Goal: Task Accomplishment & Management: Use online tool/utility

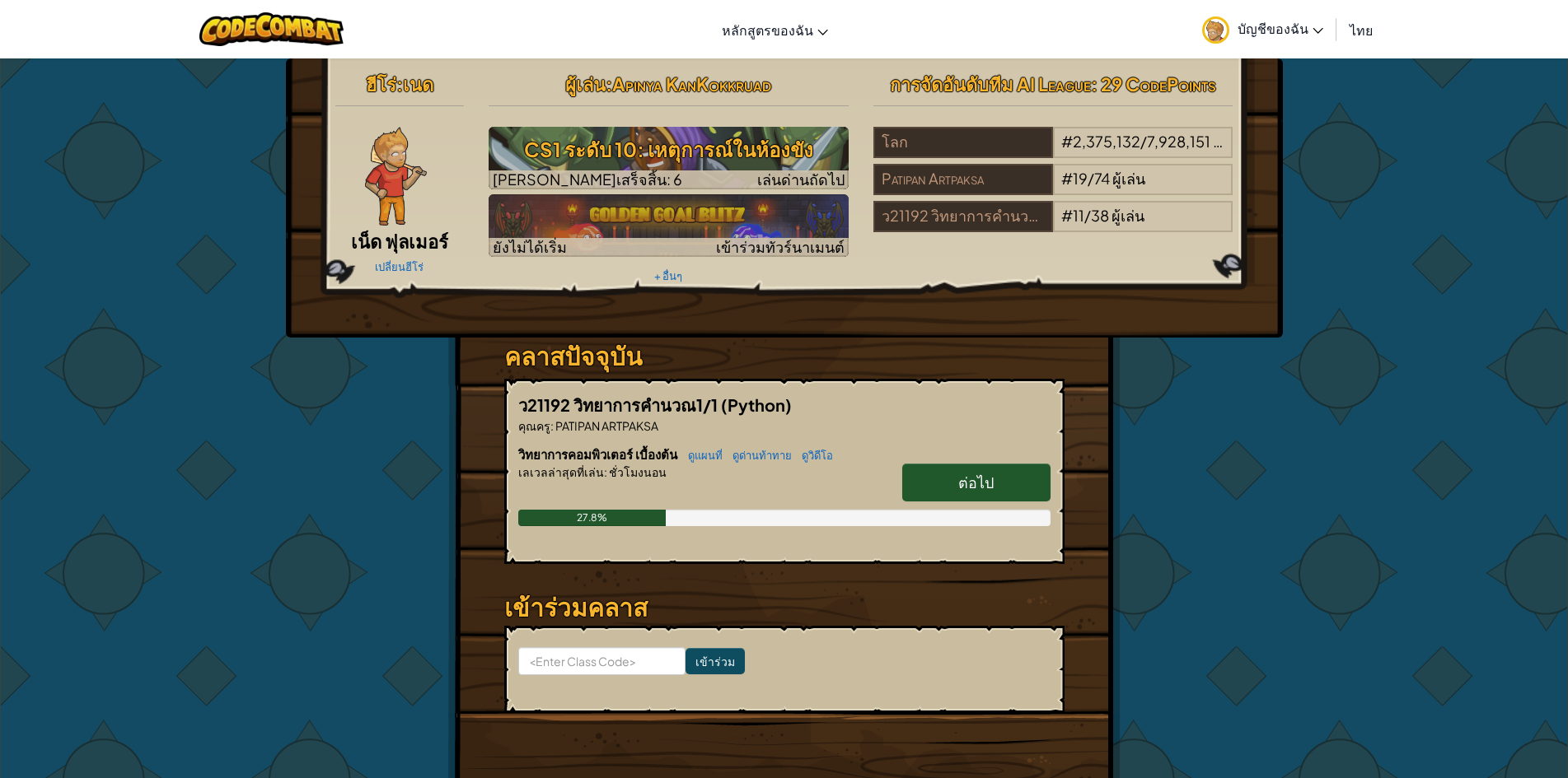
click at [970, 476] on span "ต่อไป" at bounding box center [976, 482] width 36 height 19
select select "th"
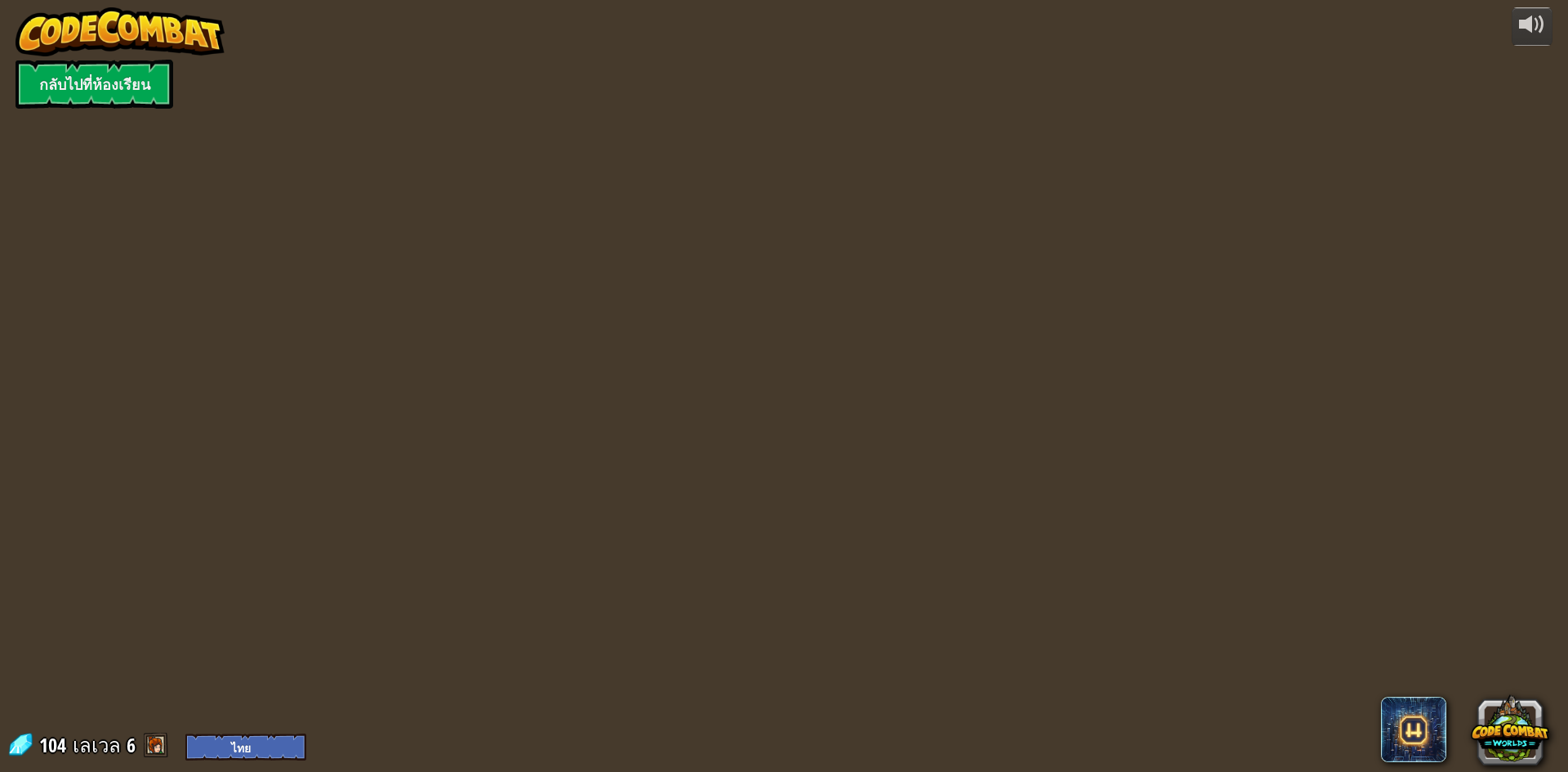
select select "th"
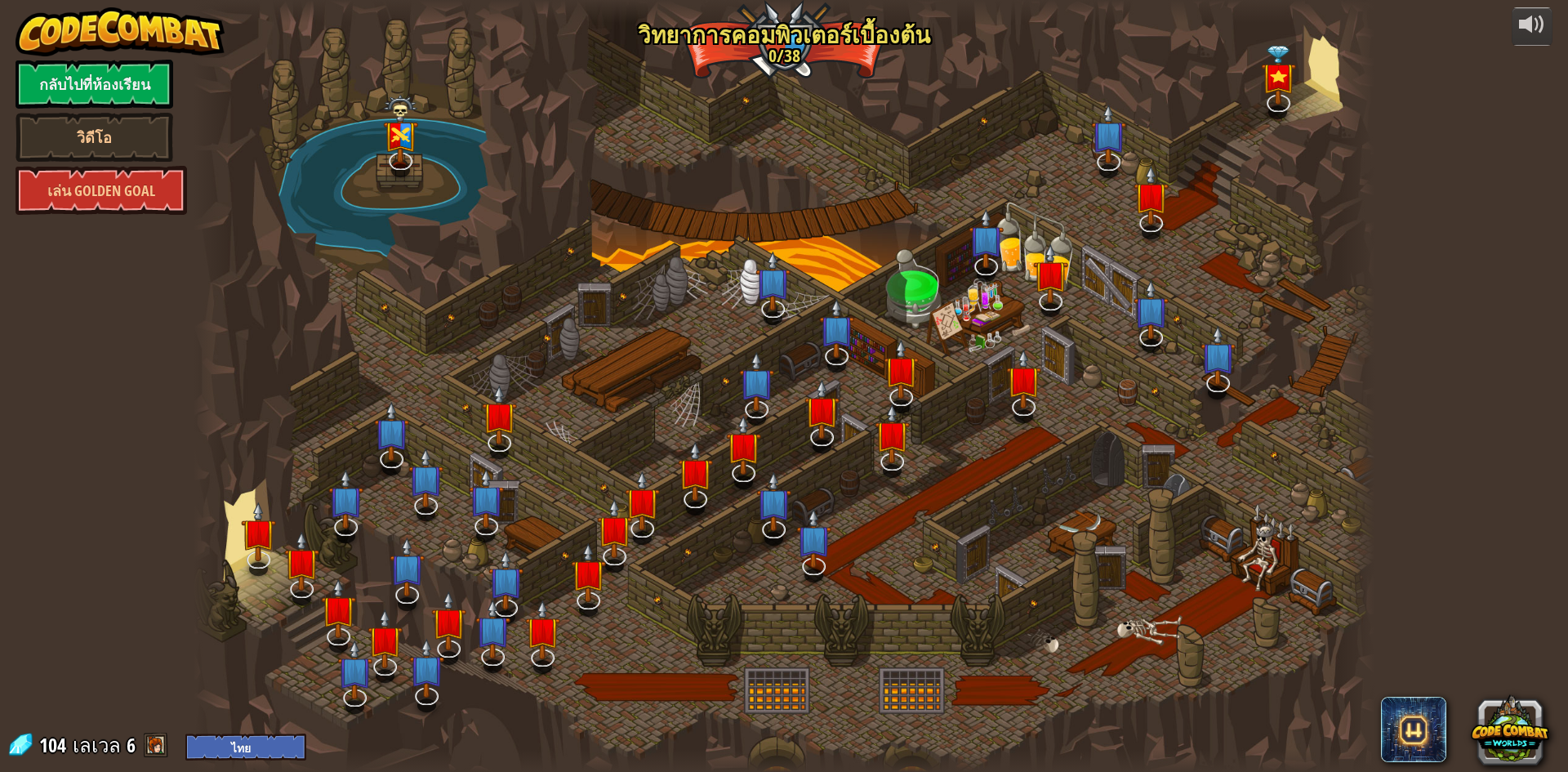
select select "th"
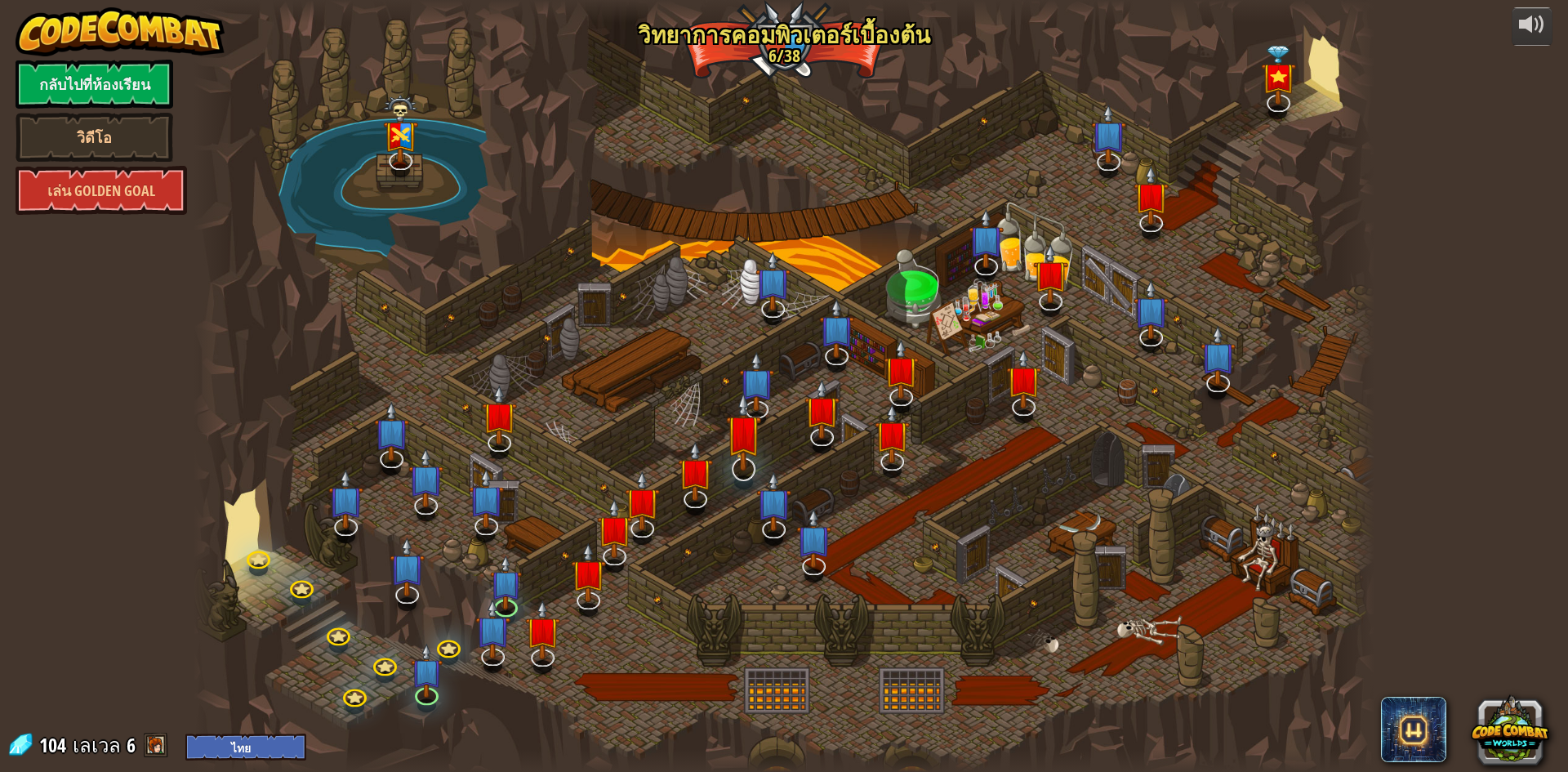
select select "th"
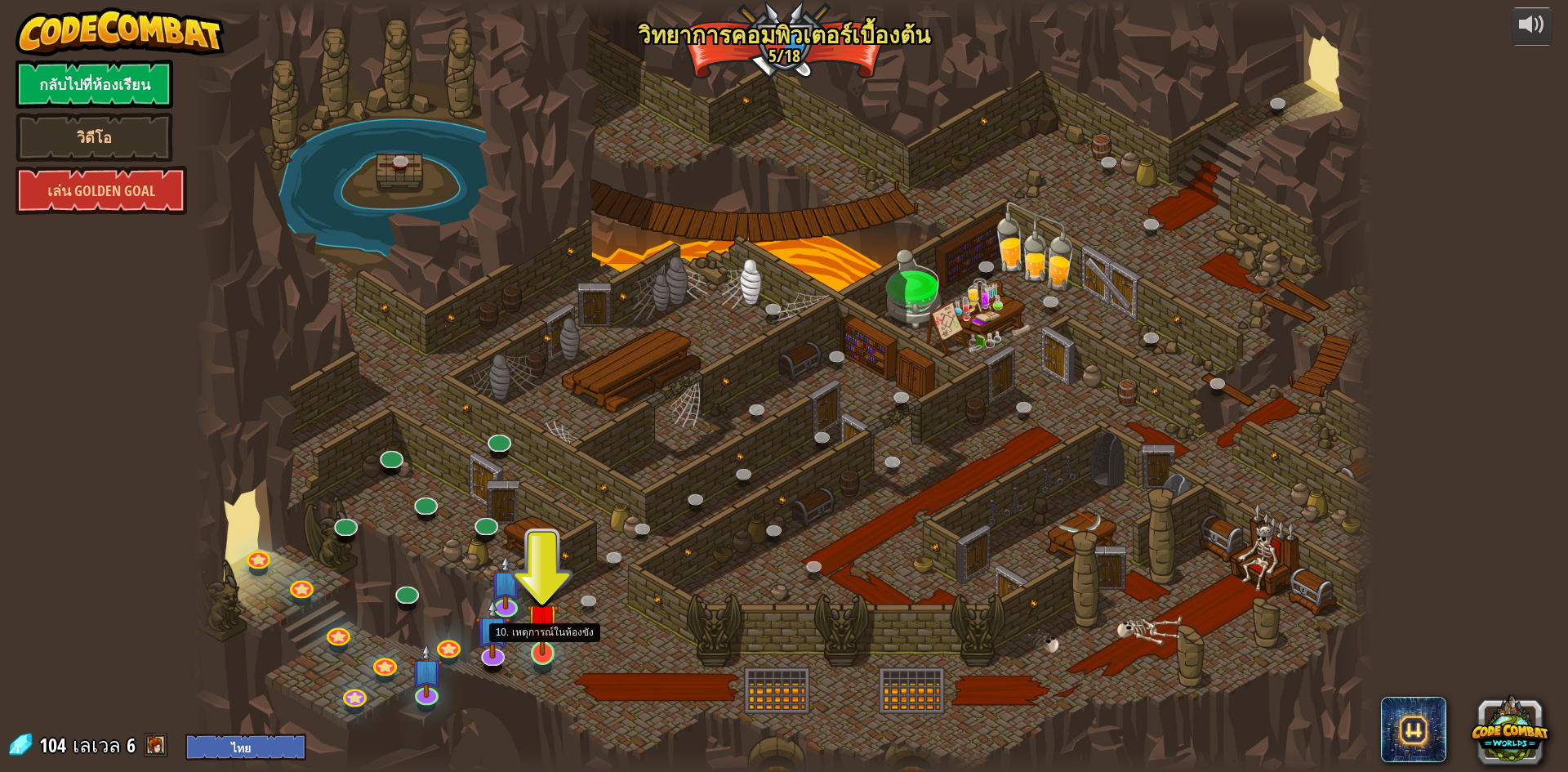
click at [544, 637] on img at bounding box center [543, 619] width 32 height 73
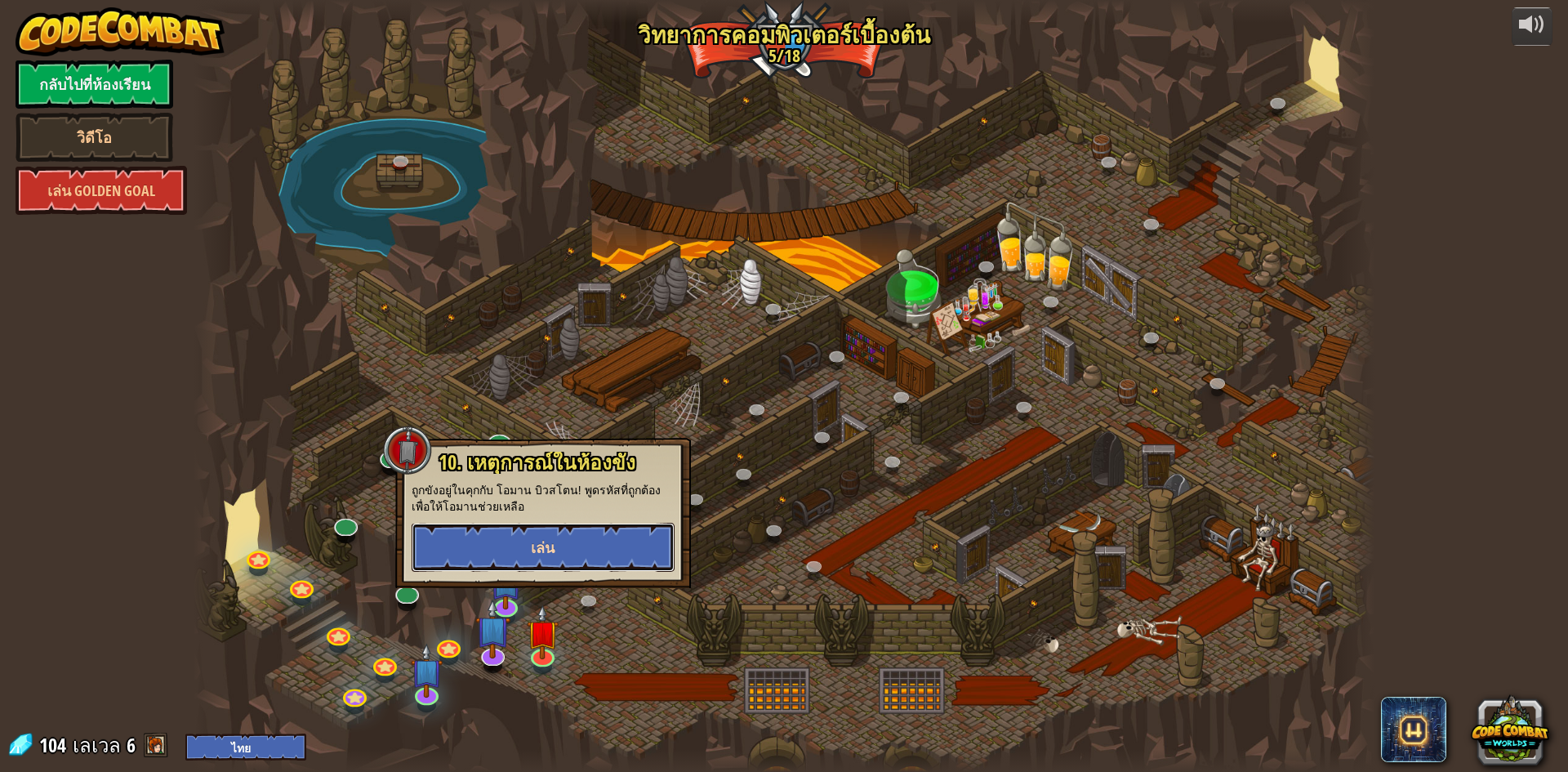
click at [539, 558] on button "เล่น" at bounding box center [543, 547] width 263 height 49
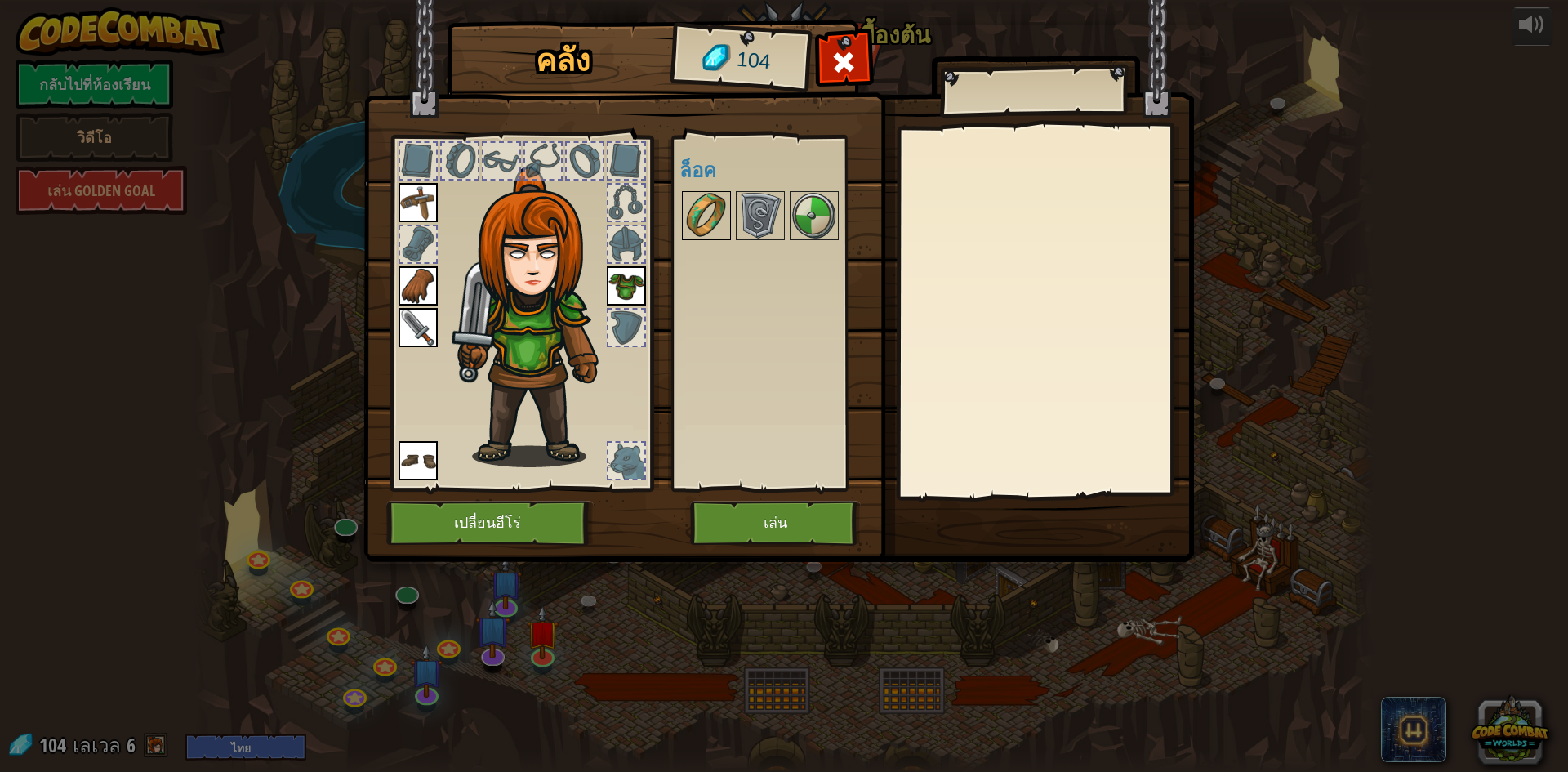
click at [715, 224] on img at bounding box center [706, 215] width 45 height 45
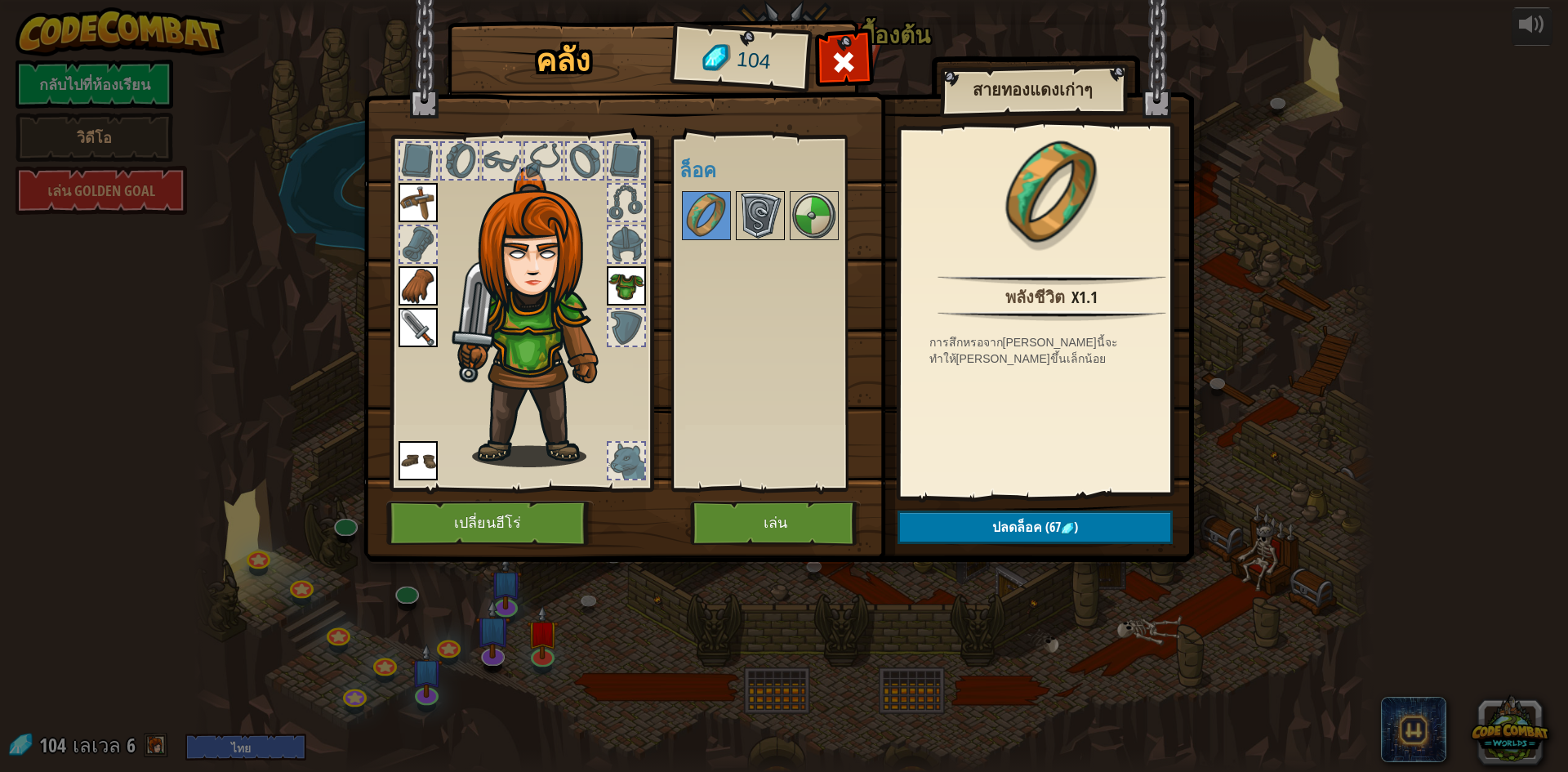
click at [753, 222] on img at bounding box center [760, 215] width 45 height 45
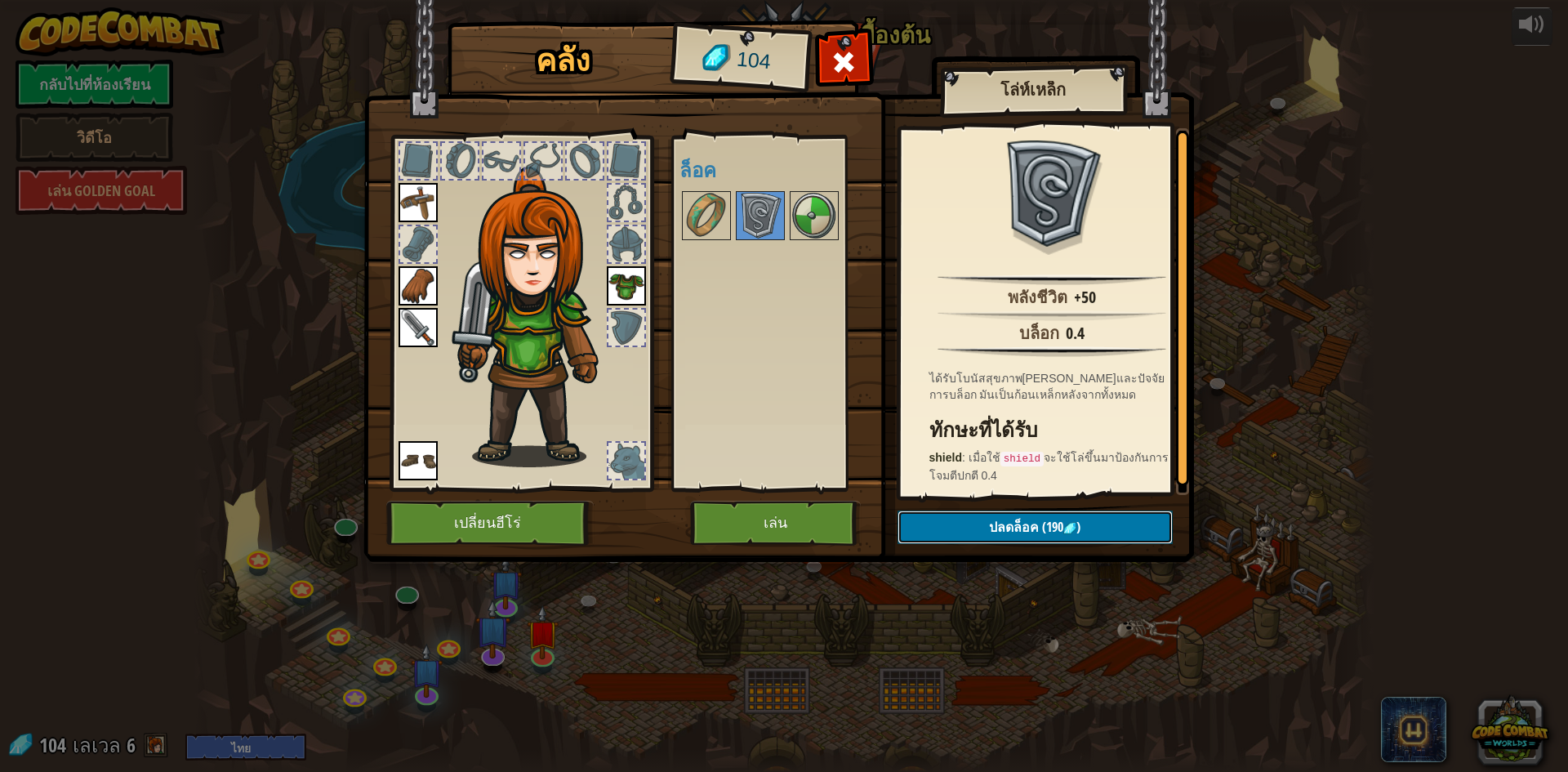
click at [1077, 520] on span ")" at bounding box center [1078, 527] width 4 height 18
click at [1062, 527] on span "(190" at bounding box center [1052, 527] width 25 height 18
click at [971, 520] on button "ปลดล็อค (190 )" at bounding box center [1035, 527] width 275 height 34
click at [971, 519] on button "ปลดล็อค (190 )" at bounding box center [1035, 527] width 275 height 34
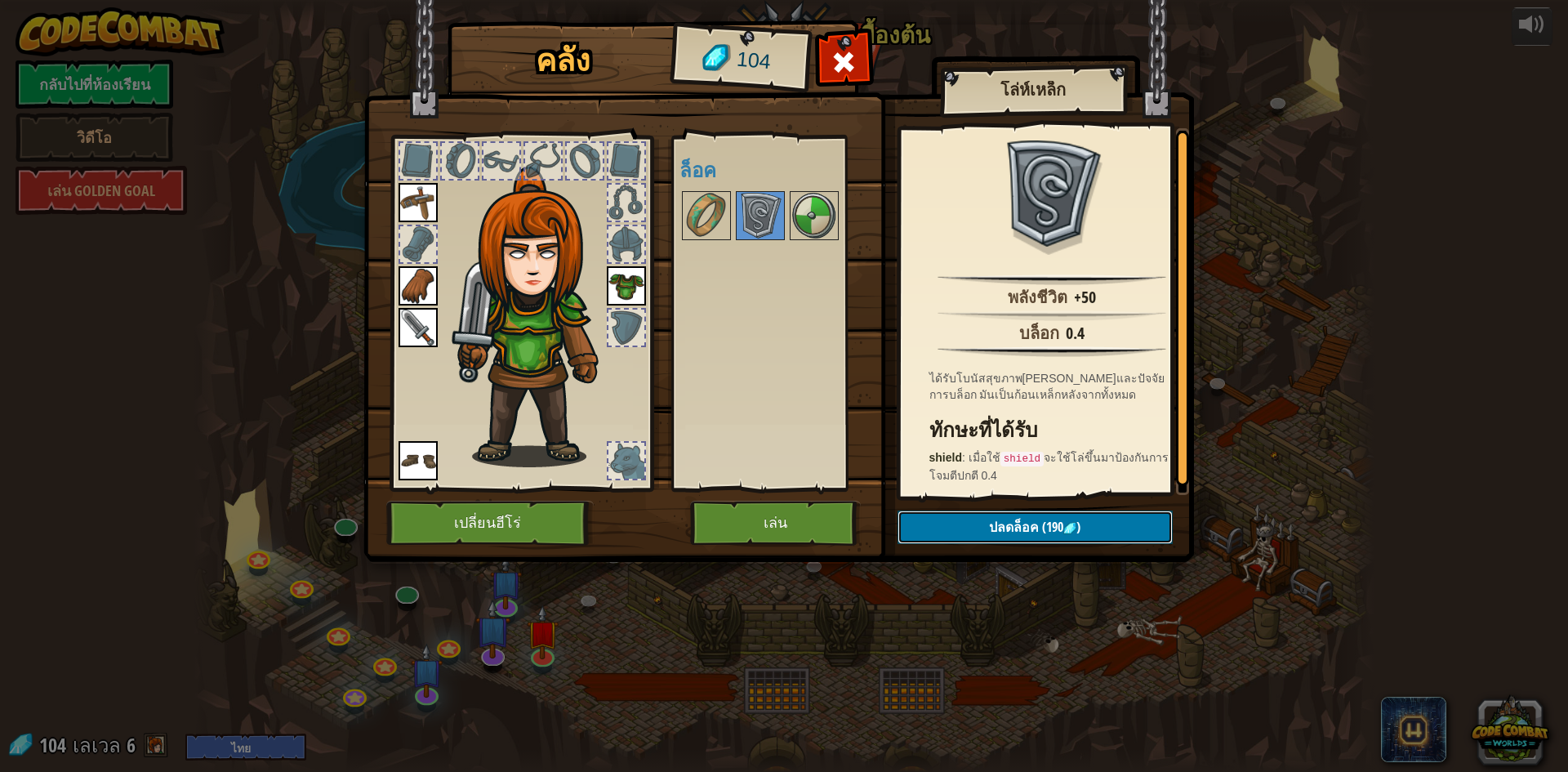
click at [971, 519] on button "ปลดล็อค (190 )" at bounding box center [1035, 527] width 275 height 34
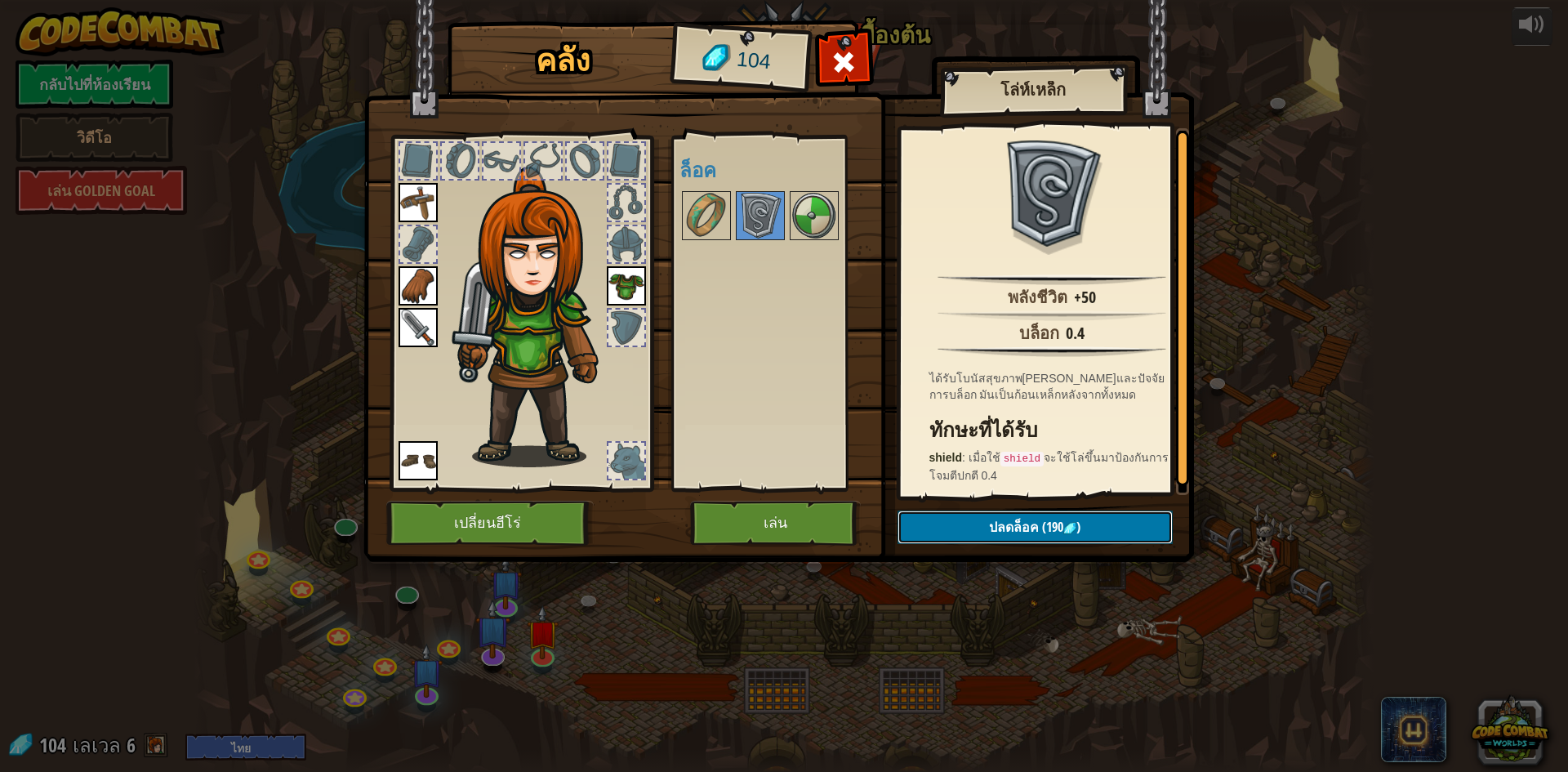
click at [971, 519] on button "ปลดล็อค (190 )" at bounding box center [1035, 527] width 275 height 34
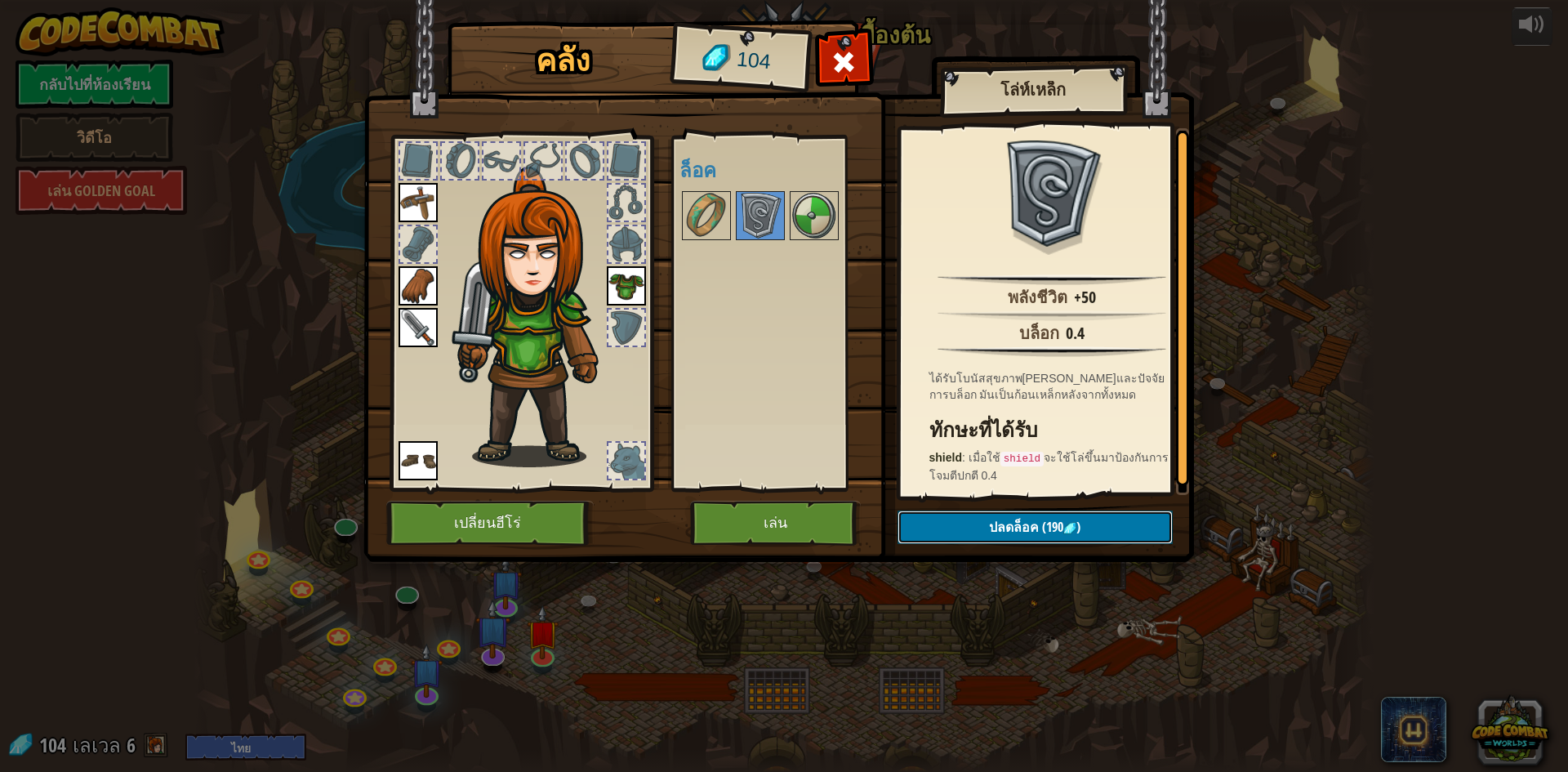
click at [971, 519] on button "ปลดล็อค (190 )" at bounding box center [1035, 527] width 275 height 34
click at [713, 216] on img at bounding box center [706, 215] width 45 height 45
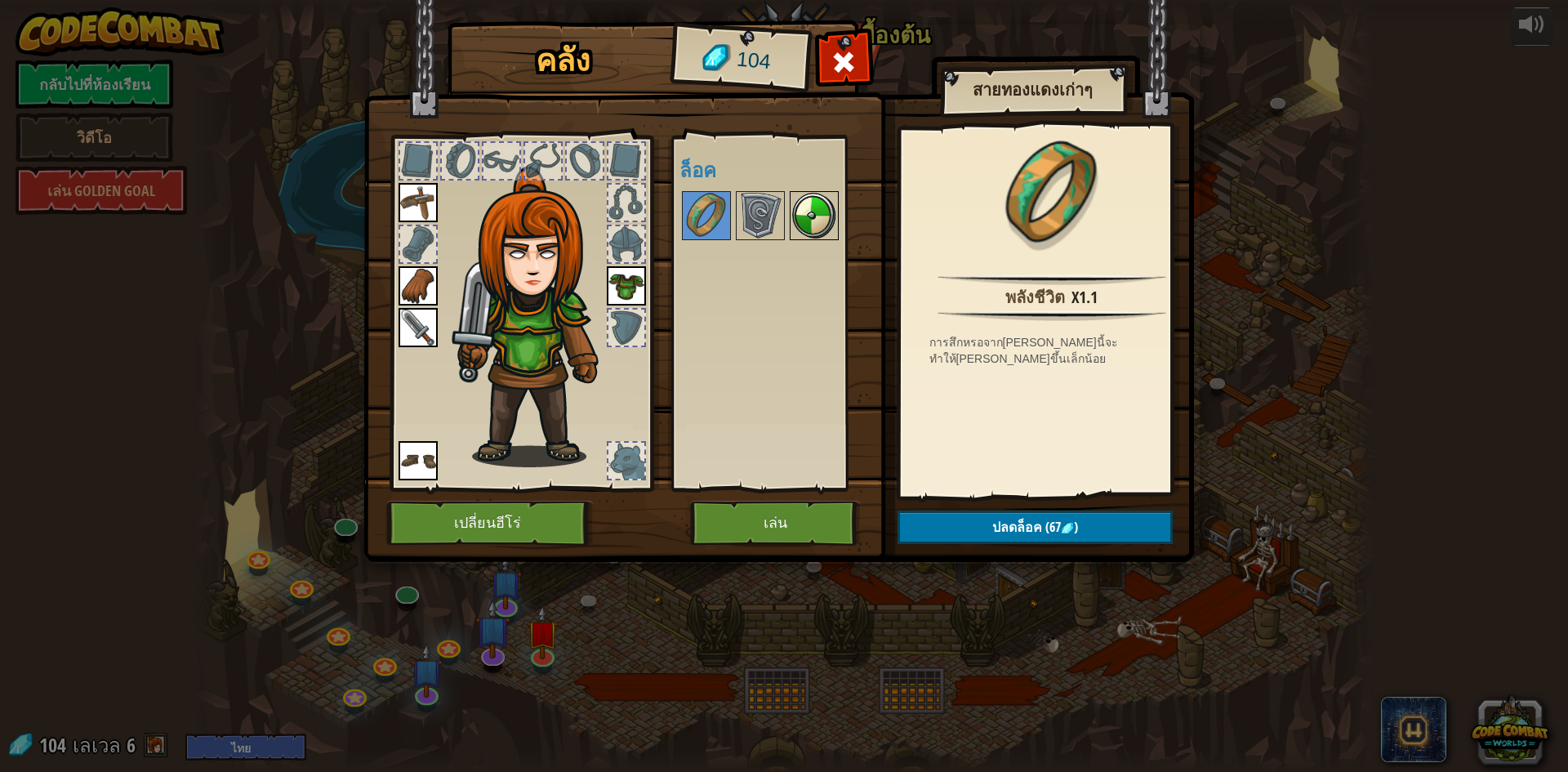
click at [828, 206] on img at bounding box center [814, 215] width 45 height 45
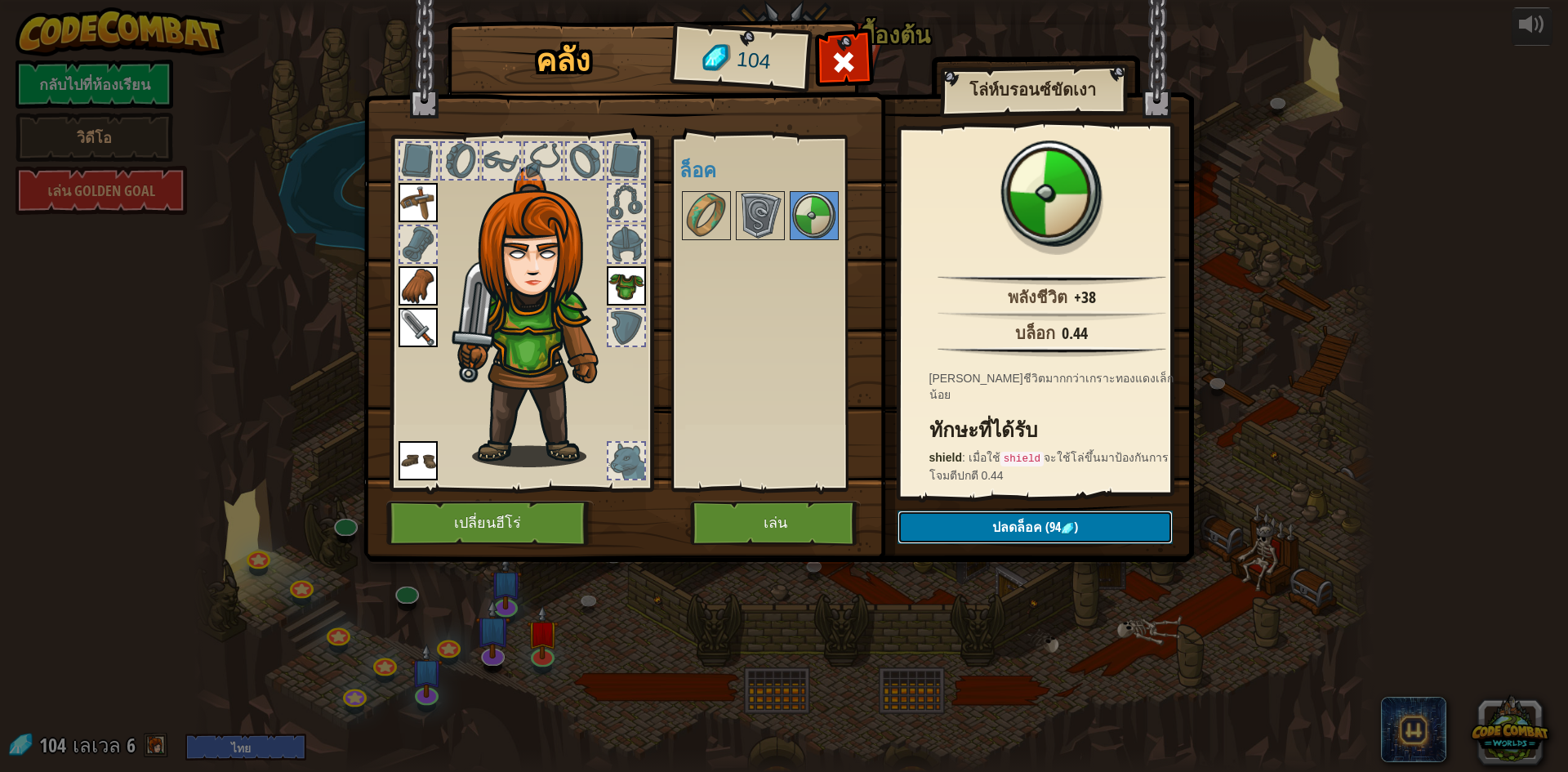
click at [1011, 530] on span "ปลดล็อค" at bounding box center [1017, 527] width 50 height 18
click at [1011, 530] on button "ยืนยัน" at bounding box center [1035, 527] width 275 height 34
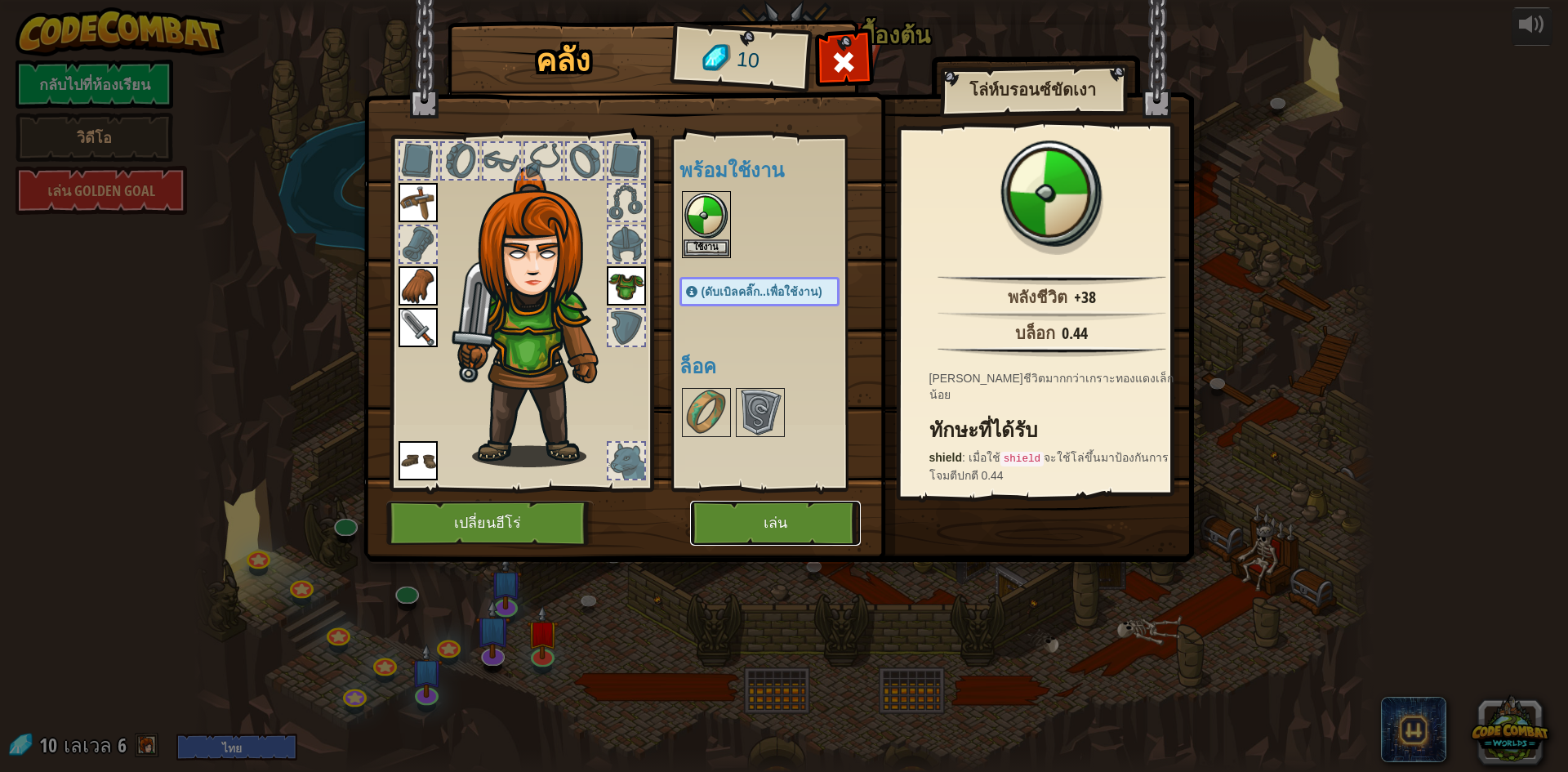
click at [831, 531] on button "เล่น" at bounding box center [776, 523] width 171 height 45
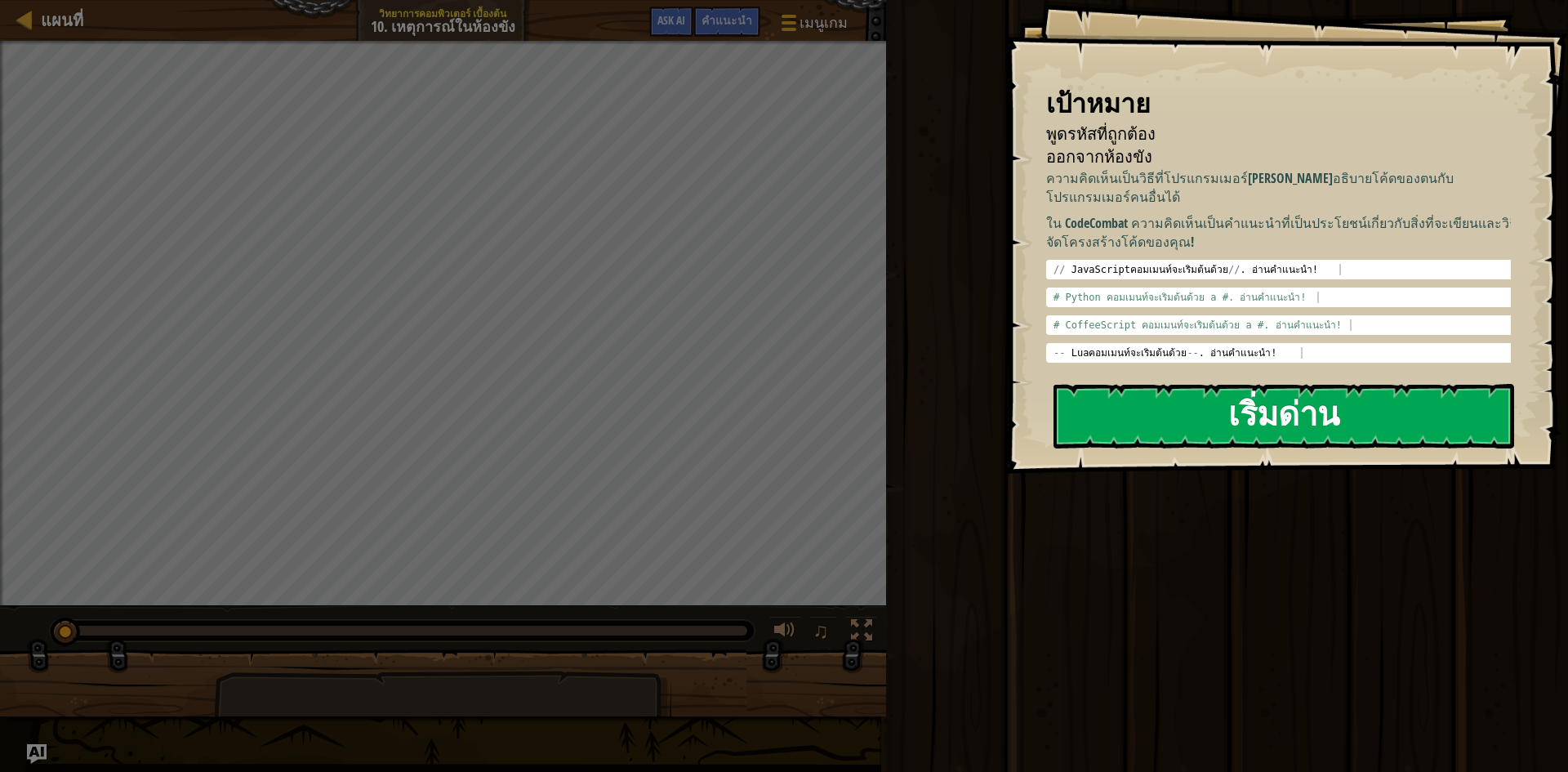
drag, startPoint x: 0, startPoint y: 21, endPoint x: 1242, endPoint y: 411, distance: 1301.8
click at [1242, 411] on button "เริ่มด่าน" at bounding box center [1284, 417] width 461 height 64
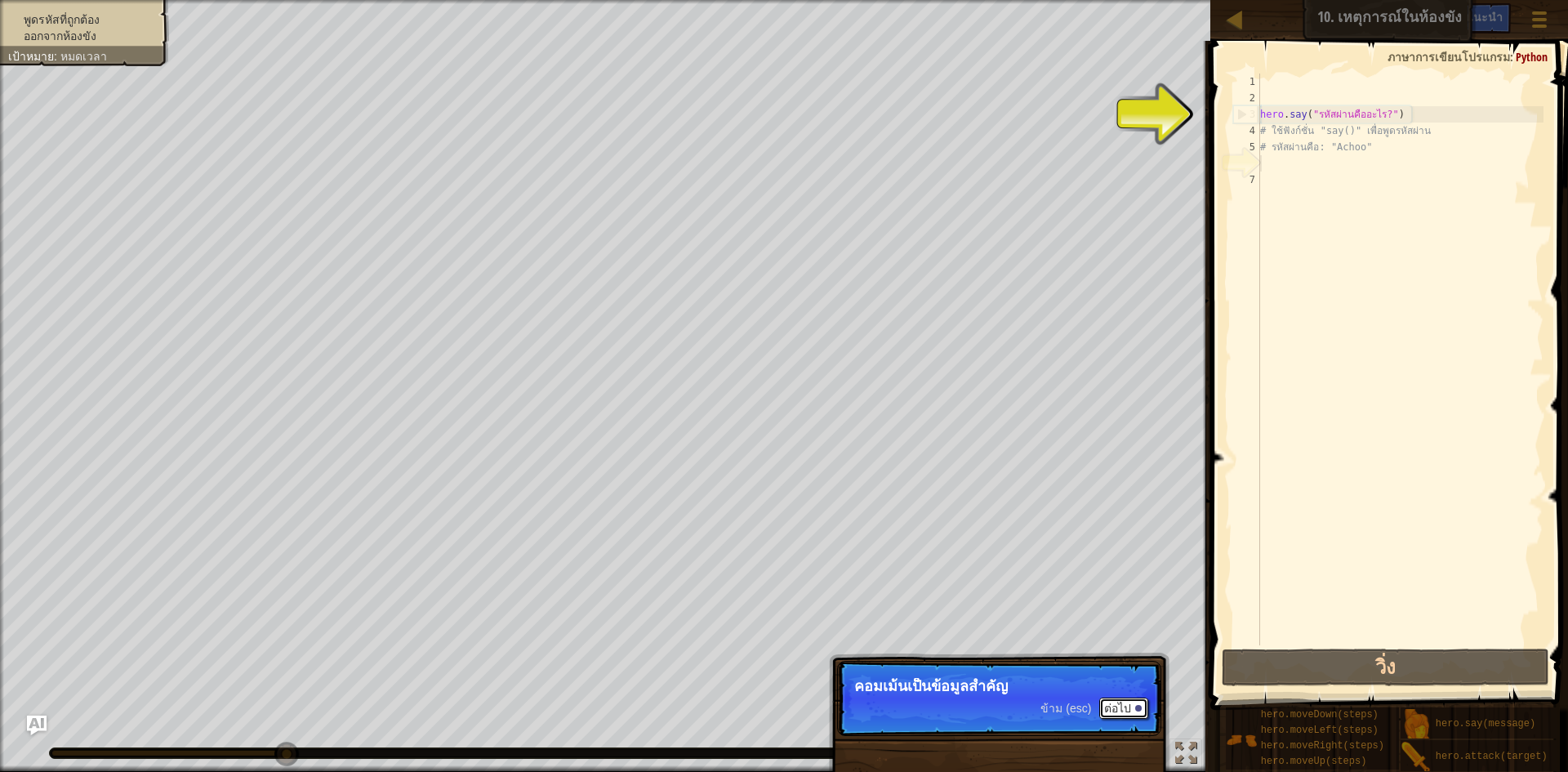
click at [1115, 708] on button "ต่อไป" at bounding box center [1124, 708] width 49 height 21
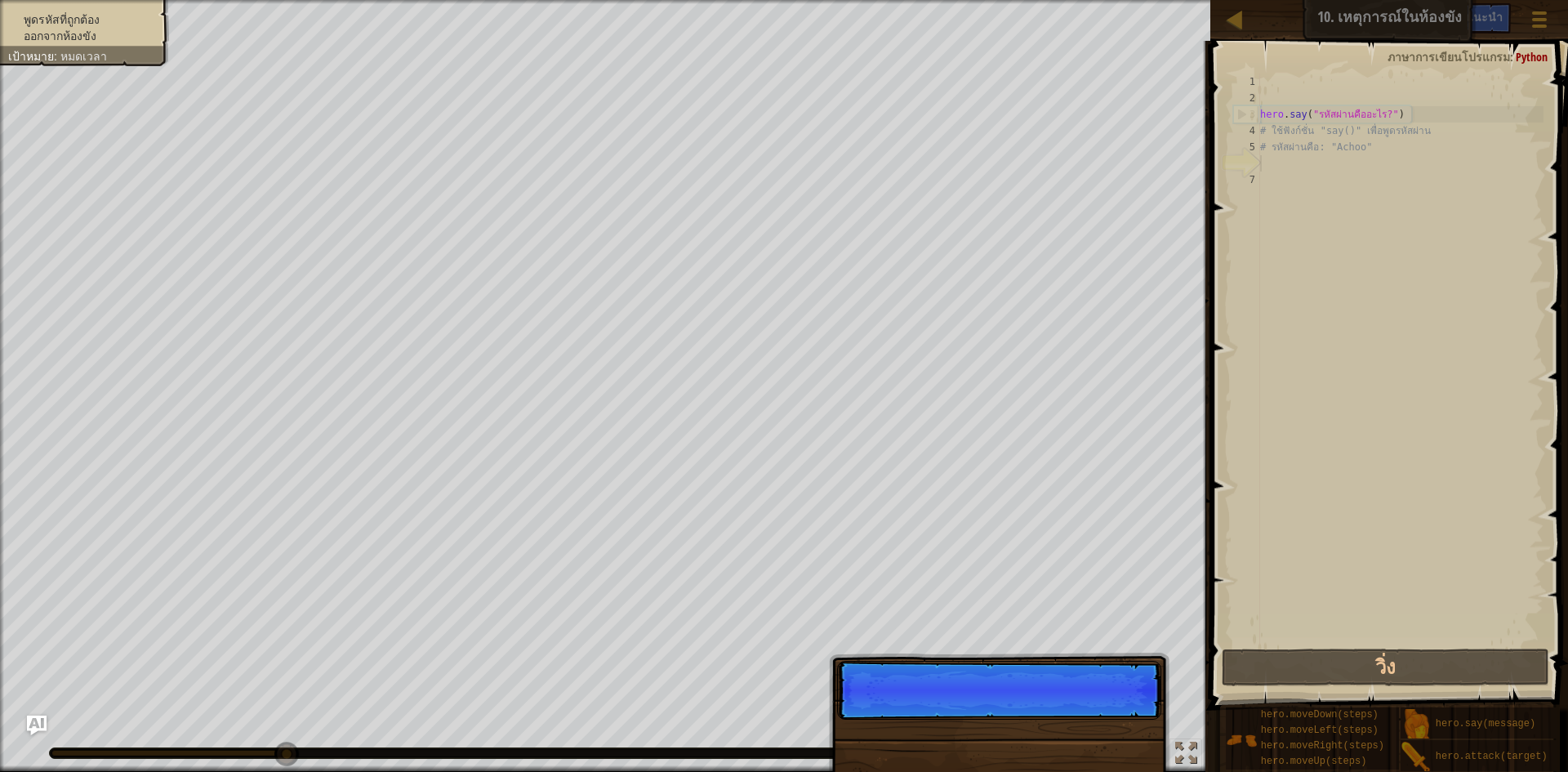
scroll to position [7, 0]
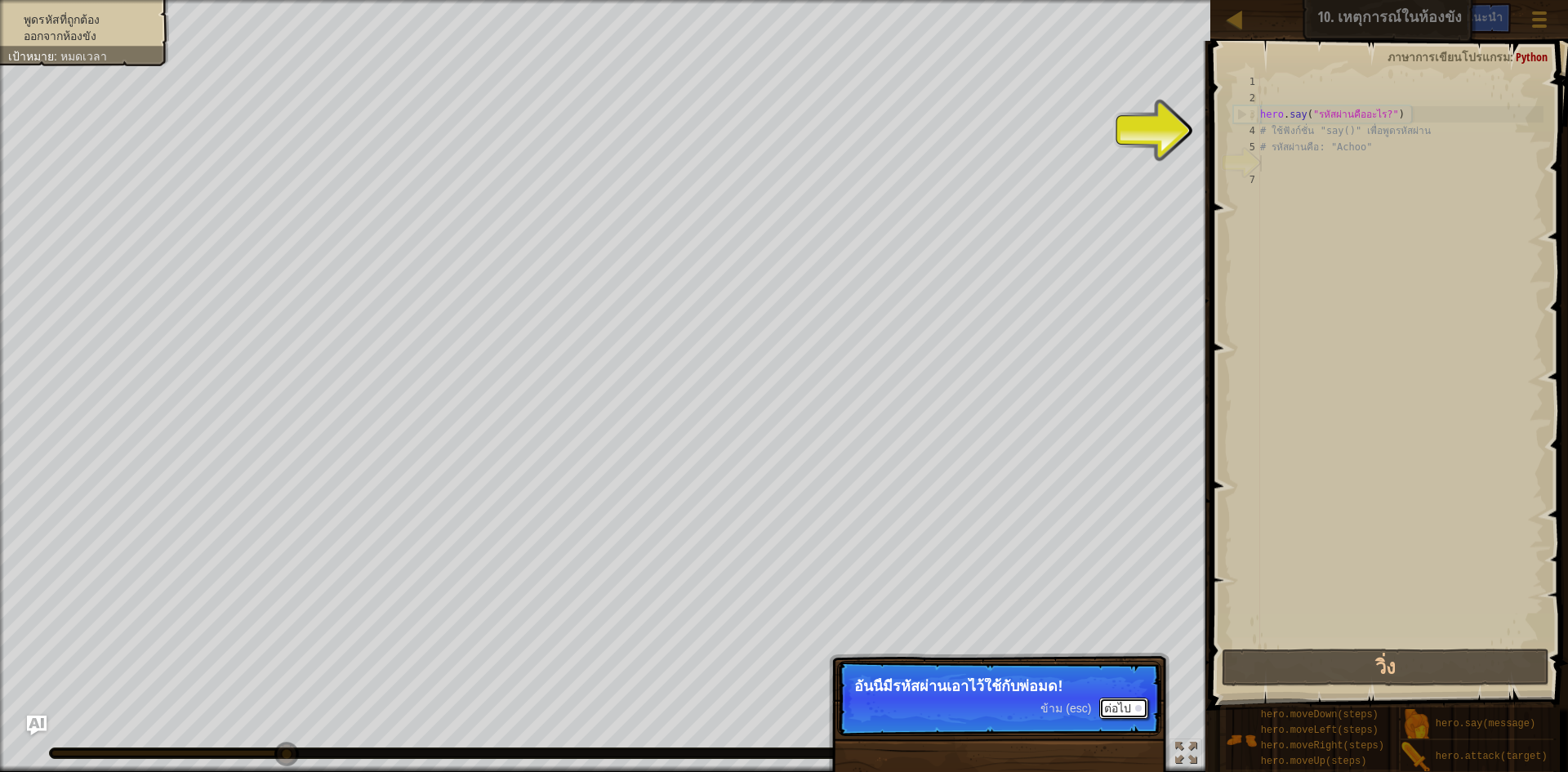
click at [1126, 701] on button "ต่อไป" at bounding box center [1124, 708] width 49 height 21
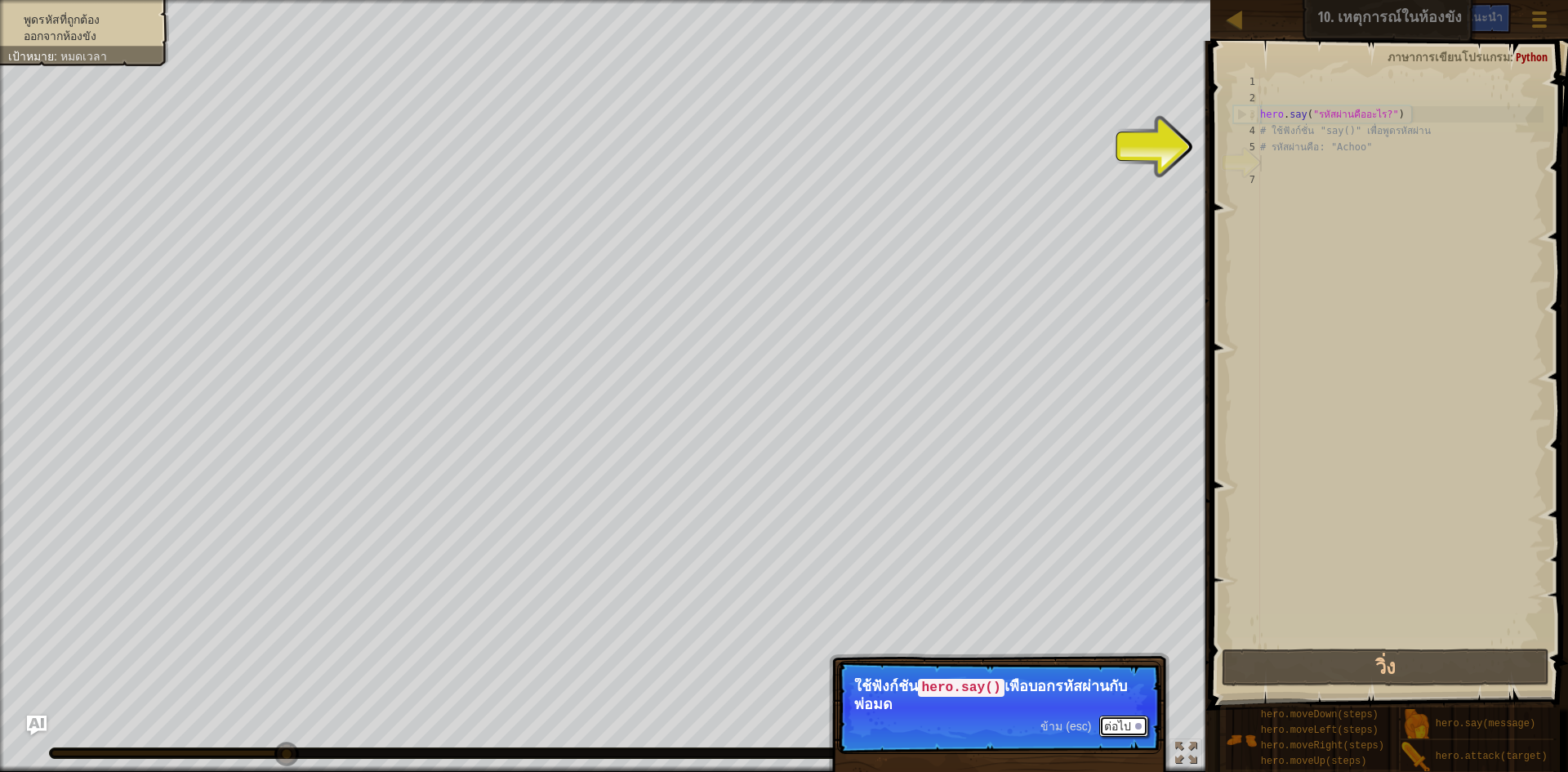
click at [1130, 727] on button "ต่อไป" at bounding box center [1124, 727] width 49 height 21
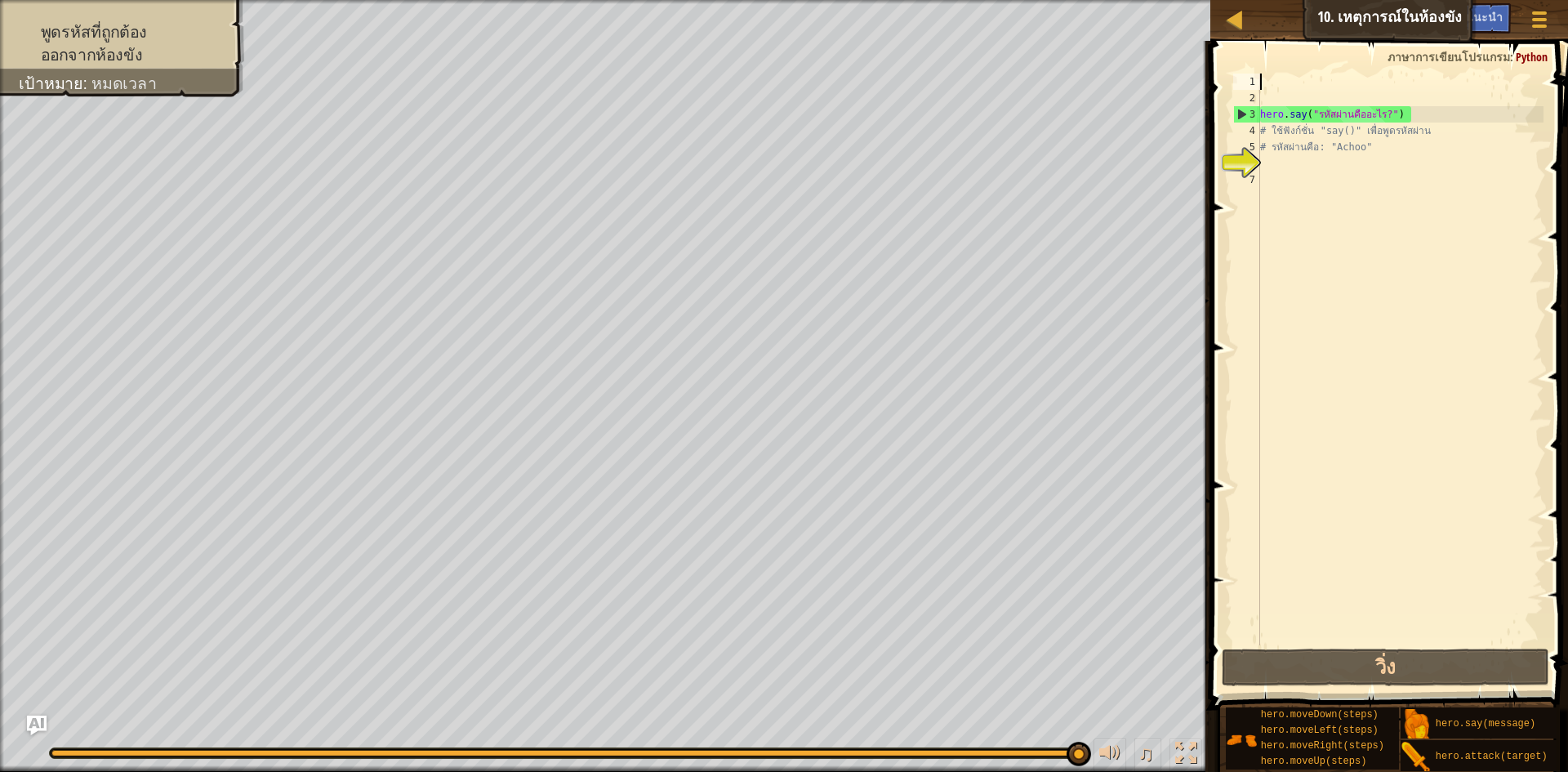
click at [1292, 82] on div "hero . say ( "รหัสผ่านคืออะไร?" ) # ใช้ฟังก์ชั่น "say()" เพื่อพูดรหัสผ่าน # รหั…" at bounding box center [1400, 376] width 287 height 605
type textarea "h"
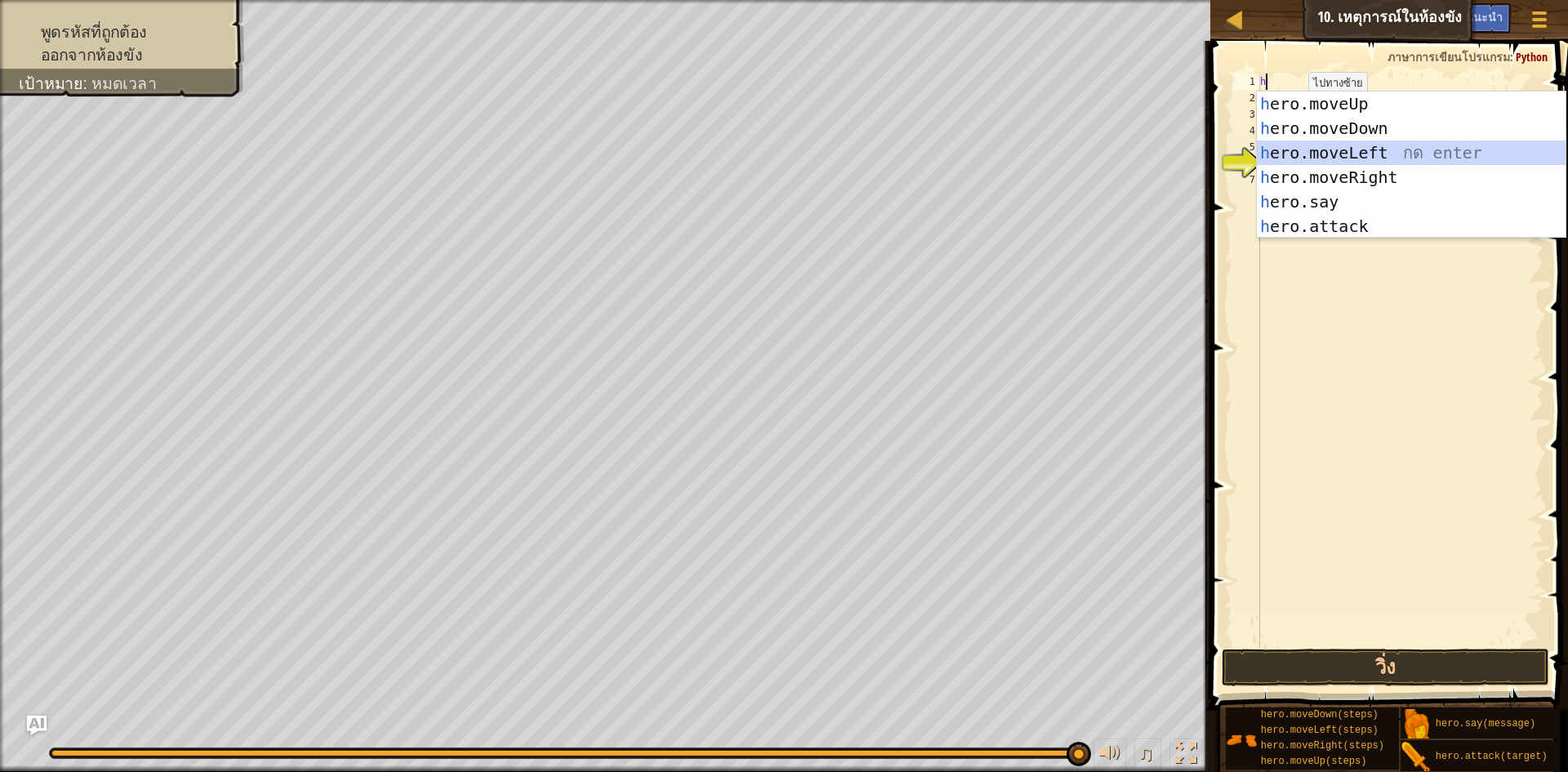
click at [1326, 151] on div "h ero.moveUp กด enter h ero.moveDown กด enter h ero.moveLeft กด enter h ero.mov…" at bounding box center [1412, 189] width 309 height 196
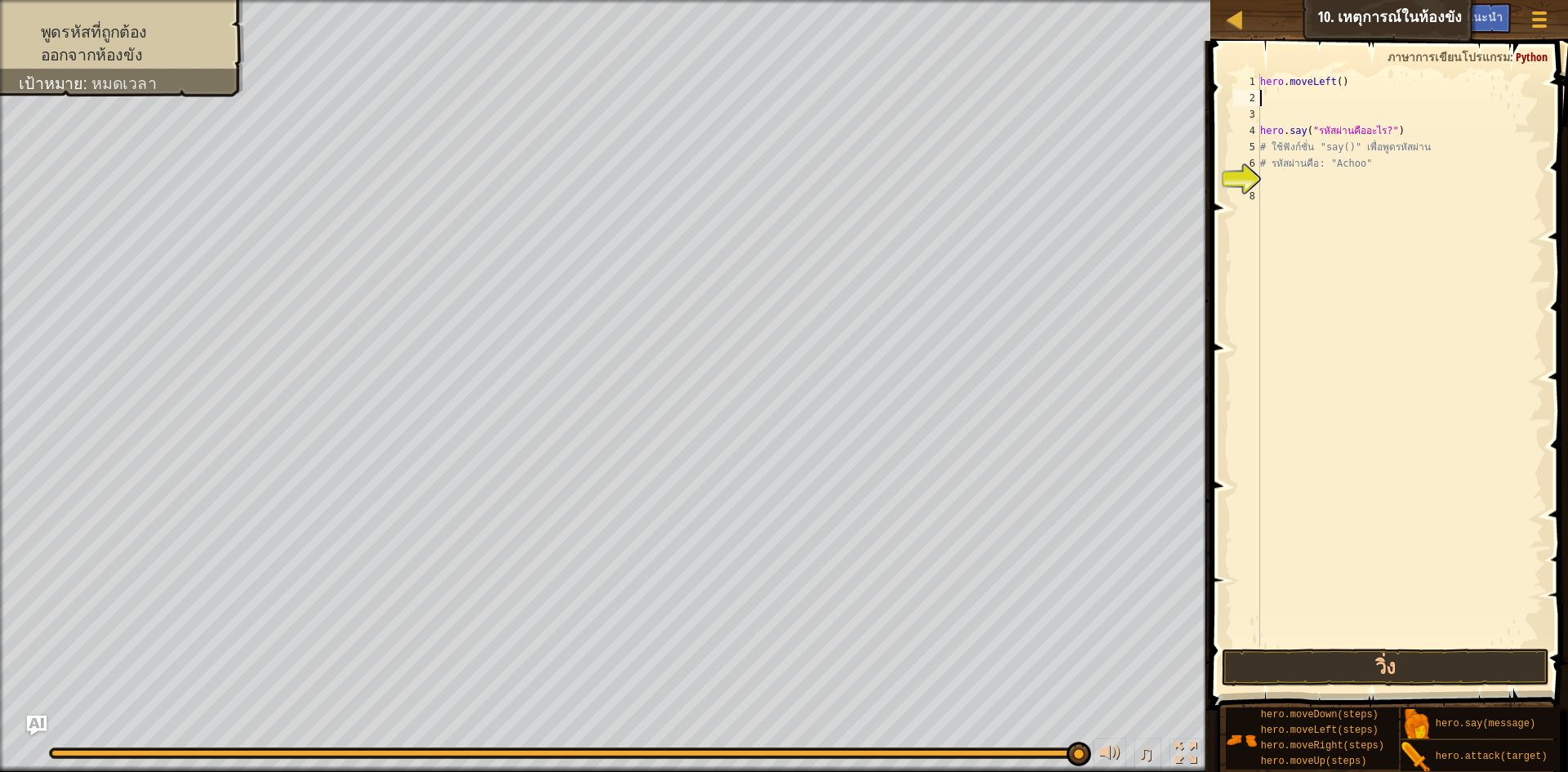
type textarea "h"
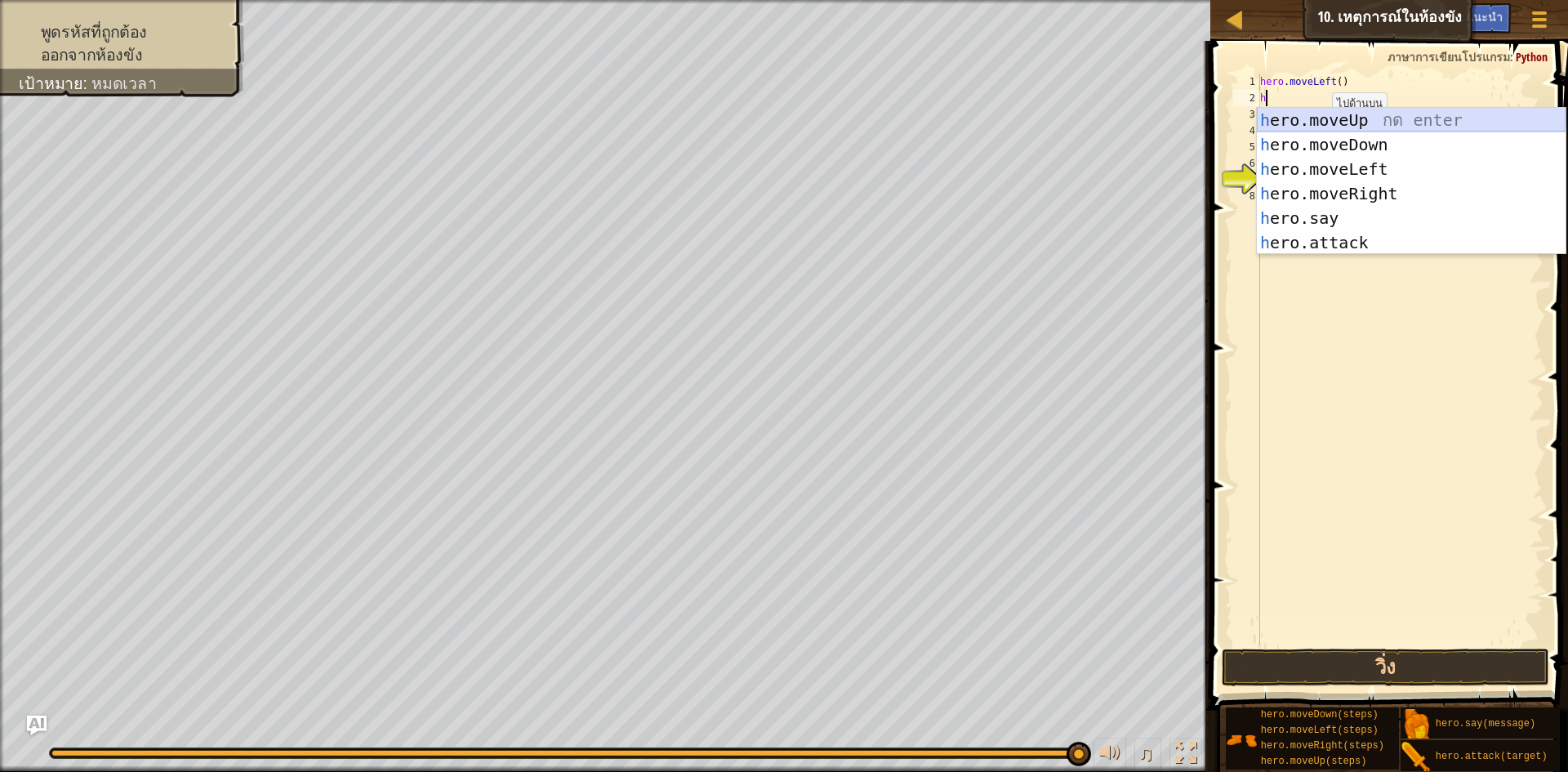
click at [1319, 113] on div "h ero.moveUp กด enter h ero.moveDown กด enter h ero.moveLeft กด enter h ero.mov…" at bounding box center [1412, 206] width 309 height 196
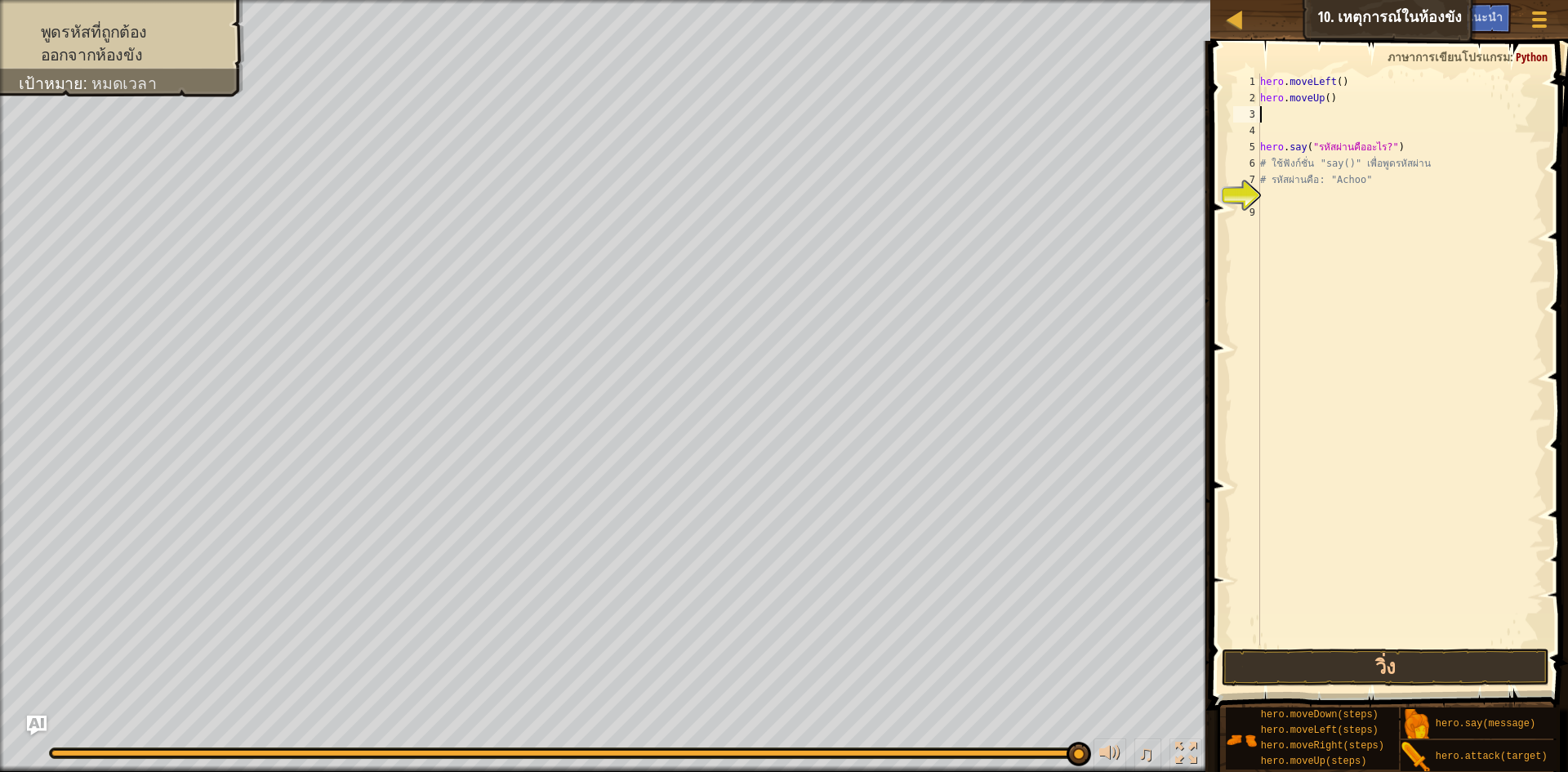
type textarea "h"
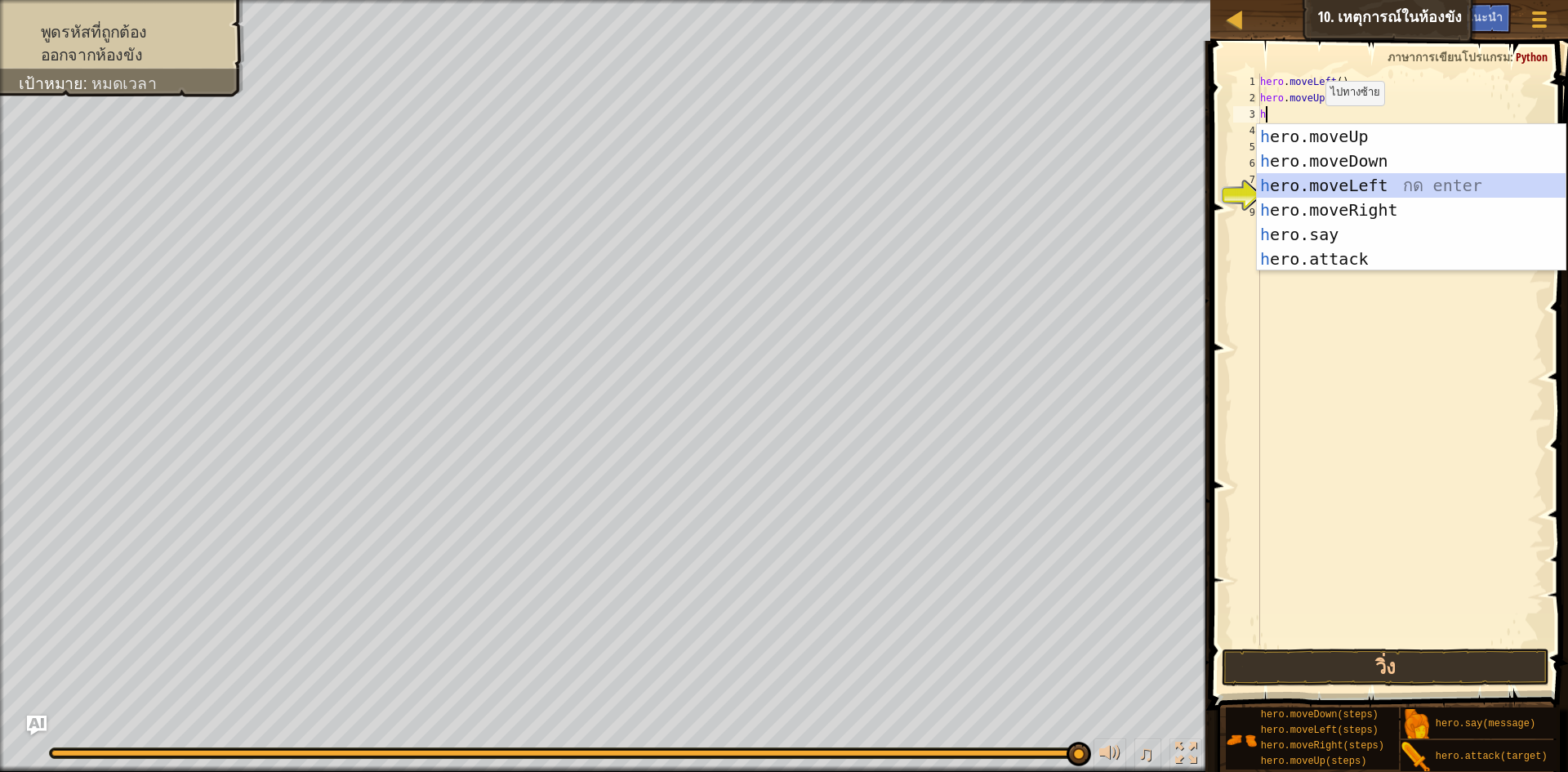
click at [1303, 181] on div "h ero.moveUp กด enter h ero.moveDown กด enter h ero.moveLeft กด enter h ero.mov…" at bounding box center [1412, 222] width 309 height 196
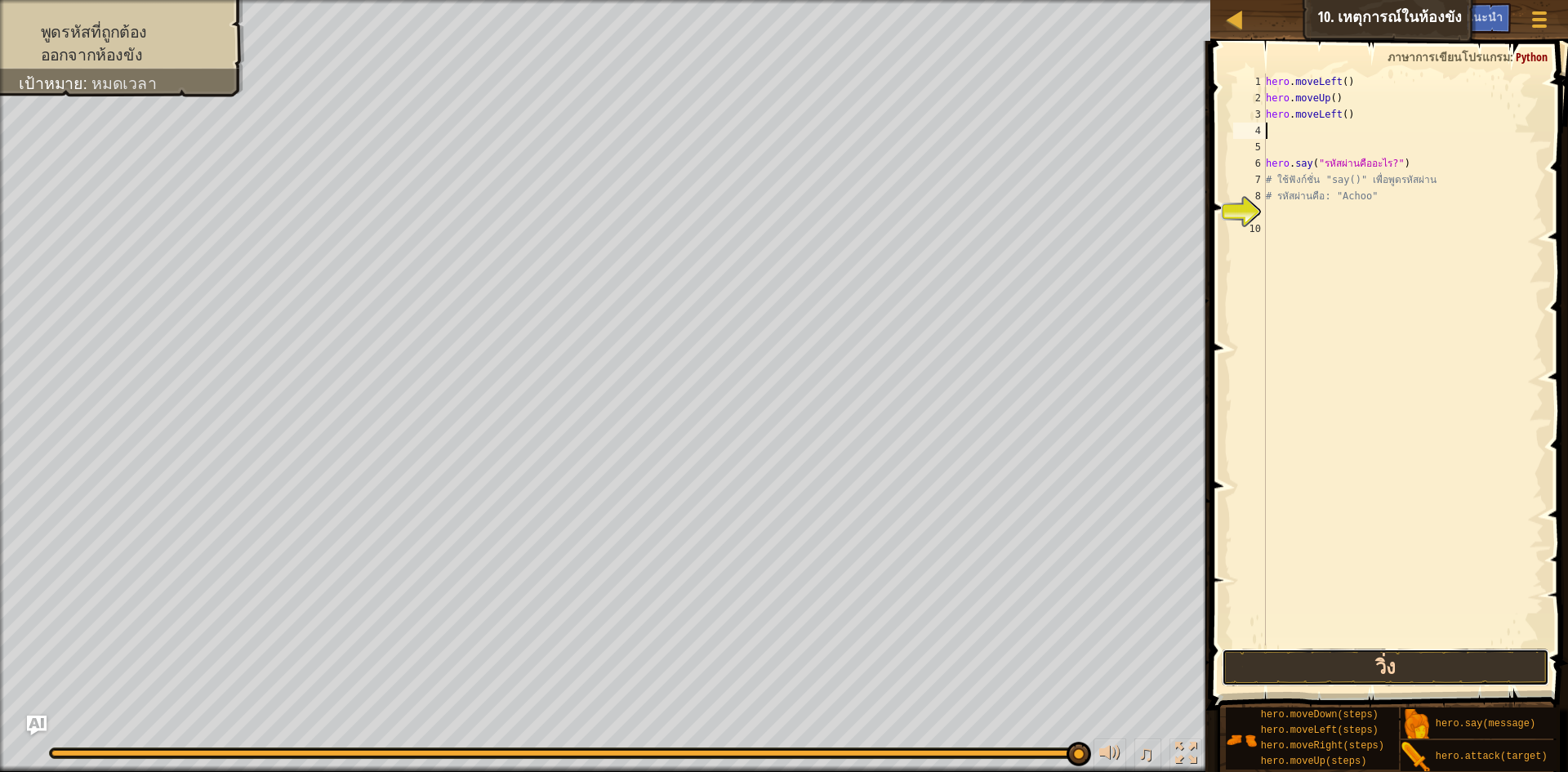
click at [1254, 665] on button "วิ่ง" at bounding box center [1385, 667] width 327 height 37
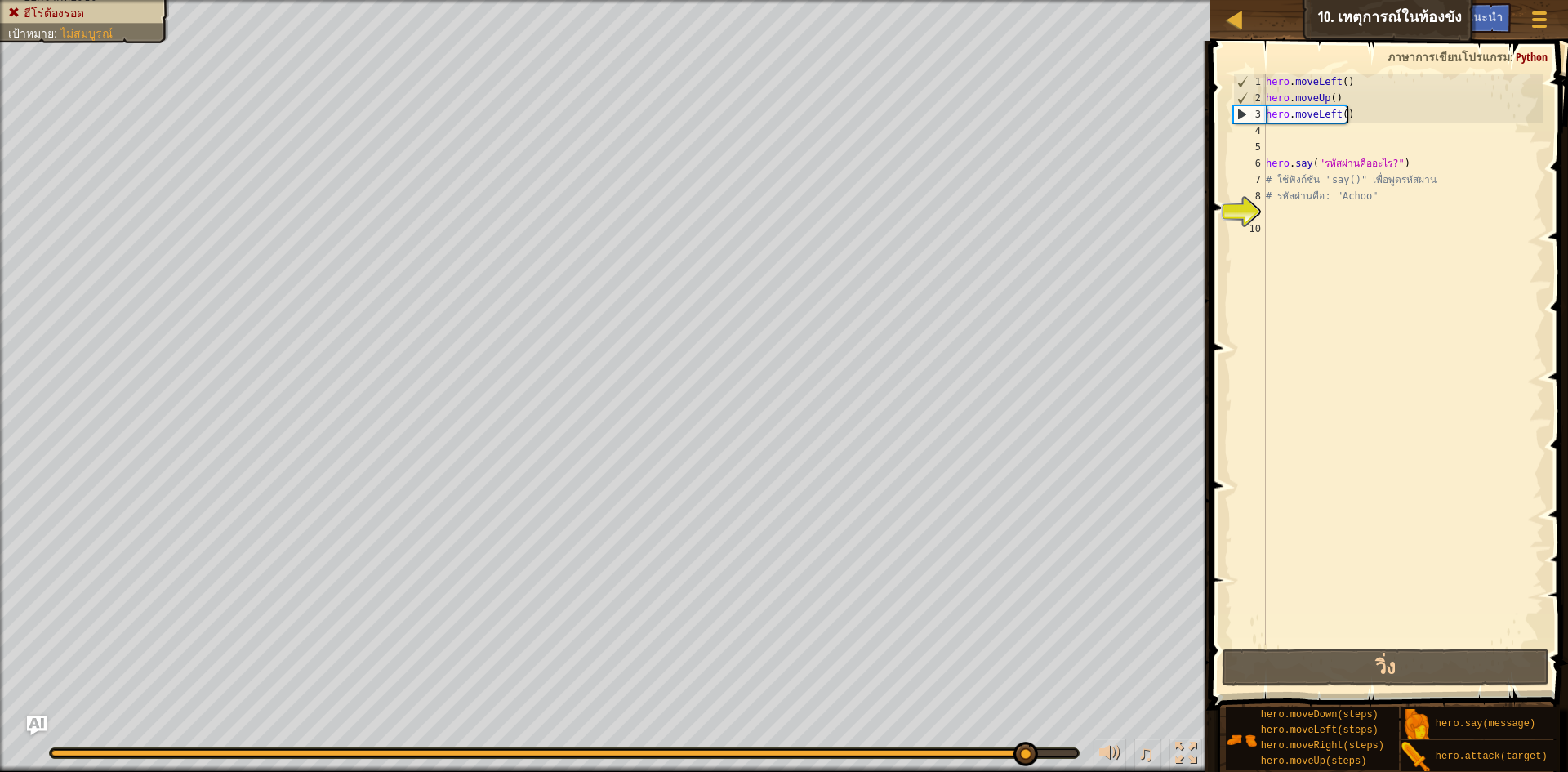
click at [1372, 120] on div "hero . moveLeft ( ) hero . moveUp ( ) hero . moveLeft ( ) hero . say ( "รหัสผ่า…" at bounding box center [1404, 376] width 282 height 605
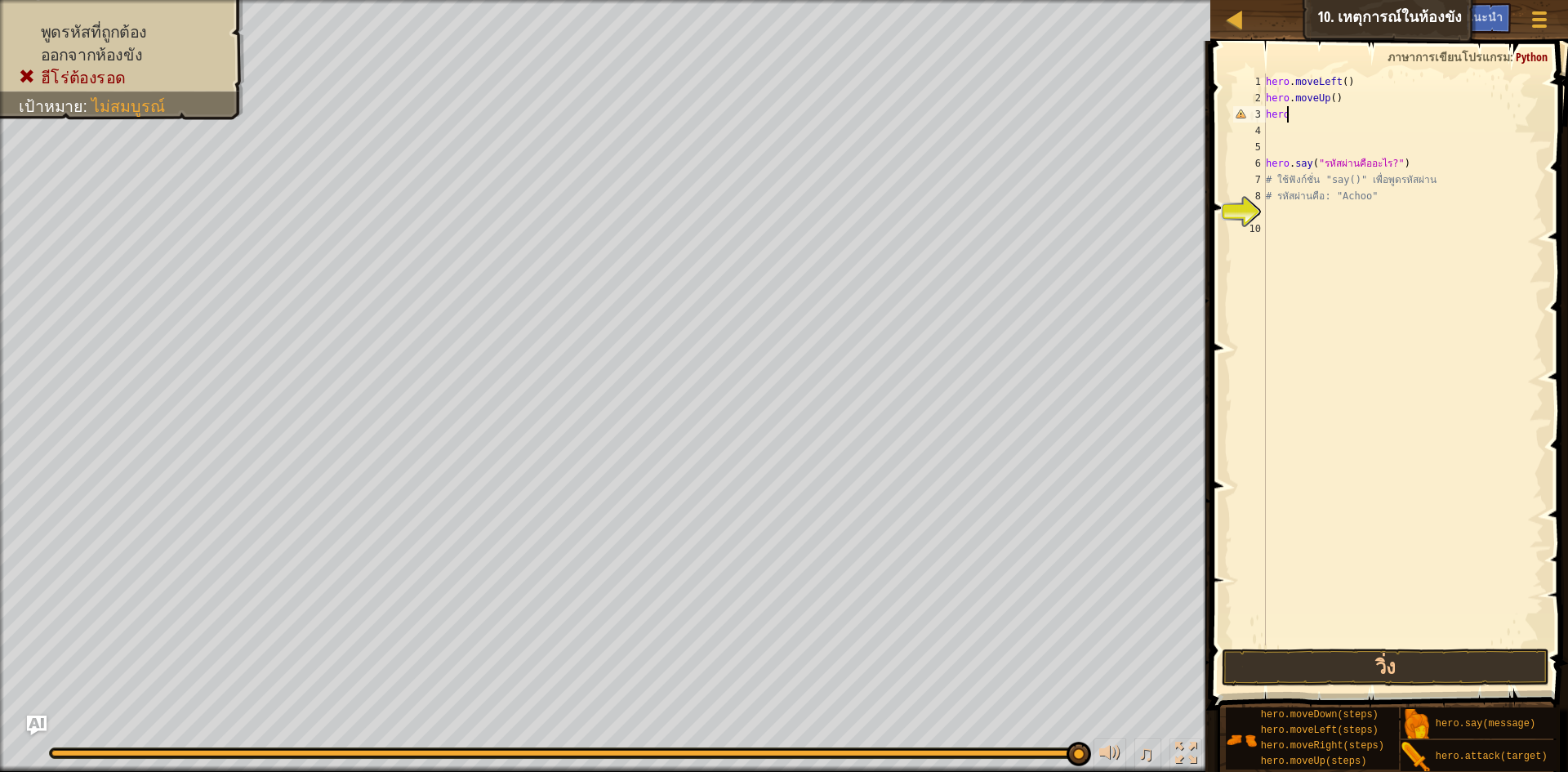
type textarea "h"
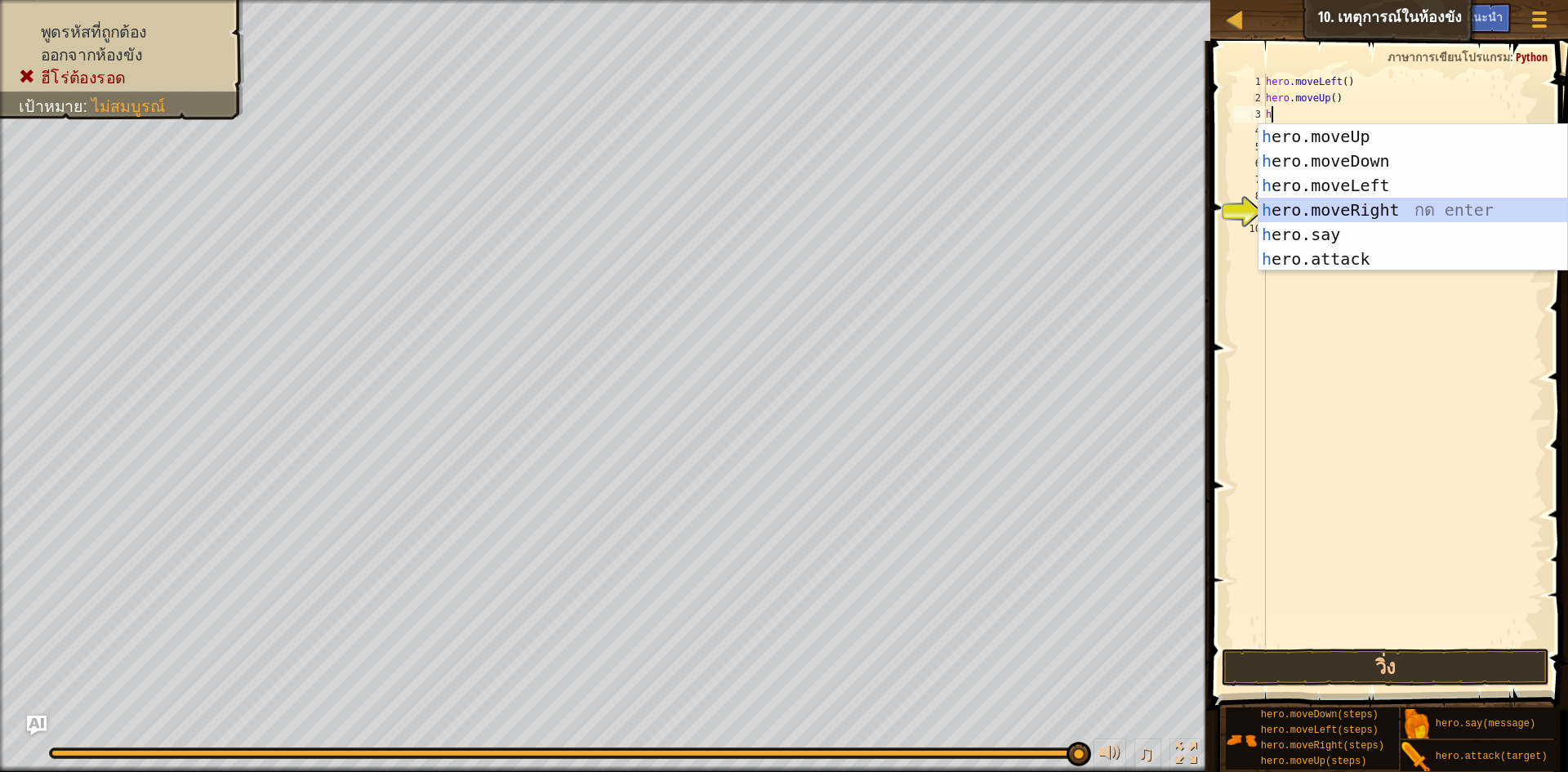
click at [1341, 210] on div "h ero.moveUp กด enter h ero.moveDown กด enter h ero.moveLeft กด enter h ero.mov…" at bounding box center [1414, 222] width 309 height 196
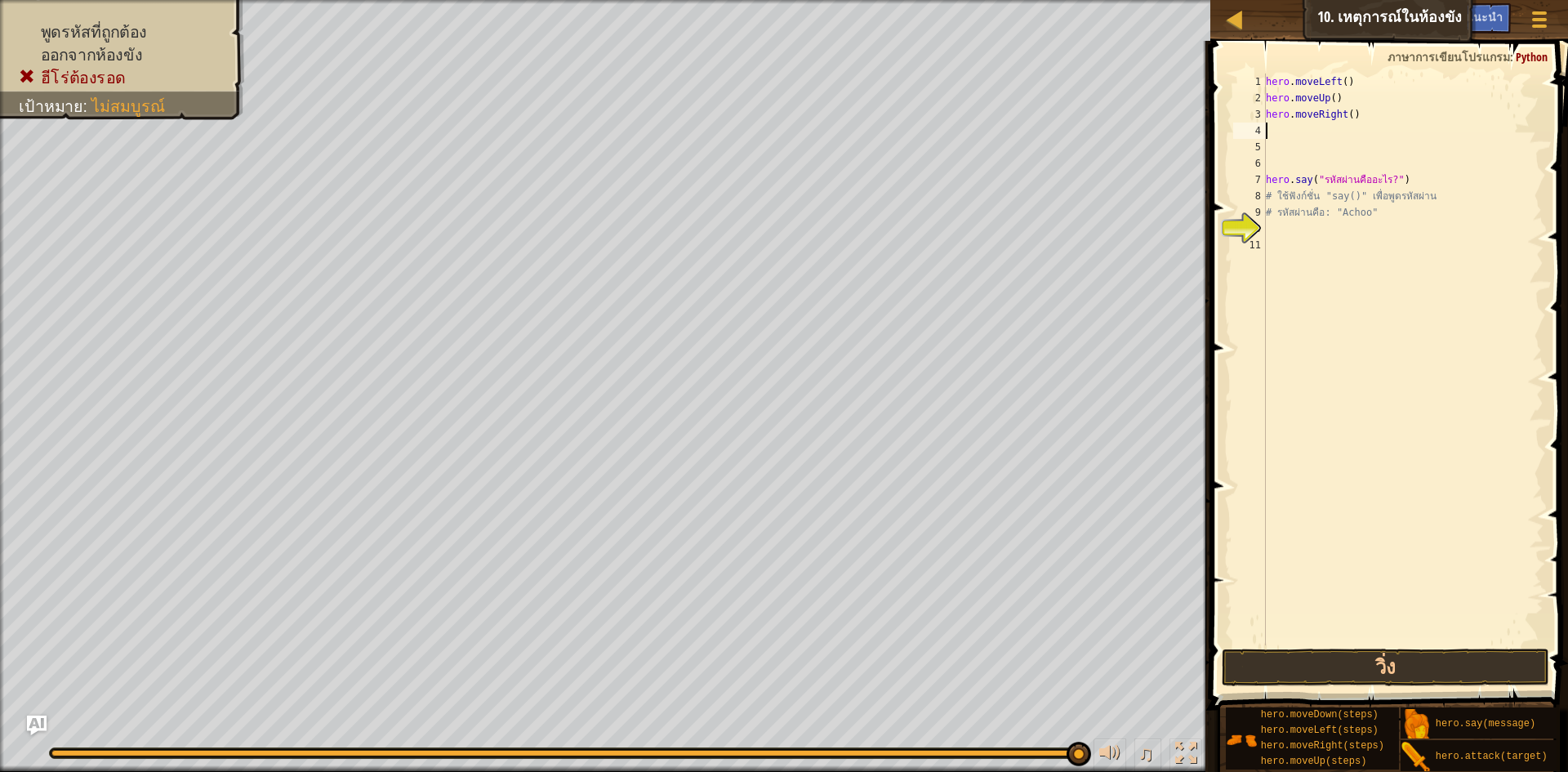
click at [1352, 122] on div "hero . moveLeft ( ) hero . moveUp ( ) hero . moveRight ( ) hero . say ( "รหัสผ่…" at bounding box center [1404, 376] width 282 height 605
click at [1355, 112] on div "hero . moveLeft ( ) hero . moveUp ( ) hero . moveRight ( ) hero . say ( "รหัสผ่…" at bounding box center [1404, 376] width 282 height 605
type textarea "h"
click at [1357, 104] on div "hero . moveLeft ( ) hero . moveUp ( hero . say ( "รหัสผ่านคืออะไร?" ) # ใช้ฟังก…" at bounding box center [1404, 376] width 282 height 605
type textarea "h"
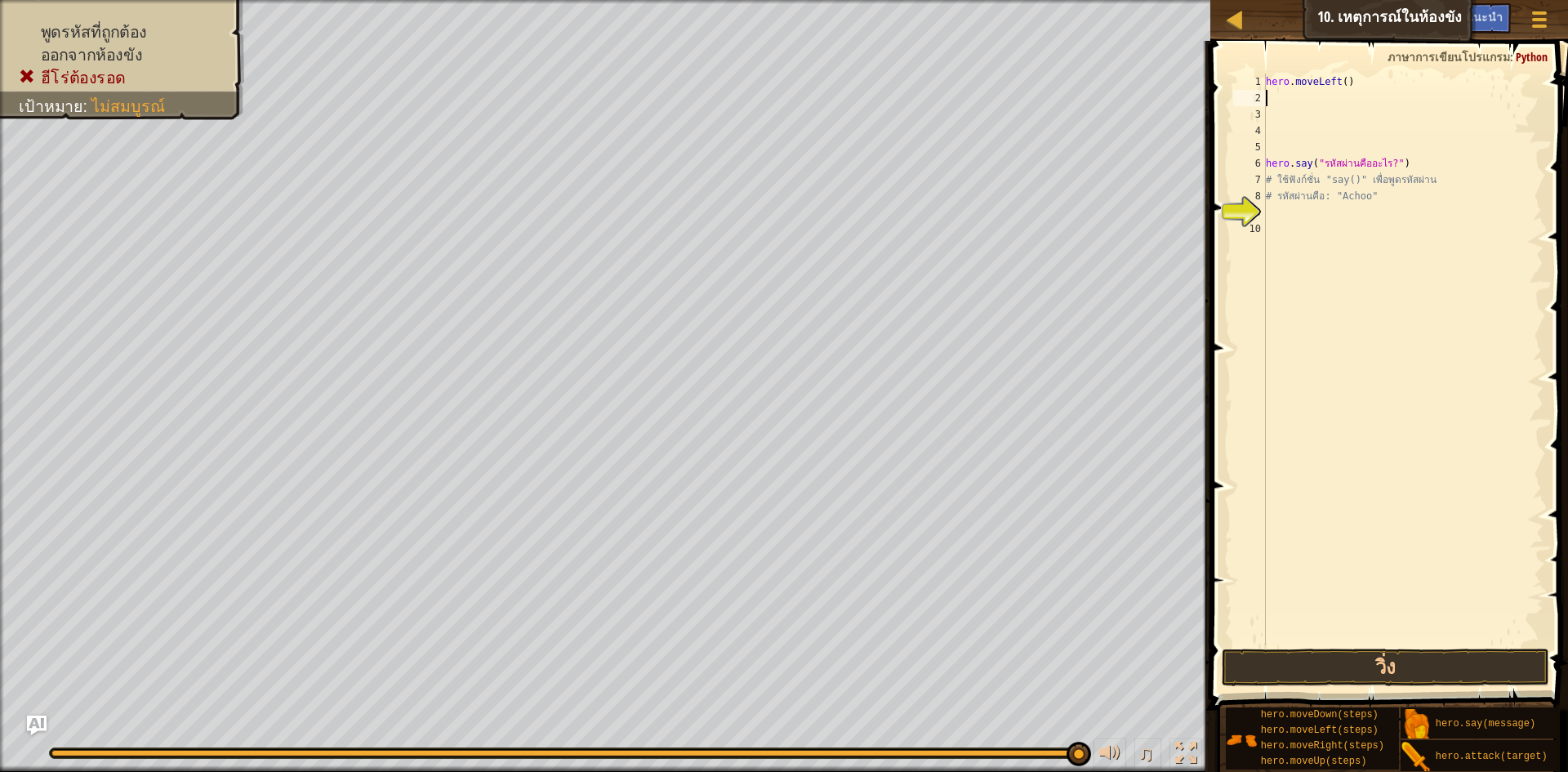
click at [1361, 99] on div "hero . moveLeft ( ) hero . say ( "รหัสผ่านคืออะไร?" ) # ใช้ฟังก์ชั่น "say()" เพ…" at bounding box center [1404, 376] width 282 height 605
click at [1365, 86] on div "hero . moveLeft ( ) hero . say ( "รหัสผ่านคืออะไร?" ) # ใช้ฟังก์ชั่น "say()" เพ…" at bounding box center [1404, 376] width 282 height 605
type textarea "h"
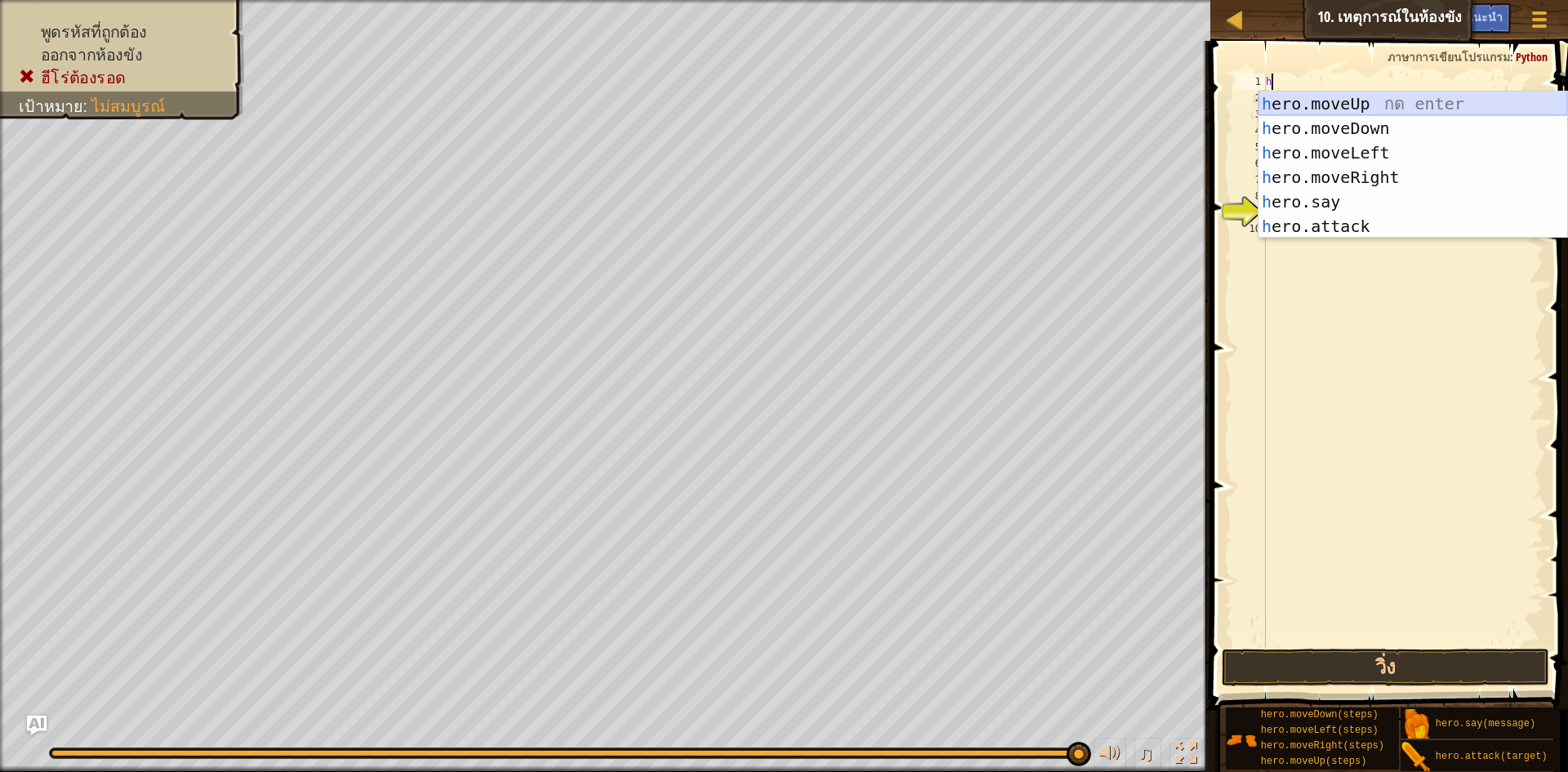
click at [1356, 95] on div "h ero.moveUp กด enter h ero.moveDown กด enter h ero.moveLeft กด enter h ero.mov…" at bounding box center [1414, 189] width 309 height 196
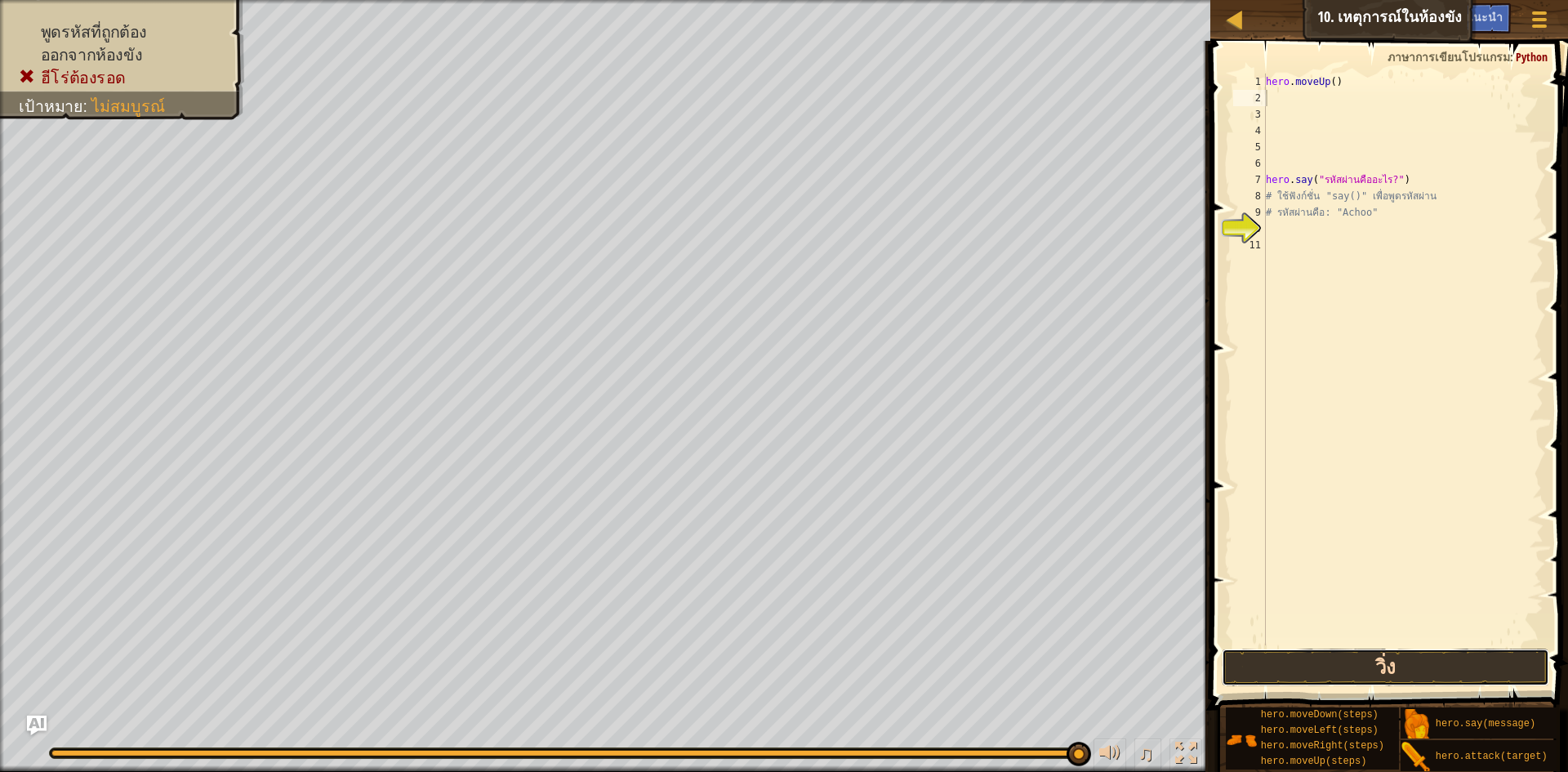
click at [1380, 661] on button "วิ่ง" at bounding box center [1385, 667] width 327 height 37
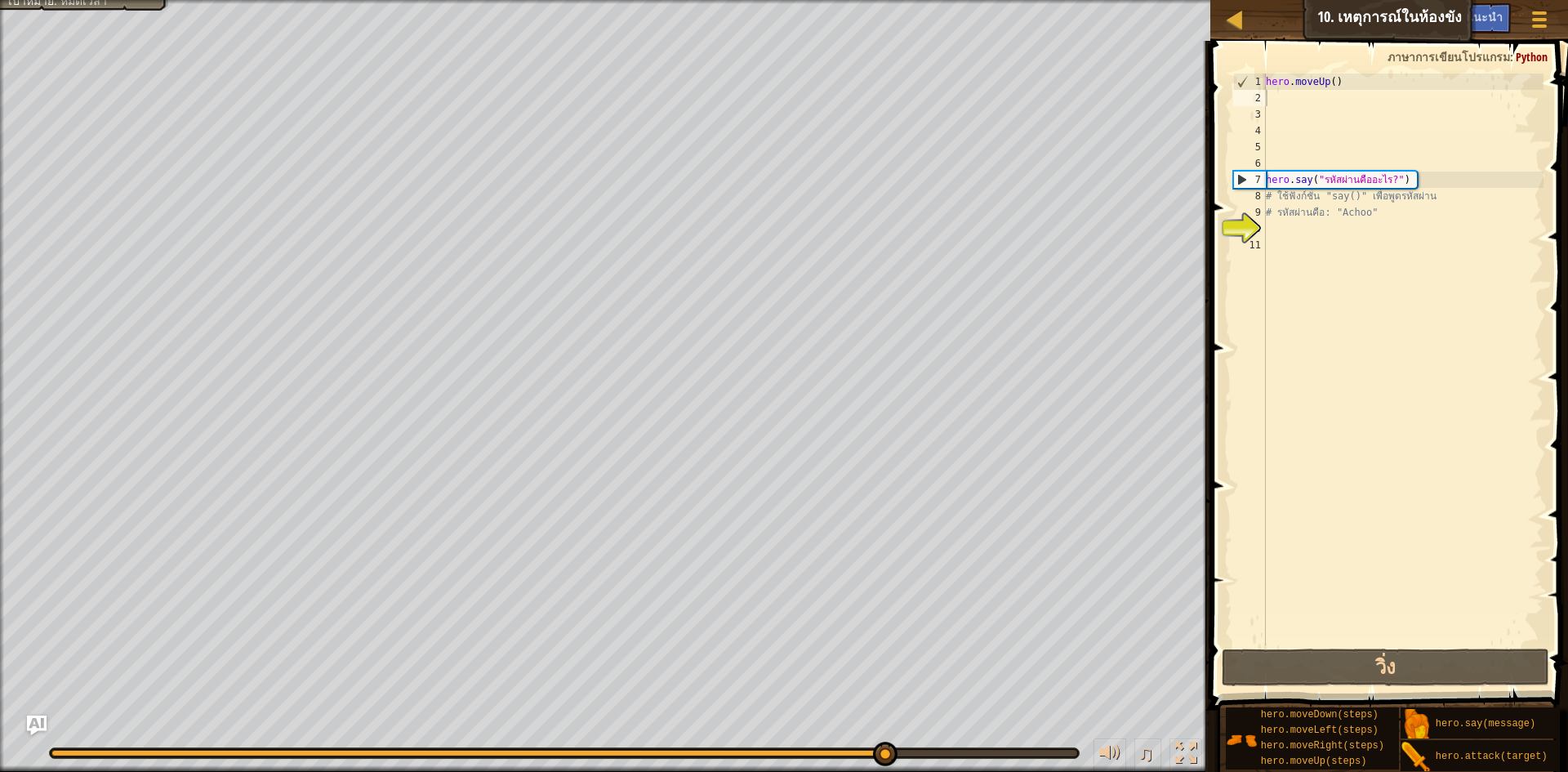
click at [1420, 19] on span "Ask AI" at bounding box center [1423, 17] width 28 height 16
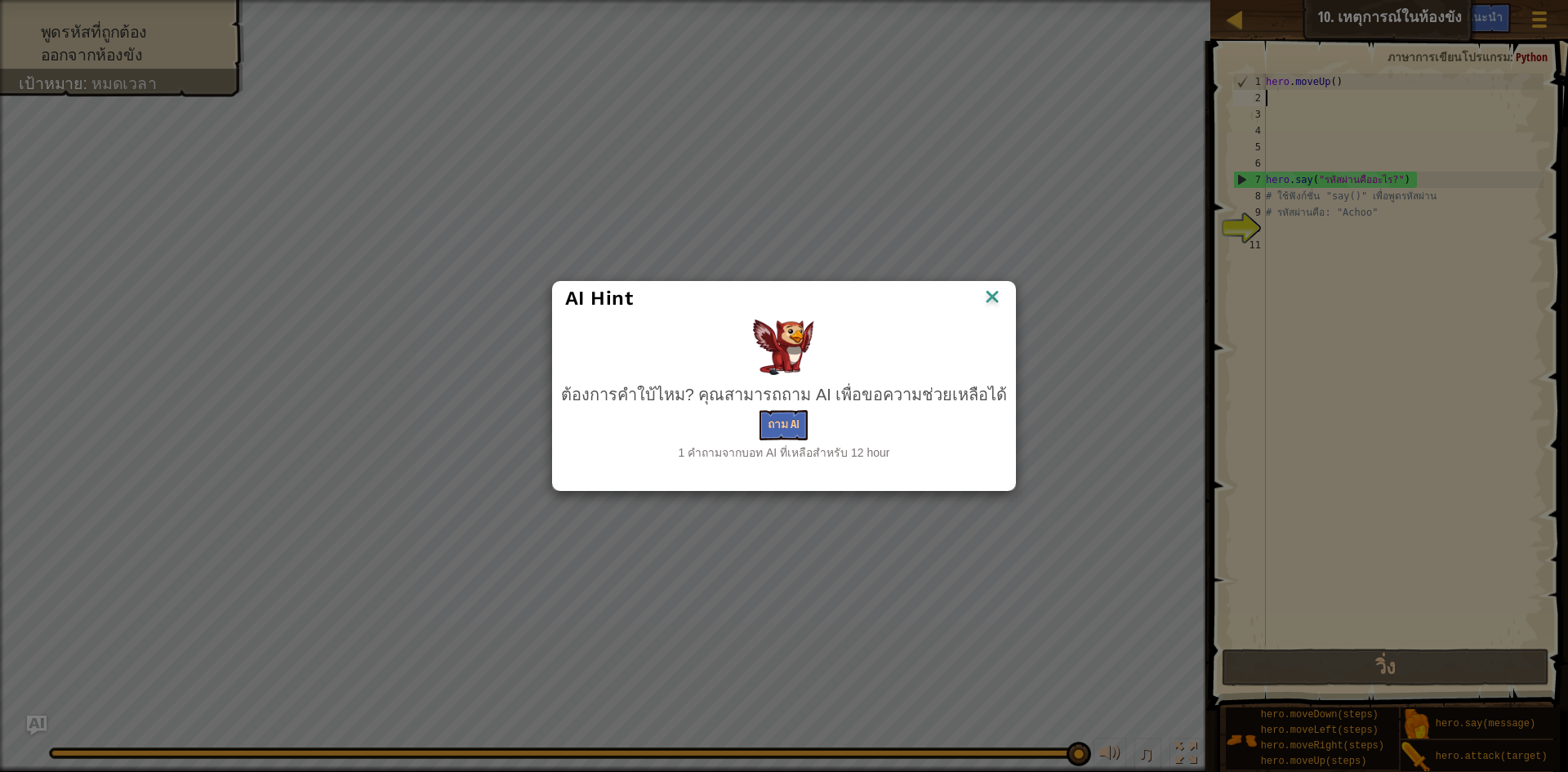
click at [994, 283] on div "AI Hint" at bounding box center [784, 298] width 463 height 34
click at [981, 294] on img at bounding box center [992, 298] width 21 height 25
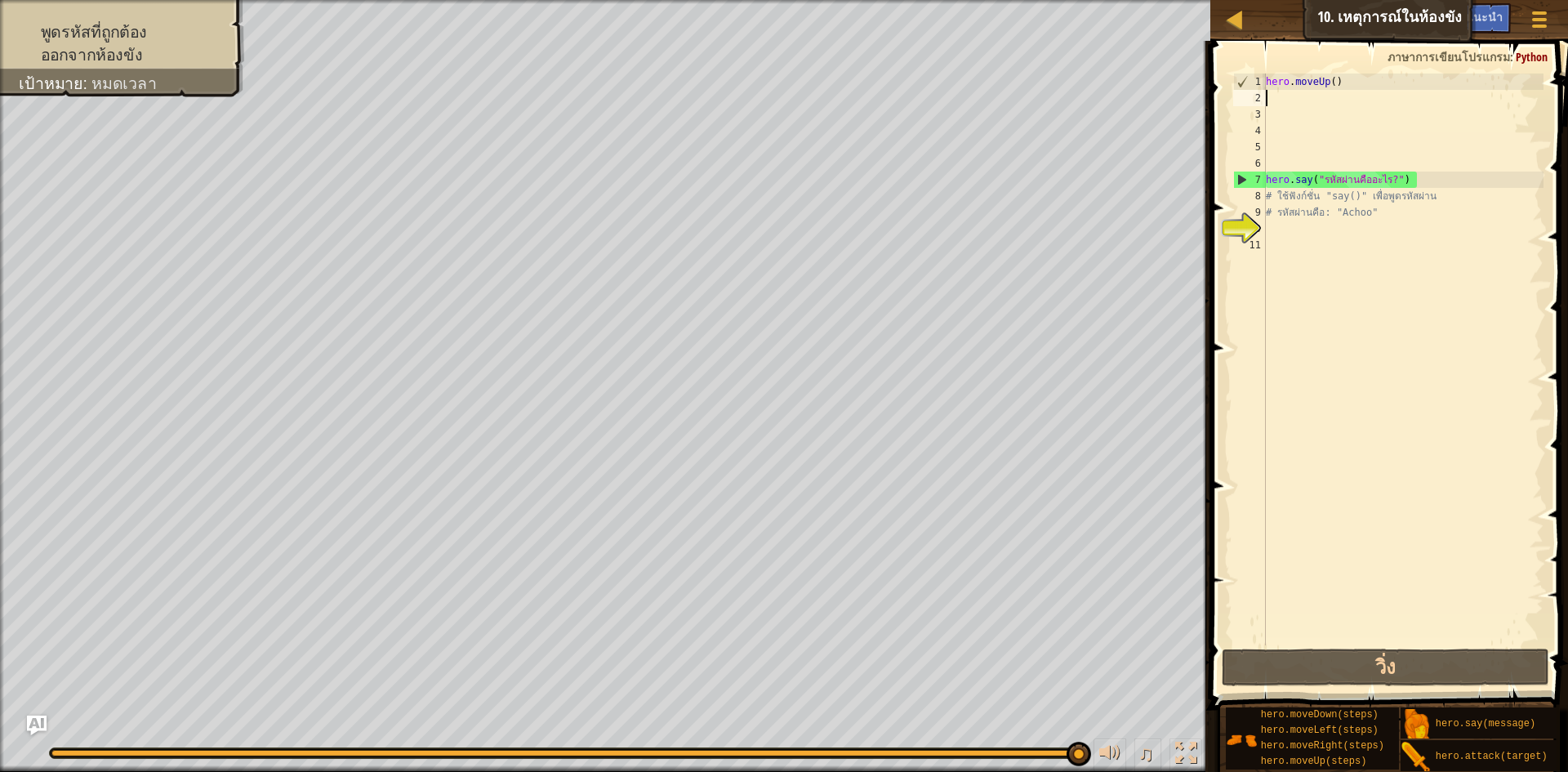
click at [1247, 226] on div "10" at bounding box center [1250, 229] width 33 height 17
click at [1243, 221] on div "10" at bounding box center [1250, 229] width 33 height 17
type textarea "# รหัสผ่านคือ: "Achoo""
click at [1237, 24] on div at bounding box center [1235, 19] width 21 height 21
select select "th"
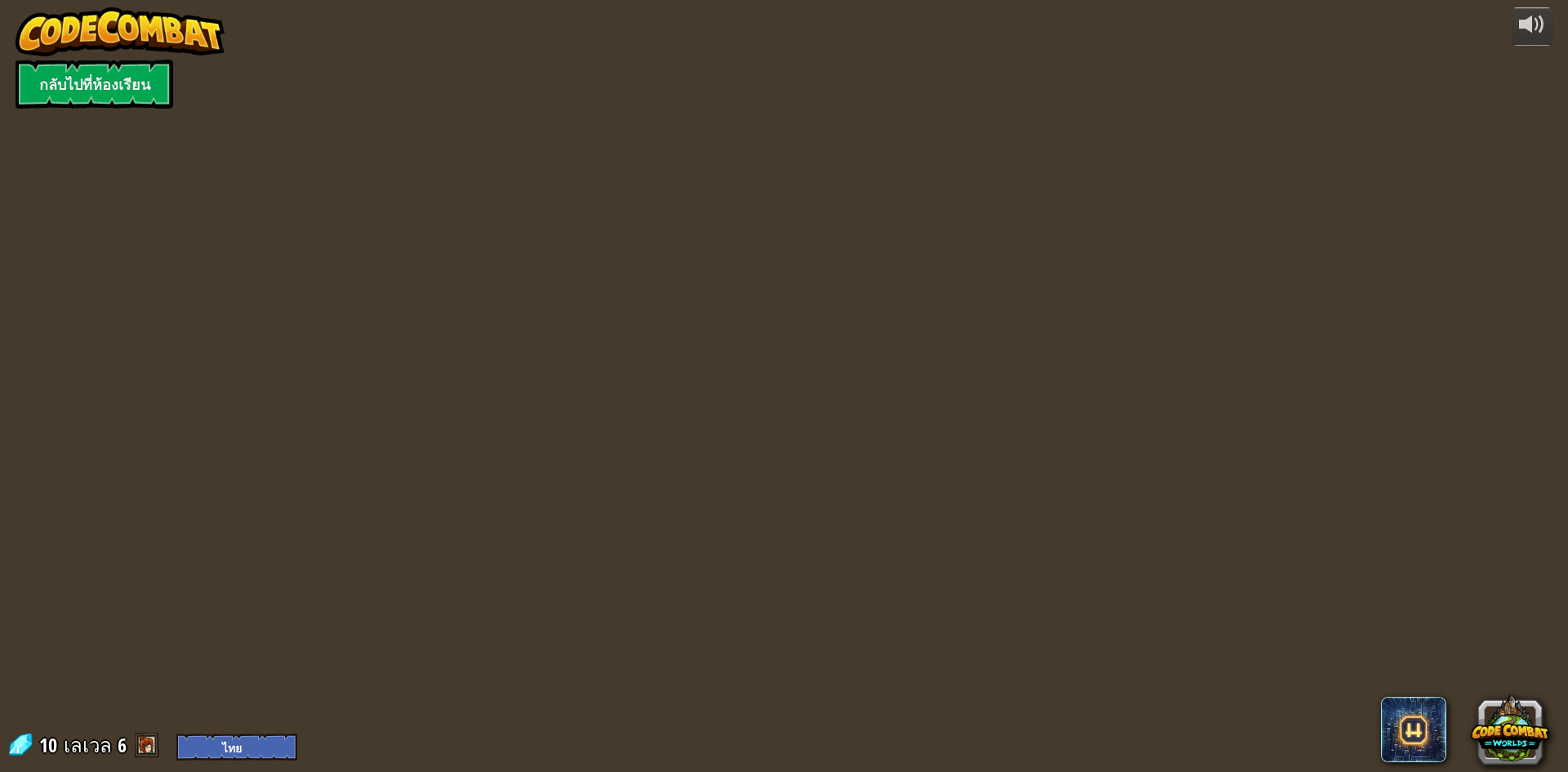
select select "th"
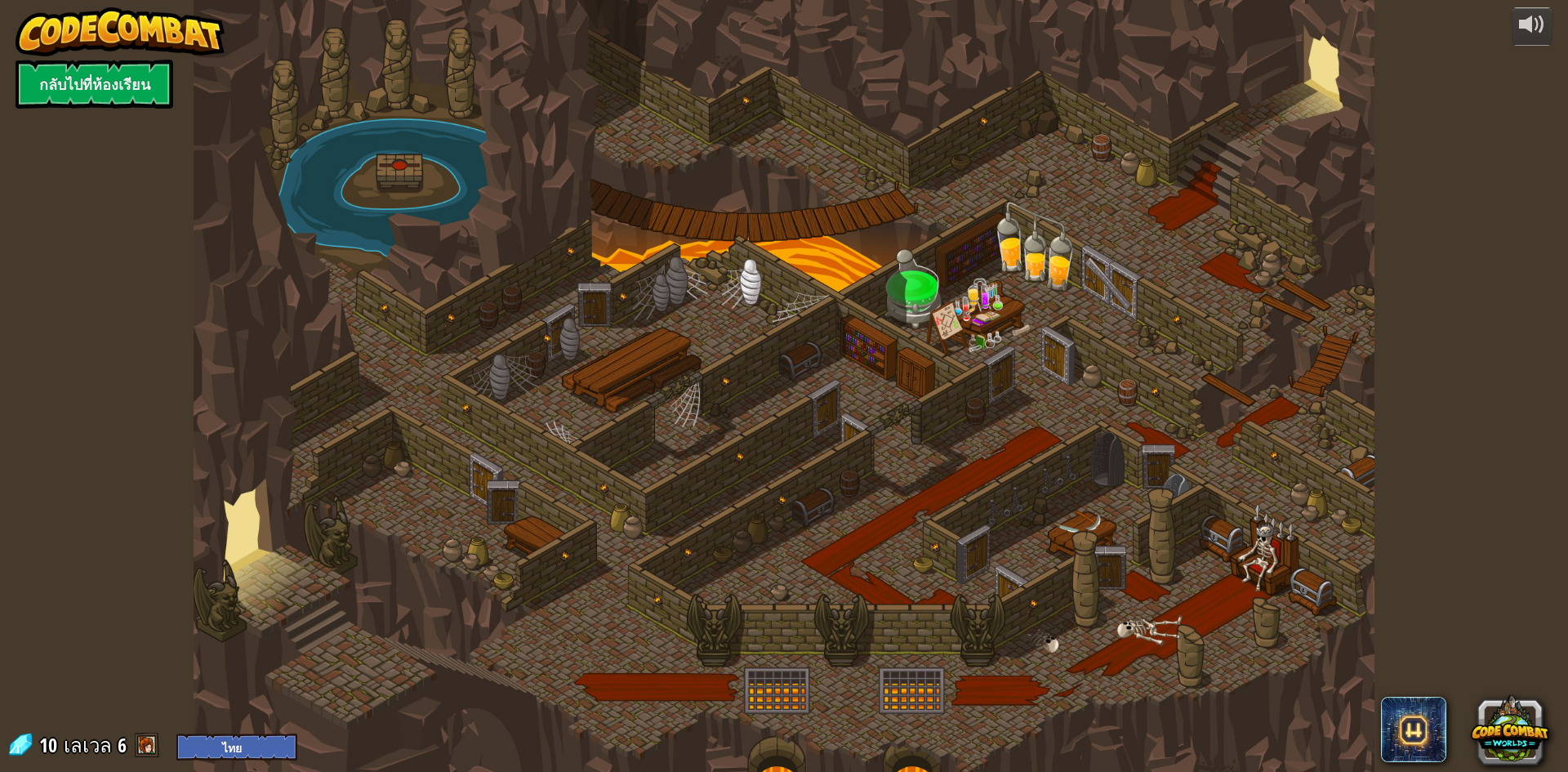
select select "th"
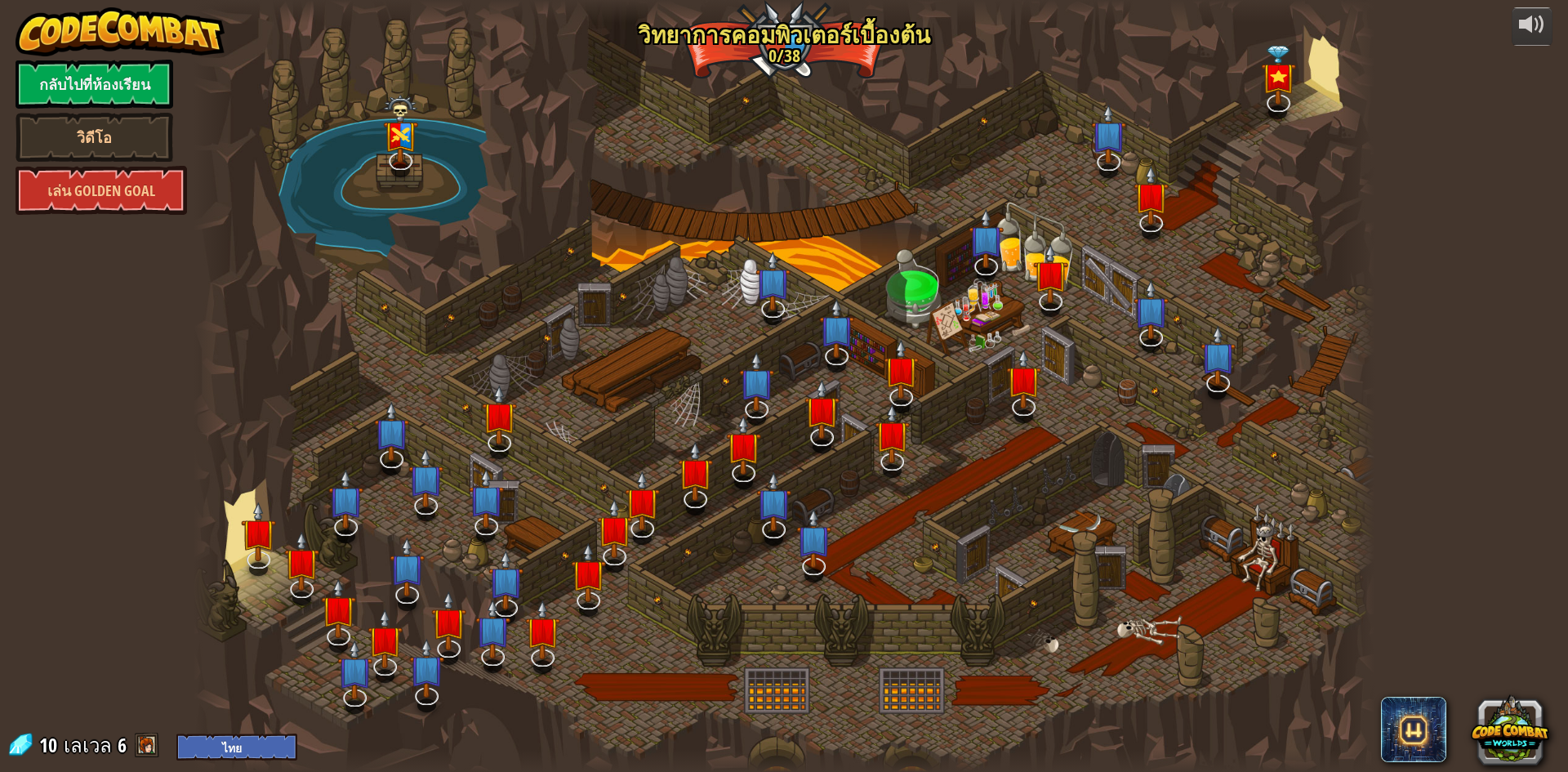
select select "th"
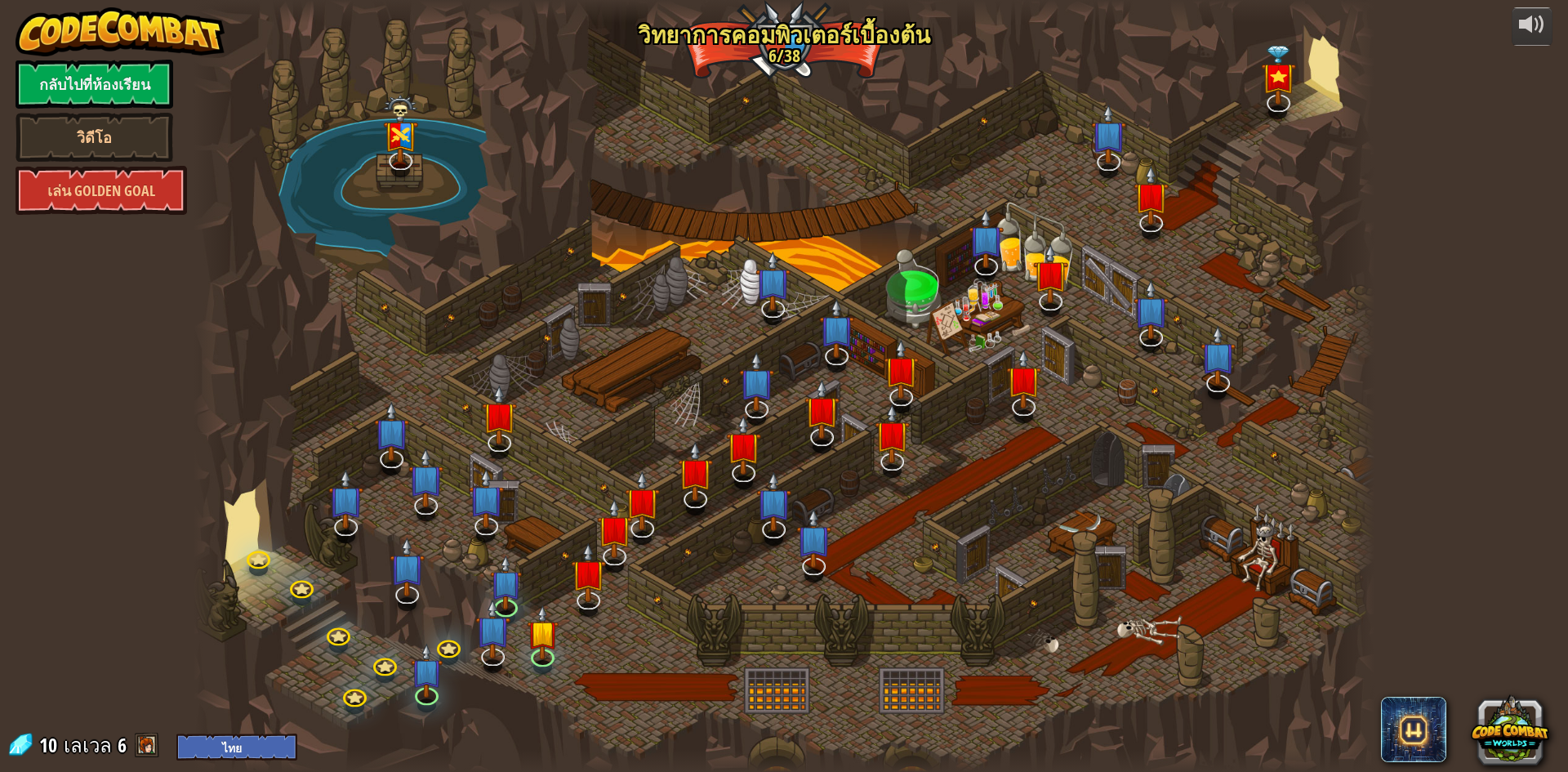
select select "th"
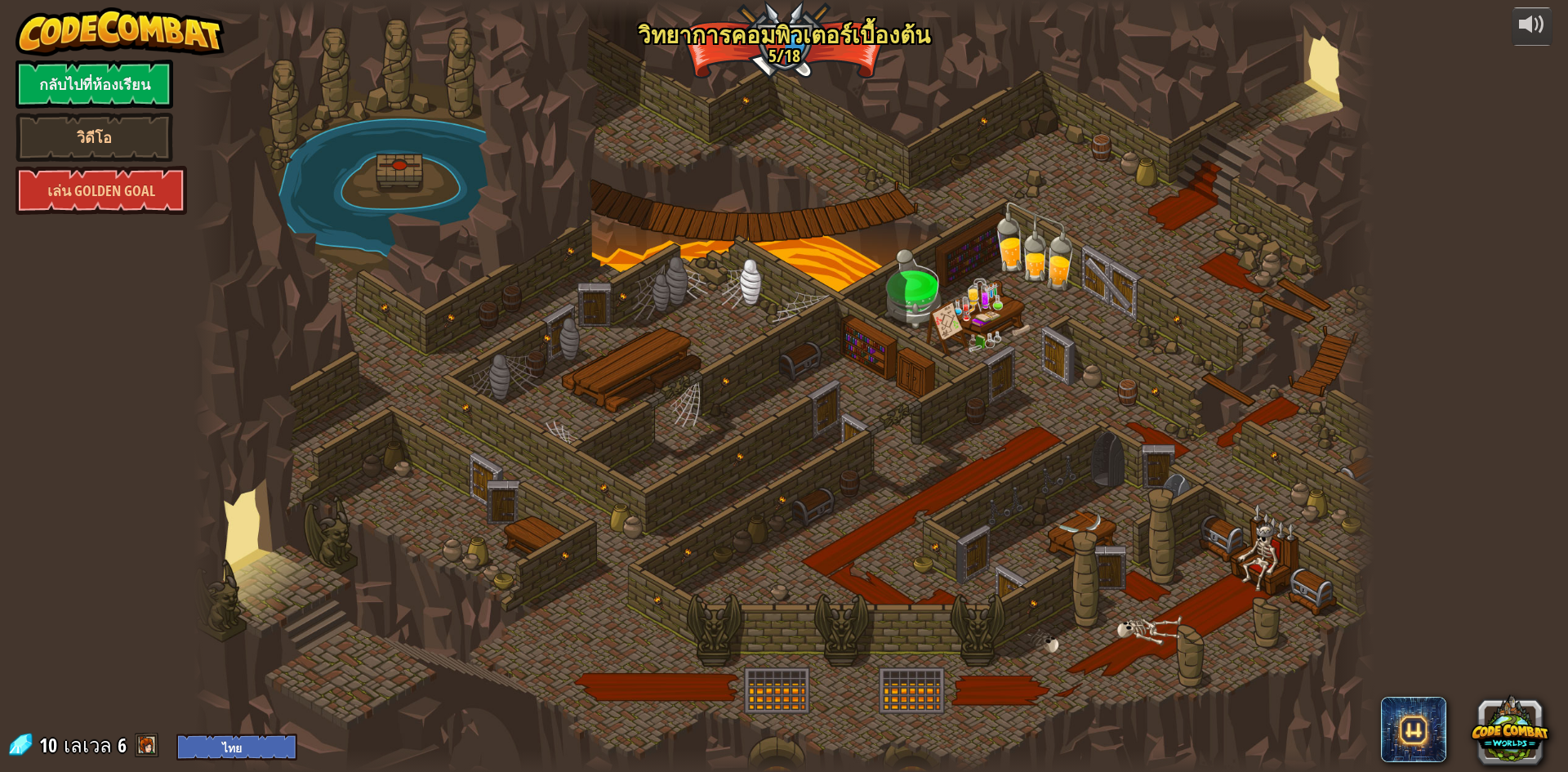
select select "th"
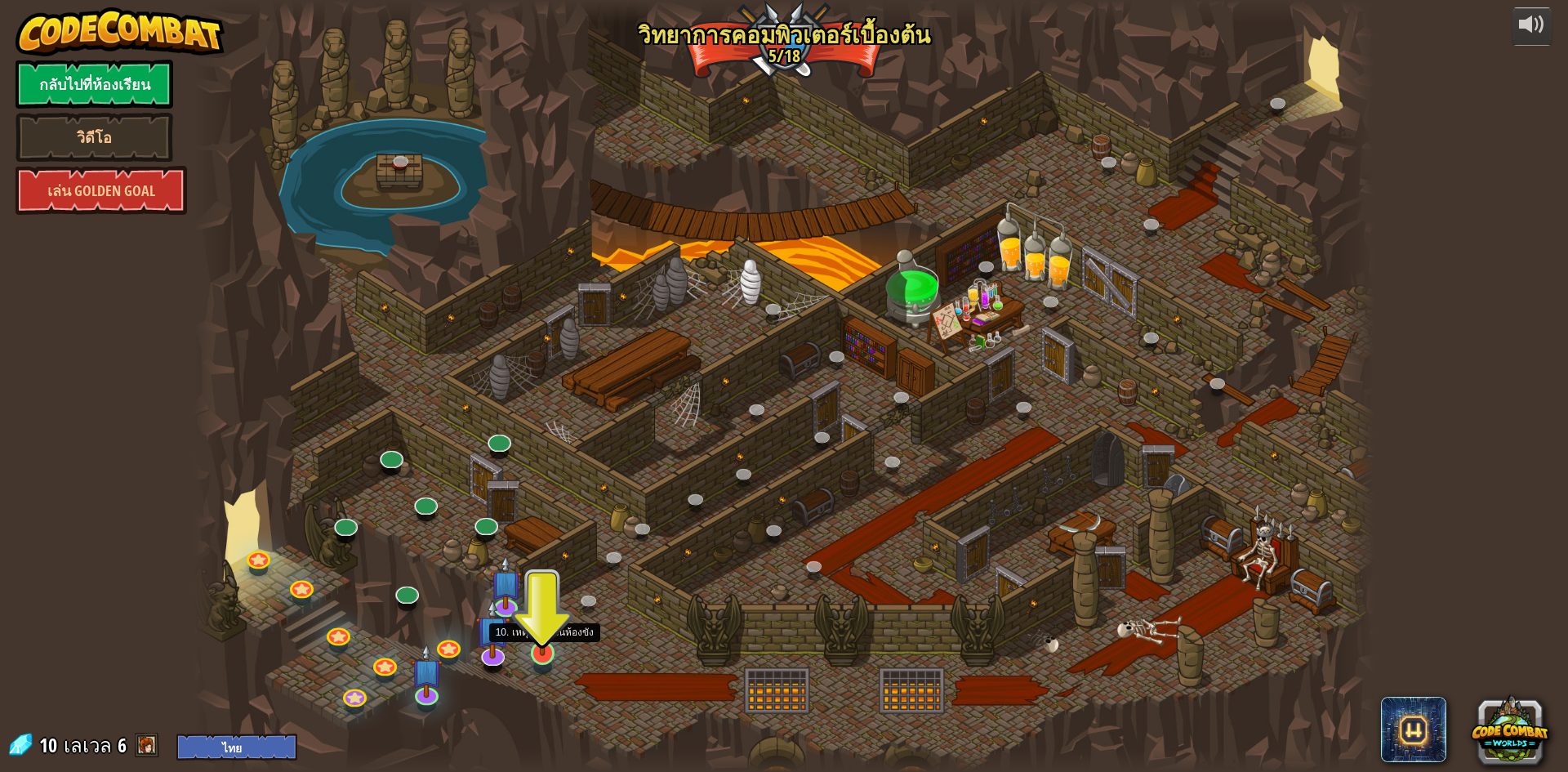
click at [541, 625] on img at bounding box center [543, 619] width 32 height 73
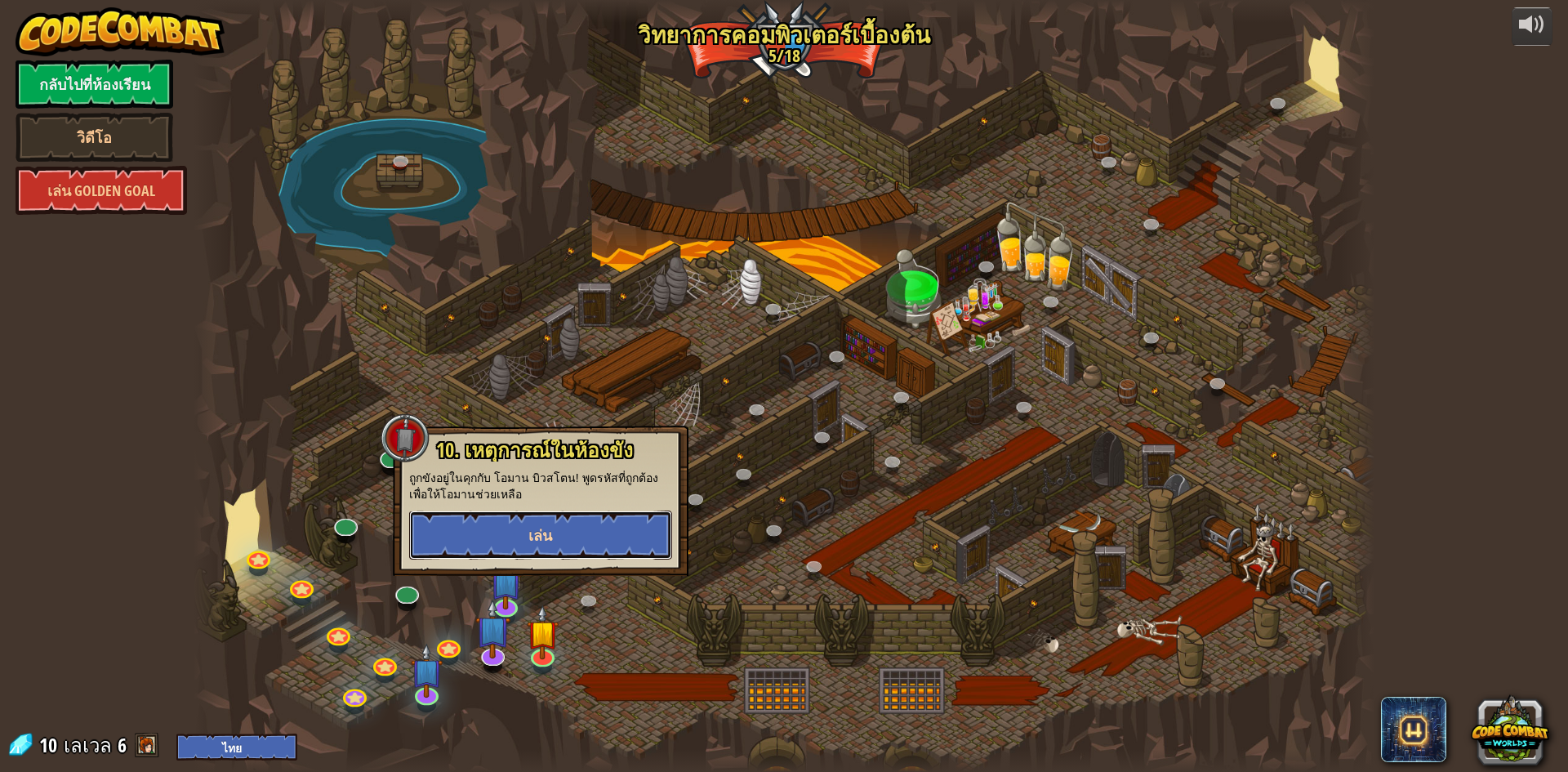
click at [554, 551] on button "เล่น" at bounding box center [540, 535] width 263 height 49
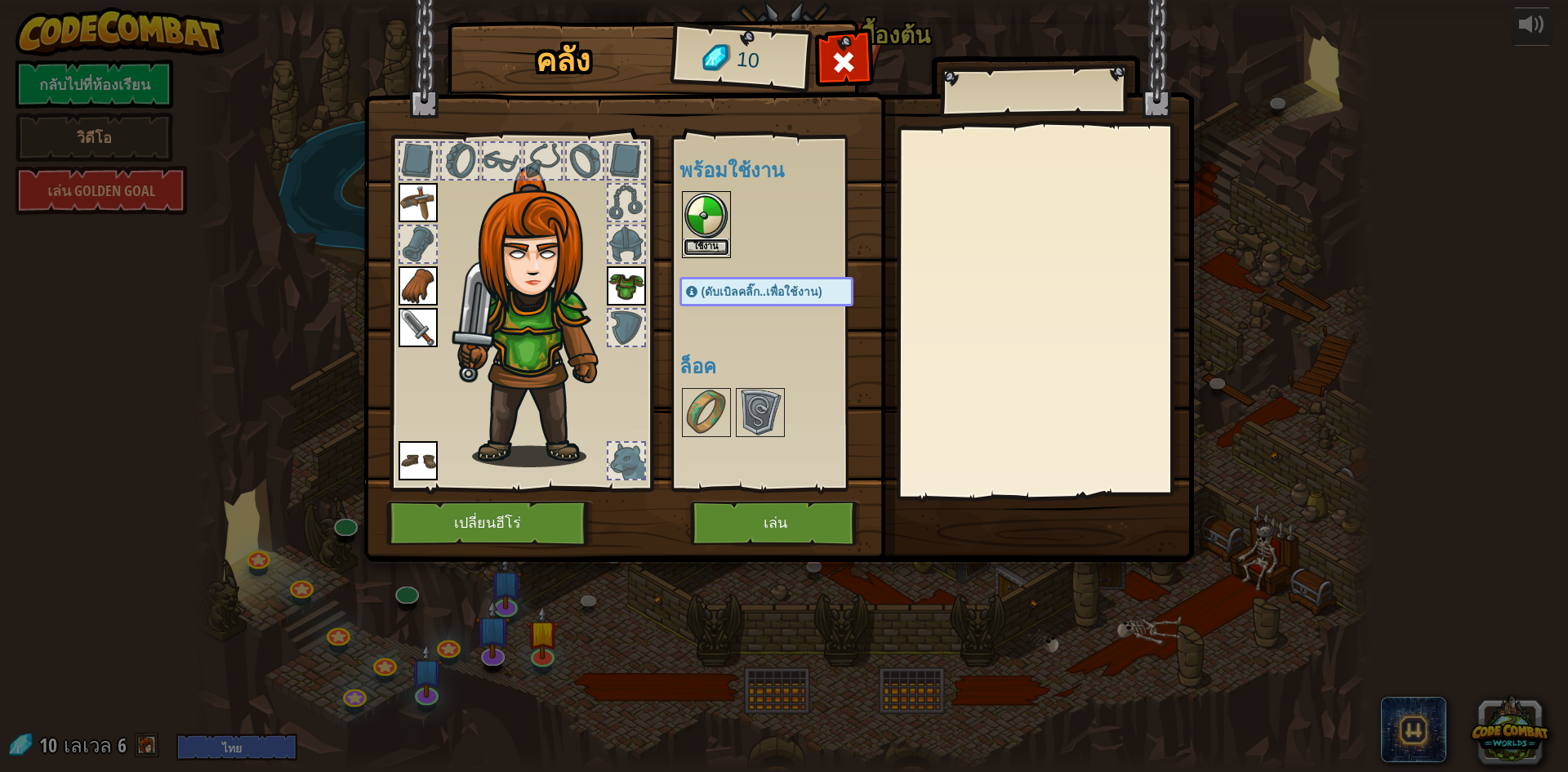
click at [696, 244] on button "ใช้งาน" at bounding box center [706, 247] width 45 height 17
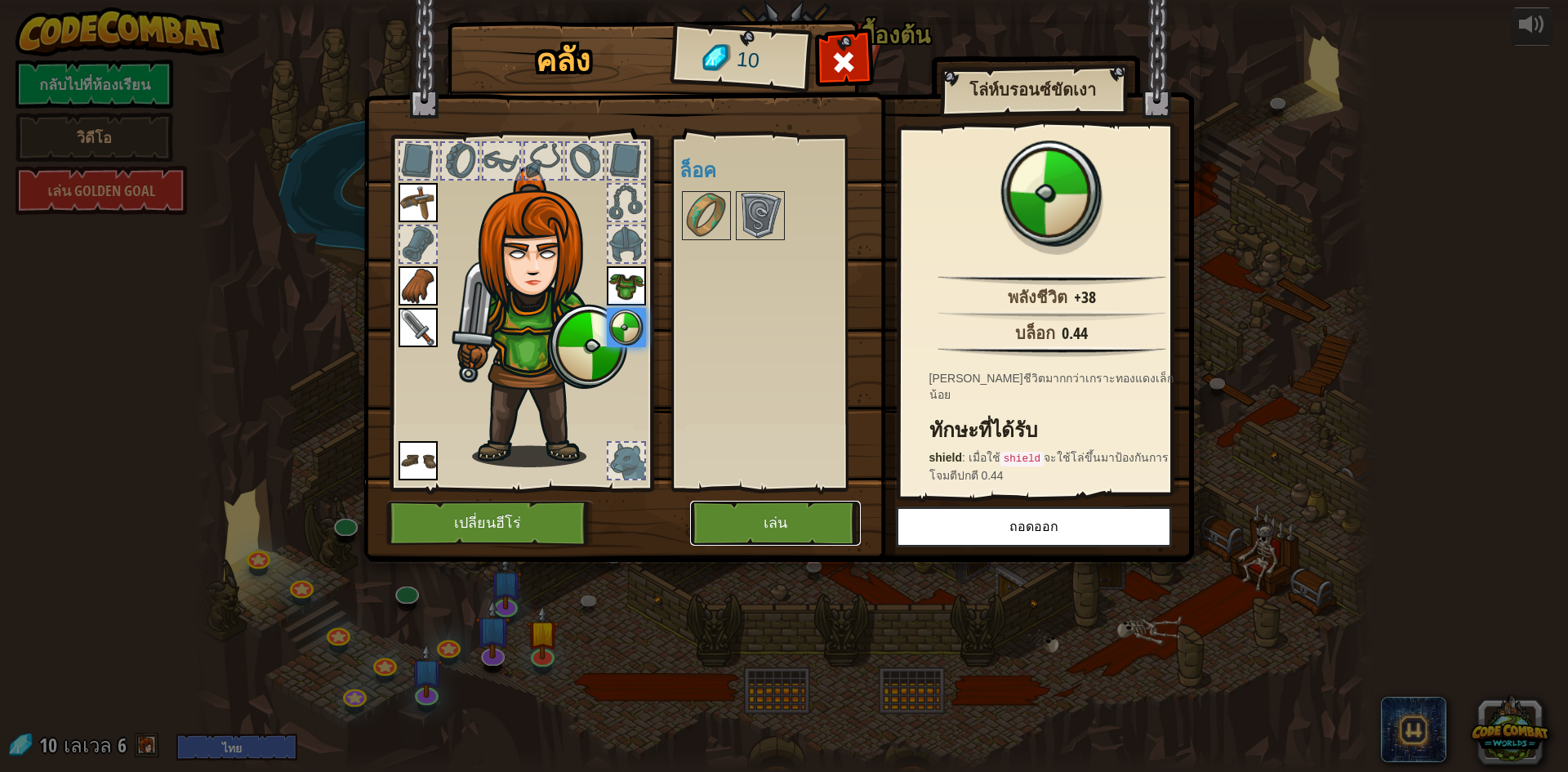
click at [796, 528] on button "เล่น" at bounding box center [776, 523] width 171 height 45
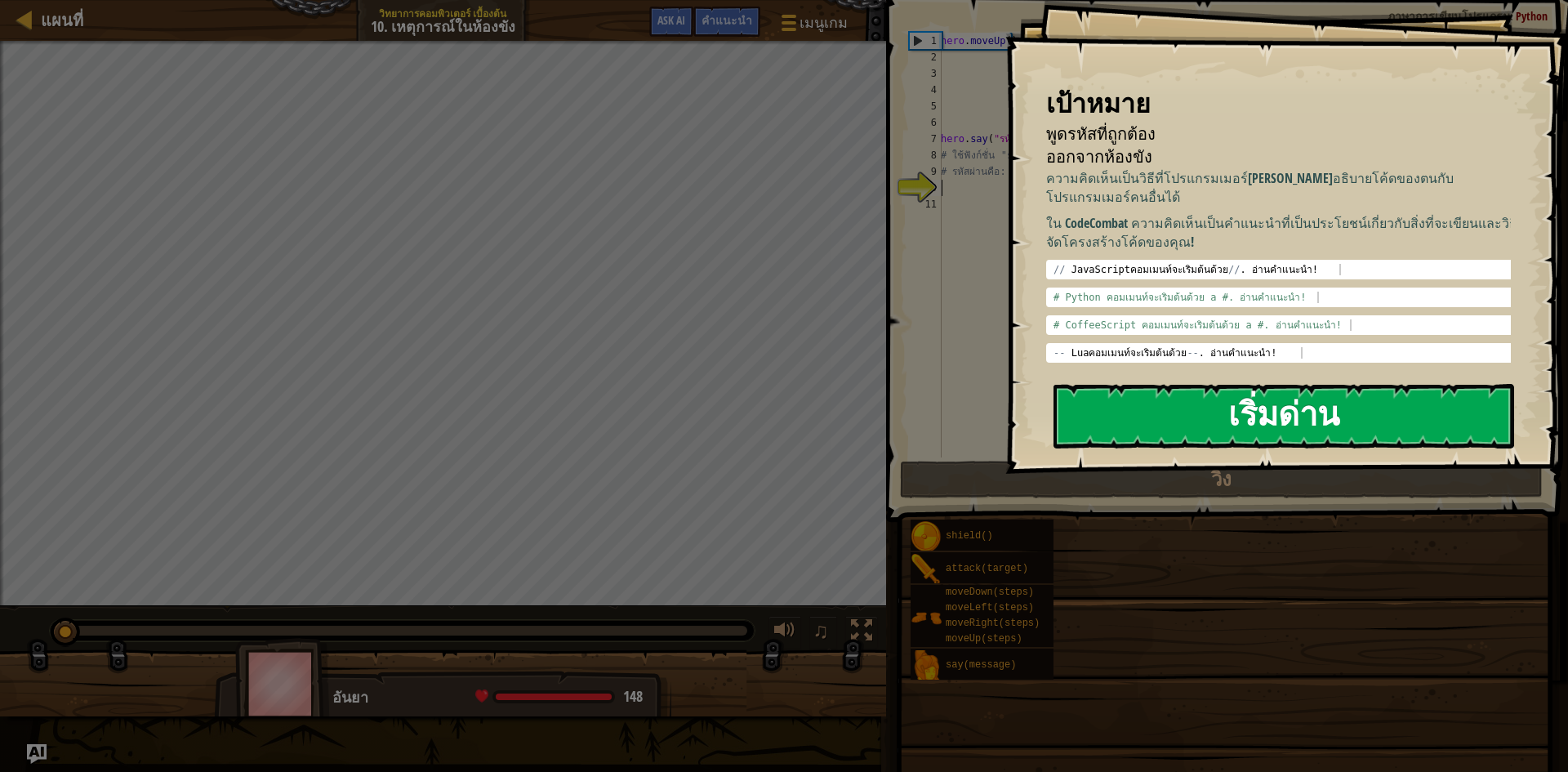
click at [1230, 386] on button "เริ่มด่าน" at bounding box center [1284, 417] width 461 height 64
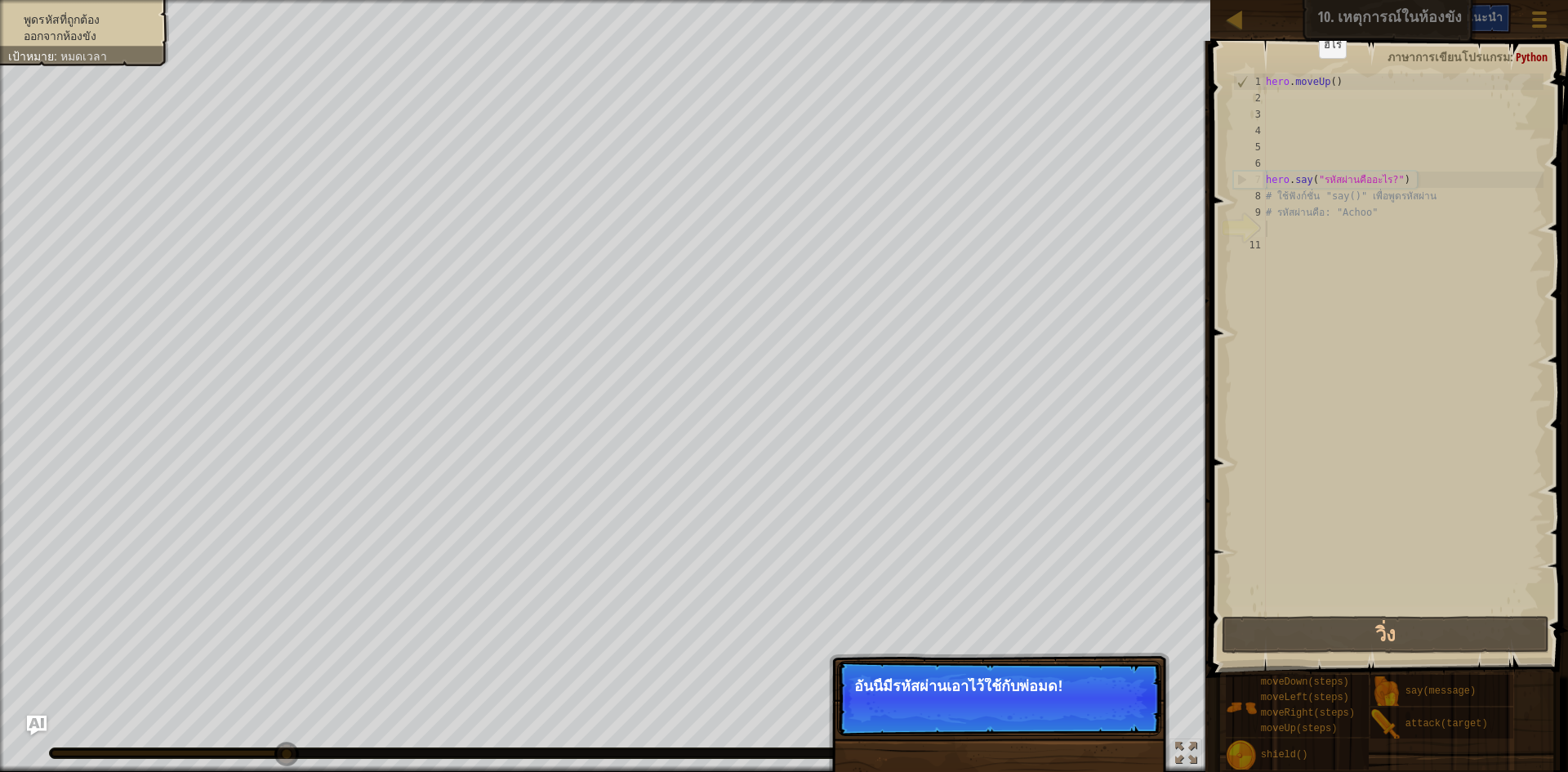
click at [1478, 28] on div "คำแนะนำ" at bounding box center [1477, 18] width 67 height 31
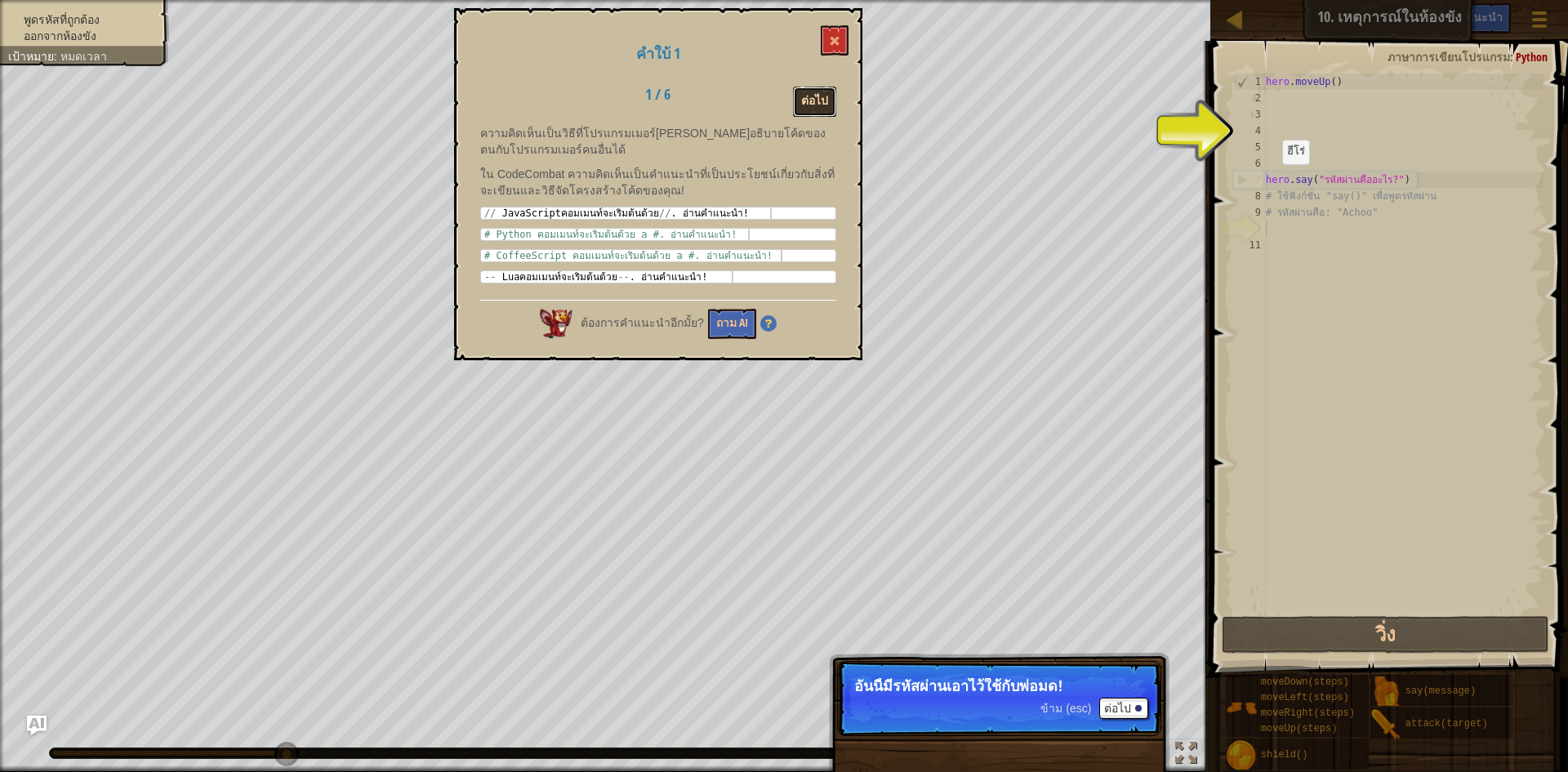
click at [803, 107] on button "ต่อไป" at bounding box center [815, 102] width 43 height 31
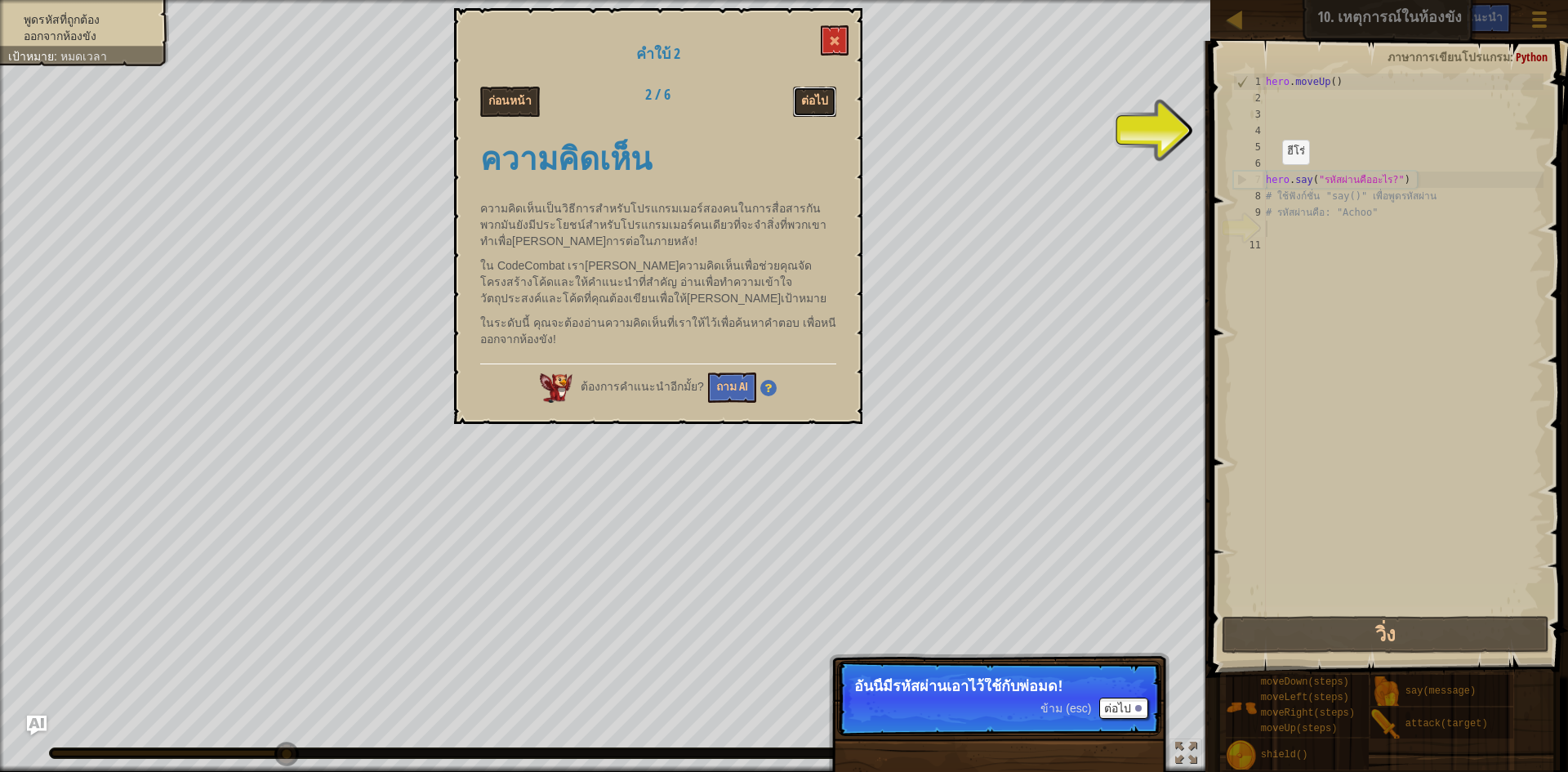
click at [803, 107] on button "ต่อไป" at bounding box center [815, 102] width 43 height 31
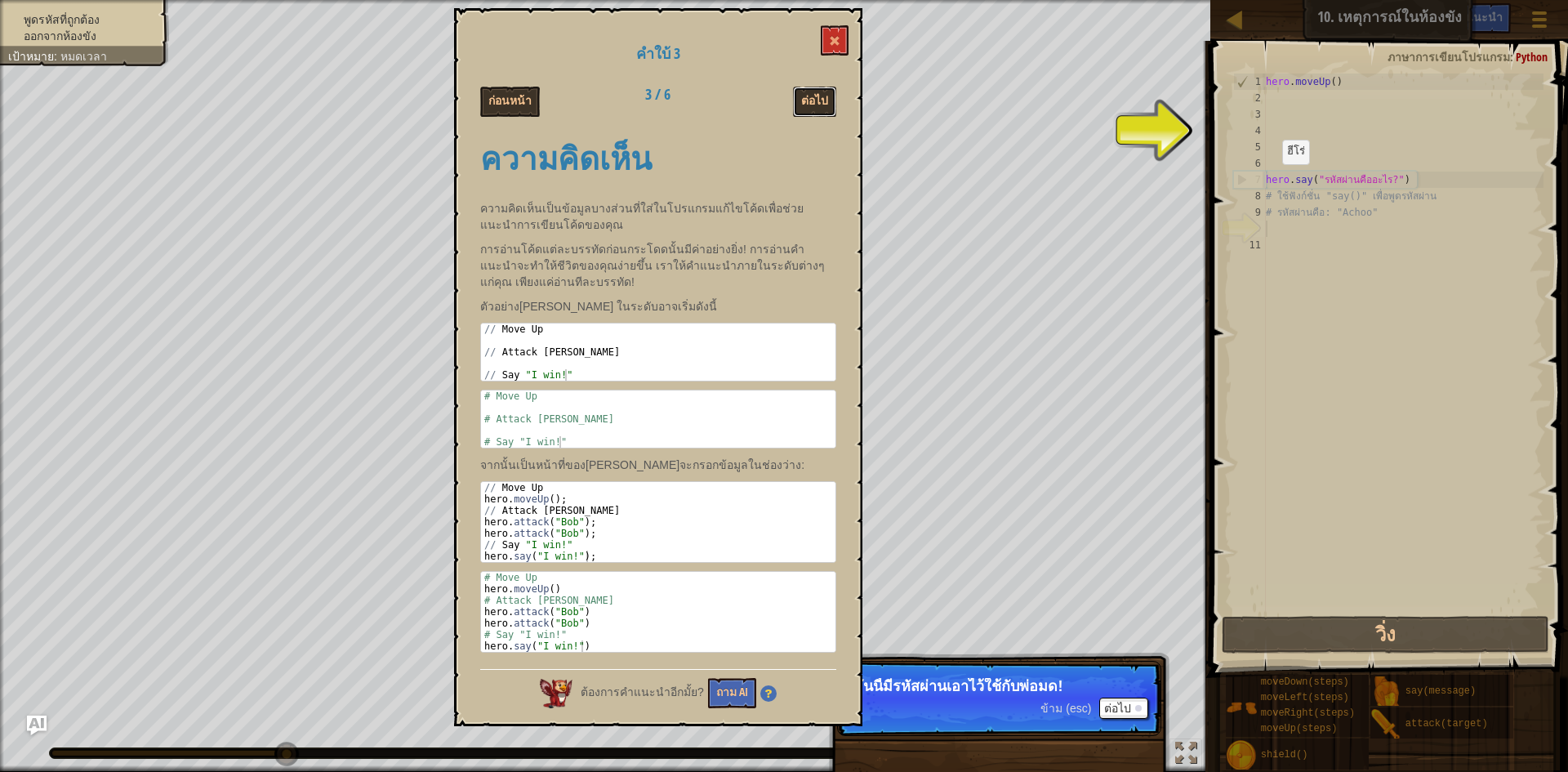
click at [803, 107] on button "ต่อไป" at bounding box center [815, 102] width 43 height 31
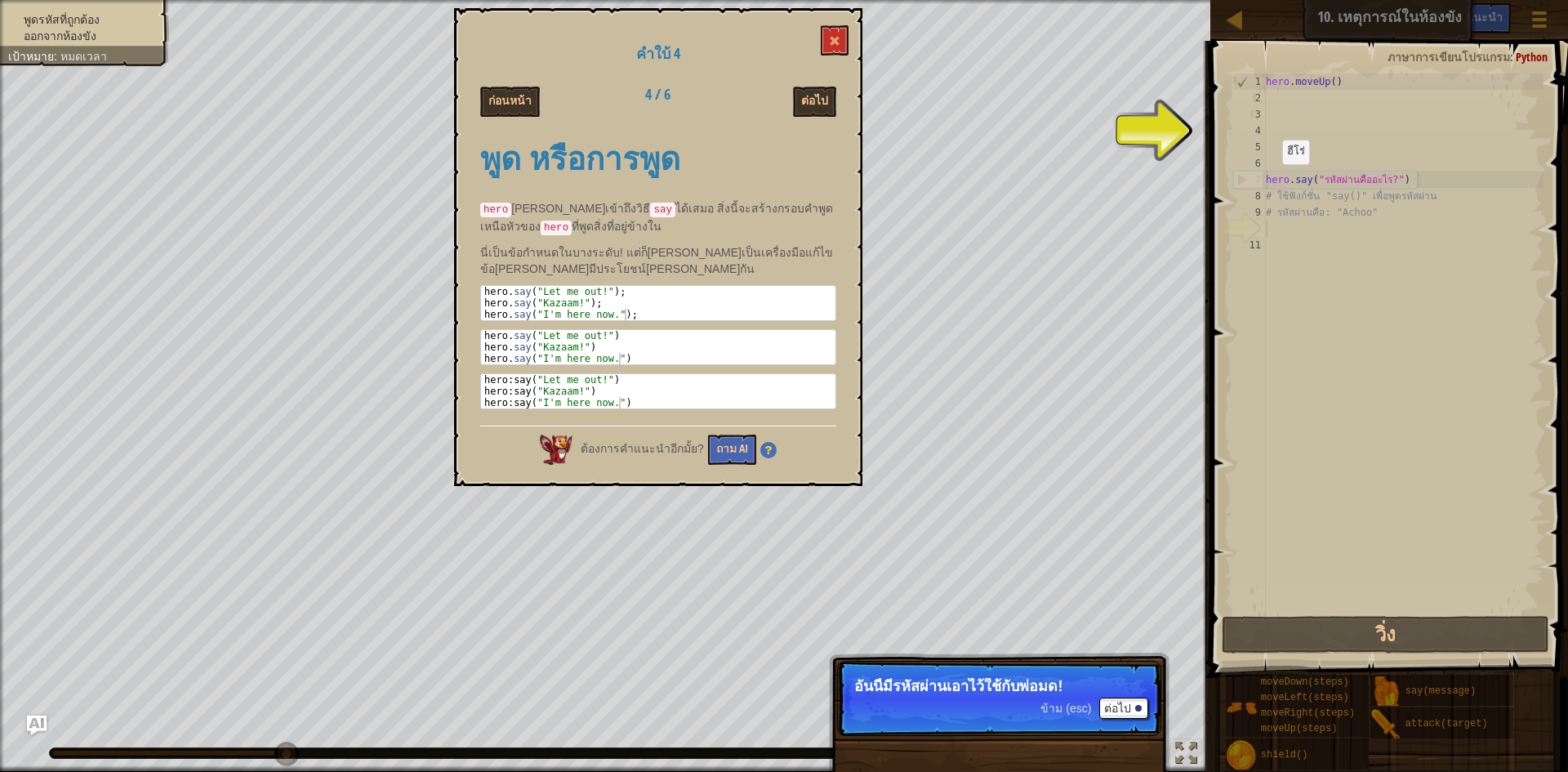
scroll to position [7, 0]
click at [803, 107] on button "ต่อไป" at bounding box center [815, 102] width 43 height 31
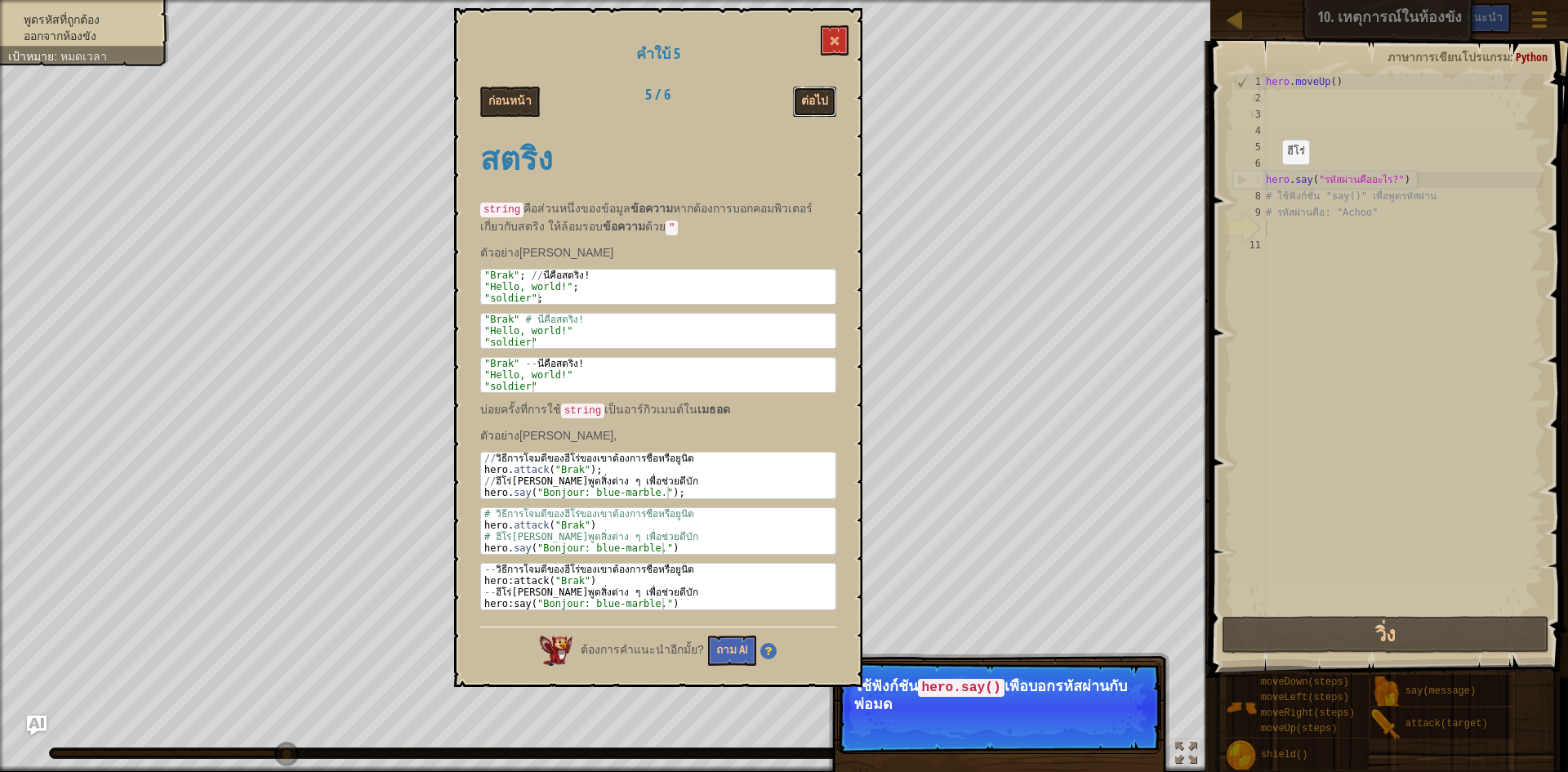
click at [803, 107] on button "ต่อไป" at bounding box center [815, 102] width 43 height 31
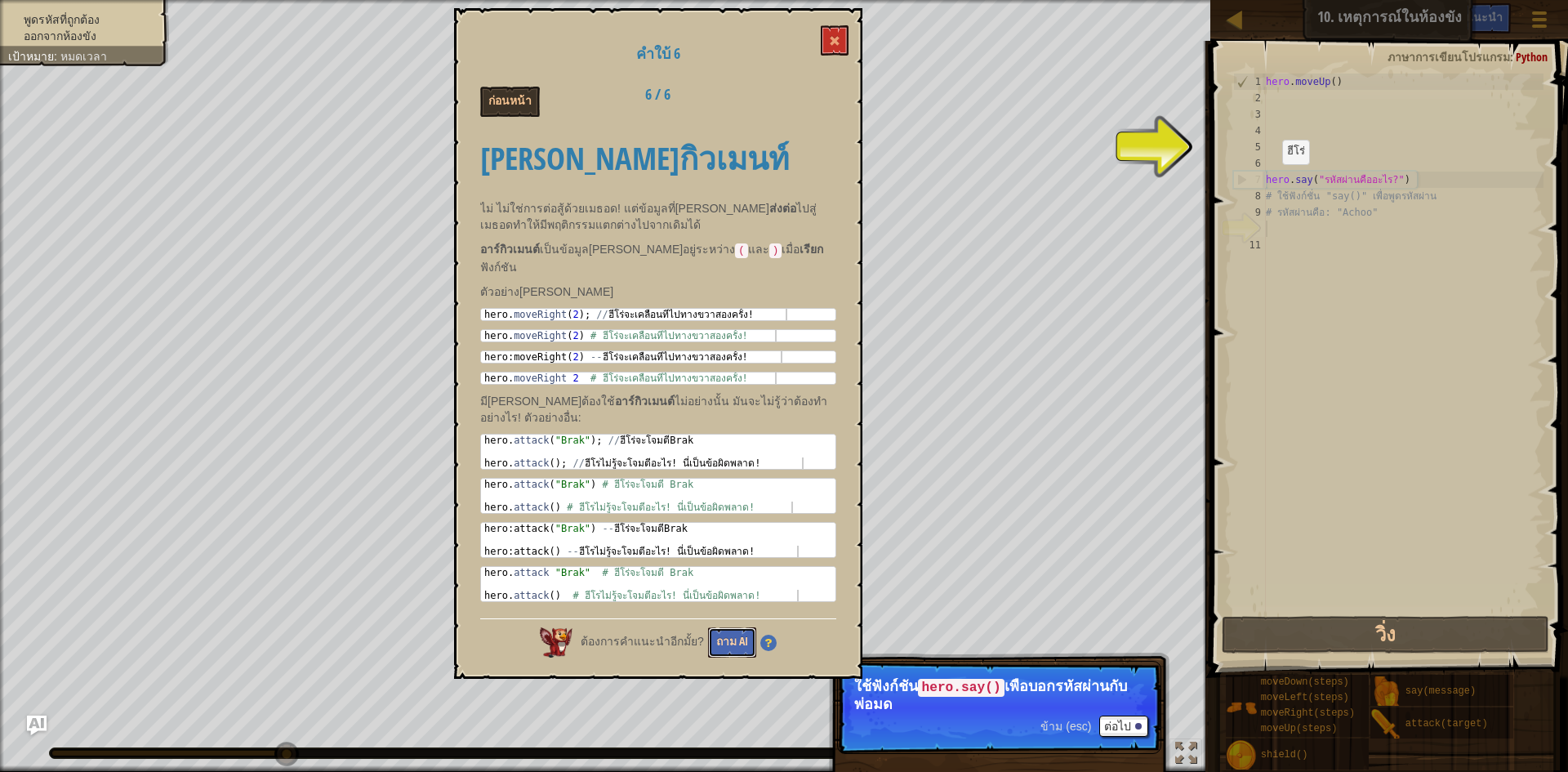
click at [715, 629] on button "ถาม AI" at bounding box center [732, 642] width 48 height 31
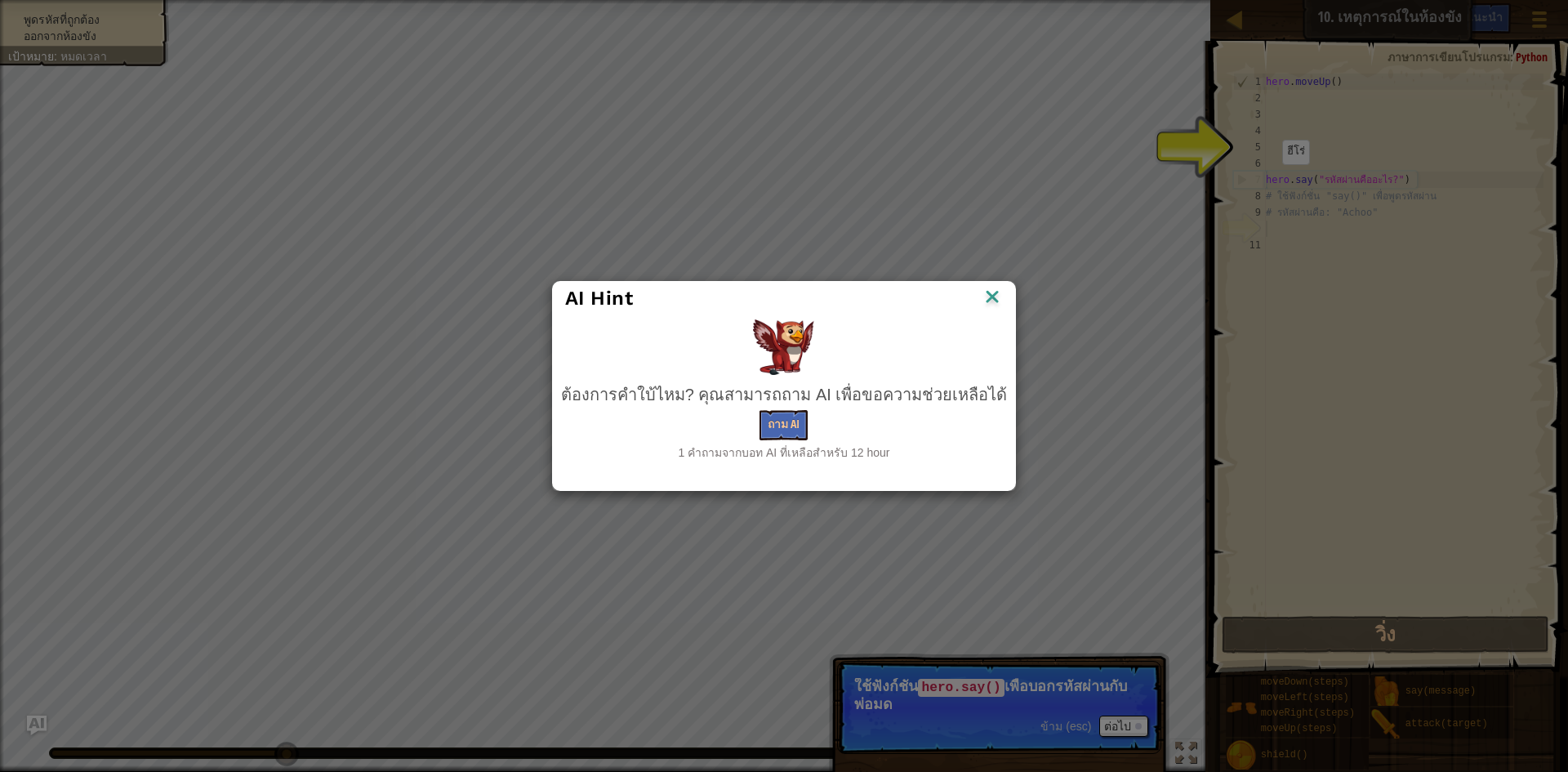
click at [981, 298] on img at bounding box center [992, 298] width 21 height 25
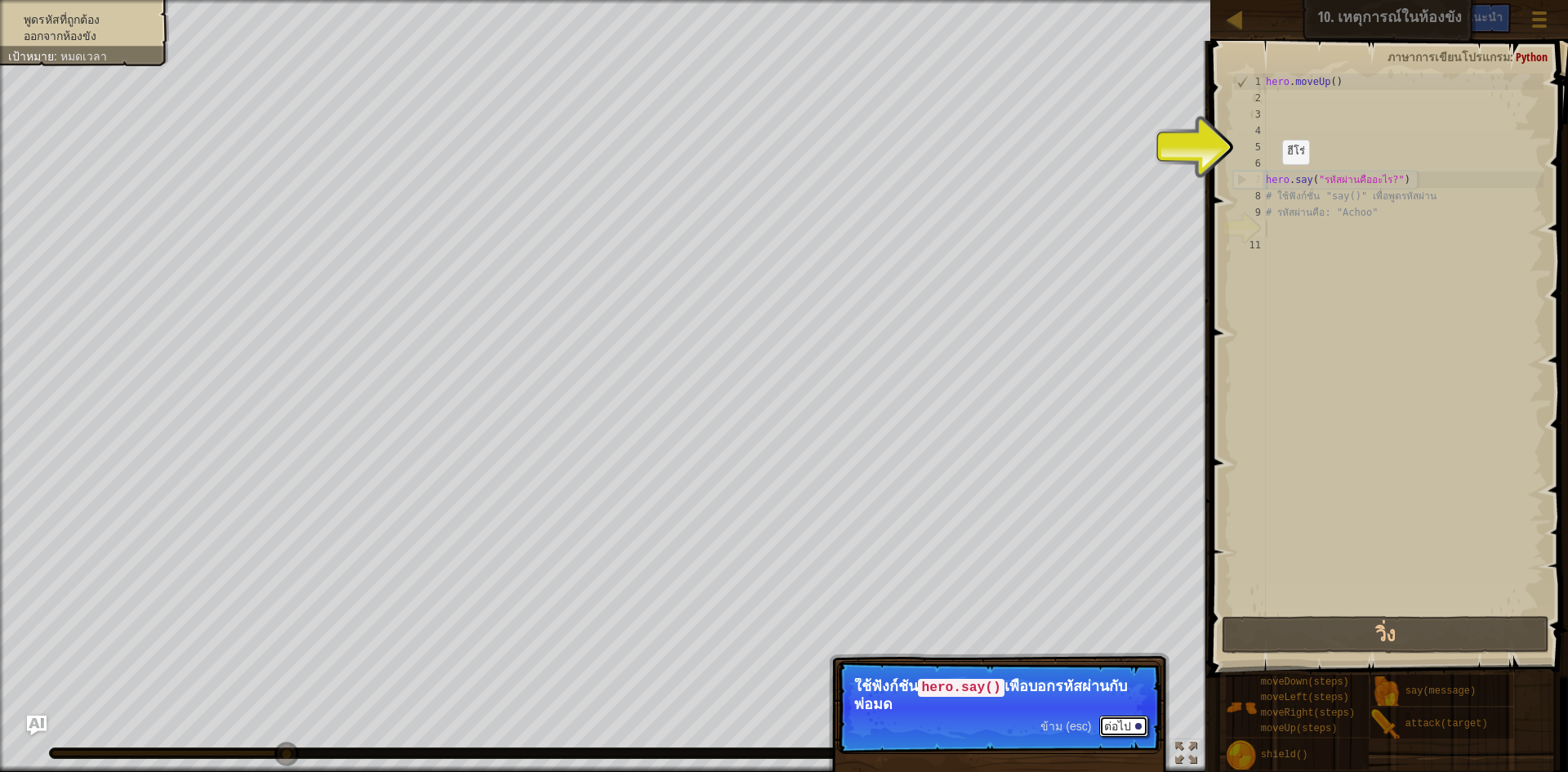
click at [1118, 720] on button "ต่อไป" at bounding box center [1124, 727] width 49 height 21
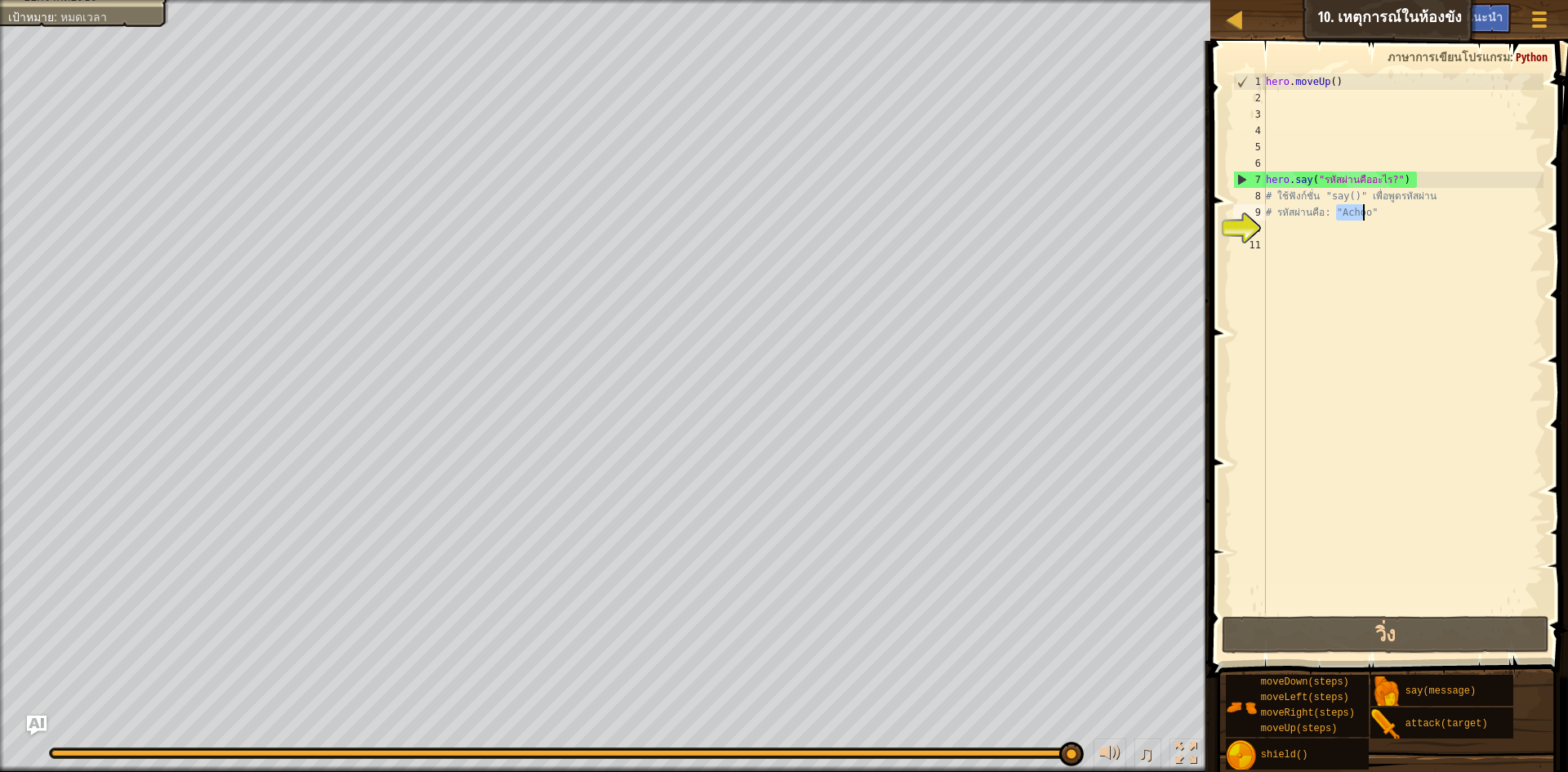
drag, startPoint x: 1338, startPoint y: 218, endPoint x: 1363, endPoint y: 217, distance: 25.0
click at [1363, 217] on div "hero . moveUp ( ) hero . say ( "รหัสผ่านคืออะไร?" ) # ใช้ฟังก์ชั่น "say()" เพื่…" at bounding box center [1404, 360] width 281 height 572
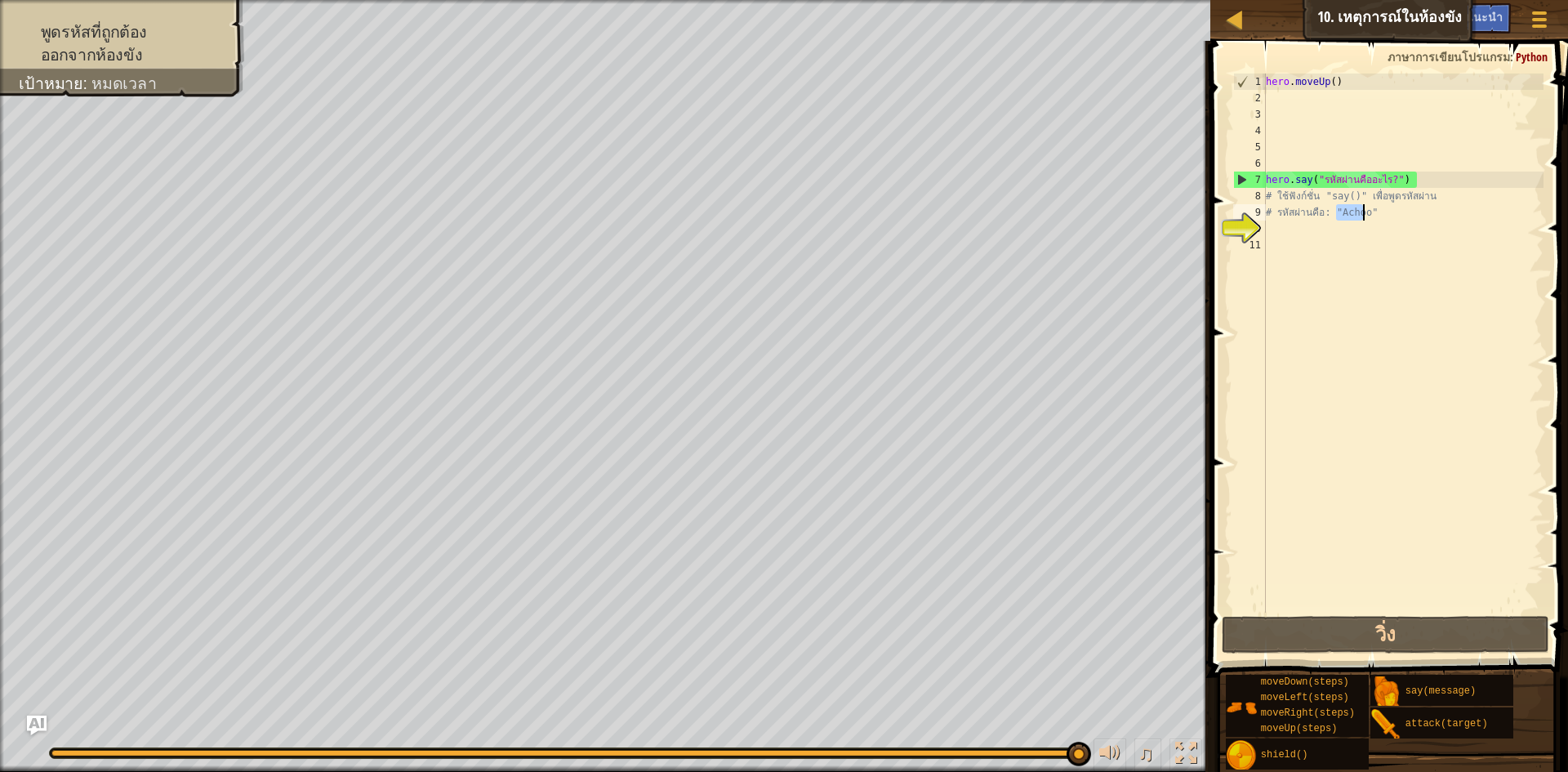
click at [1317, 182] on div "hero . moveUp ( ) hero . say ( "รหัสผ่านคืออะไร?" ) # ใช้ฟังก์ชั่น "say()" เพื่…" at bounding box center [1404, 360] width 281 height 572
drag, startPoint x: 1319, startPoint y: 182, endPoint x: 1390, endPoint y: 178, distance: 71.1
click at [1390, 178] on div "hero . moveUp ( ) hero . say ( "รหัสผ่านคืออะไร?" ) # ใช้ฟังก์ชั่น "say()" เพื่…" at bounding box center [1404, 360] width 281 height 572
paste textarea ": "Ac"
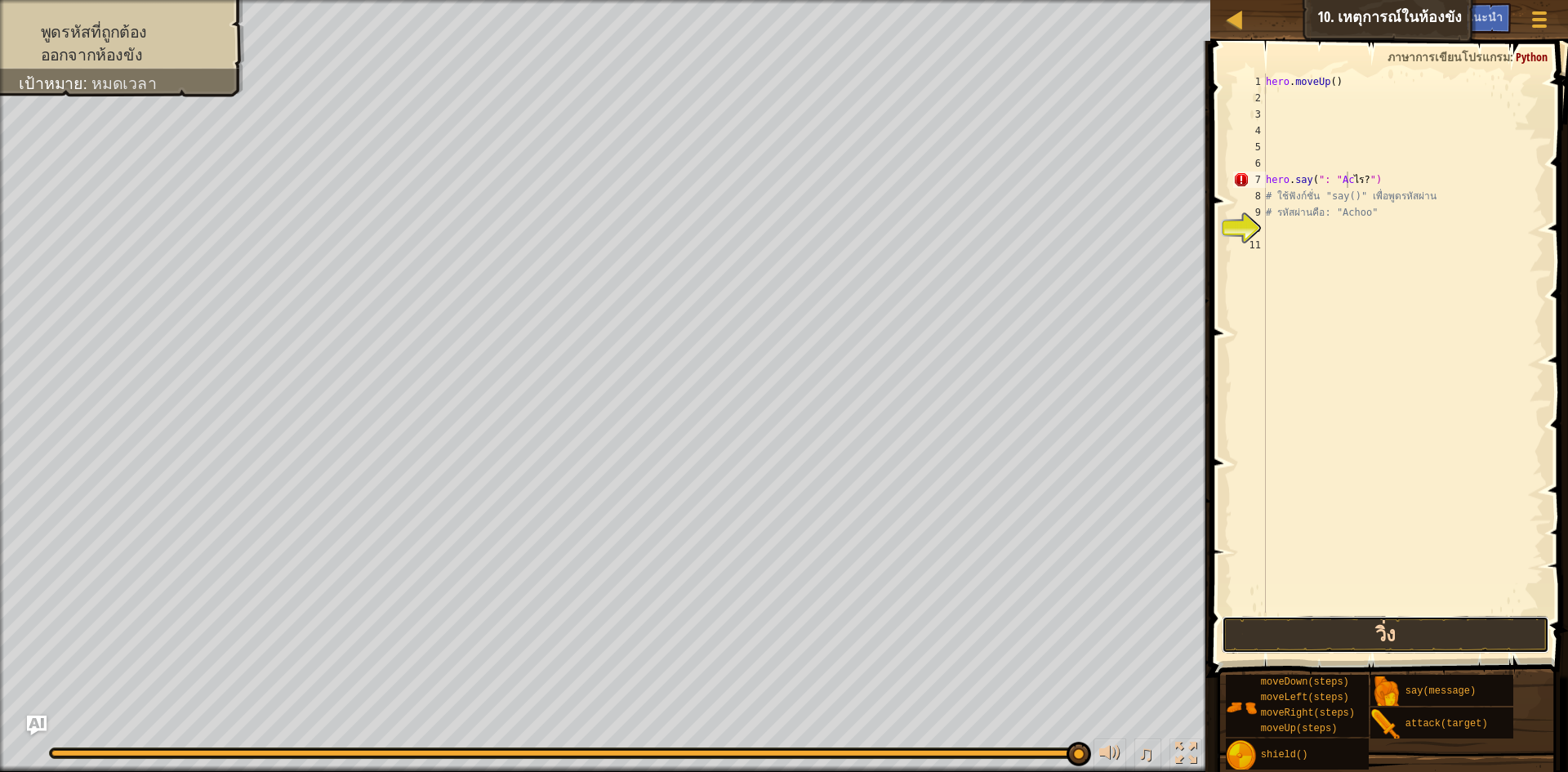
click at [1409, 631] on button "วิ่ง" at bounding box center [1385, 635] width 327 height 37
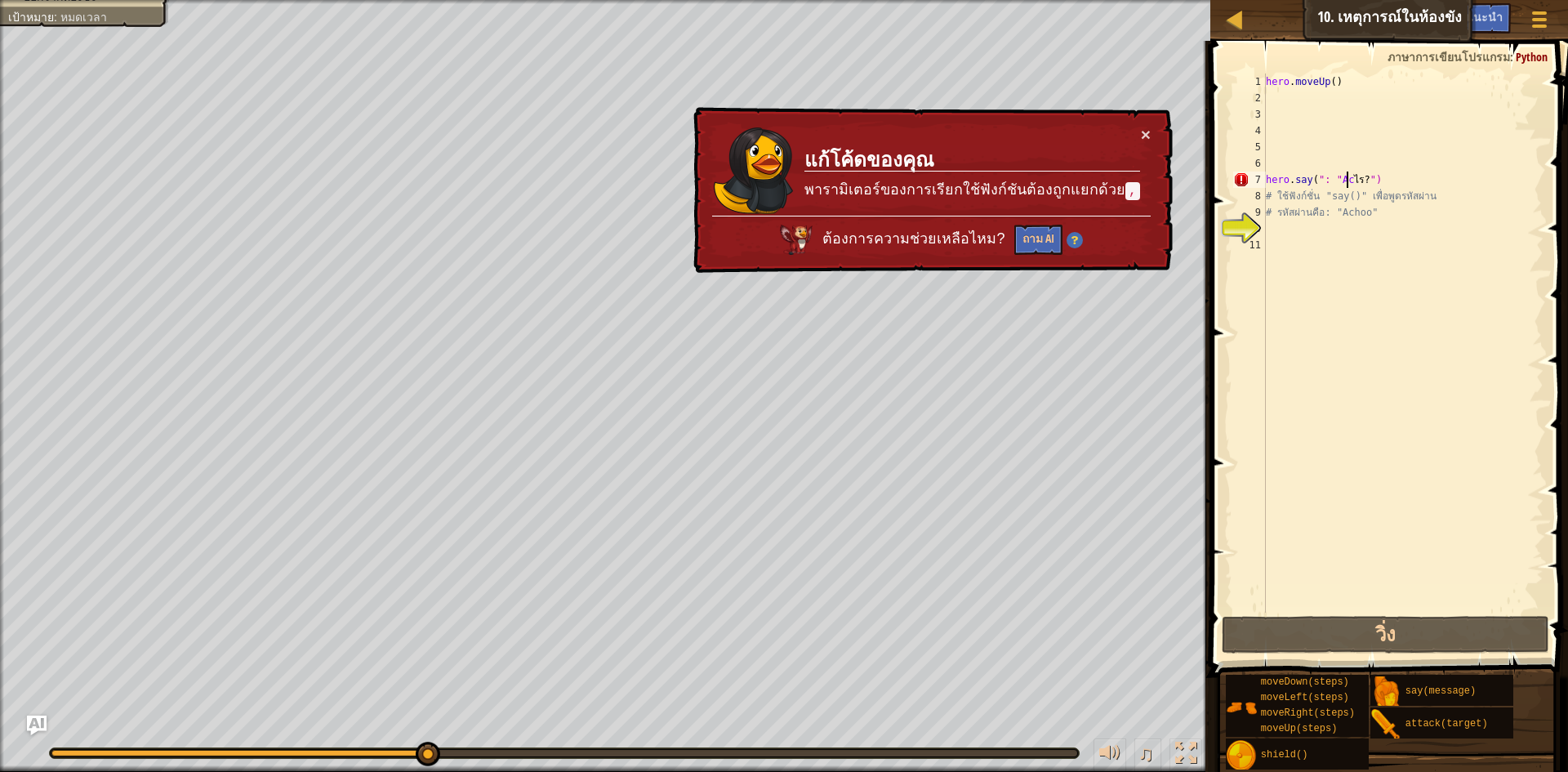
click at [1355, 184] on div "hero . moveUp ( ) hero . say ( ": " Ac ไร? ") # ใช้ฟังก์ชั่น "say()" เพื่อพูดรห…" at bounding box center [1404, 360] width 281 height 572
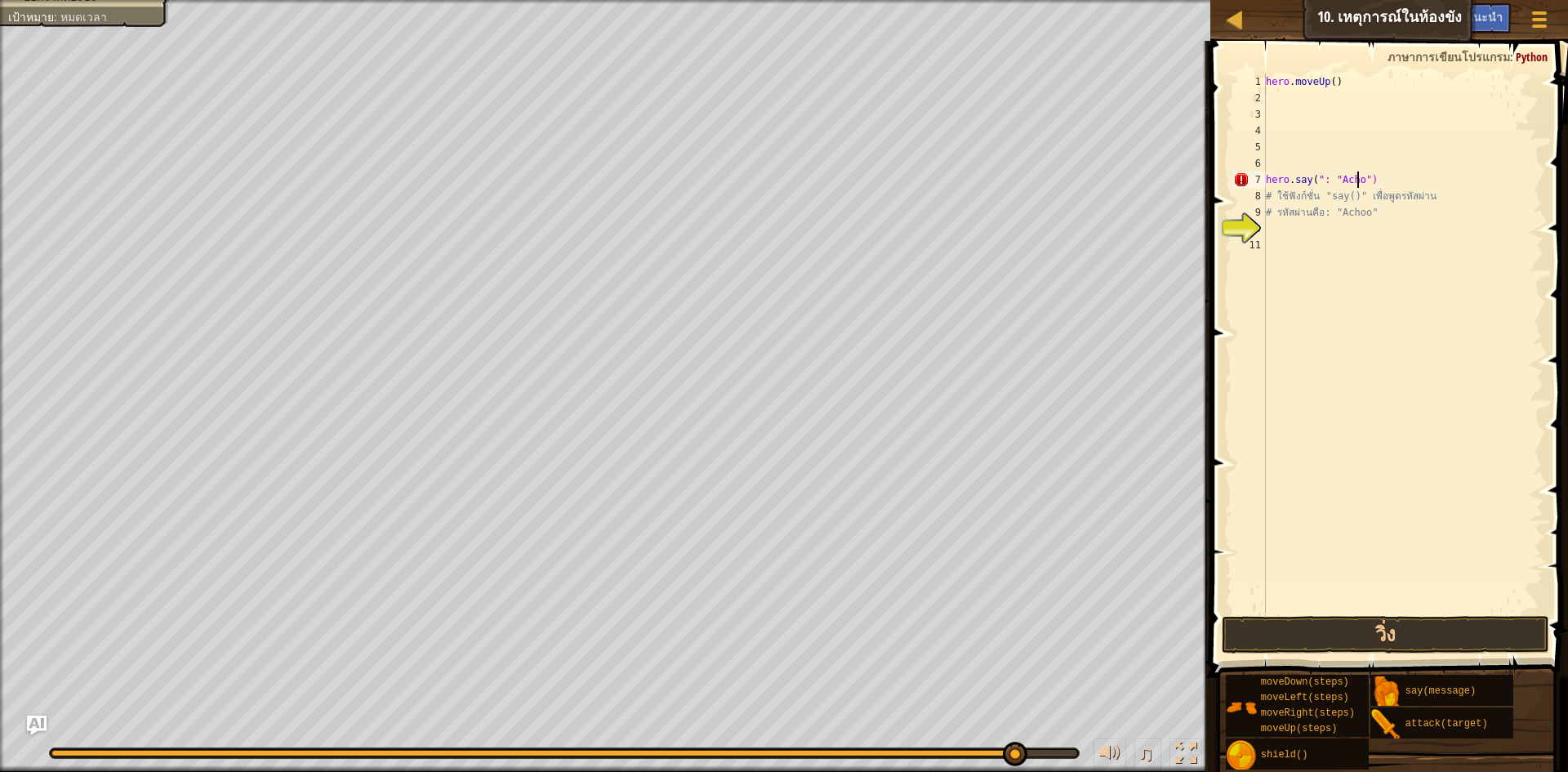
scroll to position [7, 8]
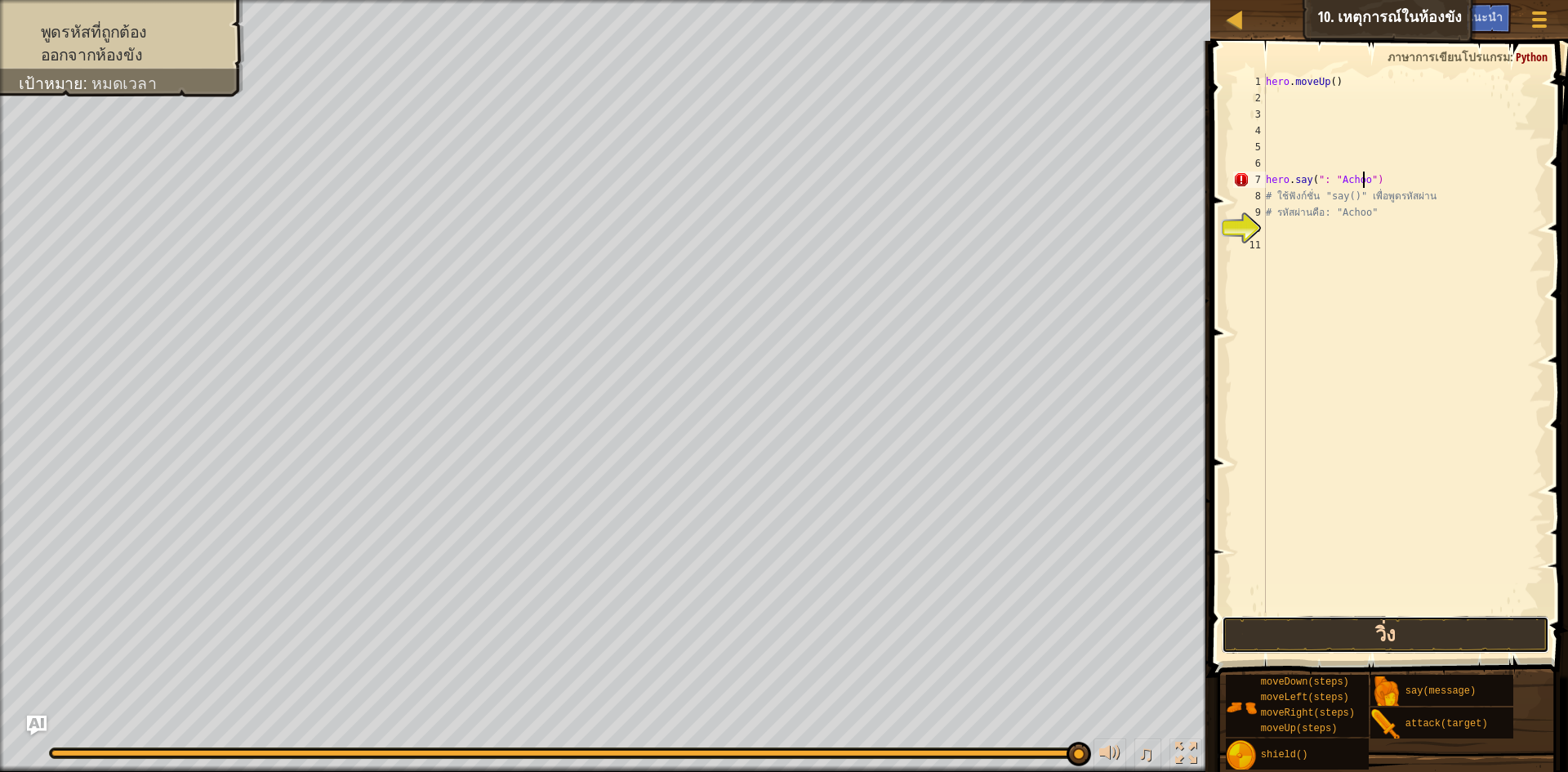
click at [1398, 636] on button "วิ่ง" at bounding box center [1385, 635] width 327 height 37
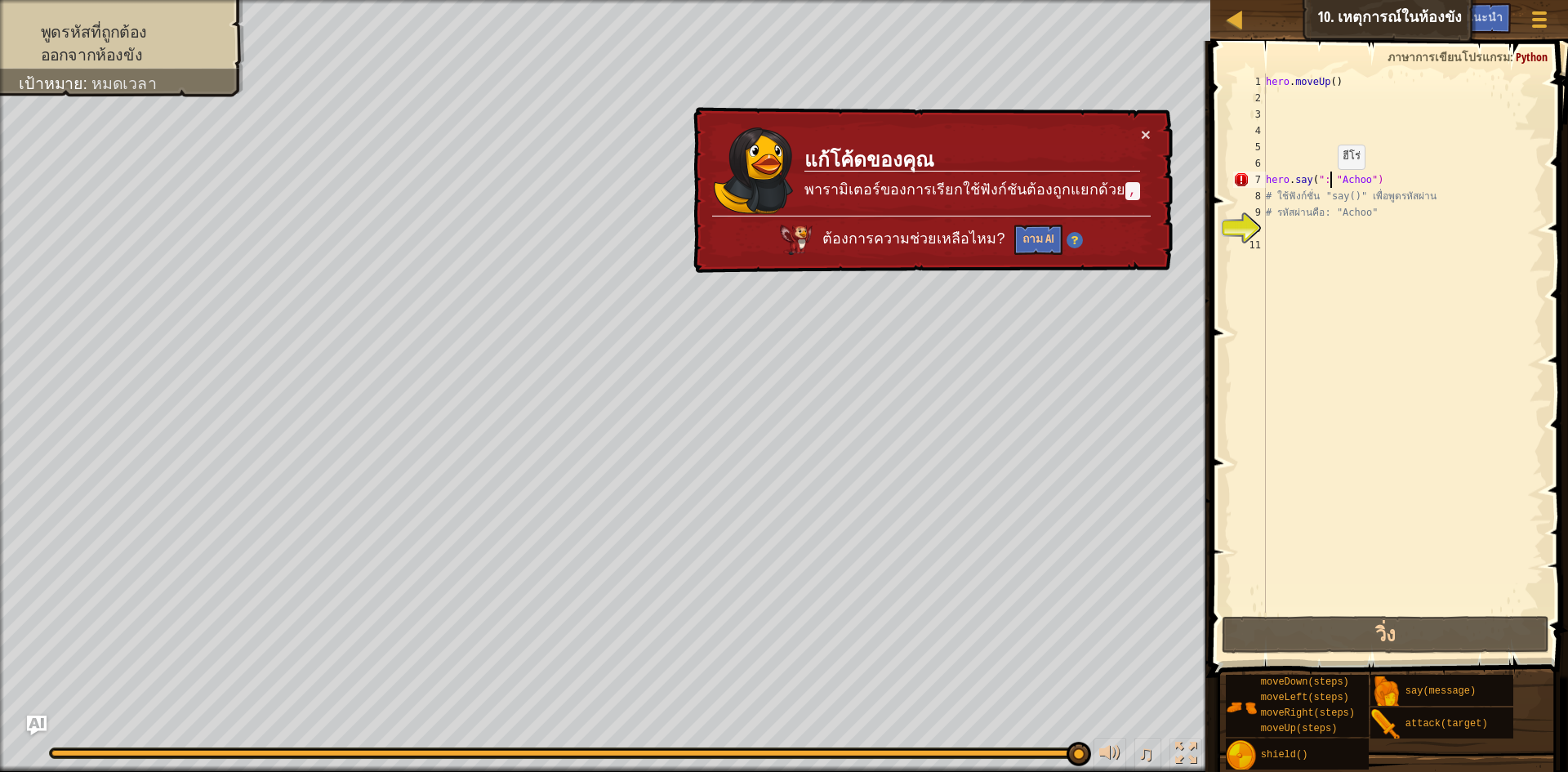
click at [1330, 185] on div "hero . moveUp ( ) hero . say ( ": " Achoo ") # ใช้ฟังก์ชั่น "say()" เพื่อพูดรหั…" at bounding box center [1404, 360] width 281 height 572
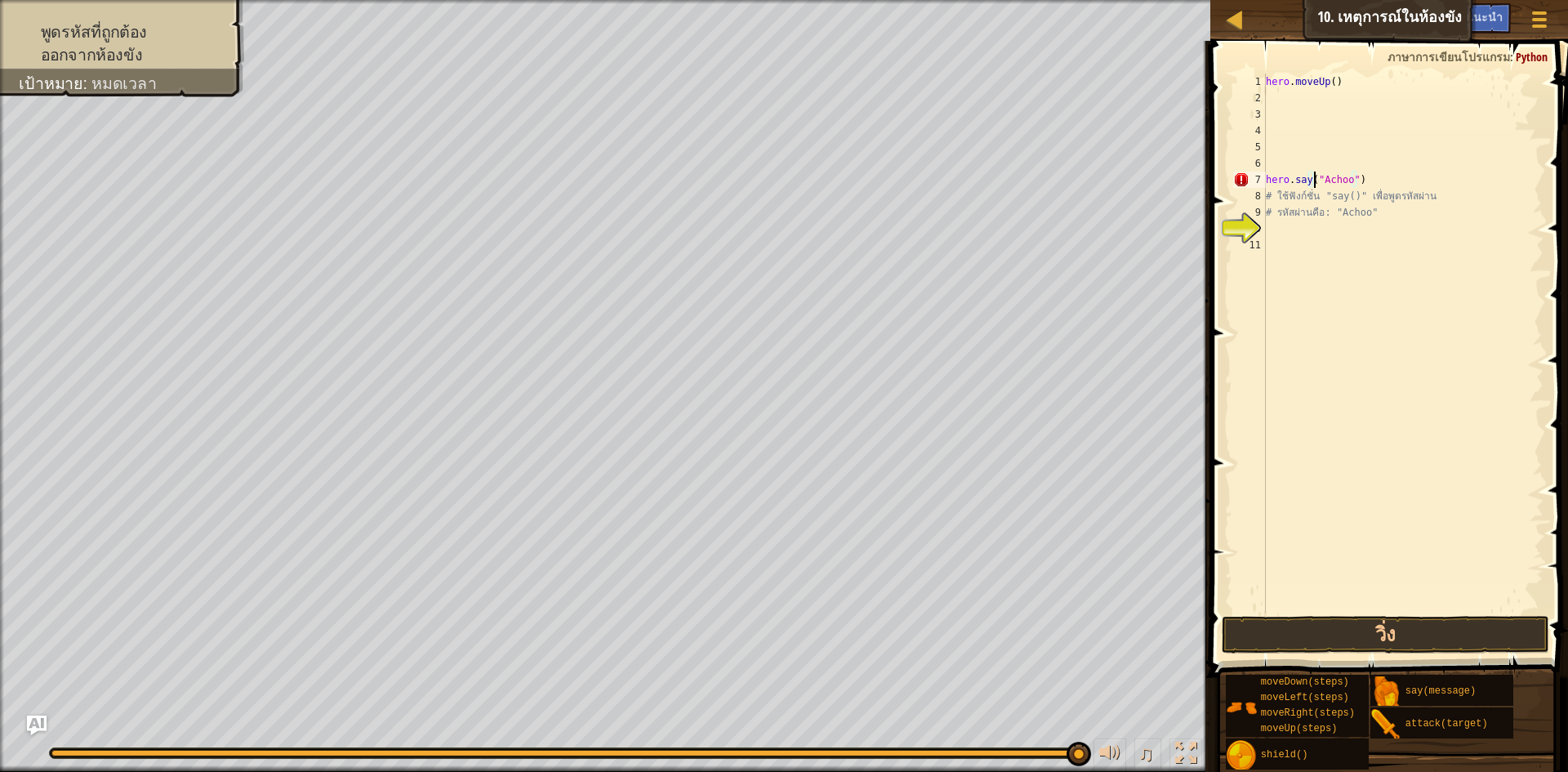
scroll to position [7, 7]
click at [1444, 631] on button "วิ่ง" at bounding box center [1385, 635] width 327 height 37
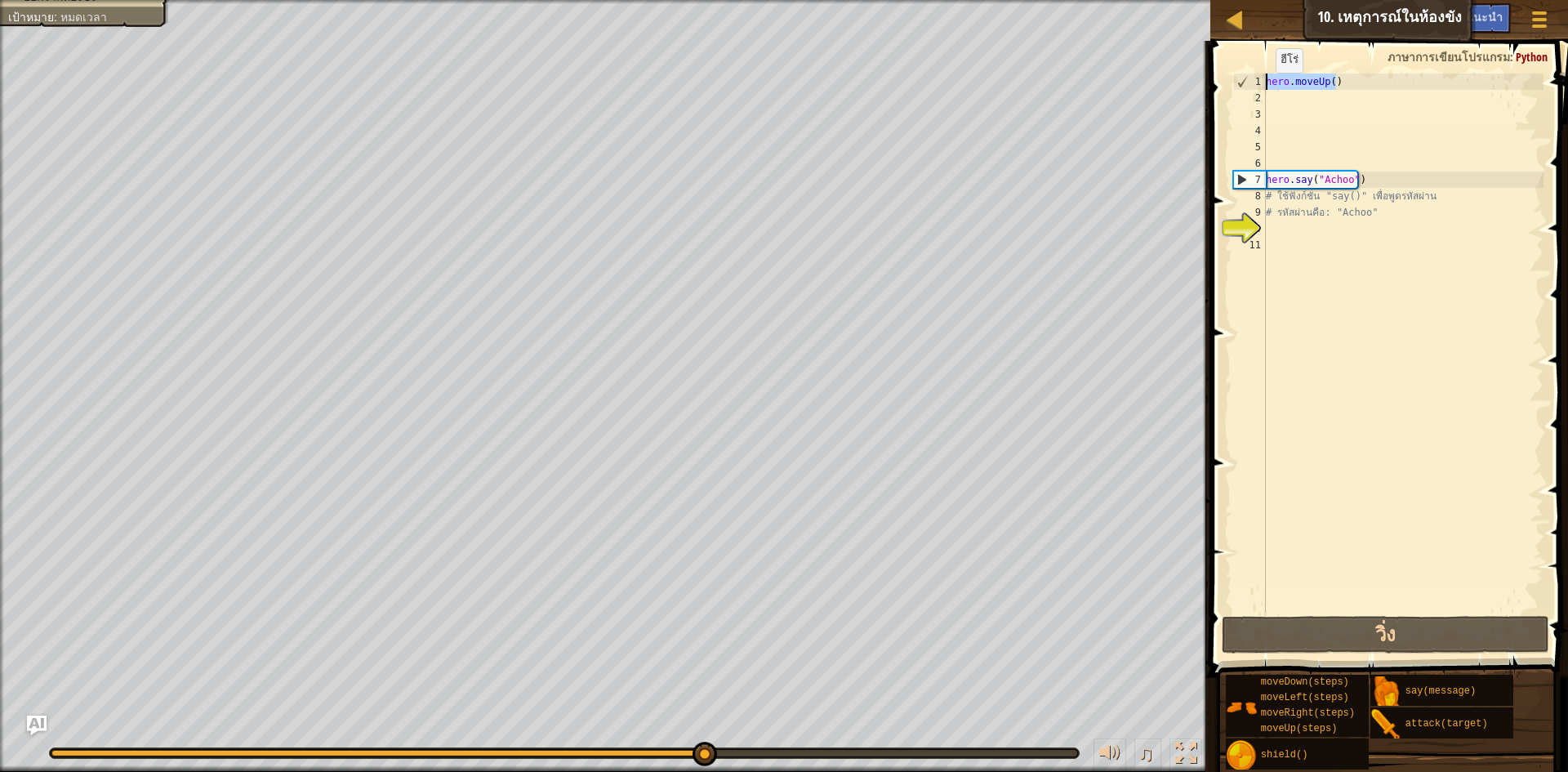
drag, startPoint x: 1352, startPoint y: 85, endPoint x: 1268, endPoint y: 89, distance: 84.1
click at [1268, 89] on div "hero . moveUp ( ) hero . say ( "Achoo" ) # ใช้ฟังก์ชั่น "say()" เพื่อพูดรหัสผ่า…" at bounding box center [1404, 360] width 281 height 572
click at [1304, 219] on div "hero . moveUp ( ) hero . say ( "Achoo" ) # ใช้ฟังก์ชั่น "say()" เพื่อพูดรหัสผ่า…" at bounding box center [1404, 360] width 281 height 572
type textarea "# รหัสผ่านคือ: "Achoo""
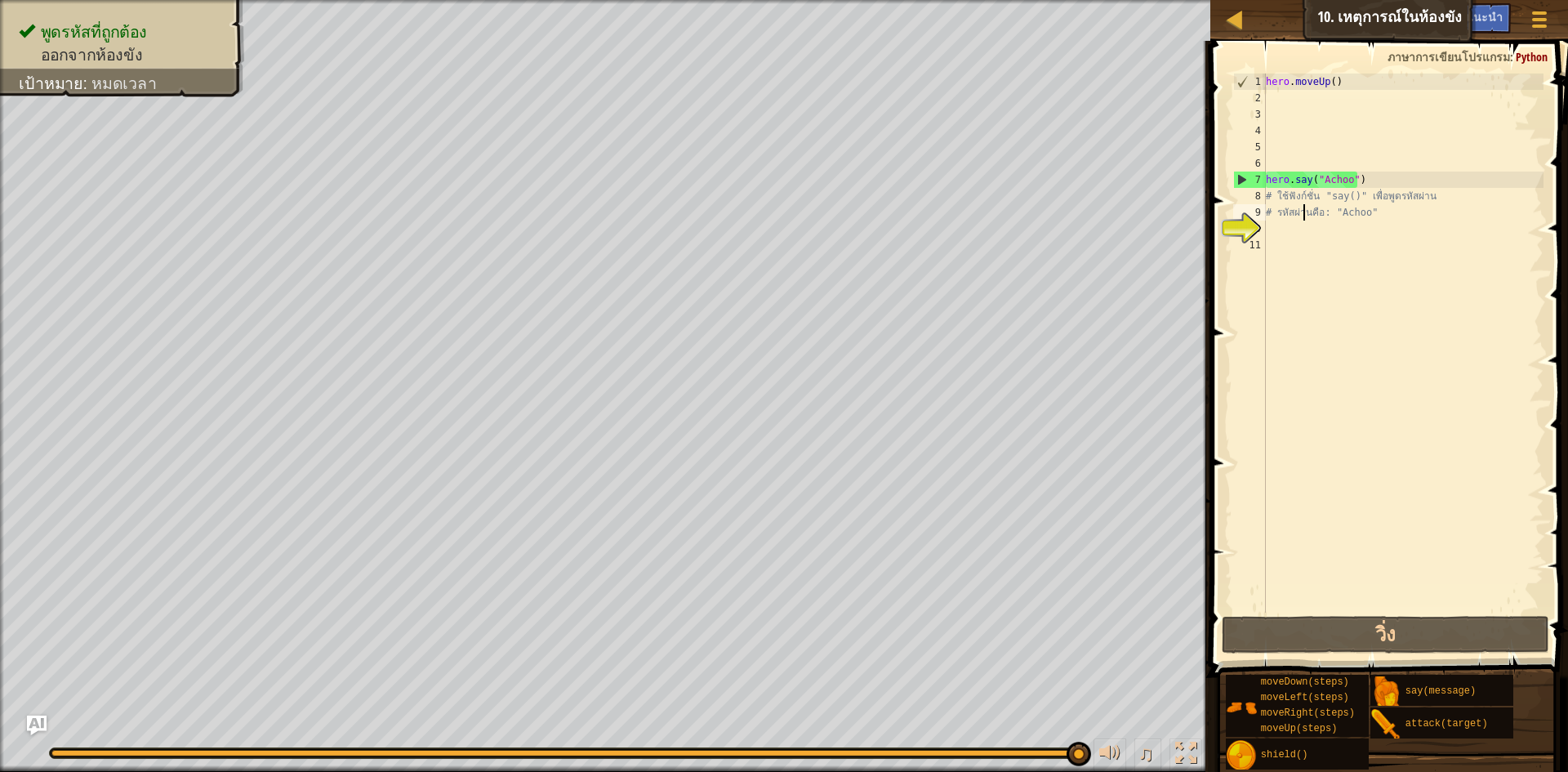
drag, startPoint x: 1304, startPoint y: 219, endPoint x: 1294, endPoint y: 231, distance: 15.6
click at [1294, 231] on div "hero . moveUp ( ) hero . say ( "Achoo" ) # ใช้ฟังก์ชั่น "say()" เพื่อพูดรหัสผ่า…" at bounding box center [1404, 360] width 281 height 572
paste textarea "hero.moveUp()"
type textarea "hero.moveUp()"
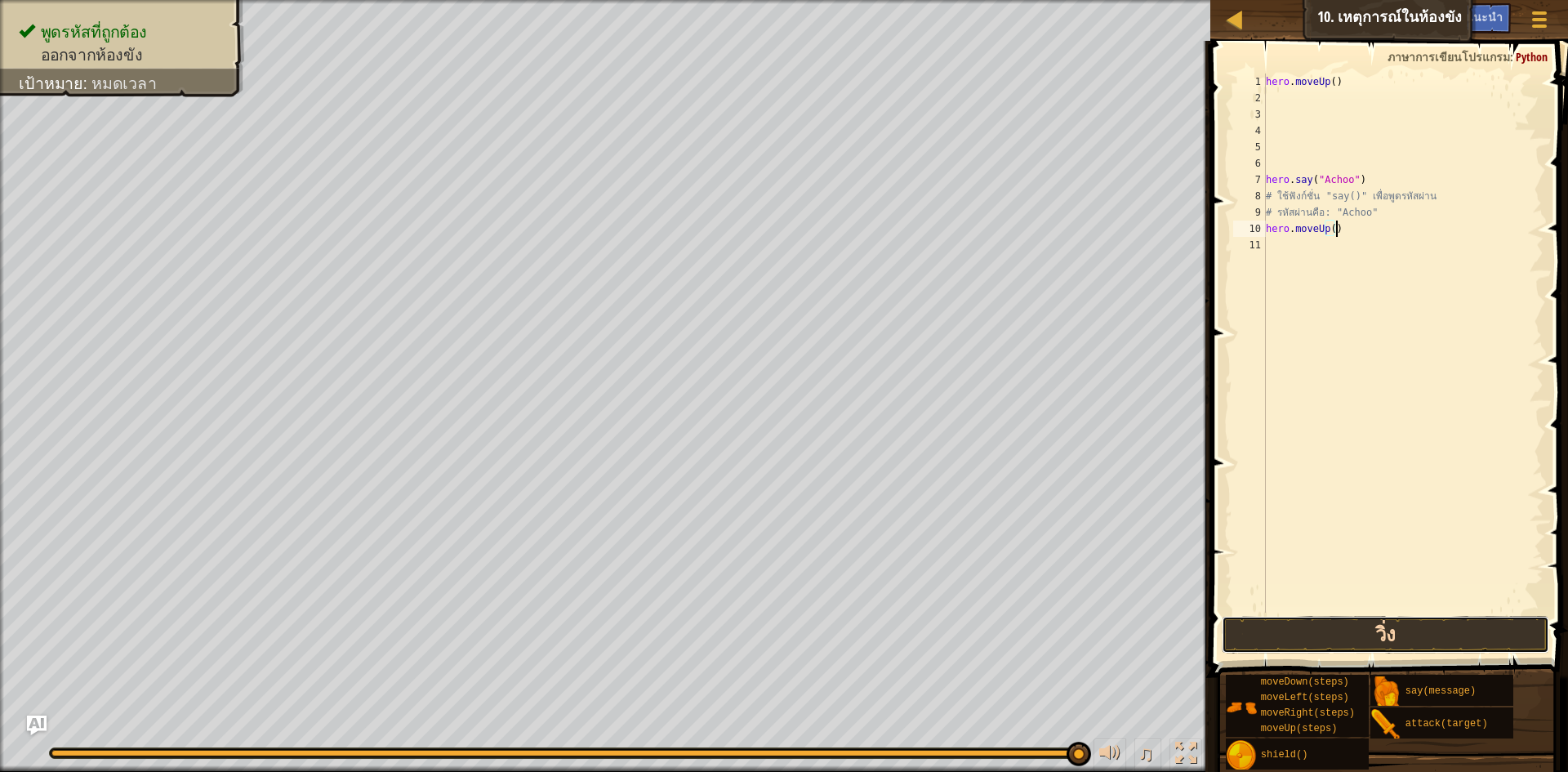
click at [1366, 645] on button "วิ่ง" at bounding box center [1385, 635] width 327 height 37
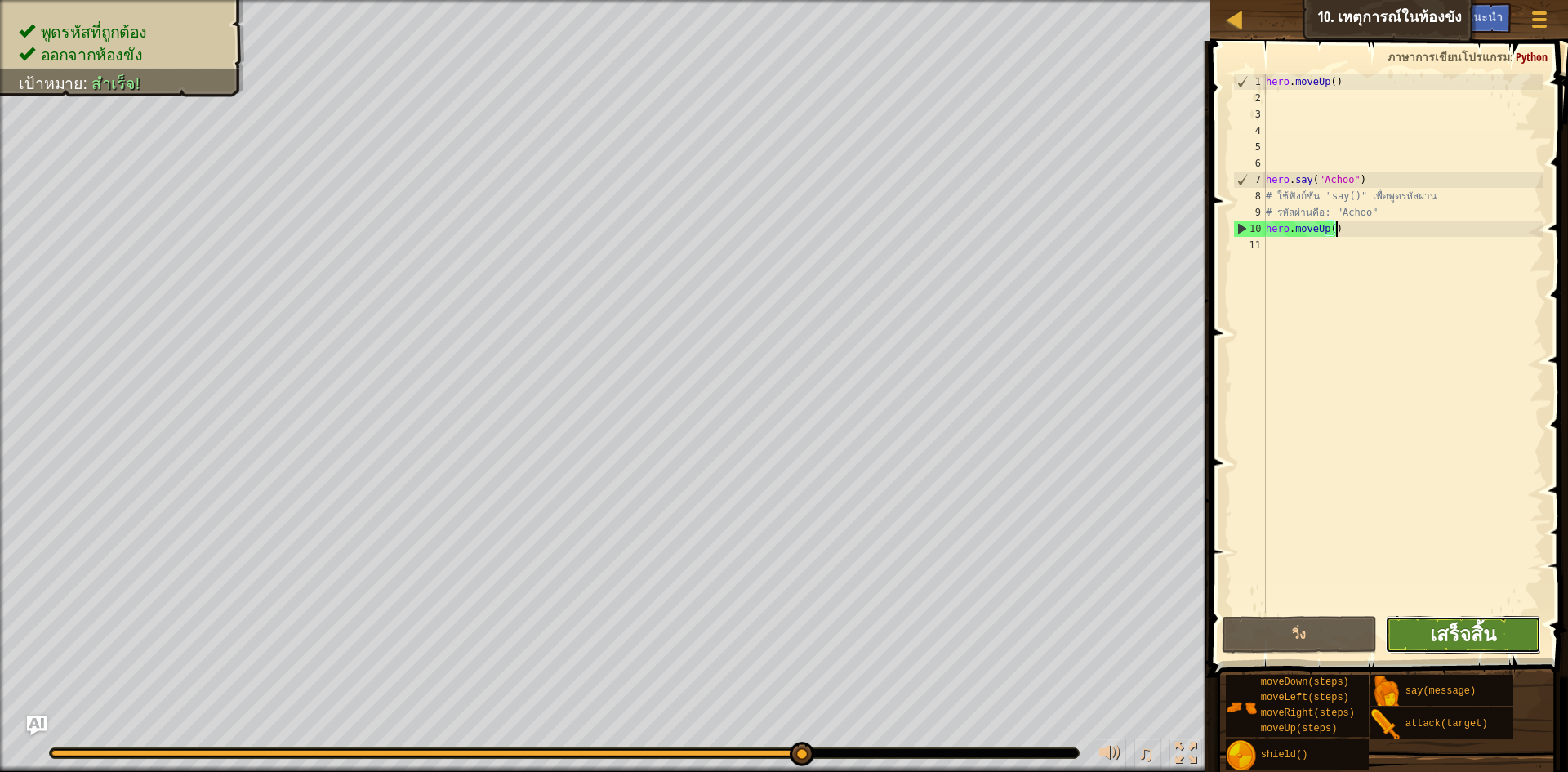
click at [1488, 646] on span "เสร็จสิ้น" at bounding box center [1463, 634] width 66 height 26
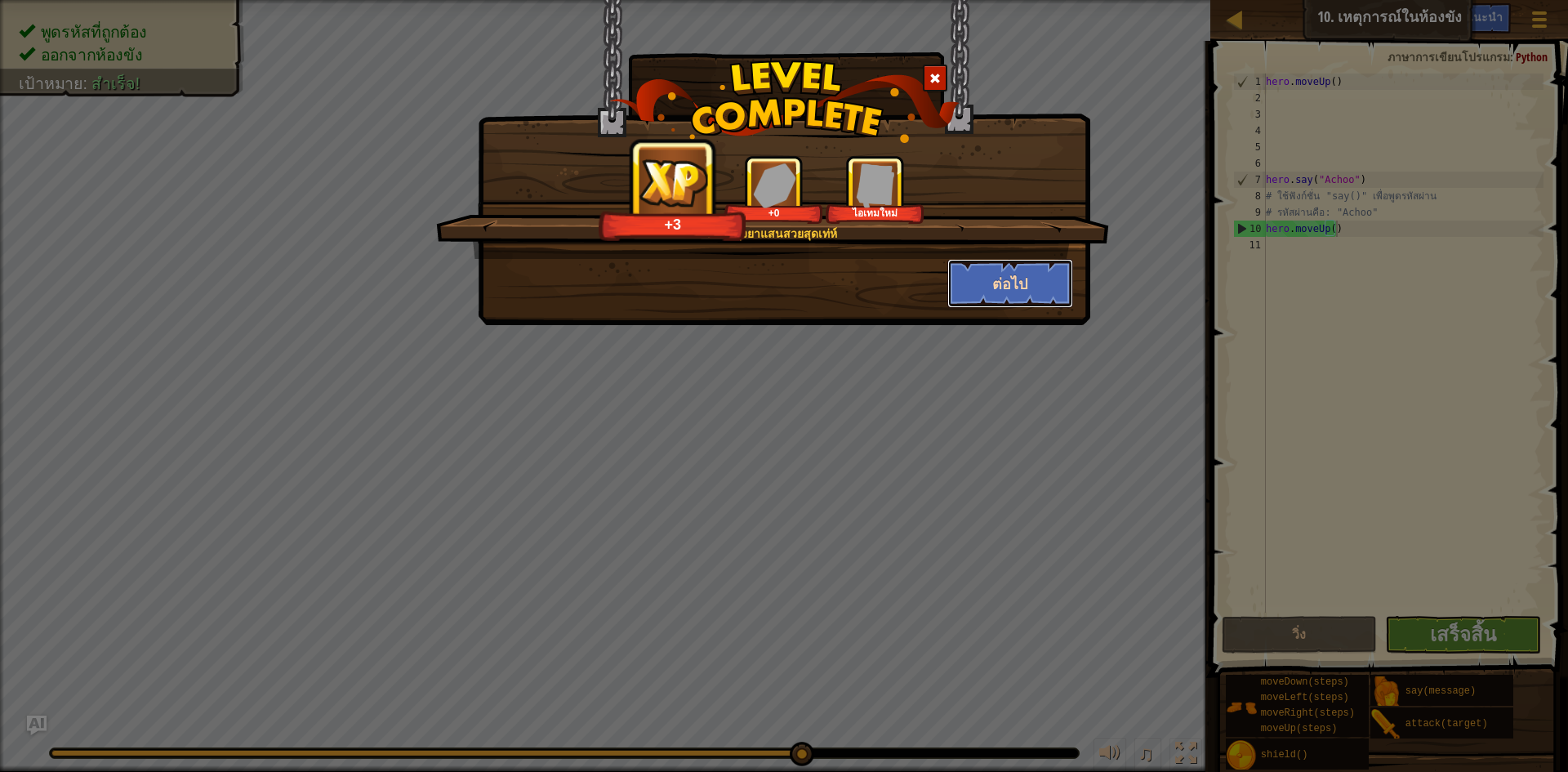
click at [1002, 277] on button "ต่อไป" at bounding box center [1010, 283] width 126 height 49
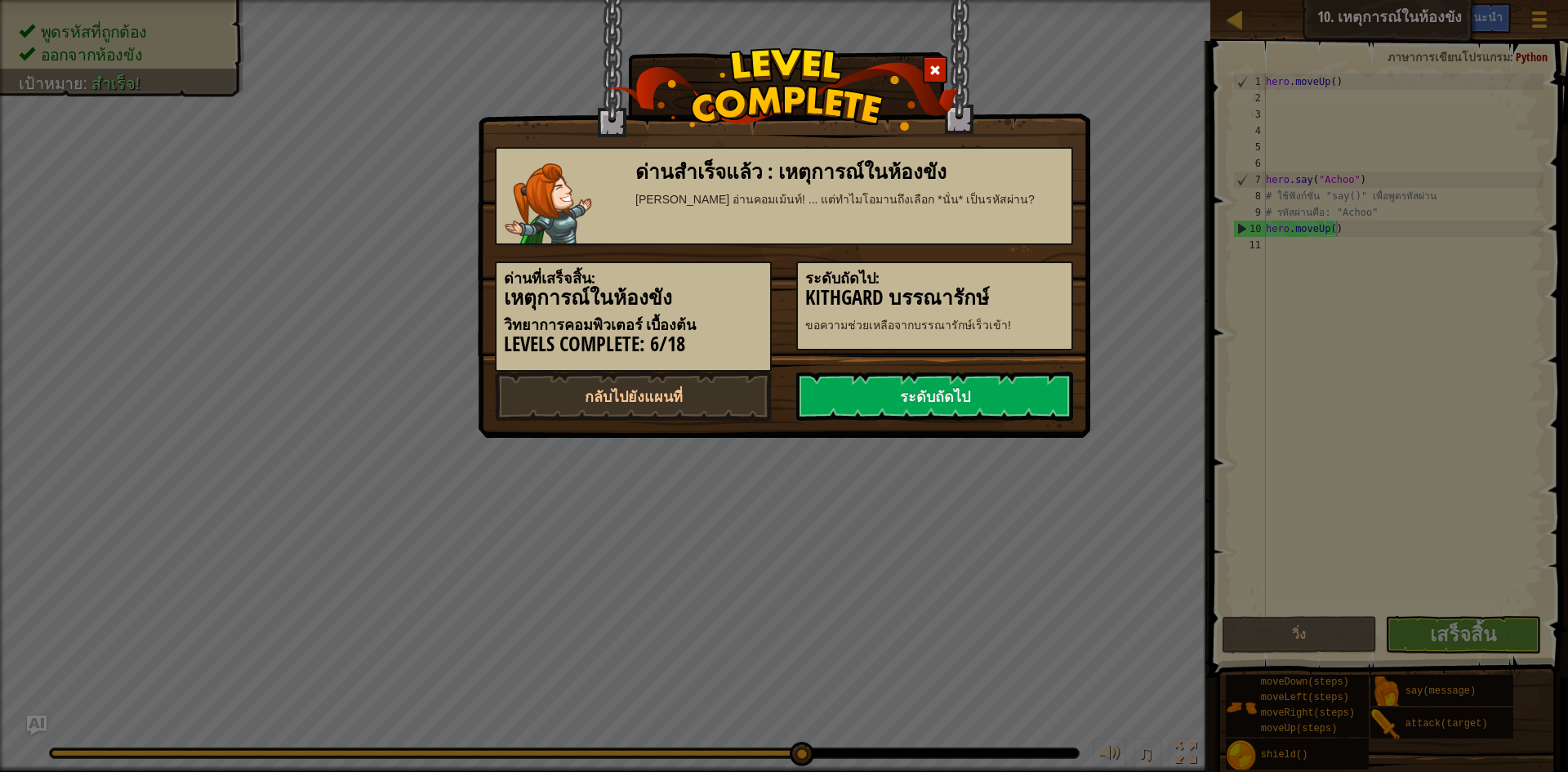
click at [961, 371] on div "ด่านที่เสร็จสิ้น: เหตุการณ์ในห้องขัง วิทยาการคอมพิวเตอร์ เบื้องต้น Levels Compl…" at bounding box center [784, 308] width 603 height 126
click at [960, 380] on link "ระดับถัดไป" at bounding box center [934, 396] width 277 height 49
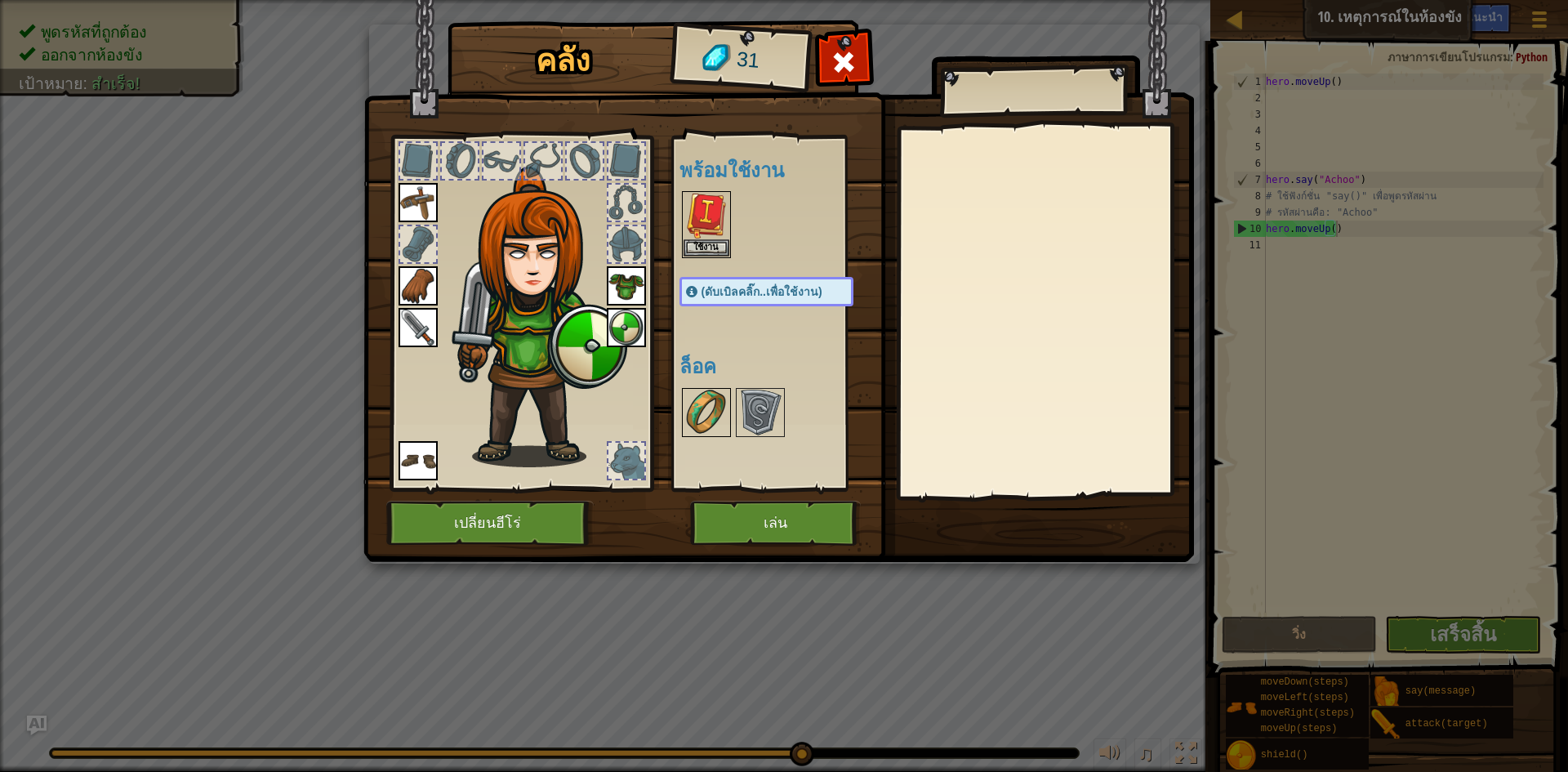
click at [698, 402] on img at bounding box center [706, 412] width 45 height 45
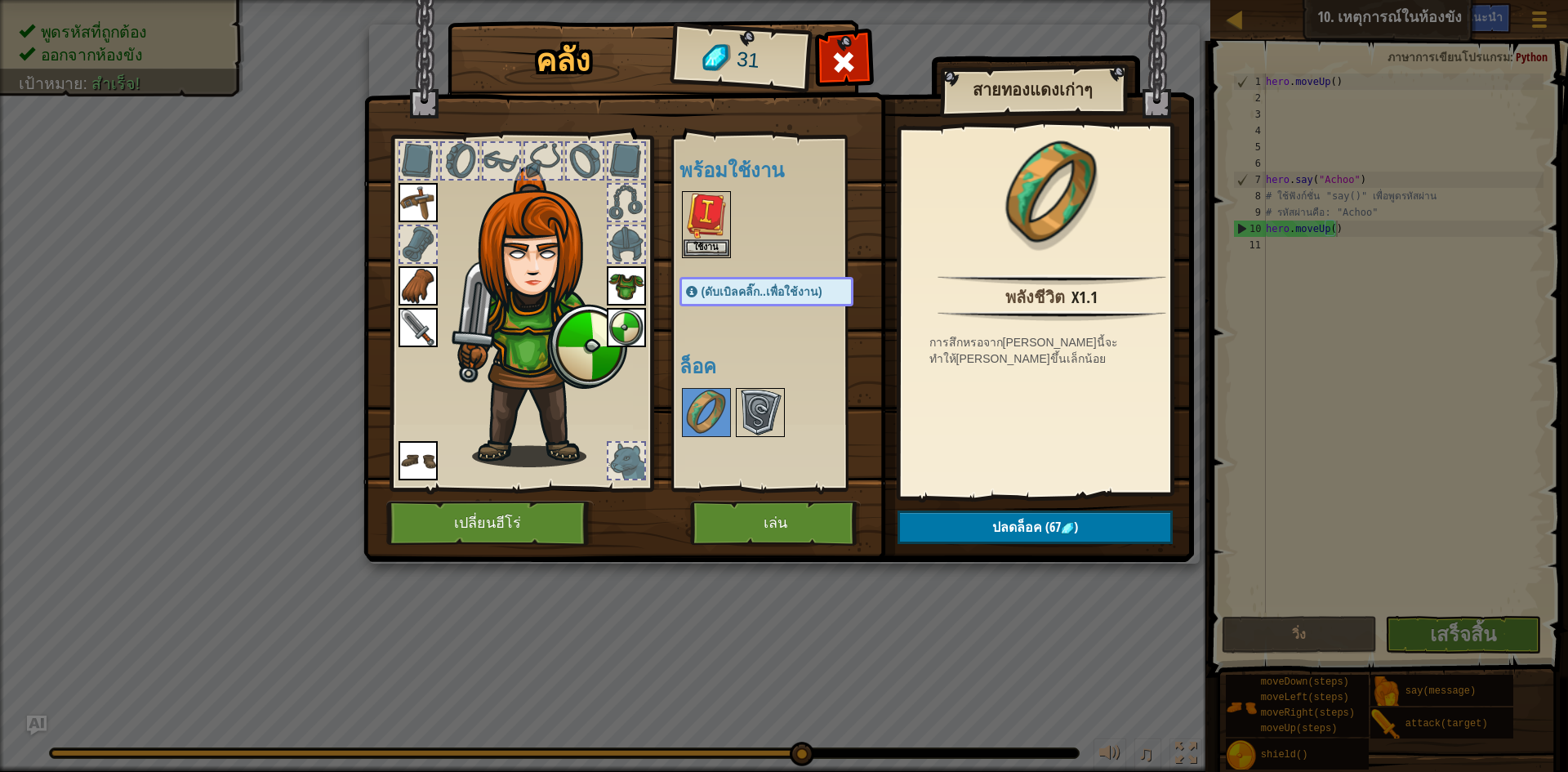
click at [738, 404] on img at bounding box center [760, 412] width 45 height 45
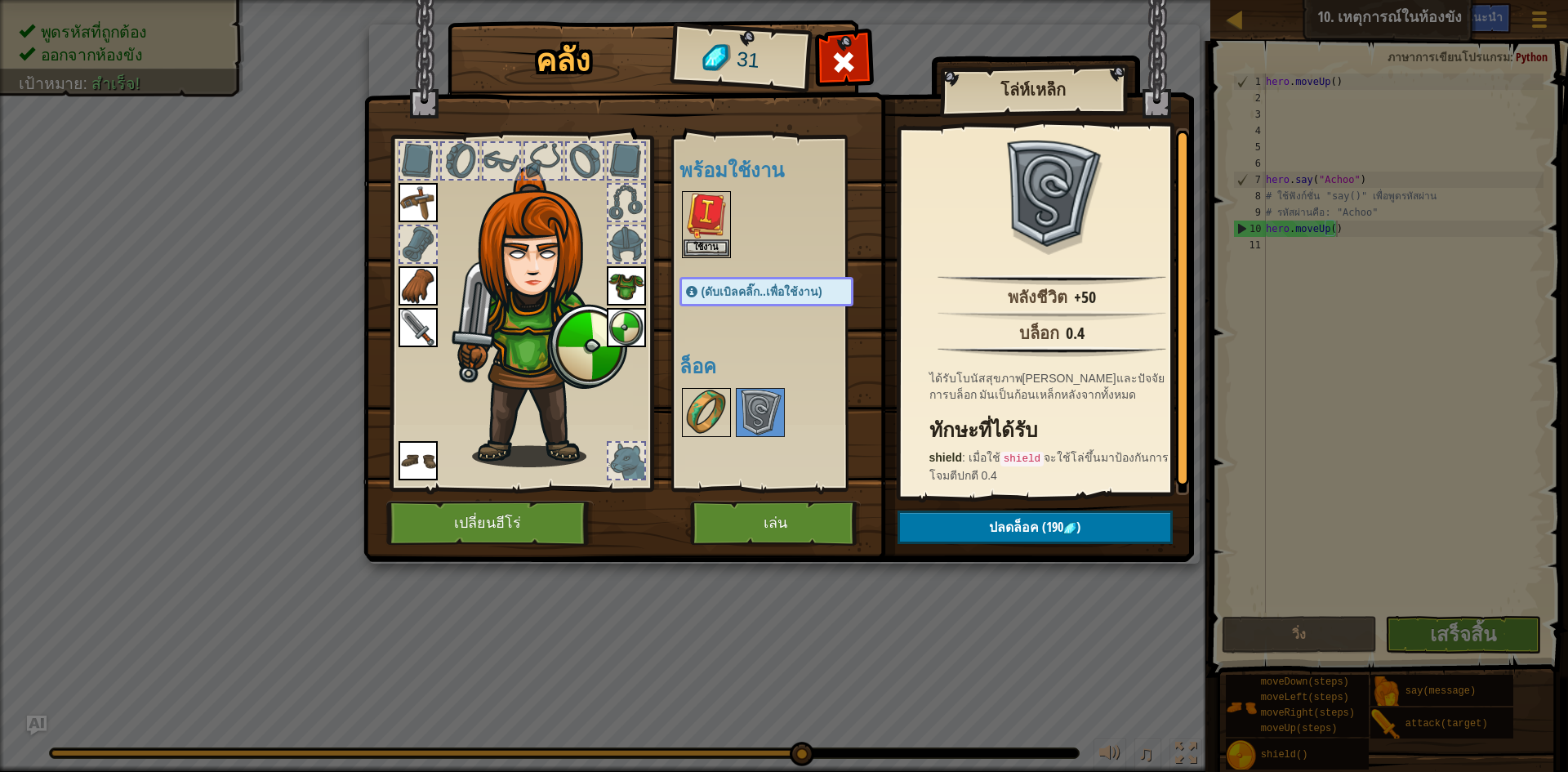
click at [686, 408] on img at bounding box center [706, 412] width 45 height 45
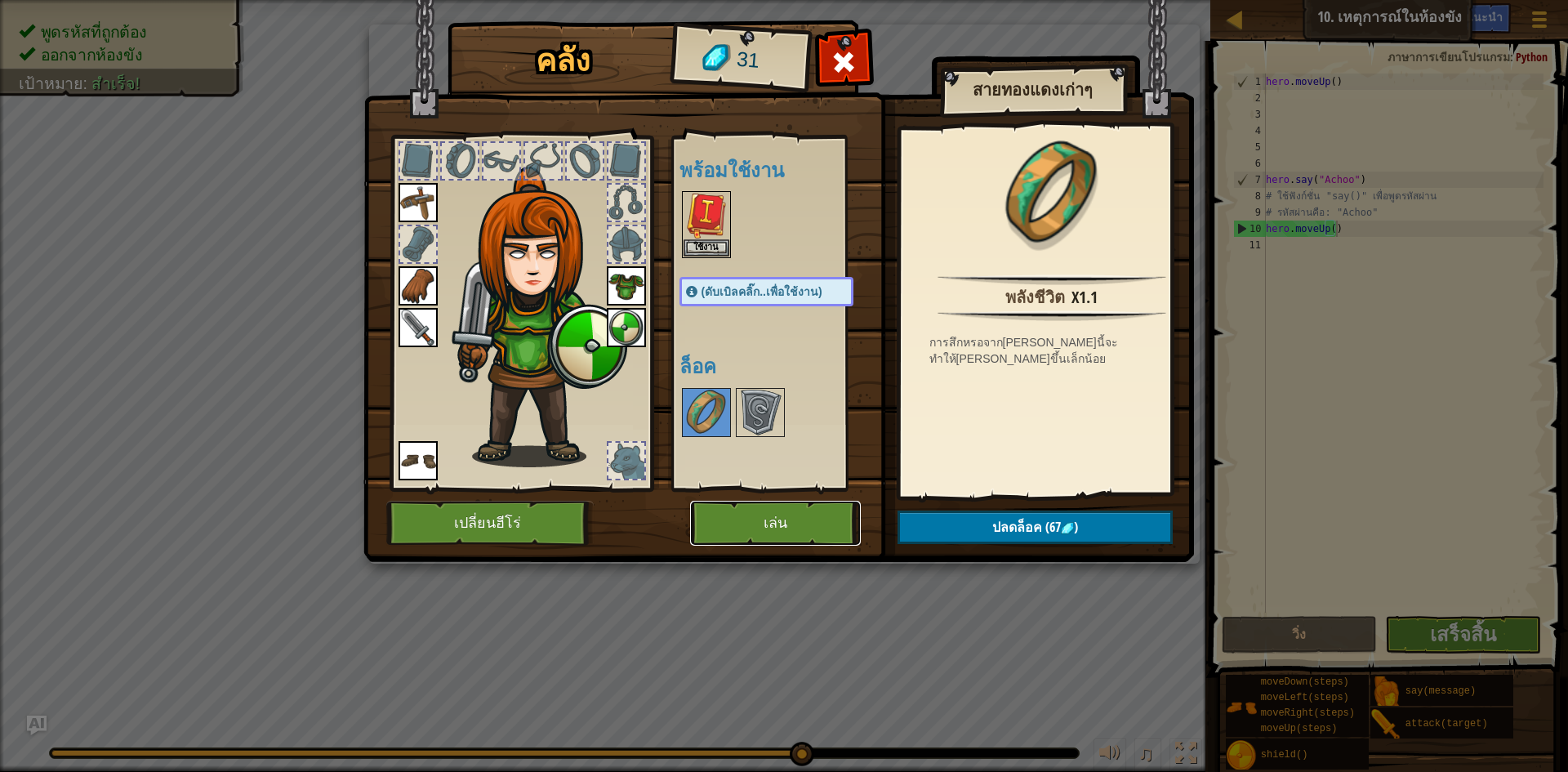
click at [734, 525] on button "เล่น" at bounding box center [776, 523] width 171 height 45
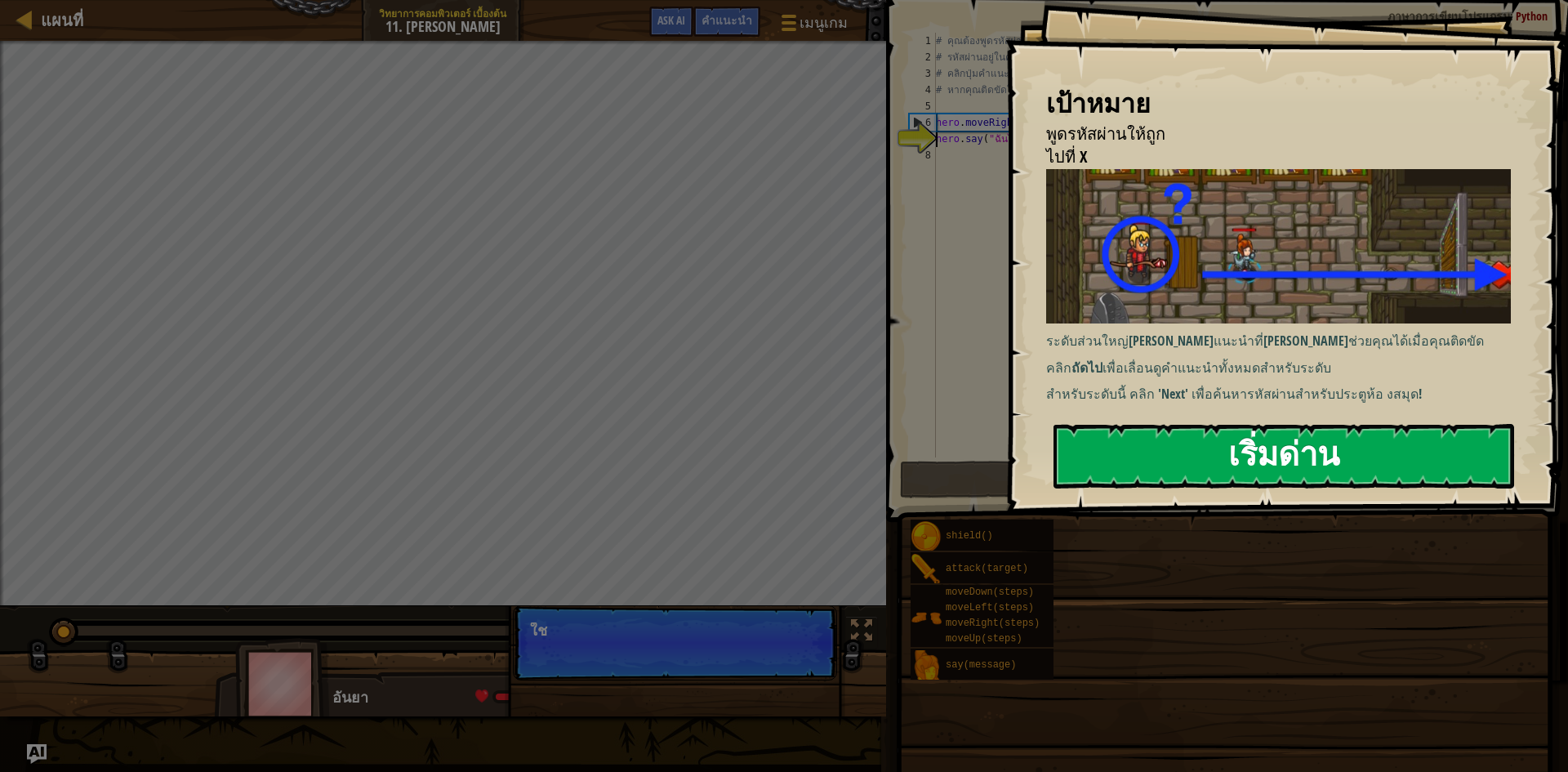
click at [1209, 426] on button "เริ่มด่าน" at bounding box center [1284, 456] width 461 height 64
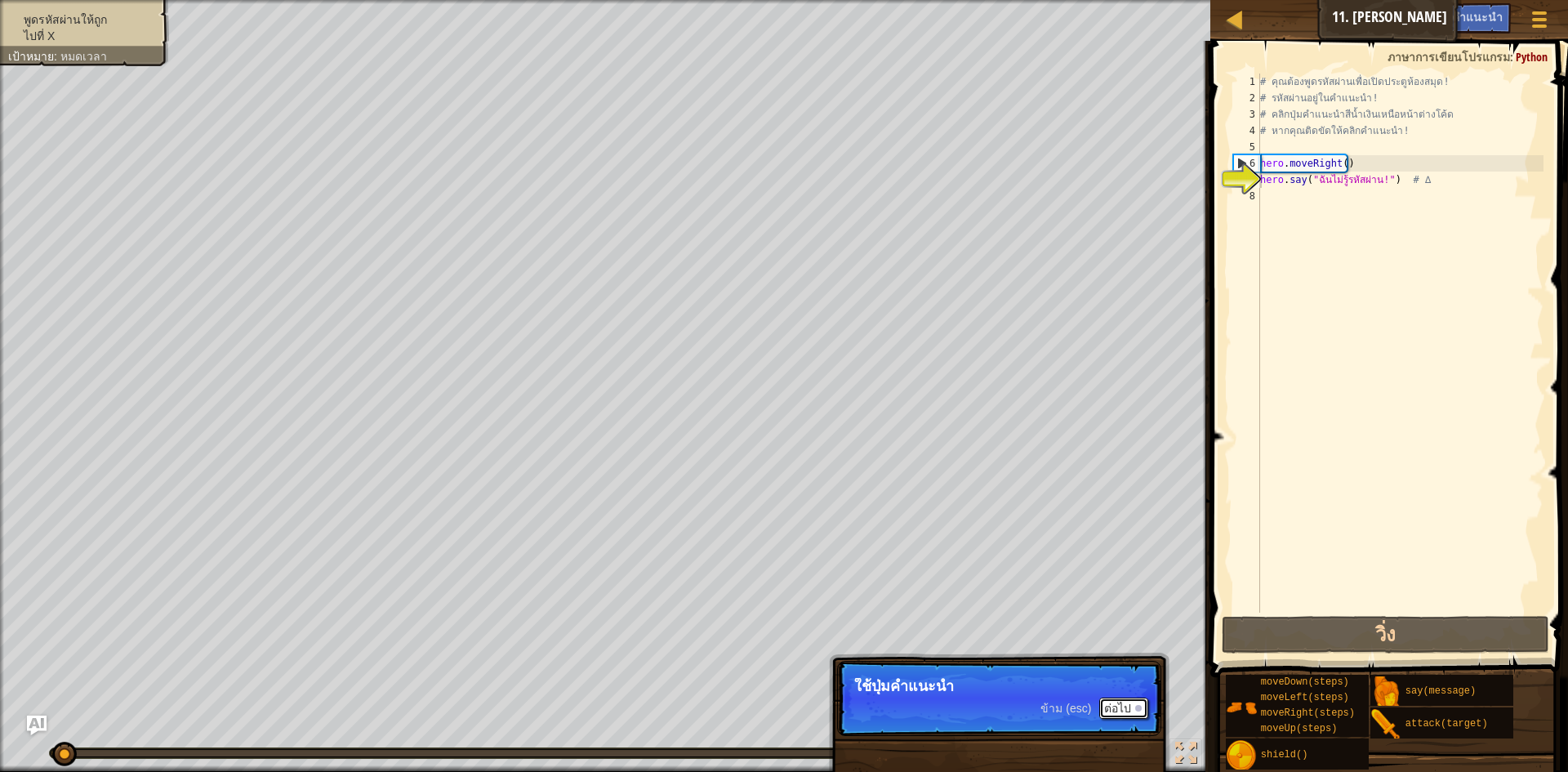
click at [1120, 711] on button "ต่อไป" at bounding box center [1124, 708] width 49 height 21
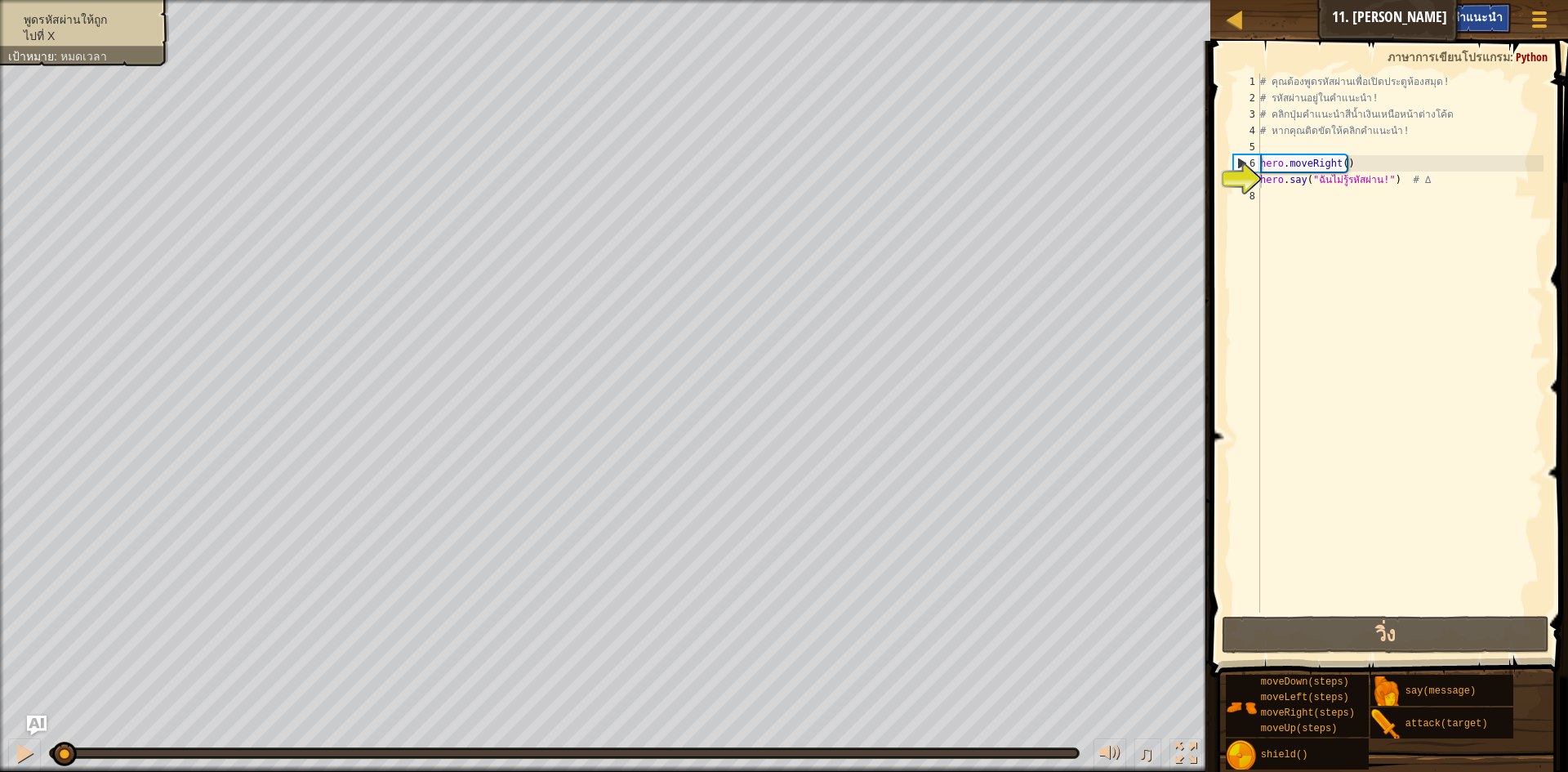
click at [1487, 21] on span "คำแนะนำ" at bounding box center [1477, 17] width 50 height 16
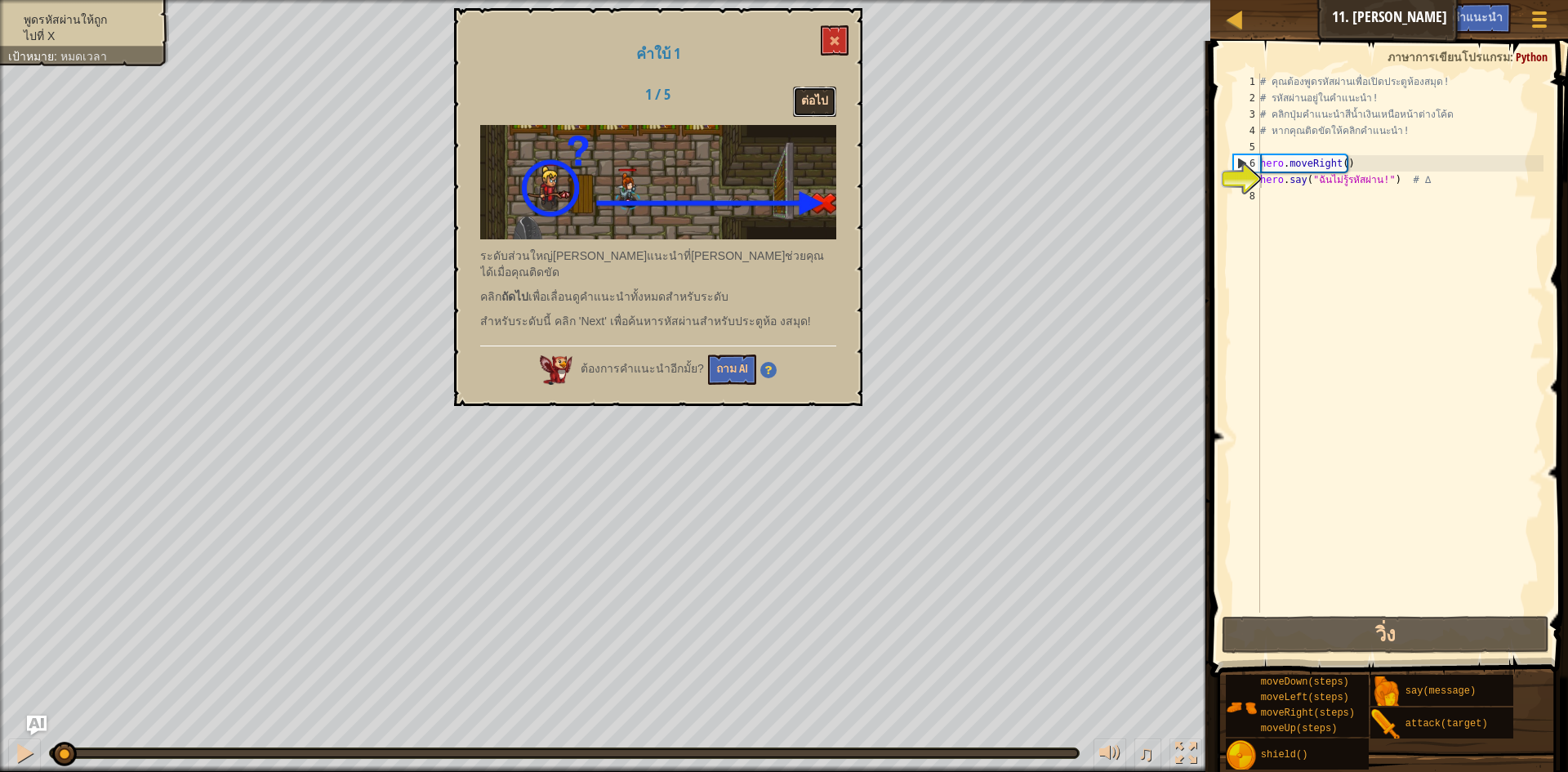
click at [820, 87] on button "ต่อไป" at bounding box center [815, 102] width 43 height 31
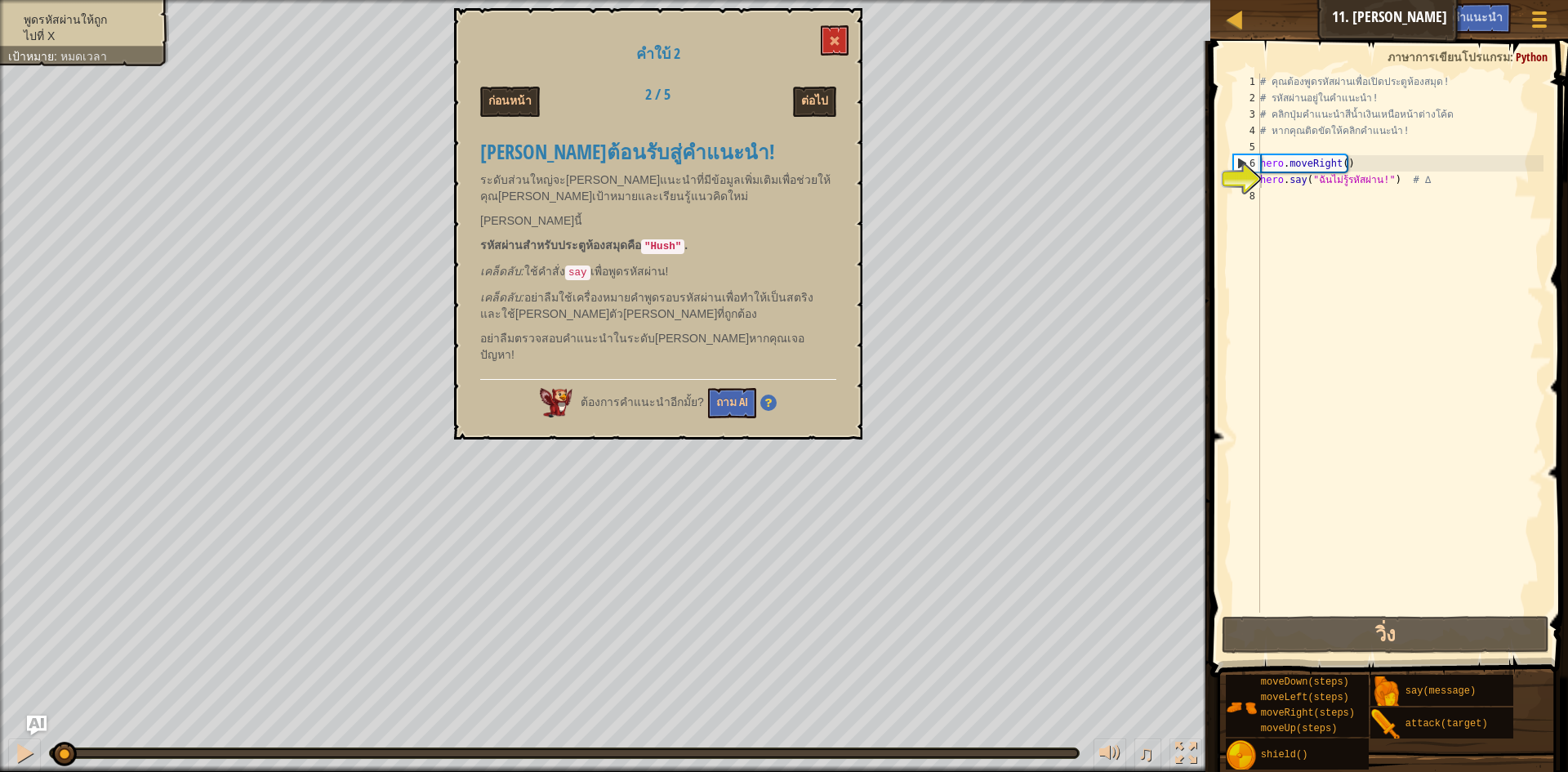
click at [663, 236] on div "ยินดีต้อนรับสู่คำแนะนำ! ระดับส่วนใหญ่จะมีคำแนะนำที่มีข้อมูลเพิ่มเติมเพื่อช่วยให…" at bounding box center [658, 248] width 356 height 246
click at [657, 241] on code ""Hush"" at bounding box center [663, 247] width 43 height 15
click at [663, 243] on code ""Hush"" at bounding box center [663, 247] width 43 height 15
drag, startPoint x: 677, startPoint y: 241, endPoint x: 624, endPoint y: 248, distance: 53.5
click at [624, 248] on strong "รหัสผ่านสำหรับประตูห้องสมุดคือ "Hush" ." at bounding box center [583, 245] width 207 height 13
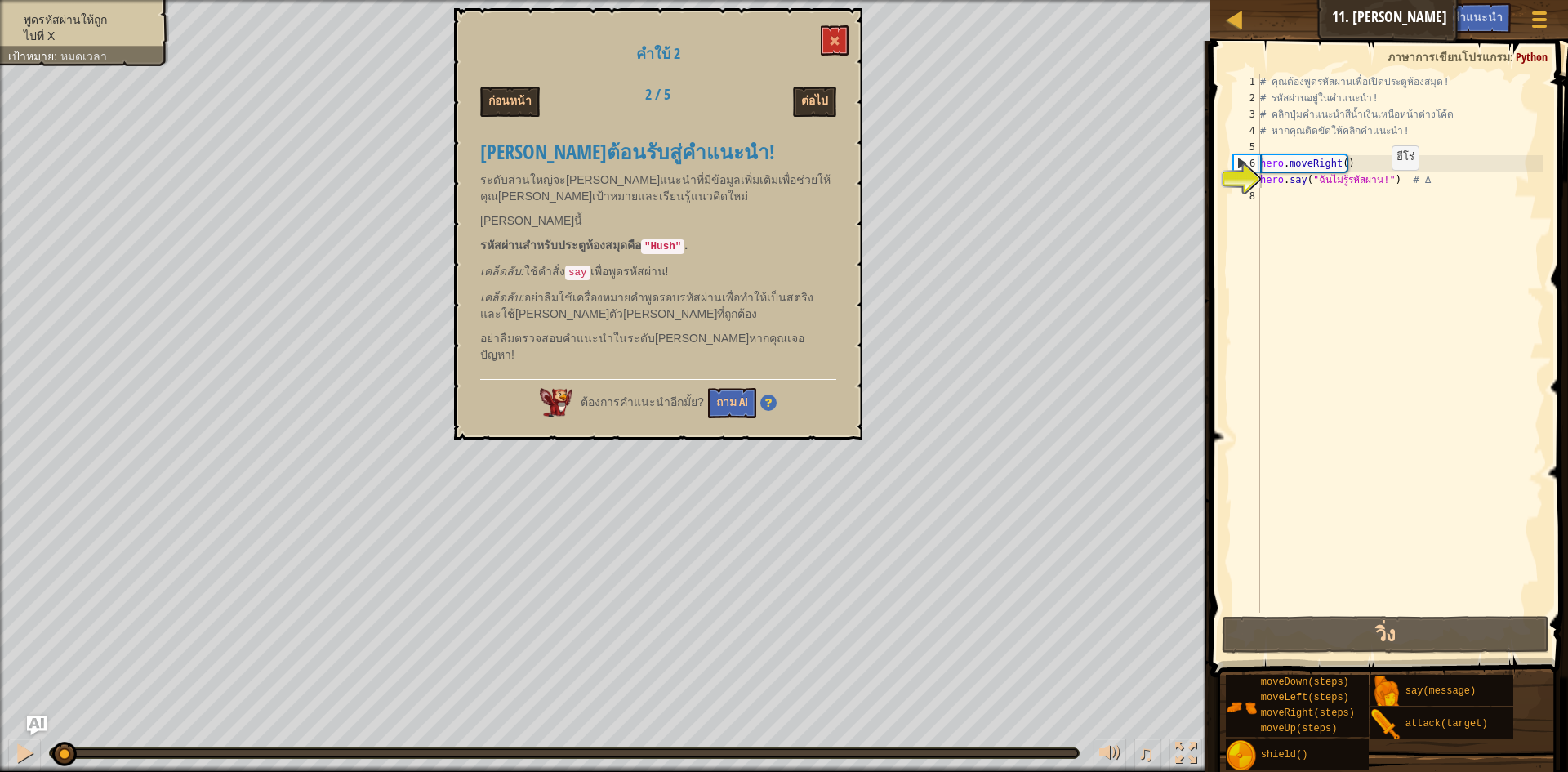
click at [1378, 186] on div "# คุณต้องพูดรหัสผ่านเพื่อเปิดประตูห้องสมุด! # รหัสผ่านอยู่ในคำแนะนำ! # คลิกปุ่ม…" at bounding box center [1400, 360] width 287 height 572
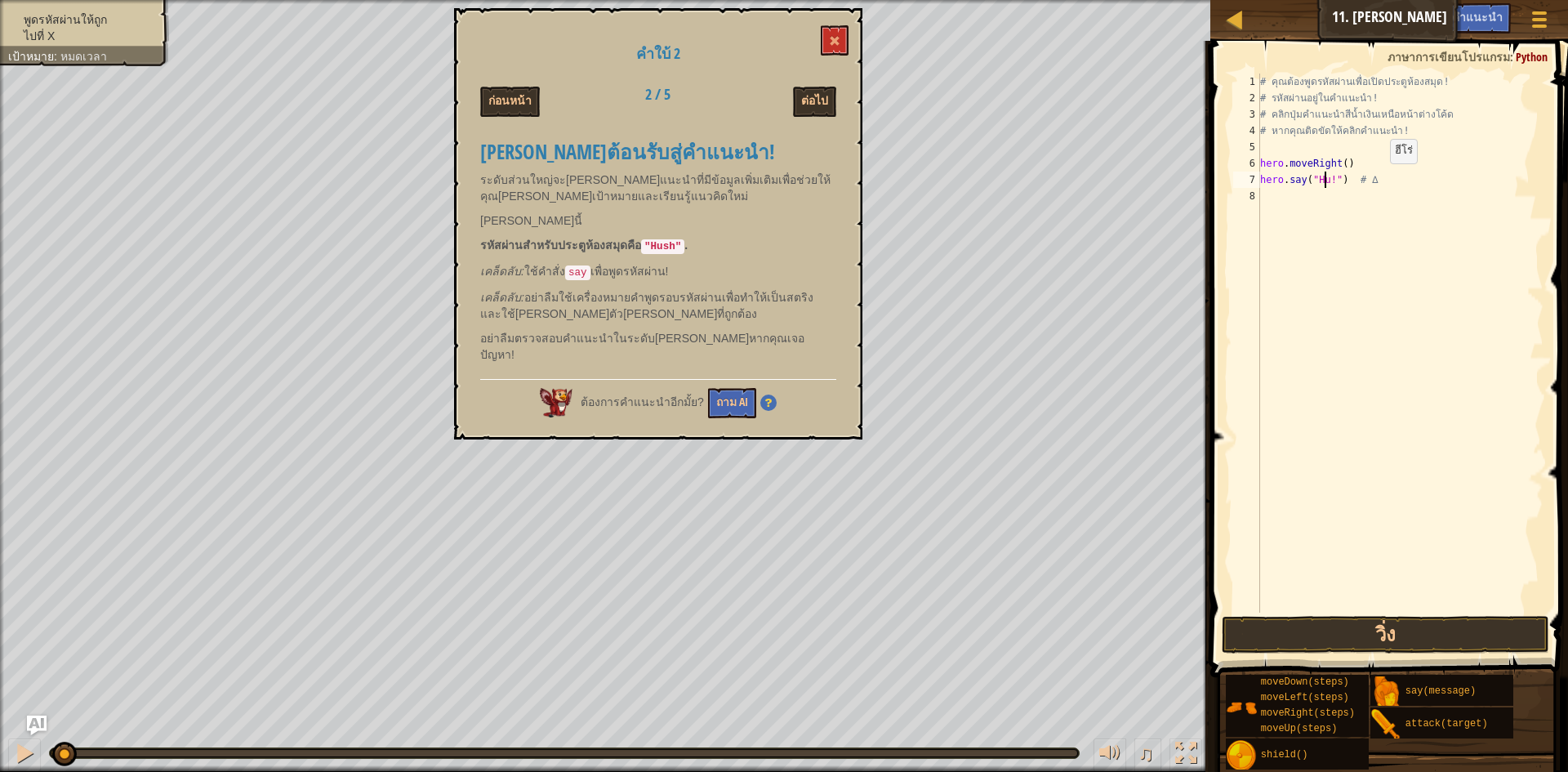
scroll to position [7, 7]
type textarea "hero.say("Hush!") # ∆"
click at [1385, 641] on button "วิ่ง" at bounding box center [1385, 635] width 327 height 37
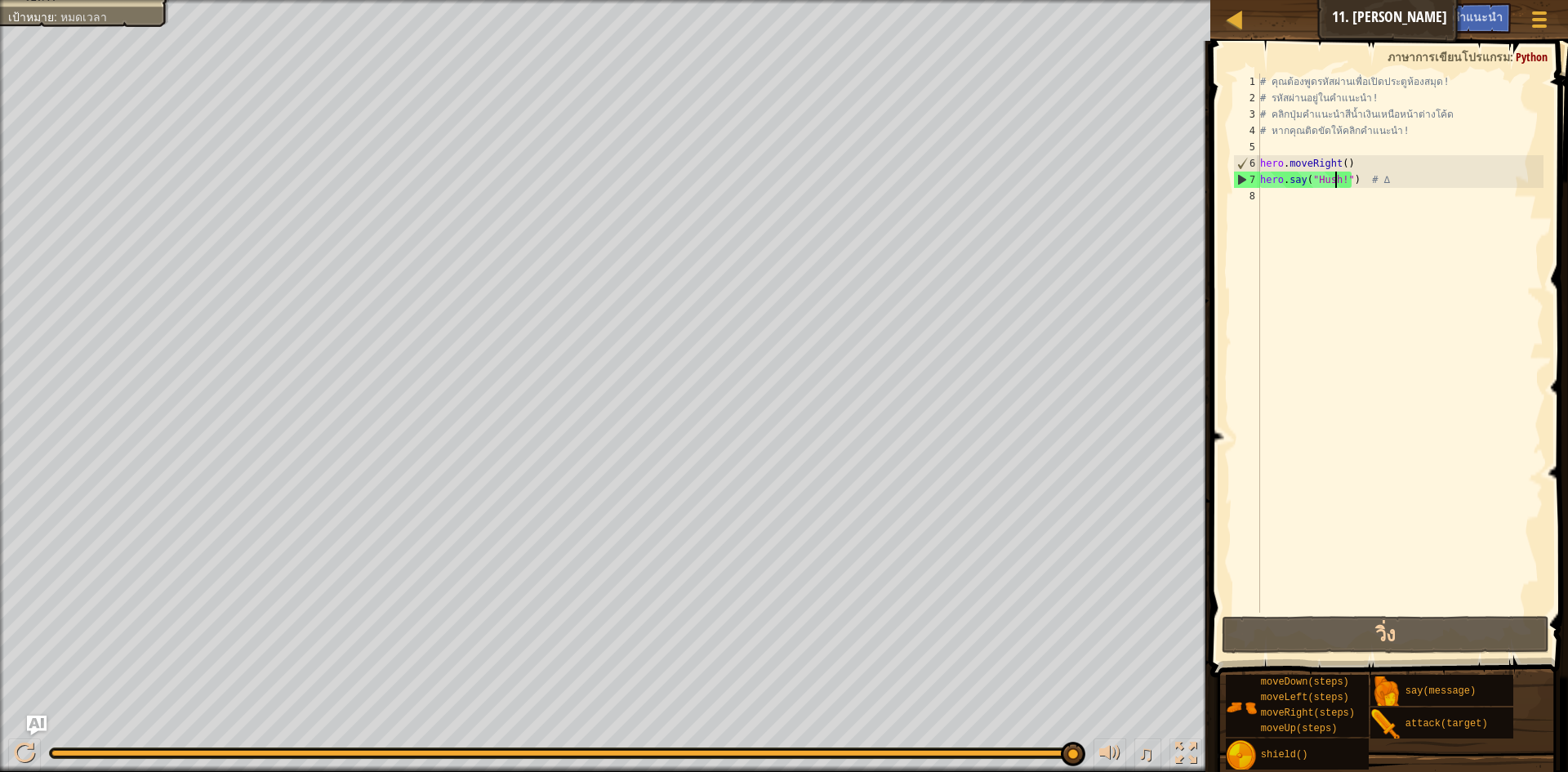
click at [1297, 192] on div "# คุณต้องพูดรหัสผ่านเพื่อเปิดประตูห้องสมุด! # รหัสผ่านอยู่ในคำแนะนำ! # คลิกปุ่ม…" at bounding box center [1400, 360] width 287 height 572
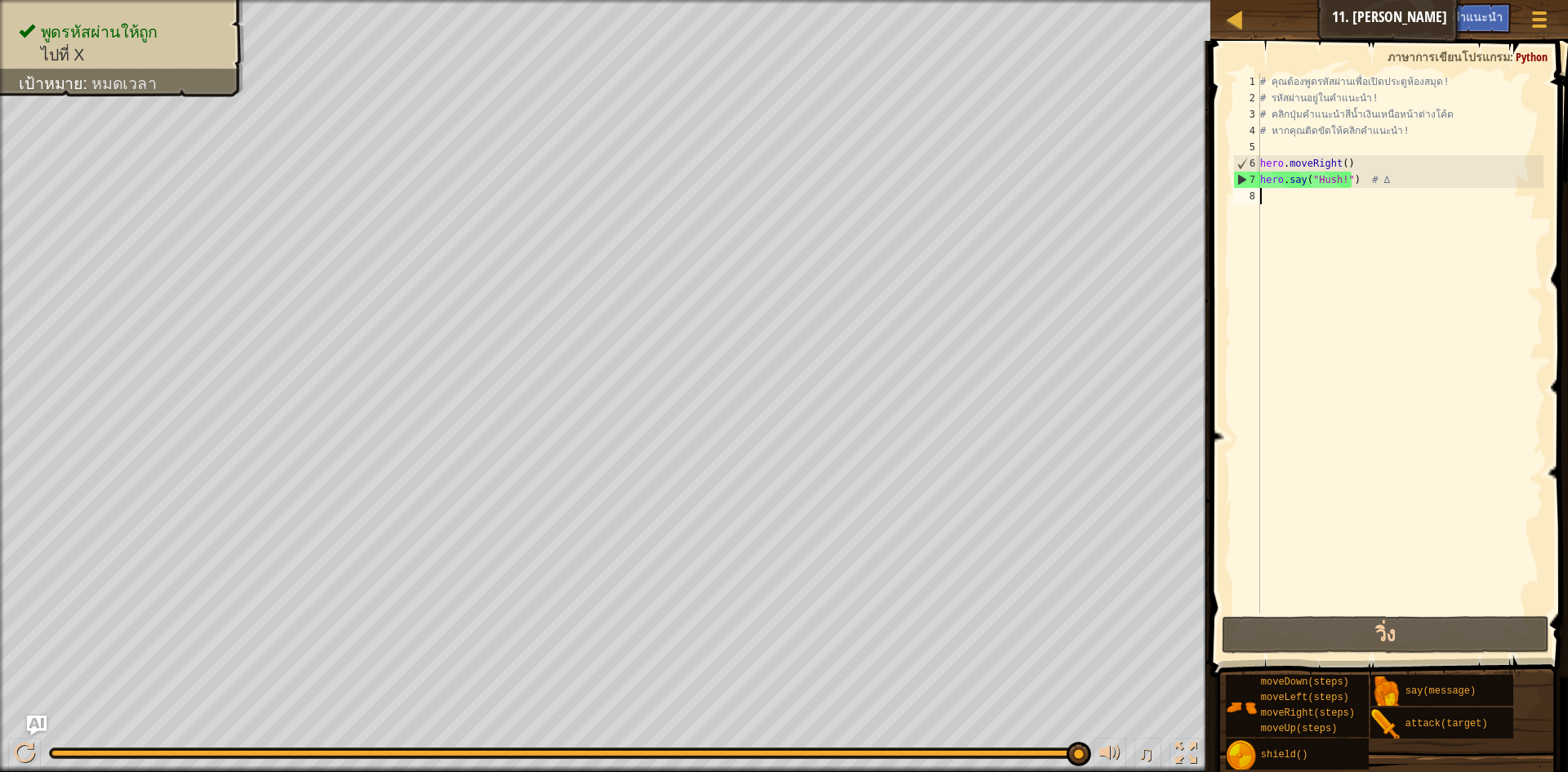
scroll to position [7, 0]
type textarea "h"
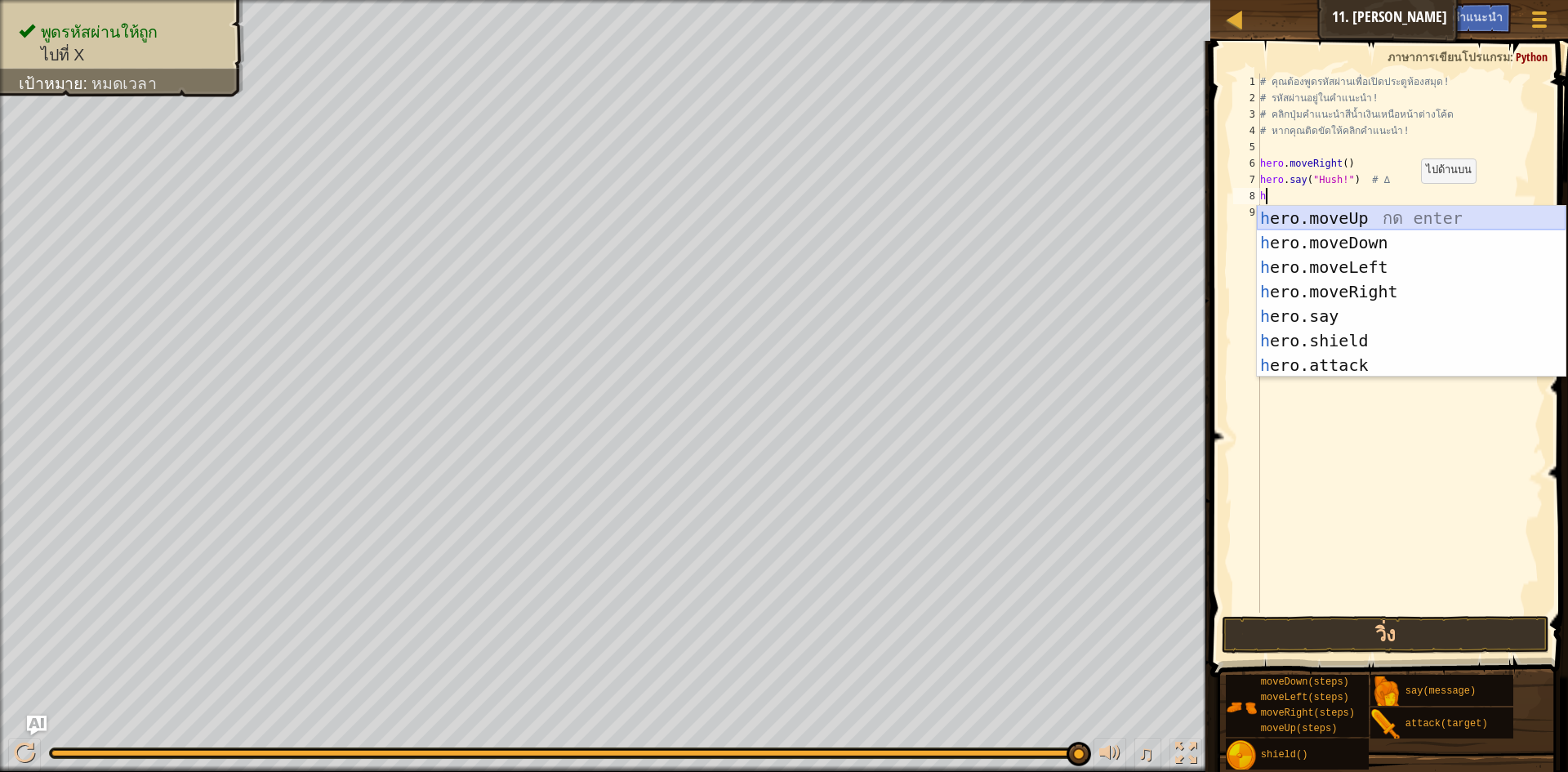
click at [1511, 218] on div "h ero.moveUp กด enter h ero.moveDown กด enter h ero.moveLeft กด enter h ero.mov…" at bounding box center [1412, 316] width 309 height 221
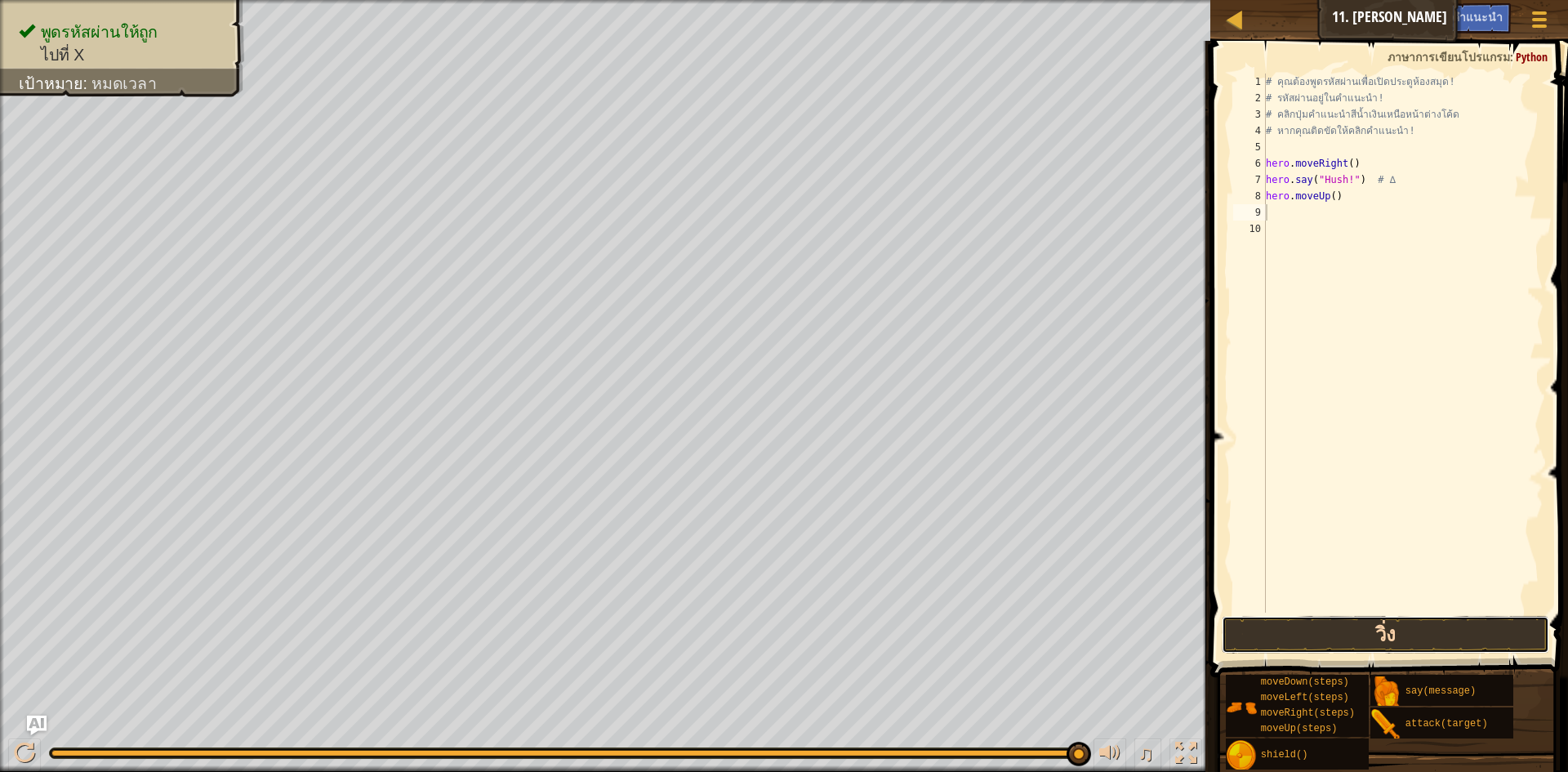
click at [1300, 645] on button "วิ่ง" at bounding box center [1385, 635] width 327 height 37
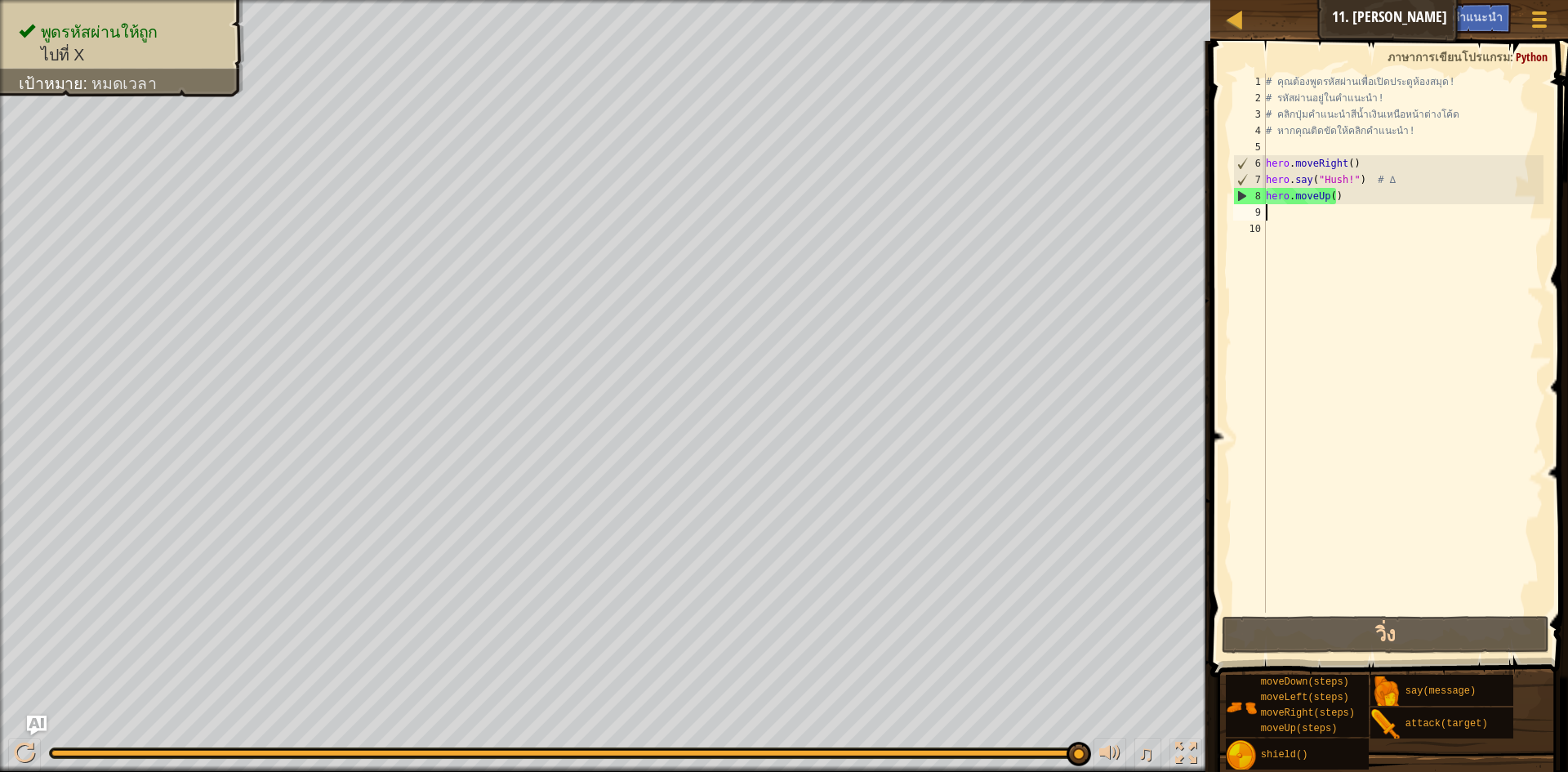
click at [1338, 187] on div "# คุณต้องพูดรหัสผ่านเพื่อเปิดประตูห้องสมุด! # รหัสผ่านอยู่ในคำแนะนำ! # คลิกปุ่ม…" at bounding box center [1404, 360] width 282 height 572
click at [1332, 203] on div "# คุณต้องพูดรหัสผ่านเพื่อเปิดประตูห้องสมุด! # รหัสผ่านอยู่ในคำแนะนำ! # คลิกปุ่ม…" at bounding box center [1404, 360] width 282 height 572
click at [1342, 198] on div "# คุณต้องพูดรหัสผ่านเพื่อเปิดประตูห้องสมุด! # รหัสผ่านอยู่ในคำแนะนำ! # คลิกปุ่ม…" at bounding box center [1404, 360] width 282 height 572
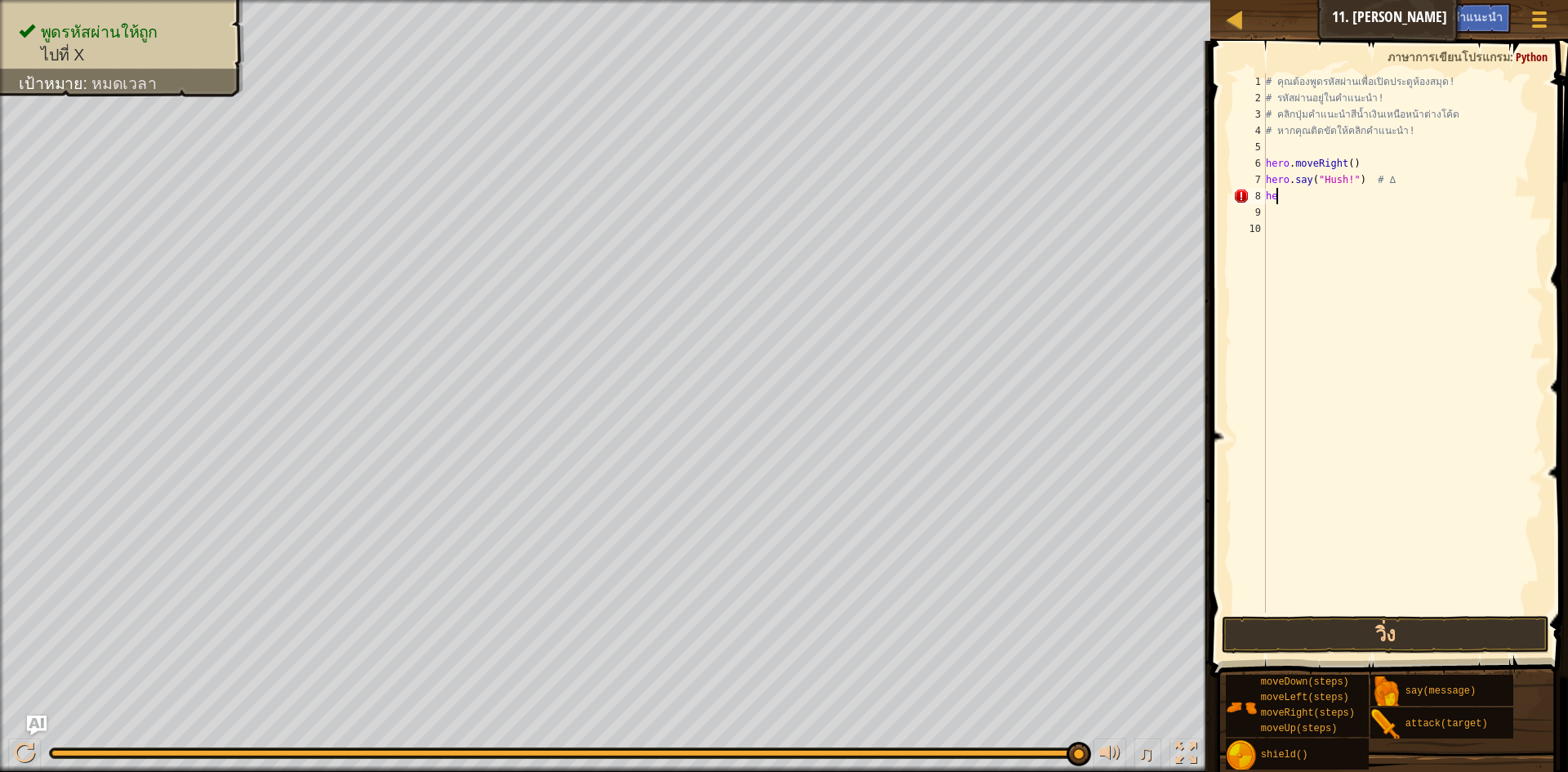
type textarea "h"
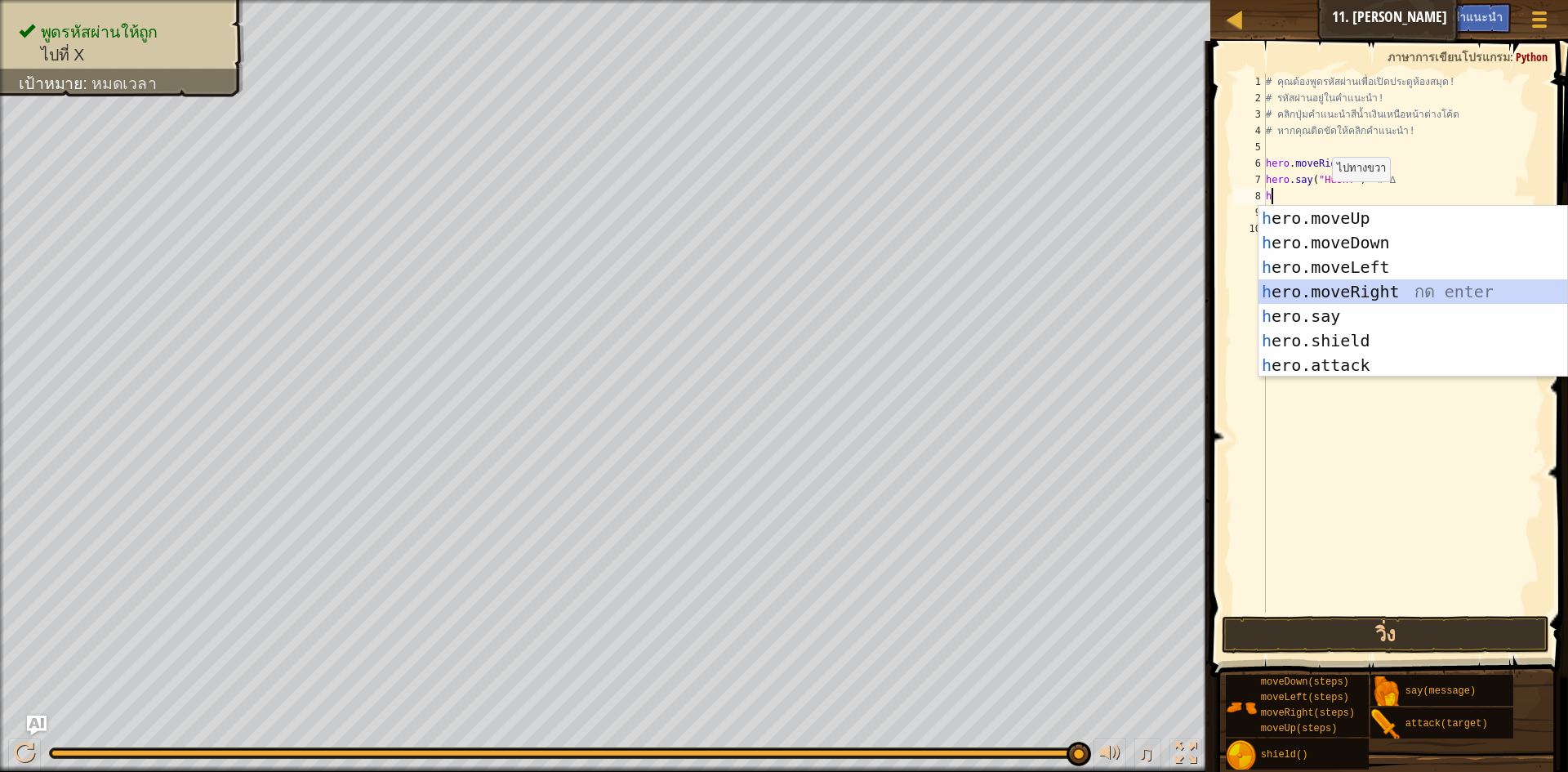
click at [1344, 283] on div "h ero.moveUp กด enter h ero.moveDown กด enter h ero.moveLeft กด enter h ero.mov…" at bounding box center [1414, 316] width 309 height 221
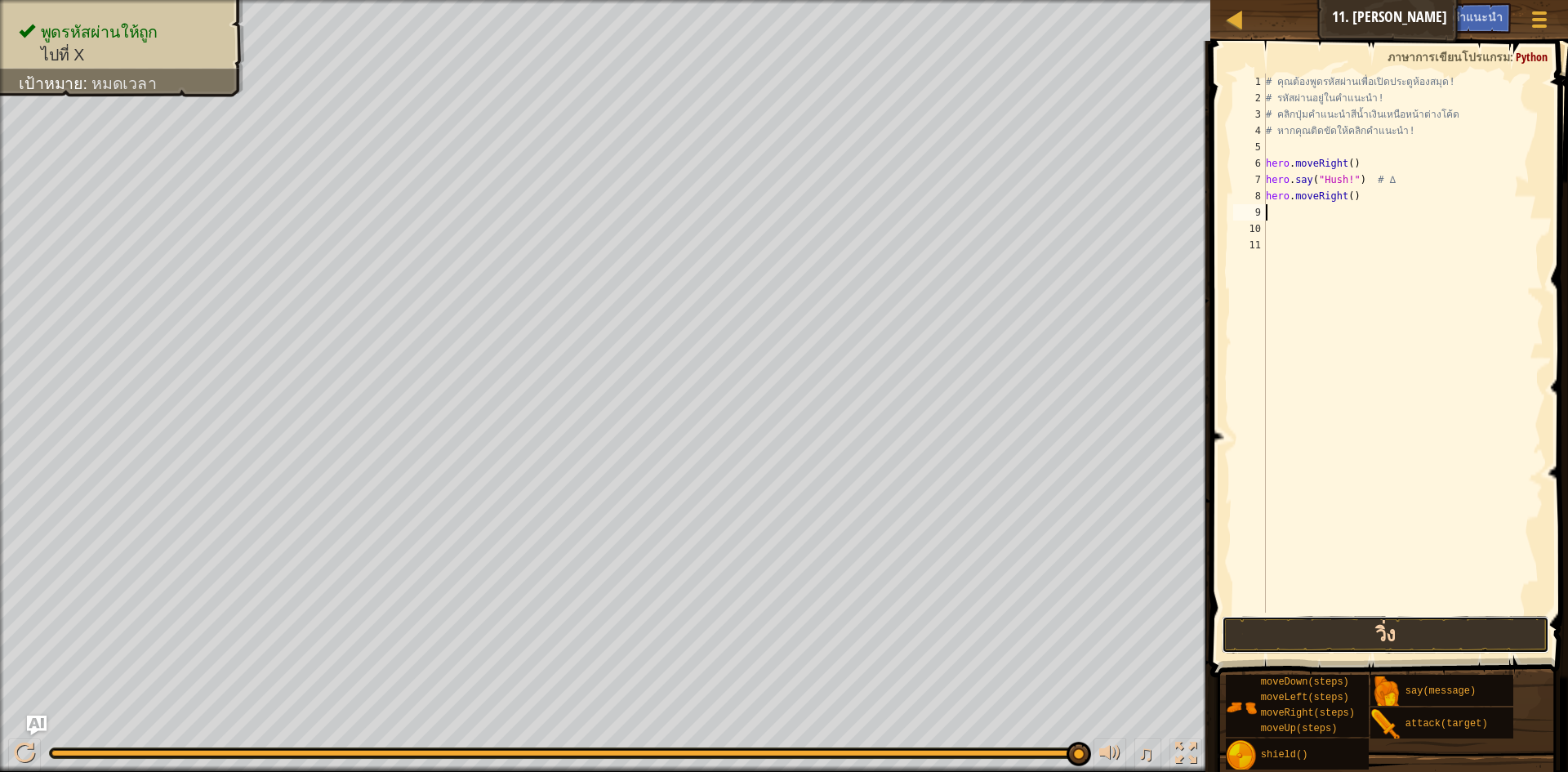
click at [1353, 638] on button "วิ่ง" at bounding box center [1385, 635] width 327 height 37
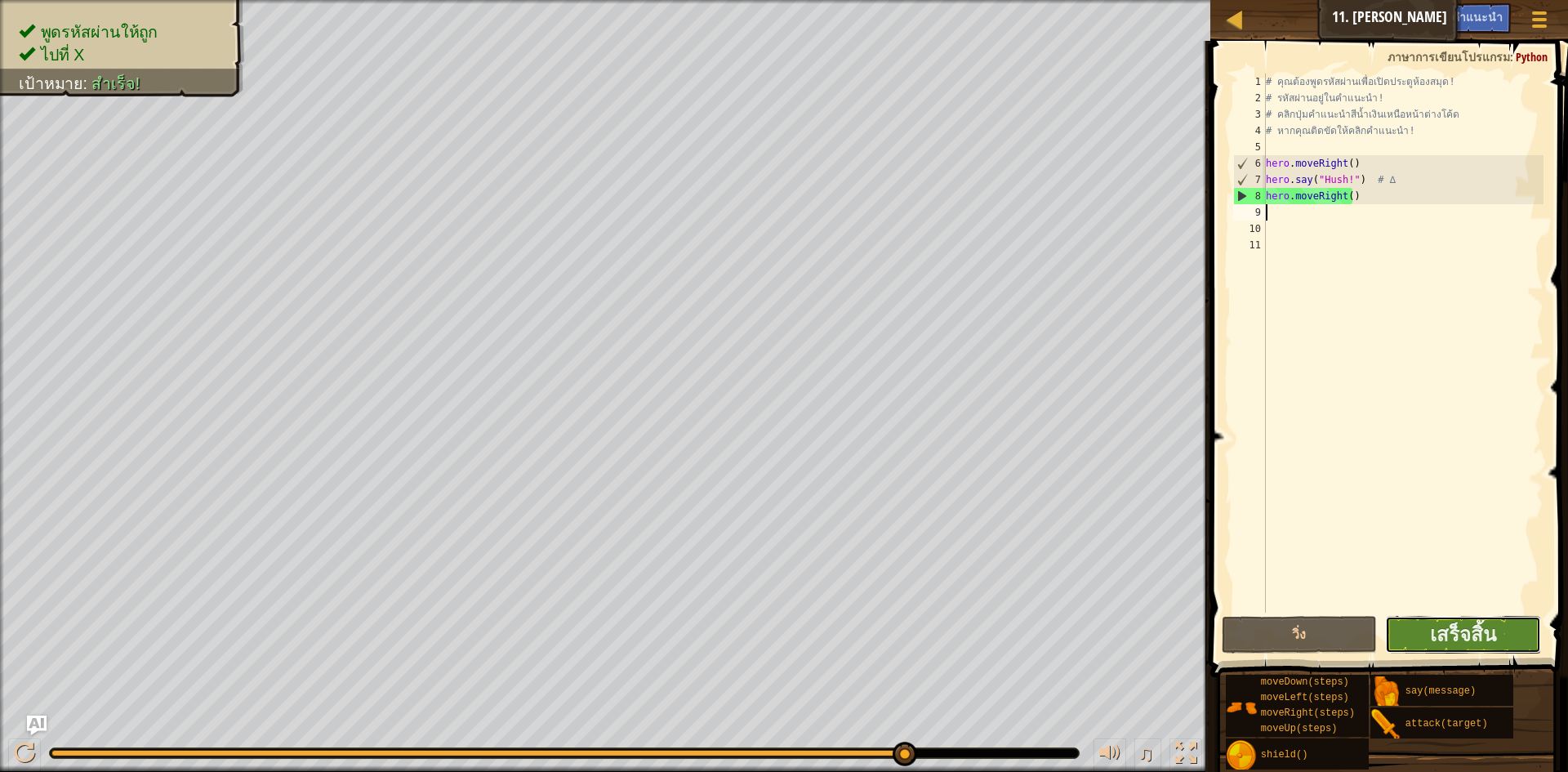
click at [1475, 618] on button "เสร็จสิ้น" at bounding box center [1463, 635] width 156 height 37
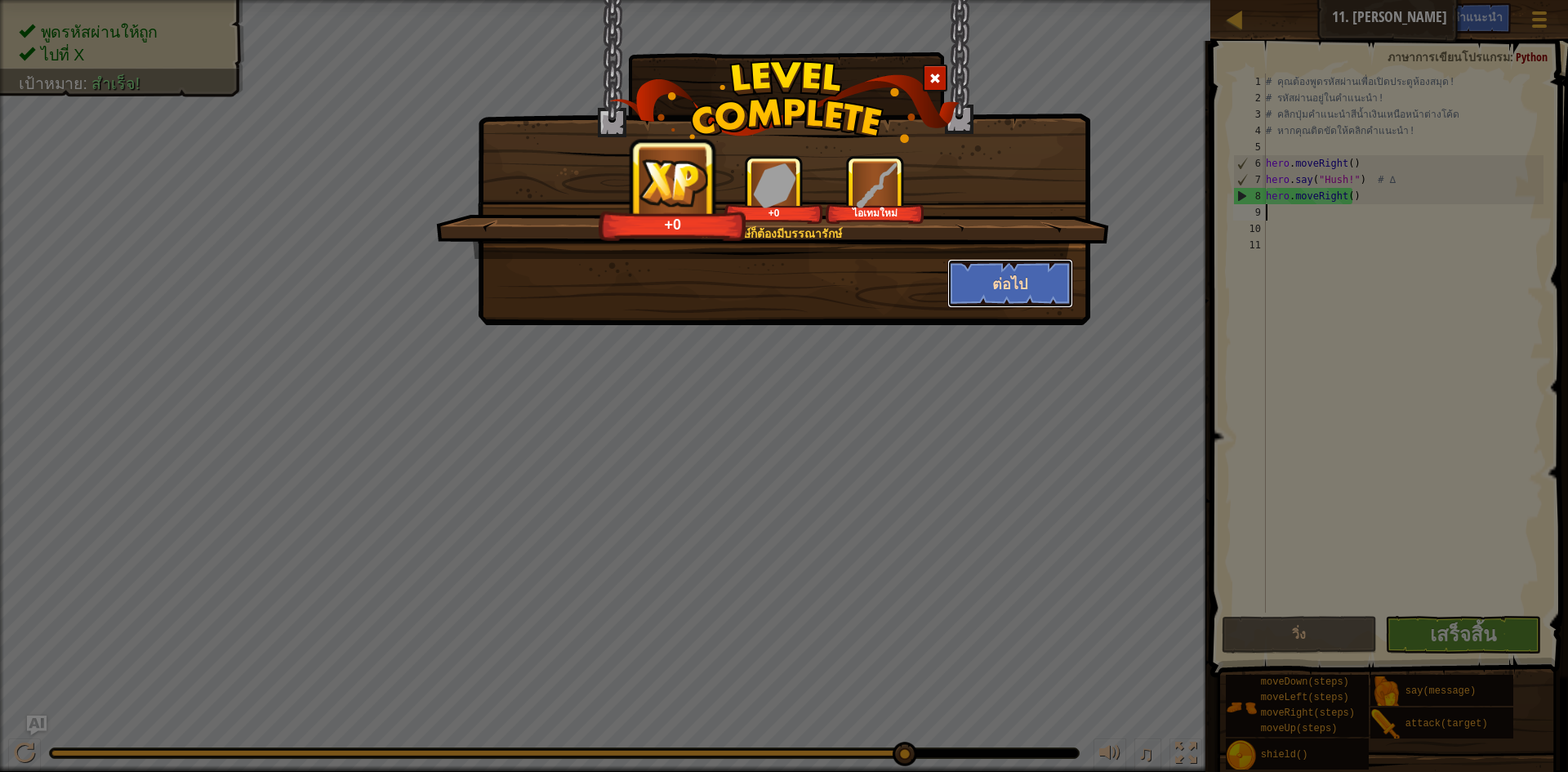
click at [1036, 293] on button "ต่อไป" at bounding box center [1010, 283] width 126 height 49
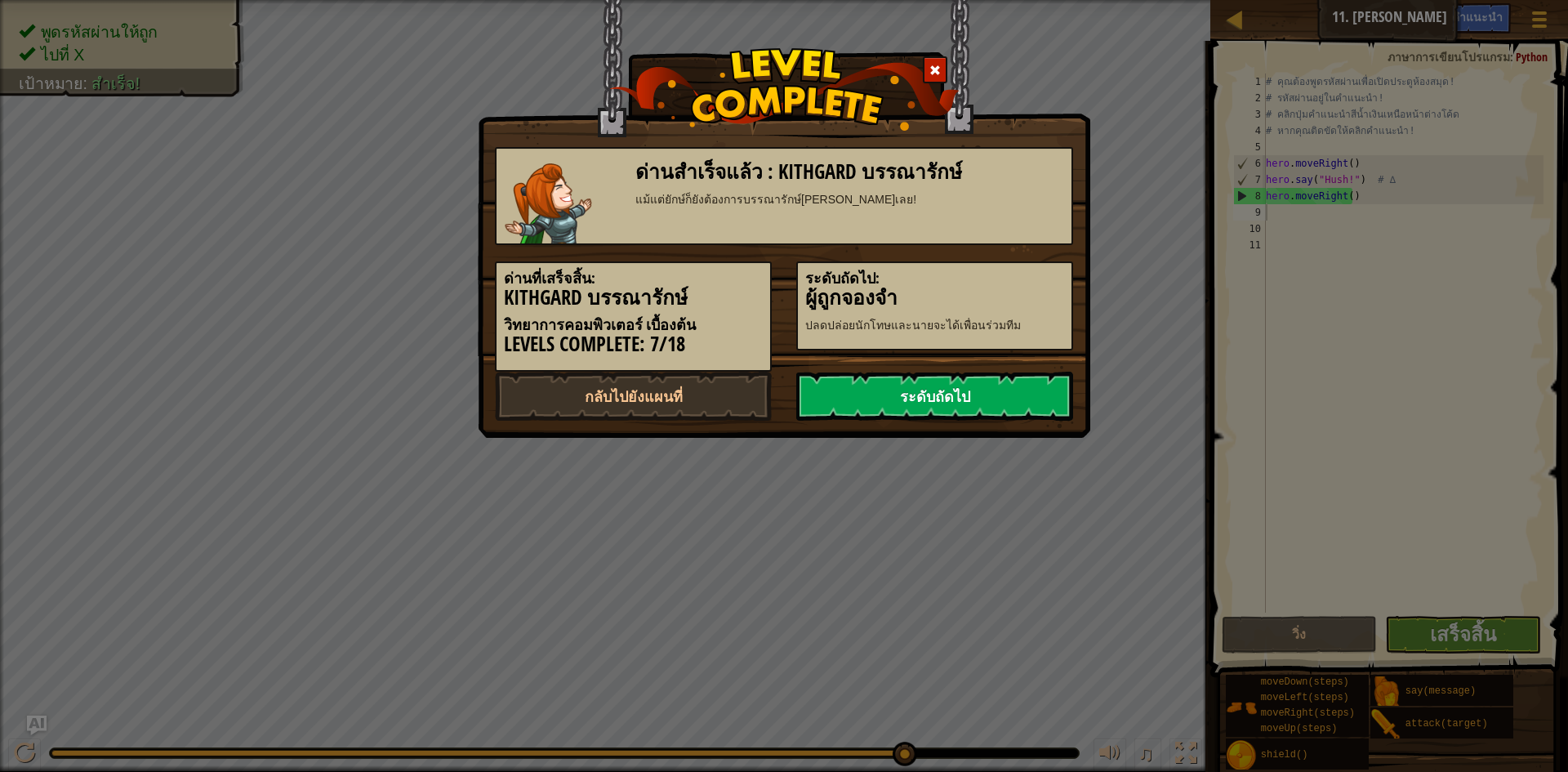
click at [961, 380] on link "ระดับถัดไป" at bounding box center [934, 396] width 277 height 49
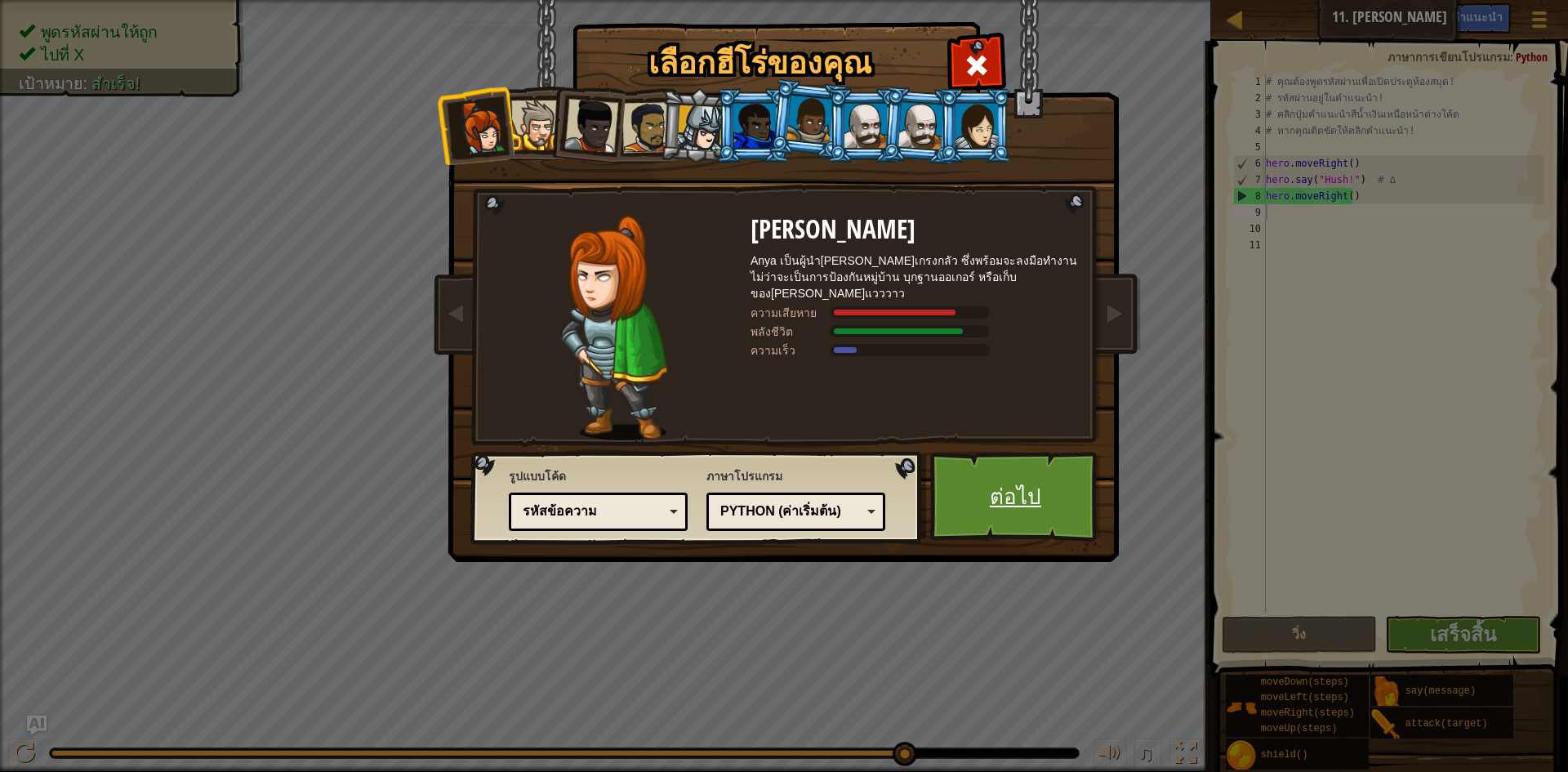
click at [1000, 478] on link "ต่อไป" at bounding box center [1015, 497] width 171 height 90
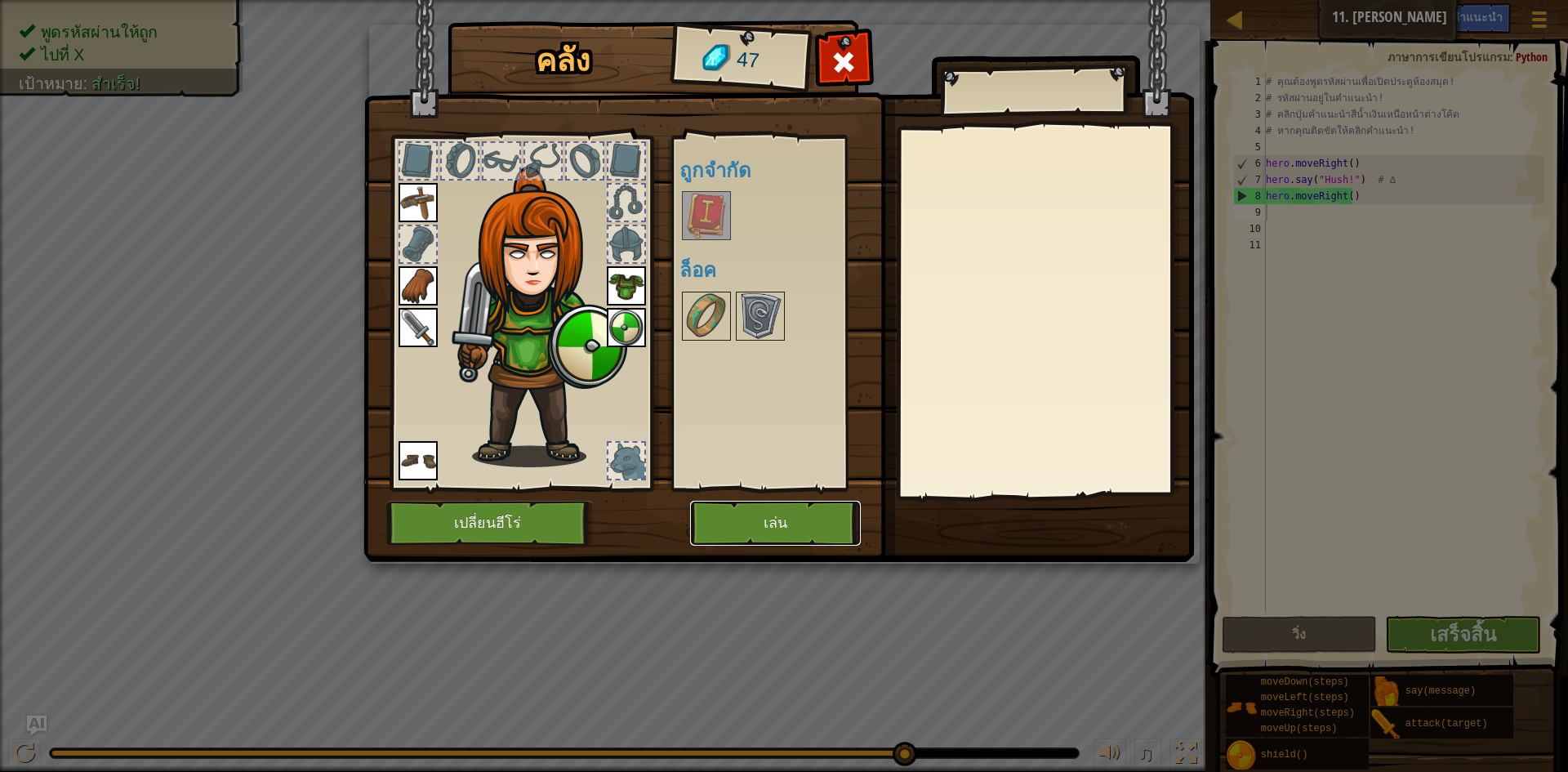
click at [782, 517] on button "เล่น" at bounding box center [776, 523] width 171 height 45
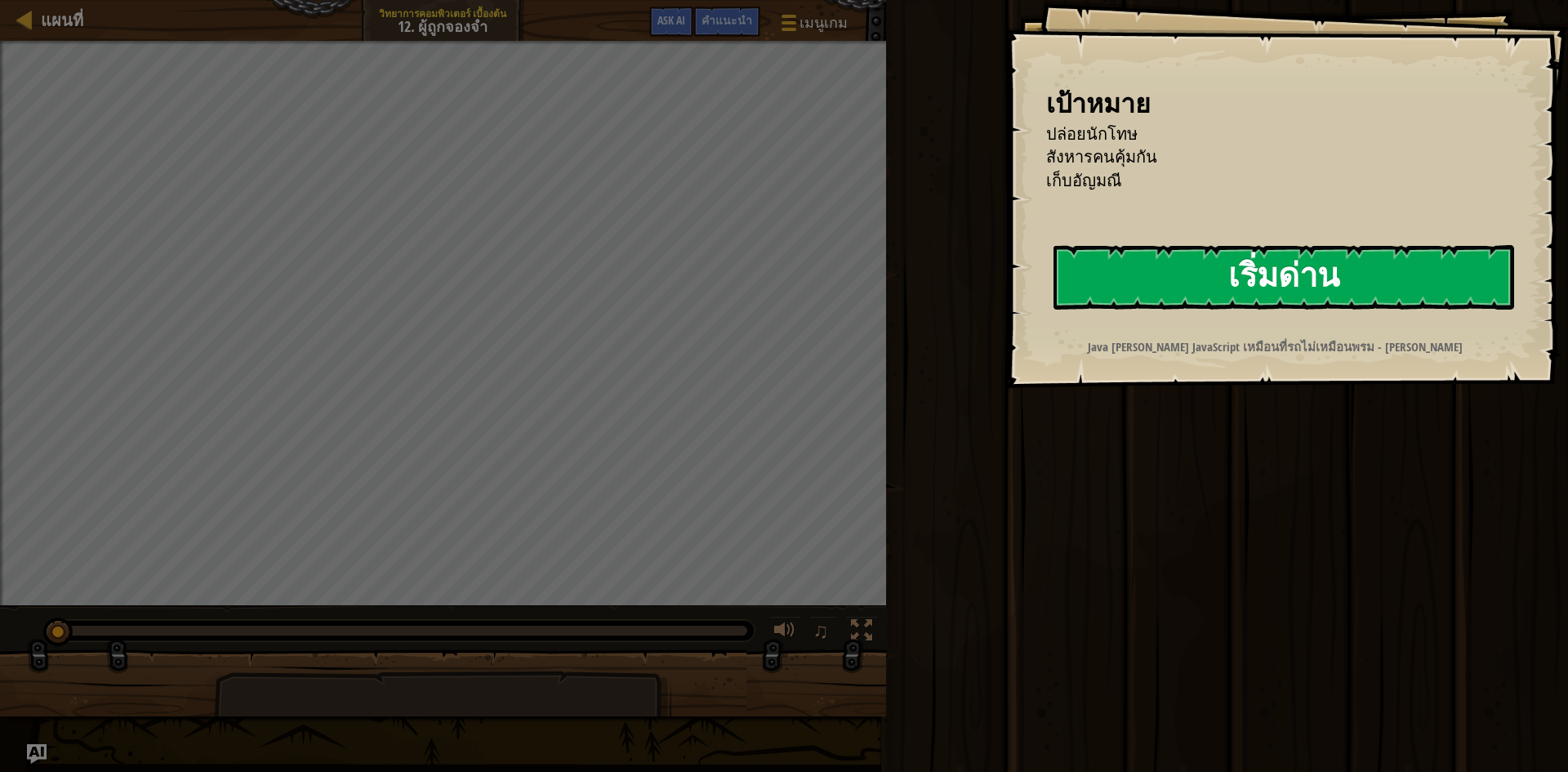
click at [1196, 265] on button "เริ่มด่าน" at bounding box center [1284, 278] width 461 height 64
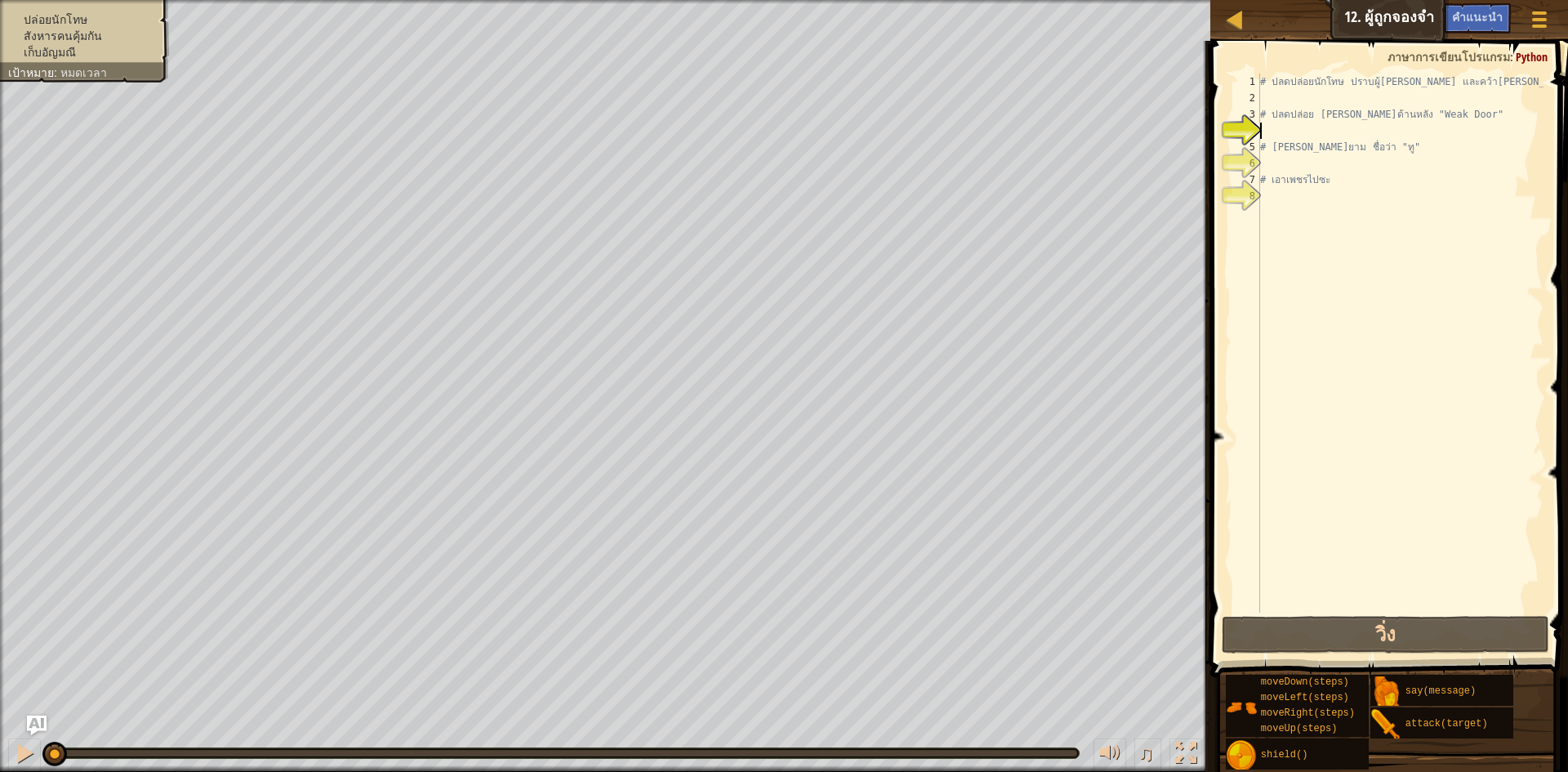
type textarea "h"
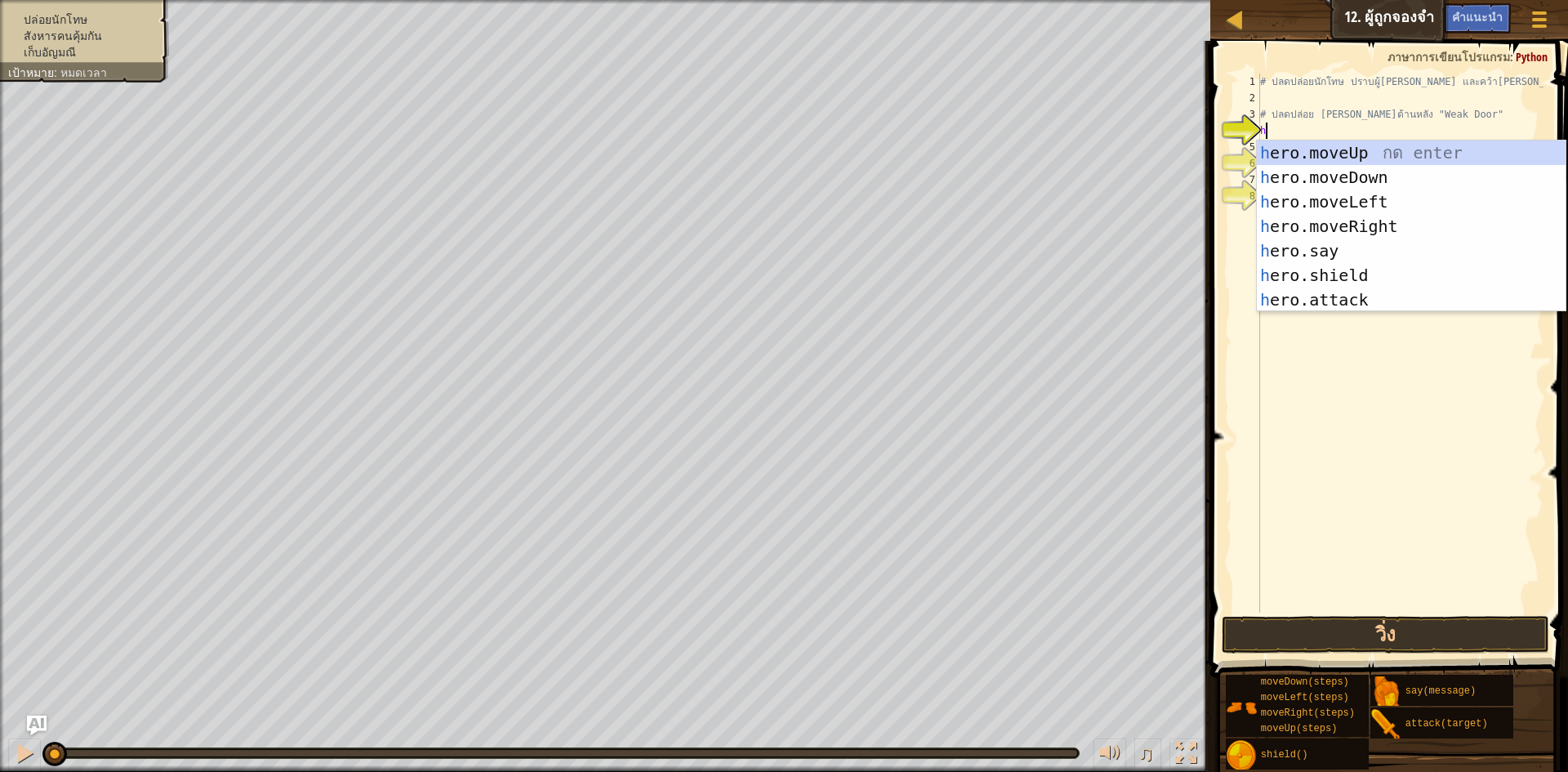
scroll to position [7, 0]
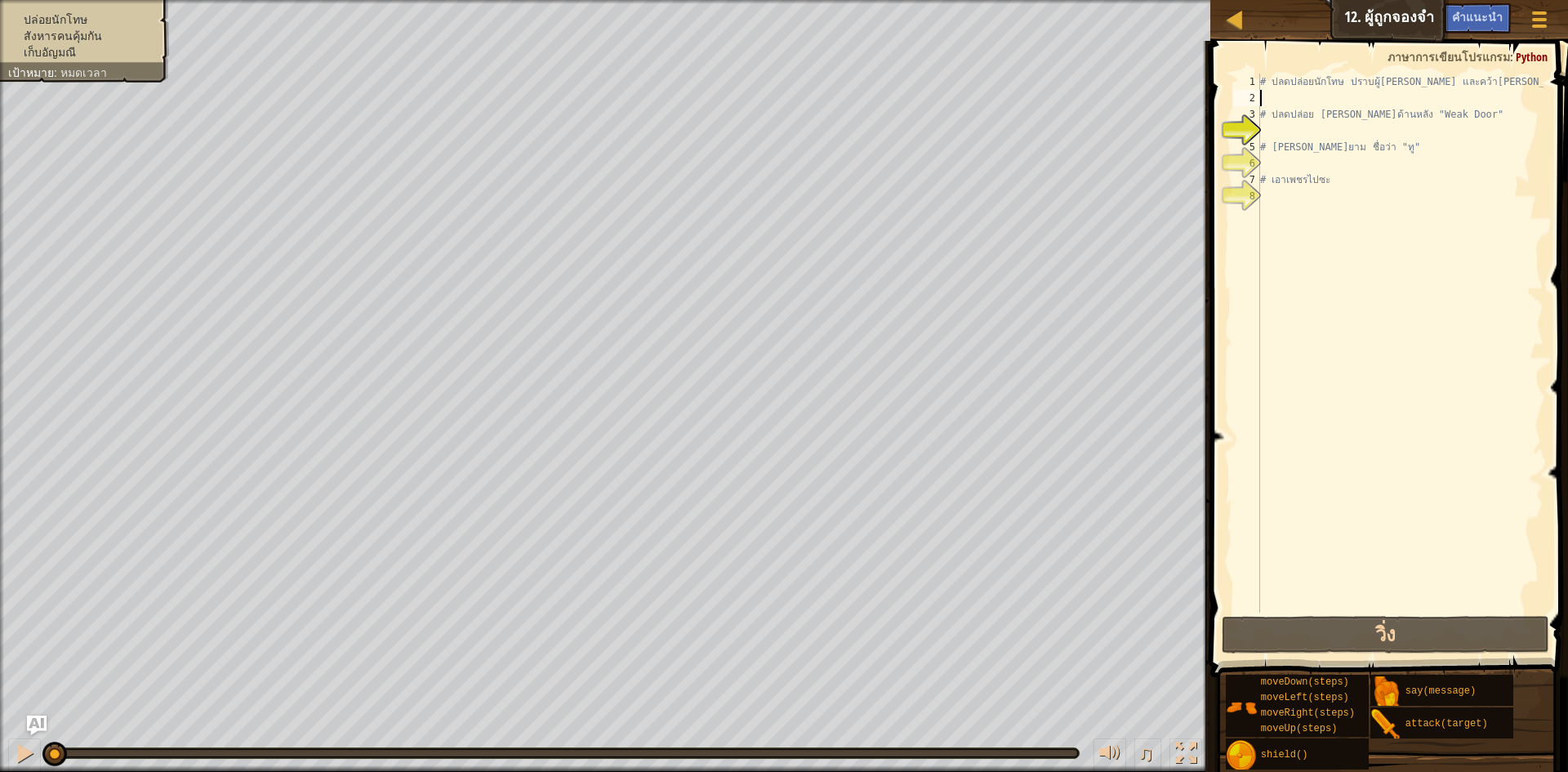
click at [1287, 104] on div "# ปลดปล่อยนักโทษ ปราบผู้พิทักษ์ และคว้าอัญมณี # ปลดปล่อย Patrick จากด้านหลัง "W…" at bounding box center [1400, 360] width 287 height 572
type textarea "h"
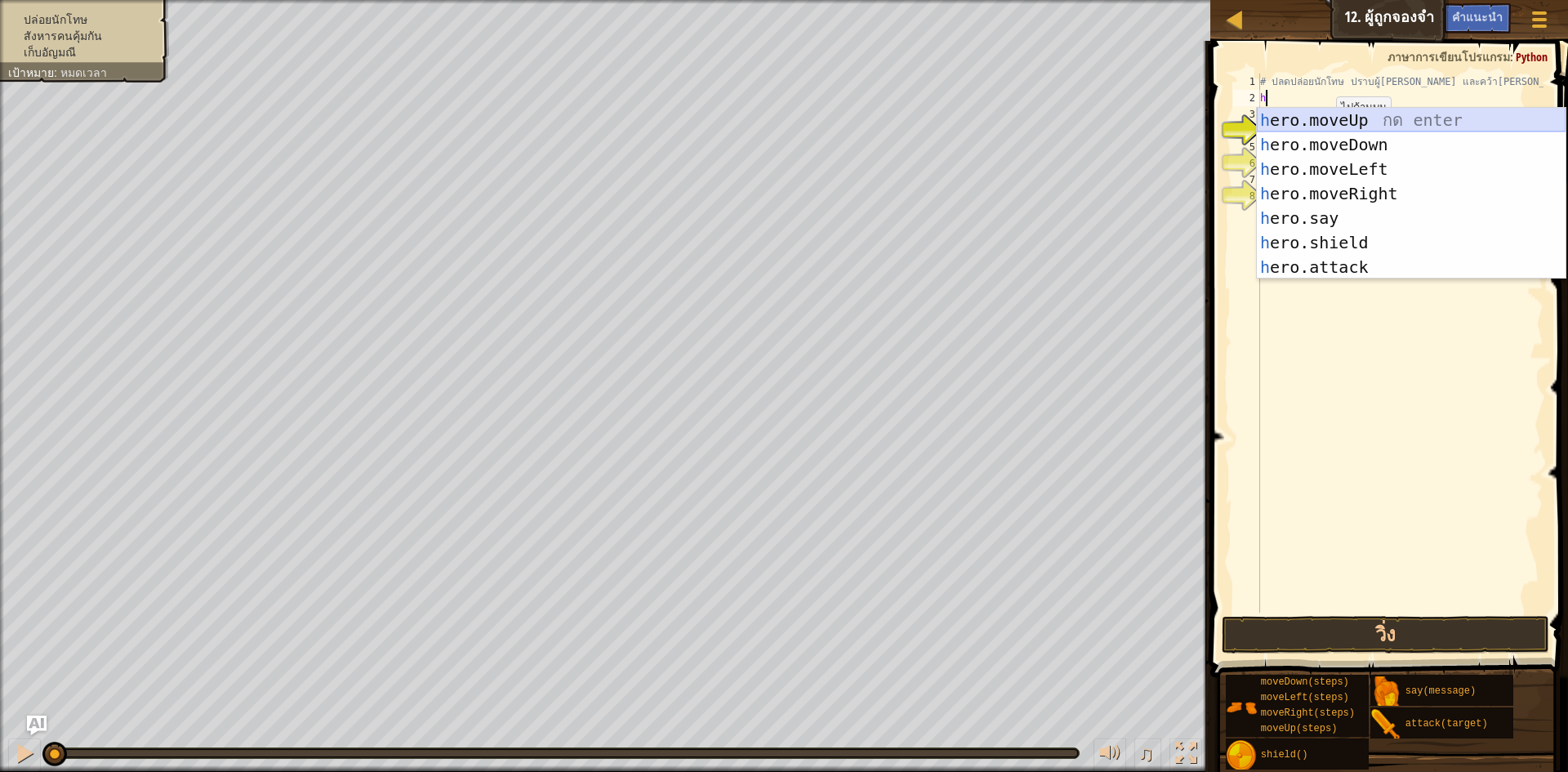
click at [1366, 120] on div "h ero.moveUp กด enter h ero.moveDown กด enter h ero.moveLeft กด enter h ero.mov…" at bounding box center [1412, 218] width 309 height 221
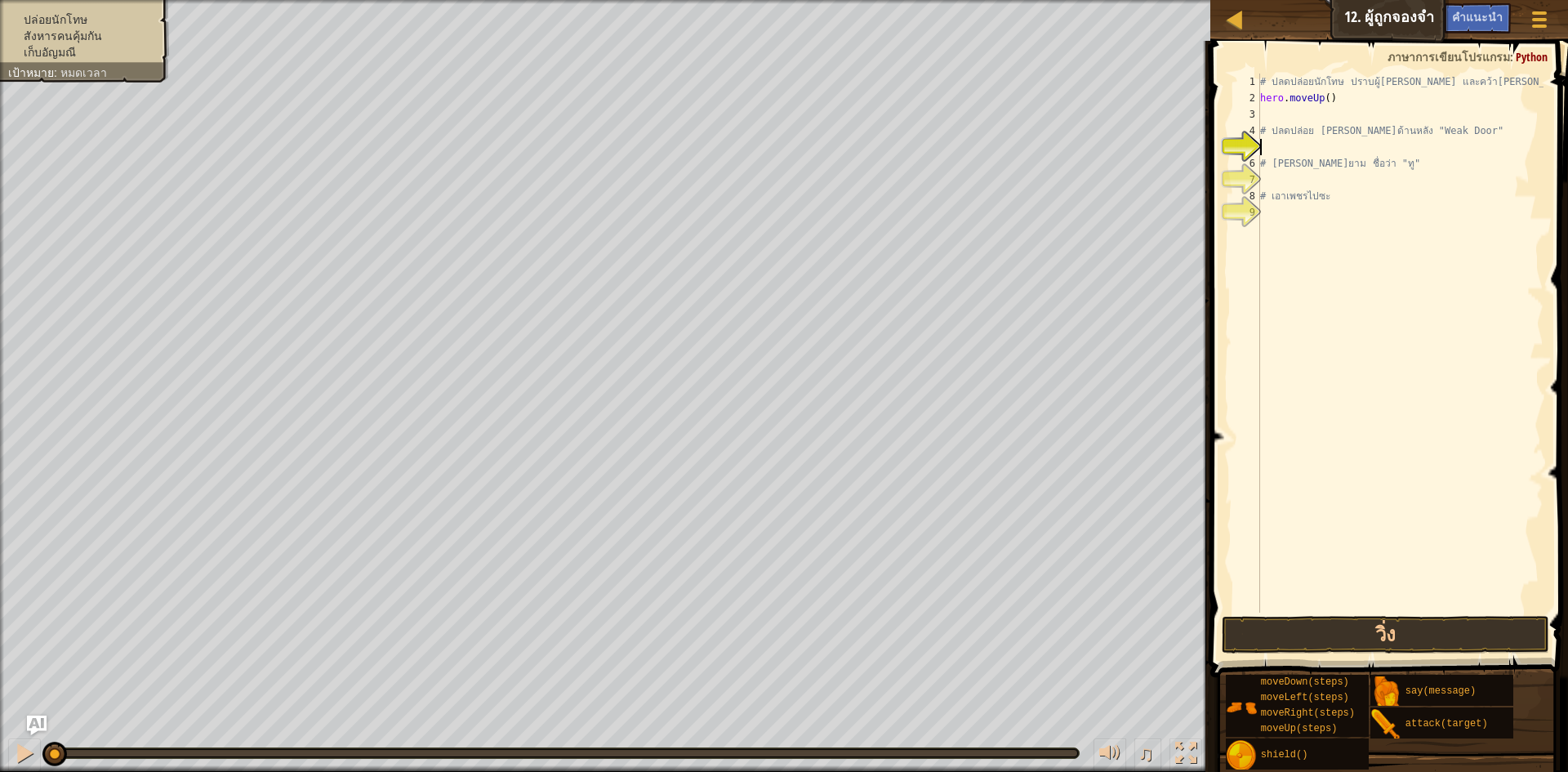
click at [1290, 141] on div "# ปลดปล่อยนักโทษ ปราบผู้พิทักษ์ และคว้าอัญมณี hero . moveUp ( ) # ปลดปล่อย Patr…" at bounding box center [1400, 360] width 287 height 572
click at [1485, 17] on span "คำแนะนำ" at bounding box center [1477, 17] width 50 height 16
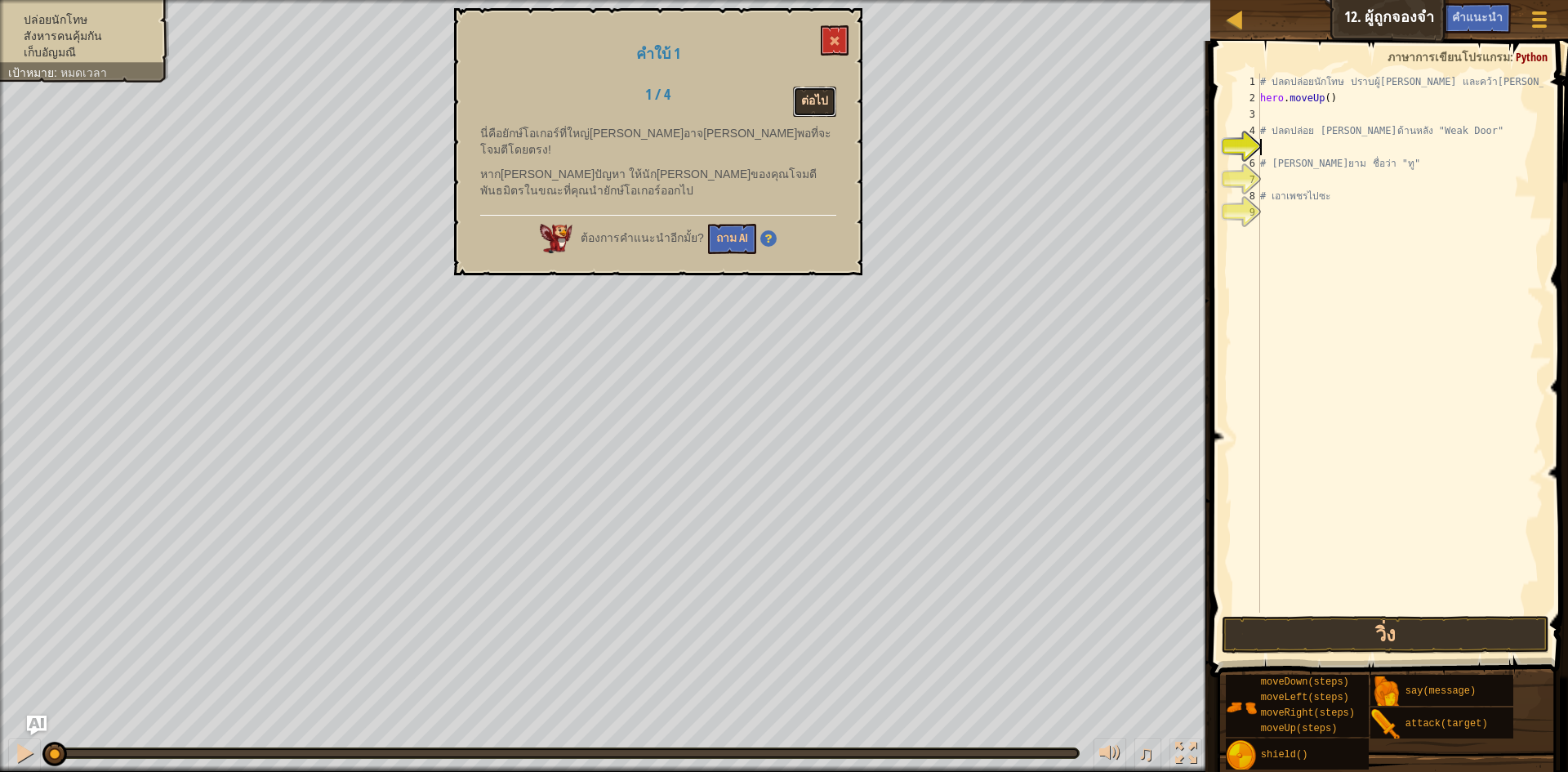
click at [816, 101] on button "ต่อไป" at bounding box center [815, 102] width 43 height 31
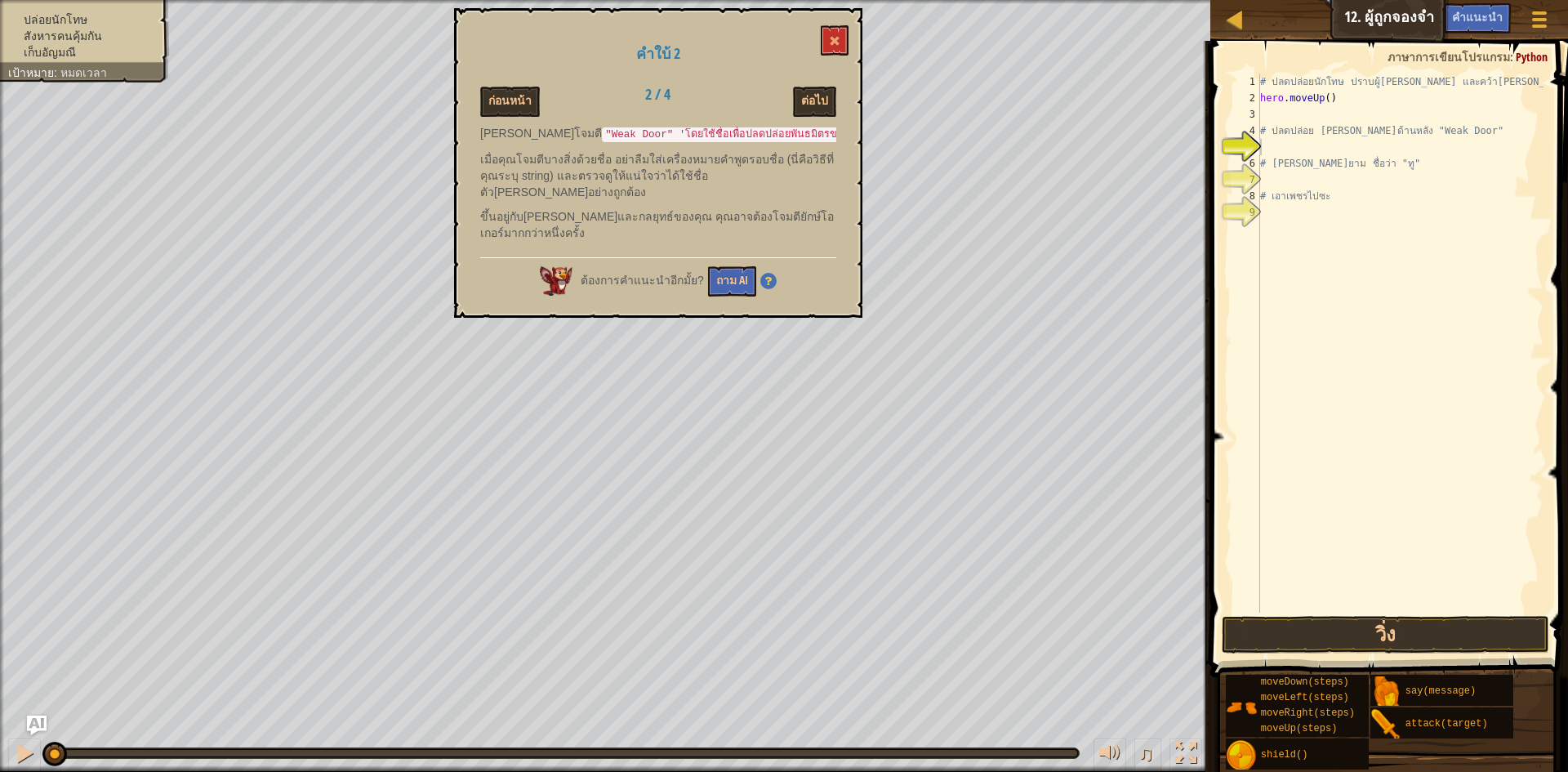
click at [790, 24] on div "คำใบ้ 2 ก่อนหน้า 2 / 4 ต่อไป คุณสามารถโจมตี "Weak Door" 'โดยใช้ชื่อเพื่อปลดปล่อ…" at bounding box center [658, 163] width 408 height 310
click at [773, 26] on div "คำใบ้ 2 ก่อนหน้า 2 / 4 ต่อไป คุณสามารถโจมตี "Weak Door" 'โดยใช้ชื่อเพื่อปลดปล่อ…" at bounding box center [658, 163] width 408 height 310
click at [858, 36] on div "คำใบ้ 2 ก่อนหน้า 2 / 4 ต่อไป คุณสามารถโจมตี "Weak Door" 'โดยใช้ชื่อเพื่อปลดปล่อ…" at bounding box center [658, 163] width 408 height 310
click at [848, 46] on button at bounding box center [835, 41] width 28 height 31
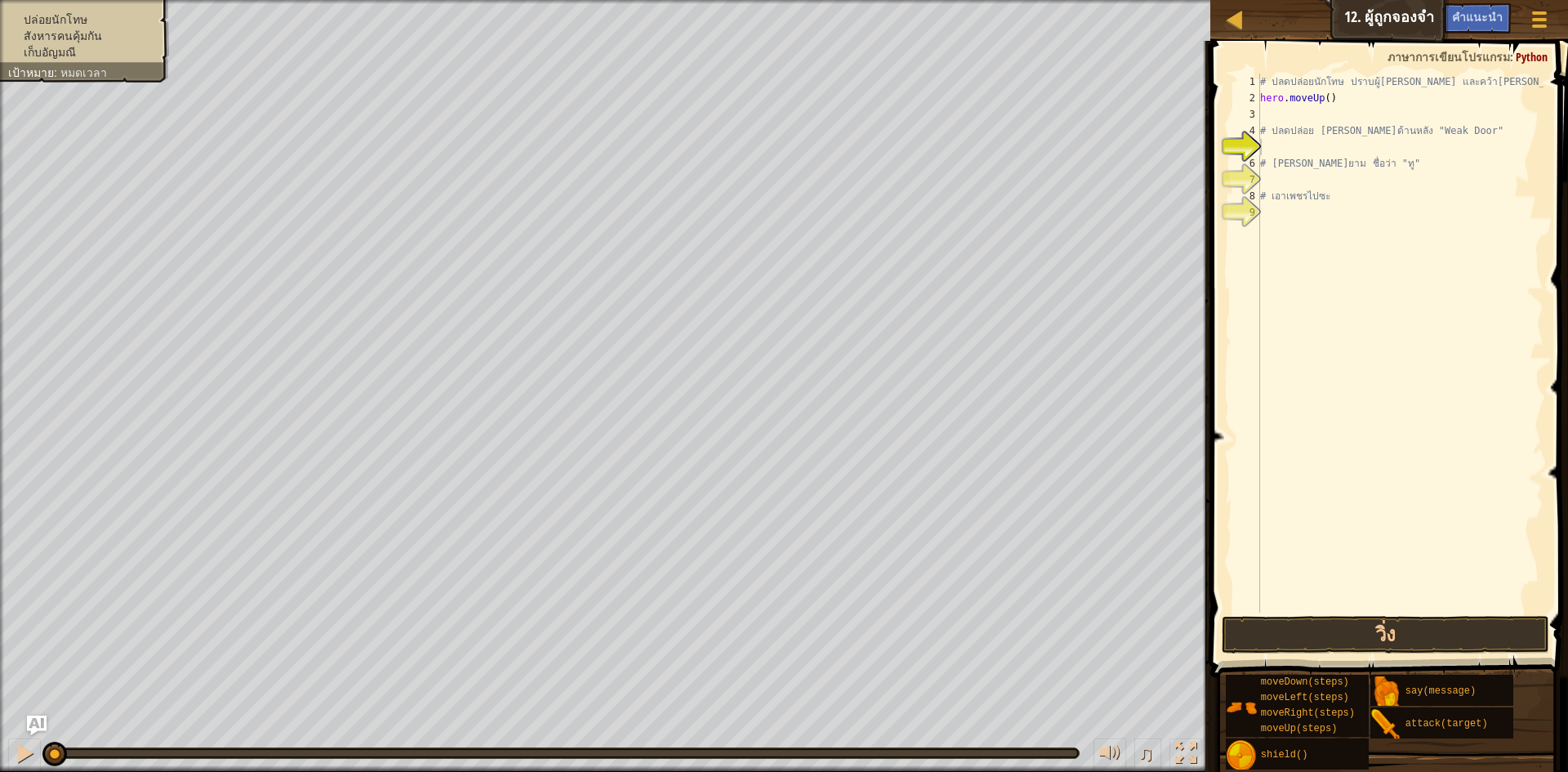
type textarea "# ปลดปล่อย [PERSON_NAME]ด้านหลัง "Weak Door""
click at [1308, 124] on div "# ปลดปล่อยนักโทษ ปราบผู้พิทักษ์ และคว้าอัญมณี hero . moveUp ( ) # ปลดปล่อย Patr…" at bounding box center [1400, 360] width 287 height 572
click at [1291, 110] on div "# ปลดปล่อยนักโทษ ปราบผู้พิทักษ์ และคว้าอัญมณี hero . moveUp ( ) # ปลดปล่อย Patr…" at bounding box center [1400, 360] width 287 height 572
drag, startPoint x: 1281, startPoint y: 112, endPoint x: 1229, endPoint y: 120, distance: 52.6
click at [1229, 120] on span at bounding box center [1390, 336] width 371 height 685
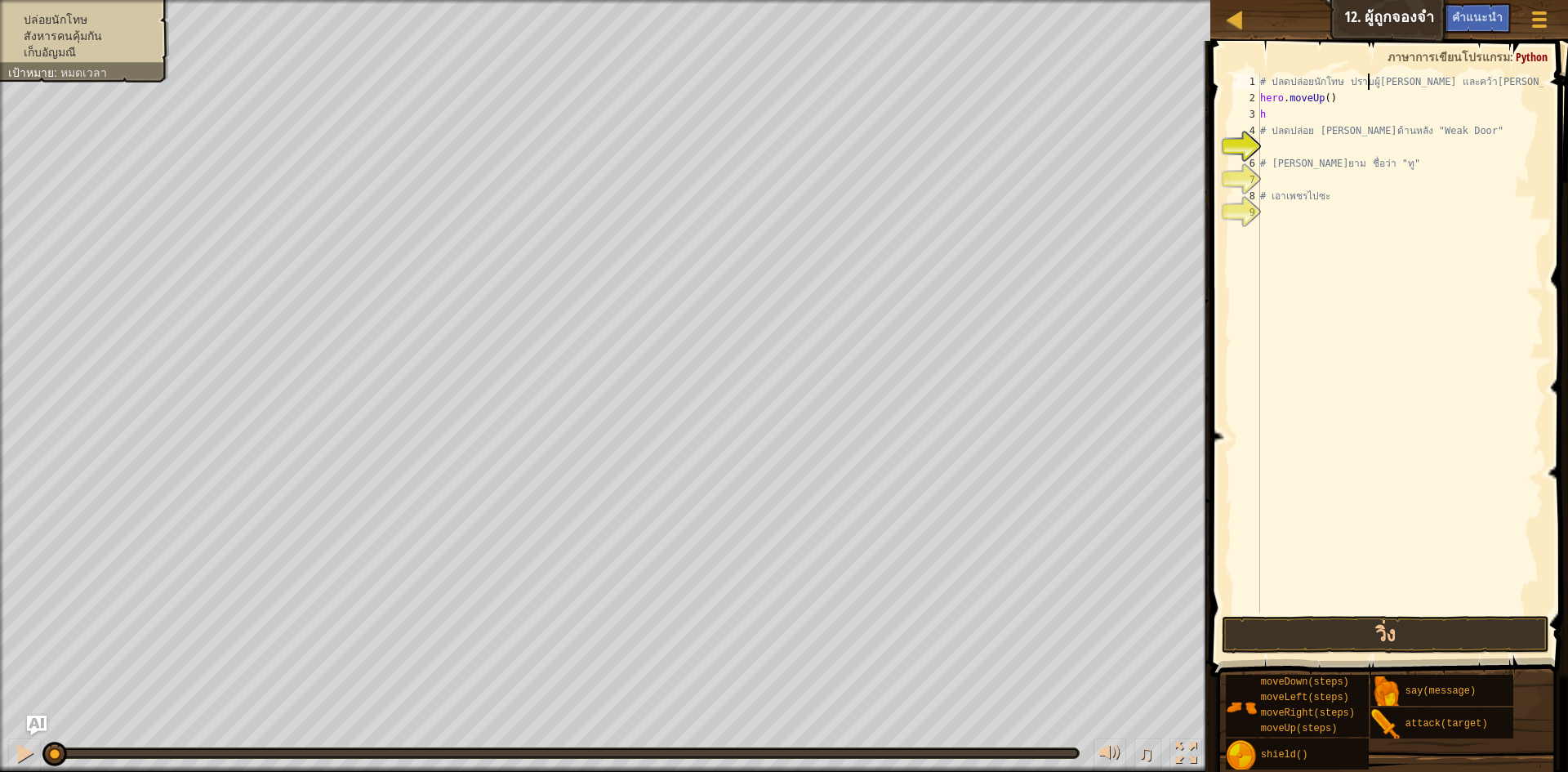
click at [1368, 83] on div "# ปลดปล่อยนักโทษ ปราบผู้พิทักษ์ และคว้าอัญมณี hero . moveUp ( ) h # ปลดปล่อย Pa…" at bounding box center [1400, 360] width 287 height 572
click at [1276, 109] on div "# ปลดปล่อยนักโทษ ปราบผู้พิทักษ์ และคว้าอัญมณี hero . moveUp ( ) h # ปลดปล่อย Pa…" at bounding box center [1400, 360] width 287 height 572
type textarea "h"
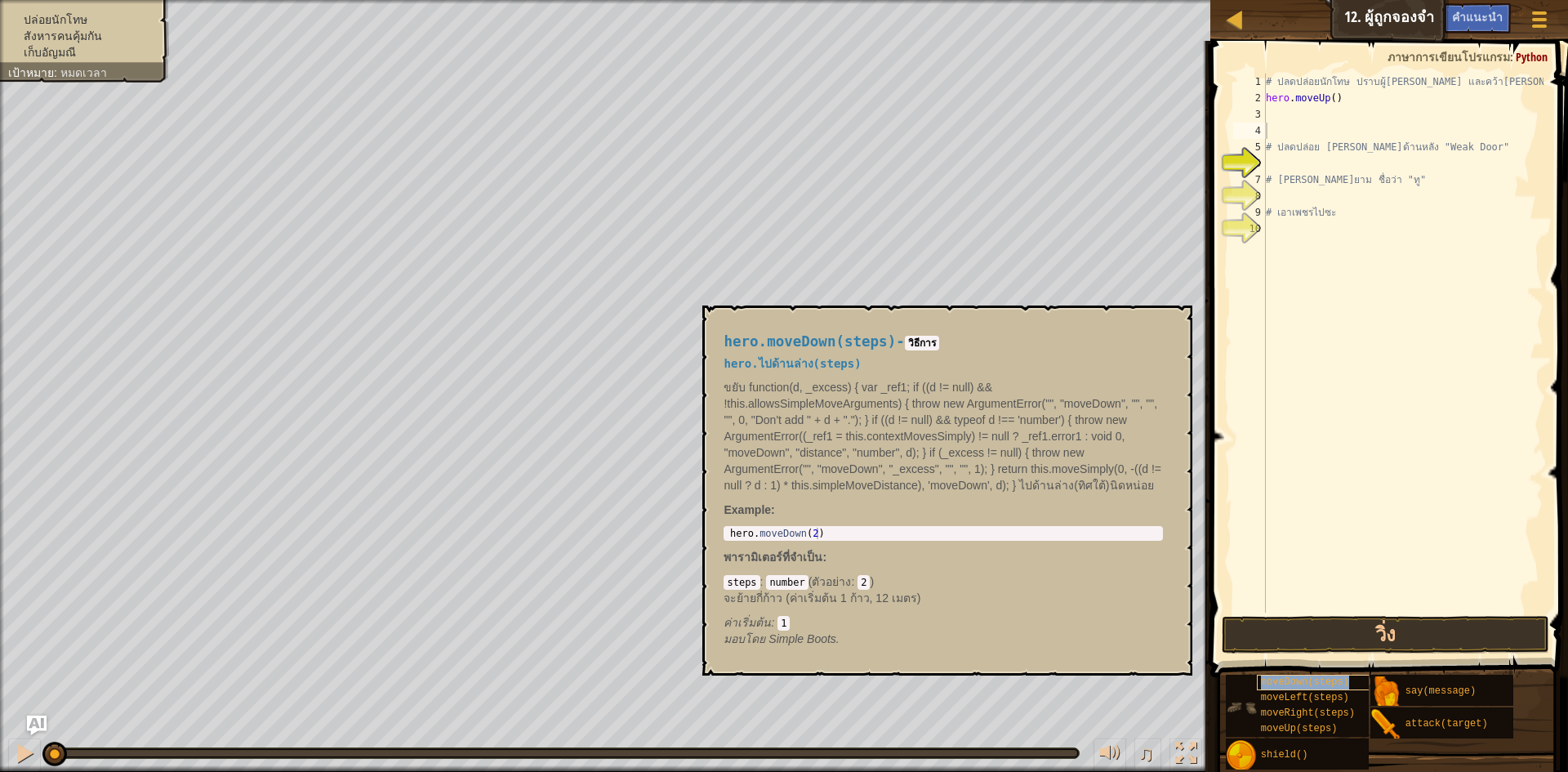
click at [1365, 680] on div "moveDown(steps)" at bounding box center [1336, 683] width 157 height 16
click at [1367, 628] on button "วิ่ง" at bounding box center [1385, 635] width 327 height 37
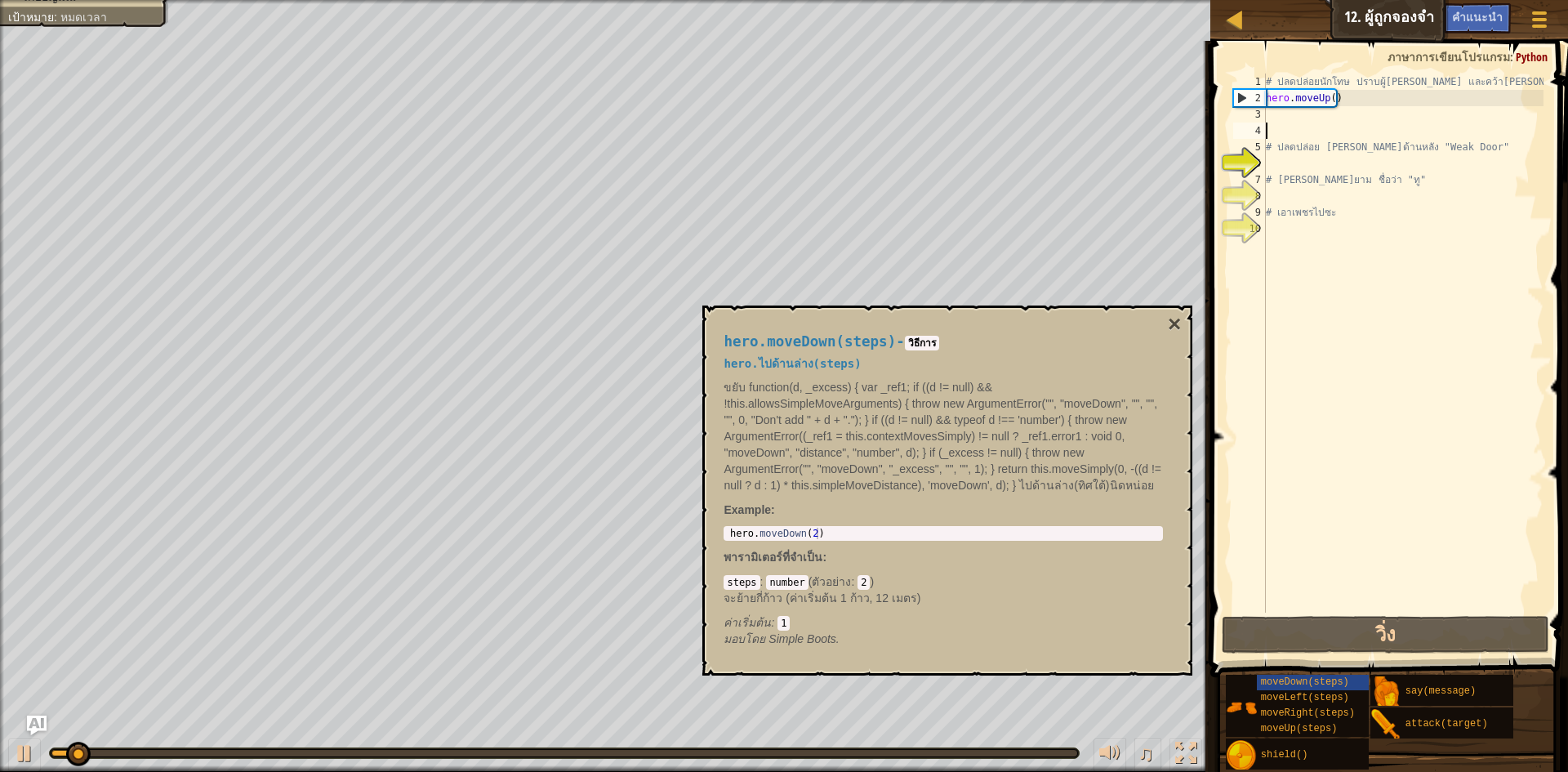
click at [1343, 610] on div "# ปลดปล่อยนักโทษ ปราบผู้พิทักษ์ และคว้าอัญมณี hero . moveUp ( ) # ปลดปล่อย Patr…" at bounding box center [1404, 360] width 282 height 572
click at [1169, 316] on button "×" at bounding box center [1175, 325] width 13 height 23
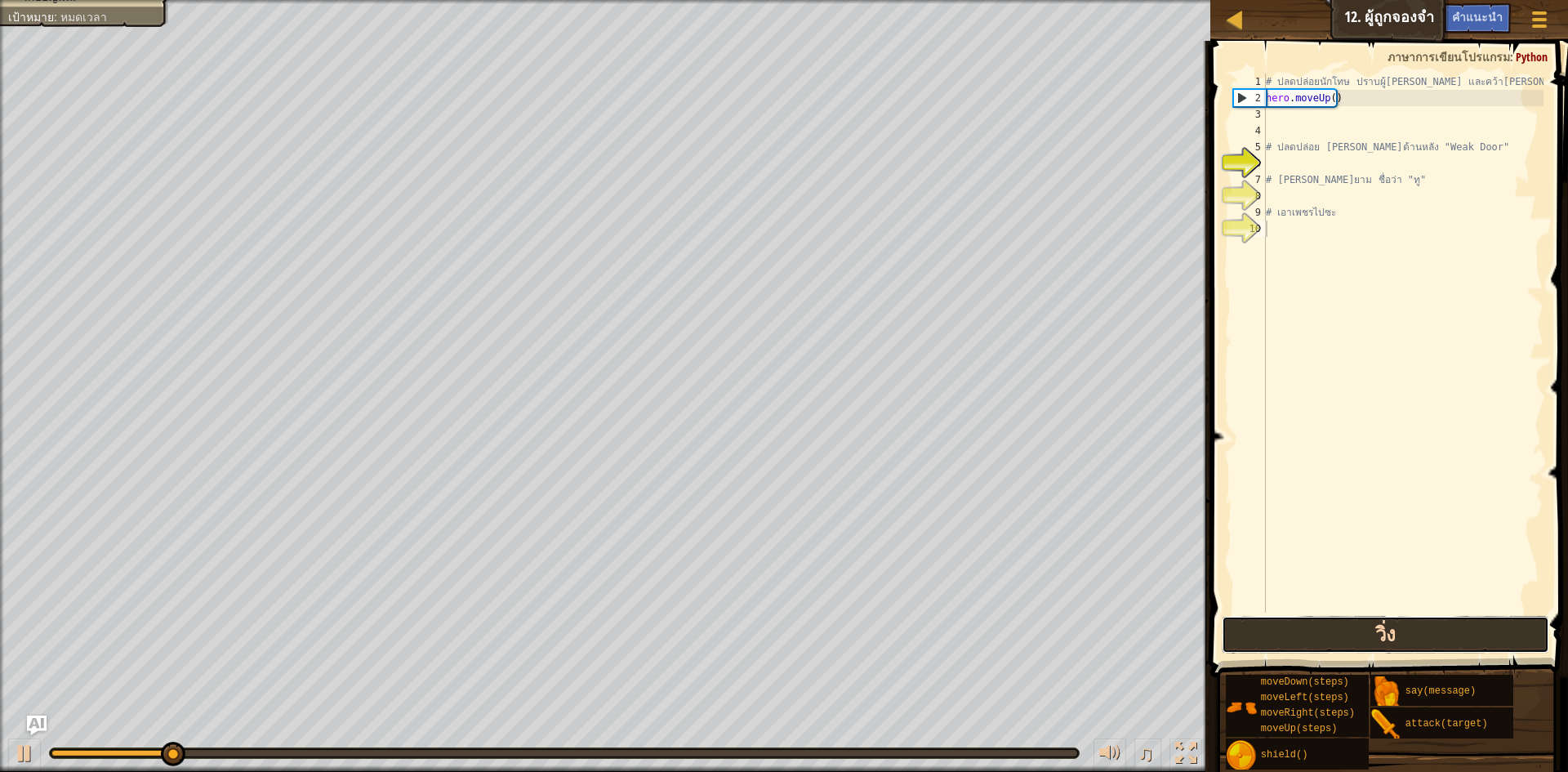
click at [1224, 624] on button "วิ่ง" at bounding box center [1385, 635] width 327 height 37
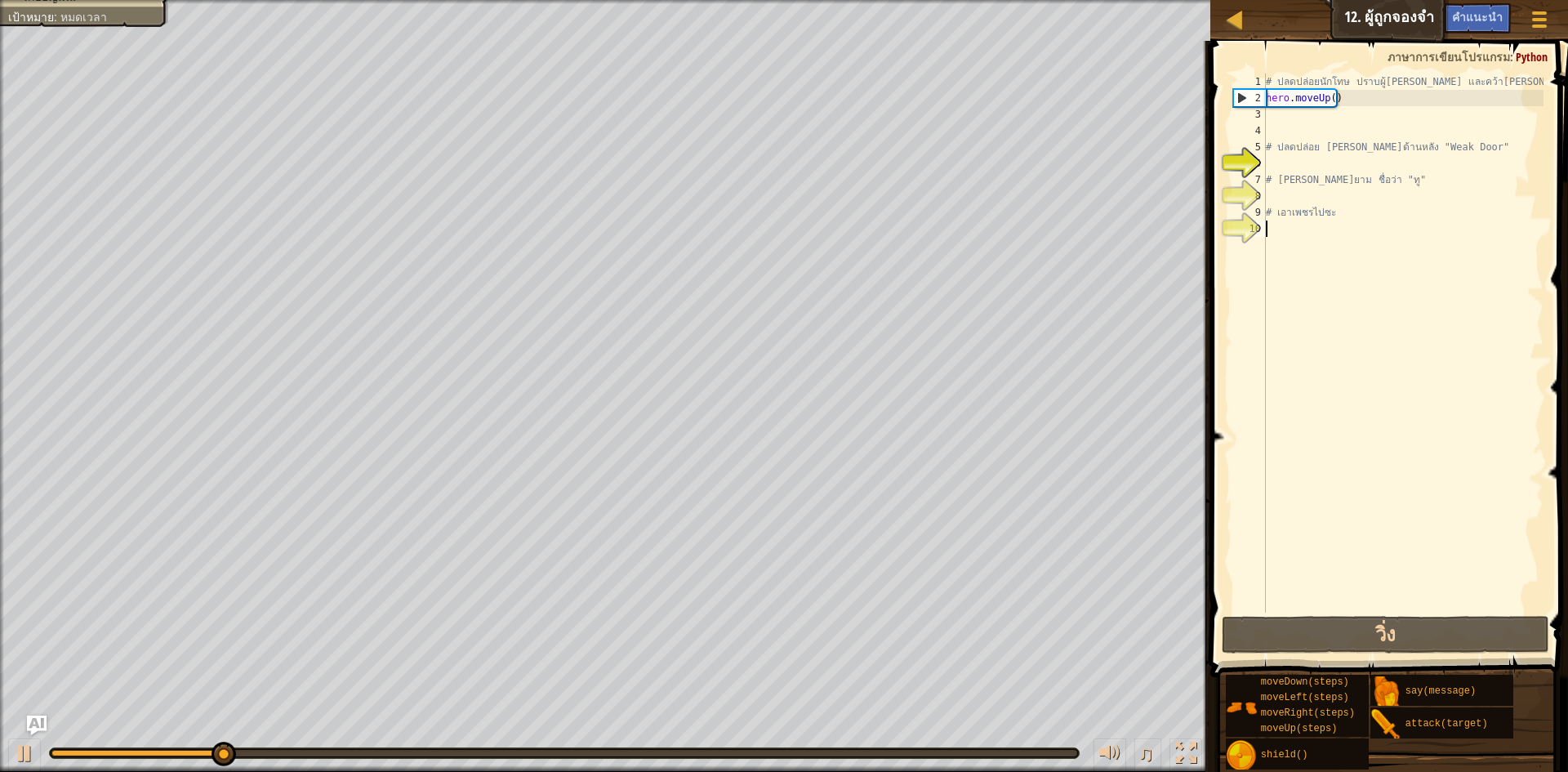
click at [1366, 98] on div "# ปลดปล่อยนักโทษ ปราบผู้พิทักษ์ และคว้าอัญมณี hero . moveUp ( ) # ปลดปล่อย Patr…" at bounding box center [1404, 360] width 282 height 572
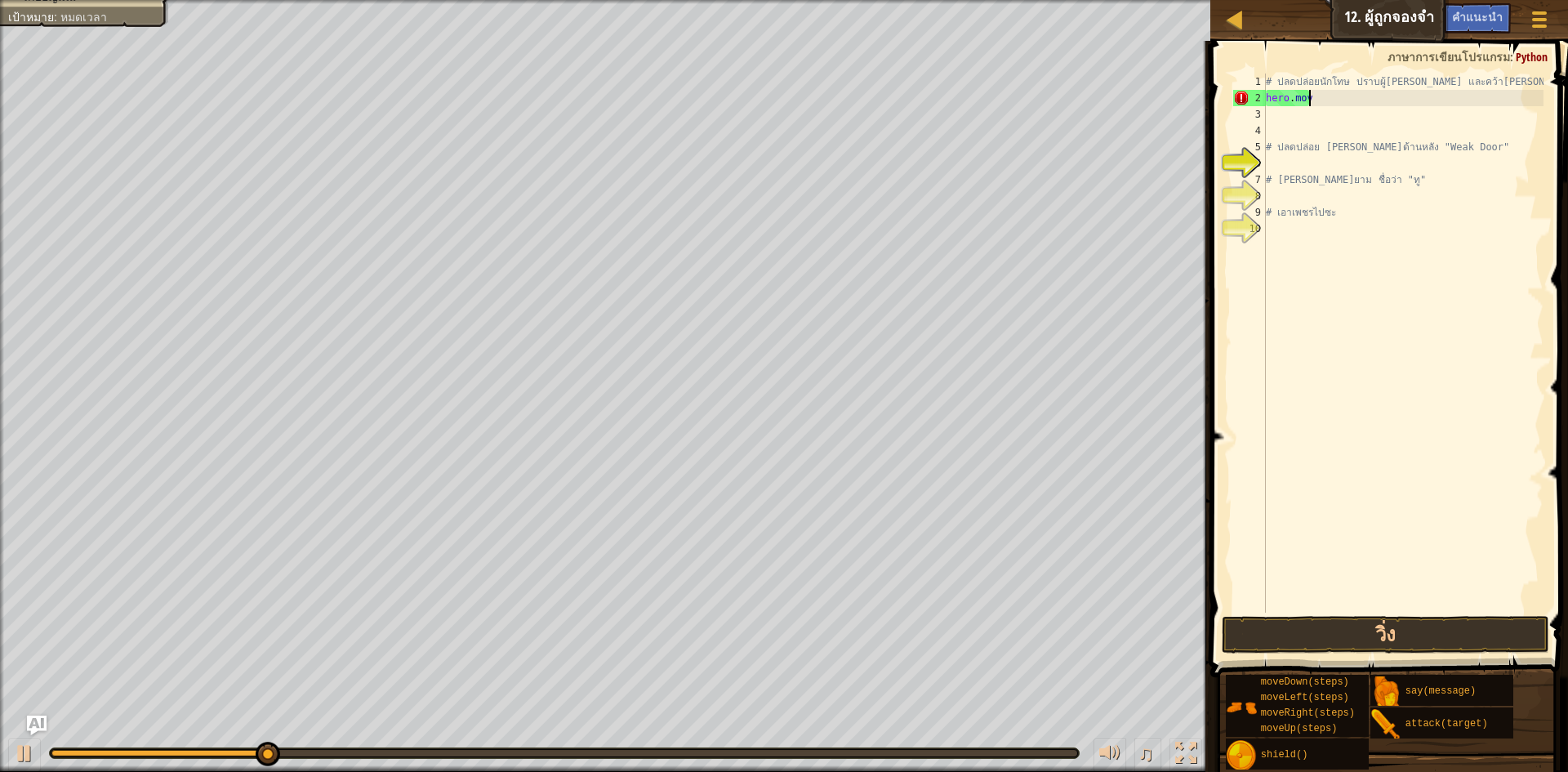
type textarea "h"
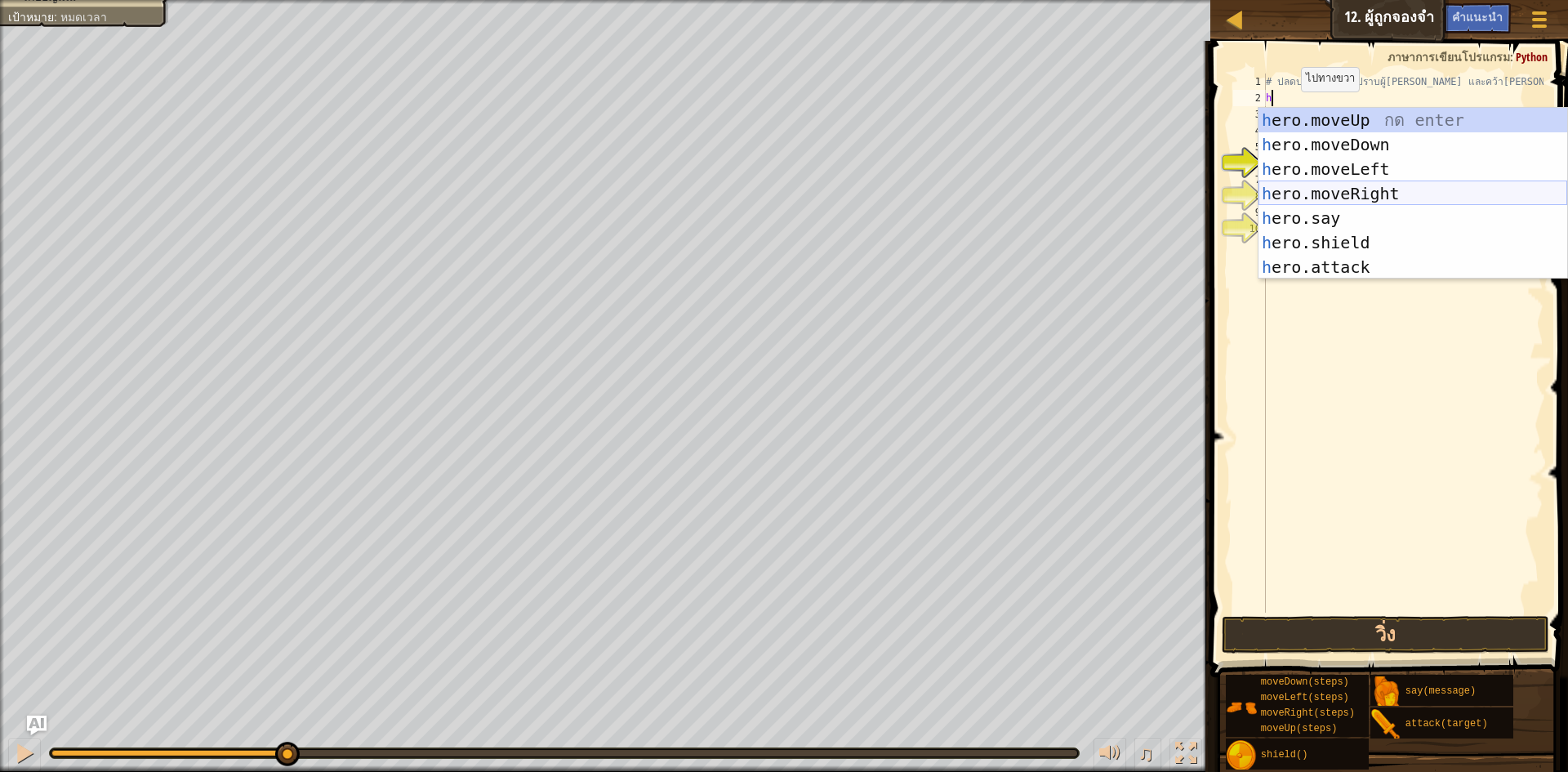
click at [1351, 183] on div "h ero.moveUp กด enter h ero.moveDown กด enter h ero.moveLeft กด enter h ero.mov…" at bounding box center [1414, 218] width 309 height 221
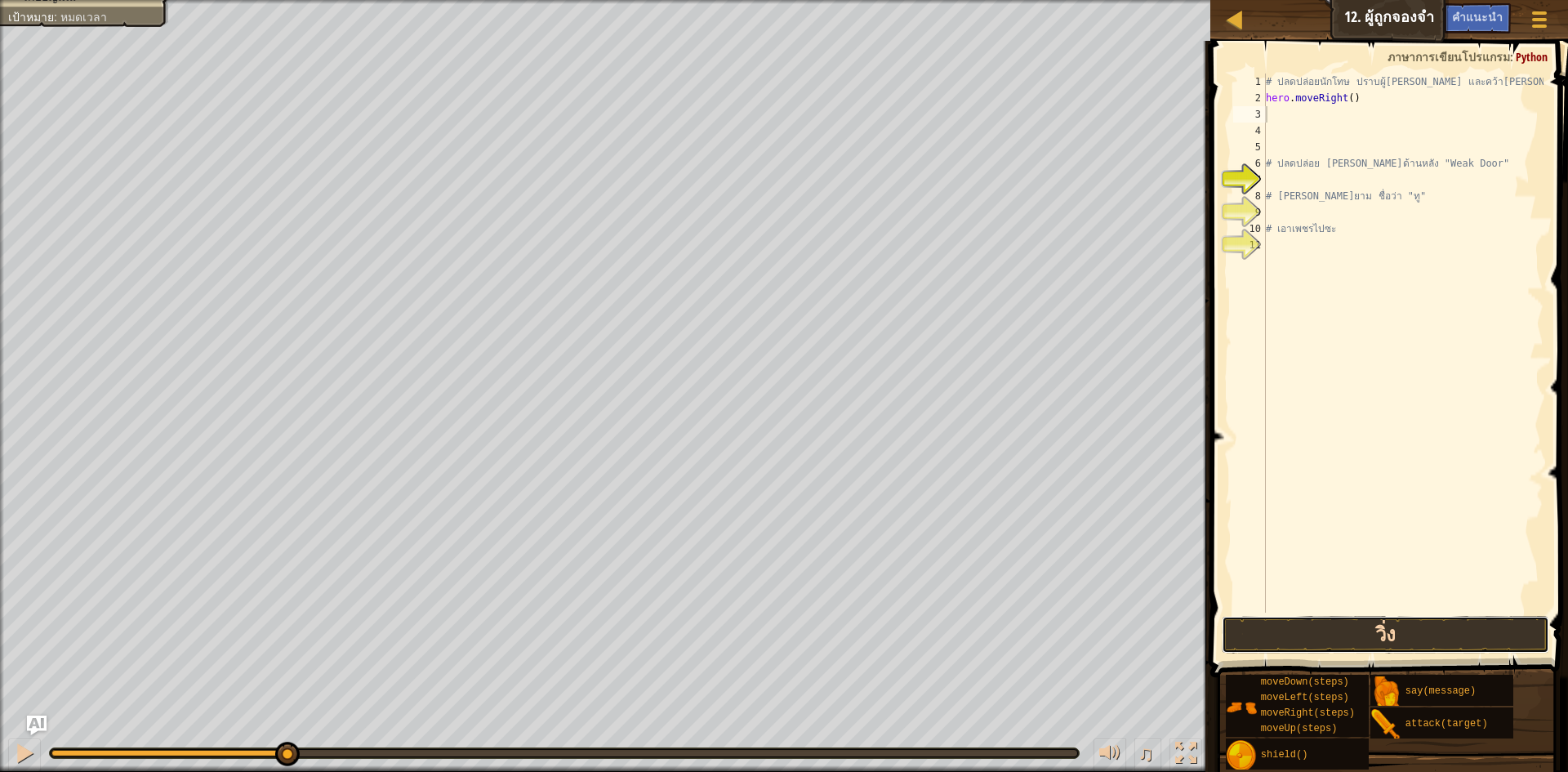
click at [1314, 617] on button "วิ่ง" at bounding box center [1385, 635] width 327 height 37
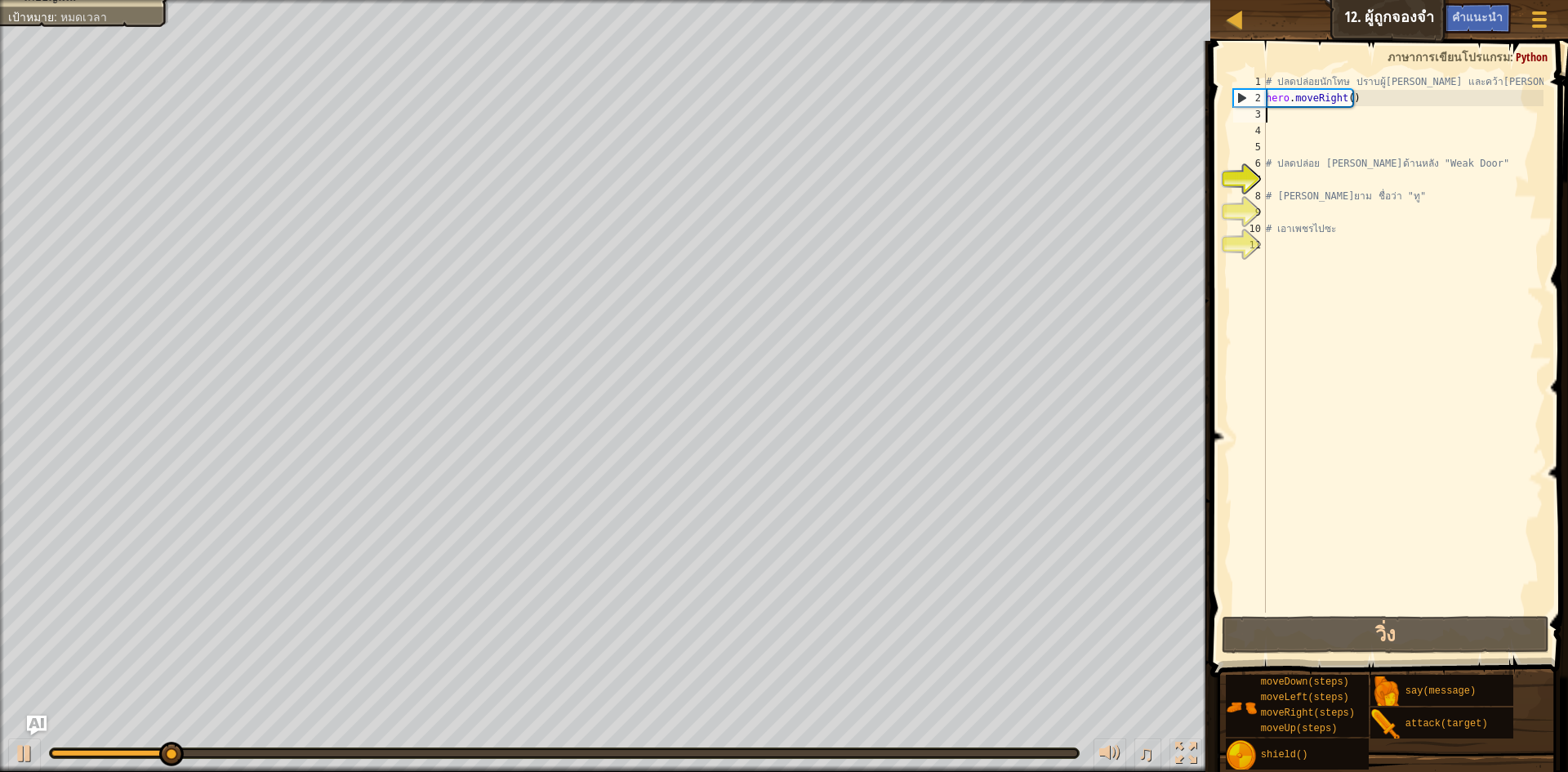
type textarea "h"
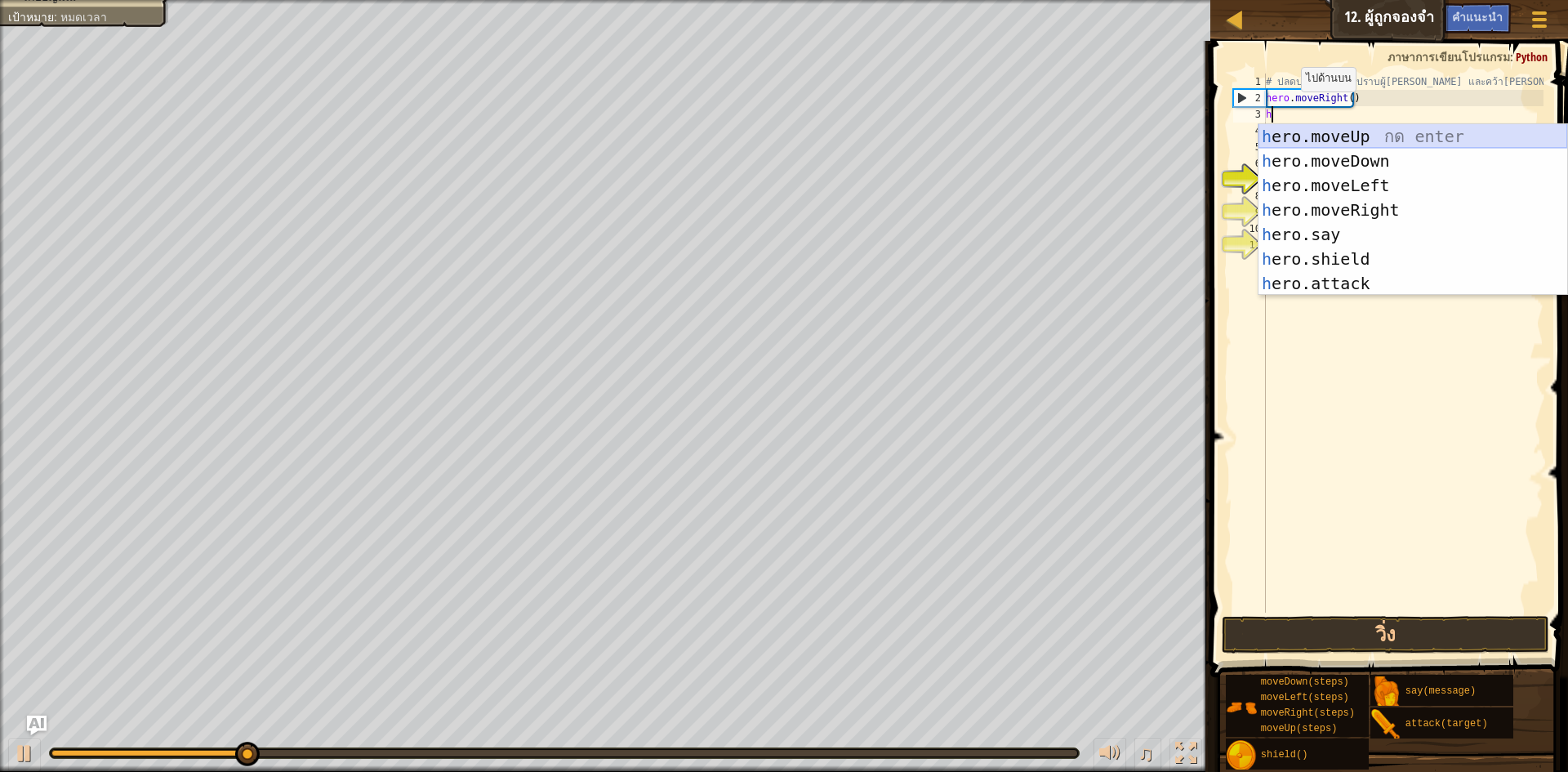
click at [1346, 131] on div "h ero.moveUp กด enter h ero.moveDown กด enter h ero.moveLeft กด enter h ero.mov…" at bounding box center [1414, 234] width 309 height 221
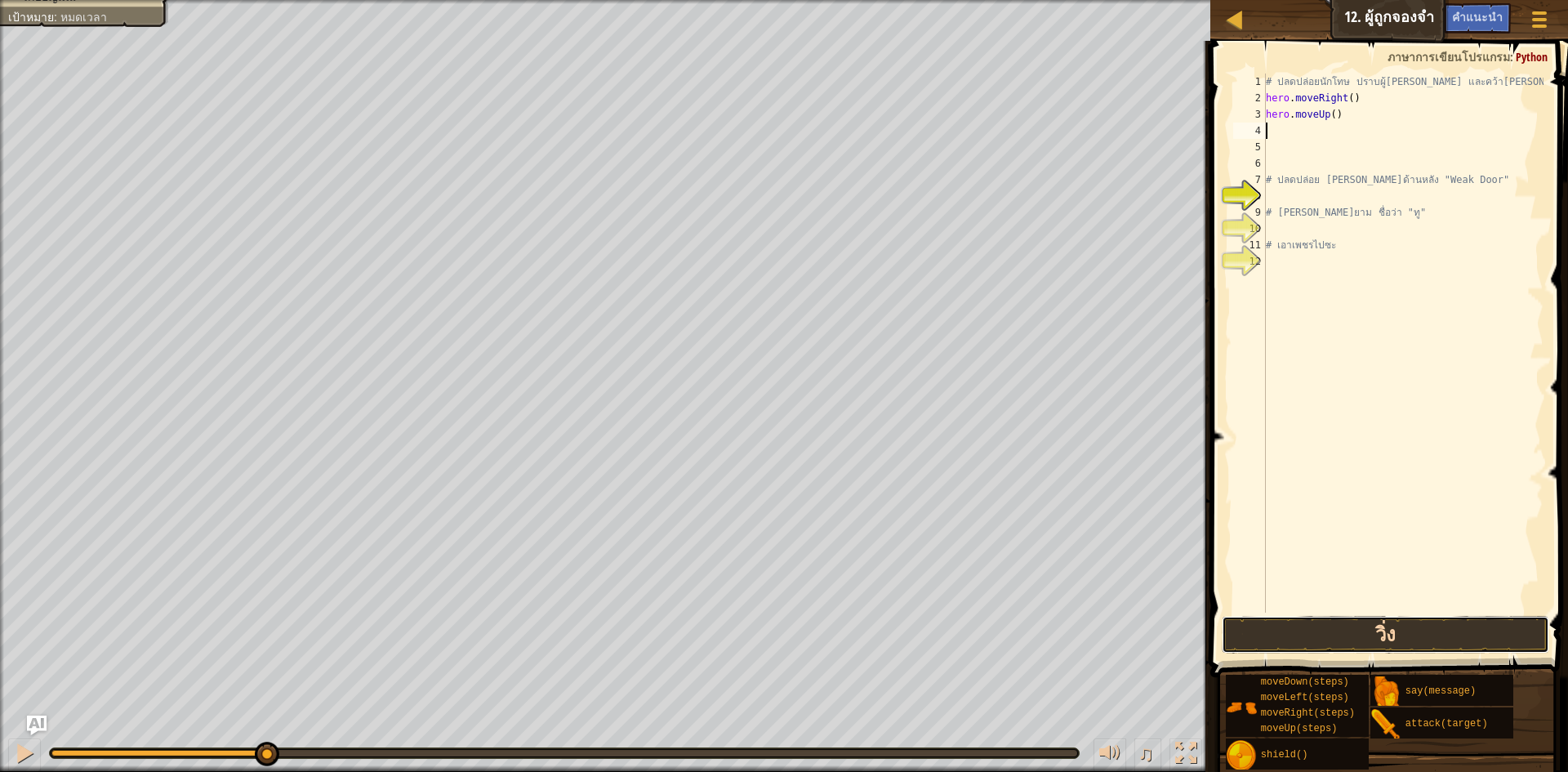
click at [1278, 625] on button "วิ่ง" at bounding box center [1385, 635] width 327 height 37
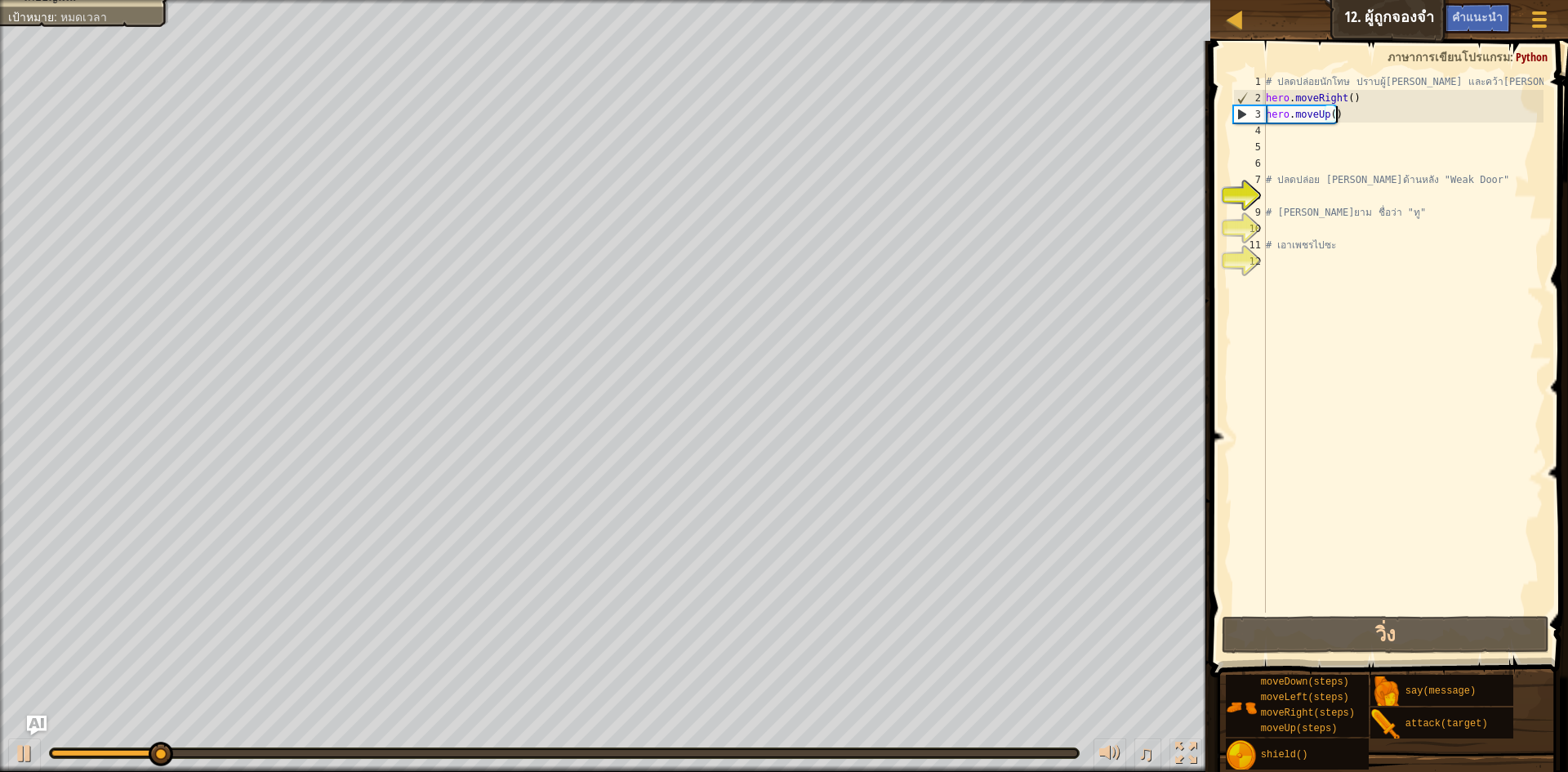
click at [1401, 117] on div "# ปลดปล่อยนักโทษ ปราบผู้พิทักษ์ และคว้าอัญมณี hero . moveRight ( ) hero . moveU…" at bounding box center [1404, 360] width 282 height 572
click at [1386, 121] on div "# ปลดปล่อยนักโทษ ปราบผู้พิทักษ์ และคว้าอัญมณี hero . moveRight ( ) hero . moveU…" at bounding box center [1404, 360] width 282 height 572
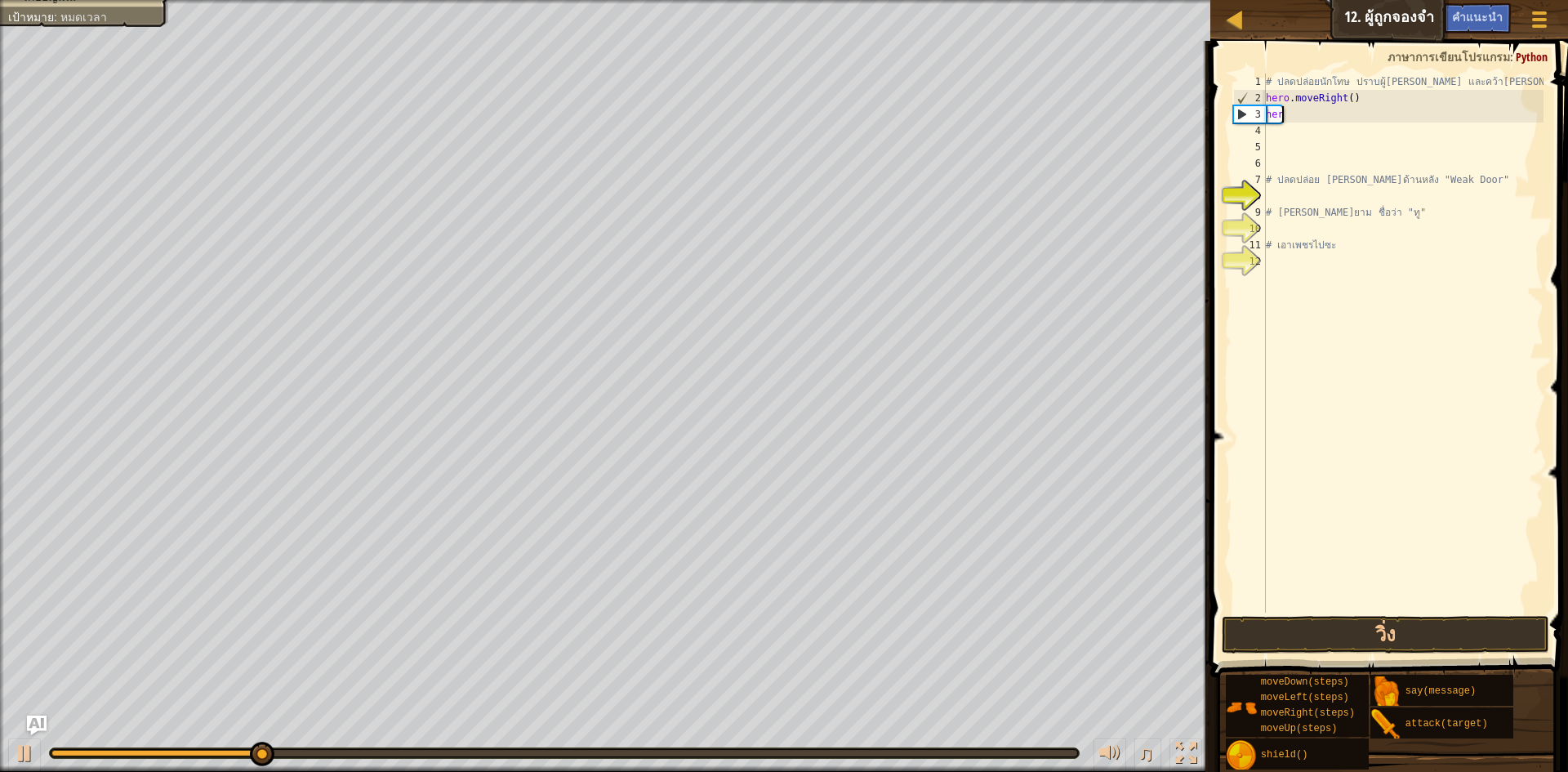
type textarea "h"
click at [1483, 13] on span "คำแนะนำ" at bounding box center [1477, 17] width 50 height 16
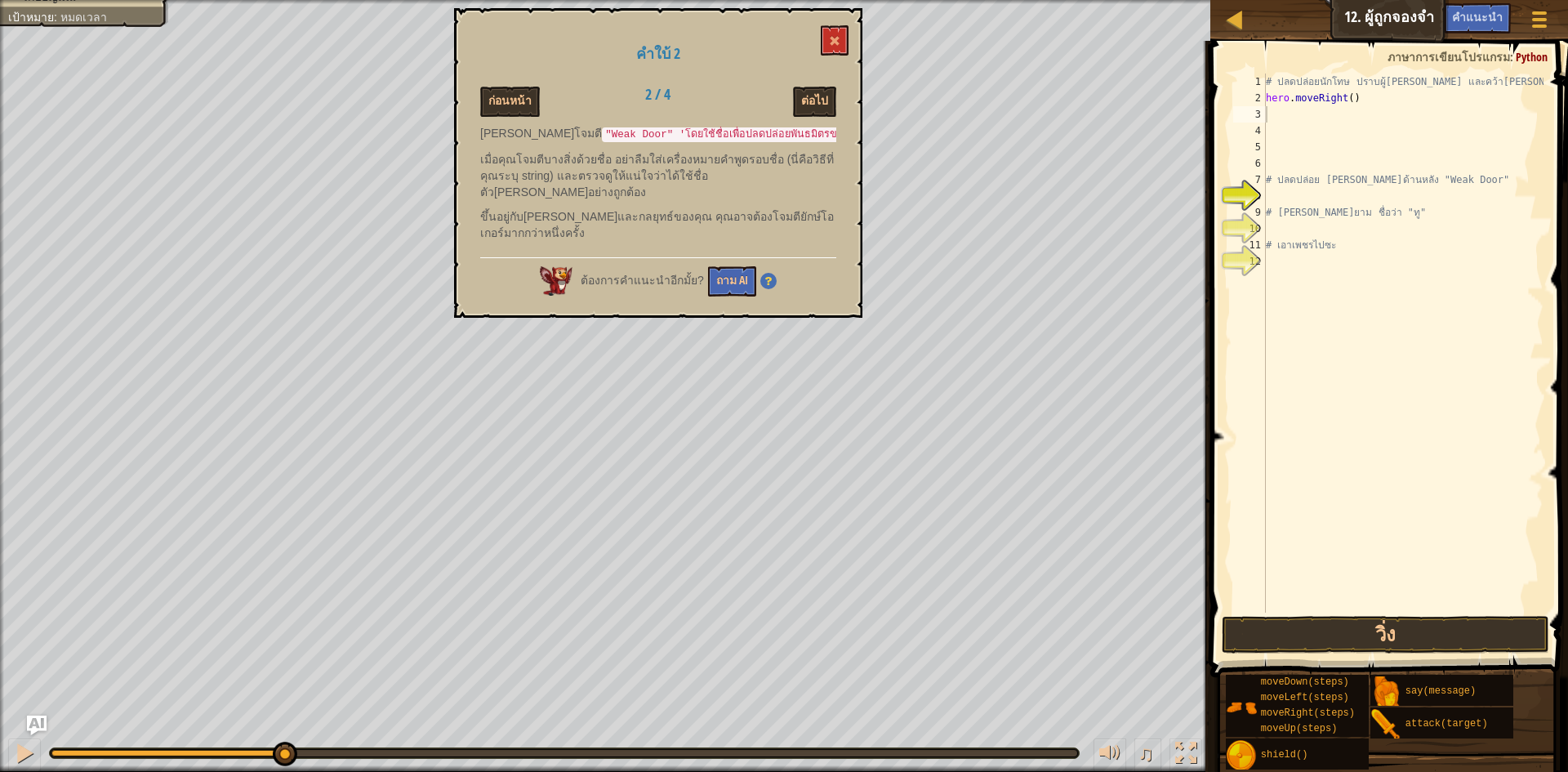
drag, startPoint x: 488, startPoint y: 145, endPoint x: 515, endPoint y: 141, distance: 27.3
click at [515, 141] on p "คุณสามารถโจมตี "Weak Door" 'โดยใช้ชื่อเพื่อปลดปล่อยพันธมิตรของคุณ จากนั้นช่วยเข…" at bounding box center [658, 134] width 356 height 18
drag, startPoint x: 478, startPoint y: 140, endPoint x: 495, endPoint y: 144, distance: 17.5
click at [495, 144] on div "คำใบ้ 2 ก่อนหน้า 2 / 4 ต่อไป คุณสามารถโจมตี "Weak Door" 'โดยใช้ชื่อเพื่อปลดปล่อ…" at bounding box center [658, 163] width 408 height 310
click at [602, 142] on code ""Weak Door" 'โดยใช้ชื่อเพื่อปลดปล่อยพันธมิตรของคุณ จากนั้นช่วยเขาต่อสู้กับยักษ์…" at bounding box center [815, 135] width 426 height 15
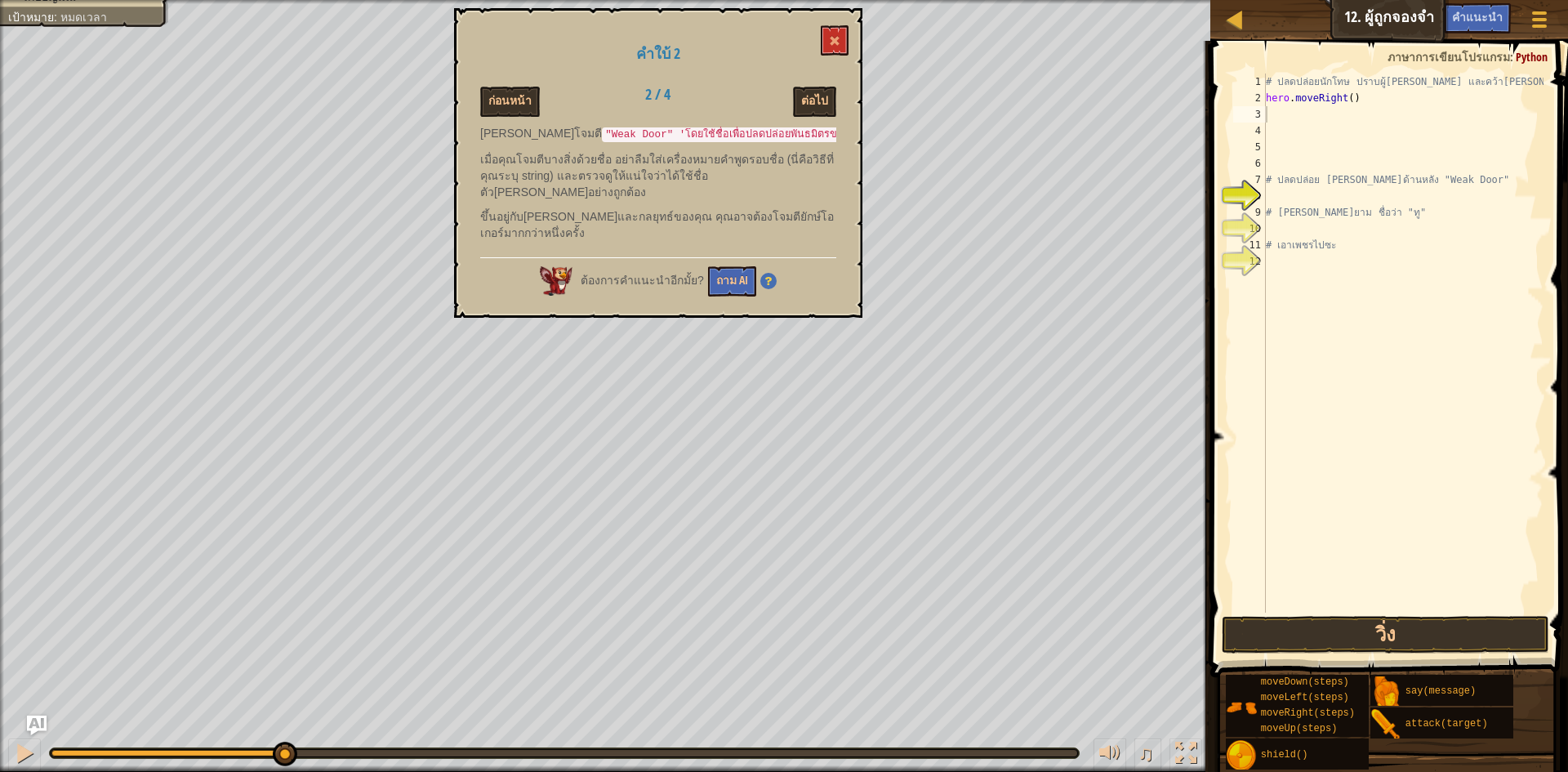
drag, startPoint x: 488, startPoint y: 144, endPoint x: 517, endPoint y: 155, distance: 31.0
click at [602, 142] on code ""Weak Door" 'โดยใช้ชื่อเพื่อปลดปล่อยพันธมิตรของคุณ จากนั้นช่วยเขาต่อสู้กับยักษ์…" at bounding box center [815, 135] width 426 height 15
click at [1286, 632] on button "วิ่ง" at bounding box center [1385, 635] width 327 height 37
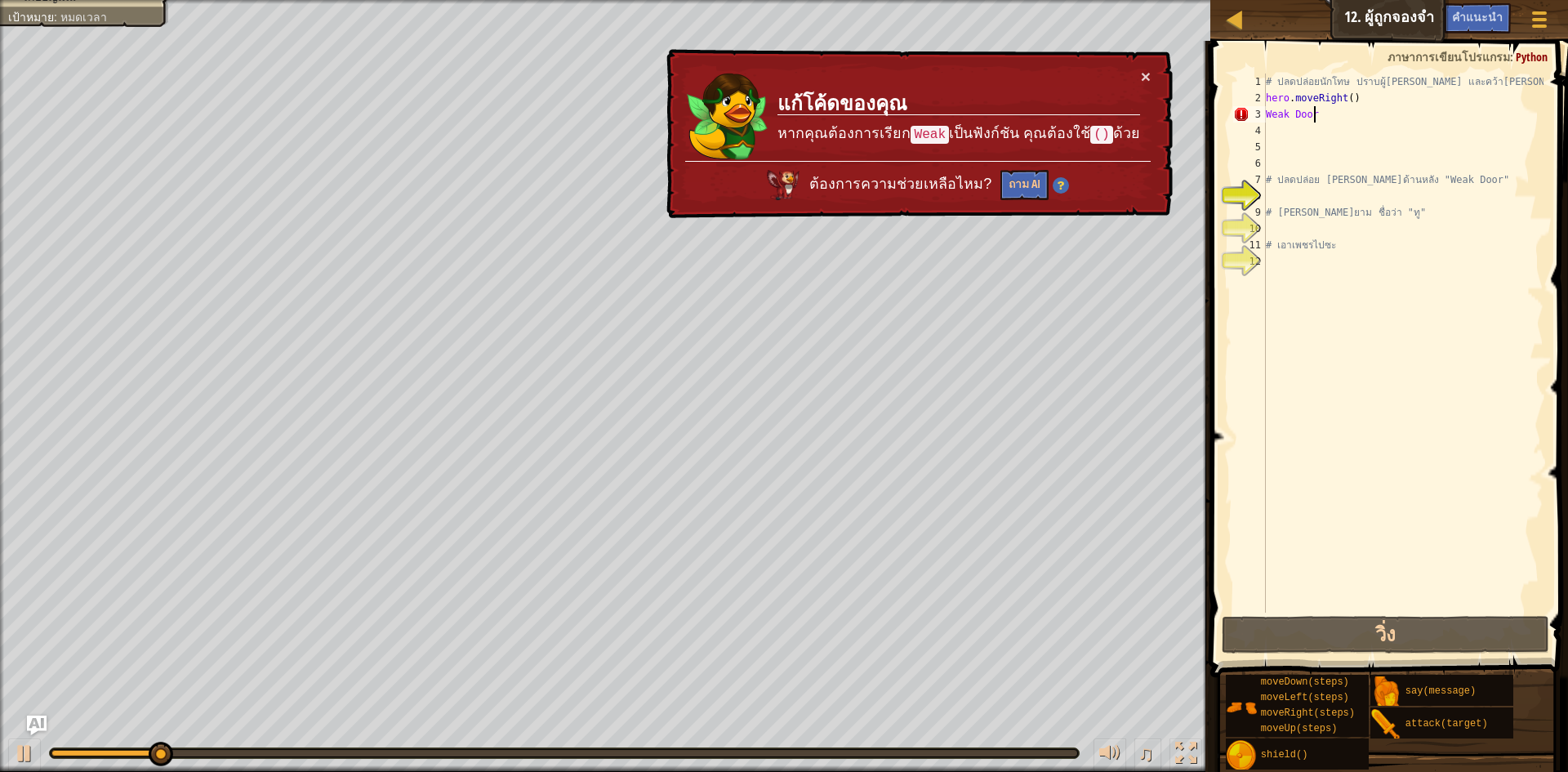
click at [1281, 119] on div "# ปลดปล่อยนักโทษ ปราบผู้พิทักษ์ และคว้าอัญมณี hero . moveRight ( ) Weak Door # …" at bounding box center [1404, 360] width 282 height 572
click at [1266, 114] on div "3" at bounding box center [1250, 115] width 33 height 17
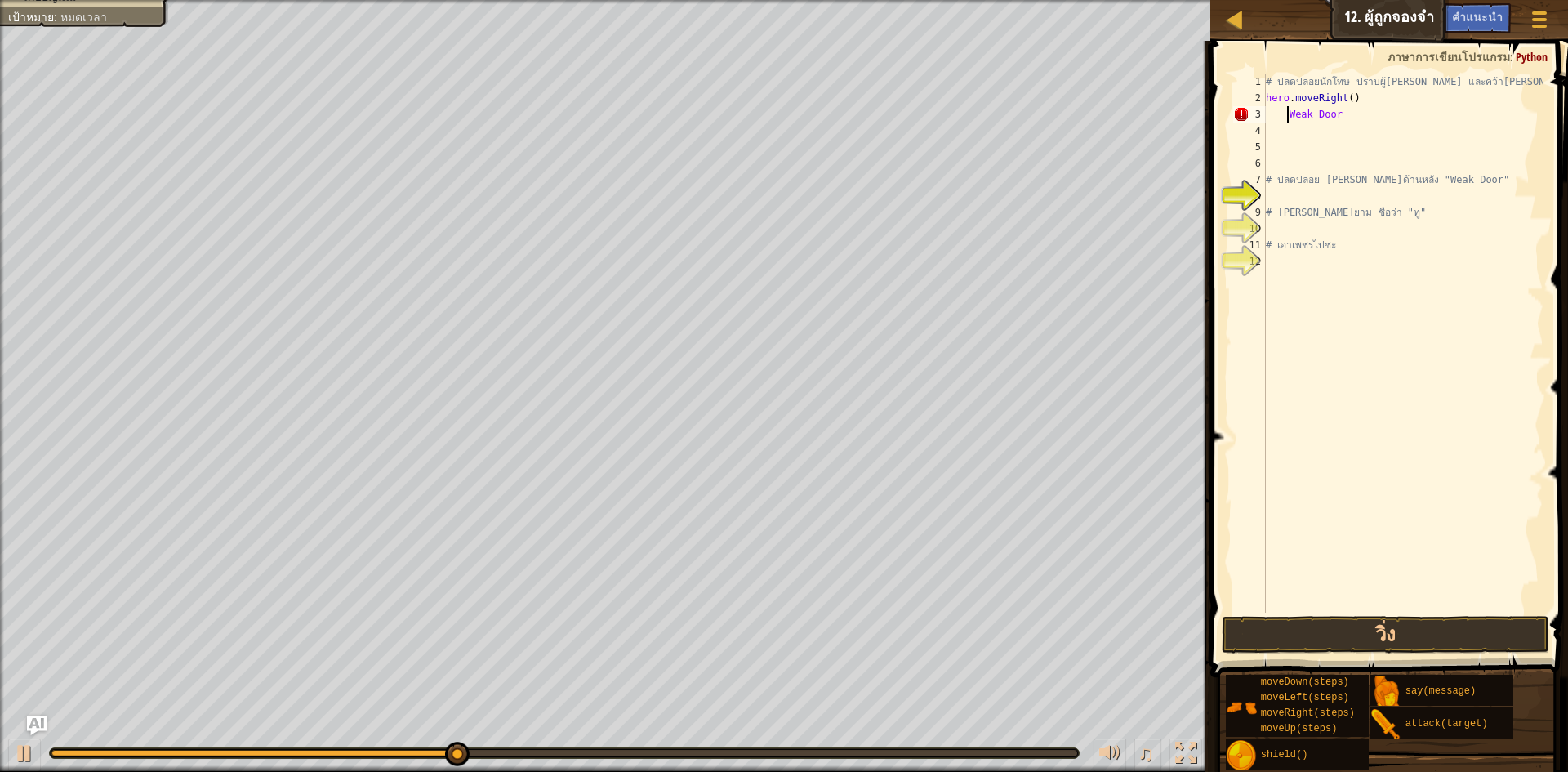
scroll to position [7, 2]
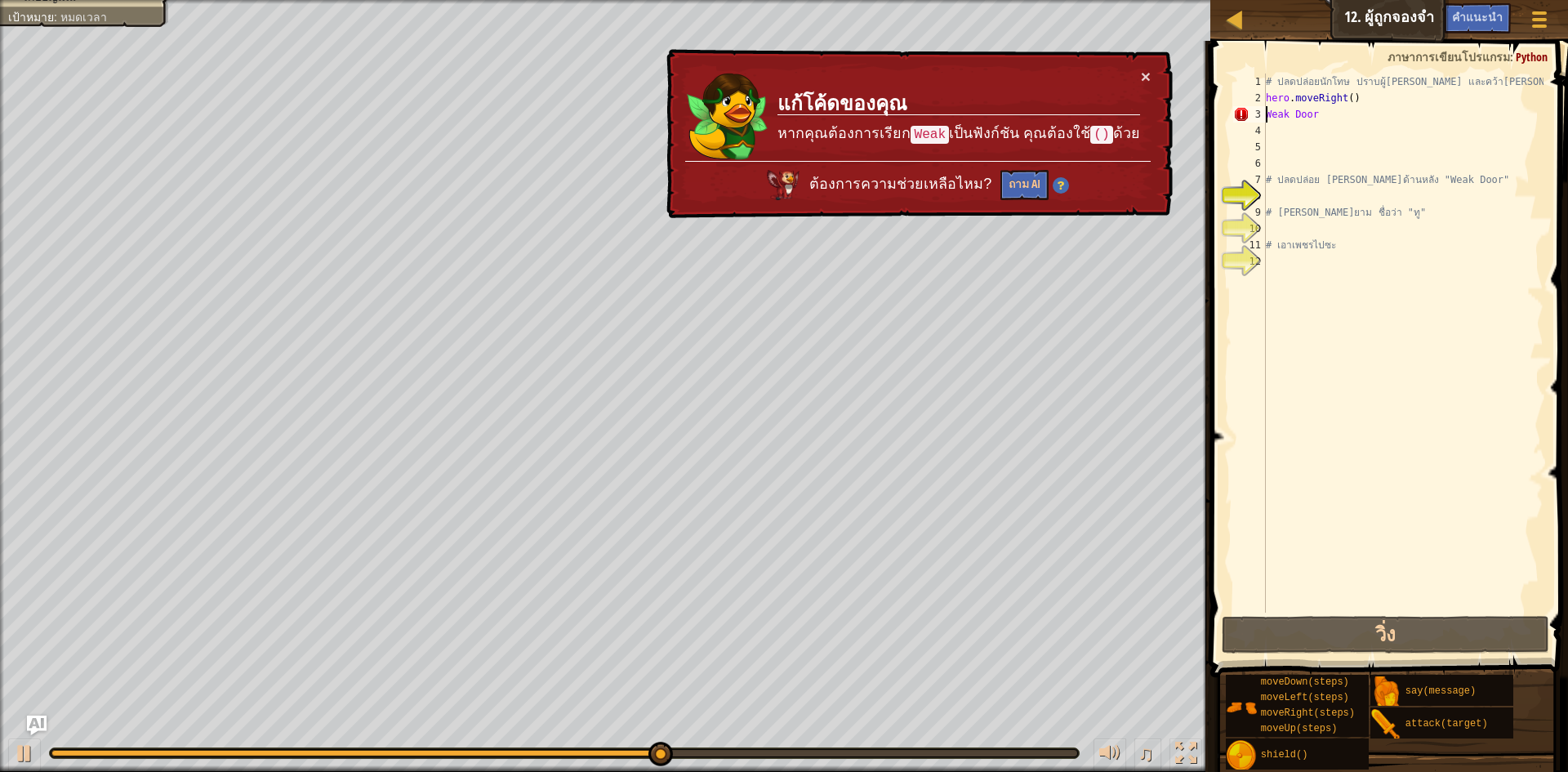
click at [1319, 117] on div "# ปลดปล่อยนักโทษ ปราบผู้พิทักษ์ และคว้าอัญมณี hero . moveRight ( ) Weak Door # …" at bounding box center [1404, 360] width 282 height 572
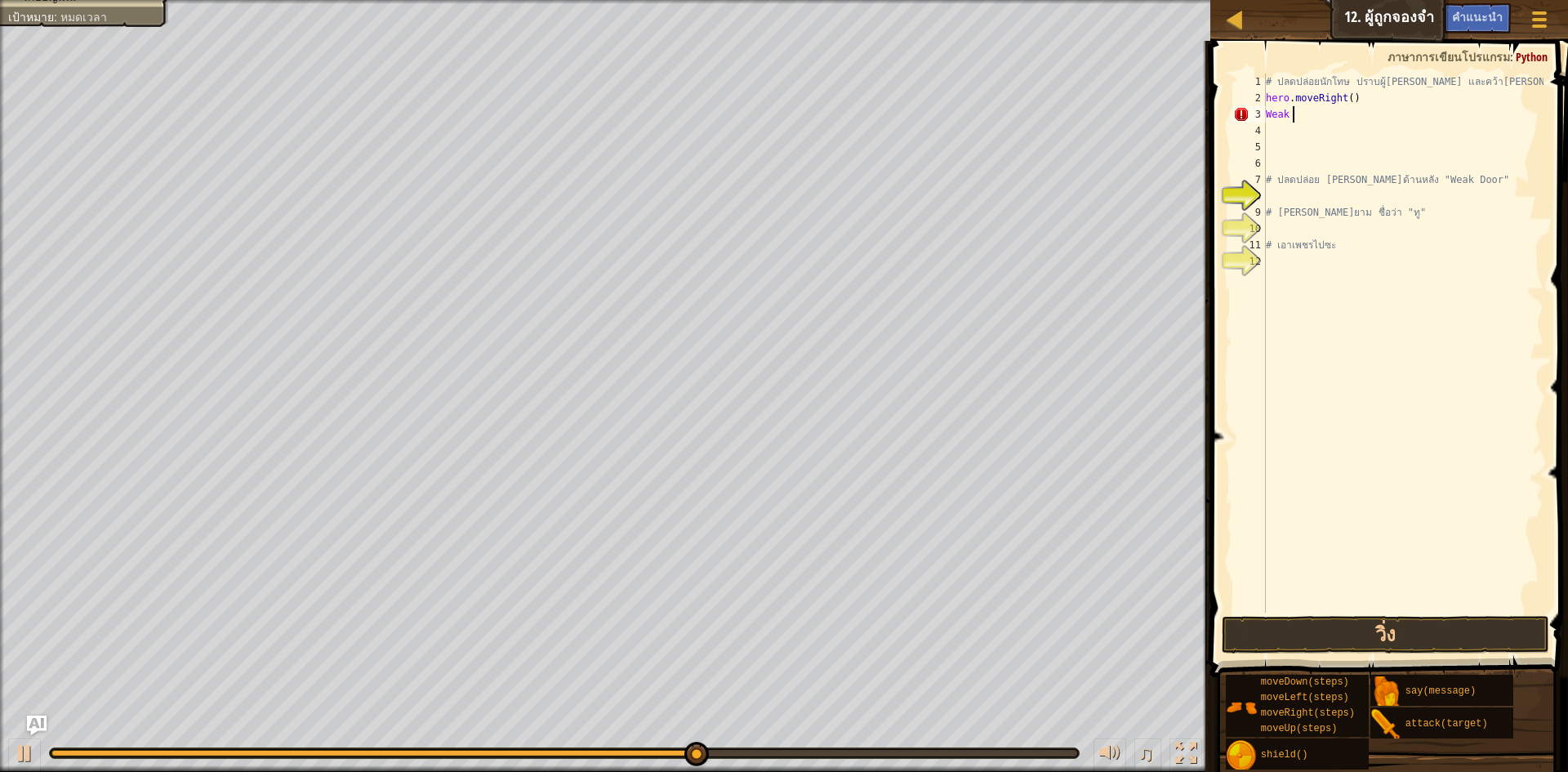
scroll to position [7, 0]
type textarea "W"
click at [1343, 102] on div "# ปลดปล่อยนักโทษ ปราบผู้พิทักษ์ และคว้าอัญมณี hero . moveRight ( ) # ปลดปล่อย P…" at bounding box center [1404, 360] width 282 height 572
click at [1350, 102] on div "# ปลดปล่อยนักโทษ ปราบผู้พิทักษ์ และคว้าอัญมณี hero . moveRight ( ) # ปลดปล่อย P…" at bounding box center [1404, 360] width 282 height 572
click at [1345, 102] on div "# ปลดปล่อยนักโทษ ปราบผู้พิทักษ์ และคว้าอัญมณี hero . moveRight ( ) # ปลดปล่อย P…" at bounding box center [1404, 360] width 282 height 572
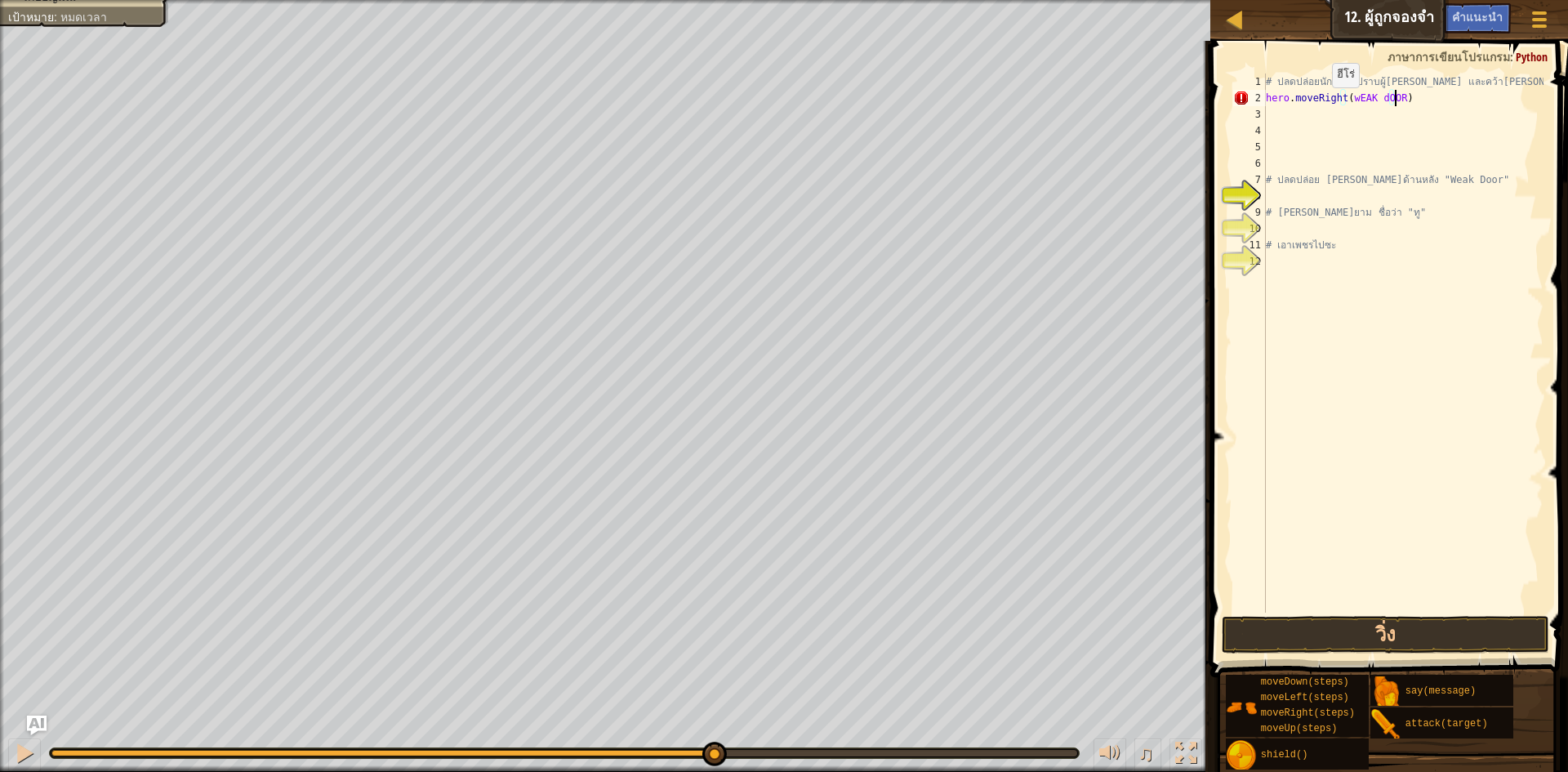
scroll to position [7, 11]
click at [1382, 98] on div "# ปลดปล่อยนักโทษ ปราบผู้พิทักษ์ และคว้าอัญมณี hero . moveRight ( wEAK dOOR ) # …" at bounding box center [1404, 360] width 282 height 572
click at [1395, 98] on div "# ปลดปล่อยนักโทษ ปราบผู้พิทักษ์ และคว้าอัญมณี hero . moveRight ( wEAK dOOR ) # …" at bounding box center [1404, 360] width 282 height 572
click at [1267, 624] on button "วิ่ง" at bounding box center [1385, 635] width 327 height 37
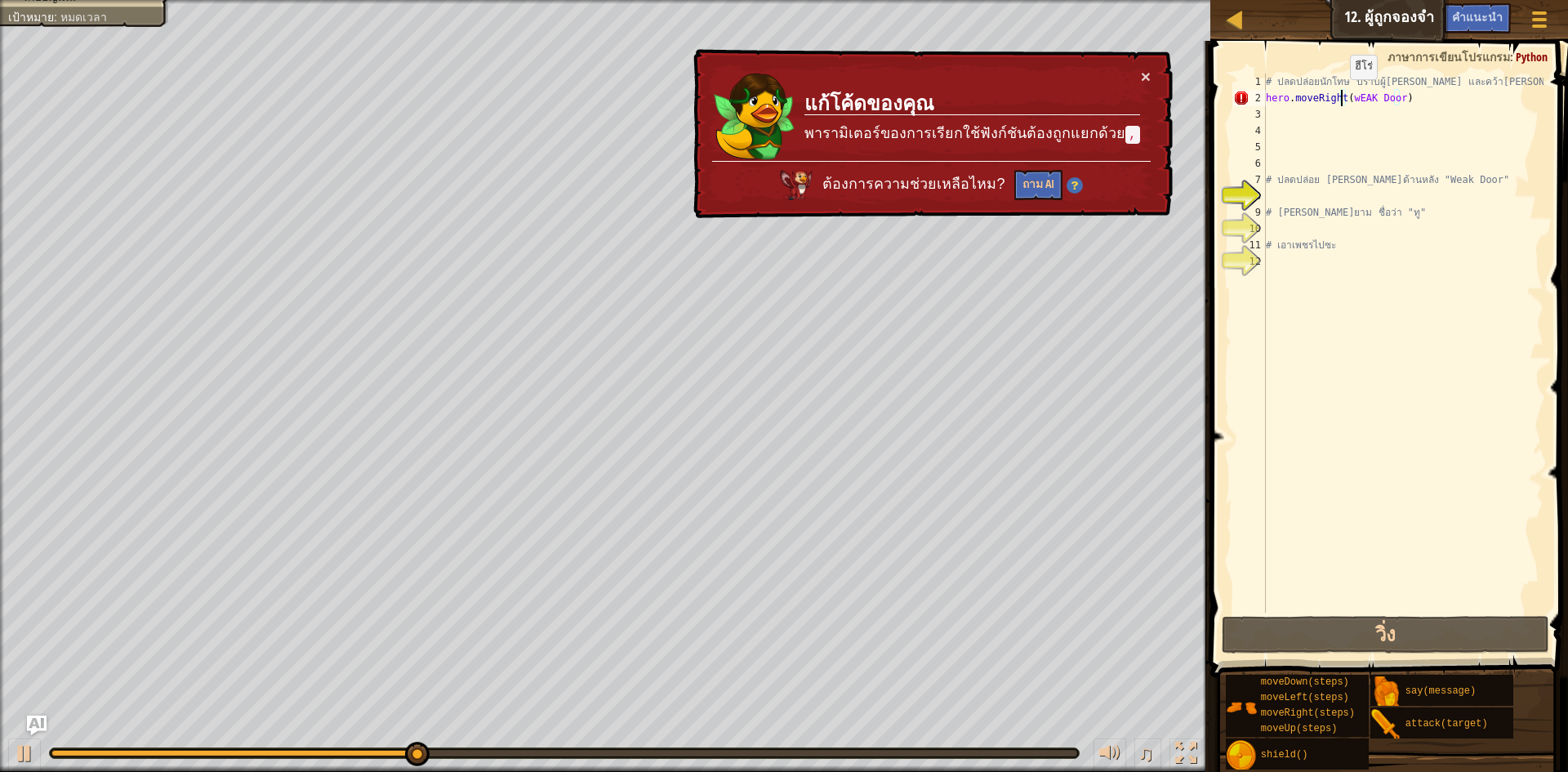
click at [1342, 96] on div "# ปลดปล่อยนักโทษ ปราบผู้พิทักษ์ และคว้าอัญมณี hero . moveRight ( wEAK Door ) # …" at bounding box center [1404, 360] width 282 height 572
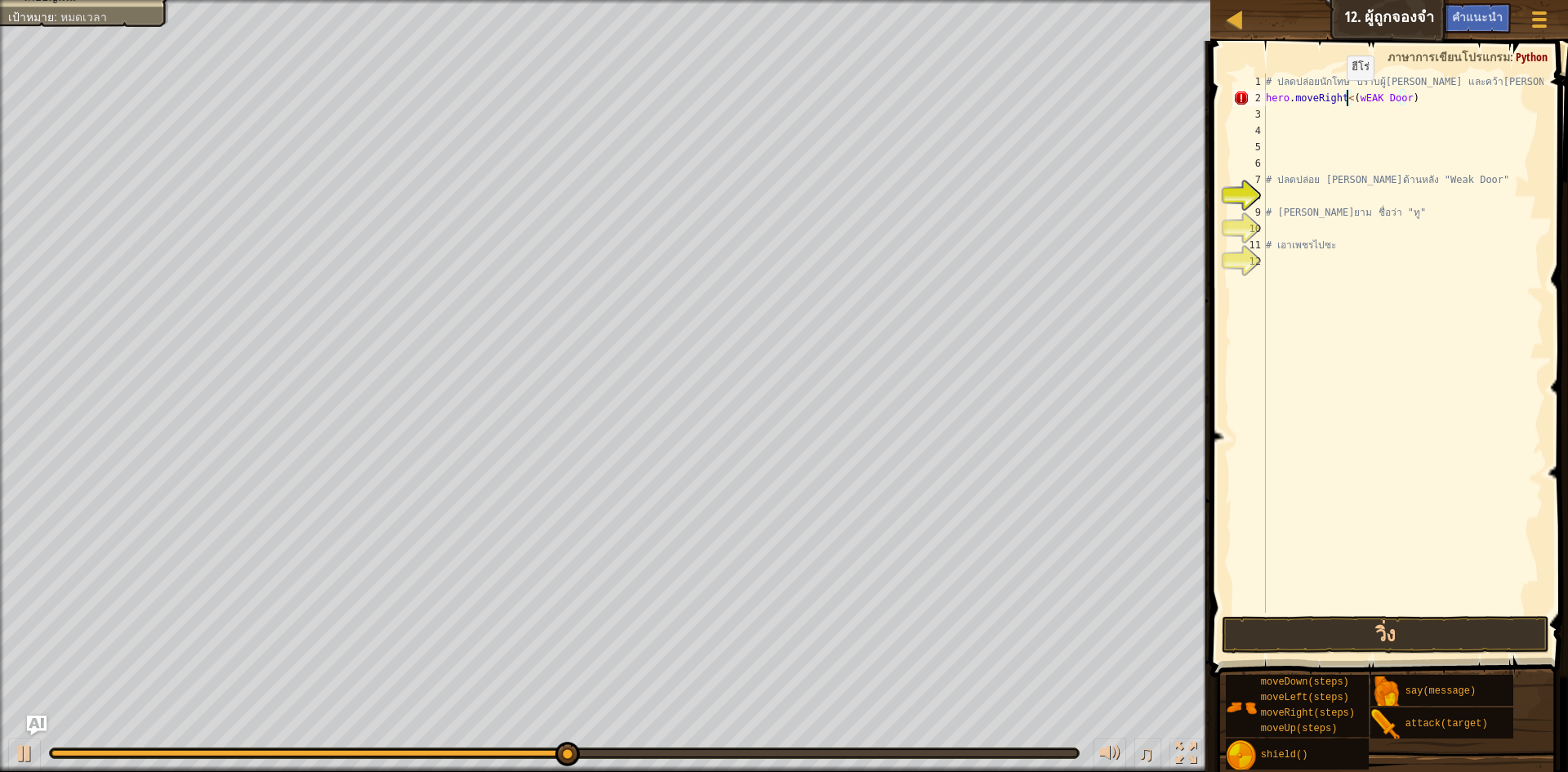
scroll to position [7, 7]
click at [1281, 628] on button "วิ่ง" at bounding box center [1385, 635] width 327 height 37
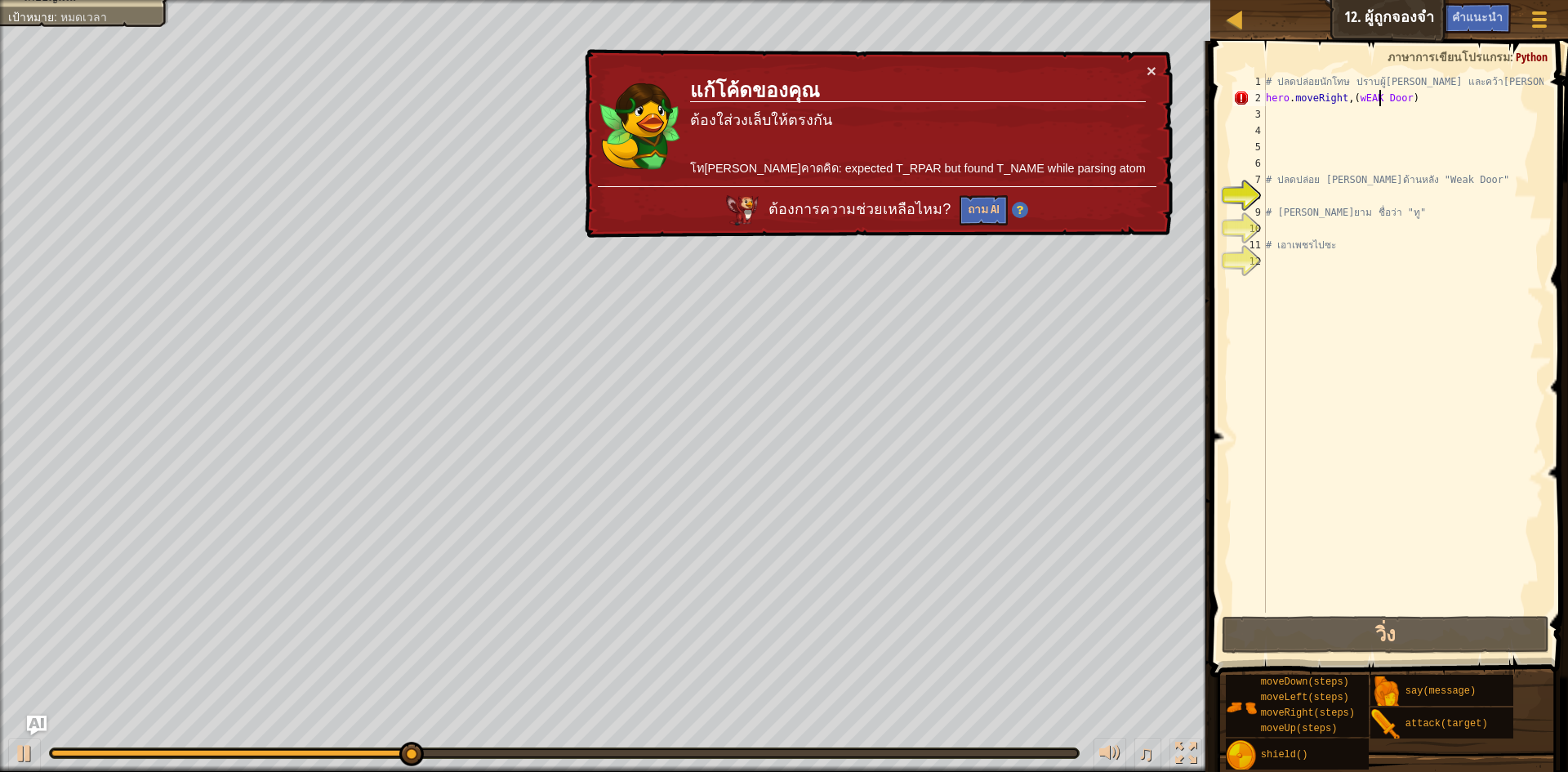
click at [1380, 97] on div "# ปลดปล่อยนักโทษ ปราบผู้พิทักษ์ และคว้าอัญมณี hero . moveRight , ( wEAK Door ) …" at bounding box center [1404, 360] width 282 height 572
click at [1371, 101] on div "# ปลดปล่อยนักโทษ ปราบผู้พิทักษ์ และคว้าอัญมณี hero . moveRight , ( wEAK Door ) …" at bounding box center [1404, 360] width 282 height 572
click at [1375, 98] on div "# ปลดปล่อยนักโทษ ปราบผู้พิทักษ์ และคว้าอัญมณี hero . moveRight , ( wEAK Door ) …" at bounding box center [1404, 360] width 282 height 572
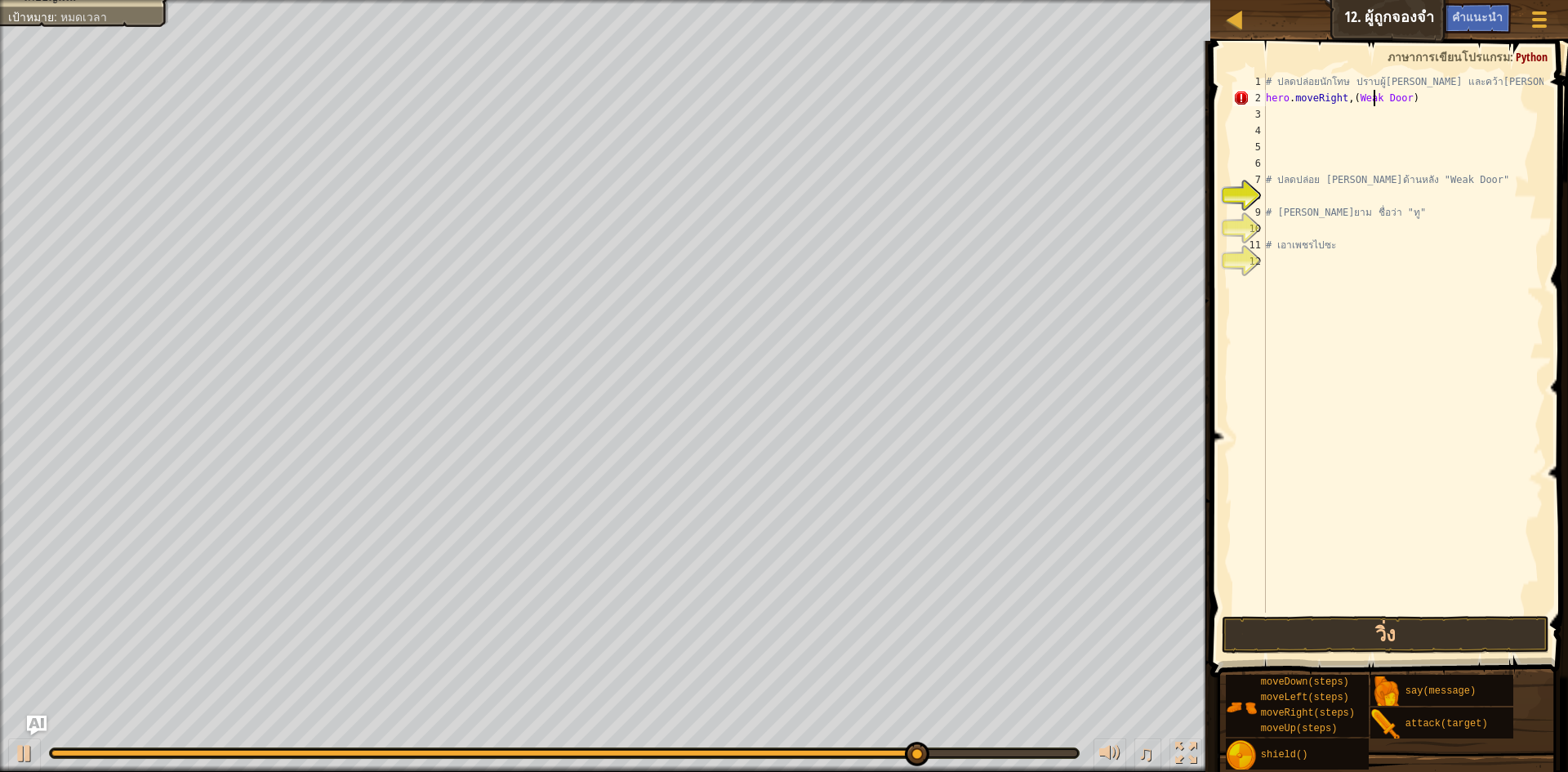
scroll to position [7, 10]
click at [1277, 624] on button "วิ่ง" at bounding box center [1385, 635] width 327 height 37
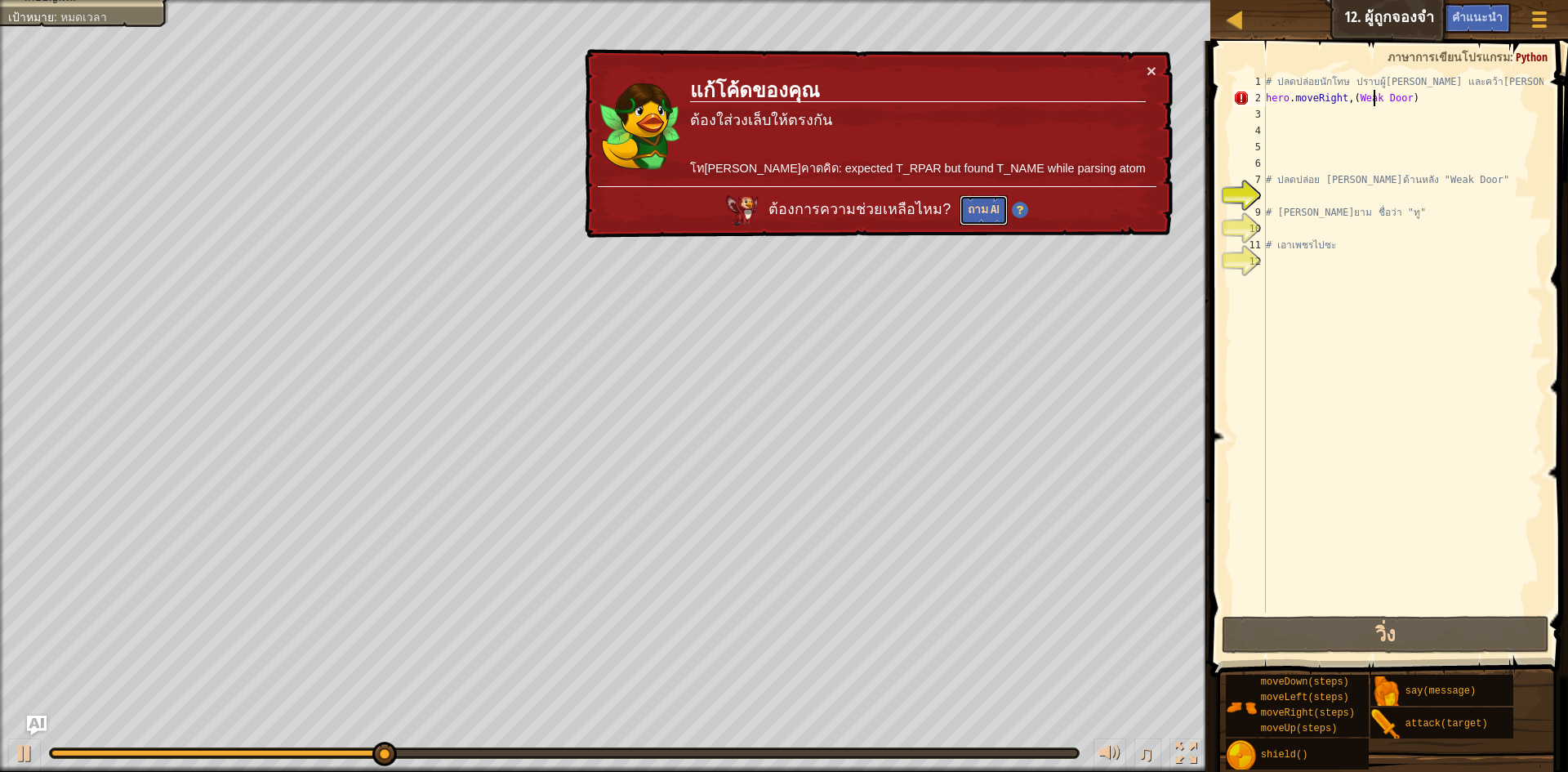
click at [1000, 205] on button "ถาม AI" at bounding box center [984, 210] width 48 height 31
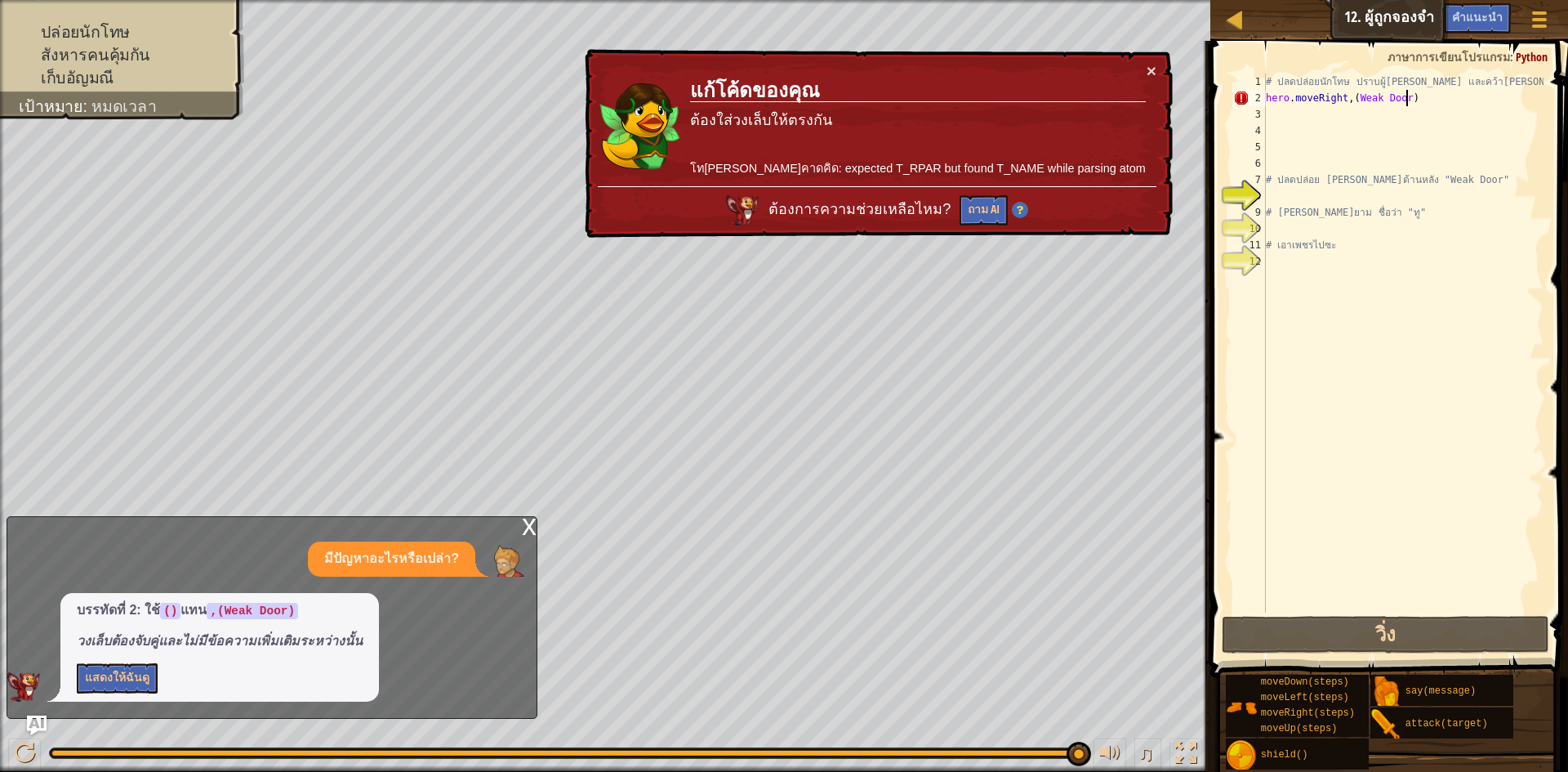
click at [1415, 92] on div "# ปลดปล่อยนักโทษ ปราบผู้พิทักษ์ และคว้าอัญมณี hero . moveRight , ( Weak Door ) …" at bounding box center [1404, 360] width 282 height 572
click at [1405, 96] on div "# ปลดปล่อยนักโทษ ปราบผู้พิทักษ์ และคว้าอัญมณี hero . moveRight , ( Weak Door ) …" at bounding box center [1404, 360] width 282 height 572
click at [1399, 97] on div "# ปลดปล่อยนักโทษ ปราบผู้พิทักษ์ และคว้าอัญมณี hero . moveRight , ( Weak Door ) …" at bounding box center [1404, 360] width 282 height 572
drag, startPoint x: 1399, startPoint y: 97, endPoint x: 1347, endPoint y: 102, distance: 52.2
click at [1347, 102] on div "# ปลดปล่อยนักโทษ ปราบผู้พิทักษ์ และคว้าอัญมณี hero . moveRight , ( Weak Door ) …" at bounding box center [1404, 360] width 282 height 572
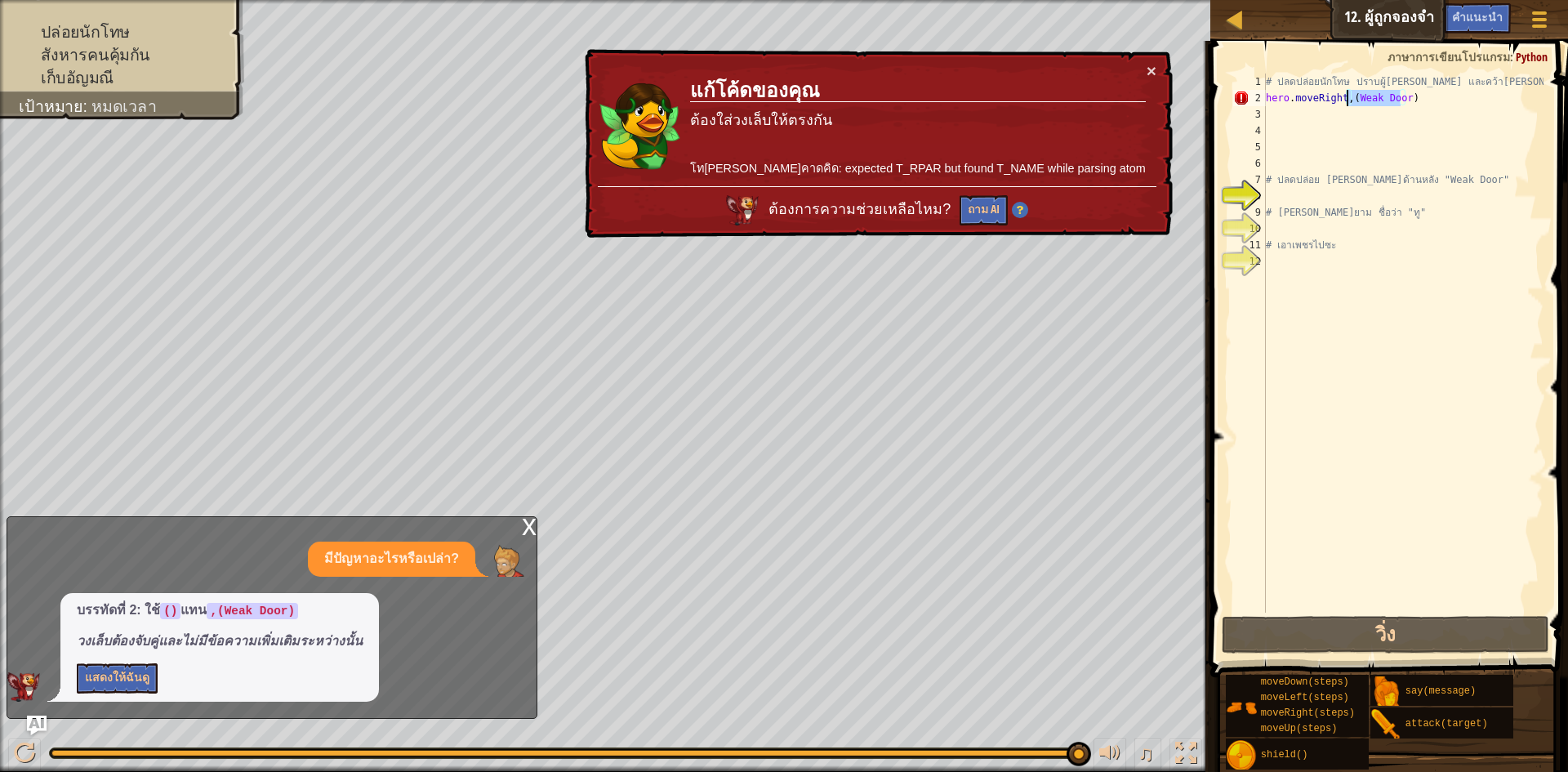
scroll to position [7, 7]
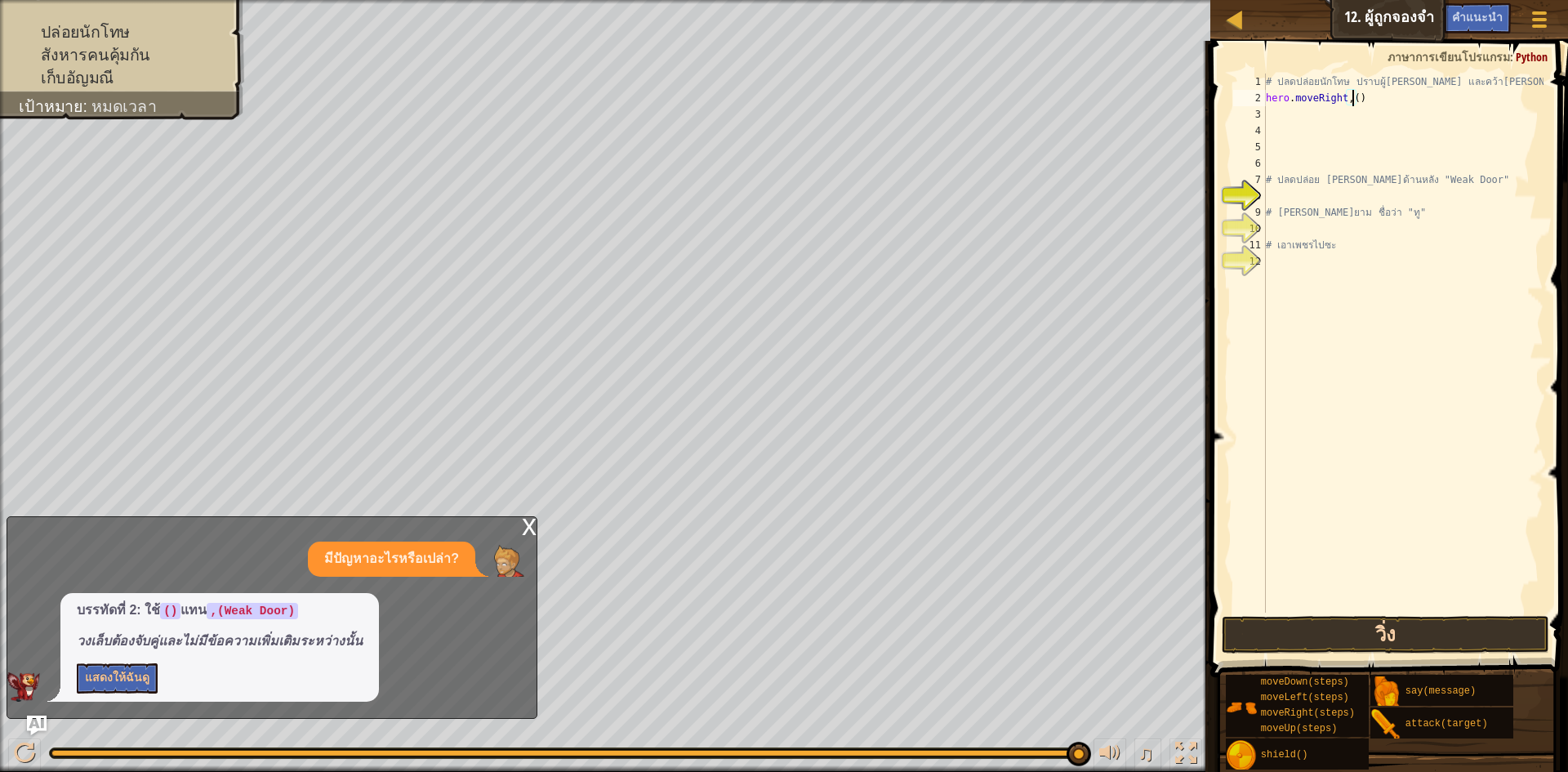
type textarea "hero.moveRight,()"
click at [1348, 634] on button "วิ่ง" at bounding box center [1385, 635] width 327 height 37
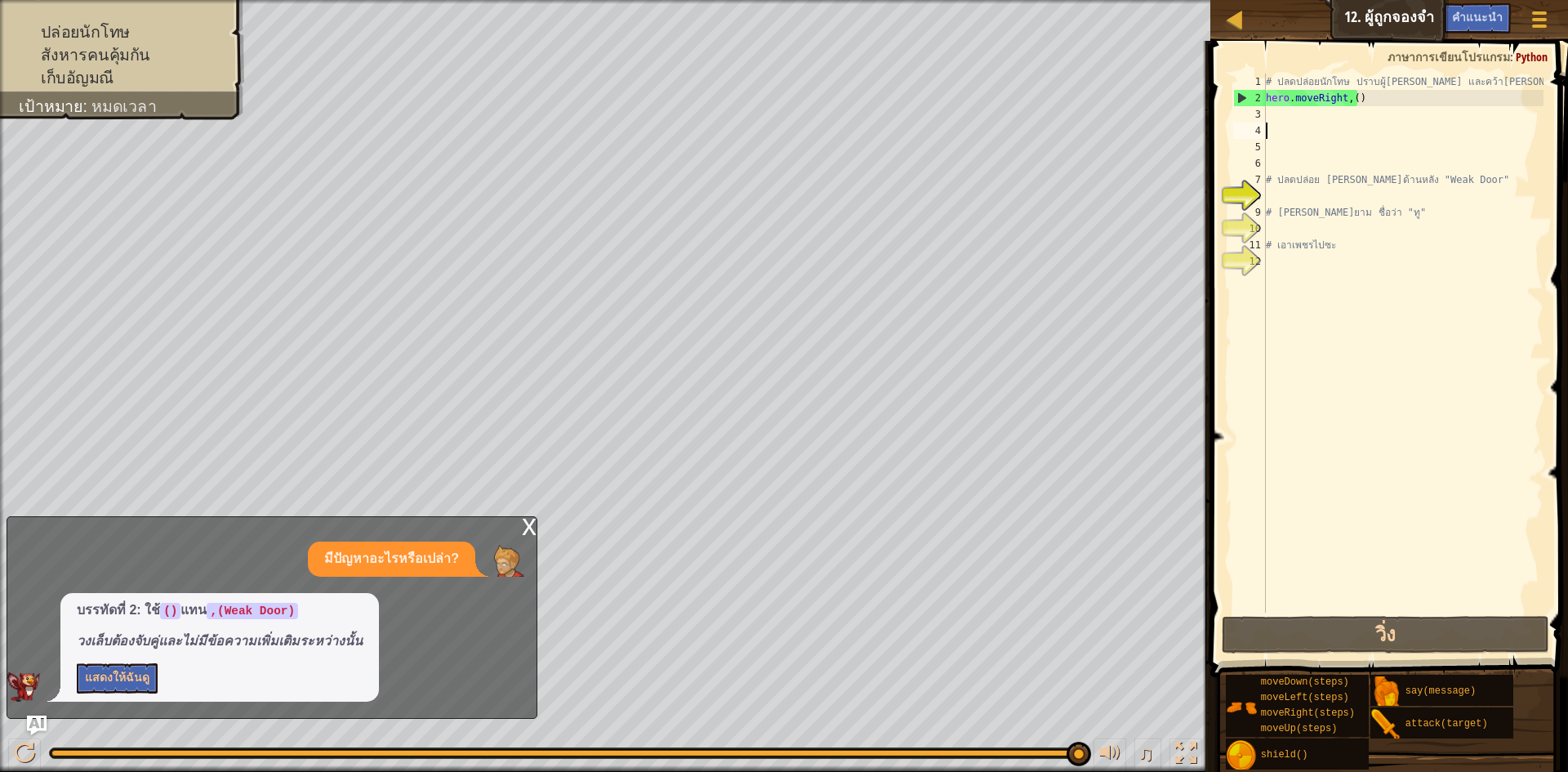
click at [1328, 130] on div "# ปลดปล่อยนักโทษ ปราบผู้[PERSON_NAME] และคว้า[PERSON_NAME] hero . moveRight , (…" at bounding box center [1404, 360] width 282 height 572
click at [1304, 119] on div "# ปลดปล่อยนักโทษ ปราบผู้[PERSON_NAME] และคว้า[PERSON_NAME] hero . moveRight , (…" at bounding box center [1404, 360] width 282 height 572
click at [1421, 627] on button "วิ่ง" at bounding box center [1385, 635] width 327 height 37
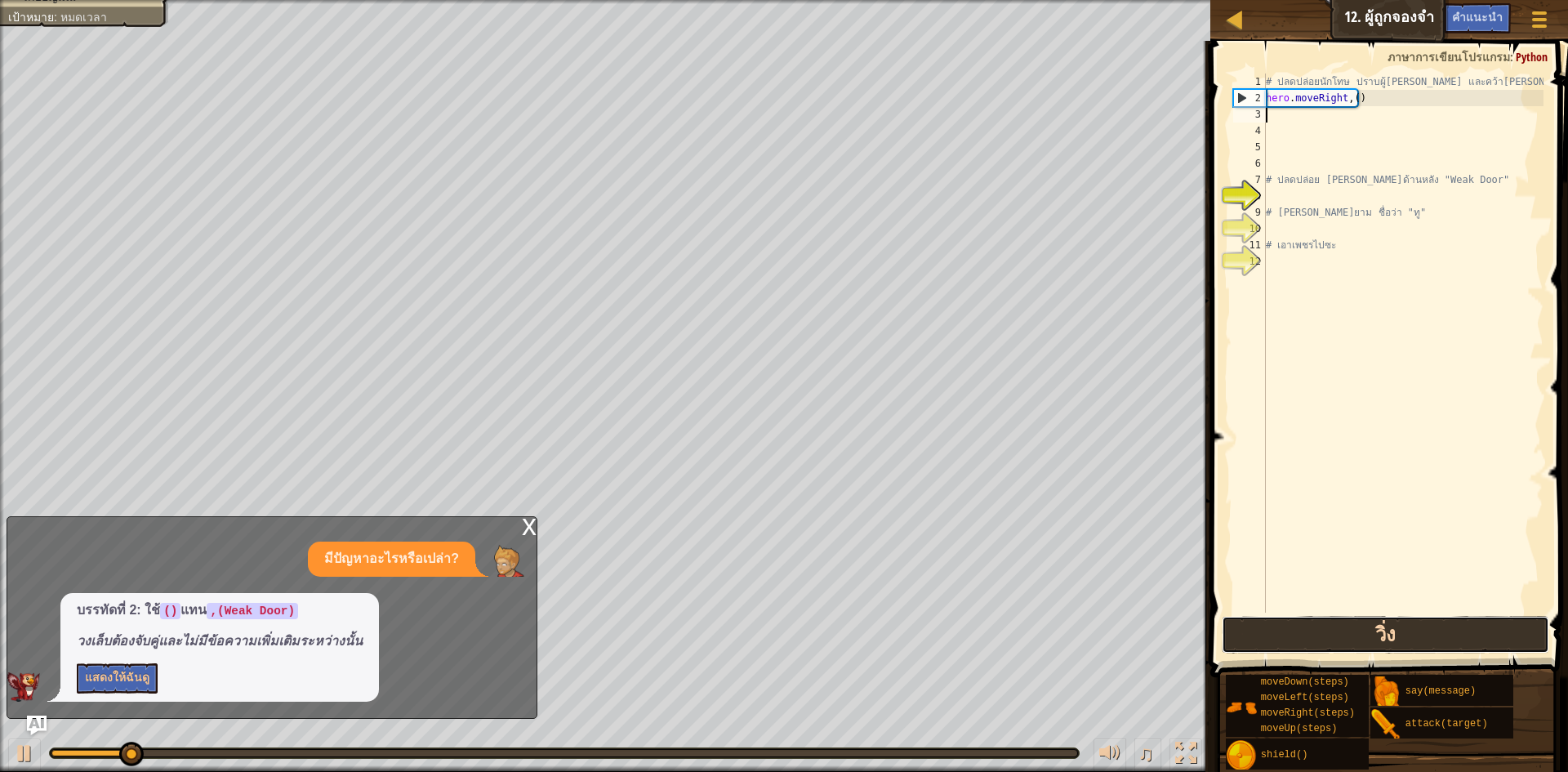
click at [1410, 630] on button "วิ่ง" at bounding box center [1385, 635] width 327 height 37
click at [1408, 631] on button "วิ่ง" at bounding box center [1385, 635] width 327 height 37
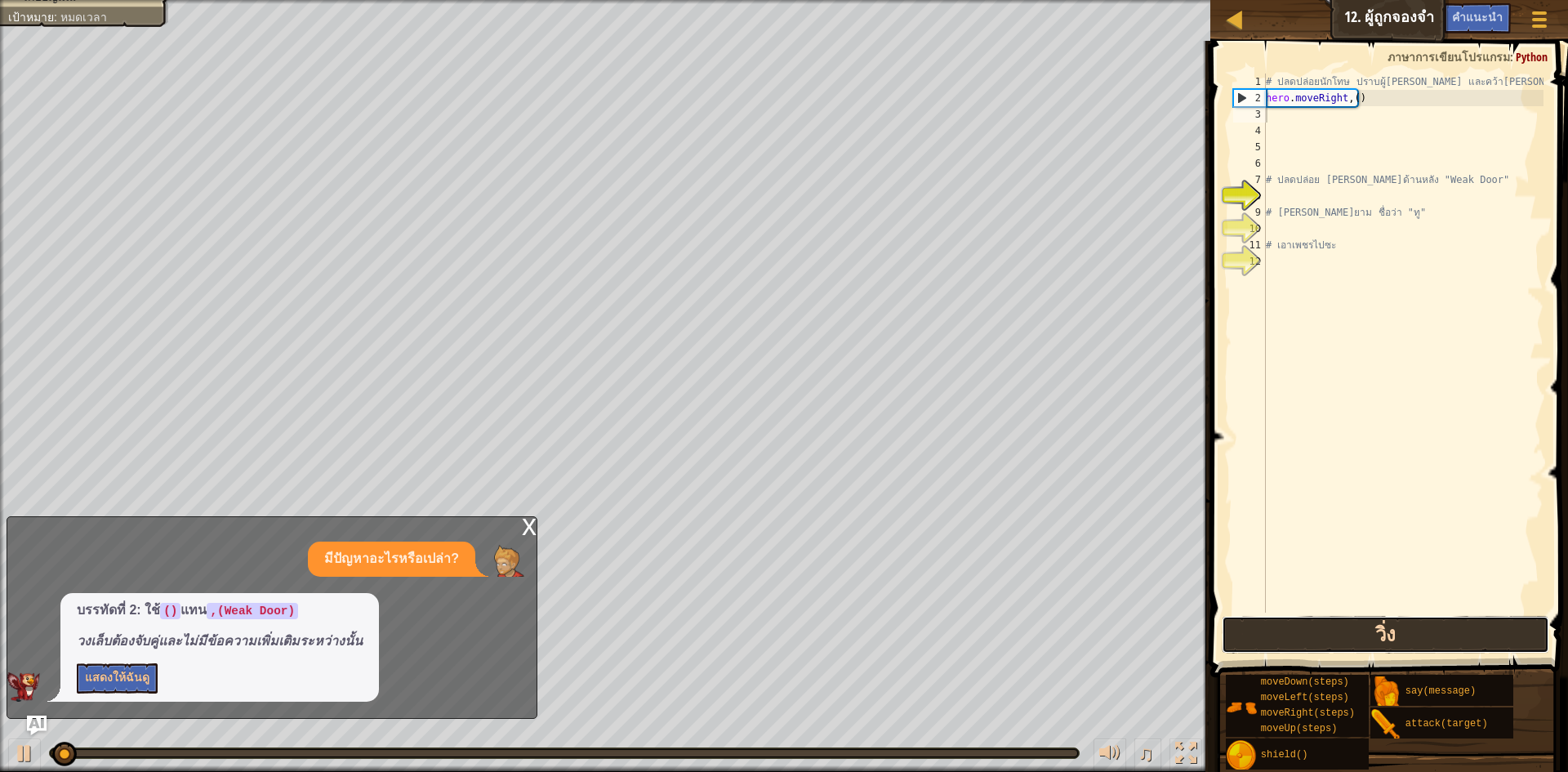
click at [1408, 631] on button "วิ่ง" at bounding box center [1385, 635] width 327 height 37
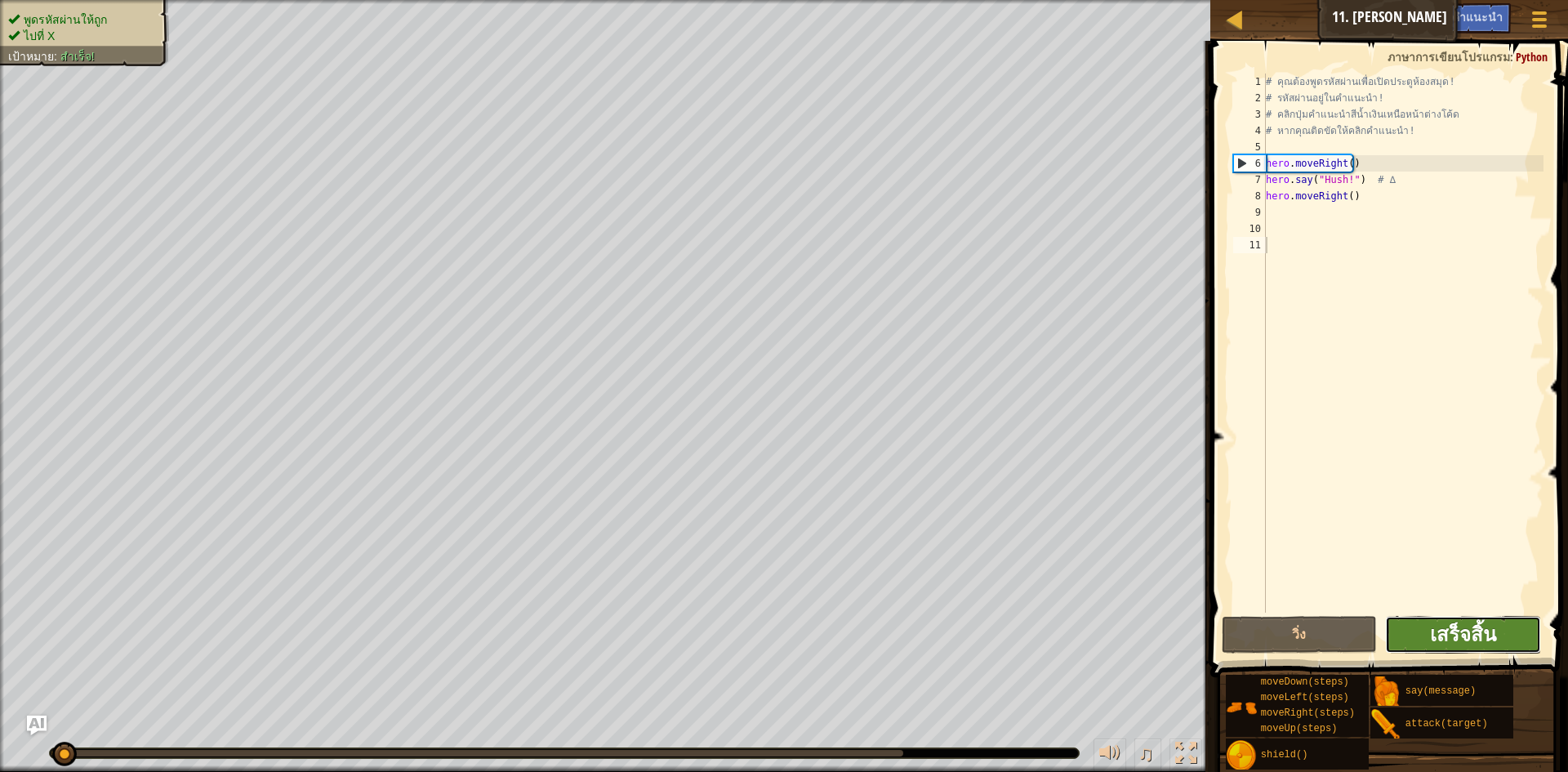
click at [1445, 640] on span "เสร็จสิ้น" at bounding box center [1463, 634] width 66 height 26
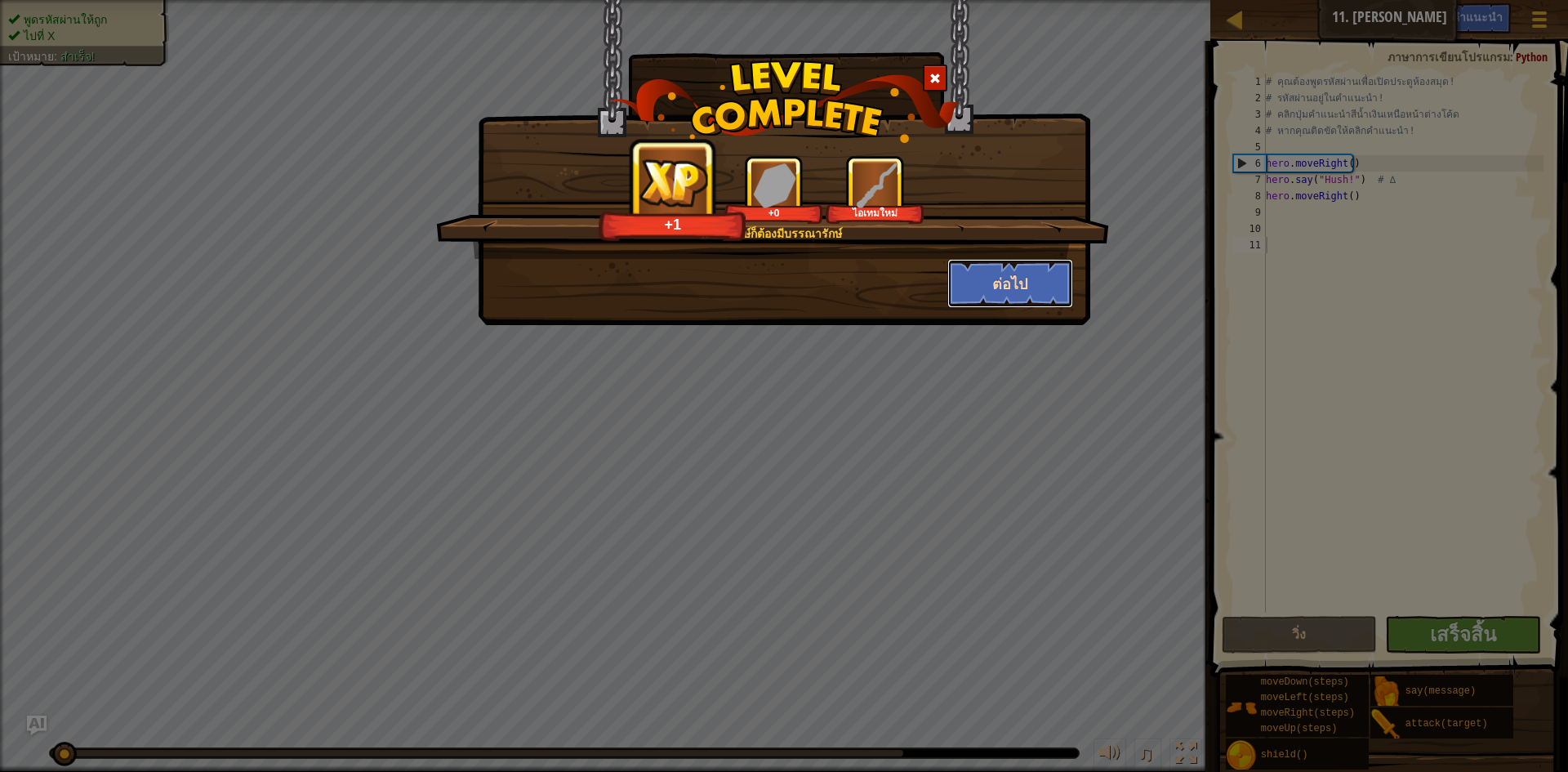
click at [997, 275] on button "ต่อไป" at bounding box center [1010, 283] width 126 height 49
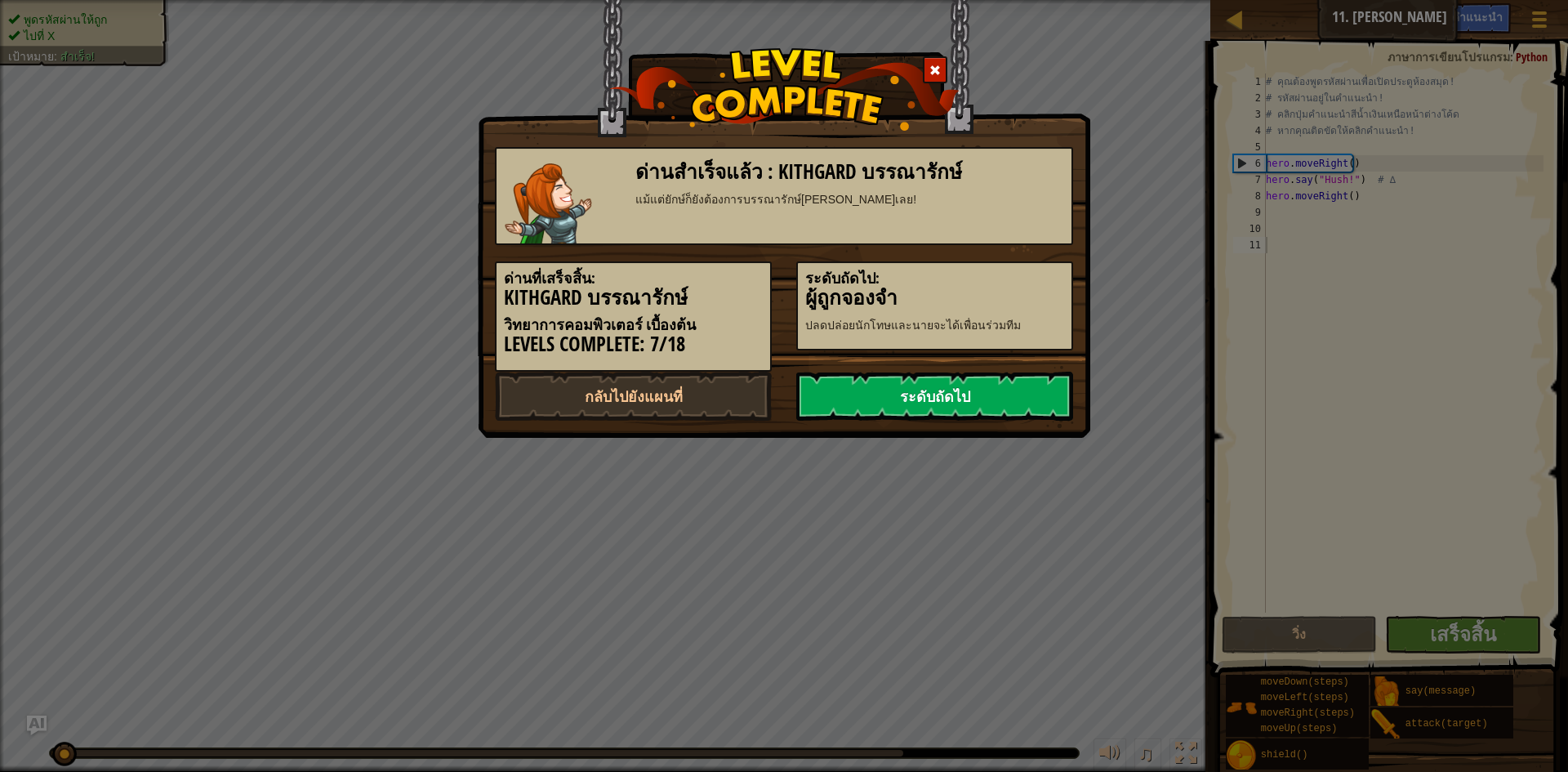
click at [956, 384] on link "ระดับถัดไป" at bounding box center [934, 396] width 277 height 49
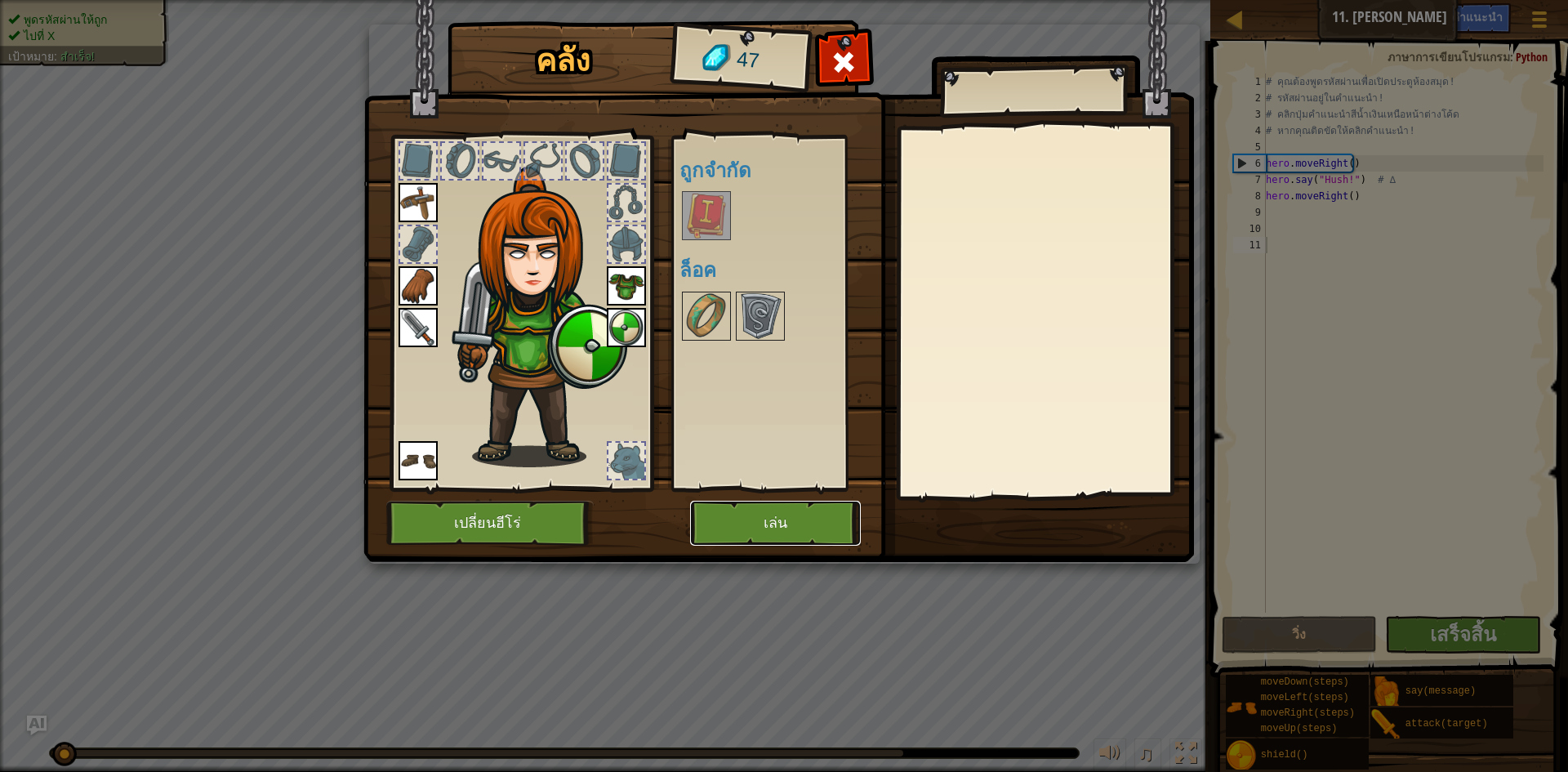
click at [795, 517] on button "เล่น" at bounding box center [776, 523] width 171 height 45
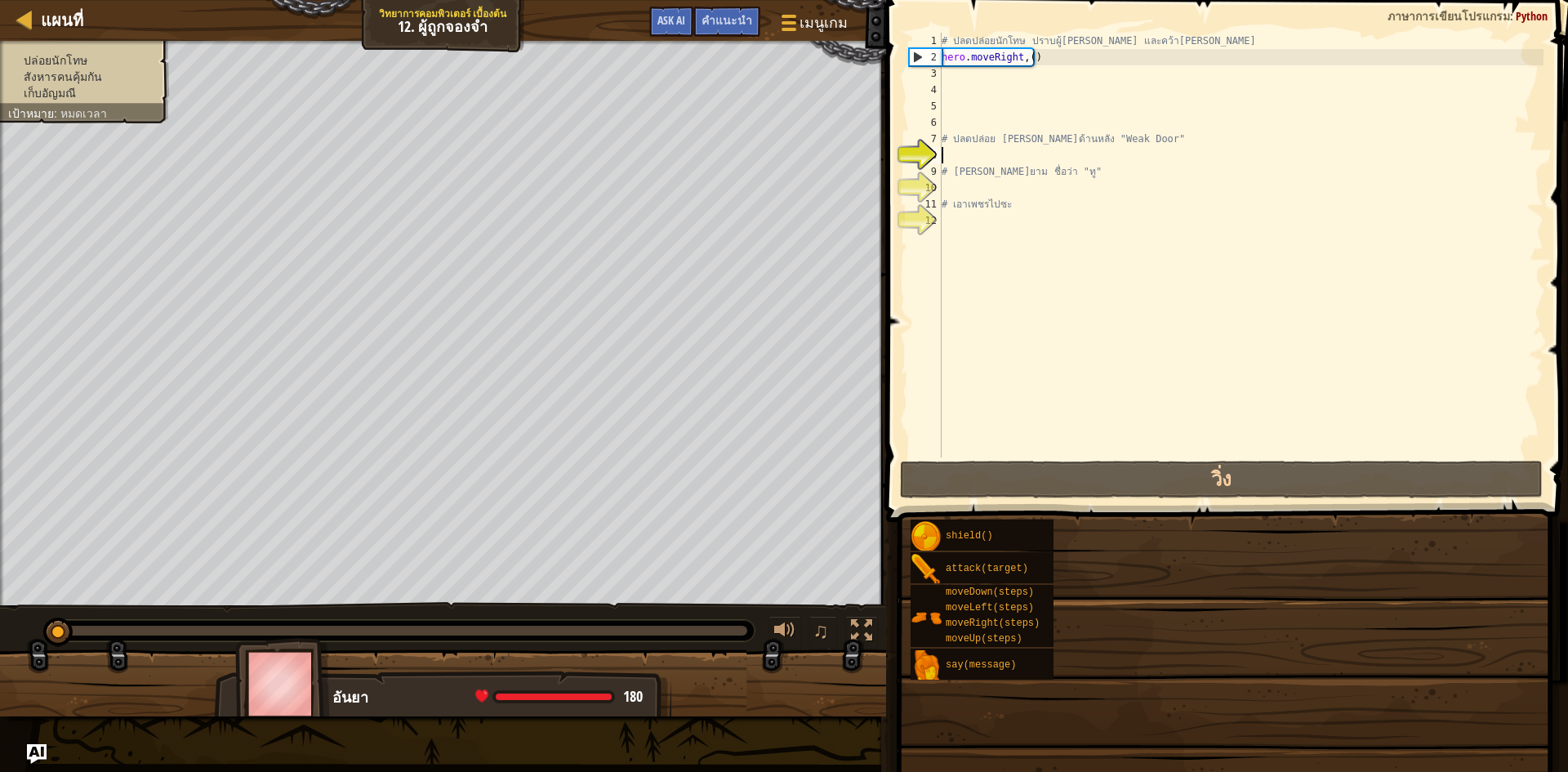
click at [1244, 277] on div "เป้าหมาย ปล่อยนักโทษ สังหารคนคุ้มกัน เก็บอัญมณี เริ่มด่าน เกิดข้อผิดพลาดในการโห…" at bounding box center [784, 386] width 1568 height 772
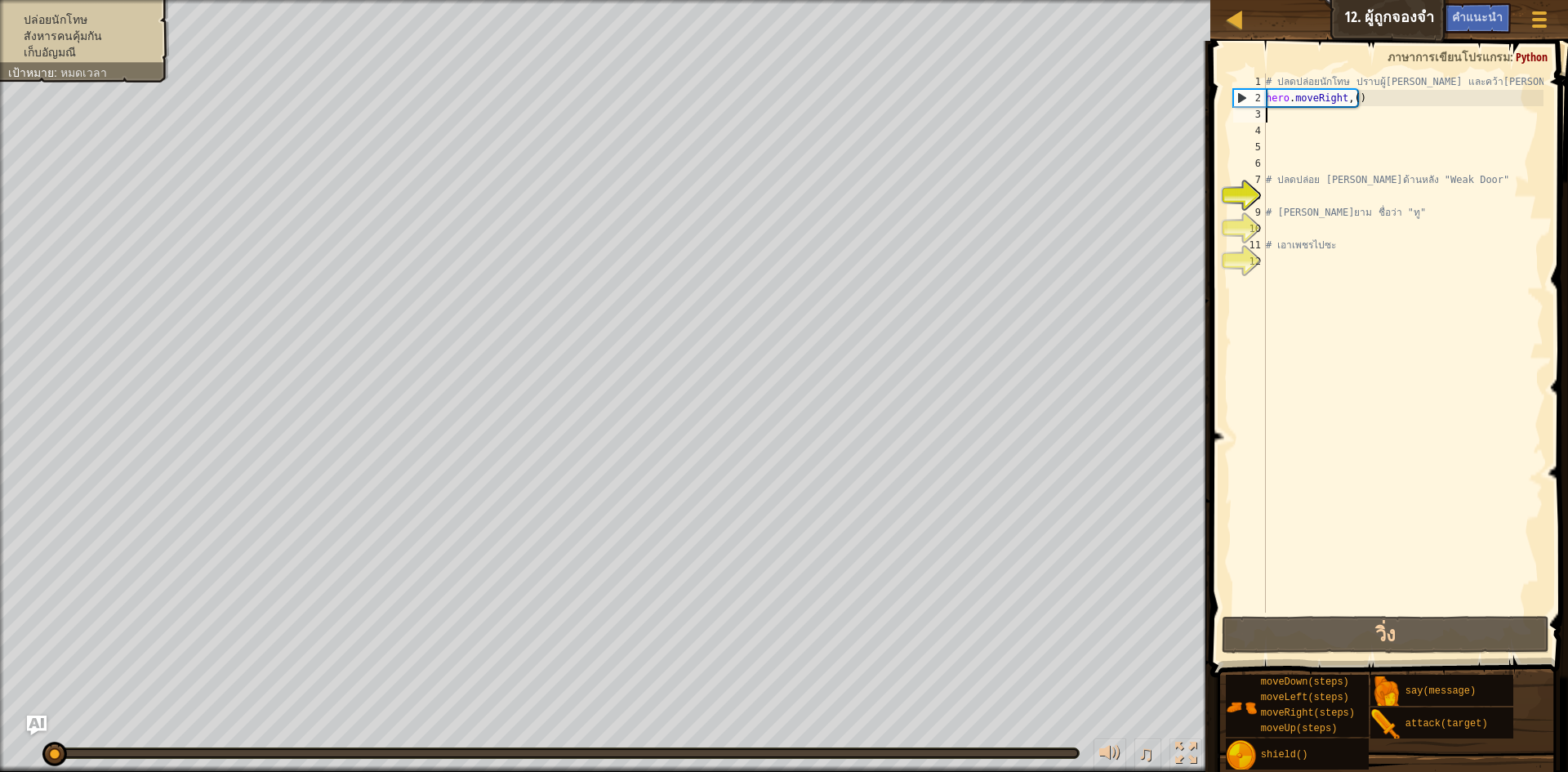
click at [1283, 114] on div "# ปลดปล่อยนักโทษ ปราบผู้[PERSON_NAME] และคว้า[PERSON_NAME] hero . moveRight , (…" at bounding box center [1404, 360] width 281 height 572
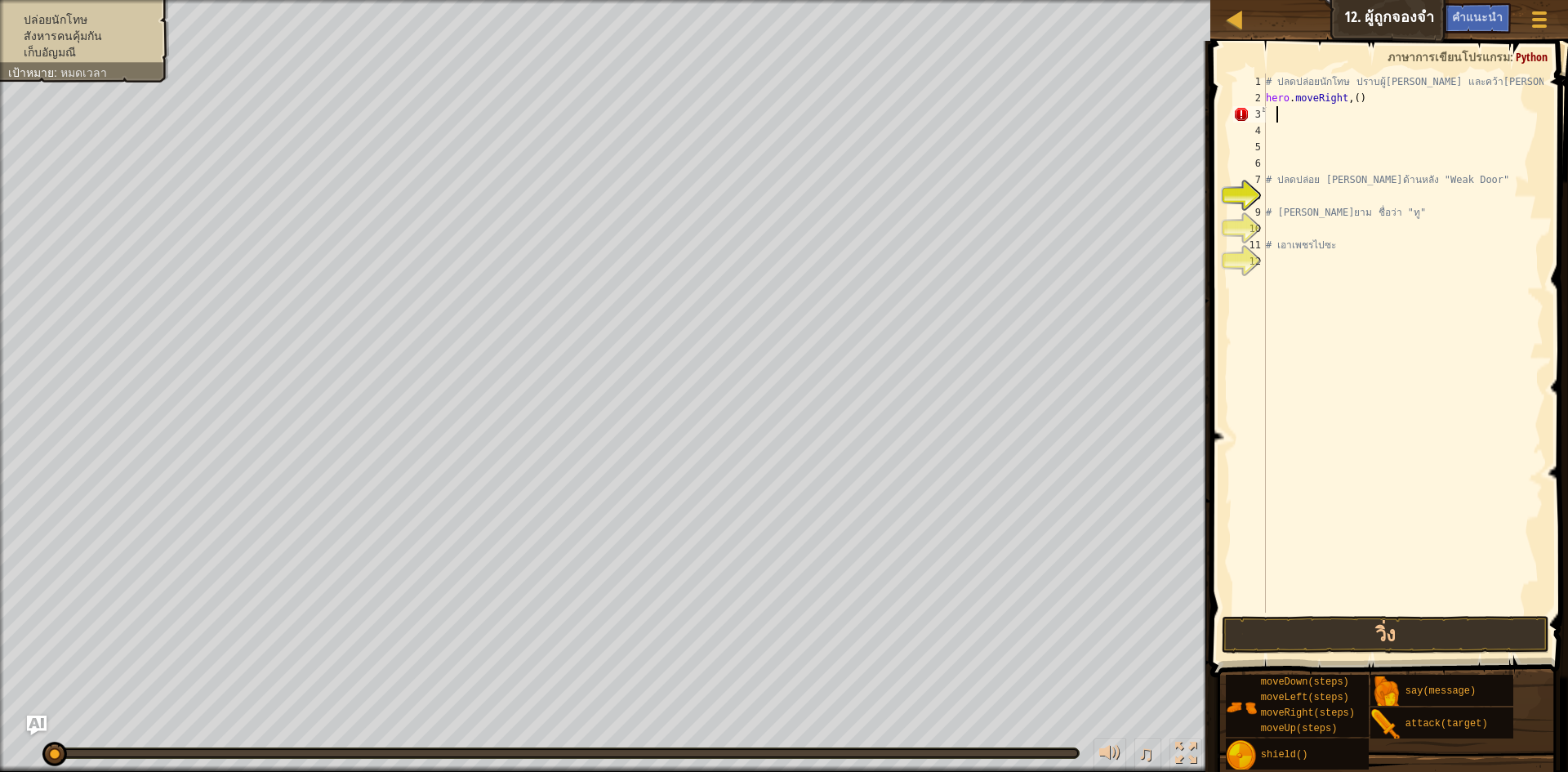
type textarea "ั"
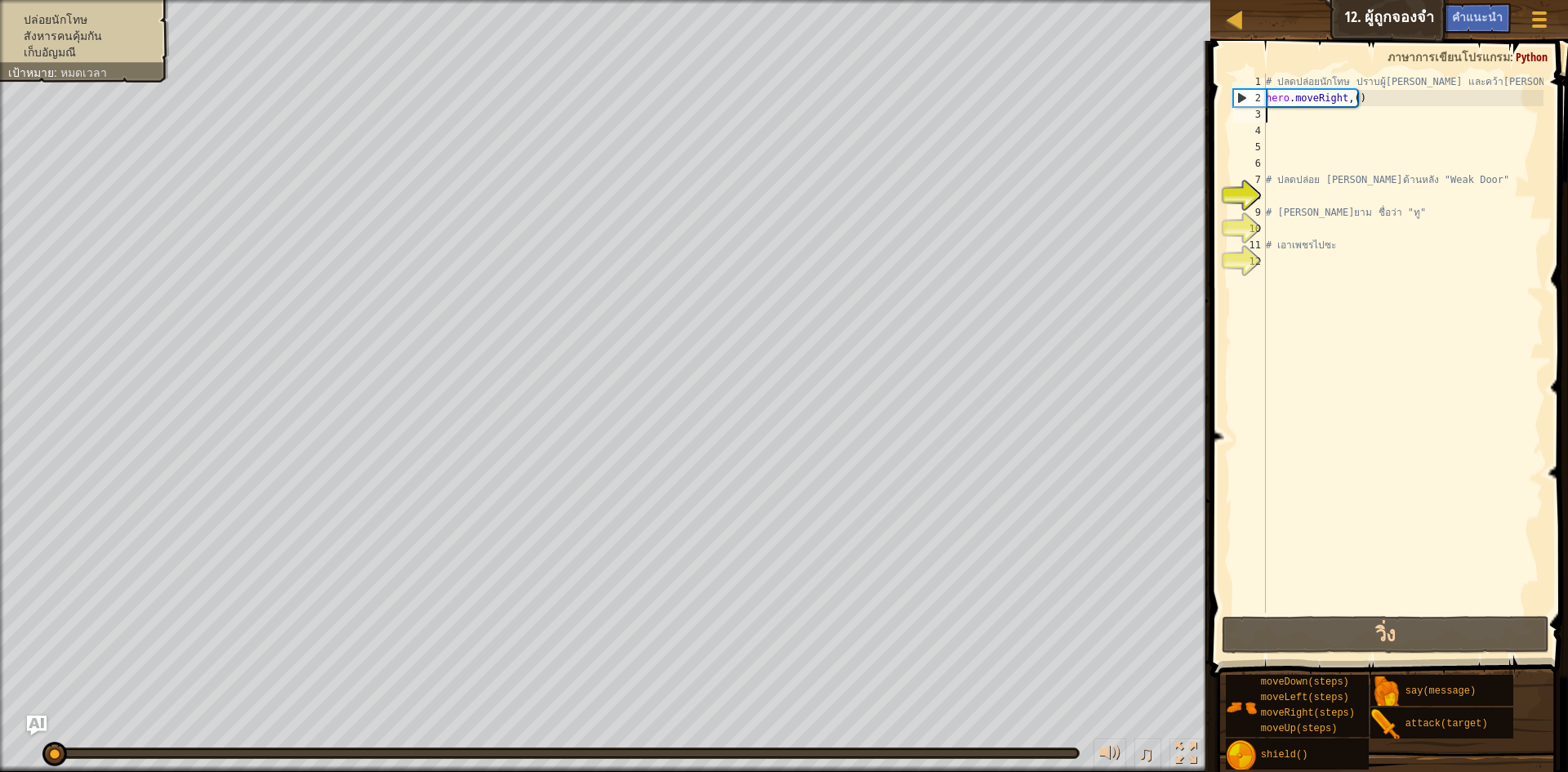
type textarea "้"
type textarea "h"
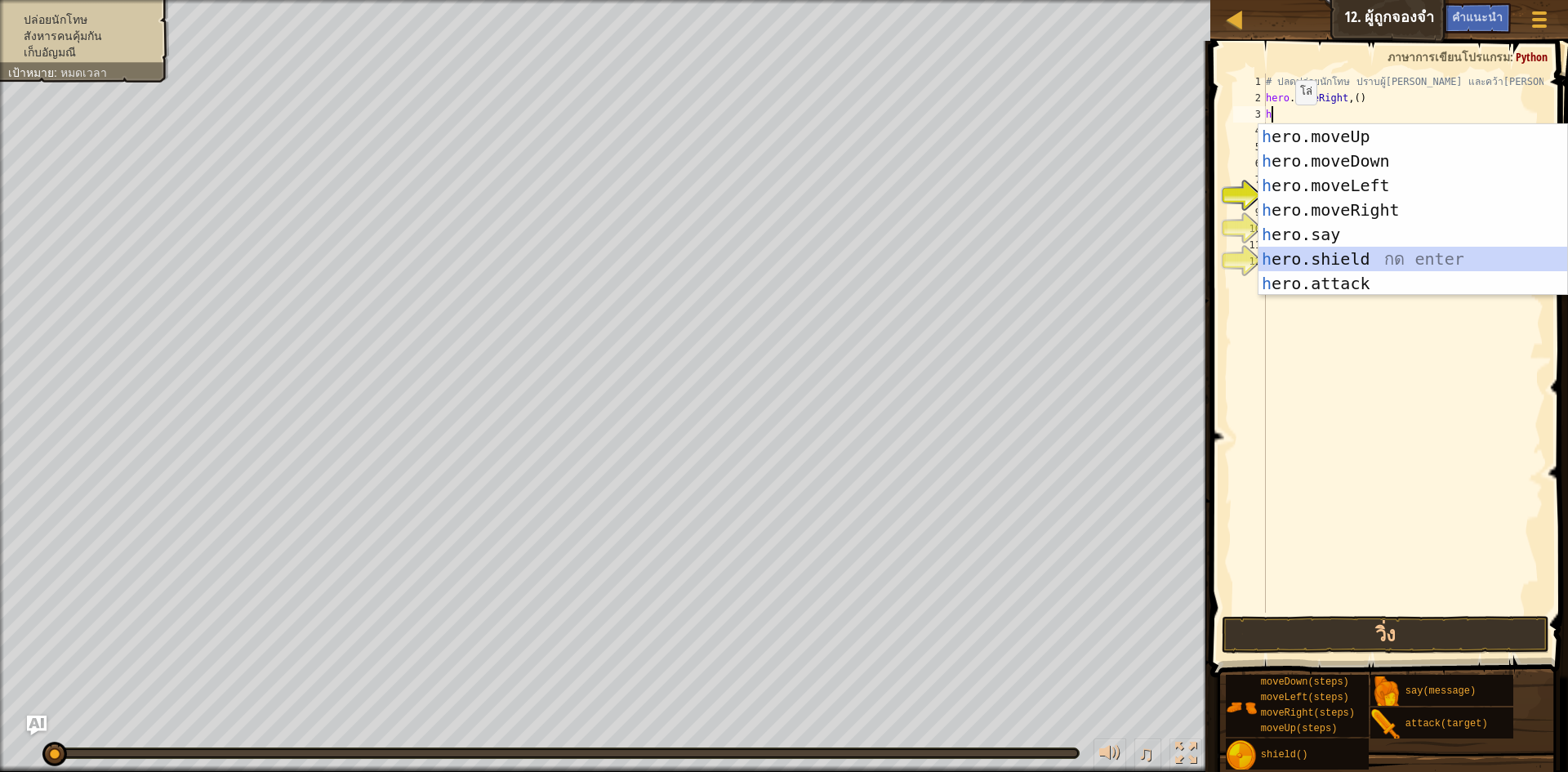
click at [1352, 249] on div "h ero.moveUp กด enter h ero.moveDown กด enter h ero.moveLeft กด enter h ero.mov…" at bounding box center [1414, 234] width 309 height 221
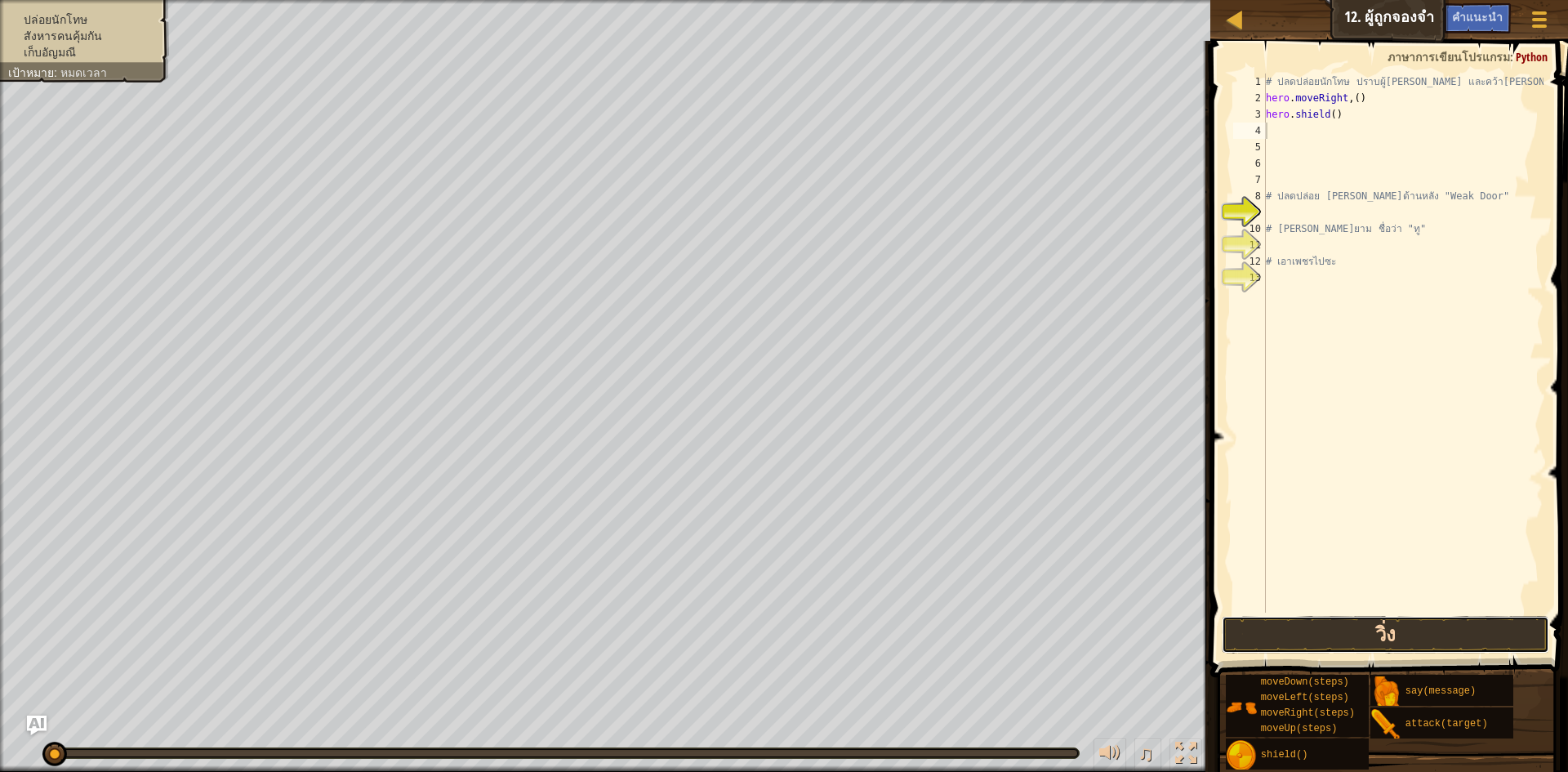
click at [1314, 620] on button "วิ่ง" at bounding box center [1385, 635] width 327 height 37
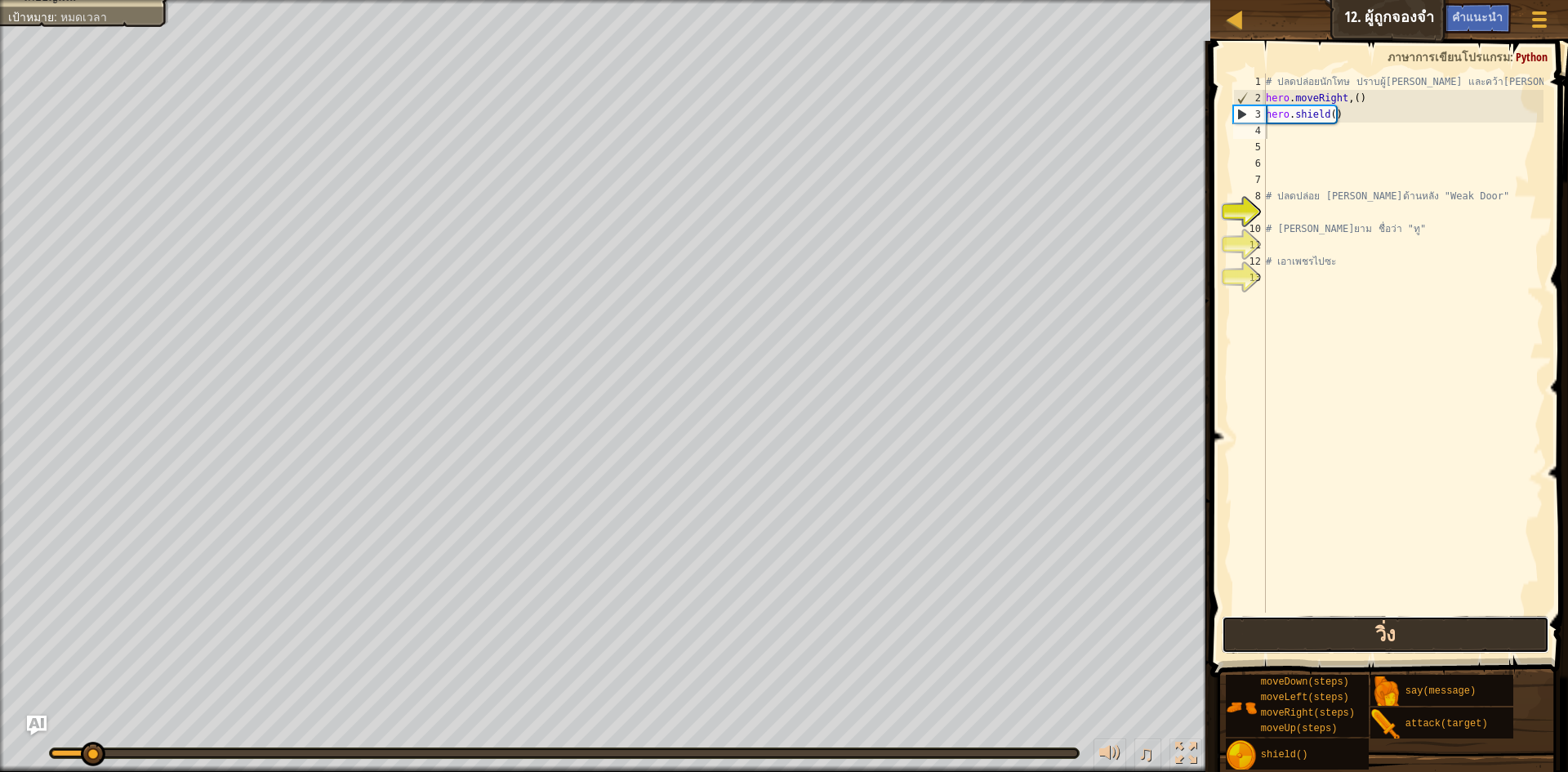
click at [1313, 642] on button "วิ่ง" at bounding box center [1385, 635] width 327 height 37
click at [1314, 643] on button "วิ่ง" at bounding box center [1385, 635] width 327 height 37
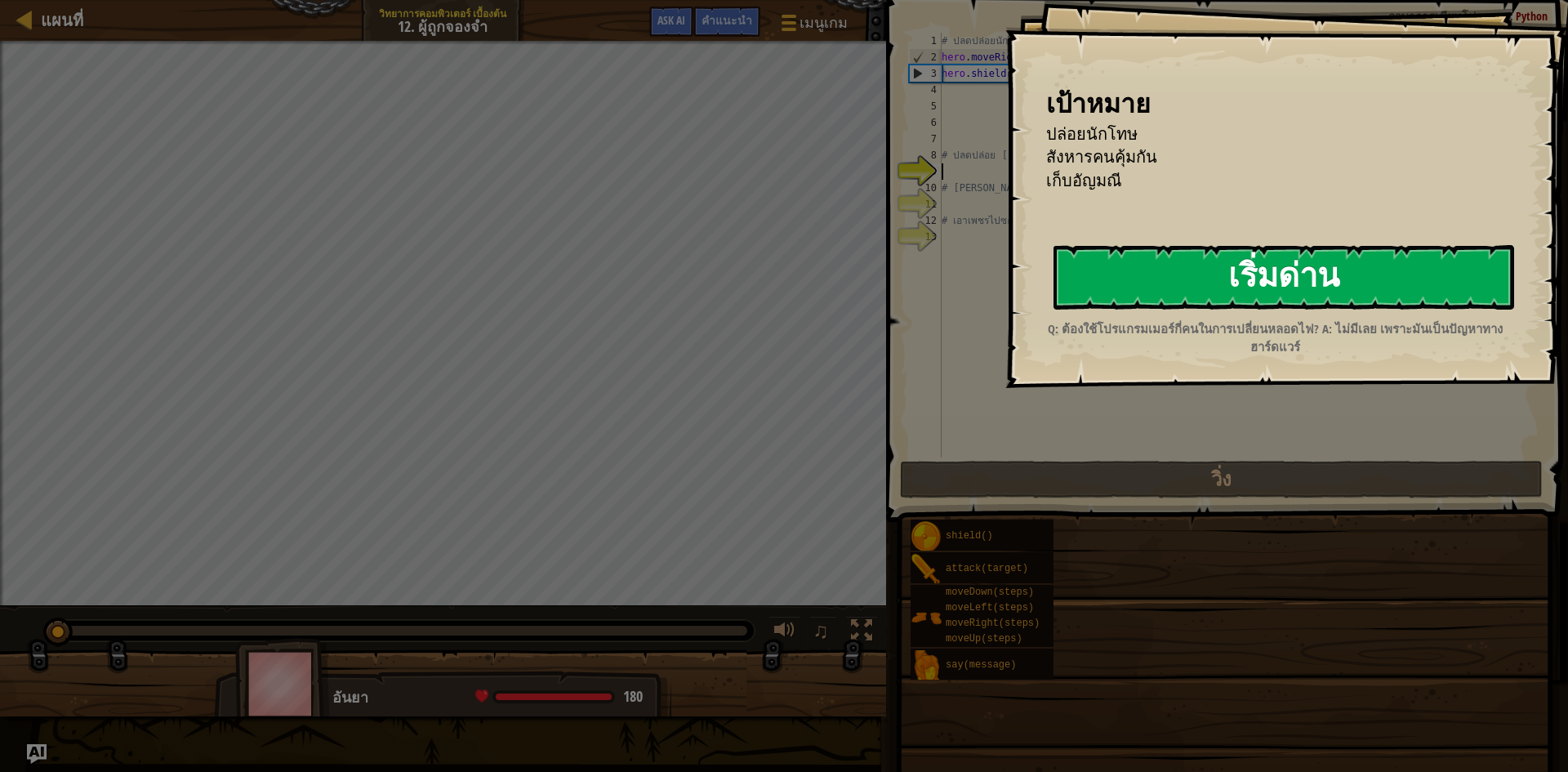
click at [1158, 273] on button "เริ่มด่าน" at bounding box center [1284, 278] width 461 height 64
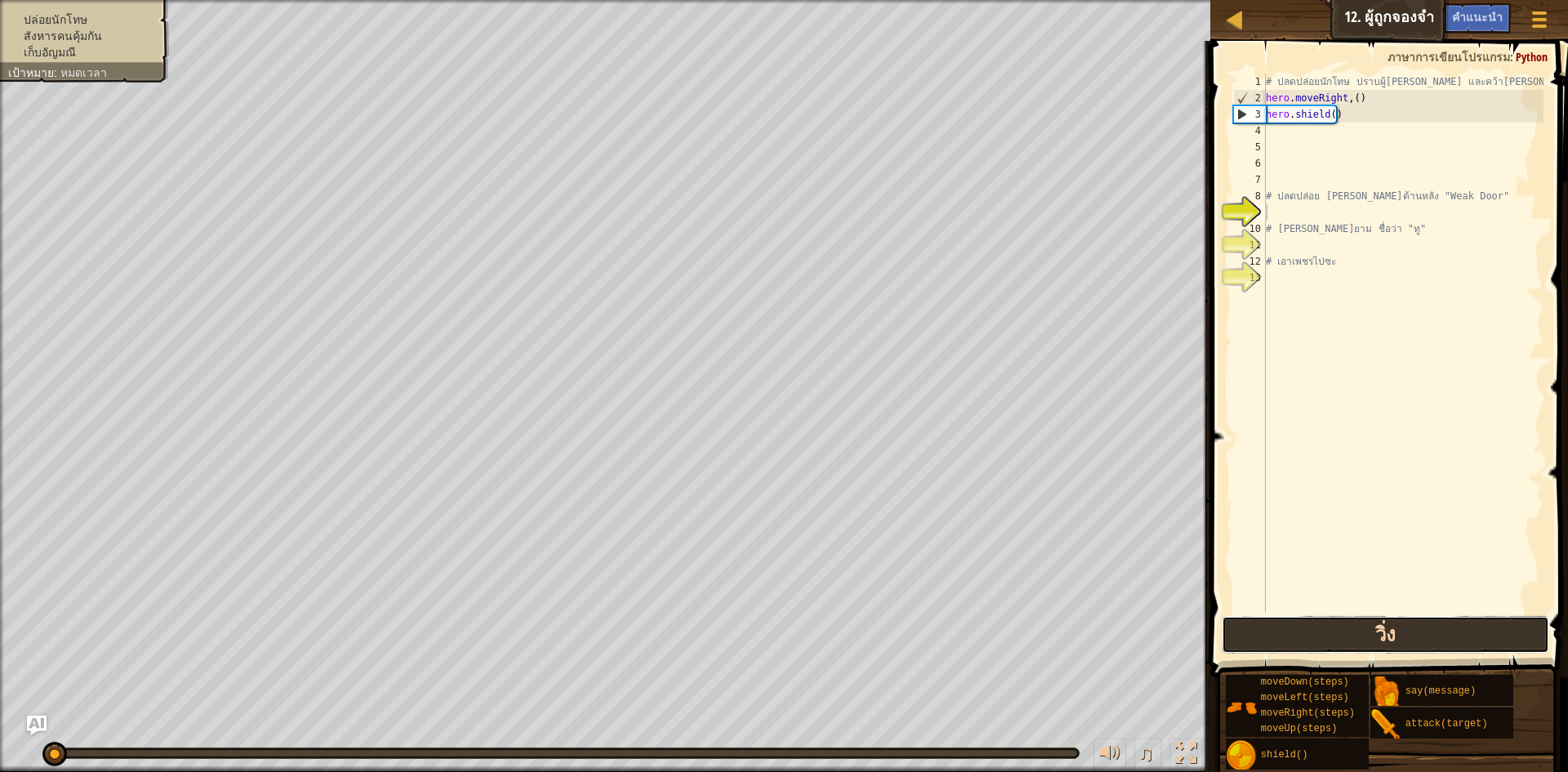
click at [1385, 636] on button "วิ่ง" at bounding box center [1385, 635] width 327 height 37
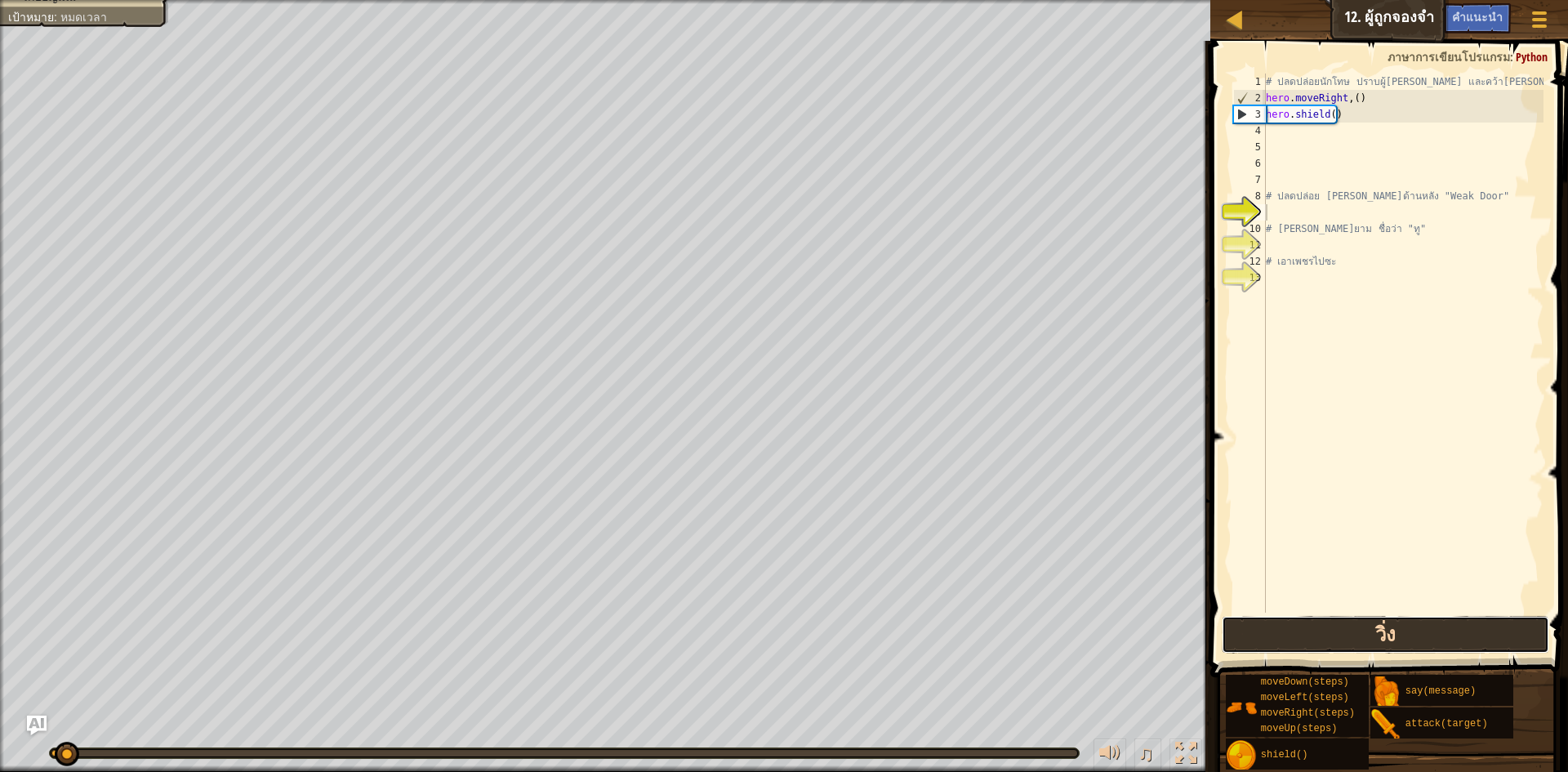
click at [1384, 635] on button "วิ่ง" at bounding box center [1385, 635] width 327 height 37
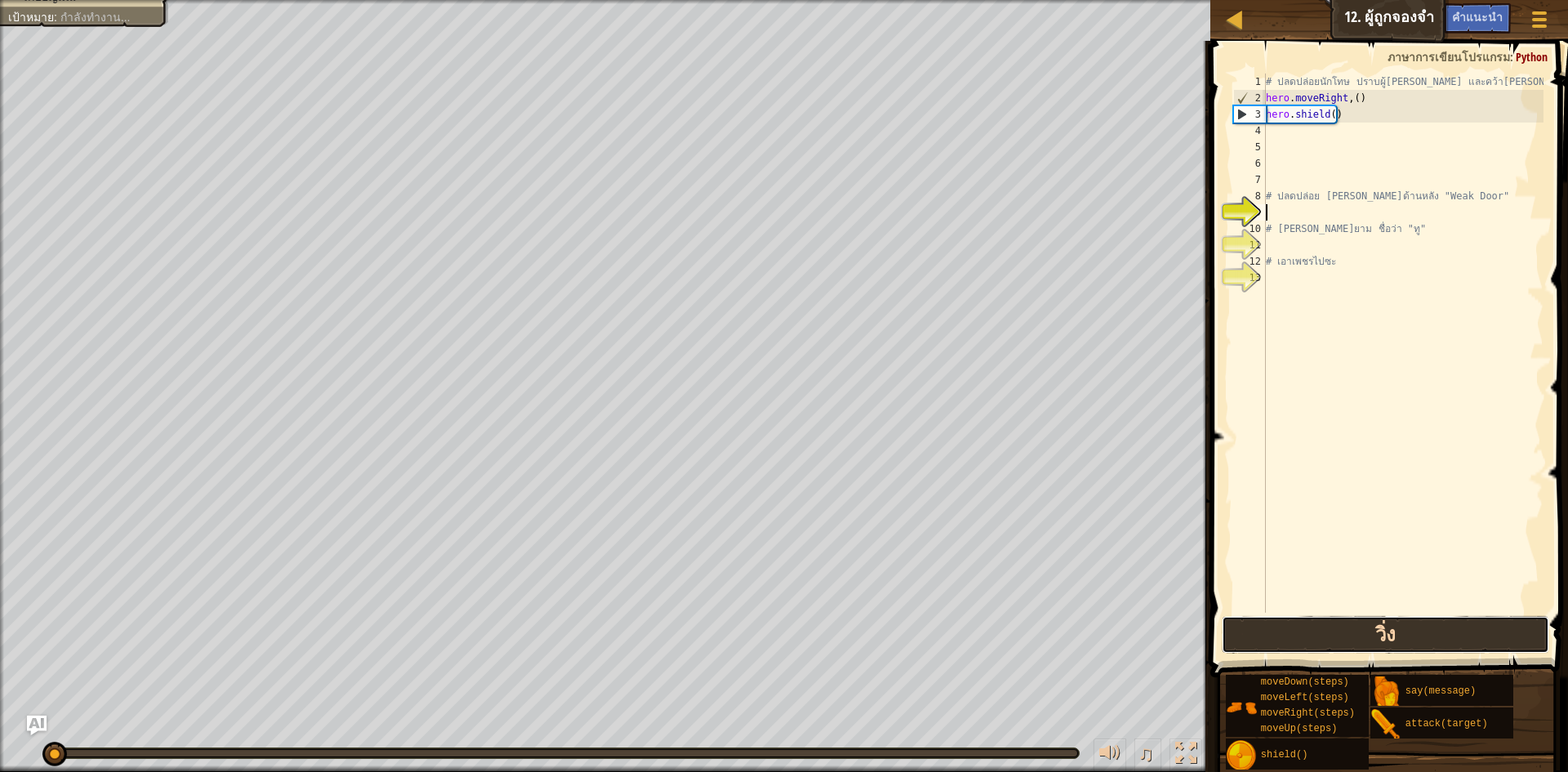
click at [1384, 635] on button "วิ่ง" at bounding box center [1385, 635] width 327 height 37
click at [1383, 637] on button "วิ่ง" at bounding box center [1385, 635] width 327 height 37
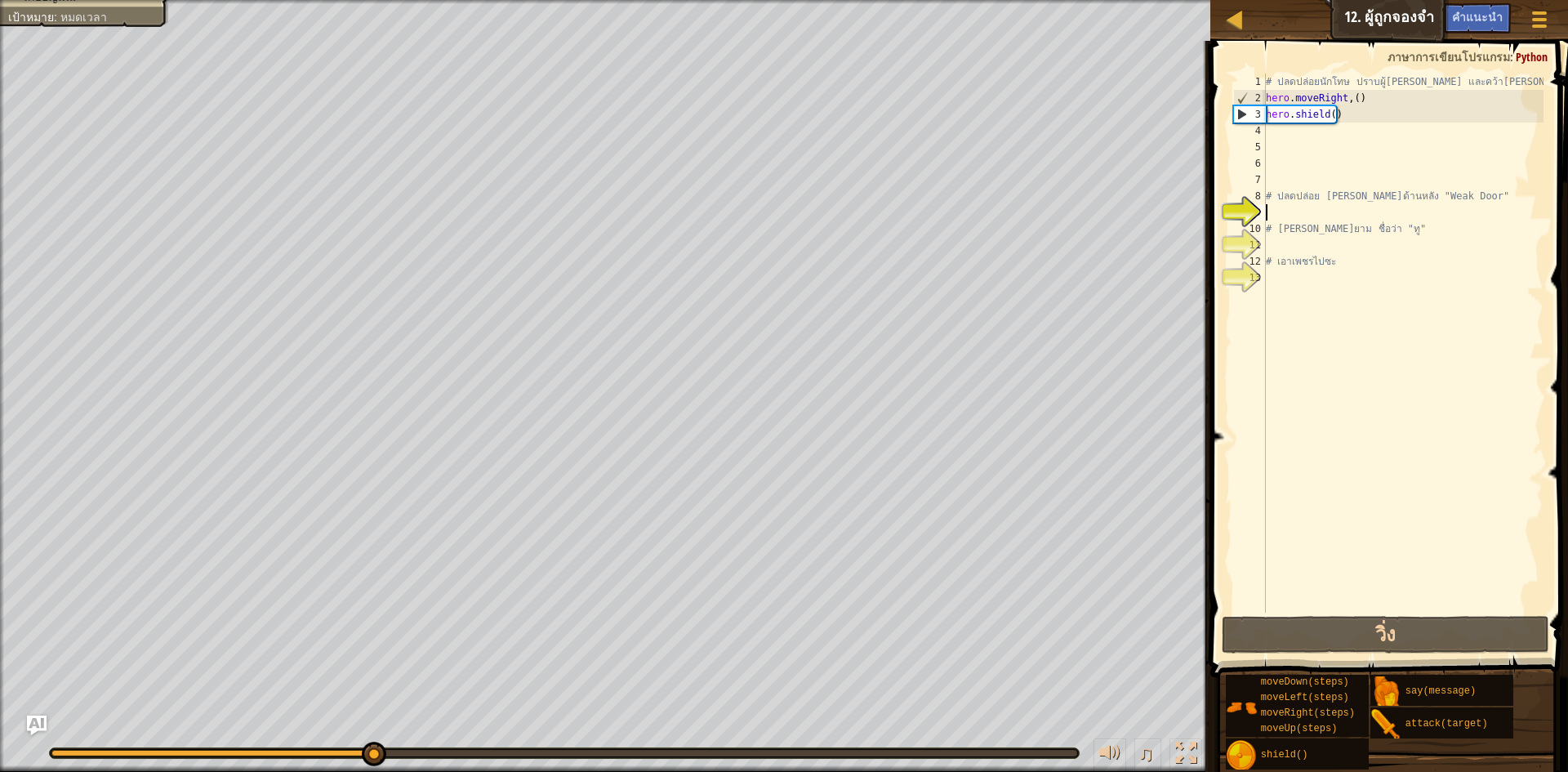
click at [1213, 436] on span at bounding box center [1390, 336] width 371 height 685
click at [1266, 206] on div "# ปลดปล่อยนักโทษ ปราบผู้[PERSON_NAME] และคว้า[PERSON_NAME] hero . moveRight , (…" at bounding box center [1404, 360] width 281 height 572
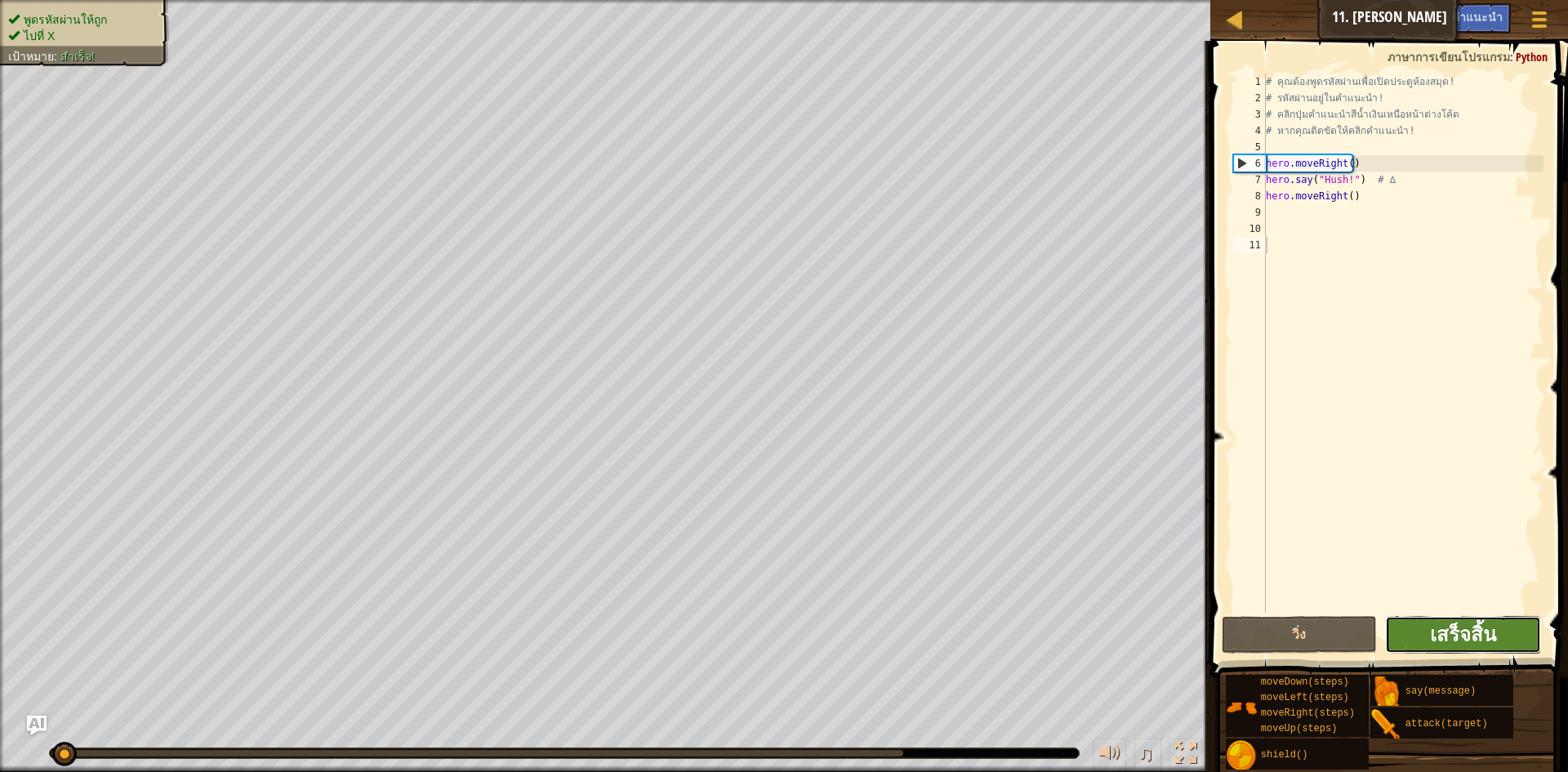
click at [1468, 633] on span "เสร็จสิ้น" at bounding box center [1463, 634] width 66 height 26
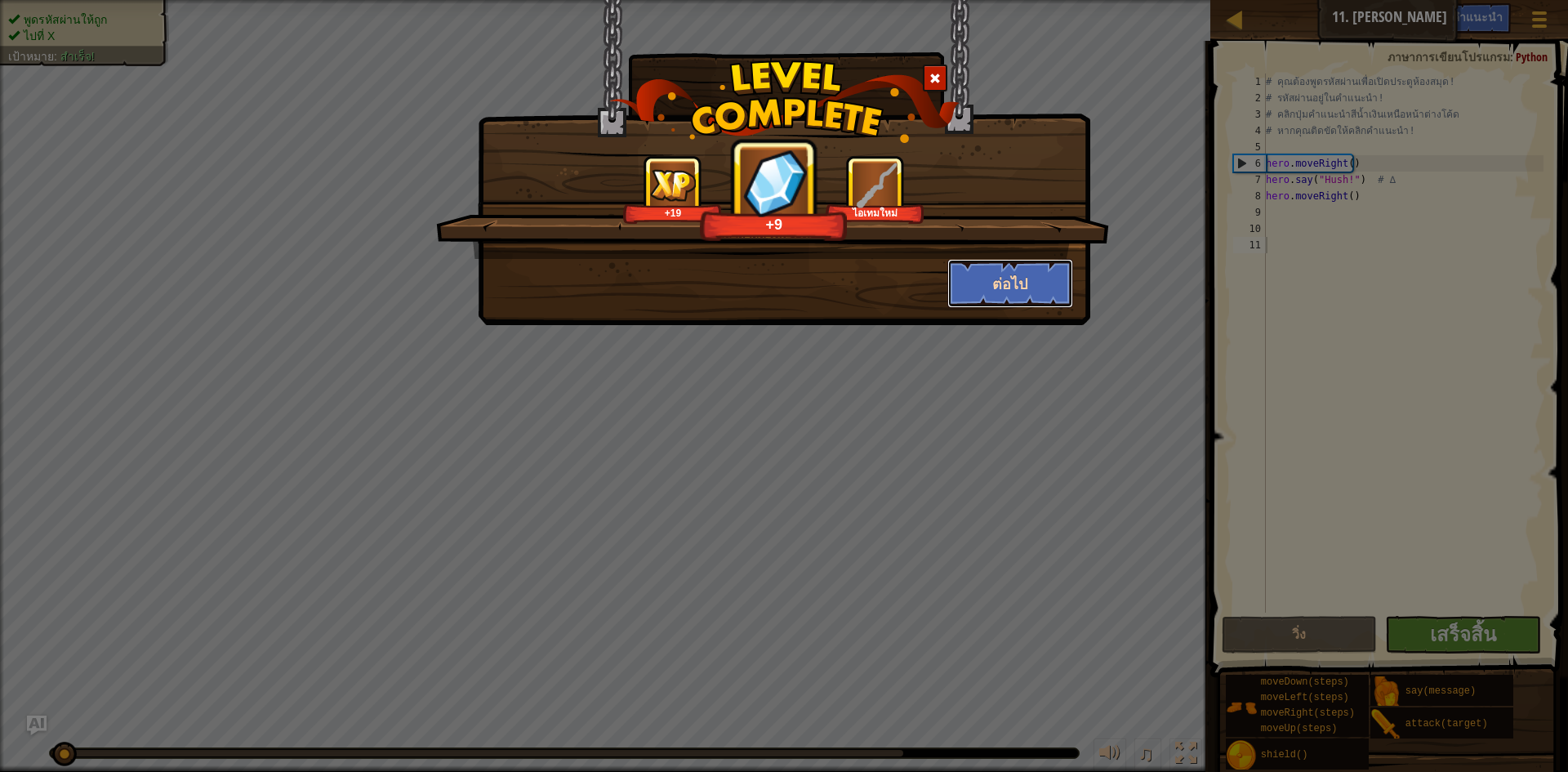
click at [997, 288] on button "ต่อไป" at bounding box center [1010, 283] width 126 height 49
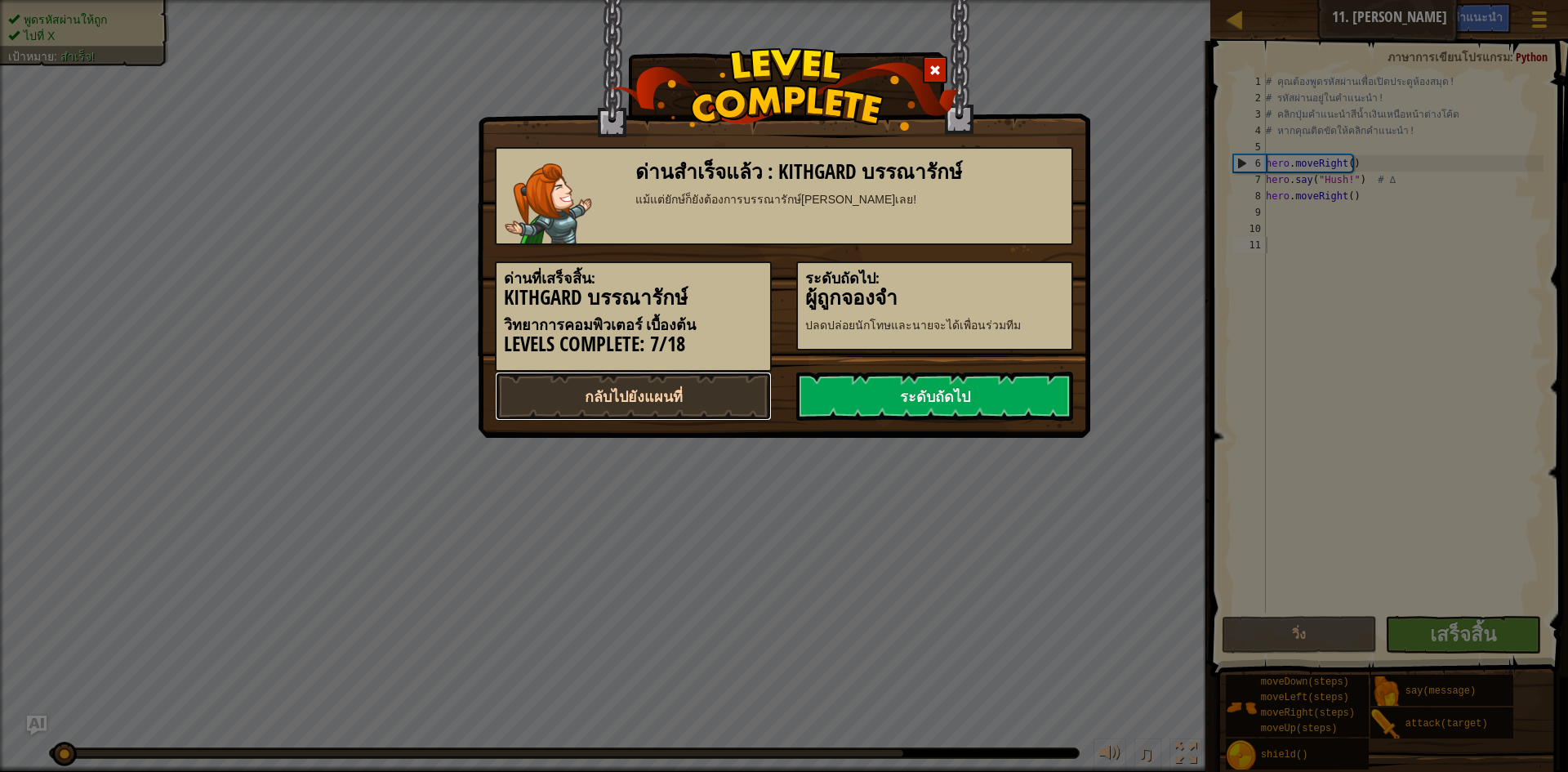
click at [602, 401] on link "กลับไปยังแผนที่" at bounding box center [633, 396] width 277 height 49
select select "th"
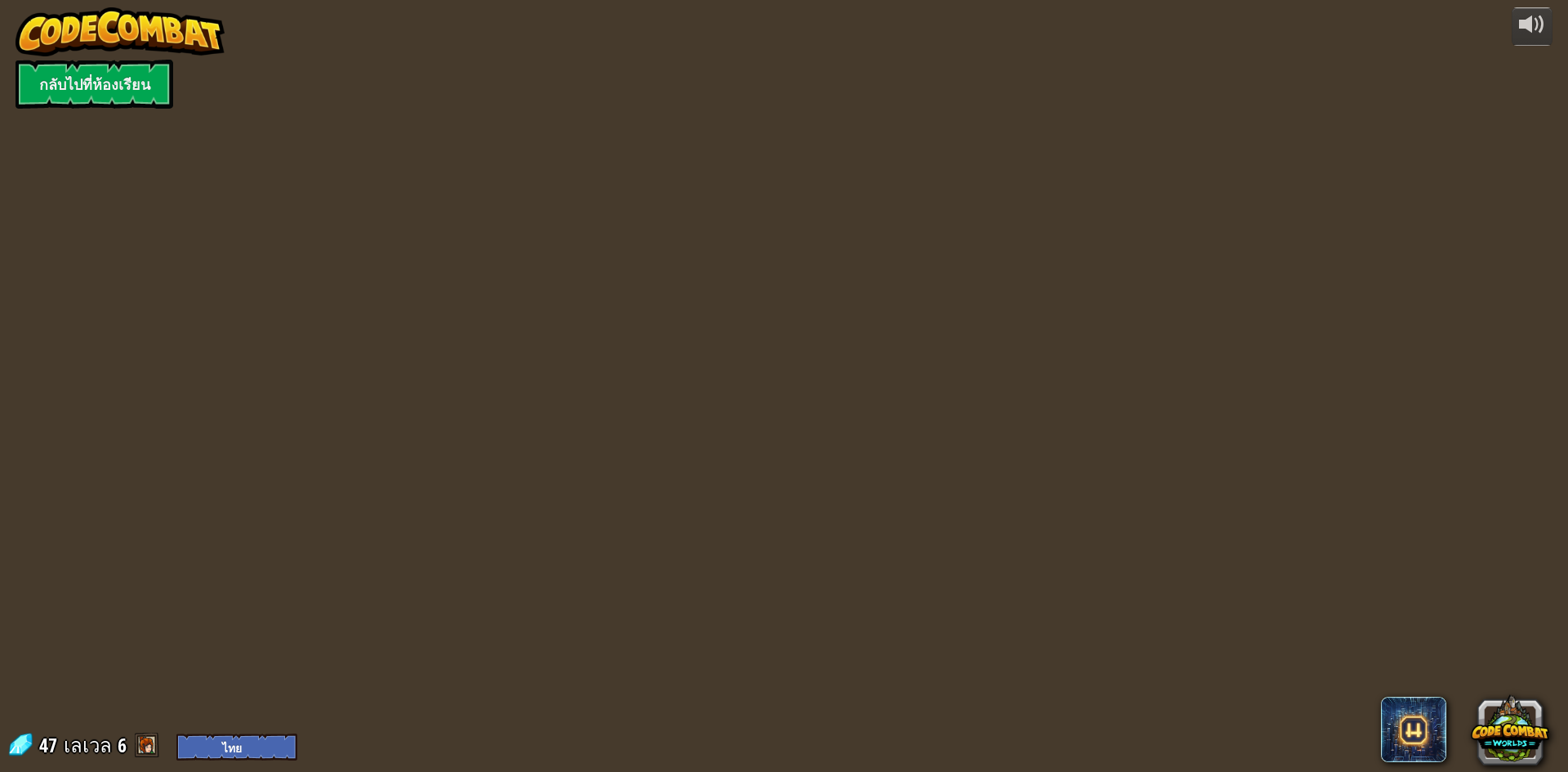
select select "th"
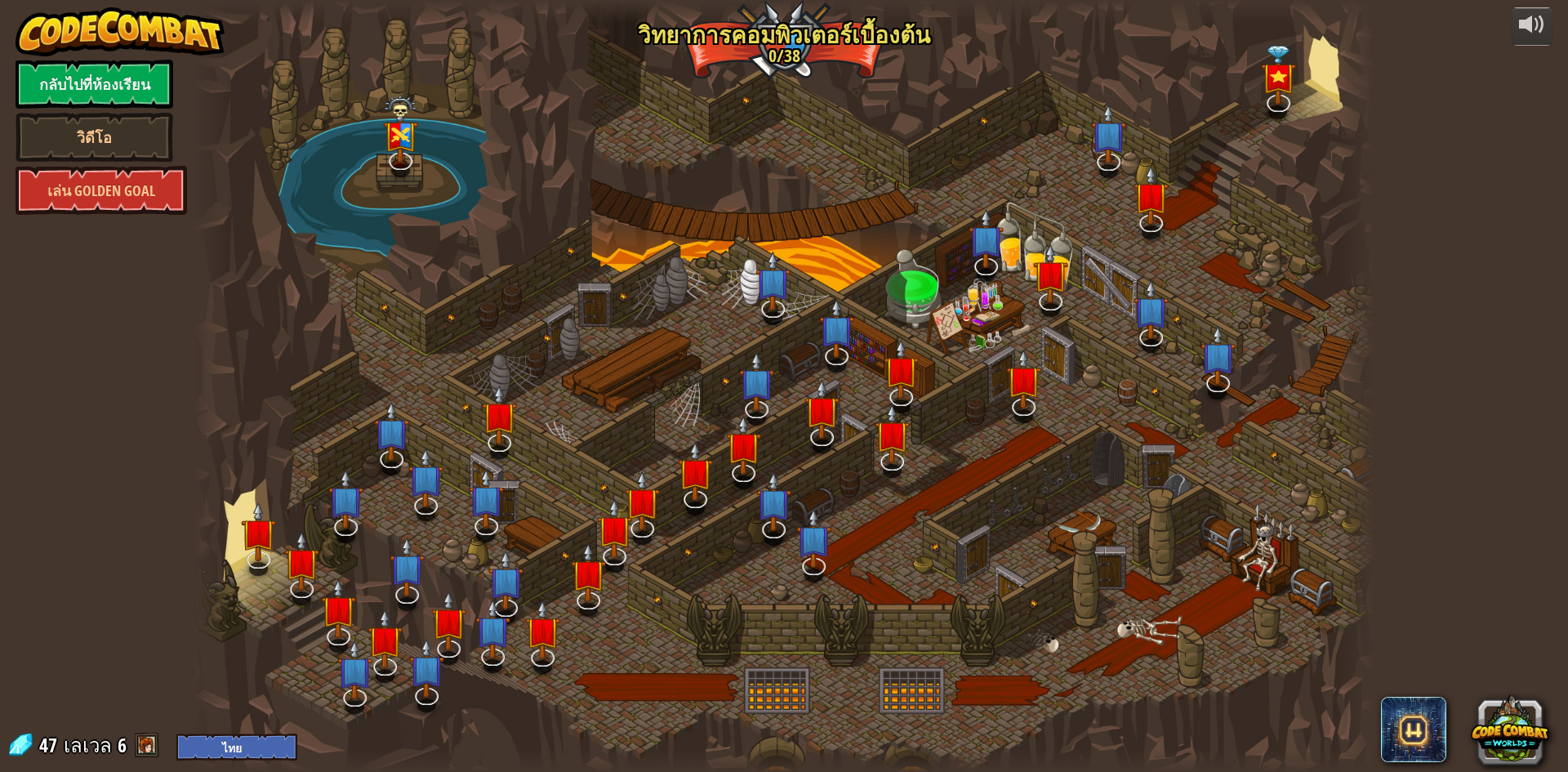
select select "th"
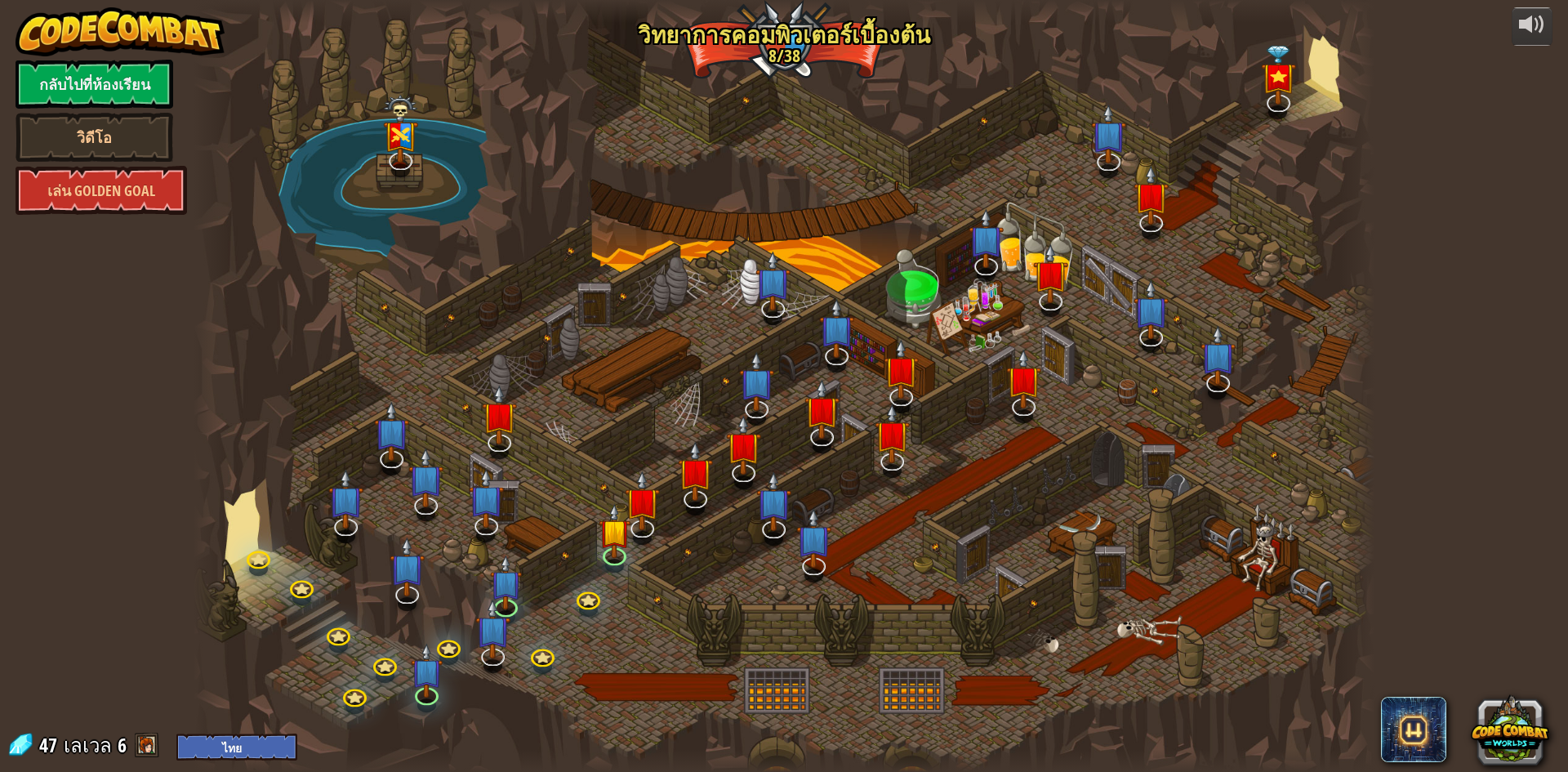
select select "th"
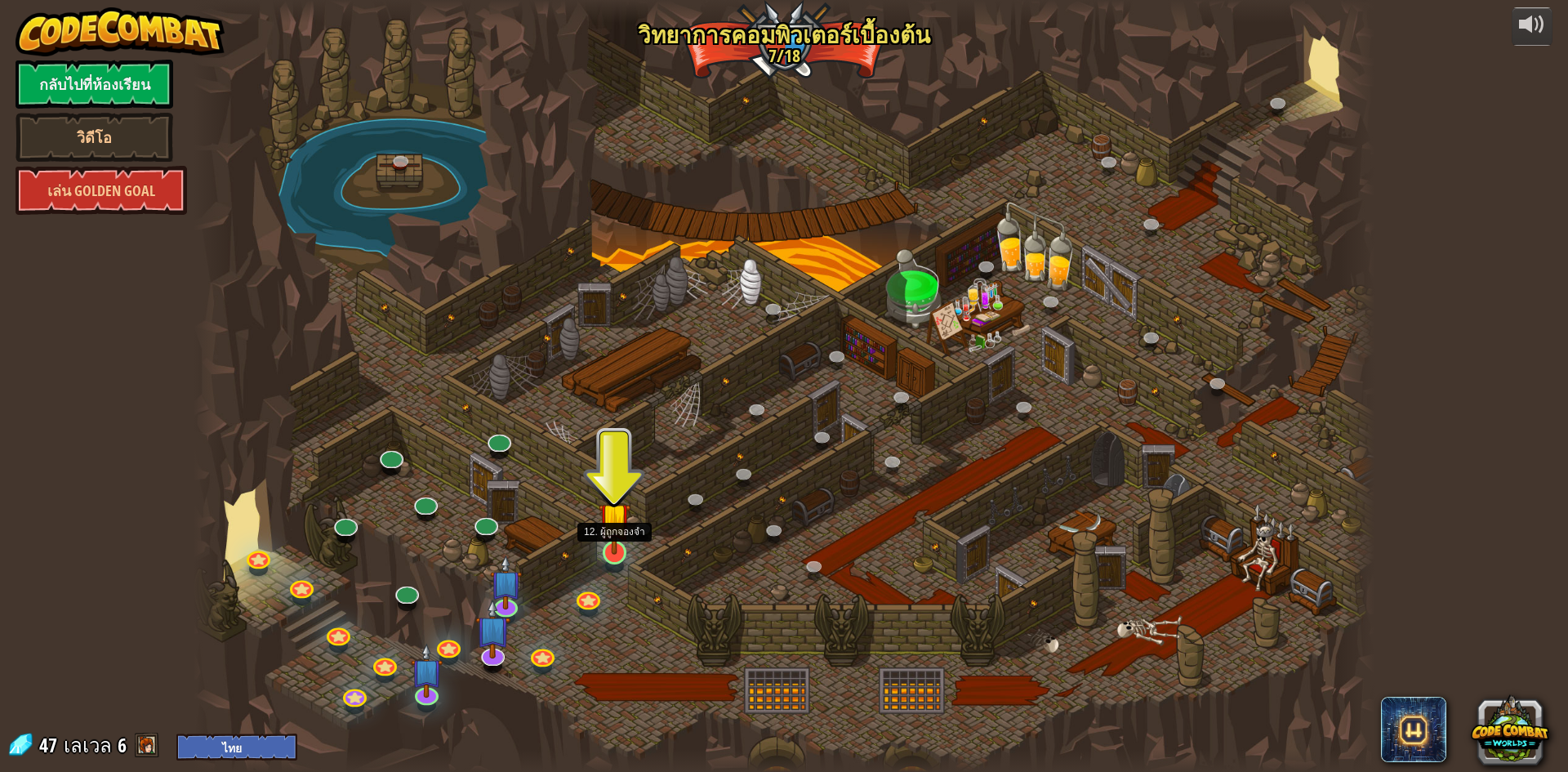
click at [617, 550] on img at bounding box center [615, 518] width 32 height 73
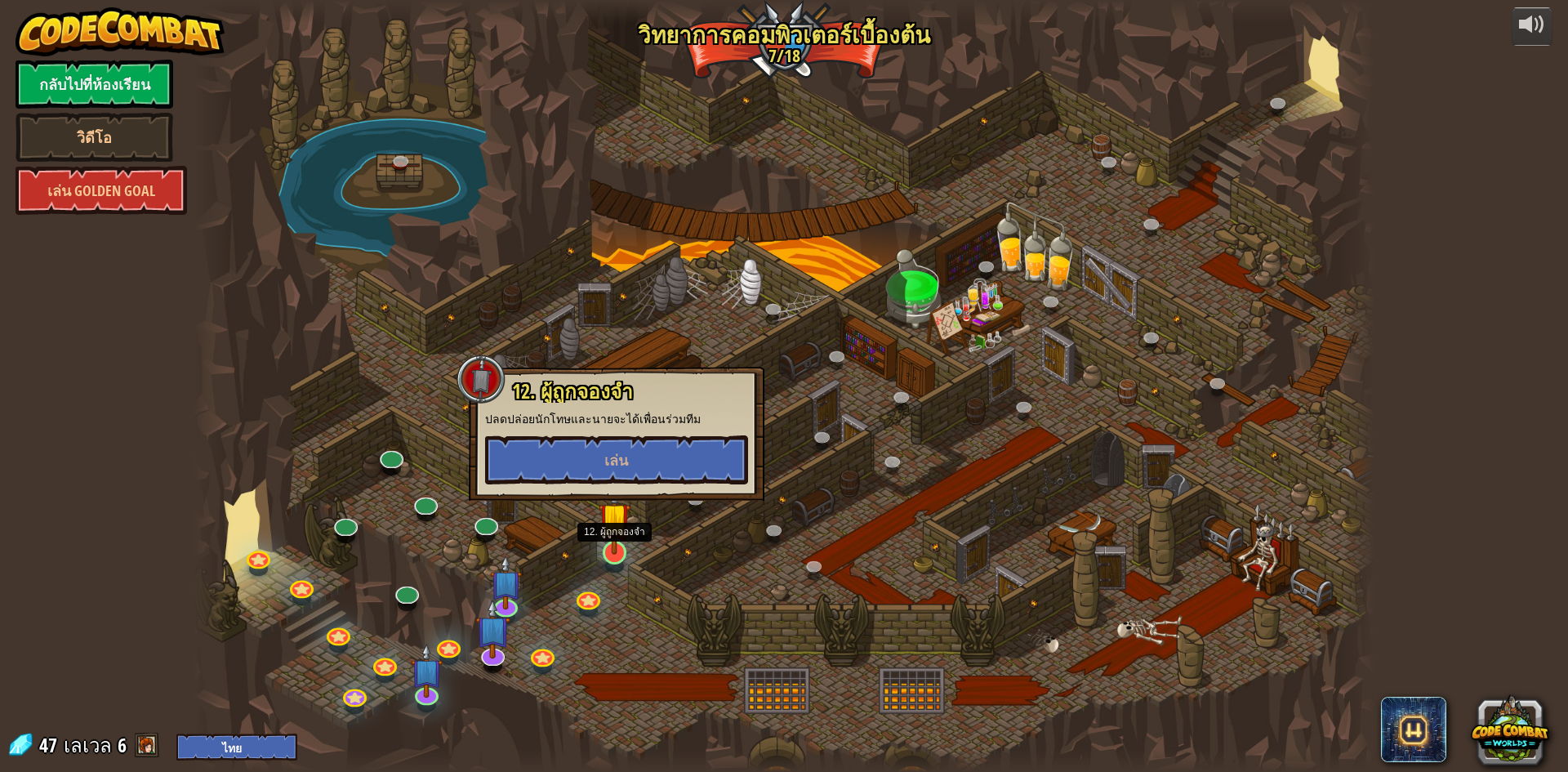
click at [621, 526] on img at bounding box center [615, 518] width 32 height 73
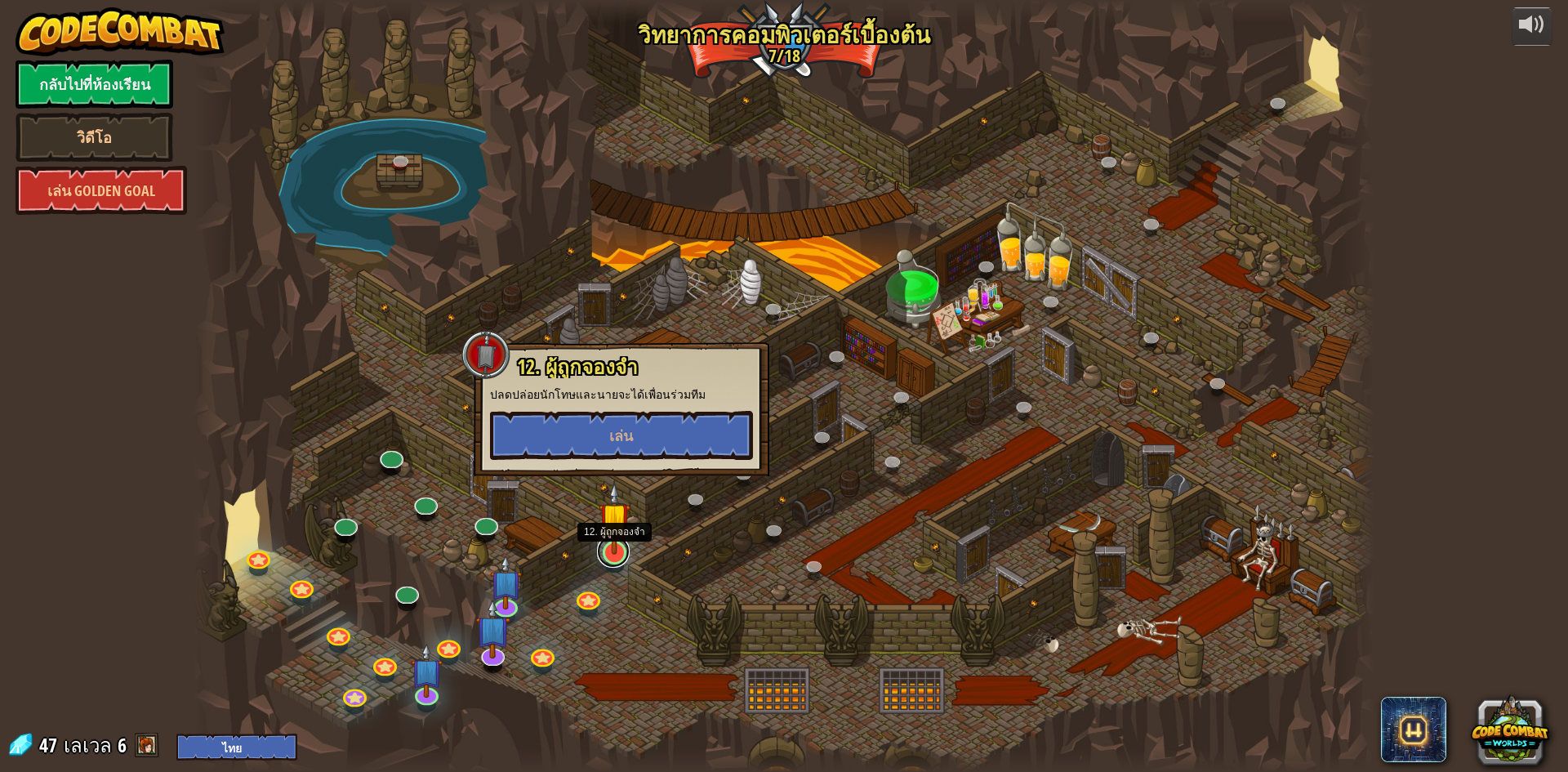
click at [618, 563] on link at bounding box center [614, 552] width 33 height 33
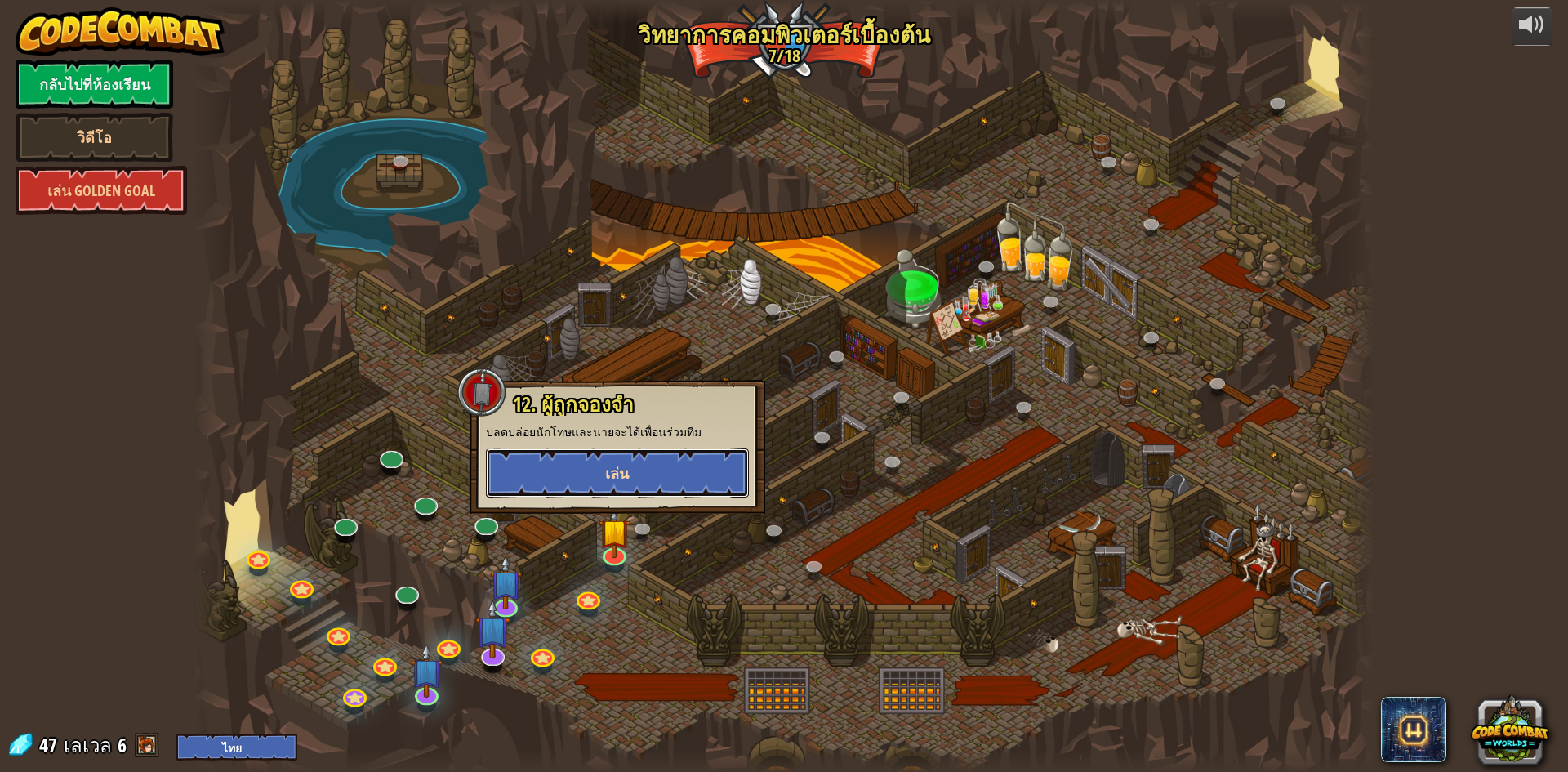
click at [611, 485] on button "เล่น" at bounding box center [617, 473] width 263 height 49
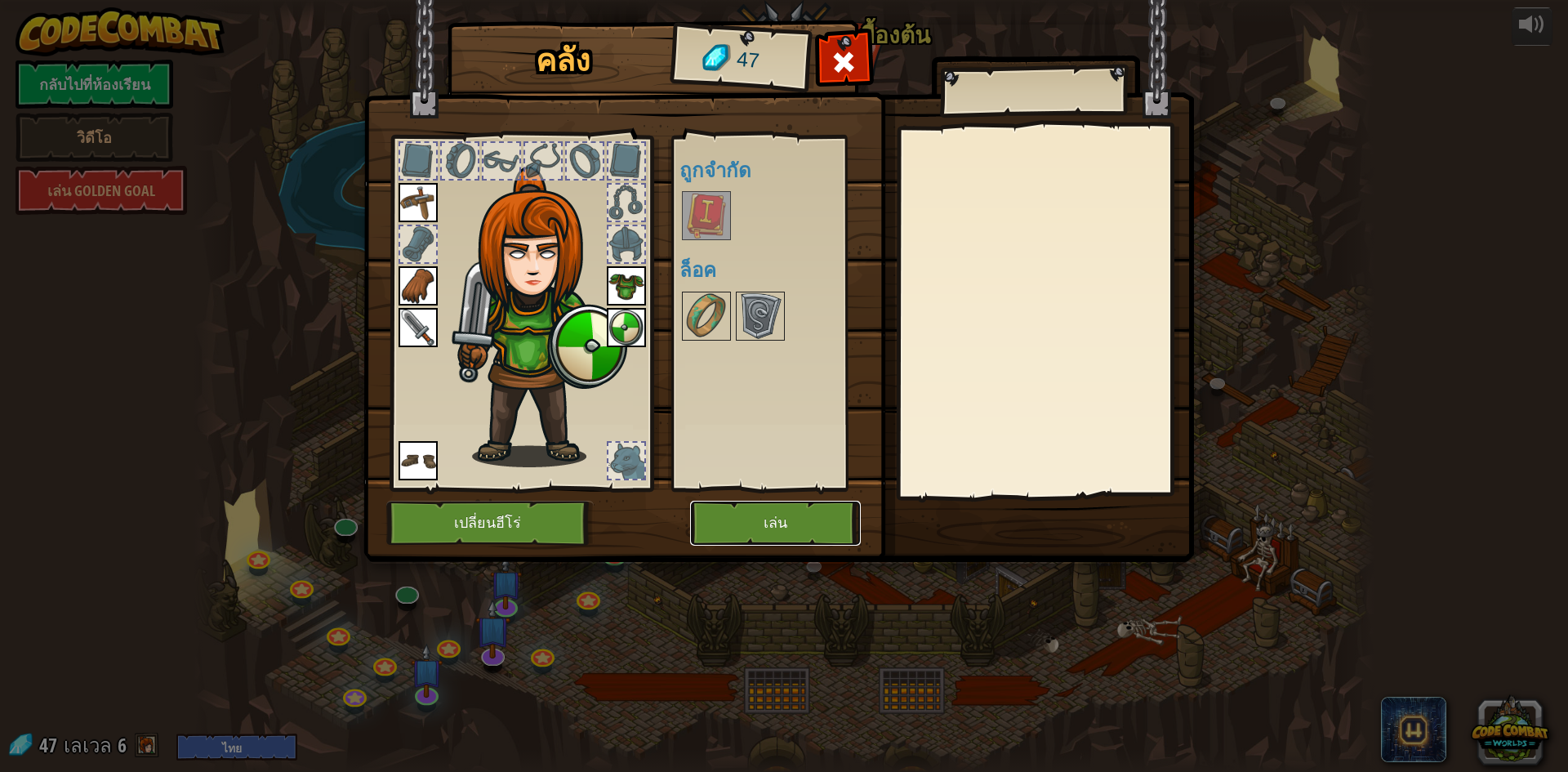
click at [763, 513] on button "เล่น" at bounding box center [776, 523] width 171 height 45
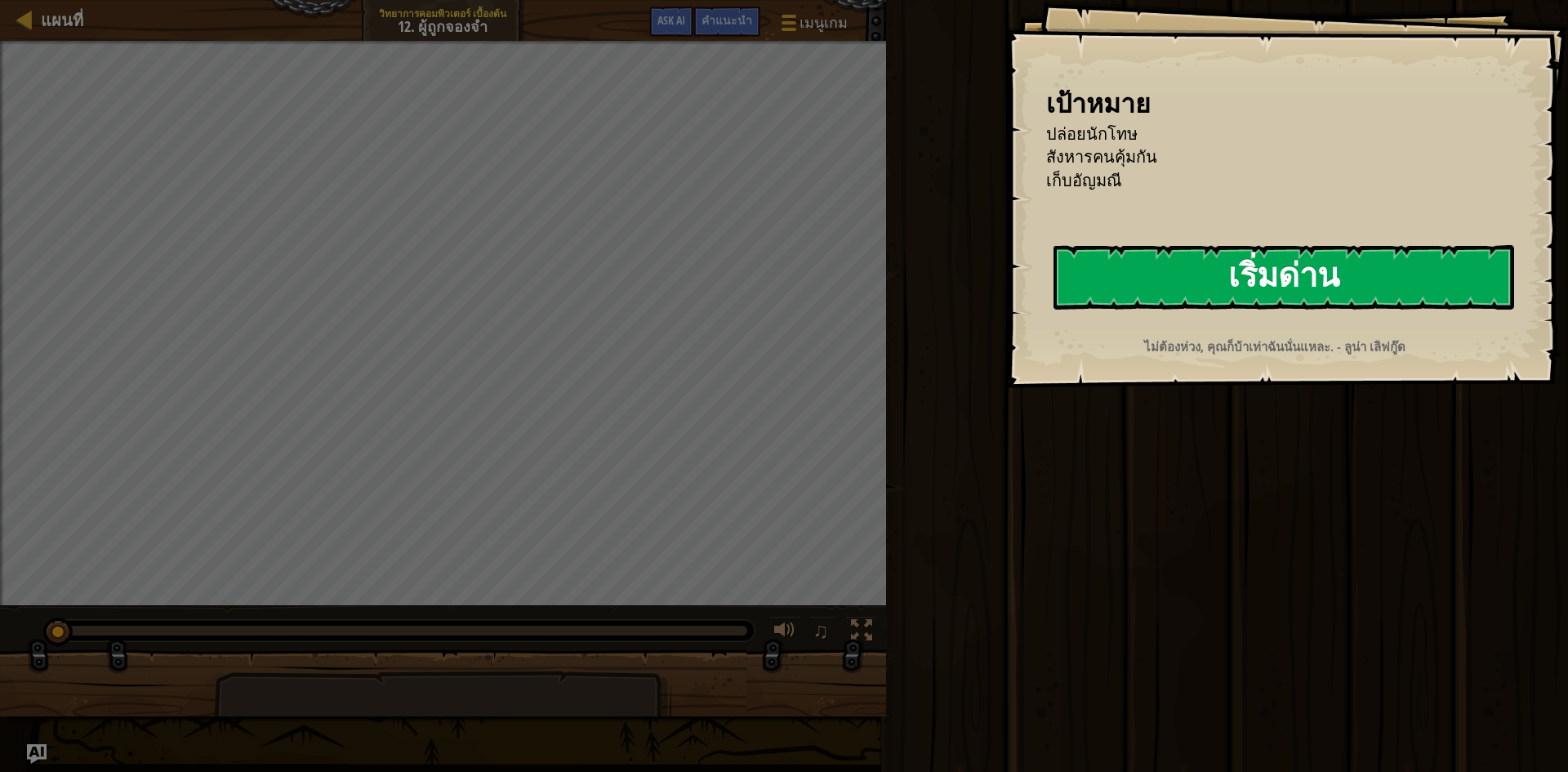
click at [1192, 269] on button "เริ่มด่าน" at bounding box center [1284, 278] width 461 height 64
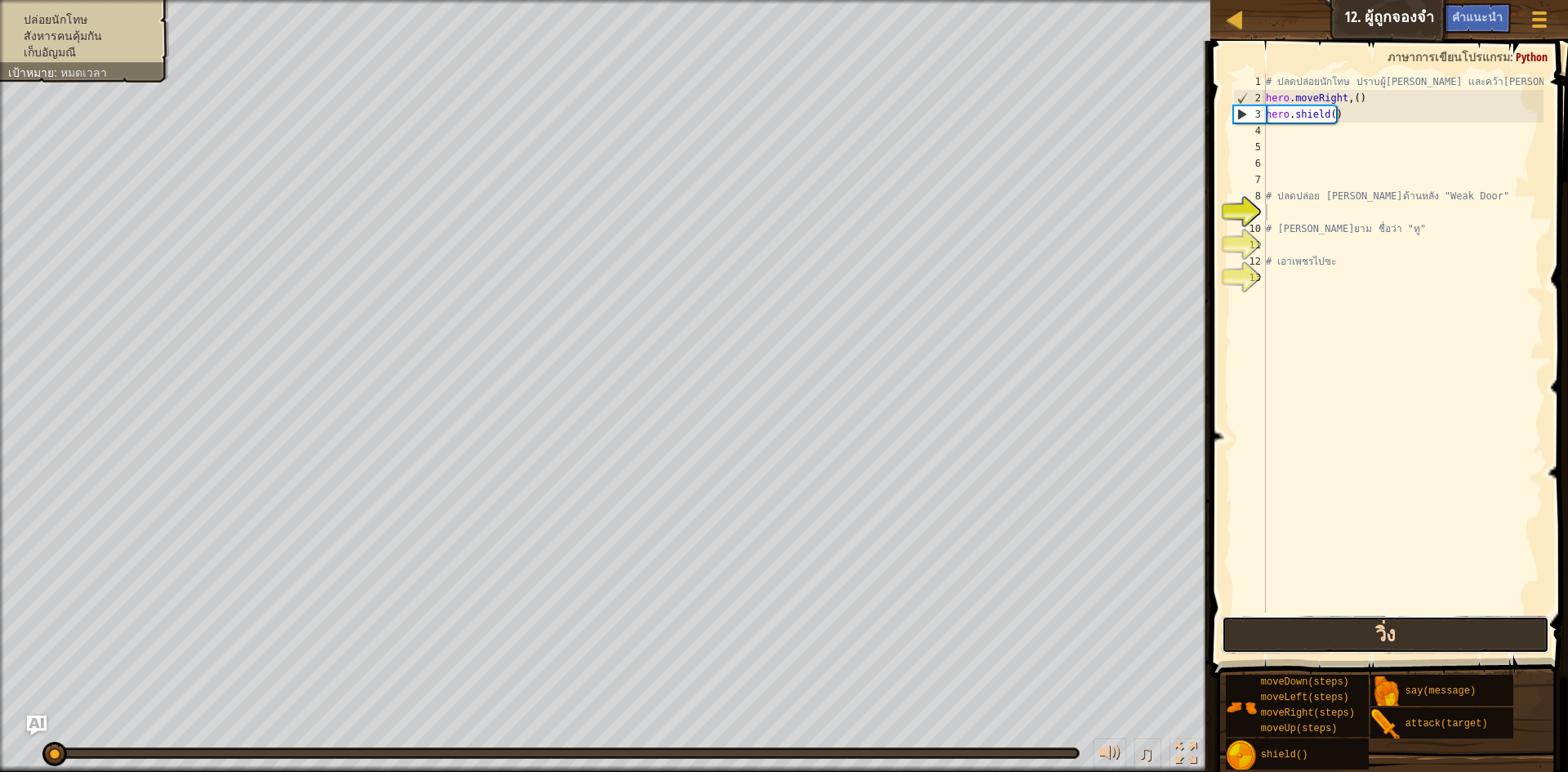
click at [1418, 648] on button "วิ่ง" at bounding box center [1385, 635] width 327 height 37
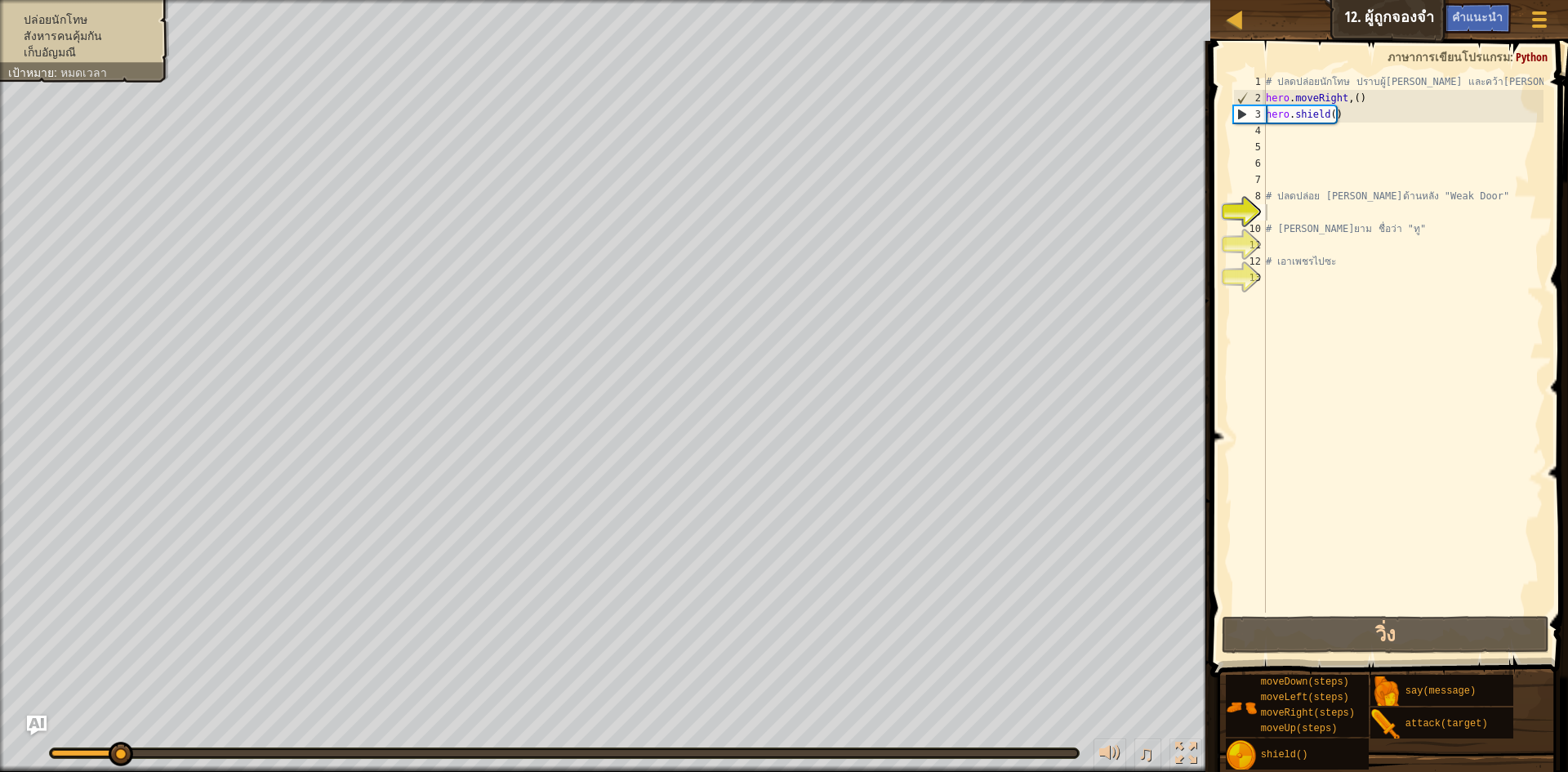
click at [59, 61] on div "ปล่อยนักโทษ สังหารคนคุ้มกัน เก็บ[PERSON_NAME] เป้าหมาย : หมดเวลา" at bounding box center [74, 36] width 188 height 93
drag, startPoint x: 59, startPoint y: 75, endPoint x: 93, endPoint y: 82, distance: 34.7
click at [93, 82] on div "ปล่อยนักโทษ สังหารคนคุ้มกัน เก็บ[PERSON_NAME] เป้าหมาย : หมดเวลา" at bounding box center [74, 36] width 188 height 93
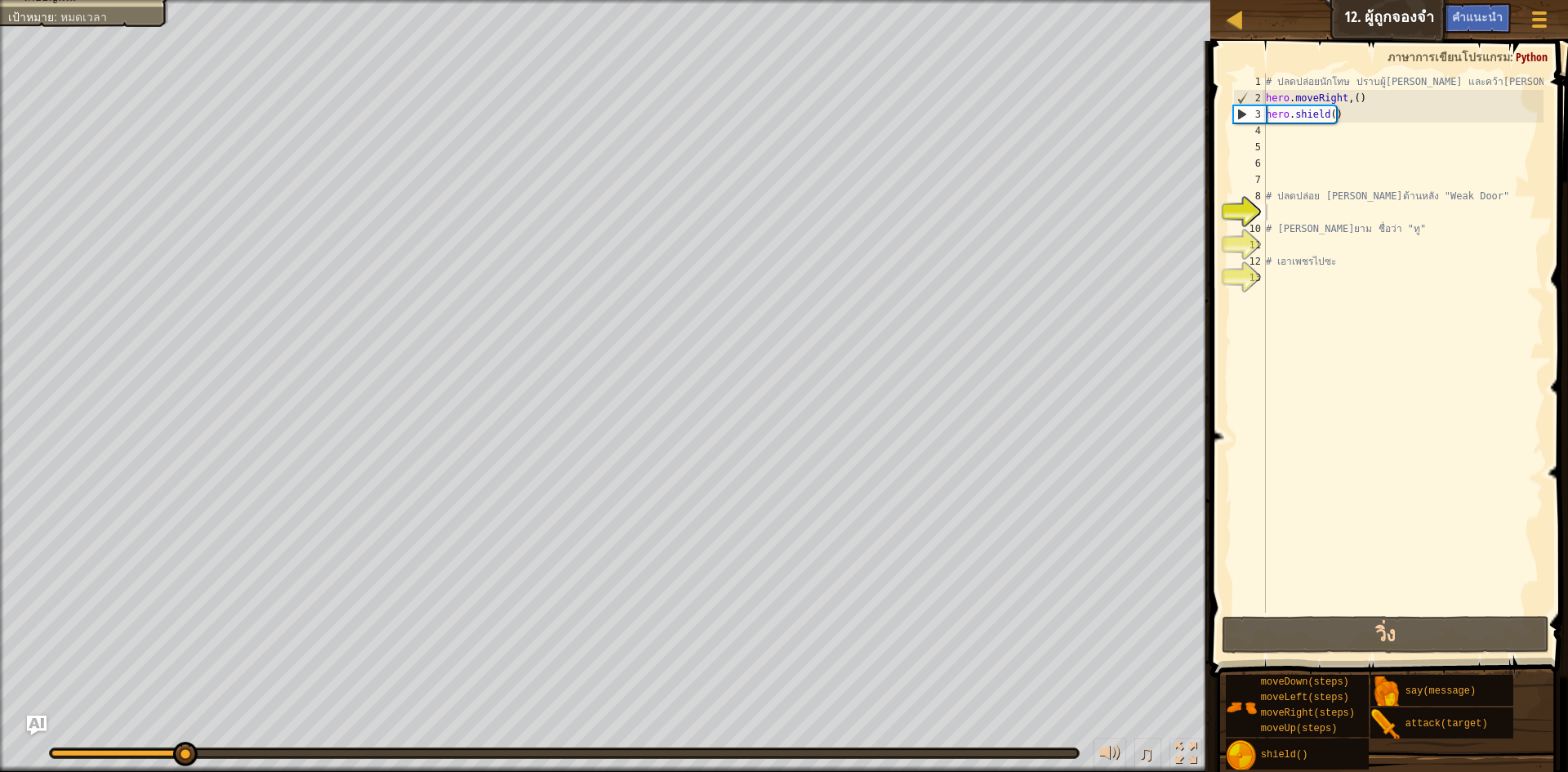
click at [1351, 120] on div "# ปลดปล่อยนักโทษ ปราบผู้[PERSON_NAME] และคว้า[PERSON_NAME] hero . moveRight , (…" at bounding box center [1404, 360] width 281 height 572
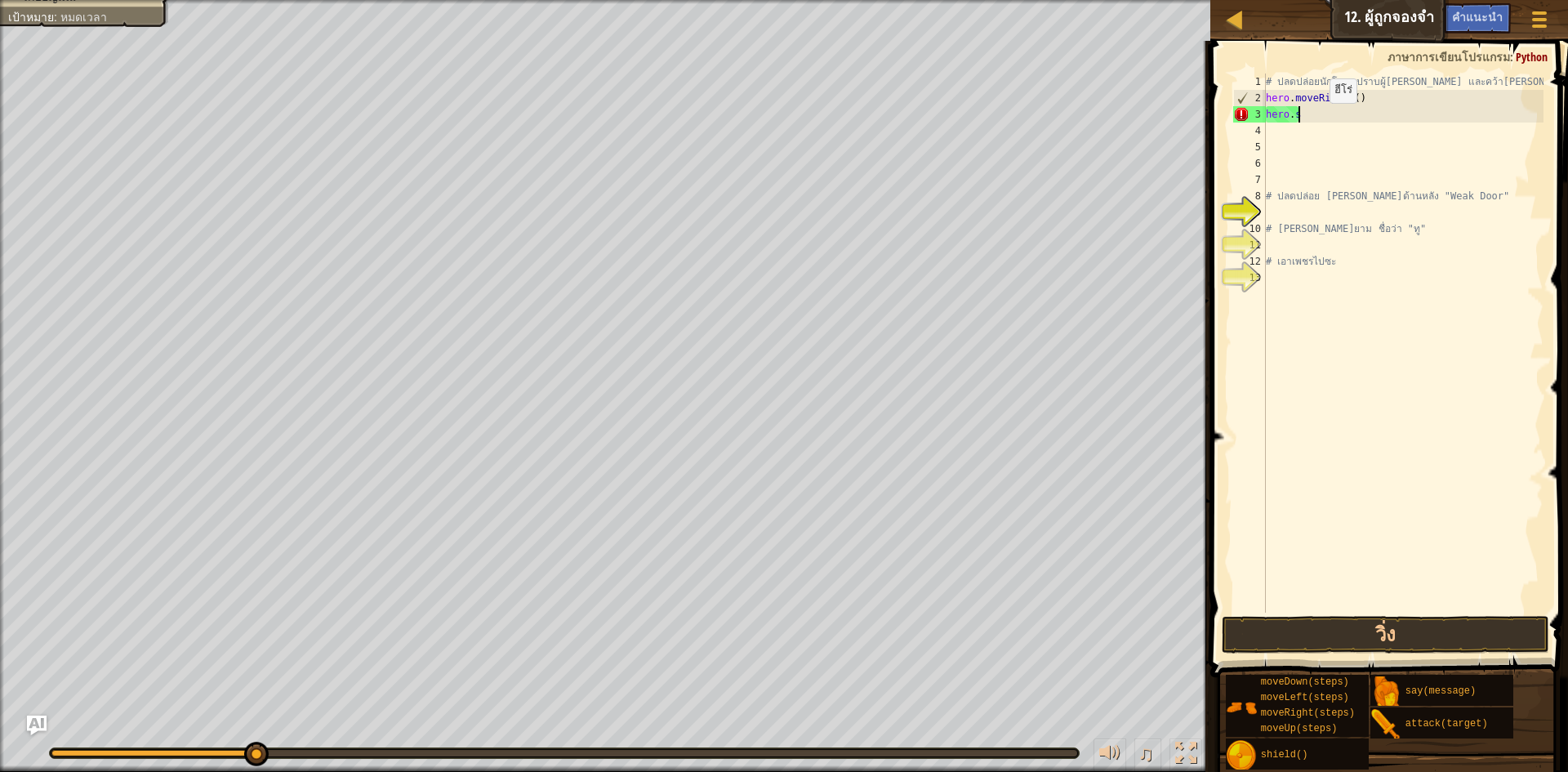
type textarea "h"
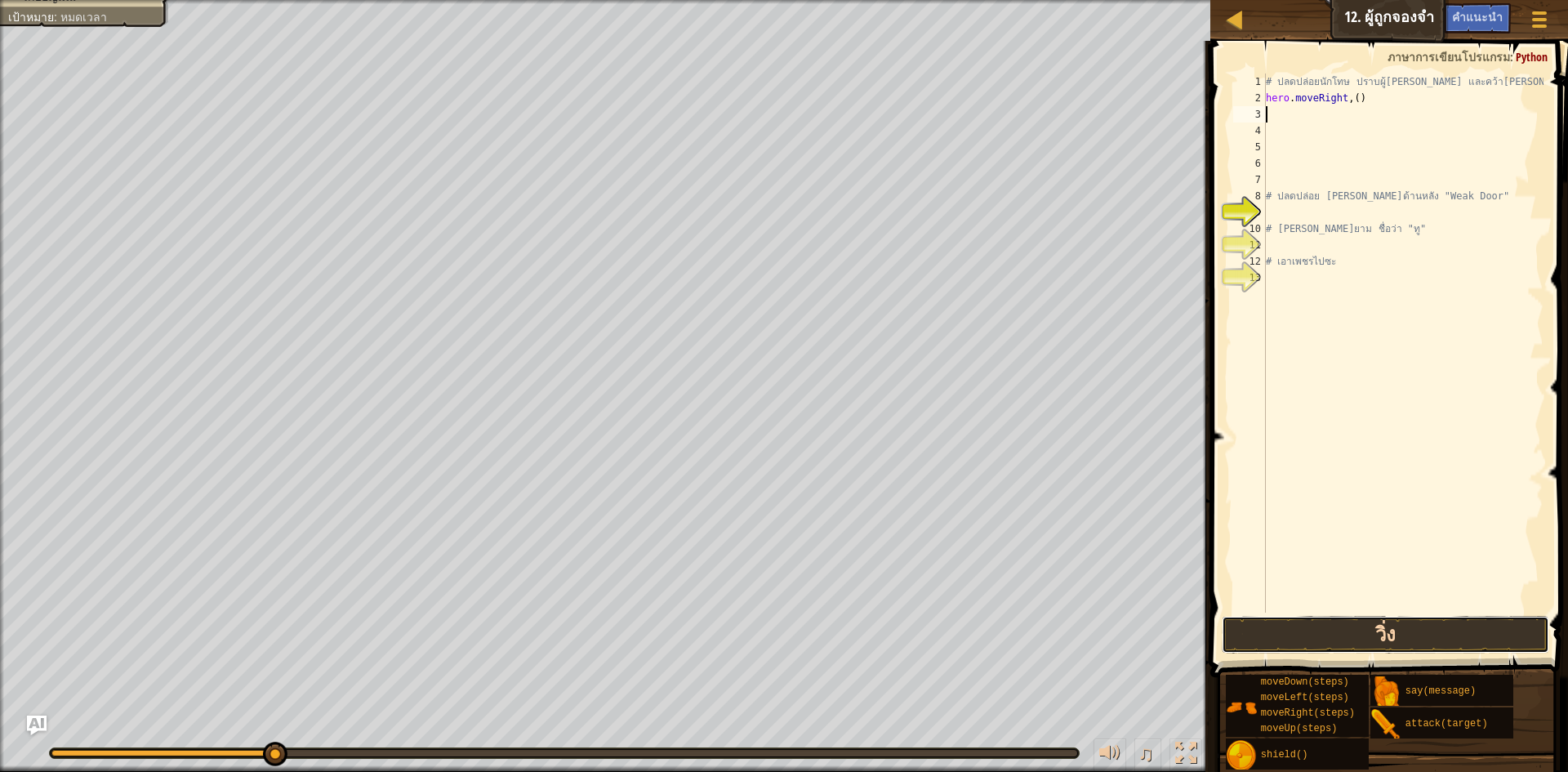
click at [1393, 647] on button "วิ่ง" at bounding box center [1385, 635] width 327 height 37
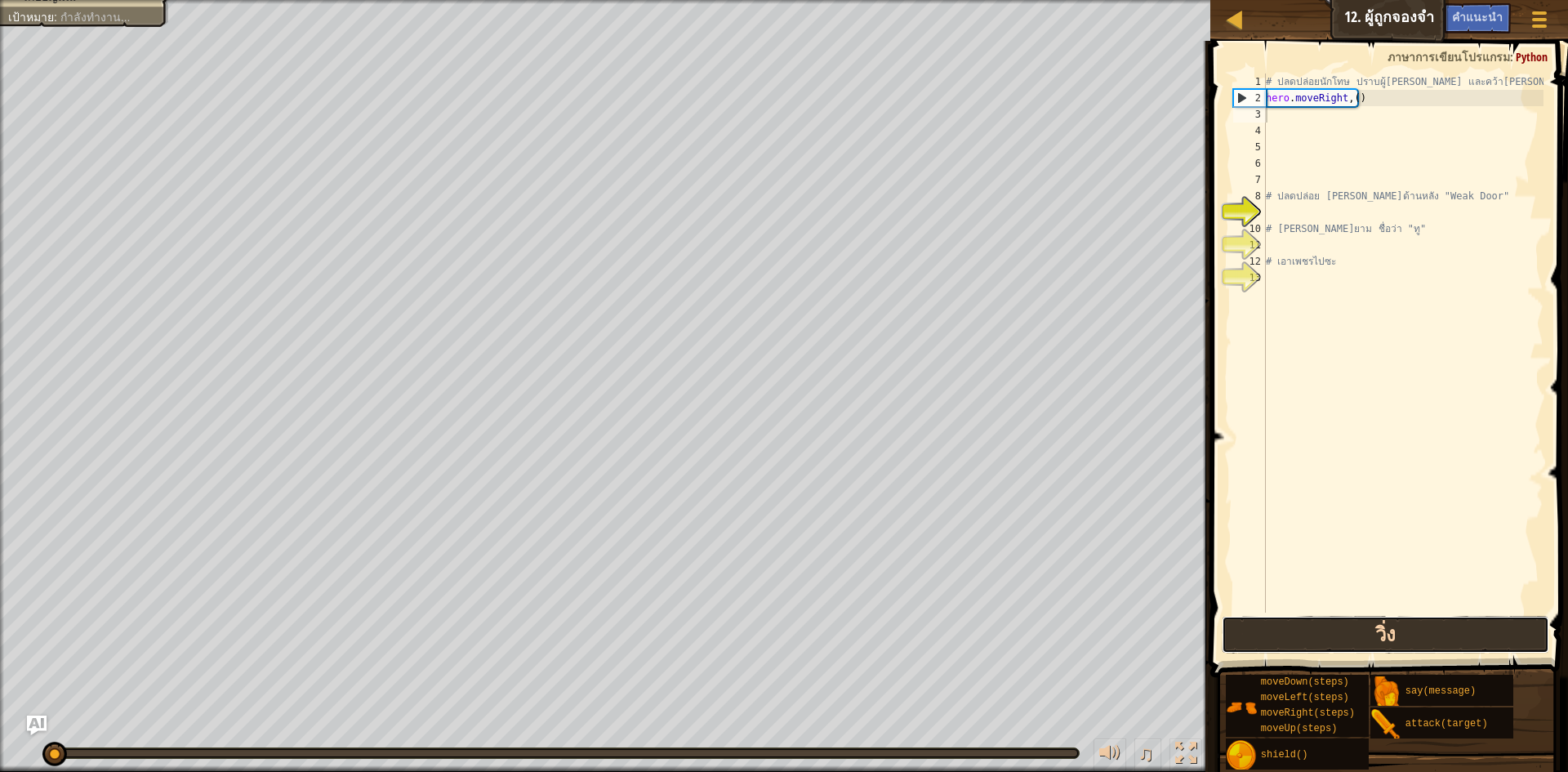
click at [1393, 647] on button "วิ่ง" at bounding box center [1385, 635] width 327 height 37
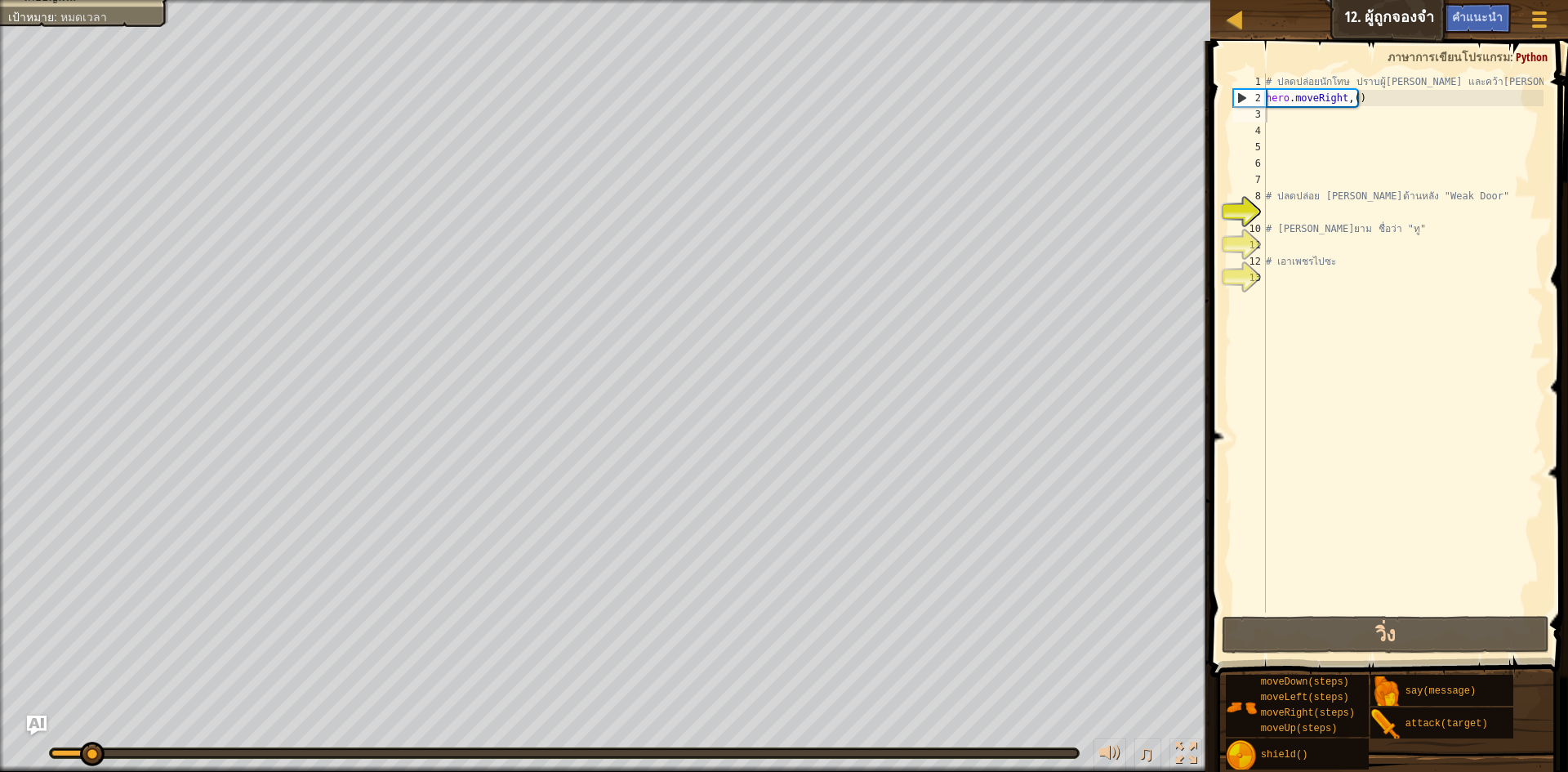
click at [791, 749] on div at bounding box center [564, 754] width 1029 height 10
drag, startPoint x: 146, startPoint y: 756, endPoint x: 0, endPoint y: 772, distance: 146.9
click at [0, 0] on html "แผนที่ วิทยาการคอมพิวเตอร์ เบื้องต้น 12. ผู้ถูกจองจำ เมนูเกม เสร็จ[PERSON_NAME]…" at bounding box center [784, 0] width 1568 height 0
drag, startPoint x: 67, startPoint y: 752, endPoint x: 7, endPoint y: 754, distance: 60.0
click at [2, 756] on div "♫" at bounding box center [605, 749] width 1210 height 49
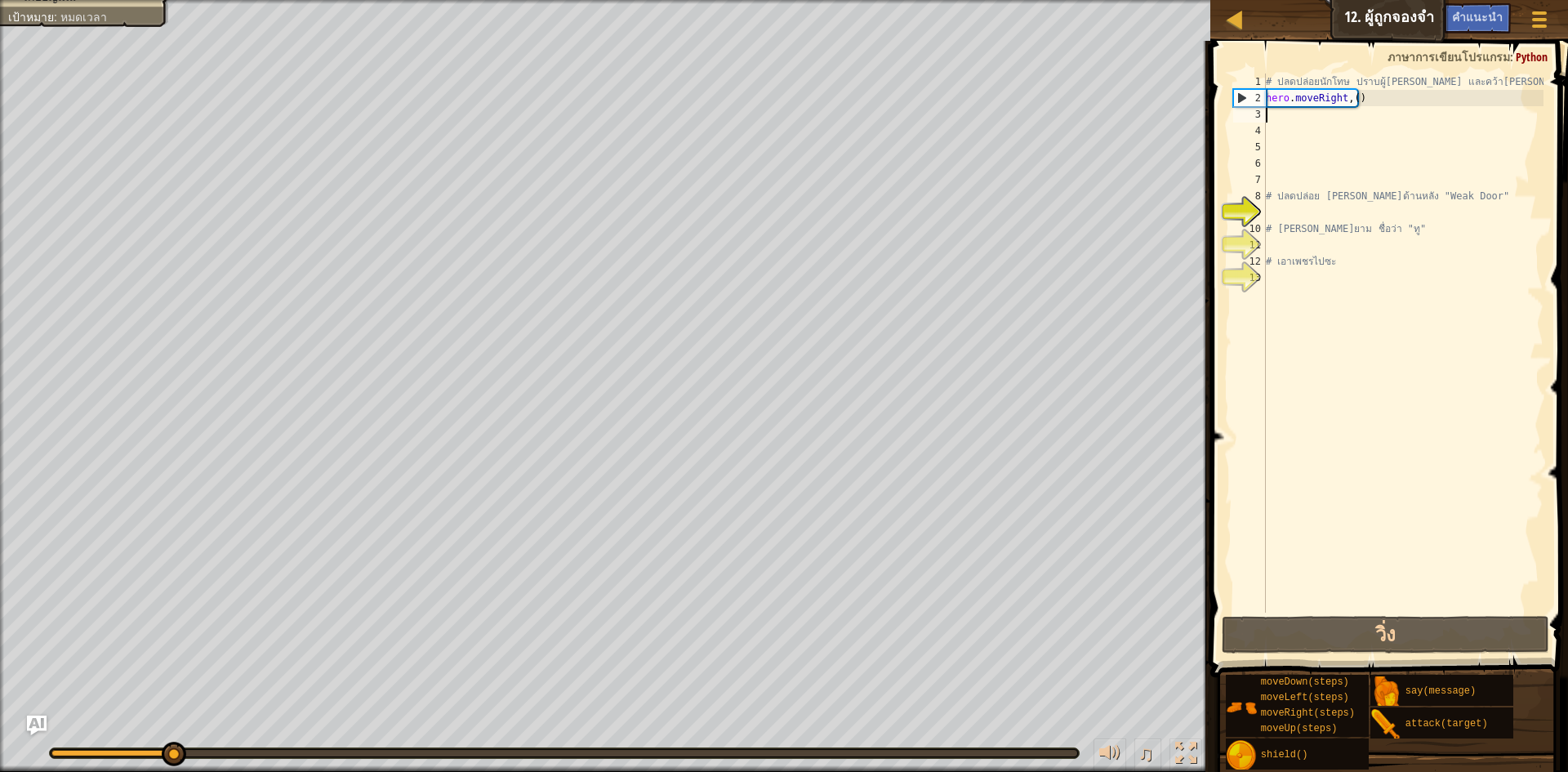
click at [1379, 89] on div "# ปลดปล่อยนักโทษ ปราบผู้[PERSON_NAME] และคว้า[PERSON_NAME] hero . moveRight , (…" at bounding box center [1404, 360] width 281 height 572
type textarea "# ปลดปล่อยนักโทษ ปราบผู้[PERSON_NAME] และคว้า[PERSON_NAME]"
click at [1374, 108] on div "# ปลดปล่อยนักโทษ ปราบผู้[PERSON_NAME] และคว้า[PERSON_NAME] hero . moveRight , (…" at bounding box center [1404, 360] width 281 height 572
click at [1397, 99] on div "# ปลดปล่อยนักโทษ ปราบผู้[PERSON_NAME] และคว้า[PERSON_NAME] hero . moveRight , (…" at bounding box center [1404, 360] width 281 height 572
type textarea "hero.moveRight,()"
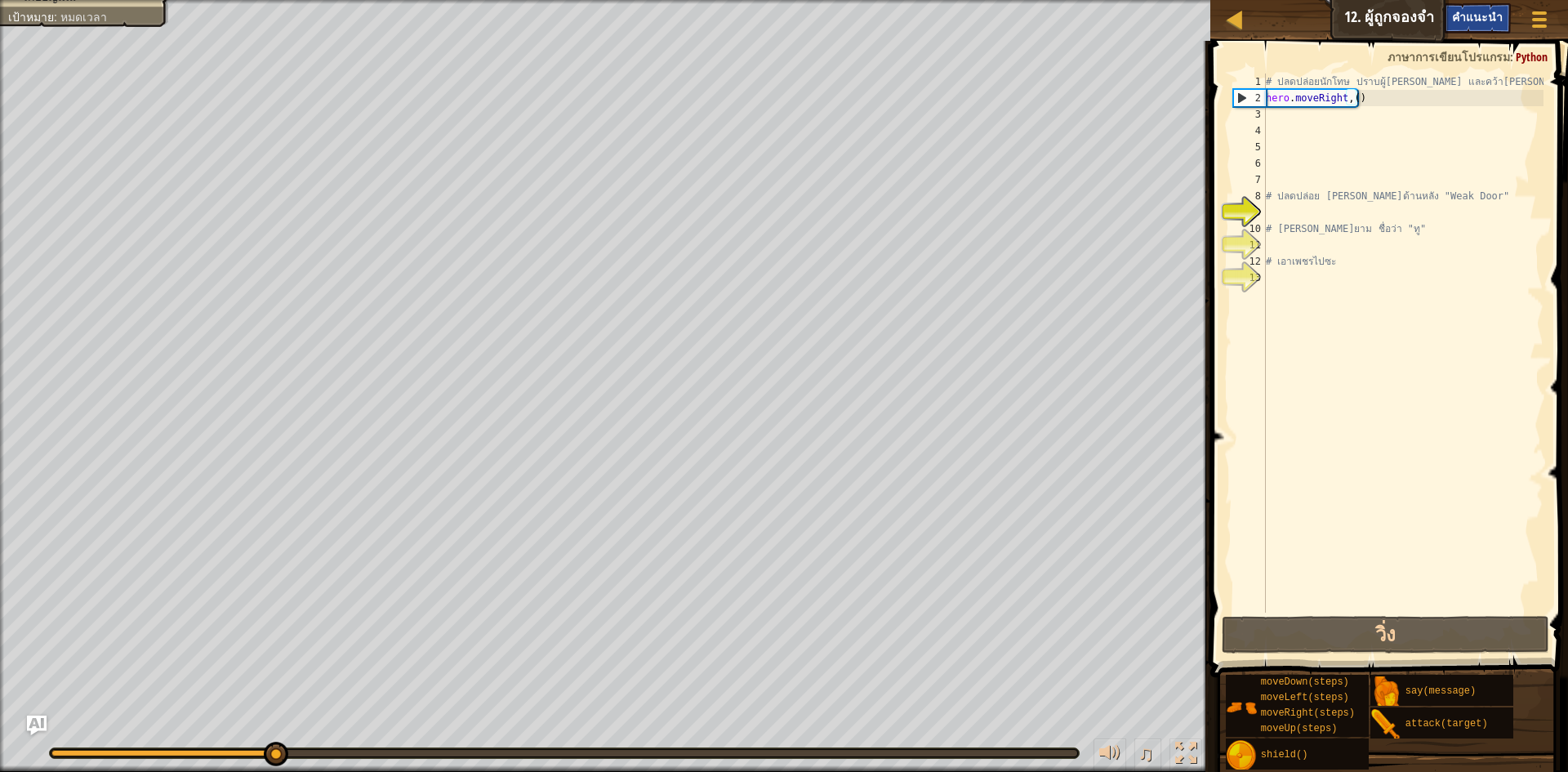
click at [1480, 33] on div "คำแนะนำ" at bounding box center [1477, 18] width 67 height 31
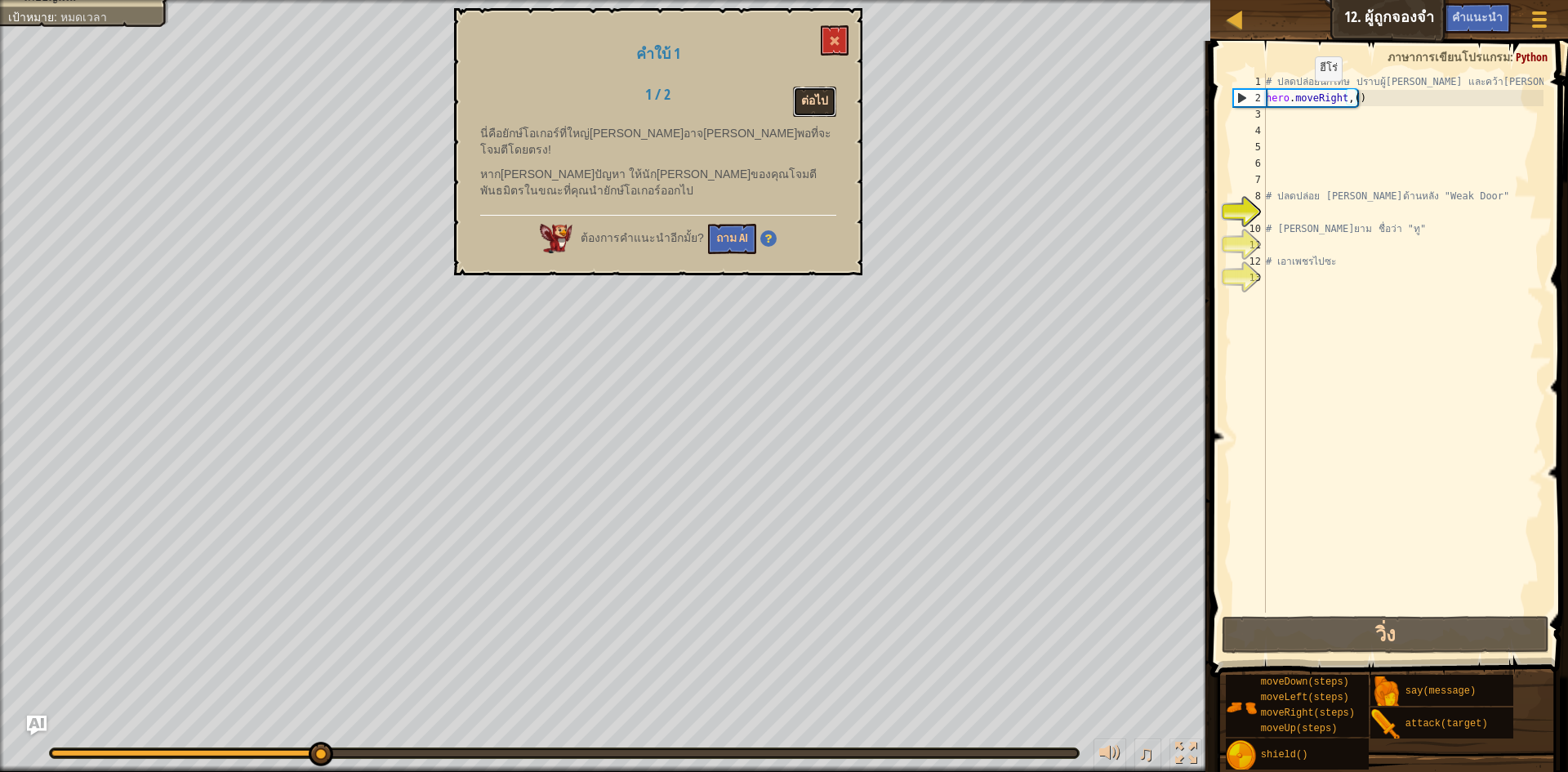
click at [816, 102] on button "ต่อไป" at bounding box center [815, 102] width 43 height 31
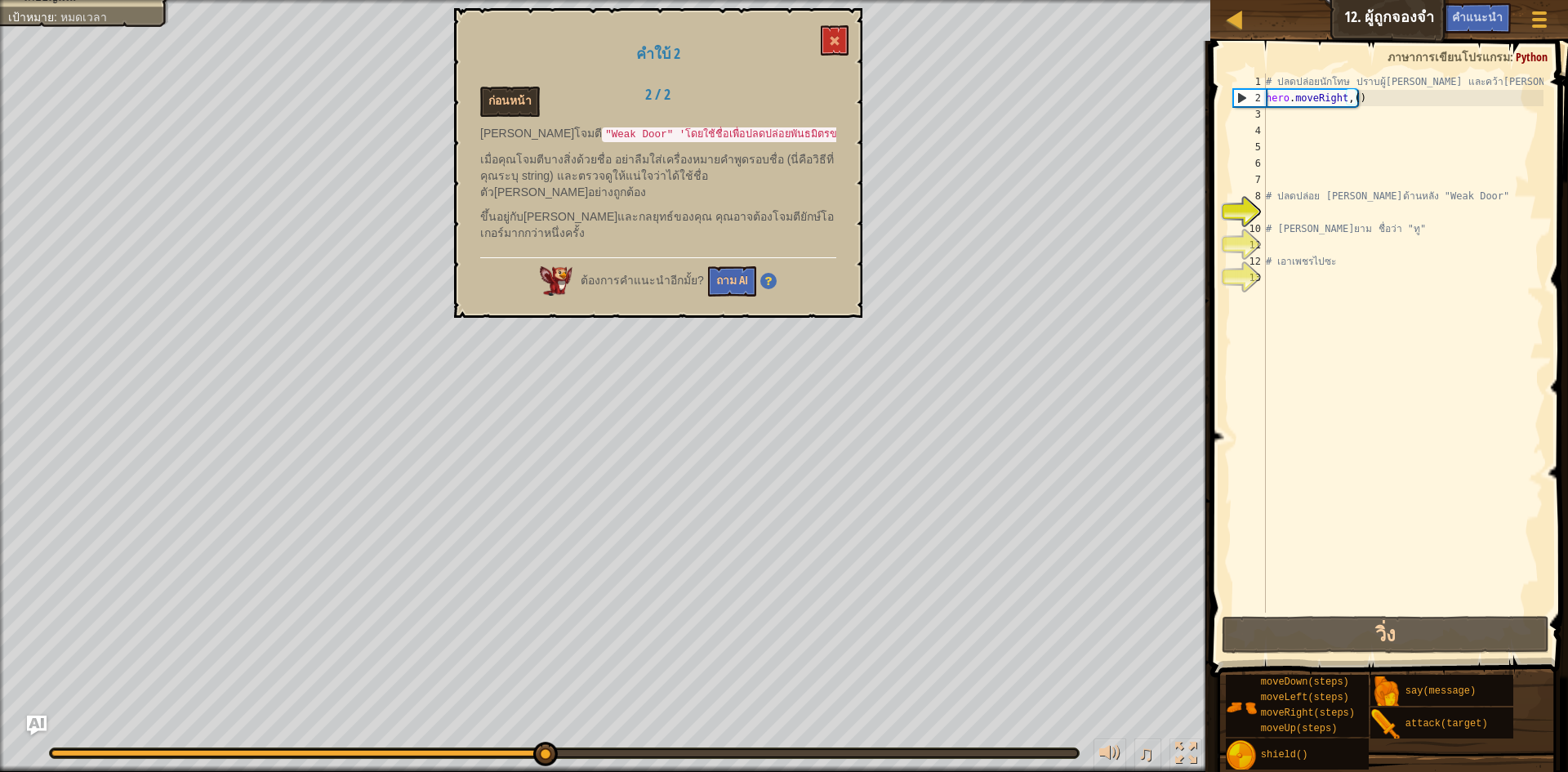
click at [1274, 111] on div "# ปลดปล่อยนักโทษ ปราบผู้[PERSON_NAME] และคว้า[PERSON_NAME] hero . moveRight , (…" at bounding box center [1404, 360] width 281 height 572
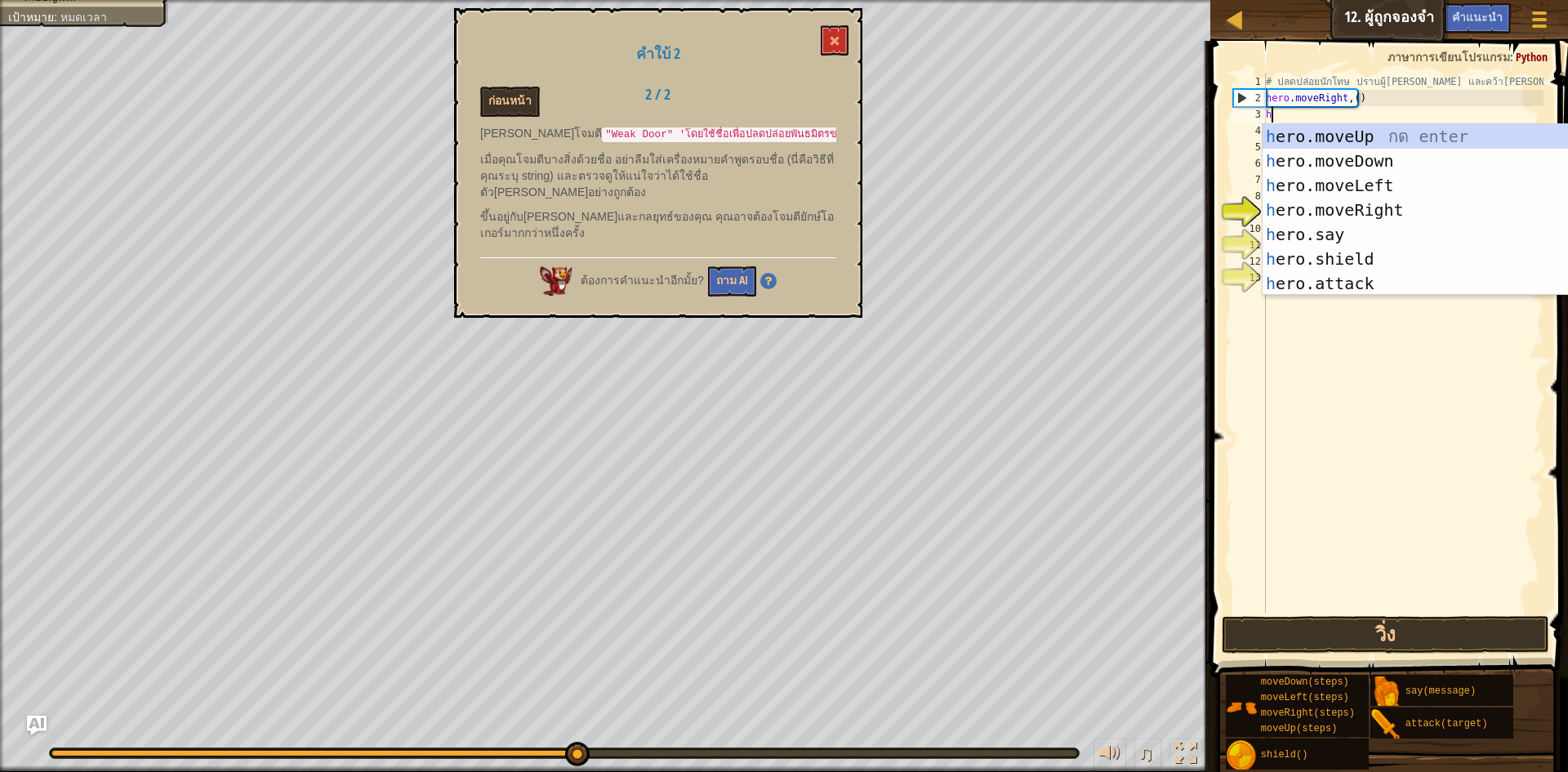
scroll to position [7, 0]
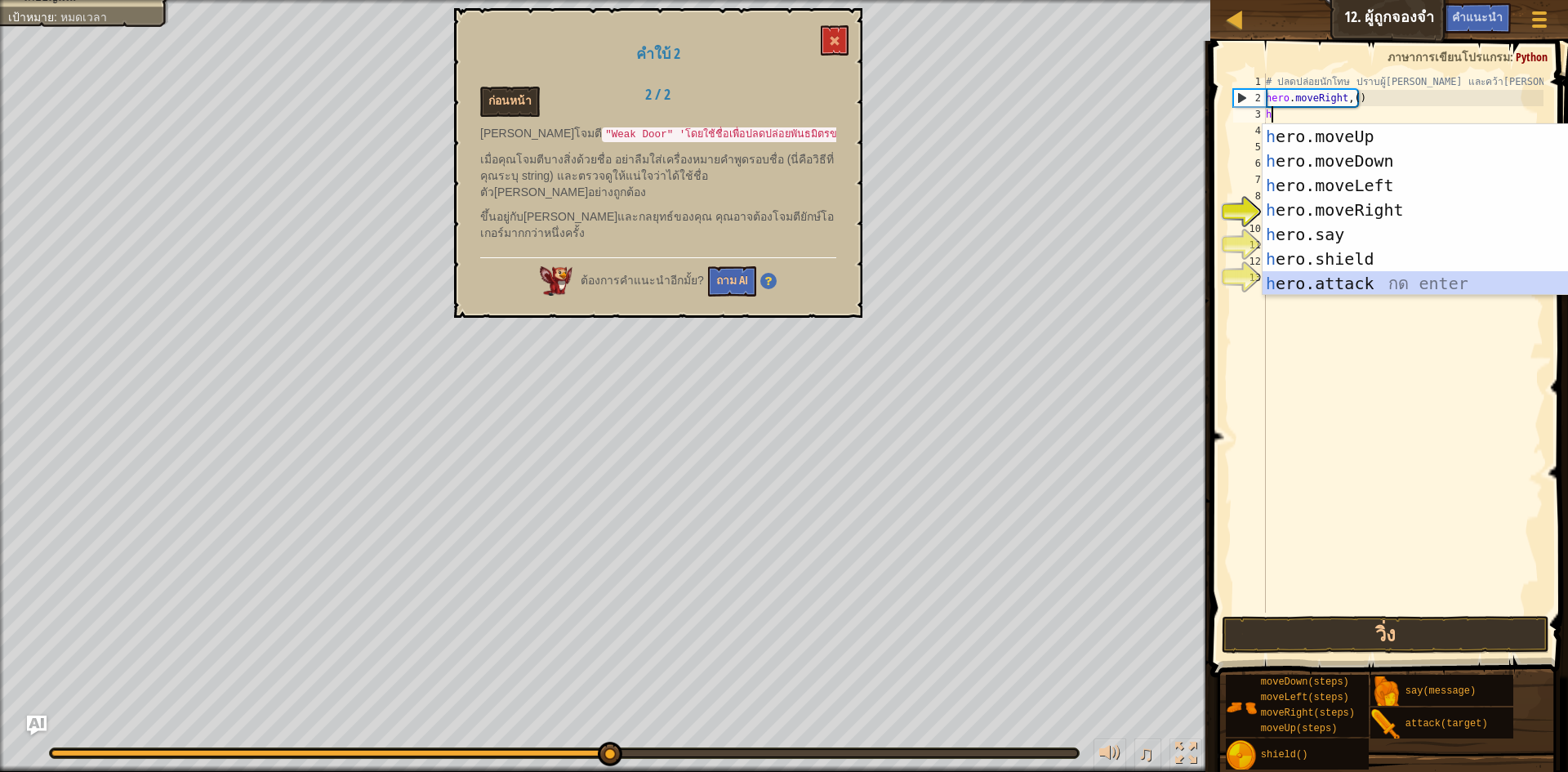
click at [1291, 285] on div "h ero.moveUp กด enter h ero.moveDown กด enter h ero.moveLeft กด enter h ero.mov…" at bounding box center [1418, 234] width 309 height 221
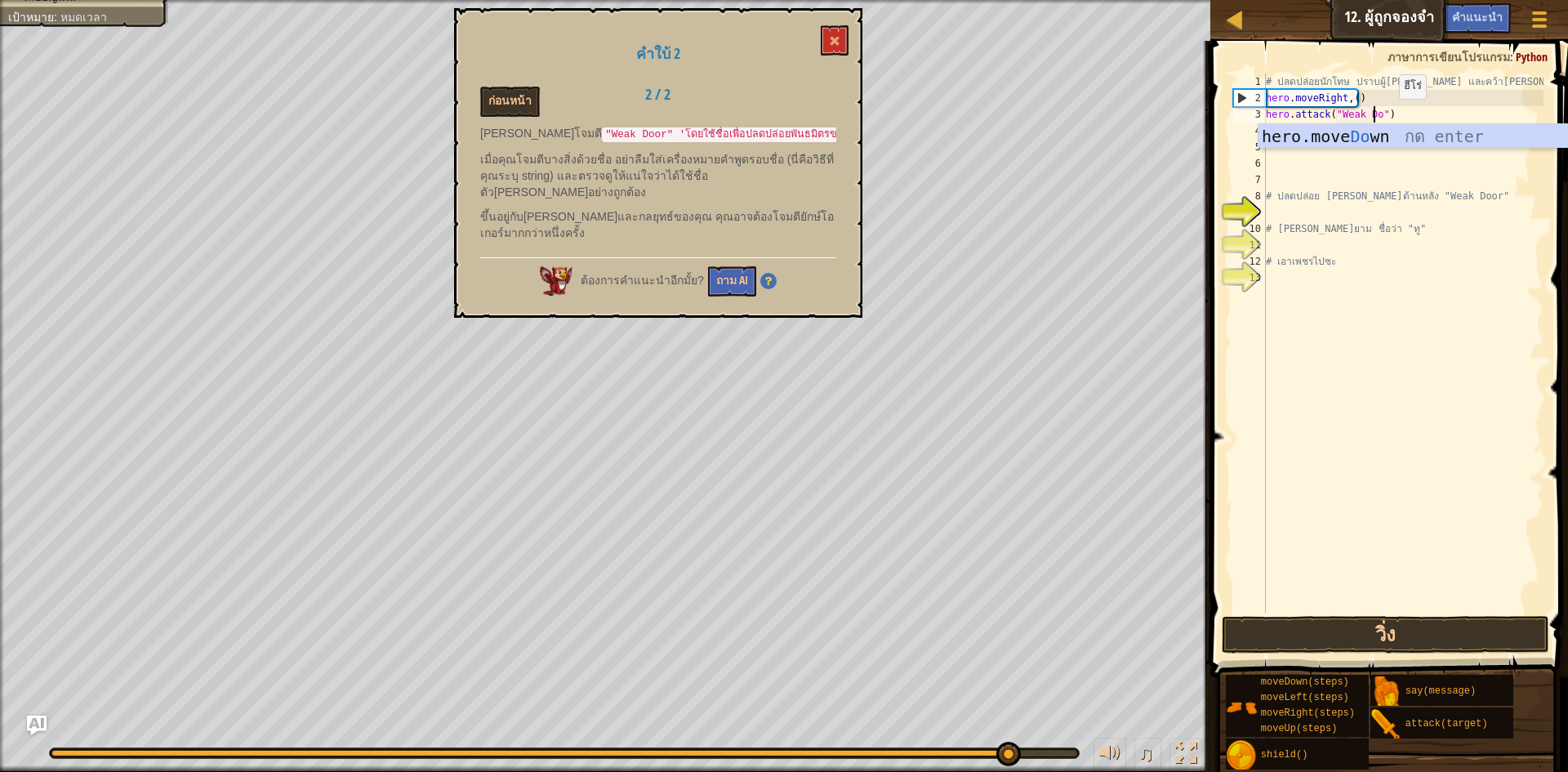
scroll to position [7, 10]
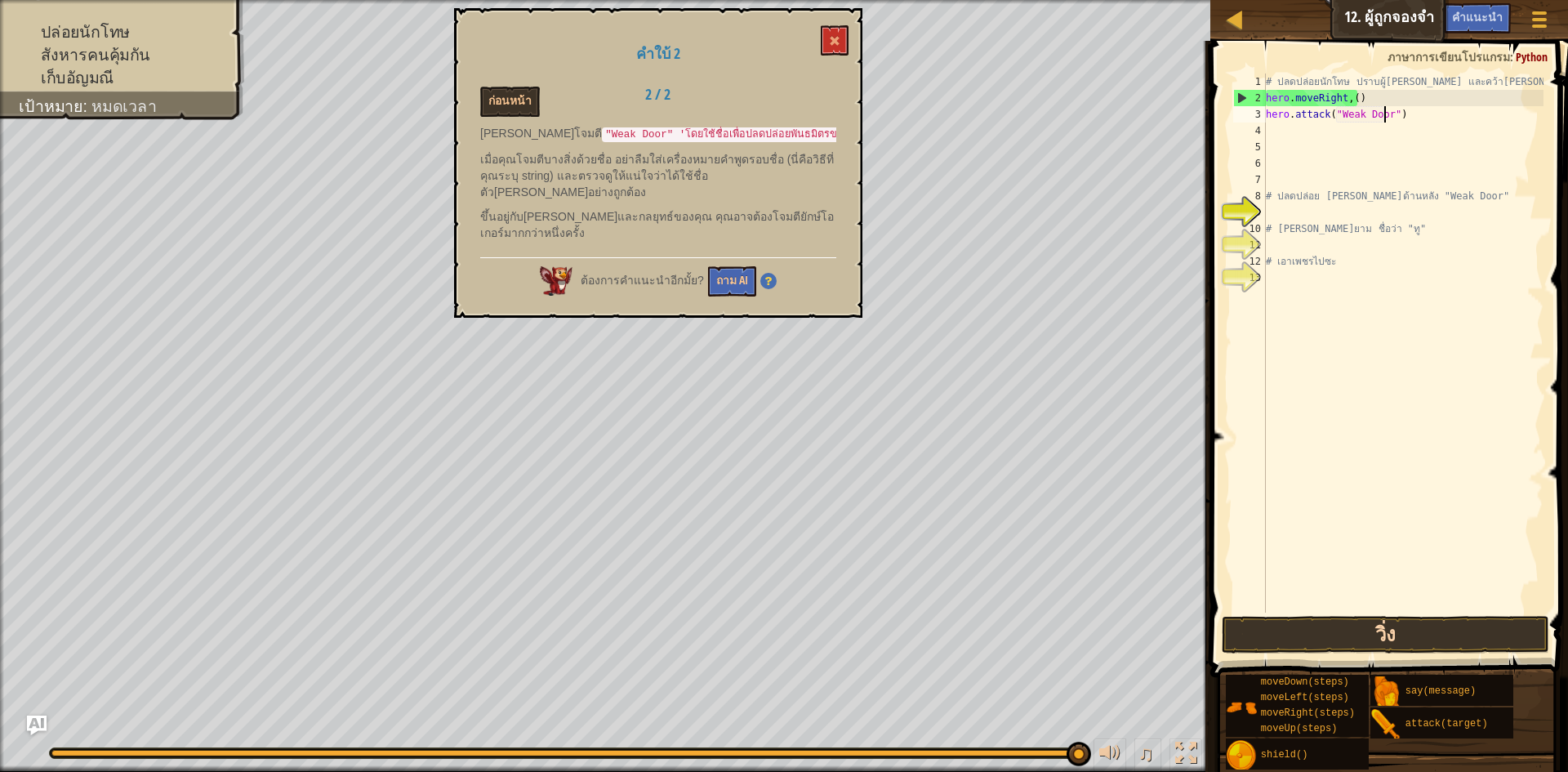
type textarea "hero.attack("Weak Door")"
click at [1389, 620] on button "วิ่ง" at bounding box center [1385, 635] width 327 height 37
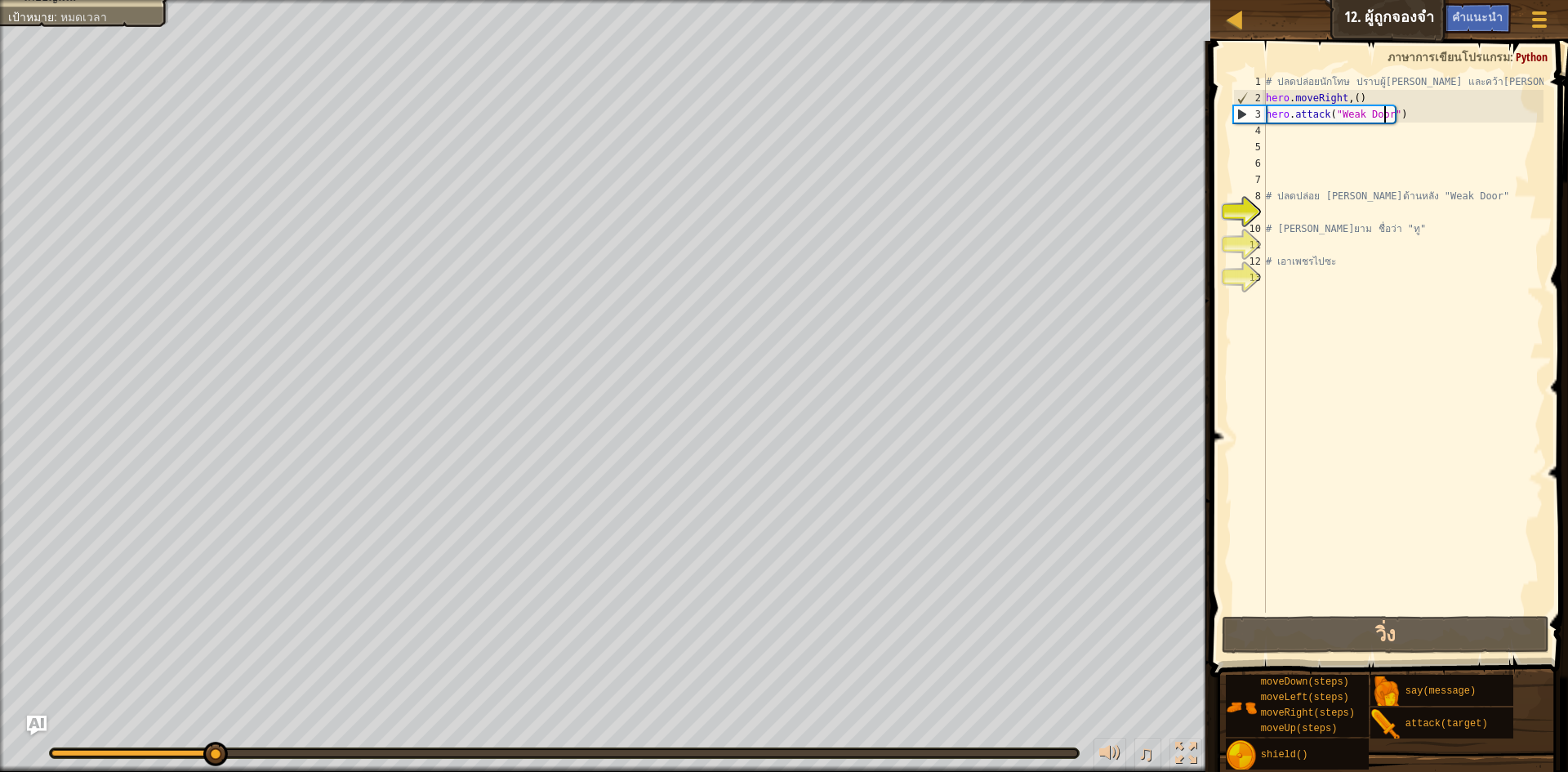
click at [1288, 132] on div "# ปลดปล่อยนักโทษ ปราบผู้[PERSON_NAME] และคว้า[PERSON_NAME] hero . moveRight , (…" at bounding box center [1404, 360] width 281 height 572
type textarea "h"
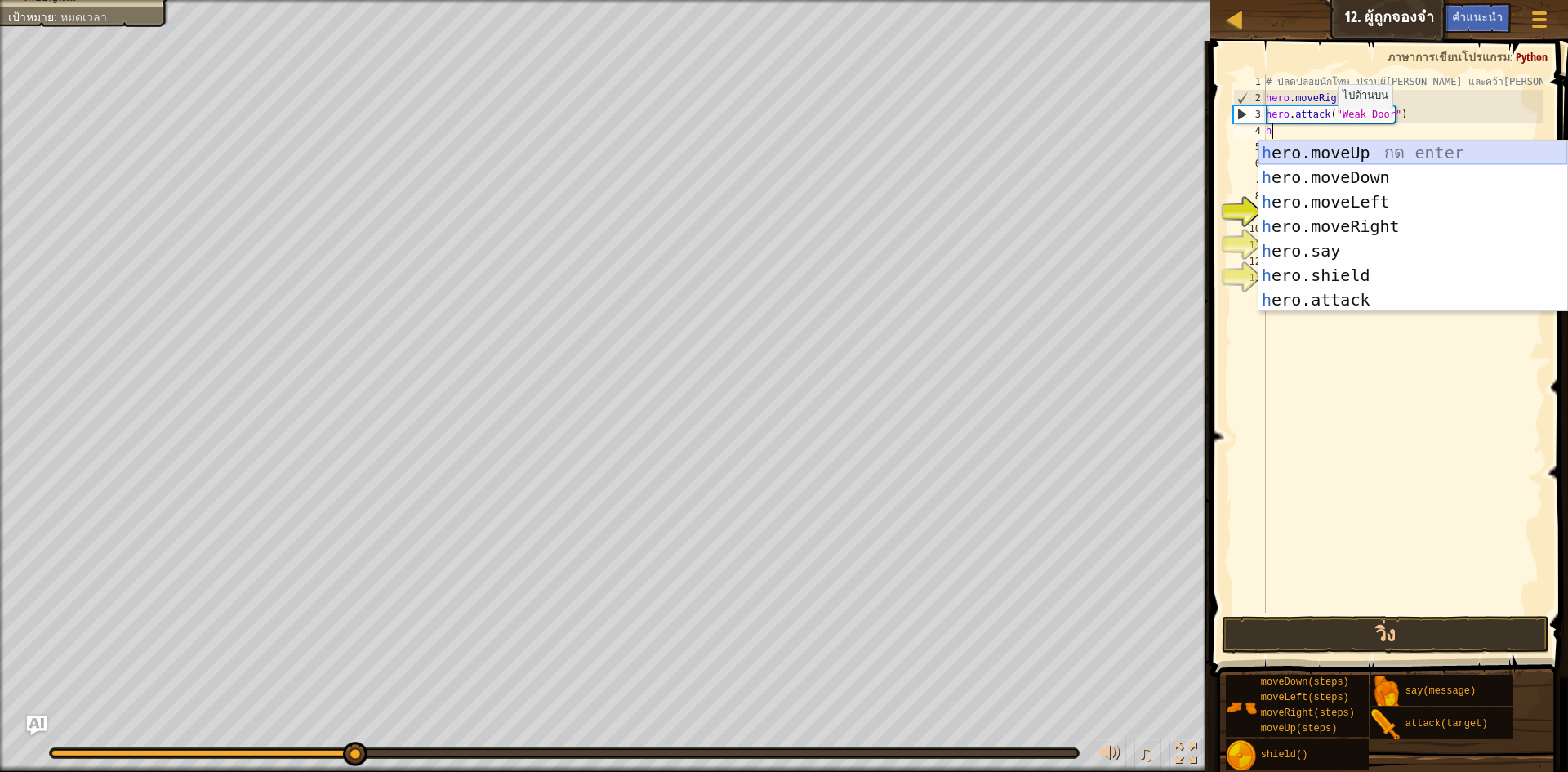
click at [1348, 153] on div "h ero.moveUp กด enter h ero.moveDown กด enter h ero.moveLeft กด enter h ero.mov…" at bounding box center [1414, 250] width 309 height 221
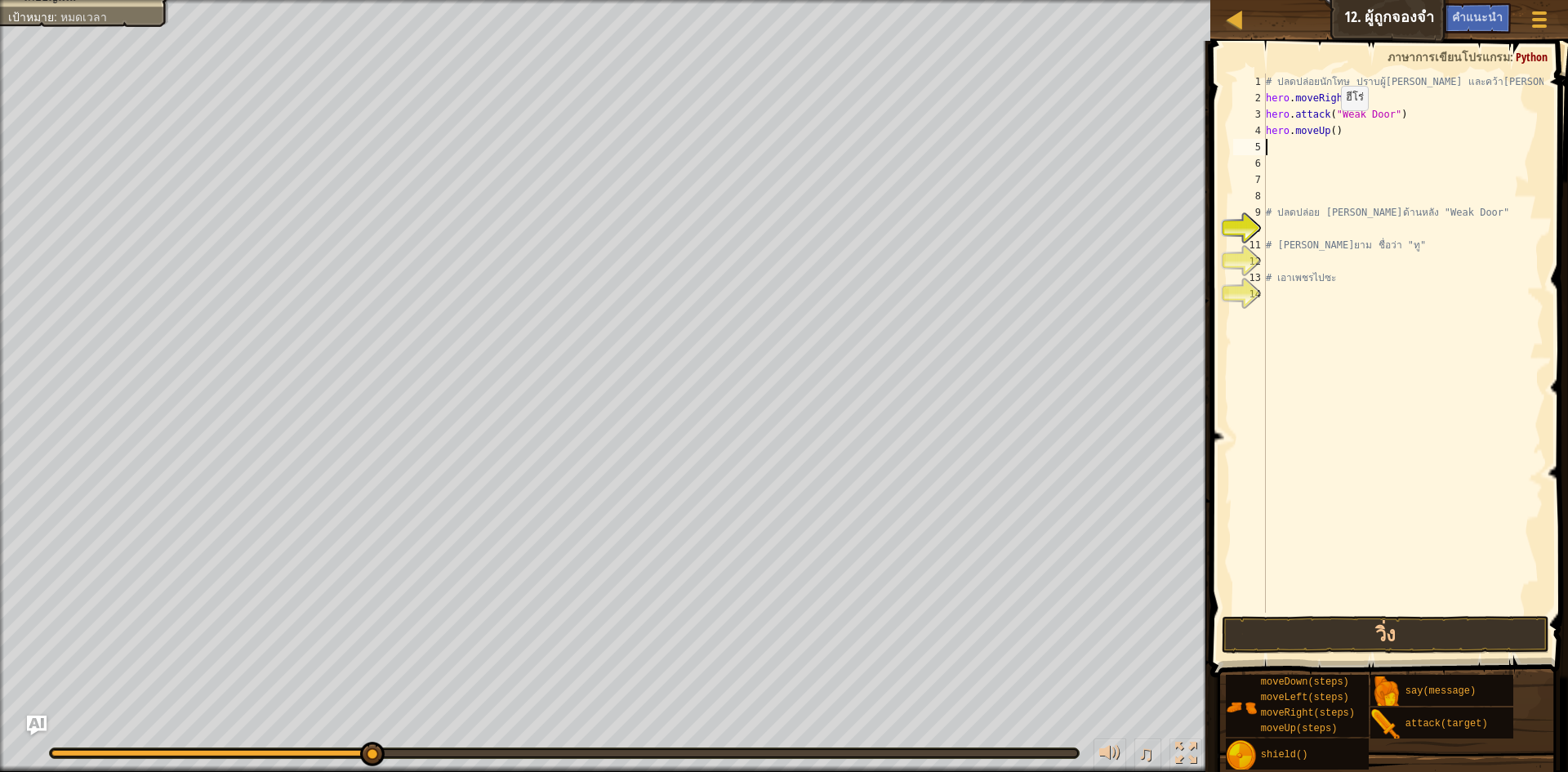
click at [1333, 126] on div "# ปลดปล่อยนักโทษ ปราบผู้[PERSON_NAME] และคว้า[PERSON_NAME] hero . moveRight , (…" at bounding box center [1404, 360] width 281 height 572
type textarea "hero.moveUp(2)"
click at [1268, 146] on div "# ปลดปล่อยนักโทษ ปราบผู้[PERSON_NAME] และคว้า[PERSON_NAME] hero . moveRight , (…" at bounding box center [1404, 360] width 281 height 572
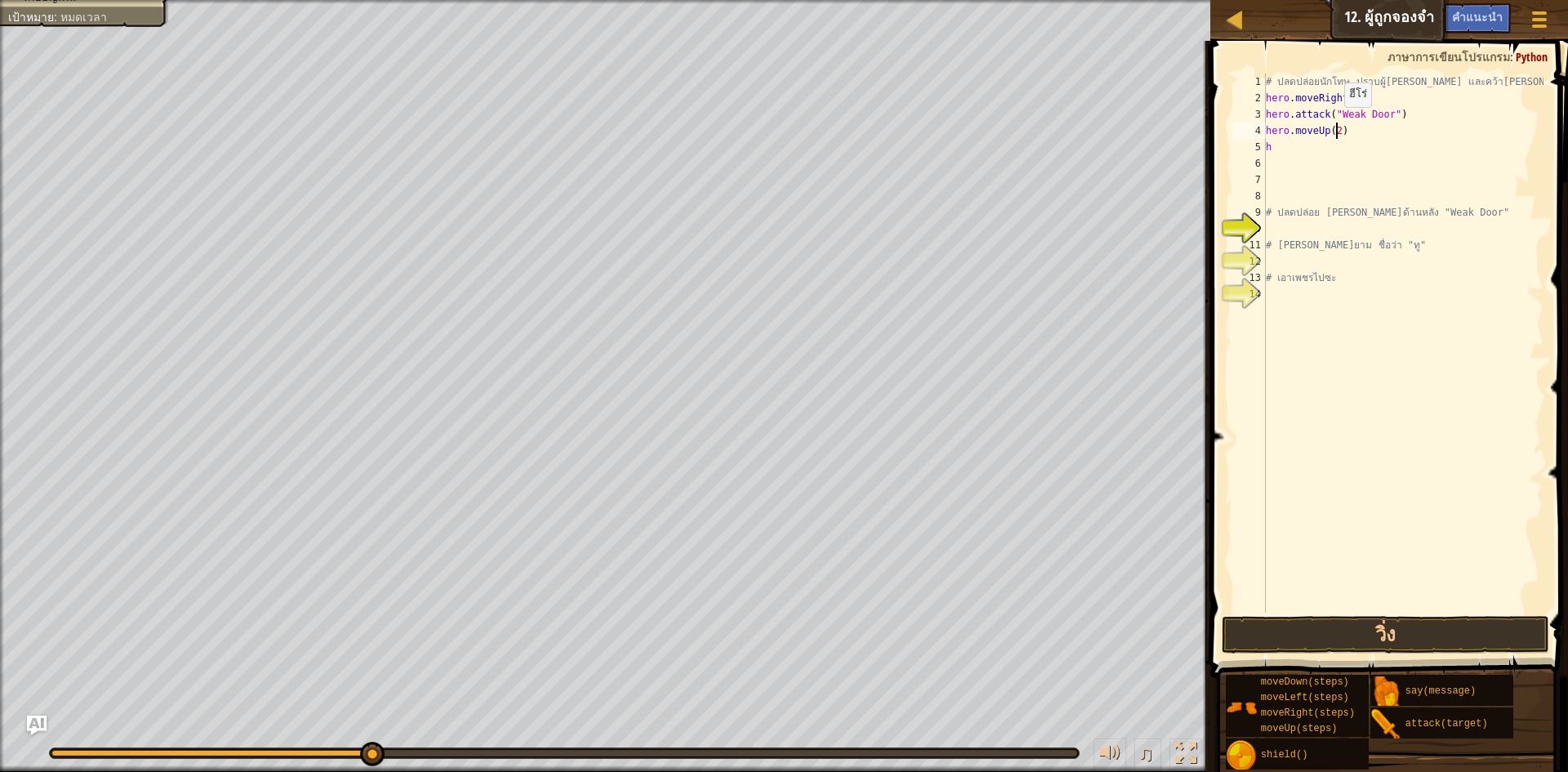
click at [1337, 123] on div "# ปลดปล่อยนักโทษ ปราบผู้[PERSON_NAME] และคว้า[PERSON_NAME] hero . moveRight , (…" at bounding box center [1404, 360] width 281 height 572
click at [1275, 152] on div "# ปลดปล่อยนักโทษ ปราบผู้[PERSON_NAME] และคว้า[PERSON_NAME] hero . moveRight , (…" at bounding box center [1404, 360] width 281 height 572
type textarea "h"
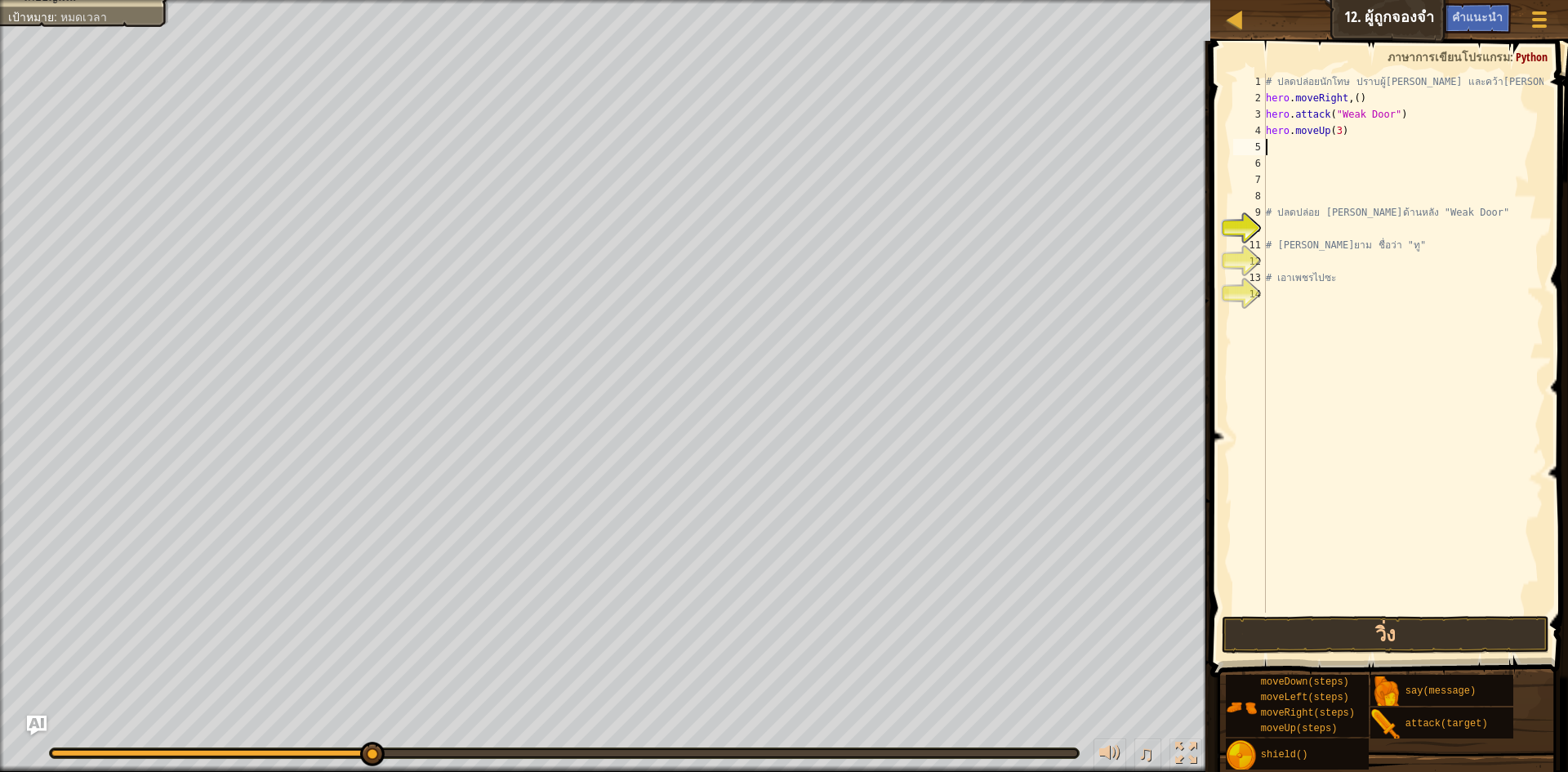
type textarea "h"
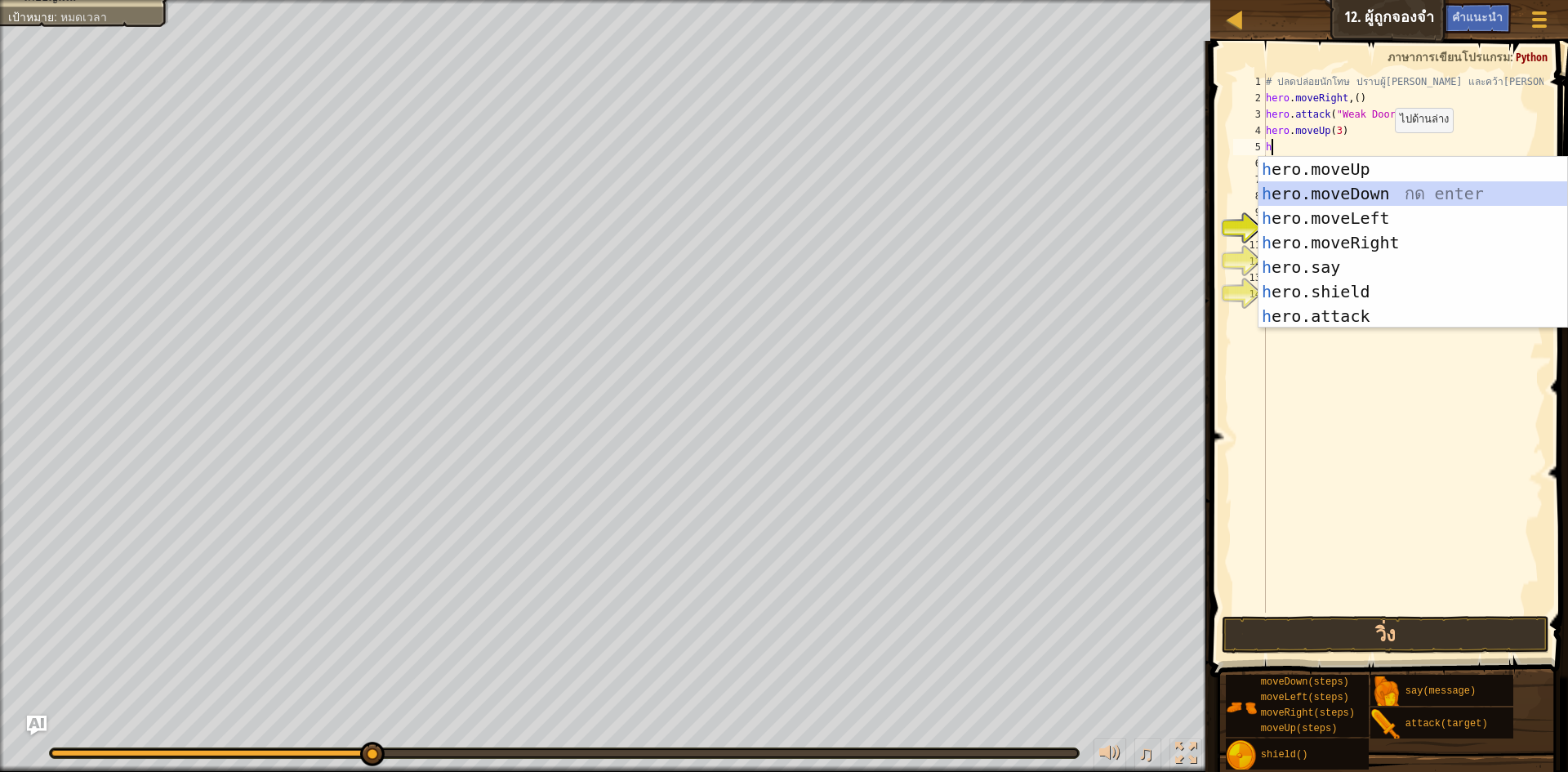
click at [1280, 189] on div "h ero.moveUp กด enter h ero.moveDown กด enter h ero.moveLeft กด enter h ero.mov…" at bounding box center [1414, 267] width 309 height 221
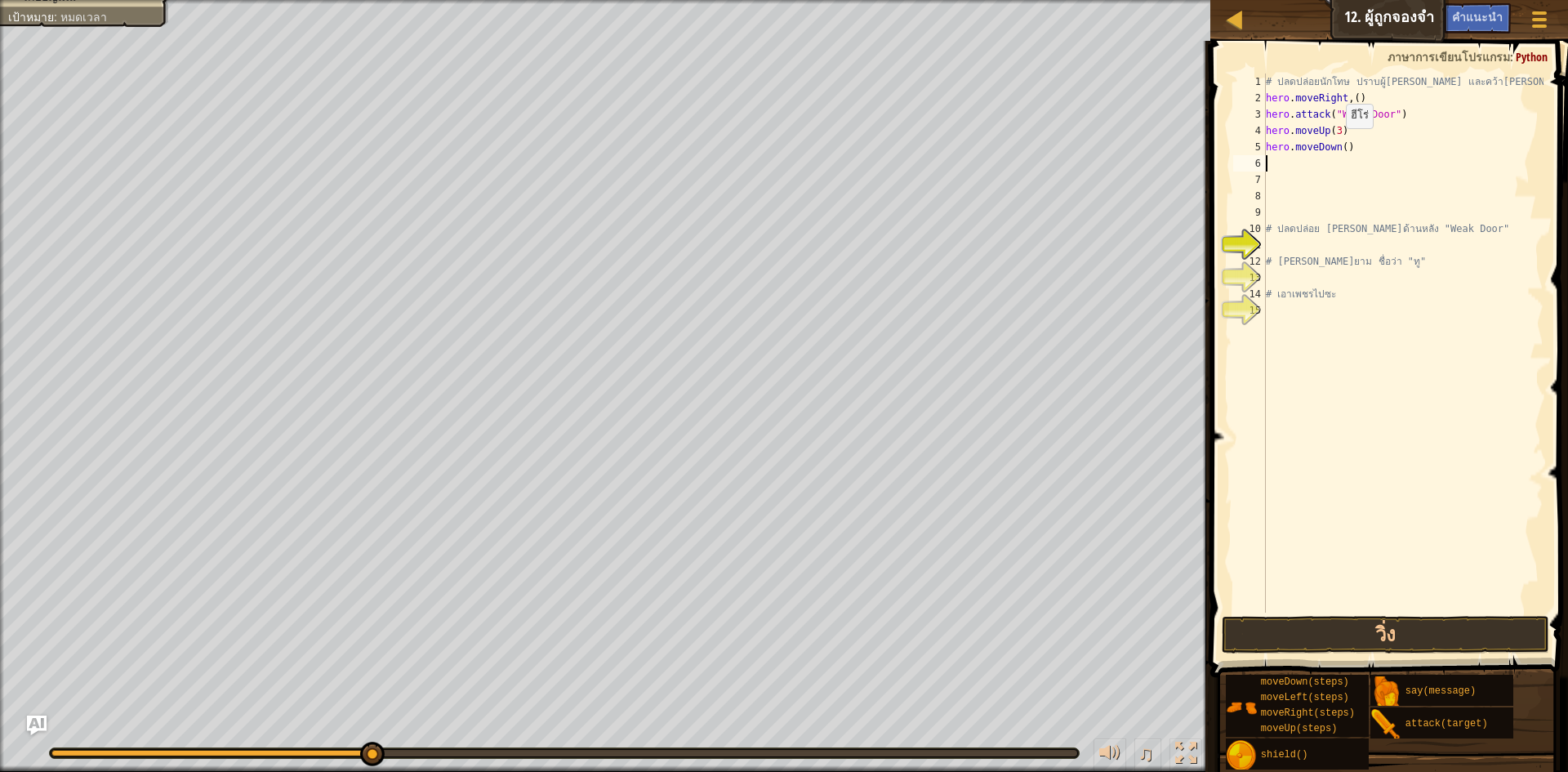
click at [1338, 145] on div "# ปลดปล่อยนักโทษ ปราบผู้[PERSON_NAME] และคว้า[PERSON_NAME] hero . moveRight , (…" at bounding box center [1404, 360] width 281 height 572
click at [1338, 149] on div "# ปลดปล่อยนักโทษ ปราบผู้[PERSON_NAME] และคว้า[PERSON_NAME] hero . moveRight , (…" at bounding box center [1404, 360] width 281 height 572
click at [1348, 149] on div "# ปลดปล่อยนักโทษ ปราบผู้[PERSON_NAME] และคว้า[PERSON_NAME] hero . moveRight , (…" at bounding box center [1404, 360] width 281 height 572
click at [1341, 150] on div "# ปลดปล่อยนักโทษ ปราบผู้[PERSON_NAME] และคว้า[PERSON_NAME] hero . moveRight , (…" at bounding box center [1404, 360] width 281 height 572
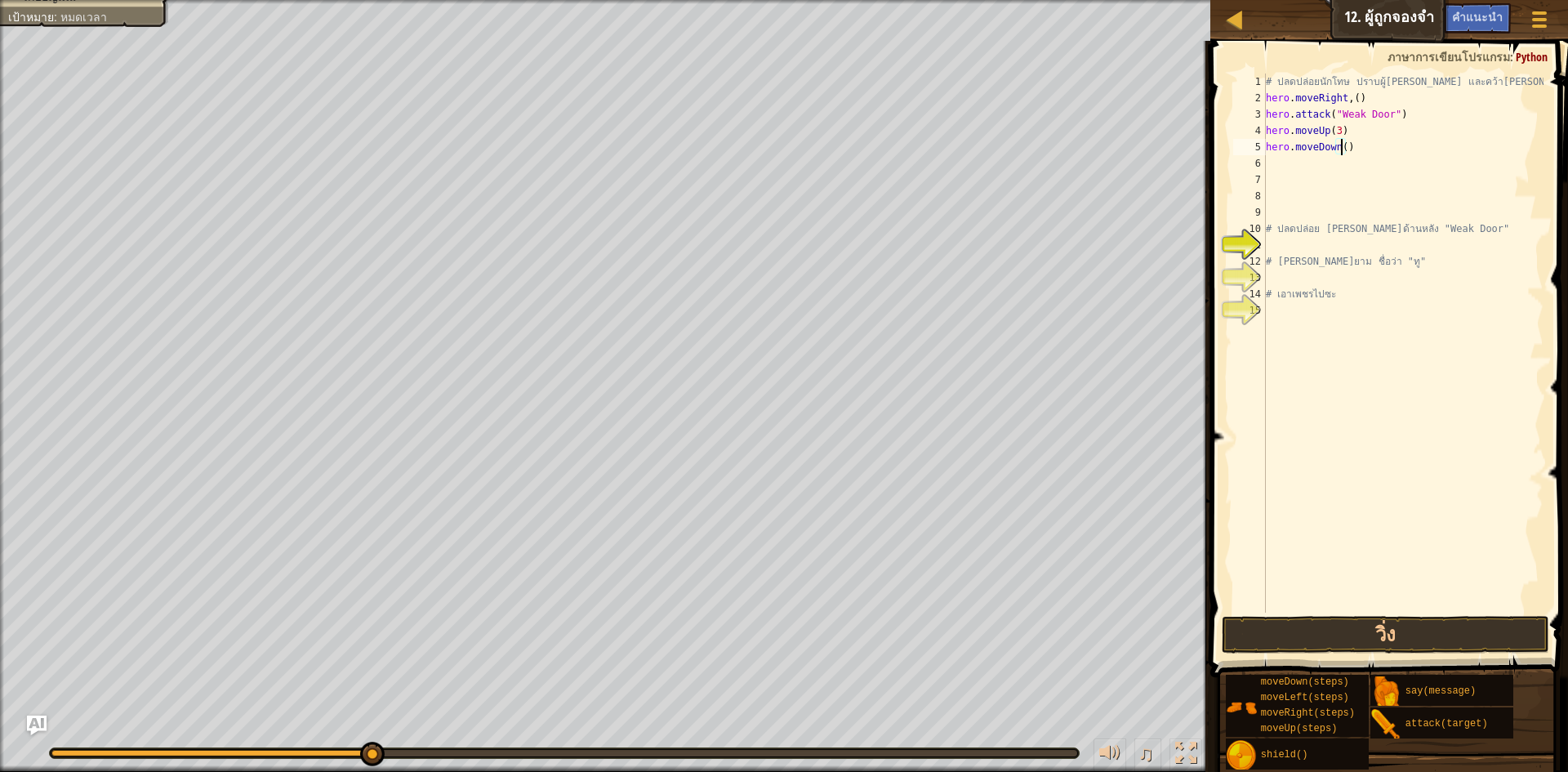
scroll to position [7, 7]
click at [1371, 635] on button "วิ่ง" at bounding box center [1385, 635] width 327 height 37
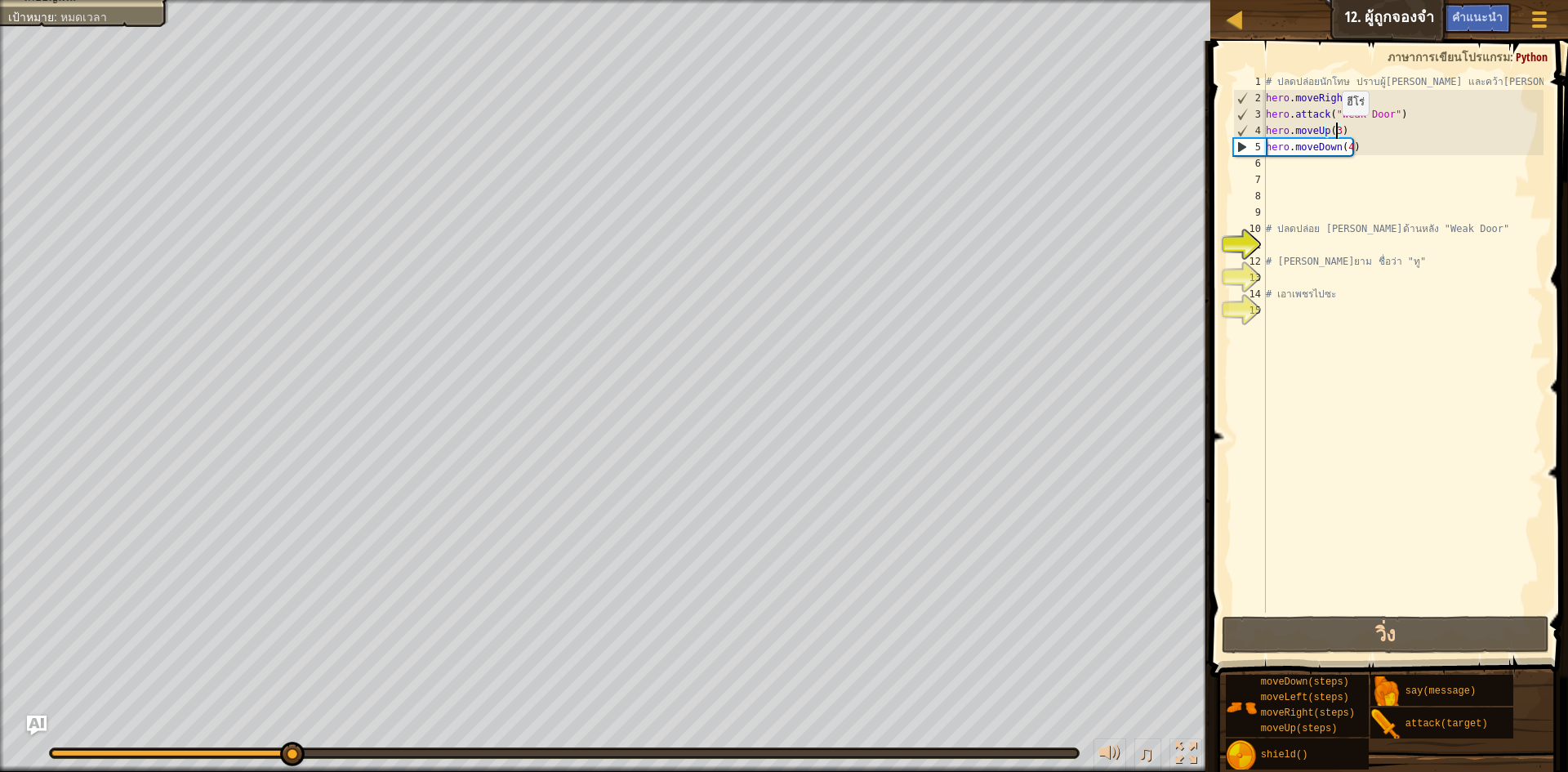
click at [1334, 131] on div "# ปลดปล่อยนักโทษ ปราบผู้[PERSON_NAME] และคว้า[PERSON_NAME] hero . moveRight , (…" at bounding box center [1404, 360] width 281 height 572
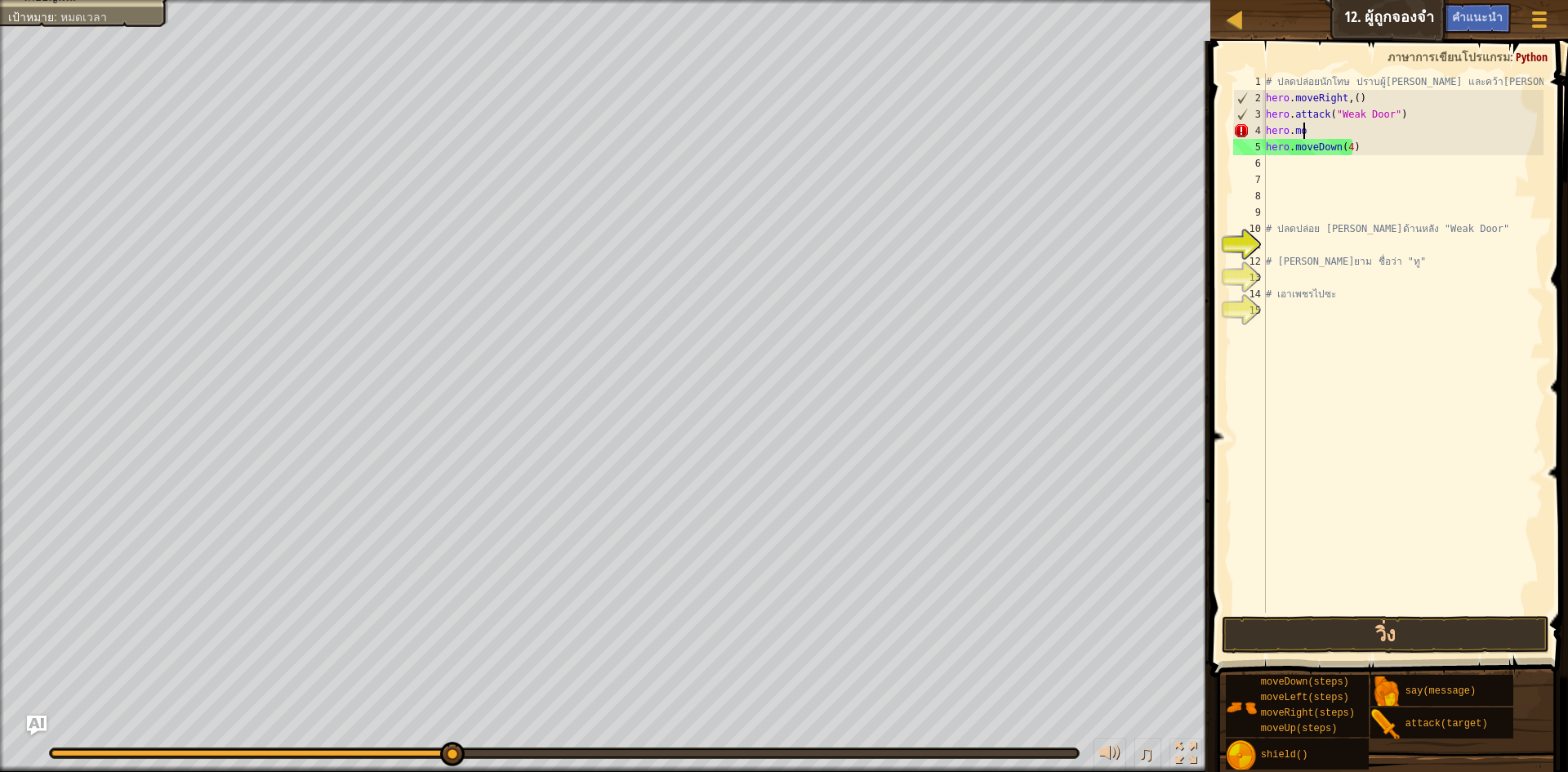
scroll to position [7, 1]
type textarea "h"
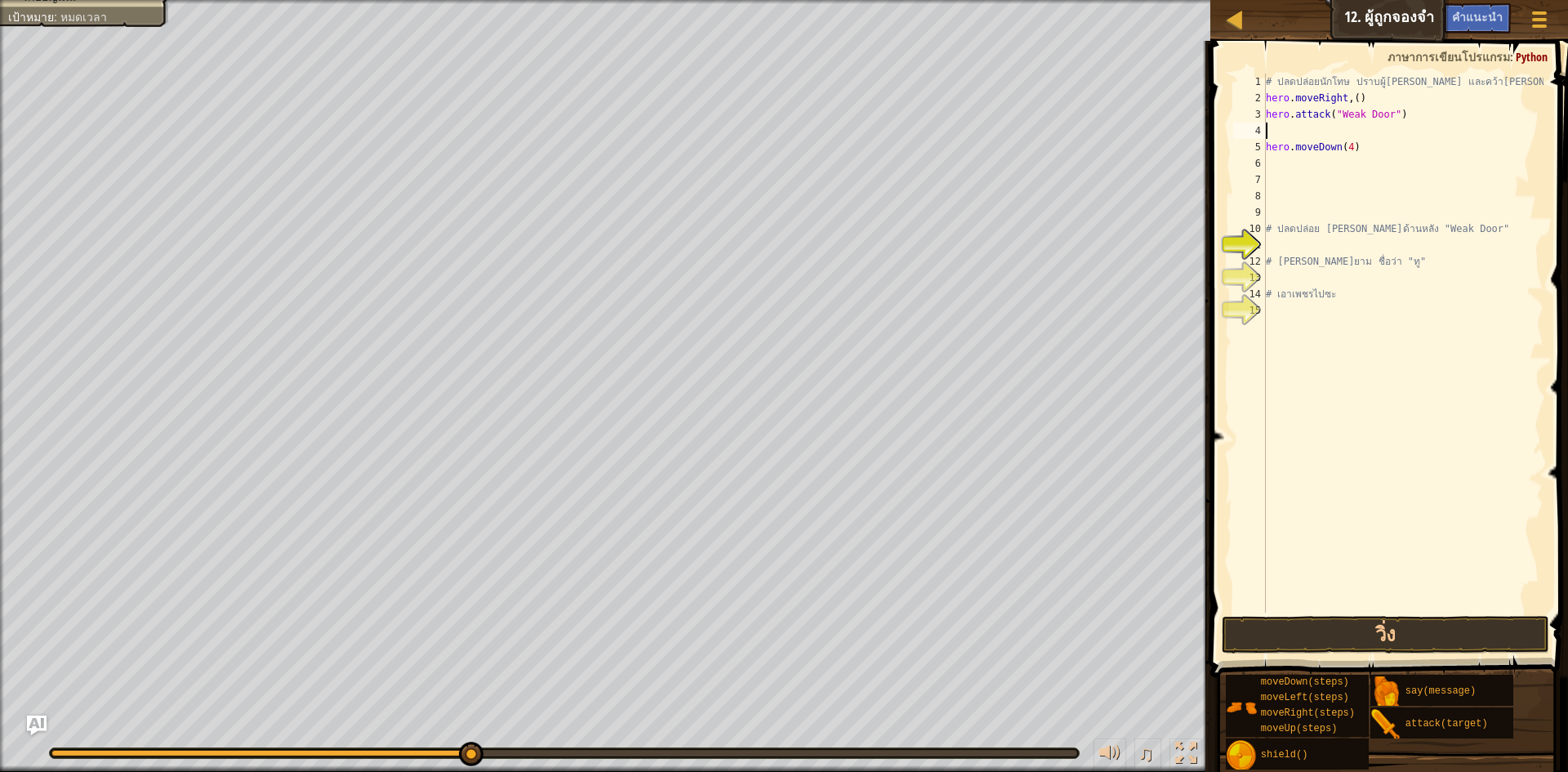
type textarea "h"
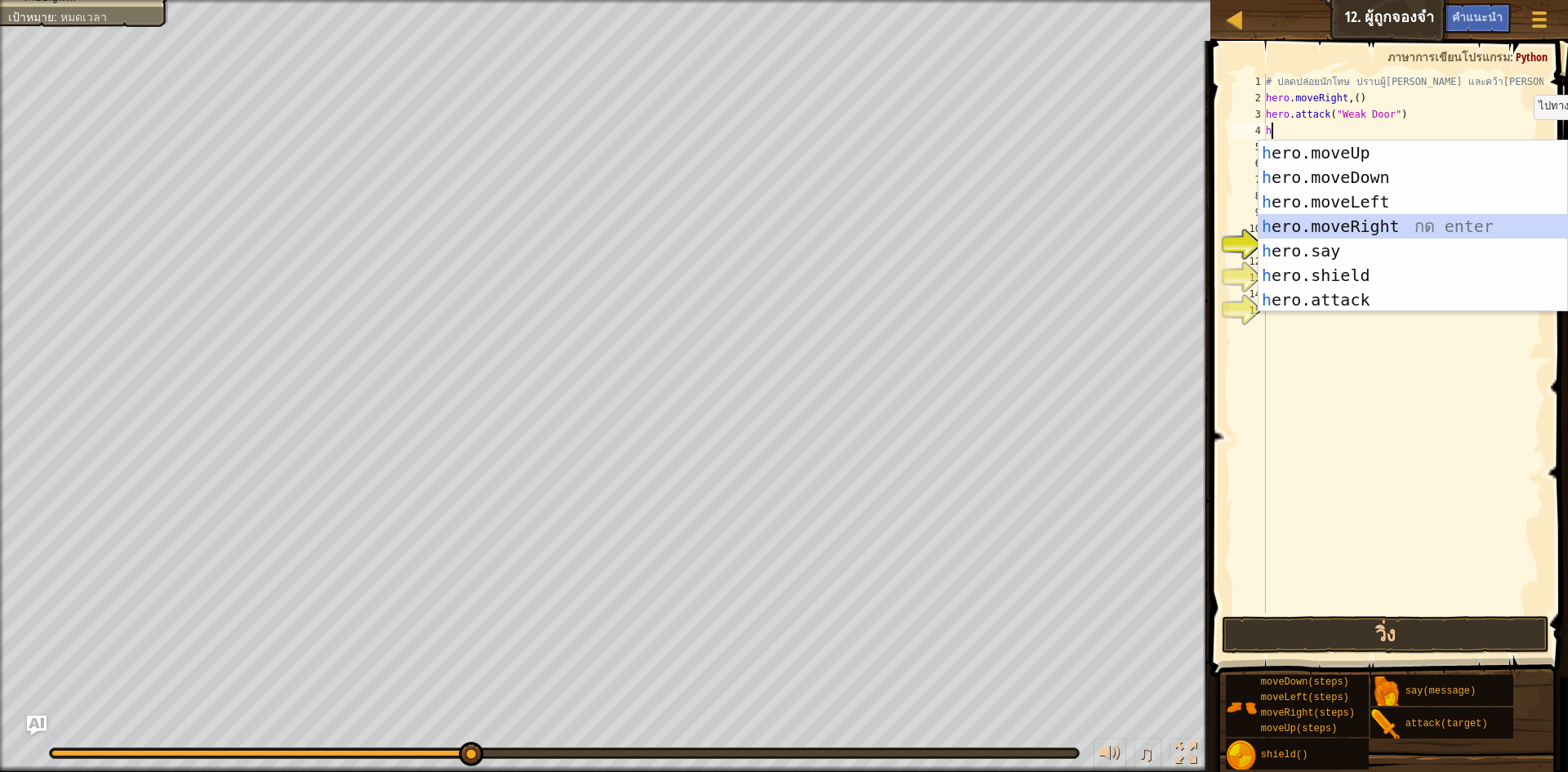
click at [1447, 231] on div "h ero.moveUp กด enter h ero.moveDown กด enter h ero.moveLeft กด enter h ero.mov…" at bounding box center [1414, 250] width 309 height 221
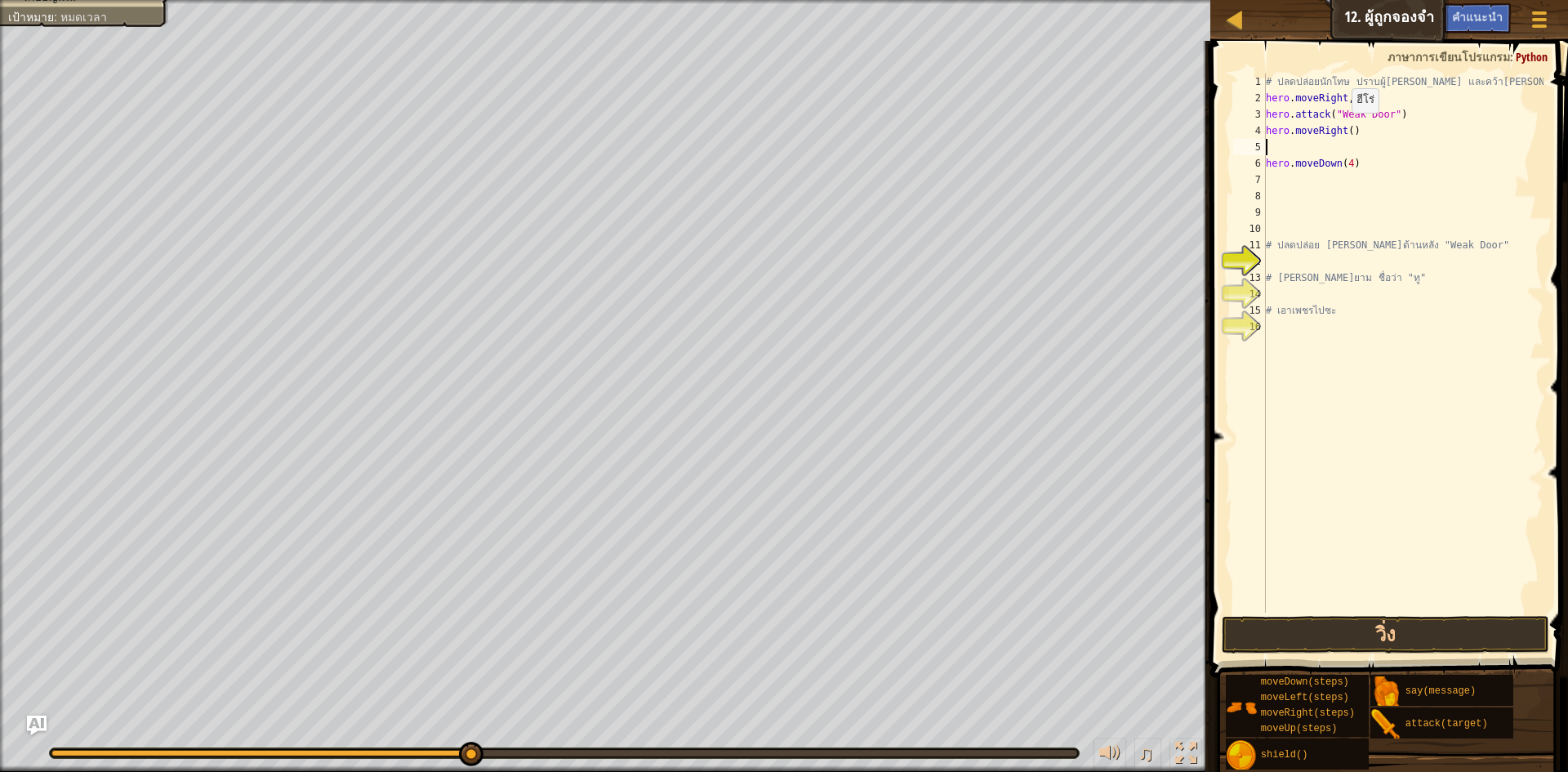
click at [1344, 129] on div "# ปลดปล่อยนักโทษ ปราบผู้[PERSON_NAME] และคว้า[PERSON_NAME] hero . moveRight , (…" at bounding box center [1404, 360] width 281 height 572
click at [1347, 131] on div "# ปลดปล่อยนักโทษ ปราบผู้[PERSON_NAME] และคว้า[PERSON_NAME] hero . moveRight , (…" at bounding box center [1404, 360] width 281 height 572
type textarea "hero.moveRight(3)"
click at [1417, 638] on button "วิ่ง" at bounding box center [1385, 635] width 327 height 37
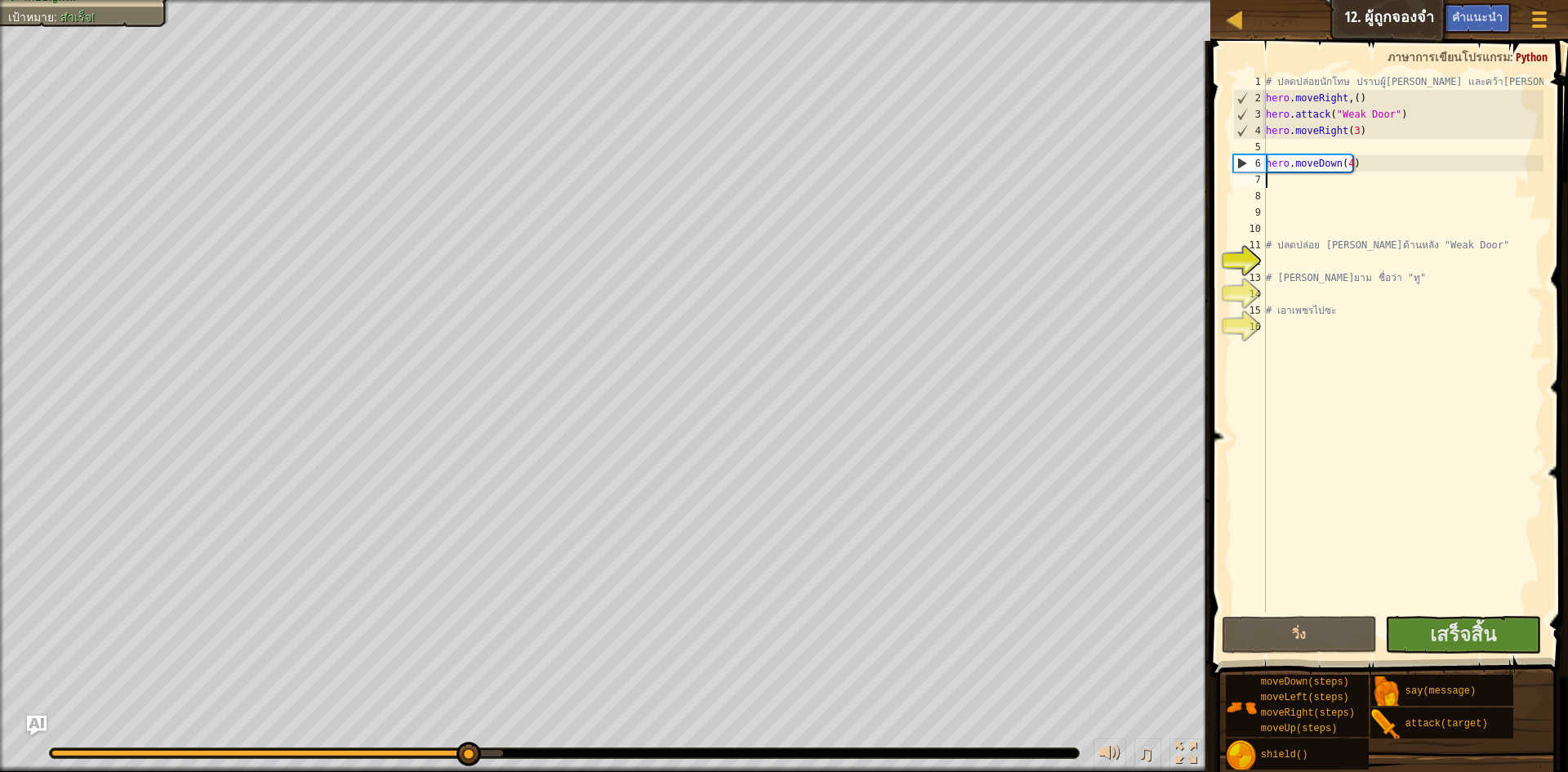
click at [1271, 179] on div "# ปลดปล่อยนักโทษ ปราบผู้[PERSON_NAME] และคว้า[PERSON_NAME] hero . moveRight , (…" at bounding box center [1404, 360] width 281 height 572
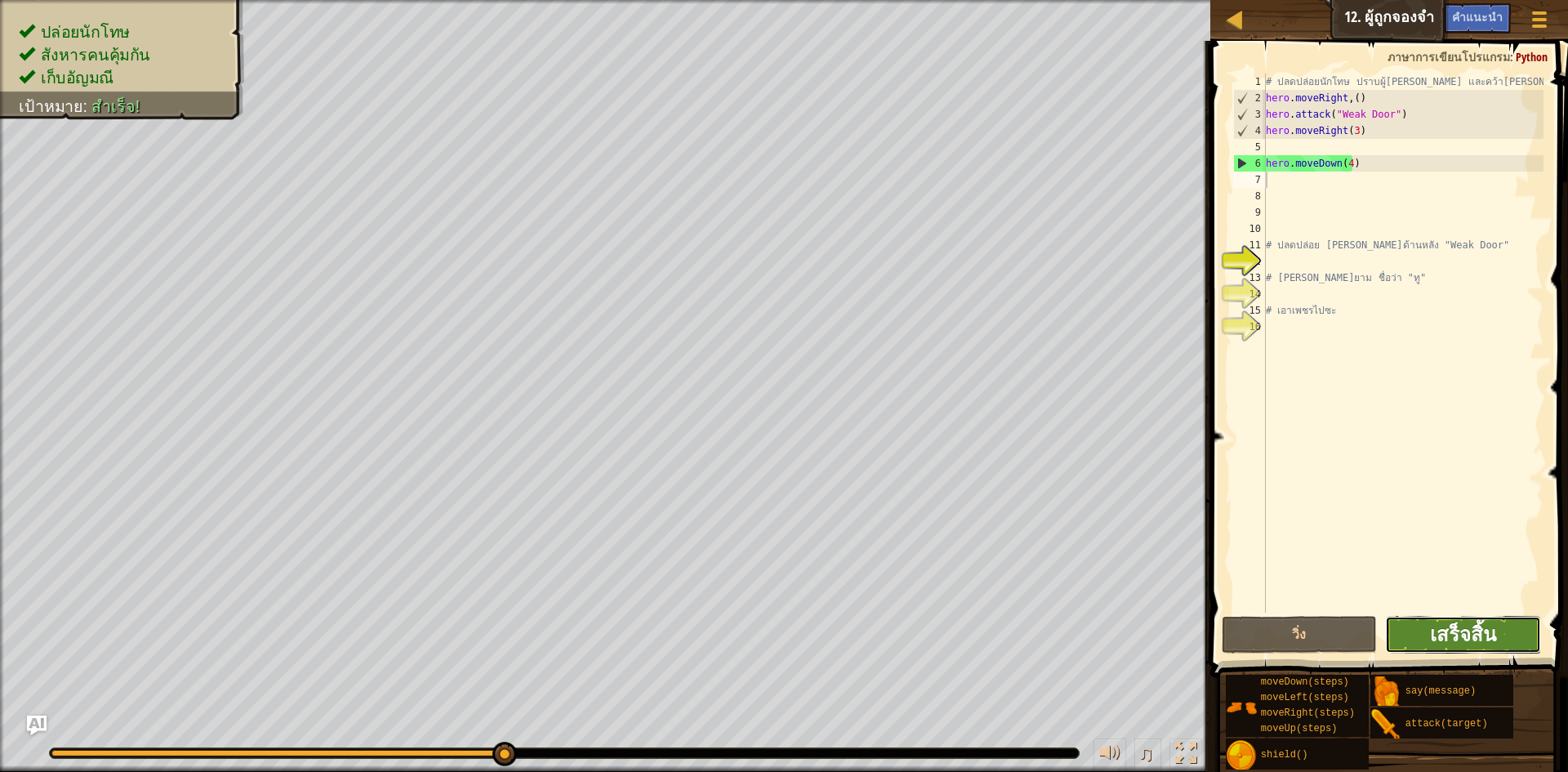
click at [1441, 636] on span "เสร็จสิ้น" at bounding box center [1463, 634] width 66 height 26
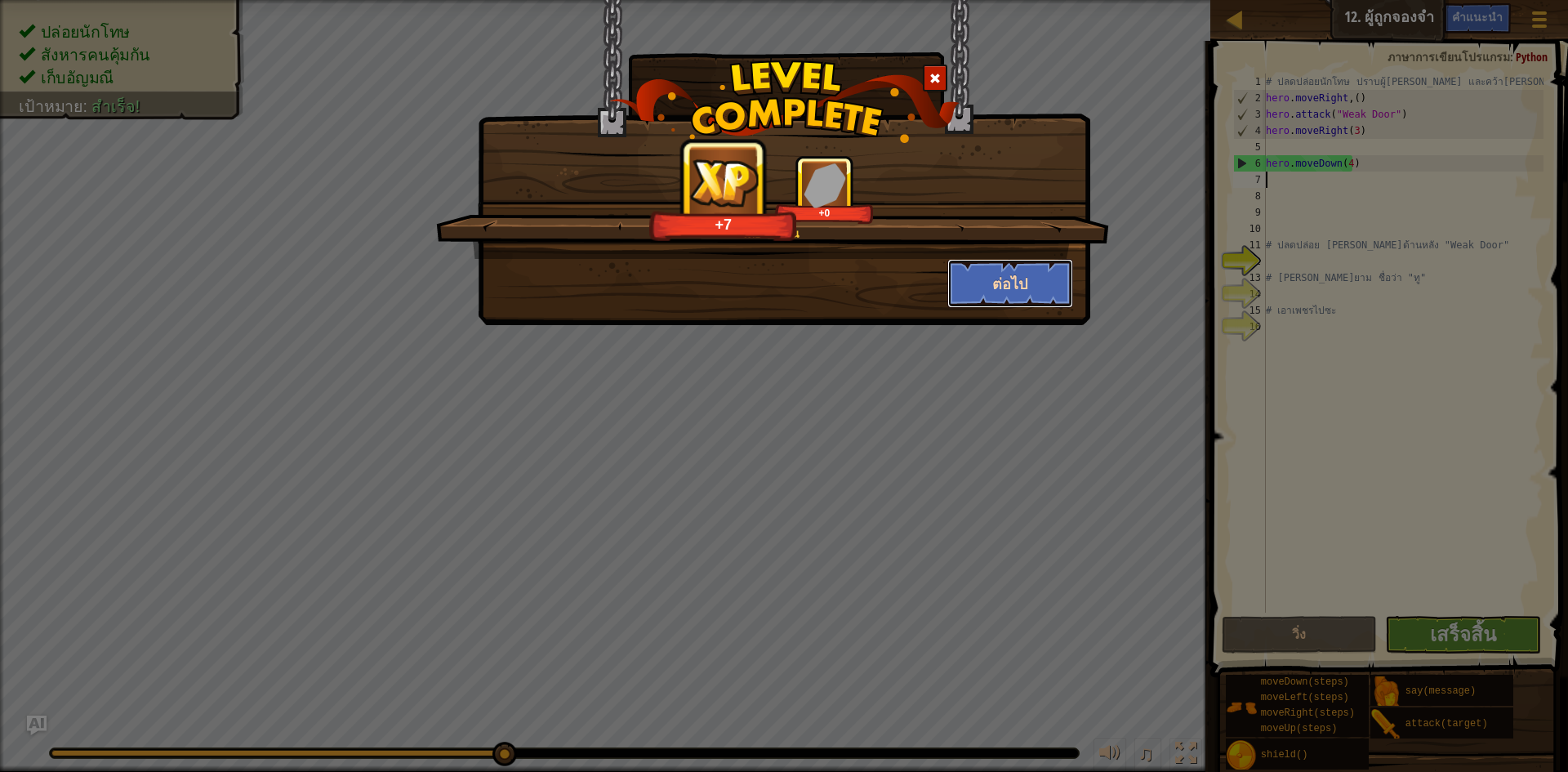
click at [1011, 279] on button "ต่อไป" at bounding box center [1010, 283] width 126 height 49
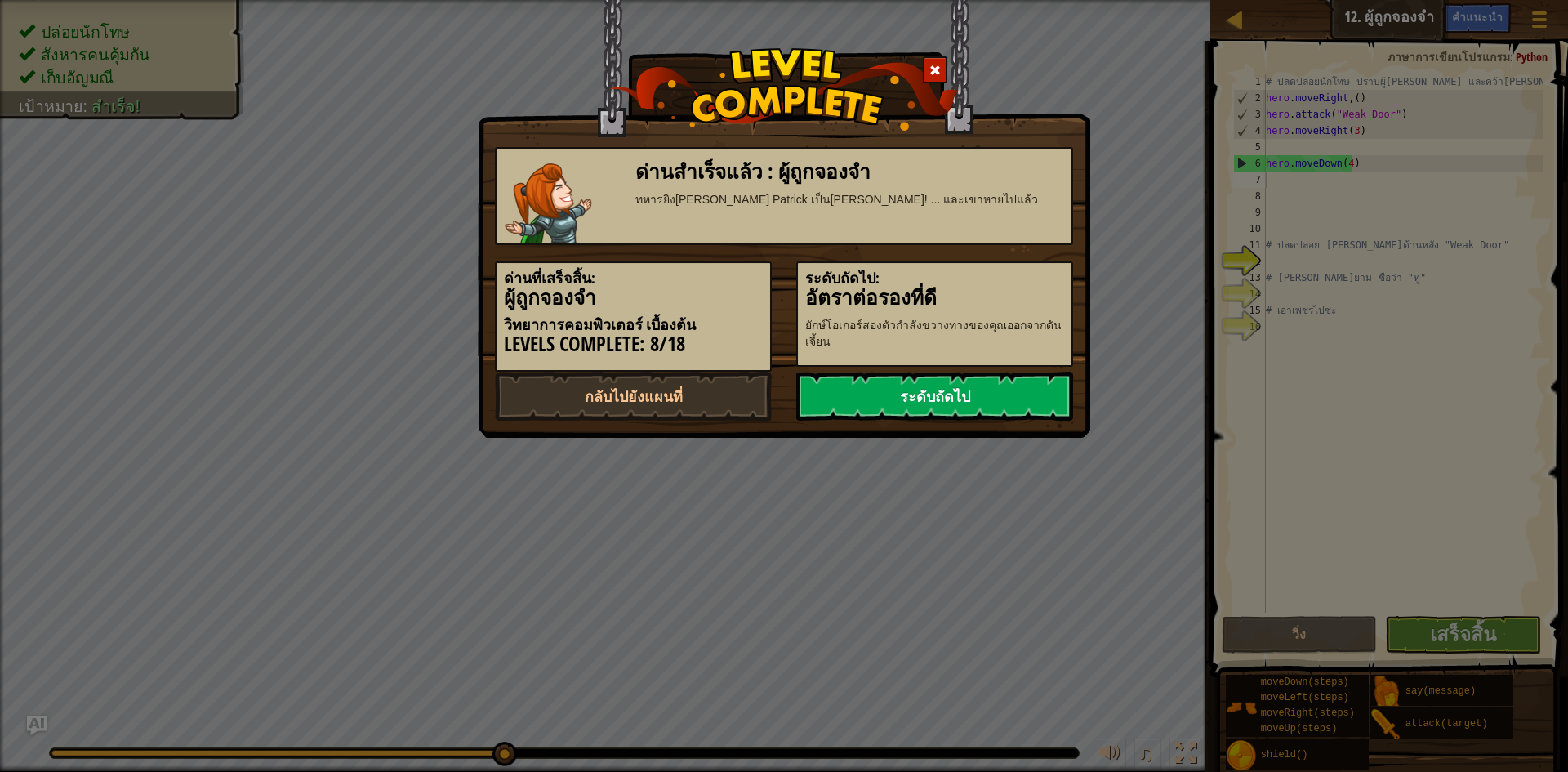
click at [915, 402] on link "ระดับถัดไป" at bounding box center [934, 396] width 277 height 49
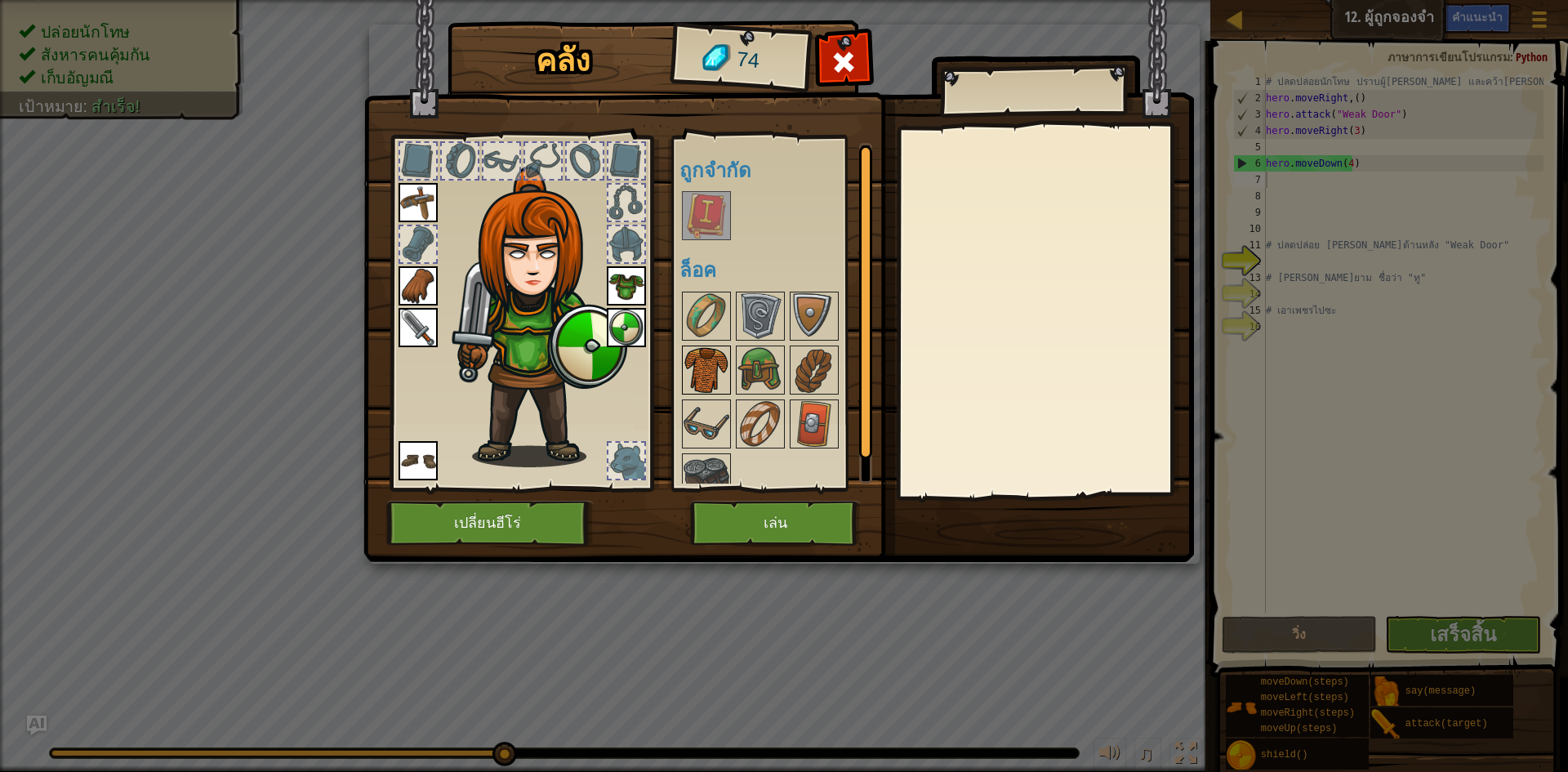
click at [725, 379] on img at bounding box center [706, 369] width 45 height 45
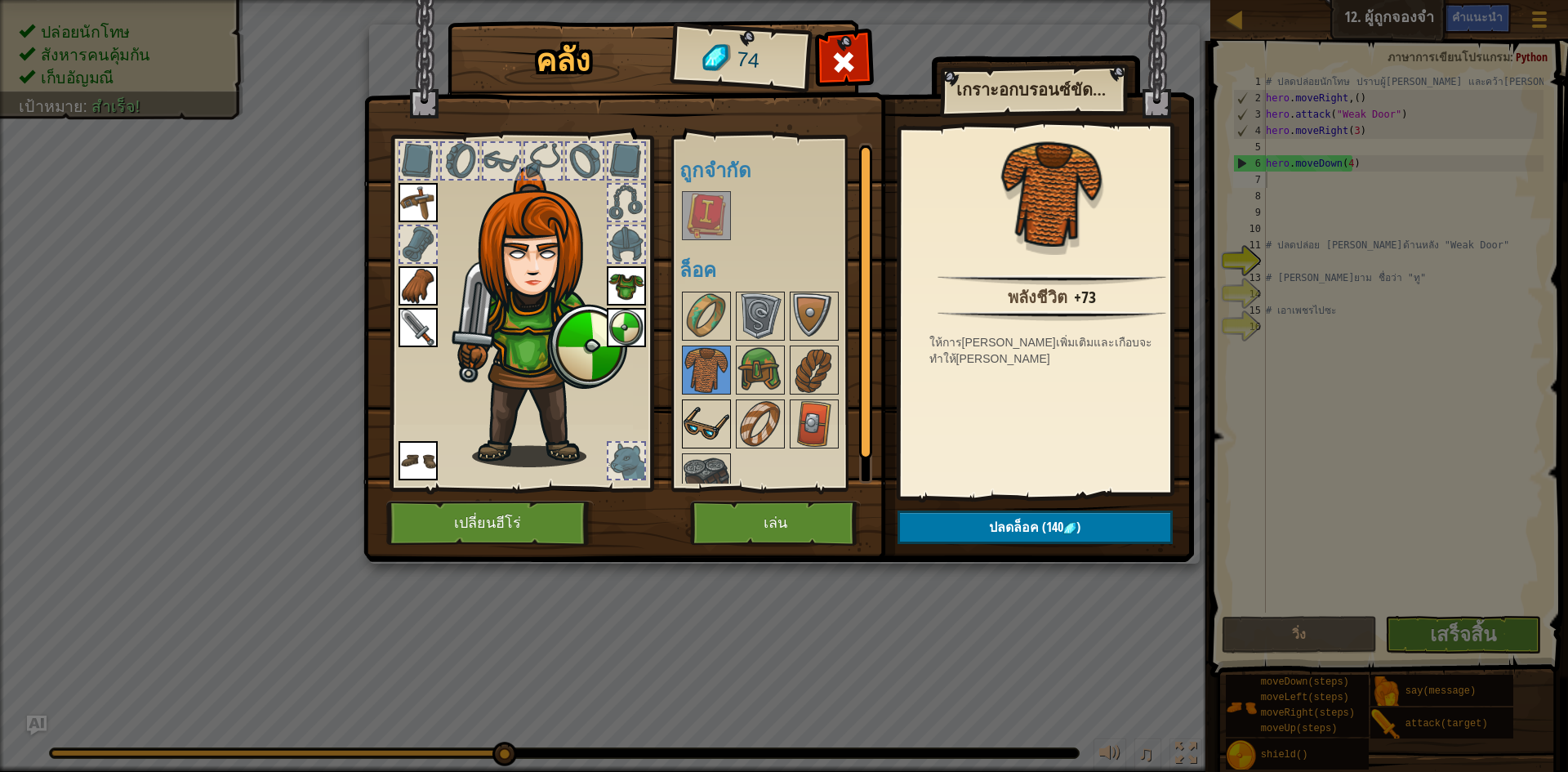
click at [708, 422] on img at bounding box center [706, 423] width 45 height 45
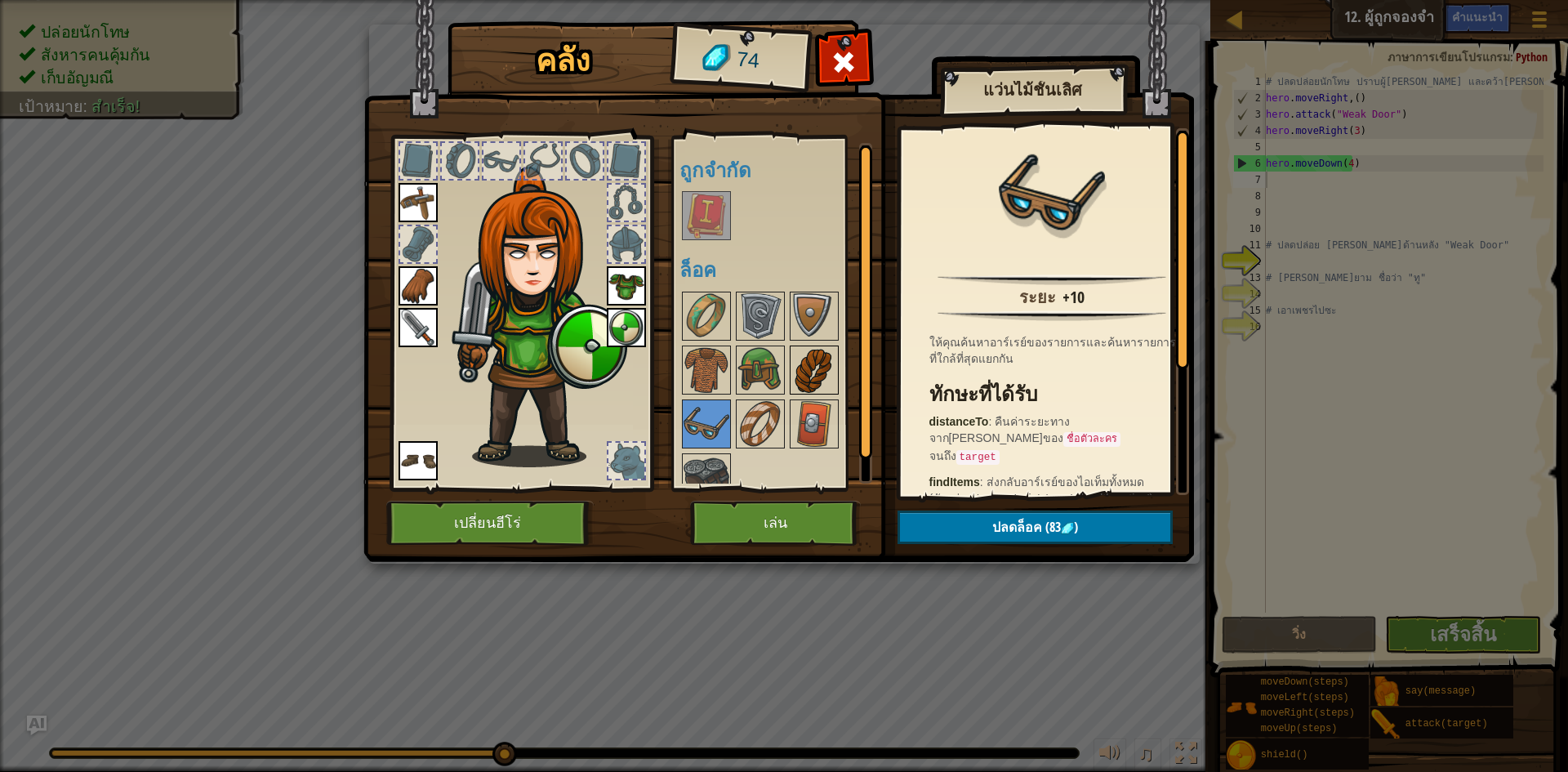
click at [796, 393] on div at bounding box center [814, 369] width 49 height 49
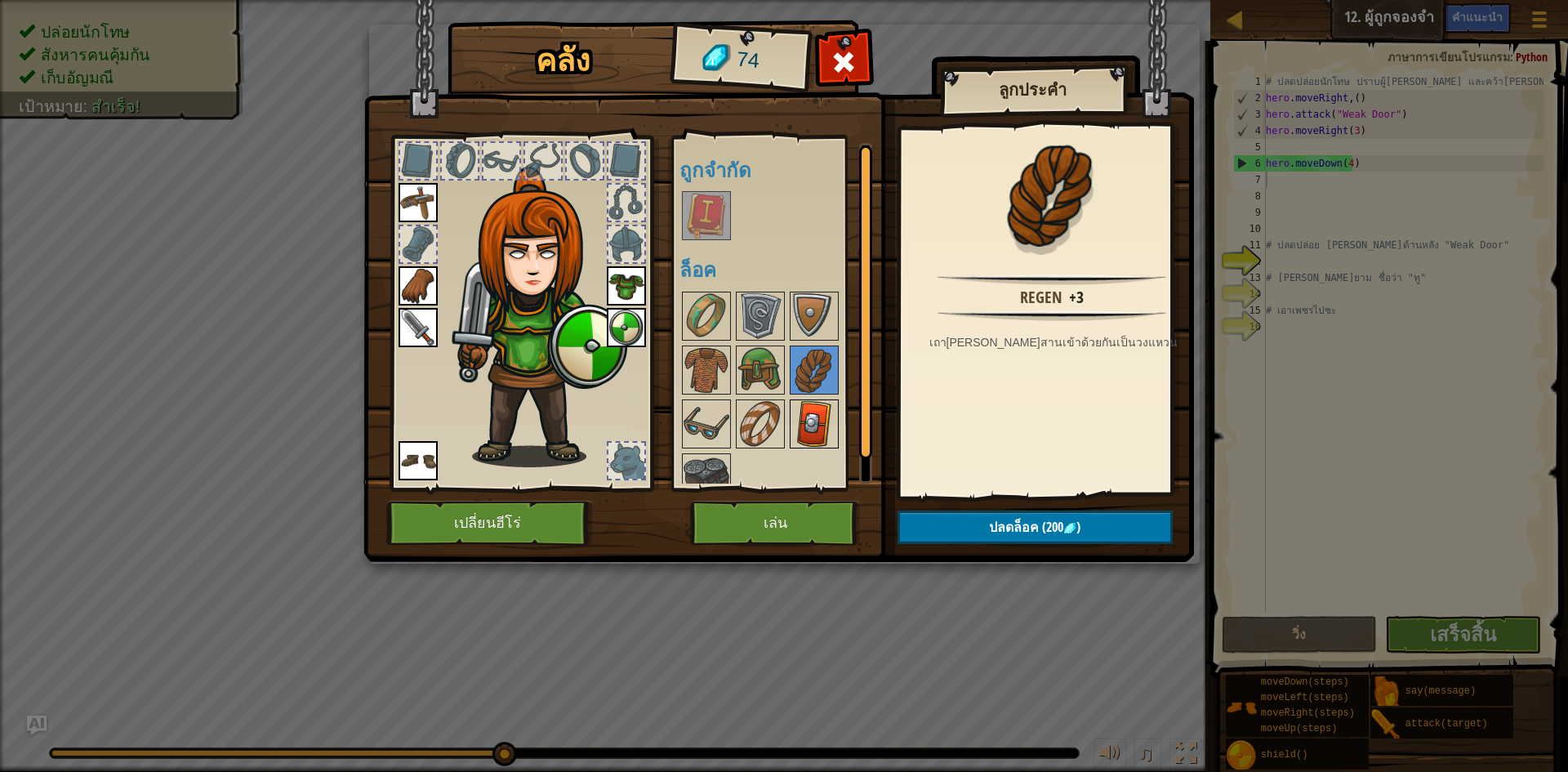
click at [829, 419] on img at bounding box center [814, 423] width 45 height 45
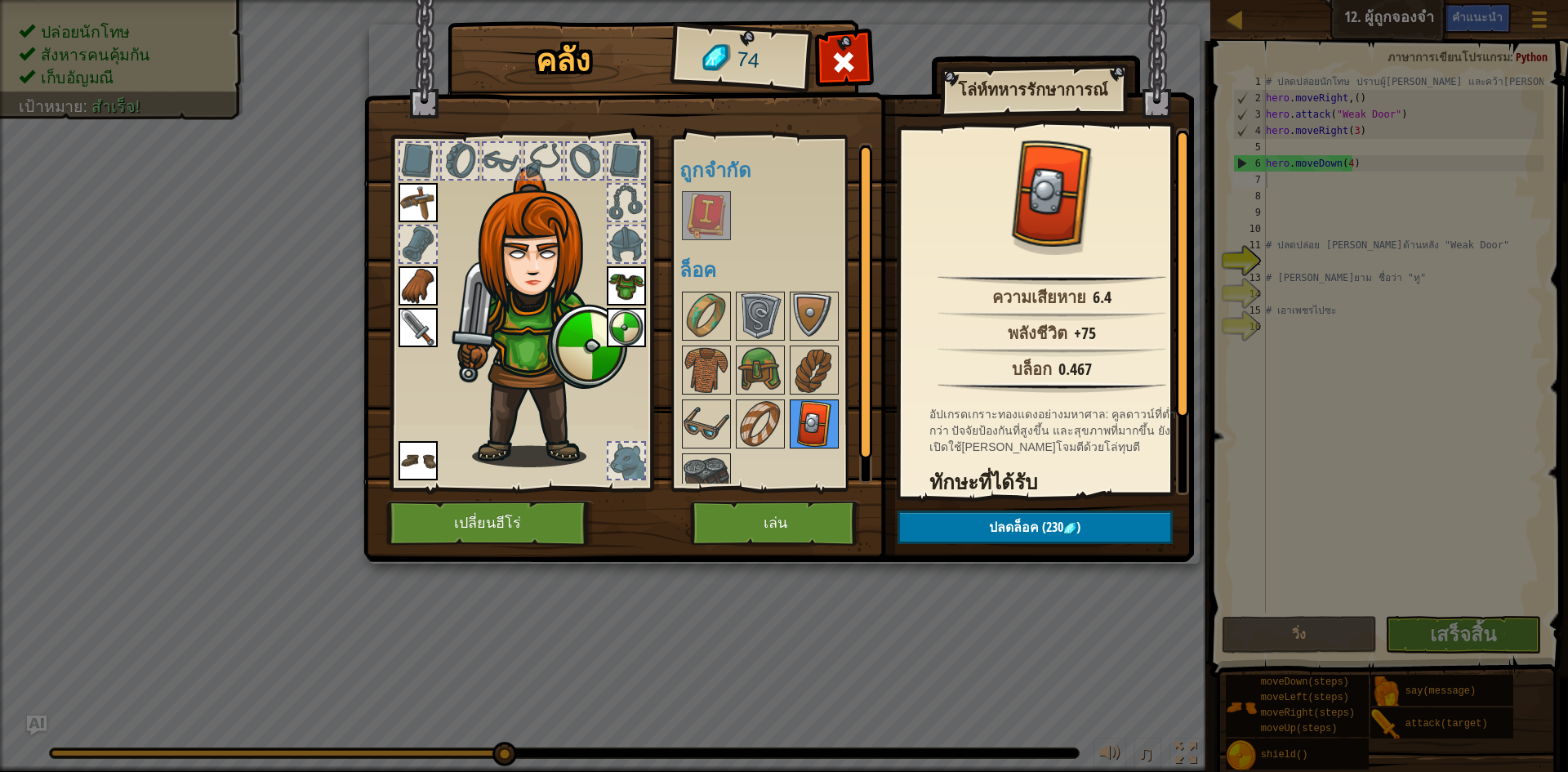
click at [817, 423] on img at bounding box center [814, 423] width 45 height 45
click at [719, 462] on img at bounding box center [706, 478] width 45 height 45
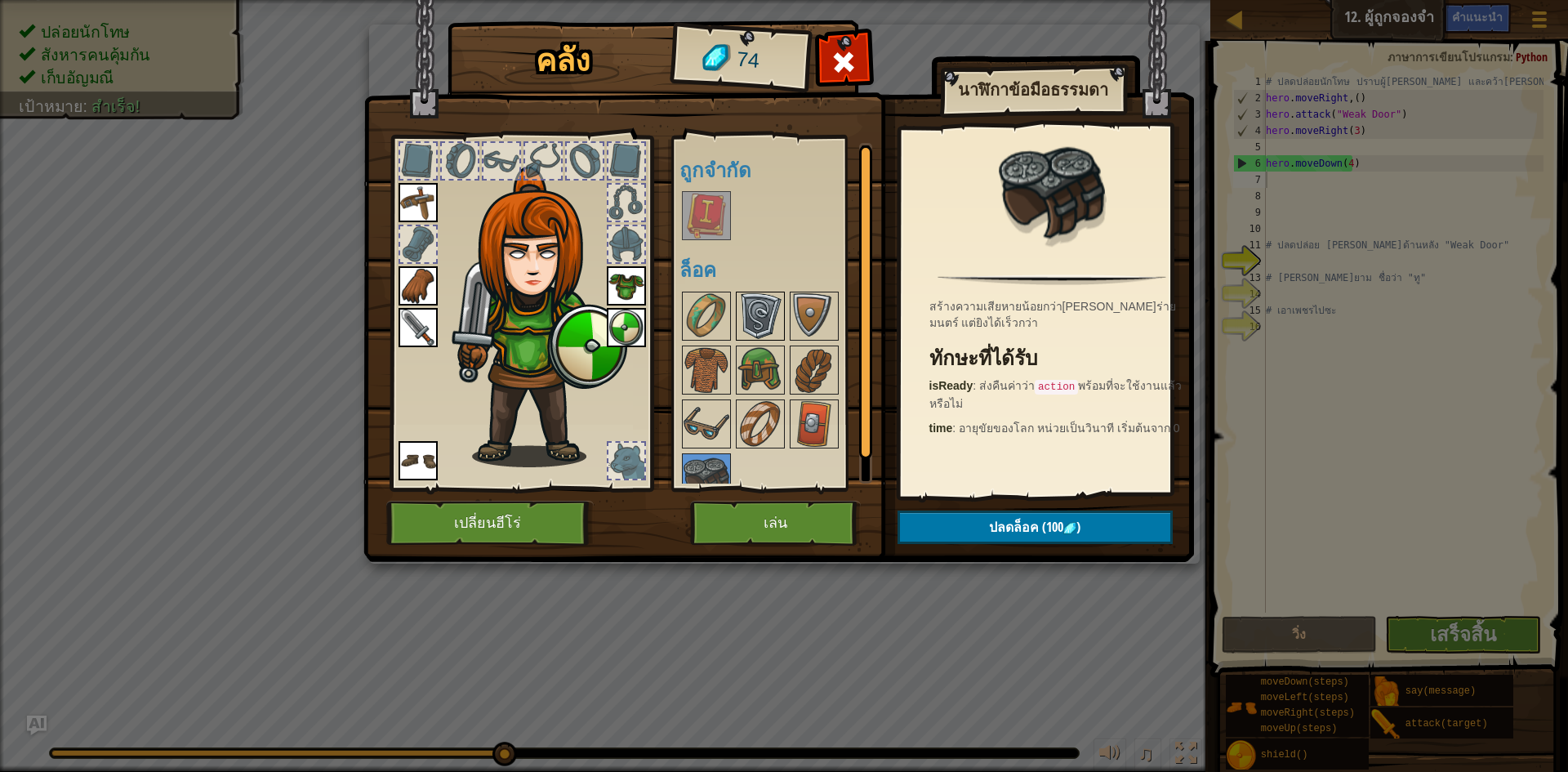
click at [767, 326] on img at bounding box center [760, 316] width 45 height 45
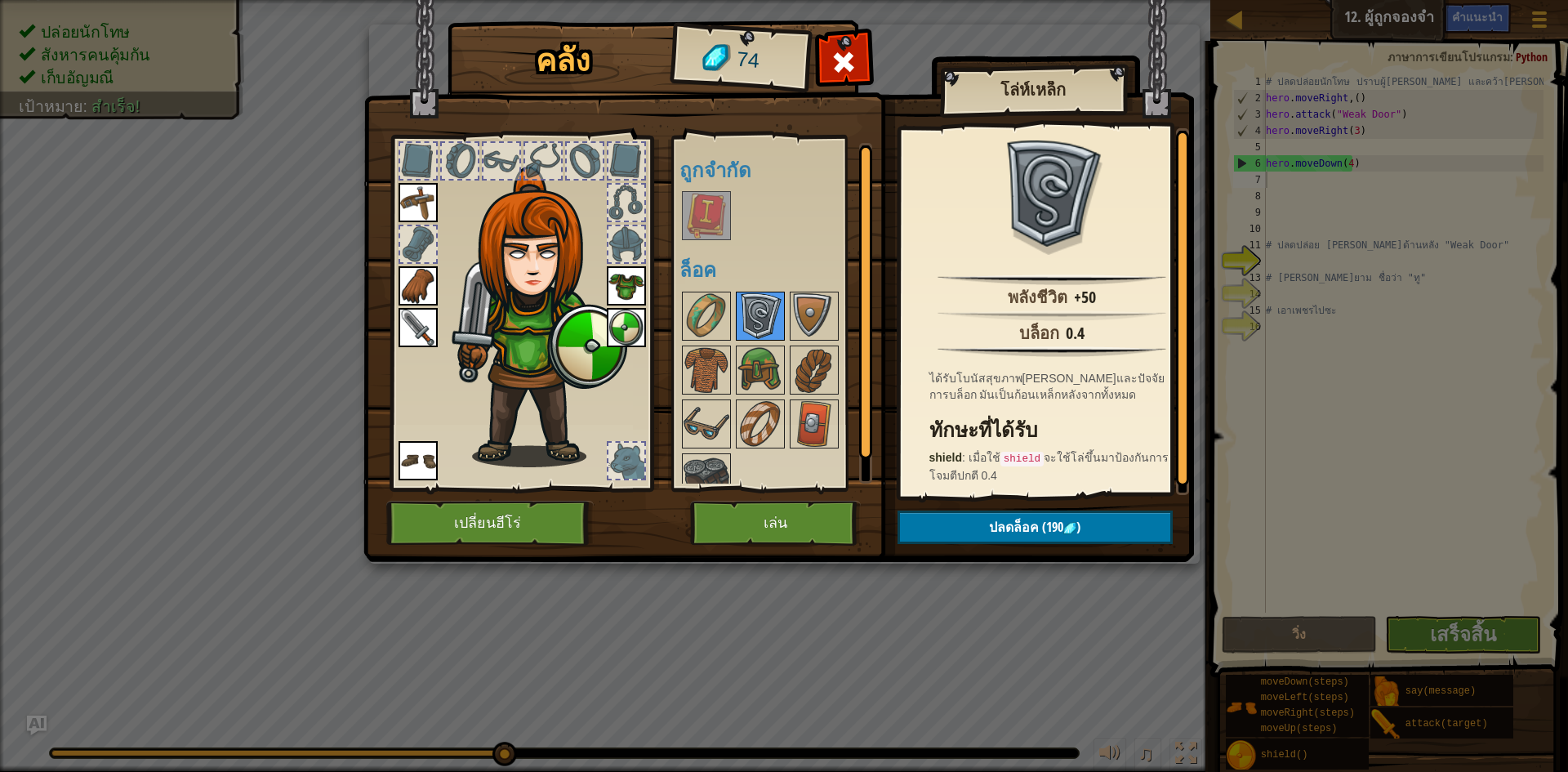
click at [777, 303] on img at bounding box center [760, 316] width 45 height 45
click at [785, 294] on div at bounding box center [783, 397] width 207 height 216
click at [796, 298] on img at bounding box center [814, 316] width 45 height 45
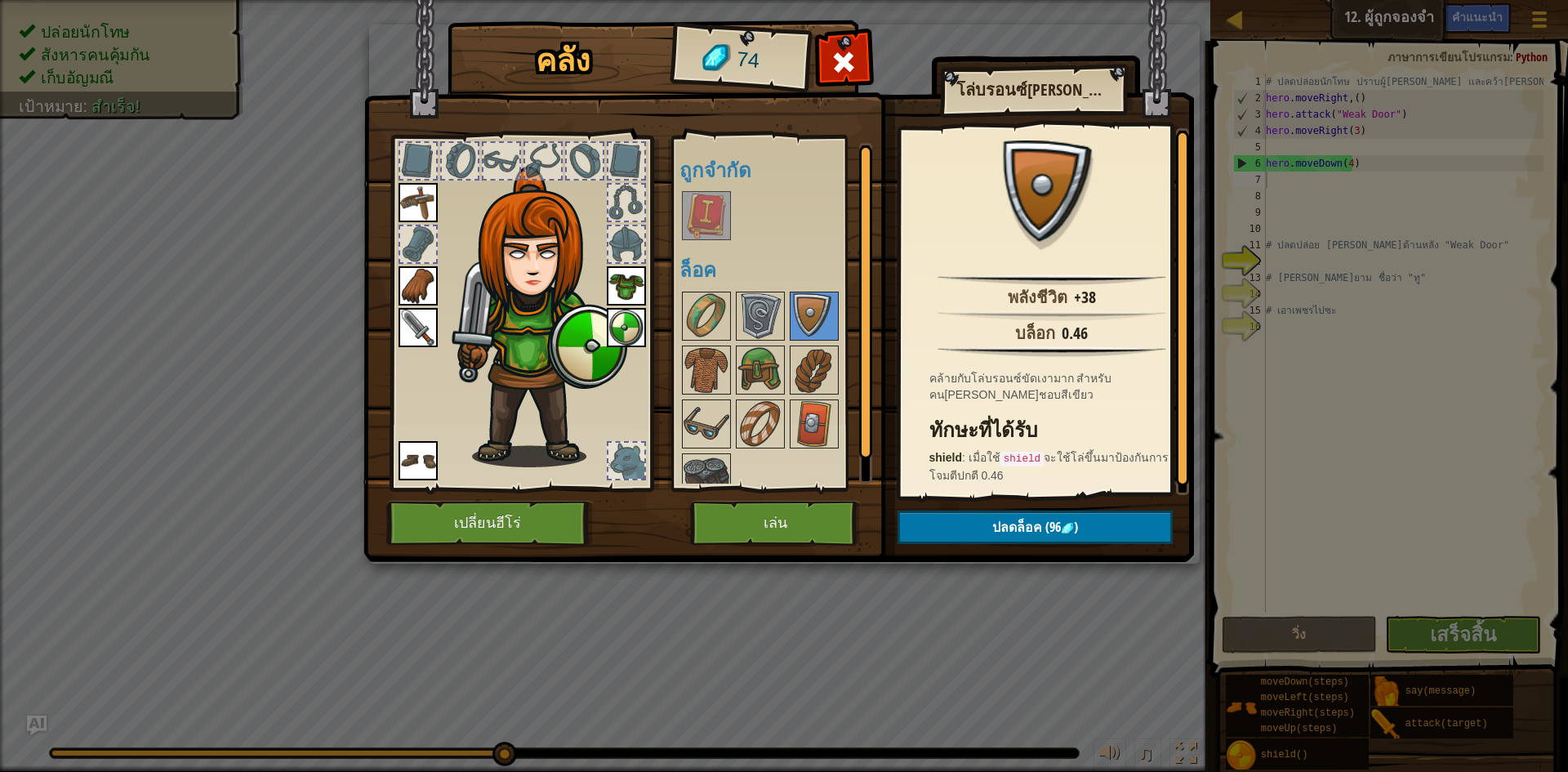
click at [1404, 563] on div "คลัง 74 พร้อมใช้งาน ใช้งาน ใช้งาน ใช้งาน ใช้งาน ใช้งาน ใช้งาน (ดับเบิลคลิ๊ก..เพ…" at bounding box center [784, 386] width 1568 height 772
click at [752, 522] on button "เล่น" at bounding box center [776, 523] width 171 height 45
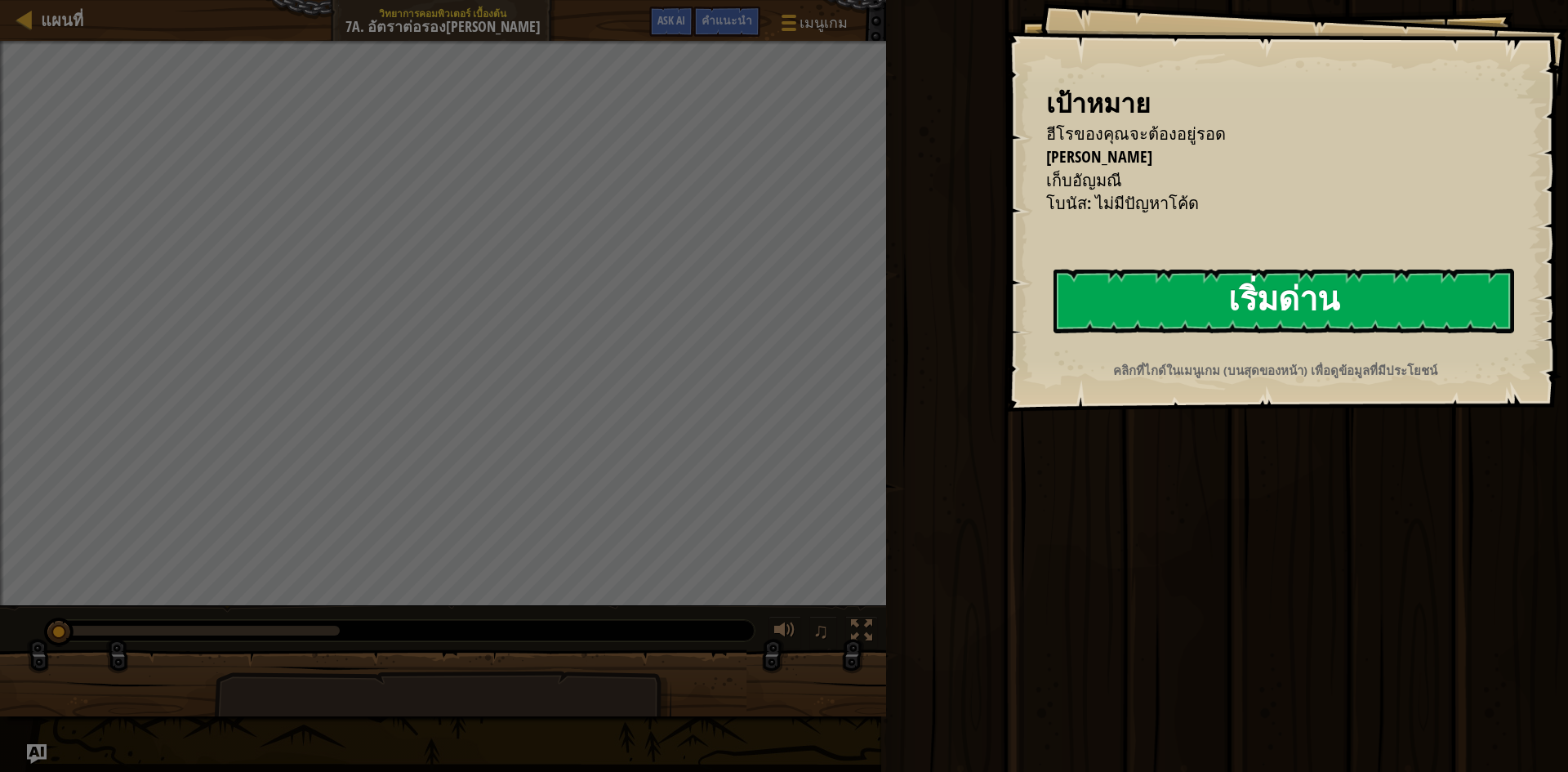
click at [1236, 318] on button "เริ่มด่าน" at bounding box center [1284, 301] width 461 height 64
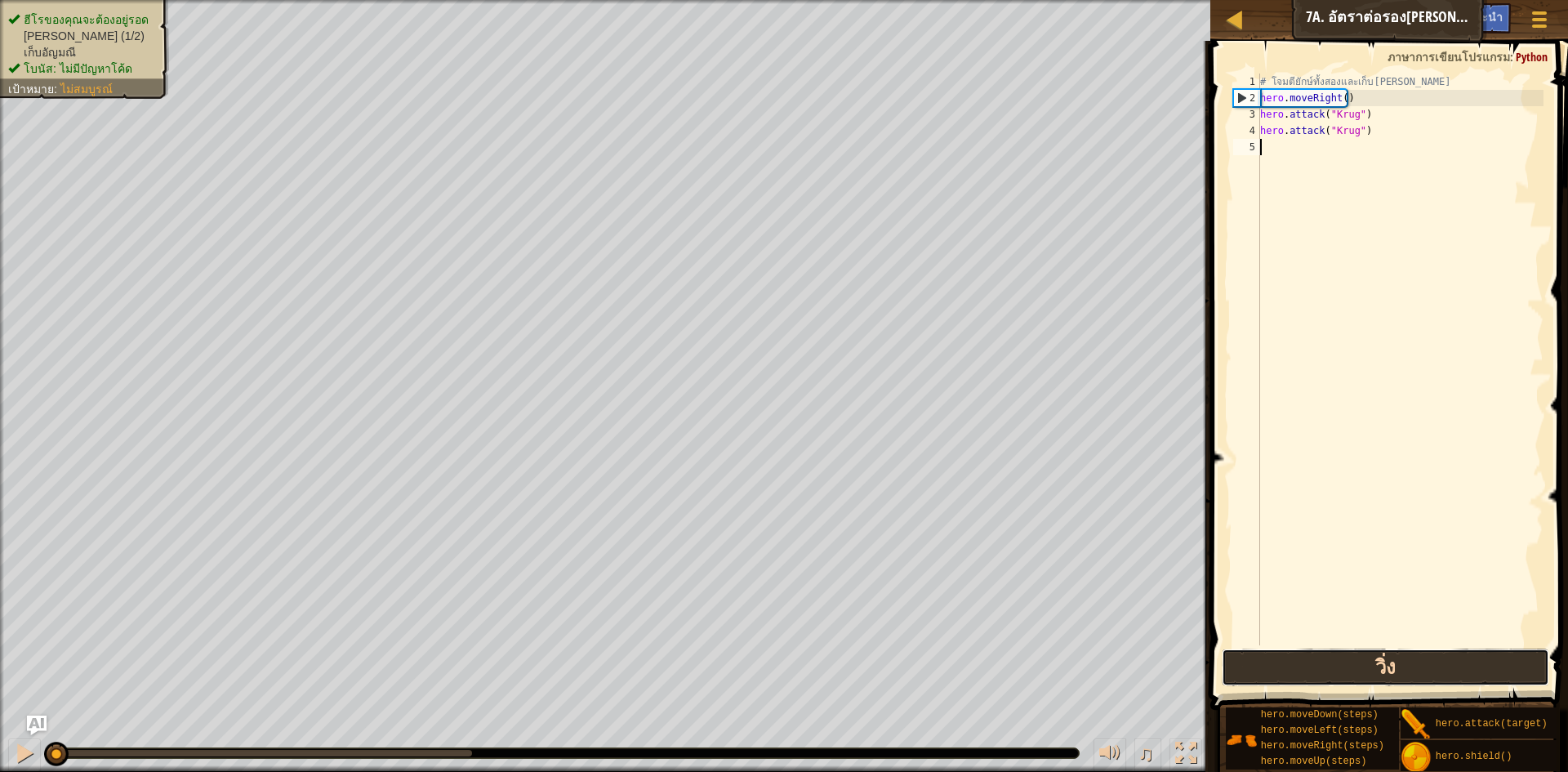
click at [1339, 660] on button "วิ่ง" at bounding box center [1385, 667] width 327 height 37
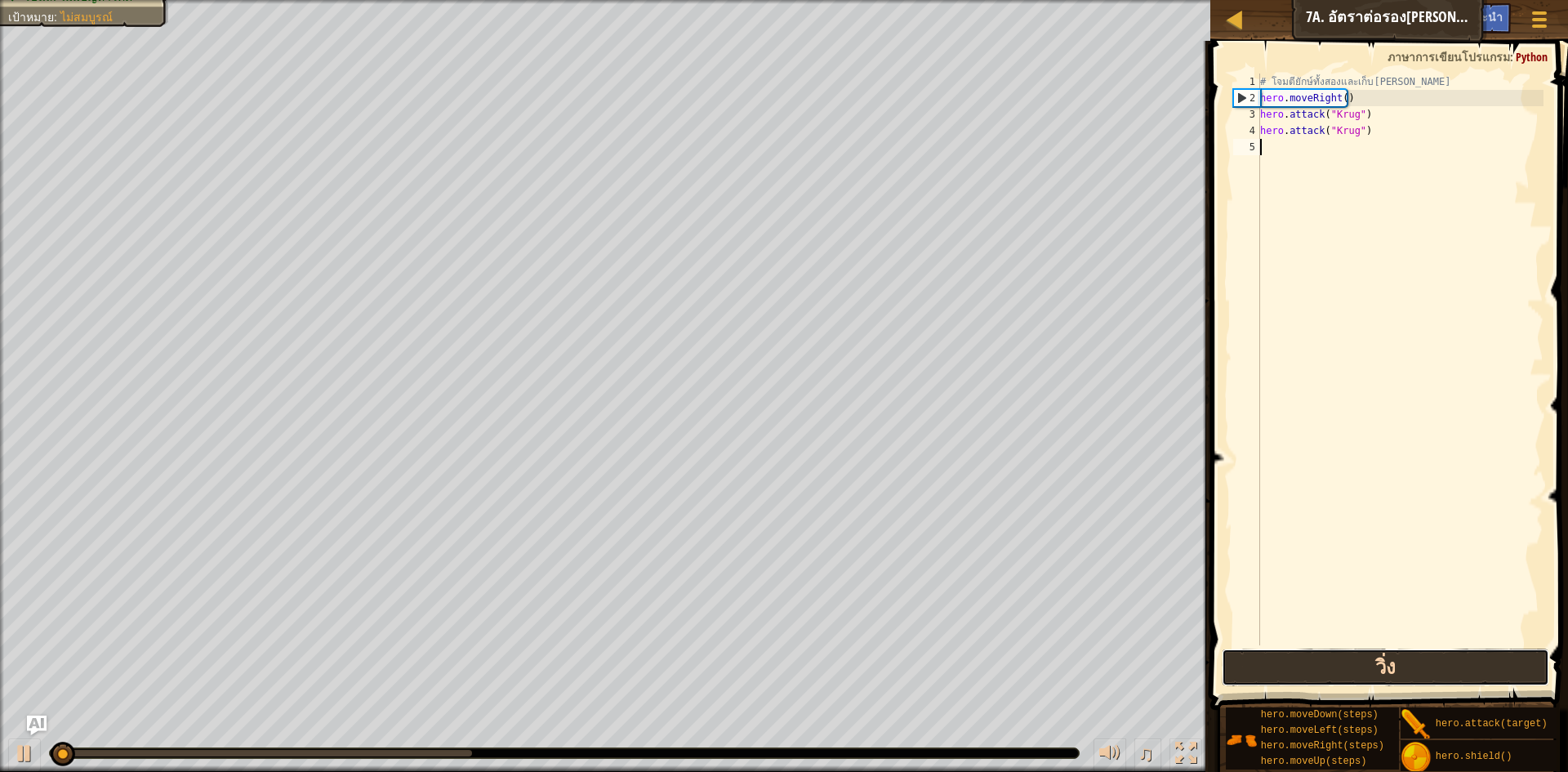
click at [1339, 660] on button "วิ่ง" at bounding box center [1385, 667] width 327 height 37
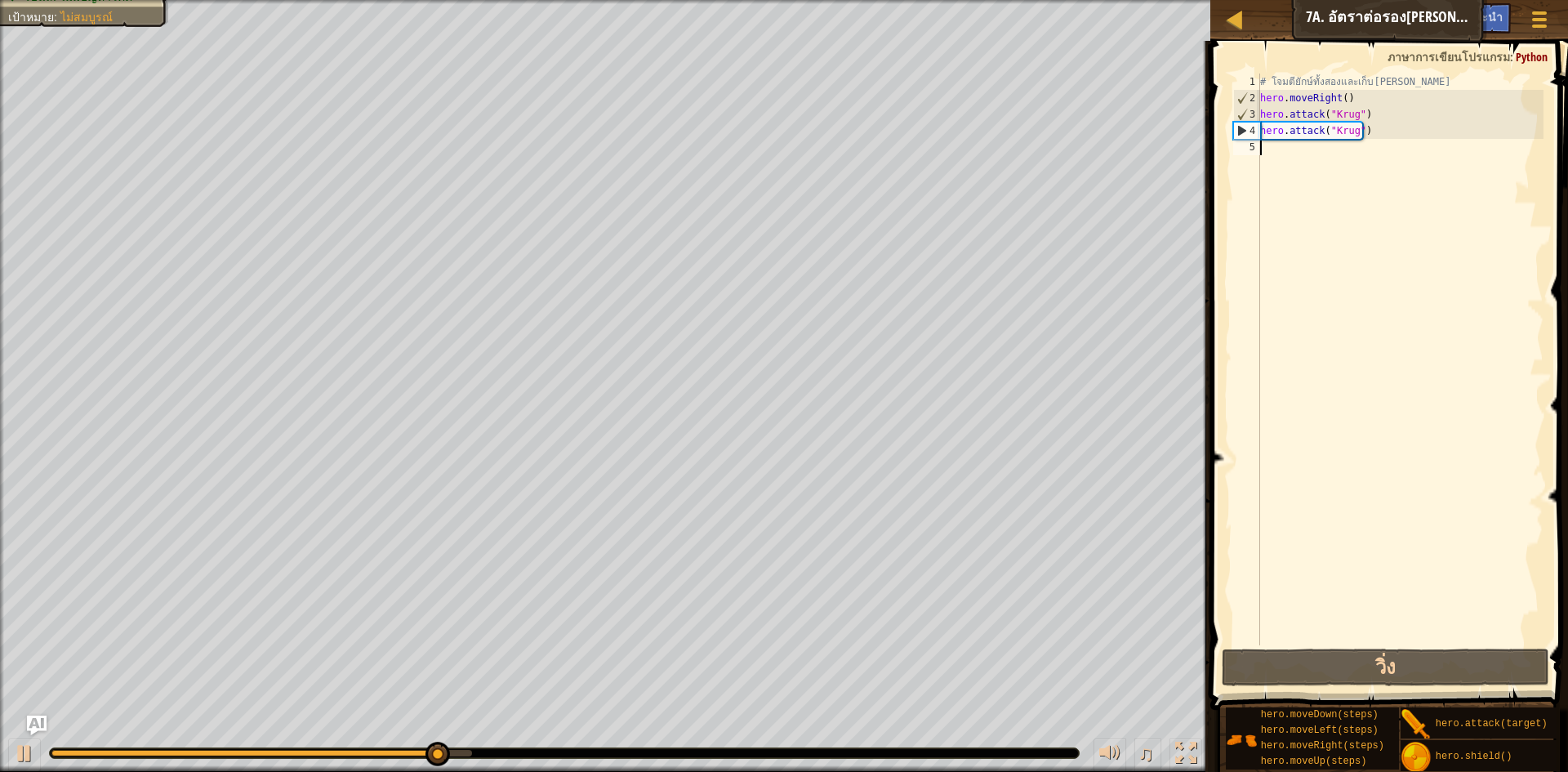
click at [1308, 139] on div "# โจมตียักษ์ทั้งสองและเก็บ[PERSON_NAME] hero . moveRight ( ) hero . attack ( "K…" at bounding box center [1400, 376] width 287 height 605
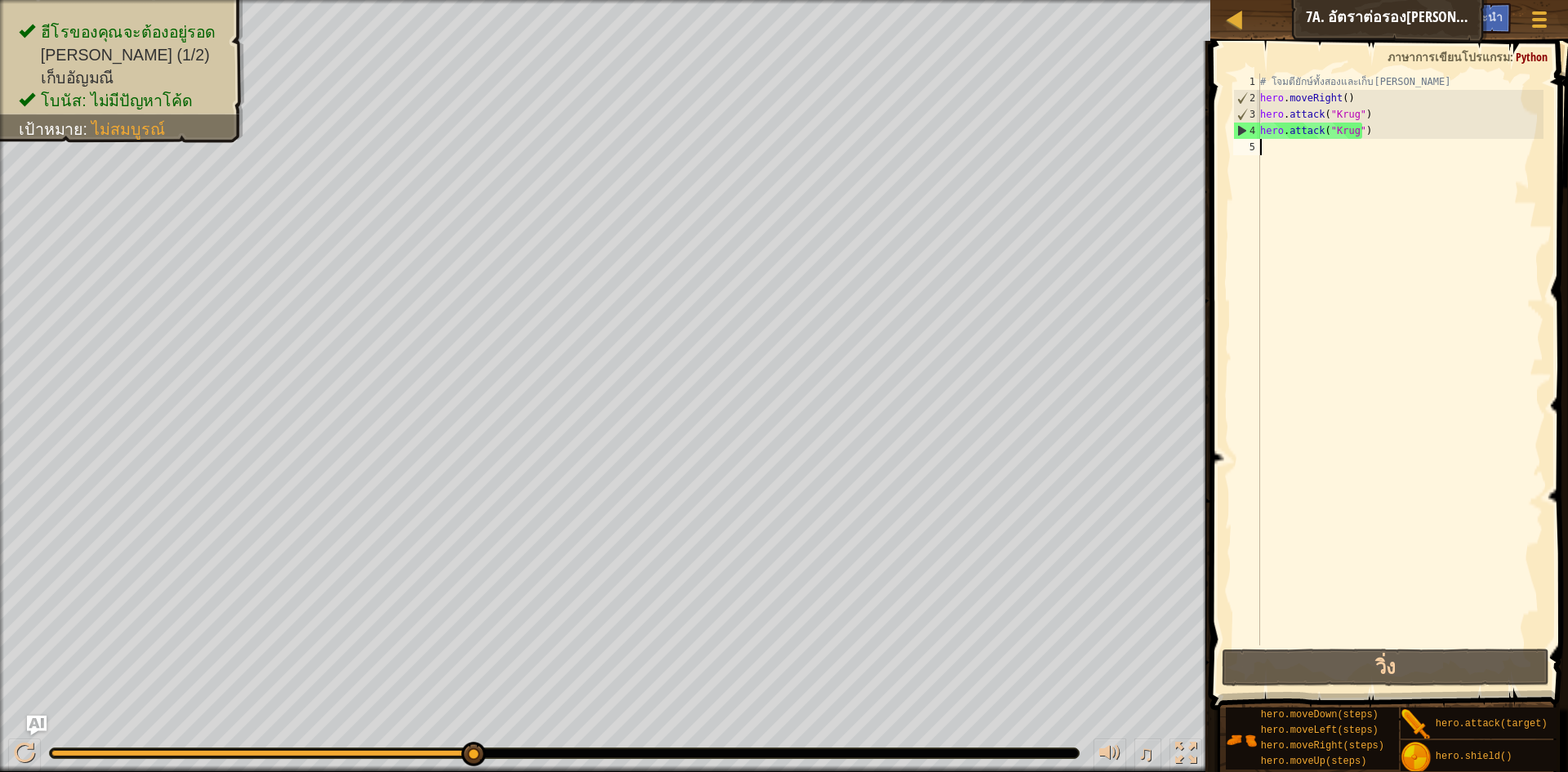
click at [1303, 160] on div "# โจมตียักษ์ทั้งสองและเก็บ[PERSON_NAME] hero . moveRight ( ) hero . attack ( "K…" at bounding box center [1400, 376] width 287 height 605
type textarea "h"
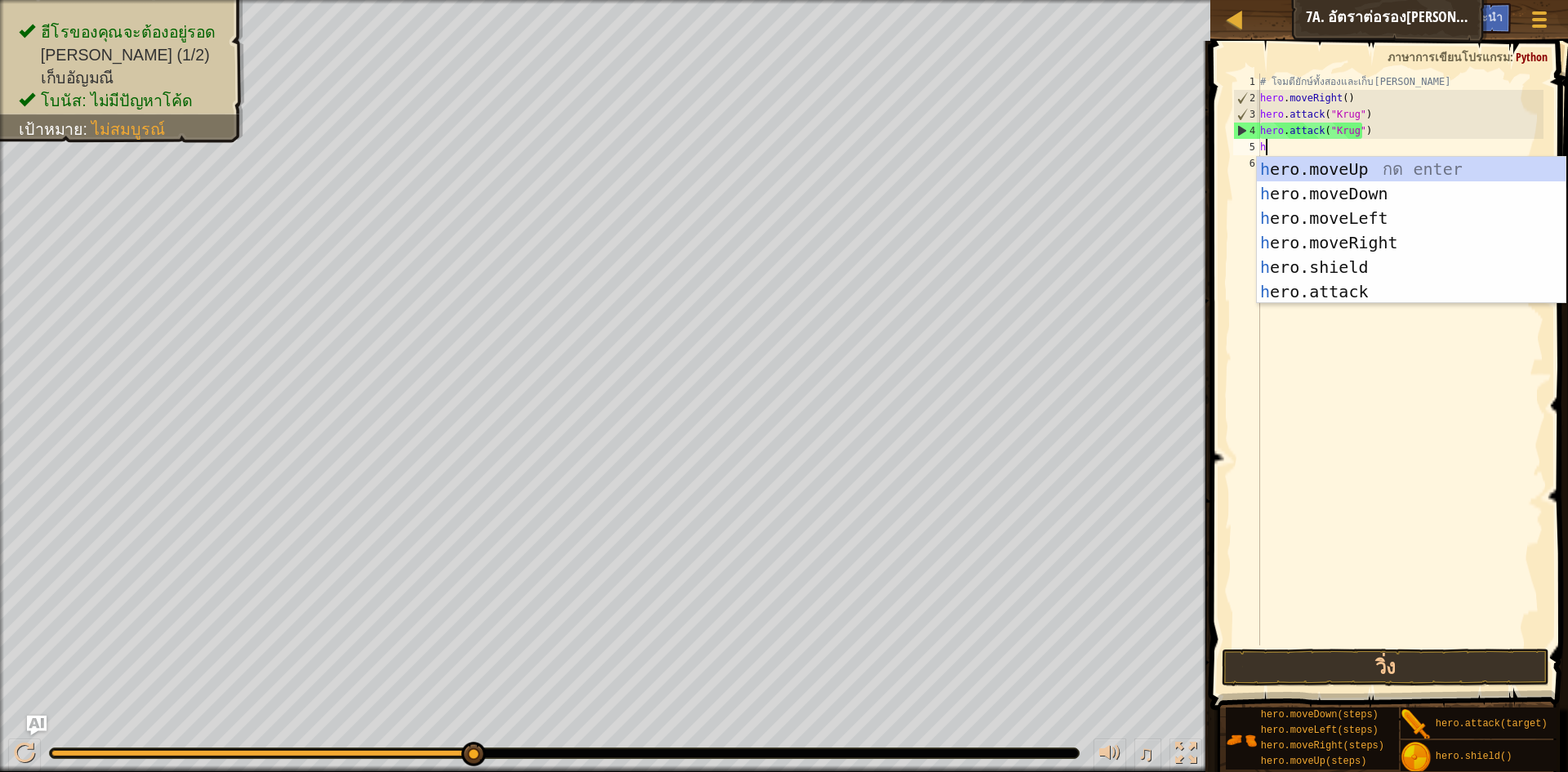
scroll to position [7, 0]
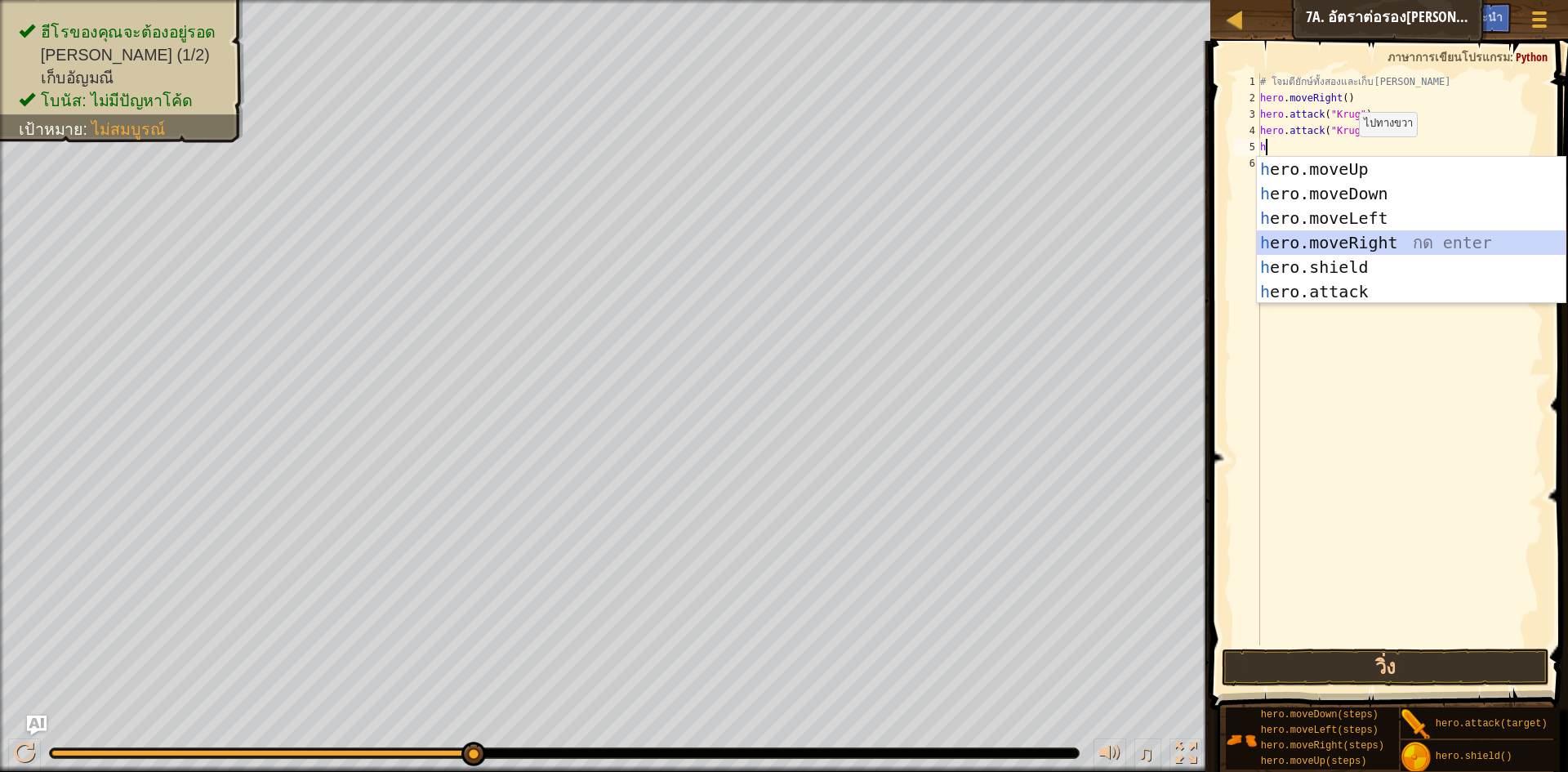
click at [1368, 241] on div "h ero.moveUp กด enter h ero.moveDown กด enter h ero.moveLeft กด enter h ero.mov…" at bounding box center [1412, 255] width 309 height 196
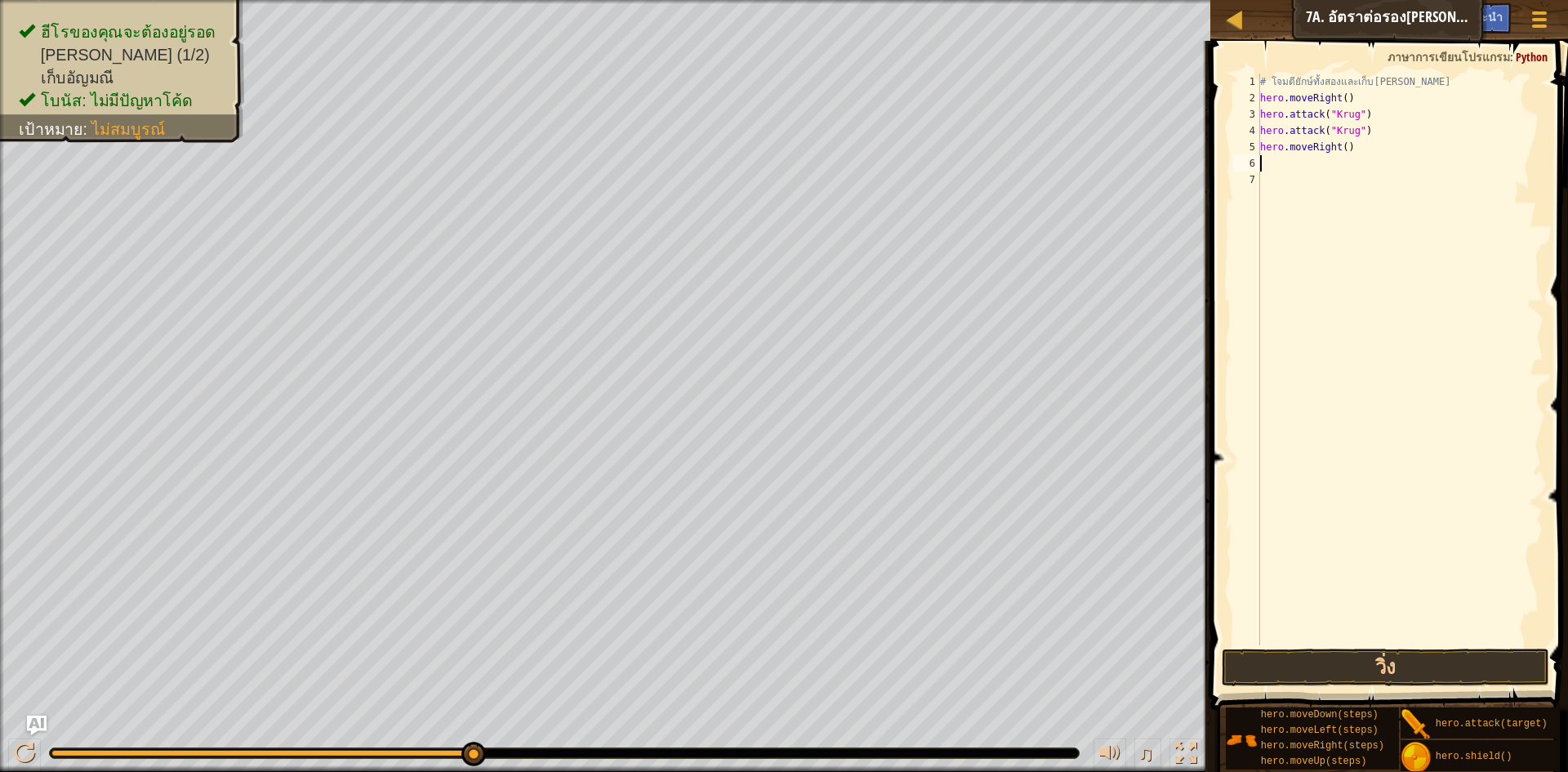
type textarea "h"
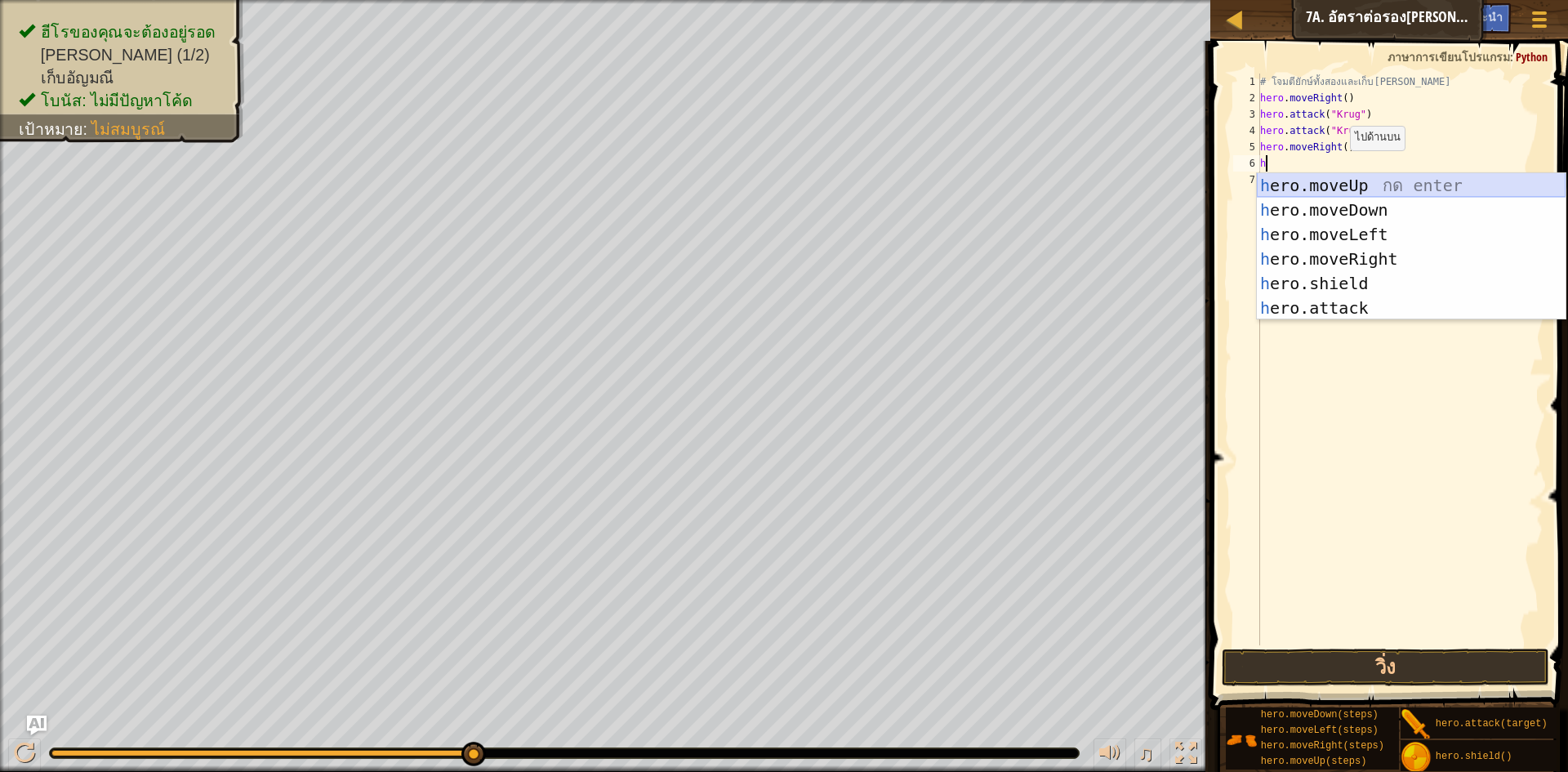
click at [1353, 176] on div "h ero.moveUp กด enter h ero.moveDown กด enter h ero.moveLeft กด enter h ero.mov…" at bounding box center [1412, 271] width 309 height 196
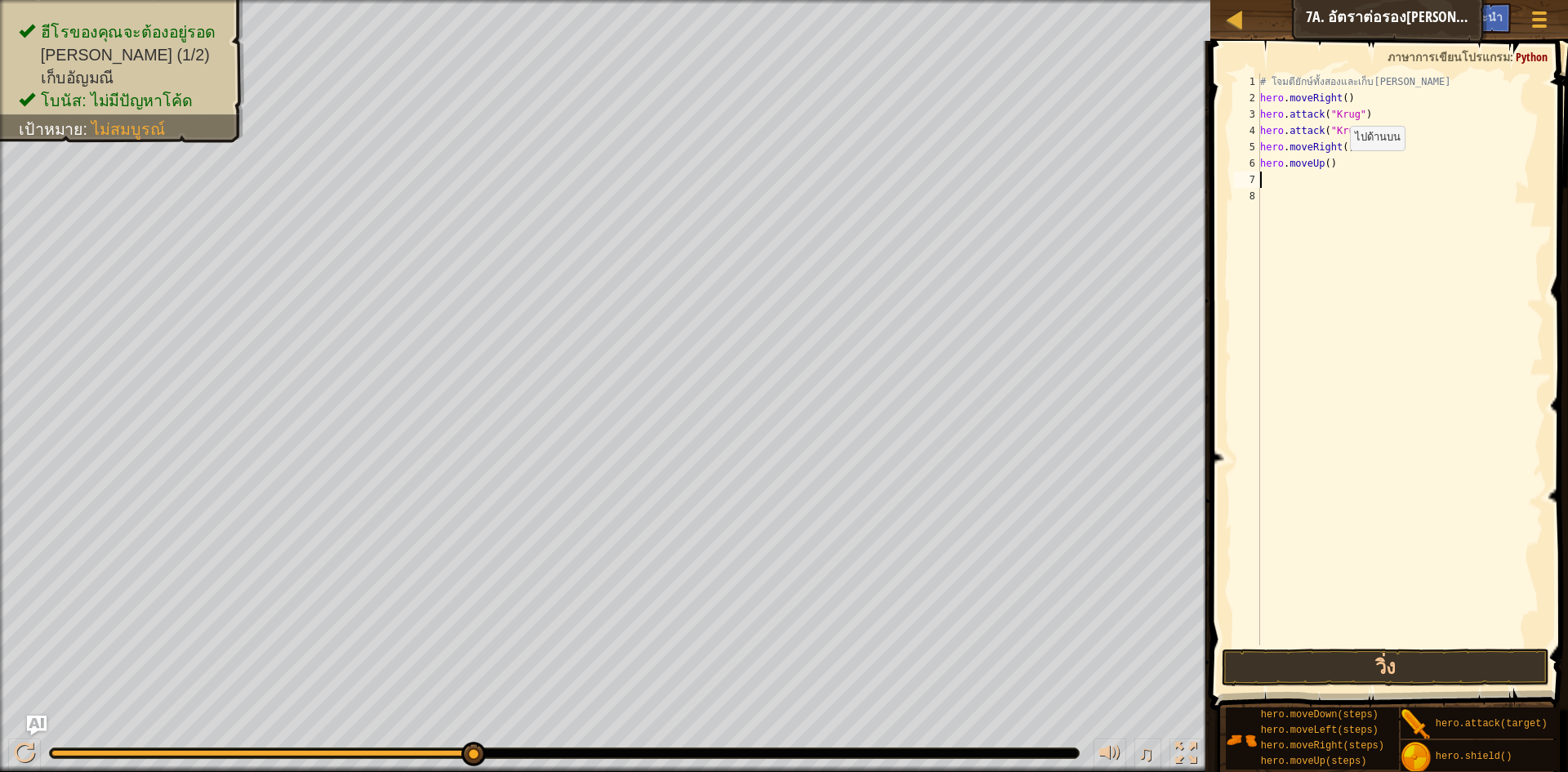
type textarea "h"
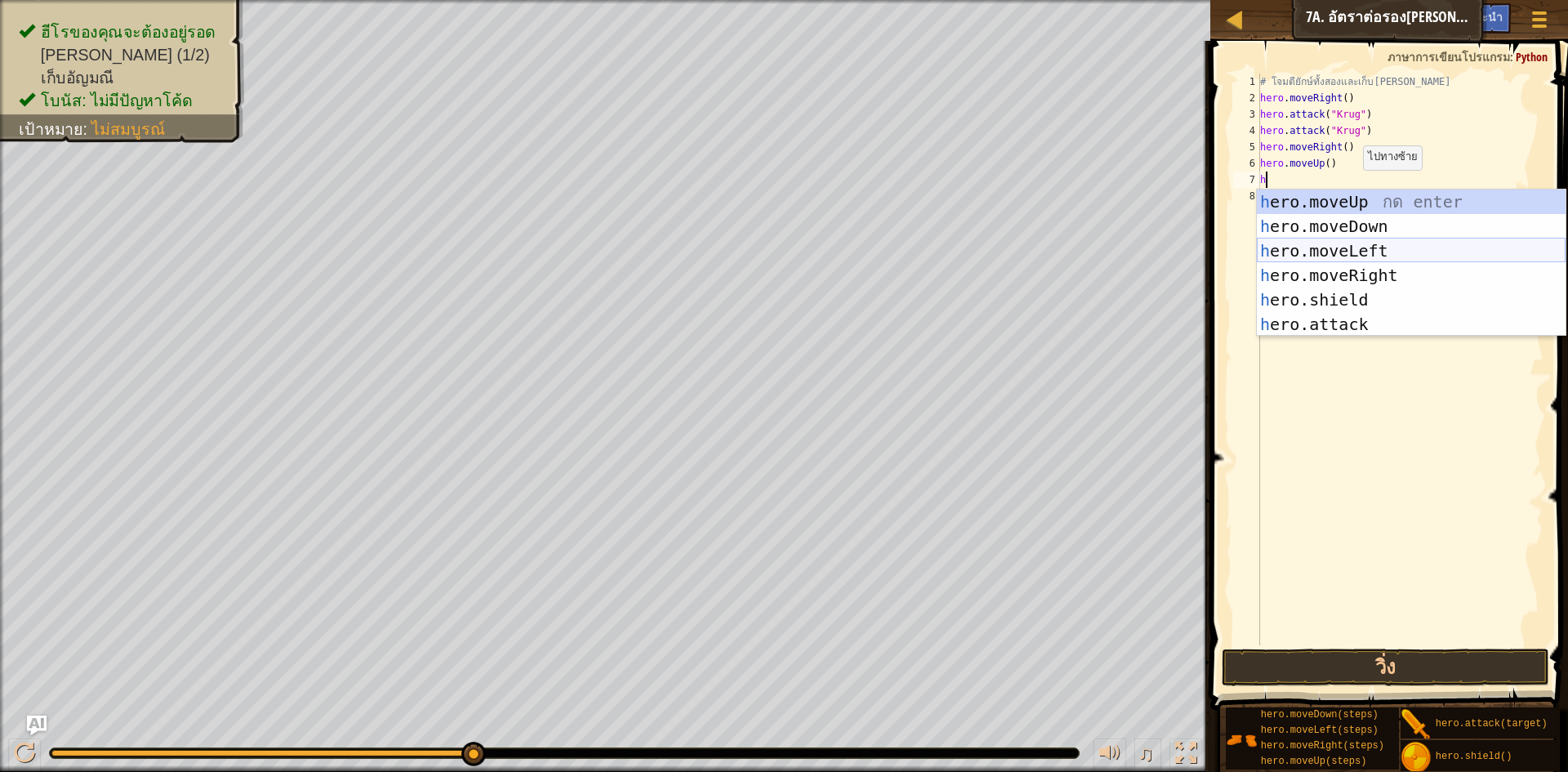
click at [1347, 255] on div "h ero.moveUp กด enter h ero.moveDown กด enter h ero.moveLeft กด enter h ero.mov…" at bounding box center [1412, 287] width 309 height 196
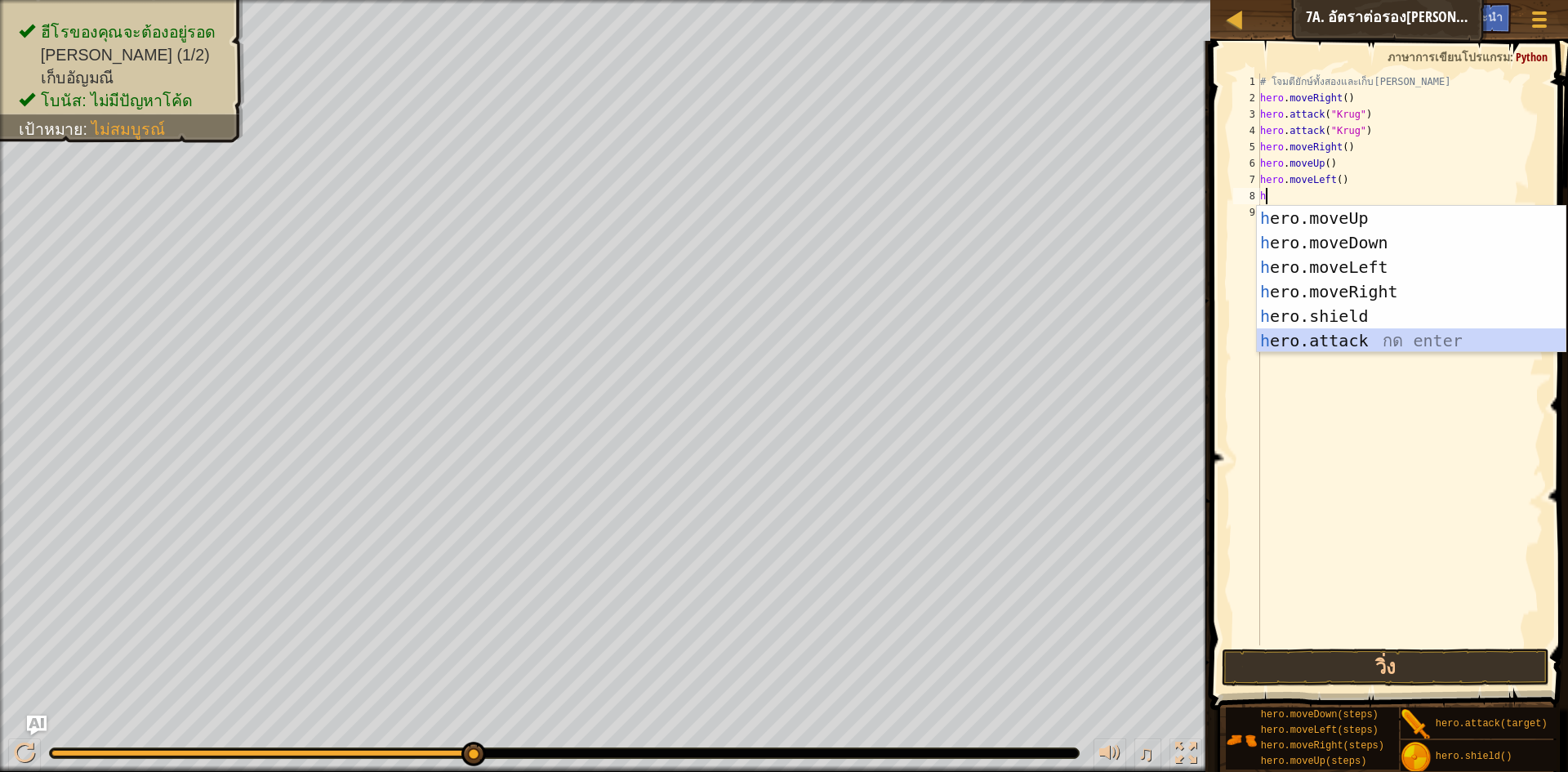
click at [1304, 336] on div "h ero.moveUp กด enter h ero.moveDown กด enter h ero.moveLeft กด enter h ero.mov…" at bounding box center [1412, 303] width 309 height 196
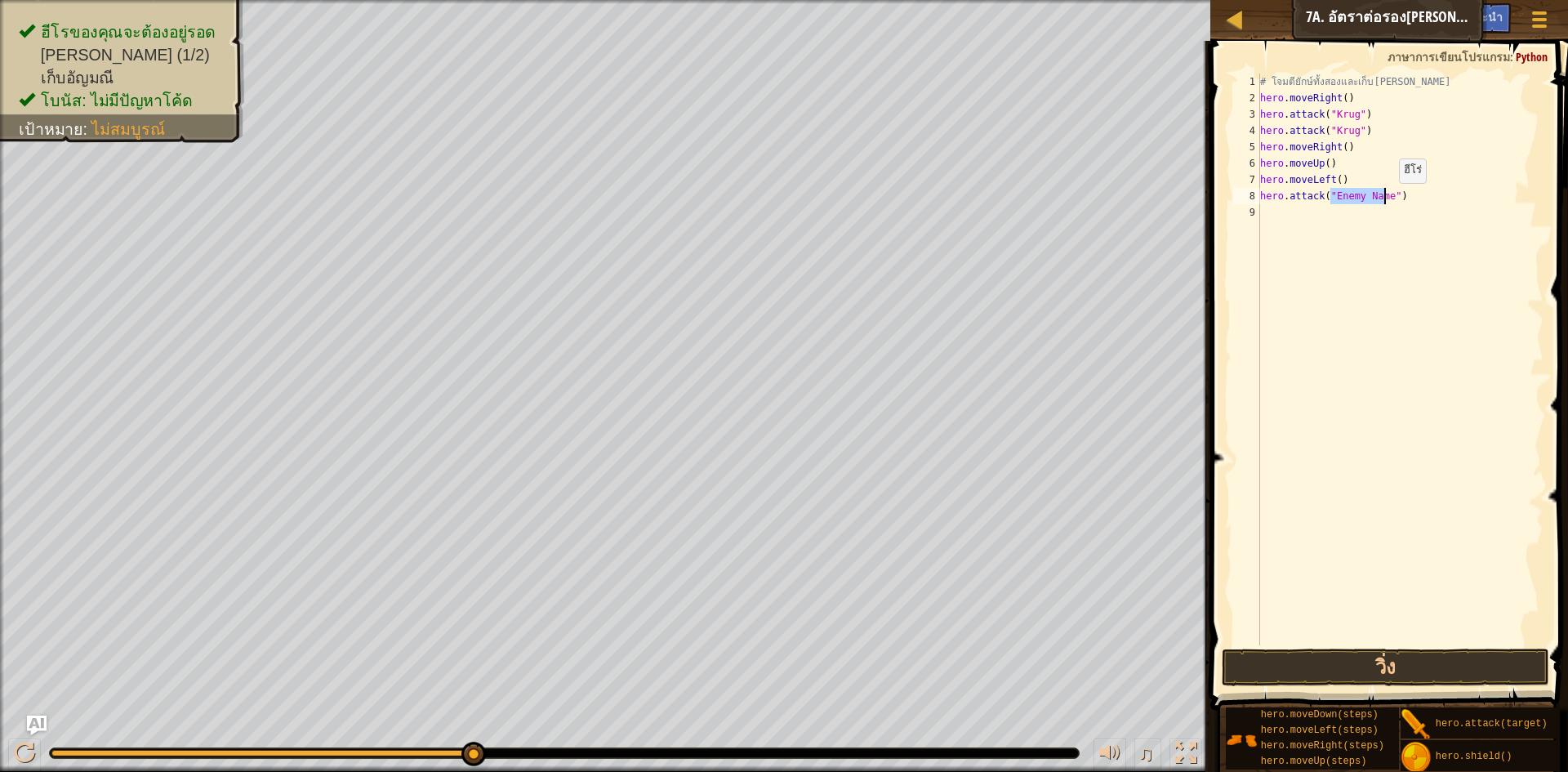
click at [1385, 199] on div "# โจมตียักษ์ทั้งสองและเก็บ[PERSON_NAME] hero . moveRight ( ) hero . attack ( "K…" at bounding box center [1400, 360] width 287 height 572
type textarea "hero.attack("Grump")"
click at [1276, 212] on div "# โจมตียักษ์ทั้งสองและเก็บ[PERSON_NAME] hero . moveRight ( ) hero . attack ( "K…" at bounding box center [1400, 376] width 287 height 605
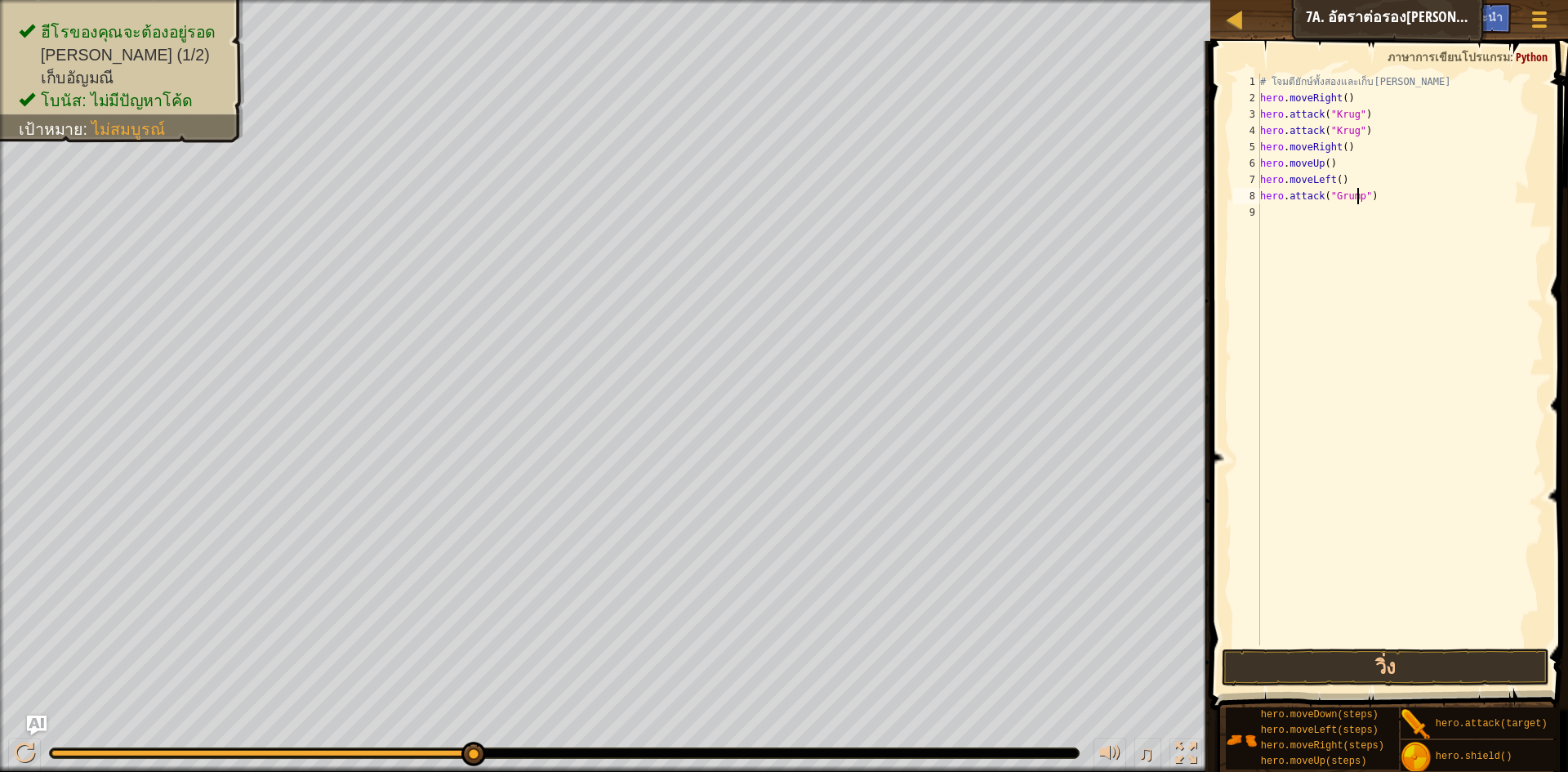
scroll to position [7, 0]
type textarea "h"
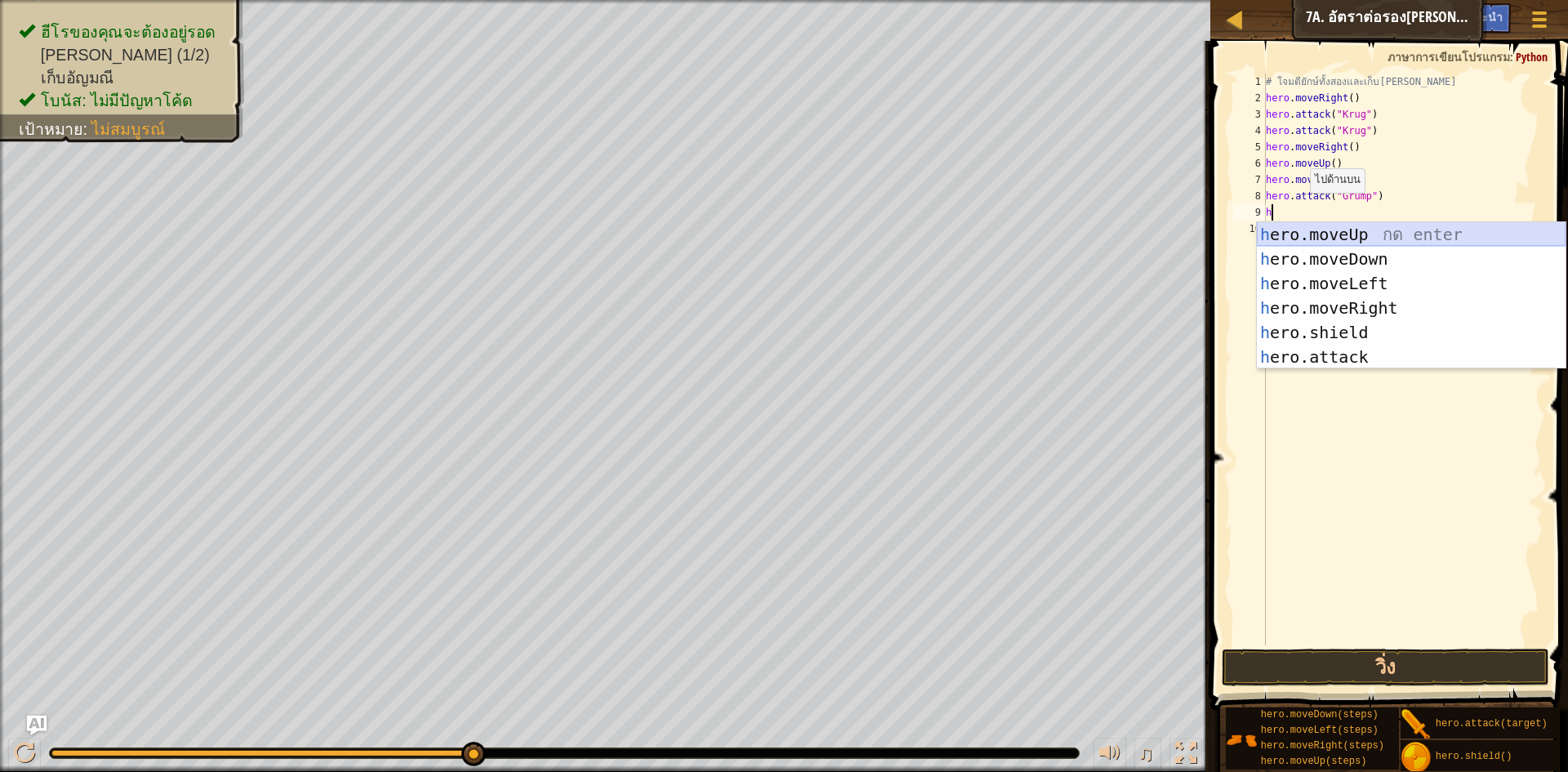
click at [1321, 222] on div "h ero.moveUp กด enter h ero.moveDown กด enter h ero.moveLeft กด enter h ero.mov…" at bounding box center [1412, 320] width 309 height 196
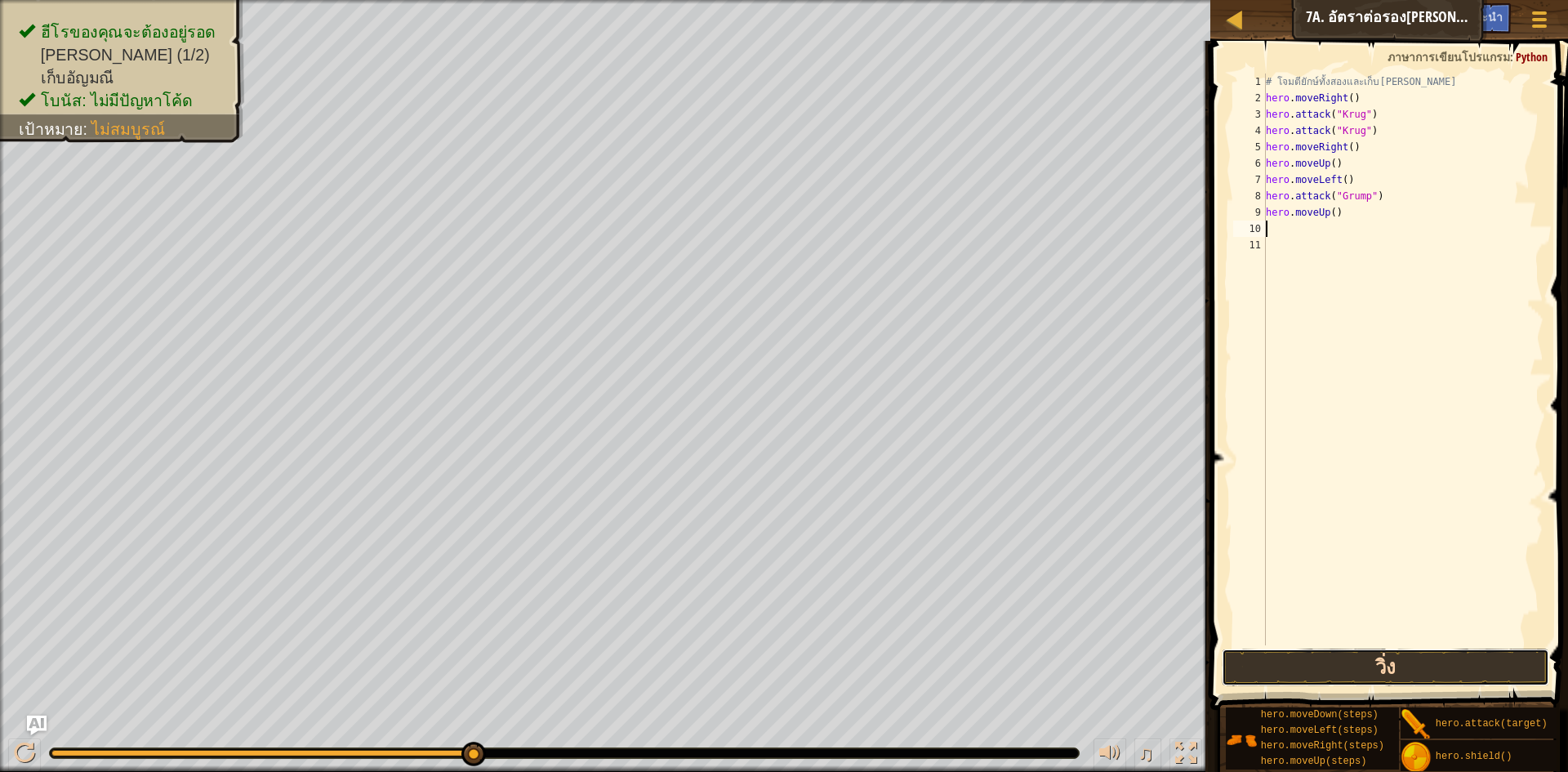
click at [1363, 660] on button "วิ่ง" at bounding box center [1385, 667] width 327 height 37
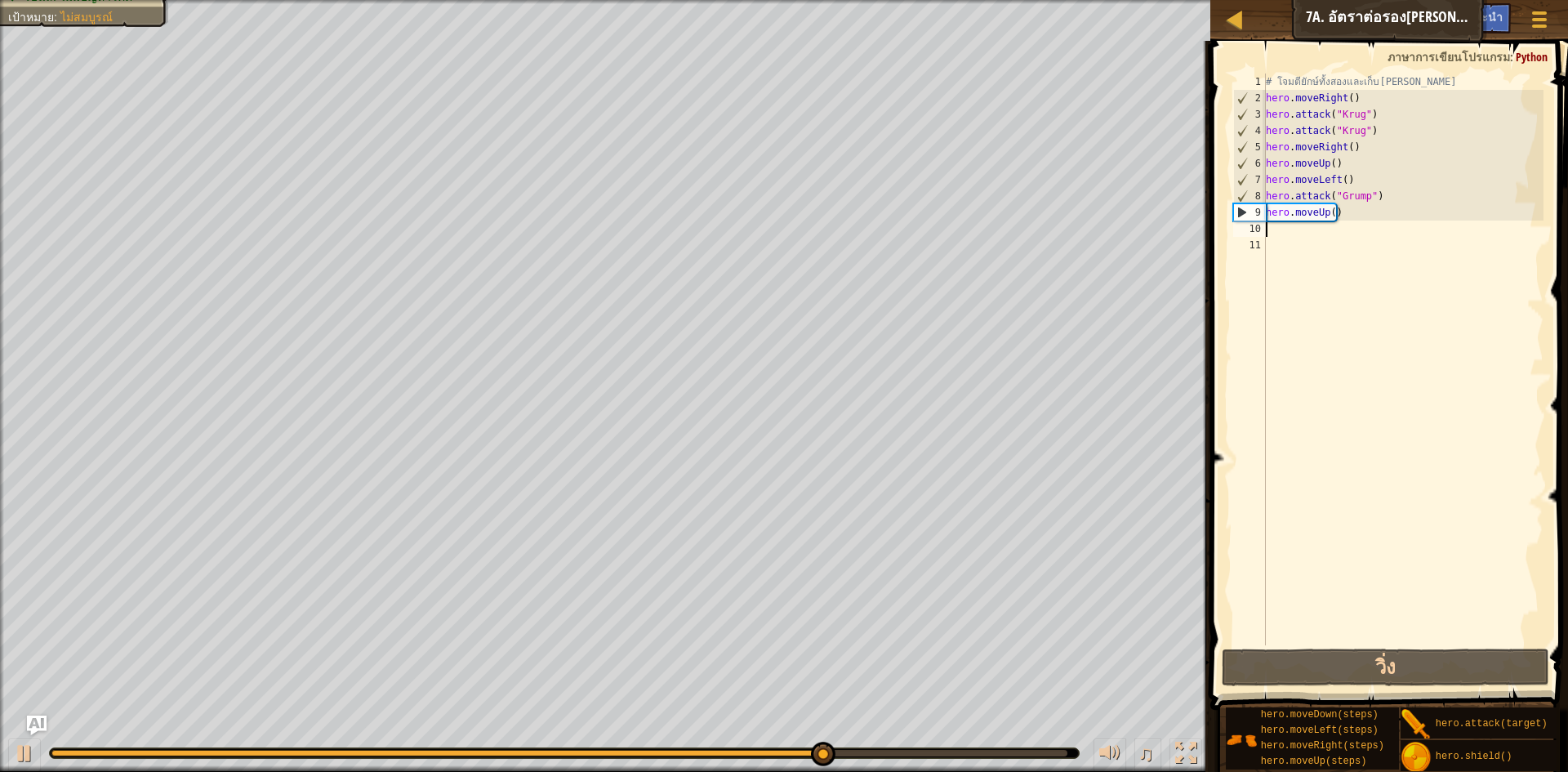
click at [1498, 223] on div "# โจมตียักษ์ทั้งสองและเก็บ[PERSON_NAME] hero . moveRight ( ) hero . attack ( "K…" at bounding box center [1404, 376] width 282 height 605
click at [1333, 216] on div "# โจมตียักษ์ทั้งสองและเก็บ[PERSON_NAME] hero . moveRight ( ) hero . attack ( "K…" at bounding box center [1404, 376] width 282 height 605
click at [1337, 215] on div "# โจมตียักษ์ทั้งสองและเก็บ[PERSON_NAME] hero . moveRight ( ) hero . attack ( "K…" at bounding box center [1404, 376] width 282 height 605
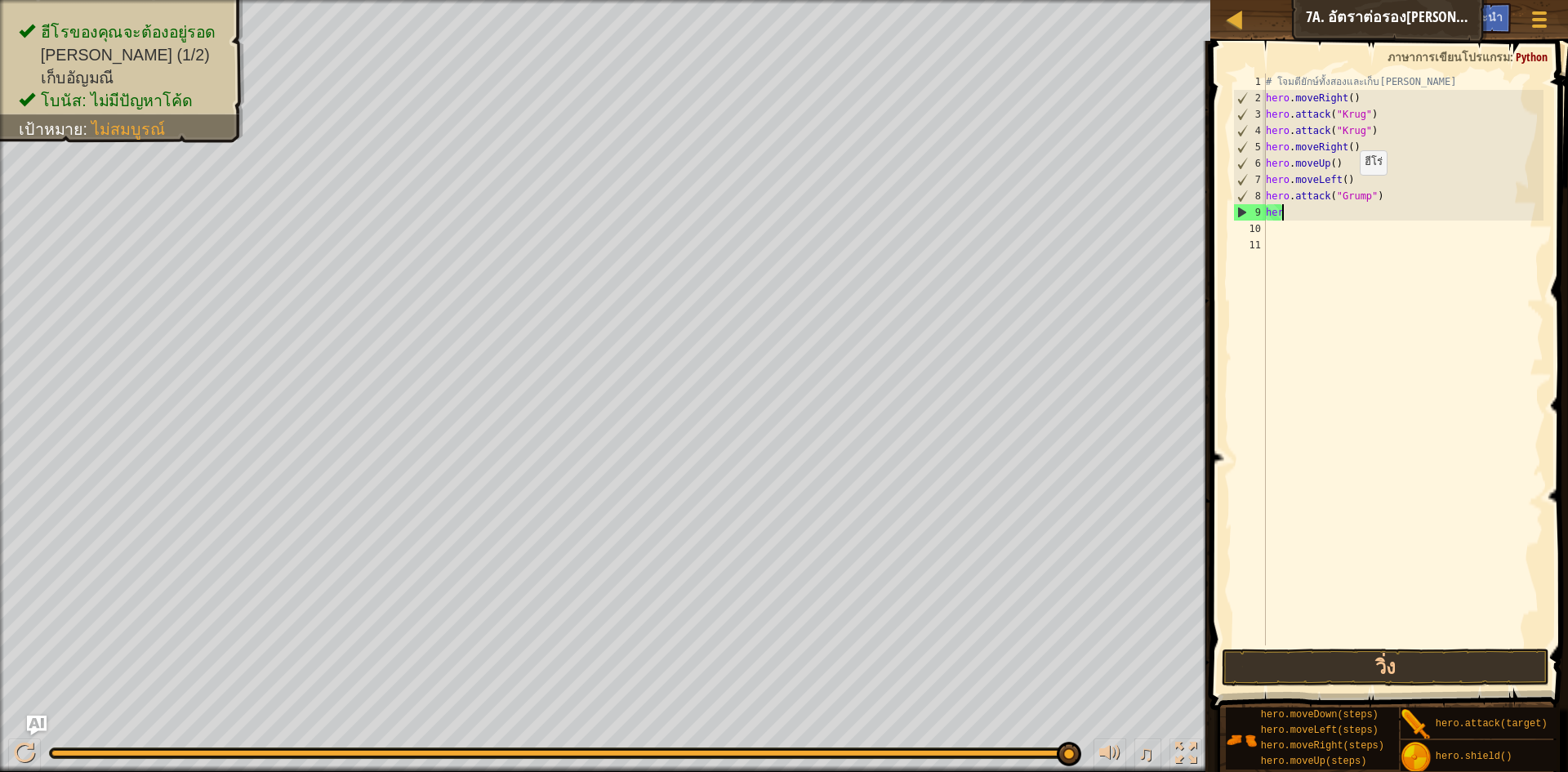
type textarea "h"
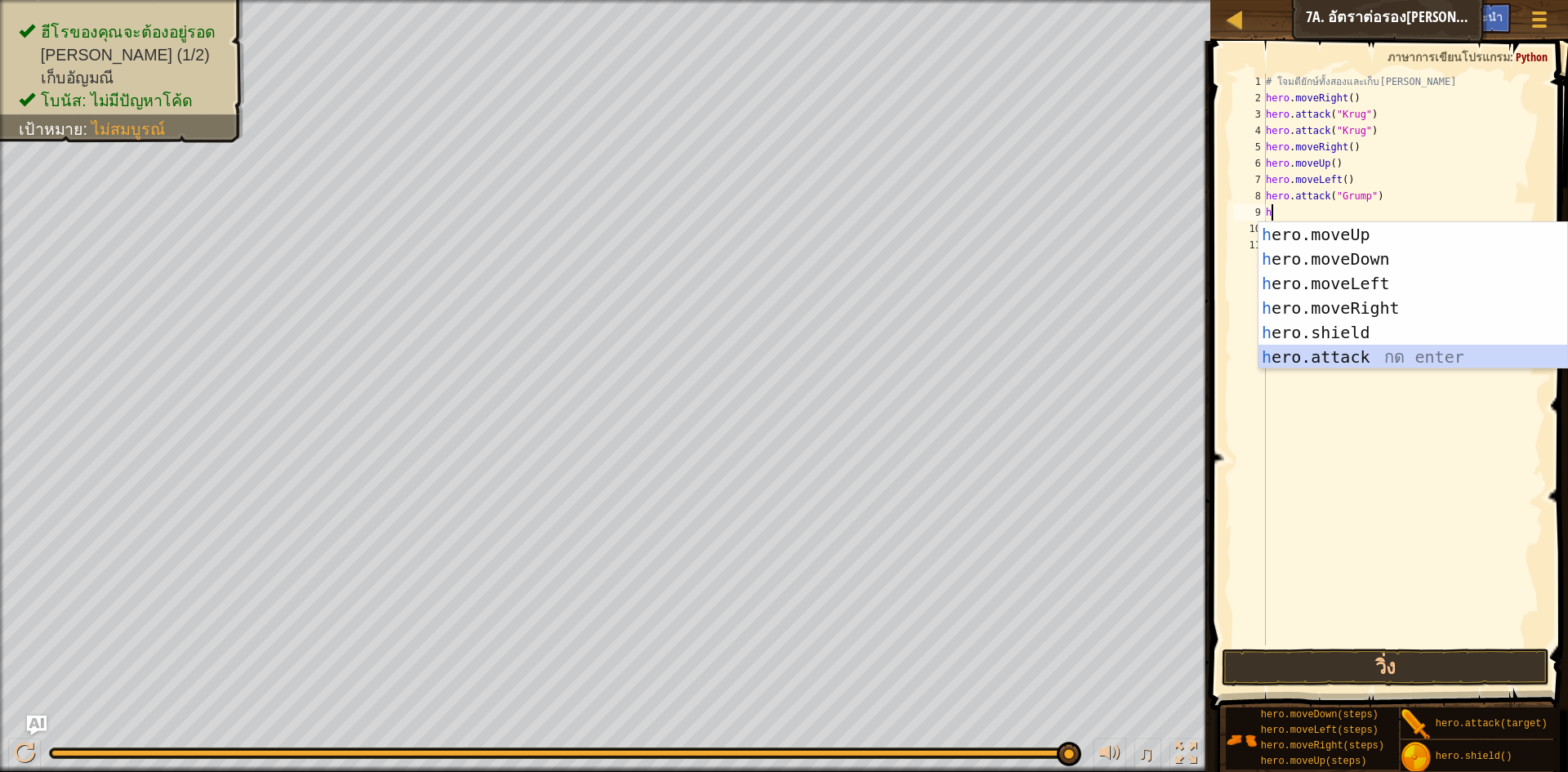
drag, startPoint x: 1344, startPoint y: 360, endPoint x: 1346, endPoint y: 347, distance: 13.2
click at [1344, 360] on div "h ero.moveUp กด enter h ero.moveDown กด enter h ero.moveLeft กด enter h ero.mov…" at bounding box center [1414, 320] width 309 height 196
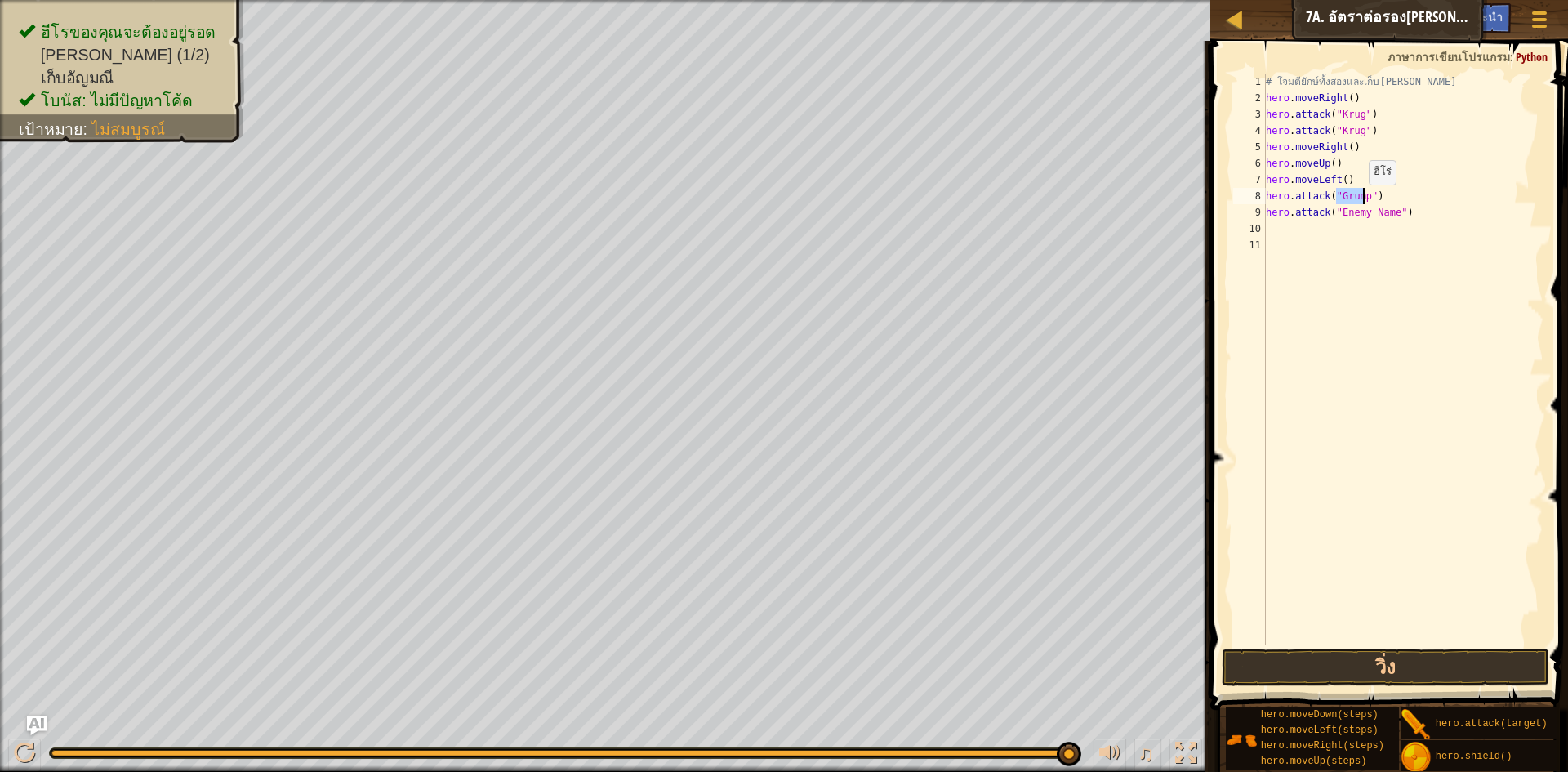
drag, startPoint x: 1338, startPoint y: 198, endPoint x: 1361, endPoint y: 201, distance: 23.2
click at [1361, 201] on div "# โจมตียักษ์ทั้งสองและเก็บ[PERSON_NAME] hero . moveRight ( ) hero . attack ( "K…" at bounding box center [1404, 376] width 282 height 605
type textarea "hero.attack("Grump")"
drag, startPoint x: 1317, startPoint y: 207, endPoint x: 1307, endPoint y: 207, distance: 10.0
click at [1386, 232] on div "# โจมตียักษ์ทั้งสองและเก็บ[PERSON_NAME] hero . moveRight ( ) hero . attack ( "K…" at bounding box center [1404, 376] width 282 height 605
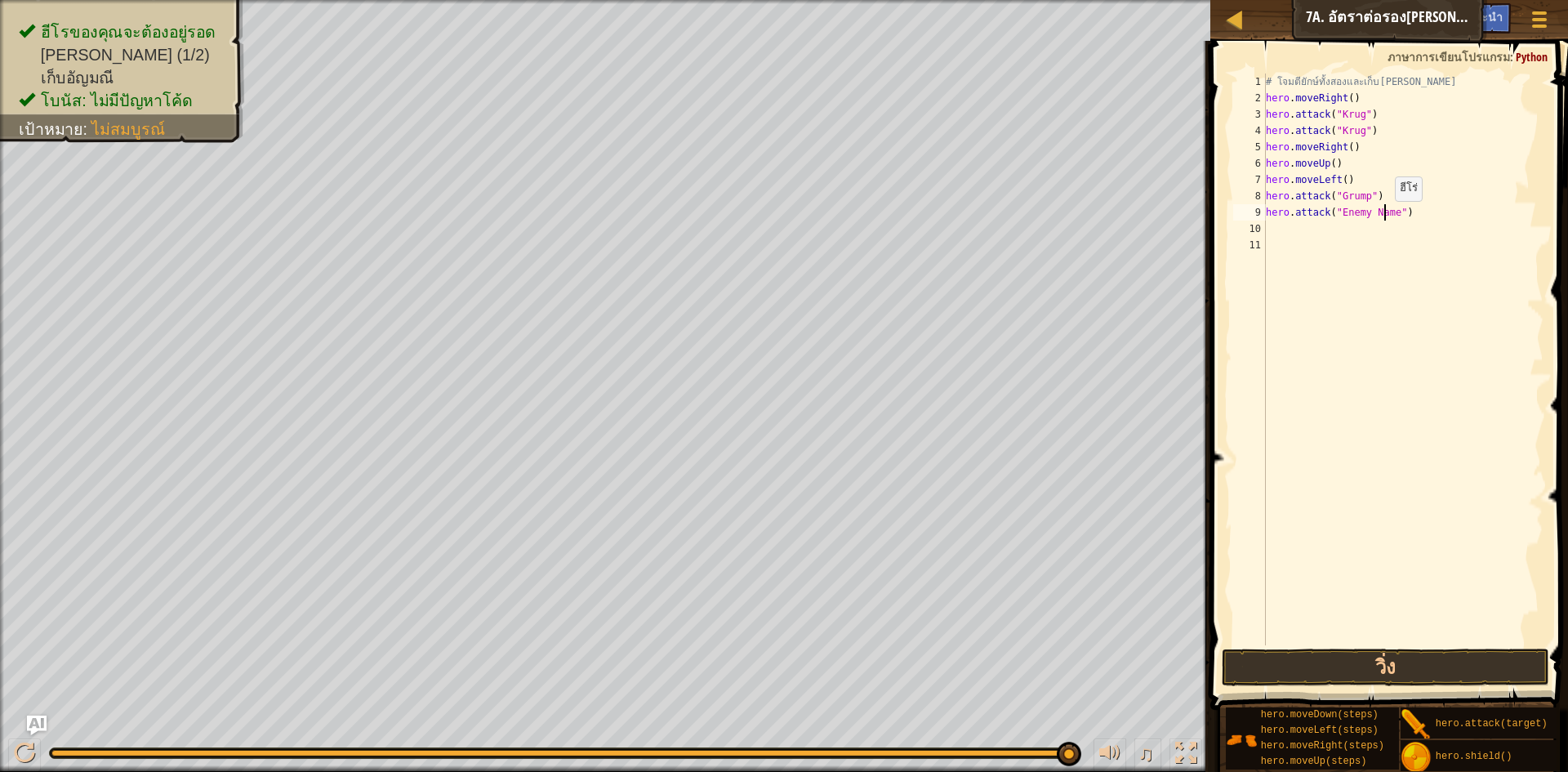
click at [1387, 217] on div "# โจมตียักษ์ทั้งสองและเก็บ[PERSON_NAME] hero . moveRight ( ) hero . attack ( "K…" at bounding box center [1404, 376] width 282 height 605
click at [1388, 217] on div "# โจมตียักษ์ทั้งสองและเก็บ[PERSON_NAME] hero . moveRight ( ) hero . attack ( "K…" at bounding box center [1404, 376] width 282 height 605
paste textarea "Grump"
type textarea "hero.attack("Grump")"
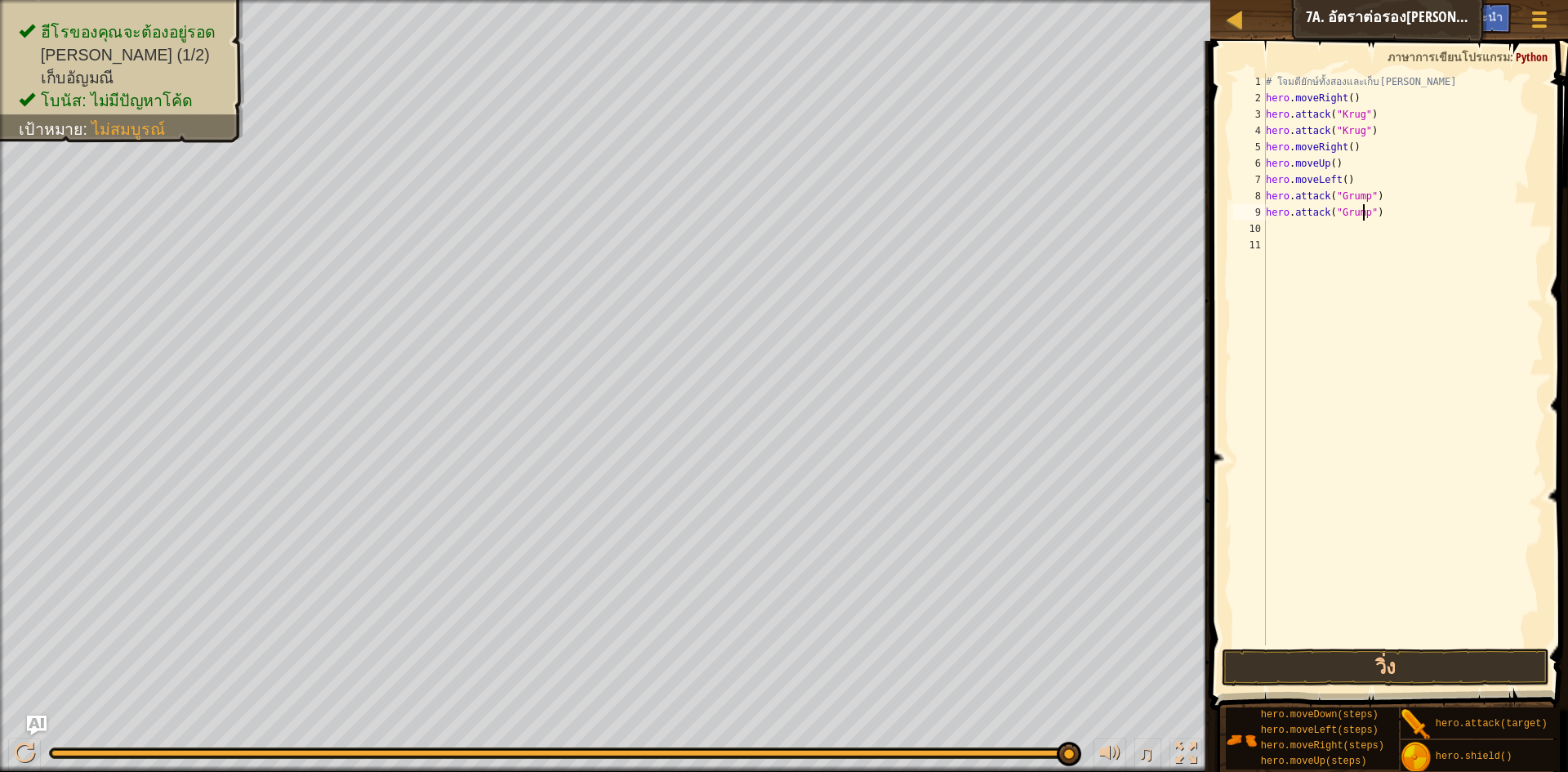
click at [1281, 219] on div "# โจมตียักษ์ทั้งสองและเก็บ[PERSON_NAME] hero . moveRight ( ) hero . attack ( "K…" at bounding box center [1404, 376] width 282 height 605
click at [1271, 236] on div "# โจมตียักษ์ทั้งสองและเก็บ[PERSON_NAME] hero . moveRight ( ) hero . attack ( "K…" at bounding box center [1404, 376] width 282 height 605
type textarea "h"
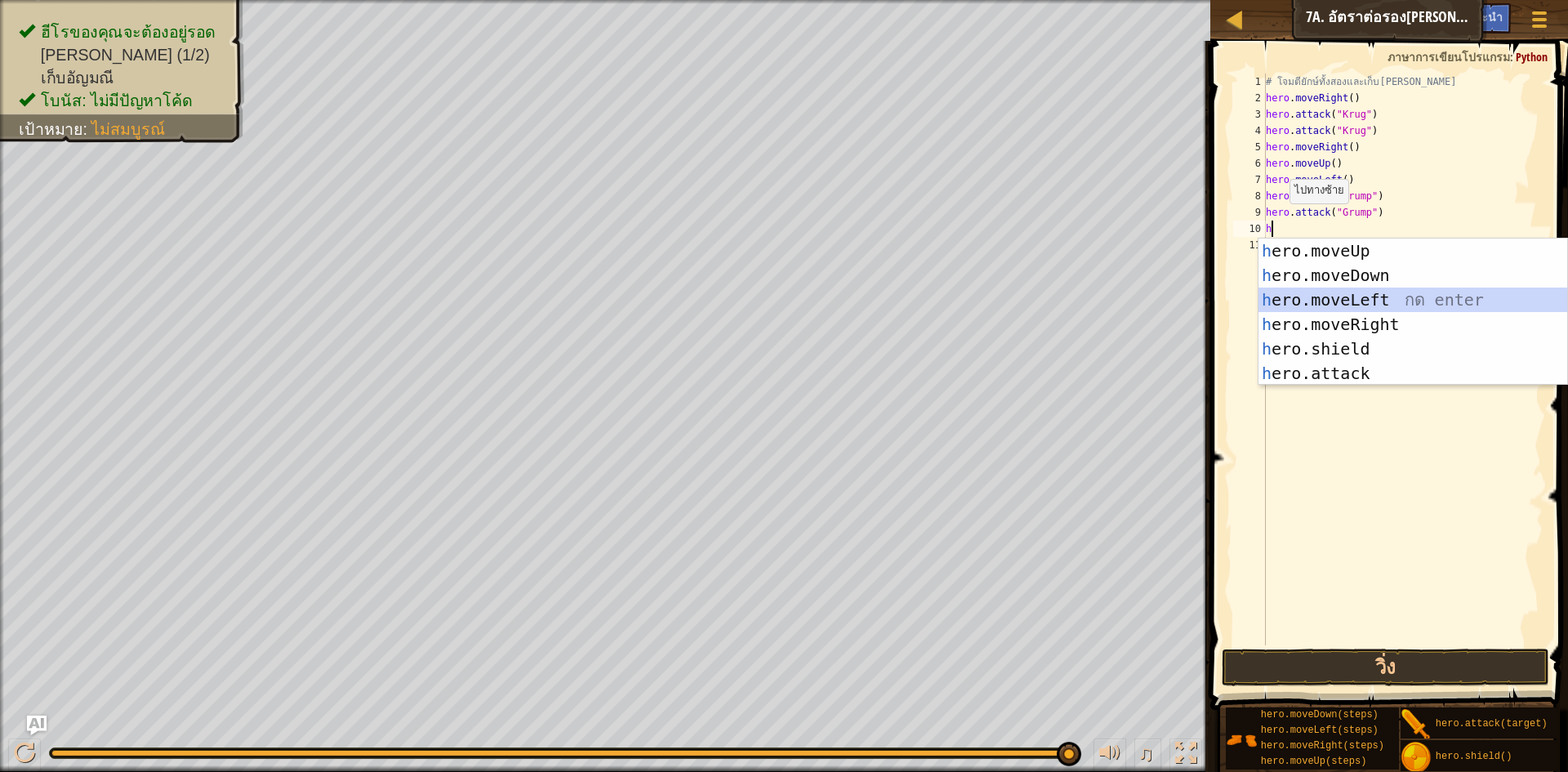
click at [1364, 298] on div "h ero.moveUp กด enter h ero.moveDown กด enter h ero.moveLeft กด enter h ero.mov…" at bounding box center [1414, 336] width 309 height 196
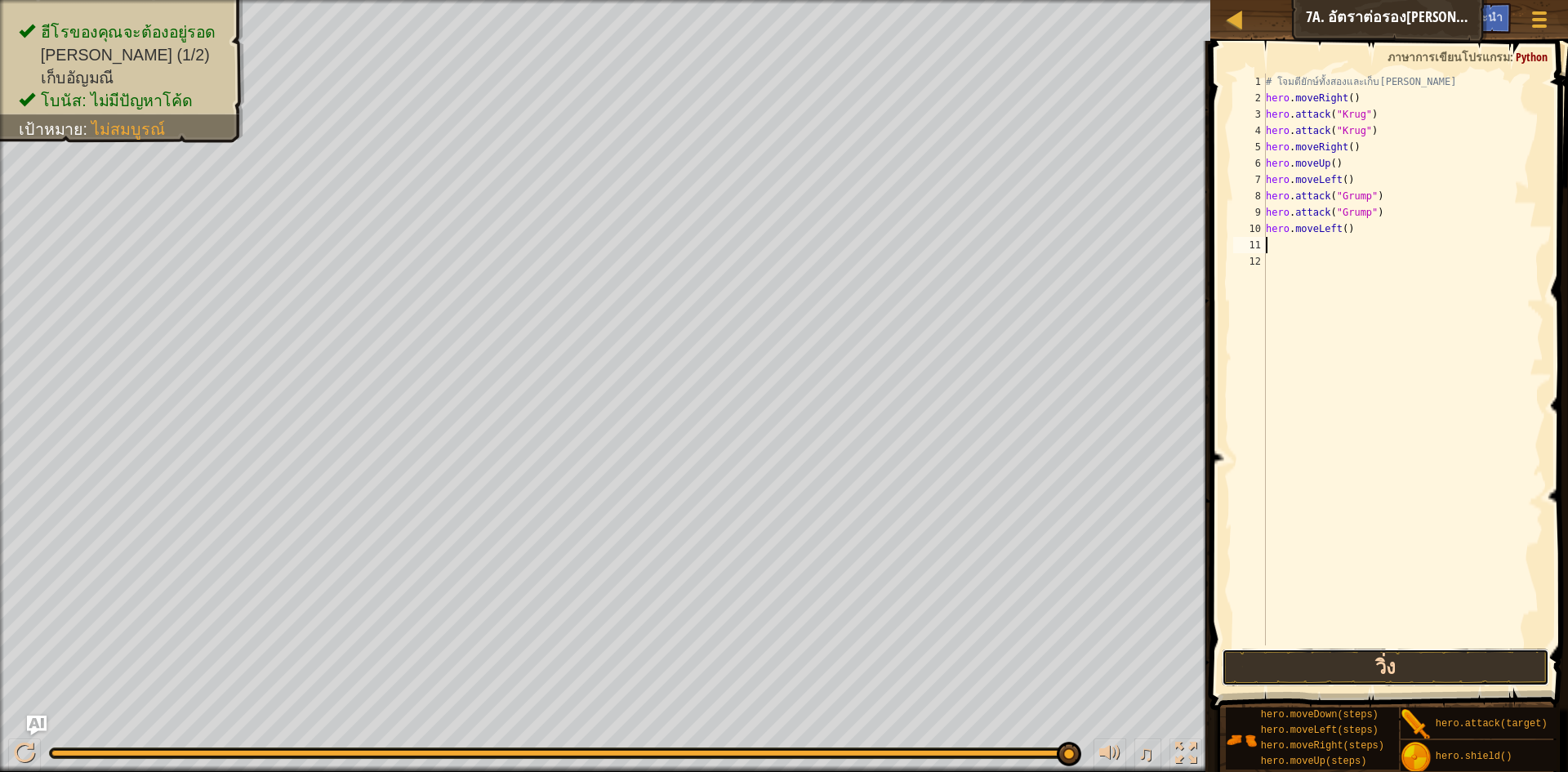
click at [1281, 655] on button "วิ่ง" at bounding box center [1385, 667] width 327 height 37
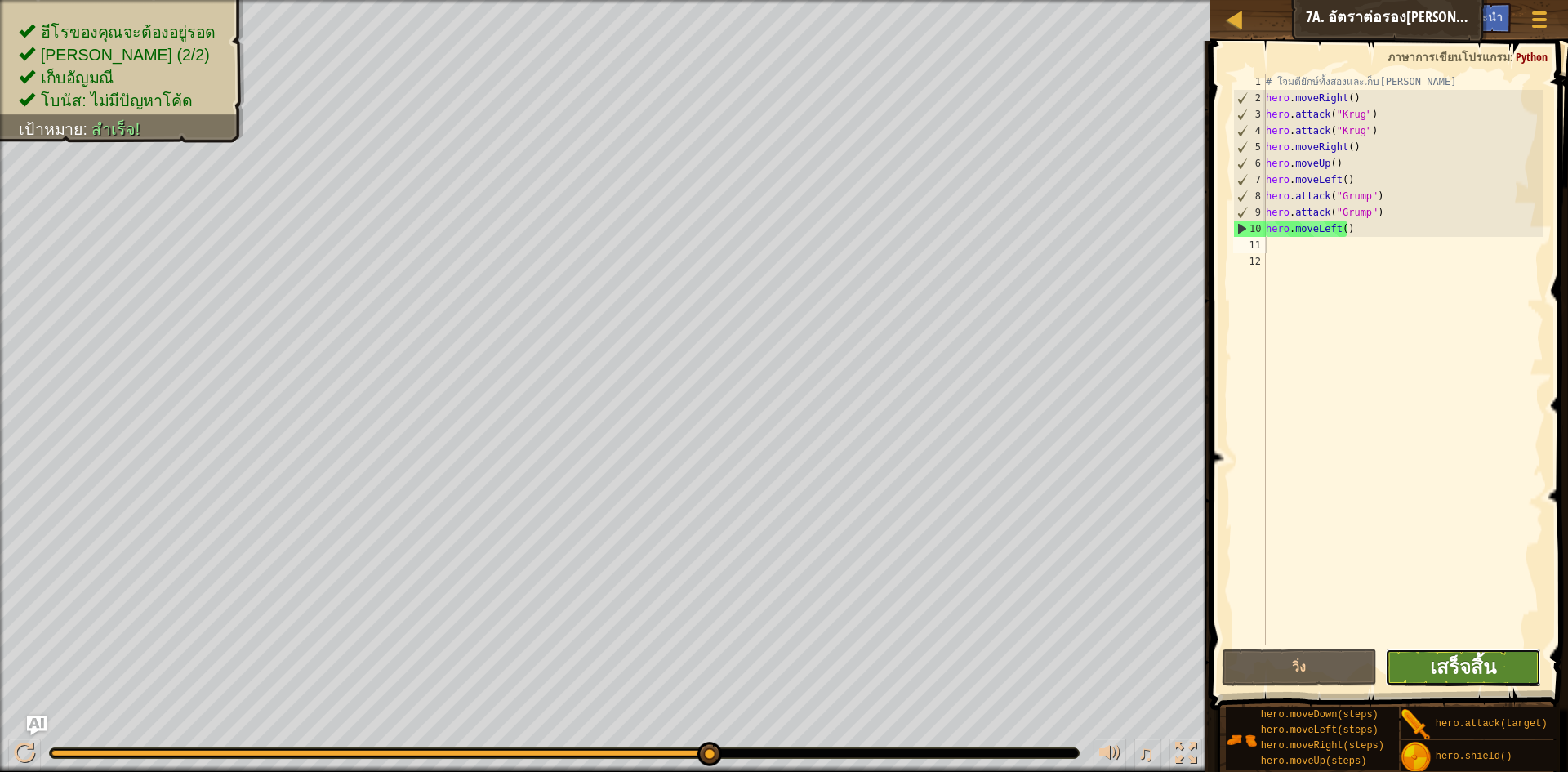
click at [1468, 670] on span "เสร็จสิ้น" at bounding box center [1463, 667] width 66 height 26
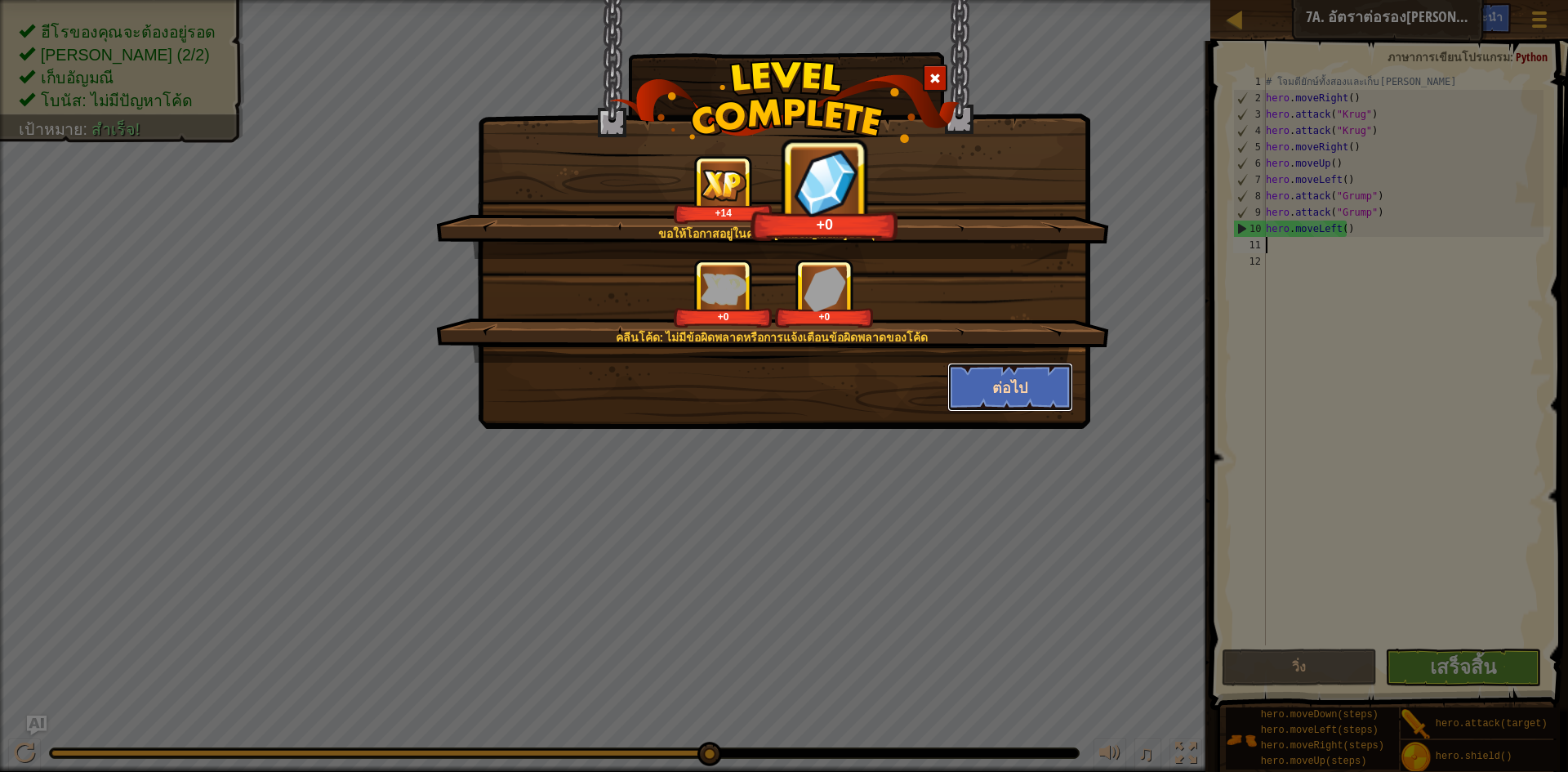
click at [1018, 384] on button "ต่อไป" at bounding box center [1010, 387] width 126 height 49
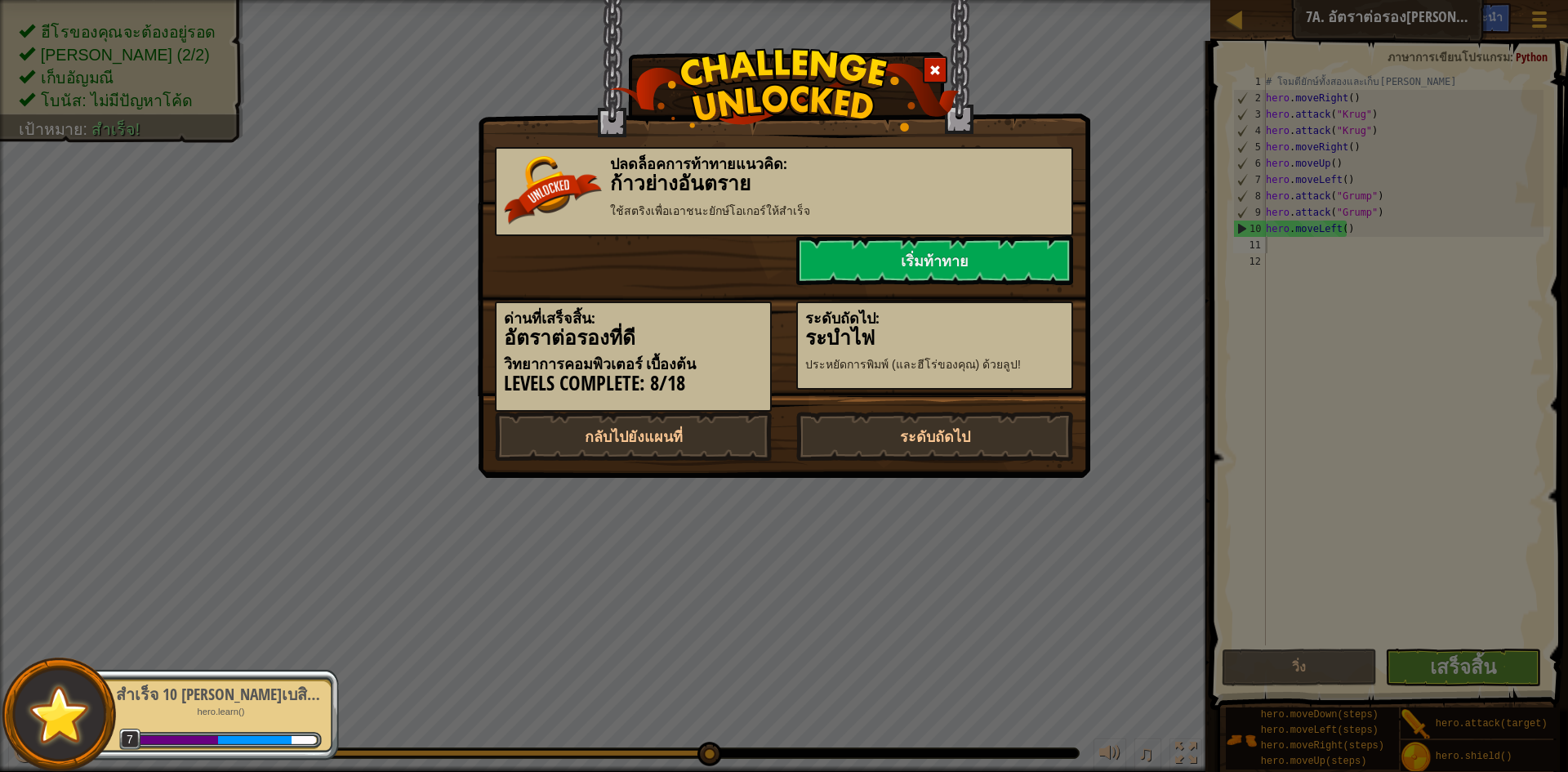
click at [918, 384] on div "ระดับถัดไป: ระบำไฟ [PERSON_NAME]พิมพ์ (และฮีโร่ของคุณ) ด้วยลูป!" at bounding box center [934, 346] width 277 height 89
click at [913, 412] on div "ปลดล็อคการท้าทายแนวคิด: ก้าวย่างอันตราย ใช้สตริงเพื่อ[PERSON_NAME]ยักษ์โอเกอร์ใ…" at bounding box center [784, 295] width 578 height 330
click at [909, 429] on link "ระดับถัดไป" at bounding box center [934, 436] width 277 height 49
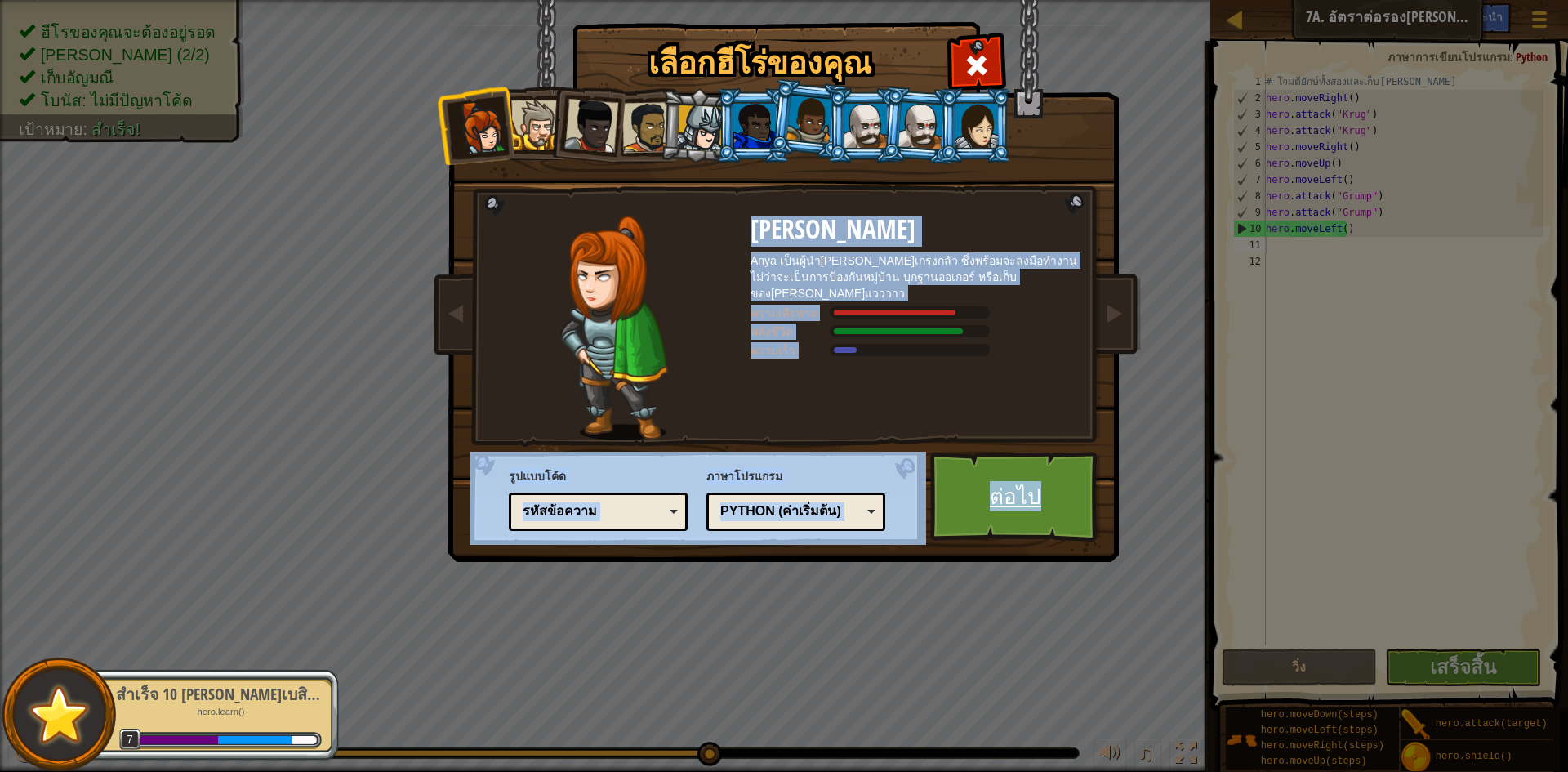
click at [985, 483] on link "ต่อไป" at bounding box center [1015, 497] width 171 height 90
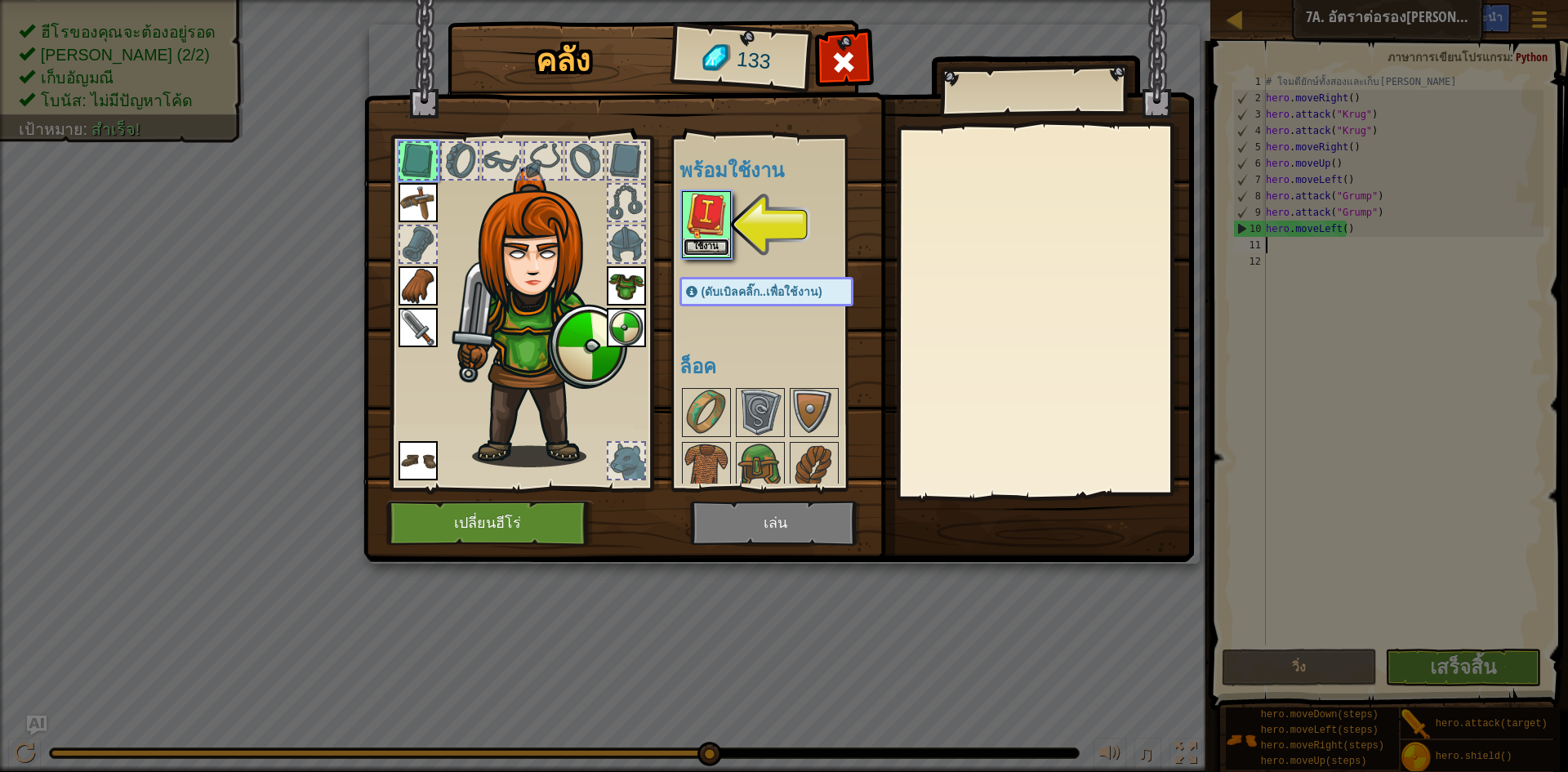
click at [693, 250] on button "ใช้งาน" at bounding box center [706, 247] width 45 height 17
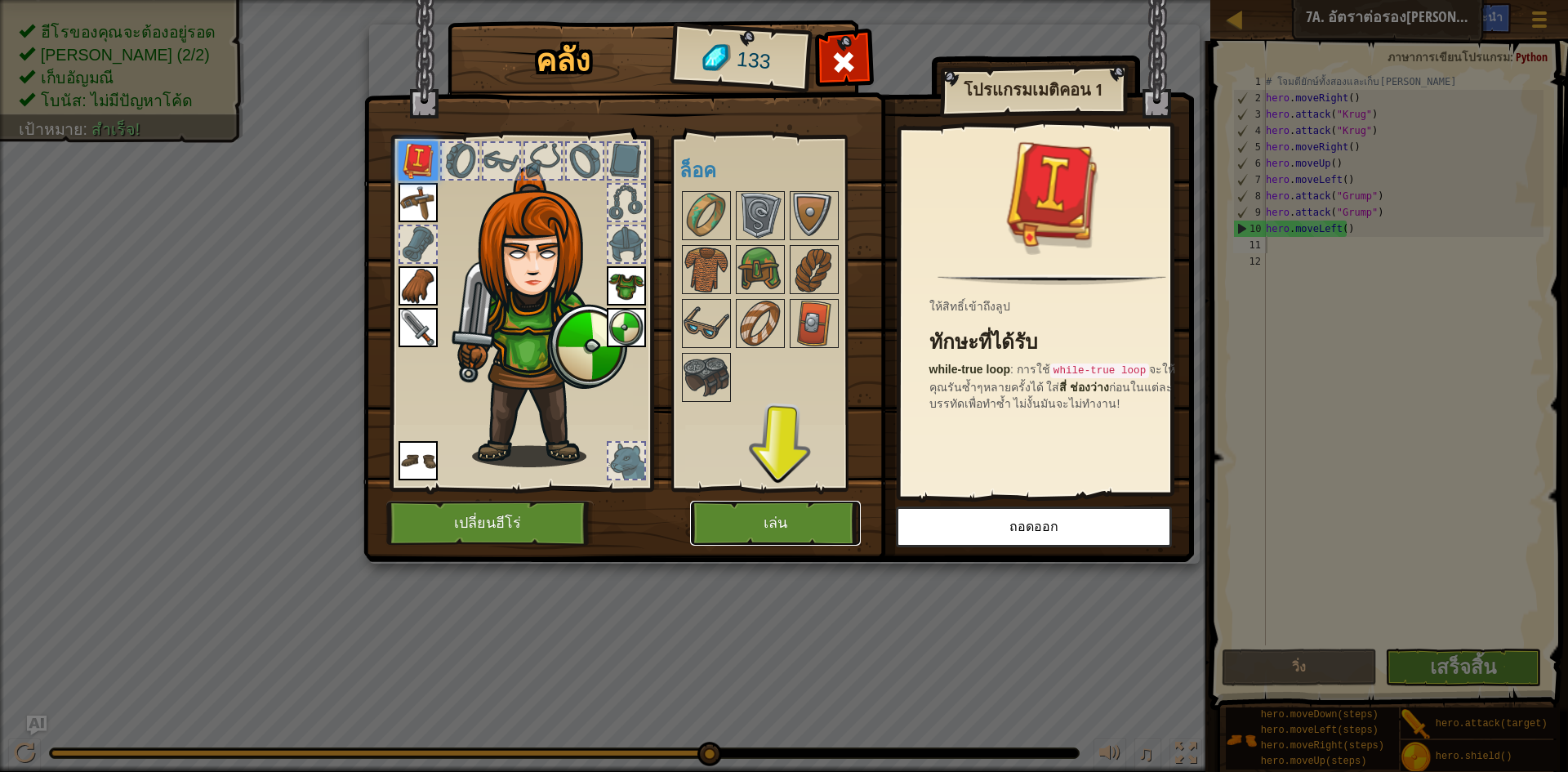
click at [758, 525] on button "เล่น" at bounding box center [776, 523] width 171 height 45
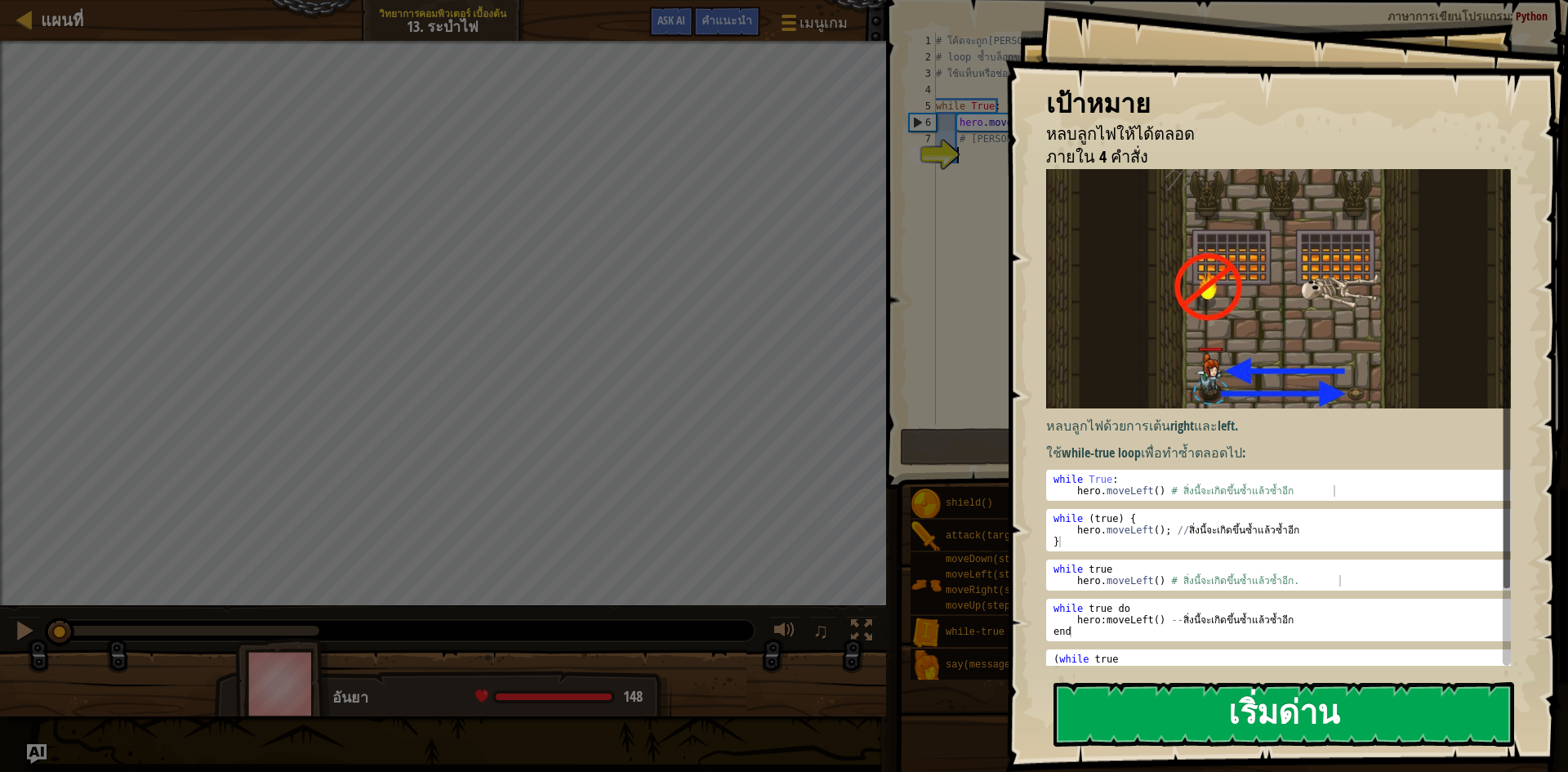
click at [1211, 700] on button "เริ่มด่าน" at bounding box center [1284, 715] width 461 height 64
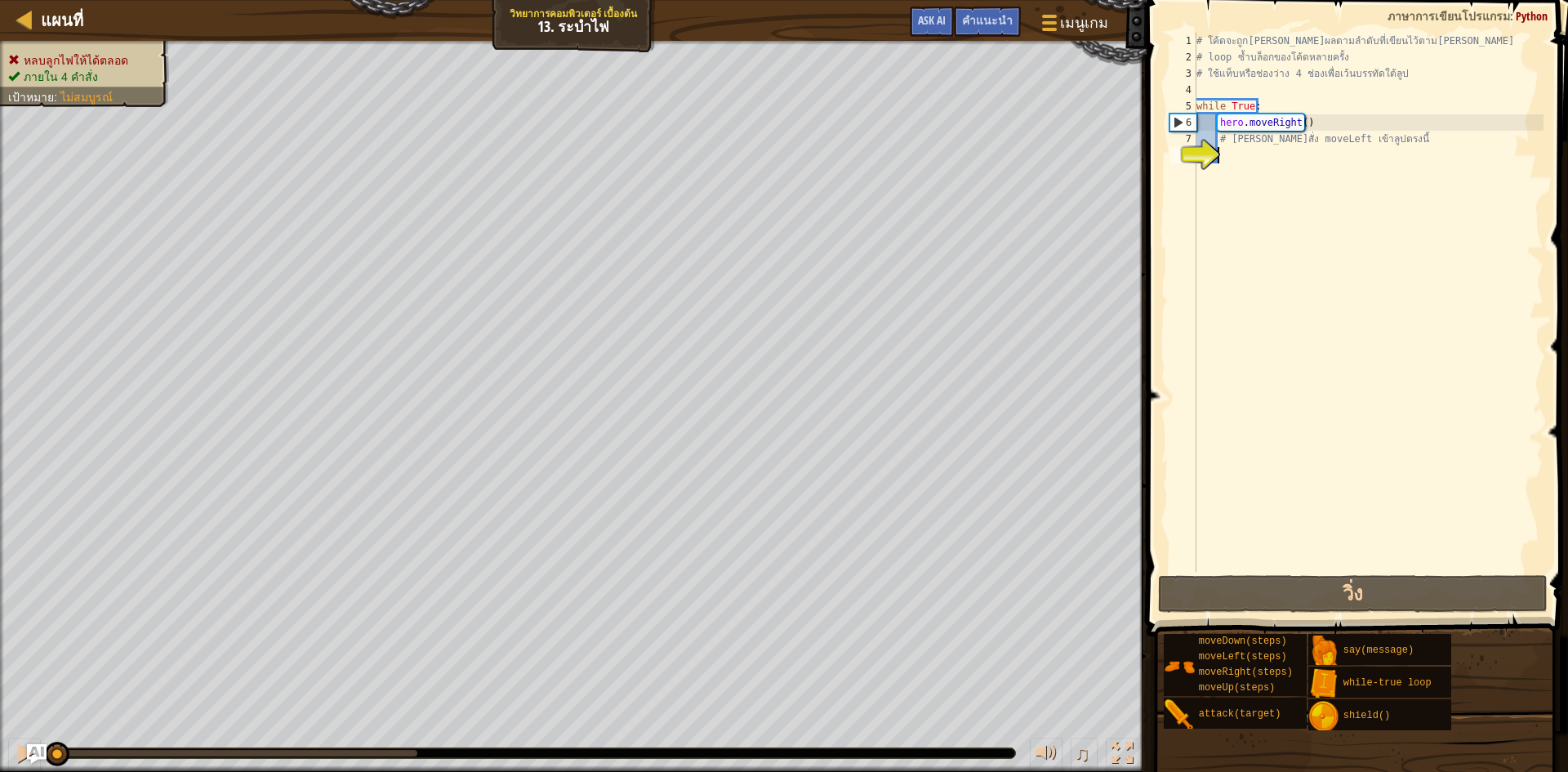
click at [1260, 247] on div "# โค้ดจะถูก[PERSON_NAME]ผลตามลำดับที่เขียนไว้ตาม[PERSON_NAME] # loop ซ้ำบล็อกขอ…" at bounding box center [1369, 319] width 350 height 572
click at [1188, 589] on button "วิ่ง" at bounding box center [1353, 593] width 390 height 37
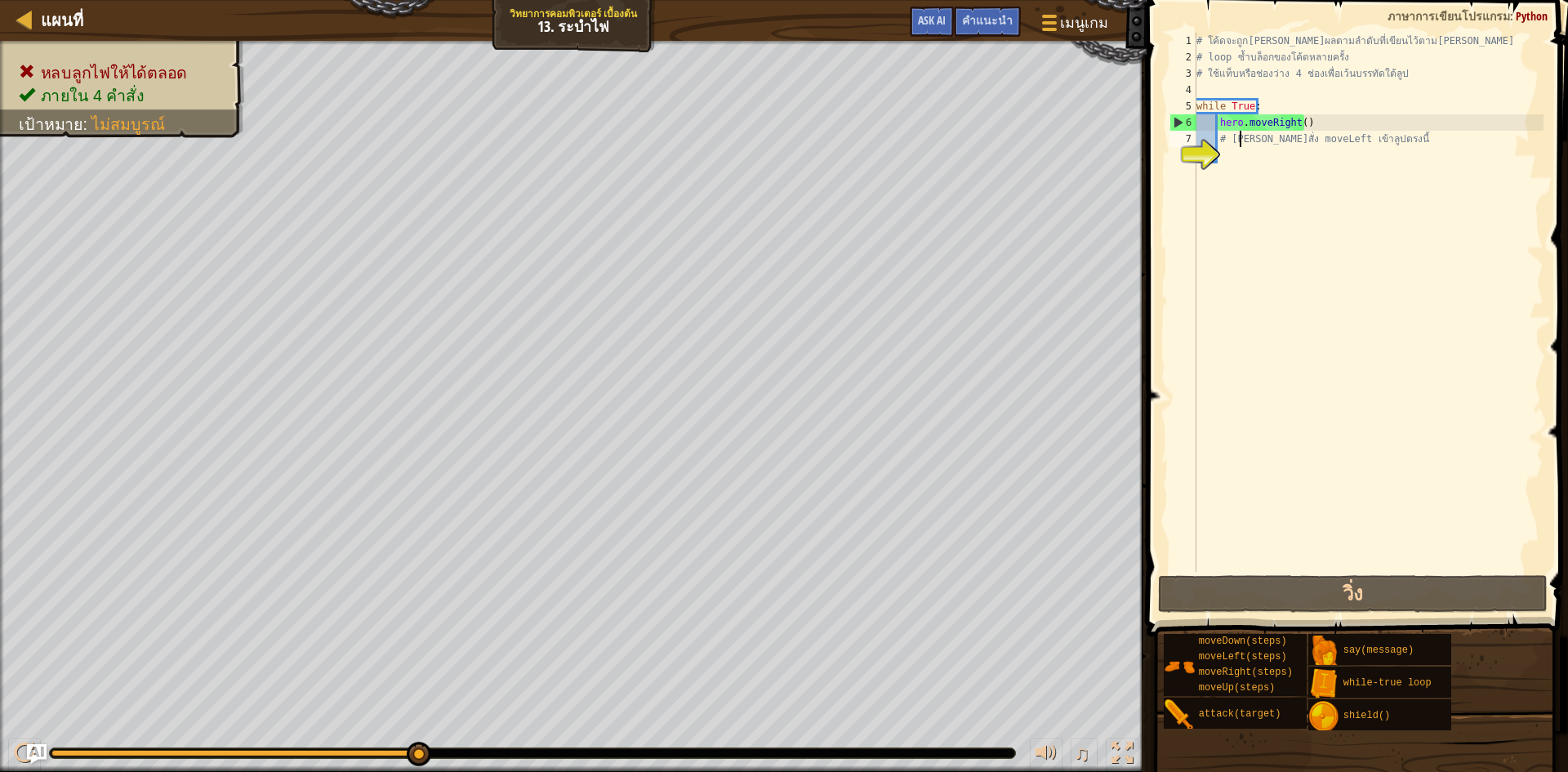
click at [1238, 143] on div "# โค้ดจะถูก[PERSON_NAME]ผลตามลำดับที่เขียนไว้ตาม[PERSON_NAME] # loop ซ้ำบล็อกขอ…" at bounding box center [1369, 319] width 350 height 572
type textarea "# [PERSON_NAME]สั่ง moveLeft เข้าลูปตรงนี้"
click at [1233, 155] on div "# โค้ดจะถูก[PERSON_NAME]ผลตามลำดับที่เขียนไว้ตาม[PERSON_NAME] # loop ซ้ำบล็อกขอ…" at bounding box center [1369, 319] width 350 height 572
type textarea "h"
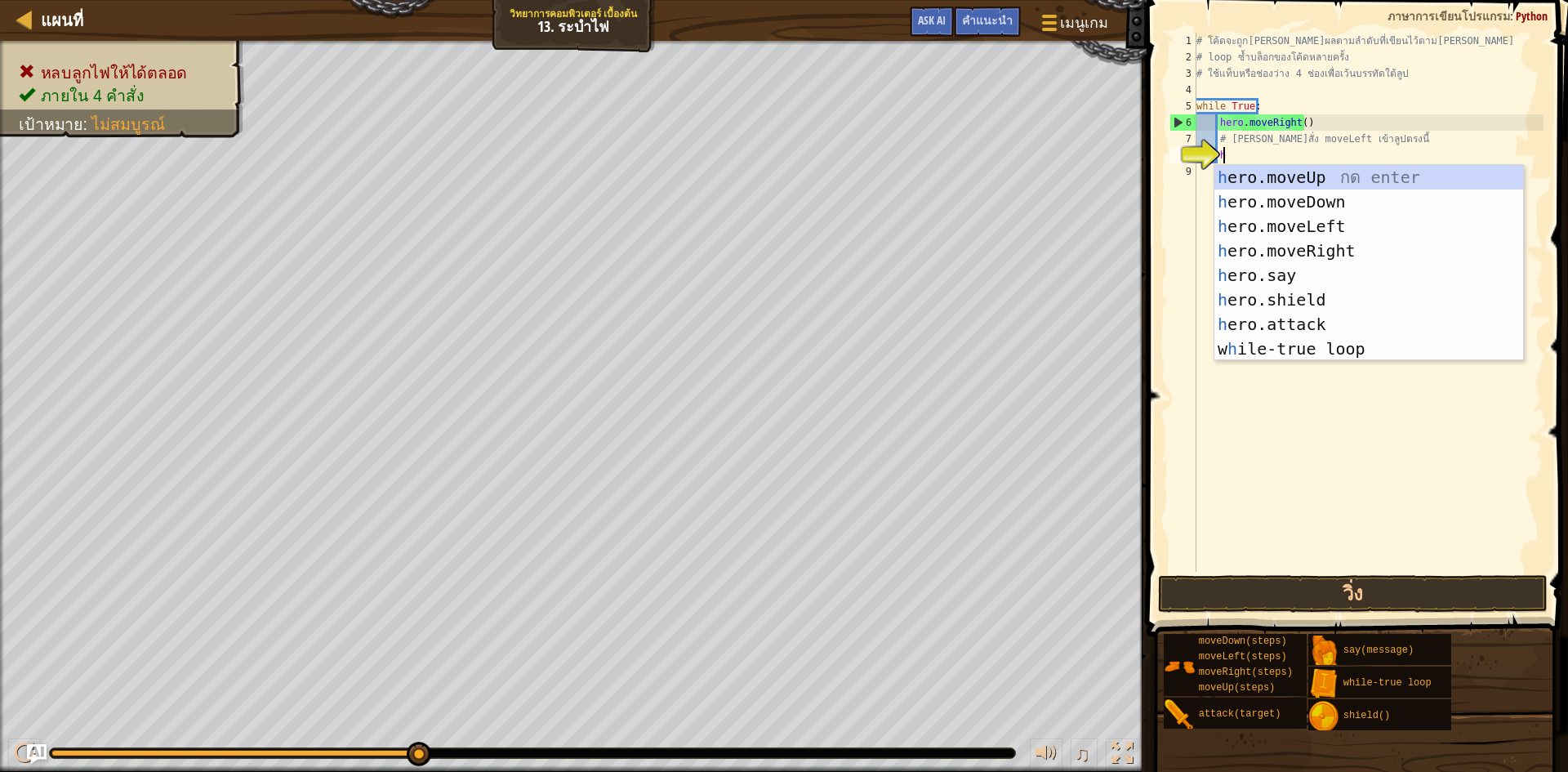
scroll to position [7, 2]
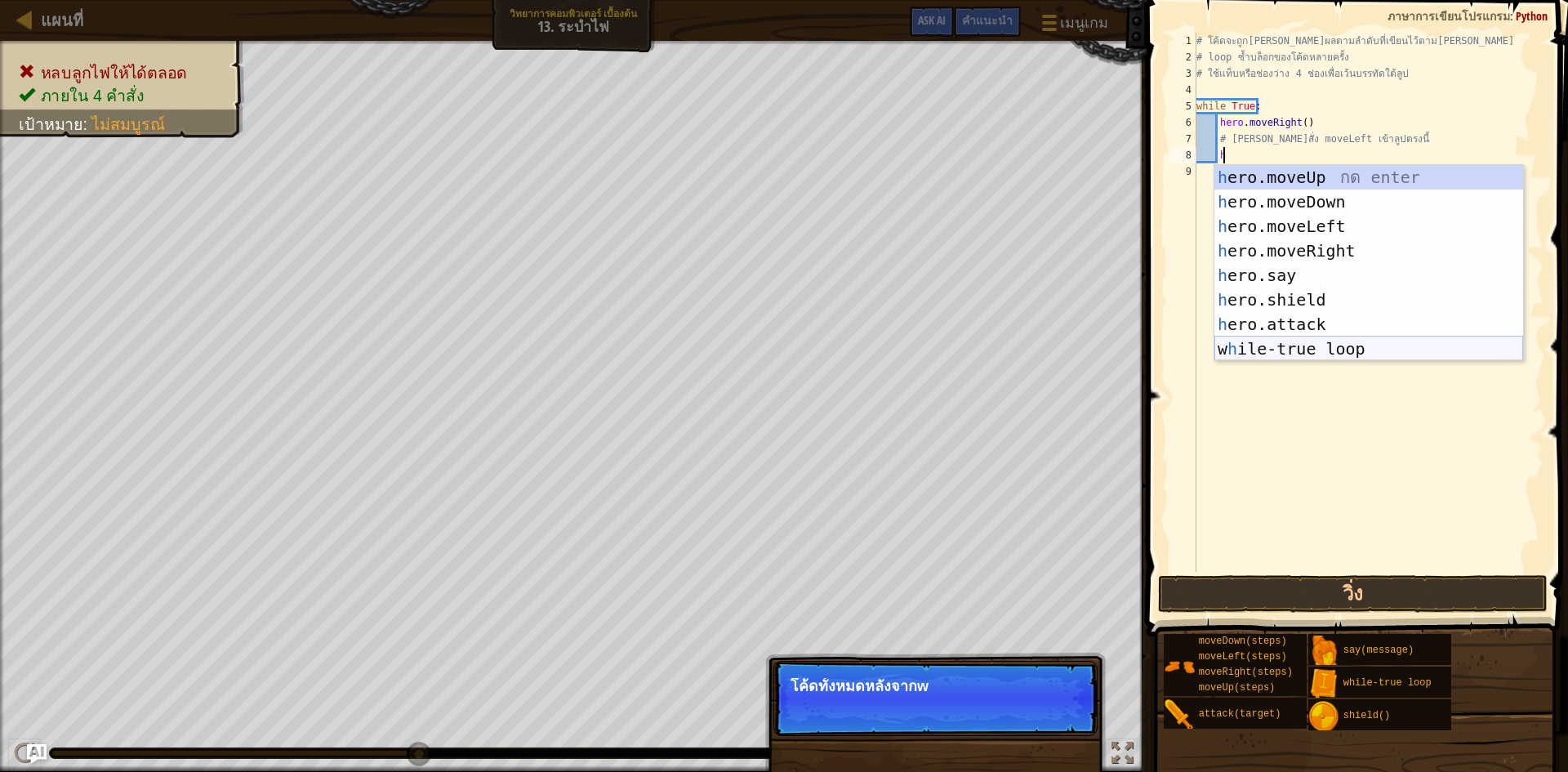
click at [1255, 357] on div "h ero.moveUp กด enter h ero.moveDown กด enter h ero.moveLeft กด enter h ero.mov…" at bounding box center [1369, 288] width 309 height 245
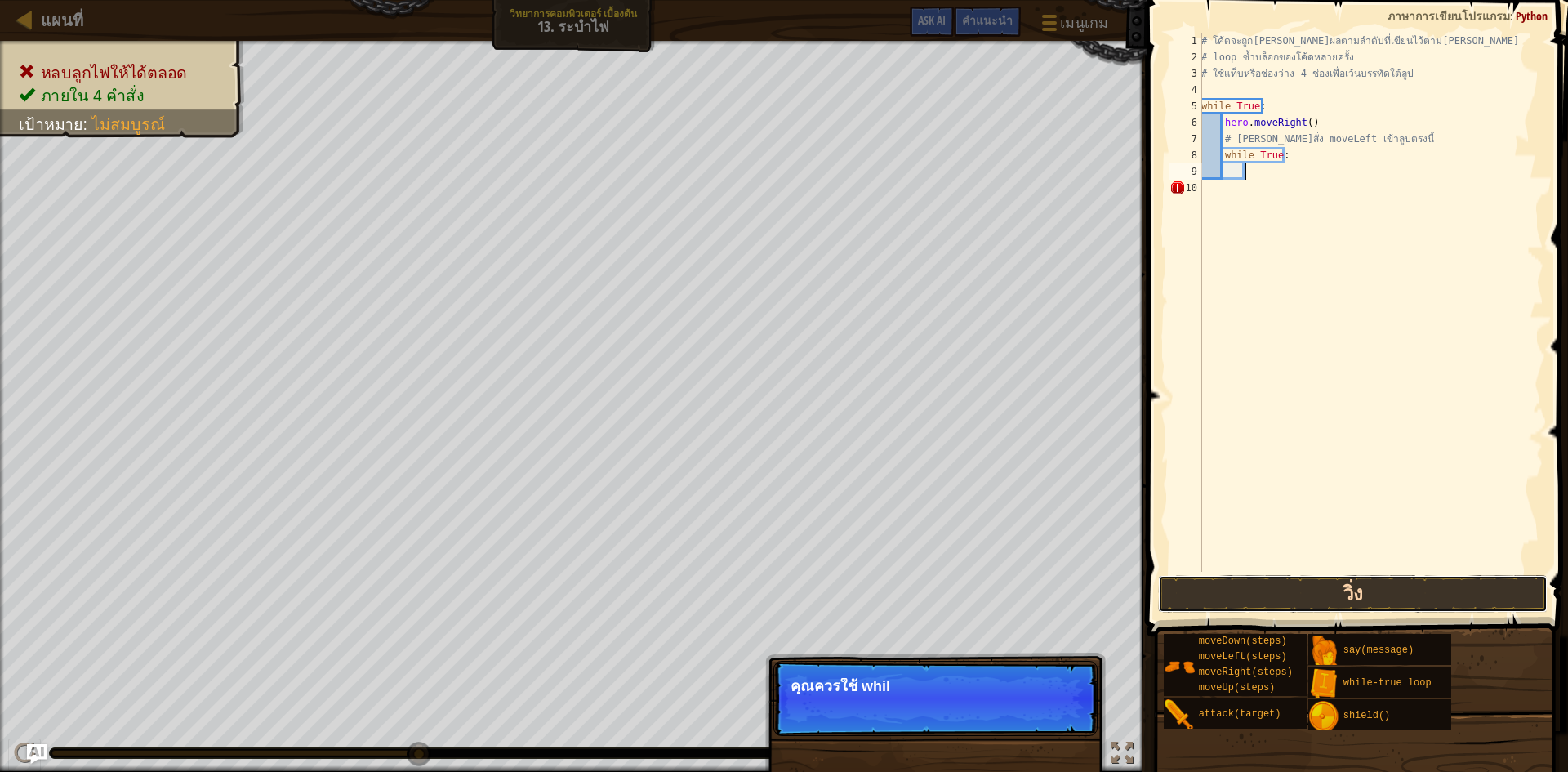
click at [1267, 578] on button "วิ่ง" at bounding box center [1353, 593] width 390 height 37
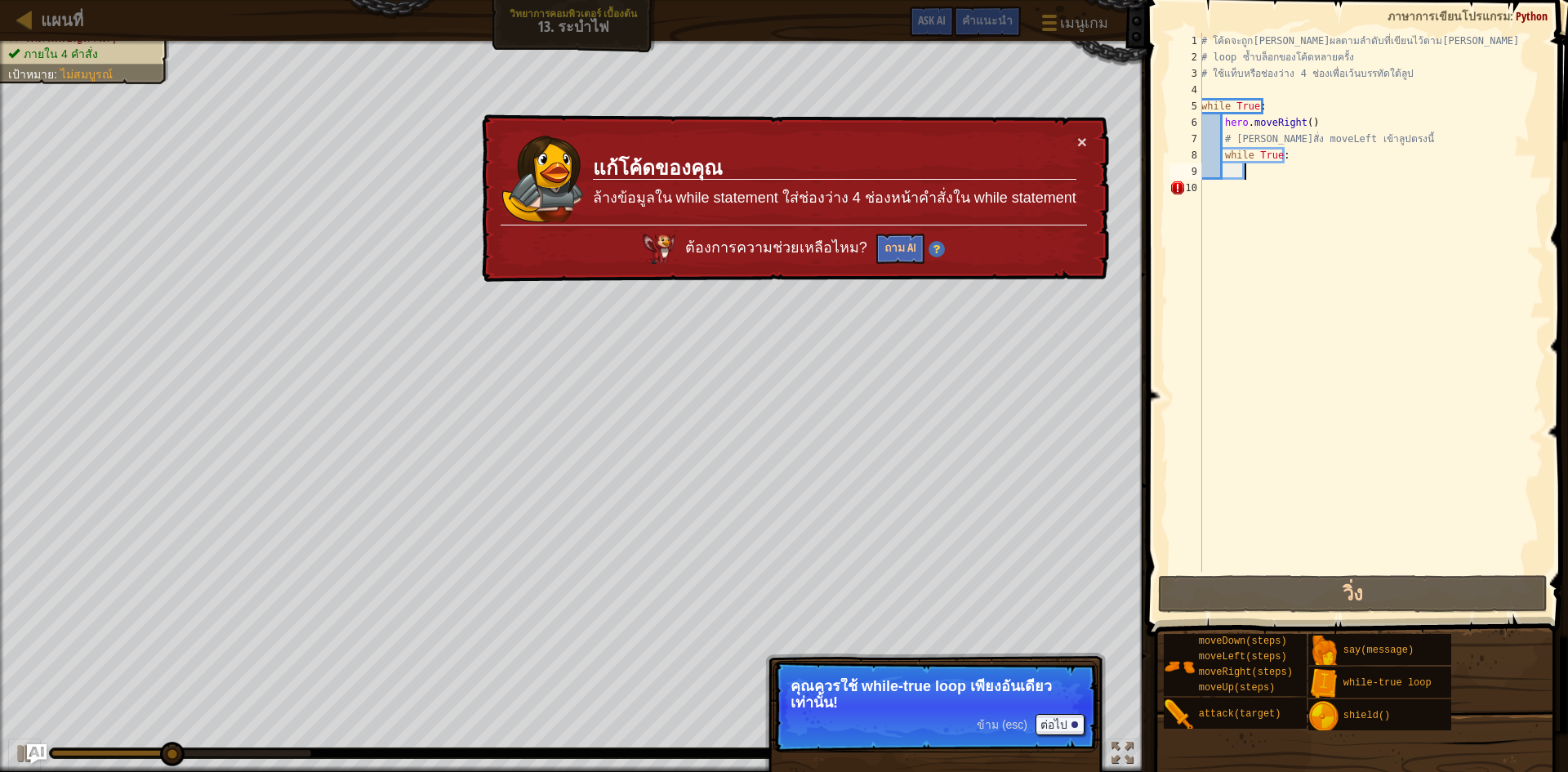
click at [1077, 171] on div "× แก้โค้ดของคุณ ล้างข้อมูลใน while statement ใส่ช่องว่าง 4 ช่องหน้าคำสั่งใน whi…" at bounding box center [793, 198] width 630 height 169
click at [1053, 718] on button "ต่อไป" at bounding box center [1060, 725] width 49 height 21
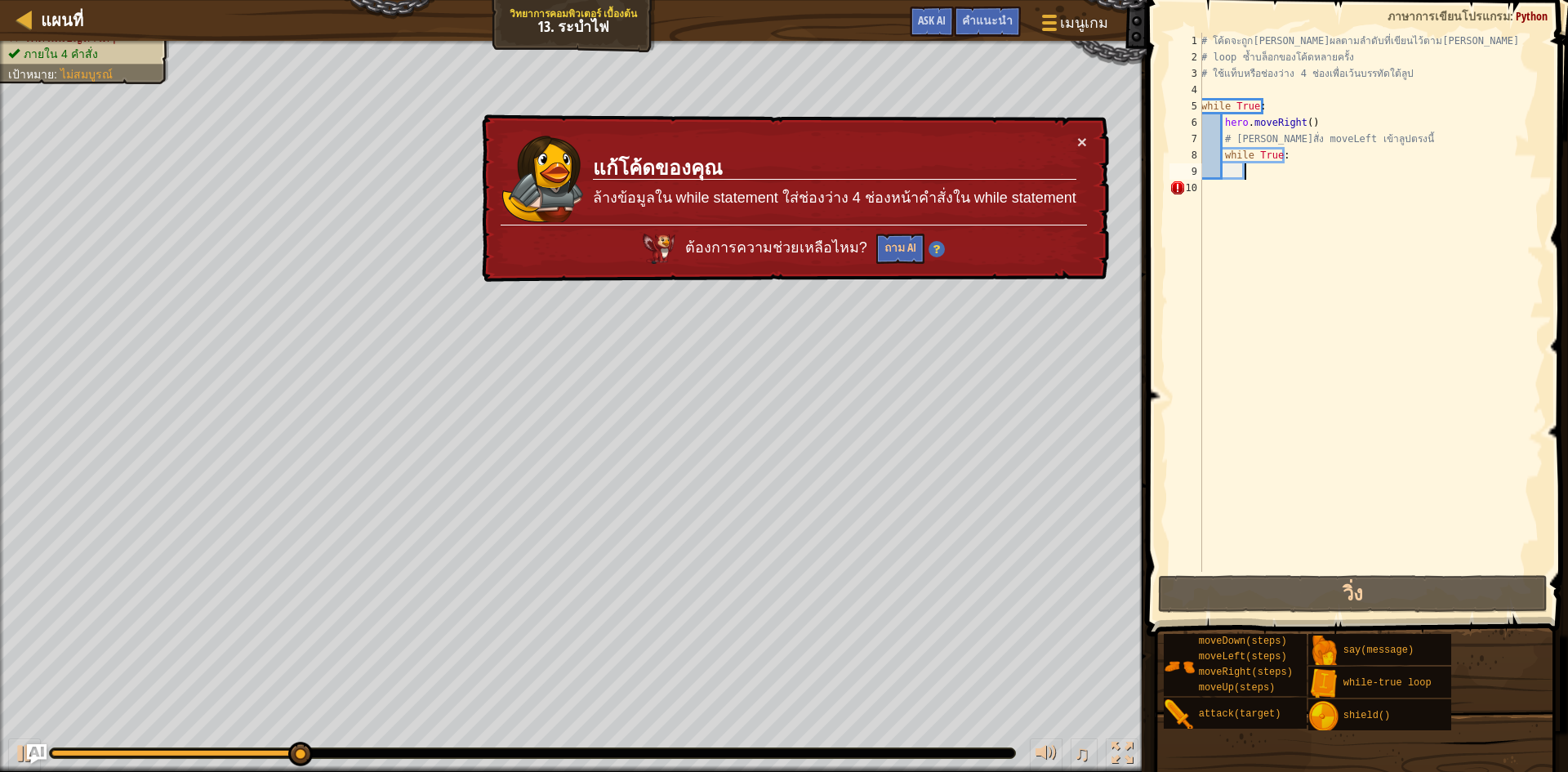
scroll to position [7, 2]
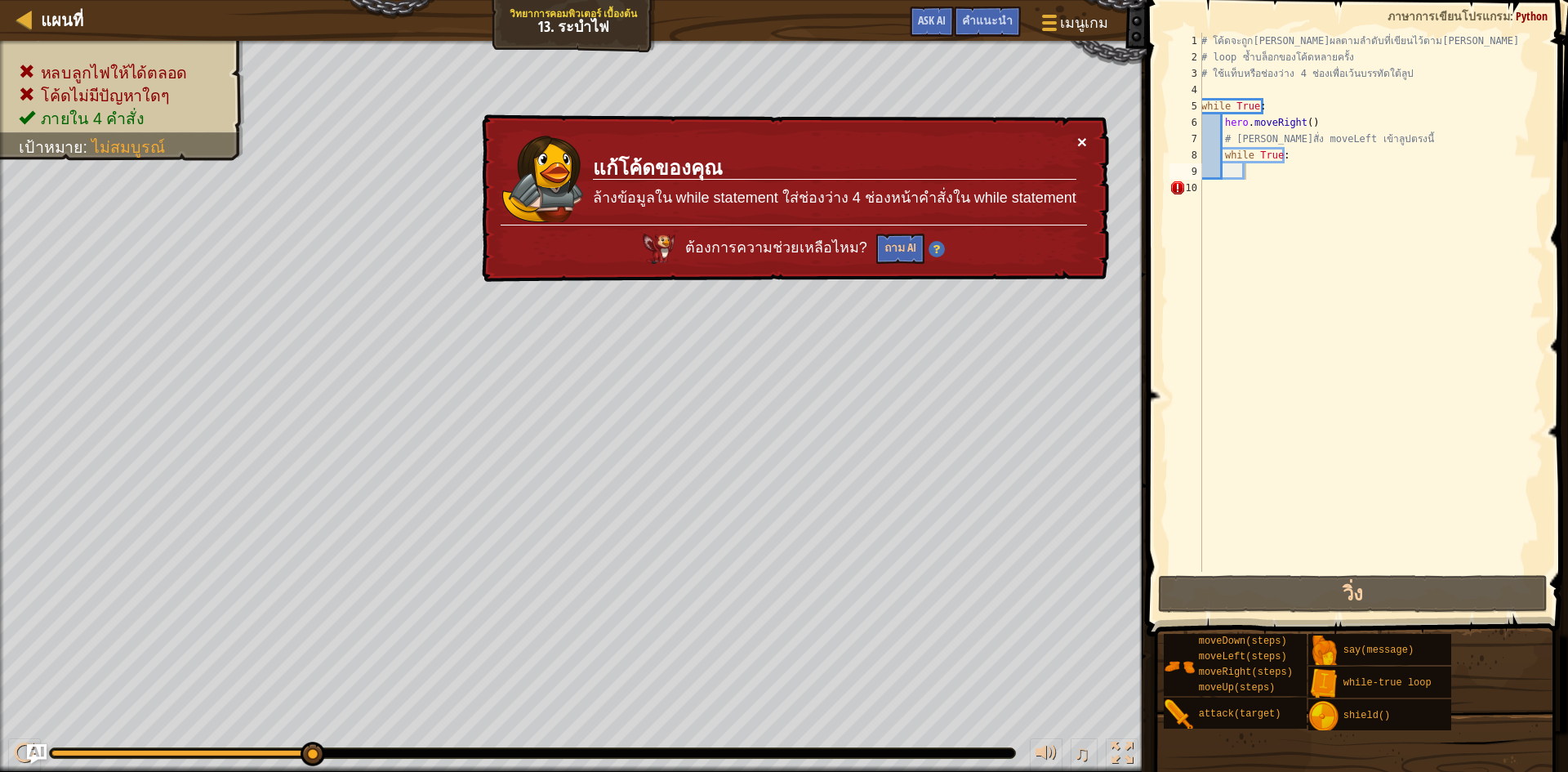
click at [1080, 138] on button "×" at bounding box center [1082, 141] width 10 height 17
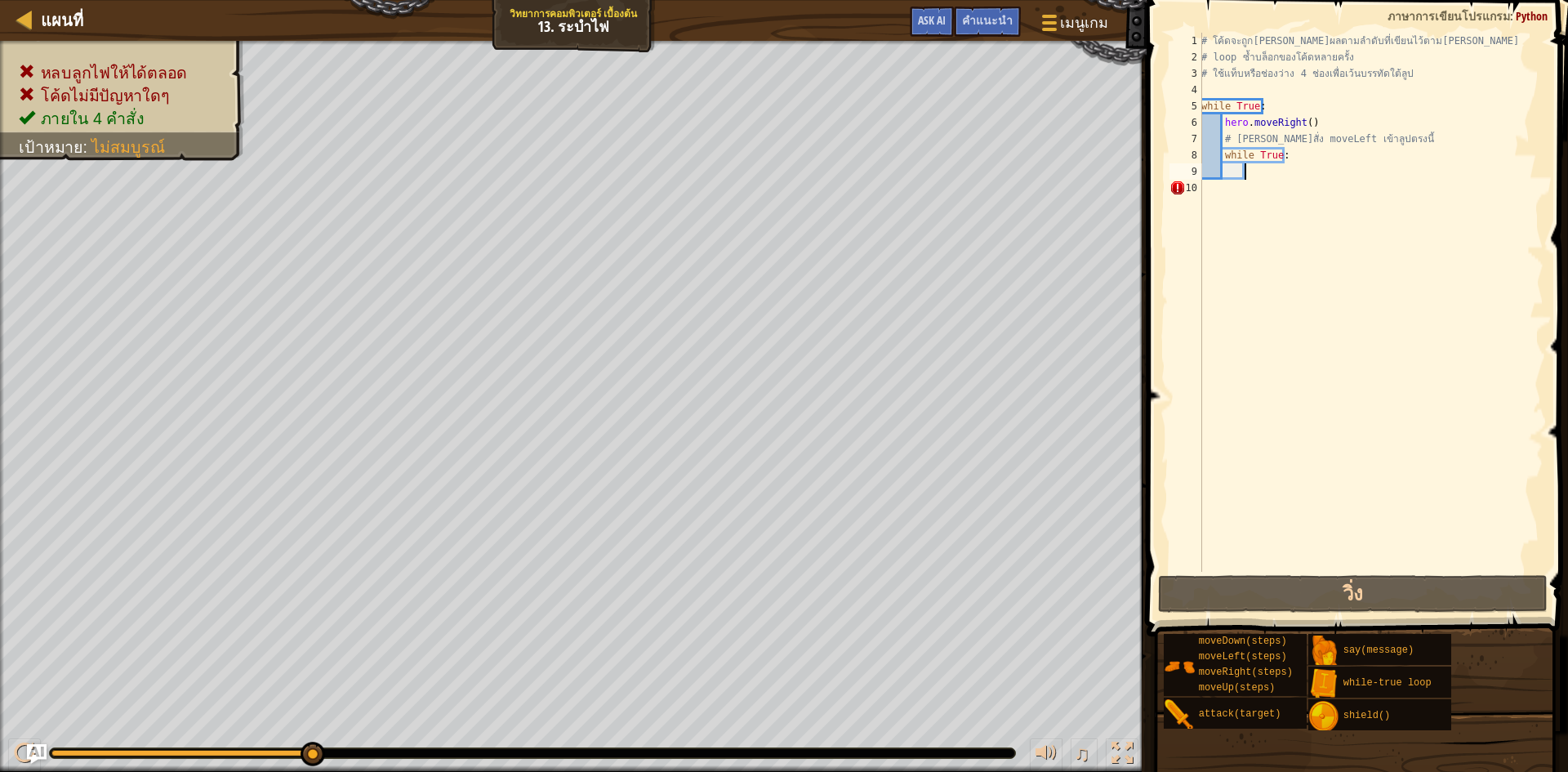
click at [1280, 167] on div "# โค้ดจะถูก[PERSON_NAME]ผลตามลำดับที่เขียนไว้ตาม[PERSON_NAME] # loop ซ้ำบล็อกขอ…" at bounding box center [1371, 319] width 345 height 572
click at [1295, 155] on div "# โค้ดจะถูก[PERSON_NAME]ผลตามลำดับที่เขียนไว้ตาม[PERSON_NAME] # loop ซ้ำบล็อกขอ…" at bounding box center [1371, 319] width 345 height 572
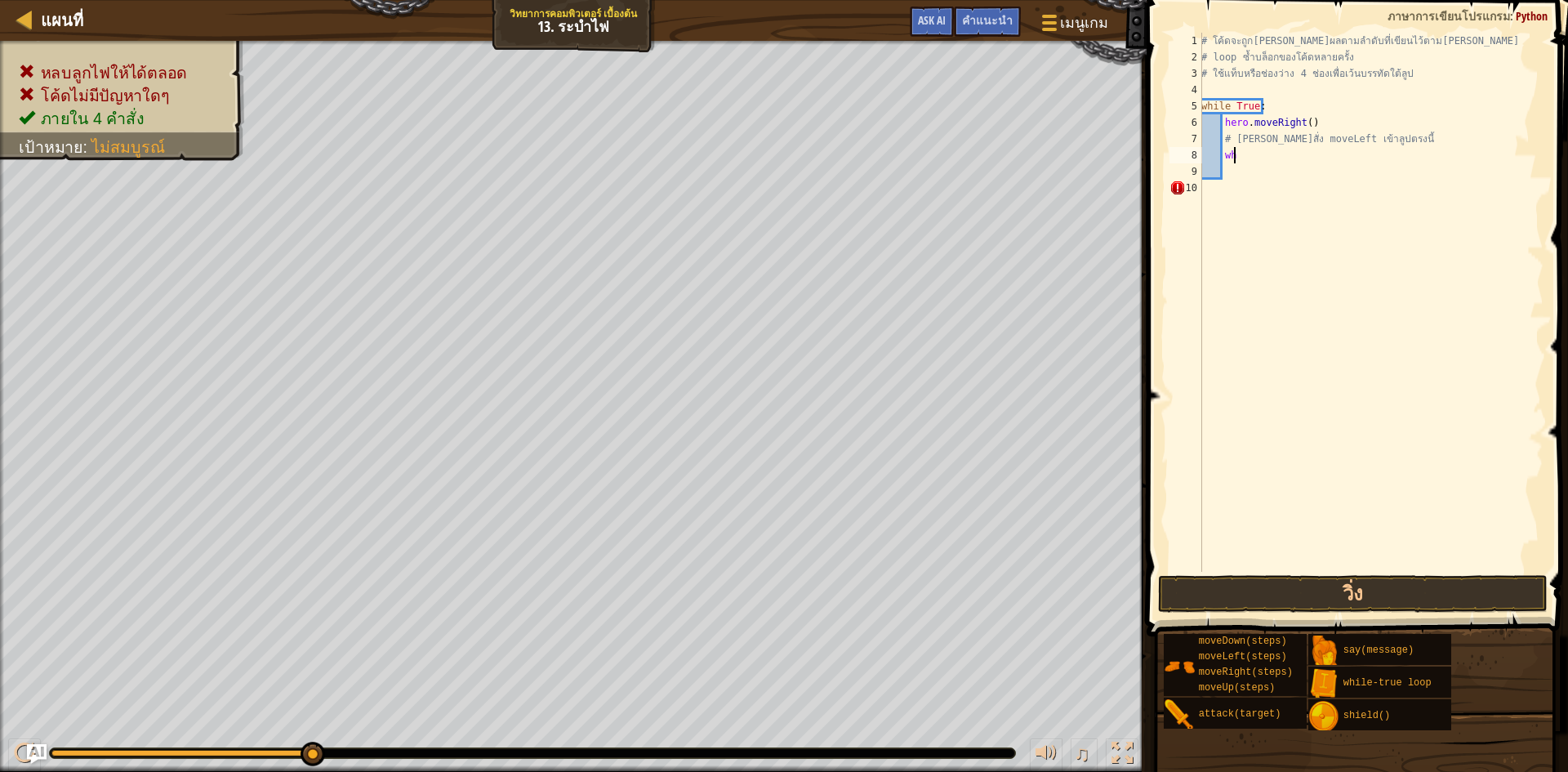
type textarea "w"
type textarea "h"
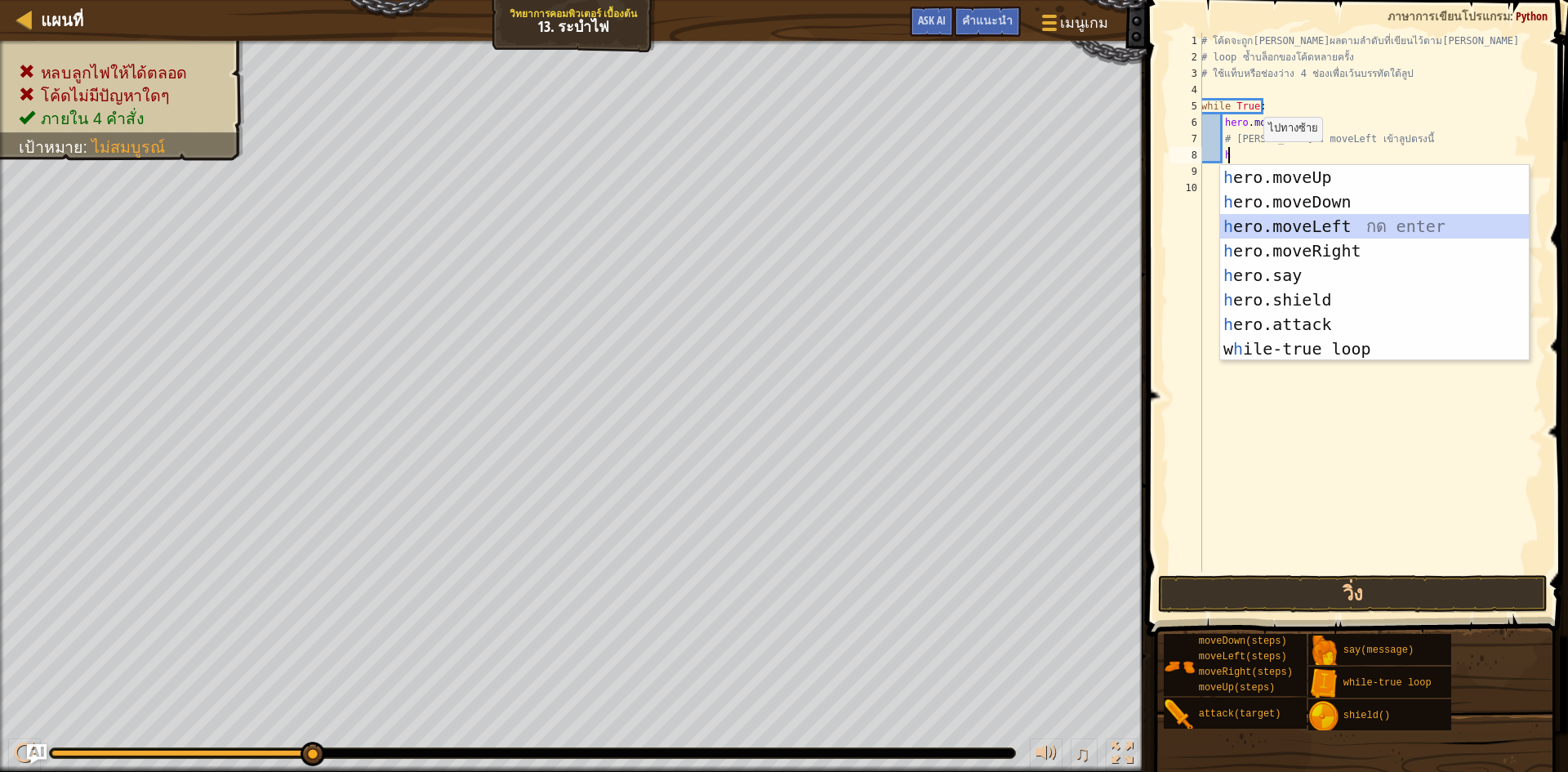
click at [1309, 232] on div "h ero.moveUp กด enter h ero.moveDown กด enter h ero.moveLeft กด enter h ero.mov…" at bounding box center [1375, 288] width 309 height 245
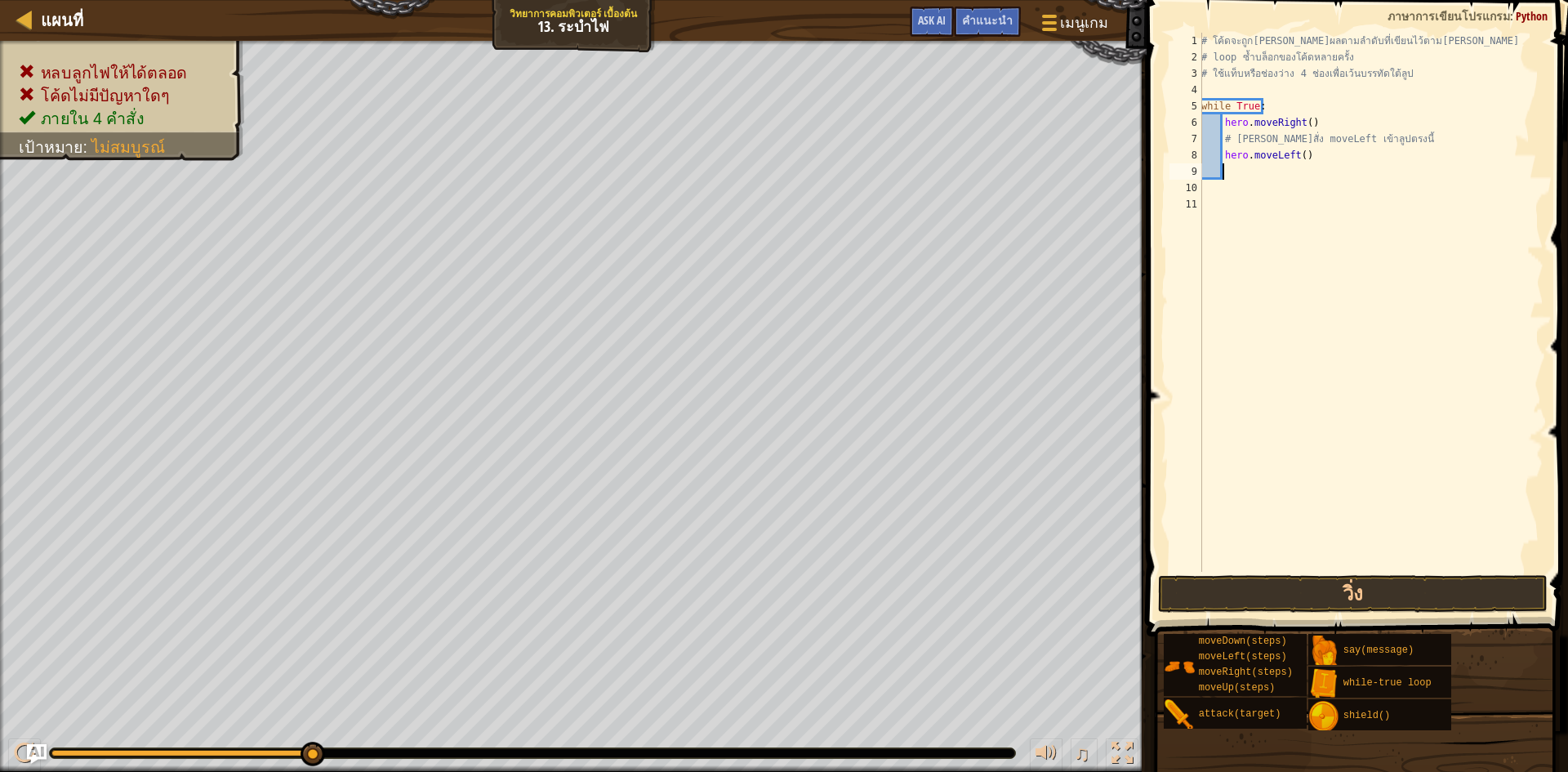
type textarea "h"
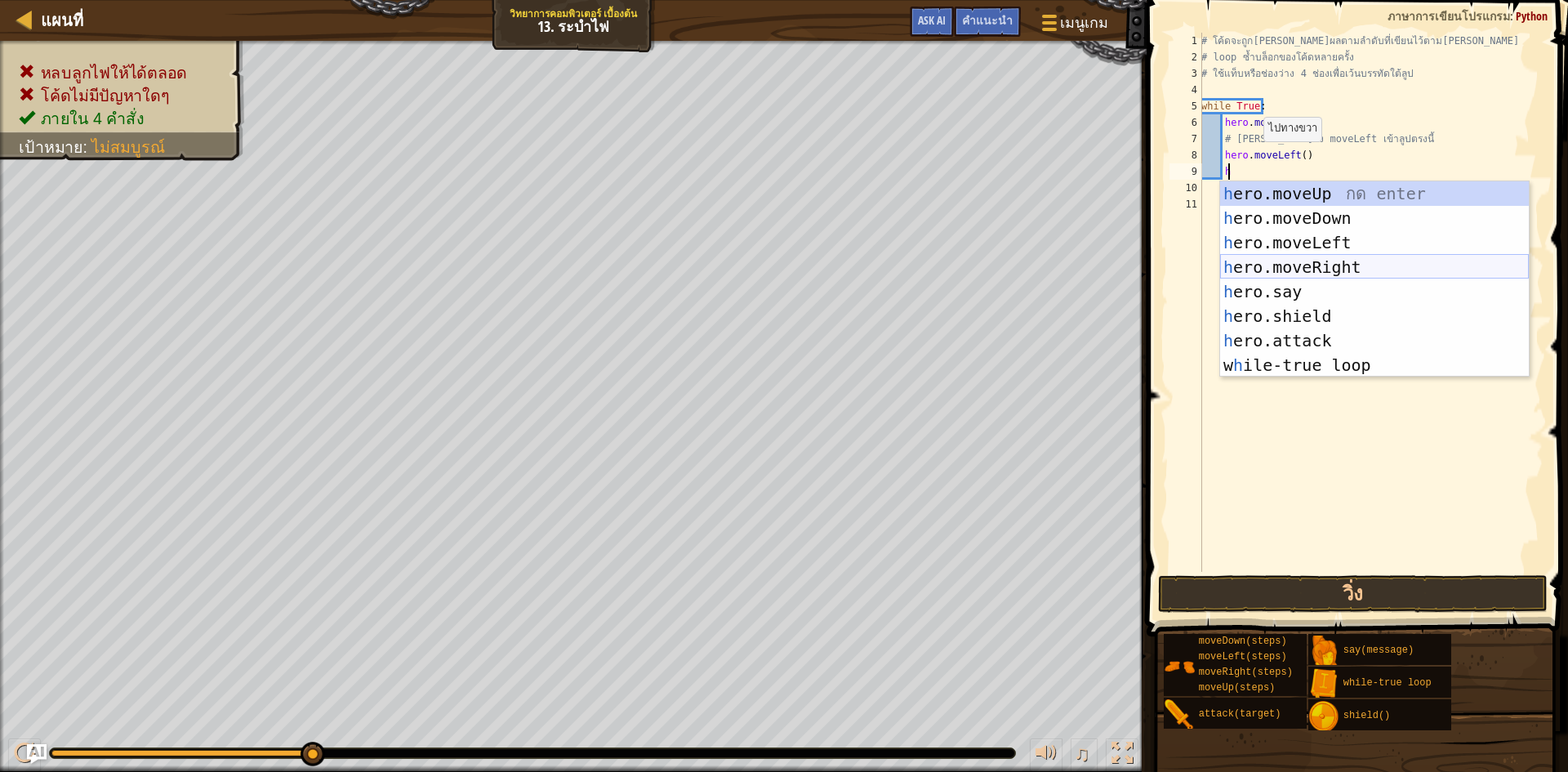
click at [1305, 272] on div "h ero.moveUp กด enter h ero.moveDown กด enter h ero.moveLeft กด enter h ero.mov…" at bounding box center [1375, 304] width 309 height 245
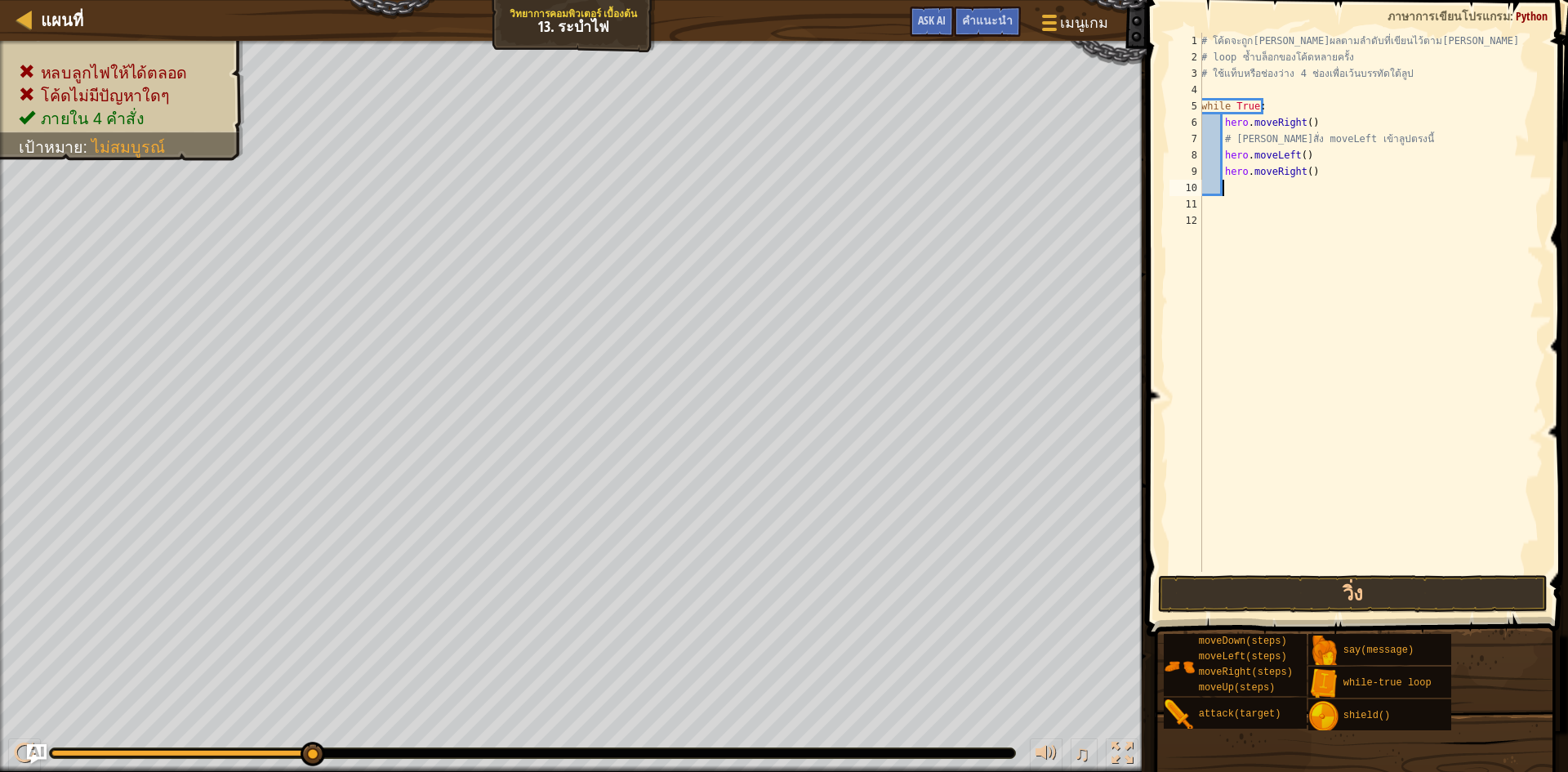
type textarea "h"
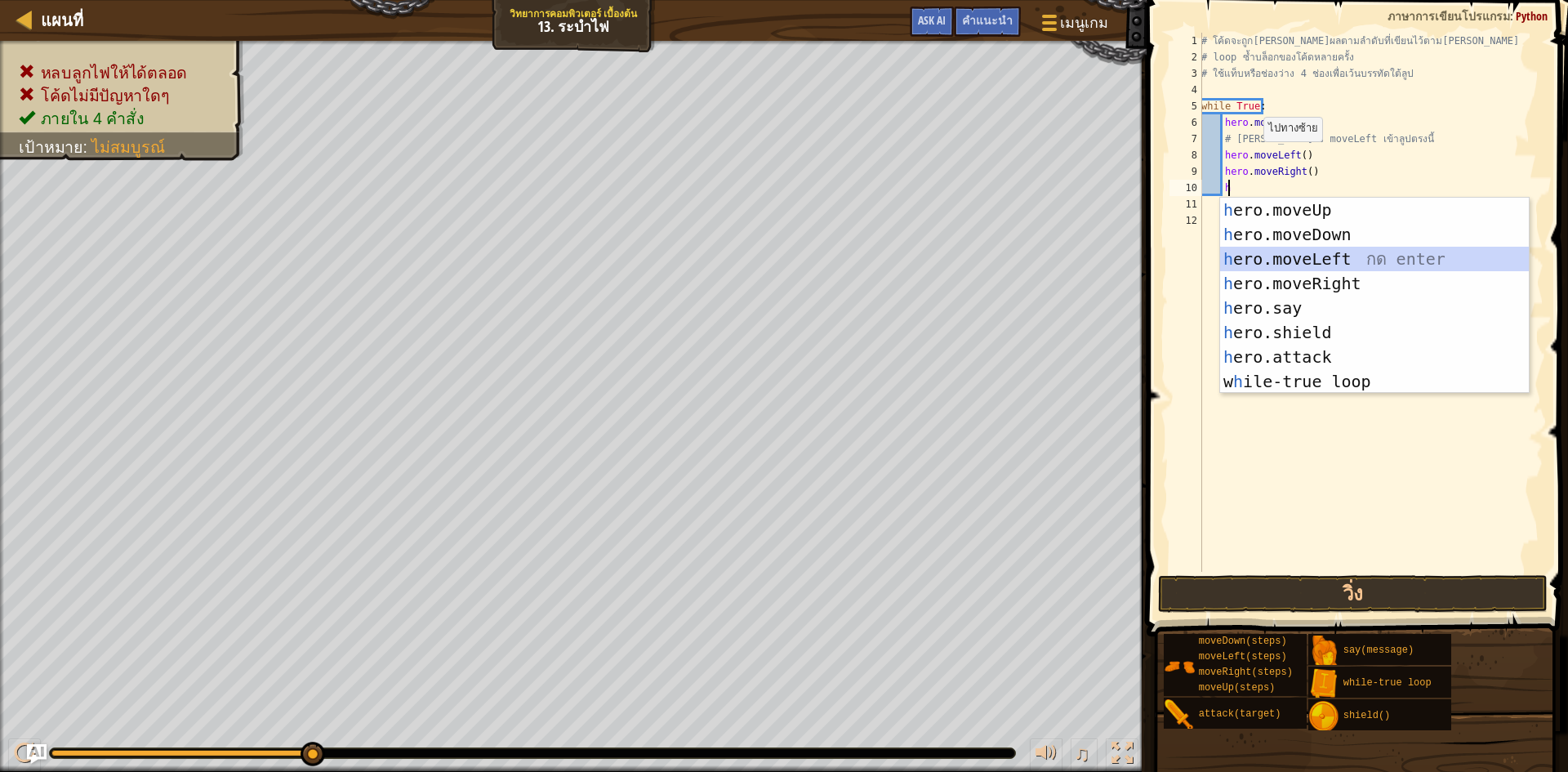
click at [1300, 254] on div "h ero.moveUp กด enter h ero.moveDown กด enter h ero.moveLeft กด enter h ero.mov…" at bounding box center [1375, 320] width 309 height 245
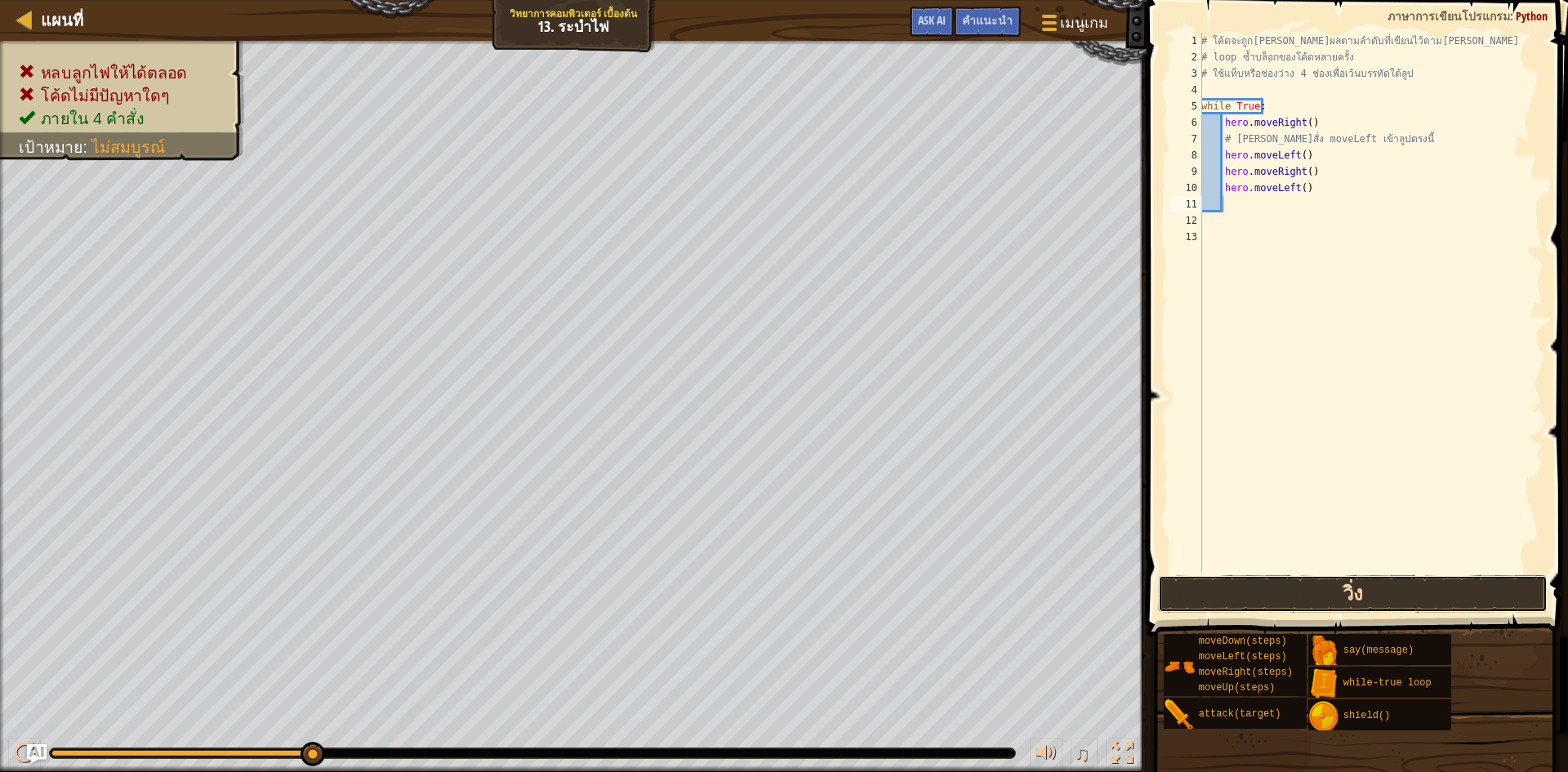
click at [1385, 585] on button "วิ่ง" at bounding box center [1353, 593] width 390 height 37
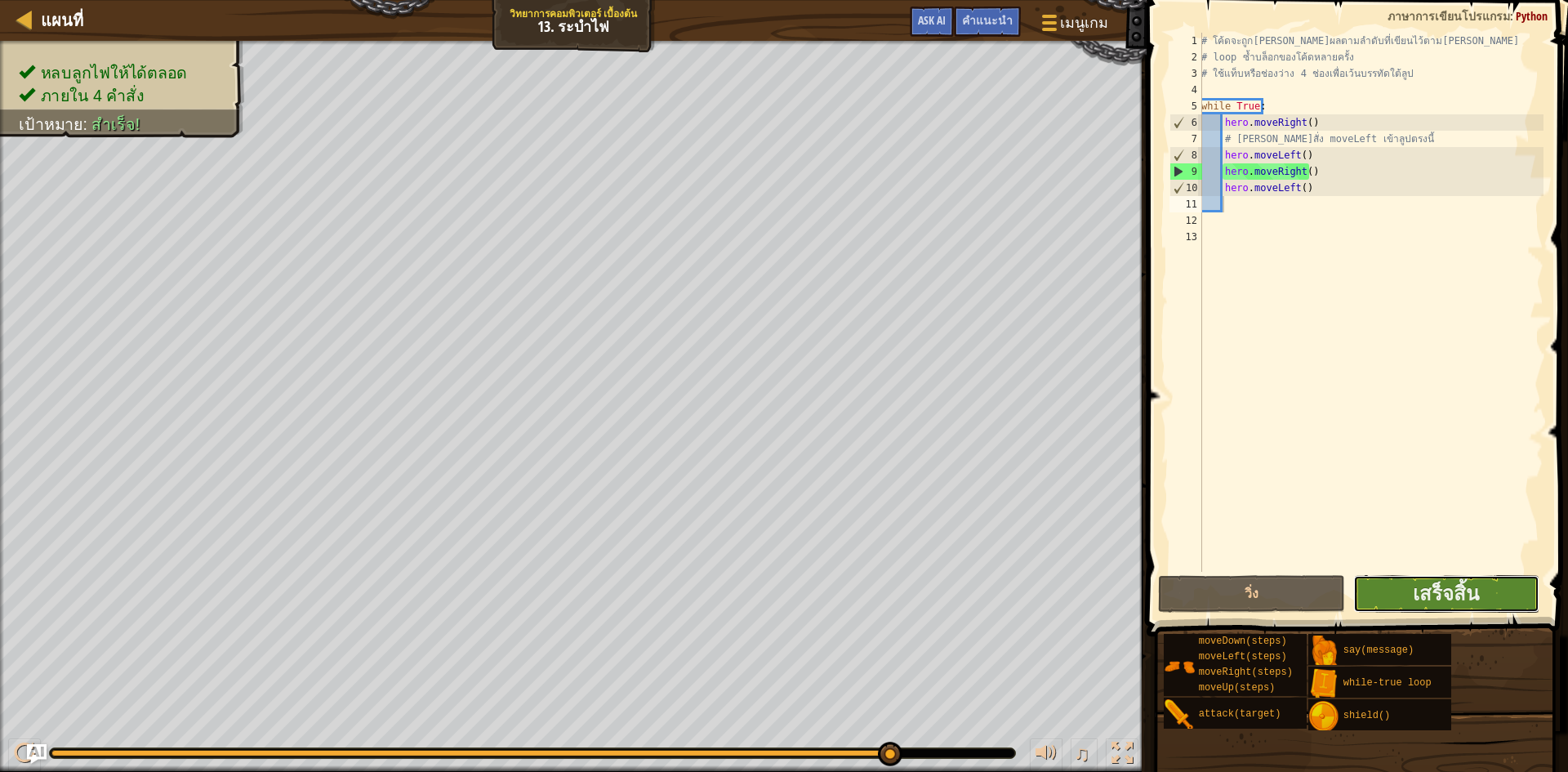
click at [1385, 580] on button "เสร็จสิ้น" at bounding box center [1447, 593] width 187 height 37
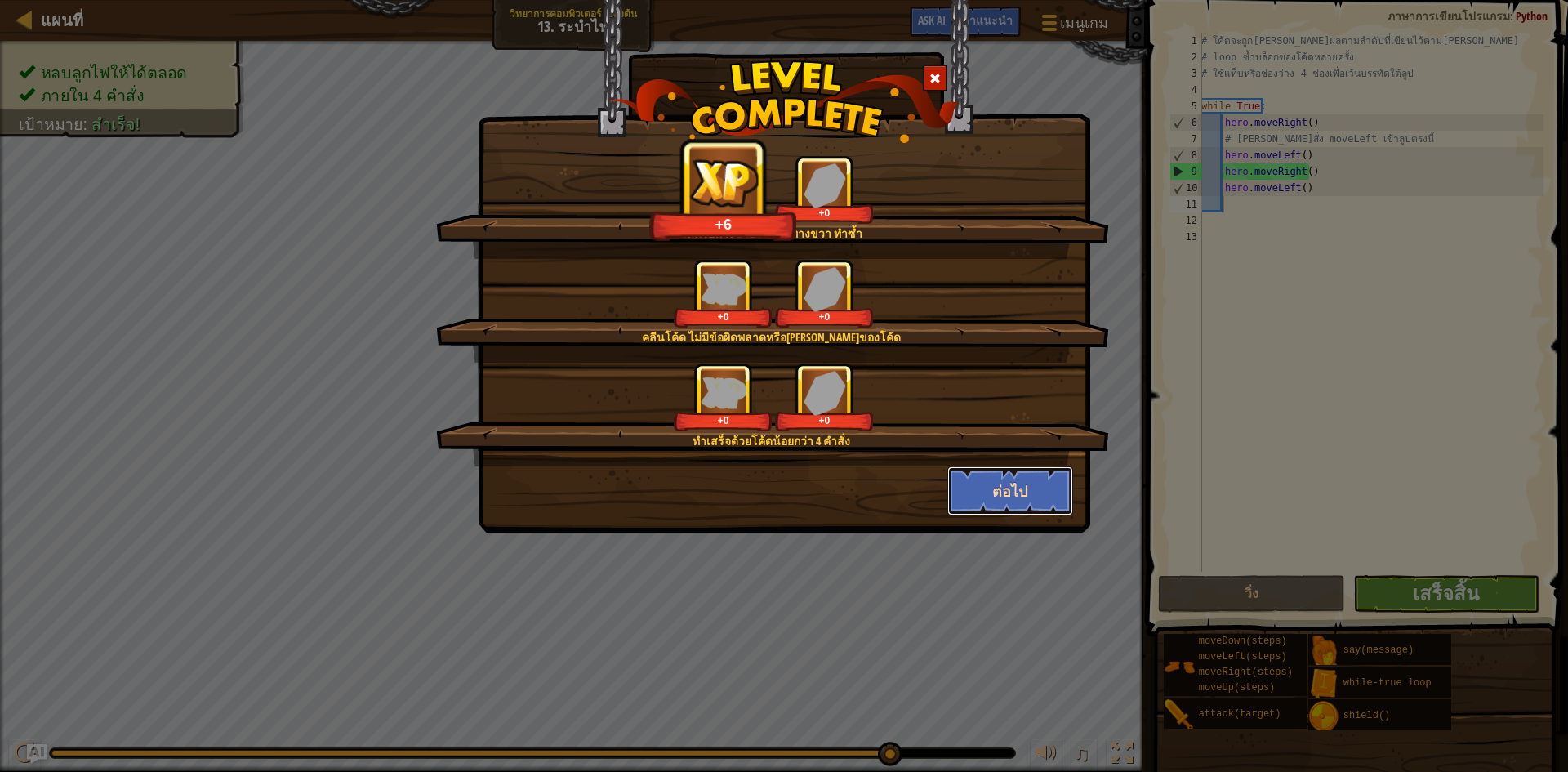
click at [976, 488] on button "ต่อไป" at bounding box center [1010, 491] width 126 height 49
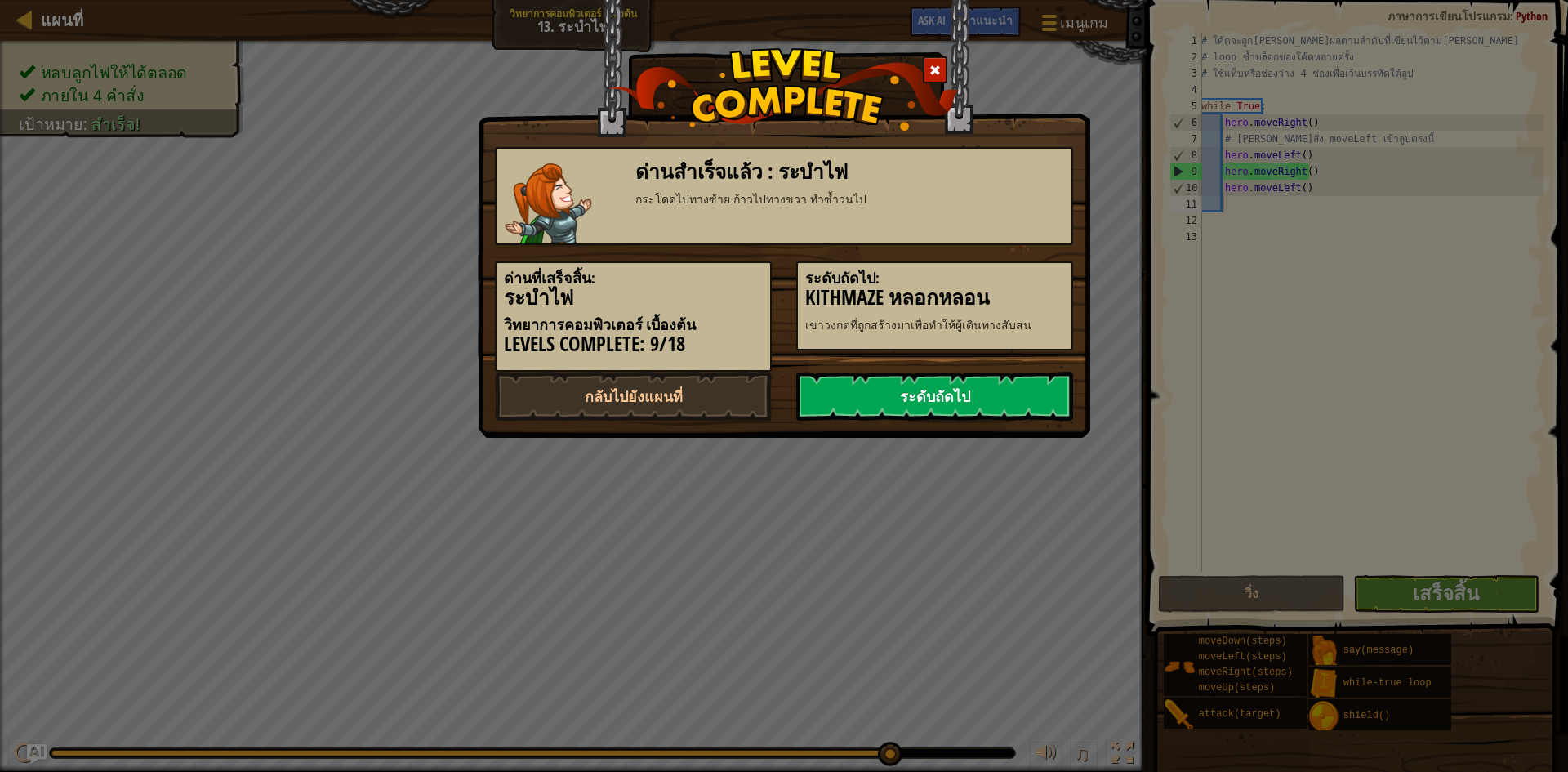
click at [958, 396] on link "ระดับถัดไป" at bounding box center [934, 396] width 277 height 49
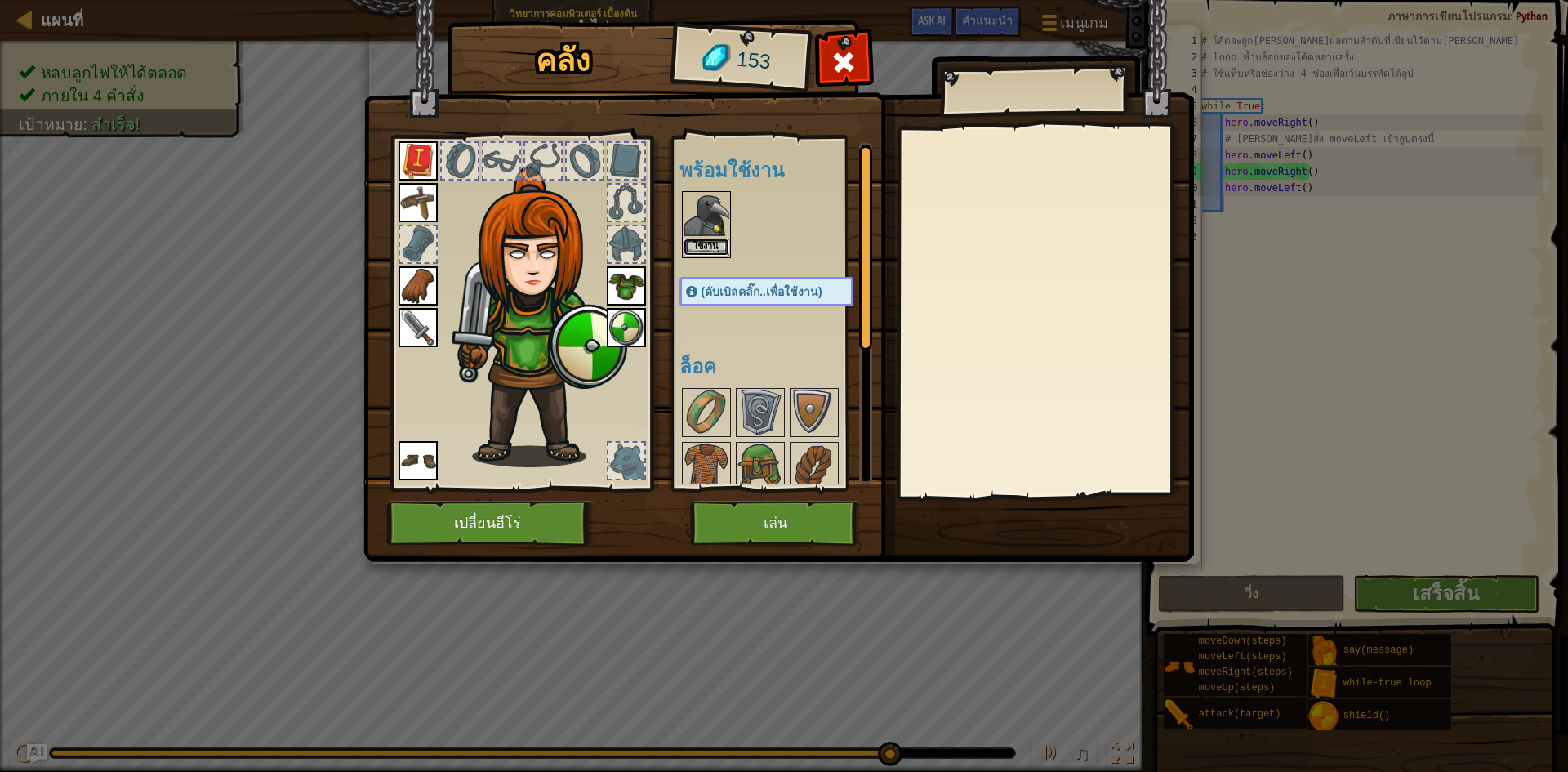
click at [696, 244] on button "ใช้งาน" at bounding box center [706, 247] width 45 height 17
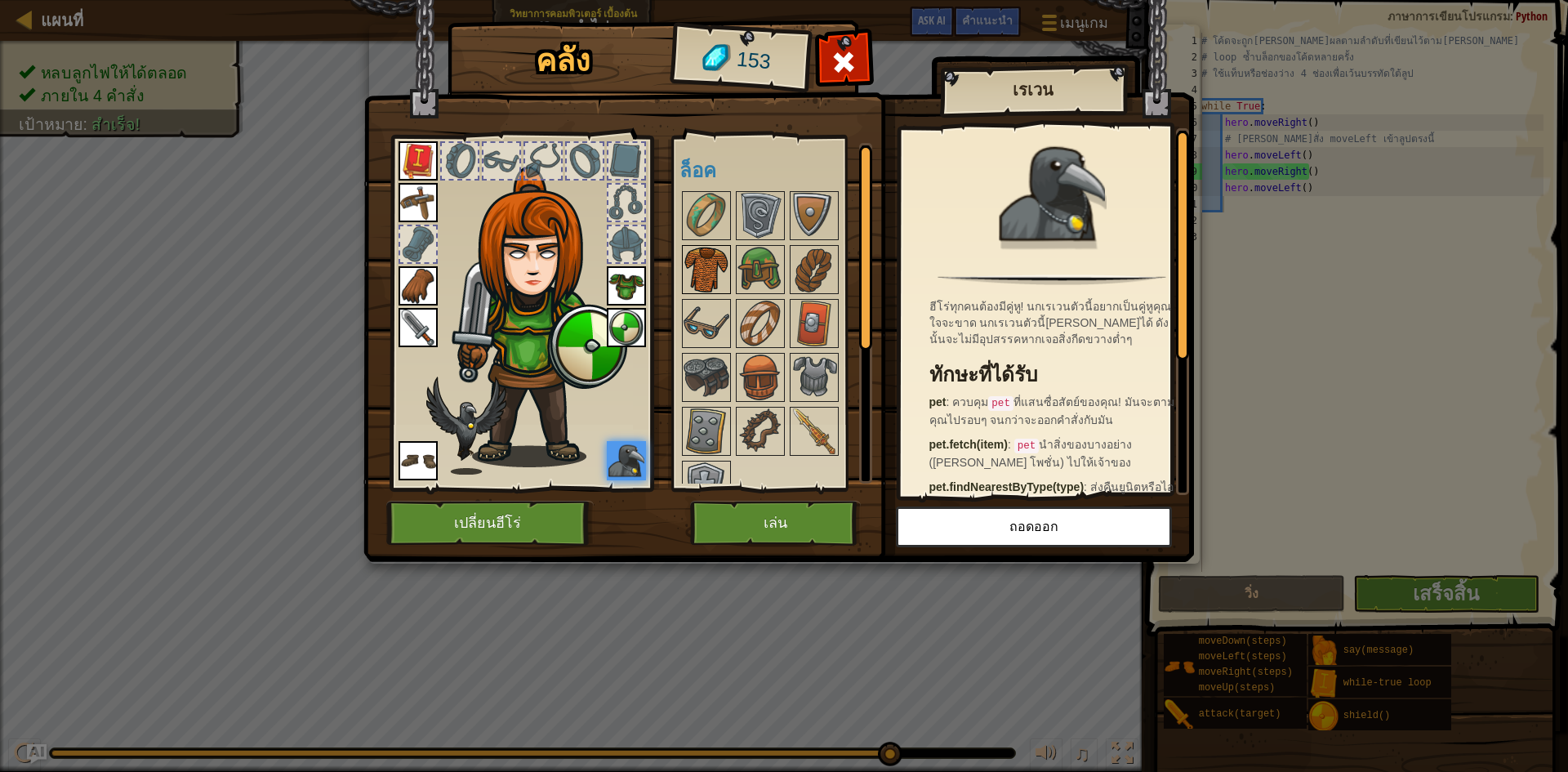
click at [691, 269] on img at bounding box center [706, 269] width 45 height 45
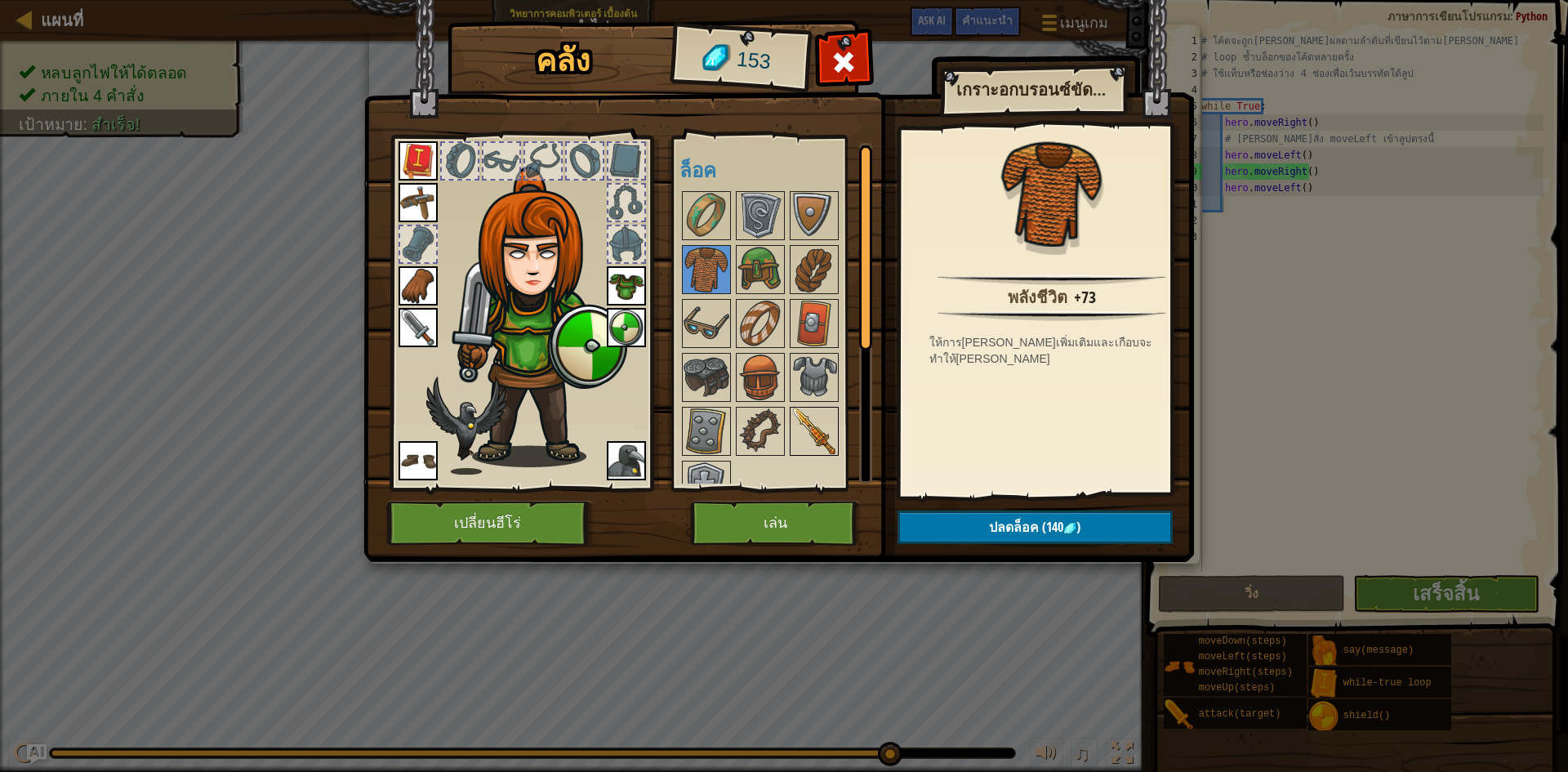
click at [804, 427] on img at bounding box center [814, 431] width 45 height 45
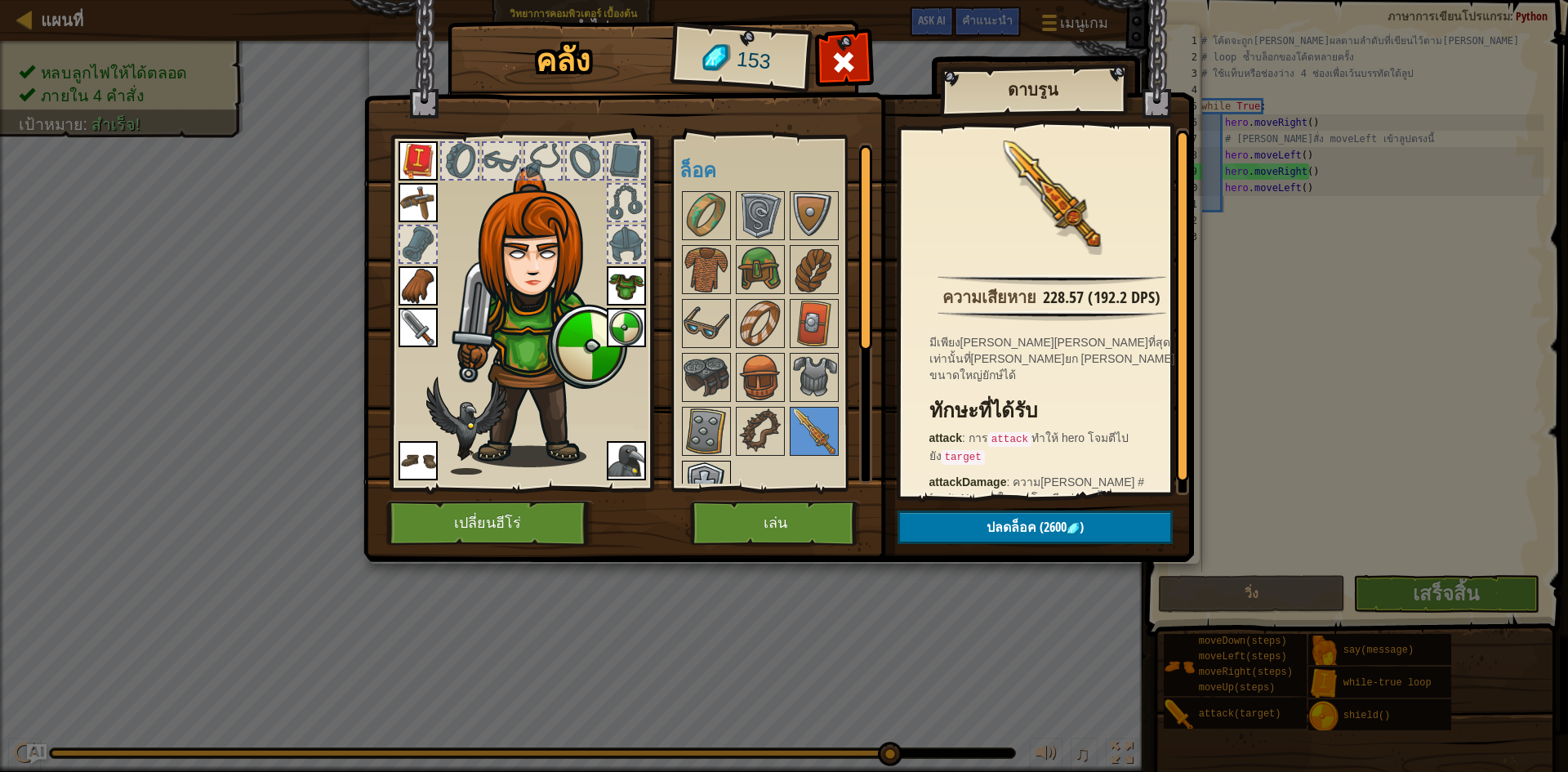
click at [693, 471] on img at bounding box center [706, 485] width 45 height 45
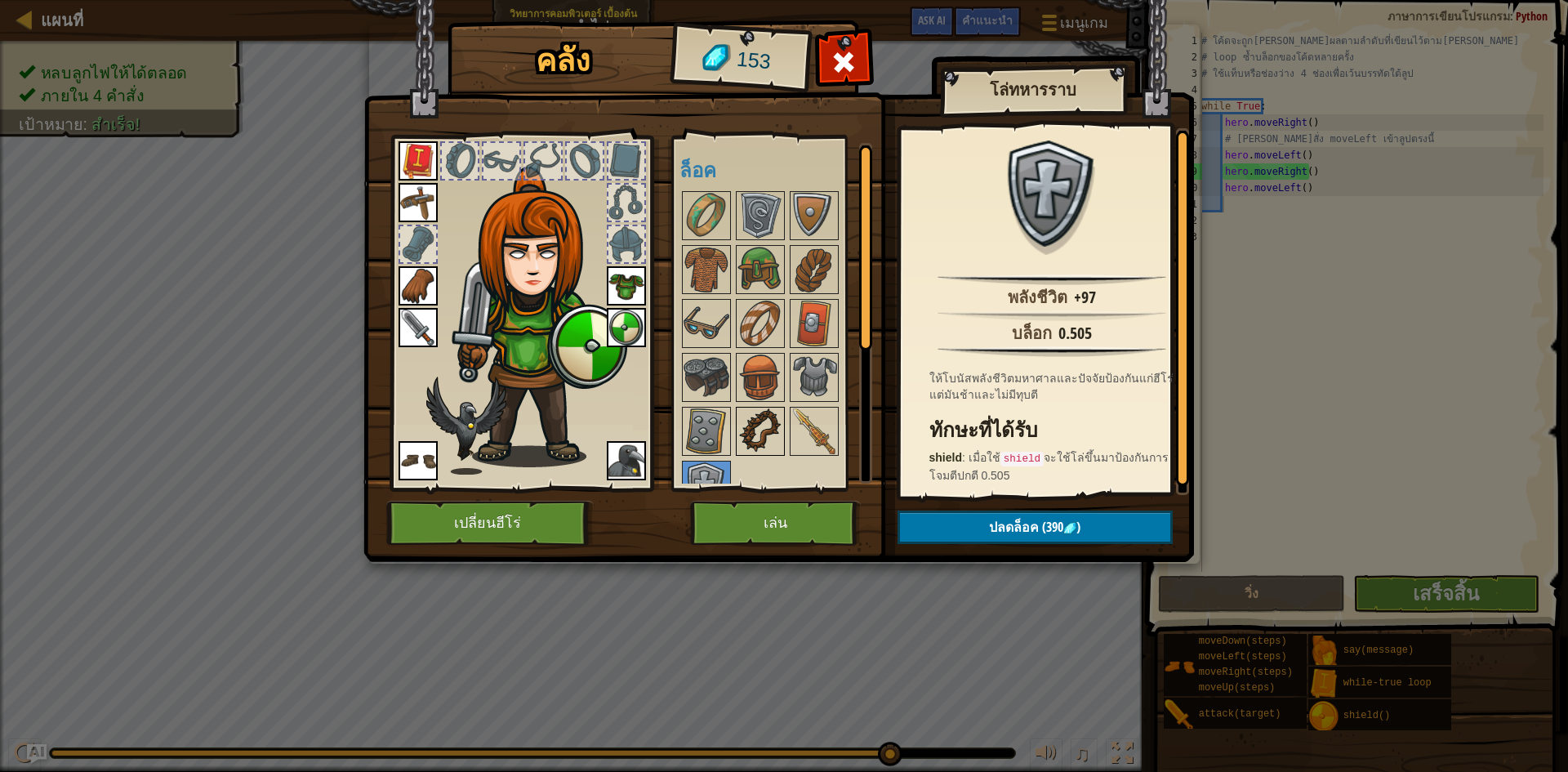
click at [751, 440] on img at bounding box center [760, 431] width 45 height 45
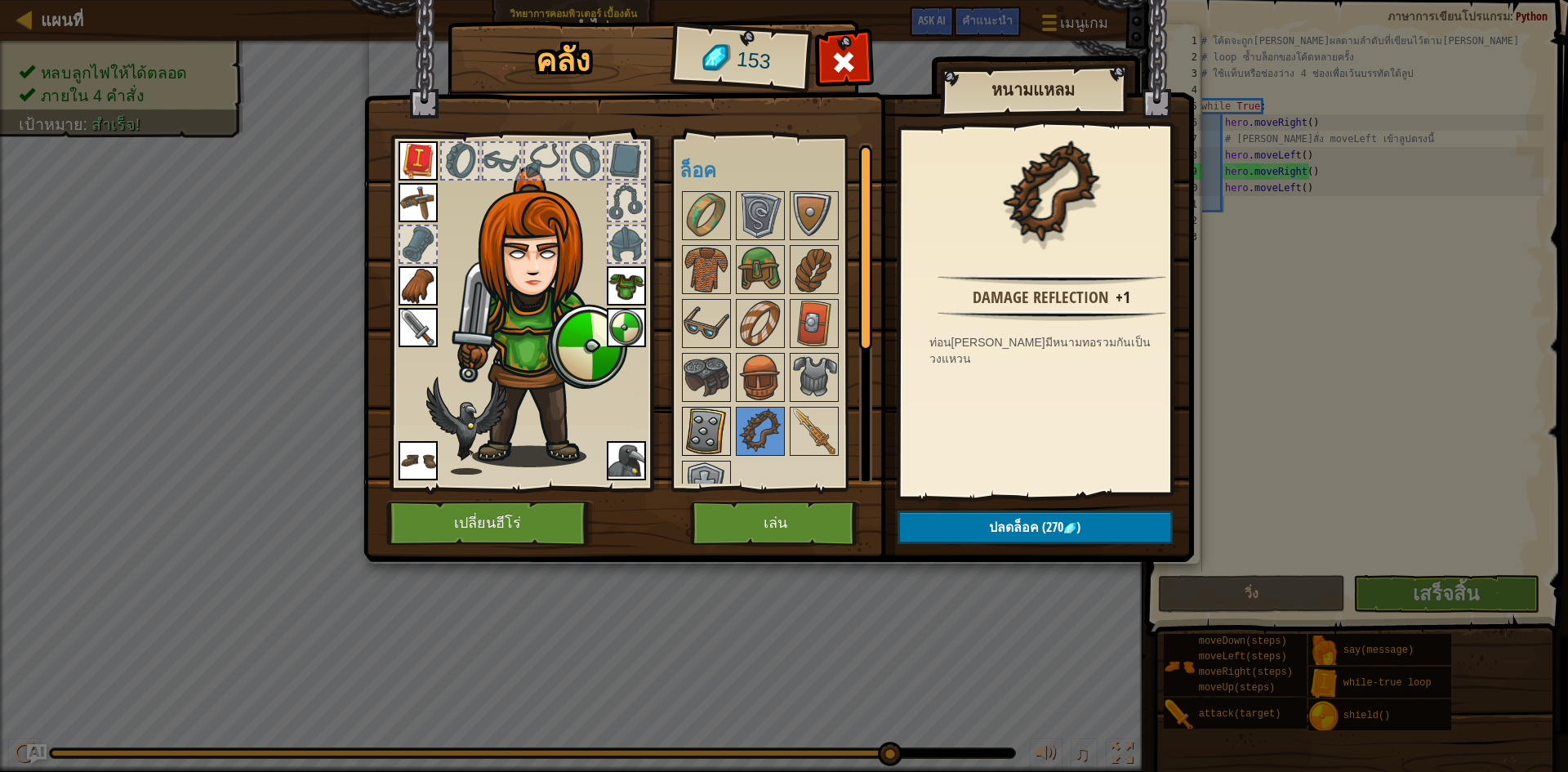
click at [715, 431] on img at bounding box center [706, 431] width 45 height 45
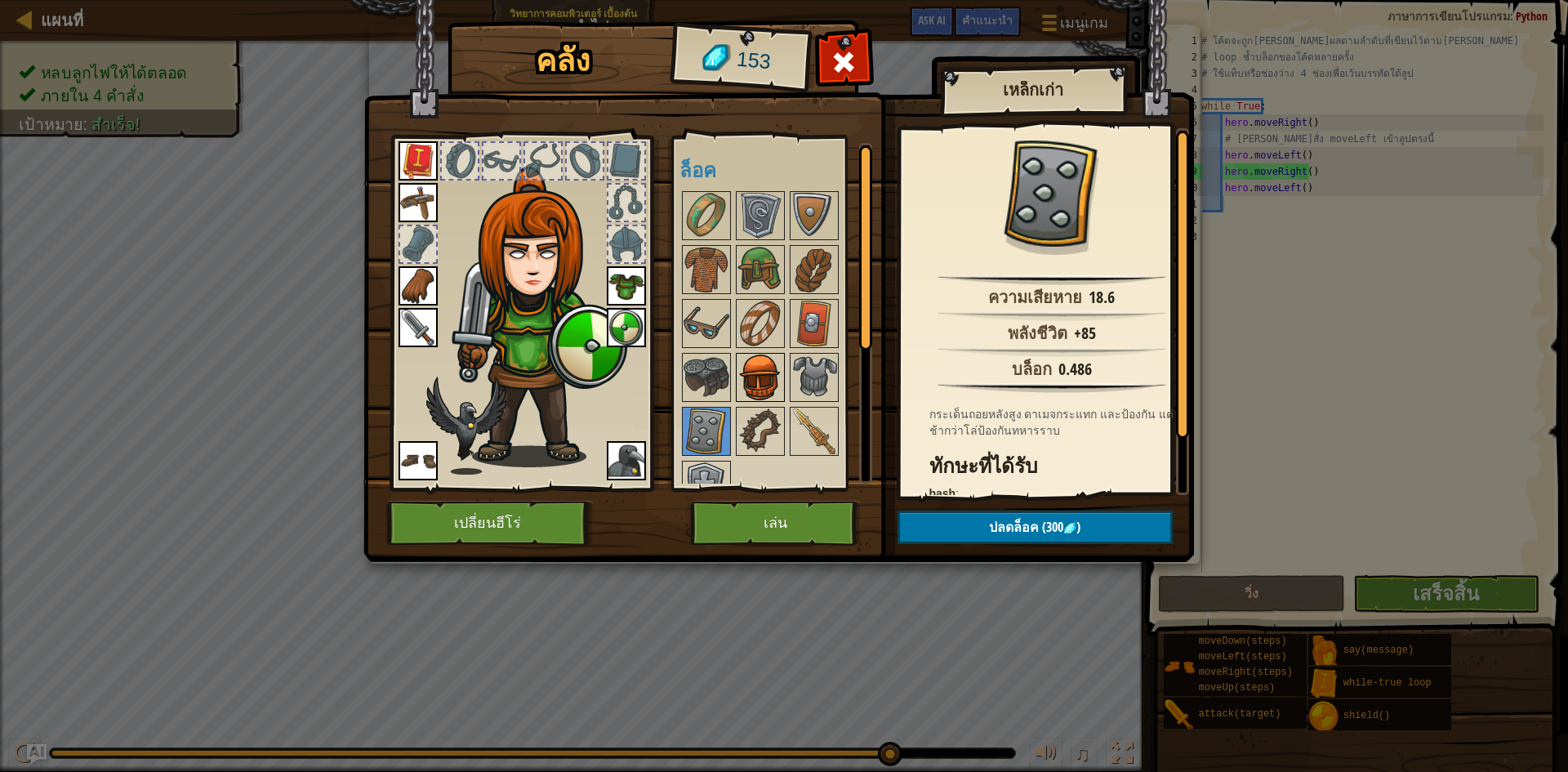
click at [772, 370] on img at bounding box center [760, 377] width 45 height 45
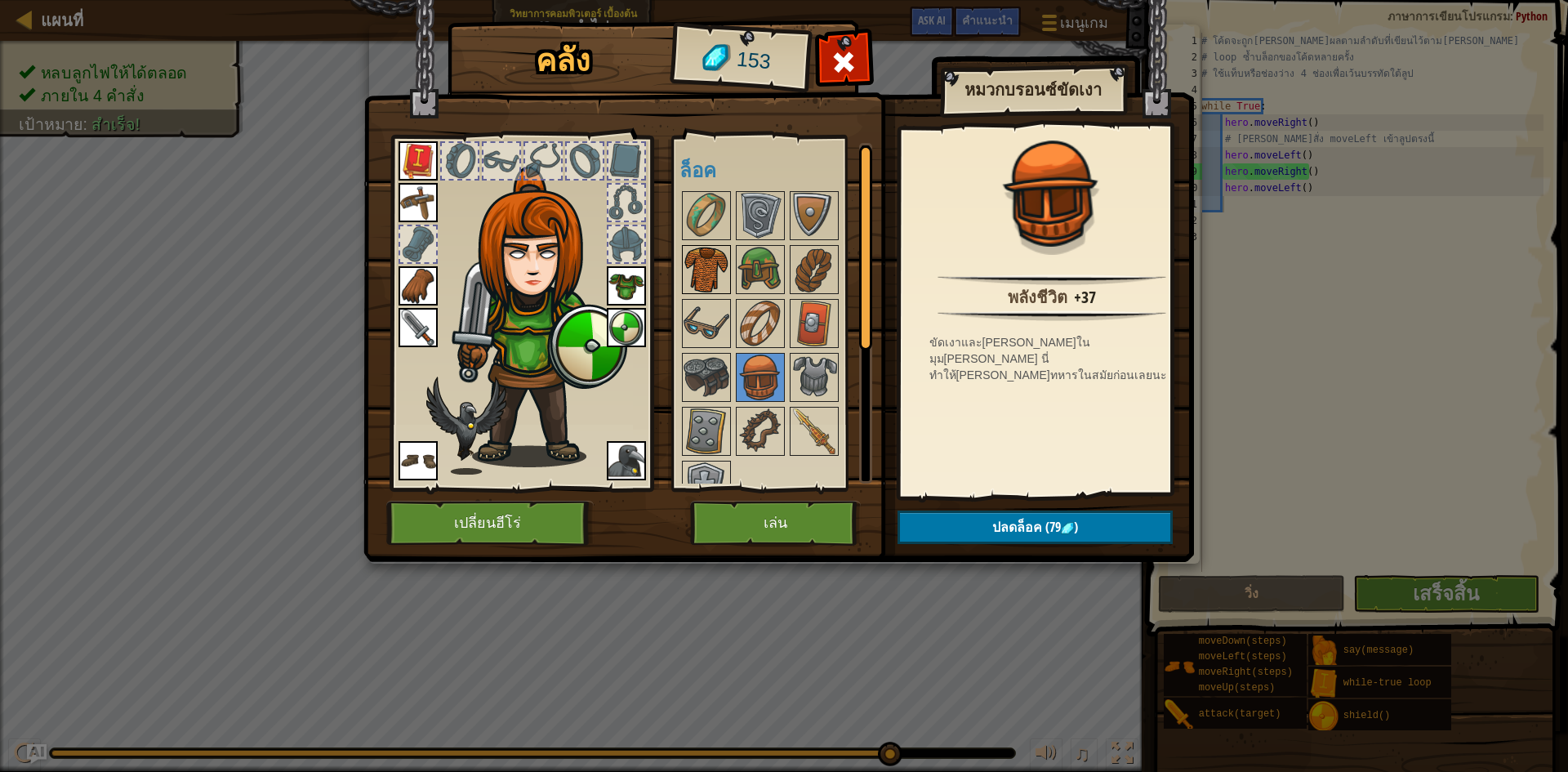
click at [702, 264] on img at bounding box center [706, 269] width 45 height 45
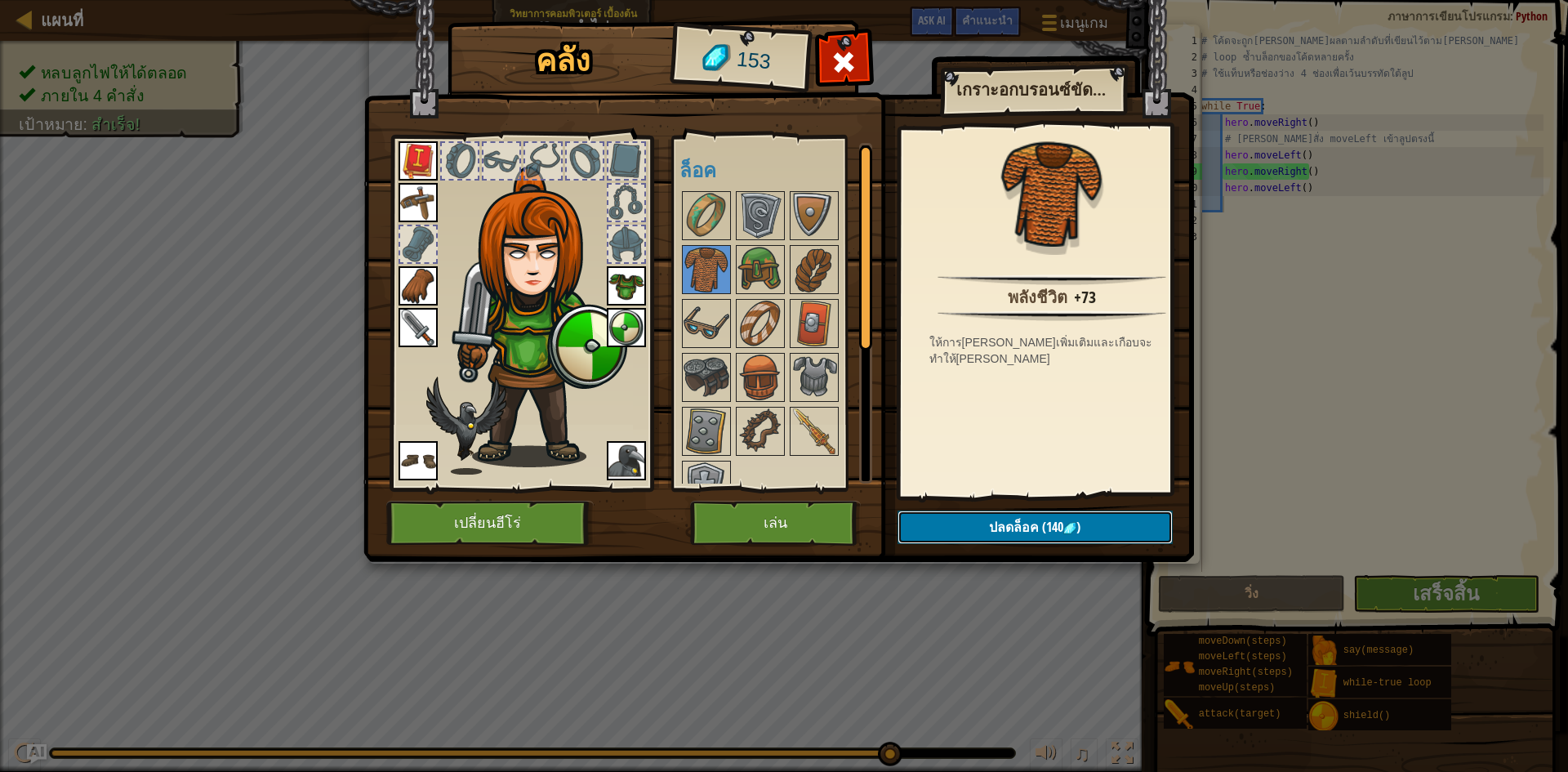
click at [1063, 522] on span "(140" at bounding box center [1052, 527] width 25 height 18
click at [1063, 522] on button "ยืนยัน" at bounding box center [1035, 527] width 275 height 34
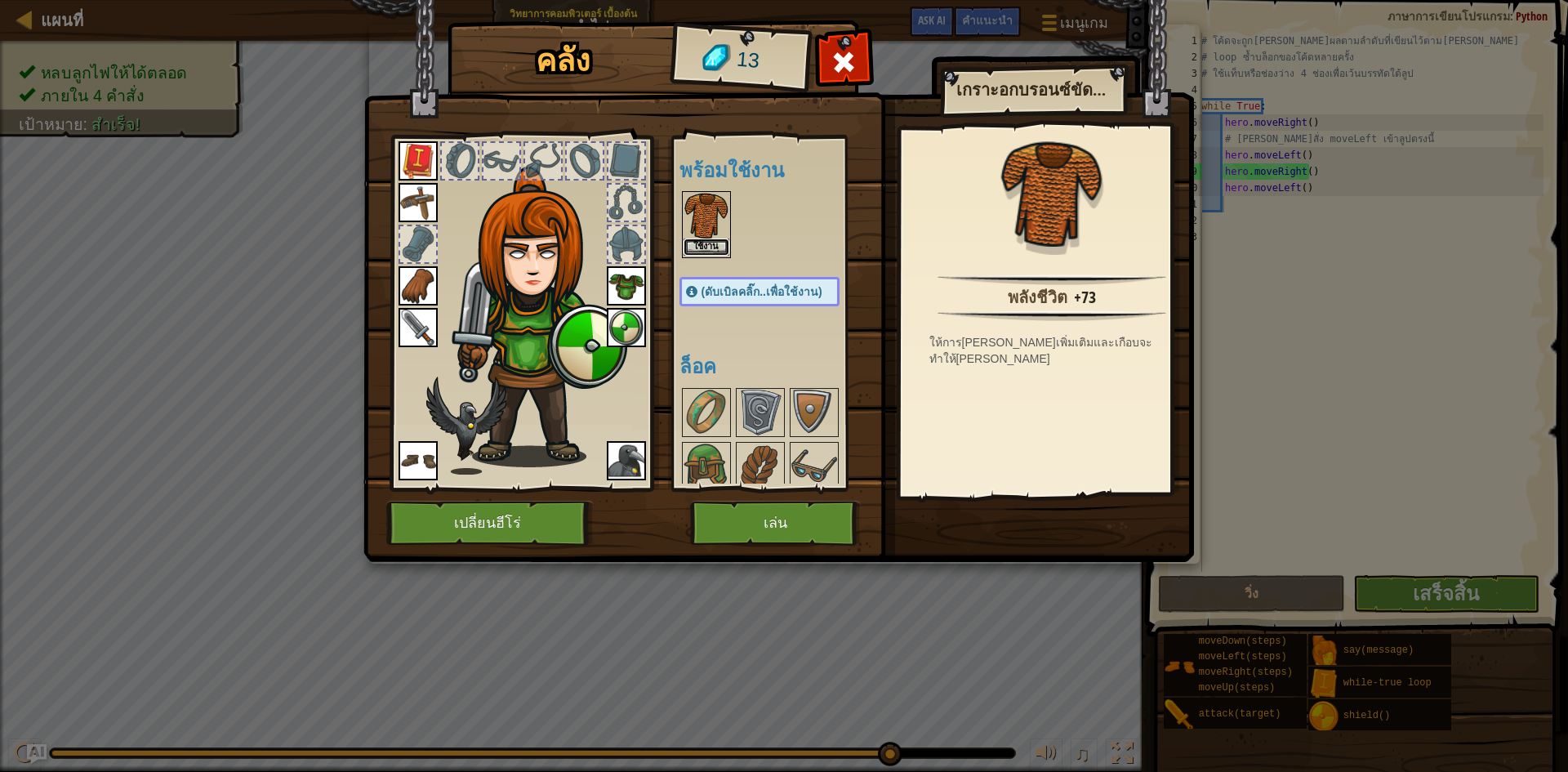
click at [708, 242] on button "ใช้งาน" at bounding box center [706, 247] width 45 height 17
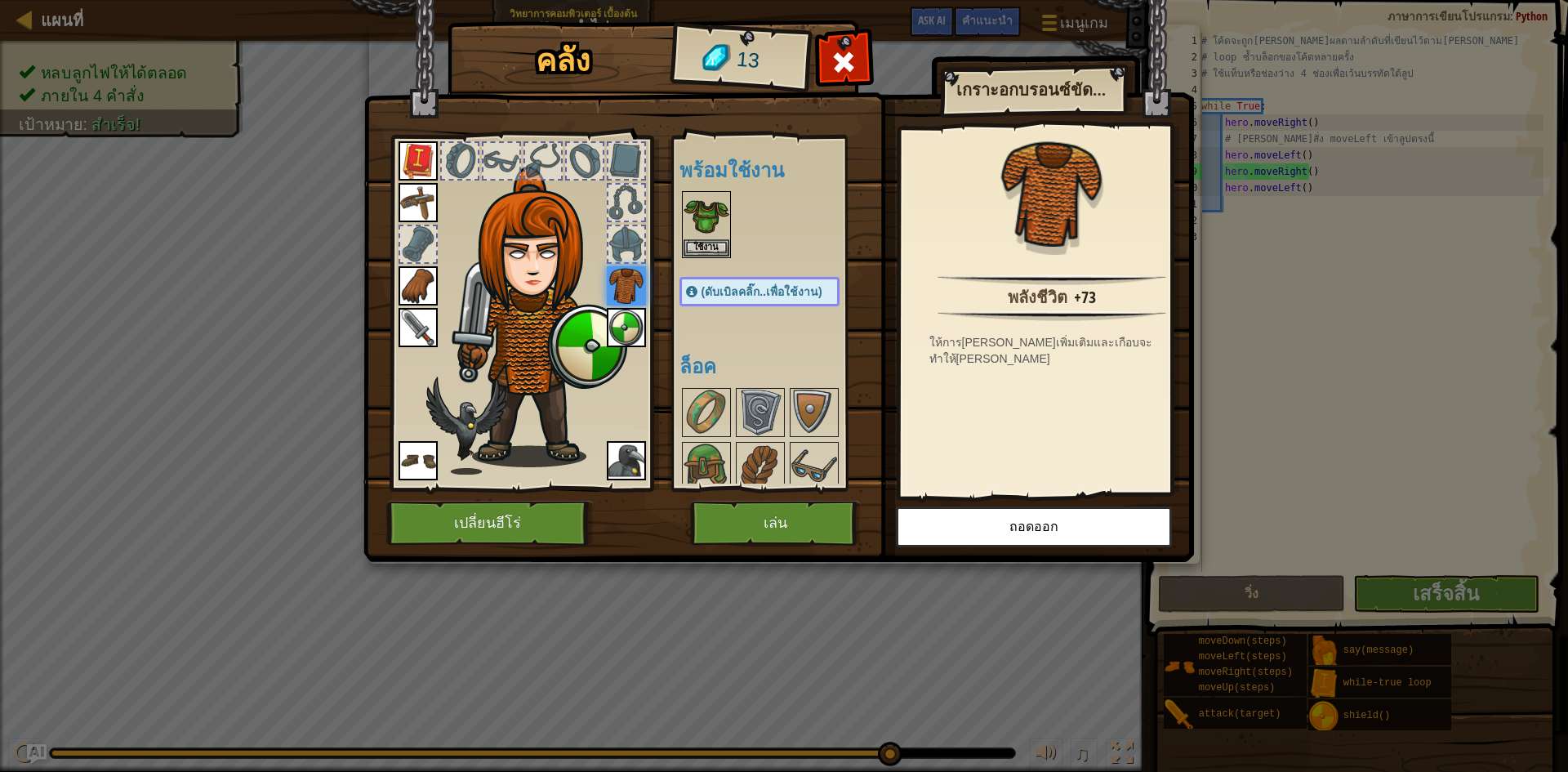
click at [1449, 679] on div "คลัง 13 พร้อมใช้งาน ใช้งาน ใช้งาน ใช้งาน ใช้งาน ใช้งาน ใช้งาน ใช้งาน ใช้งาน ใช้…" at bounding box center [784, 386] width 1568 height 772
click at [797, 541] on button "เล่น" at bounding box center [776, 523] width 171 height 45
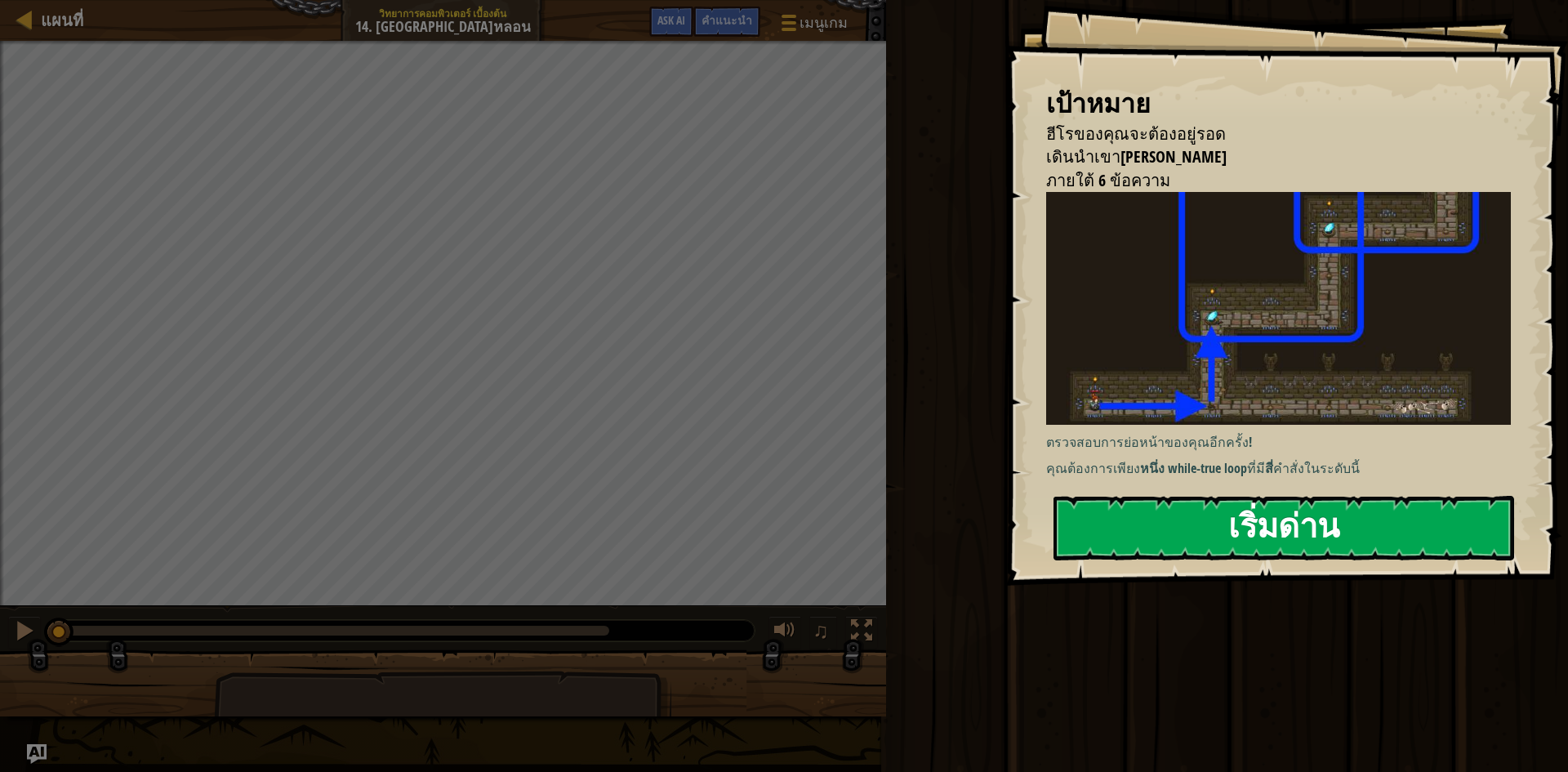
click at [1214, 539] on button "เริ่มด่าน" at bounding box center [1284, 528] width 461 height 64
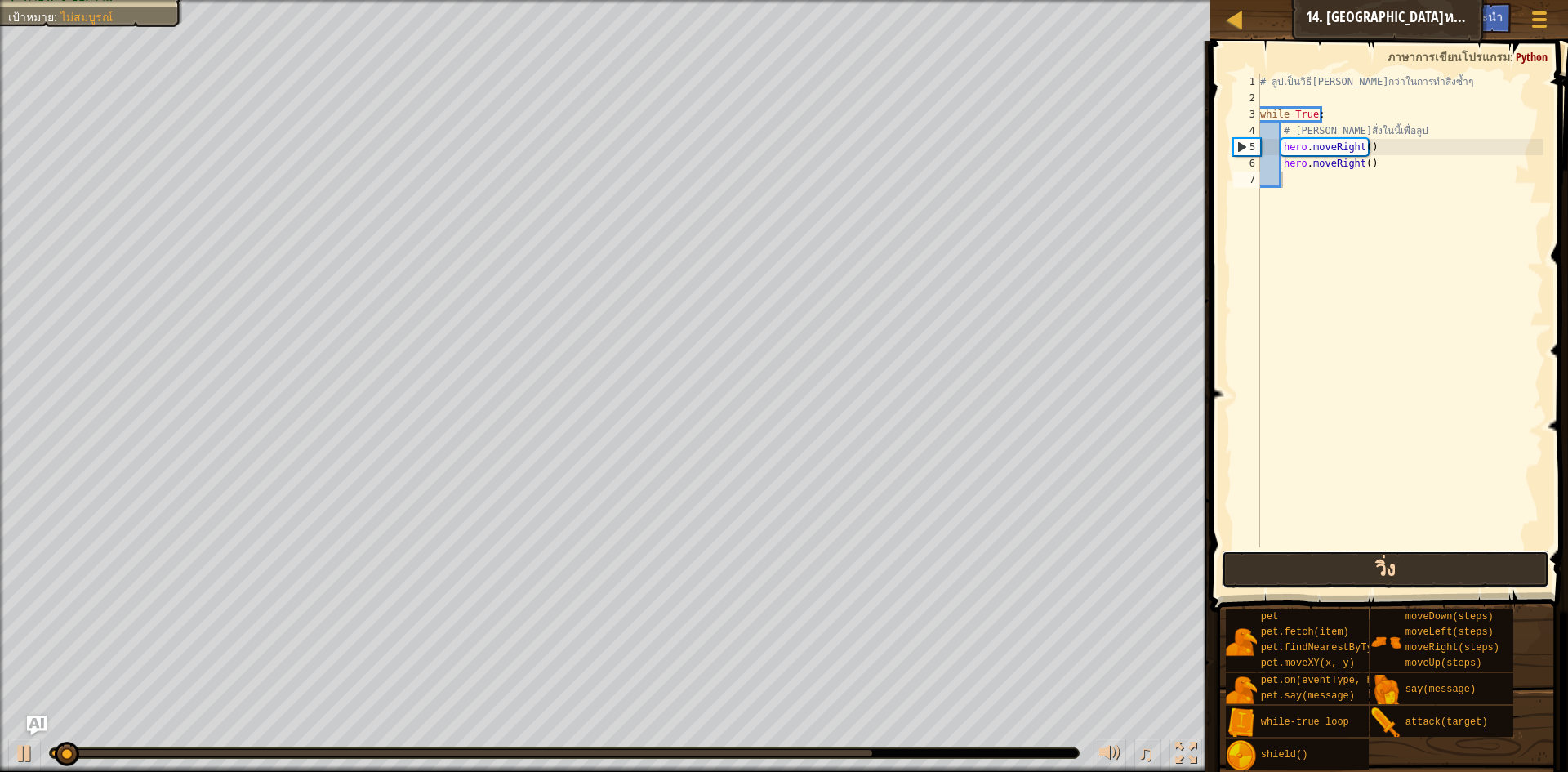
click at [1283, 555] on button "วิ่ง" at bounding box center [1385, 569] width 327 height 37
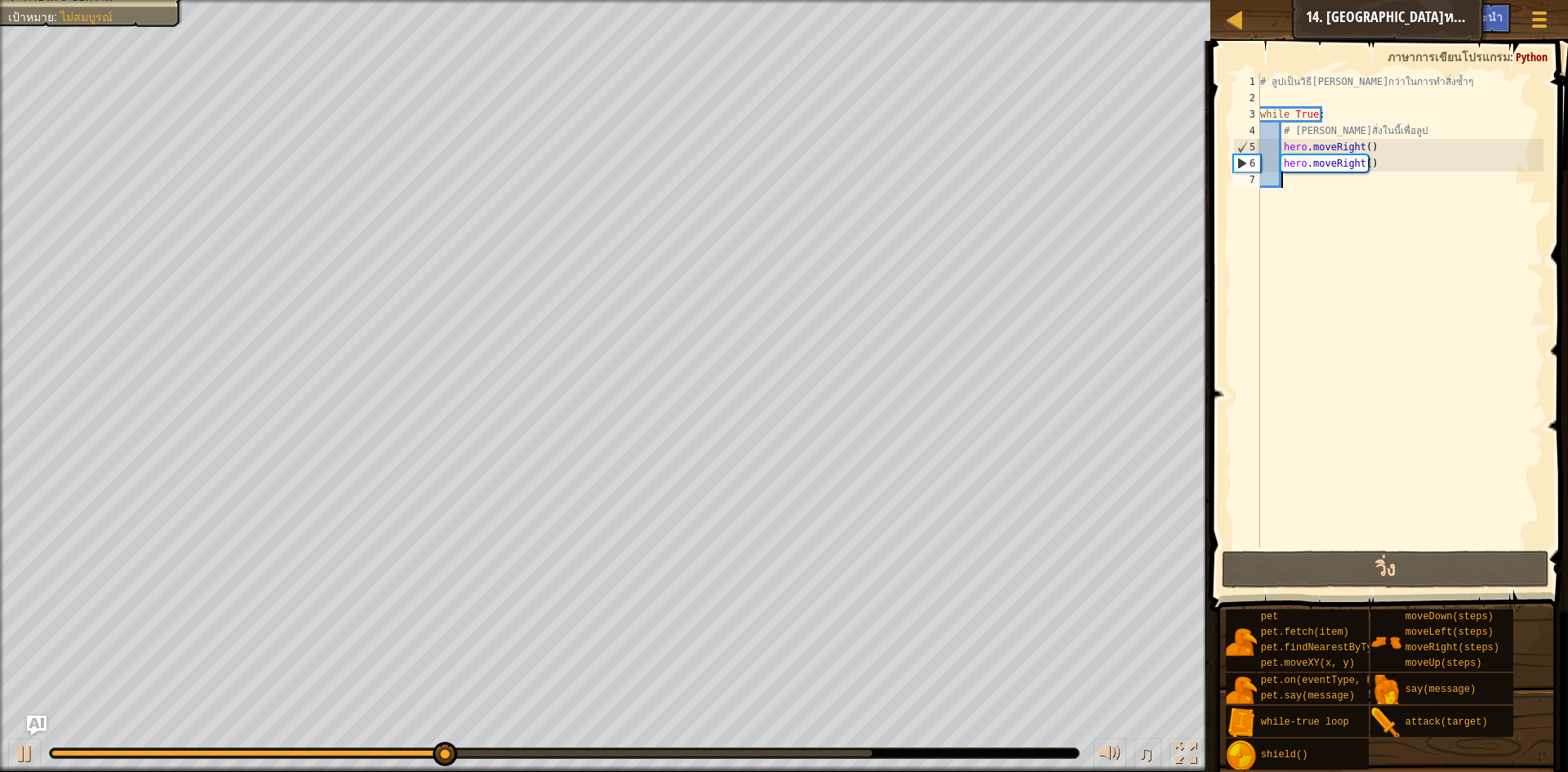
click at [1366, 179] on div "# ลูปเป็นวิธี[PERSON_NAME]กว่าในการทำสิ่งซ้ำๆ while True : # [PERSON_NAME]สั่งใ…" at bounding box center [1400, 326] width 287 height 507
click at [1365, 164] on div "# ลูปเป็นวิธี[PERSON_NAME]กว่าในการทำสิ่งซ้ำๆ while True : # [PERSON_NAME]สั่งใ…" at bounding box center [1400, 326] width 287 height 507
click at [1374, 162] on div "# ลูปเป็นวิธี[PERSON_NAME]กว่าในการทำสิ่งซ้ำๆ while True : # [PERSON_NAME]สั่งใ…" at bounding box center [1400, 326] width 287 height 507
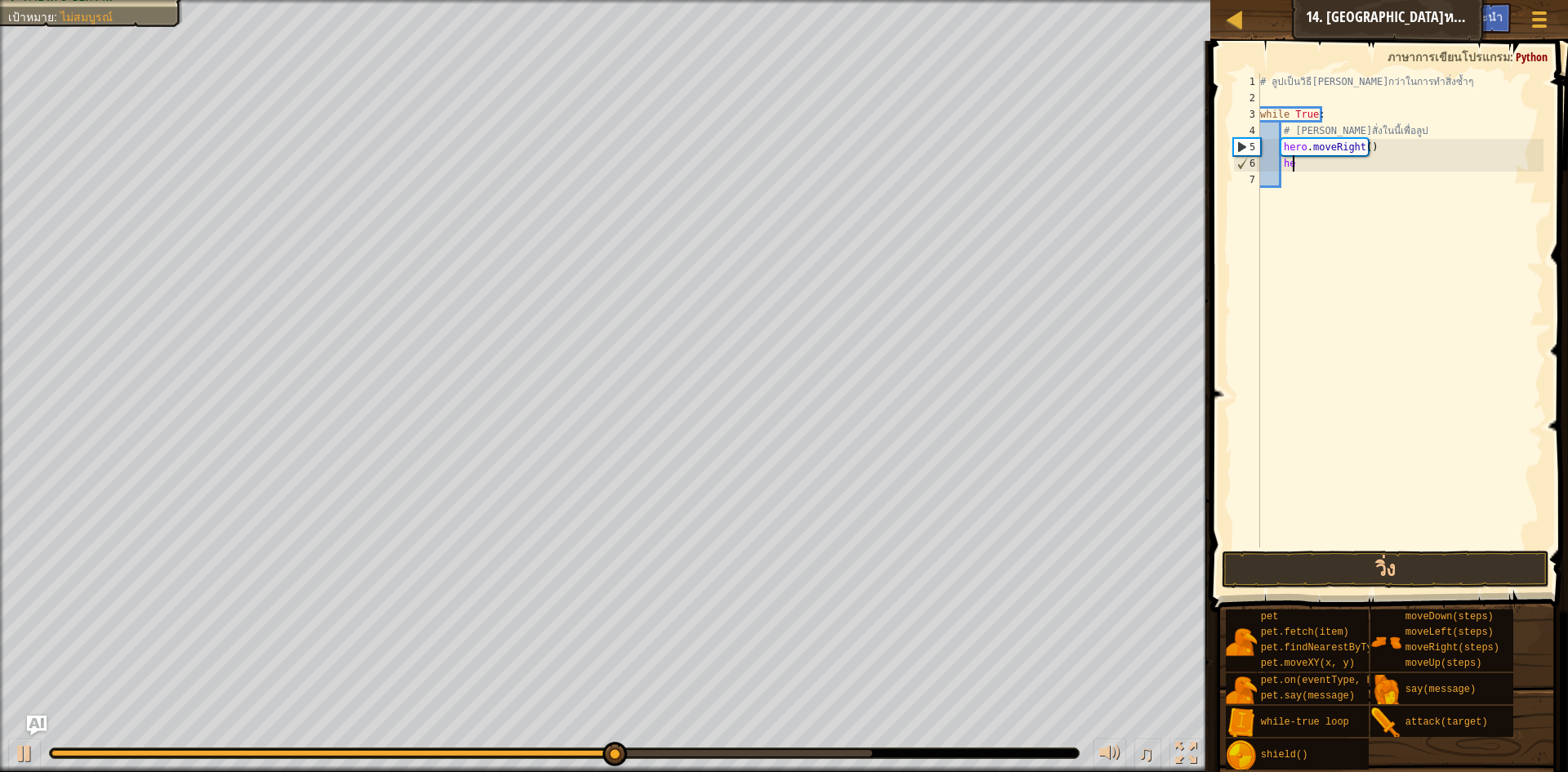
type textarea "h"
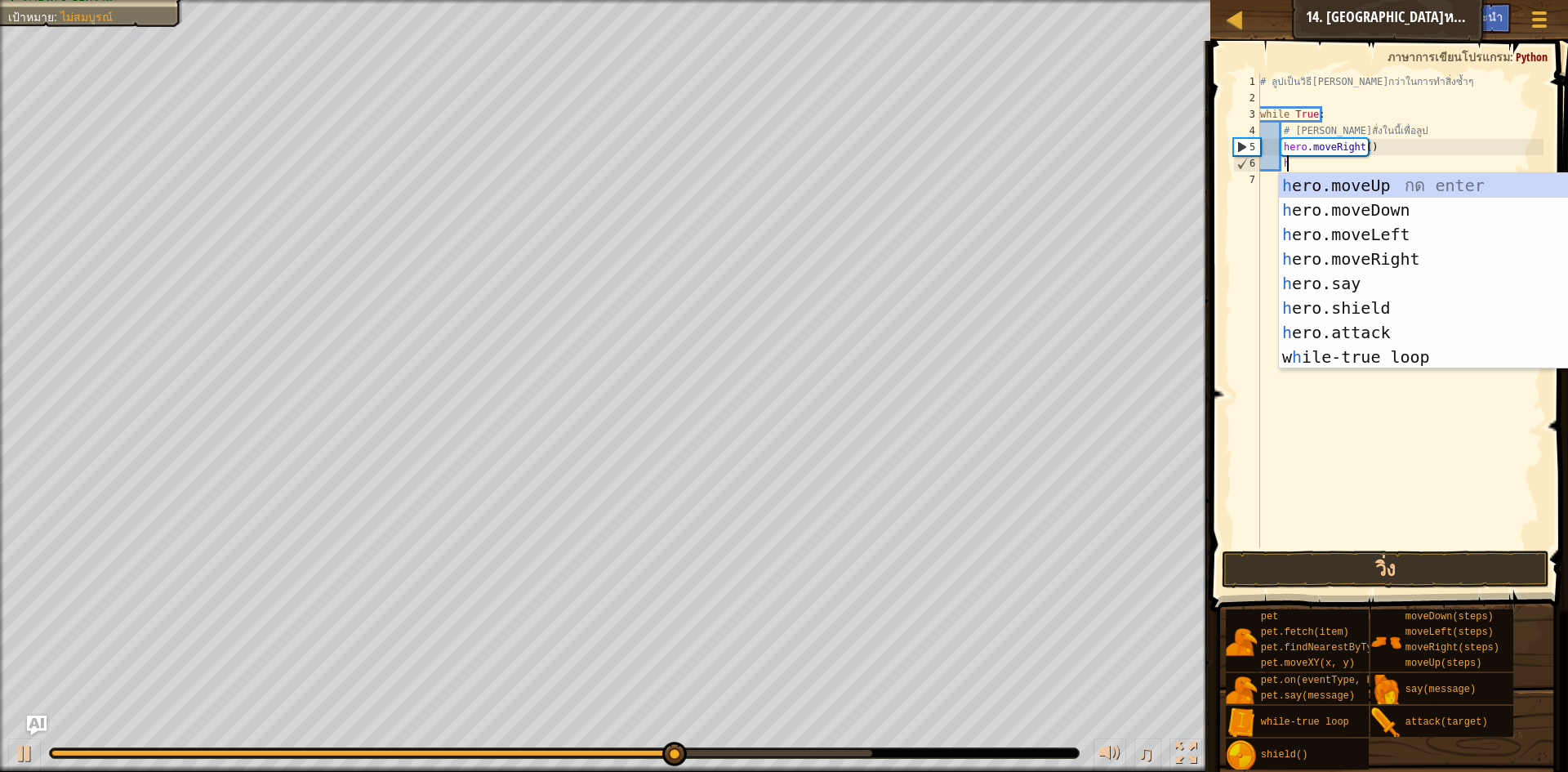
scroll to position [7, 2]
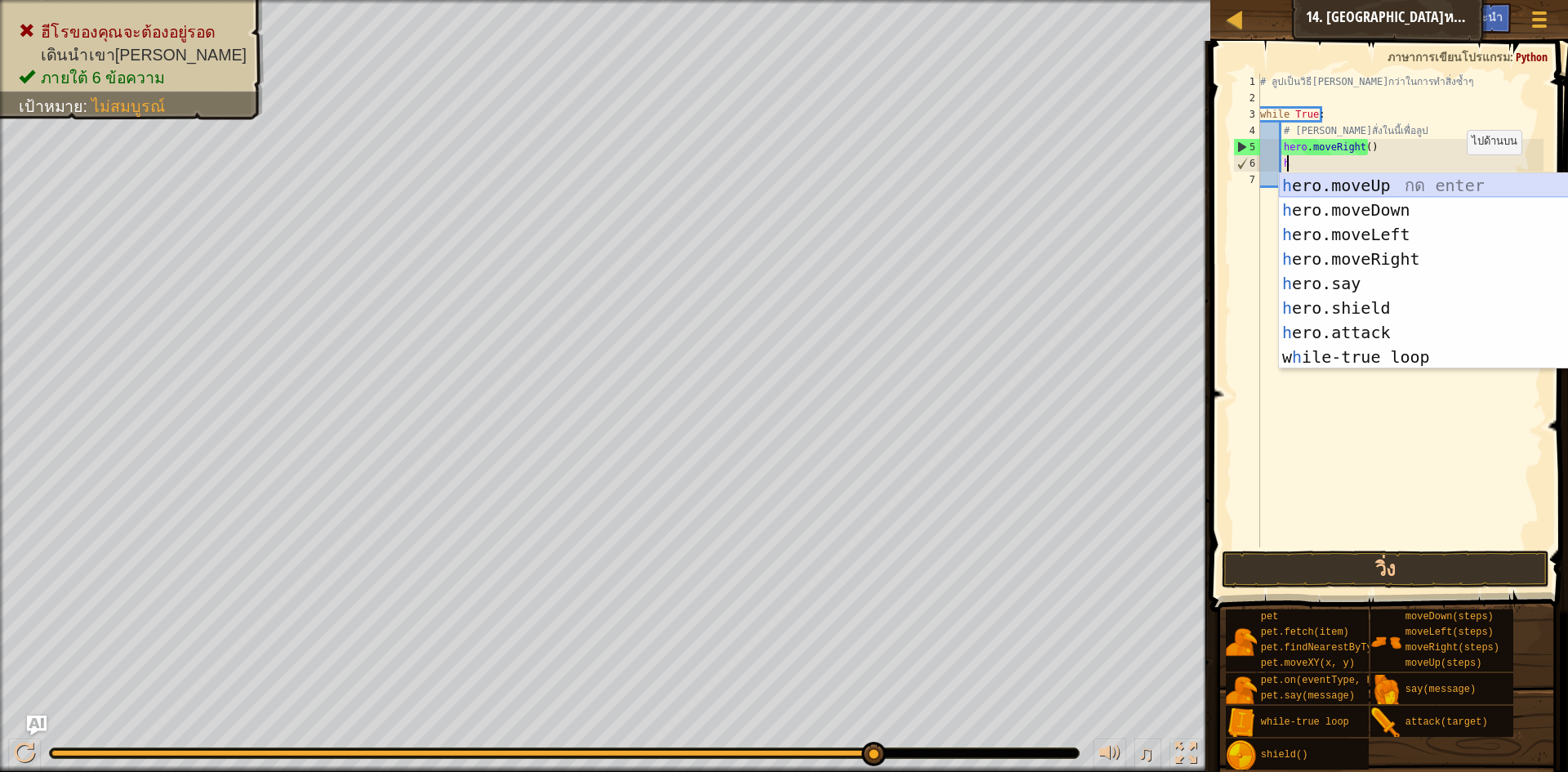
click at [1352, 186] on div "h ero.moveUp กด enter h ero.moveDown กด enter h ero.moveLeft กด enter h ero.mov…" at bounding box center [1426, 296] width 295 height 245
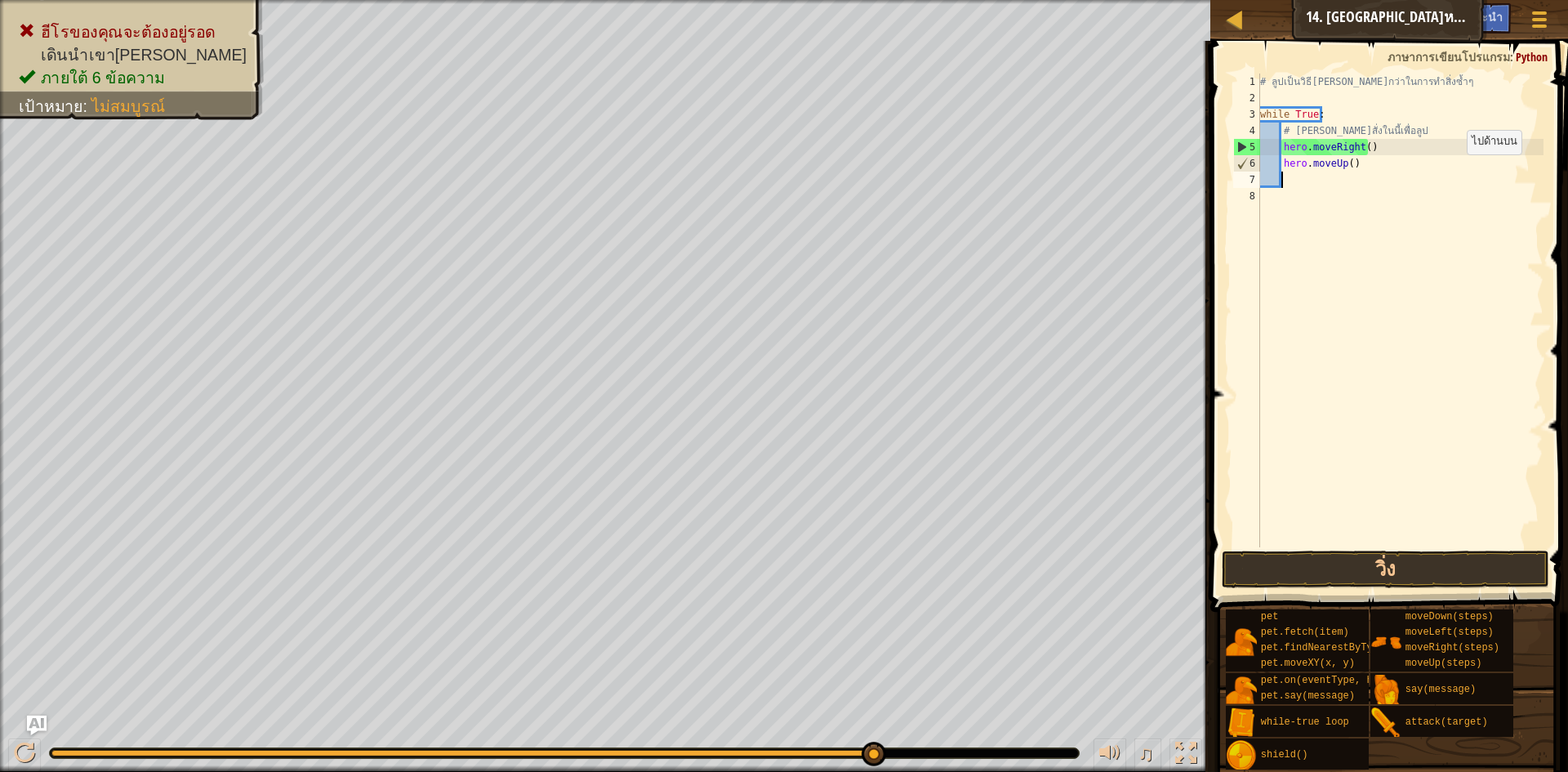
scroll to position [7, 1]
type textarea "h"
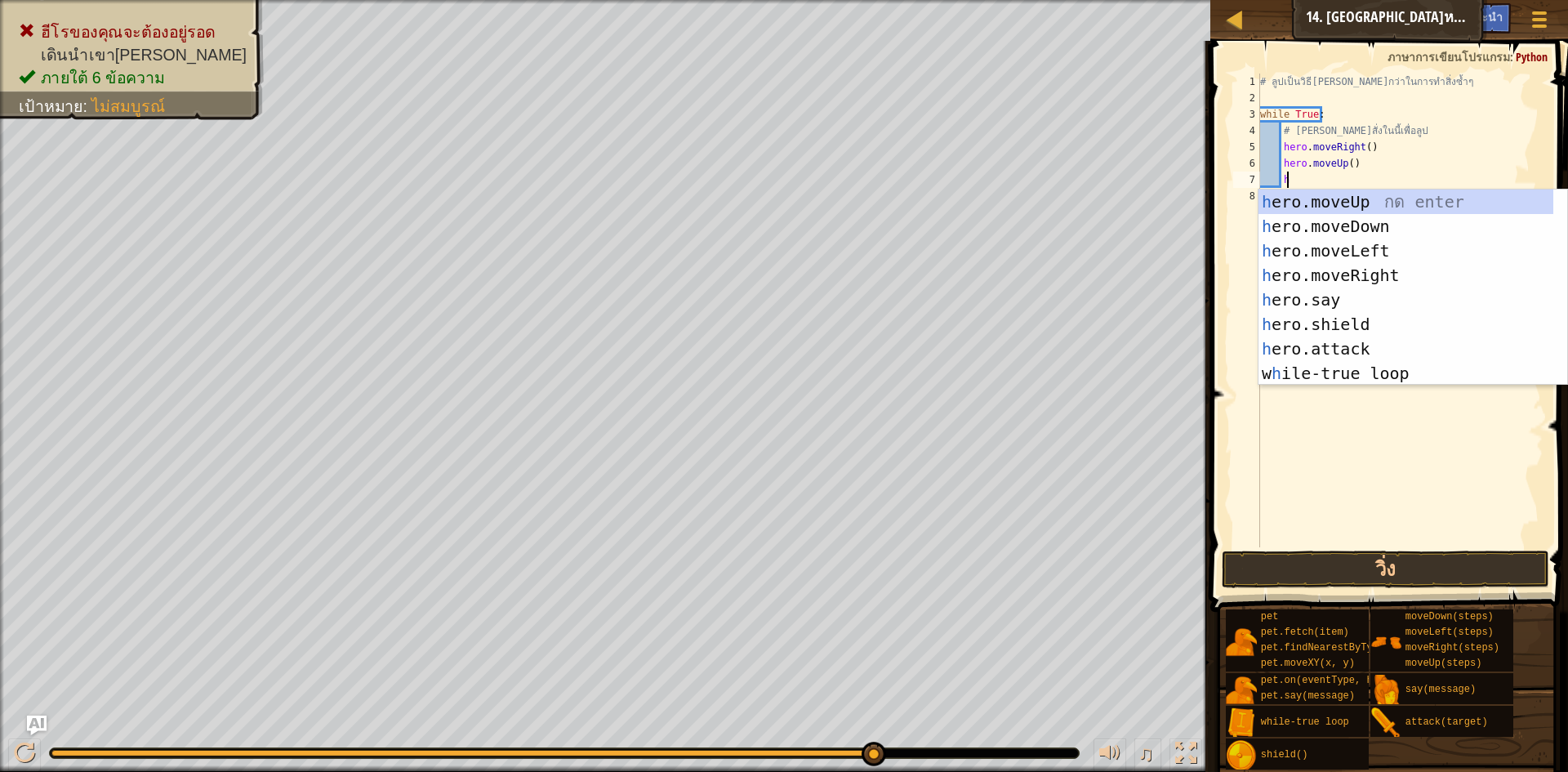
scroll to position [7, 2]
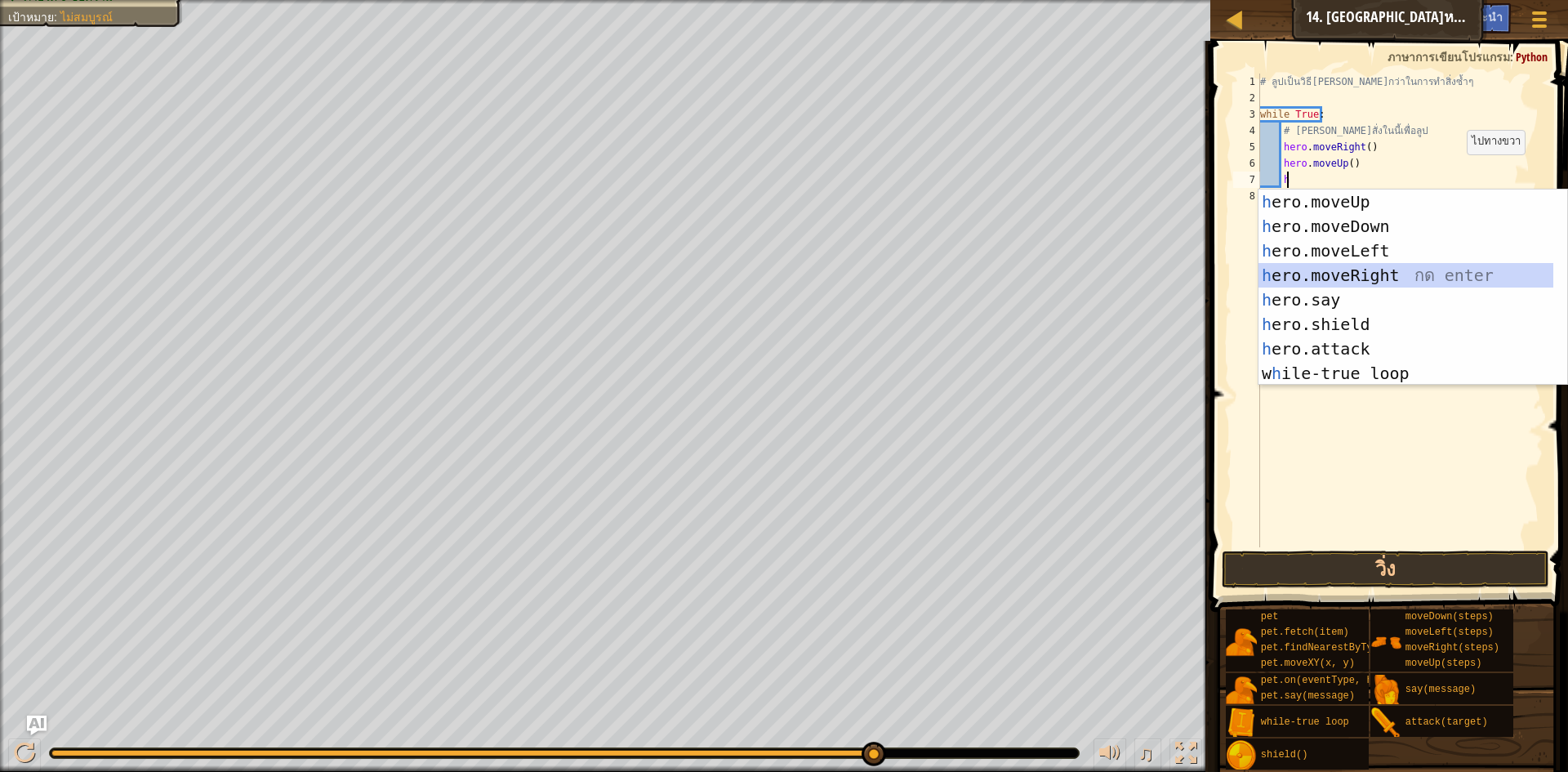
click at [1272, 276] on div "h ero.moveUp กด enter h ero.moveDown กด enter h ero.moveLeft กด enter h ero.mov…" at bounding box center [1406, 312] width 295 height 245
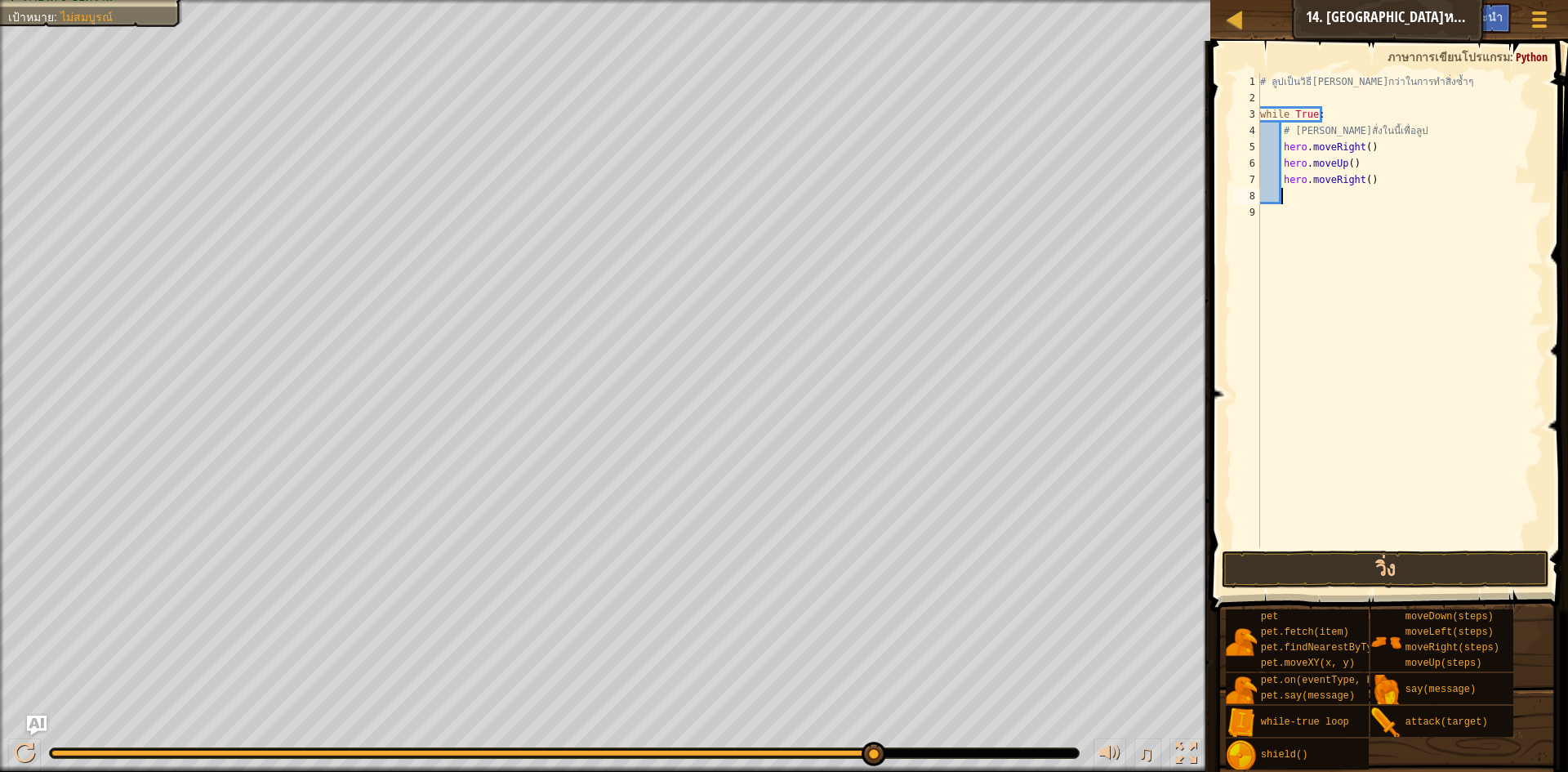
type textarea "h"
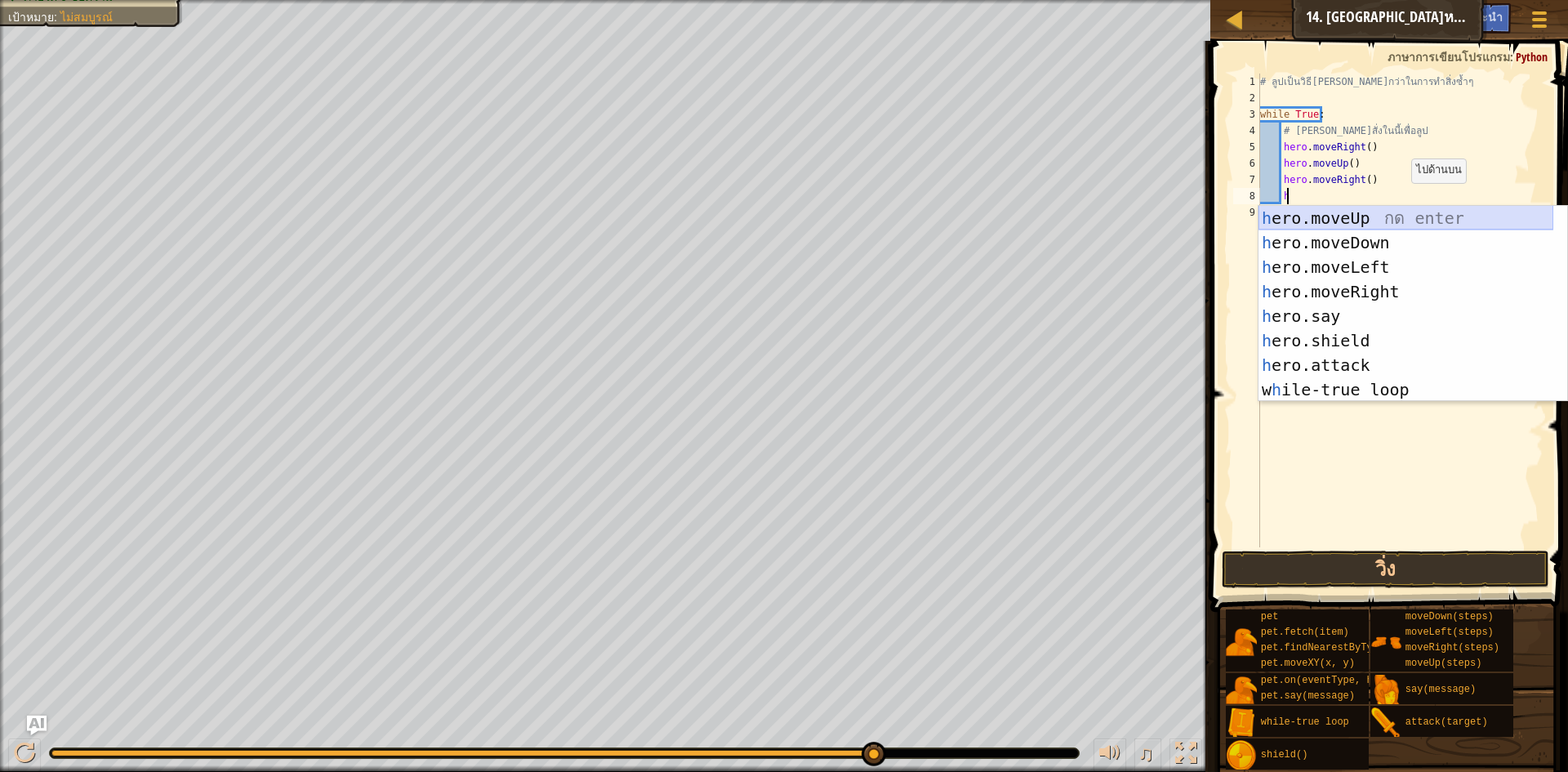
click at [1402, 208] on div "h ero.moveUp กด enter h ero.moveDown กด enter h ero.moveLeft กด enter h ero.mov…" at bounding box center [1406, 328] width 295 height 245
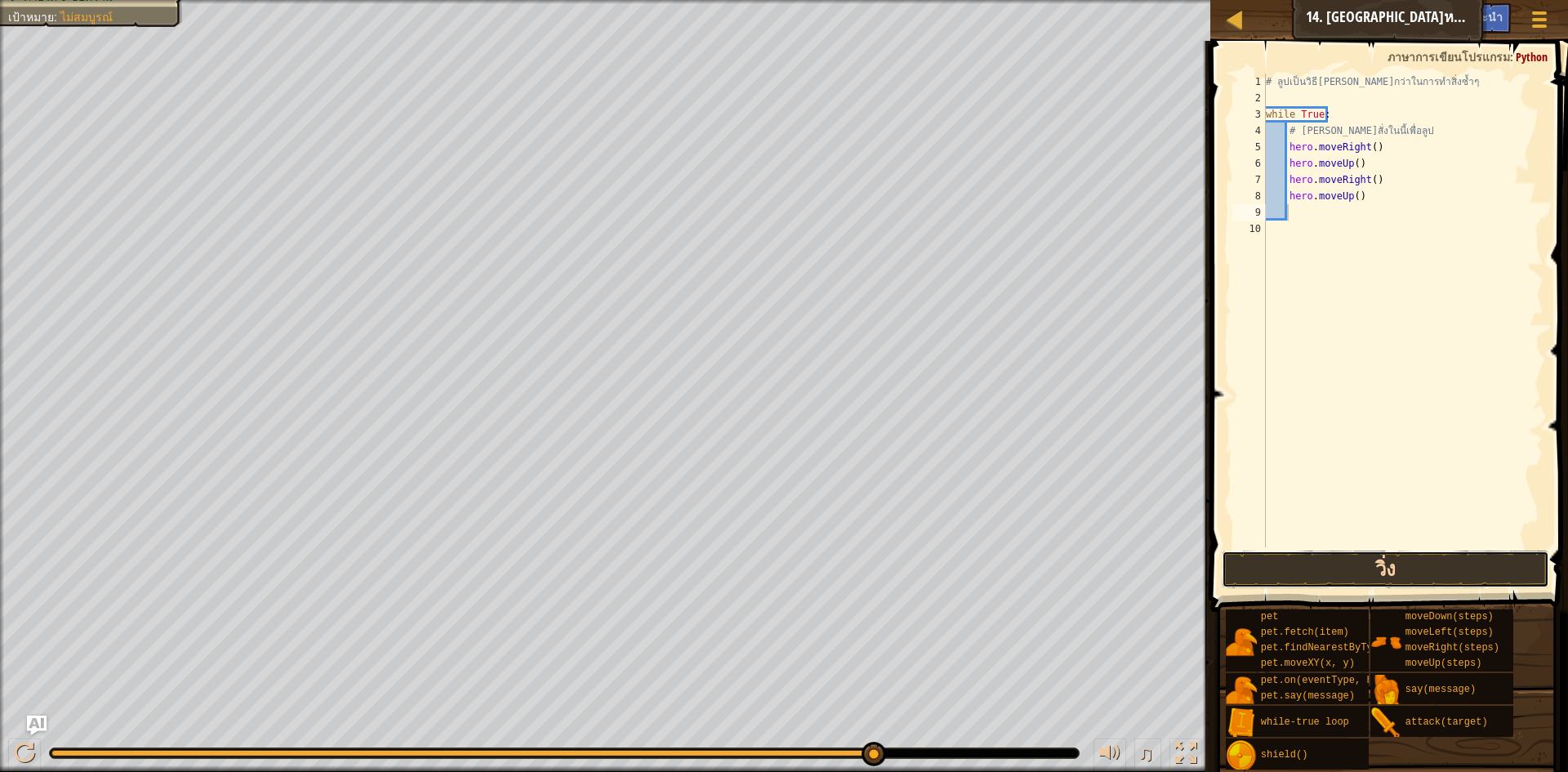
click at [1366, 561] on button "วิ่ง" at bounding box center [1385, 569] width 327 height 37
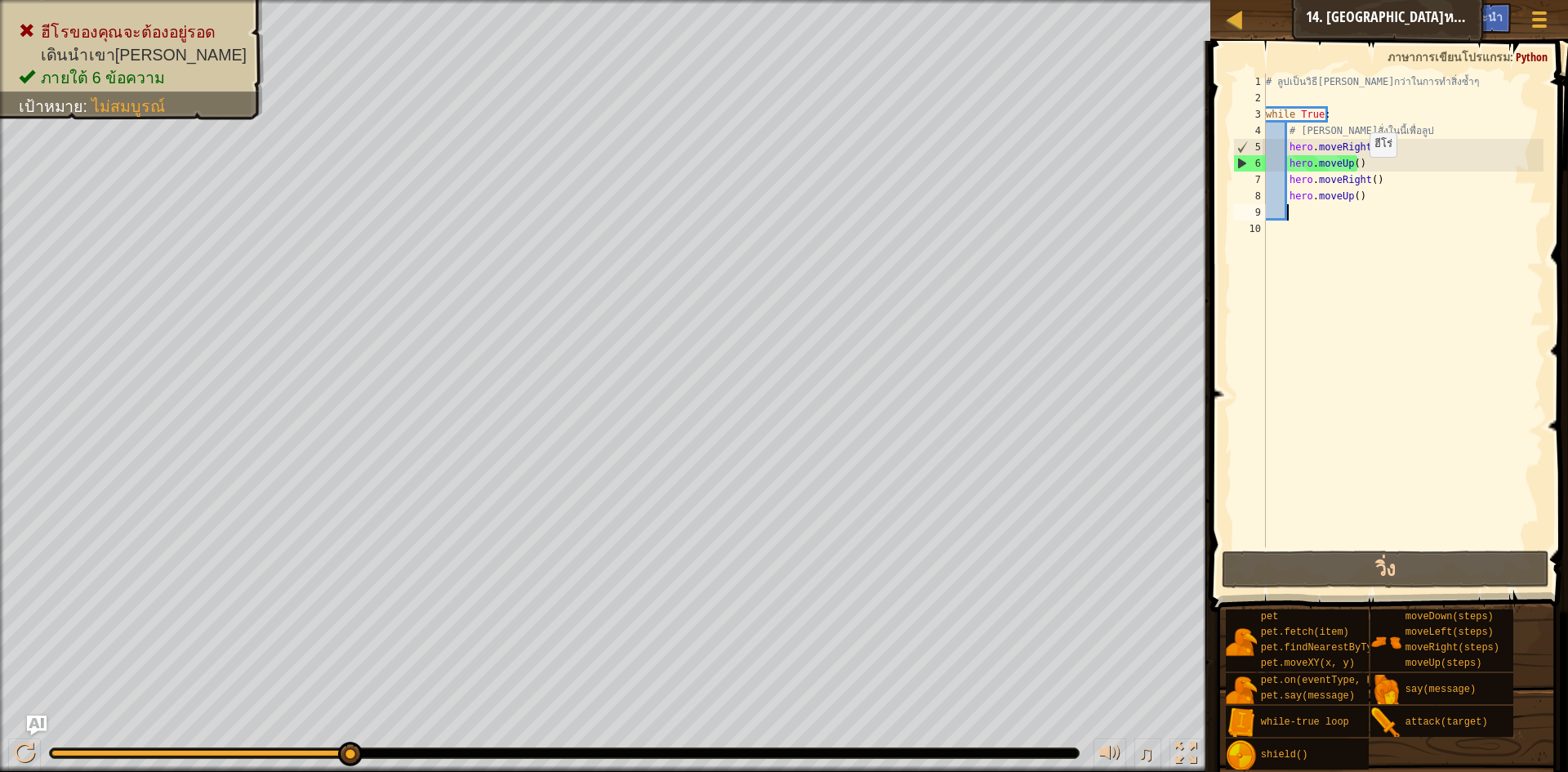
click at [1361, 174] on div "# ลูปเป็นวิธี[PERSON_NAME]กว่าในการทำสิ่งซ้ำๆ while True : # [PERSON_NAME]สั่งใ…" at bounding box center [1404, 326] width 282 height 507
click at [1360, 166] on div "# ลูปเป็นวิธี[PERSON_NAME]กว่าในการทำสิ่งซ้ำๆ while True : # [PERSON_NAME]สั่งใ…" at bounding box center [1404, 326] width 282 height 507
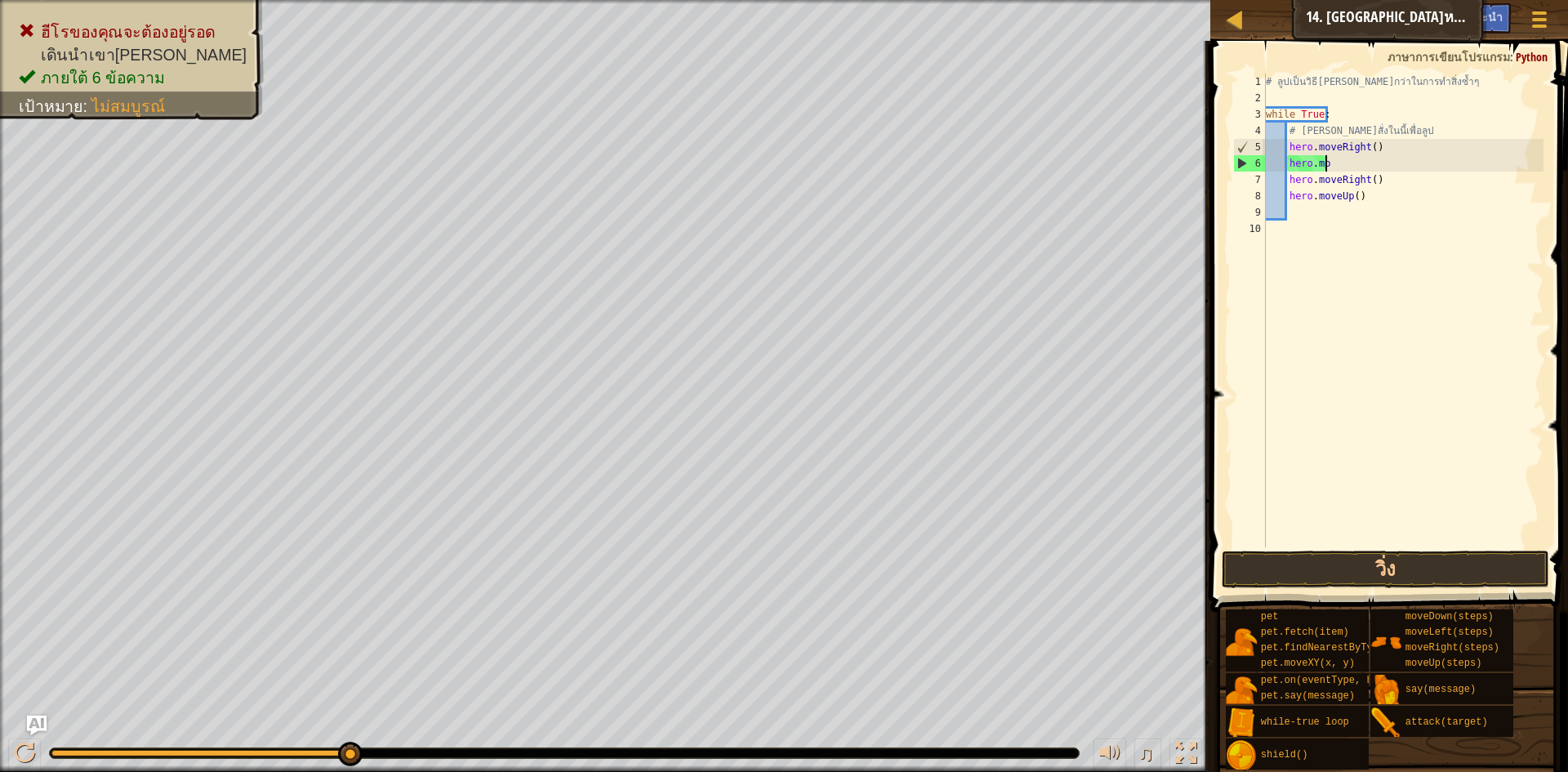
type textarea "h"
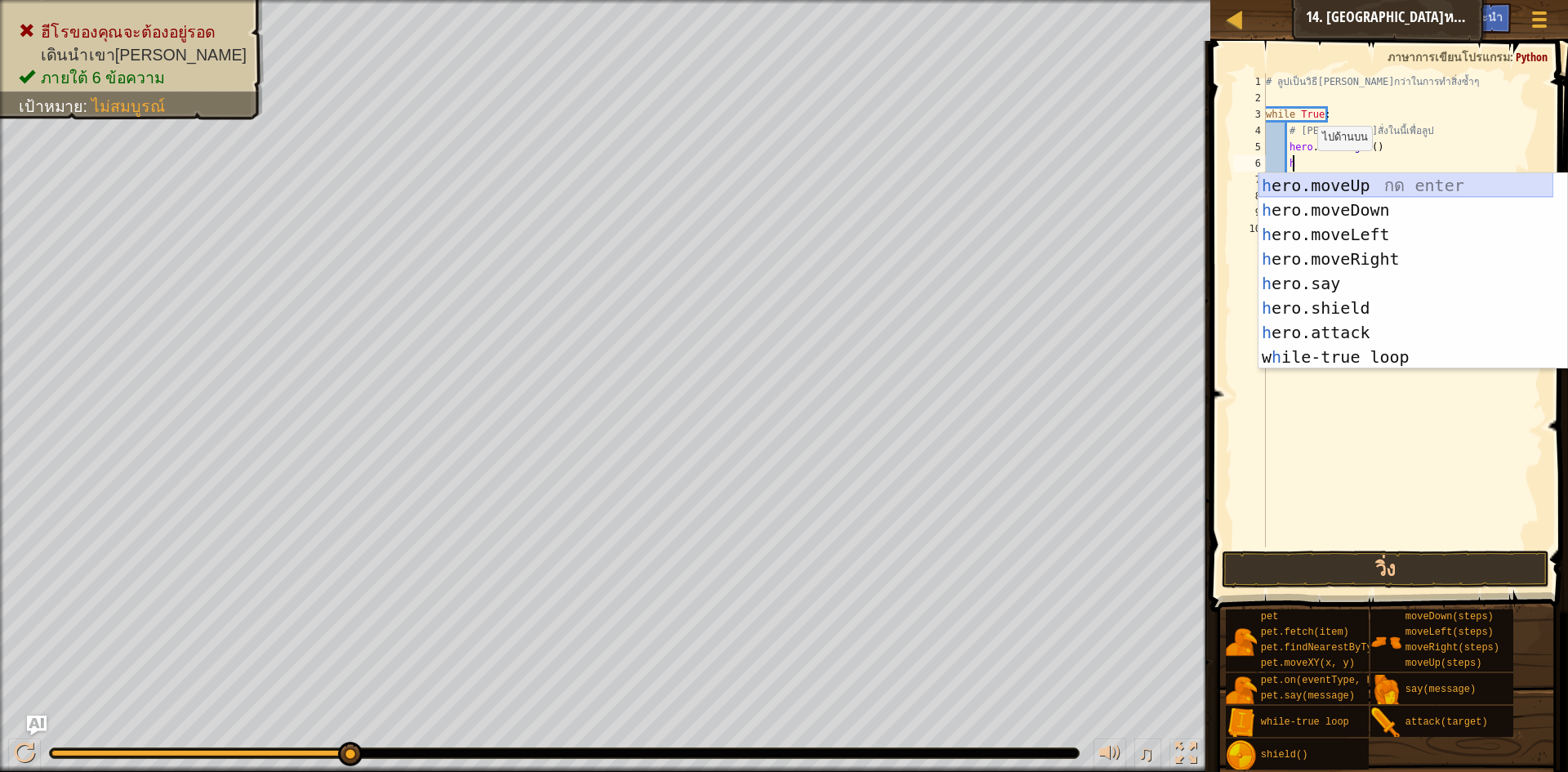
click at [1378, 179] on div "h ero.moveUp กด enter h ero.moveDown กด enter h ero.moveLeft กด enter h ero.mov…" at bounding box center [1406, 296] width 295 height 245
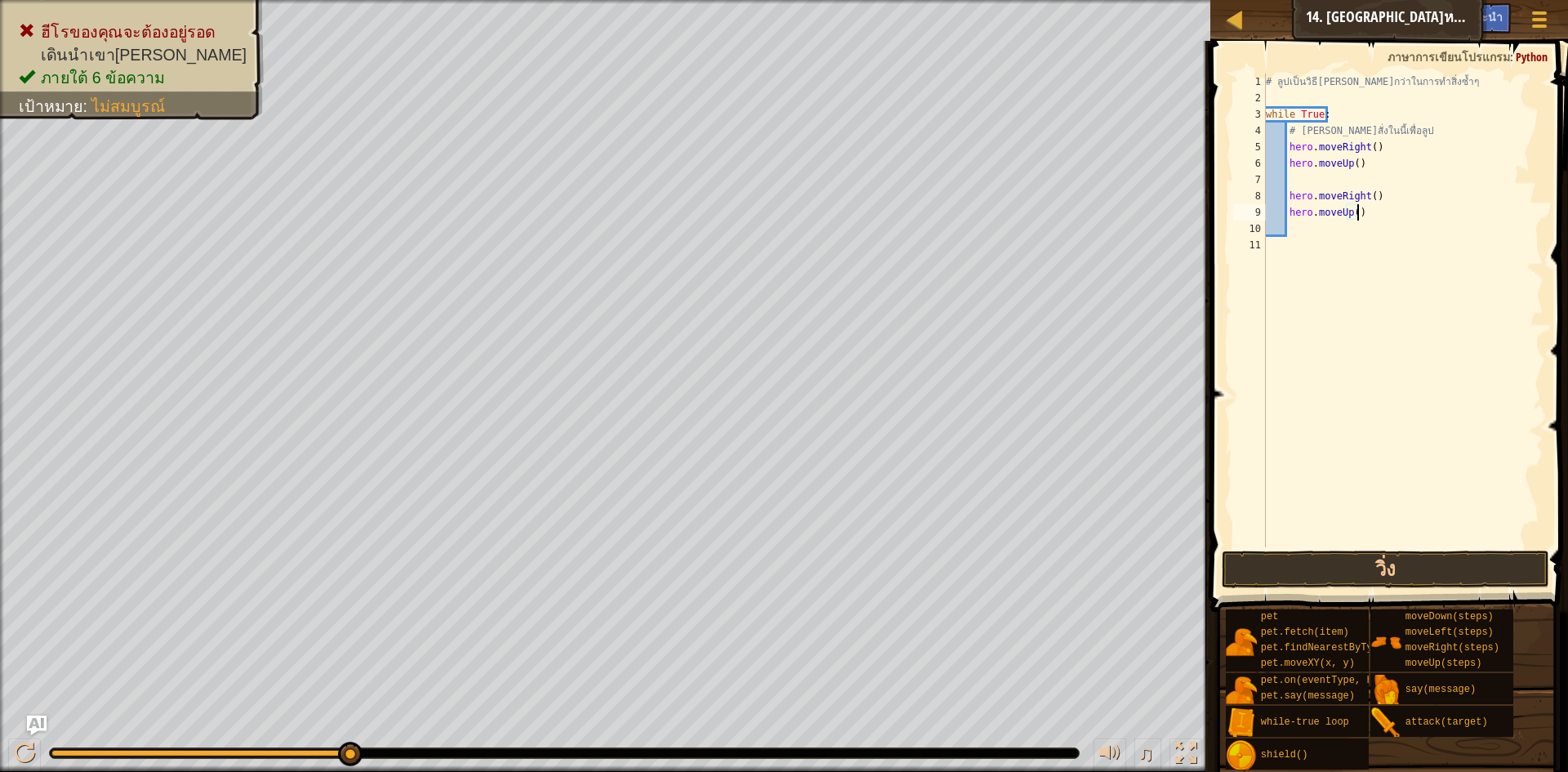
click at [1380, 207] on div "# ลูปเป็นวิธี[PERSON_NAME]กว่าในการทำสิ่งซ้ำๆ while True : # [PERSON_NAME]สั่งใ…" at bounding box center [1404, 326] width 282 height 507
type textarea "h"
click at [1382, 573] on button "วิ่ง" at bounding box center [1385, 569] width 327 height 37
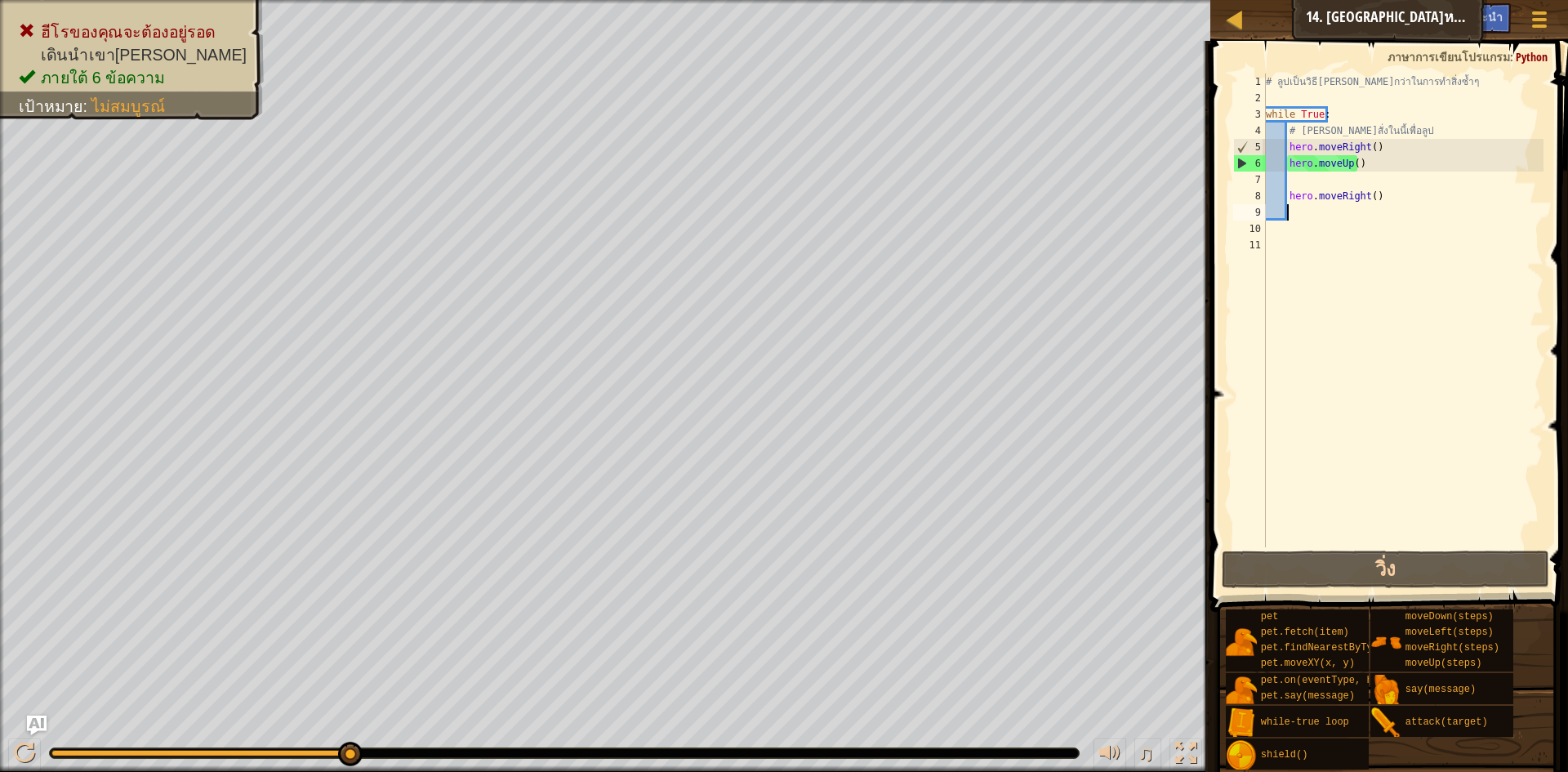
click at [1389, 155] on div "# ลูปเป็นวิธี[PERSON_NAME]กว่าในการทำสิ่งซ้ำๆ while True : # [PERSON_NAME]สั่งใ…" at bounding box center [1404, 326] width 282 height 507
type textarea "hero.moveRight()"
click at [1385, 176] on div "# ลูปเป็นวิธี[PERSON_NAME]กว่าในการทำสิ่งซ้ำๆ while True : # [PERSON_NAME]สั่งใ…" at bounding box center [1404, 326] width 282 height 507
click at [1372, 163] on div "# ลูปเป็นวิธี[PERSON_NAME]กว่าในการทำสิ่งซ้ำๆ while True : # [PERSON_NAME]สั่งใ…" at bounding box center [1404, 326] width 282 height 507
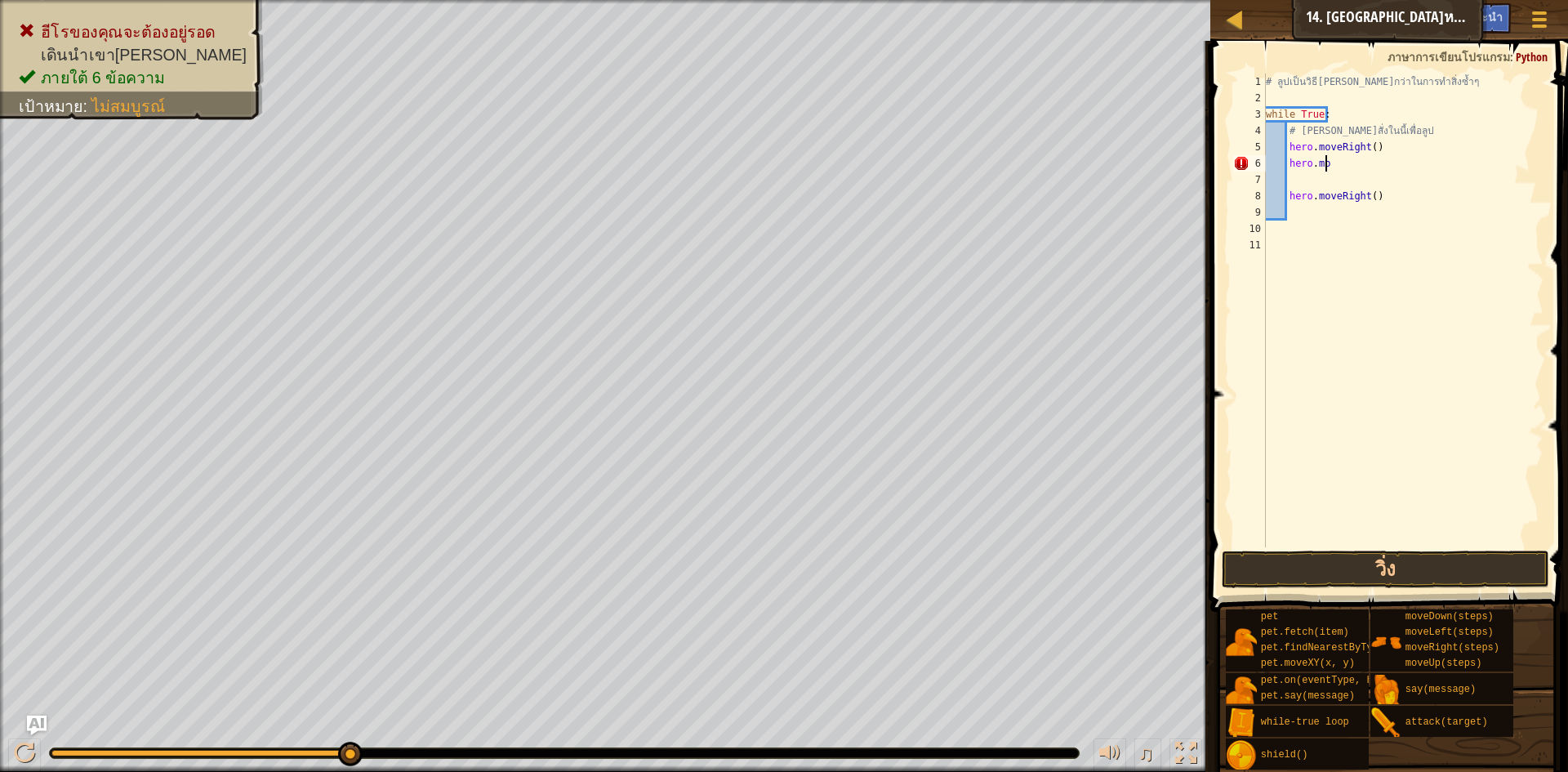
type textarea "h"
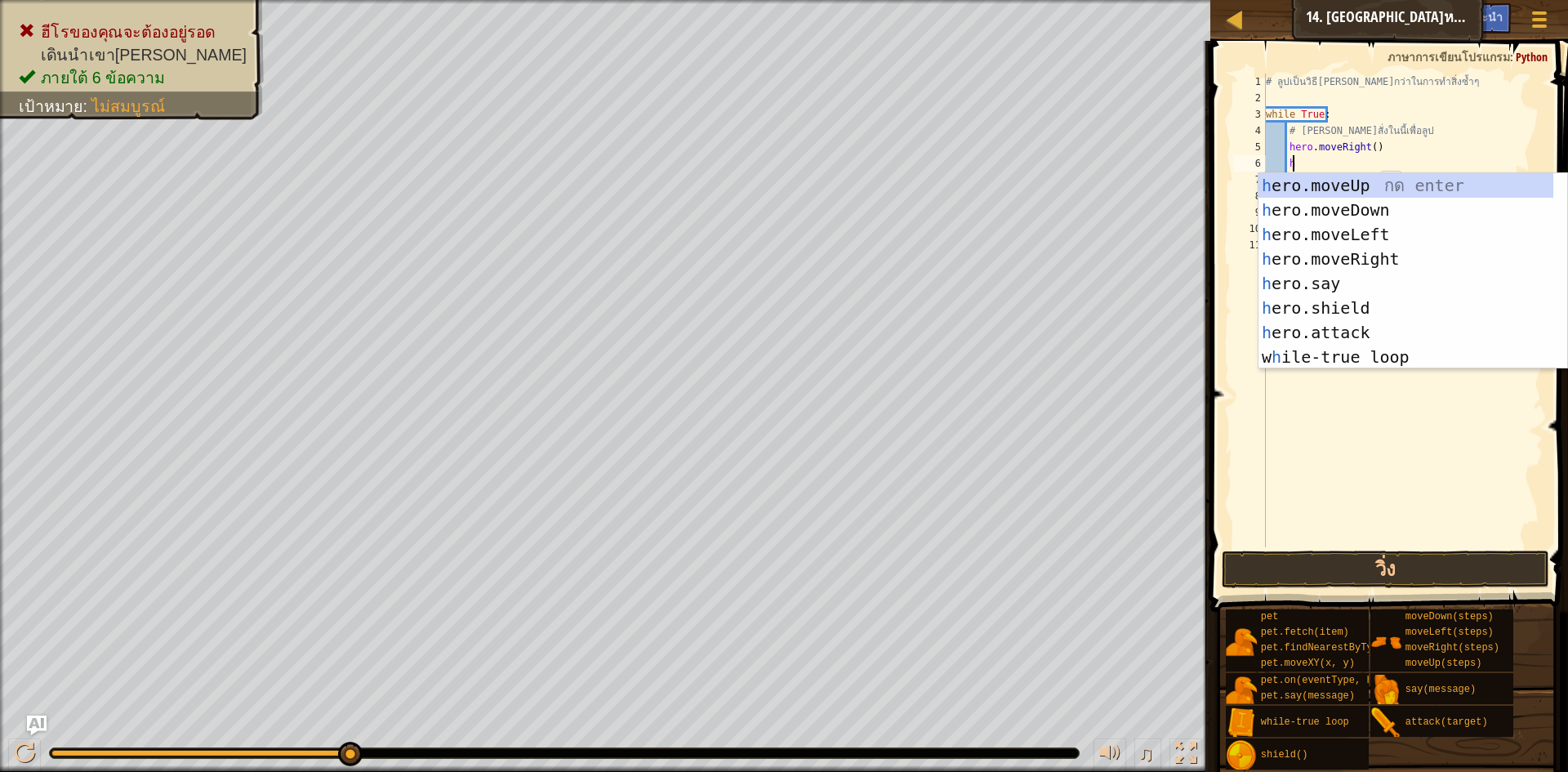
scroll to position [7, 2]
click at [1390, 255] on div "h ero.moveUp กด enter h ero.moveDown กด enter h ero.moveLeft กด enter h ero.mov…" at bounding box center [1406, 296] width 295 height 245
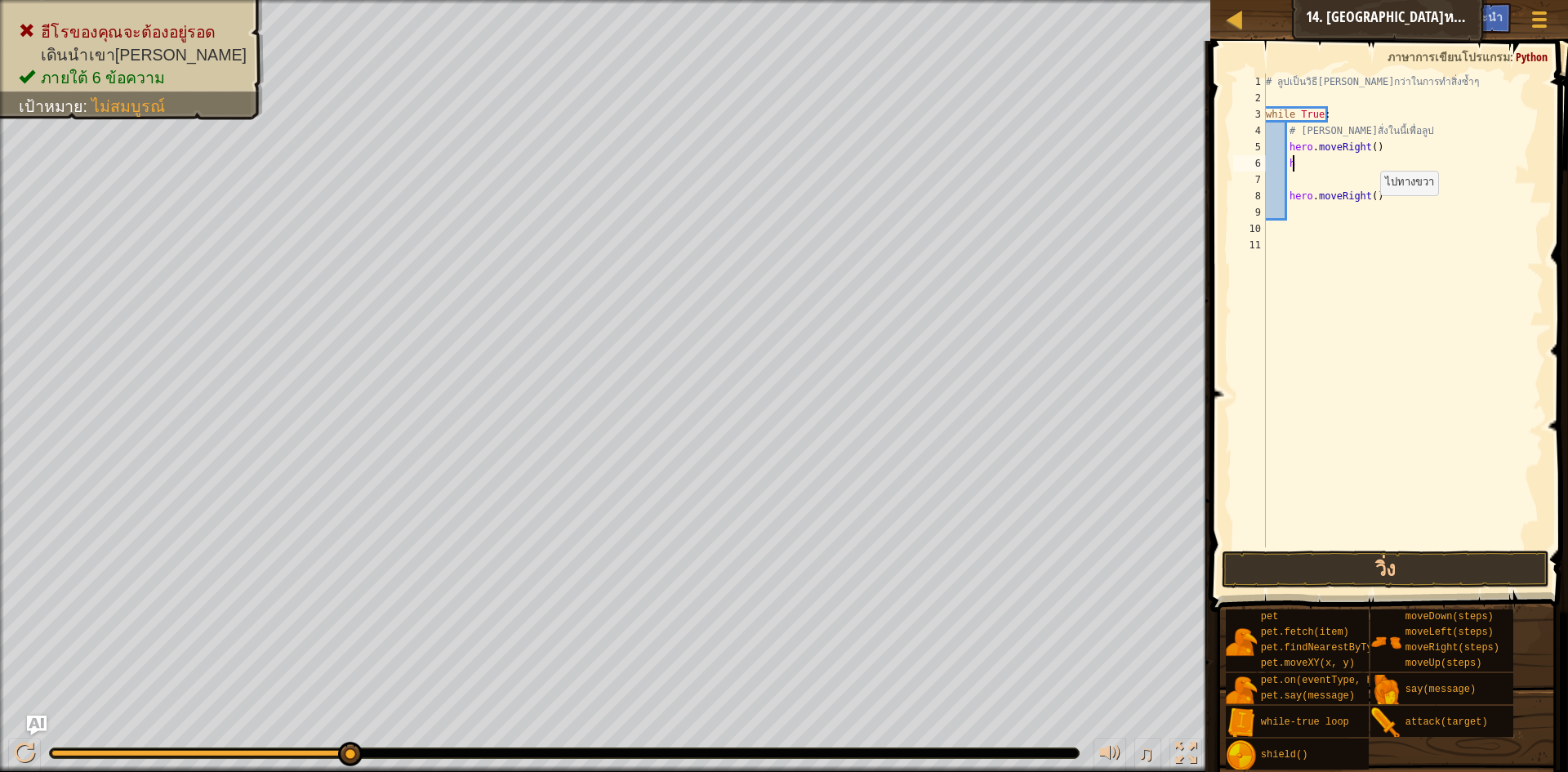
scroll to position [7, 1]
click at [1382, 210] on div "# ลูปเป็นวิธี[PERSON_NAME]กว่าในการทำสิ่งซ้ำๆ while True : # [PERSON_NAME]สั่งใ…" at bounding box center [1404, 326] width 282 height 507
type textarea "h"
click at [1350, 182] on div "# ลูปเป็นวิธี[PERSON_NAME]กว่าในการทำสิ่งซ้ำๆ while True : # [PERSON_NAME]สั่งใ…" at bounding box center [1404, 326] width 282 height 507
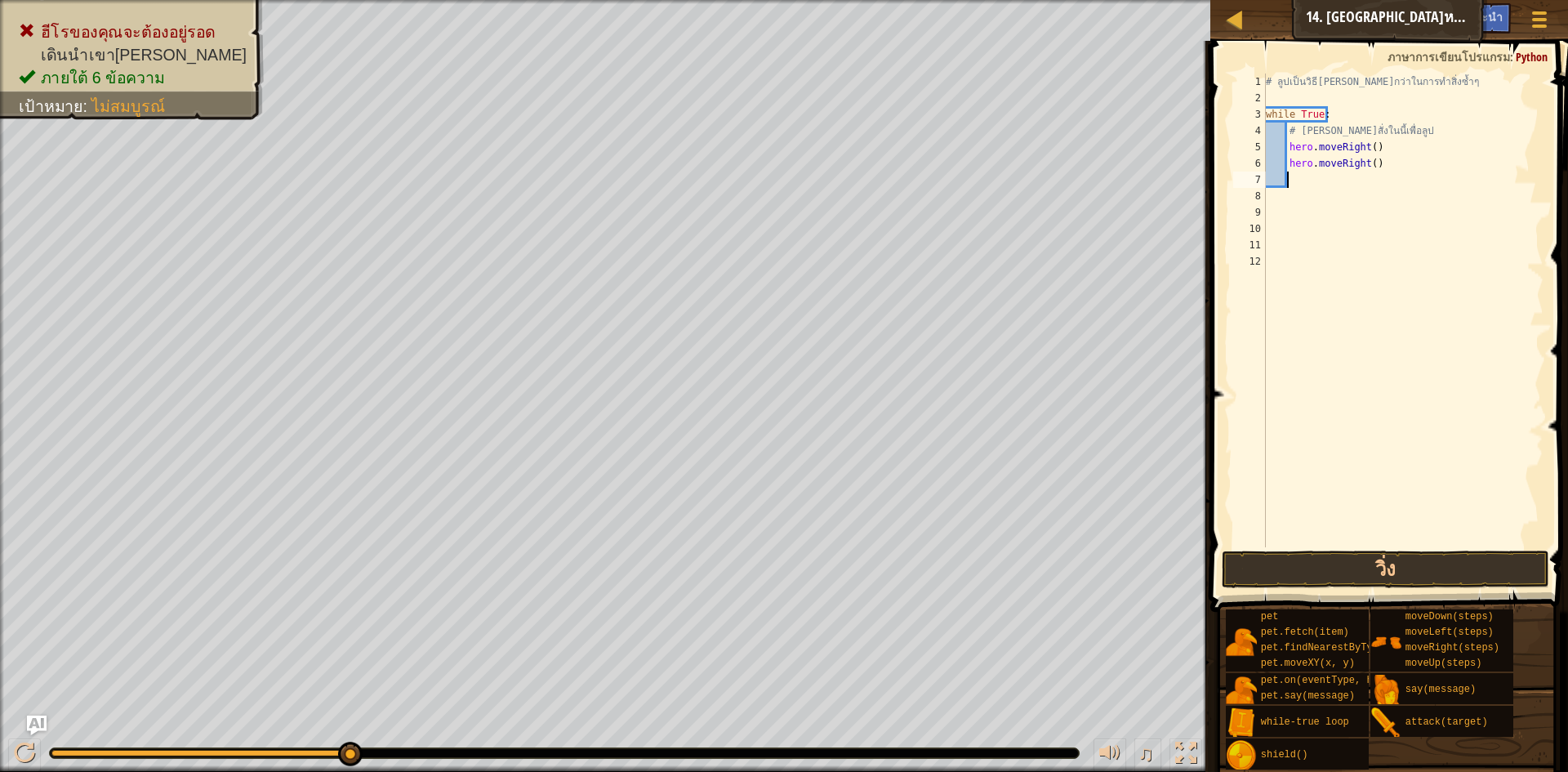
type textarea "h"
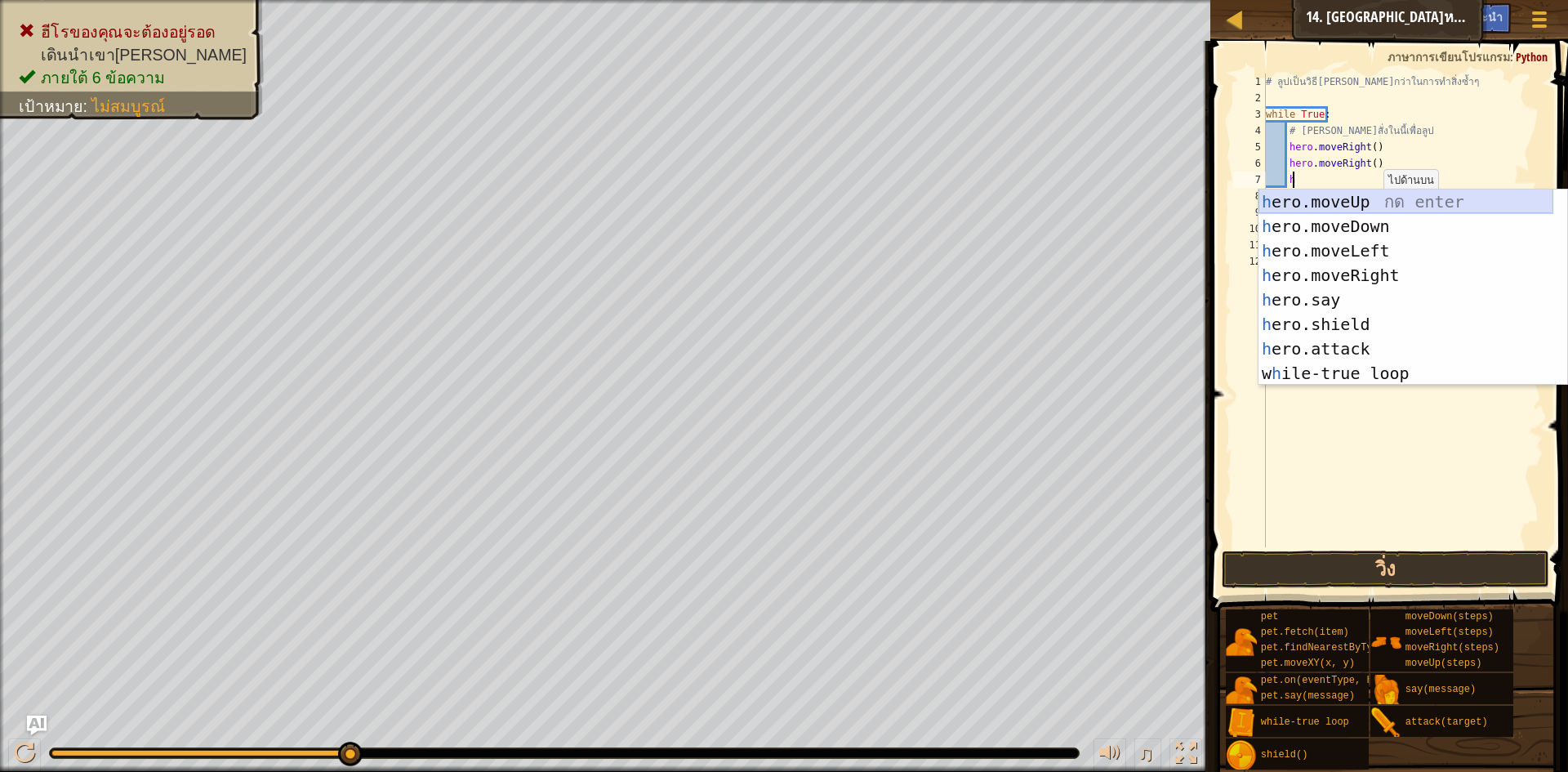
click at [1352, 203] on div "h ero.moveUp กด enter h ero.moveDown กด enter h ero.moveLeft กด enter h ero.mov…" at bounding box center [1406, 312] width 295 height 245
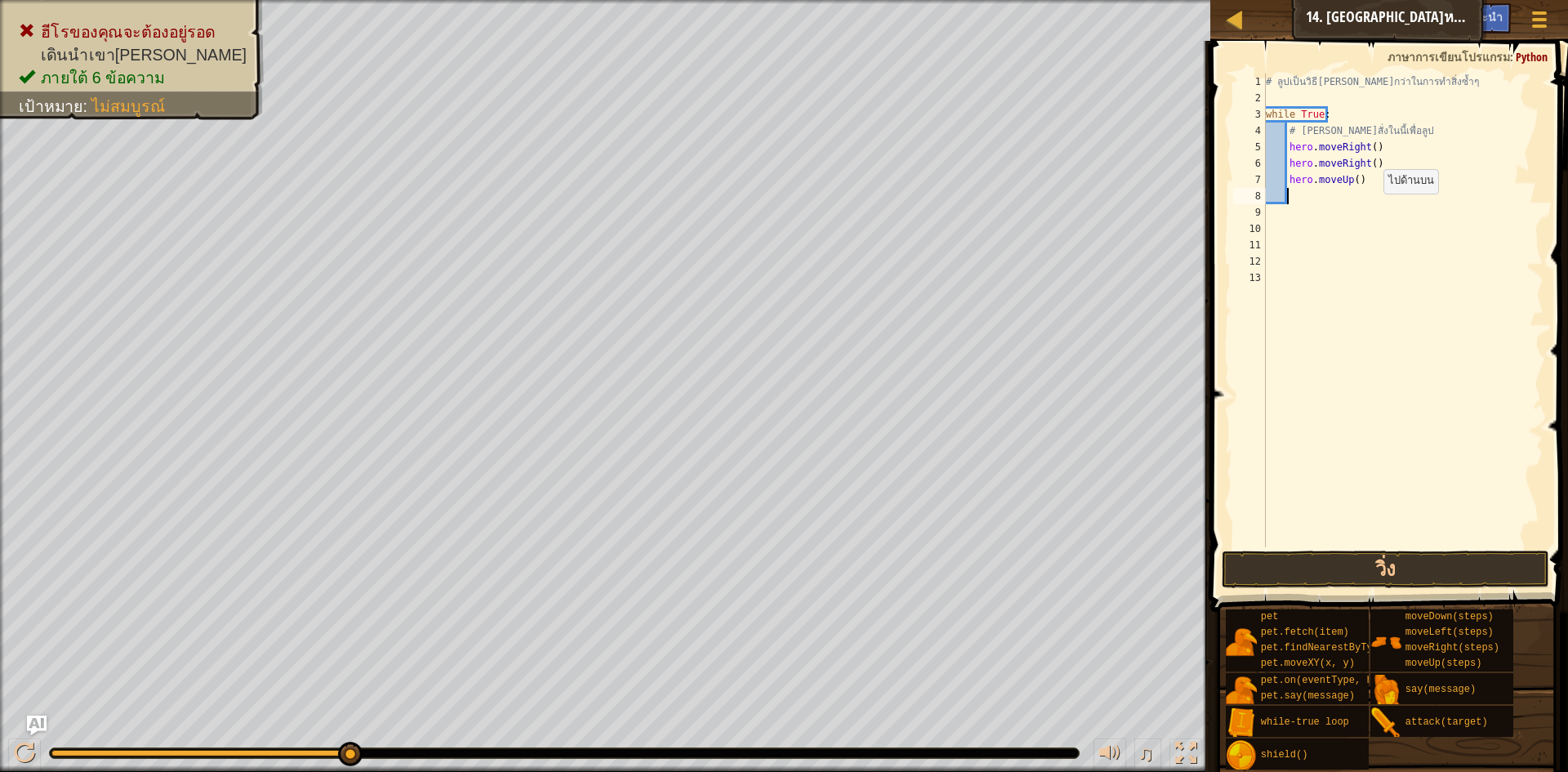
scroll to position [7, 1]
click at [1380, 570] on button "วิ่ง" at bounding box center [1385, 569] width 327 height 37
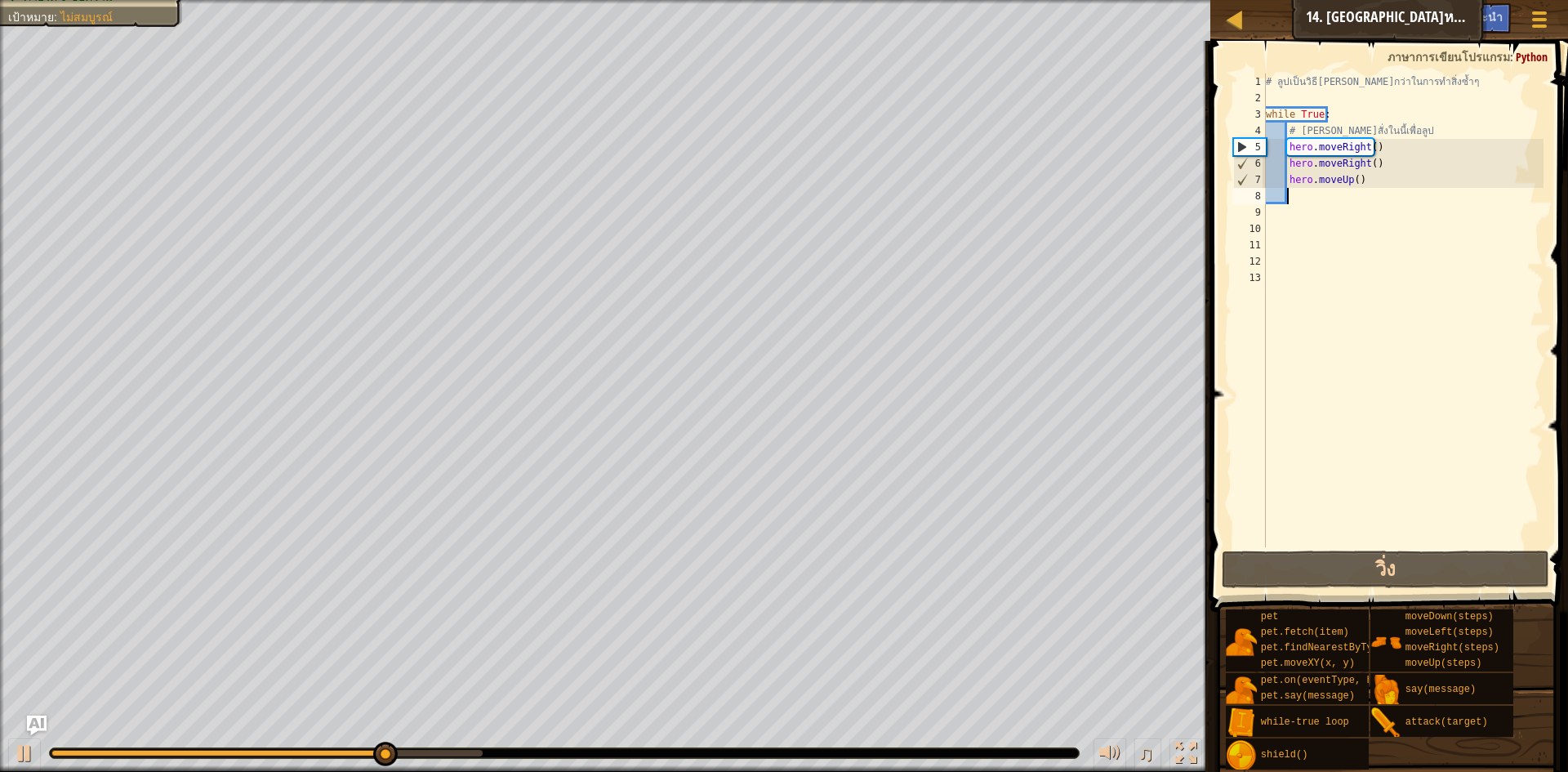
type textarea "h"
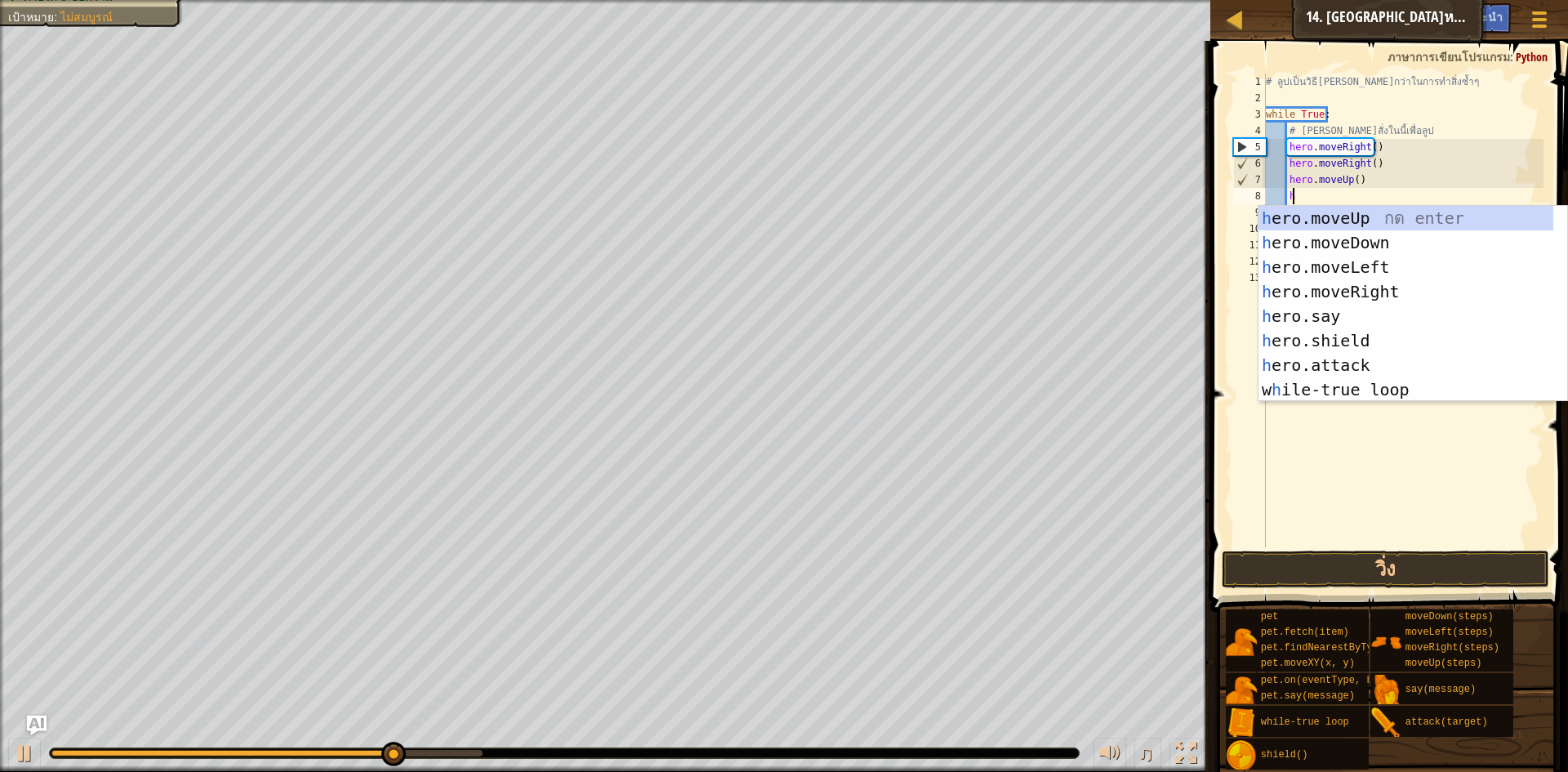
scroll to position [7, 2]
click at [1360, 219] on div "h ero.moveUp กด enter h ero.moveDown กด enter h ero.moveLeft กด enter h ero.mov…" at bounding box center [1406, 328] width 295 height 245
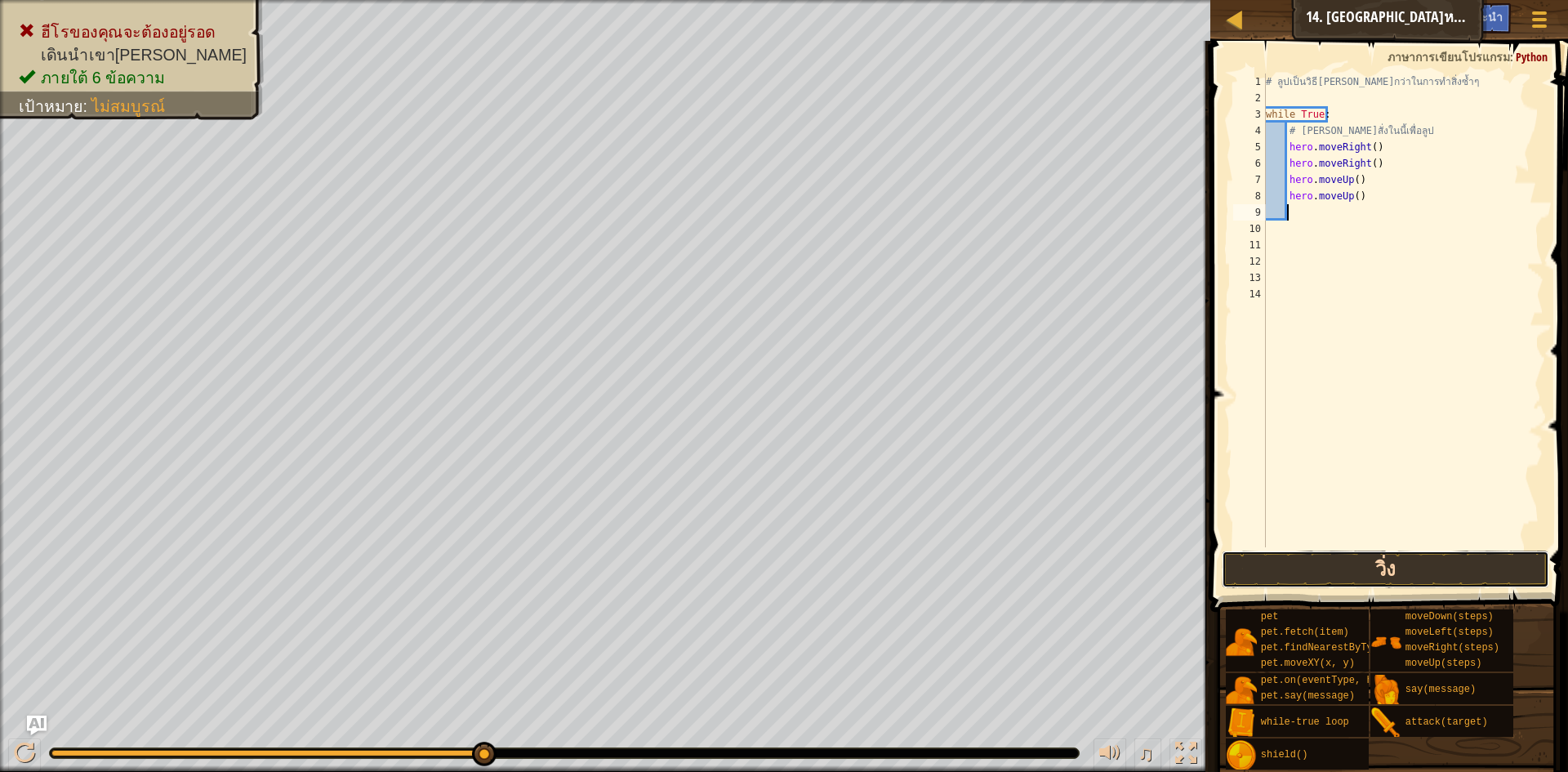
click at [1336, 573] on button "วิ่ง" at bounding box center [1385, 569] width 327 height 37
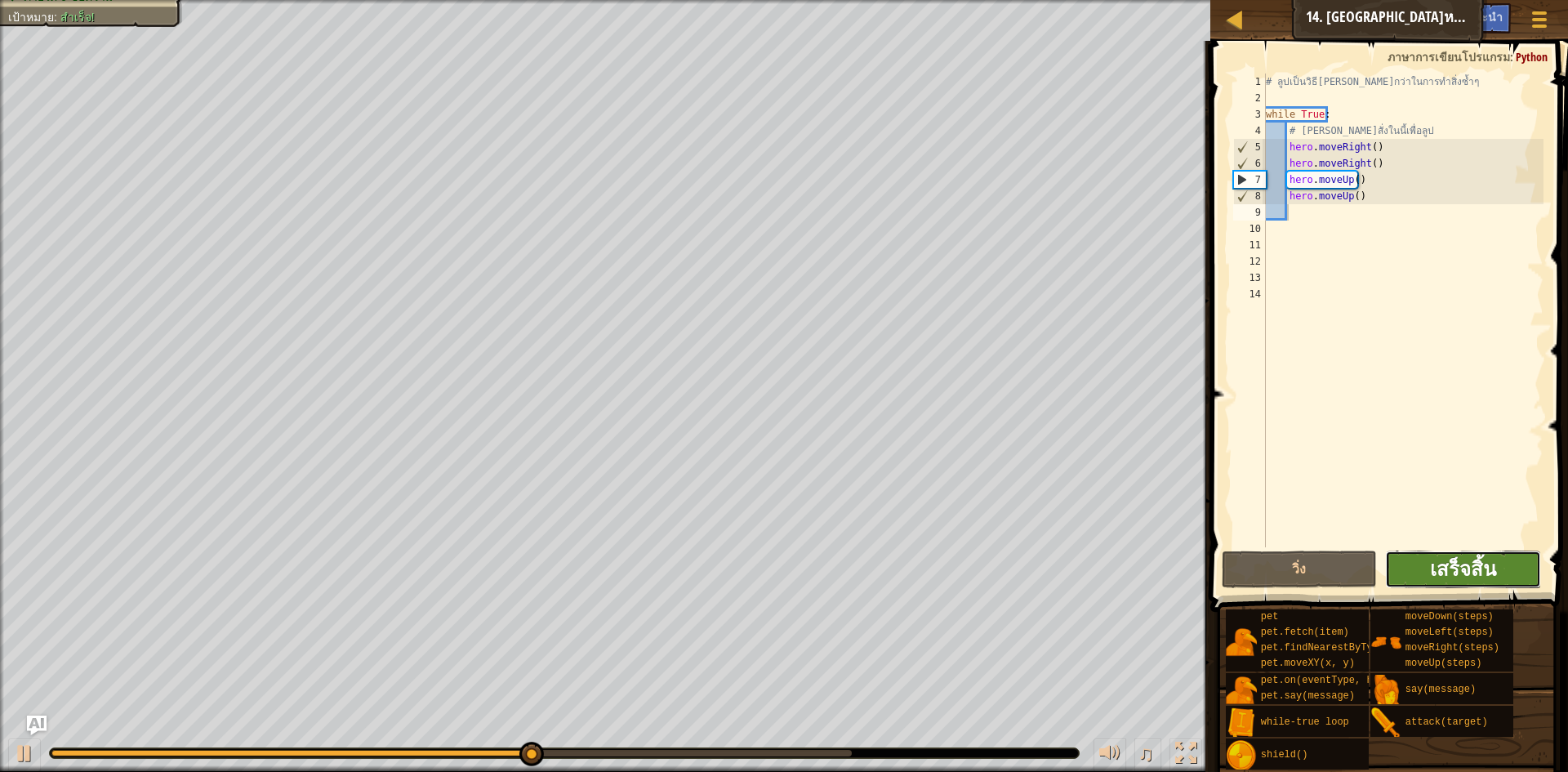
click at [1456, 574] on span "เสร็จสิ้น" at bounding box center [1463, 569] width 66 height 26
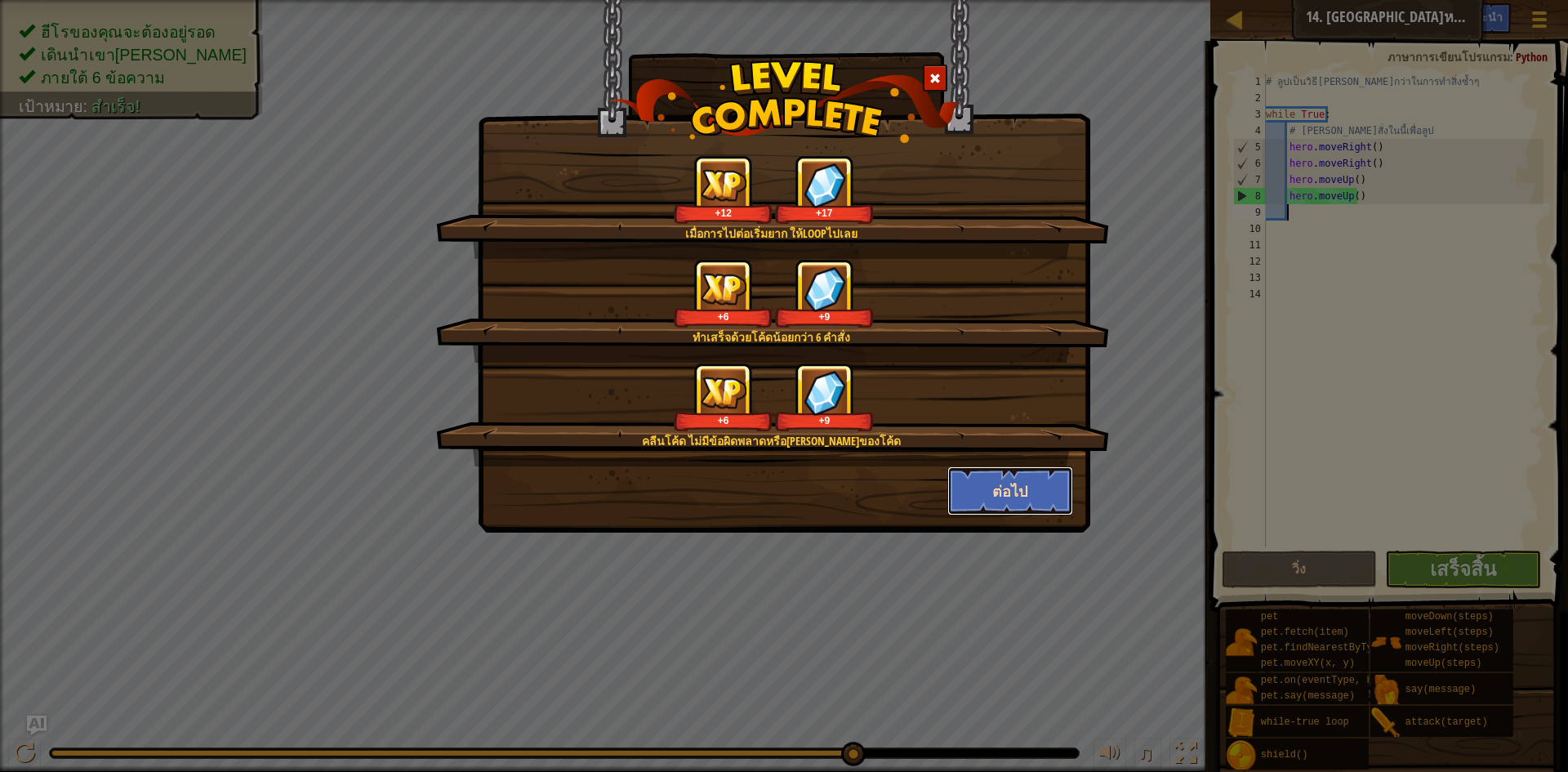
click at [972, 488] on button "ต่อไป" at bounding box center [1010, 491] width 126 height 49
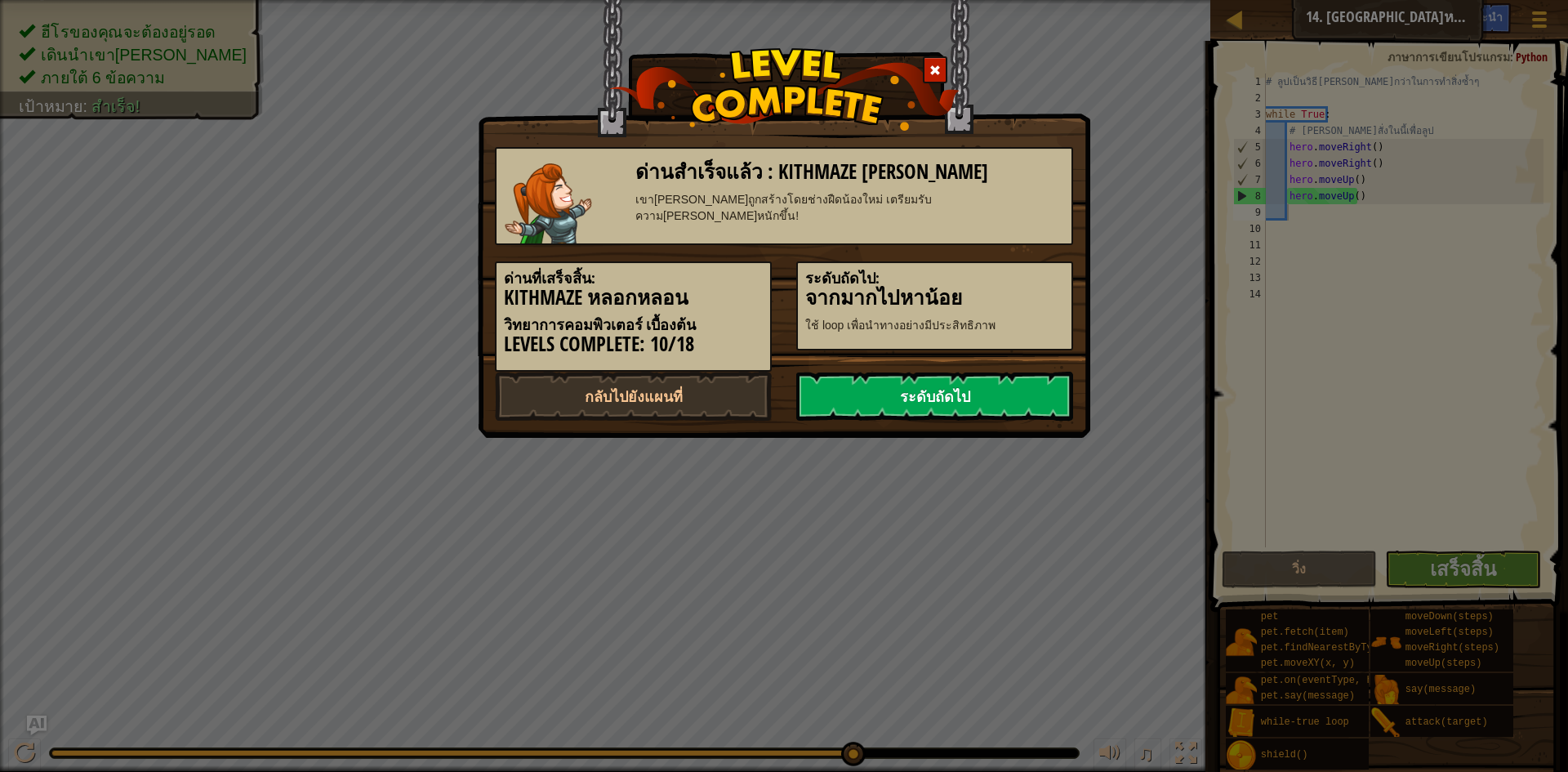
click at [972, 400] on link "ระดับถัดไป" at bounding box center [934, 396] width 277 height 49
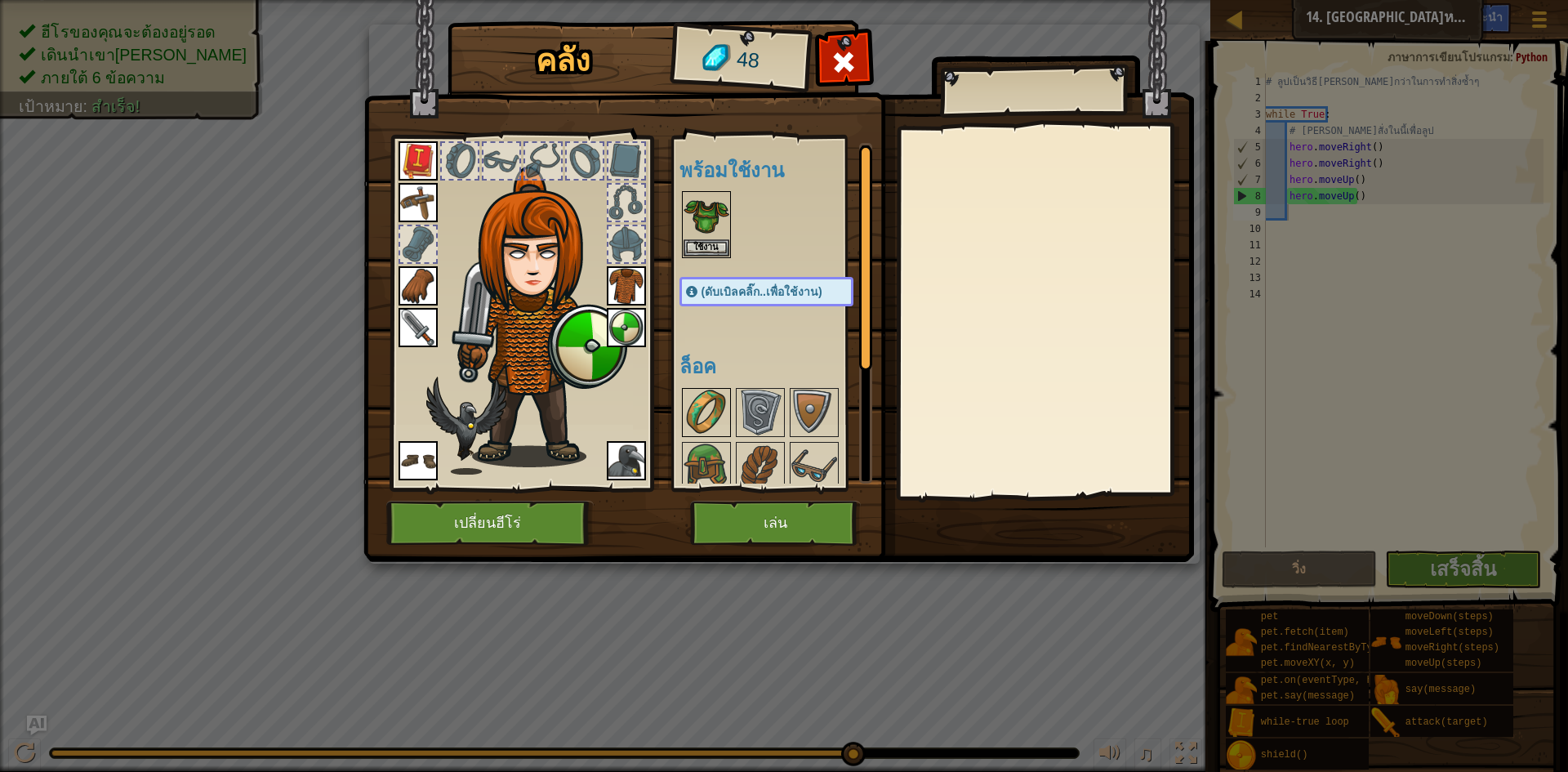
click at [701, 404] on img at bounding box center [706, 412] width 45 height 45
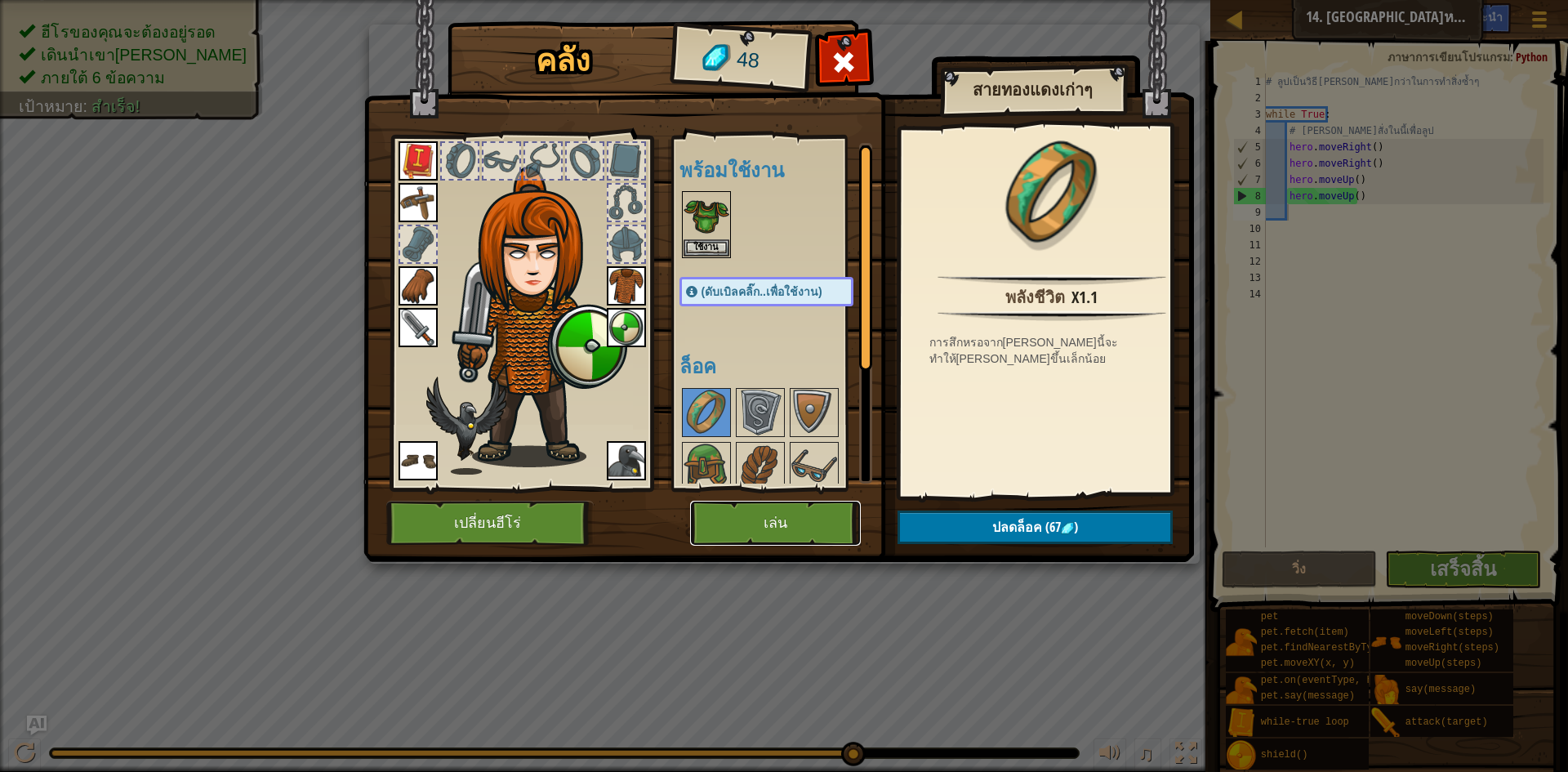
click at [795, 531] on button "เล่น" at bounding box center [776, 523] width 171 height 45
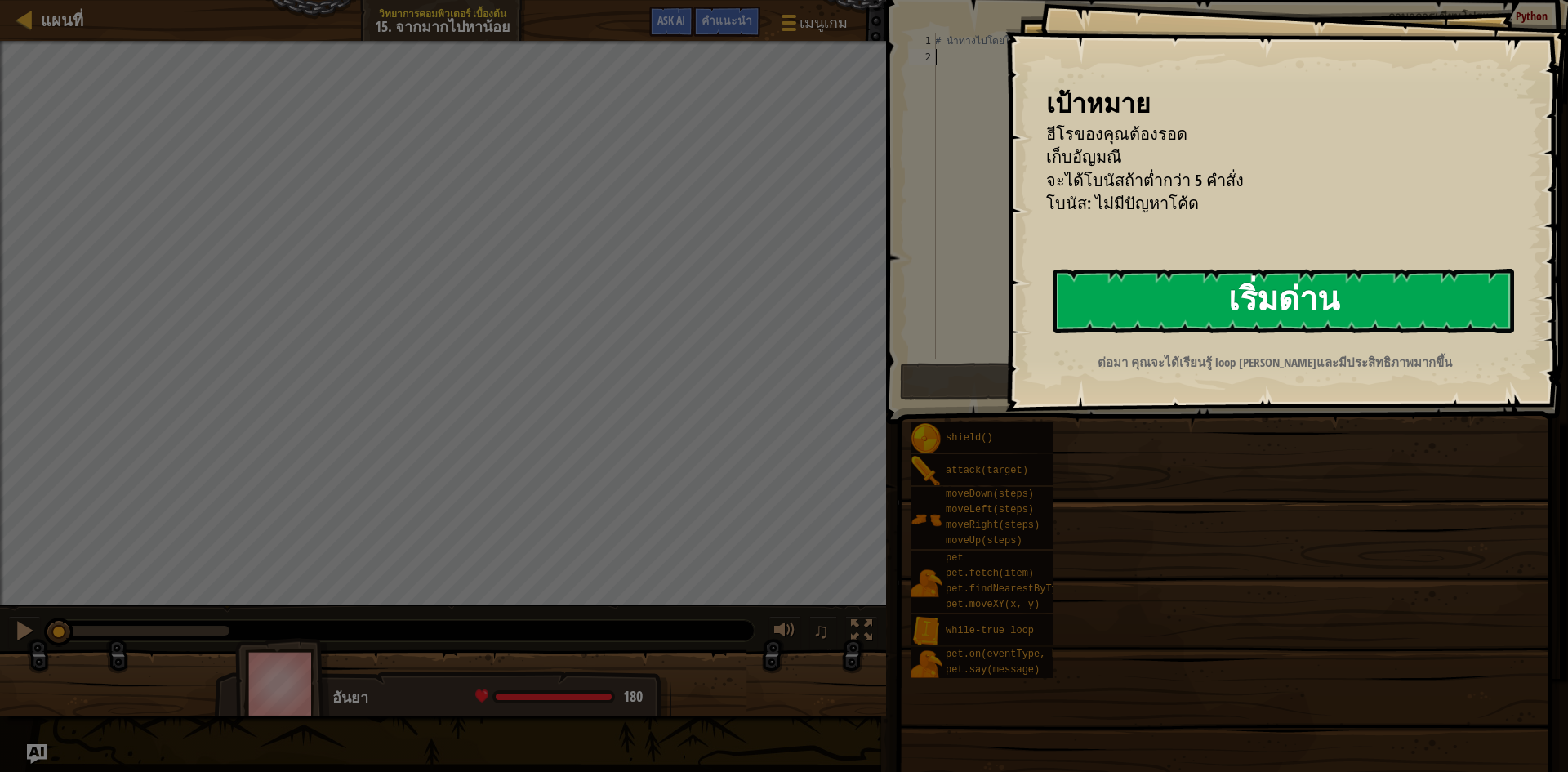
click at [1152, 300] on button "เริ่มด่าน" at bounding box center [1284, 301] width 461 height 64
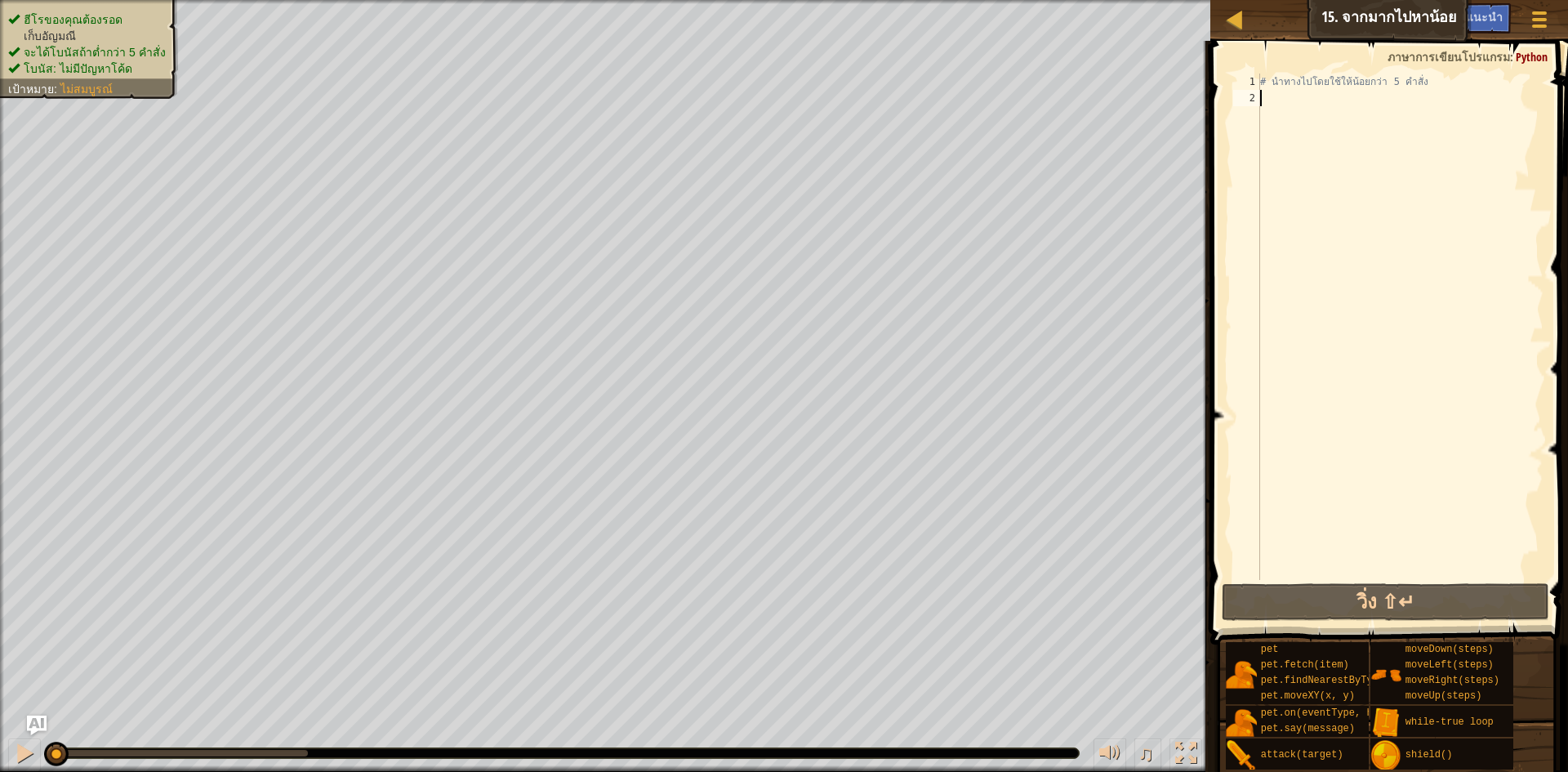
type textarea "h"
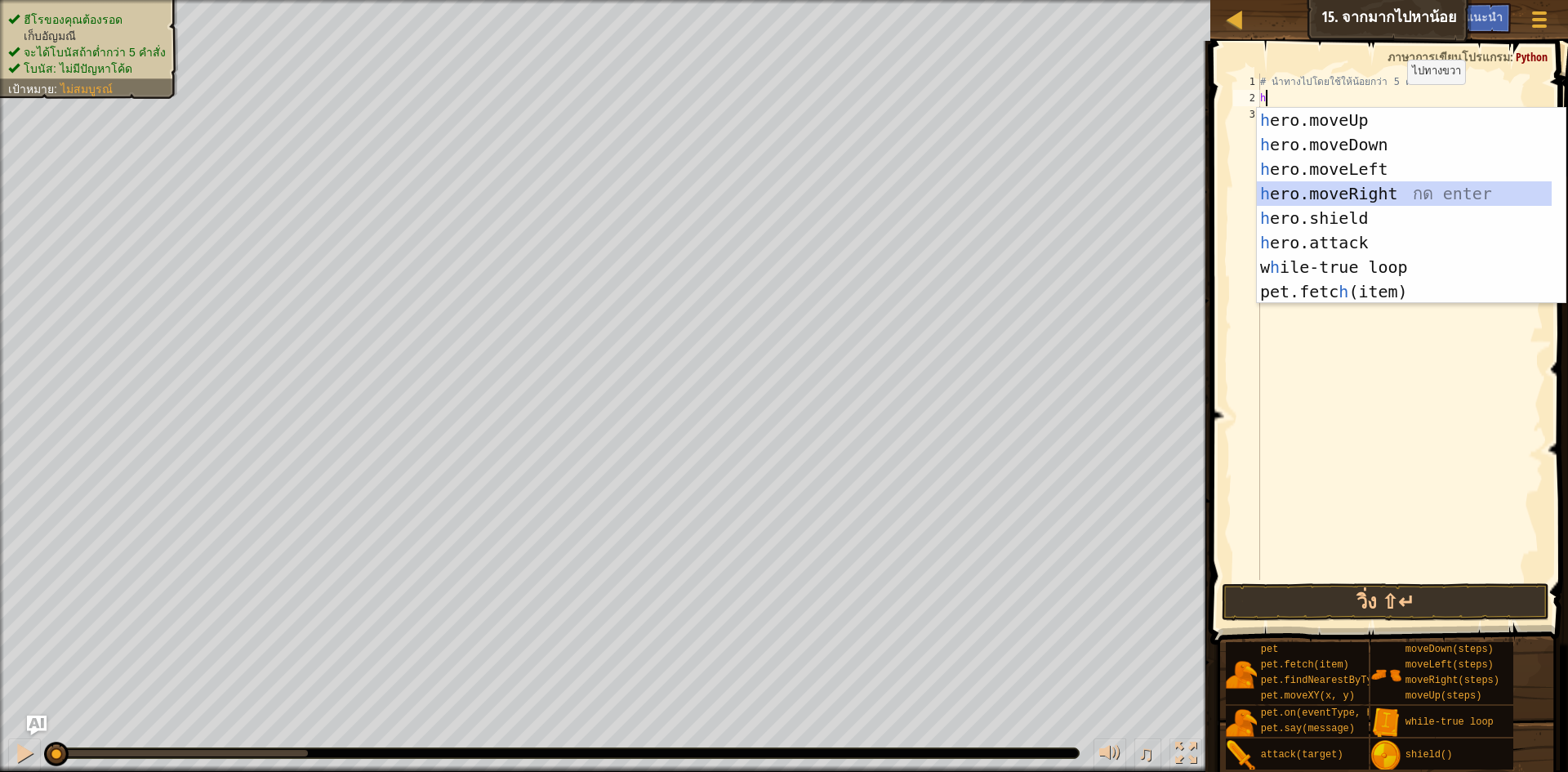
click at [1356, 191] on div "h ero.moveUp กด enter h ero.moveDown กด enter h ero.moveLeft กด enter h ero.mov…" at bounding box center [1404, 231] width 295 height 245
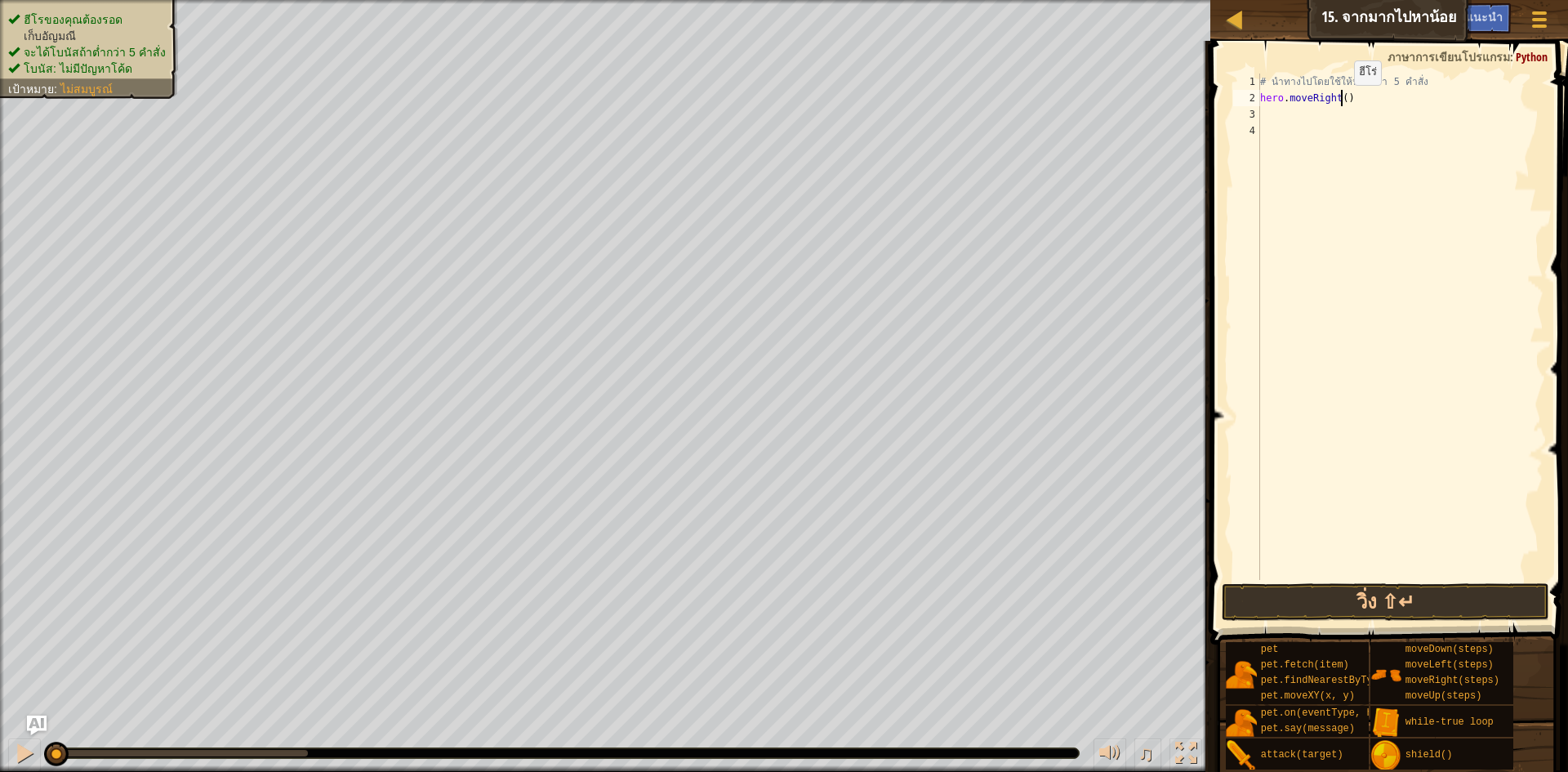
click at [1341, 102] on div "# นำทางไปโดยใช้ให้น้อยกว่า 5 คำสั่ง hero . moveRight ( )" at bounding box center [1400, 343] width 287 height 540
type textarea "hero.moveRight(2)"
click at [1286, 122] on div "# นำทางไปโดยใช้ให้น้อยกว่า 5 คำสั่ง hero . moveRight ( 2 )" at bounding box center [1400, 343] width 287 height 540
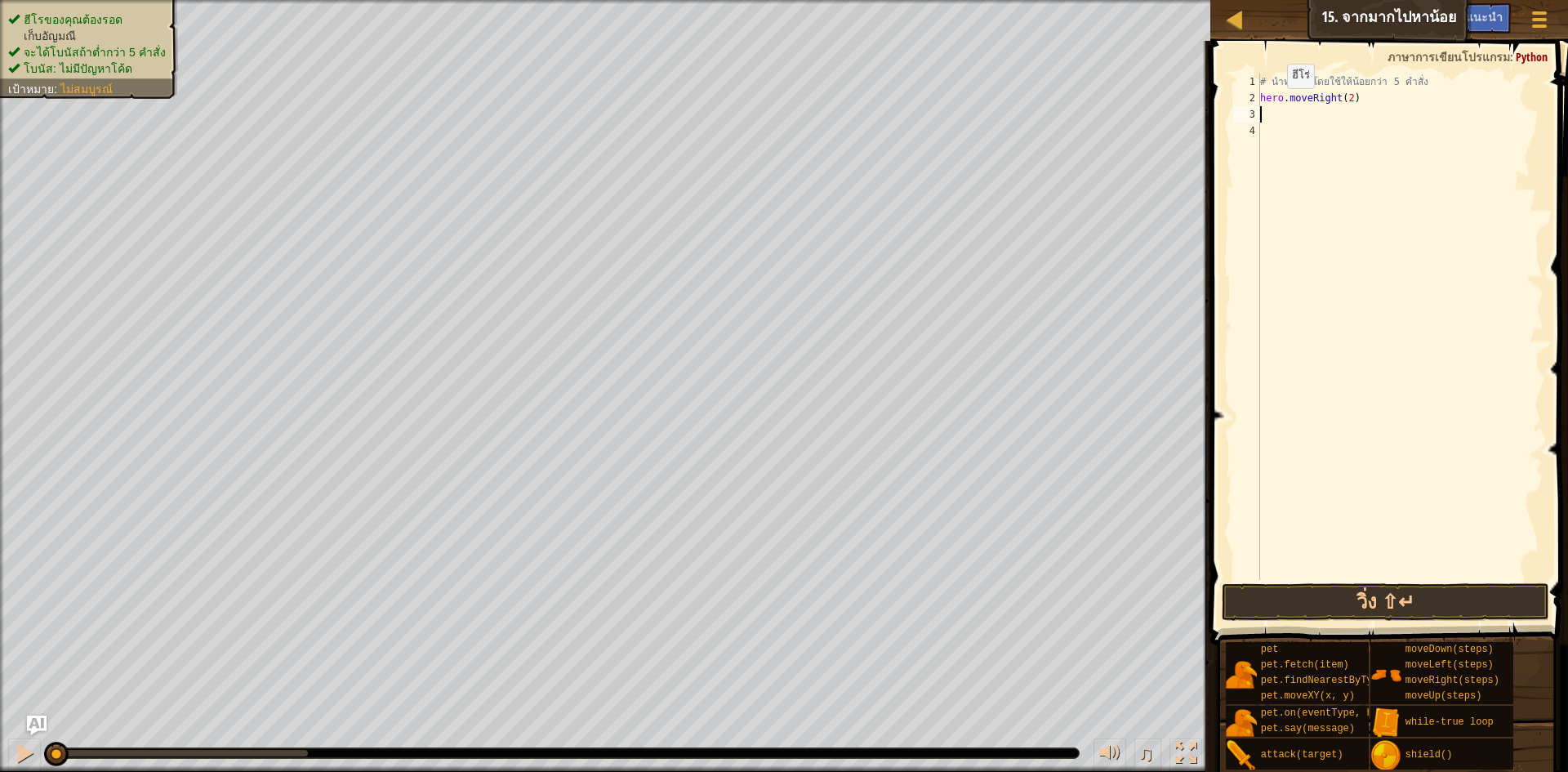
type textarea "h"
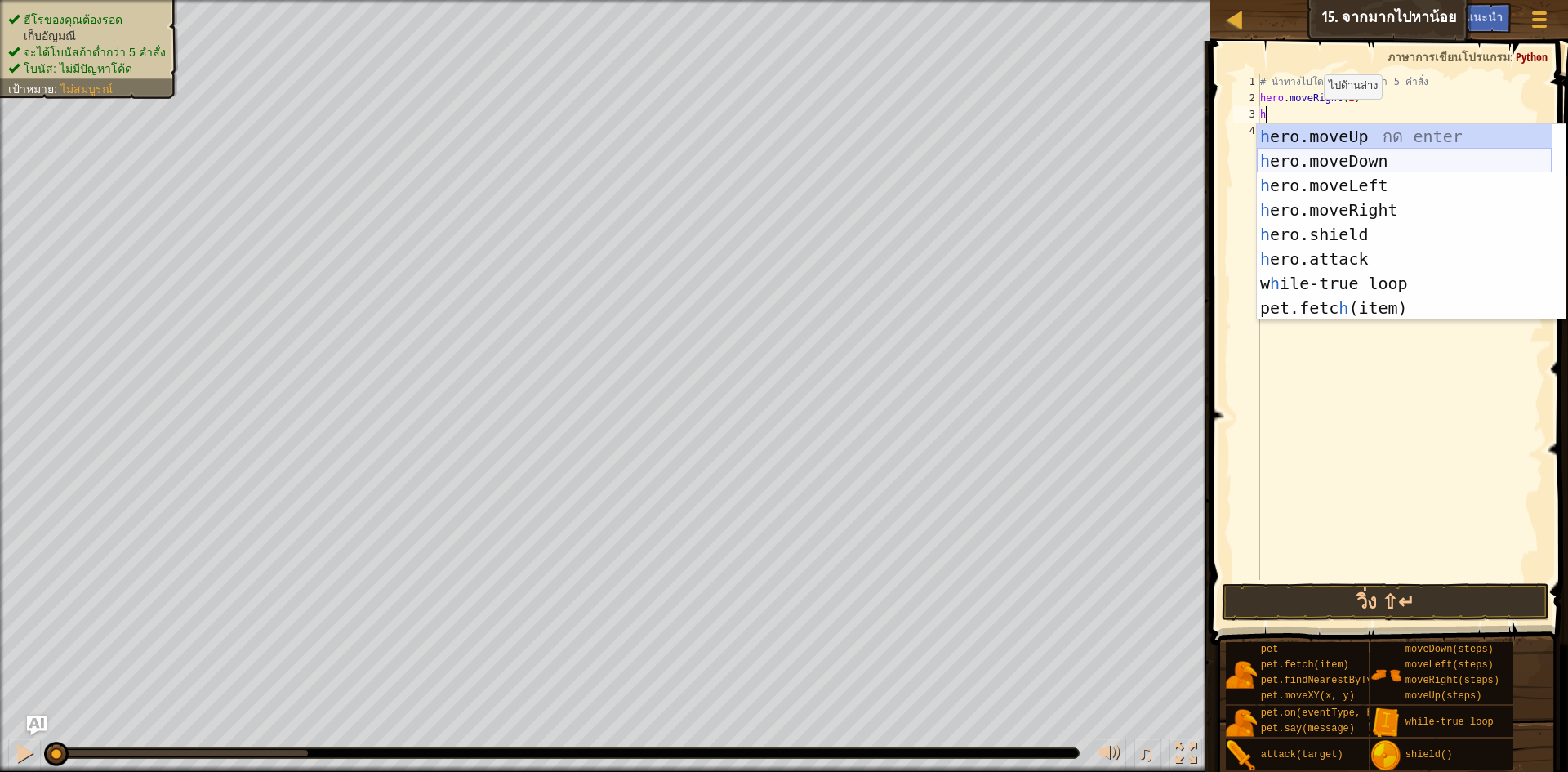
click at [1323, 168] on div "h ero.moveUp กด enter h ero.moveDown กด enter h ero.moveLeft กด enter h ero.mov…" at bounding box center [1404, 246] width 295 height 245
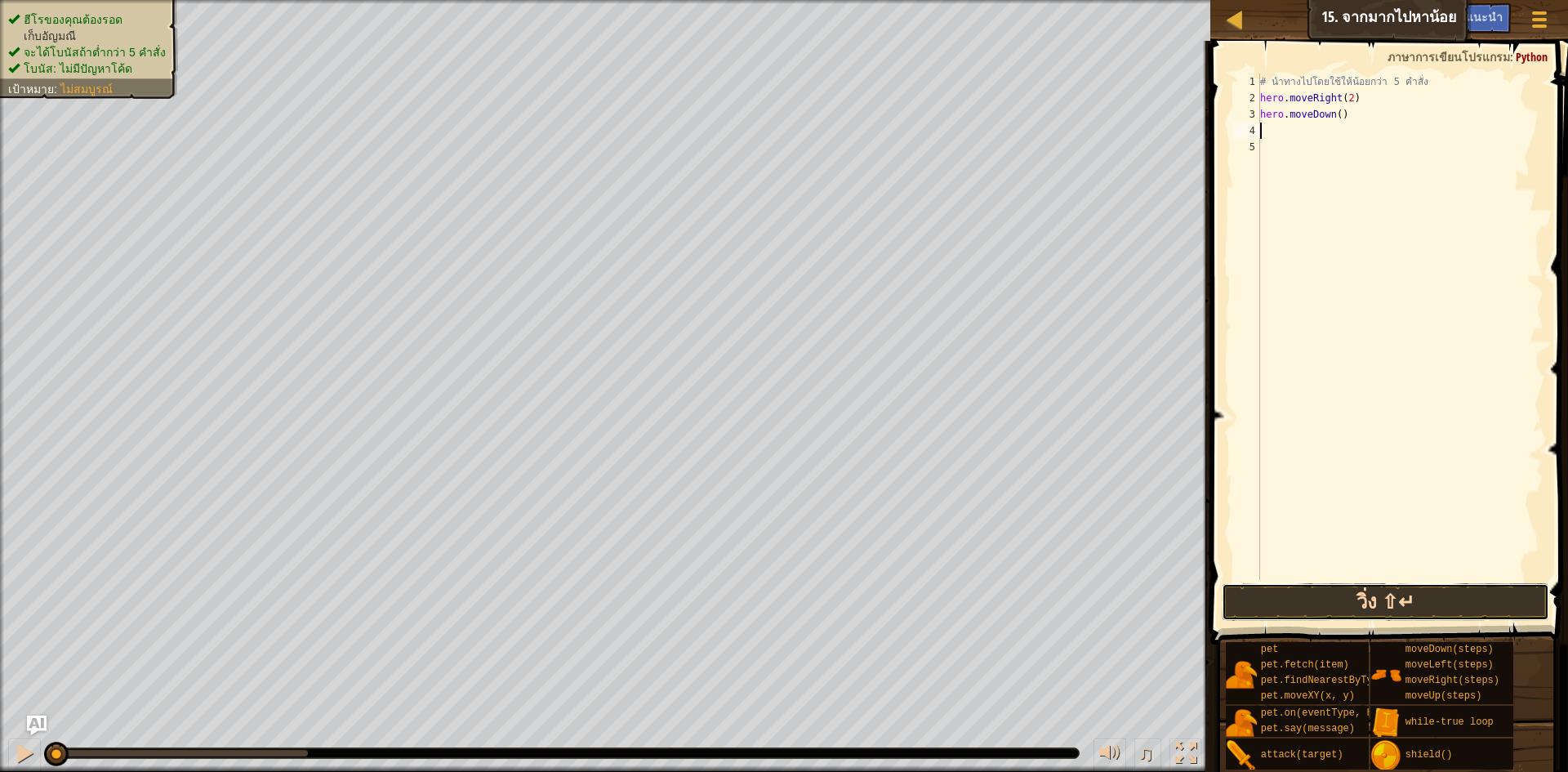
click at [1274, 611] on button "วิ่ง ⇧↵" at bounding box center [1385, 602] width 327 height 37
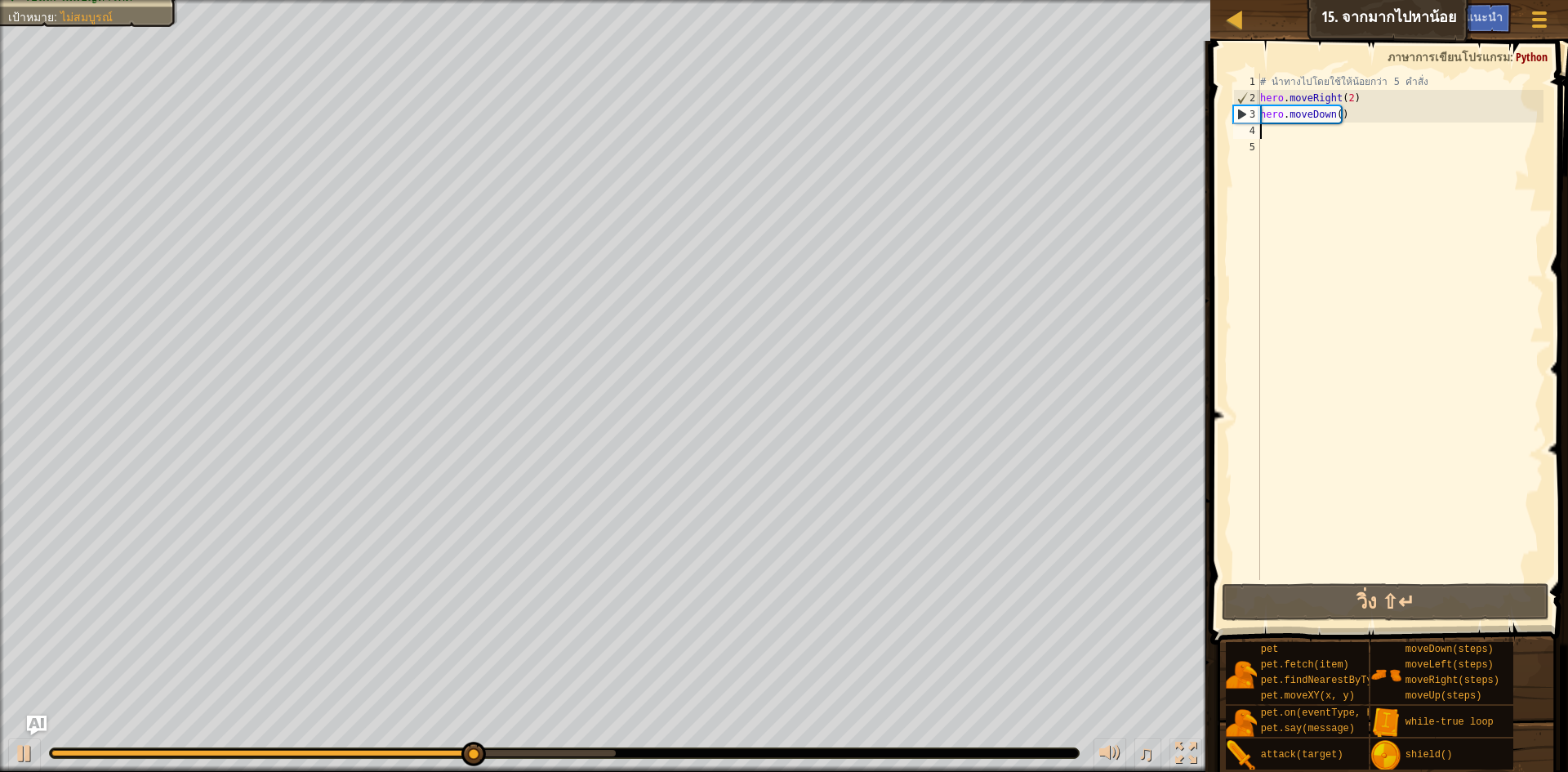
type textarea "h"
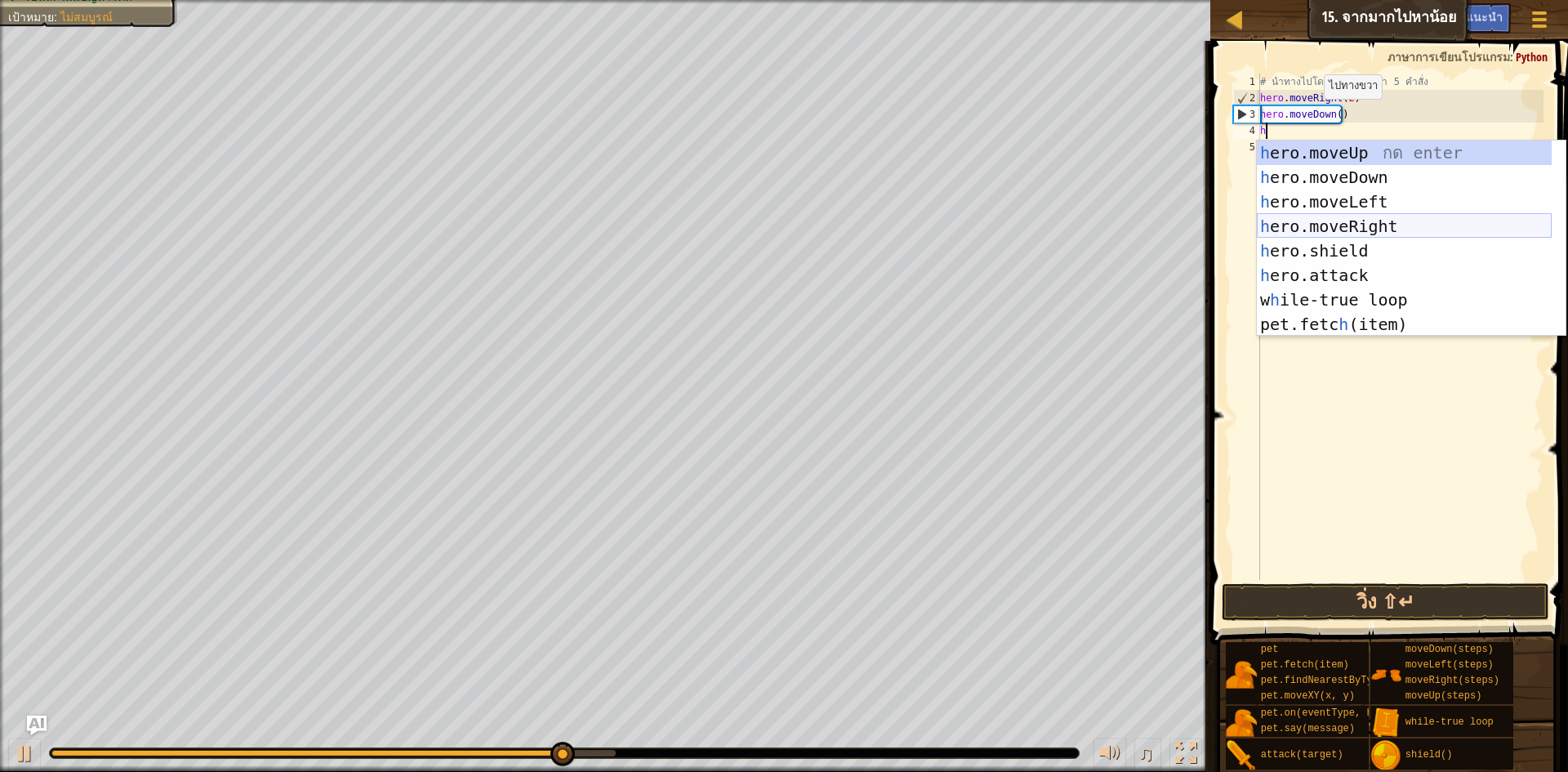
click at [1403, 230] on div "h ero.moveUp กด enter h ero.moveDown กด enter h ero.moveLeft กด enter h ero.mov…" at bounding box center [1404, 263] width 295 height 245
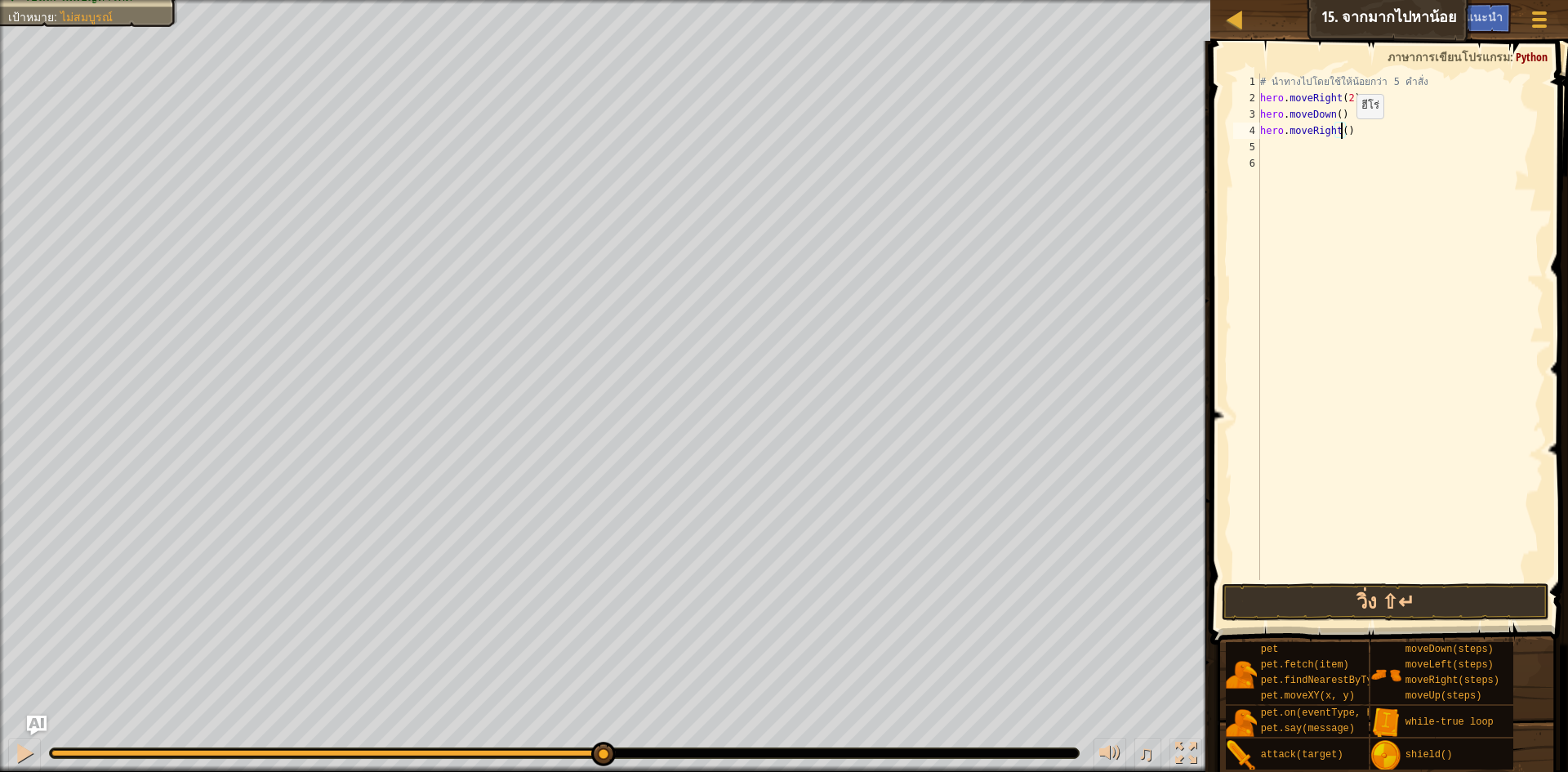
click at [1343, 135] on div "# นำทางไปโดยใช้ให้น้อยกว่า 5 คำสั่ง hero . moveRight ( 2 ) hero . moveDown ( ) …" at bounding box center [1400, 343] width 287 height 540
type textarea "hero.moveRight(2)"
click at [1340, 145] on div "# นำทางไปโดยใช้ให้น้อยกว่า 5 คำสั่ง hero . moveRight ( 2 ) hero . moveDown ( ) …" at bounding box center [1400, 343] width 287 height 540
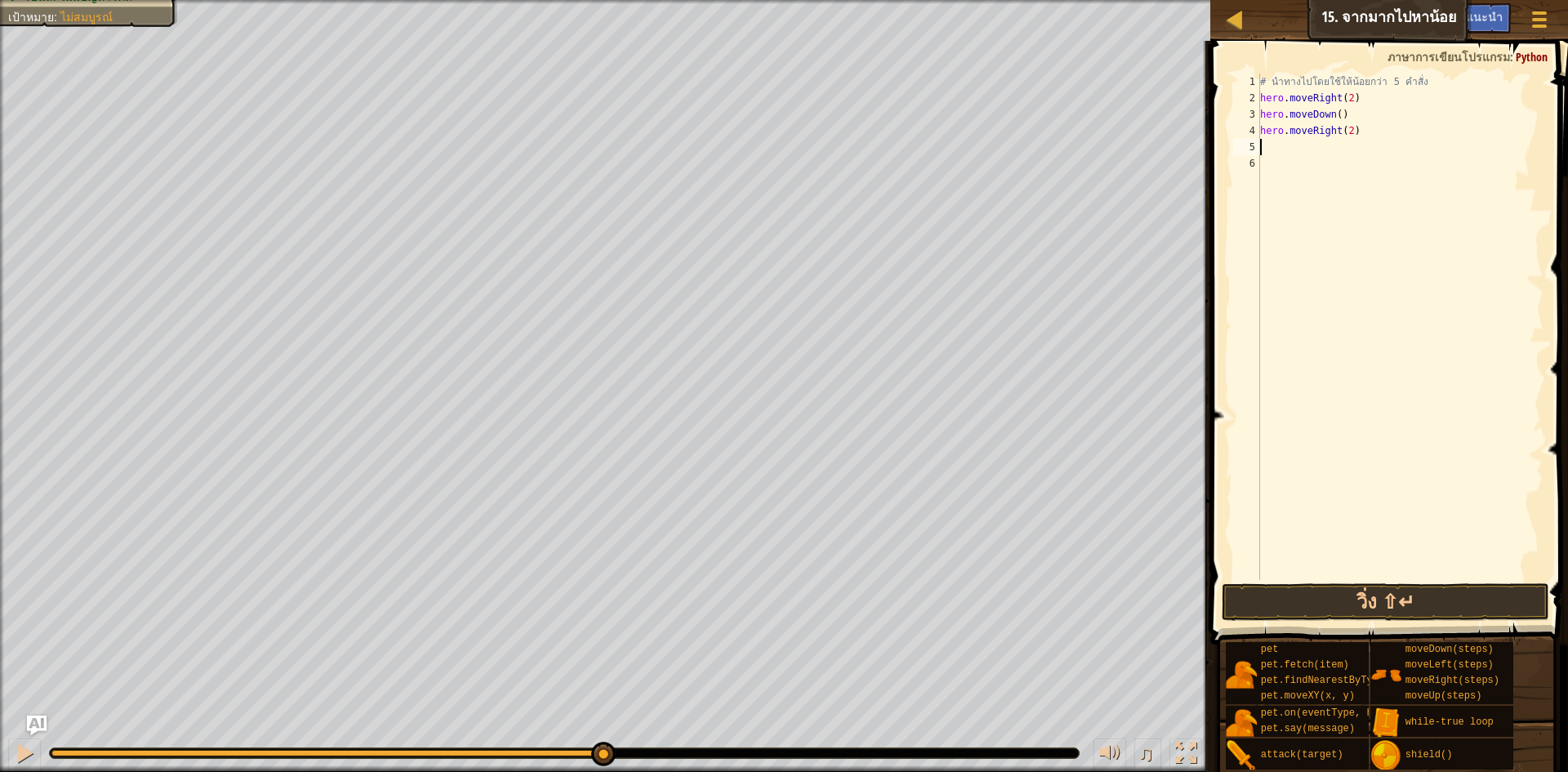
type textarea "h"
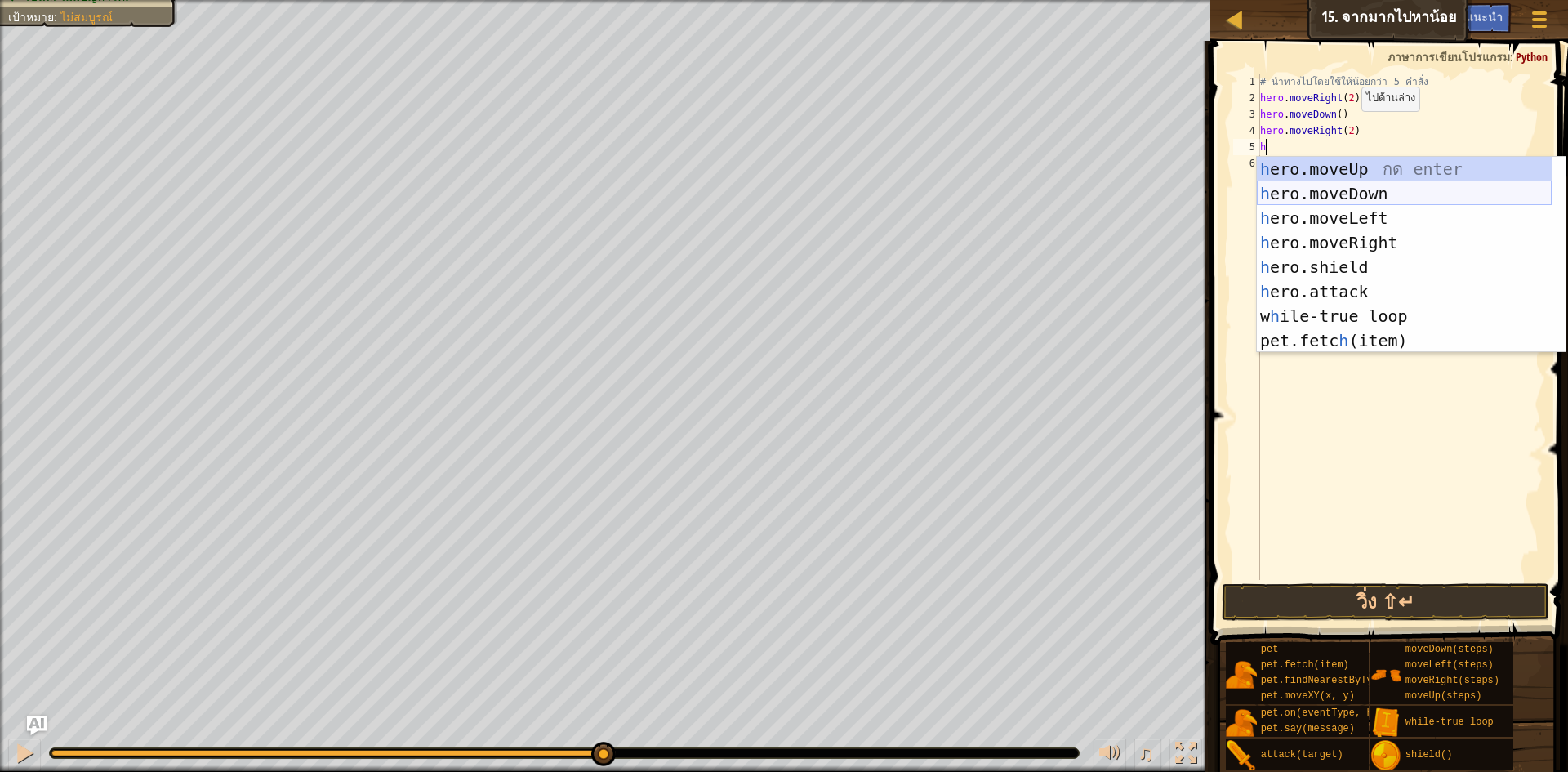
click at [1346, 189] on div "h ero.moveUp กด enter h ero.moveDown กด enter h ero.moveLeft กด enter h ero.mov…" at bounding box center [1404, 279] width 295 height 245
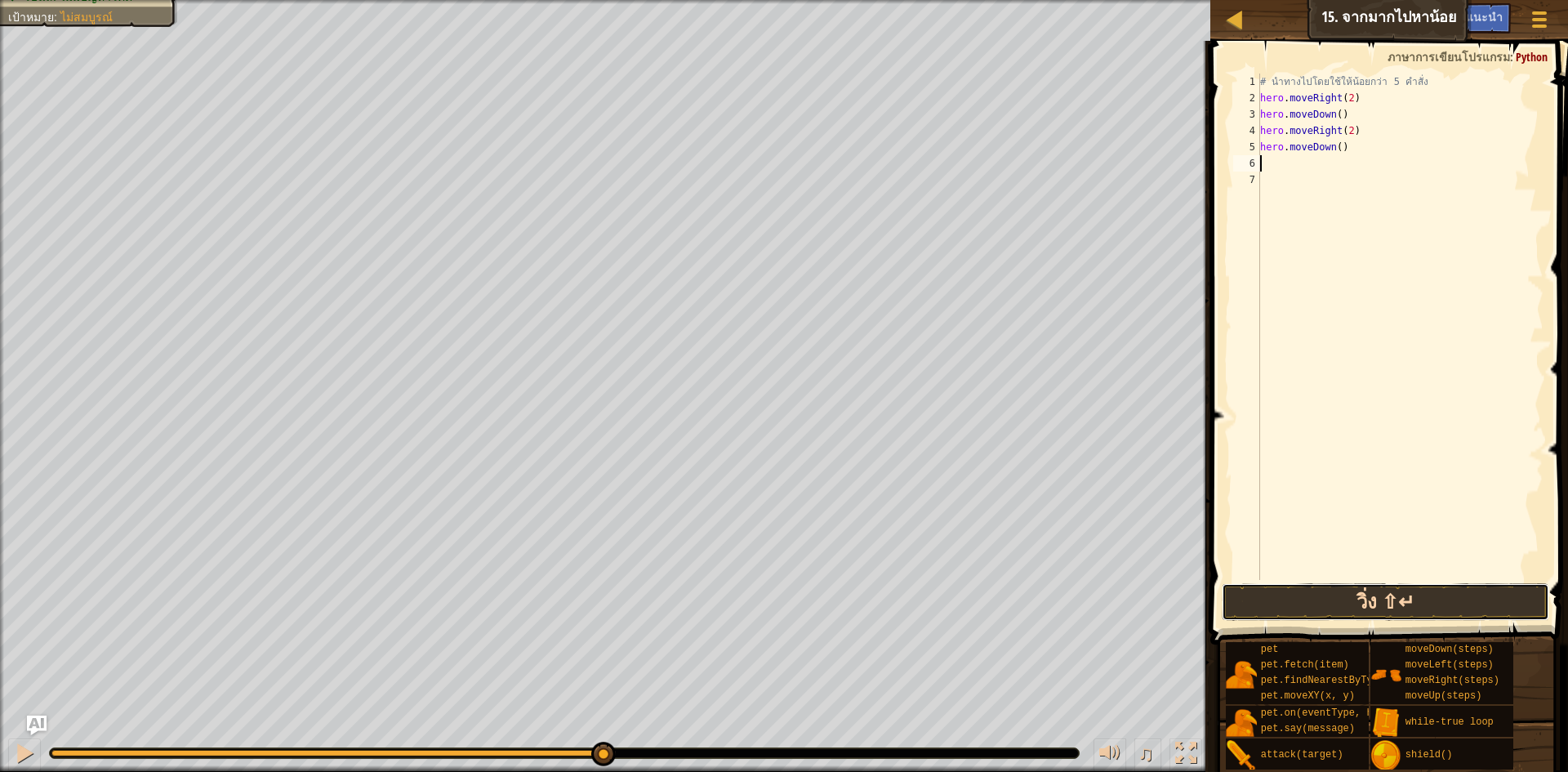
click at [1401, 606] on button "วิ่ง ⇧↵" at bounding box center [1385, 602] width 327 height 37
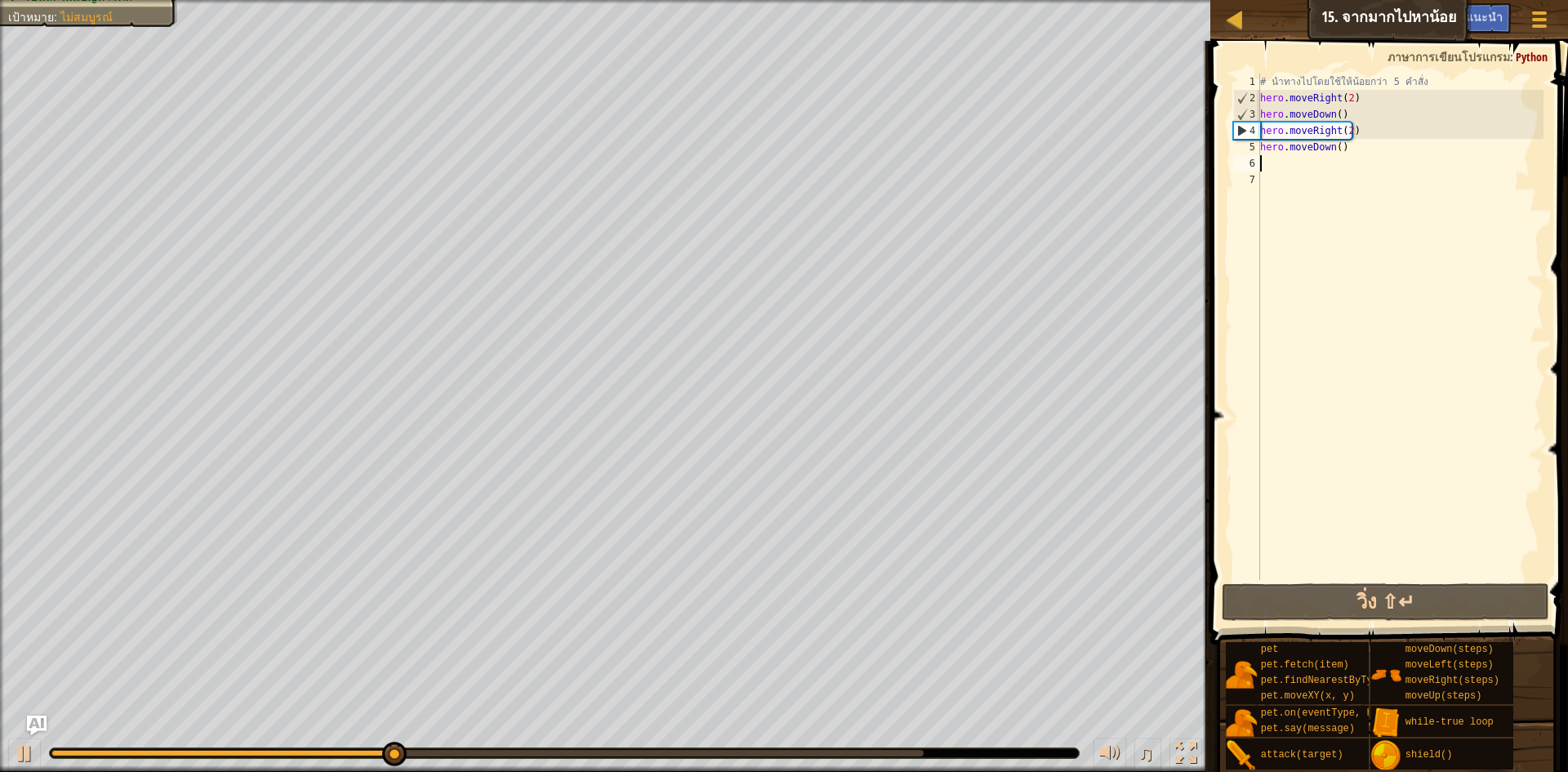
type textarea "h"
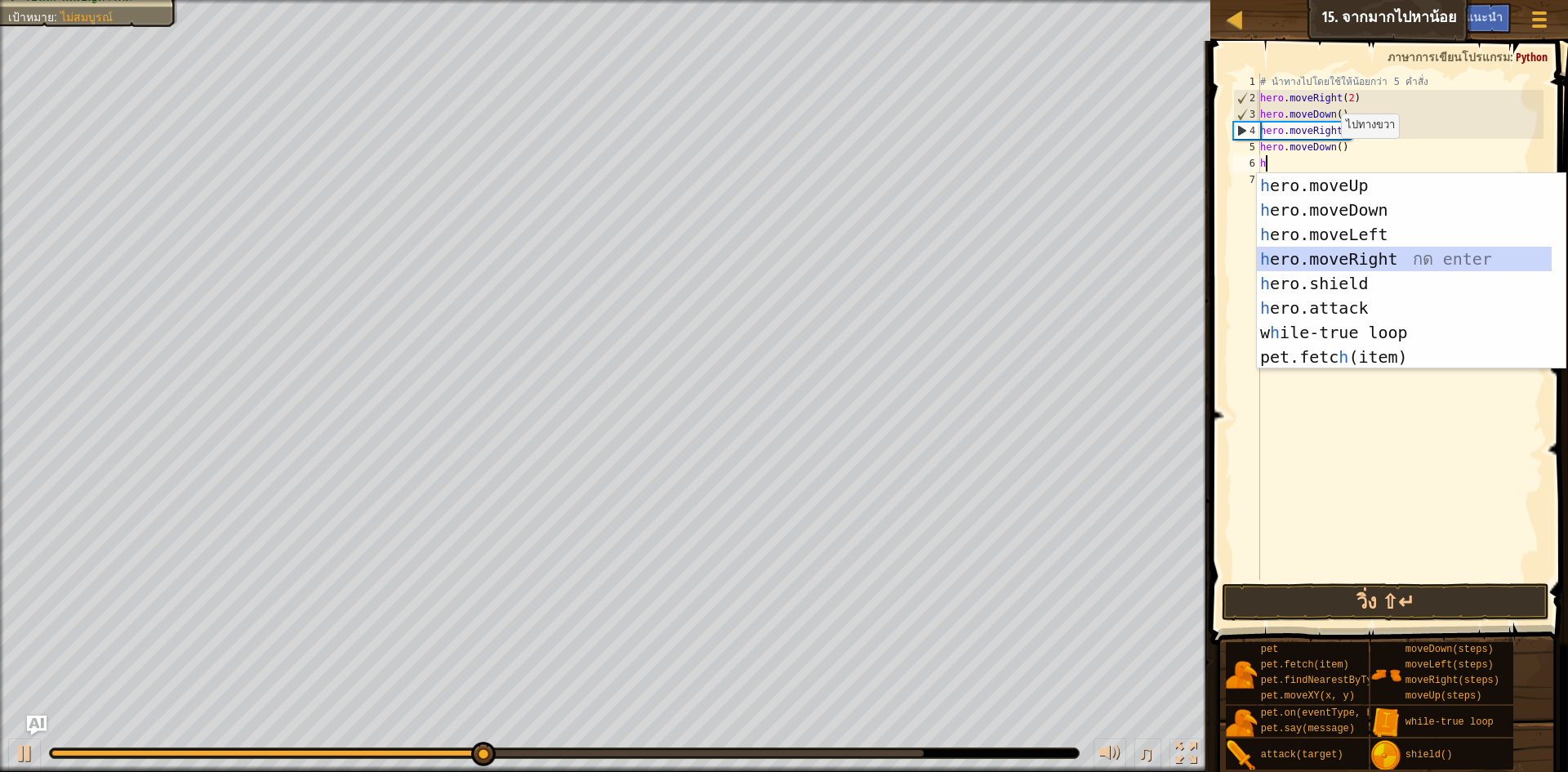
click at [1400, 255] on div "h ero.moveUp กด enter h ero.moveDown กด enter h ero.moveLeft กด enter h ero.mov…" at bounding box center [1404, 296] width 295 height 245
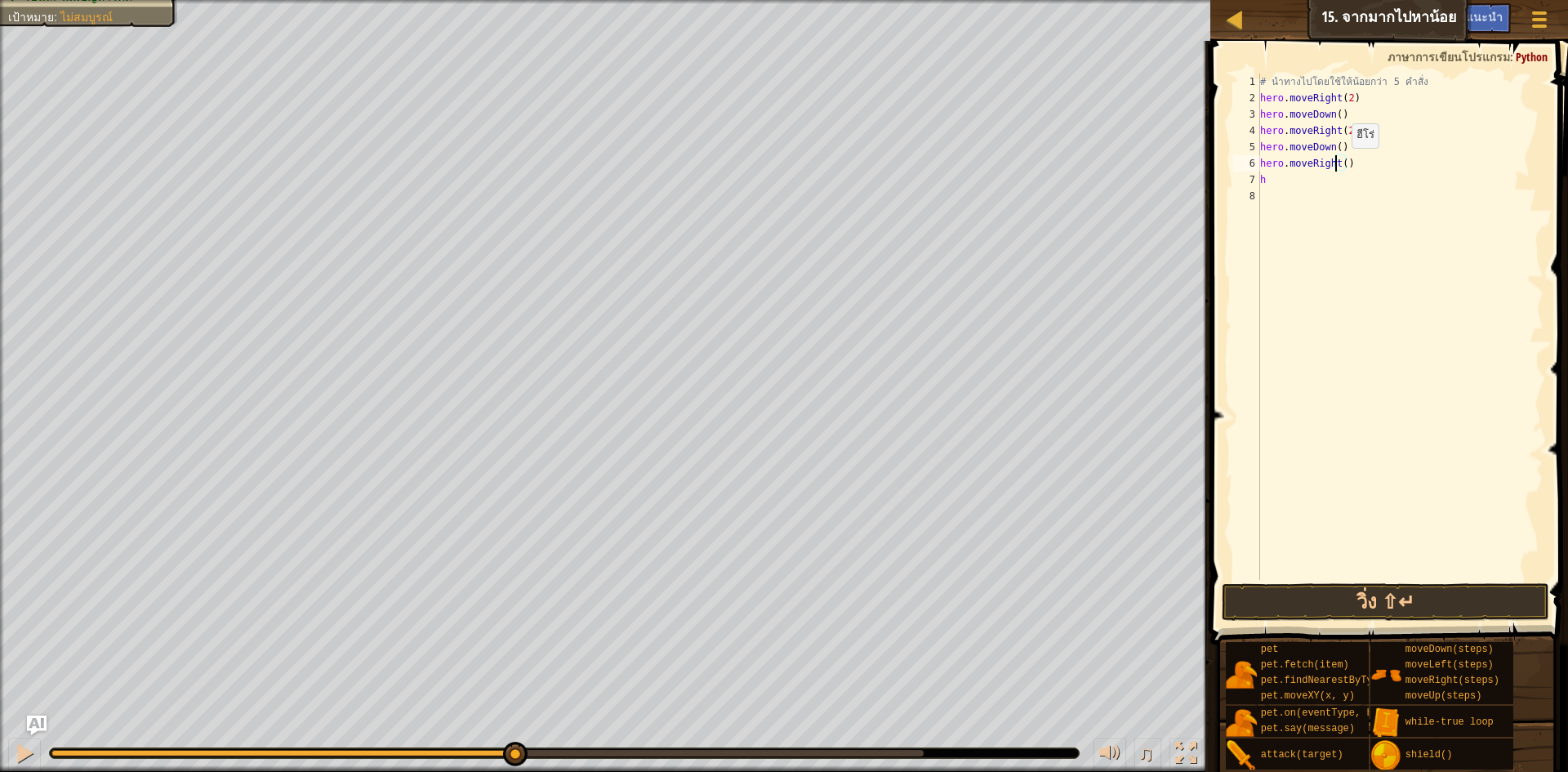
click at [1338, 164] on div "# นำทางไปโดยใช้ให้น้อยกว่า 5 คำสั่ง hero . moveRight ( 2 ) hero . moveDown ( ) …" at bounding box center [1400, 343] width 287 height 540
click at [1339, 164] on div "# นำทางไปโดยใช้ให้น้อยกว่า 5 คำสั่ง hero . moveRight ( 2 ) hero . moveDown ( ) …" at bounding box center [1400, 343] width 287 height 540
click at [1342, 164] on div "# นำทางไปโดยใช้ให้น้อยกว่า 5 คำสั่ง hero . moveRight ( 2 ) hero . moveDown ( ) …" at bounding box center [1400, 343] width 287 height 540
type textarea "hero.moveRight(3)"
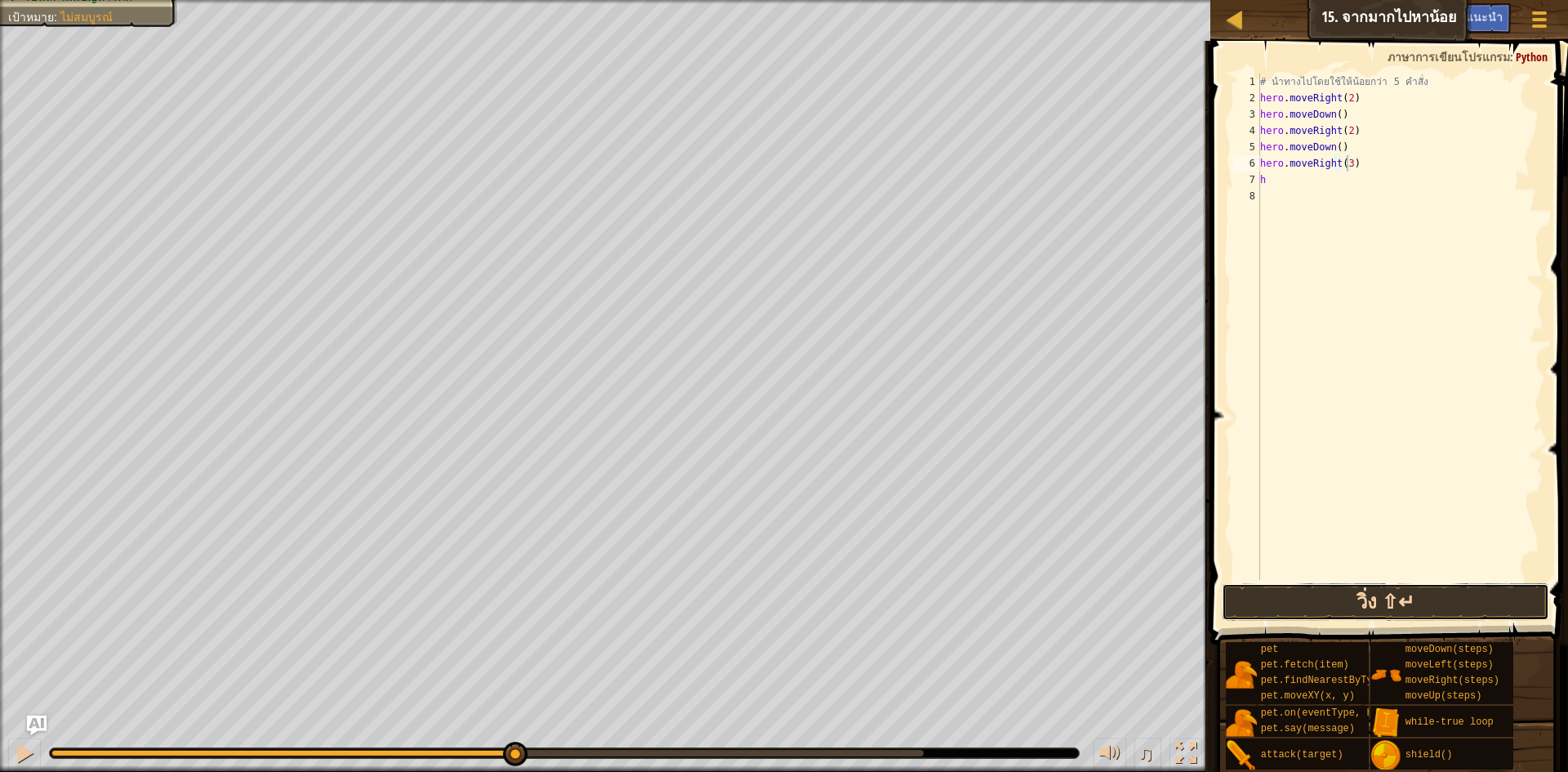
click at [1357, 604] on button "วิ่ง ⇧↵" at bounding box center [1385, 602] width 327 height 37
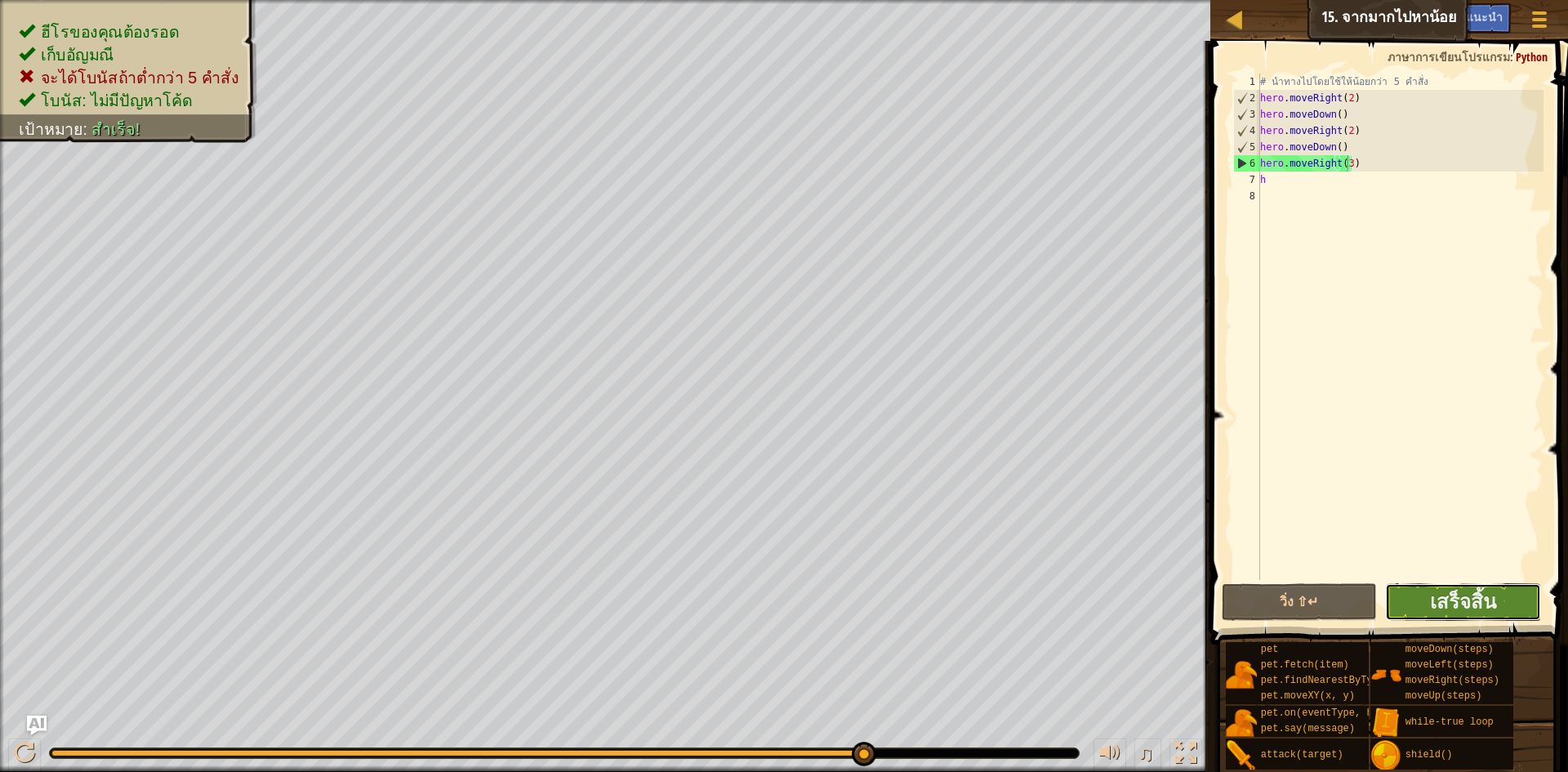
click at [1517, 601] on button "เสร็จสิ้น" at bounding box center [1463, 602] width 156 height 37
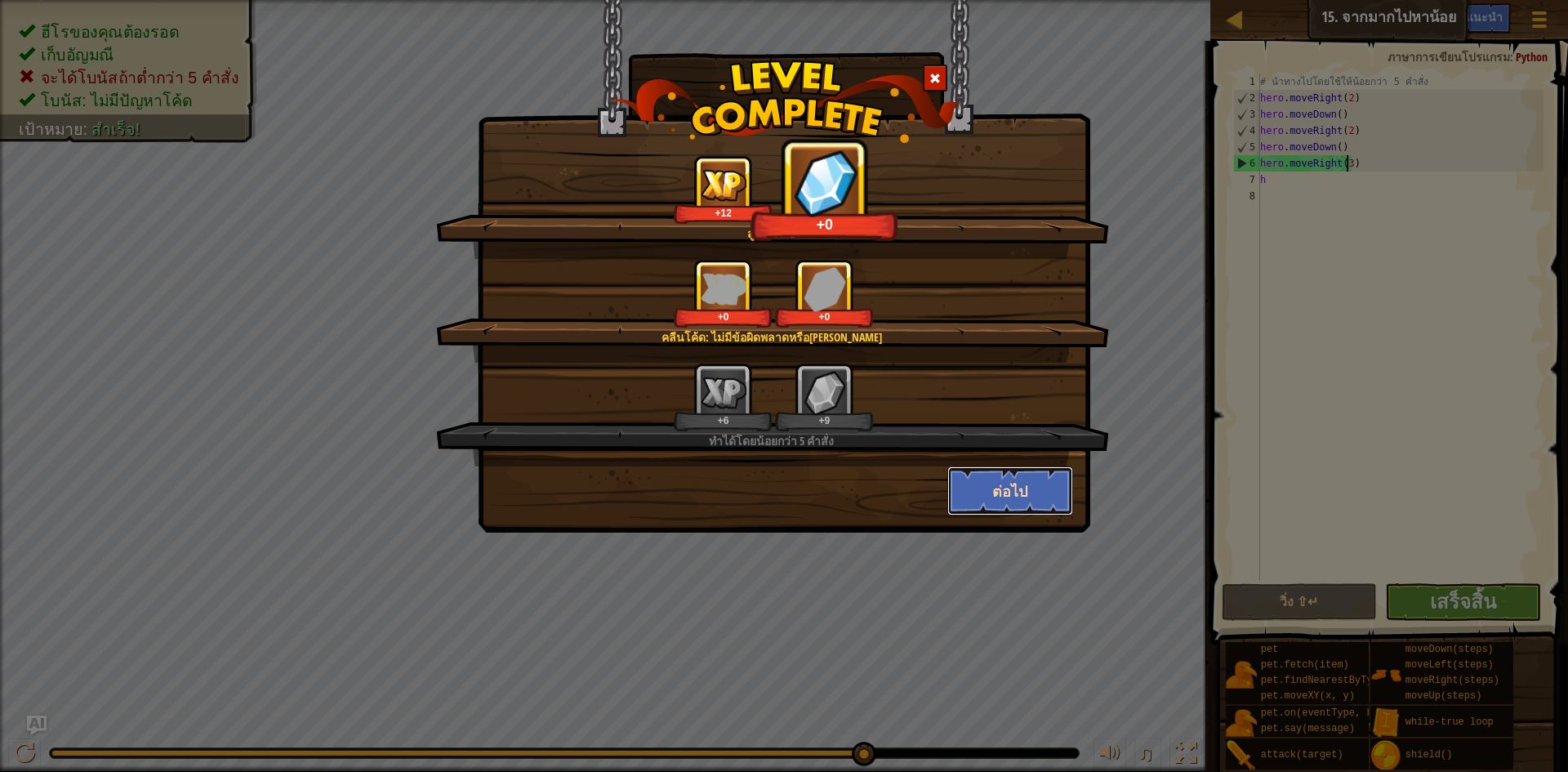
click at [1003, 486] on button "ต่อไป" at bounding box center [1010, 491] width 126 height 49
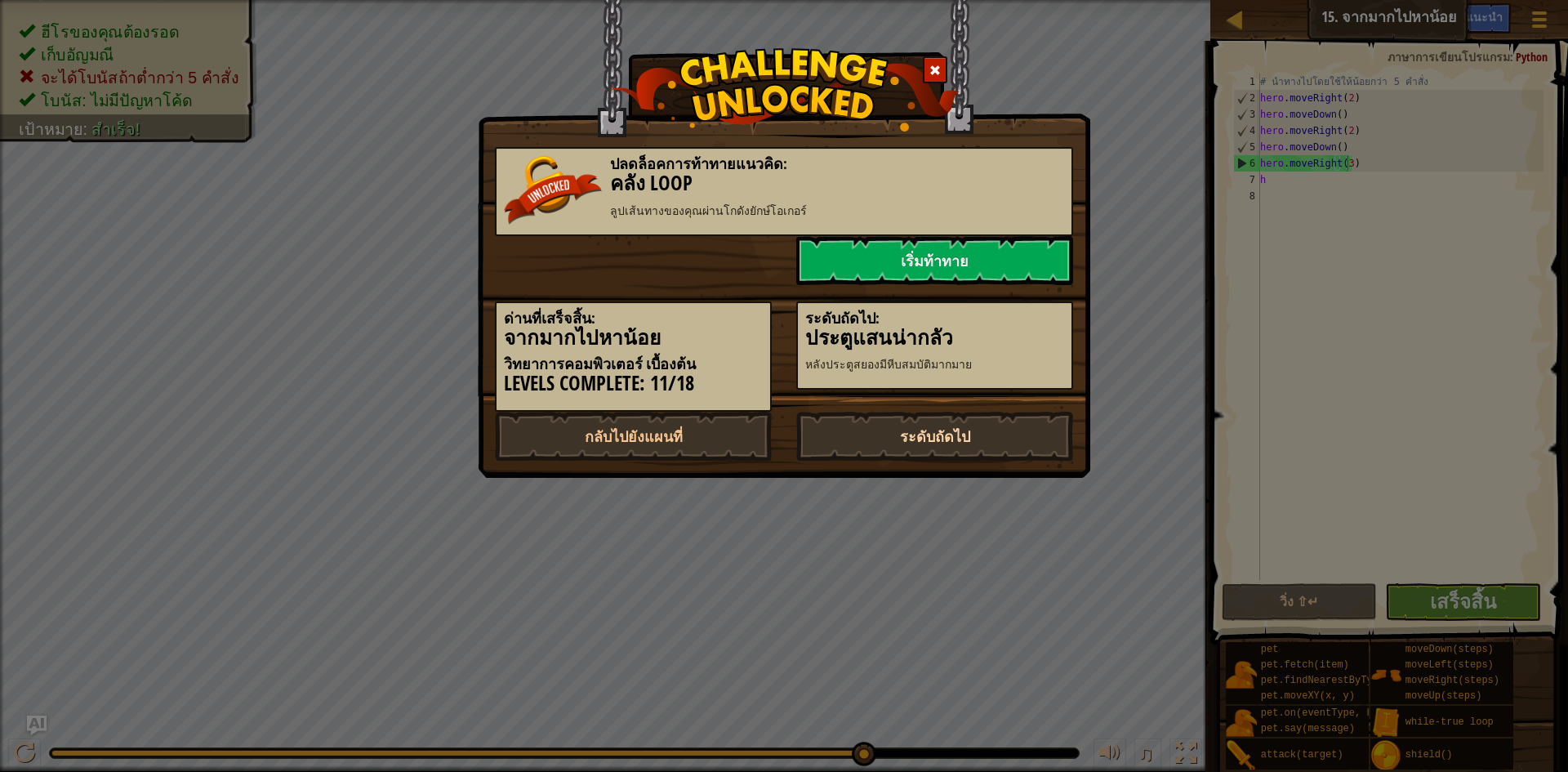
click at [1027, 429] on link "ระดับถัดไป" at bounding box center [934, 436] width 277 height 49
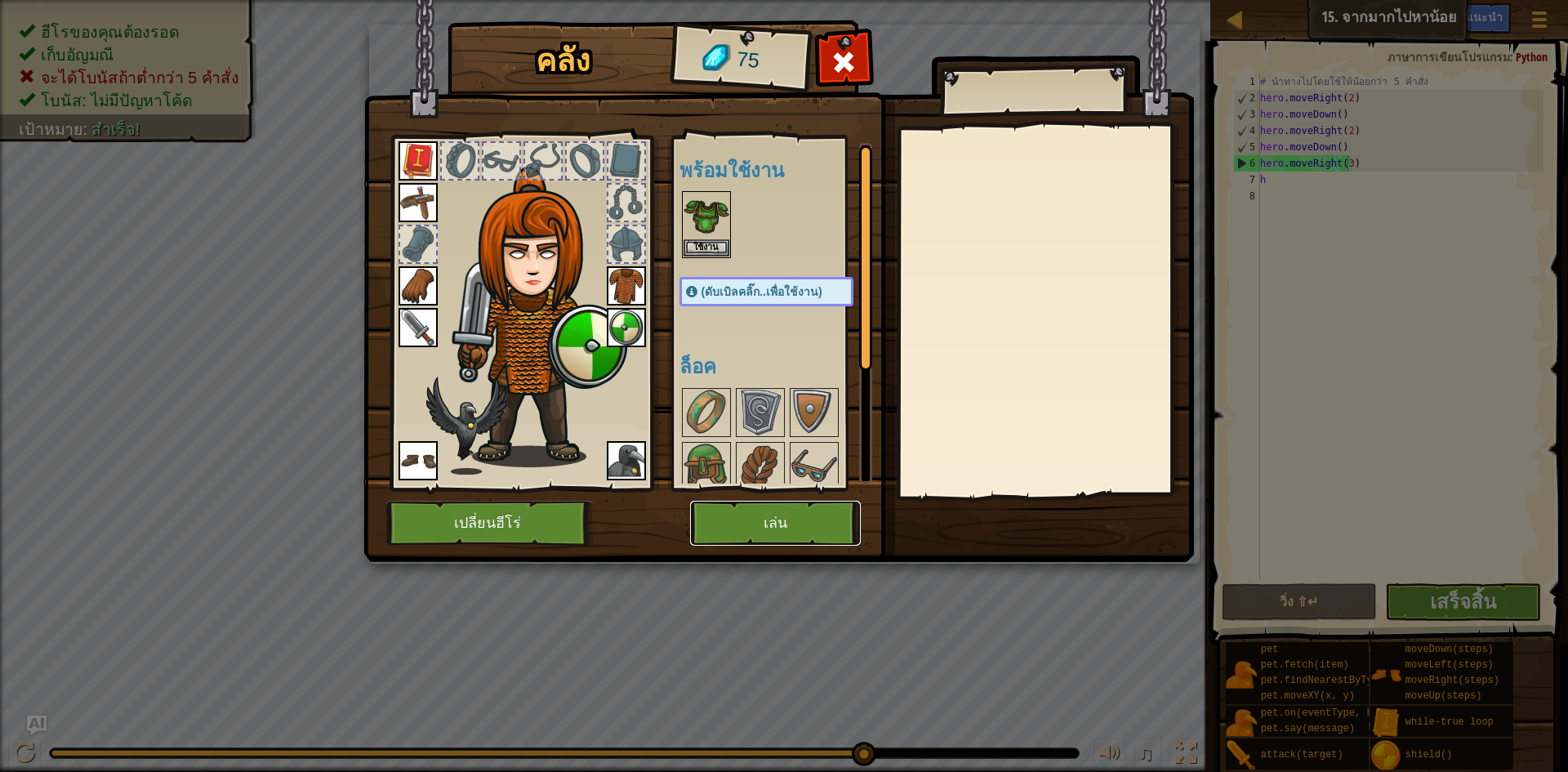
click at [753, 541] on button "เล่น" at bounding box center [776, 523] width 171 height 45
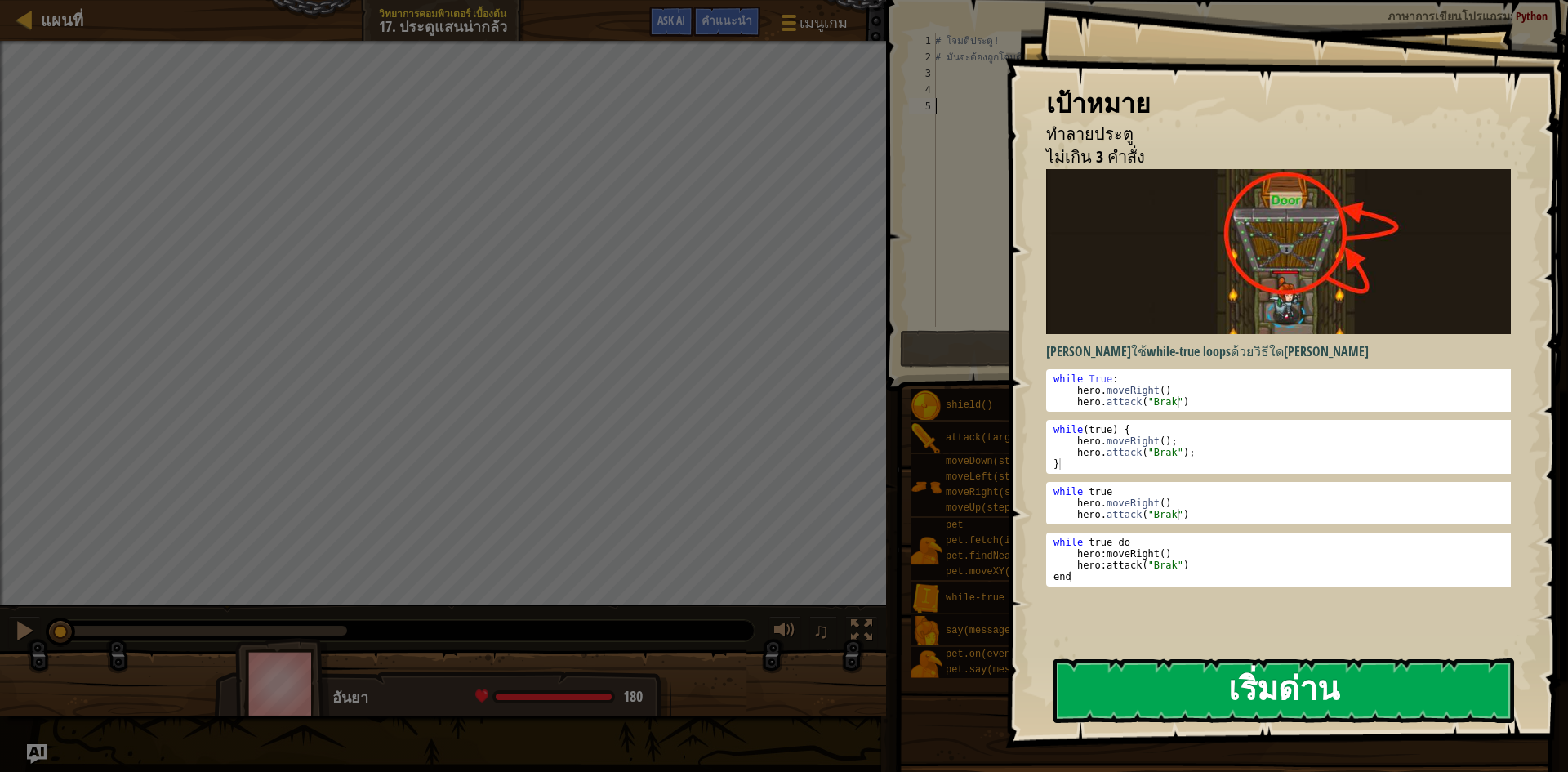
click at [1137, 673] on button "เริ่มด่าน" at bounding box center [1284, 691] width 461 height 64
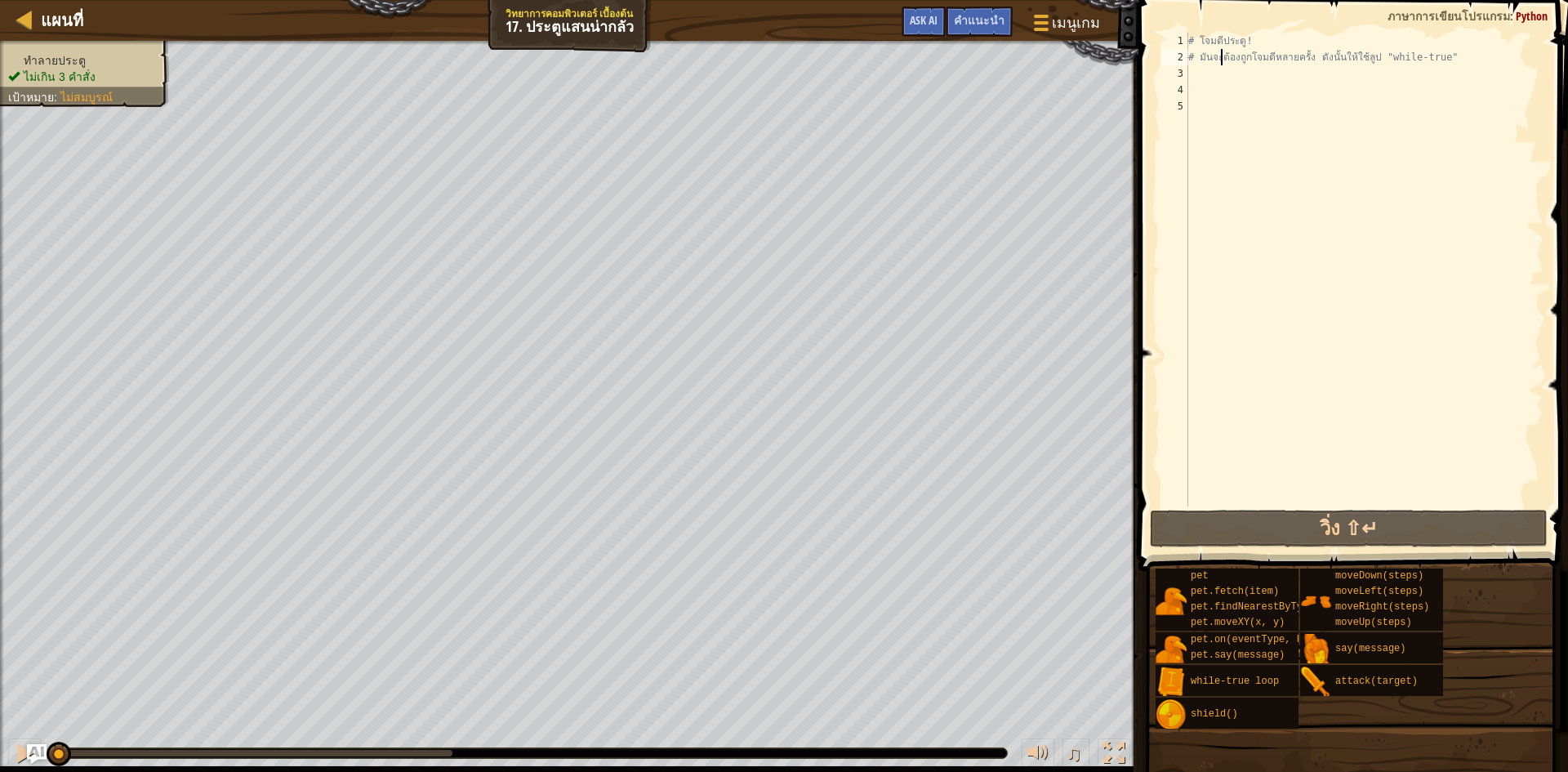
click at [1223, 64] on div "# โจมตีประตู! # มันจะต้องถูกโจมตีหลายครั้ง ดังนั้นให้ใช้ลูป "while-true"" at bounding box center [1365, 286] width 359 height 507
type textarea "# มันจะต้องถูกโจมตีหลายครั้ง ดังนั้นให้ใช้ลูป "while-true""
click at [1216, 73] on div "# โจมตีประตู! # มันจะต้องถูกโจมตีหลายครั้ง ดังนั้นให้ใช้ลูป "while-true"" at bounding box center [1365, 286] width 359 height 507
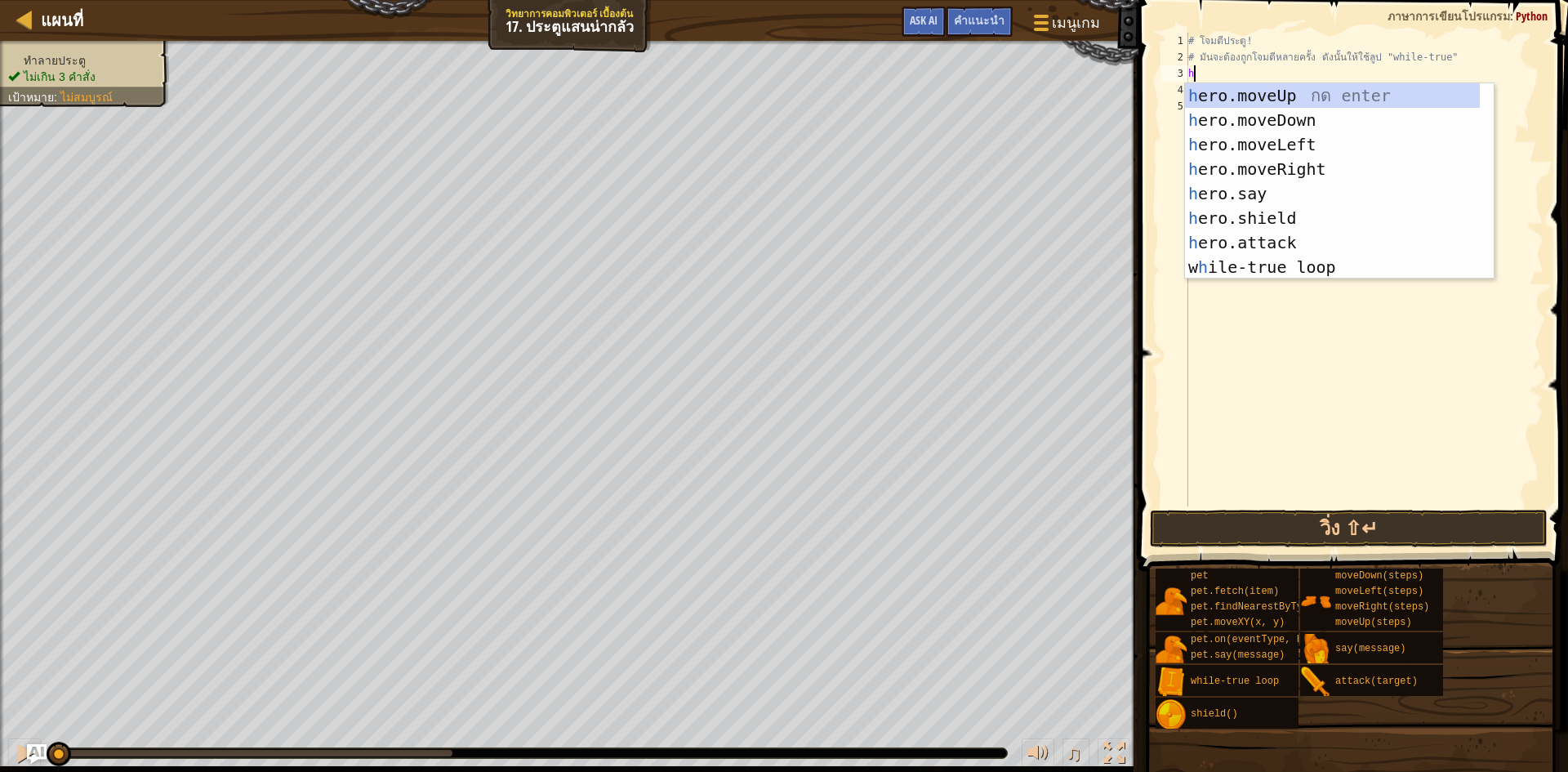
scroll to position [7, 0]
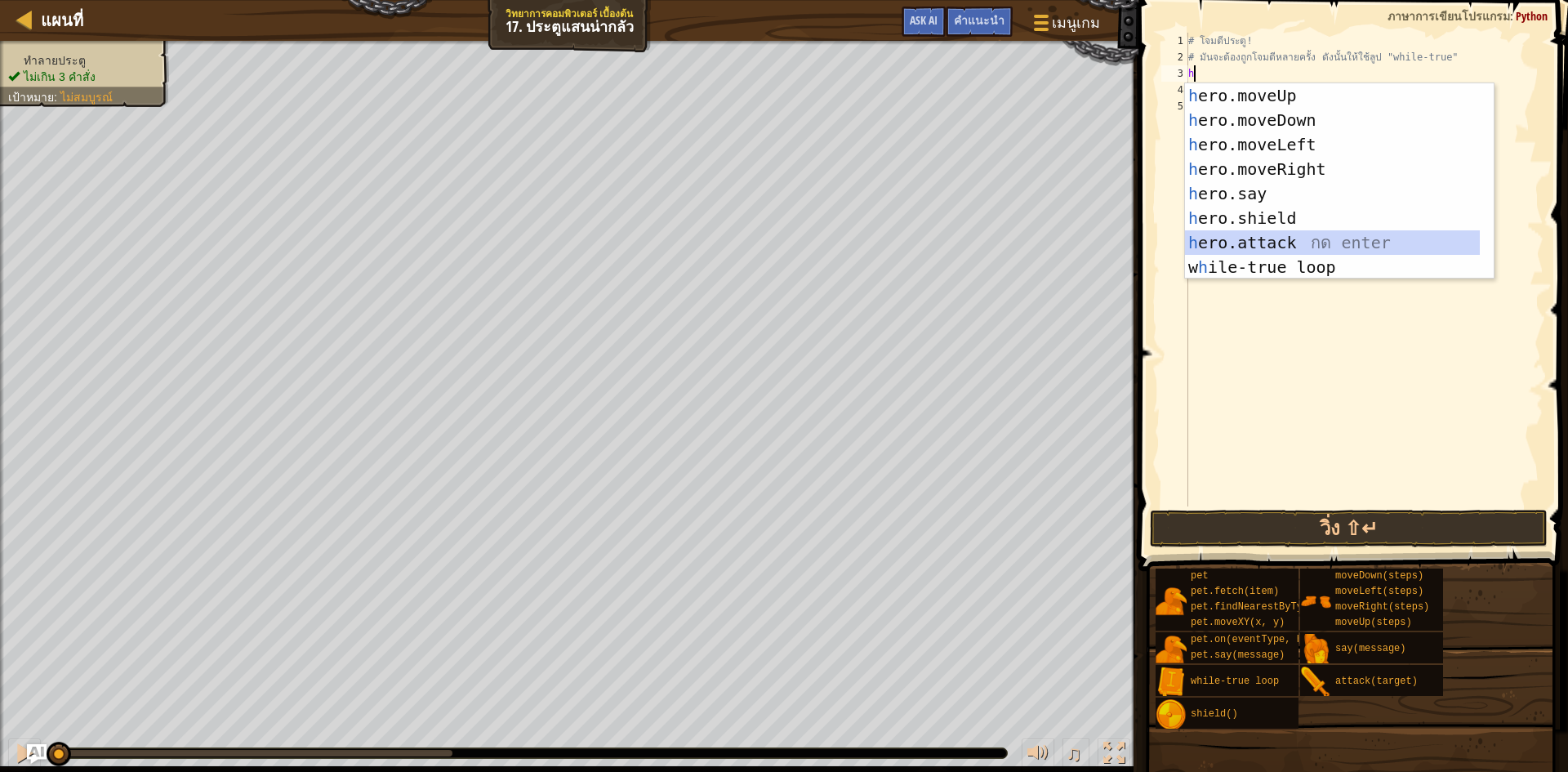
click at [1294, 233] on div "h ero.moveUp กด enter h ero.moveDown กด enter h ero.moveLeft กด enter h ero.mov…" at bounding box center [1333, 206] width 295 height 245
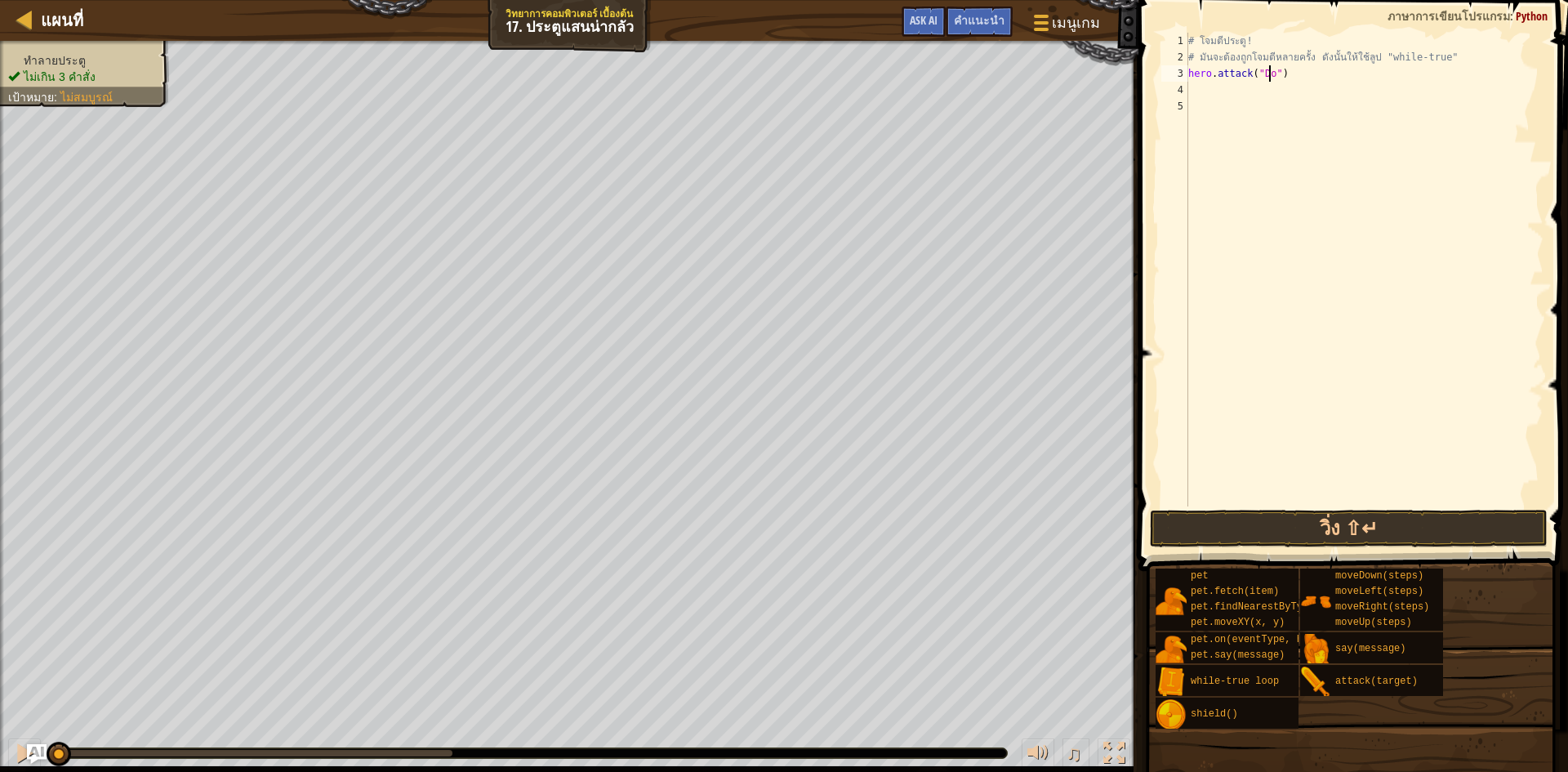
scroll to position [7, 7]
type textarea "hero.attack("Door")"
click at [1220, 530] on button "วิ่ง ⇧↵" at bounding box center [1349, 528] width 398 height 37
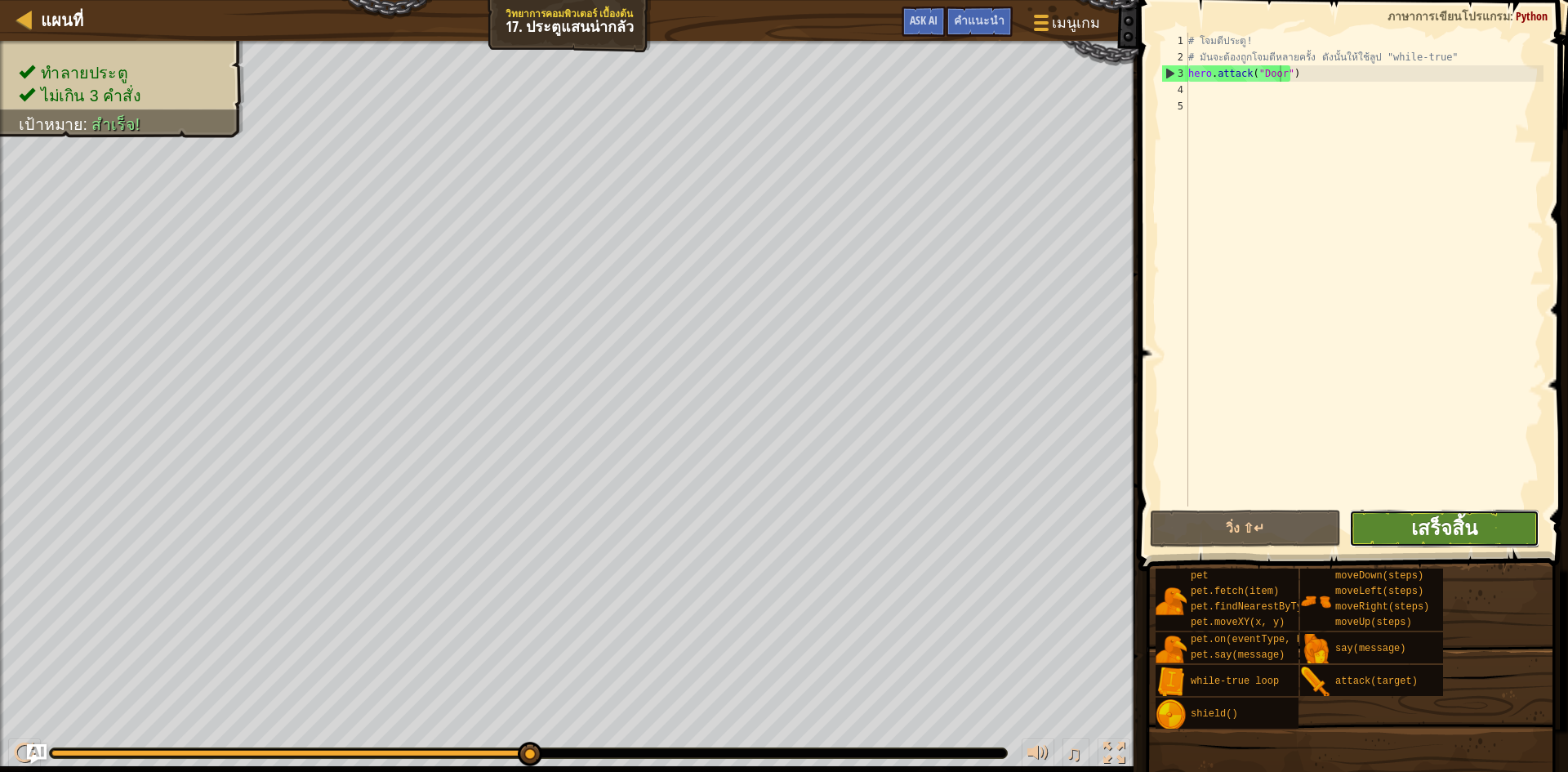
click at [1420, 522] on span "เสร็จสิ้น" at bounding box center [1445, 528] width 66 height 26
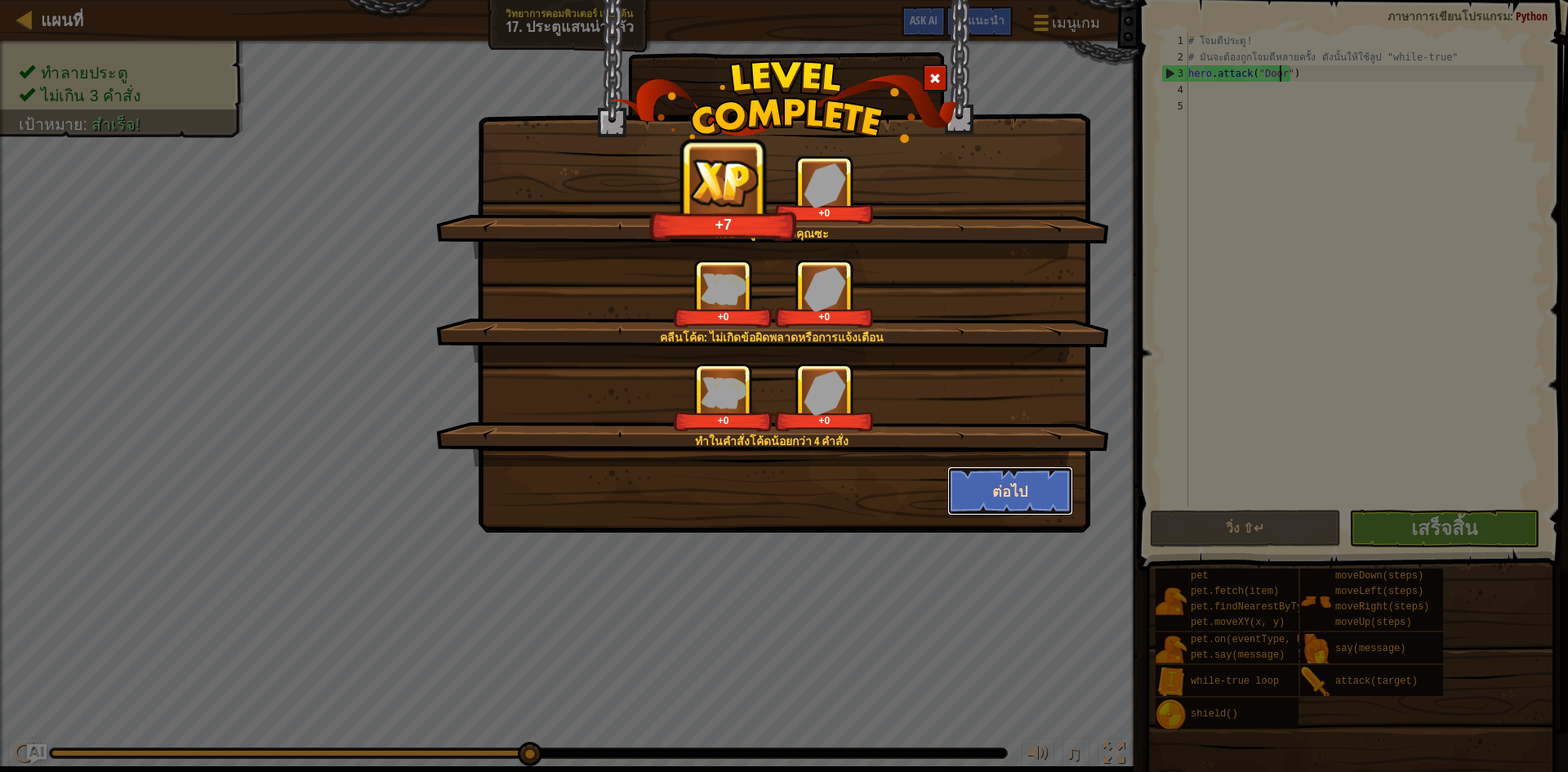
click at [987, 503] on button "ต่อไป" at bounding box center [1010, 491] width 126 height 49
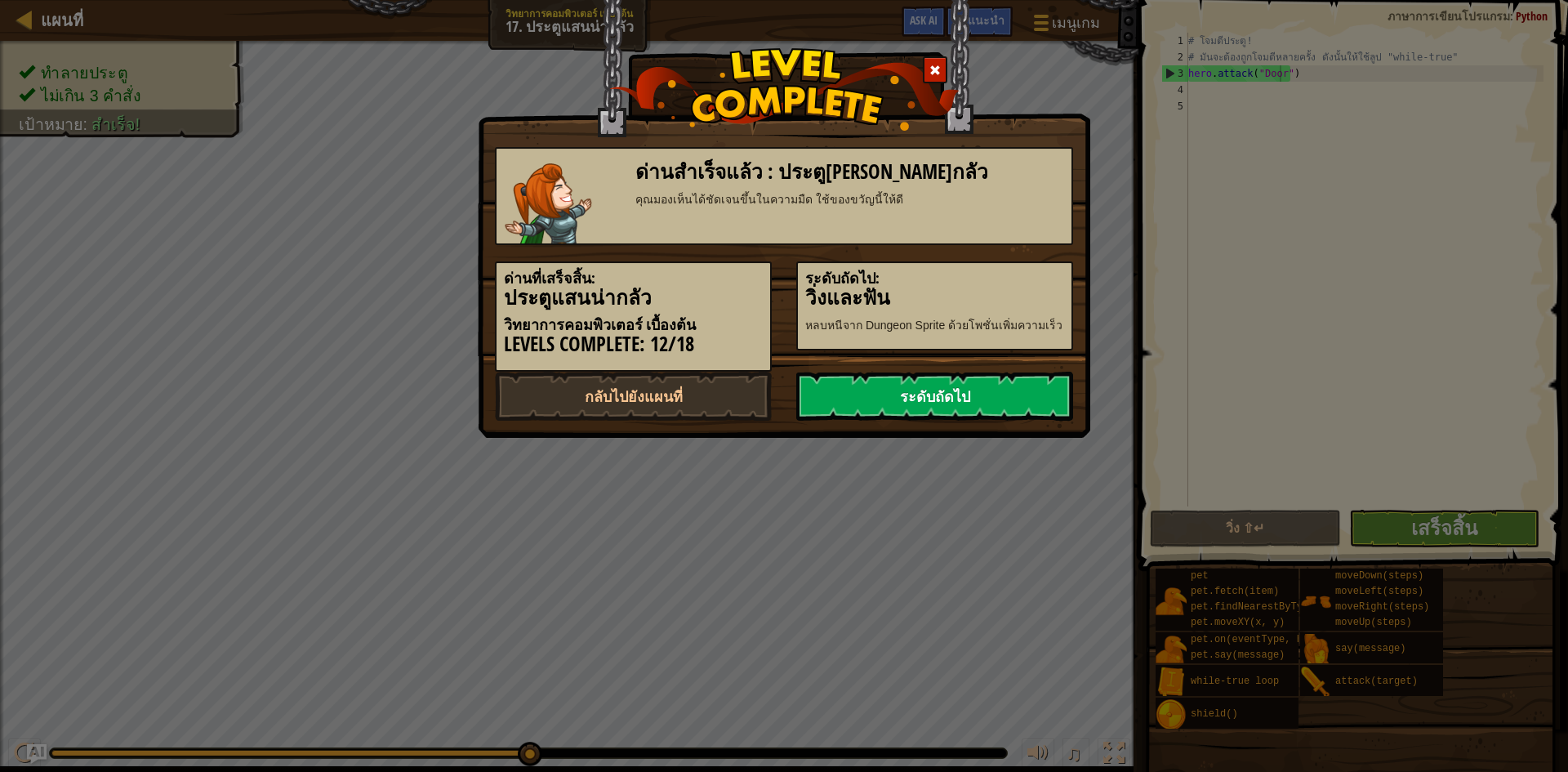
click at [991, 412] on link "ระดับถัดไป" at bounding box center [934, 396] width 277 height 49
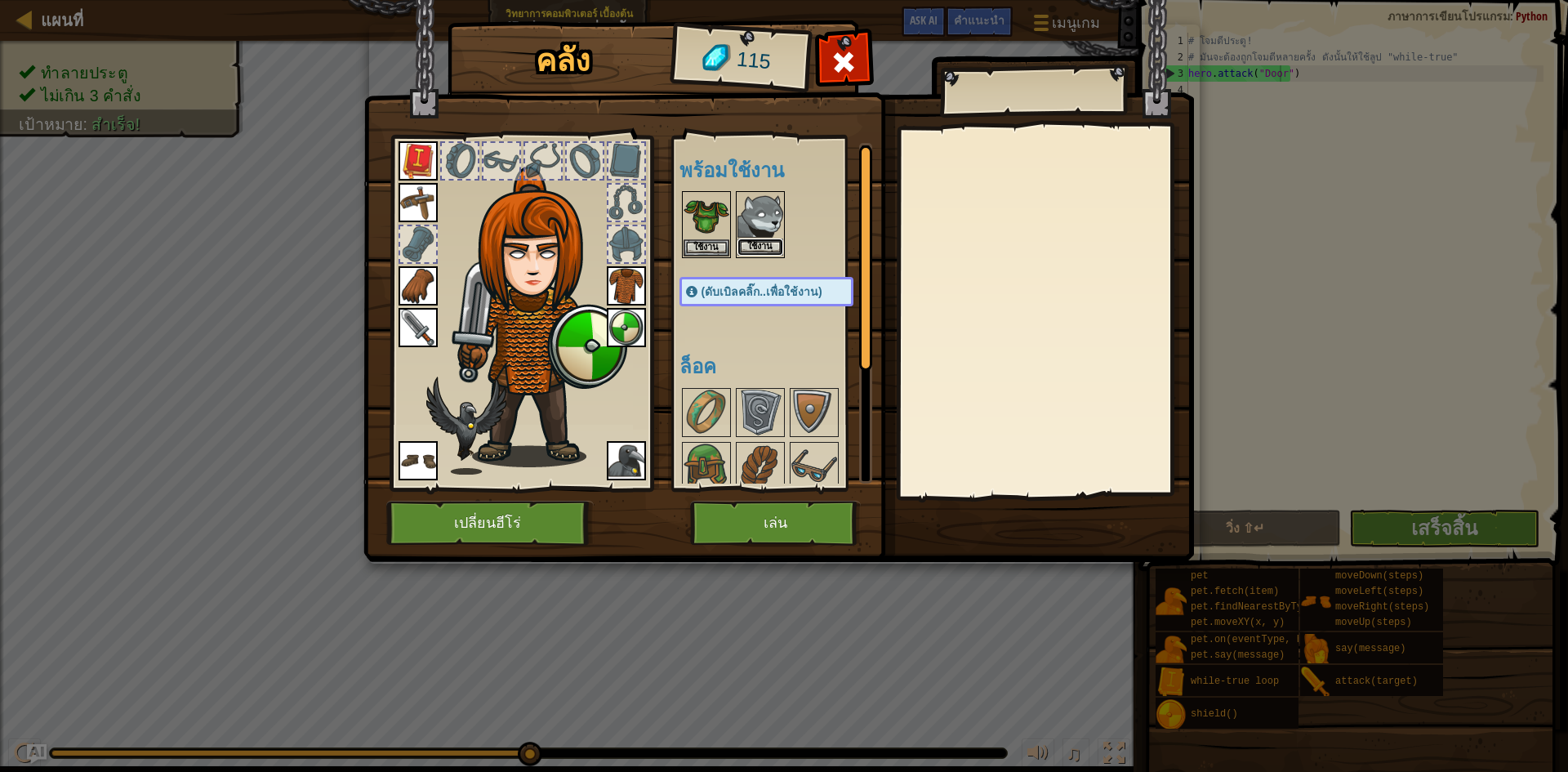
click at [753, 242] on button "ใช้งาน" at bounding box center [760, 247] width 45 height 17
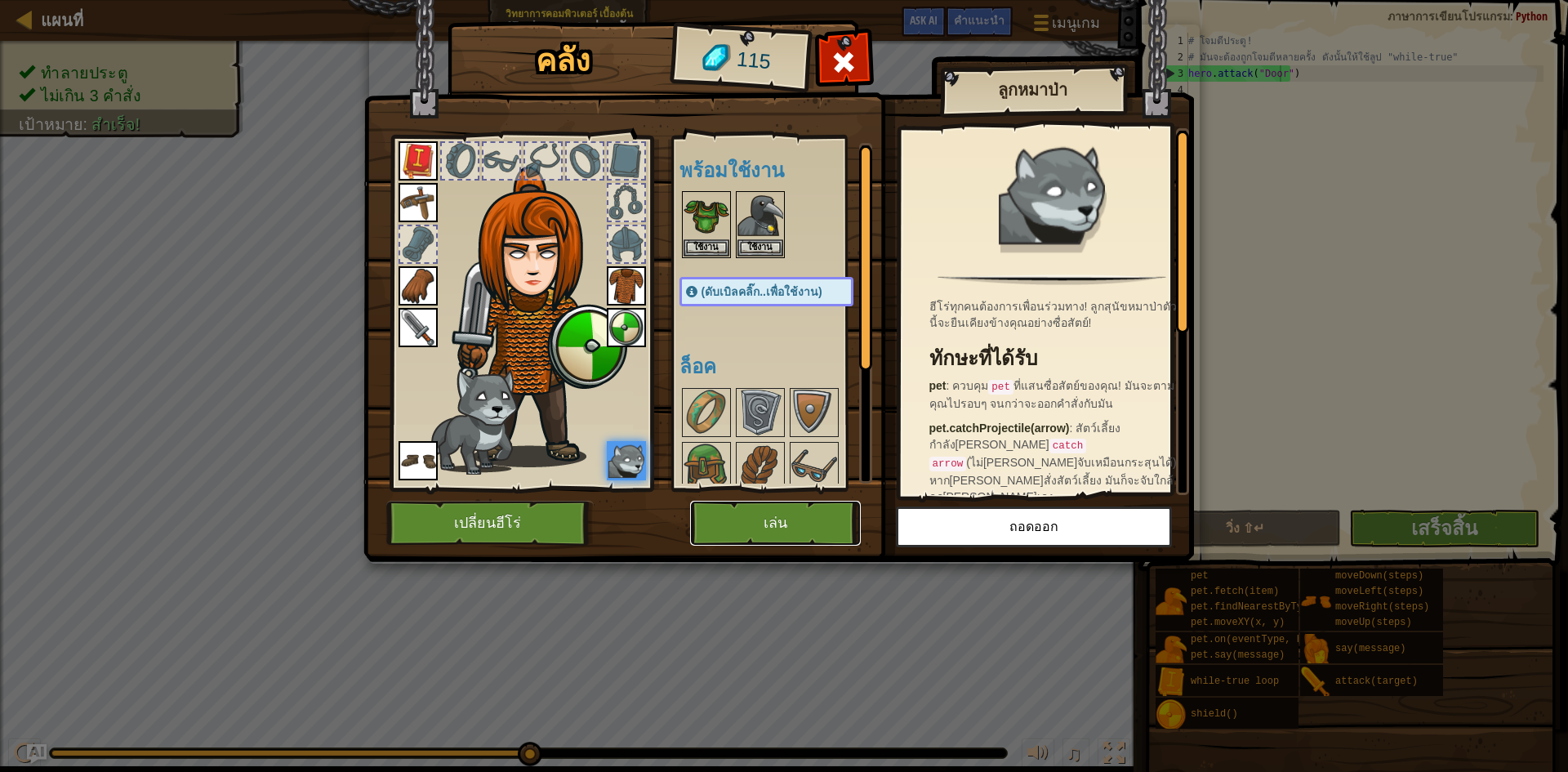
click at [724, 527] on button "เล่น" at bounding box center [776, 523] width 171 height 45
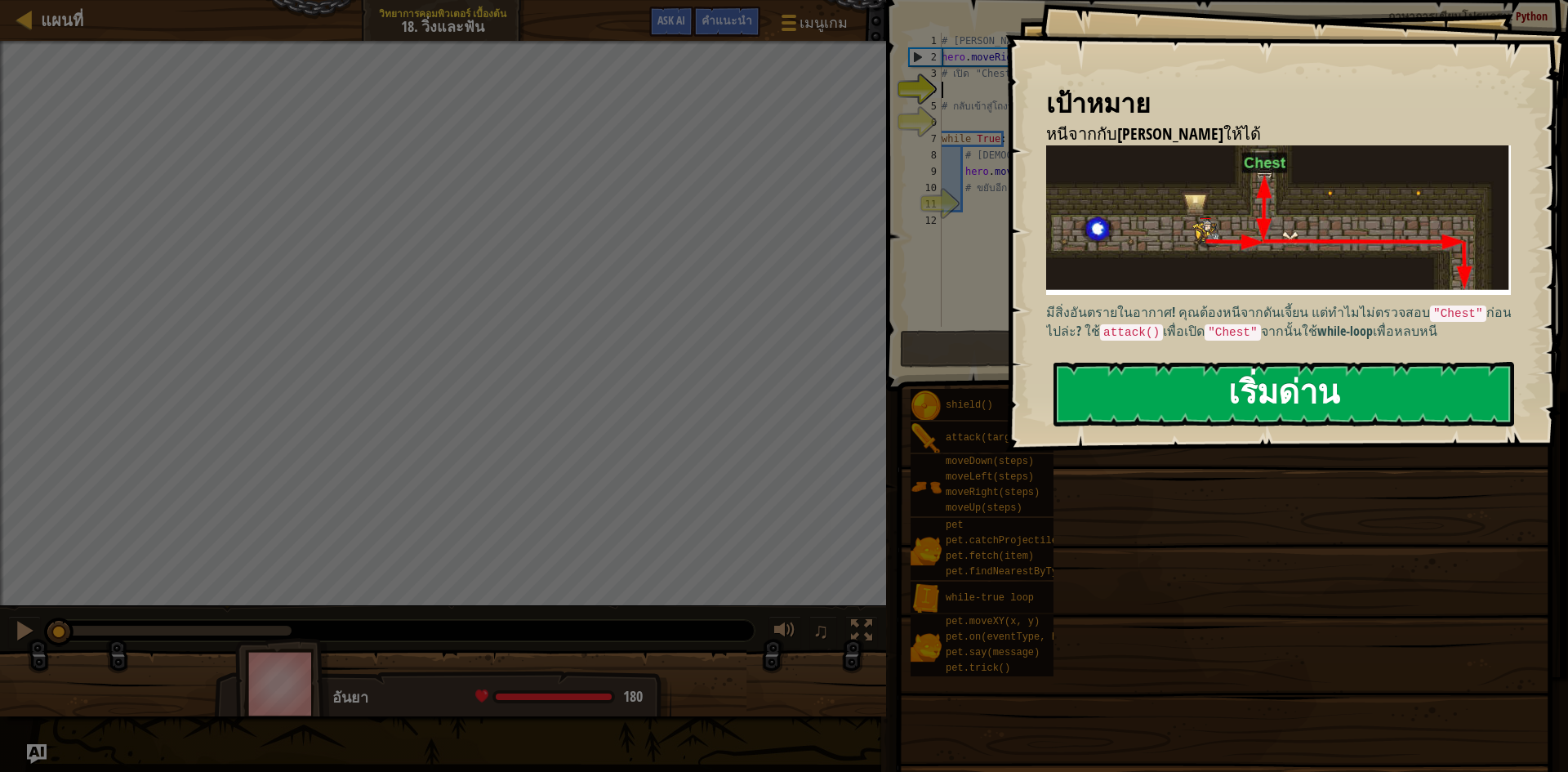
click at [1183, 402] on button "เริ่มด่าน" at bounding box center [1284, 394] width 461 height 64
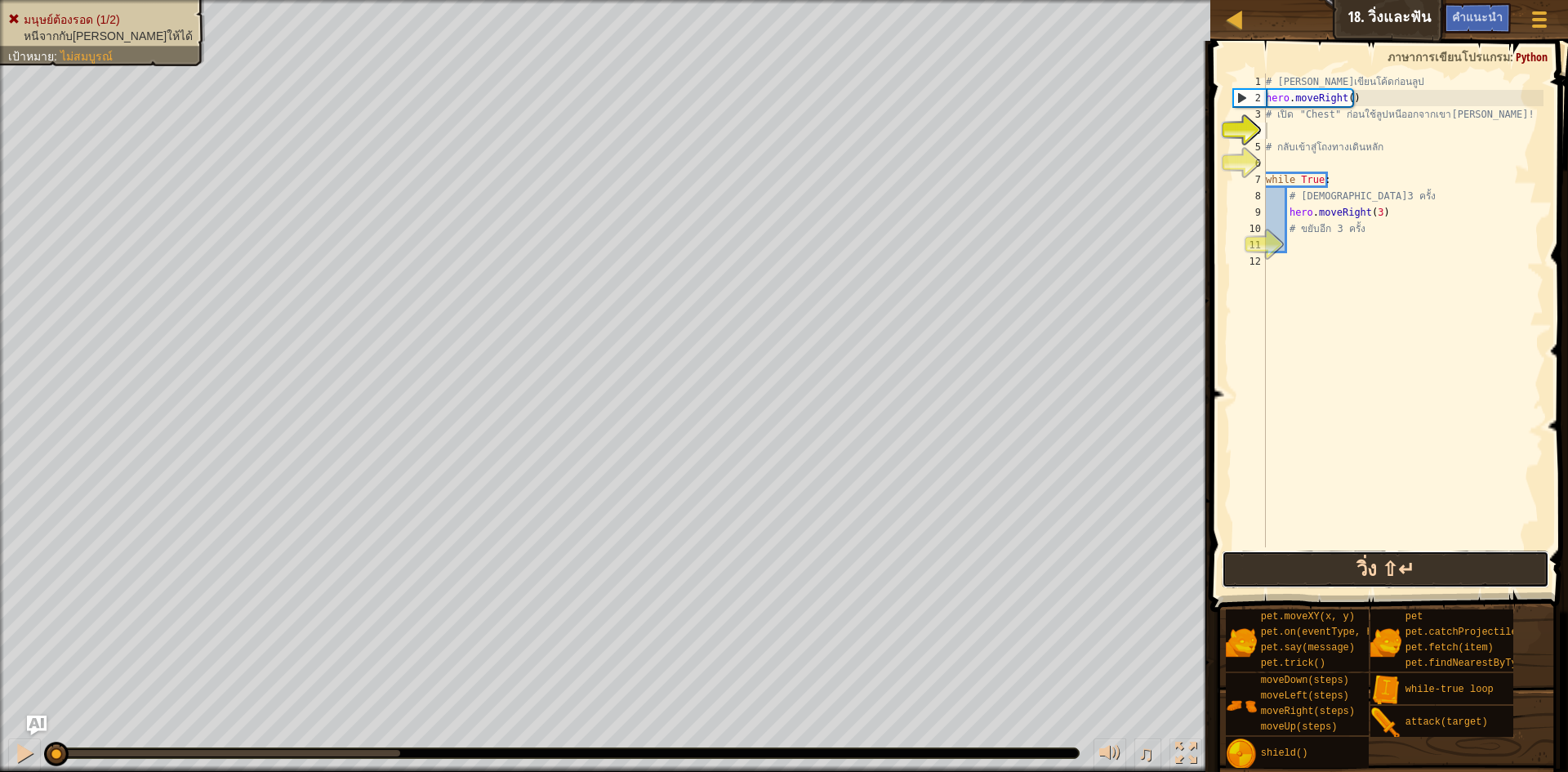
click at [1385, 573] on button "วิ่ง ⇧↵" at bounding box center [1385, 569] width 327 height 37
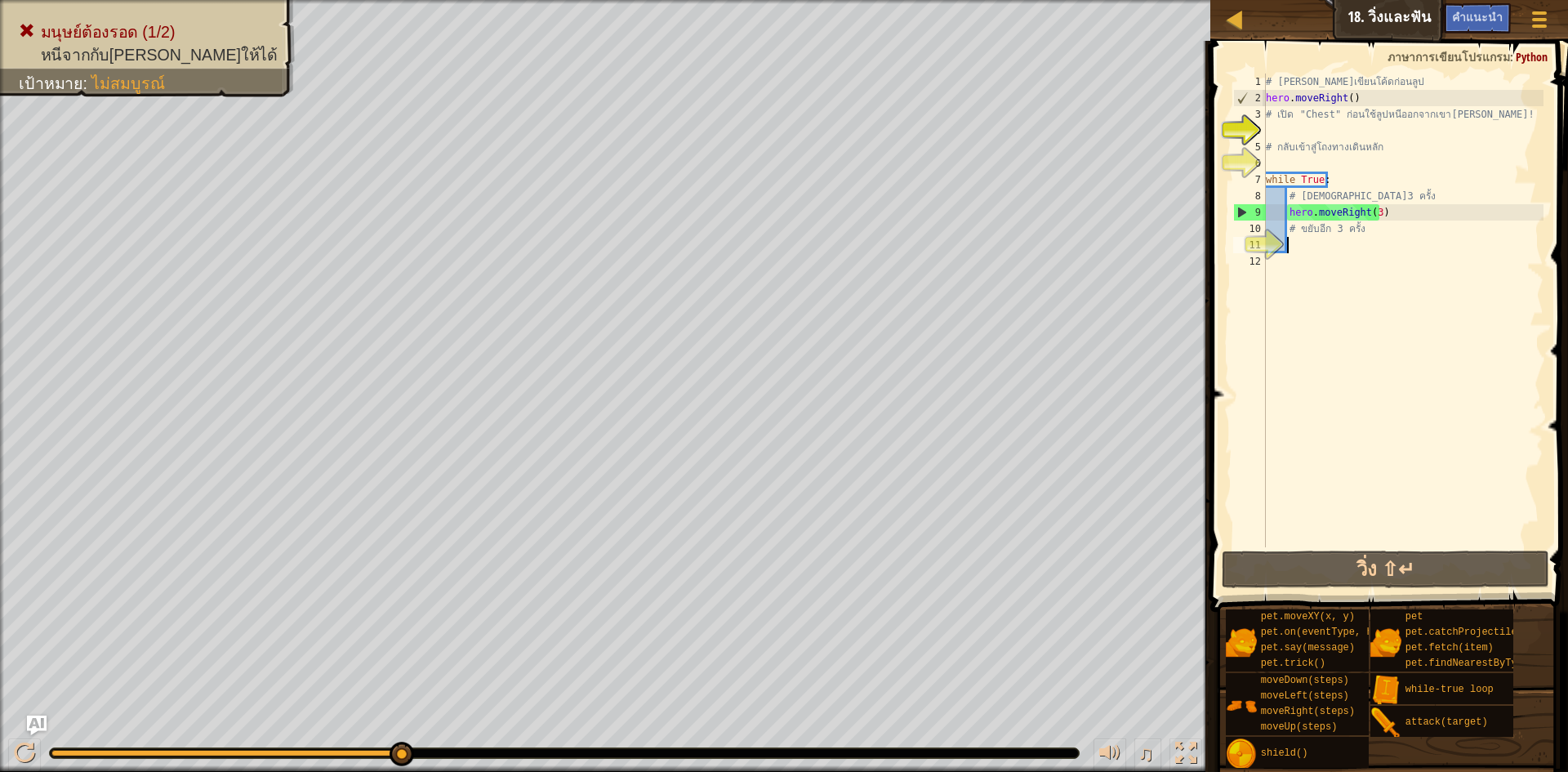
click at [1295, 243] on div "# [PERSON_NAME]เขียนโค้ดก่อนลูป hero . moveRight ( ) # เปิด "Chest" ก่อนใช้ลูปห…" at bounding box center [1404, 326] width 281 height 507
type textarea "h"
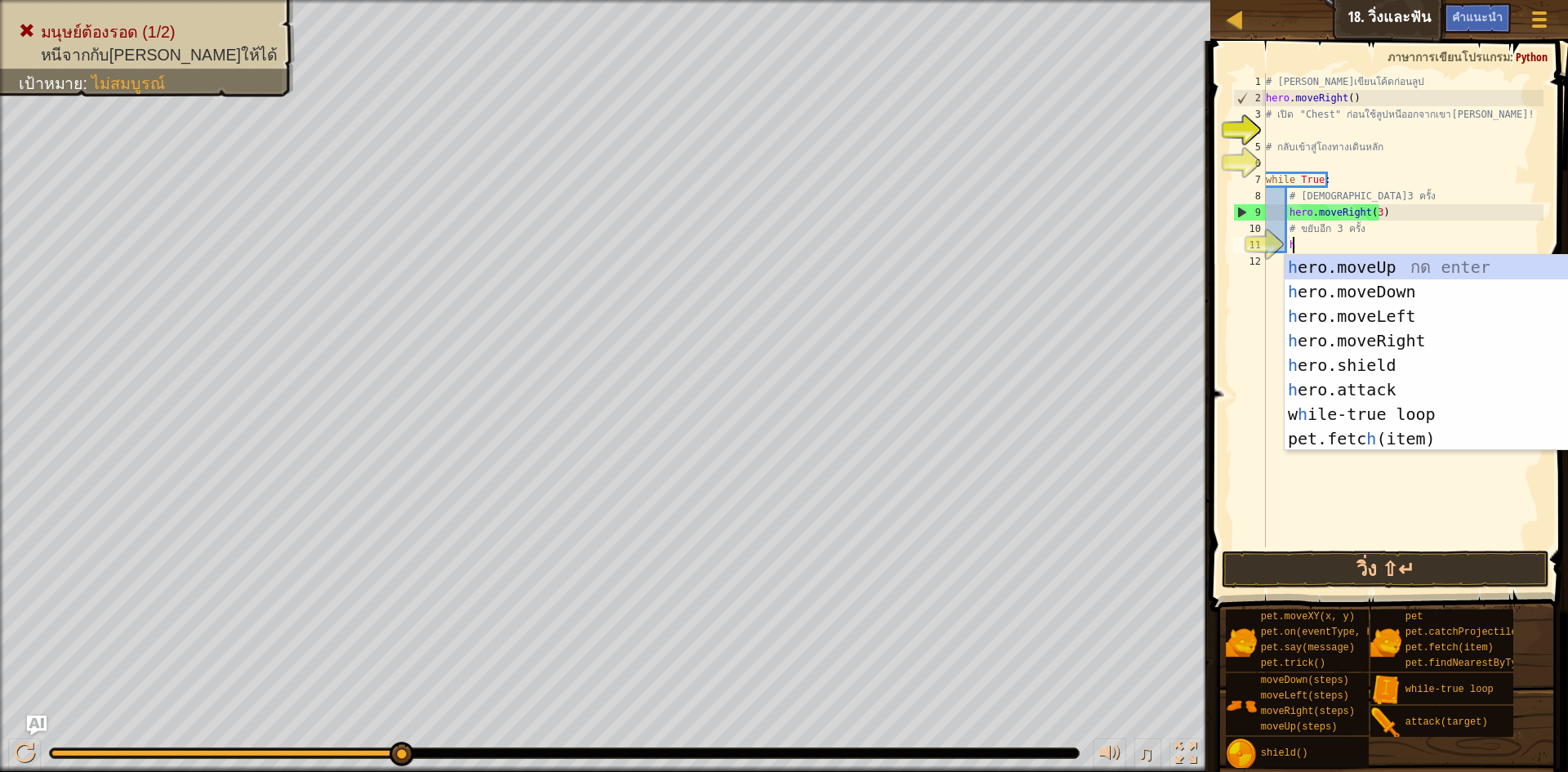
scroll to position [7, 2]
click at [1309, 290] on div "h ero.moveUp กด enter h ero.moveDown กด enter h ero.moveLeft กด enter h ero.mov…" at bounding box center [1432, 377] width 295 height 245
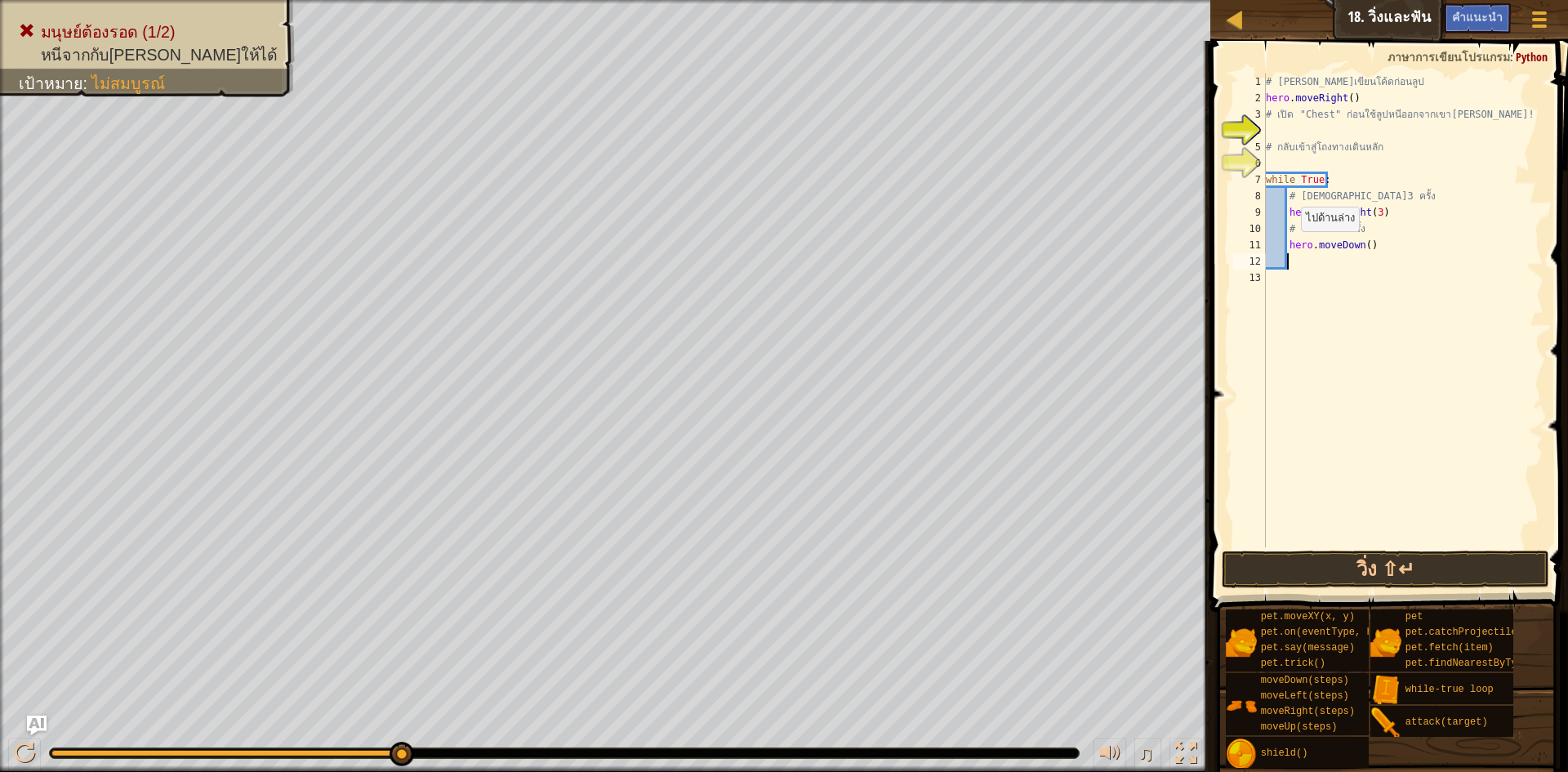
scroll to position [7, 1]
click at [1279, 564] on button "วิ่ง ⇧↵" at bounding box center [1385, 569] width 327 height 37
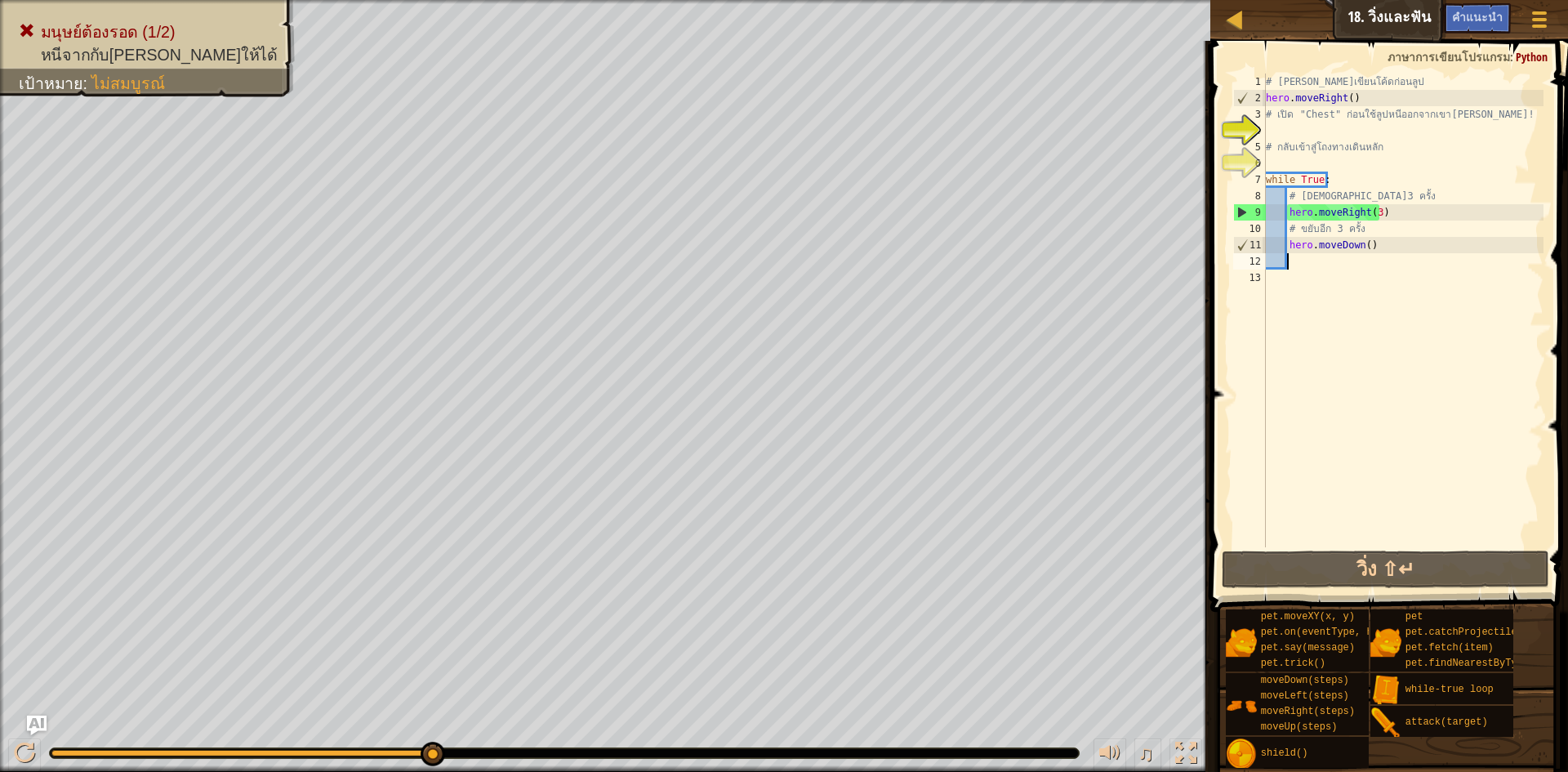
scroll to position [7, 2]
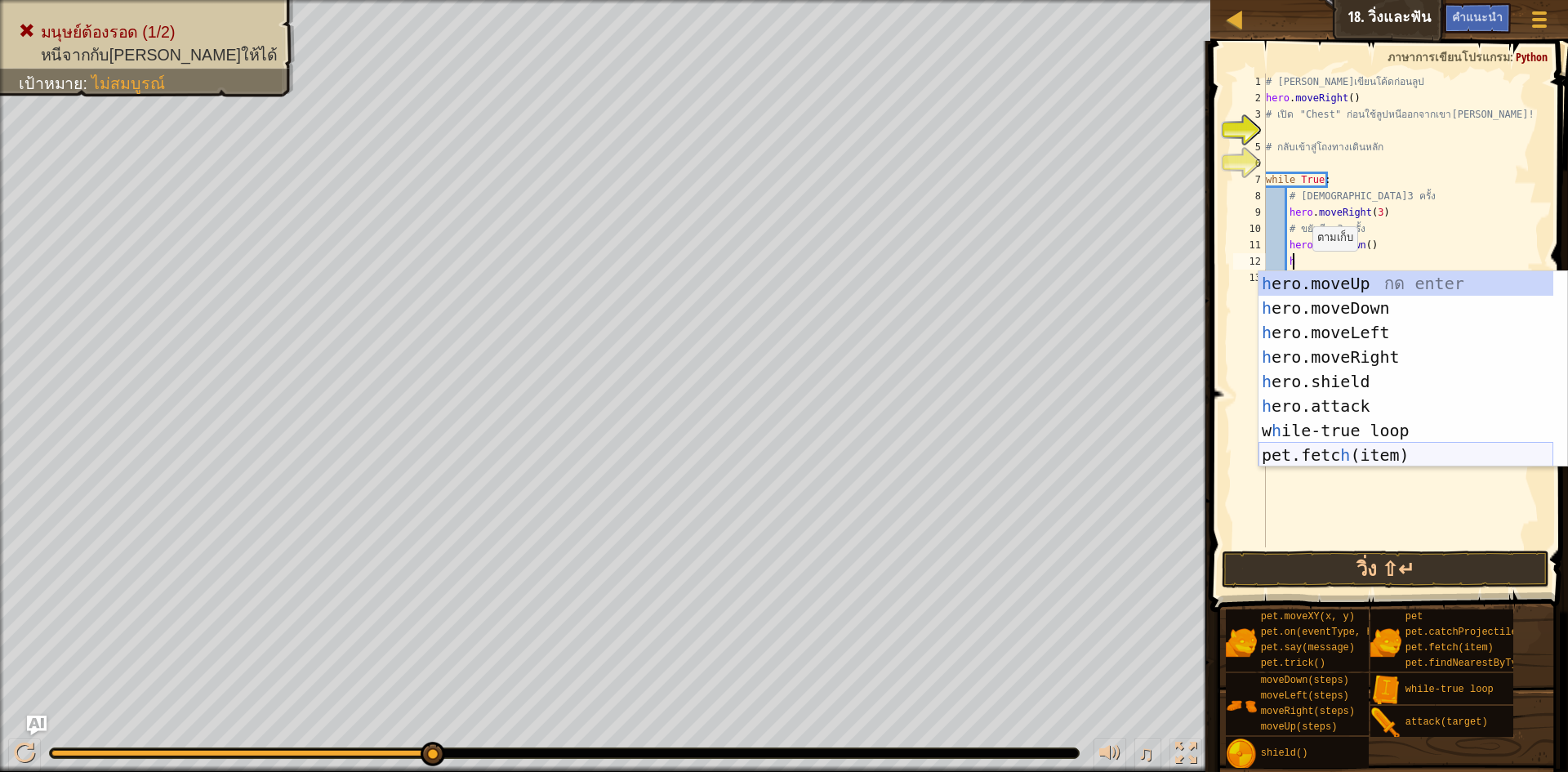
click at [1433, 459] on div "h ero.moveUp กด enter h ero.moveDown กด enter h ero.moveLeft กด enter h ero.mov…" at bounding box center [1406, 393] width 295 height 245
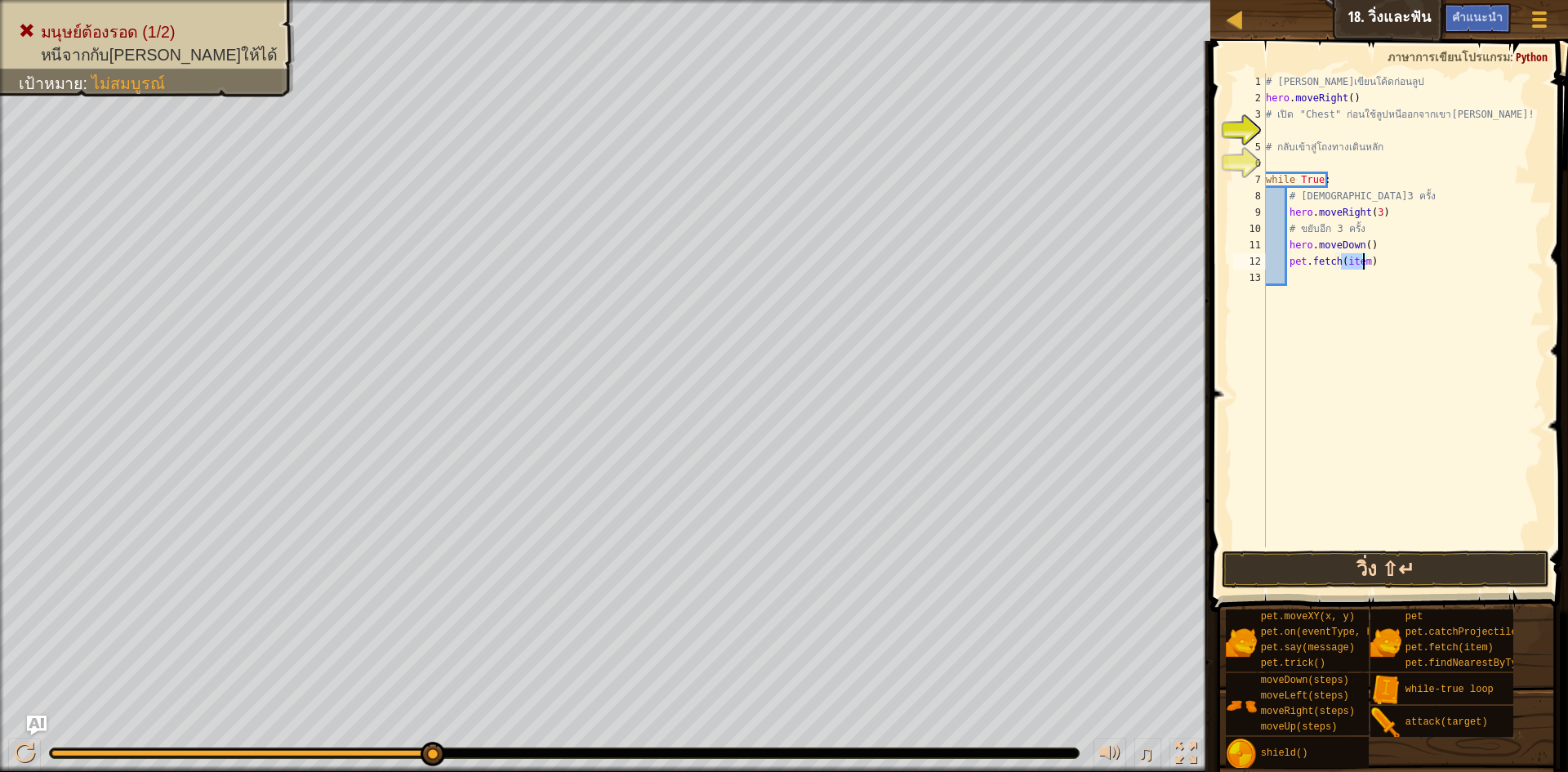
type textarea "pet.fetch(item)"
click at [1423, 569] on button "วิ่ง ⇧↵" at bounding box center [1385, 569] width 327 height 37
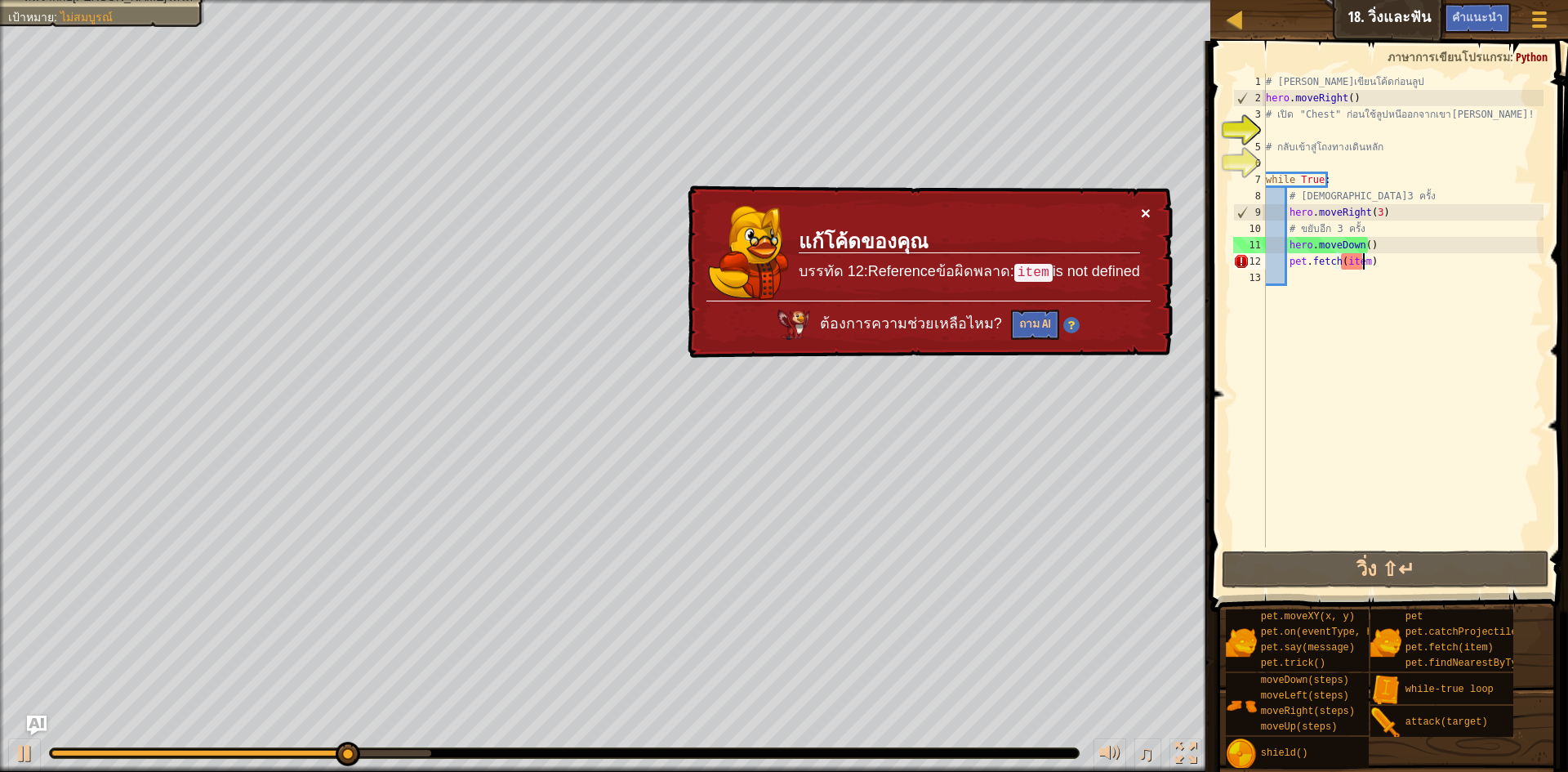
click at [1147, 206] on button "×" at bounding box center [1146, 212] width 10 height 17
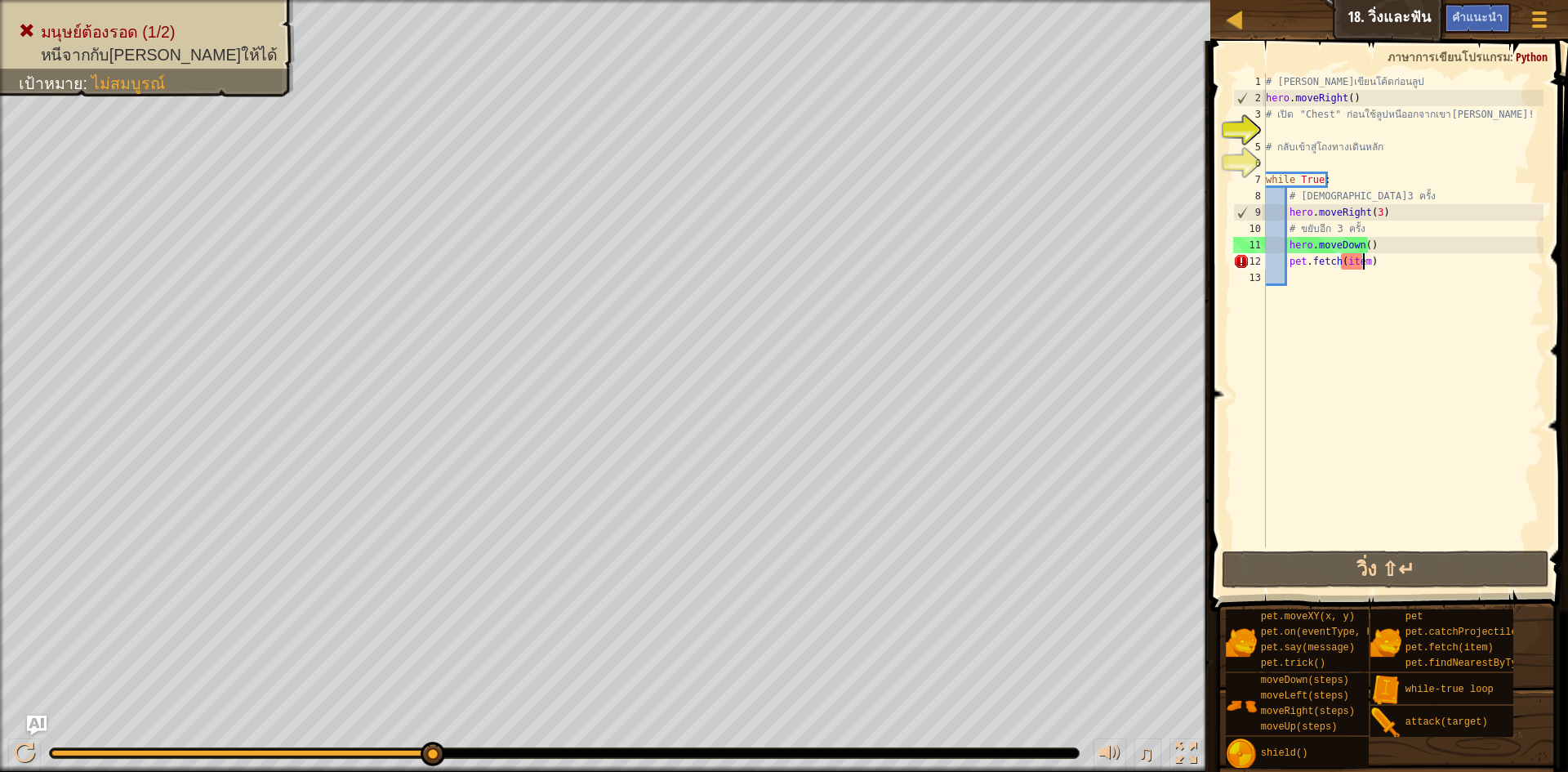
click at [1385, 269] on div "# [PERSON_NAME]เขียนโค้ดก่อนลูป hero . moveRight ( ) # เปิด "Chest" ก่อนใช้ลูปห…" at bounding box center [1404, 326] width 281 height 507
click at [1423, 264] on div "# [PERSON_NAME]เขียนโค้ดก่อนลูป hero . moveRight ( ) # เปิด "Chest" ก่อนใช้ลูปห…" at bounding box center [1404, 326] width 281 height 507
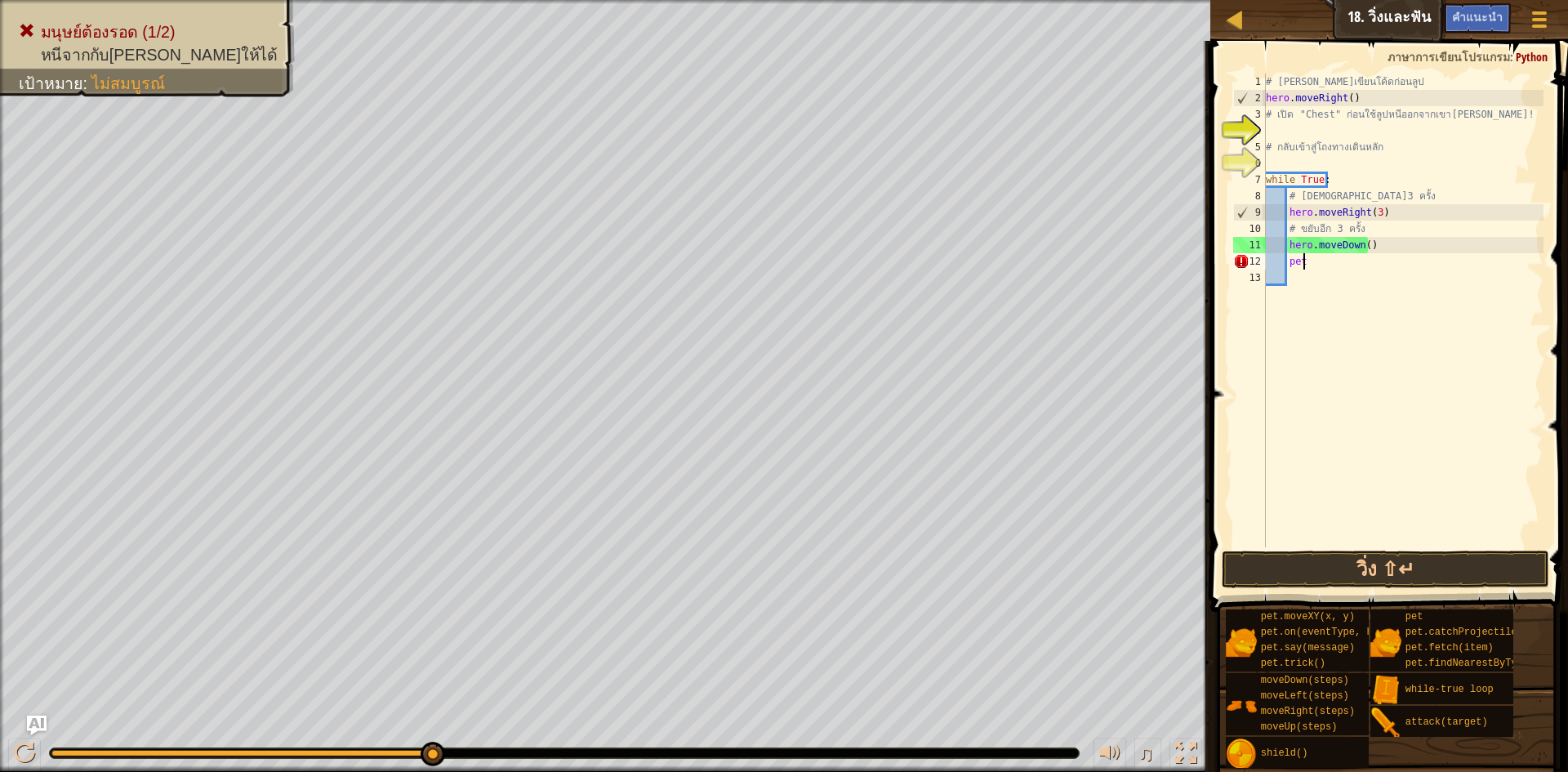
type textarea "p"
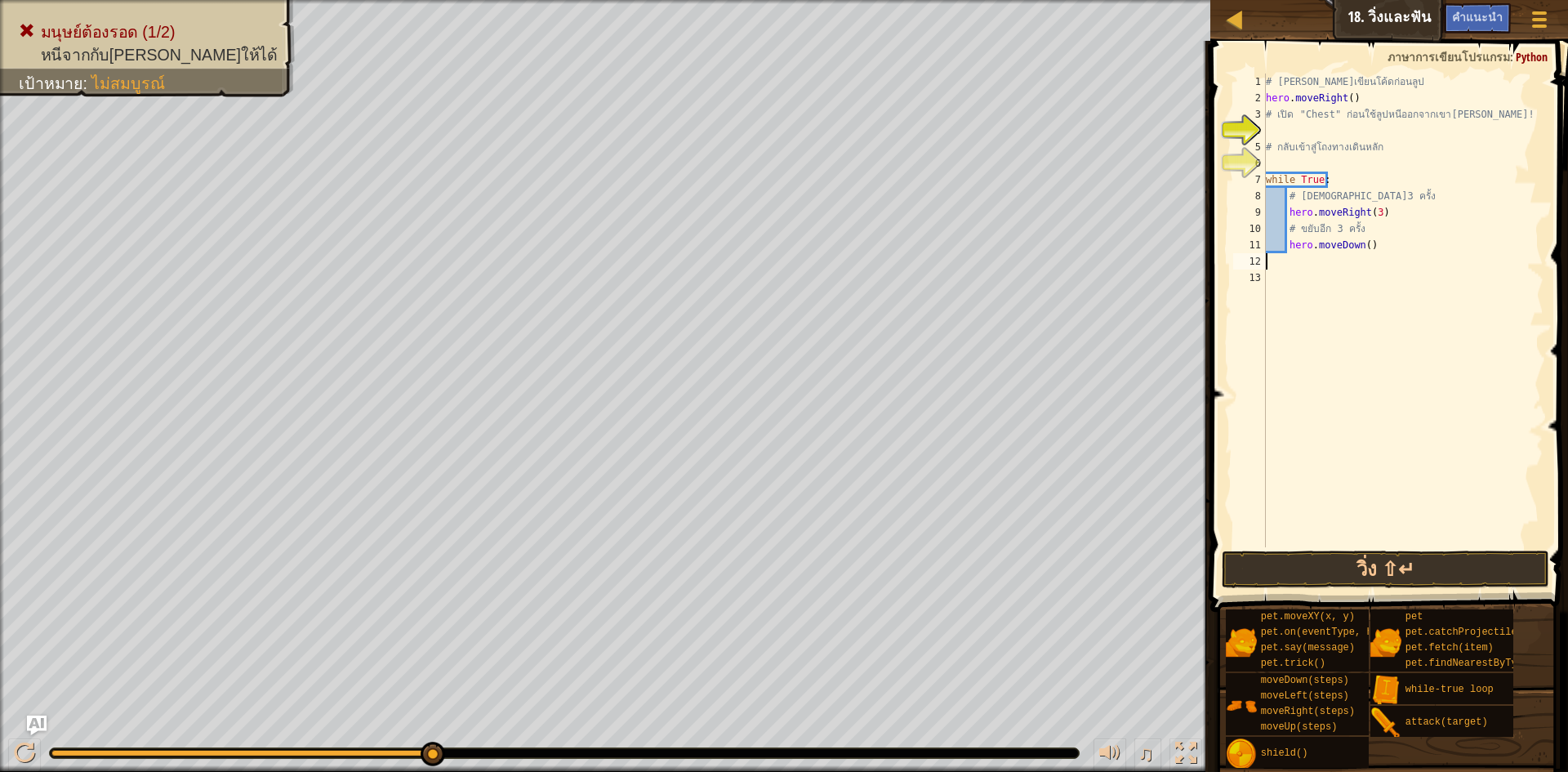
type textarea "h"
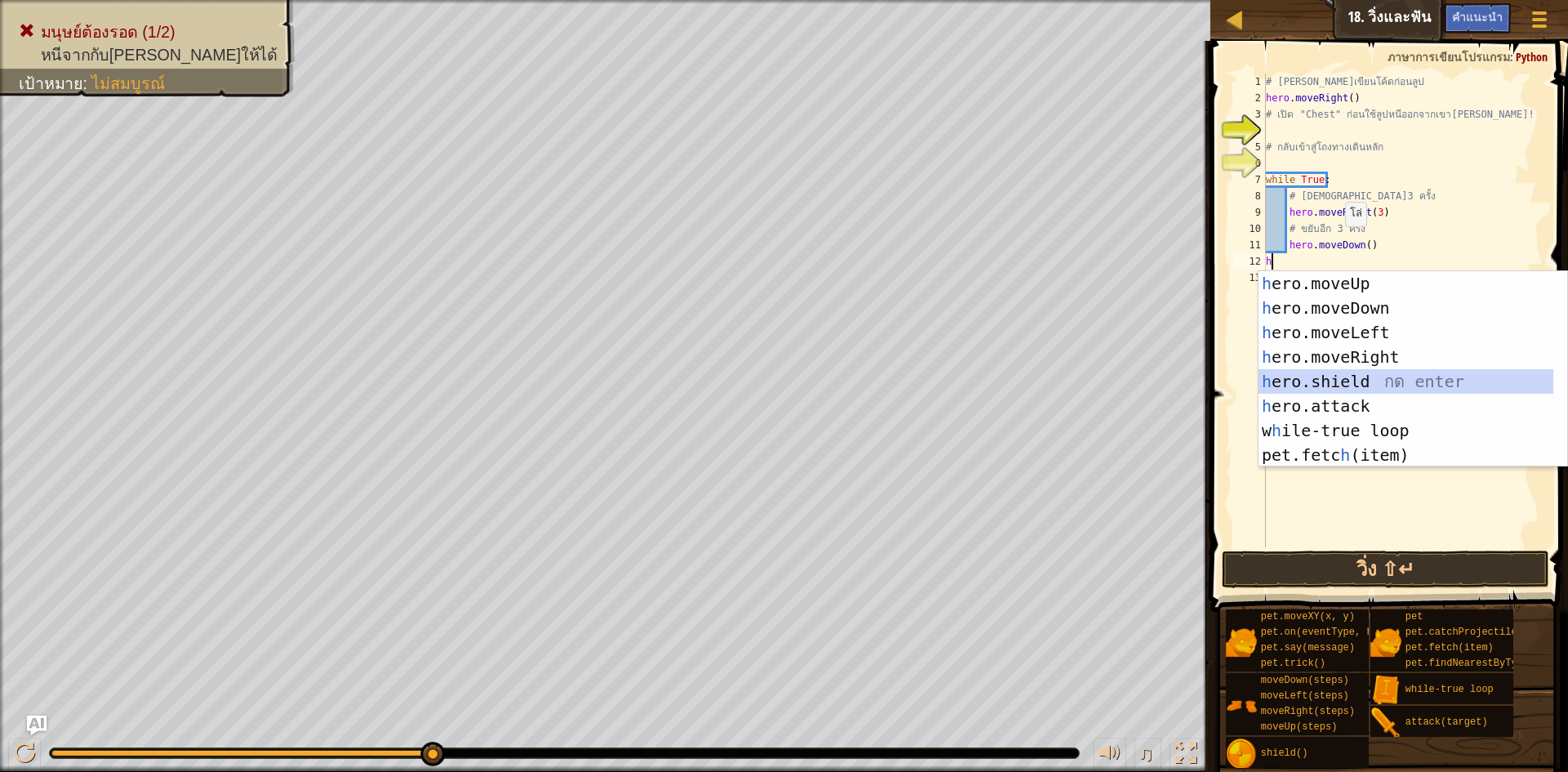
click at [1309, 379] on div "h ero.moveUp กด enter h ero.moveDown กด enter h ero.moveLeft กด enter h ero.mov…" at bounding box center [1406, 393] width 295 height 245
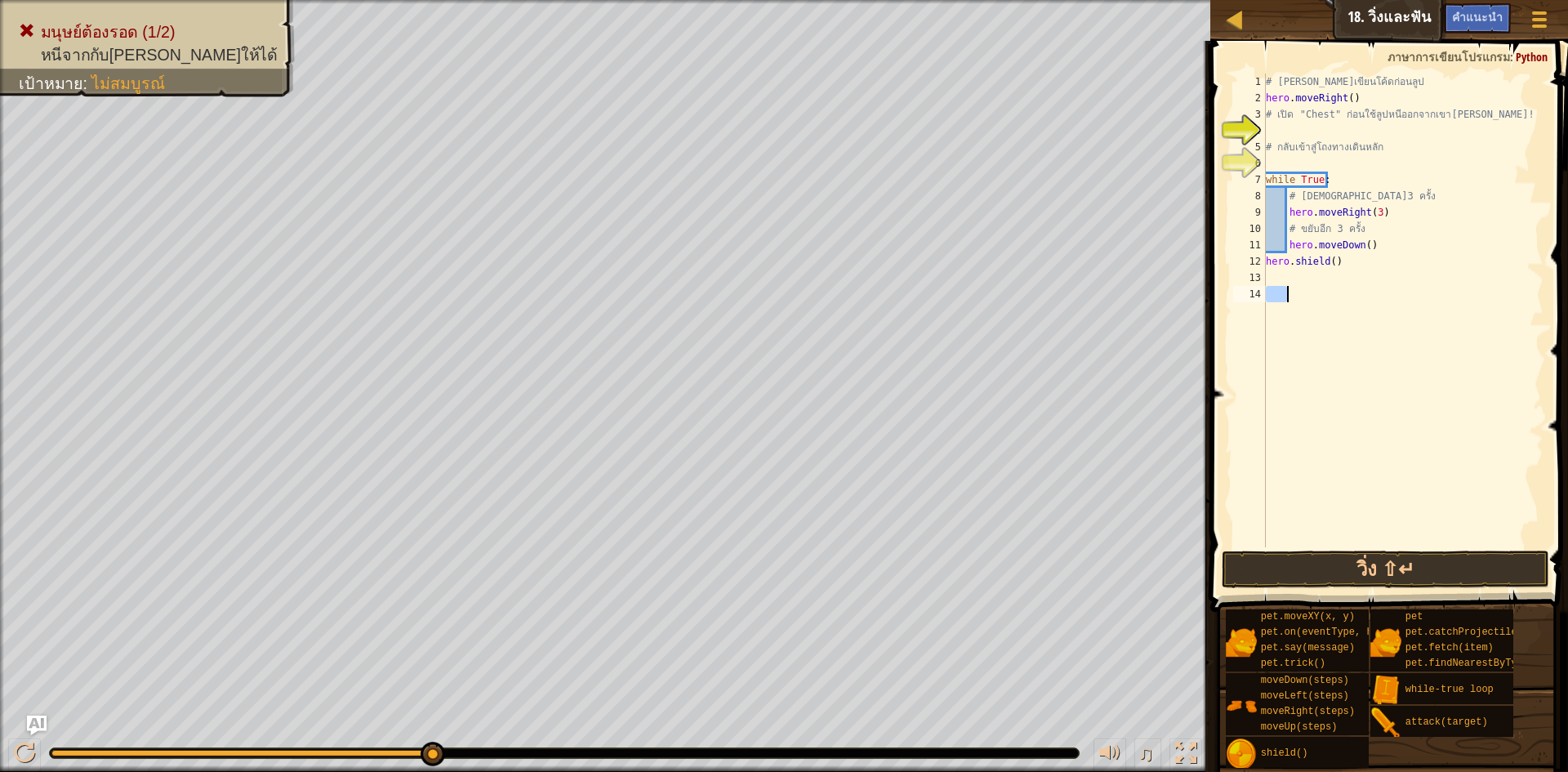
drag, startPoint x: 1259, startPoint y: 546, endPoint x: 1207, endPoint y: 522, distance: 57.3
click at [1449, 579] on button "วิ่ง ⇧↵" at bounding box center [1385, 569] width 327 height 37
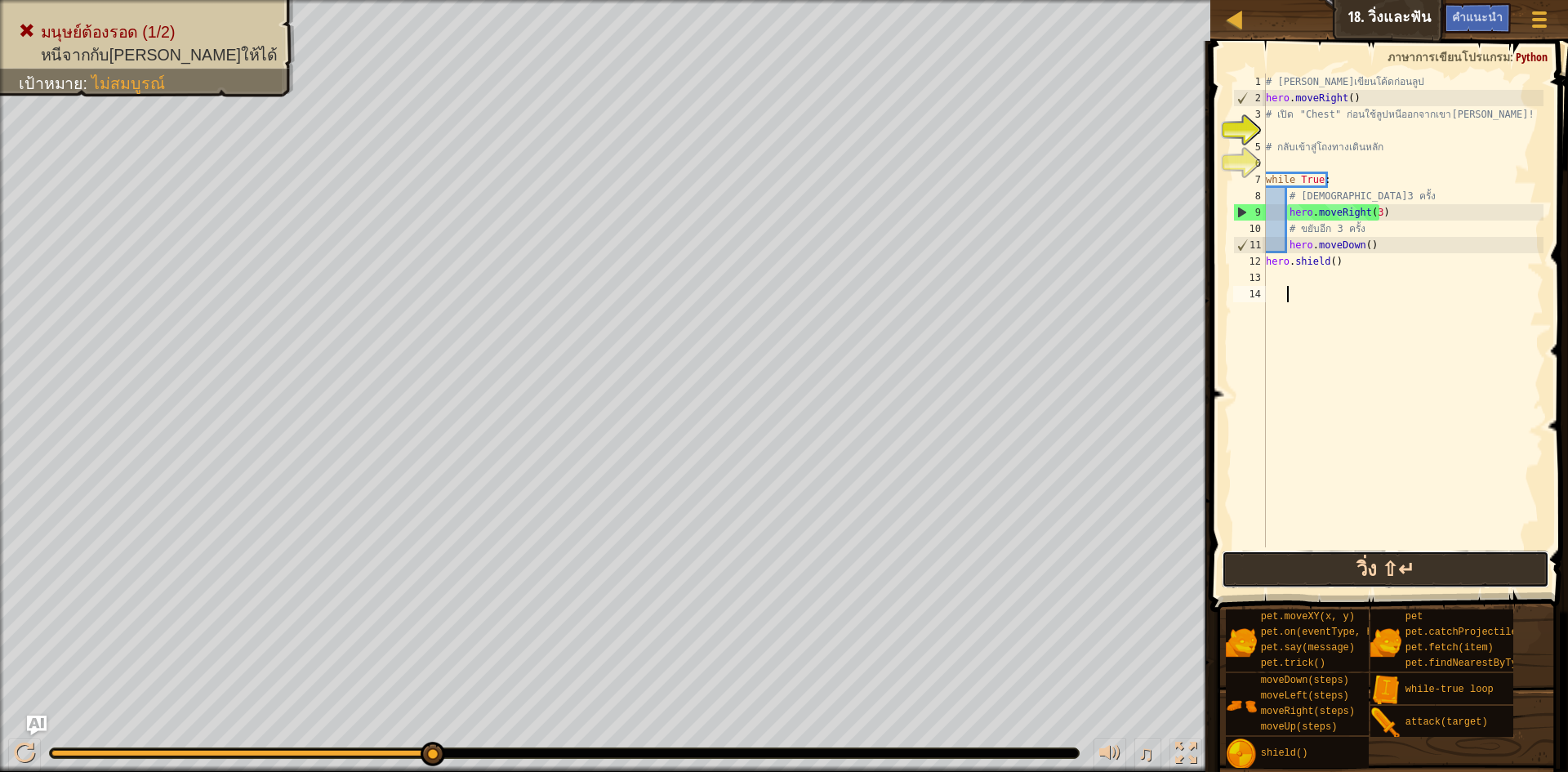
click at [1289, 554] on button "วิ่ง ⇧↵" at bounding box center [1385, 569] width 327 height 37
click at [1366, 212] on div "# [PERSON_NAME]เขียนโค้ดก่อนลูป hero . moveRight ( ) # เปิด "Chest" ก่อนใช้ลูปห…" at bounding box center [1404, 326] width 281 height 507
click at [1369, 240] on div "# [PERSON_NAME]เขียนโค้ดก่อนลูป hero . moveRight ( ) # เปิด "Chest" ก่อนใช้ลูปห…" at bounding box center [1404, 326] width 281 height 507
type textarea "hero.moveDown()"
drag, startPoint x: 1332, startPoint y: 596, endPoint x: 1334, endPoint y: 579, distance: 17.1
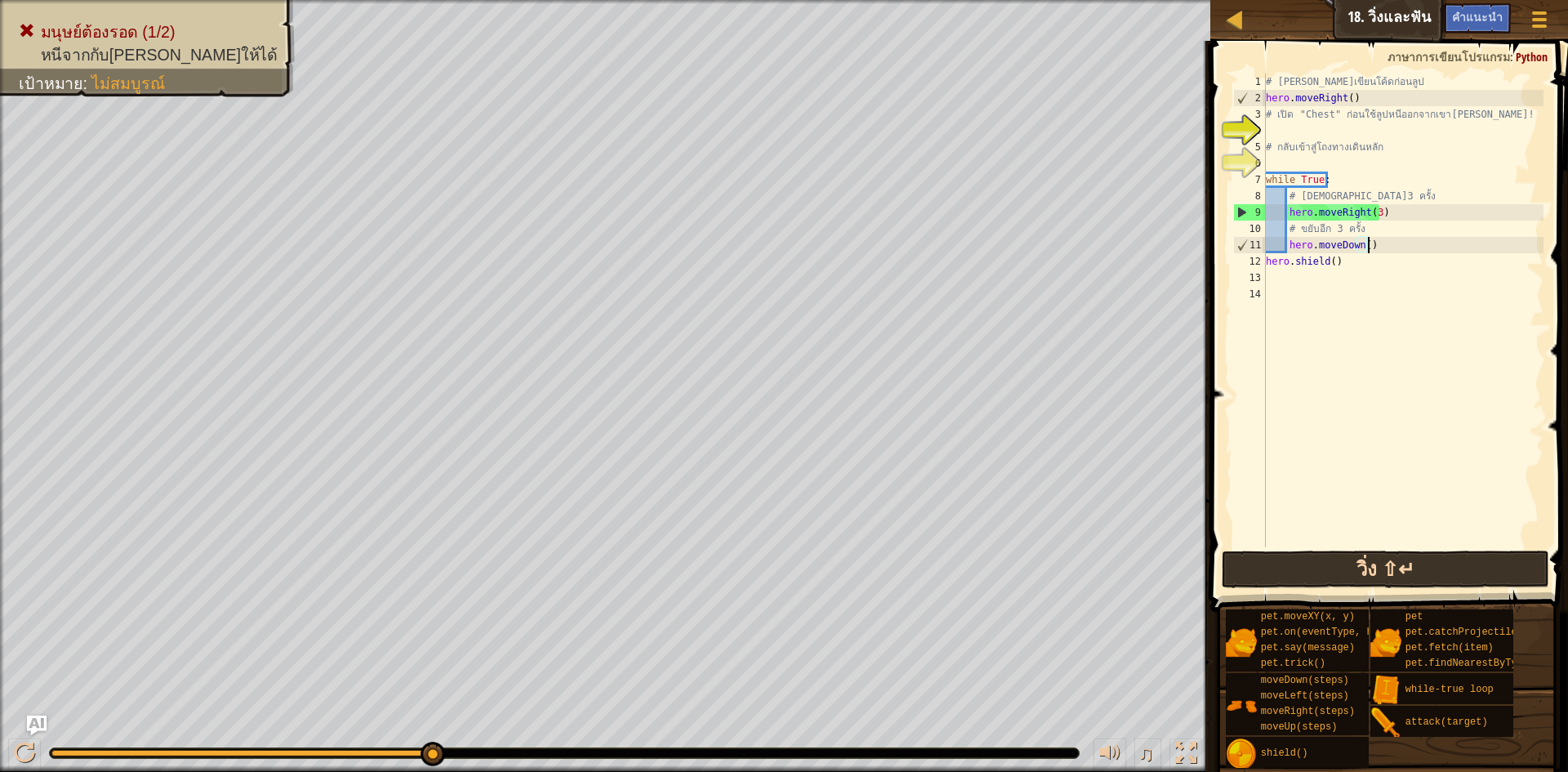
click at [1334, 589] on div "คำแนะนำ วิดีโอ hero.moveDown() 1 2 3 4 5 6 7 8 9 10 11 12 13 14 # [PERSON_NAME]…" at bounding box center [1386, 402] width 363 height 723
click at [1329, 557] on button "วิ่ง ⇧↵" at bounding box center [1385, 569] width 327 height 37
click at [1308, 275] on div "# [PERSON_NAME]เขียนโค้ดก่อนลูป hero . moveRight ( ) # เปิด "Chest" ก่อนใช้ลูปห…" at bounding box center [1404, 326] width 281 height 507
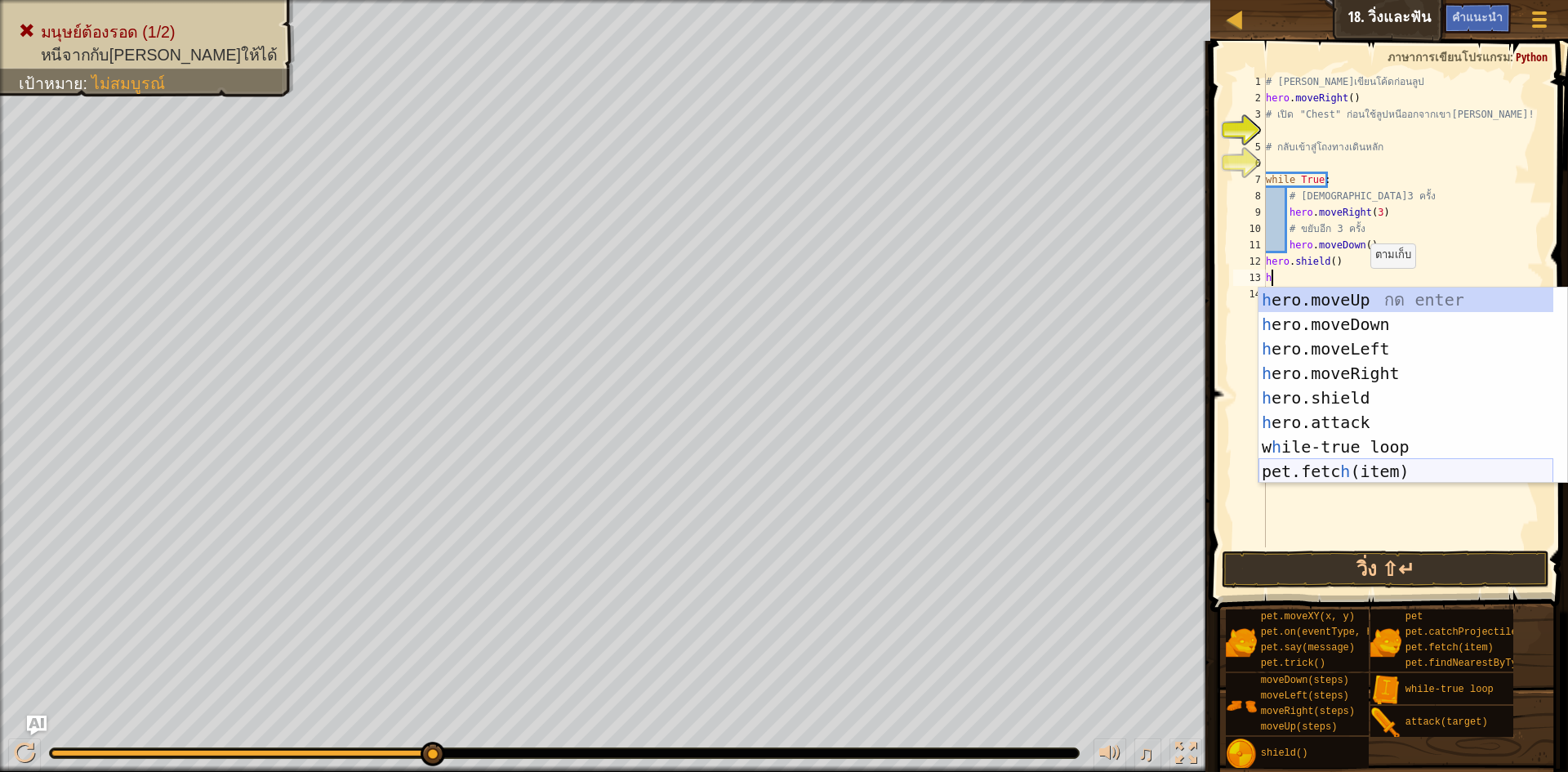
click at [1414, 480] on div "h ero.moveUp กด enter h ero.moveDown กด enter h ero.moveLeft กด enter h ero.mov…" at bounding box center [1406, 410] width 295 height 245
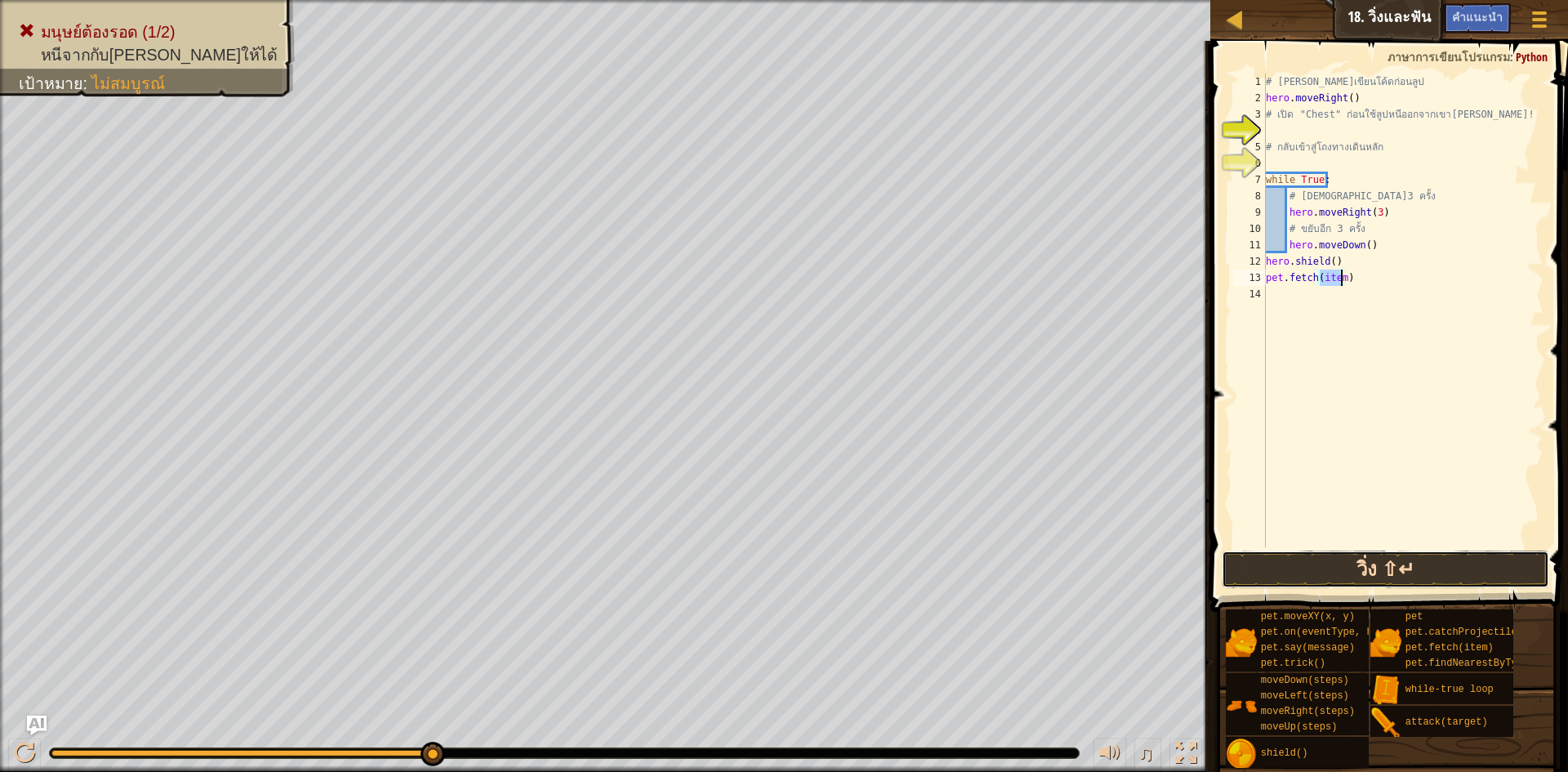
click at [1423, 575] on button "วิ่ง ⇧↵" at bounding box center [1385, 569] width 327 height 37
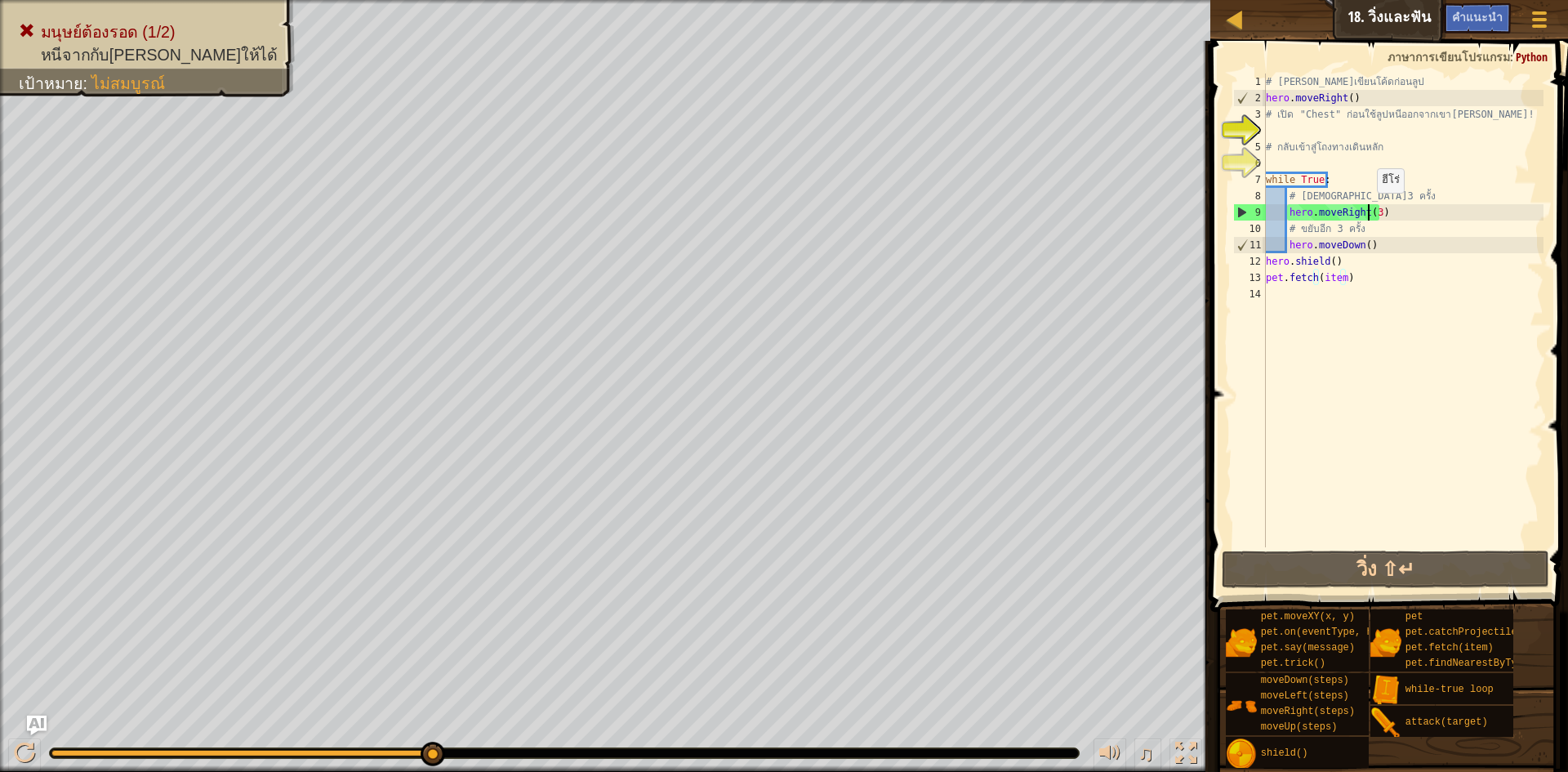
click at [1369, 209] on div "# [PERSON_NAME]เขียนโค้ดก่อนลูป hero . moveRight ( ) # เปิด "Chest" ก่อนใช้ลูปห…" at bounding box center [1404, 326] width 281 height 507
click at [1371, 213] on div "# [PERSON_NAME]เขียนโค้ดก่อนลูป hero . moveRight ( ) # เปิด "Chest" ก่อนใช้ลูปห…" at bounding box center [1404, 326] width 281 height 507
click at [1341, 301] on div "# [PERSON_NAME]เขียนโค้ดก่อนลูป hero . moveRight ( ) # เปิด "Chest" ก่อนใช้ลูปห…" at bounding box center [1404, 326] width 281 height 507
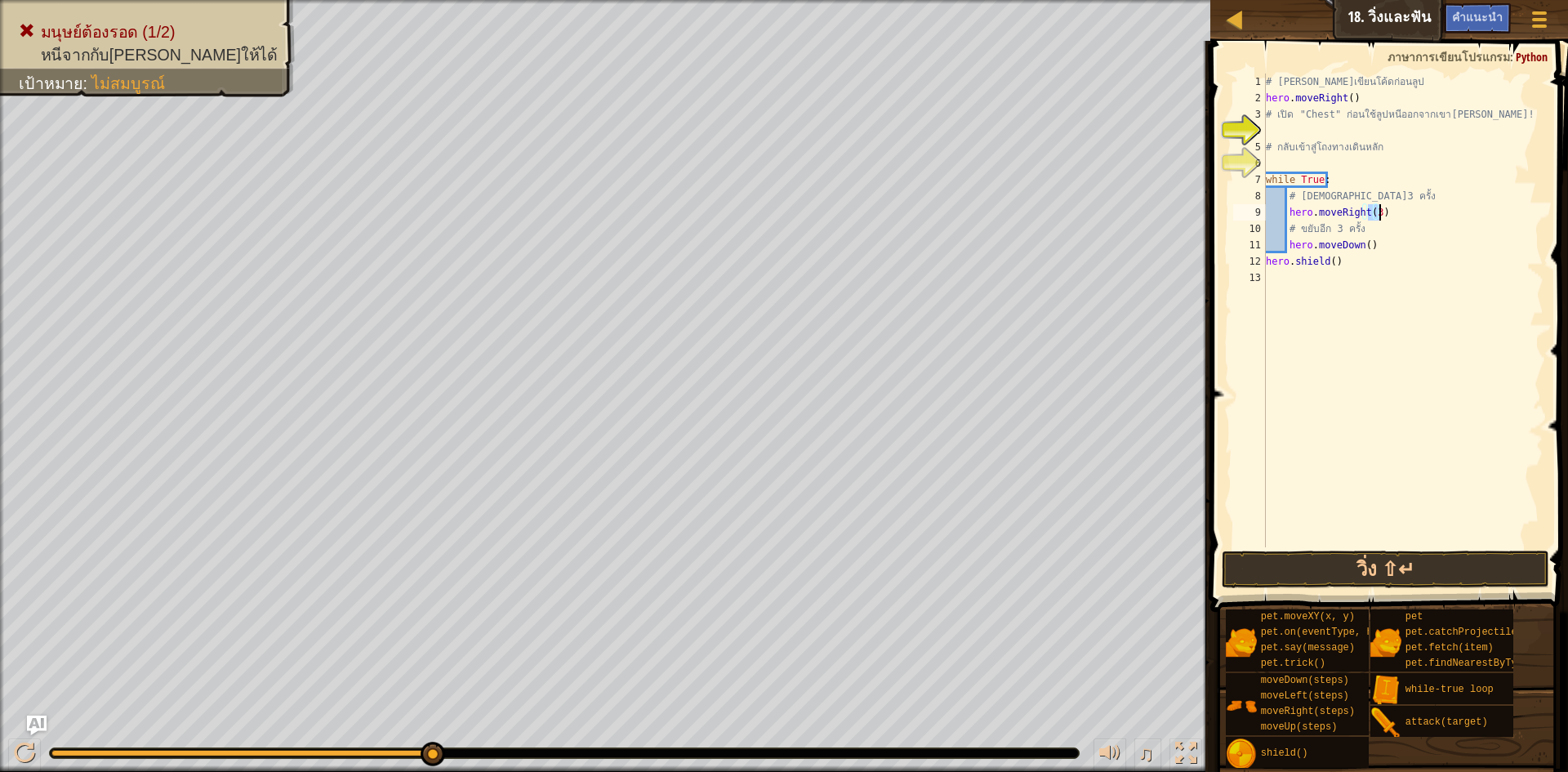
drag, startPoint x: 1368, startPoint y: 208, endPoint x: 1380, endPoint y: 212, distance: 12.6
click at [1380, 212] on div "# [PERSON_NAME]เขียนโค้ดก่อนลูป hero . moveRight ( ) # เปิด "Chest" ก่อนใช้ลูปห…" at bounding box center [1404, 326] width 281 height 507
click at [1371, 209] on div "# [PERSON_NAME]เขียนโค้ดก่อนลูป hero . moveRight ( ) # เปิด "Chest" ก่อนใช้ลูปห…" at bounding box center [1404, 310] width 281 height 474
type textarea "hero.moveRight3)"
drag, startPoint x: 1383, startPoint y: 209, endPoint x: 1287, endPoint y: 217, distance: 96.3
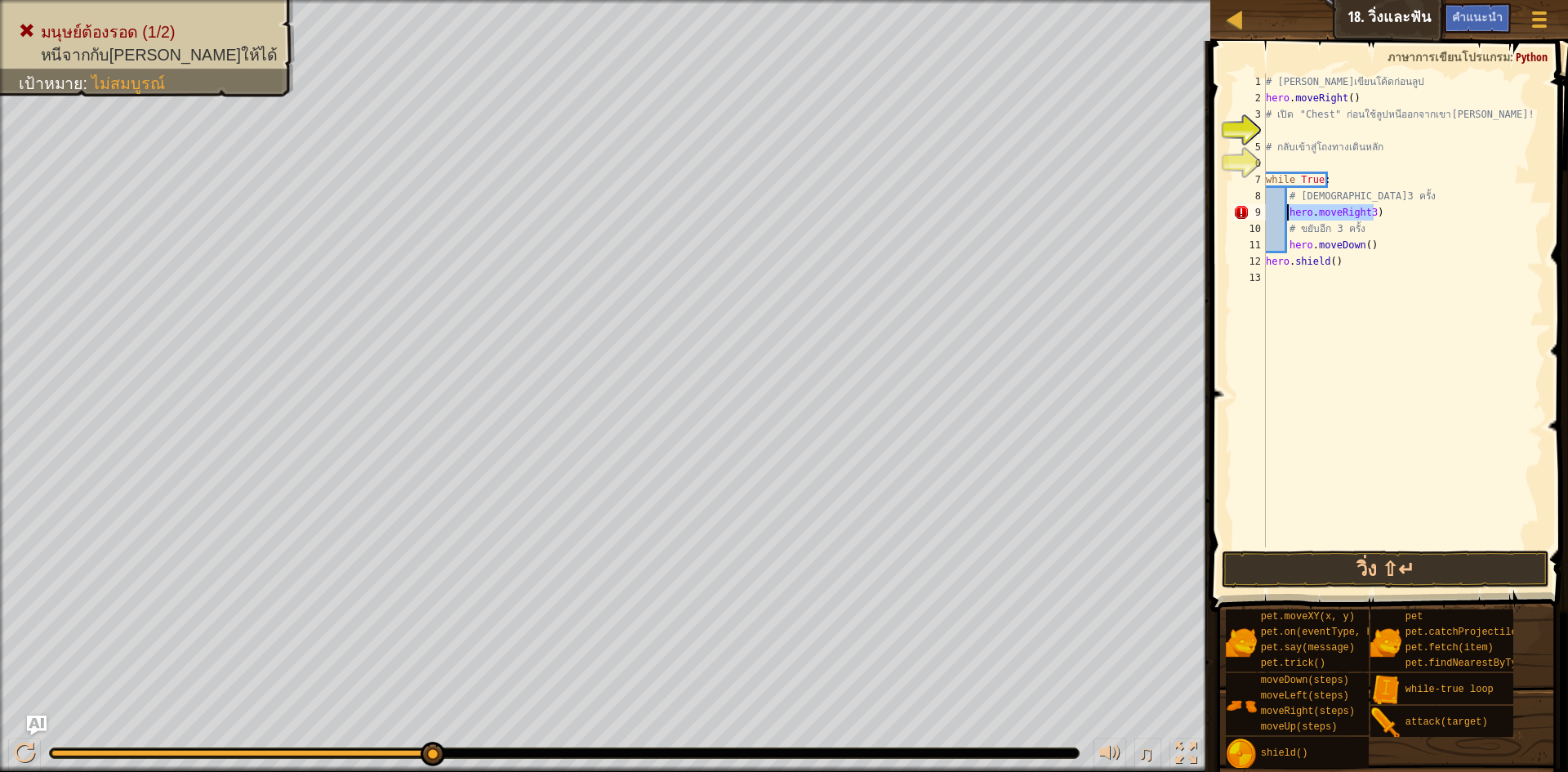
click at [1287, 217] on div "# [PERSON_NAME]เขียนโค้ดก่อนลูป hero . moveRight ( ) # เปิด "Chest" ก่อนใช้ลูปห…" at bounding box center [1404, 326] width 281 height 507
type textarea "h"
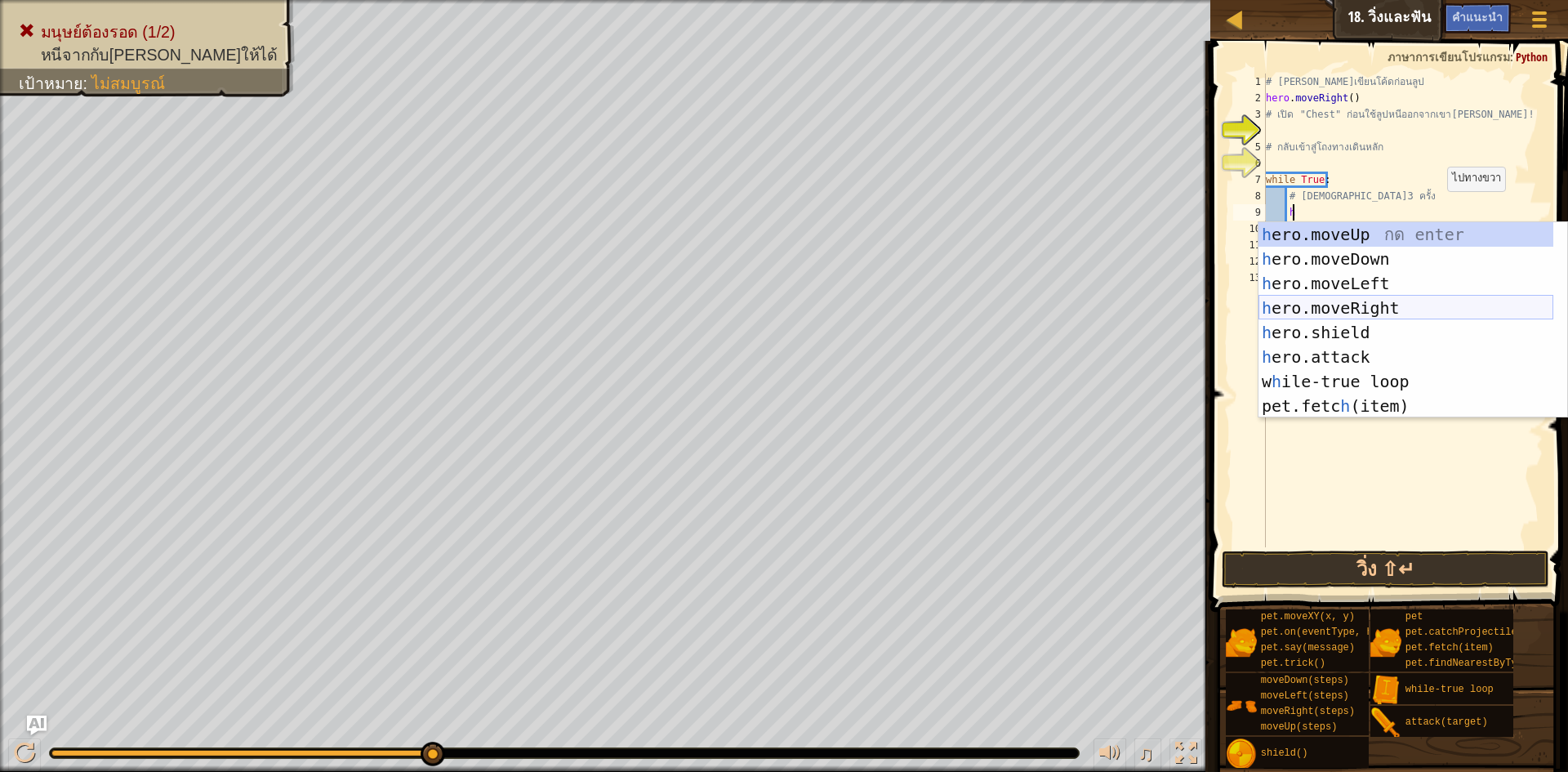
click at [1387, 310] on div "h ero.moveUp กด enter h ero.moveDown กด enter h ero.moveLeft กด enter h ero.mov…" at bounding box center [1406, 345] width 295 height 245
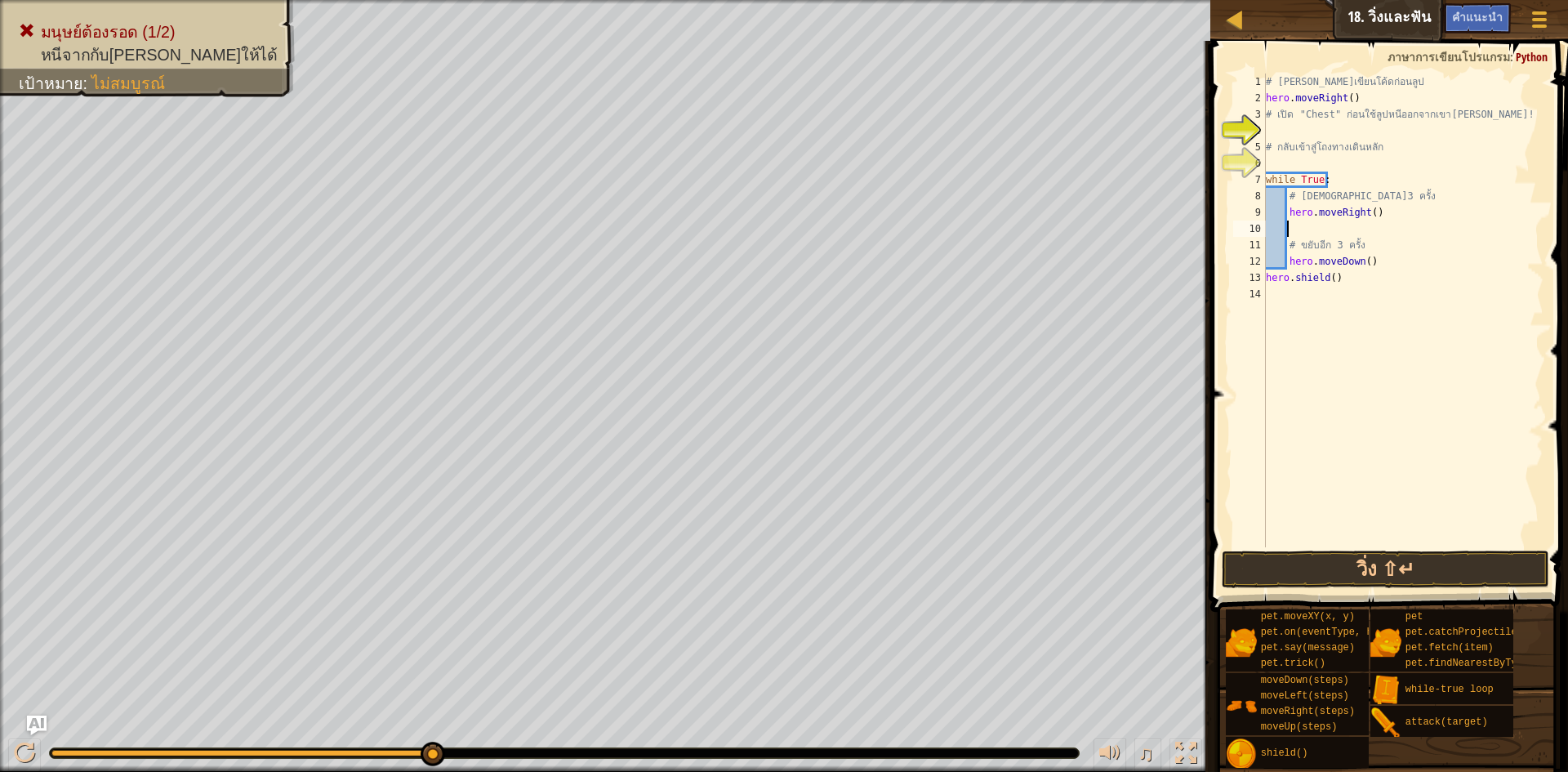
scroll to position [7, 1]
click at [1367, 212] on div "# [PERSON_NAME]เขียนโค้ดก่อนลูป hero . moveRight ( ) # เปิด "Chest" ก่อนใช้ลูปห…" at bounding box center [1404, 326] width 281 height 507
type textarea "hero.moveRight()"
click at [1363, 217] on div "# [PERSON_NAME]เขียนโค้ดก่อนลูป hero . moveRight ( ) # เปิด "Chest" ก่อนใช้ลูปห…" at bounding box center [1404, 326] width 281 height 507
click at [1367, 215] on div "# [PERSON_NAME]เขียนโค้ดก่อนลูป hero . moveRight ( ) # เปิด "Chest" ก่อนใช้ลูปห…" at bounding box center [1404, 326] width 281 height 507
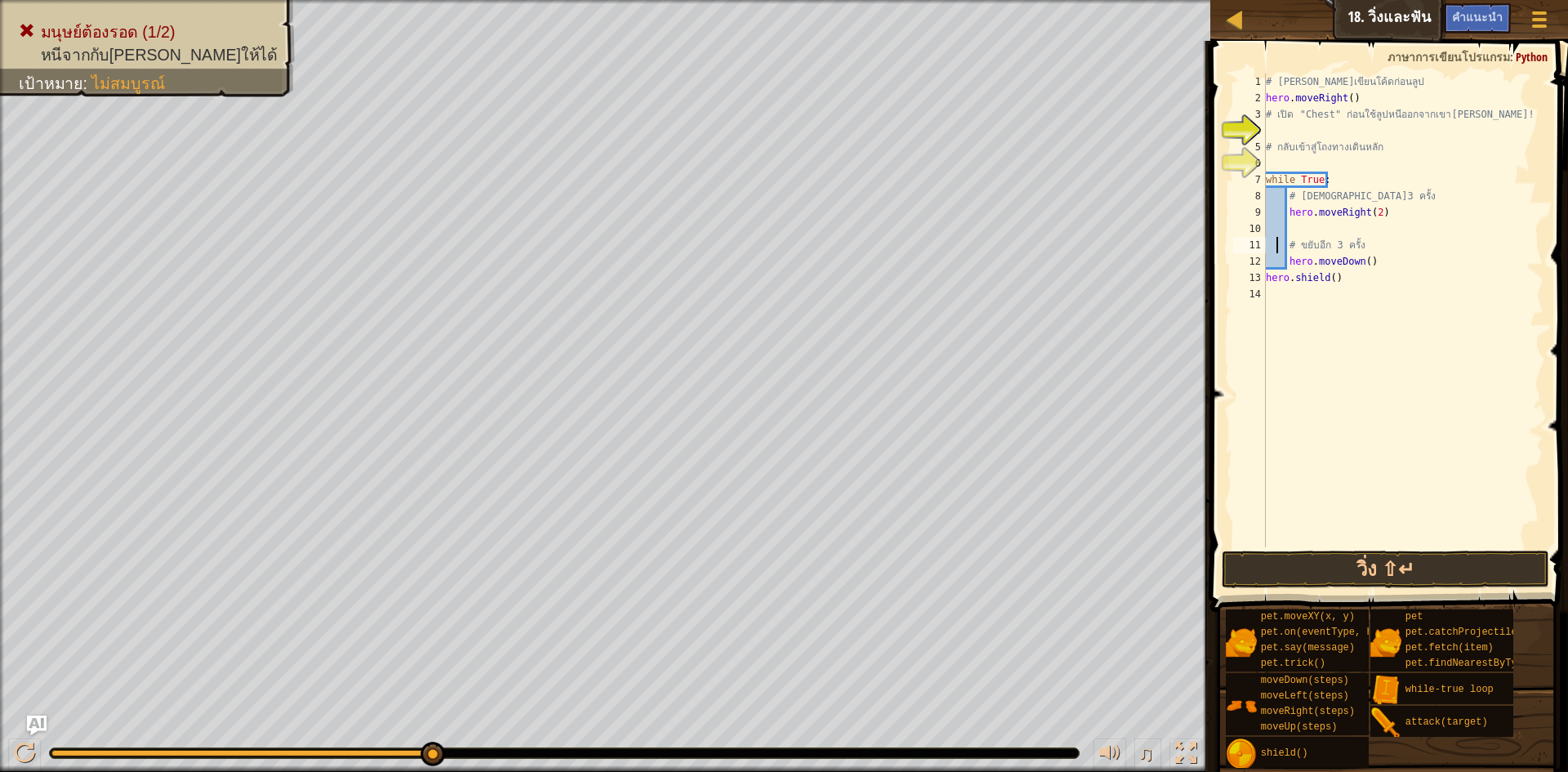
click at [1278, 243] on div "# [PERSON_NAME]เขียนโค้ดก่อนลูป hero . moveRight ( ) # เปิด "Chest" ก่อนใช้ลูปห…" at bounding box center [1404, 326] width 281 height 507
drag, startPoint x: 1331, startPoint y: 562, endPoint x: 1340, endPoint y: 568, distance: 10.8
click at [1338, 568] on div "# ขยับอีก 3 ครั้ง 1 2 3 4 5 6 7 8 9 10 11 12 13 # [PERSON_NAME]เขียนโค้ดก่อนลูป…" at bounding box center [1386, 358] width 363 height 619
click at [1342, 568] on button "วิ่ง ⇧↵" at bounding box center [1385, 569] width 327 height 37
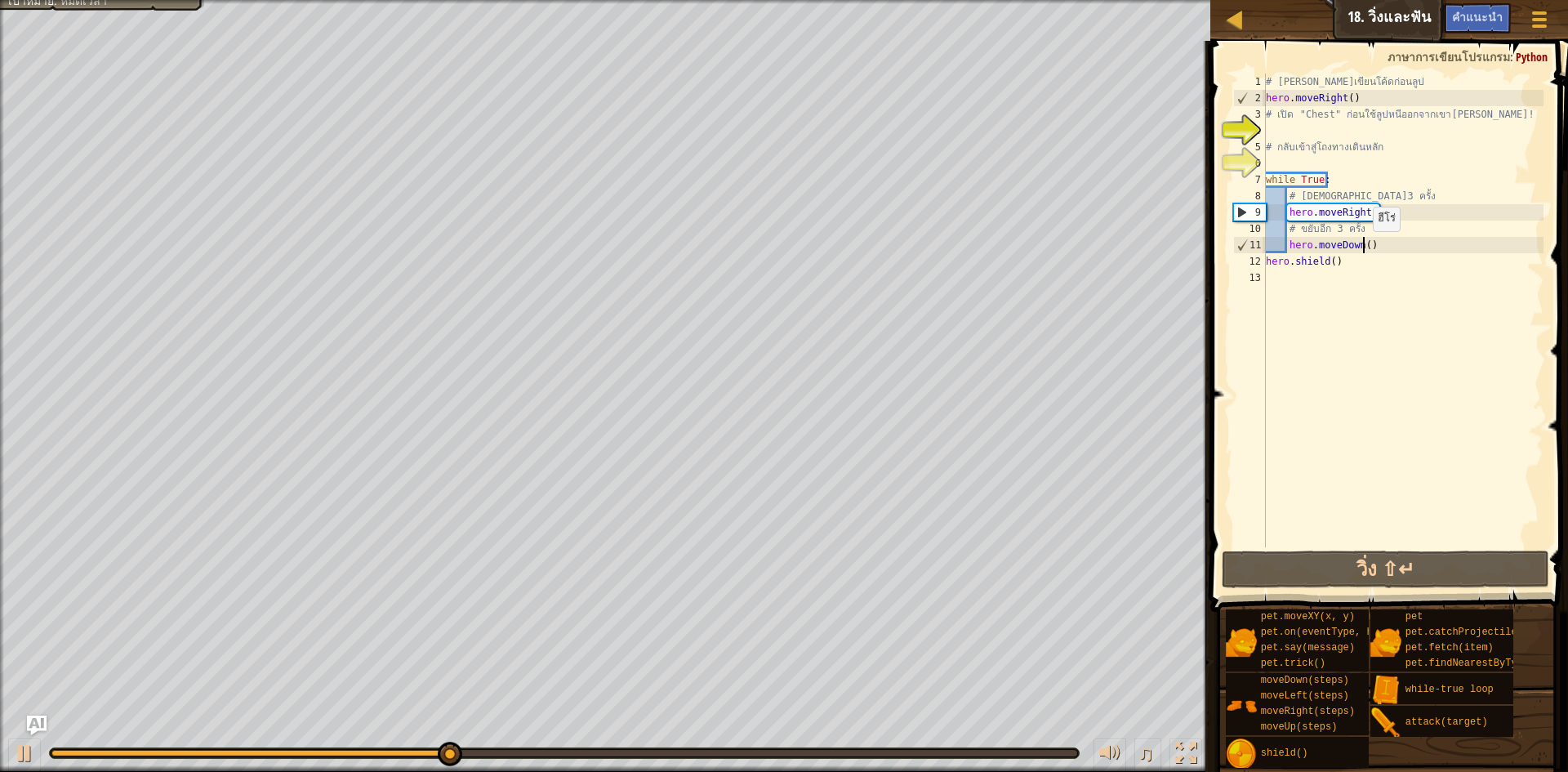
click at [1365, 248] on div "# [PERSON_NAME]เขียนโค้ดก่อนลูป hero . moveRight ( ) # เปิด "Chest" ก่อนใช้ลูปห…" at bounding box center [1404, 326] width 281 height 507
drag, startPoint x: 1360, startPoint y: 246, endPoint x: 1338, endPoint y: 264, distance: 28.4
click at [1338, 264] on div "# [PERSON_NAME]เขียนโค้ดก่อนลูป hero . moveRight ( ) # เปิด "Chest" ก่อนใช้ลูปห…" at bounding box center [1404, 326] width 281 height 507
click at [1275, 244] on div "# [PERSON_NAME]เขียนโค้ดก่อนลูป hero . moveRight ( ) # เปิด "Chest" ก่อนใช้ลูปห…" at bounding box center [1404, 326] width 281 height 507
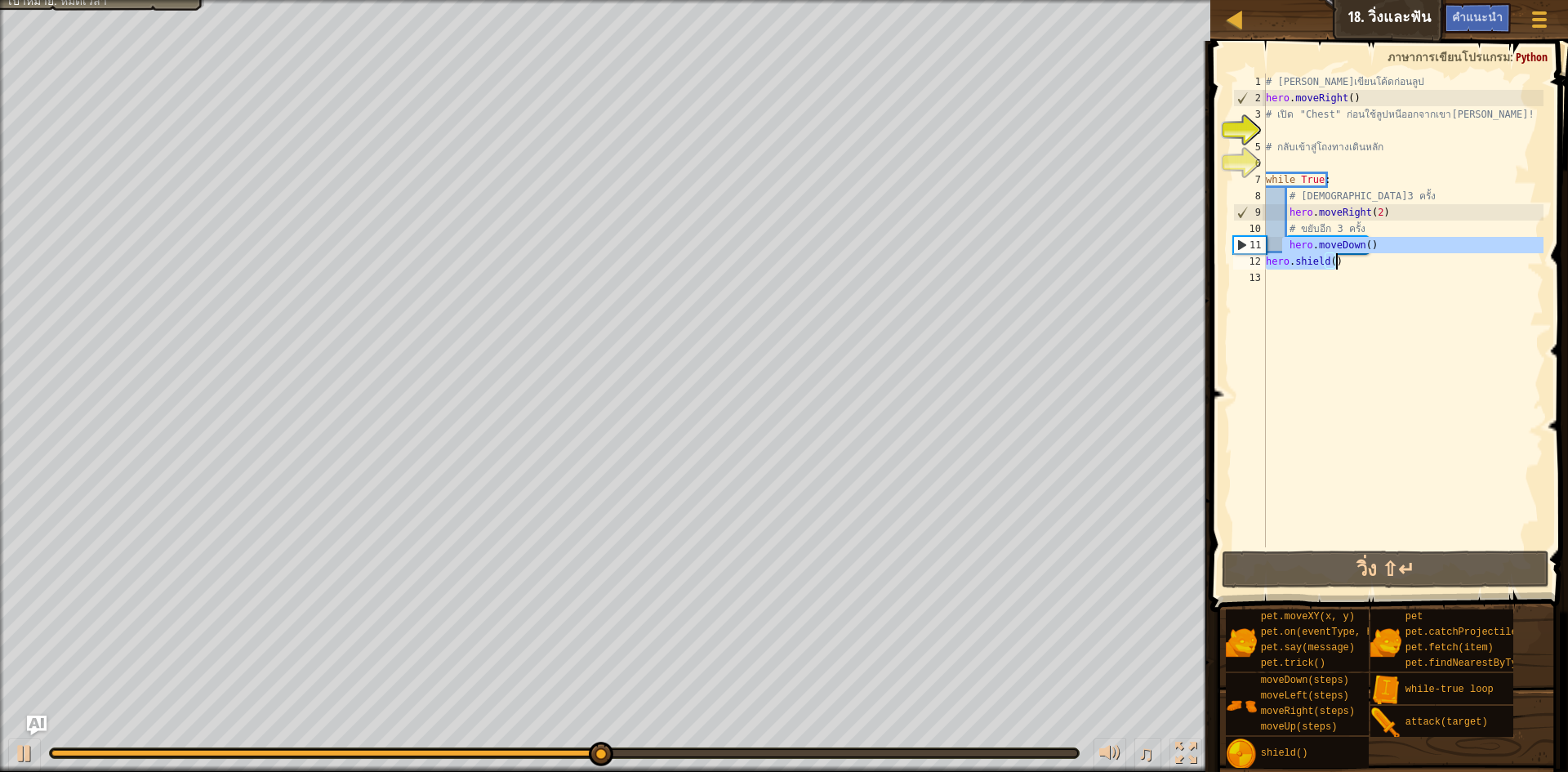
drag, startPoint x: 1280, startPoint y: 245, endPoint x: 1361, endPoint y: 257, distance: 81.9
click at [1361, 257] on div "# [PERSON_NAME]เขียนโค้ดก่อนลูป hero . moveRight ( ) # เปิด "Chest" ก่อนใช้ลูปห…" at bounding box center [1404, 326] width 281 height 507
type textarea "hero.moveDown() hero.shield()"
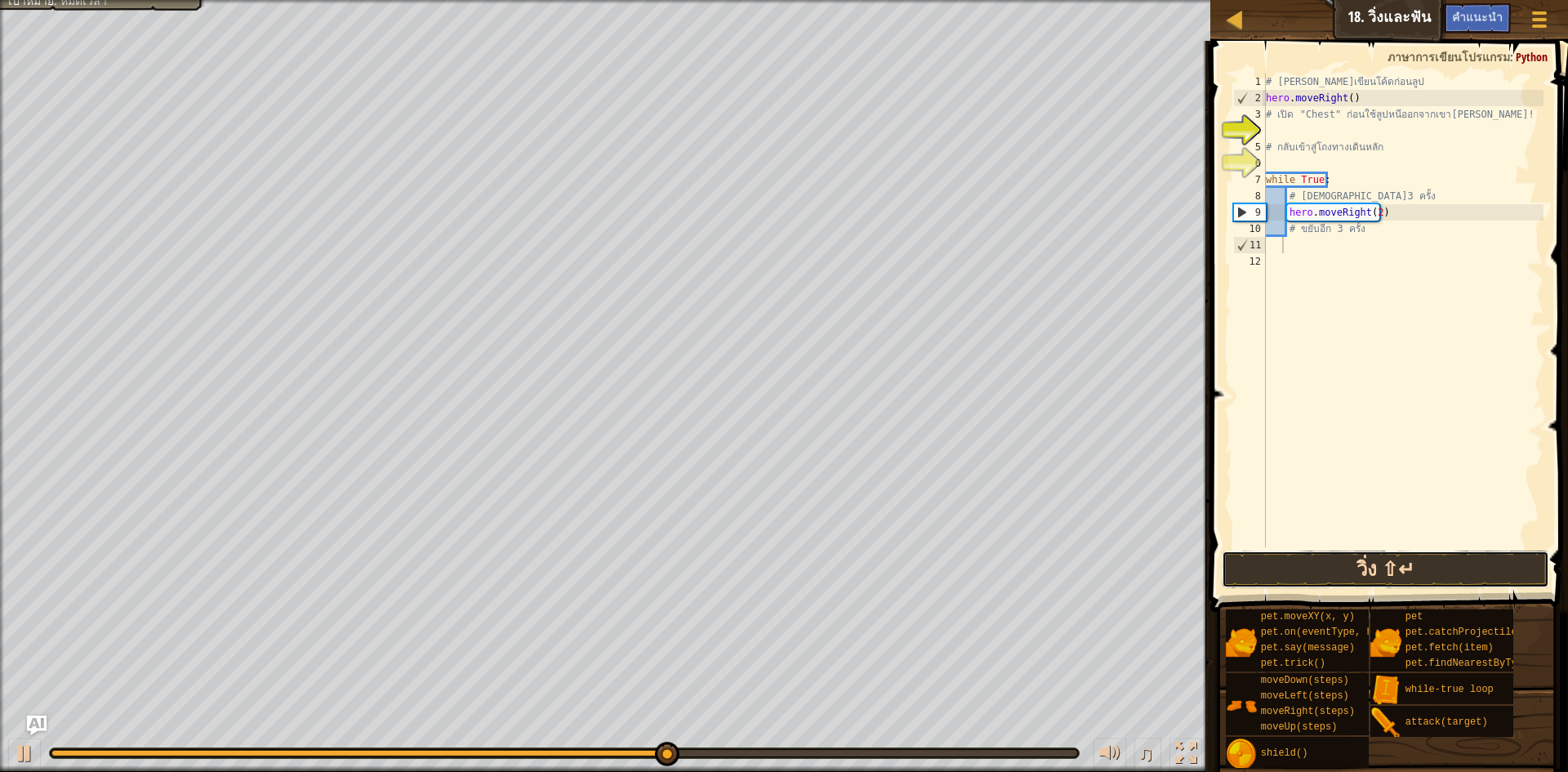
click at [1504, 567] on button "วิ่ง ⇧↵" at bounding box center [1385, 569] width 327 height 37
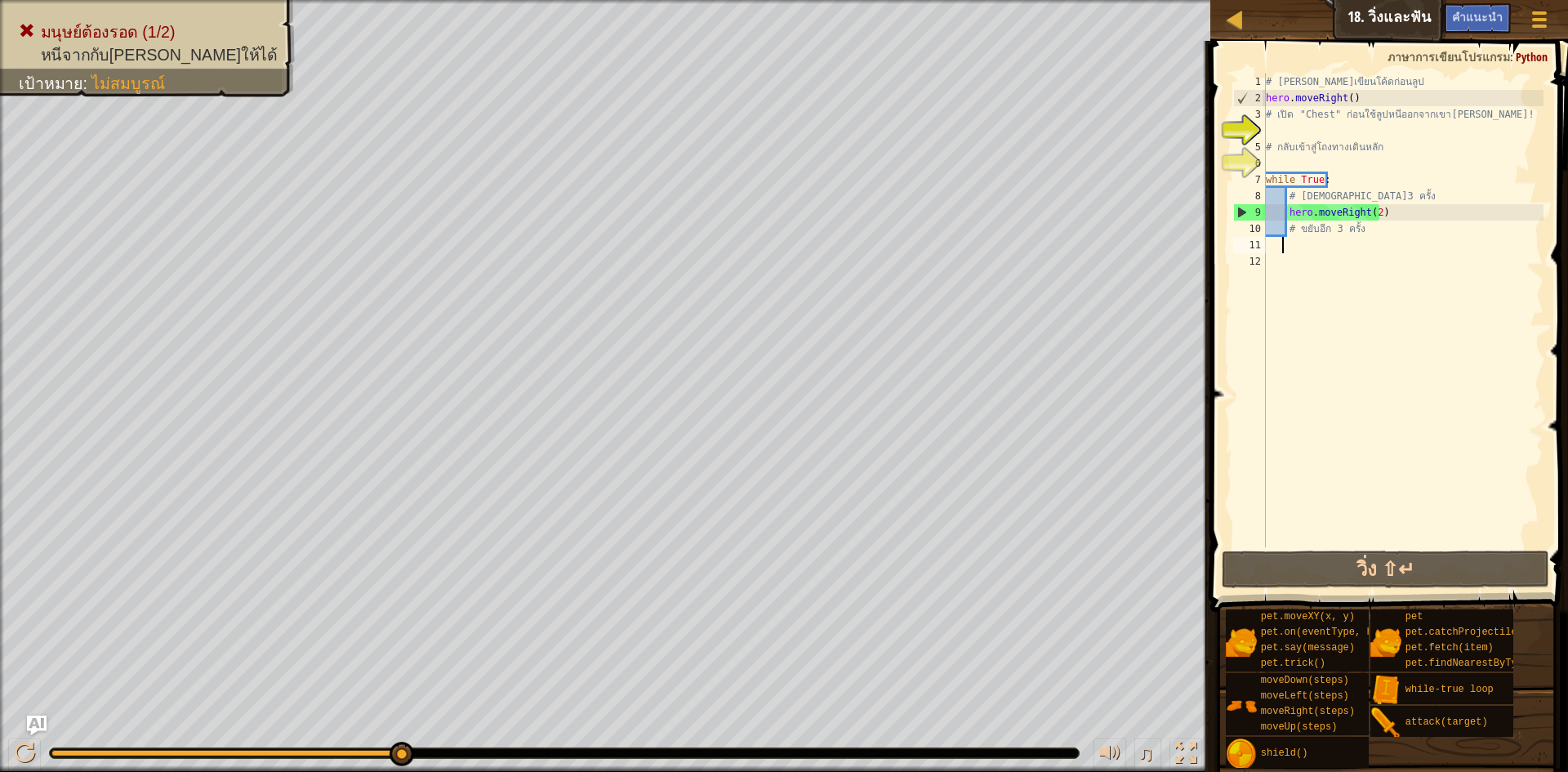
type textarea "h"
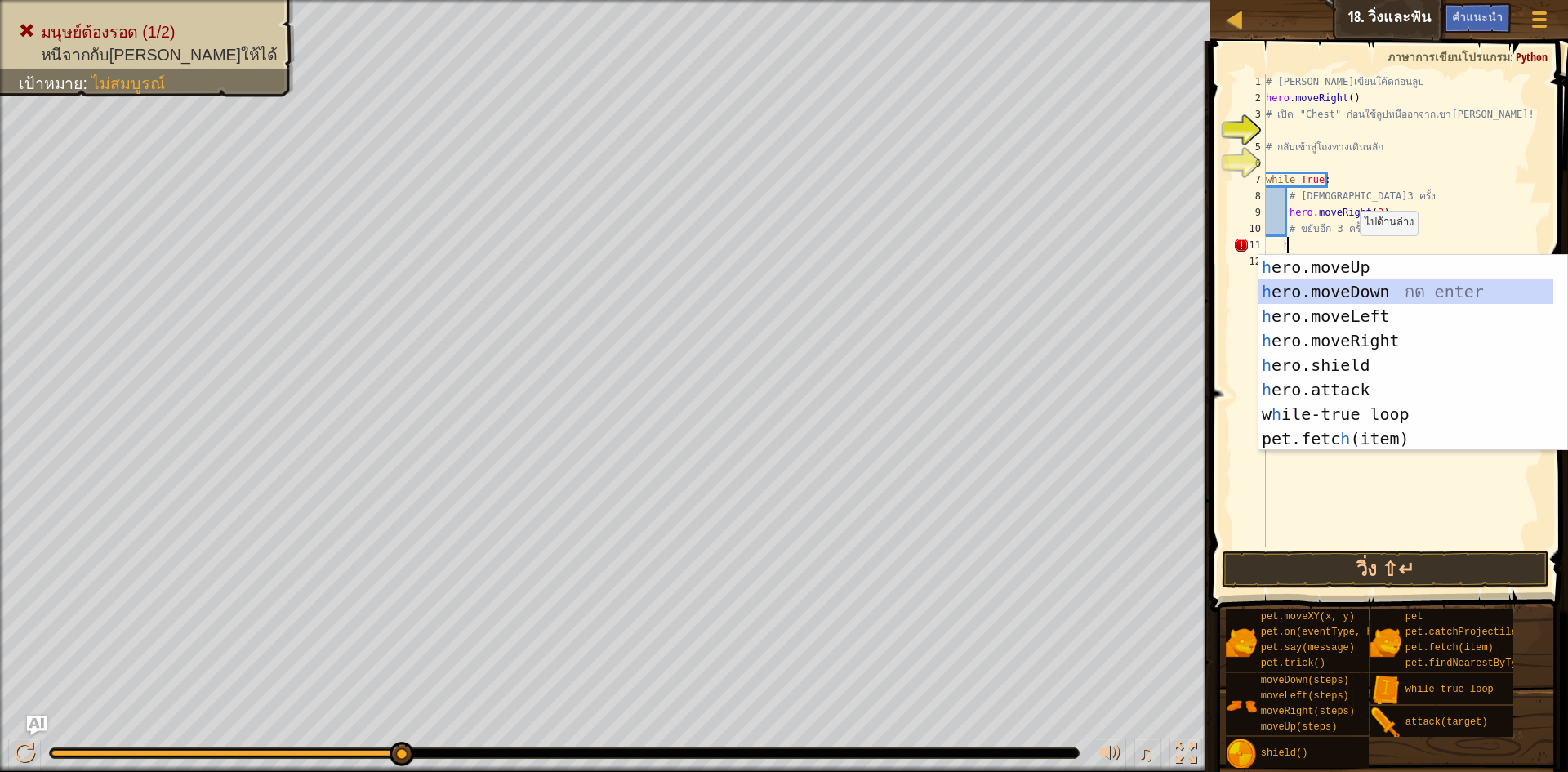
click at [1385, 299] on div "h ero.moveUp กด enter h ero.moveDown กด enter h ero.moveLeft กด enter h ero.mov…" at bounding box center [1406, 377] width 295 height 245
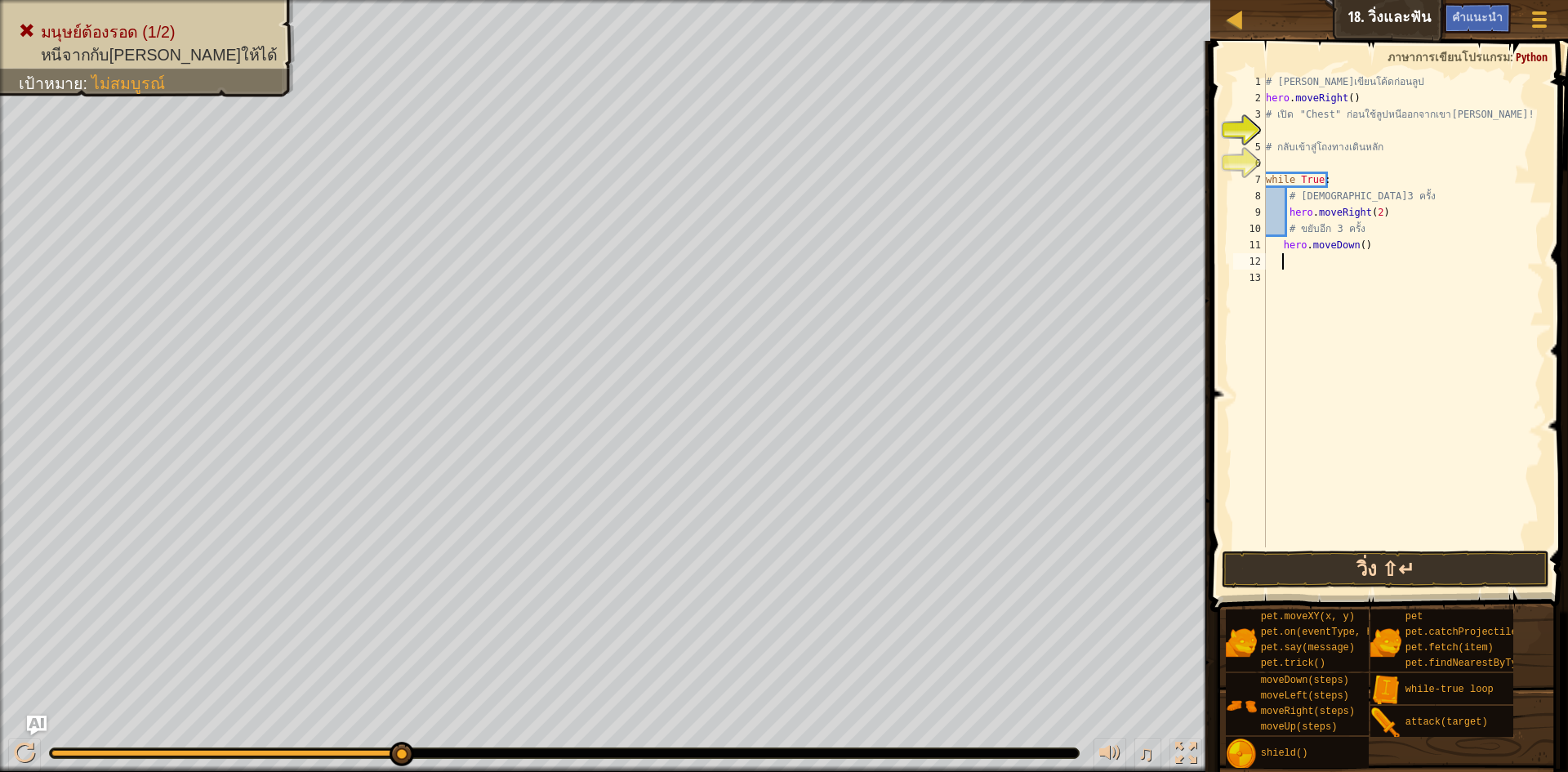
drag, startPoint x: 1340, startPoint y: 541, endPoint x: 1337, endPoint y: 554, distance: 13.3
click at [1337, 554] on div "1 2 3 4 5 6 7 8 9 10 11 12 13 # [PERSON_NAME]เขียนโค้ดก่อนลูป hero . moveRight …" at bounding box center [1386, 358] width 363 height 619
click at [1348, 565] on button "วิ่ง ⇧↵" at bounding box center [1385, 569] width 327 height 37
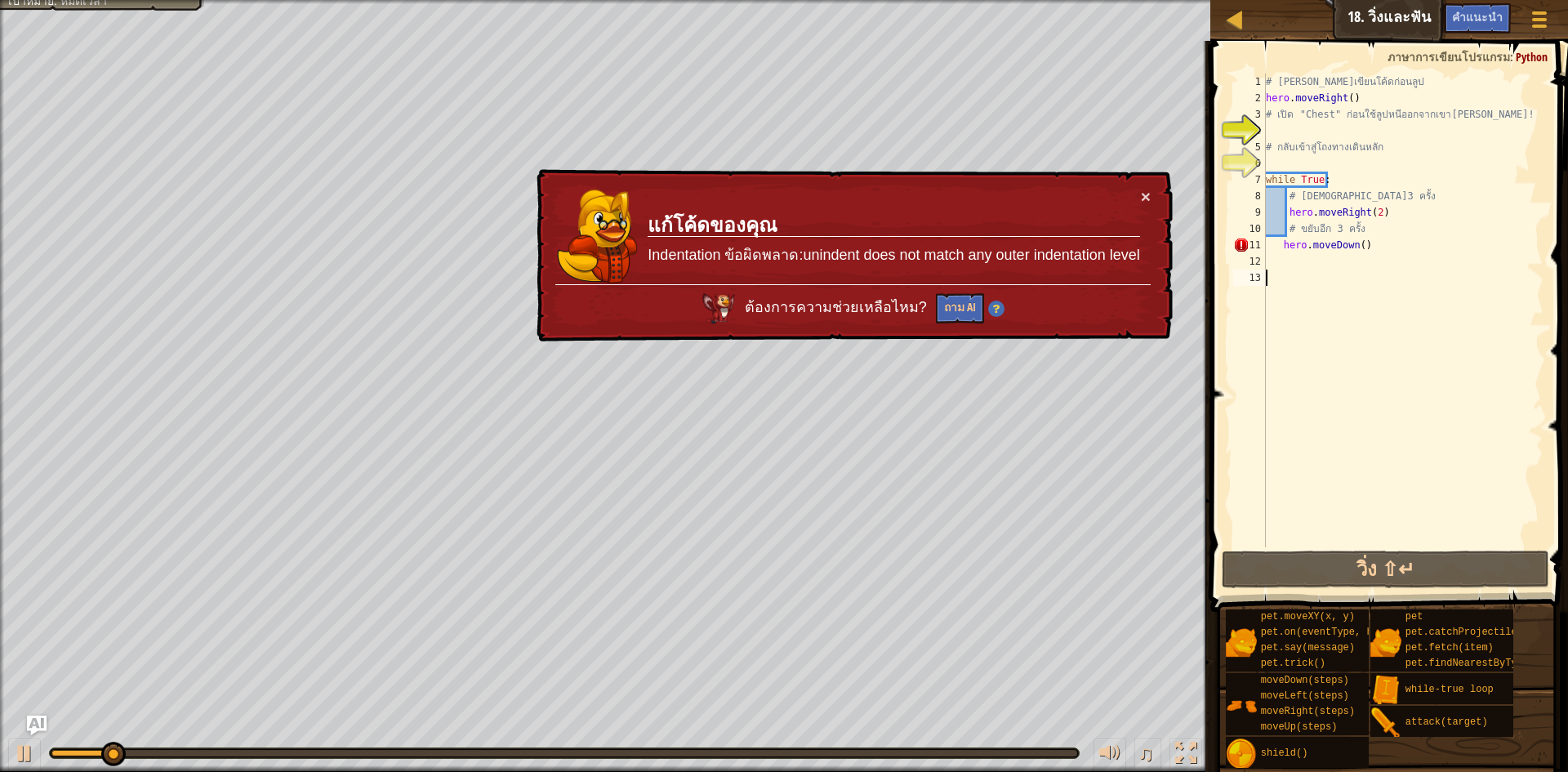
click at [1282, 237] on div "# [PERSON_NAME]เขียนโค้ดก่อนลูป hero . moveRight ( ) # เปิด "Chest" ก่อนใช้ลูปห…" at bounding box center [1404, 326] width 281 height 507
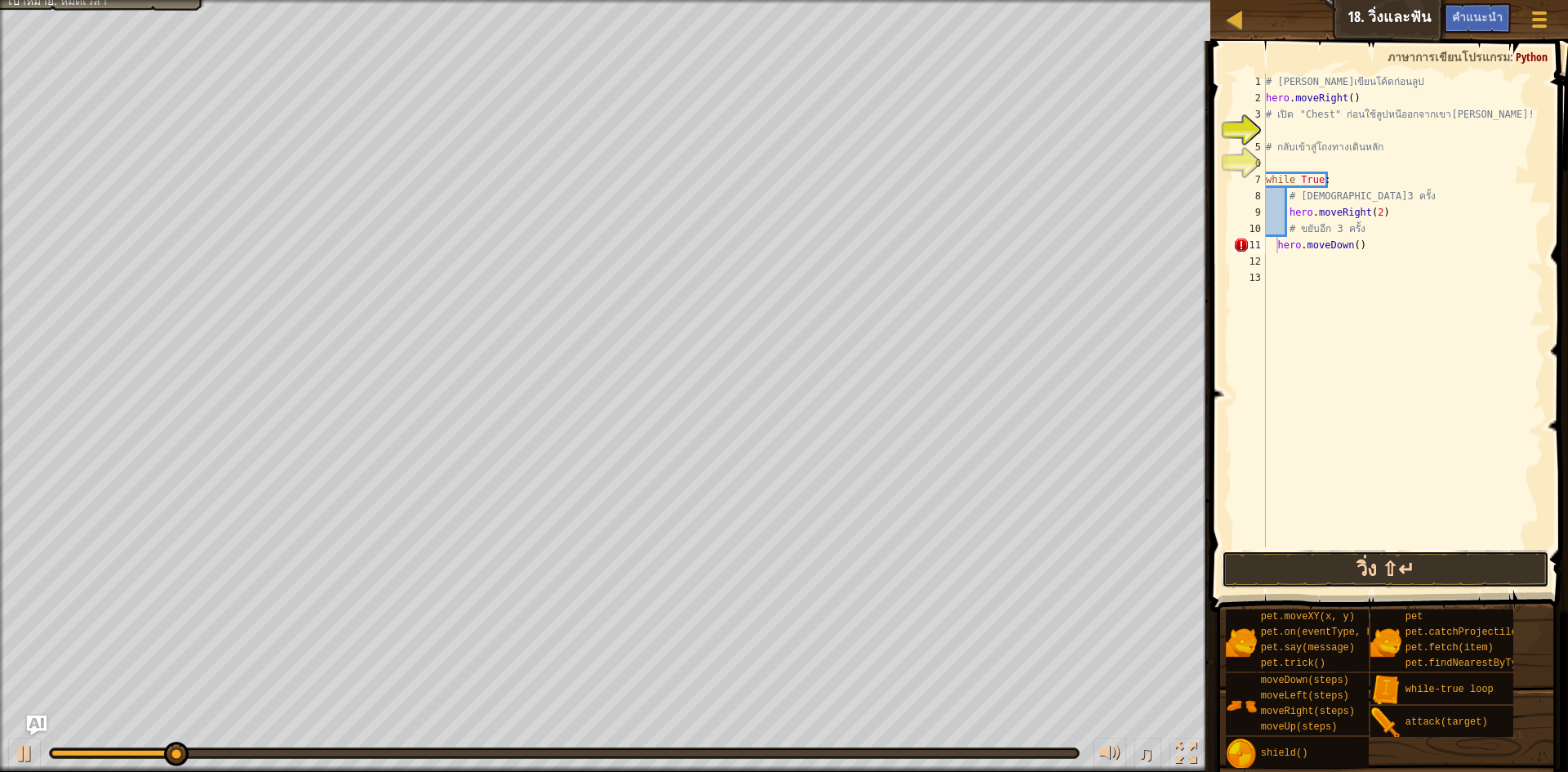
click at [1284, 569] on button "วิ่ง ⇧↵" at bounding box center [1385, 569] width 327 height 37
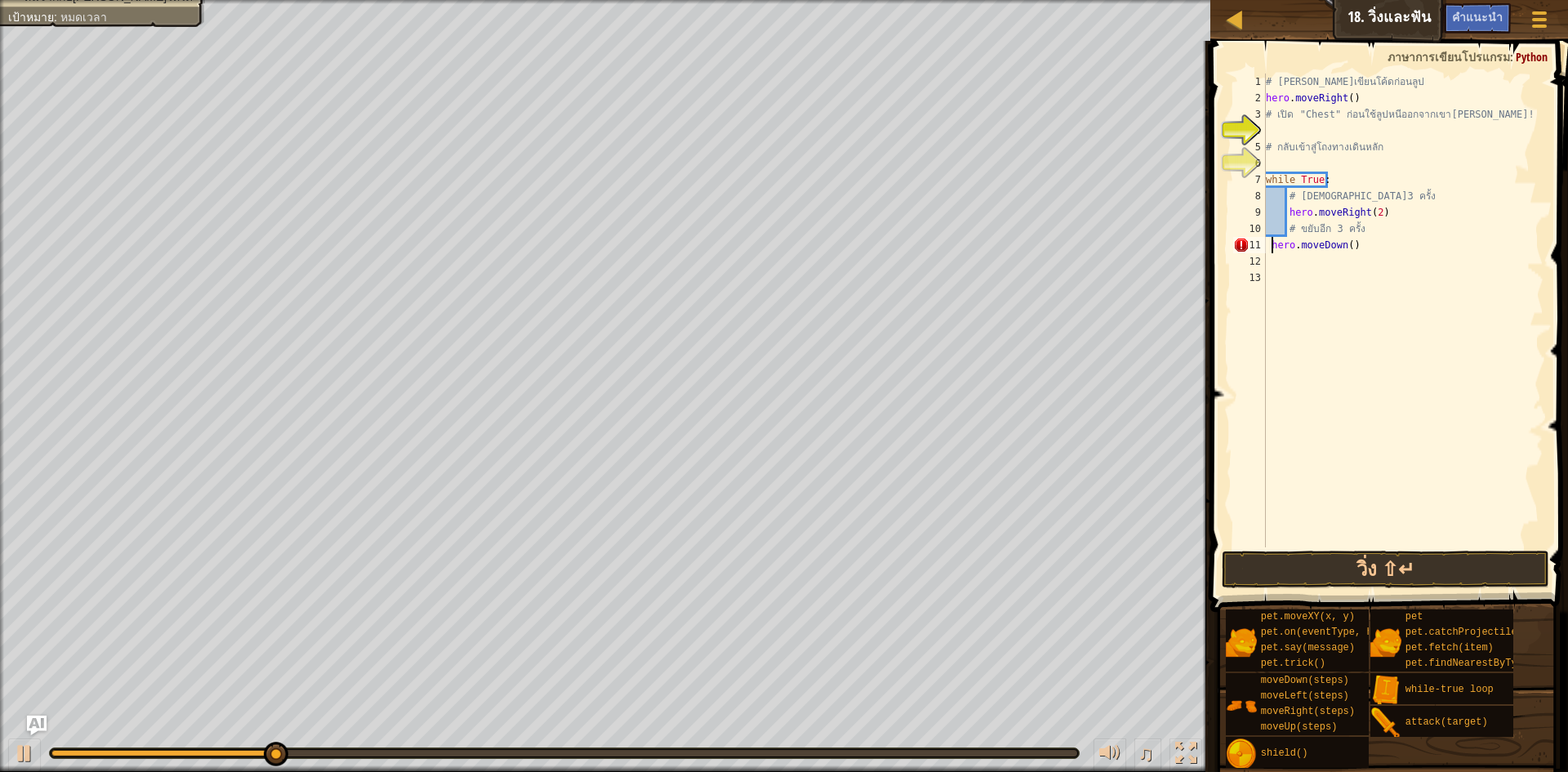
type textarea "hero.moveDown()"
click at [1392, 556] on button "วิ่ง ⇧↵" at bounding box center [1385, 569] width 327 height 37
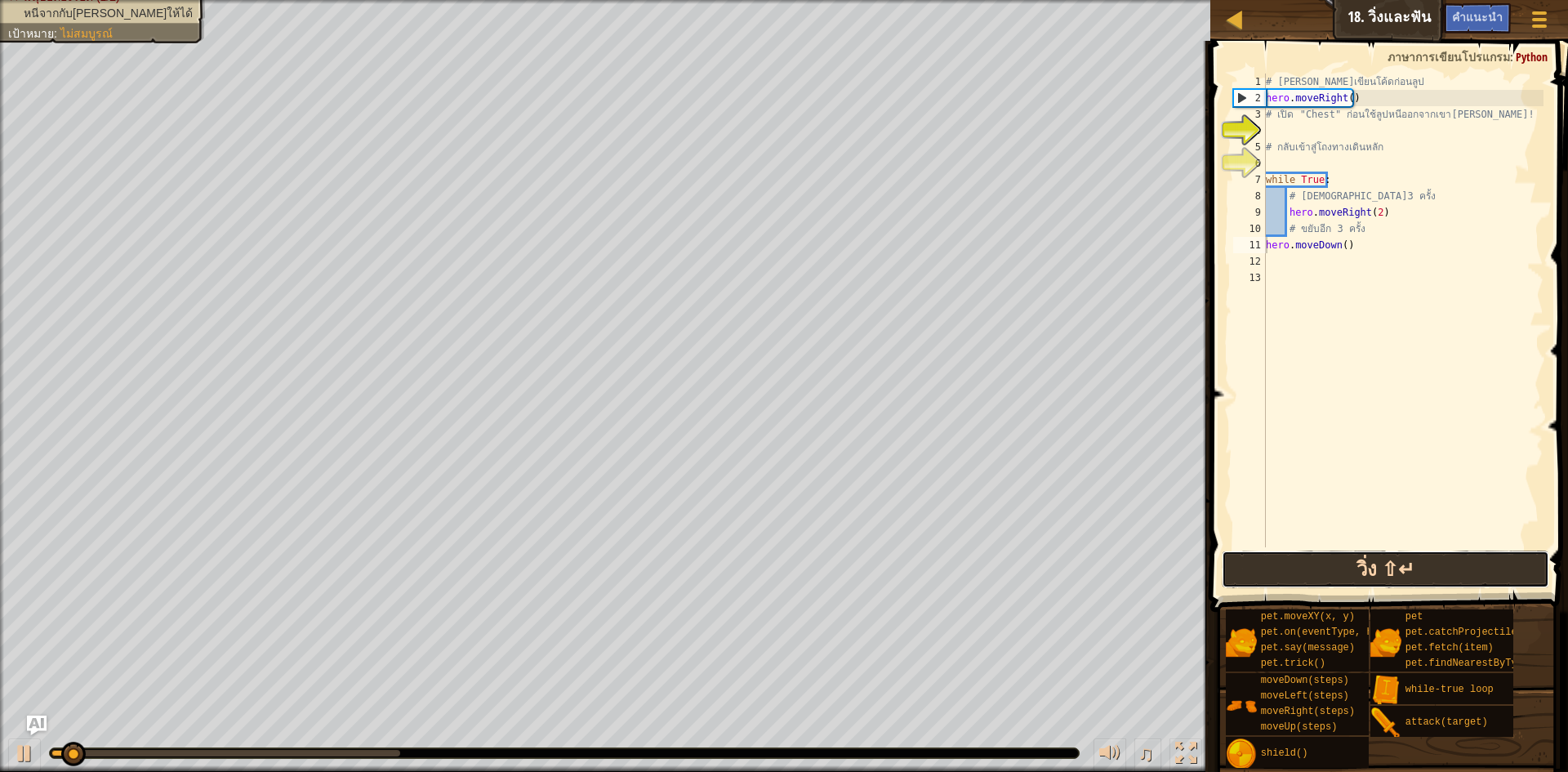
drag, startPoint x: 1392, startPoint y: 556, endPoint x: 1437, endPoint y: 566, distance: 46.1
click at [1437, 566] on button "วิ่ง ⇧↵" at bounding box center [1385, 569] width 327 height 37
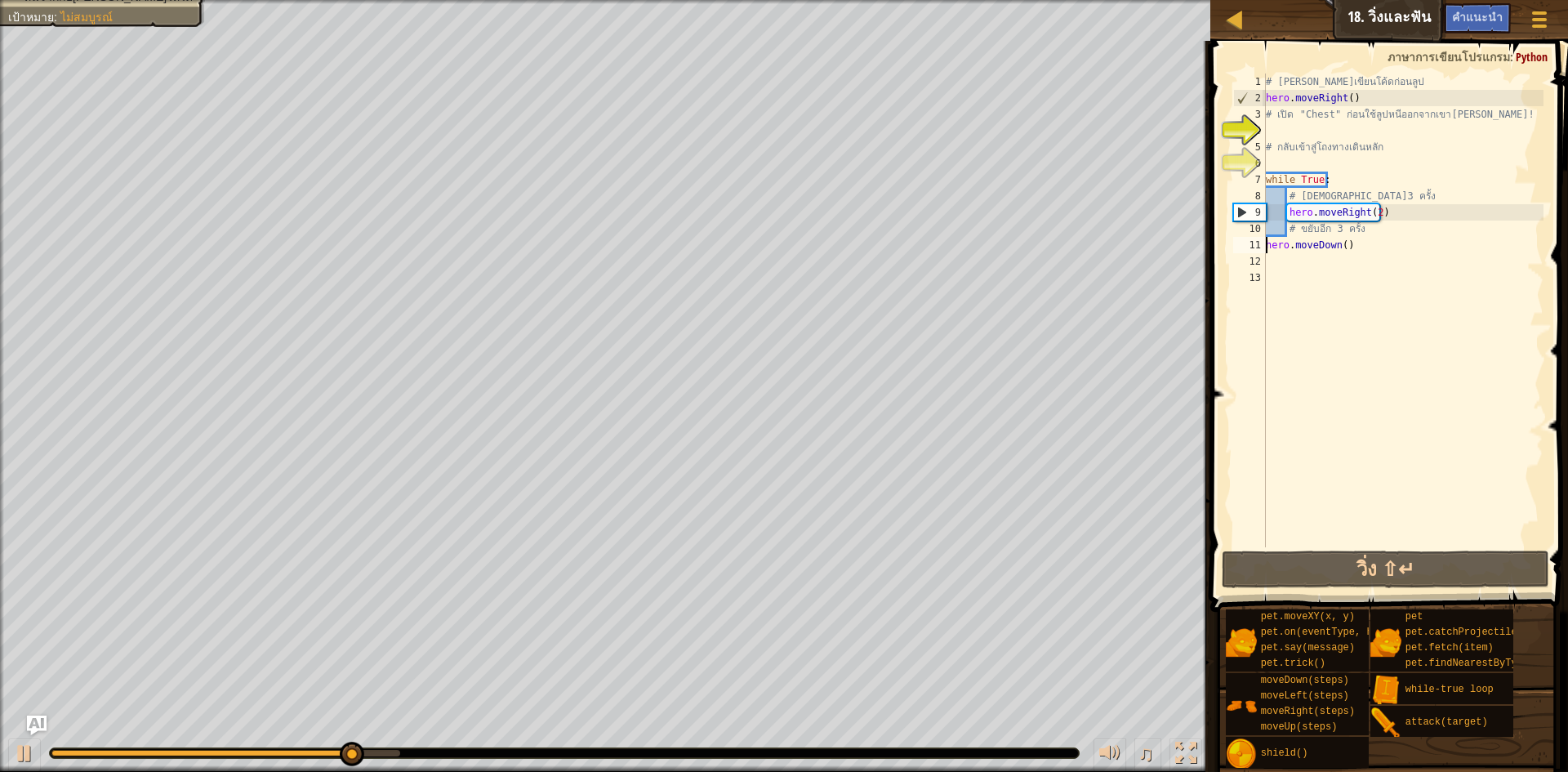
click at [1347, 255] on div "# [PERSON_NAME]เขียนโค้ดก่อนลูป hero . moveRight ( ) # เปิด "Chest" ก่อนใช้ลูปห…" at bounding box center [1404, 326] width 281 height 507
click at [1281, 236] on div "# [PERSON_NAME]เขียนโค้ดก่อนลูป hero . moveRight ( ) # เปิด "Chest" ก่อนใช้ลูปห…" at bounding box center [1404, 326] width 281 height 507
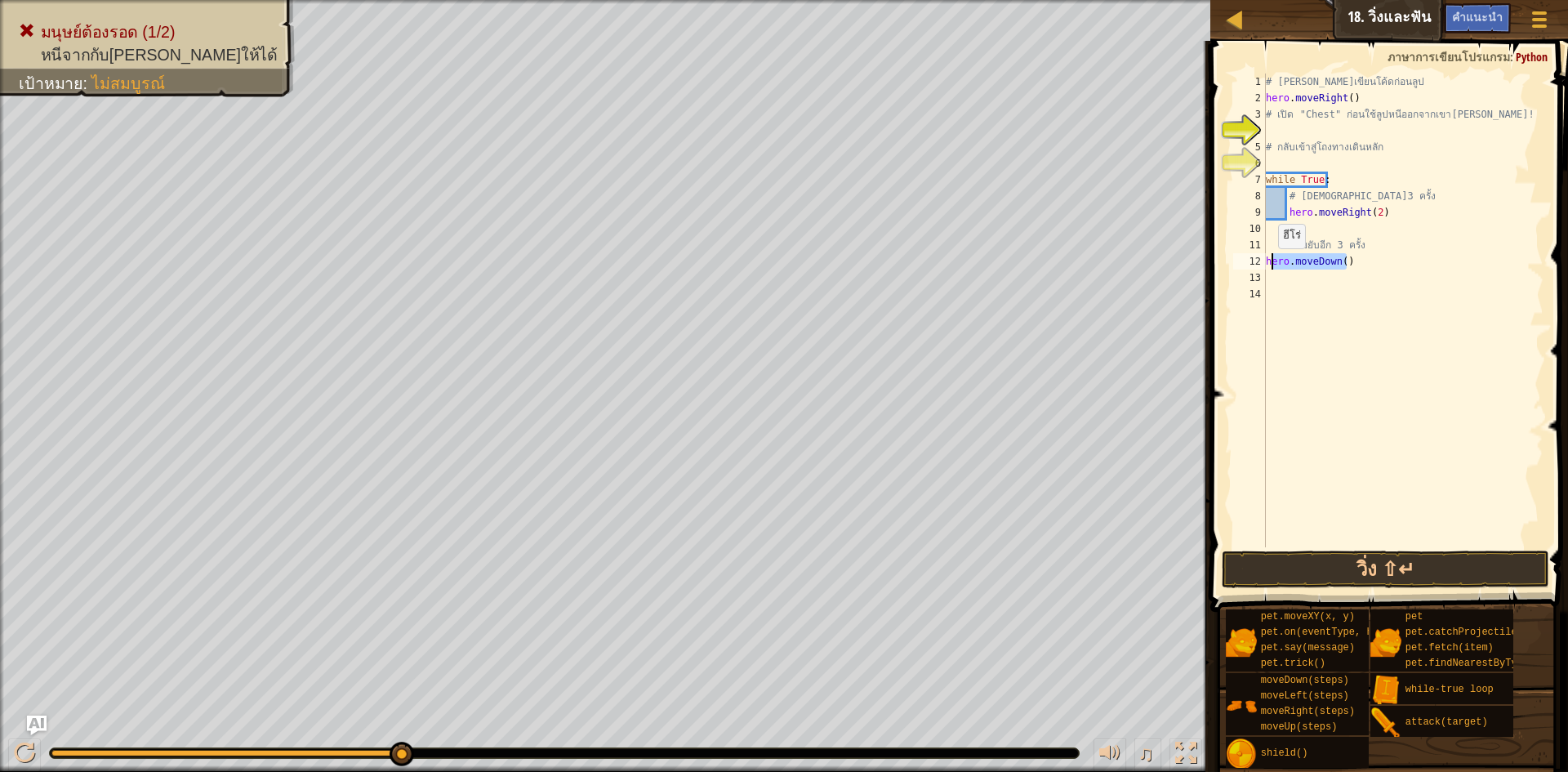
drag, startPoint x: 1359, startPoint y: 266, endPoint x: 1269, endPoint y: 265, distance: 90.0
click at [1269, 265] on div "# [PERSON_NAME]เขียนโค้ดก่อนลูป hero . moveRight ( ) # เปิด "Chest" ก่อนใช้ลูปห…" at bounding box center [1404, 326] width 281 height 507
type textarea "hero.moveDown()"
click at [1271, 234] on div "# [PERSON_NAME]เขียนโค้ดก่อนลูป hero . moveRight ( ) # เปิด "Chest" ก่อนใช้ลูปห…" at bounding box center [1404, 326] width 281 height 507
type textarea "h"
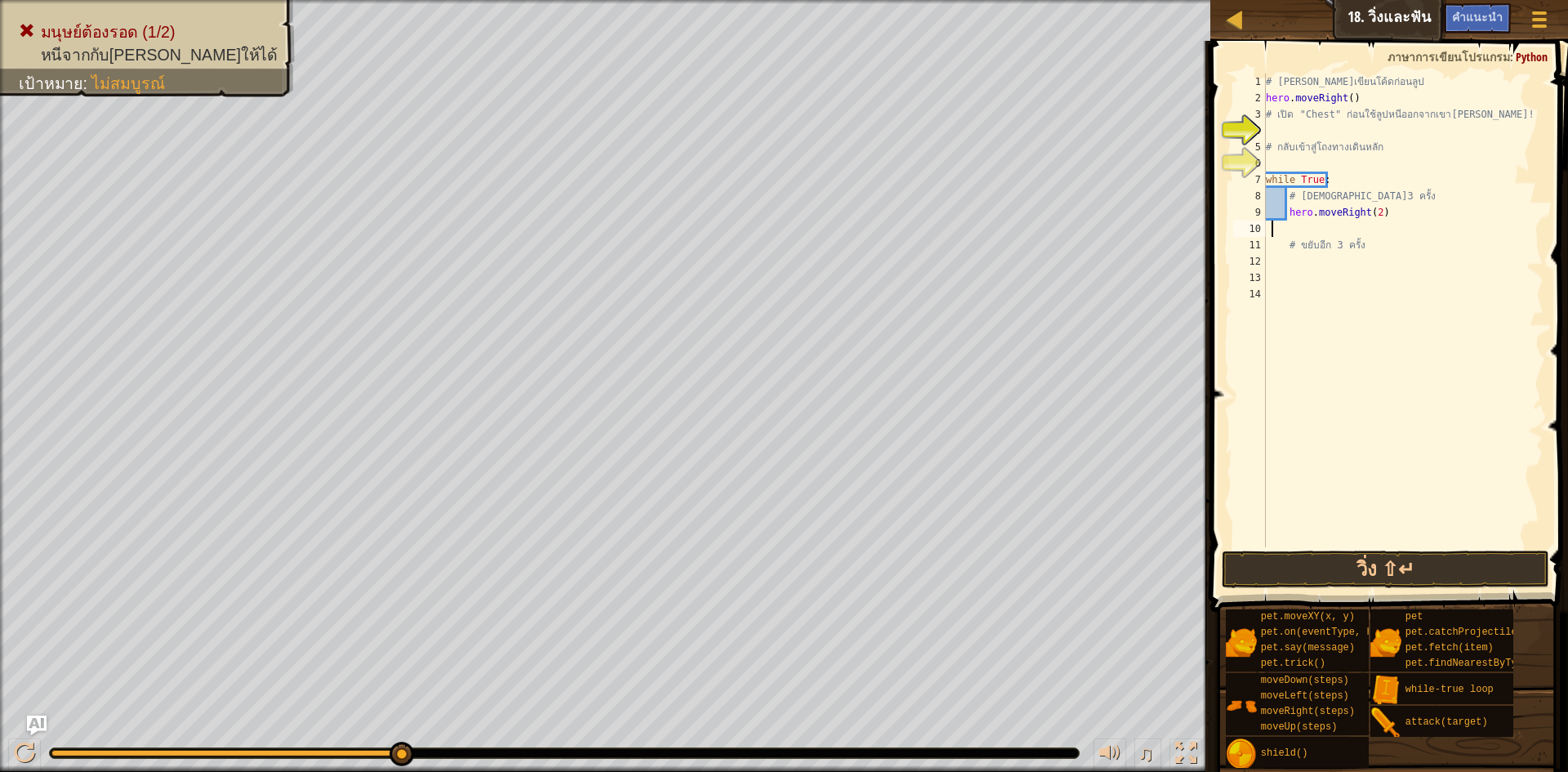
scroll to position [7, 1]
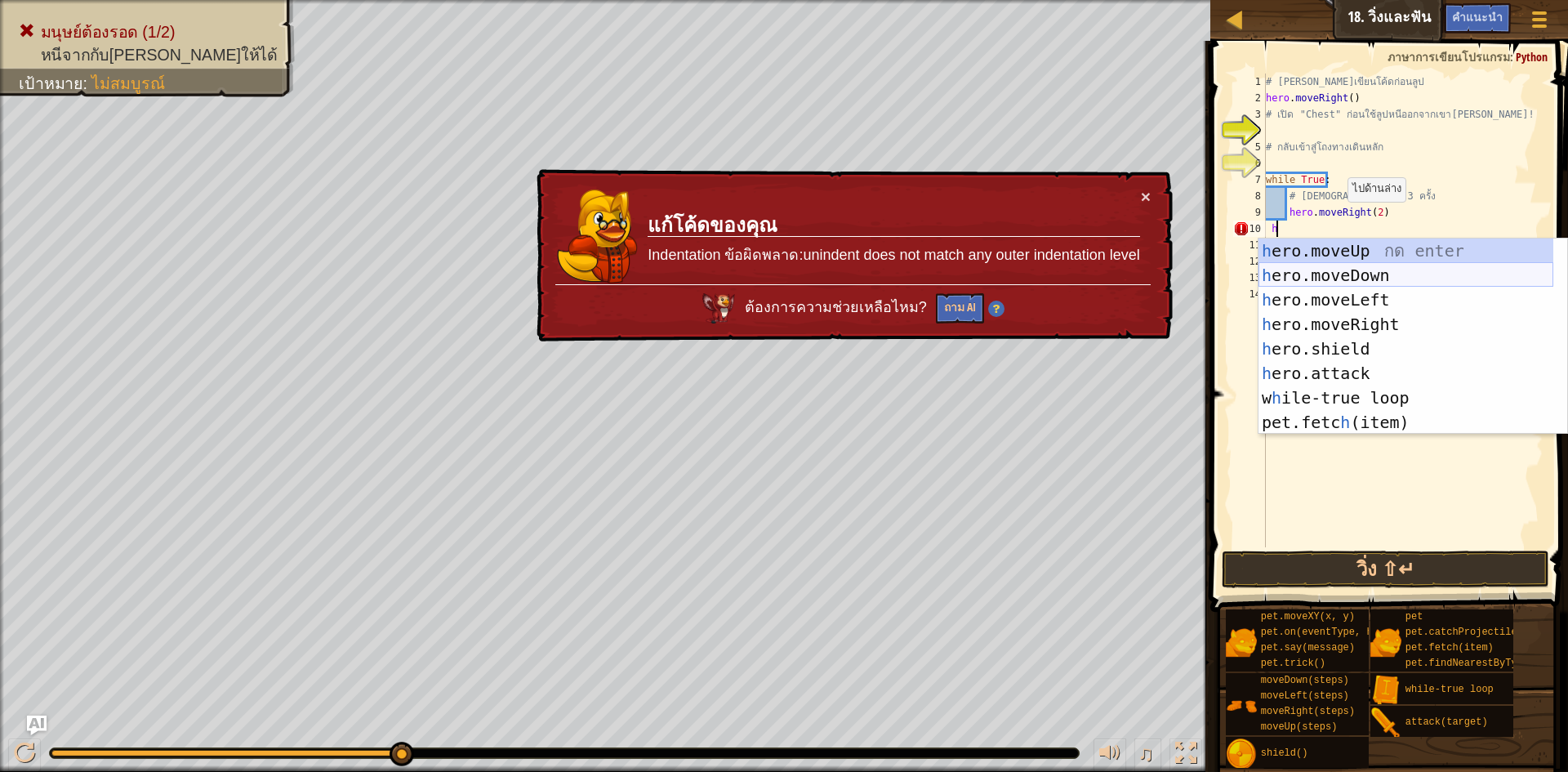
click at [1423, 280] on div "h ero.moveUp กด enter h ero.moveDown กด enter h ero.moveLeft กด enter h ero.mov…" at bounding box center [1406, 361] width 295 height 245
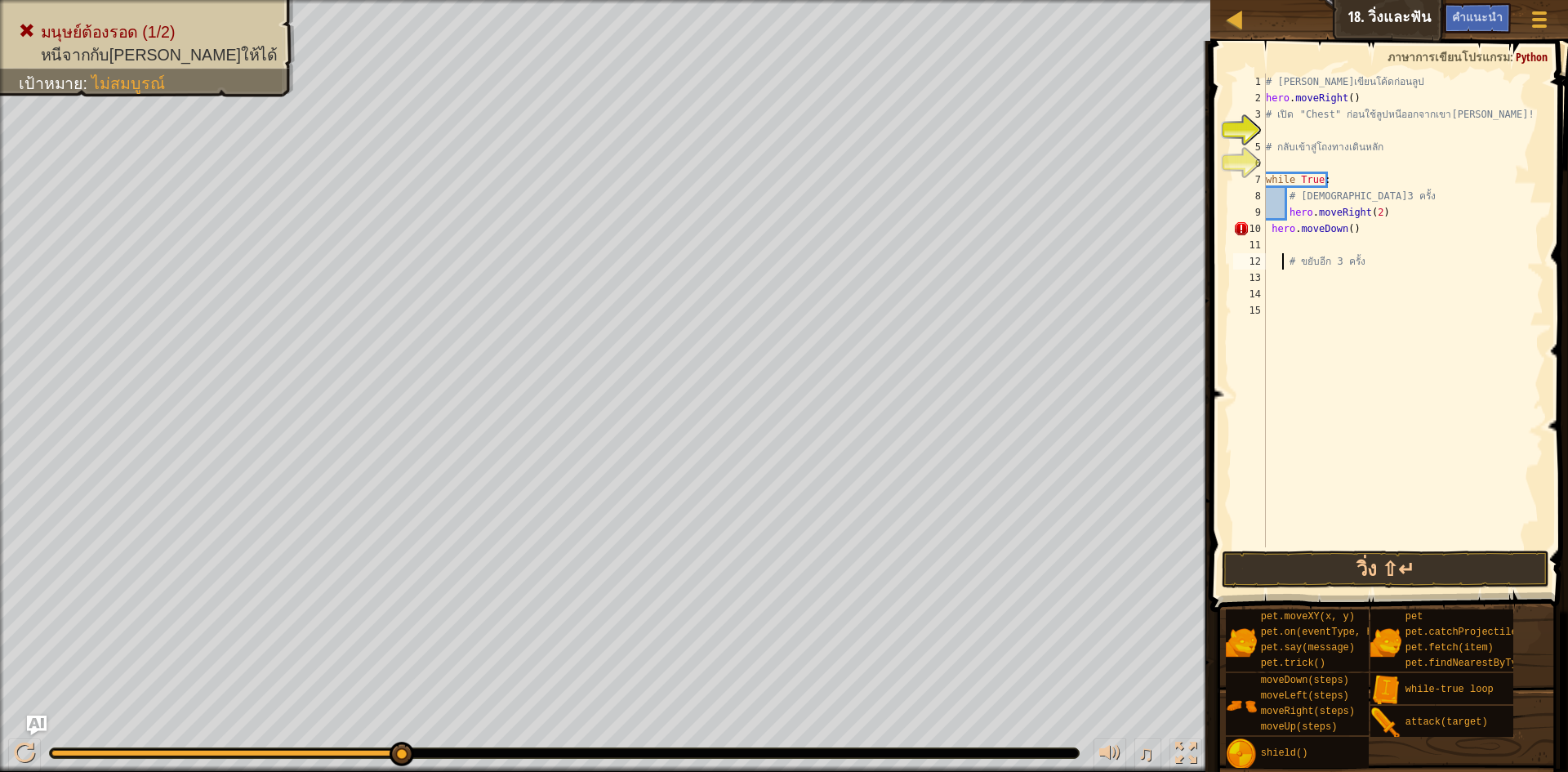
click at [1285, 269] on div "# [PERSON_NAME]เขียนโค้ดก่อนลูป hero . moveRight ( ) # เปิด "Chest" ก่อนใช้ลูปห…" at bounding box center [1404, 326] width 281 height 507
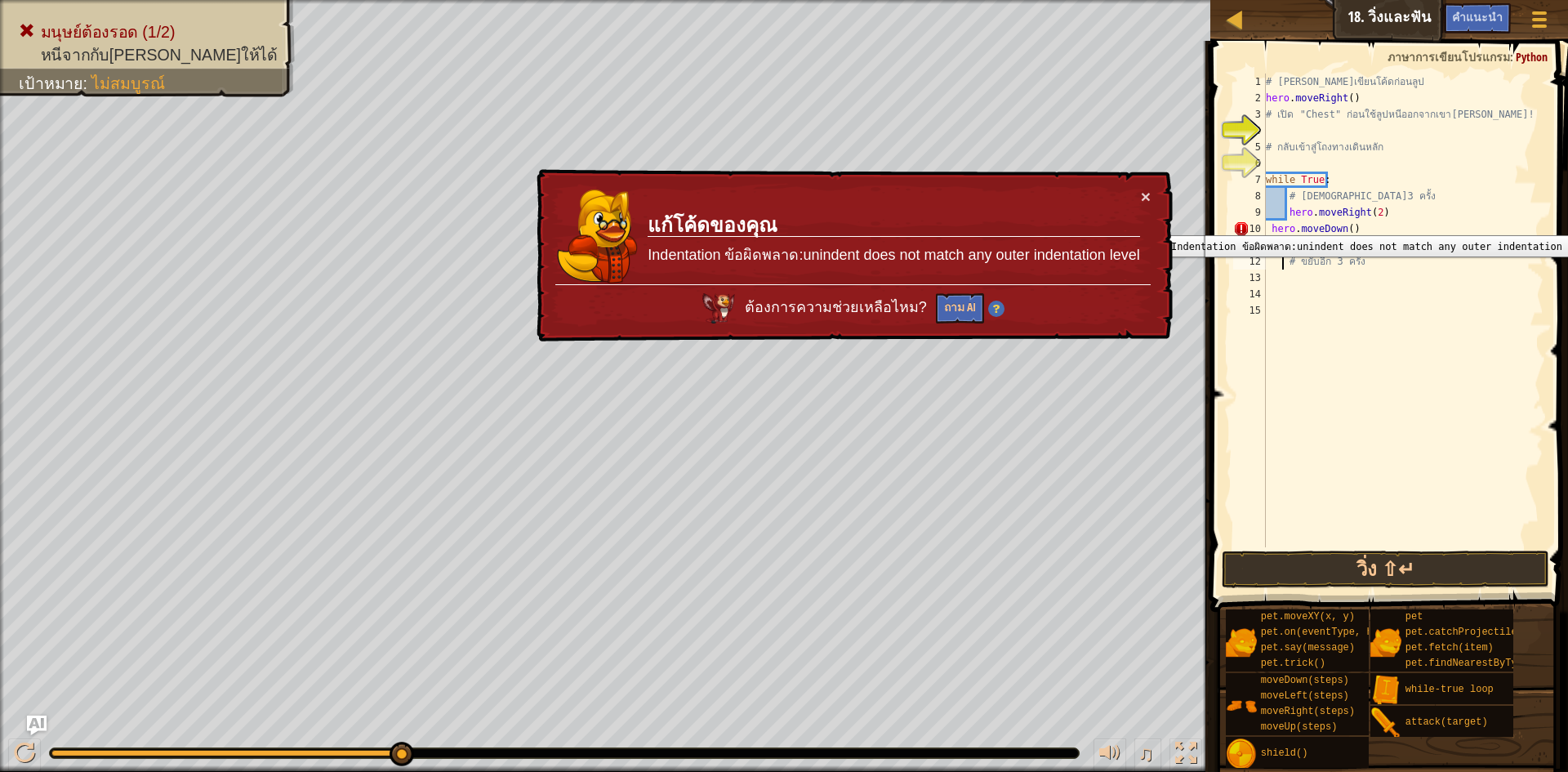
click at [1266, 223] on div "10" at bounding box center [1250, 229] width 33 height 17
type textarea "hero.moveDown()"
click at [1266, 223] on div "10" at bounding box center [1250, 229] width 33 height 17
click at [1267, 231] on div "# [PERSON_NAME]เขียนโค้ดก่อนลูป hero . moveRight ( ) # เปิด "Chest" ก่อนใช้ลูปห…" at bounding box center [1404, 326] width 281 height 507
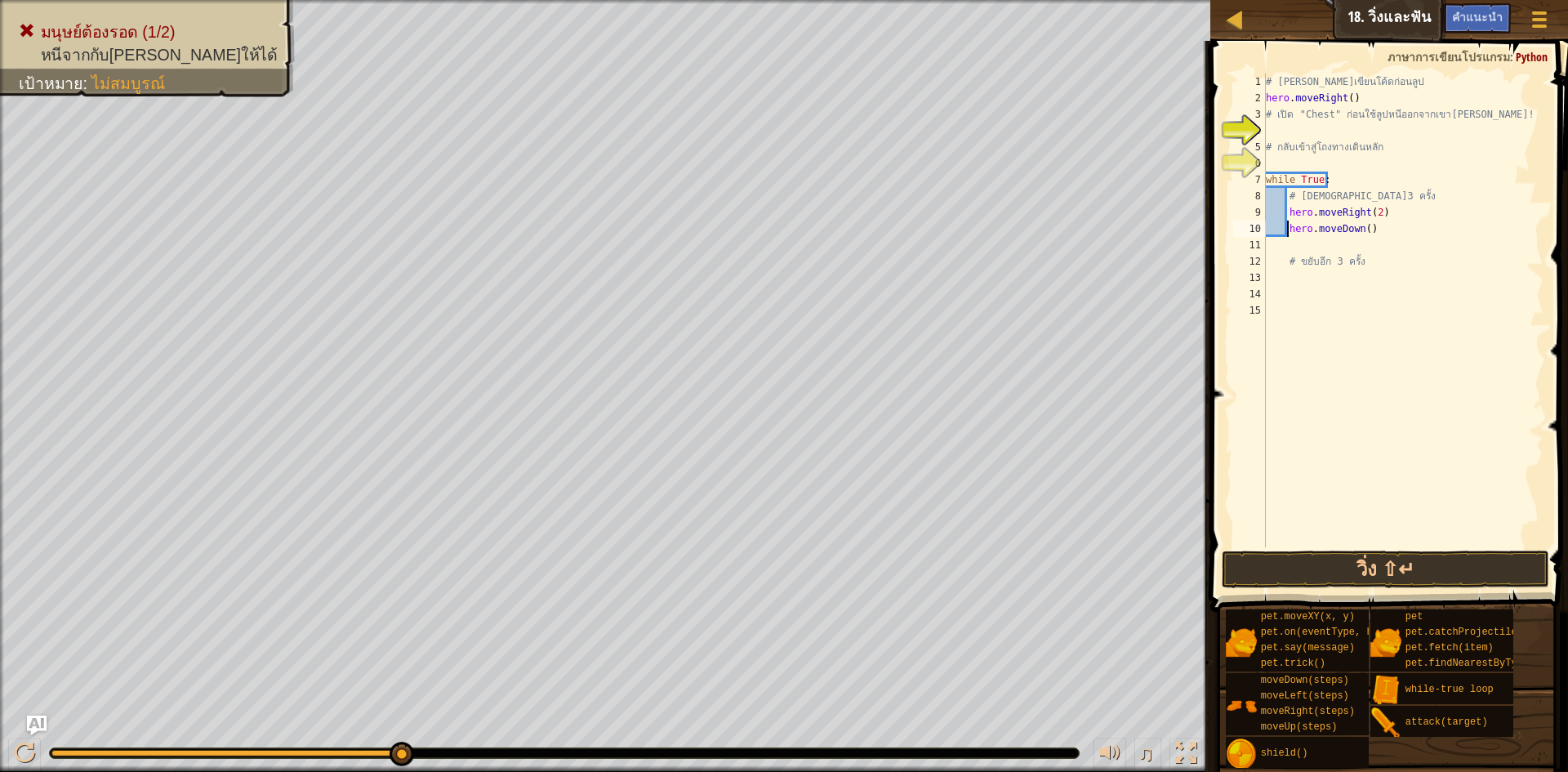
click at [1280, 260] on div "# [PERSON_NAME]เขียนโค้ดก่อนลูป hero . moveRight ( ) # เปิด "Chest" ก่อนใช้ลูปห…" at bounding box center [1404, 326] width 281 height 507
click at [1310, 560] on button "วิ่ง ⇧↵" at bounding box center [1385, 569] width 327 height 37
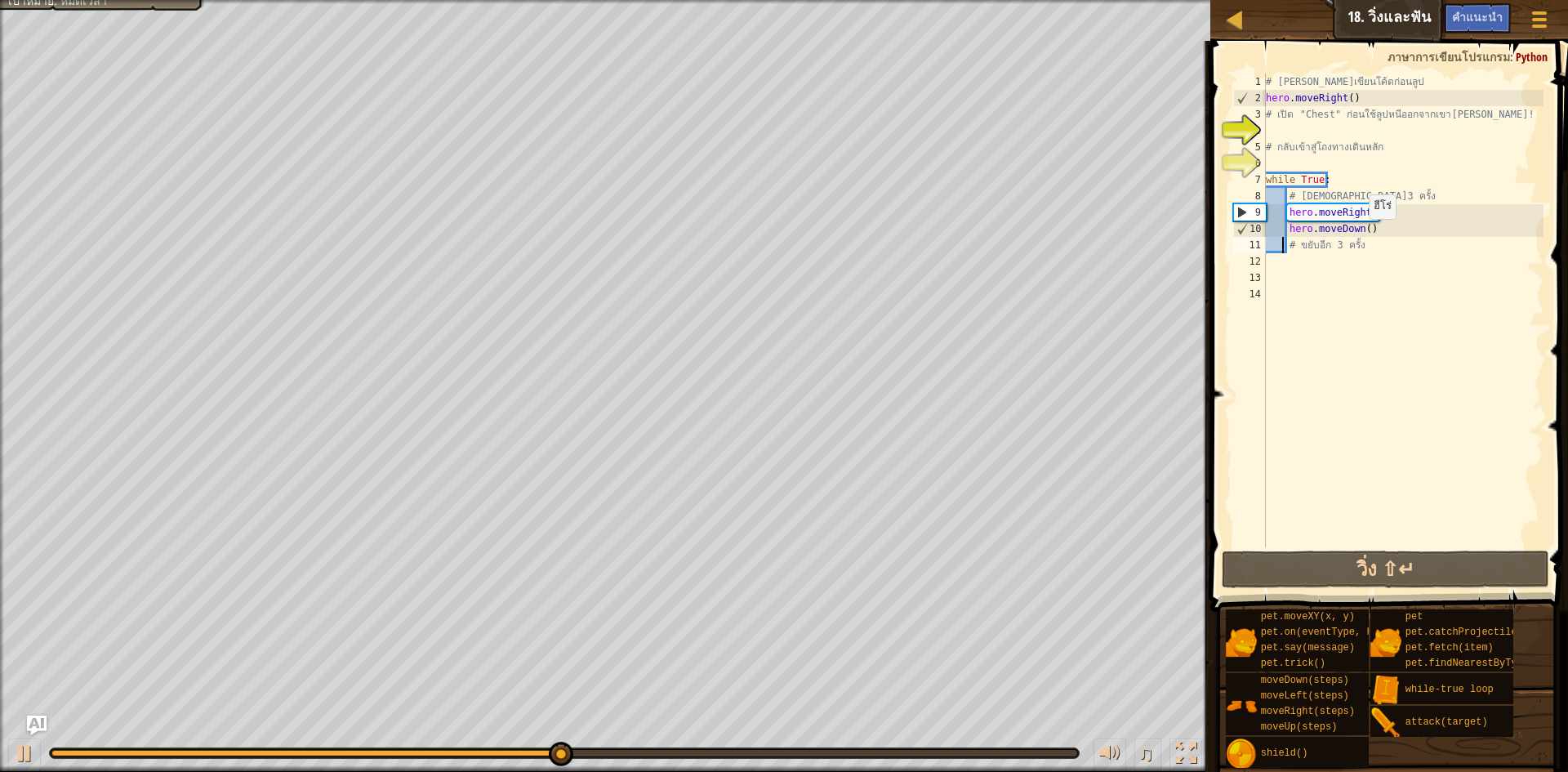
click at [1361, 236] on div "# [PERSON_NAME]เขียนโค้ดก่อนลูป hero . moveRight ( ) # เปิด "Chest" ก่อนใช้ลูปห…" at bounding box center [1404, 326] width 281 height 507
click at [1366, 241] on div "# [PERSON_NAME]เขียนโค้ดก่อนลูป hero . moveRight ( ) # เปิด "Chest" ก่อนใช้ลูปห…" at bounding box center [1404, 326] width 281 height 507
type textarea "# ขยับอีก 3 ครั้ง"
click at [1280, 250] on div "# [PERSON_NAME]เขียนโค้ดก่อนลูป hero . moveRight ( ) # เปิด "Chest" ก่อนใช้ลูปห…" at bounding box center [1404, 326] width 281 height 507
click at [1337, 271] on div "# [PERSON_NAME]เขียนโค้ดก่อนลูป hero . moveRight ( ) # เปิด "Chest" ก่อนใช้ลูปห…" at bounding box center [1404, 326] width 281 height 507
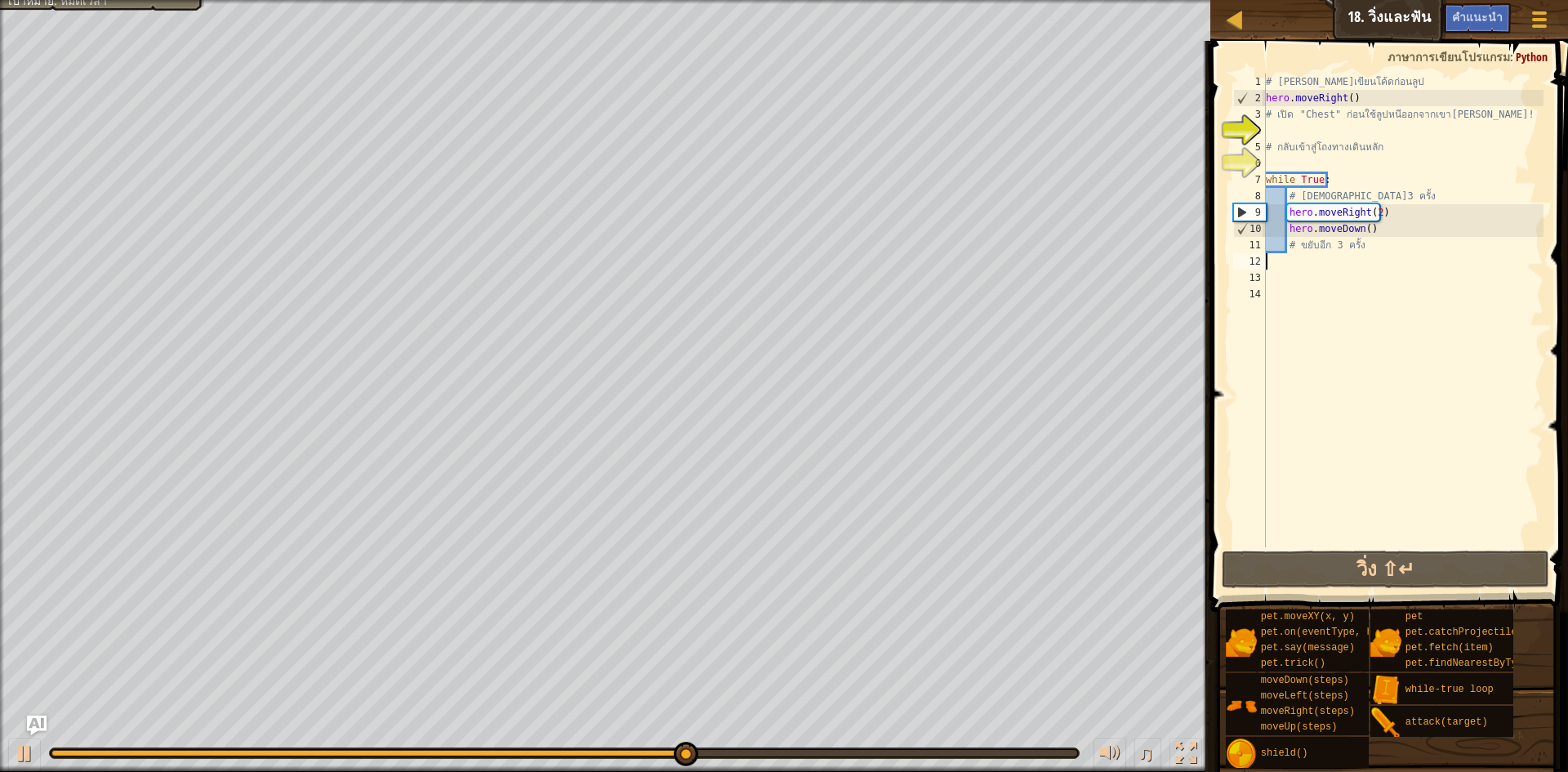
click at [1283, 260] on div "# [PERSON_NAME]เขียนโค้ดก่อนลูป hero . moveRight ( ) # เปิด "Chest" ก่อนใช้ลูปห…" at bounding box center [1404, 326] width 281 height 507
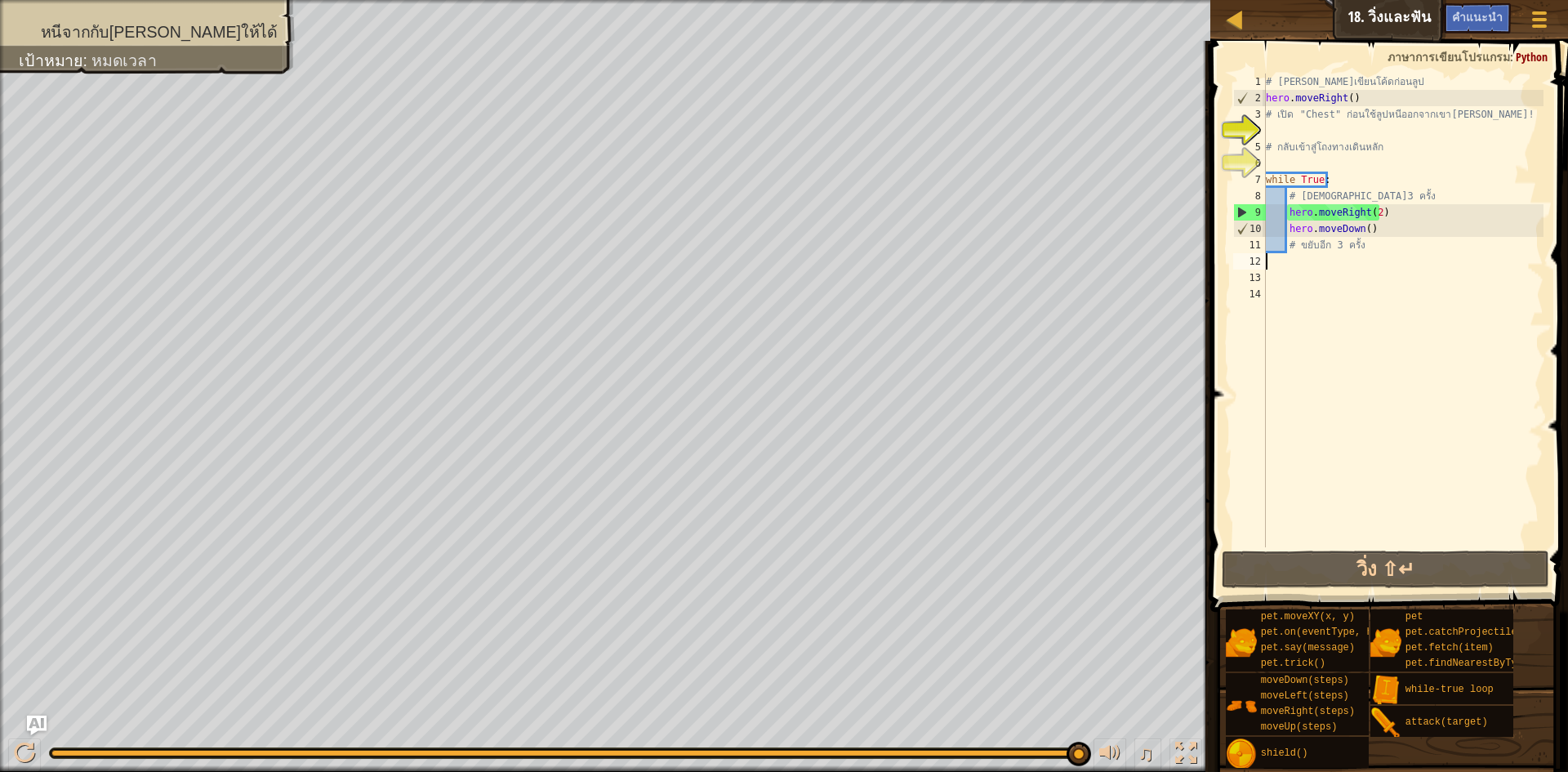
type textarea "h"
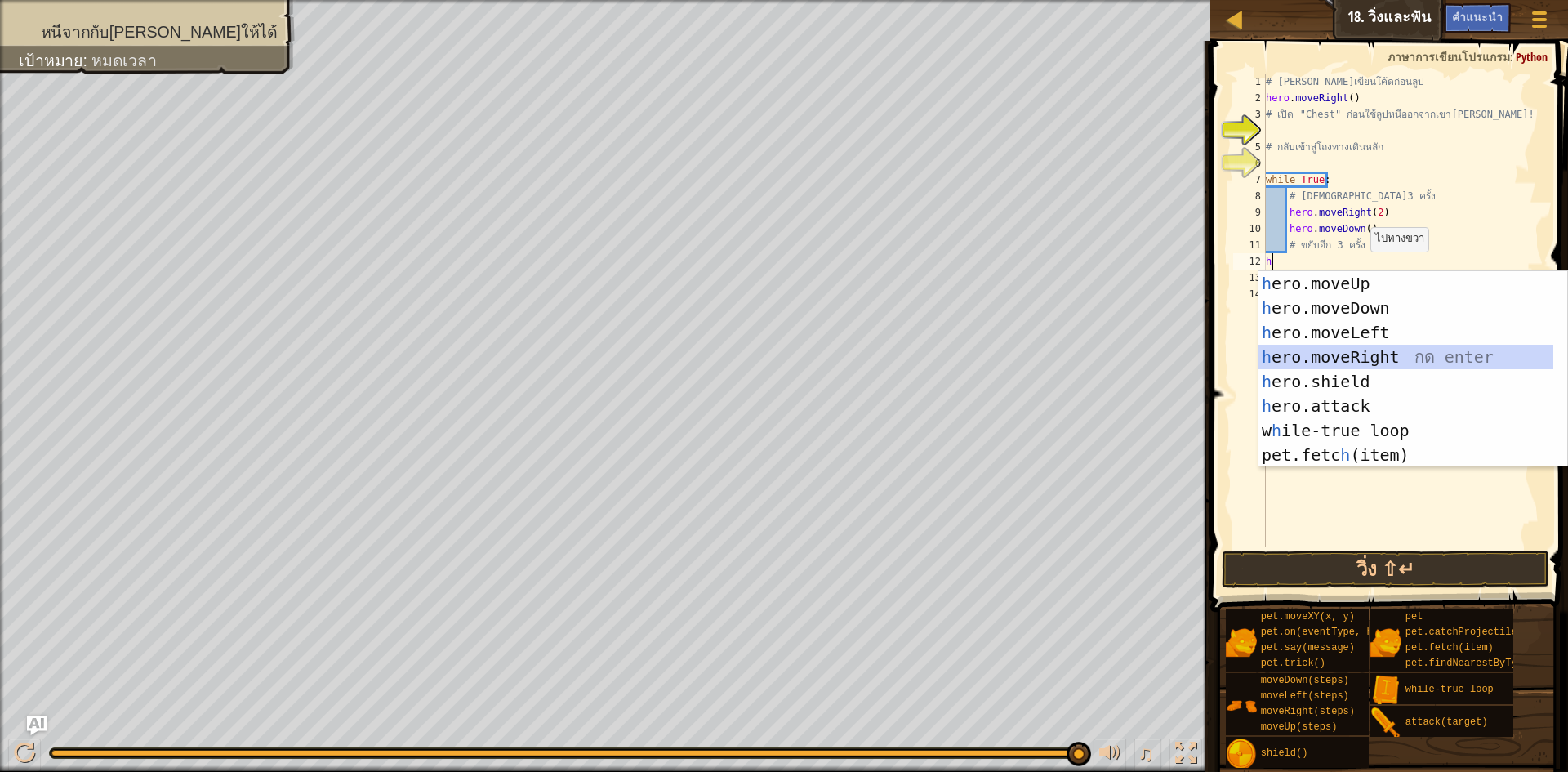
click at [1423, 361] on div "h ero.moveUp กด enter h ero.moveDown กด enter h ero.moveLeft กด enter h ero.mov…" at bounding box center [1406, 393] width 295 height 245
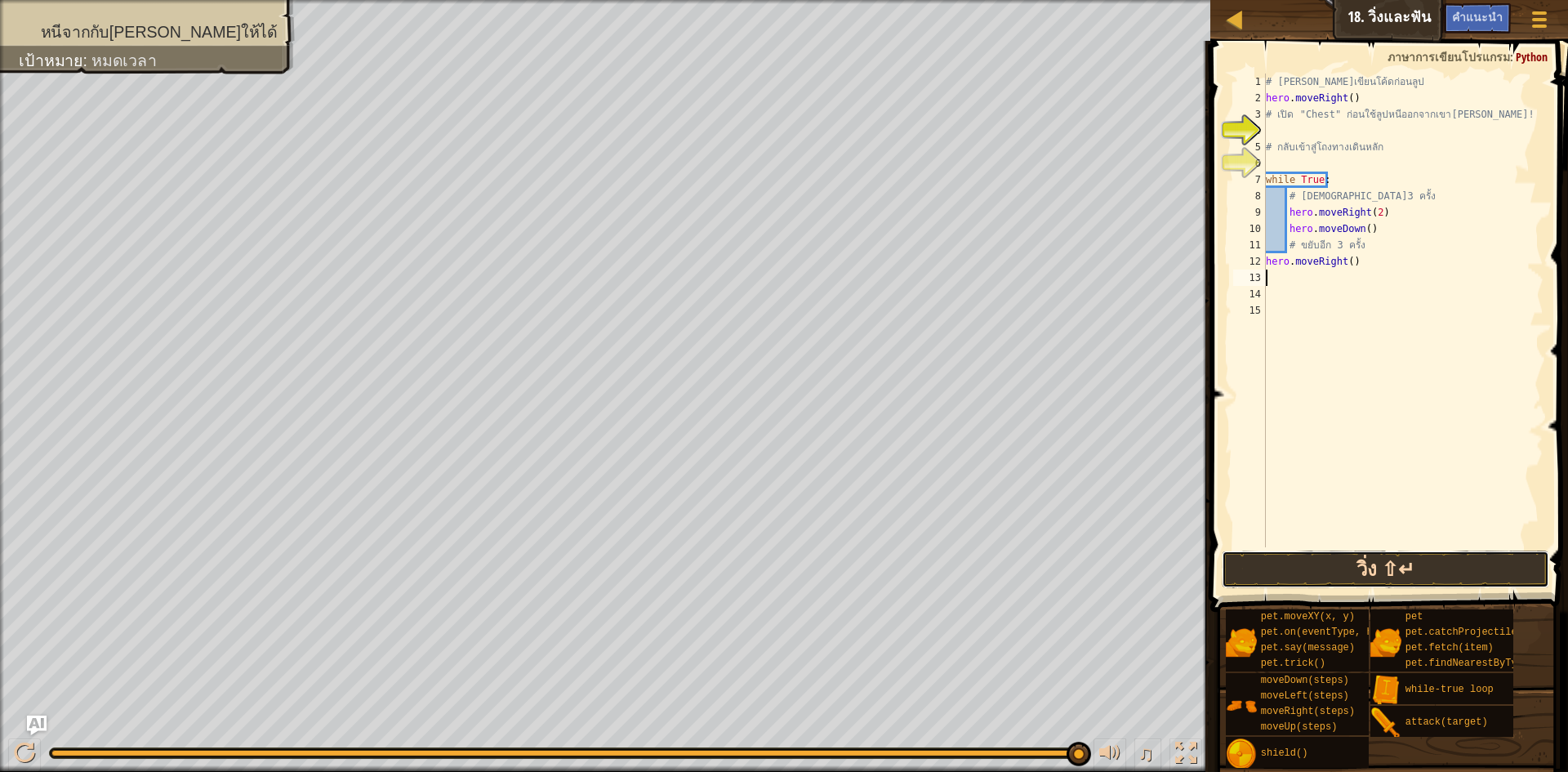
click at [1417, 566] on button "วิ่ง ⇧↵" at bounding box center [1385, 569] width 327 height 37
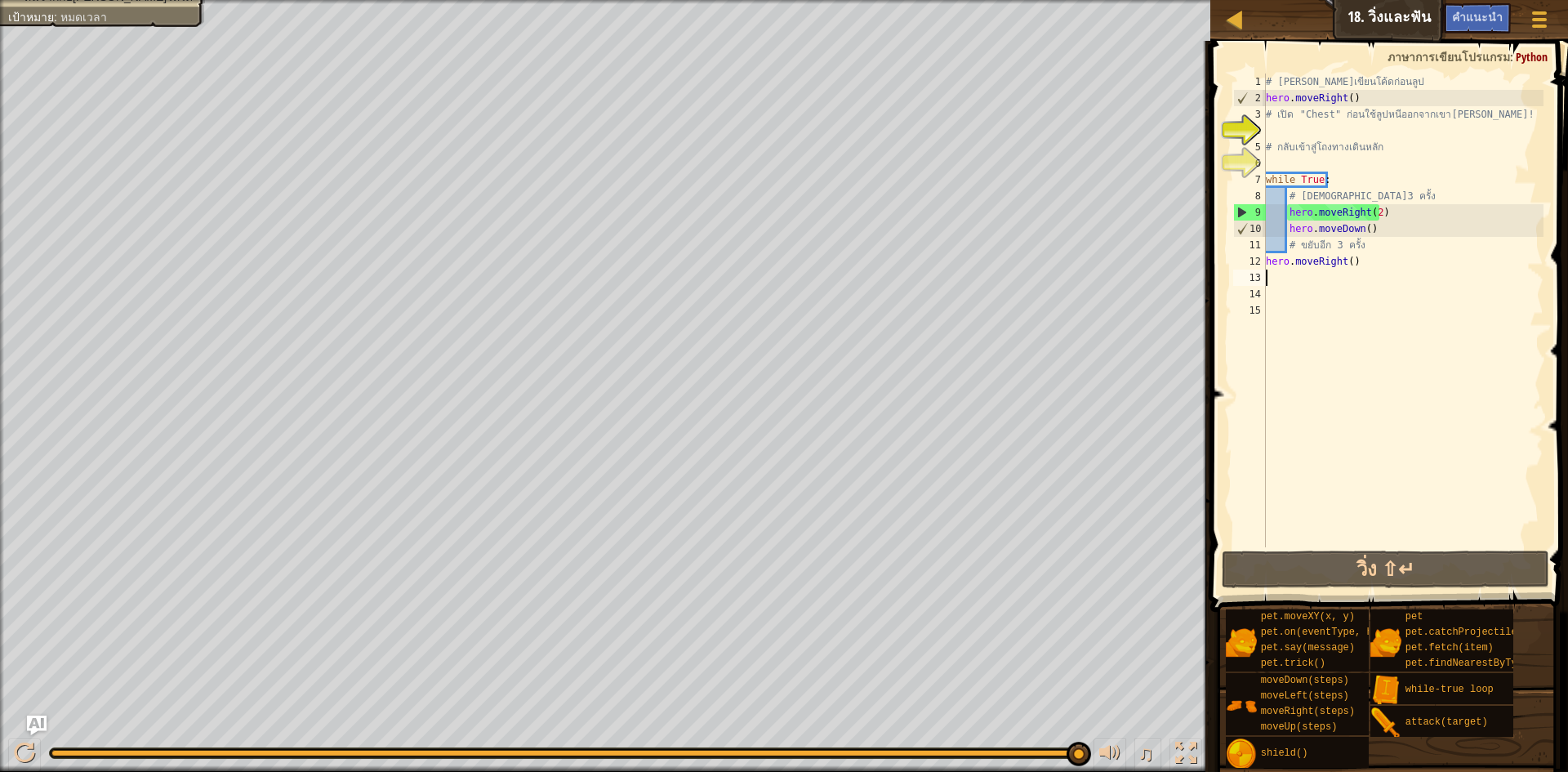
type textarea "h"
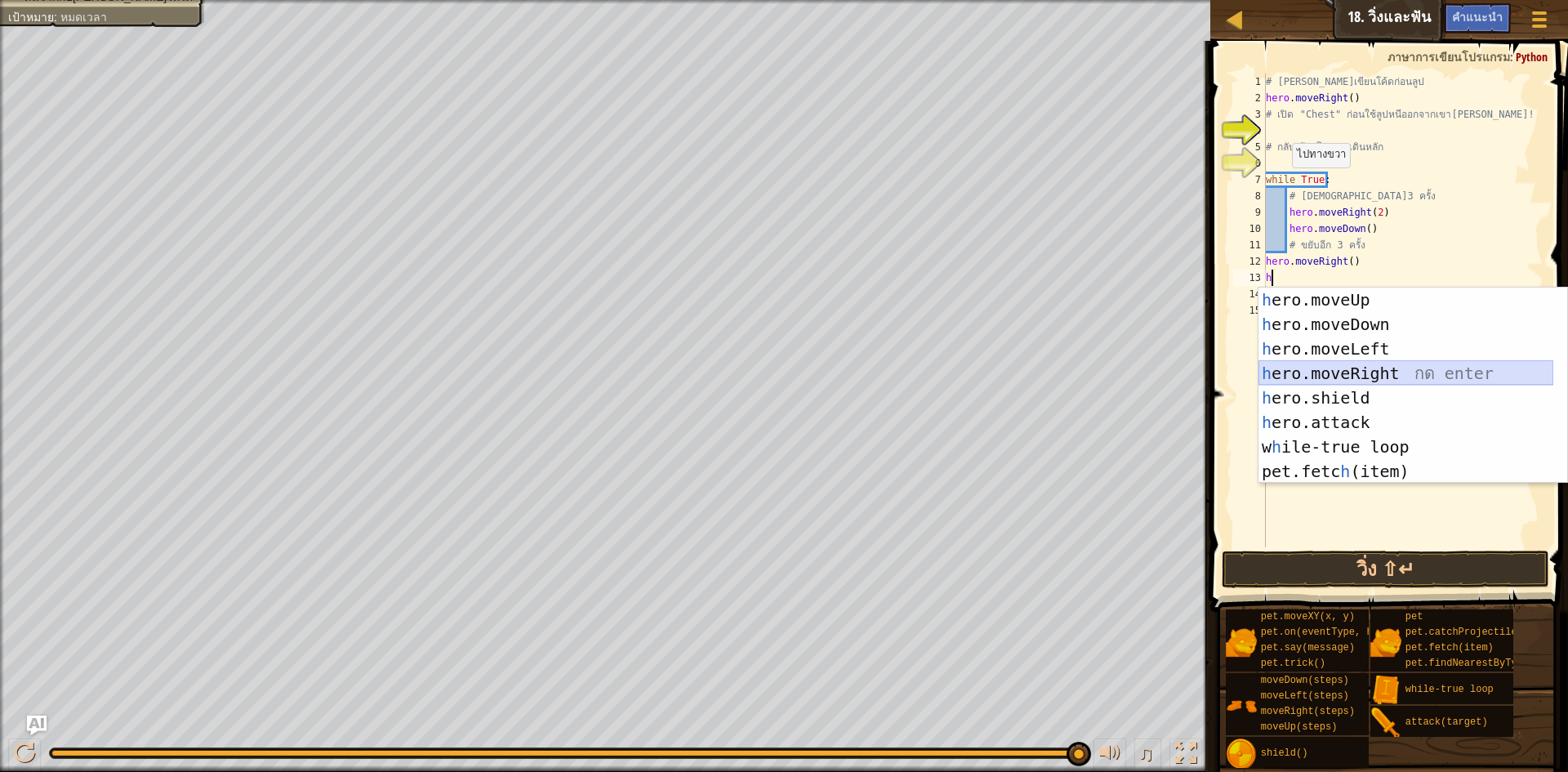
click at [1399, 371] on div "h ero.moveUp กด enter h ero.moveDown กด enter h ero.moveLeft กด enter h ero.mov…" at bounding box center [1406, 410] width 295 height 245
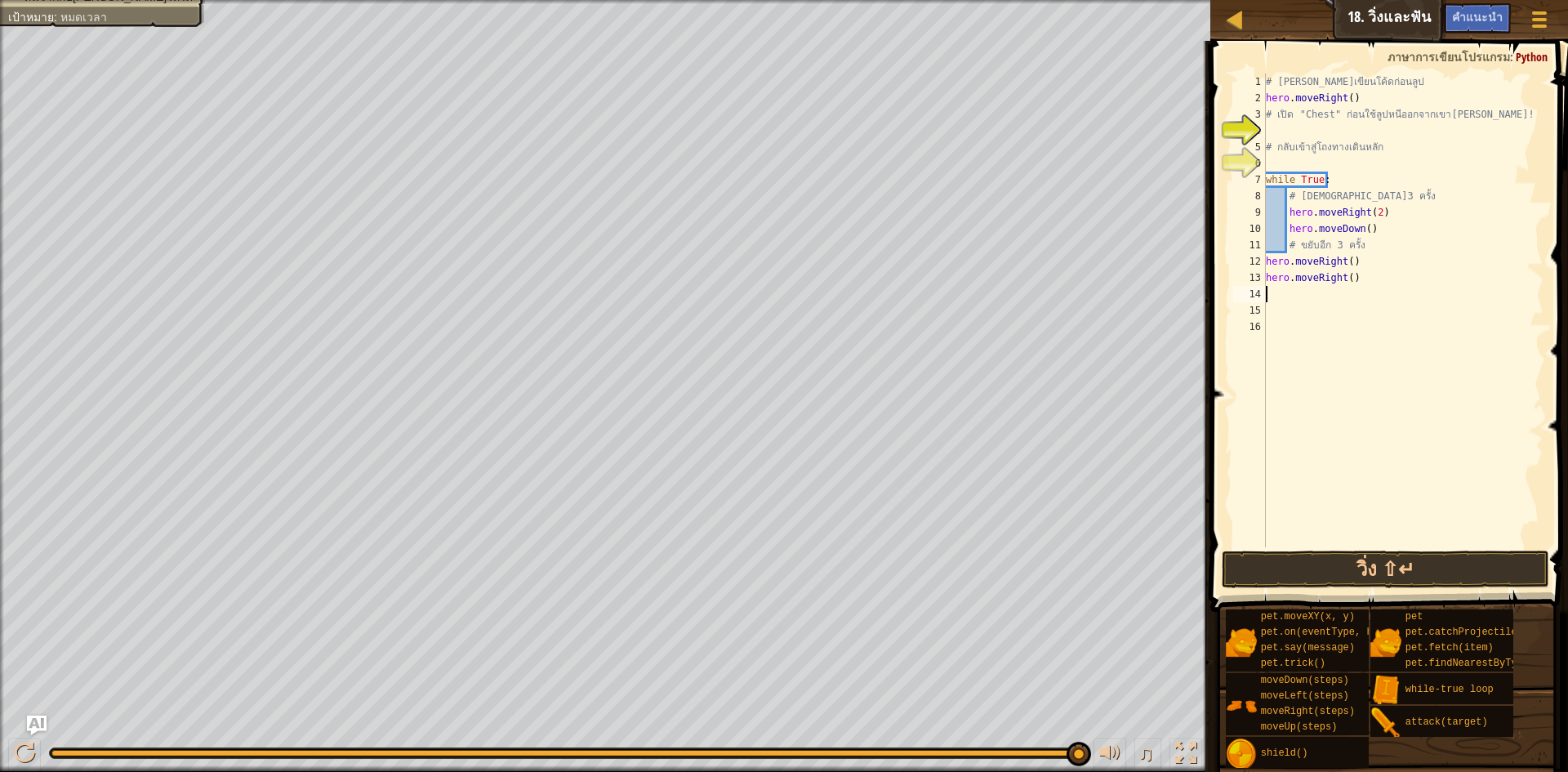
type textarea "h"
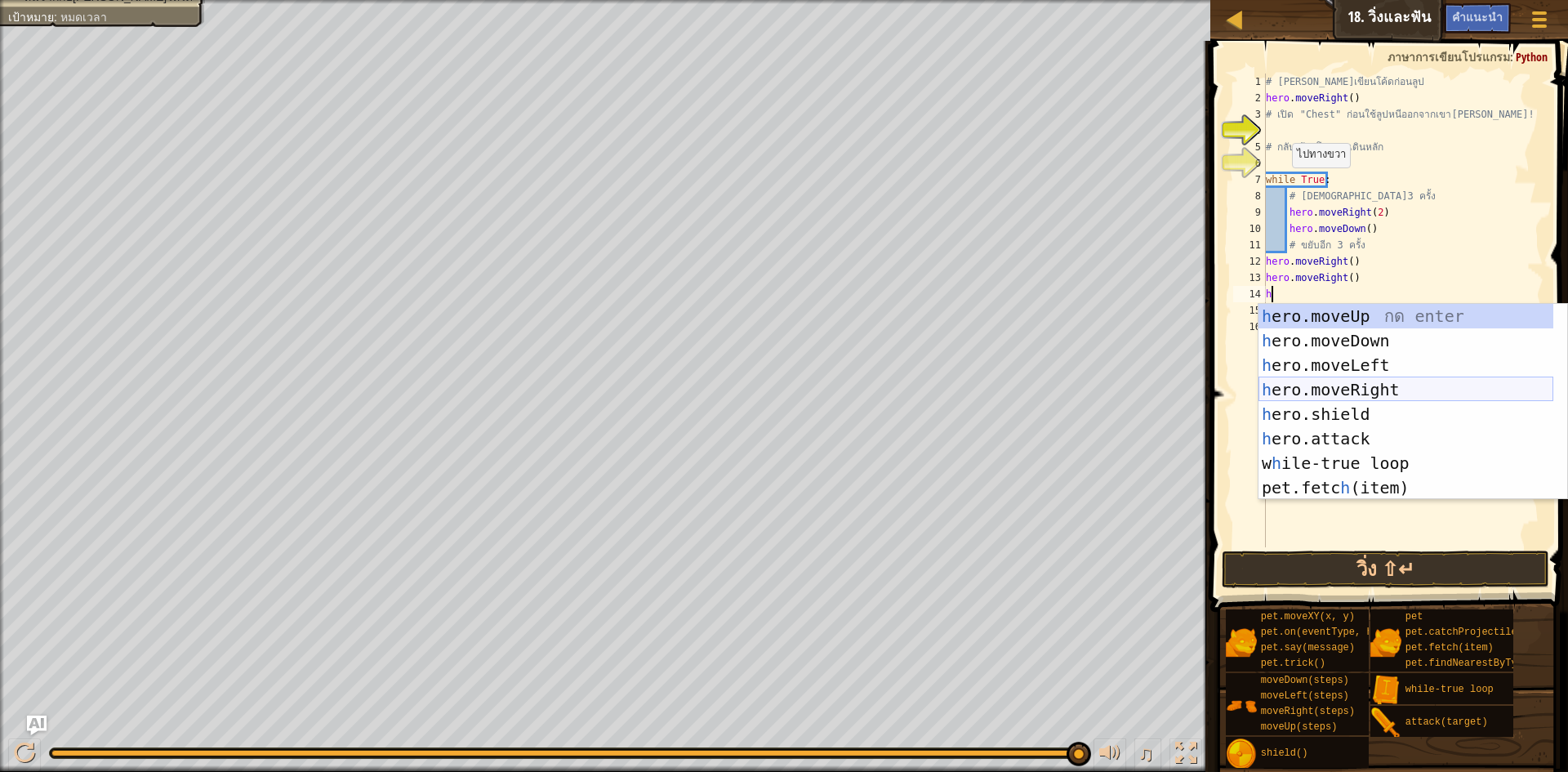
click at [1357, 392] on div "h ero.moveUp กด enter h ero.moveDown กด enter h ero.moveLeft กด enter h ero.mov…" at bounding box center [1406, 427] width 295 height 245
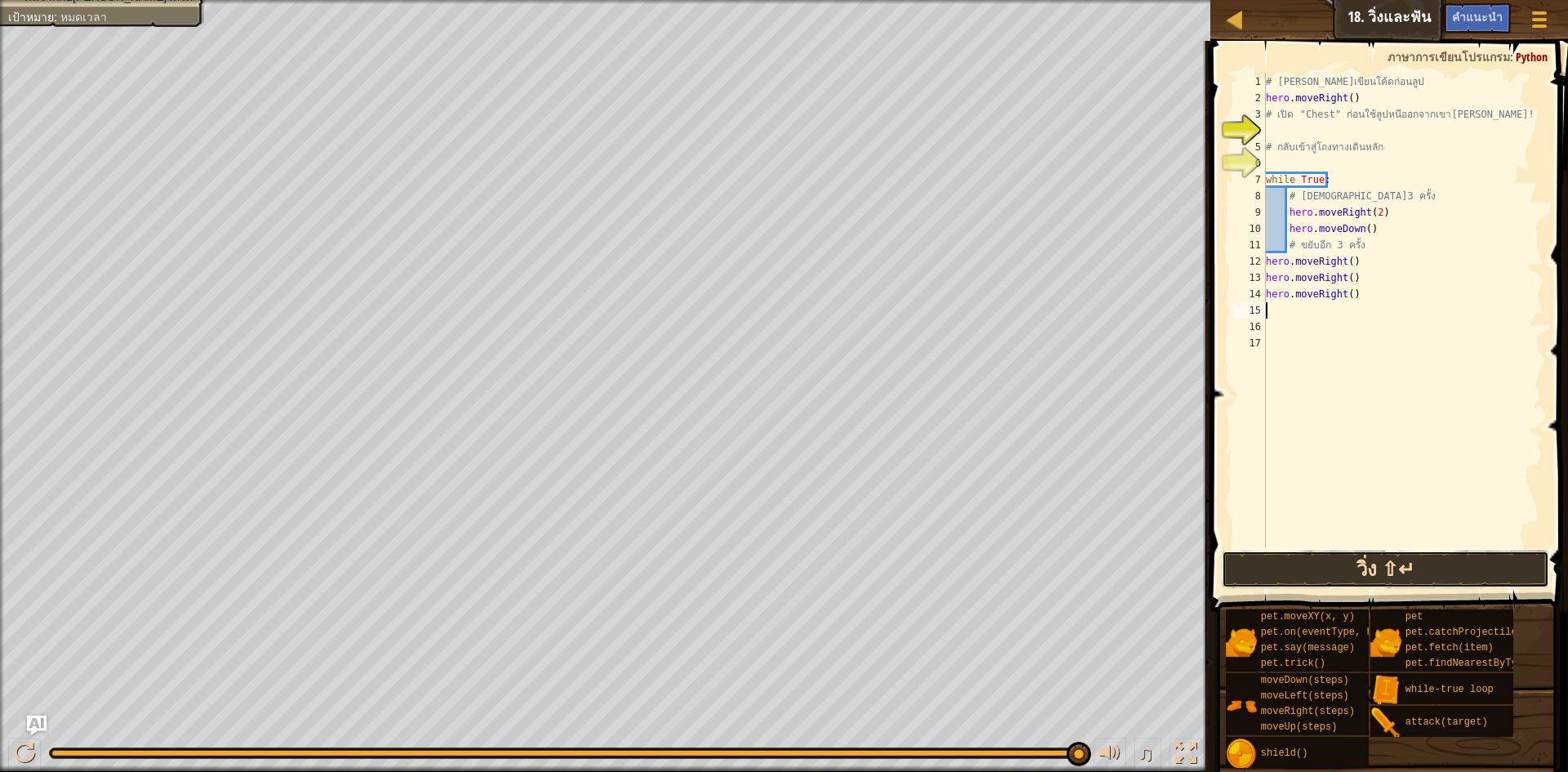
click at [1286, 580] on button "วิ่ง ⇧↵" at bounding box center [1385, 569] width 327 height 37
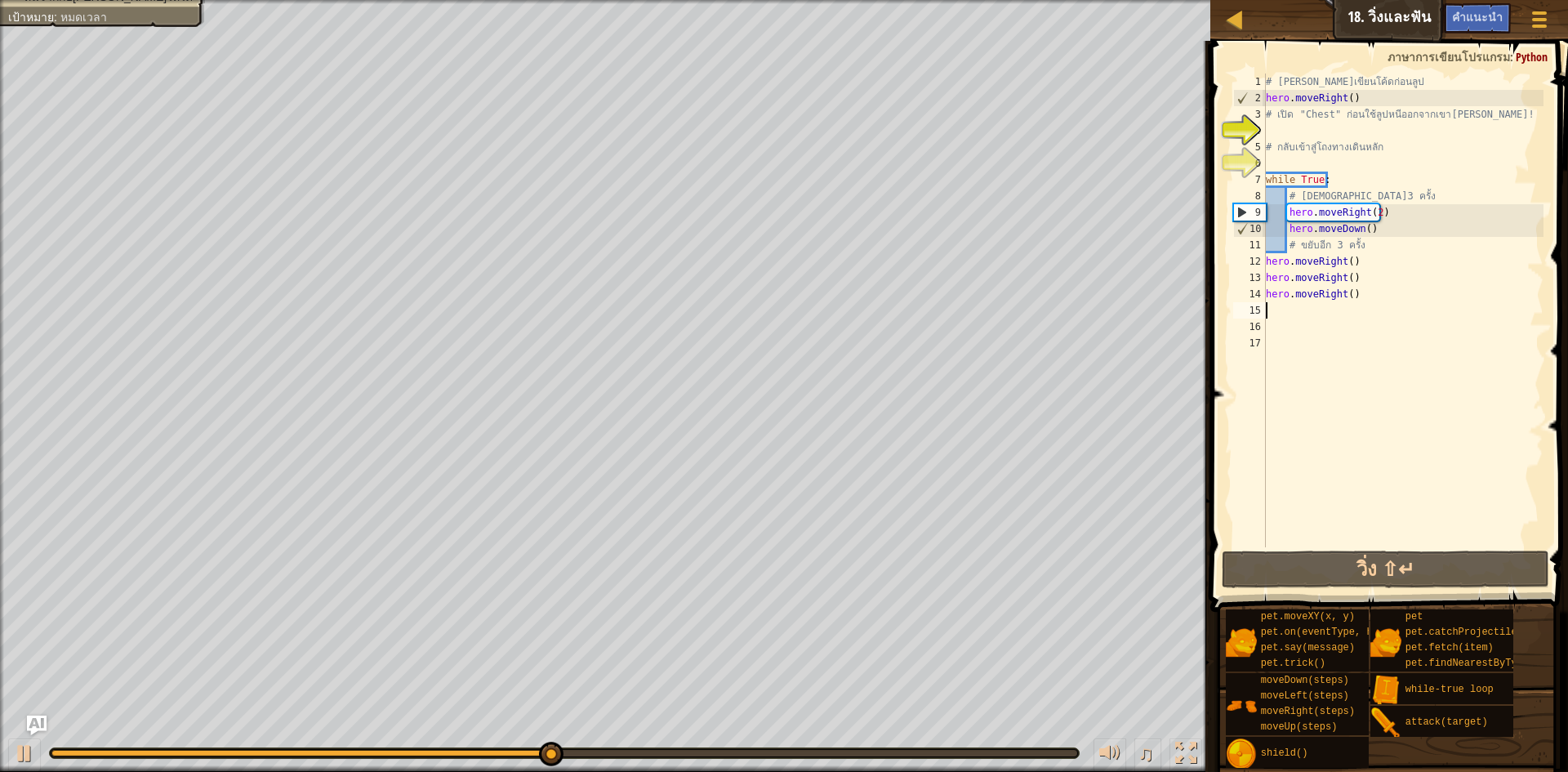
click at [1369, 222] on div "# [PERSON_NAME]เขียนโค้ดก่อนลูป hero . moveRight ( ) # เปิด "Chest" ก่อนใช้ลูปห…" at bounding box center [1404, 326] width 281 height 507
click at [1371, 212] on div "# [PERSON_NAME]เขียนโค้ดก่อนลูป hero . moveRight ( ) # เปิด "Chest" ก่อนใช้ลูปห…" at bounding box center [1404, 326] width 281 height 507
click at [1371, 212] on div "# [PERSON_NAME]เขียนโค้ดก่อนลูป hero . moveRight ( ) # เปิด "Chest" ก่อนใช้ลูปห…" at bounding box center [1404, 326] width 281 height 507
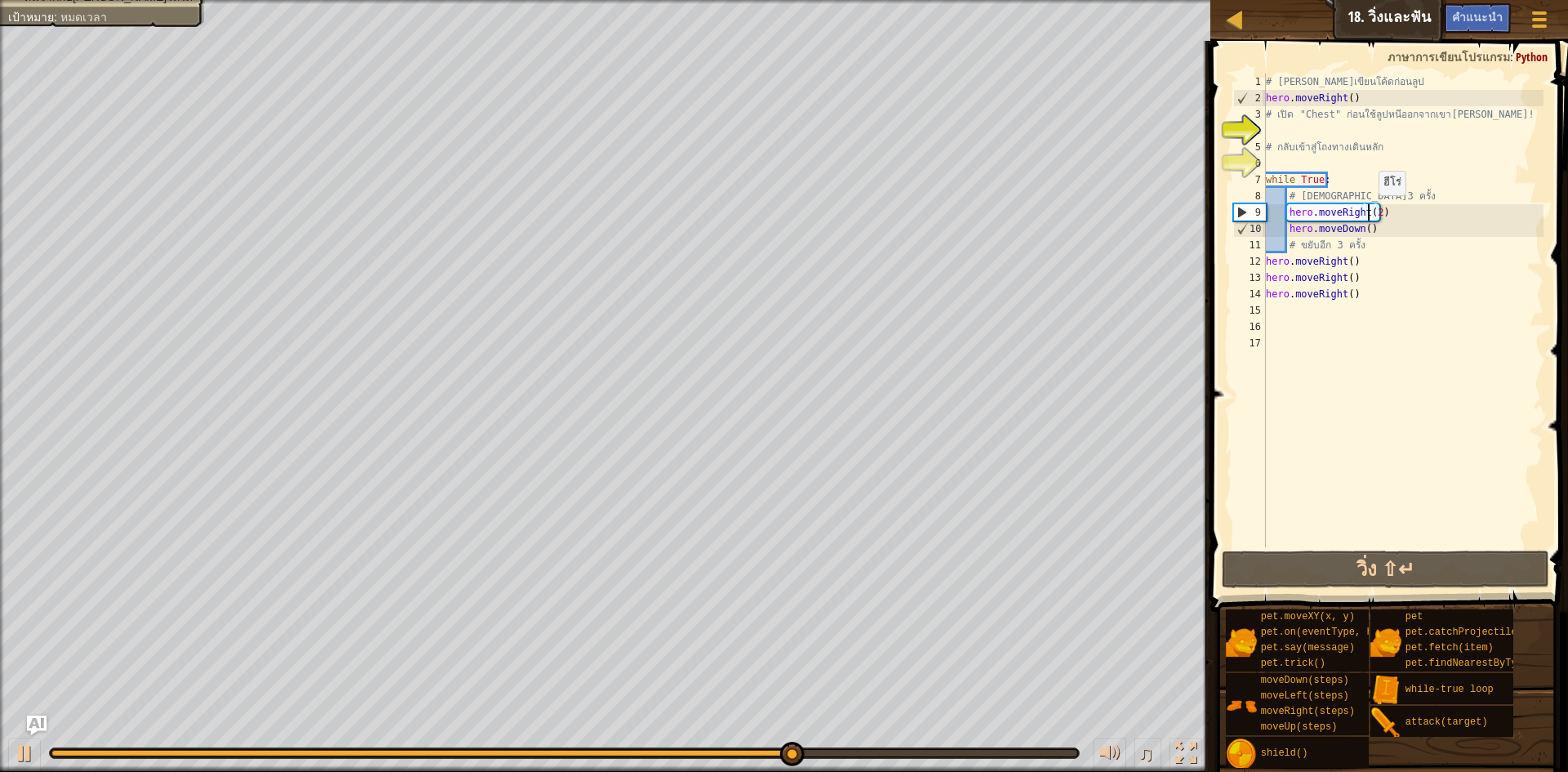
click at [1371, 212] on div "# [PERSON_NAME]เขียนโค้ดก่อนลูป hero . moveRight ( ) # เปิด "Chest" ก่อนใช้ลูปห…" at bounding box center [1404, 326] width 281 height 507
click at [1370, 212] on div "# [PERSON_NAME]เขียนโค้ดก่อนลูป hero . moveRight ( ) # เปิด "Chest" ก่อนใช้ลูปห…" at bounding box center [1404, 310] width 281 height 474
click at [1371, 216] on div "# [PERSON_NAME]เขียนโค้ดก่อนลูป hero . moveRight ( ) # เปิด "Chest" ก่อนใช้ลูปห…" at bounding box center [1404, 326] width 281 height 507
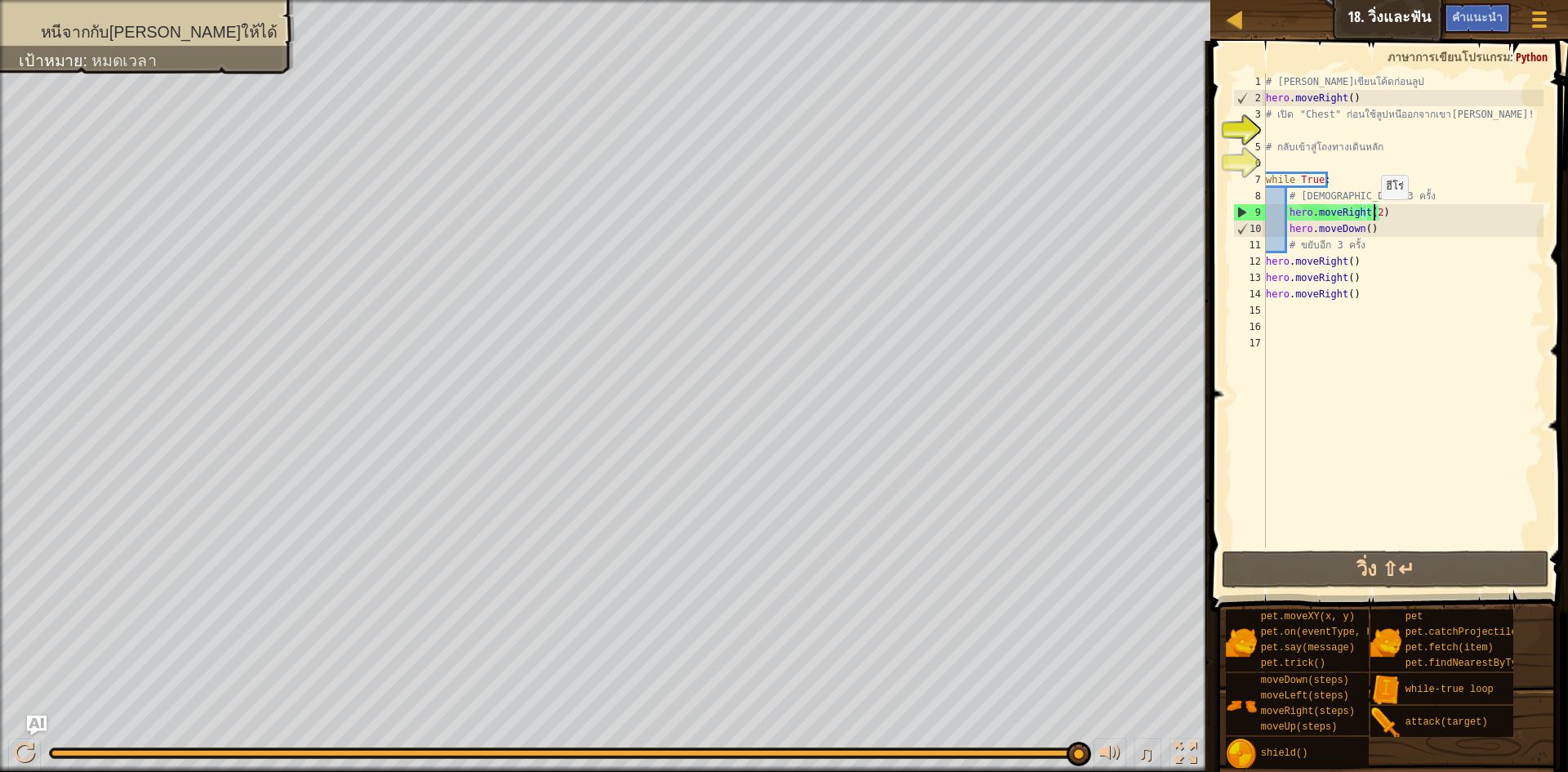
click at [1373, 216] on div "# [PERSON_NAME]เขียนโค้ดก่อนลูป hero . moveRight ( ) # เปิด "Chest" ก่อนใช้ลูปห…" at bounding box center [1404, 326] width 281 height 507
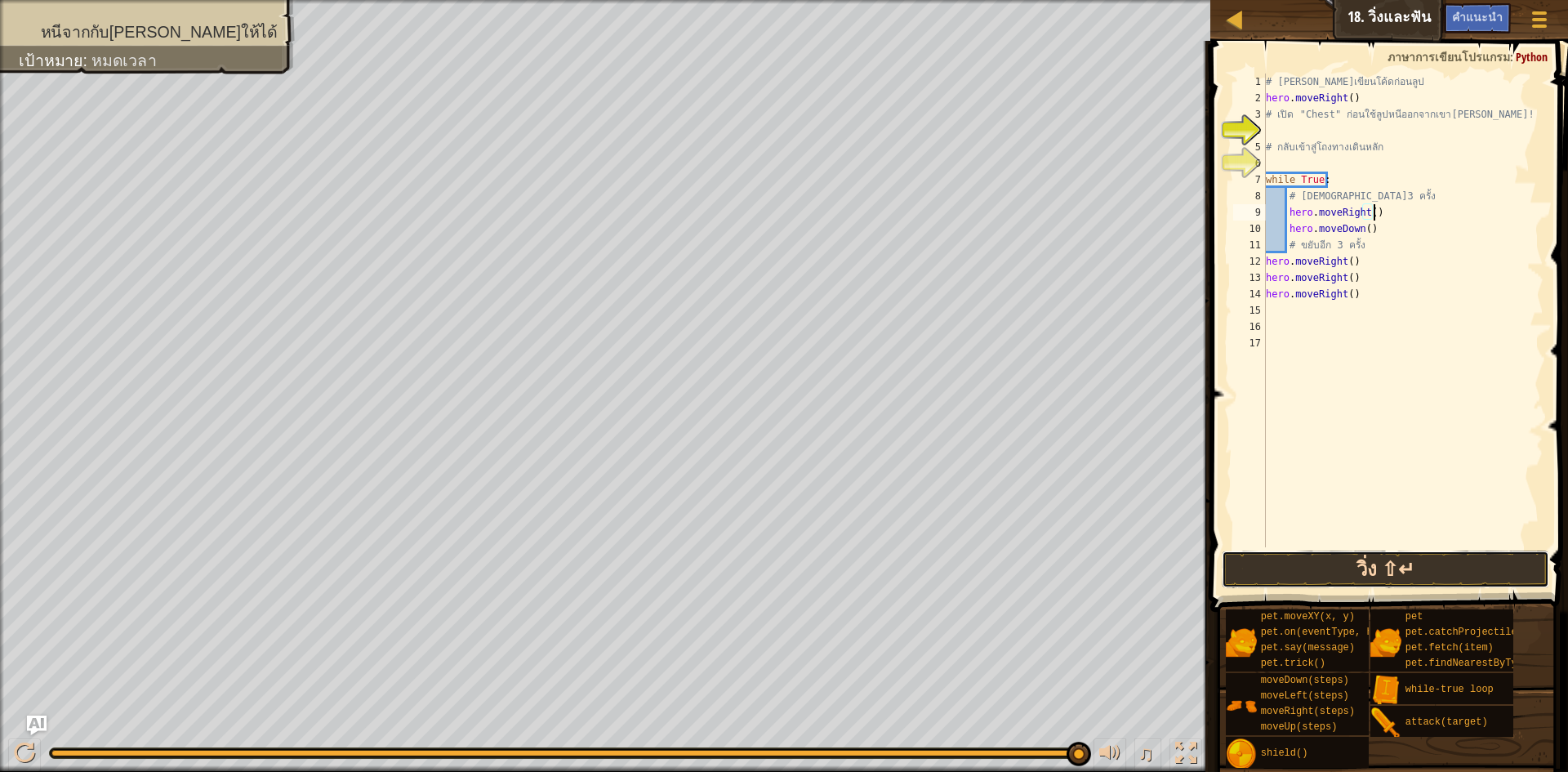
click at [1323, 583] on button "วิ่ง ⇧↵" at bounding box center [1385, 569] width 327 height 37
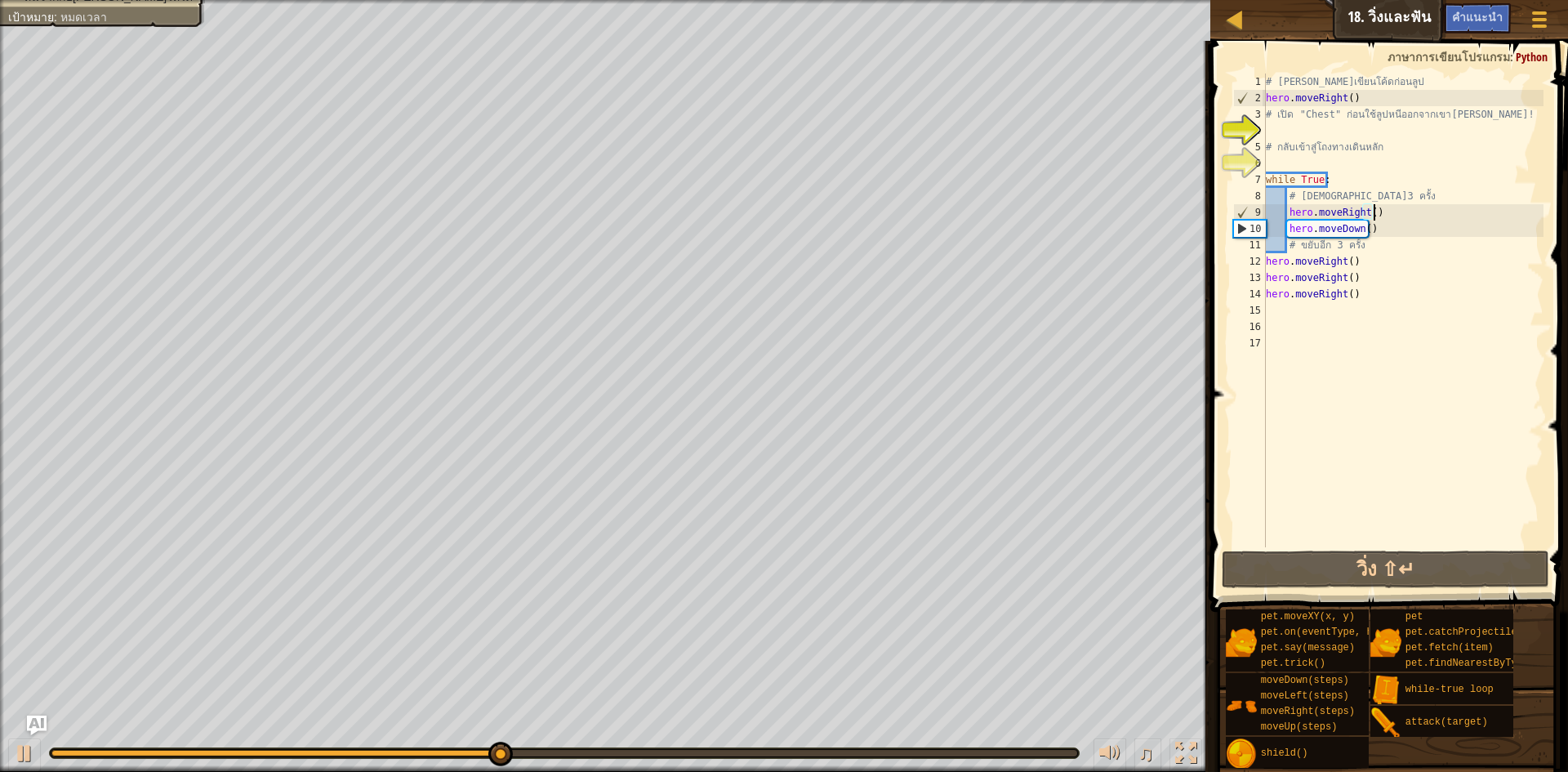
click at [1384, 260] on div "# [PERSON_NAME]เขียนโค้ดก่อนลูป hero . moveRight ( ) # เปิด "Chest" ก่อนใช้ลูปห…" at bounding box center [1404, 326] width 281 height 507
click at [1286, 246] on div "# [PERSON_NAME]เขียนโค้ดก่อนลูป hero . moveRight ( ) # เปิด "Chest" ก่อนใช้ลูปห…" at bounding box center [1404, 326] width 281 height 507
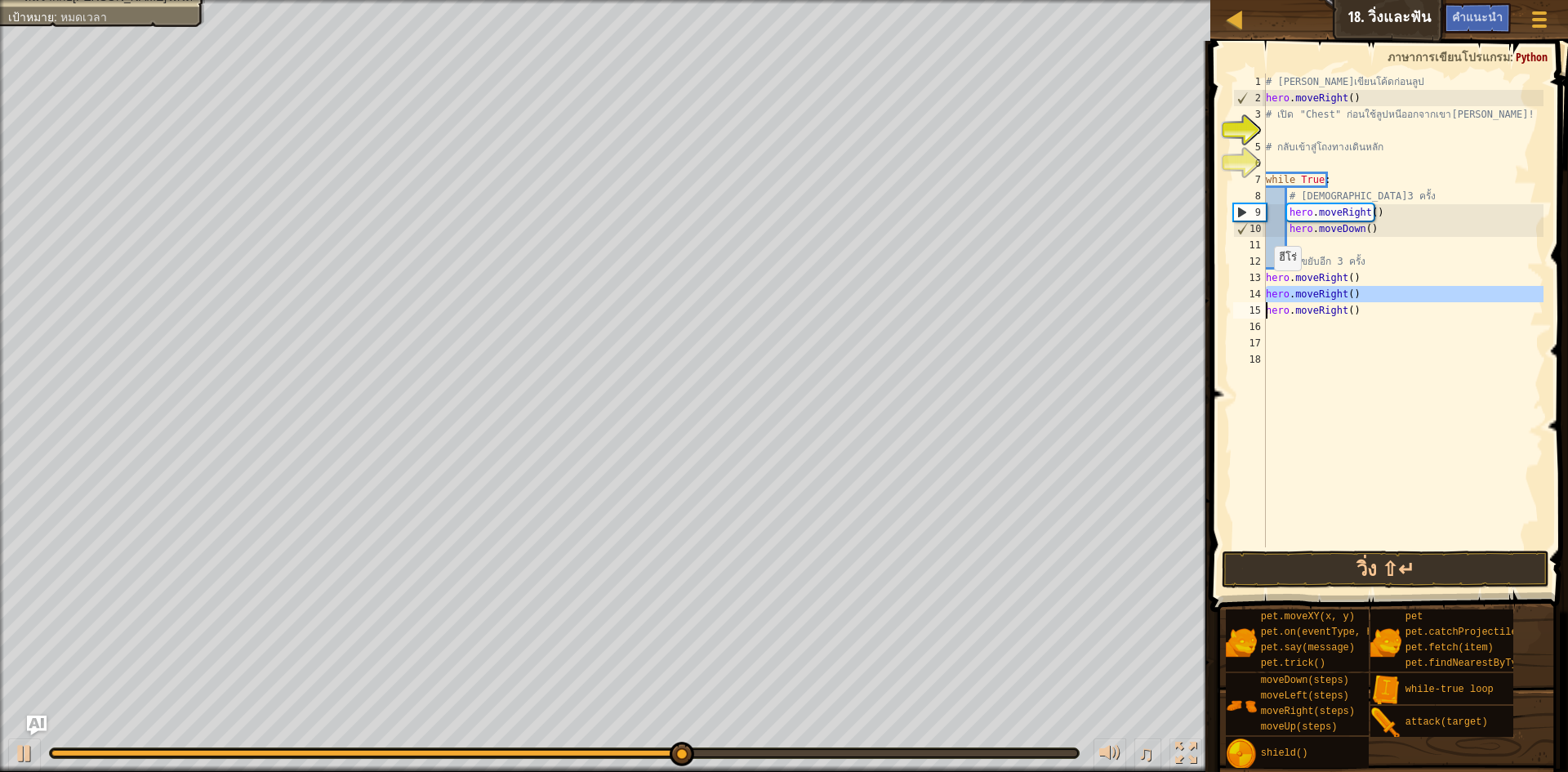
drag, startPoint x: 1268, startPoint y: 286, endPoint x: 1257, endPoint y: 303, distance: 20.2
click at [1257, 303] on div "# ขยับอีก 3 ครั้ง 1 2 3 4 5 6 7 8 9 10 11 12 13 14 15 16 17 18 # [PERSON_NAME]เ…" at bounding box center [1387, 310] width 314 height 474
click at [1258, 279] on div "13" at bounding box center [1250, 278] width 33 height 17
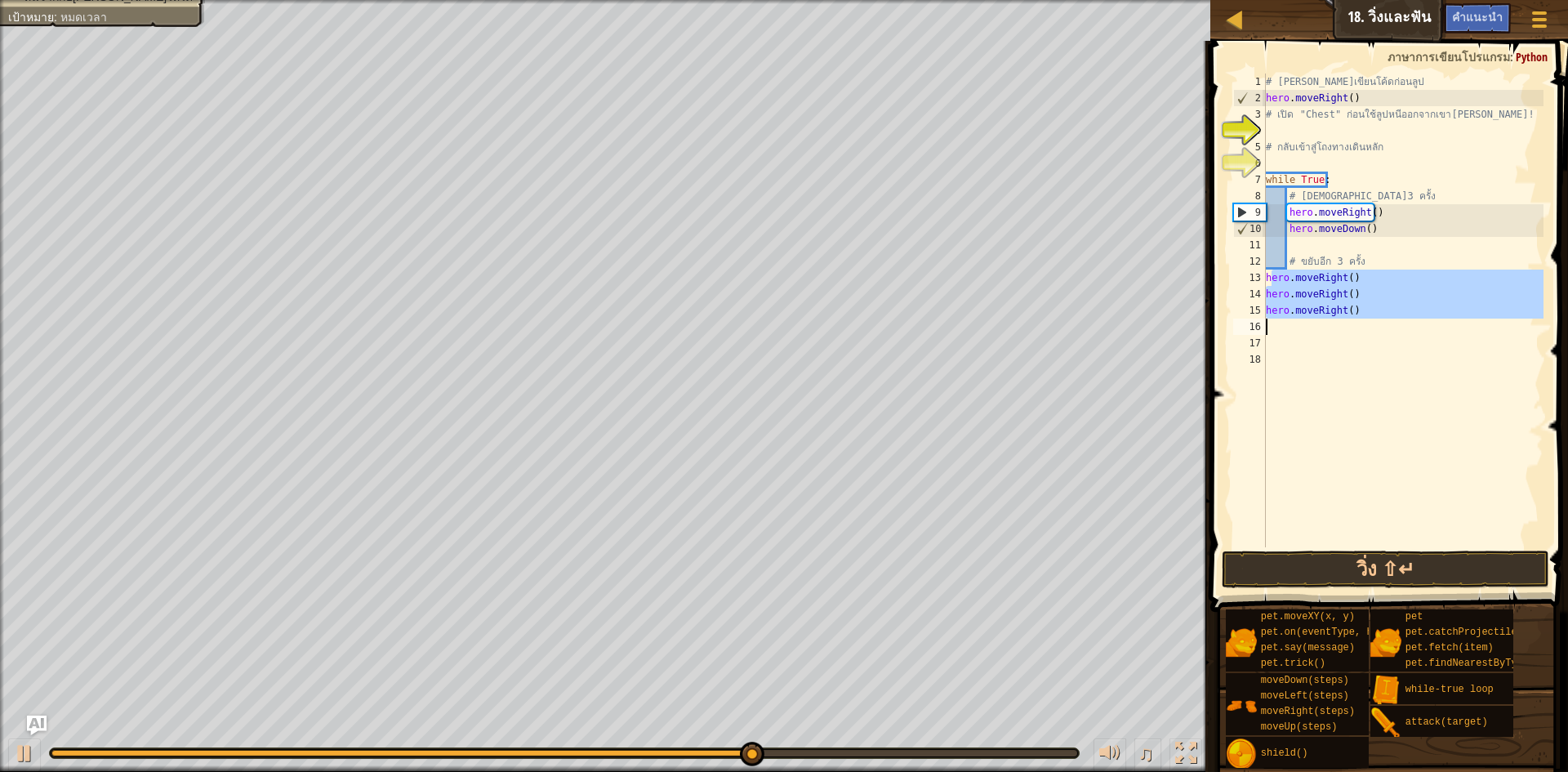
drag, startPoint x: 1271, startPoint y: 276, endPoint x: 1347, endPoint y: 323, distance: 89.4
click at [1347, 323] on div "# [PERSON_NAME]เขียนโค้ดก่อนลูป hero . moveRight ( ) # เปิด "Chest" ก่อนใช้ลูปห…" at bounding box center [1404, 326] width 281 height 507
type textarea "h"
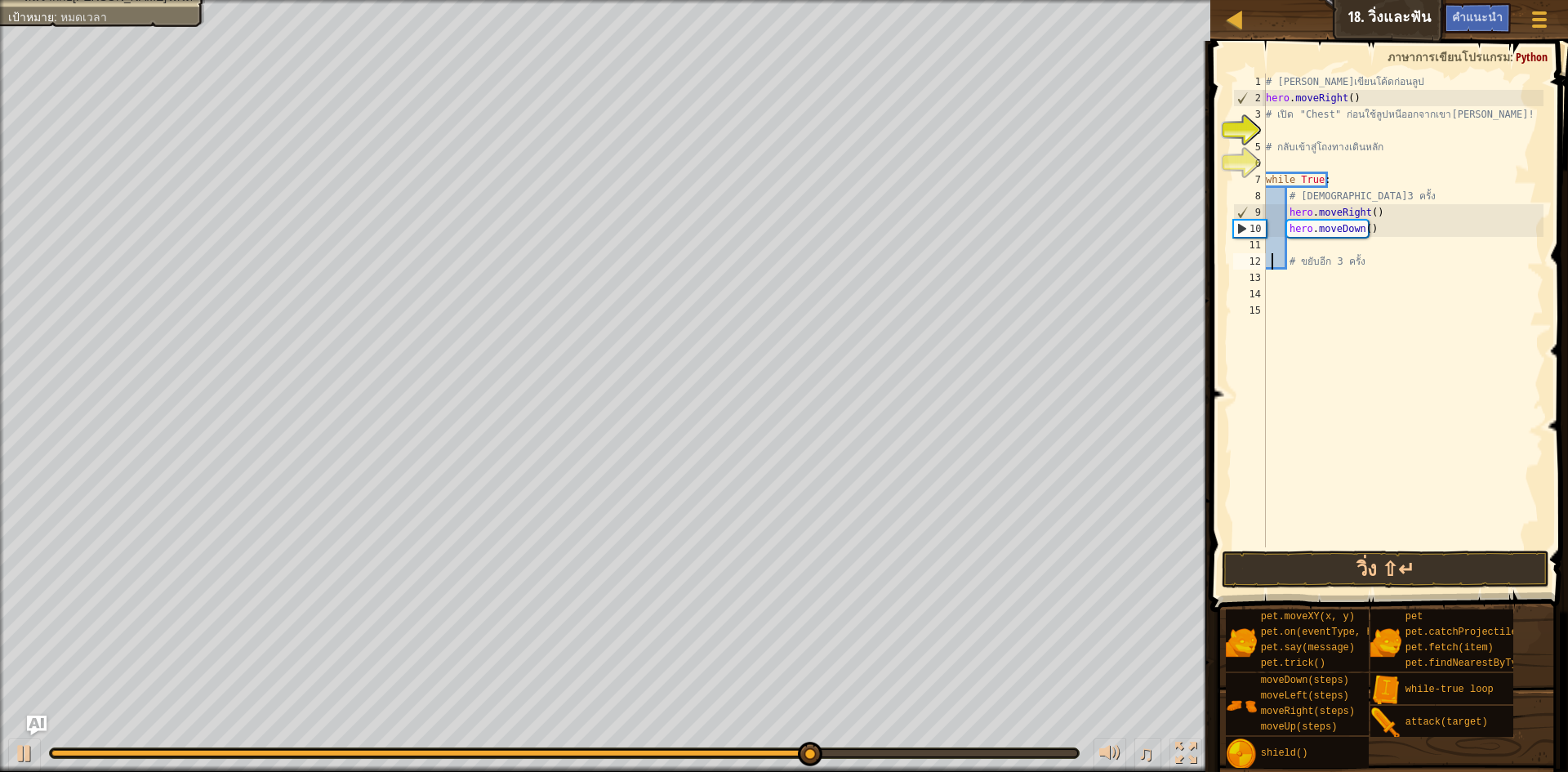
click at [1271, 257] on div "# [PERSON_NAME]เขียนโค้ดก่อนลูป hero . moveRight ( ) # เปิด "Chest" ก่อนใช้ลูปห…" at bounding box center [1404, 326] width 281 height 507
type textarea "# ขยับอีก 3 ครั้ง"
click at [1309, 255] on div "# [PERSON_NAME]เขียนโค้ดก่อนลูป hero . moveRight ( ) # เปิด "Chest" ก่อนใช้ลูปห…" at bounding box center [1404, 326] width 281 height 507
click at [1293, 246] on div "# [PERSON_NAME]เขียนโค้ดก่อนลูป hero . moveRight ( ) # เปิด "Chest" ก่อนใช้ลูปห…" at bounding box center [1404, 326] width 281 height 507
type textarea "h"
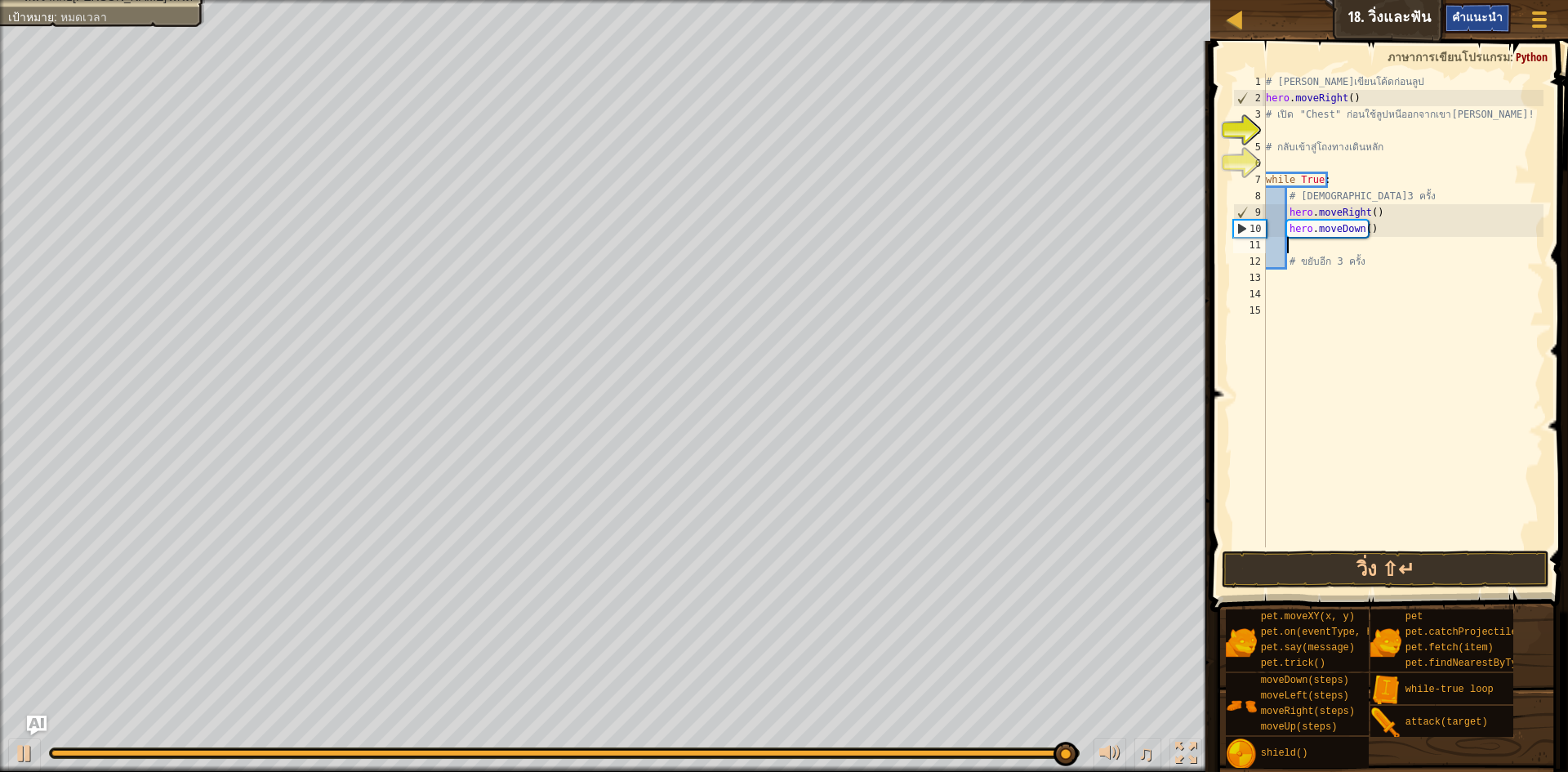
scroll to position [7, 2]
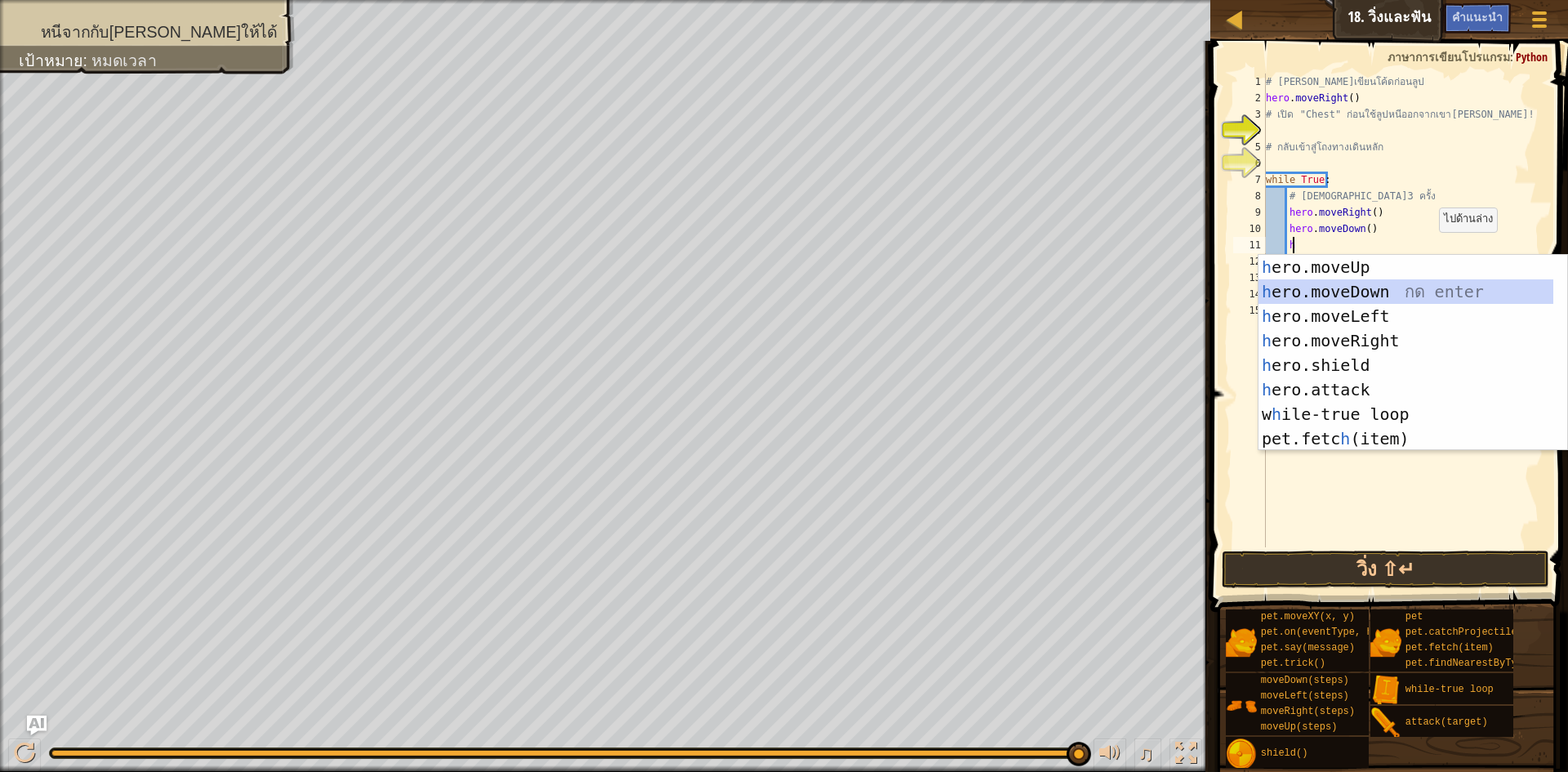
click at [1353, 287] on div "h ero.moveUp กด enter h ero.moveDown กด enter h ero.moveLeft กด enter h ero.mov…" at bounding box center [1406, 377] width 295 height 245
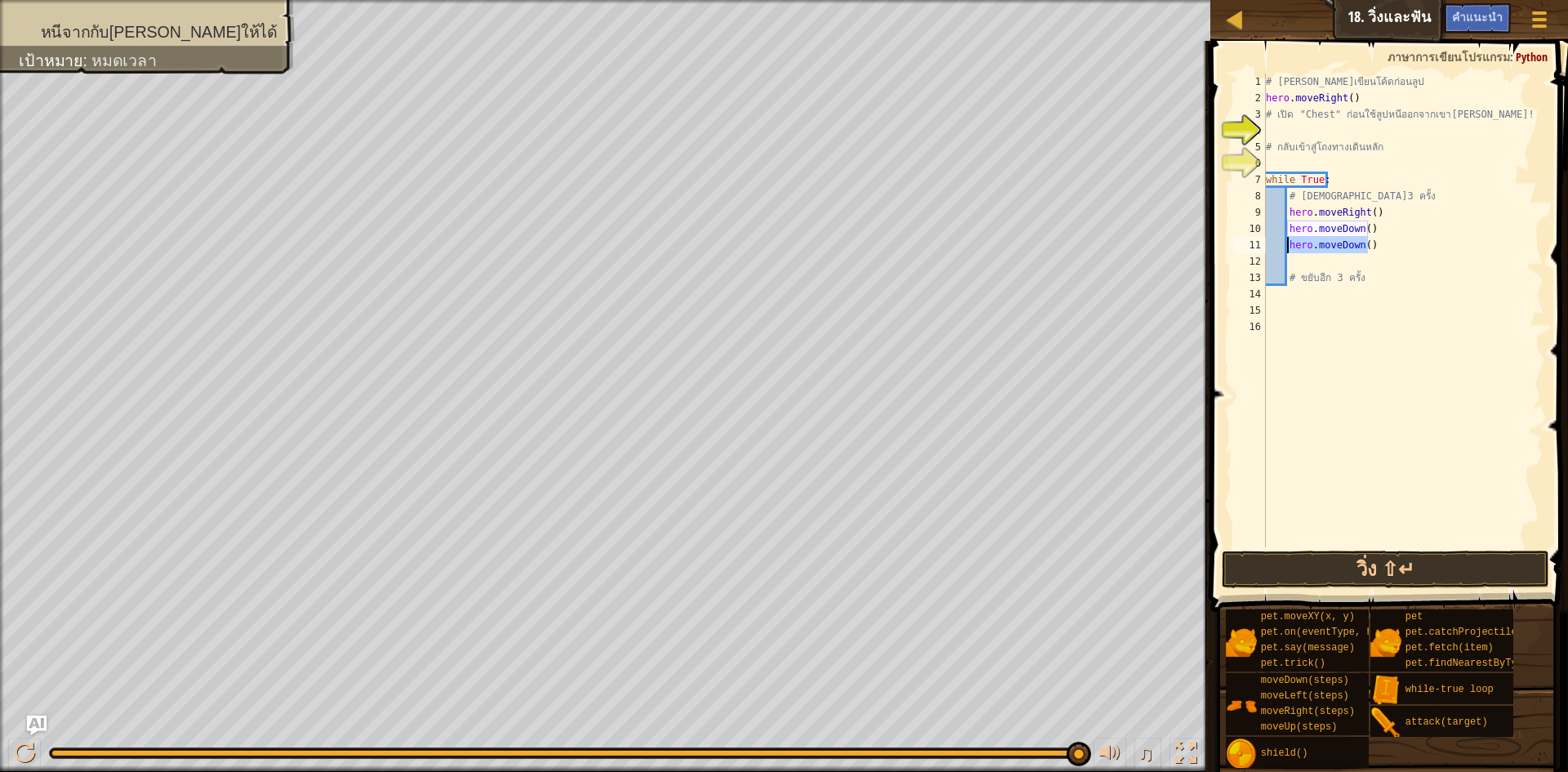
drag, startPoint x: 1387, startPoint y: 241, endPoint x: 1290, endPoint y: 250, distance: 97.4
click at [1290, 250] on div "# [PERSON_NAME]เขียนโค้ดก่อนลูป hero . moveRight ( ) # เปิด "Chest" ก่อนใช้ลูปห…" at bounding box center [1404, 326] width 281 height 507
type textarea "h"
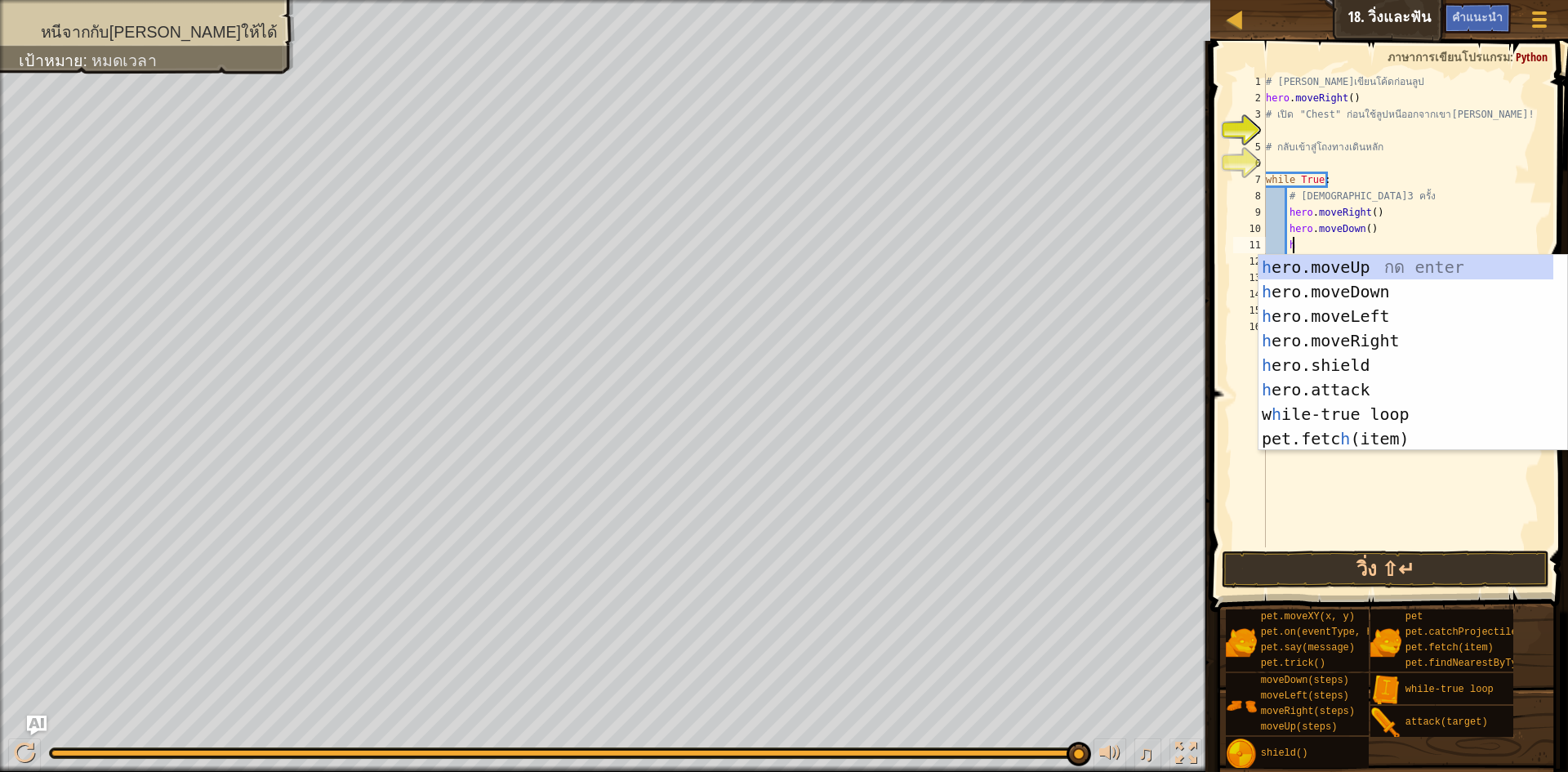
scroll to position [7, 2]
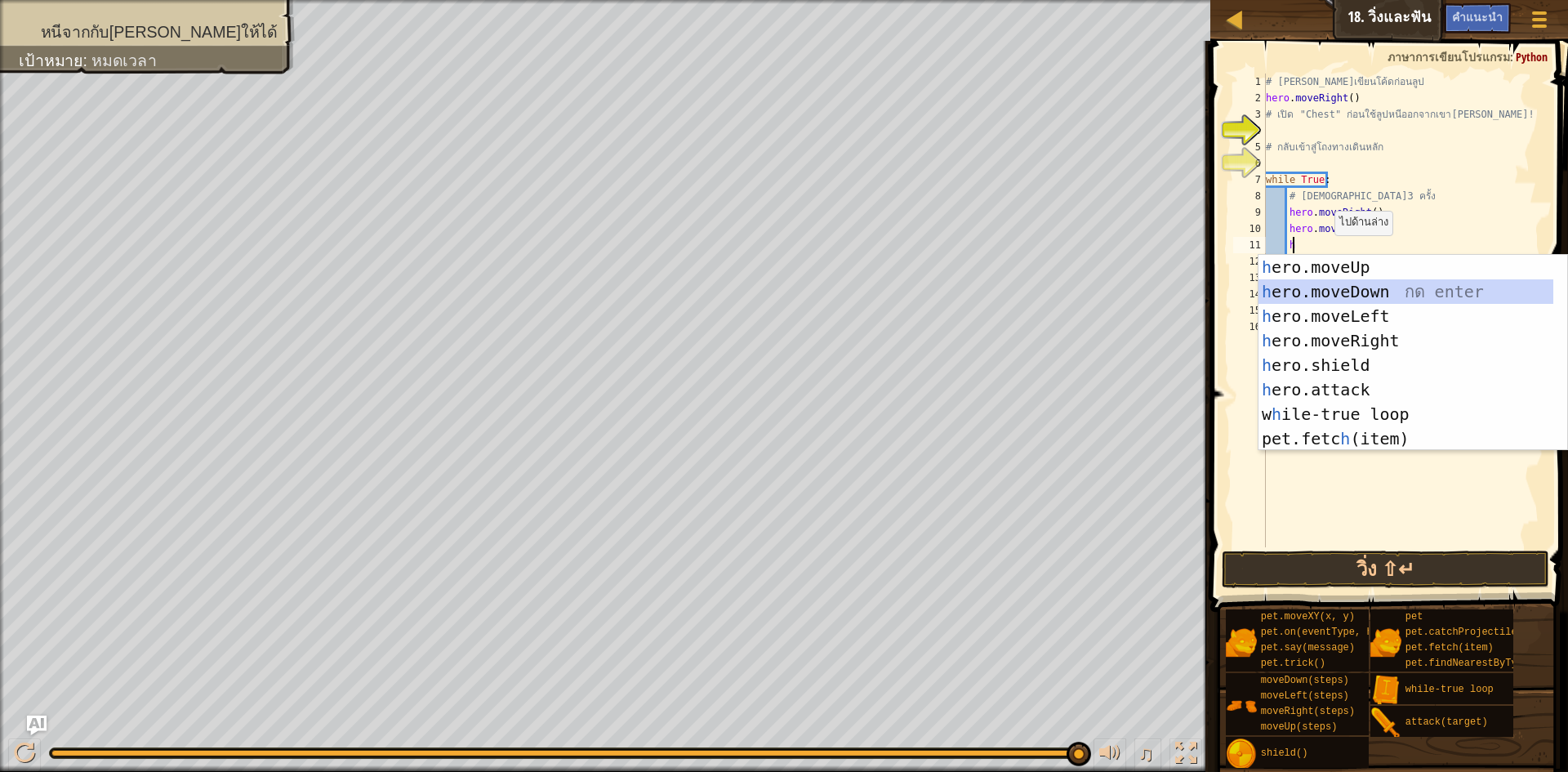
click at [1358, 290] on div "h ero.moveUp กด enter h ero.moveDown กด enter h ero.moveLeft กด enter h ero.mov…" at bounding box center [1406, 377] width 295 height 245
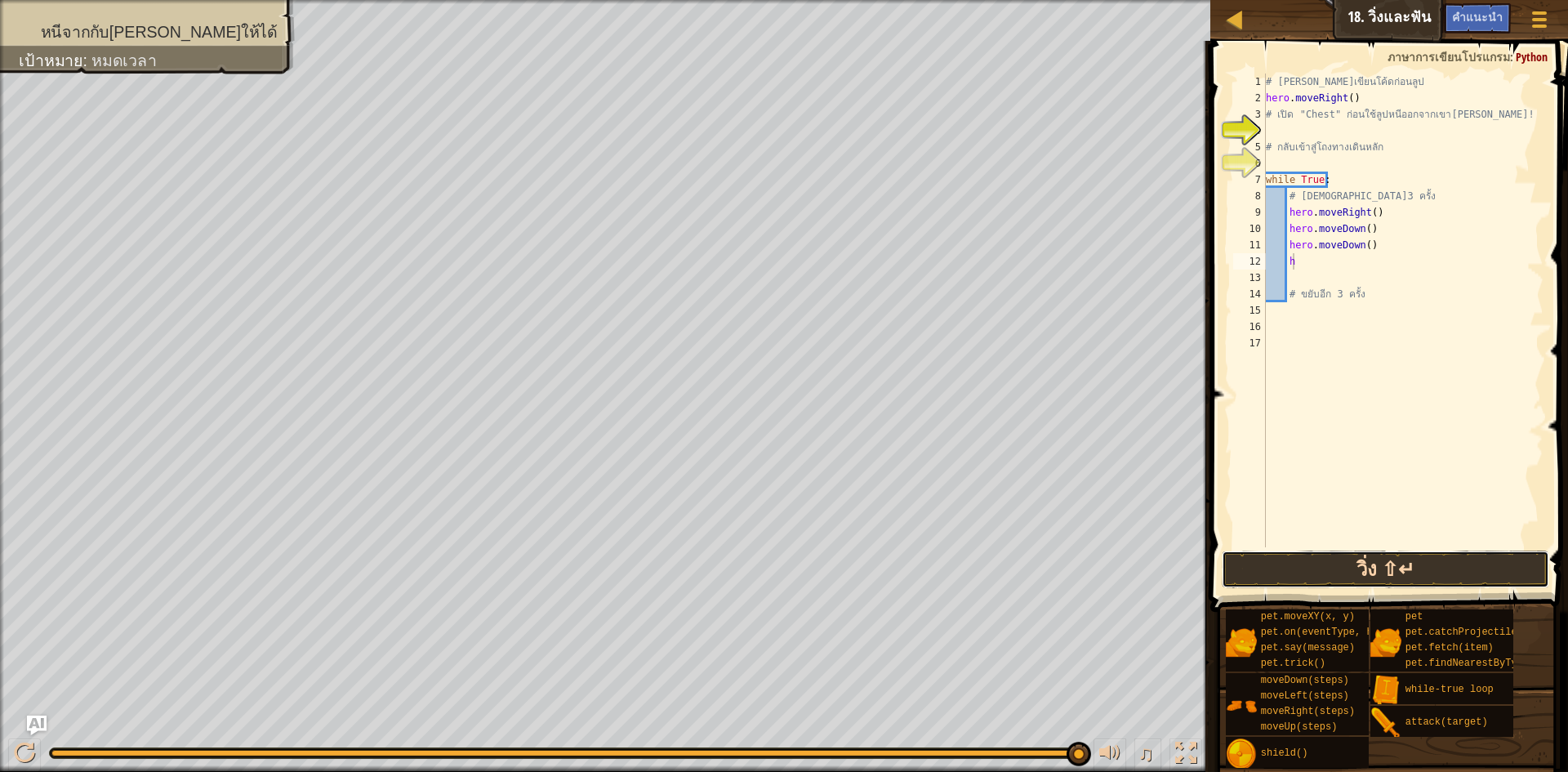
click at [1275, 555] on button "วิ่ง ⇧↵" at bounding box center [1385, 569] width 327 height 37
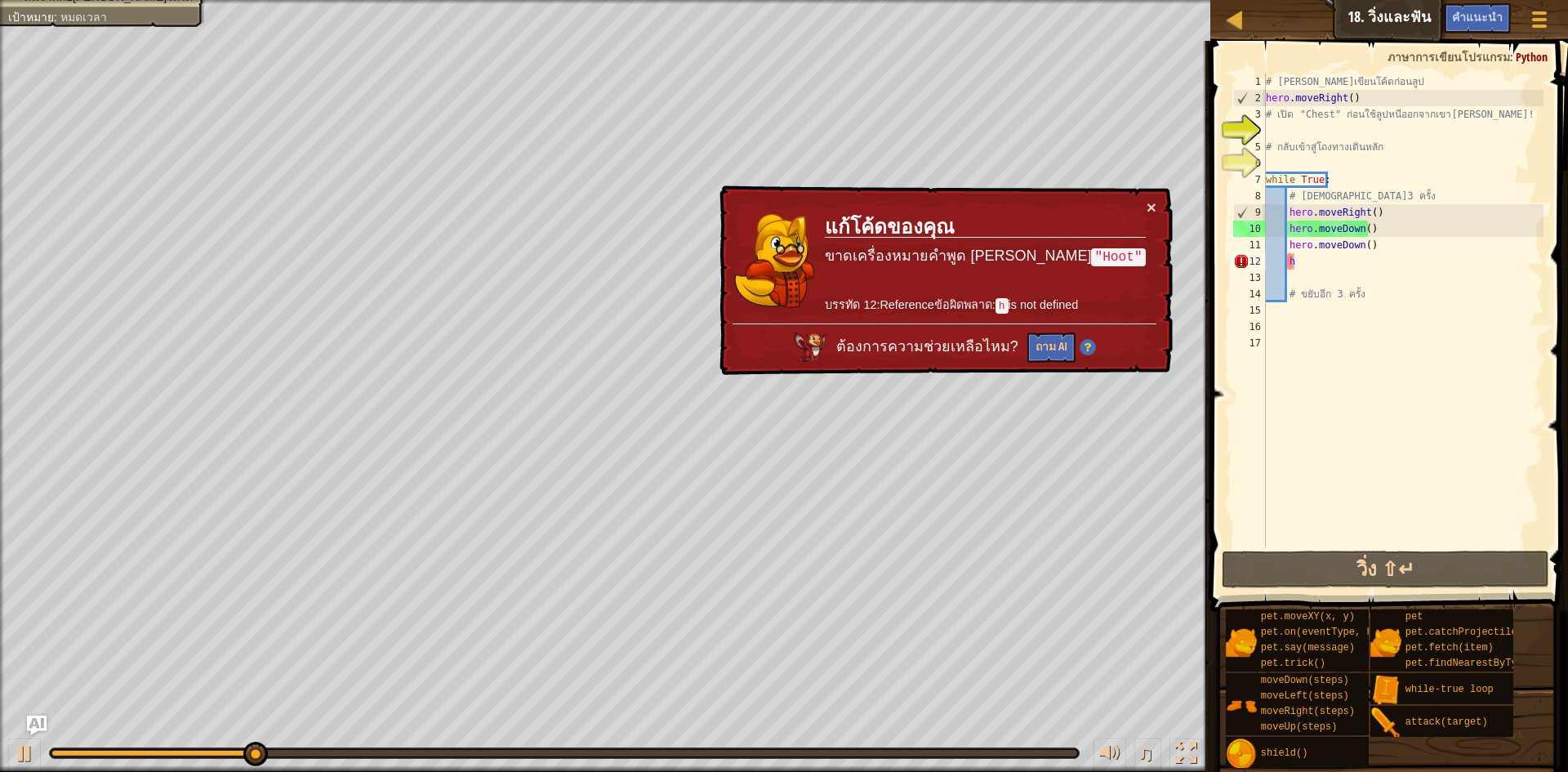
click at [1144, 209] on td "แก้โค้ดของคุณ ขาดเครื่องหมายคำพูด [PERSON_NAME] "Hoot" บรรทัด 12:Referenceข้อผิ…" at bounding box center [986, 260] width 322 height 125
click at [1150, 207] on button "×" at bounding box center [1152, 209] width 11 height 17
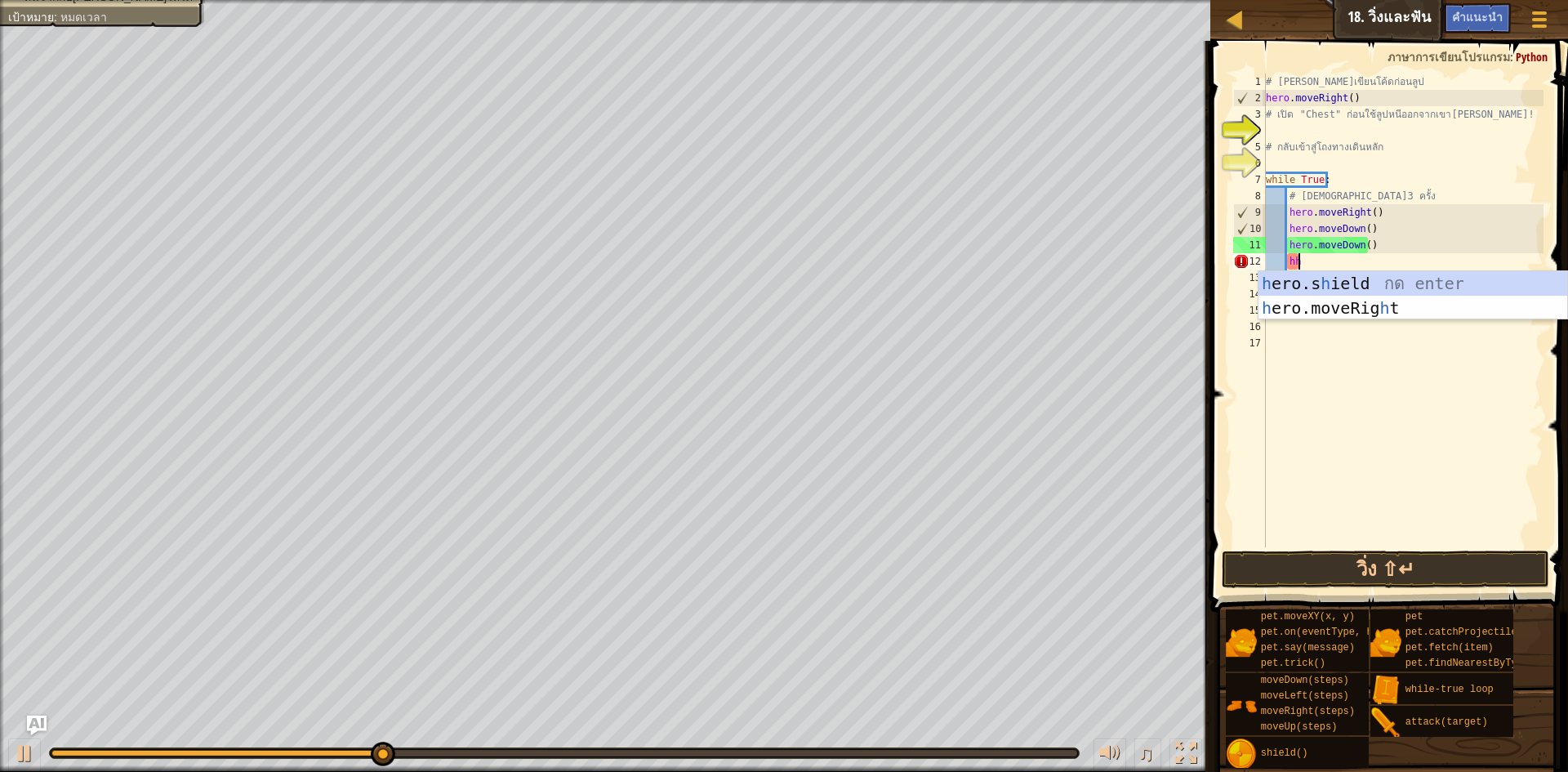
scroll to position [7, 2]
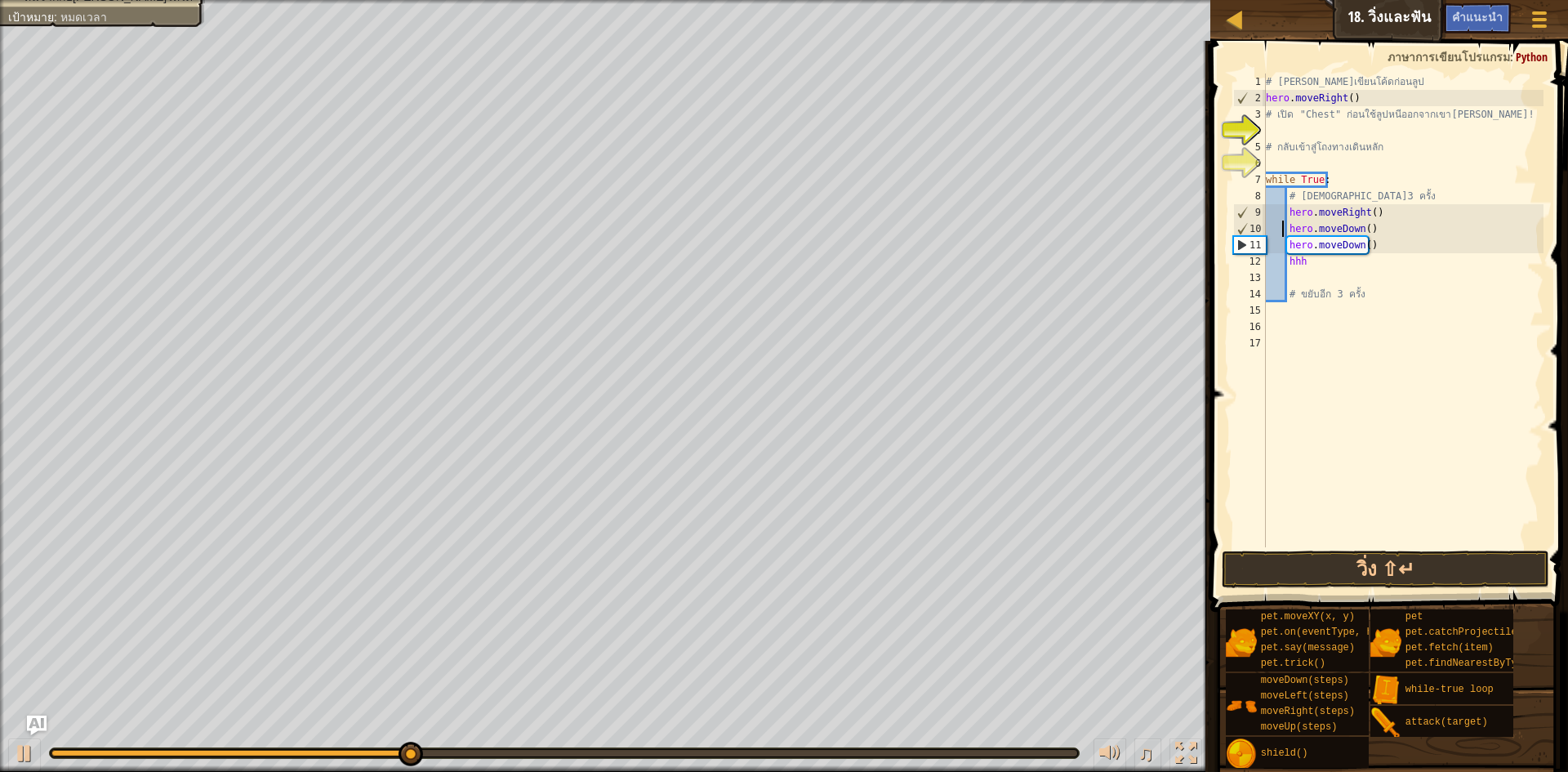
click at [1281, 233] on div "# [PERSON_NAME]เขียนโค้ดก่อนลูป hero . moveRight ( ) # เปิด "Chest" ก่อนใช้ลูปห…" at bounding box center [1404, 326] width 281 height 507
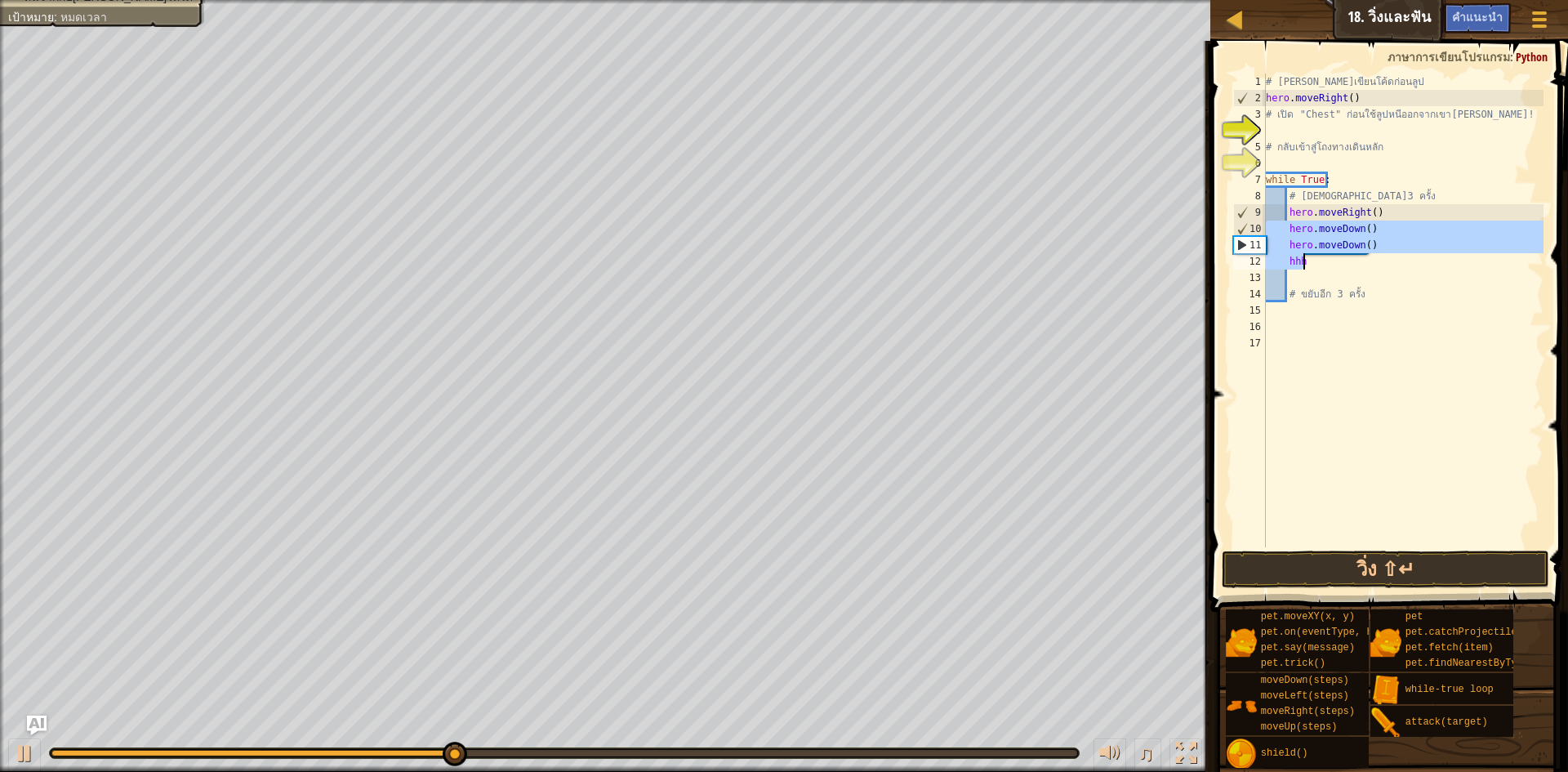
drag, startPoint x: 1281, startPoint y: 233, endPoint x: 1364, endPoint y: 264, distance: 88.6
click at [1364, 264] on div "# [PERSON_NAME]เขียนโค้ดก่อนลูป hero . moveRight ( ) # เปิด "Chest" ก่อนใช้ลูปห…" at bounding box center [1404, 326] width 281 height 507
click at [1374, 295] on div "# [PERSON_NAME]เขียนโค้ดก่อนลูป hero . moveRight ( ) # เปิด "Chest" ก่อนใช้ลูปห…" at bounding box center [1404, 326] width 281 height 507
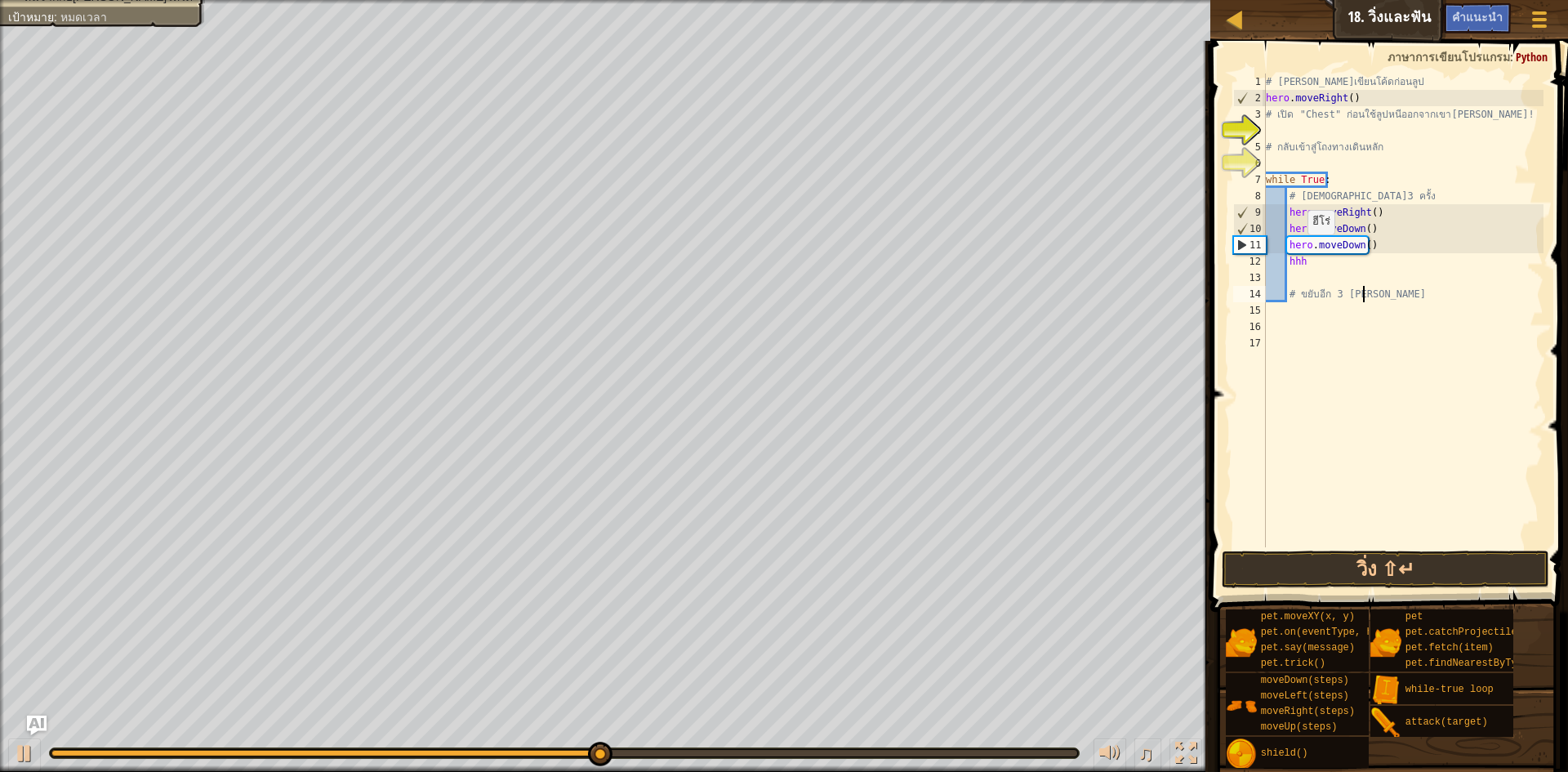
click at [1300, 251] on div "# [PERSON_NAME]เขียนโค้ดก่อนลูป hero . moveRight ( ) # เปิด "Chest" ก่อนใช้ลูปห…" at bounding box center [1404, 326] width 281 height 507
drag, startPoint x: 1303, startPoint y: 252, endPoint x: 1315, endPoint y: 256, distance: 12.6
click at [1315, 256] on div "# [PERSON_NAME]เขียนโค้ดก่อนลูป hero . moveRight ( ) # เปิด "Chest" ก่อนใช้ลูปห…" at bounding box center [1404, 326] width 281 height 507
type textarea "hero.moveDown() hhh"
drag, startPoint x: 1287, startPoint y: 248, endPoint x: 1326, endPoint y: 268, distance: 43.8
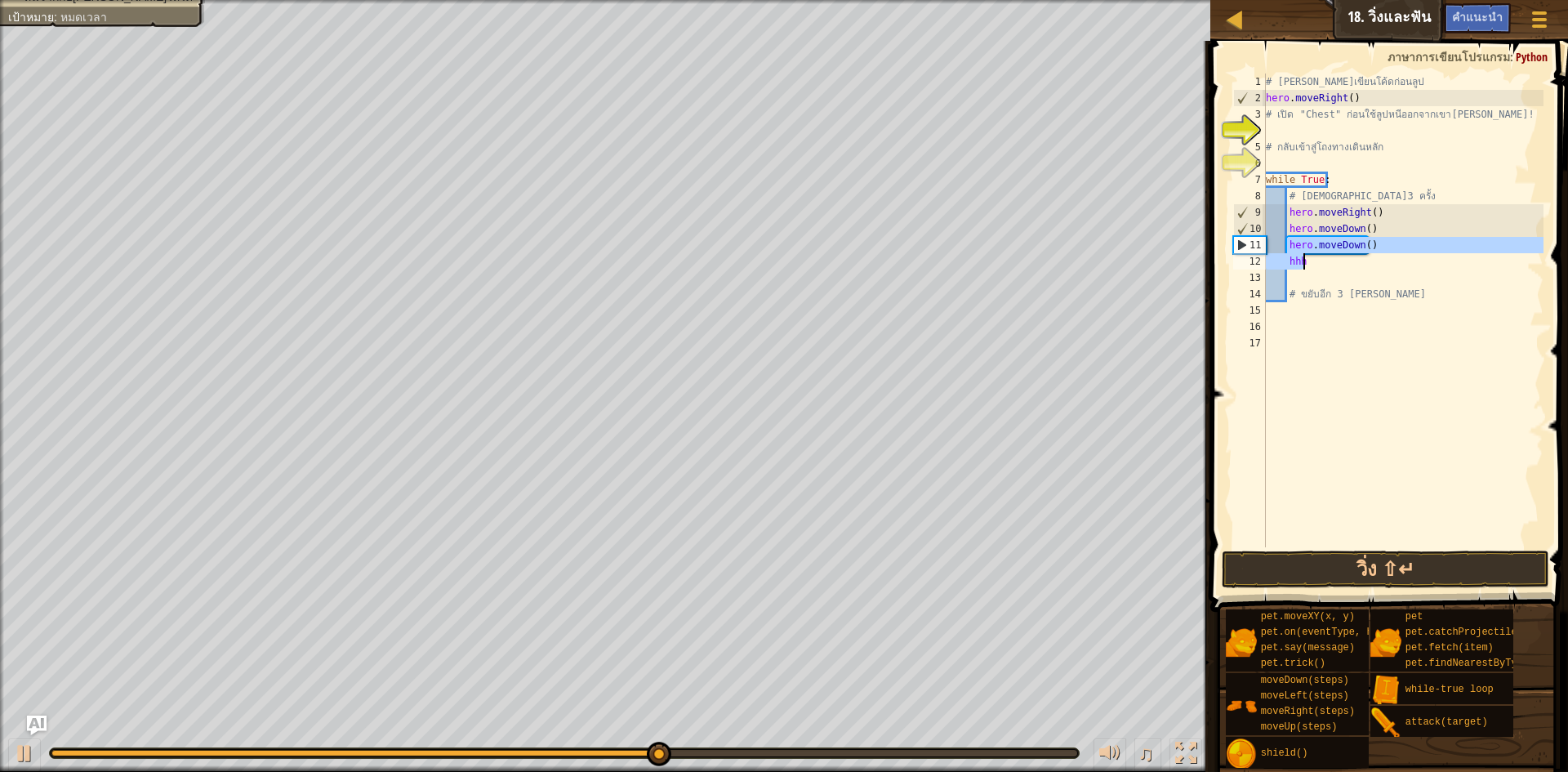
click at [1326, 268] on div "# [PERSON_NAME]เขียนโค้ดก่อนลูป hero . moveRight ( ) # เปิด "Chest" ก่อนใช้ลูปห…" at bounding box center [1404, 326] width 281 height 507
type textarea "h"
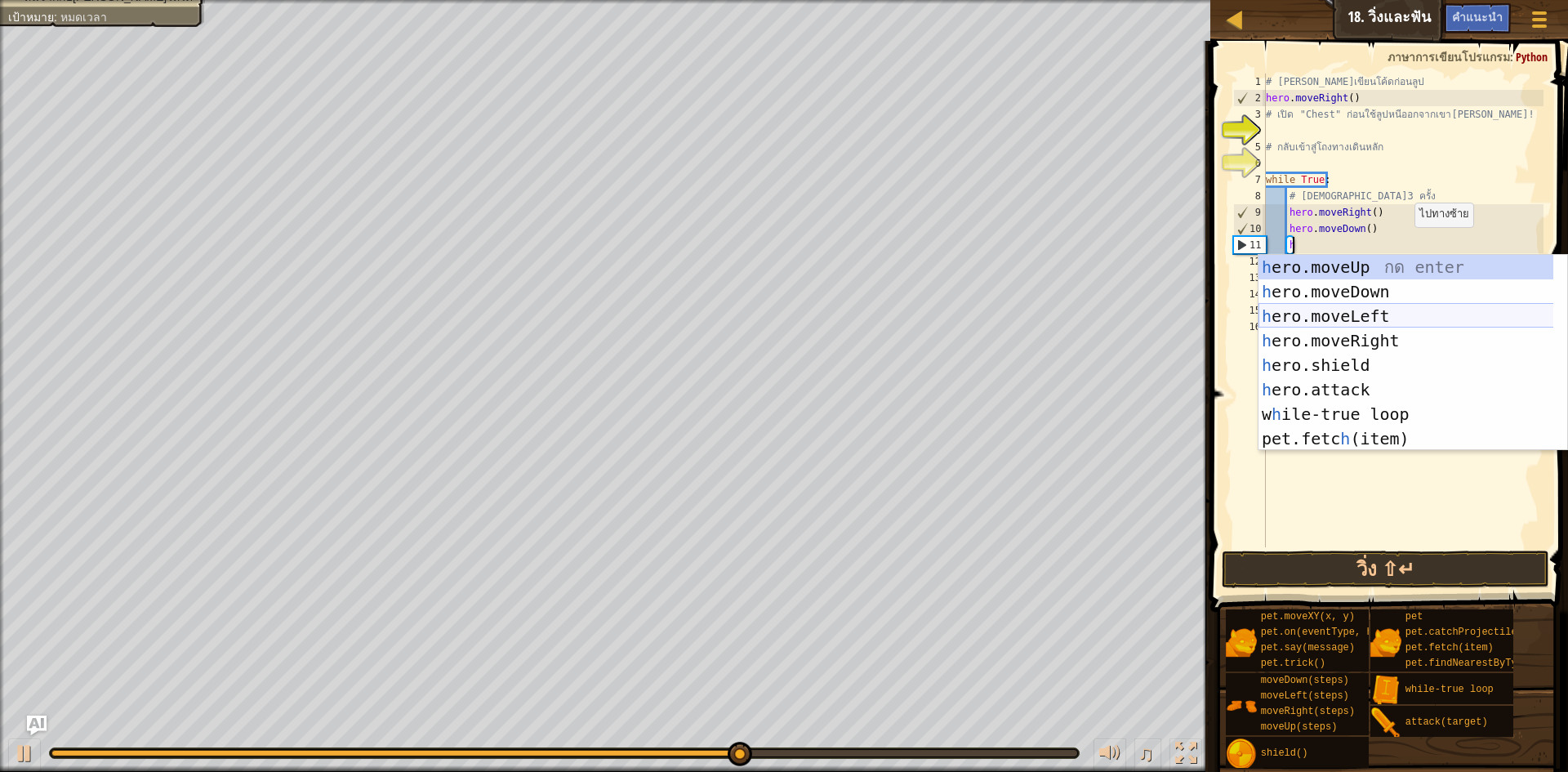
click at [1396, 312] on div "h ero.moveUp กด enter h ero.moveDown กด enter h ero.moveLeft กด enter h ero.mov…" at bounding box center [1414, 377] width 309 height 245
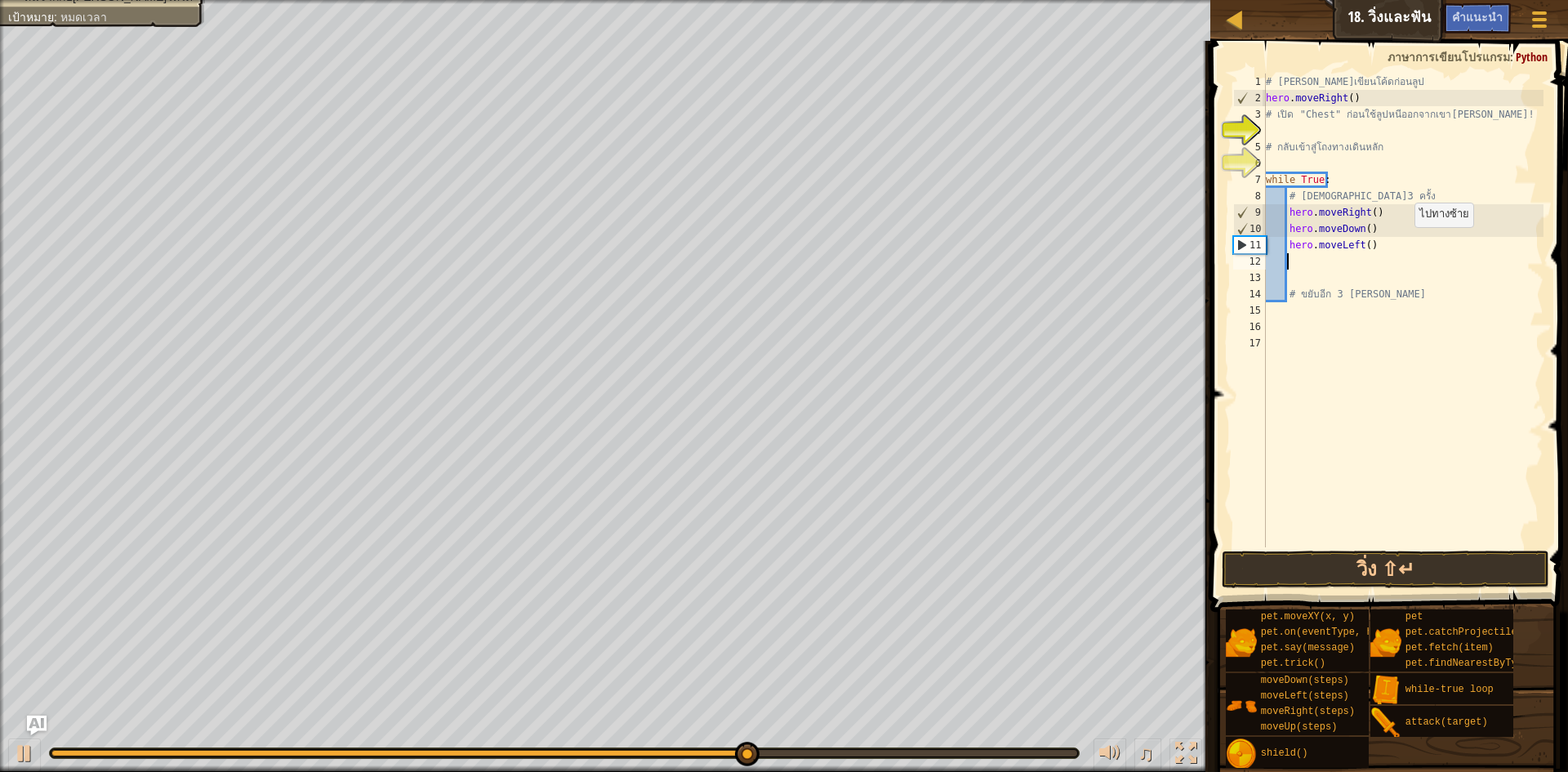
scroll to position [7, 1]
click at [1423, 577] on button "วิ่ง ⇧↵" at bounding box center [1385, 569] width 327 height 37
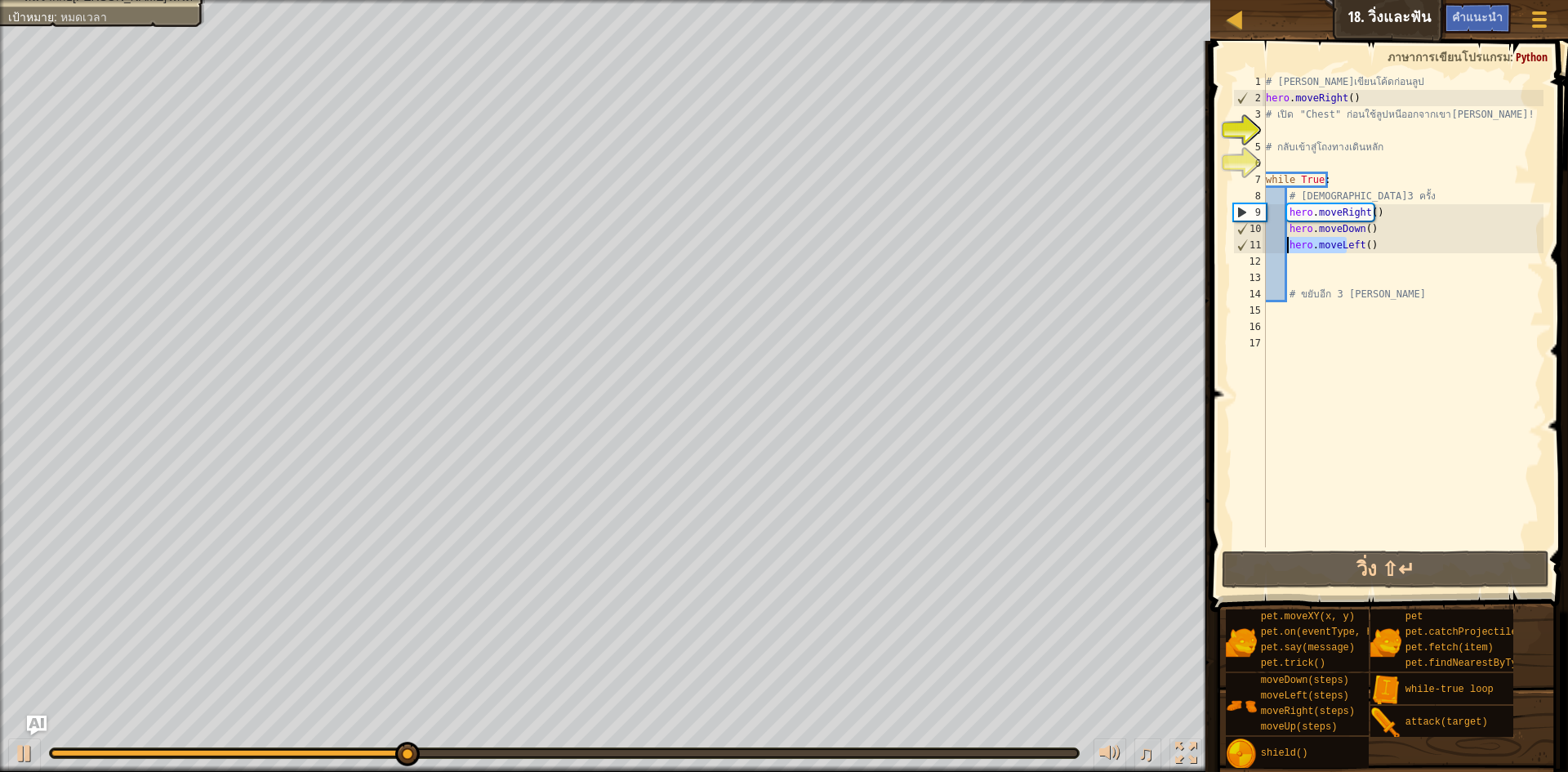
drag, startPoint x: 1346, startPoint y: 248, endPoint x: 1287, endPoint y: 246, distance: 59.0
click at [1287, 246] on div "# [PERSON_NAME]เขียนโค้ดก่อนลูป hero . moveRight ( ) # เปิด "Chest" ก่อนใช้ลูปห…" at bounding box center [1404, 326] width 281 height 507
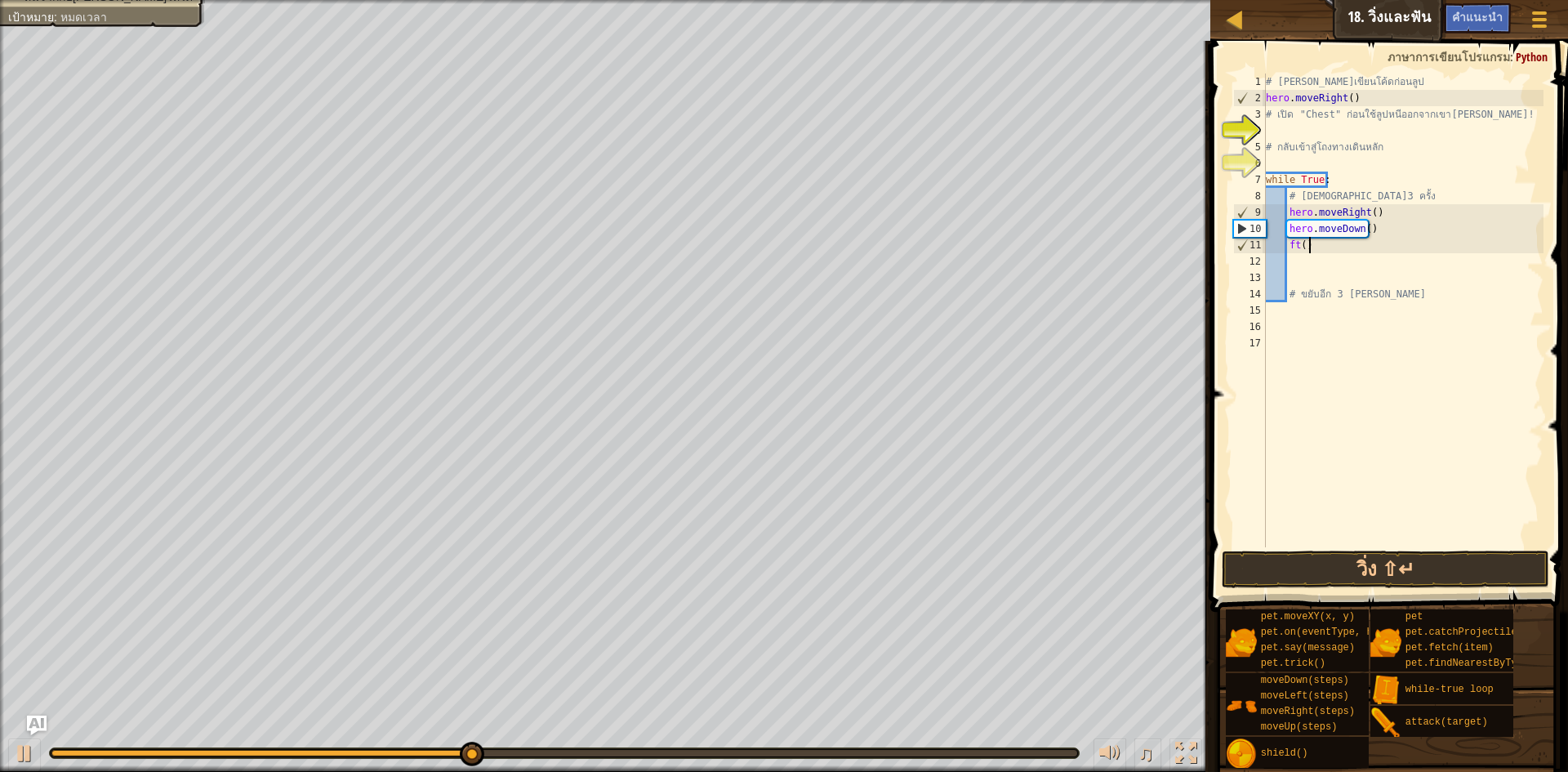
click at [1308, 245] on div "# [PERSON_NAME]เขียนโค้ดก่อนลูป hero . moveRight ( ) # เปิด "Chest" ก่อนใช้ลูปห…" at bounding box center [1404, 326] width 281 height 507
type textarea "f"
type textarea "h"
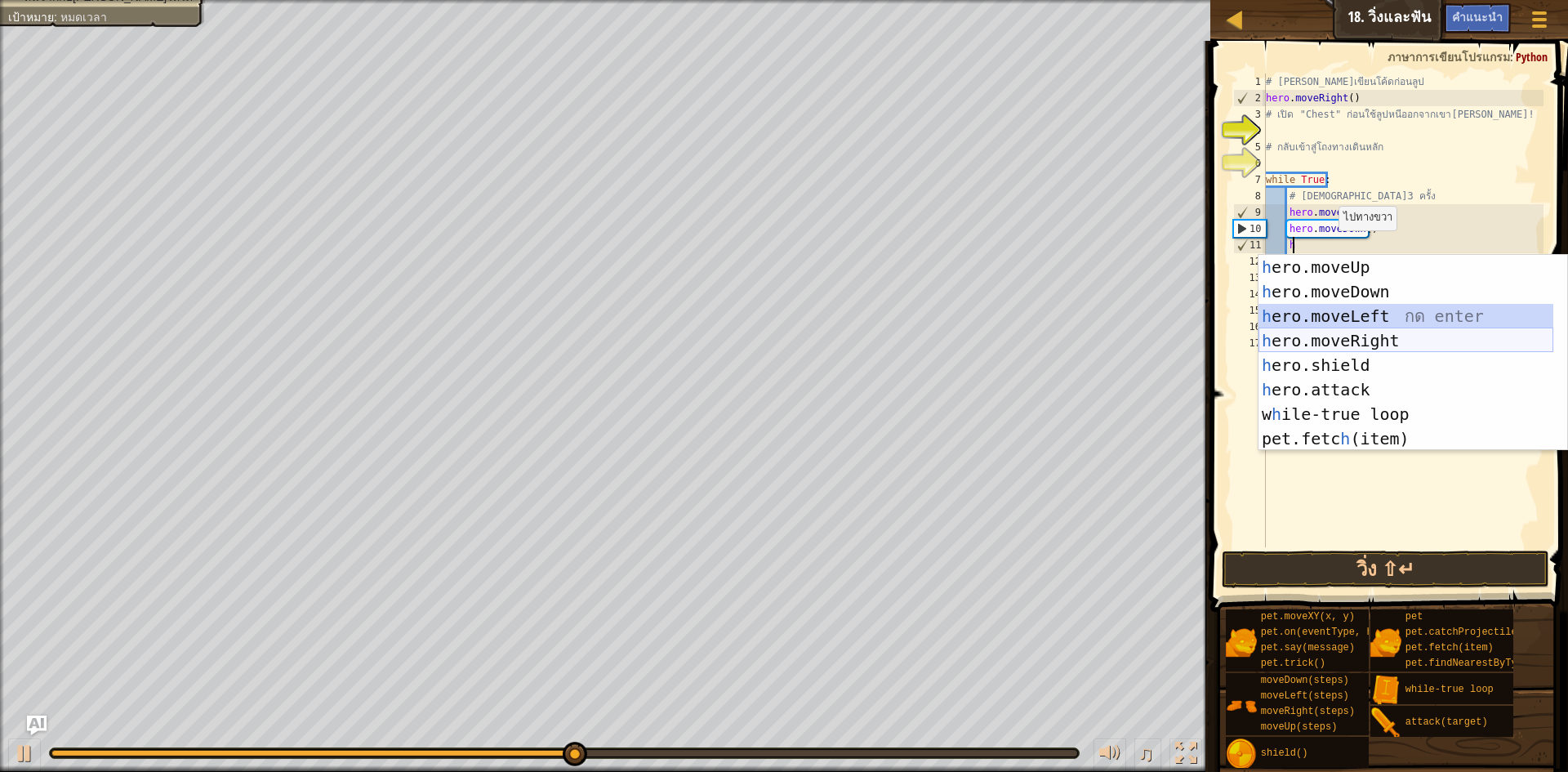
drag, startPoint x: 1343, startPoint y: 308, endPoint x: 1344, endPoint y: 337, distance: 29.0
click at [1344, 337] on div "h ero.moveUp กด enter h ero.moveDown กด enter h ero.moveLeft กด enter h ero.mov…" at bounding box center [1406, 377] width 295 height 245
click at [1344, 337] on div "# [PERSON_NAME]เขียนโค้ดก่อนลูป hero . moveRight ( ) # เปิด "Chest" ก่อนใช้ลูปห…" at bounding box center [1404, 326] width 281 height 507
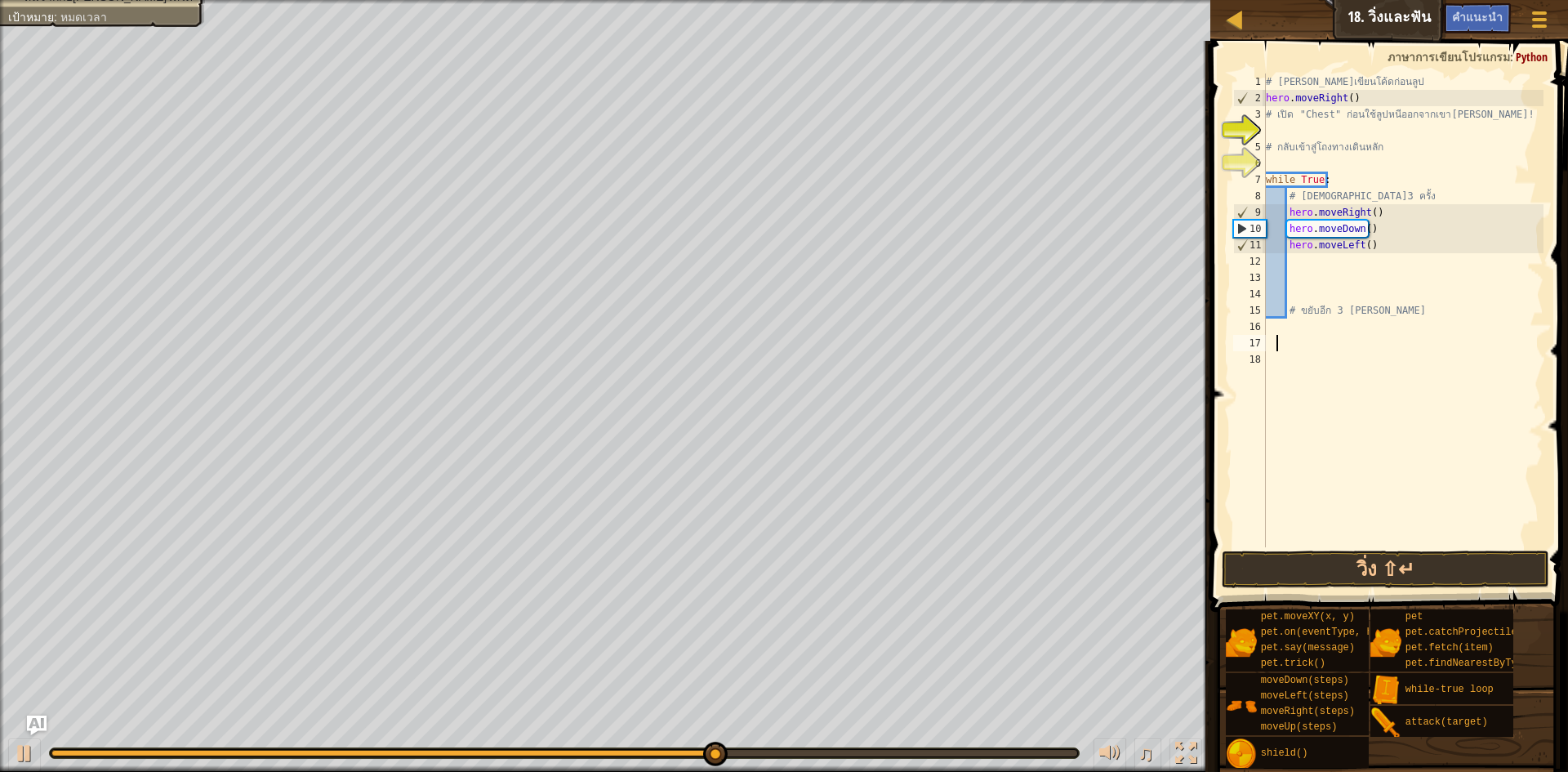
scroll to position [7, 0]
click at [1338, 264] on div "# [PERSON_NAME]เขียนโค้ดก่อนลูป hero . moveRight ( ) # เปิด "Chest" ก่อนใช้ลูปห…" at bounding box center [1404, 326] width 281 height 507
click at [1380, 251] on div "# [PERSON_NAME]เขียนโค้ดก่อนลูป hero . moveRight ( ) # เปิด "Chest" ก่อนใช้ลูปห…" at bounding box center [1404, 326] width 281 height 507
type textarea "hero.moveLeft()"
drag, startPoint x: 1380, startPoint y: 251, endPoint x: 1290, endPoint y: 251, distance: 90.0
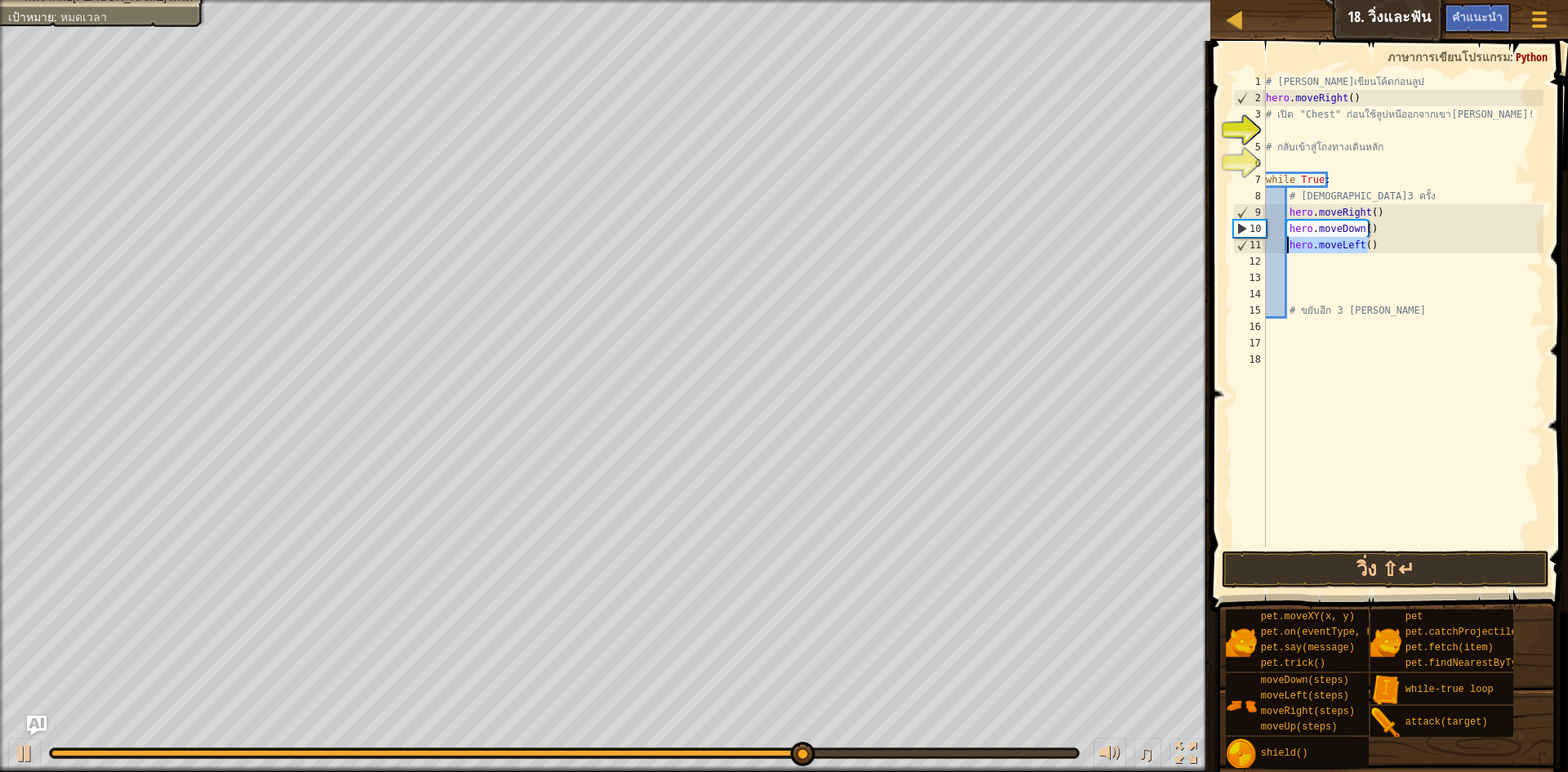
click at [1290, 251] on div "# [PERSON_NAME]เขียนโค้ดก่อนลูป hero . moveRight ( ) # เปิด "Chest" ก่อนใช้ลูปห…" at bounding box center [1404, 326] width 281 height 507
type textarea "h"
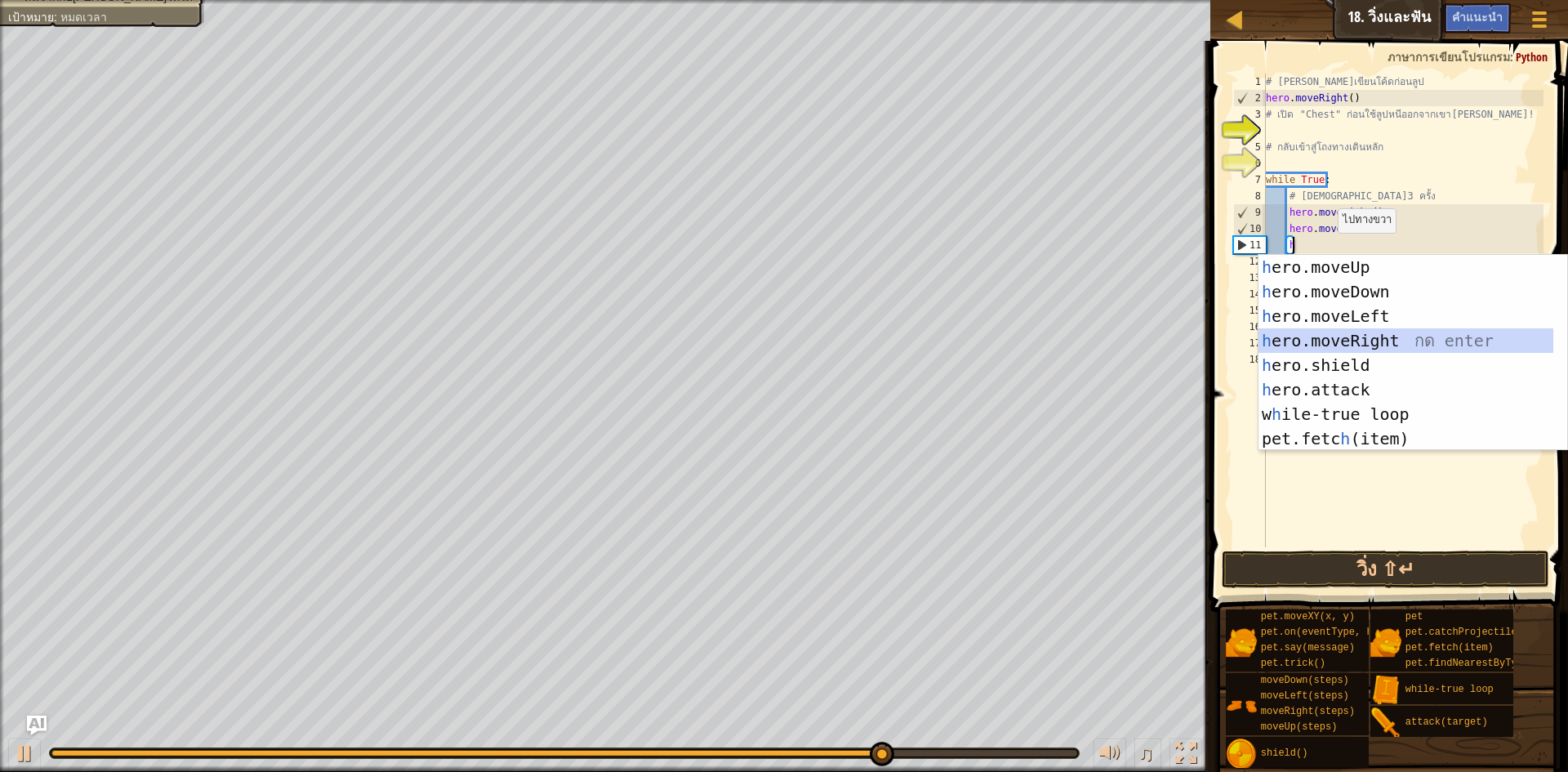
click at [1372, 342] on div "h ero.moveUp กด enter h ero.moveDown กด enter h ero.moveLeft กด enter h ero.mov…" at bounding box center [1406, 377] width 295 height 245
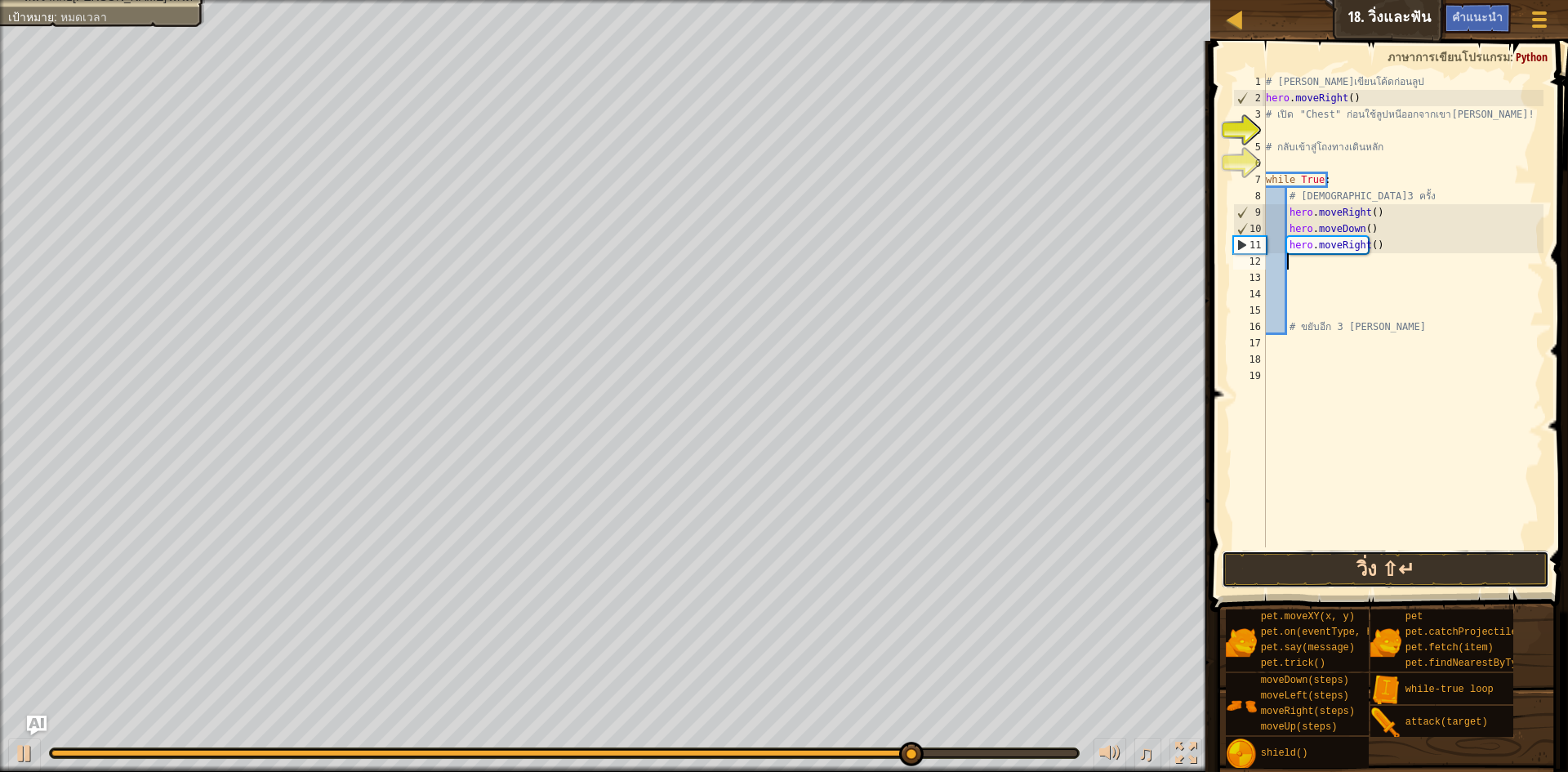
click at [1271, 555] on button "วิ่ง ⇧↵" at bounding box center [1385, 569] width 327 height 37
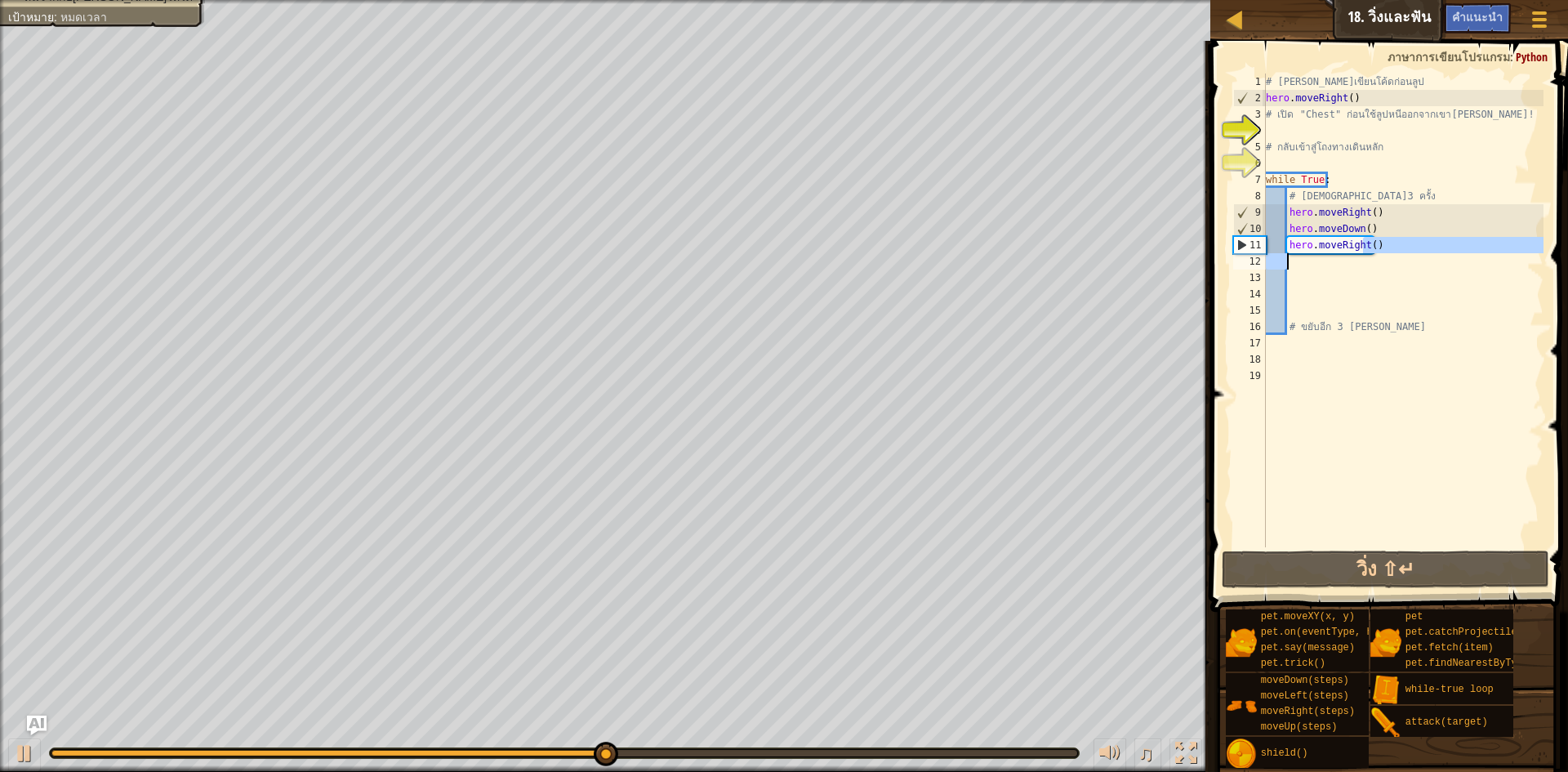
drag, startPoint x: 1365, startPoint y: 250, endPoint x: 1302, endPoint y: 262, distance: 64.1
click at [1302, 262] on div "# [PERSON_NAME]เขียนโค้ดก่อนลูป hero . moveRight ( ) # เปิด "Chest" ก่อนใช้ลูปห…" at bounding box center [1404, 326] width 281 height 507
type textarea "hero.moveRight()"
click at [1329, 255] on div "# [PERSON_NAME]เขียนโค้ดก่อนลูป hero . moveRight ( ) # เปิด "Chest" ก่อนใช้ลูปห…" at bounding box center [1404, 310] width 281 height 474
click at [1297, 247] on div "# [PERSON_NAME]เขียนโค้ดก่อนลูป hero . moveRight ( ) # เปิด "Chest" ก่อนใช้ลูปห…" at bounding box center [1404, 326] width 281 height 507
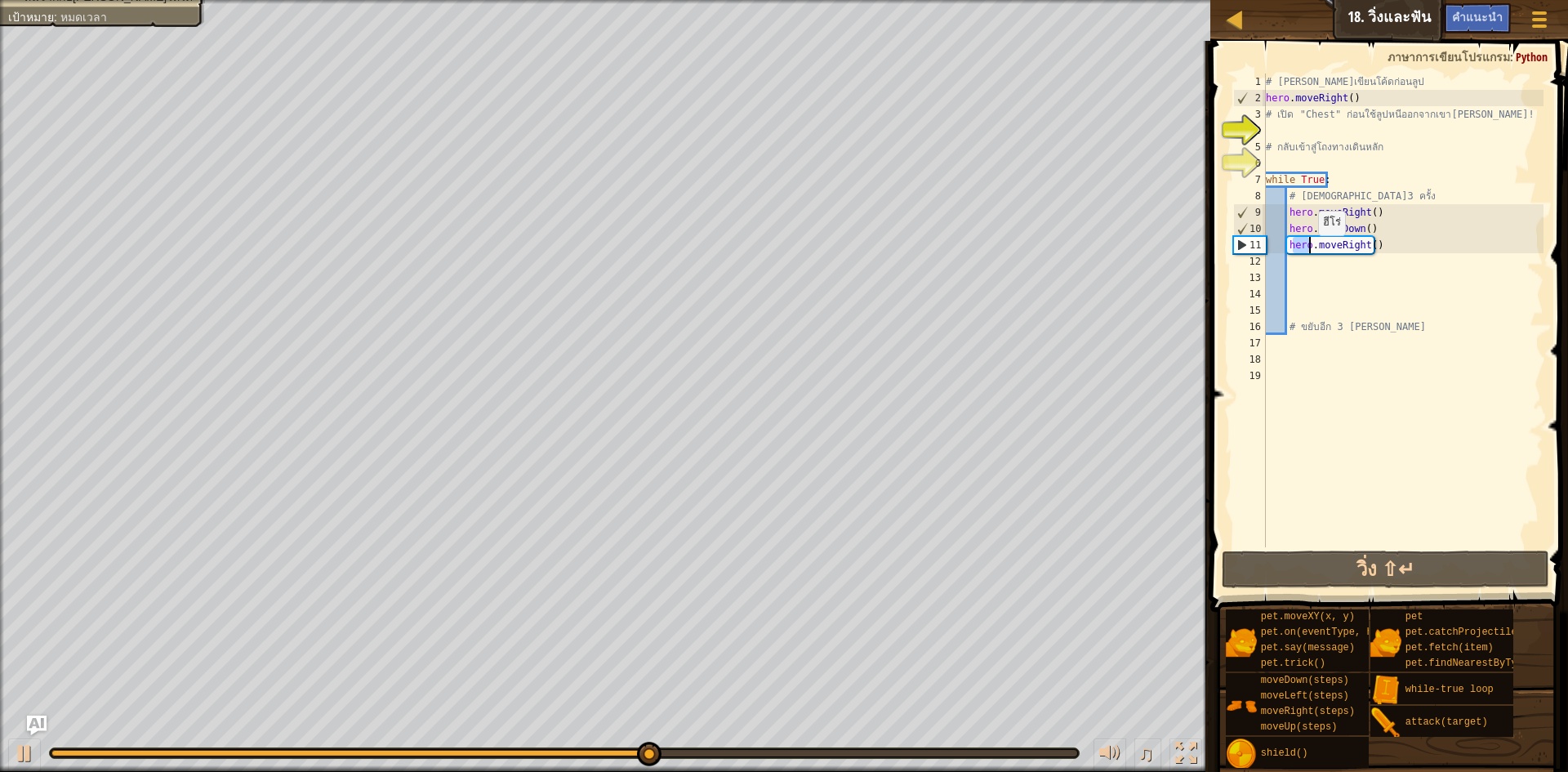
drag, startPoint x: 1293, startPoint y: 248, endPoint x: 1310, endPoint y: 252, distance: 17.5
click at [1310, 252] on div "# [PERSON_NAME]เขียนโค้ดก่อนลูป hero . moveRight ( ) # เปิด "Chest" ก่อนใช้ลูปห…" at bounding box center [1404, 326] width 281 height 507
click at [1285, 244] on div "# [PERSON_NAME]เขียนโค้ดก่อนลูป hero . moveRight ( ) # เปิด "Chest" ก่อนใช้ลูปห…" at bounding box center [1404, 326] width 281 height 507
drag, startPoint x: 1285, startPoint y: 244, endPoint x: 1369, endPoint y: 254, distance: 84.6
click at [1369, 254] on div "# [PERSON_NAME]เขียนโค้ดก่อนลูป hero . moveRight ( ) # เปิด "Chest" ก่อนใช้ลูปห…" at bounding box center [1404, 326] width 281 height 507
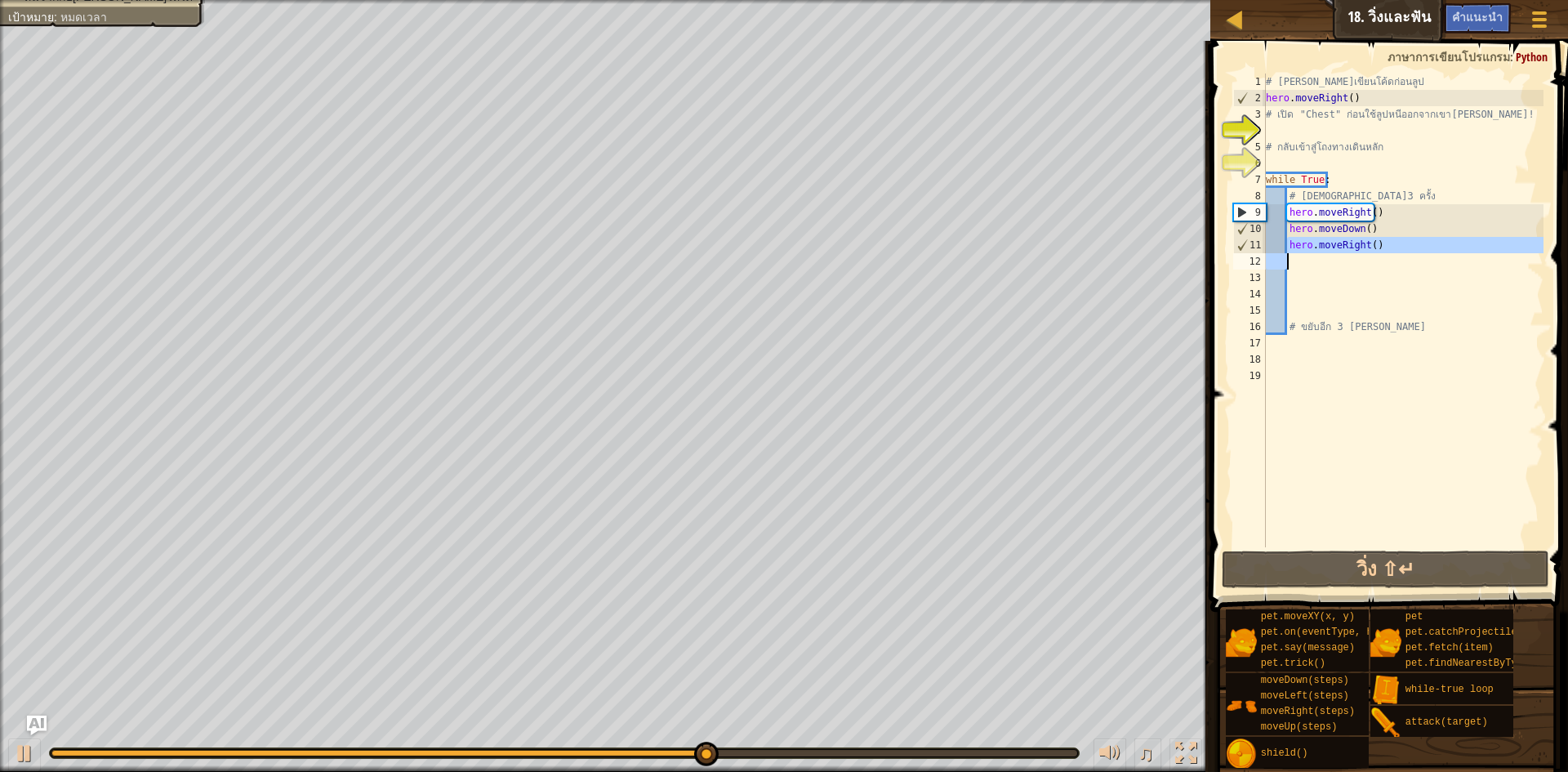
type textarea "hero.moveRight()"
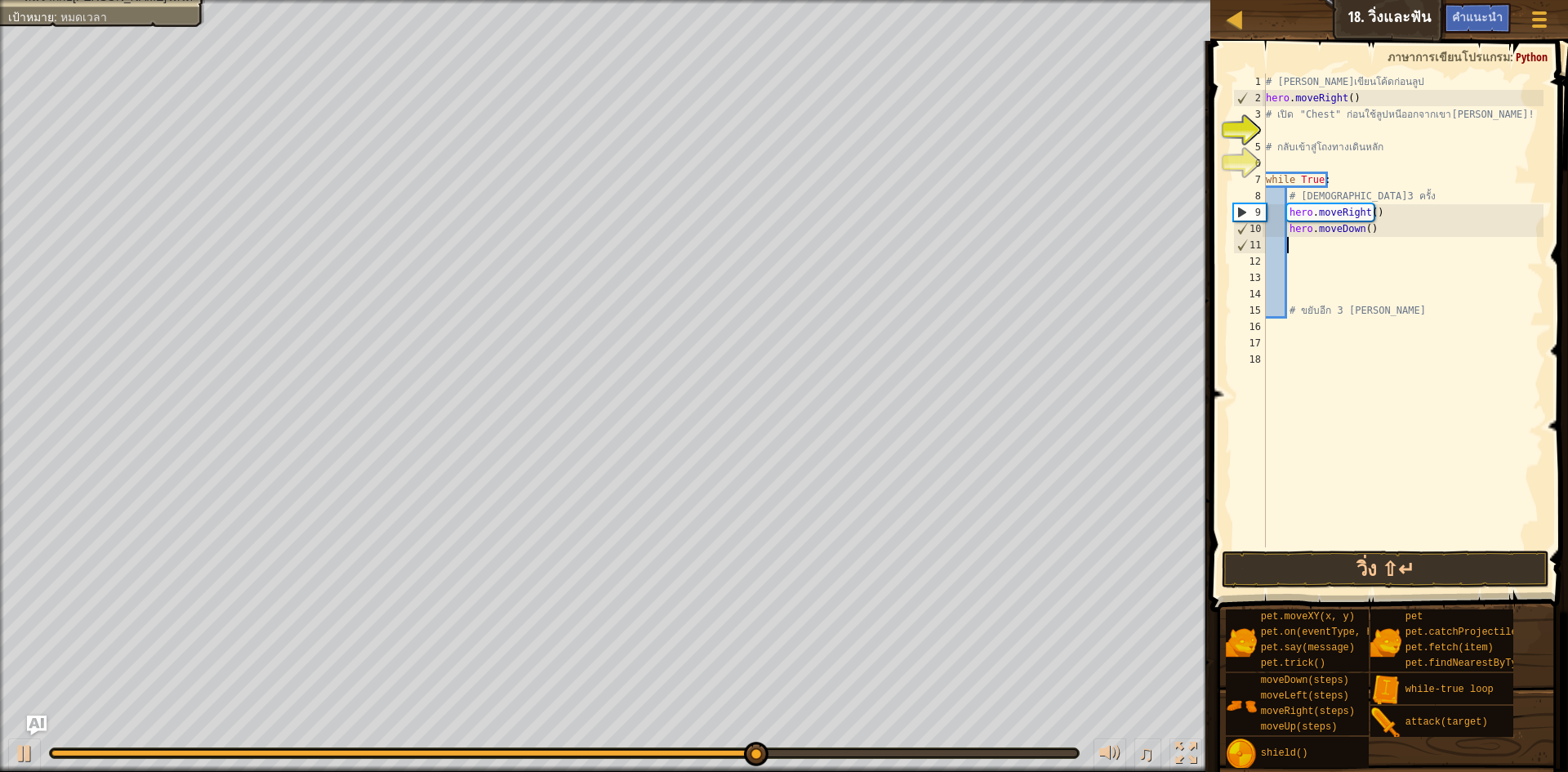
type textarea "h"
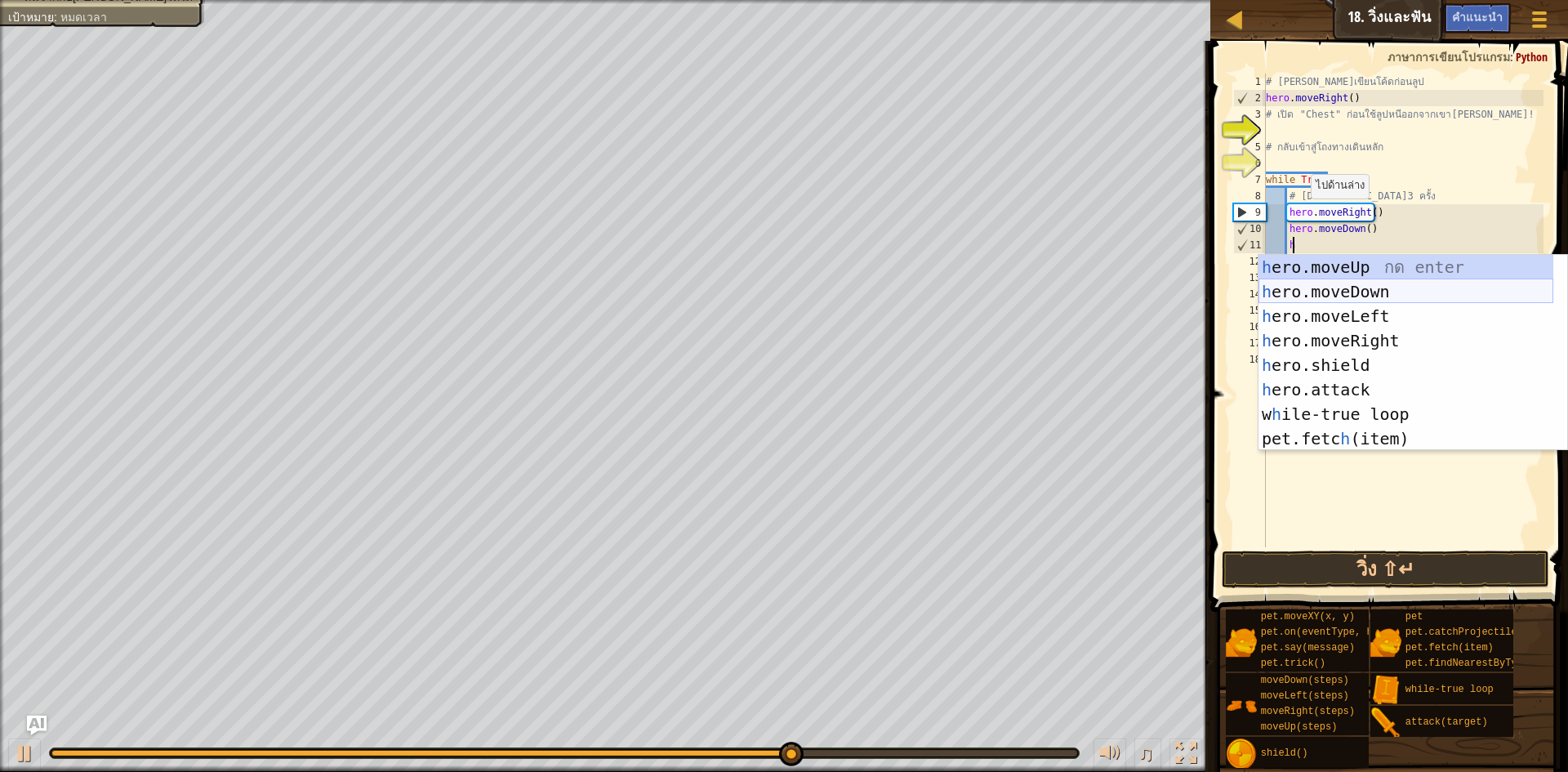
click at [1361, 288] on div "h ero.moveUp กด enter h ero.moveDown กด enter h ero.moveLeft กด enter h ero.mov…" at bounding box center [1406, 377] width 295 height 245
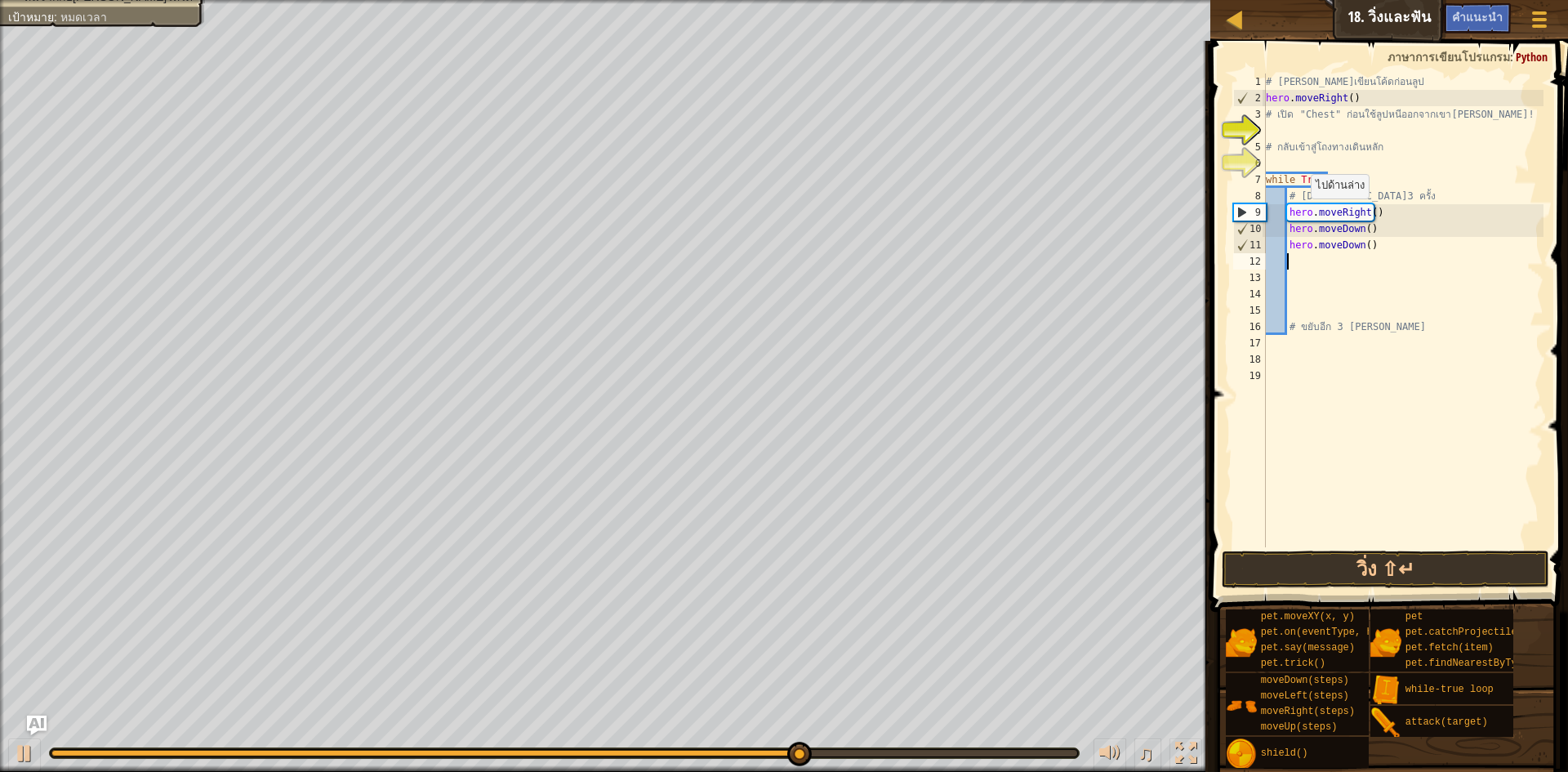
scroll to position [7, 1]
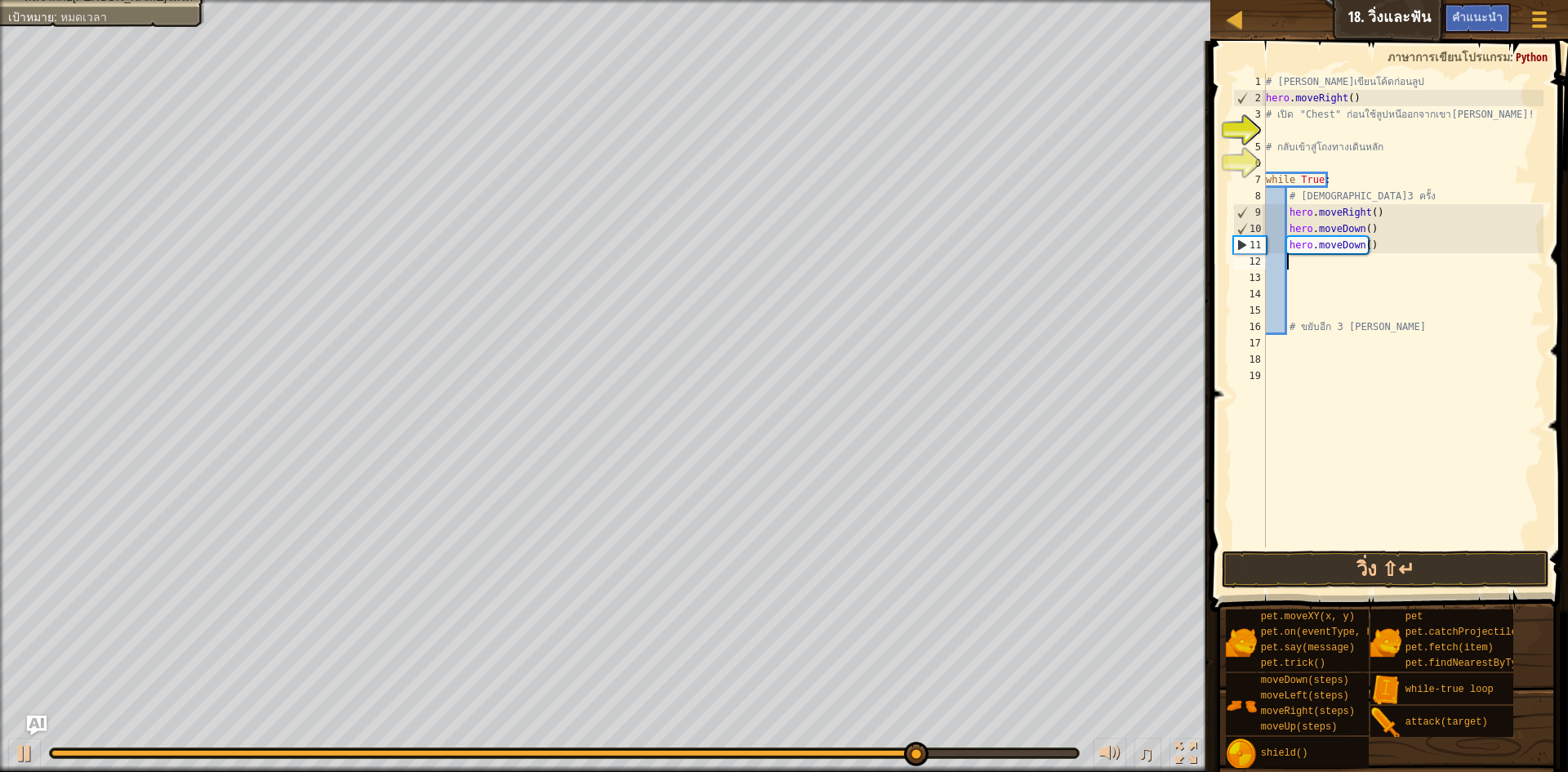
click at [1266, 546] on div "# [PERSON_NAME]เขียนโค้ดก่อนลูป hero . moveRight ( ) # เปิด "Chest" ก่อนใช้ลูปห…" at bounding box center [1404, 326] width 281 height 507
click at [1267, 550] on span at bounding box center [1390, 303] width 371 height 619
click at [1271, 558] on button "วิ่ง ⇧↵" at bounding box center [1385, 569] width 327 height 37
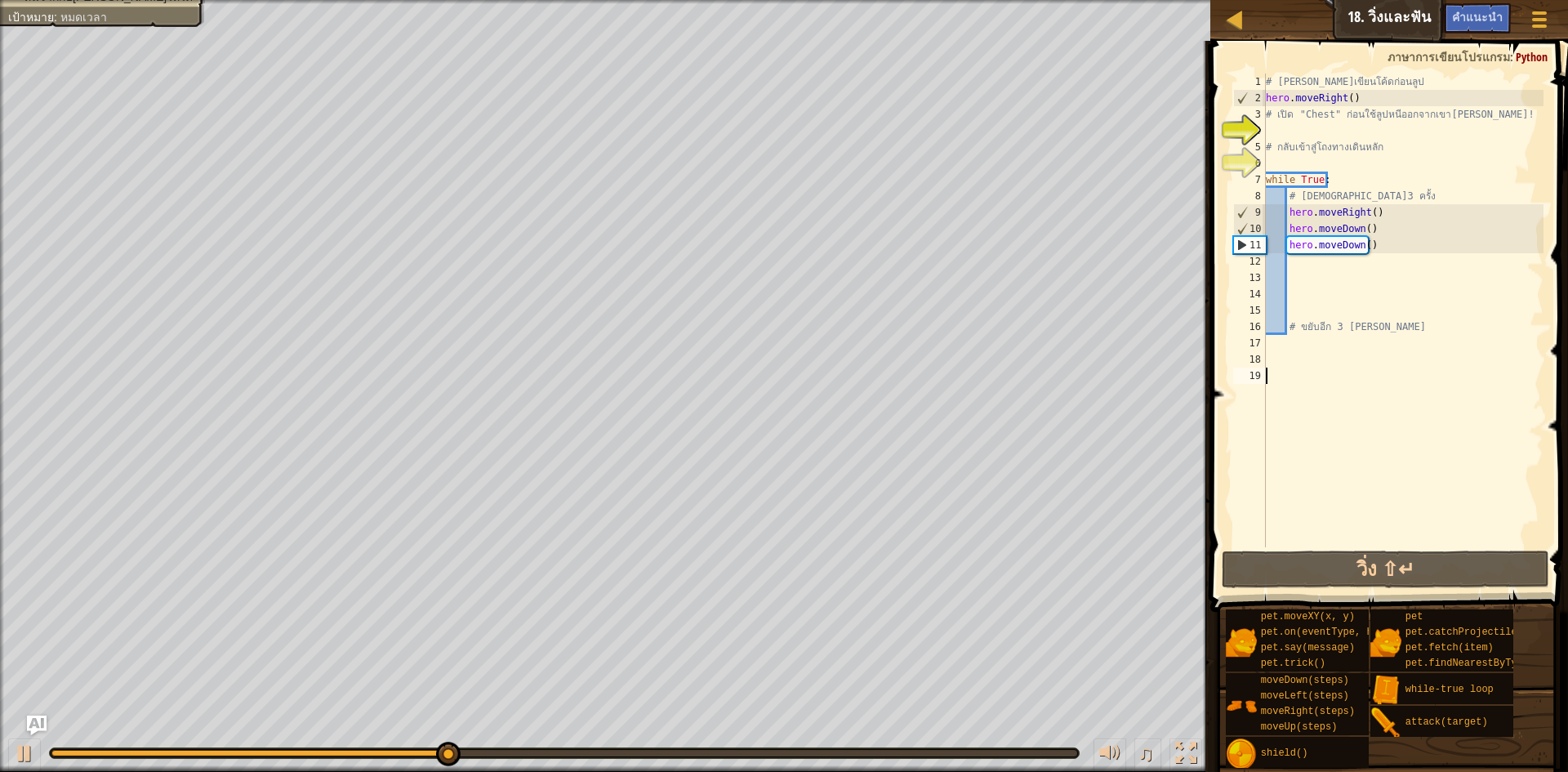
click at [1315, 268] on div "# [PERSON_NAME]เขียนโค้ดก่อนลูป hero . moveRight ( ) # เปิด "Chest" ก่อนใช้ลูปห…" at bounding box center [1404, 326] width 281 height 507
type textarea "h"
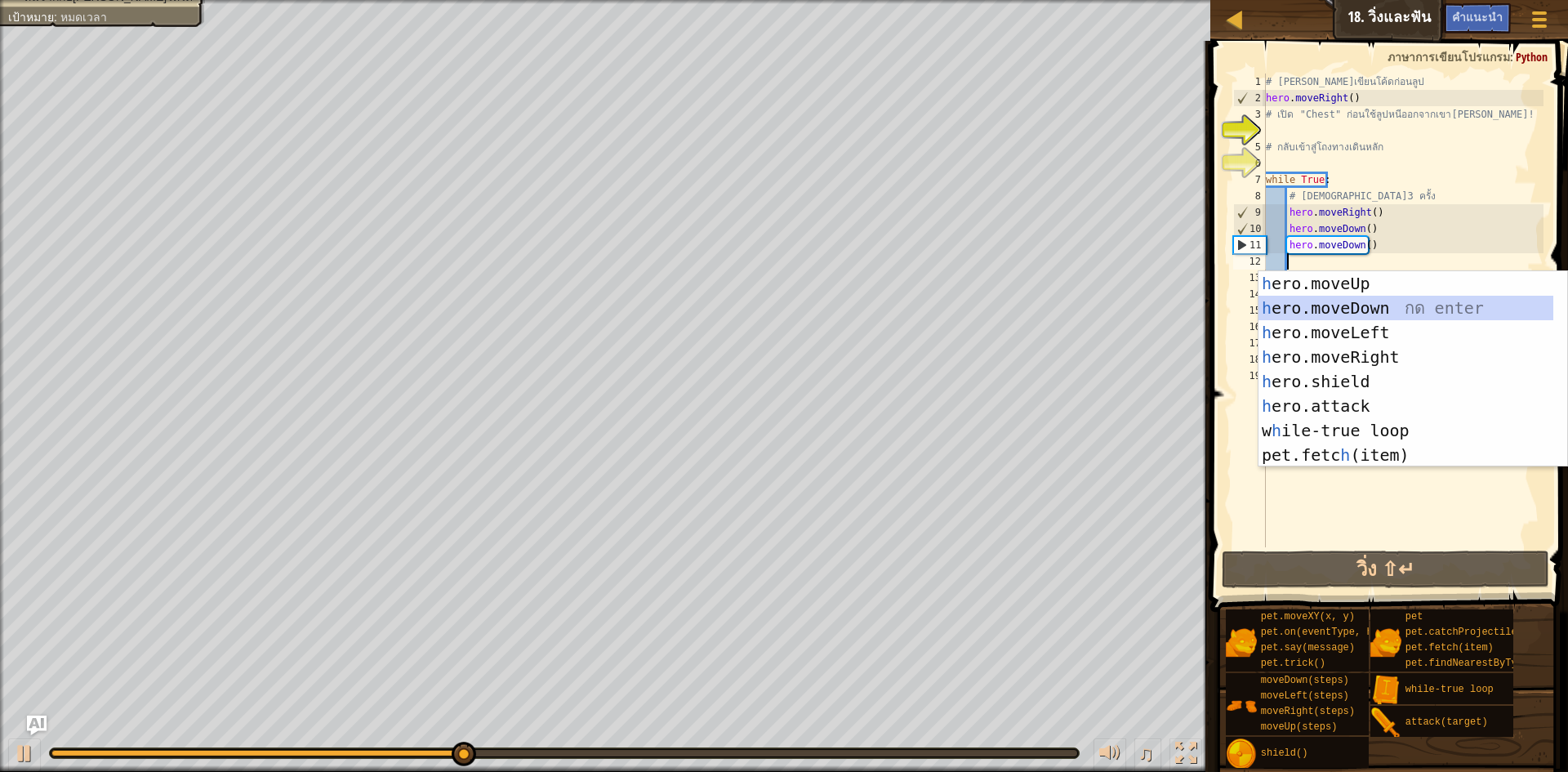
scroll to position [7, 2]
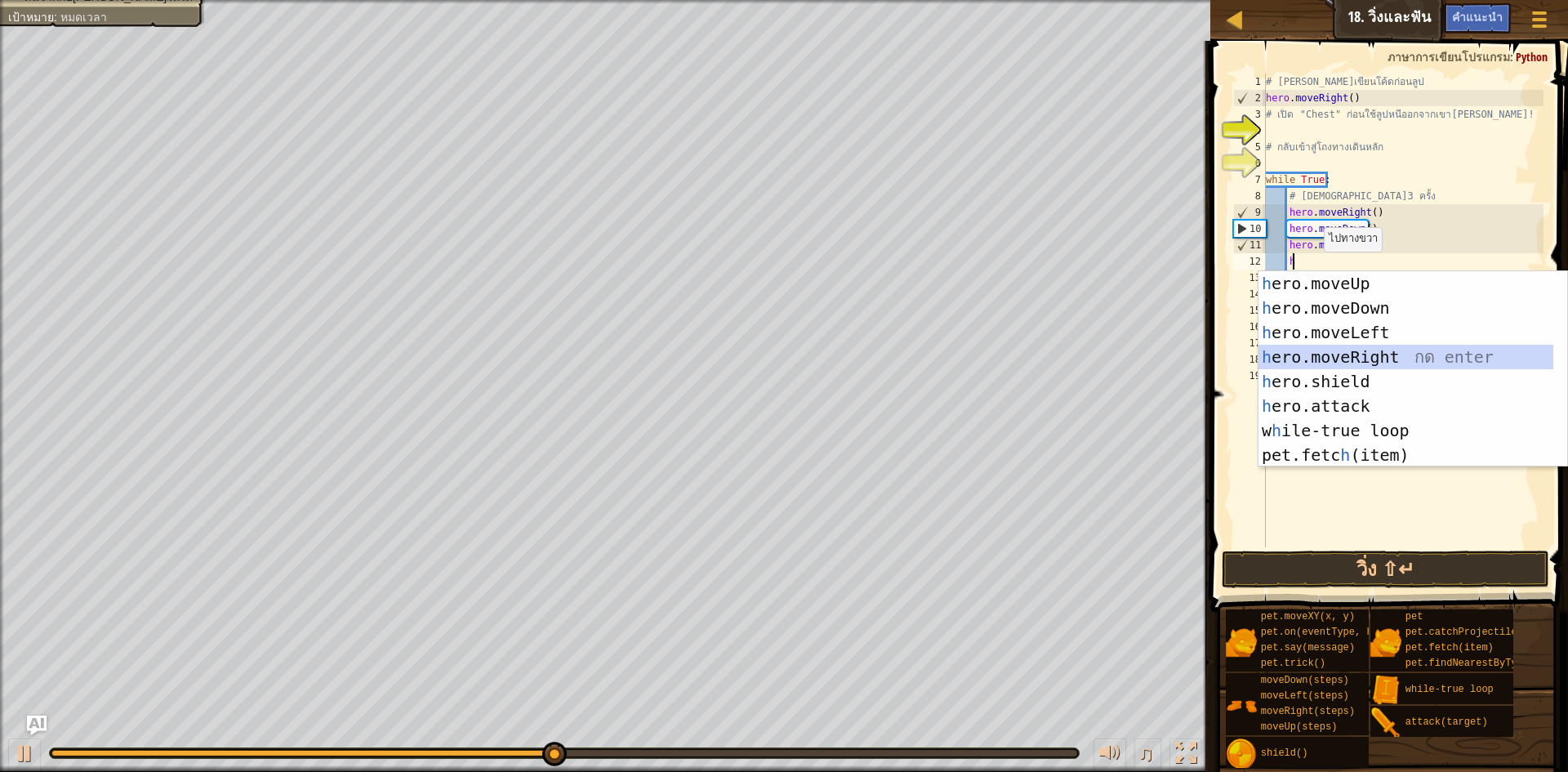
click at [1385, 357] on div "h ero.moveUp กด enter h ero.moveDown กด enter h ero.moveLeft กด enter h ero.mov…" at bounding box center [1406, 393] width 295 height 245
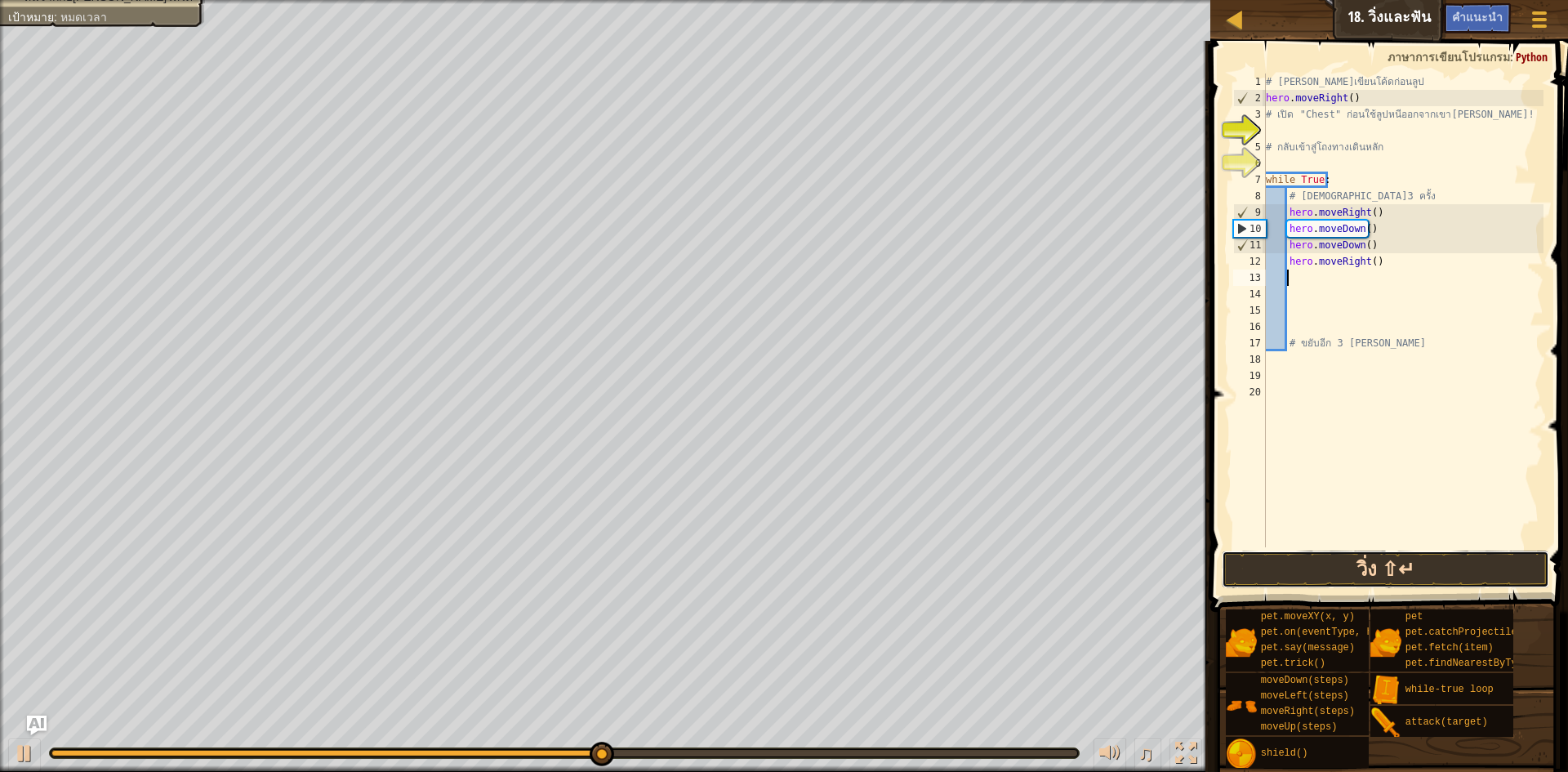
drag, startPoint x: 1383, startPoint y: 574, endPoint x: 1366, endPoint y: 568, distance: 18.0
click at [1379, 573] on button "วิ่ง ⇧↵" at bounding box center [1385, 569] width 327 height 37
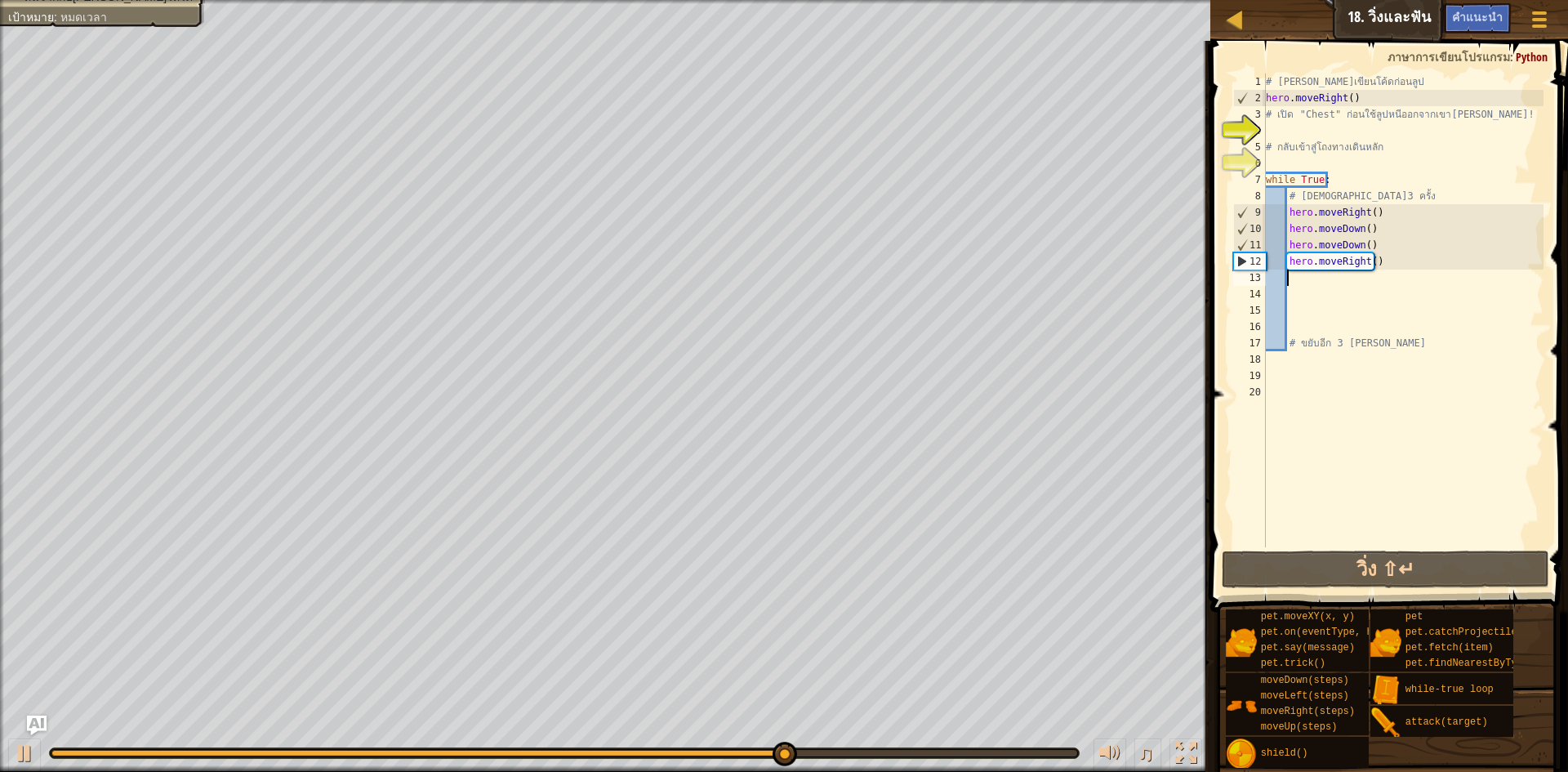
type textarea "h"
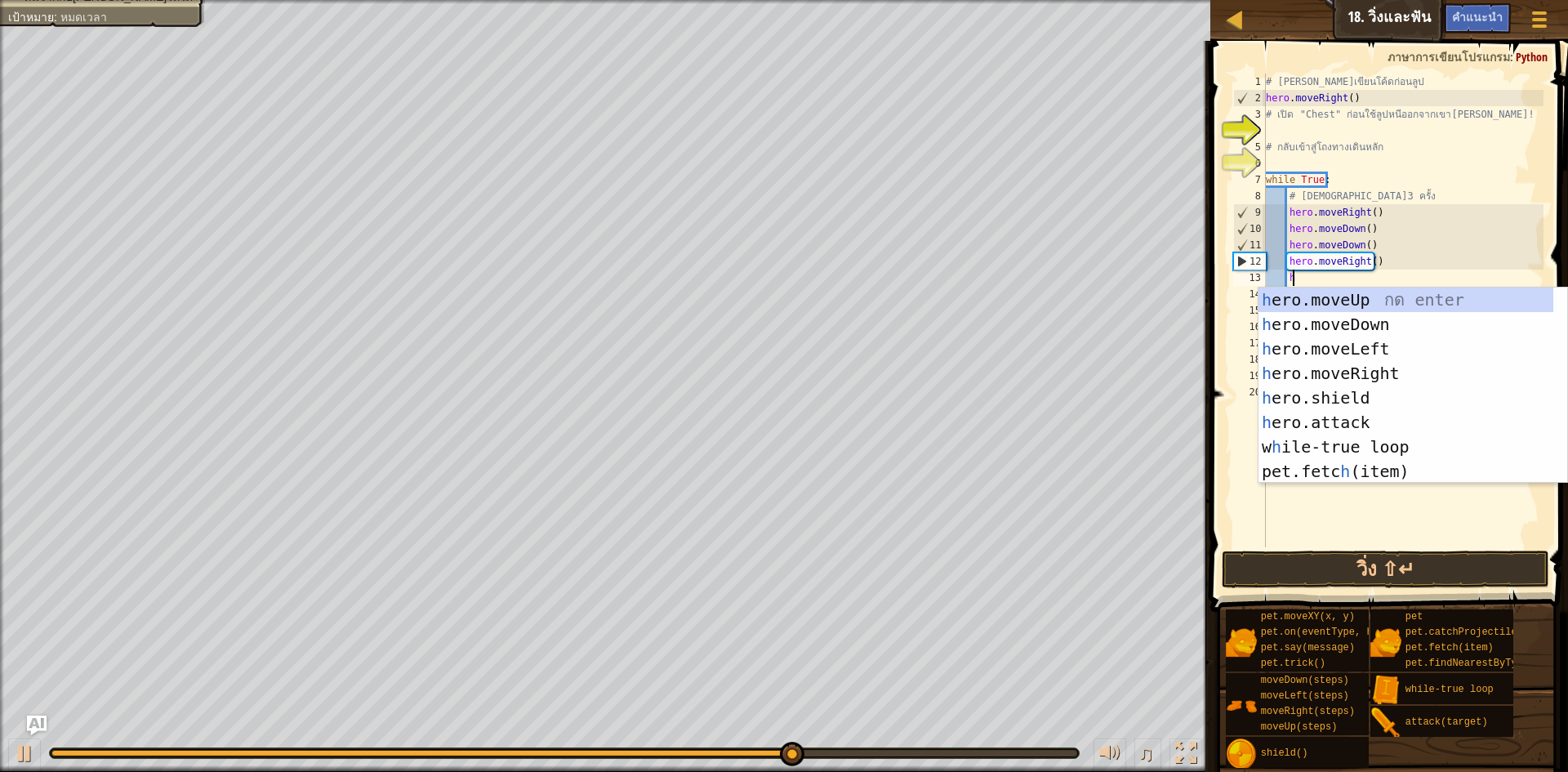
scroll to position [7, 2]
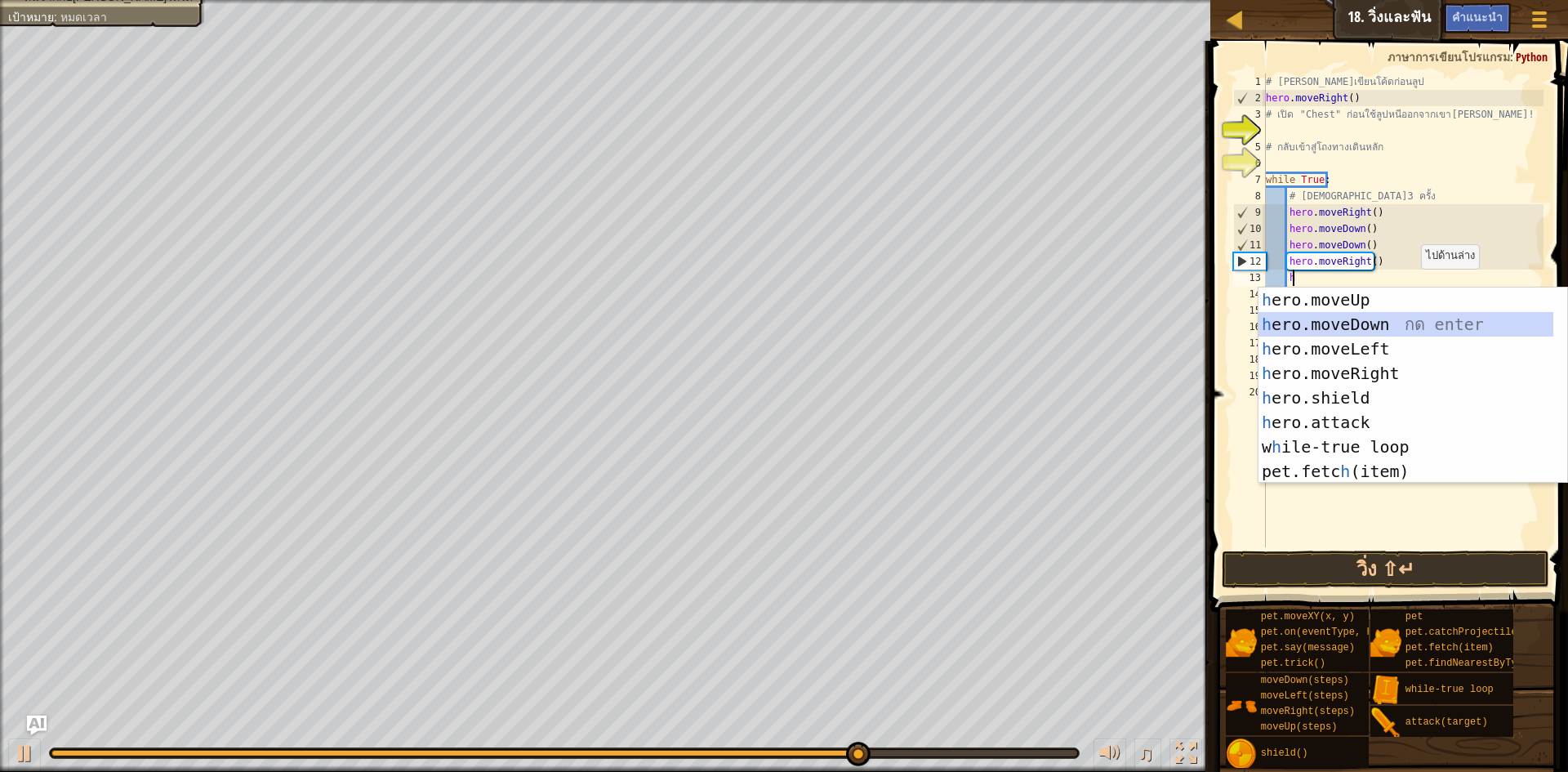
drag, startPoint x: 1397, startPoint y: 315, endPoint x: 1560, endPoint y: 524, distance: 265.0
click at [1399, 315] on div "h ero.moveUp กด enter h ero.moveDown กด enter h ero.moveLeft กด enter h ero.mov…" at bounding box center [1406, 410] width 295 height 245
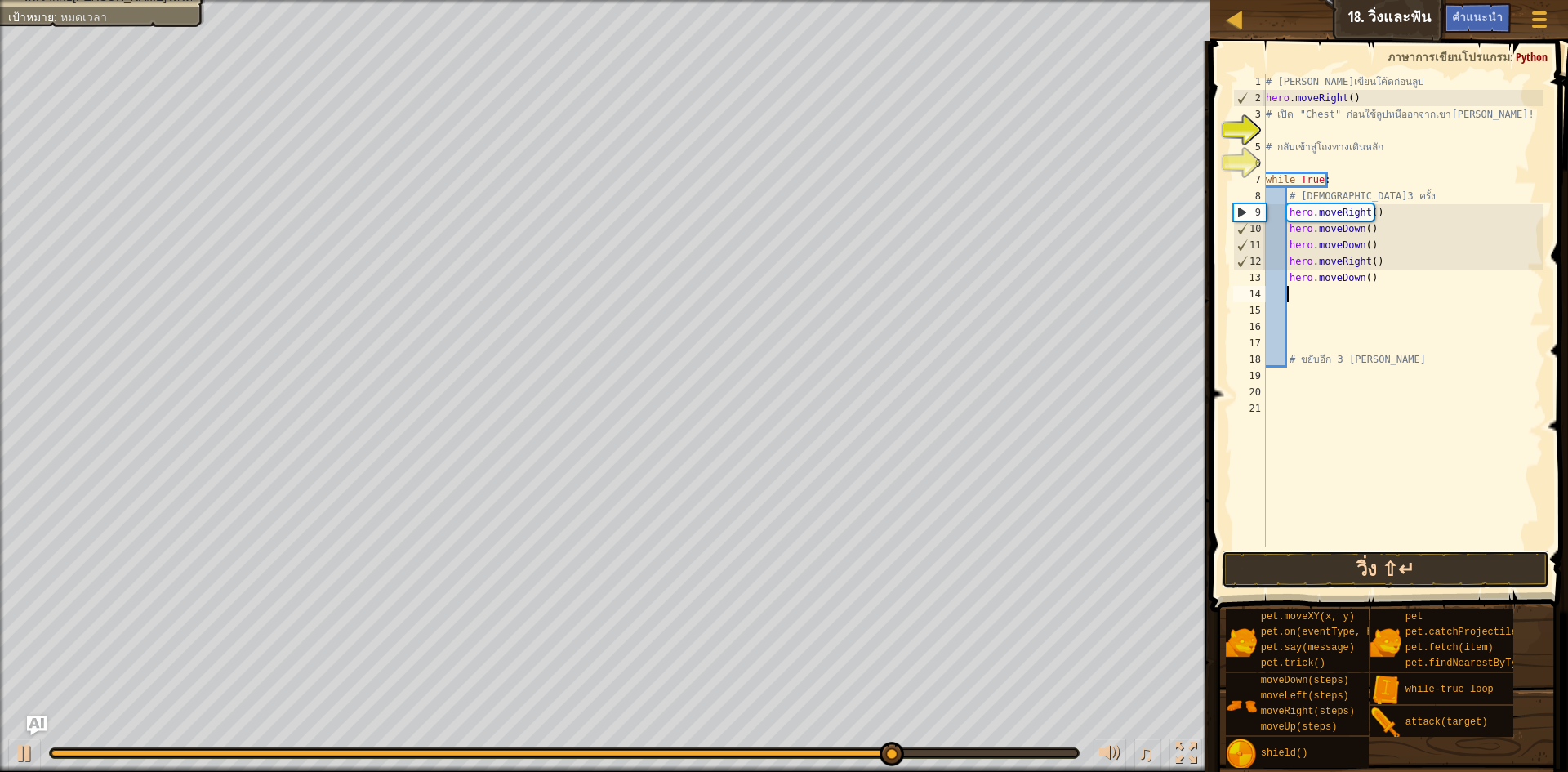
click at [1338, 564] on button "วิ่ง ⇧↵" at bounding box center [1385, 569] width 327 height 37
click at [1329, 570] on button "วิ่ง ⇧↵" at bounding box center [1385, 569] width 327 height 37
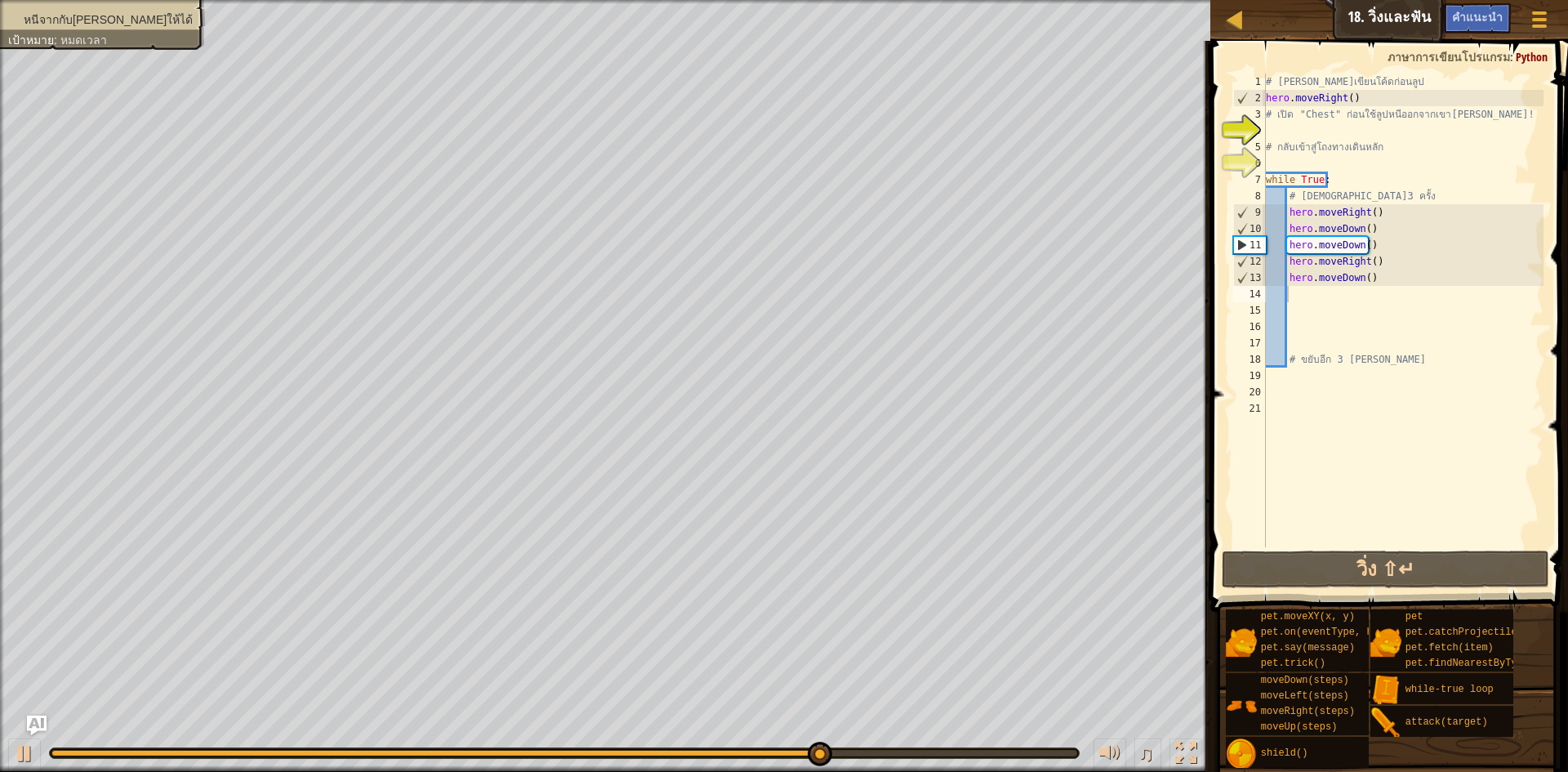
click at [72, 12] on li "หนีจากกับ[PERSON_NAME]ให้ได้" at bounding box center [100, 20] width 184 height 17
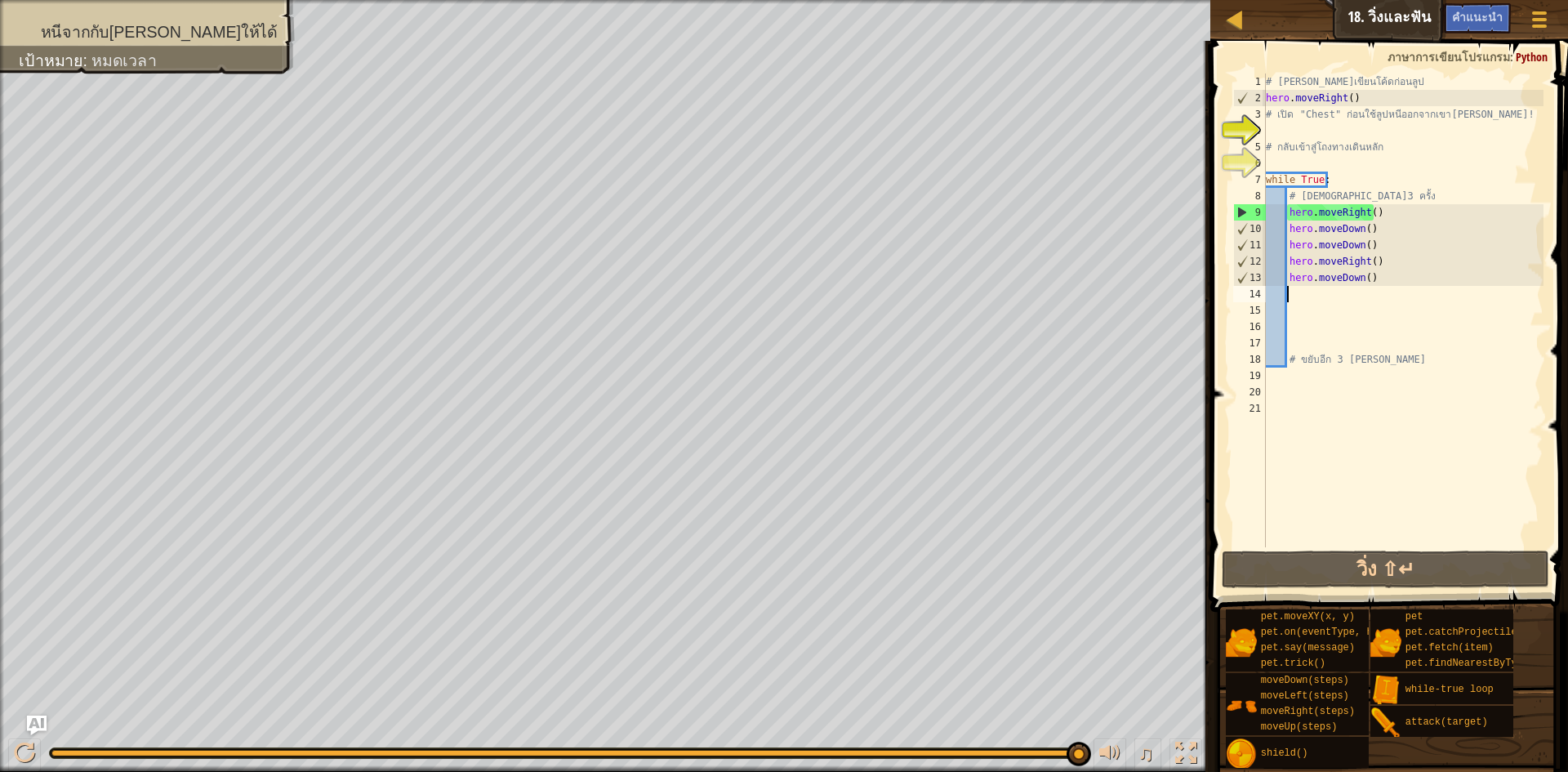
click at [1292, 294] on div "# [PERSON_NAME]เขียนโค้ดก่อนลูป hero . moveRight ( ) # เปิด "Chest" ก่อนใช้ลูปห…" at bounding box center [1404, 326] width 281 height 507
type textarea "h"
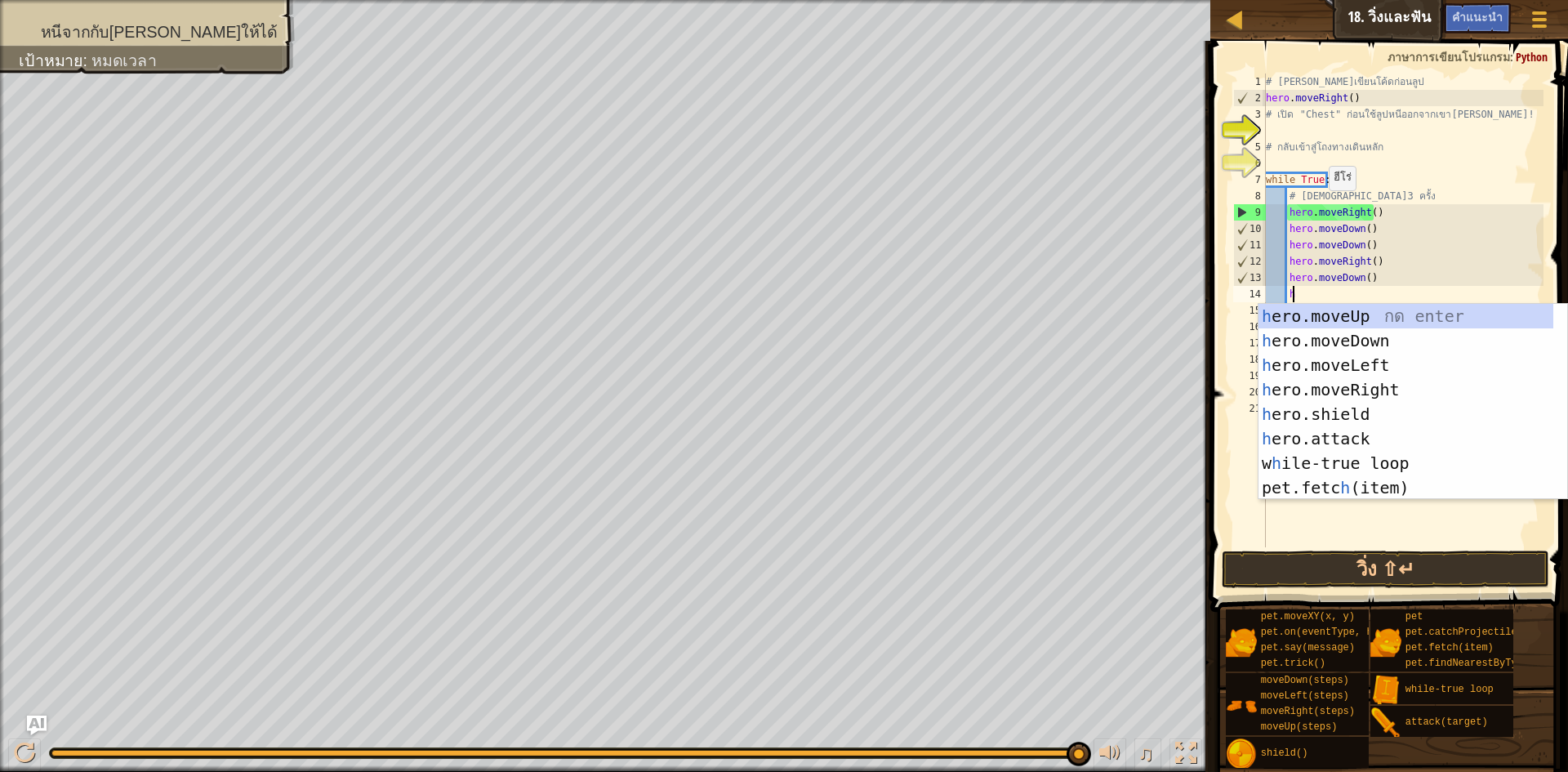
scroll to position [7, 2]
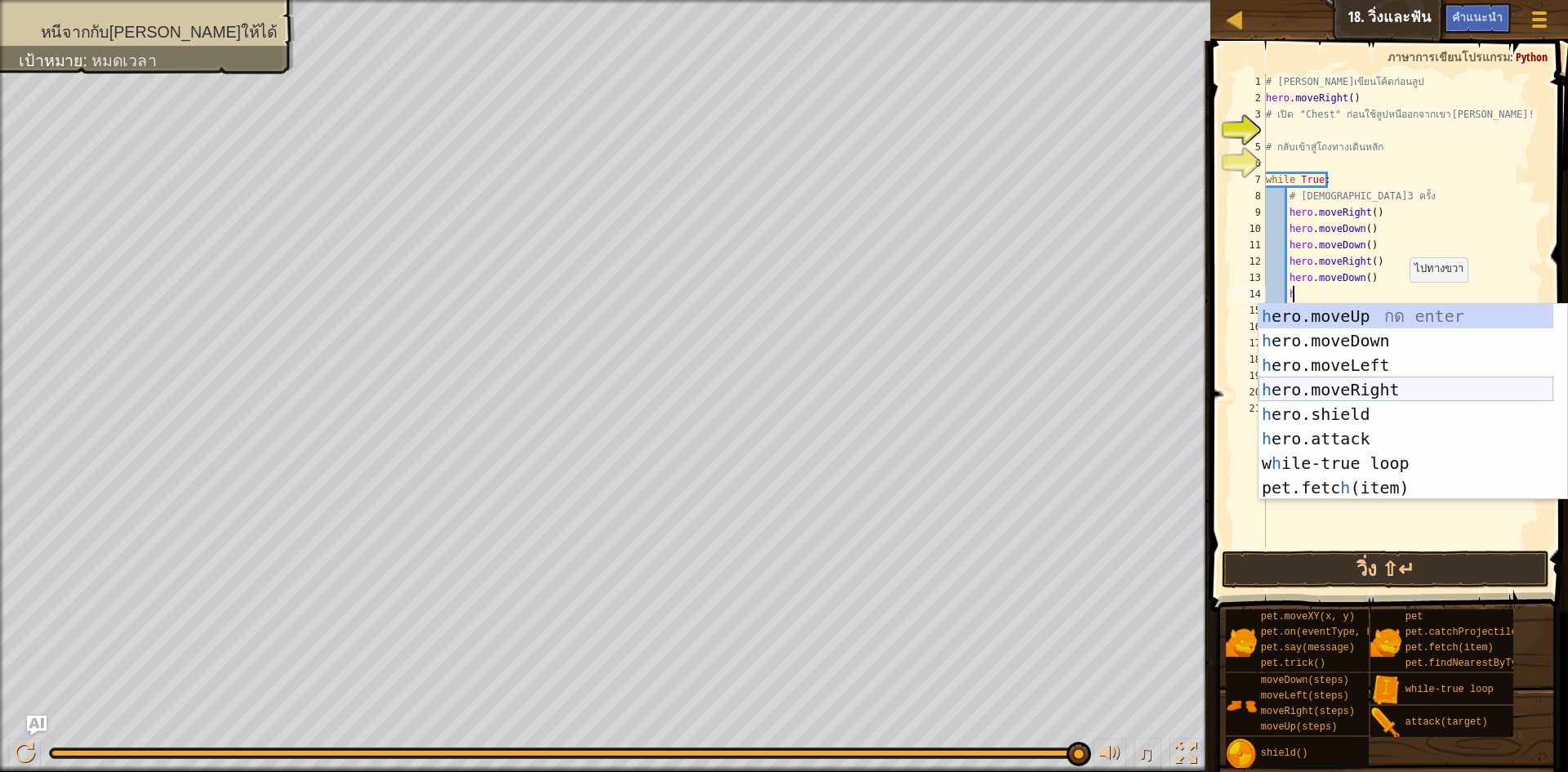
click at [1392, 378] on div "h ero.moveUp กด enter h ero.moveDown กด enter h ero.moveLeft กด enter h ero.mov…" at bounding box center [1406, 427] width 295 height 245
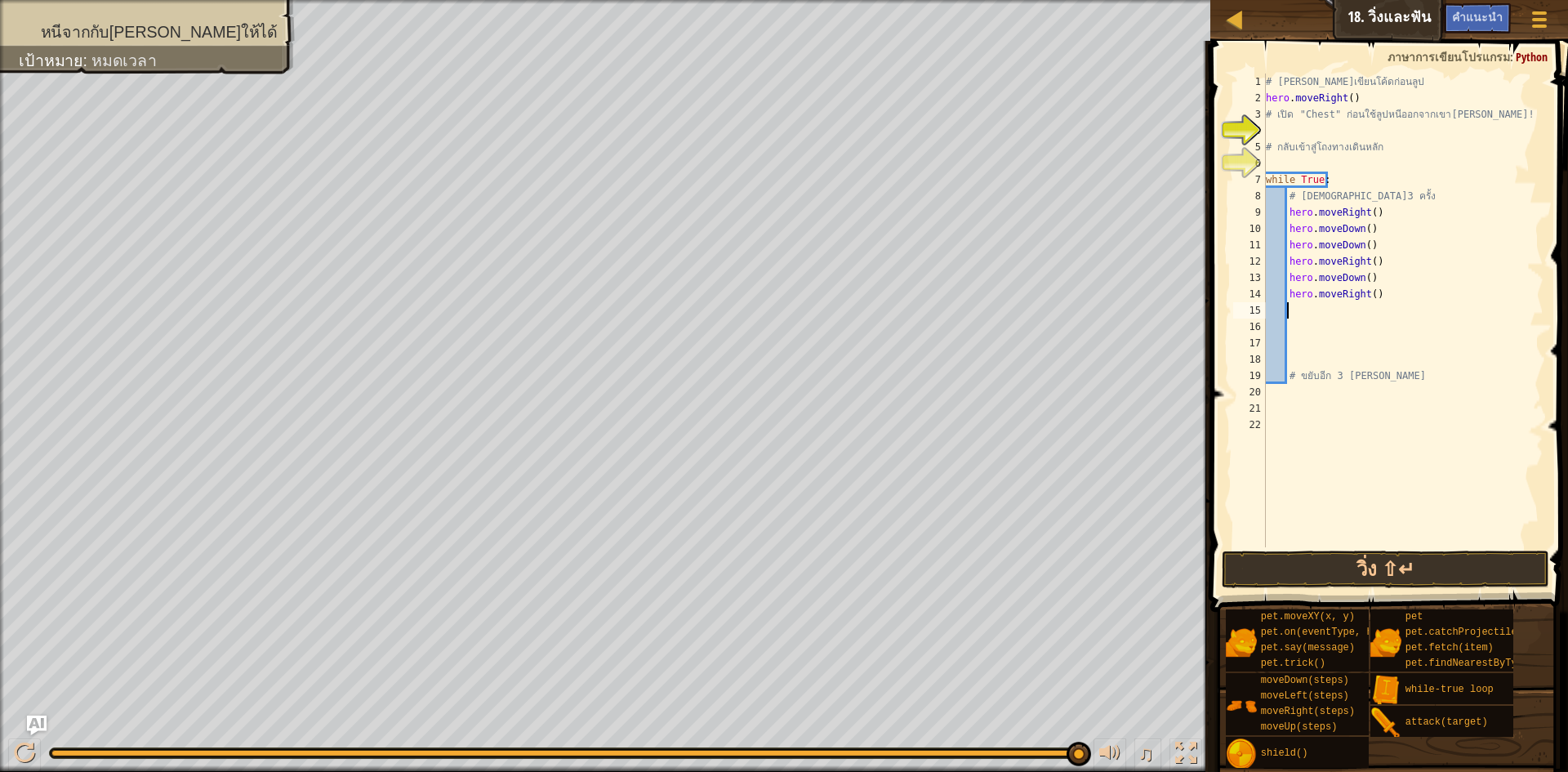
type textarea "h"
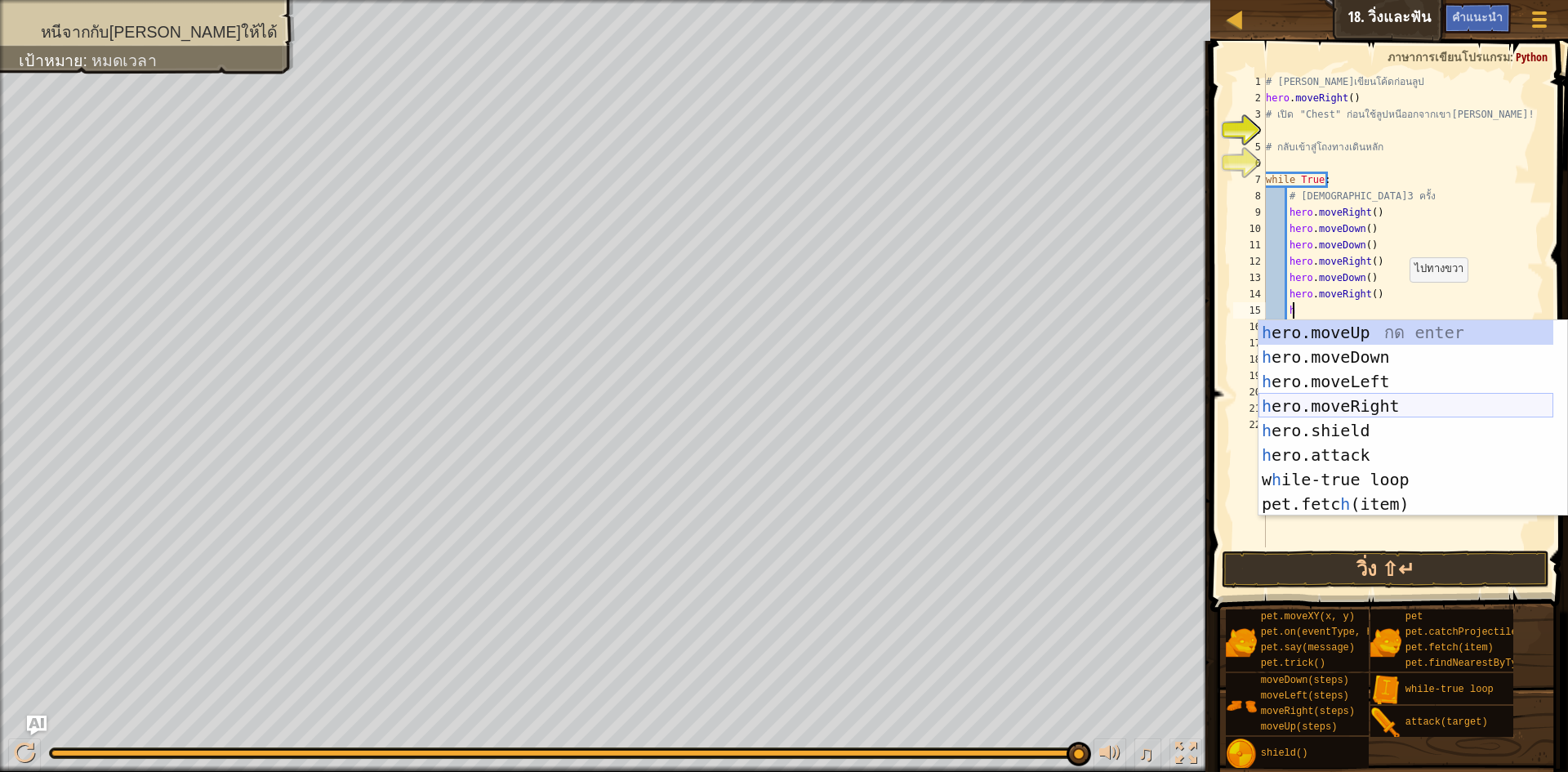
click at [1399, 404] on div "h ero.moveUp กด enter h ero.moveDown กด enter h ero.moveLeft กด enter h ero.mov…" at bounding box center [1406, 443] width 295 height 245
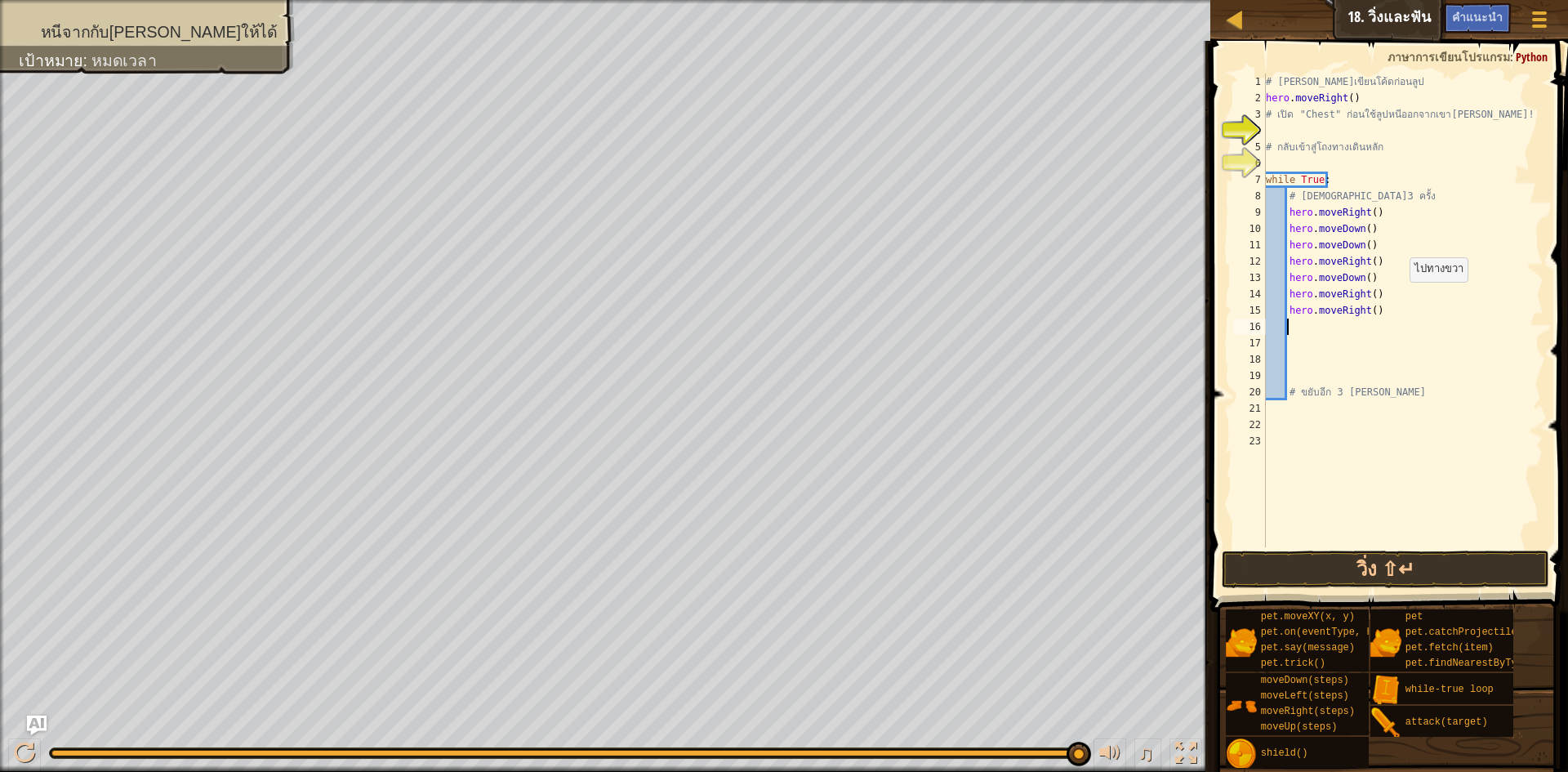
type textarea "h"
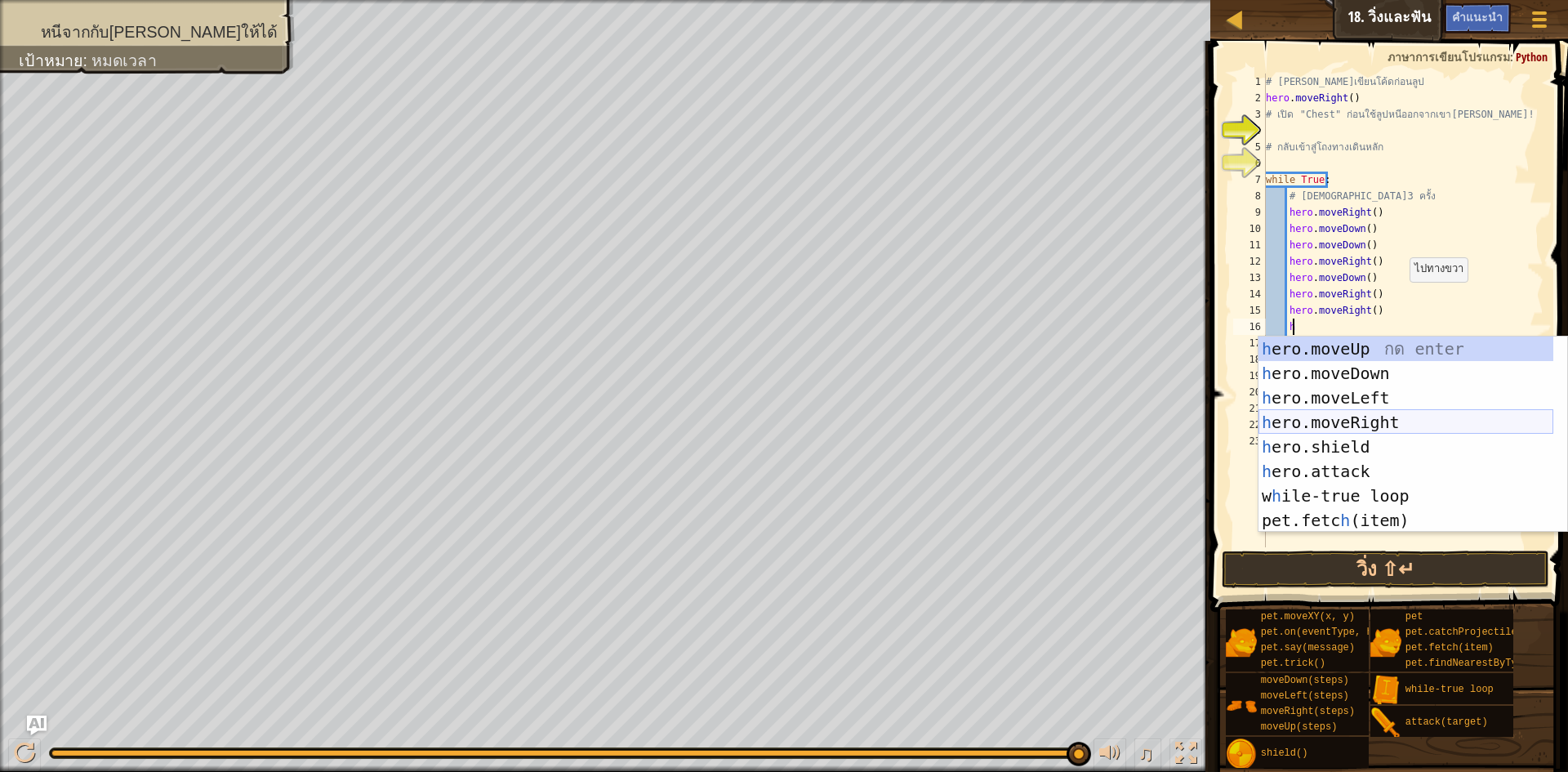
click at [1394, 419] on div "h ero.moveUp กด enter h ero.moveDown กด enter h ero.moveLeft กด enter h ero.mov…" at bounding box center [1406, 459] width 295 height 245
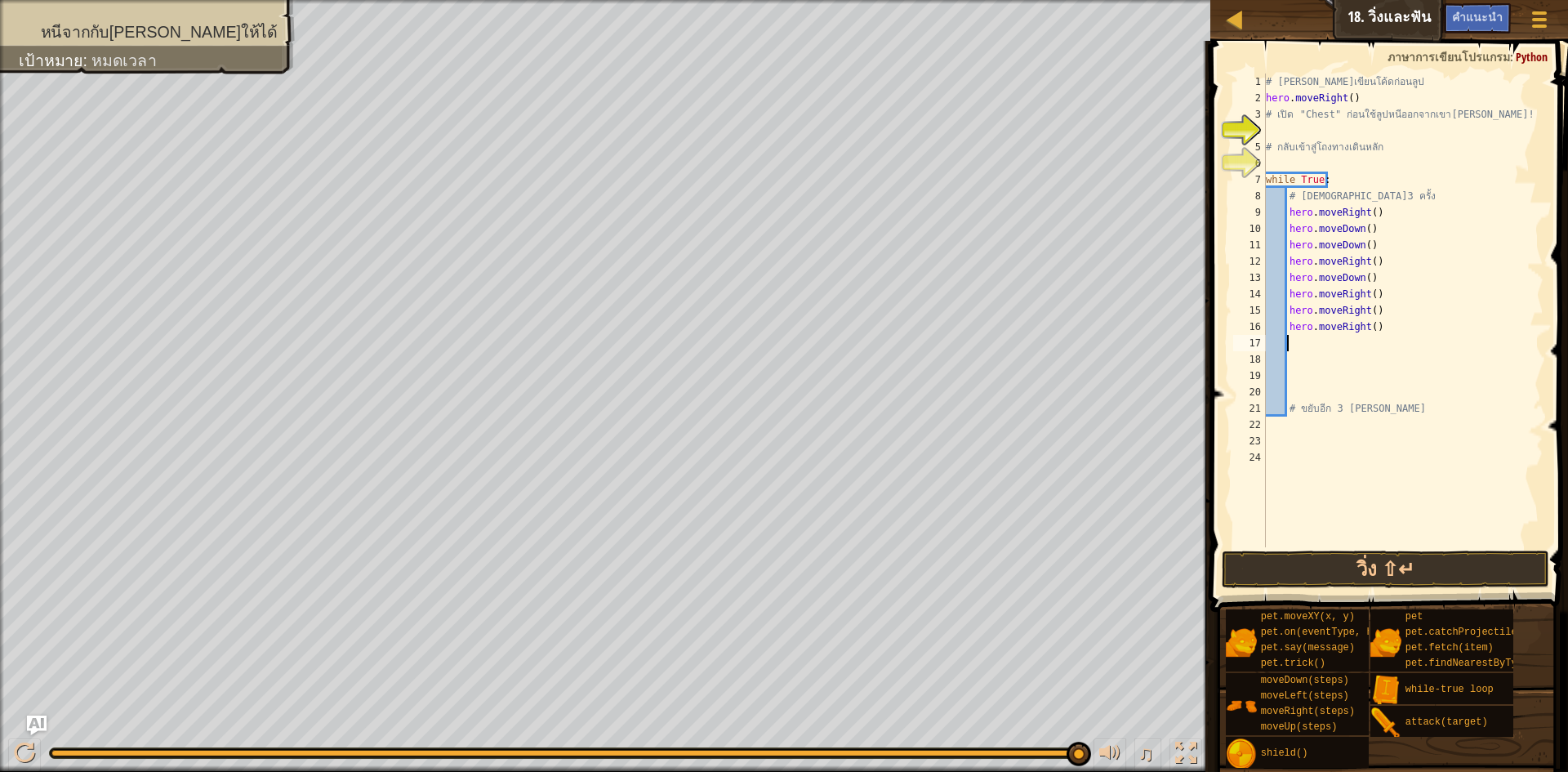
scroll to position [7, 1]
drag, startPoint x: 1296, startPoint y: 592, endPoint x: 1291, endPoint y: 565, distance: 27.5
click at [1291, 572] on div "1 2 3 4 5 6 7 8 9 10 11 12 13 14 15 16 17 18 19 20 21 22 23 24 # [PERSON_NAME]เ…" at bounding box center [1386, 358] width 363 height 619
click at [1291, 565] on button "วิ่ง ⇧↵" at bounding box center [1385, 569] width 327 height 37
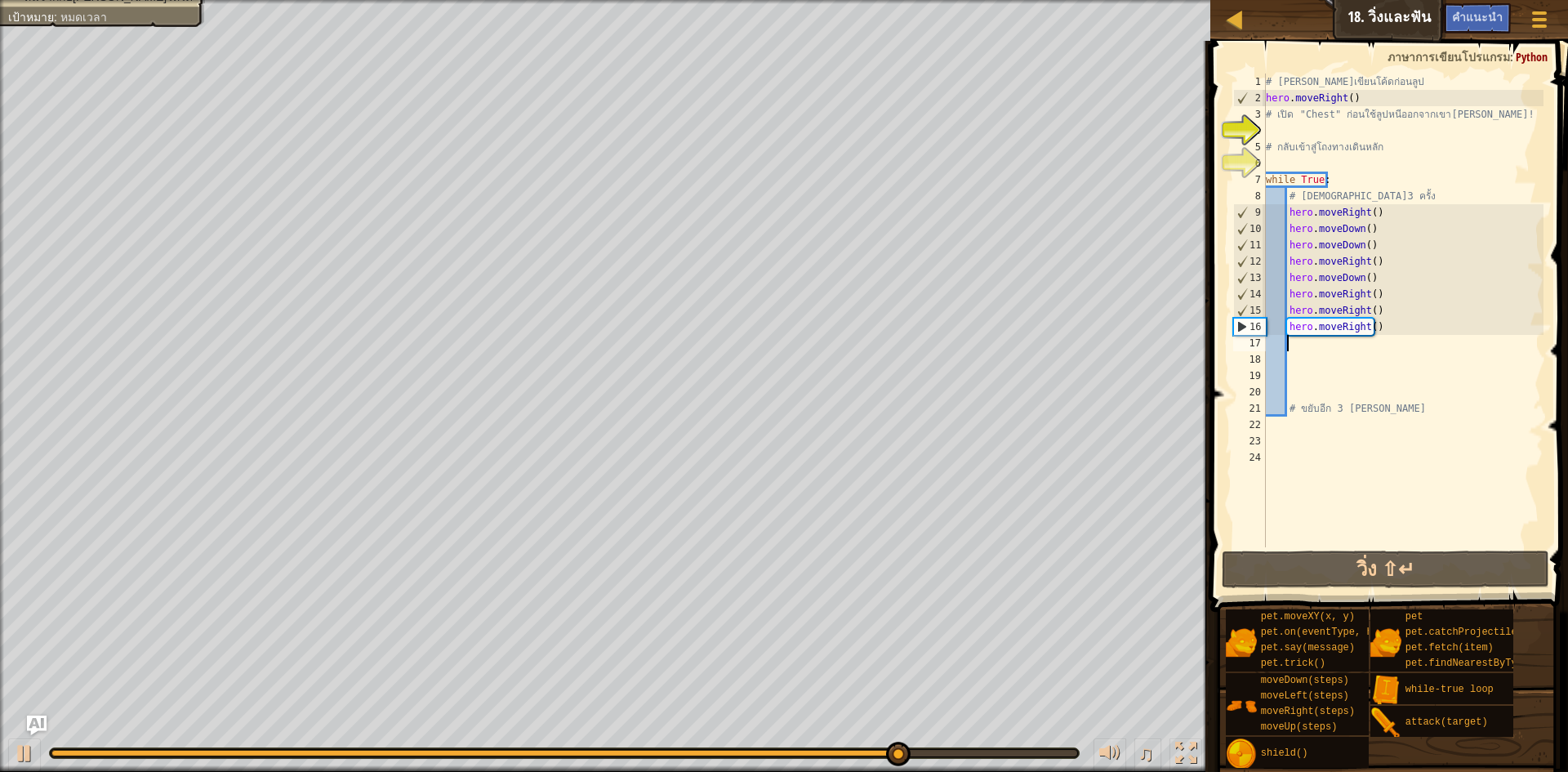
click at [1414, 323] on div "# [PERSON_NAME]เขียนโค้ดก่อนลูป hero . moveRight ( ) # เปิด "Chest" ก่อนใช้ลูปห…" at bounding box center [1404, 326] width 281 height 507
drag, startPoint x: 1409, startPoint y: 322, endPoint x: 1286, endPoint y: 305, distance: 124.2
click at [1286, 305] on div "# [PERSON_NAME]เขียนโค้ดก่อนลูป hero . moveRight ( ) # เปิด "Chest" ก่อนใช้ลูปห…" at bounding box center [1404, 326] width 281 height 507
type textarea "hero.moveRight() hero.moveRight()"
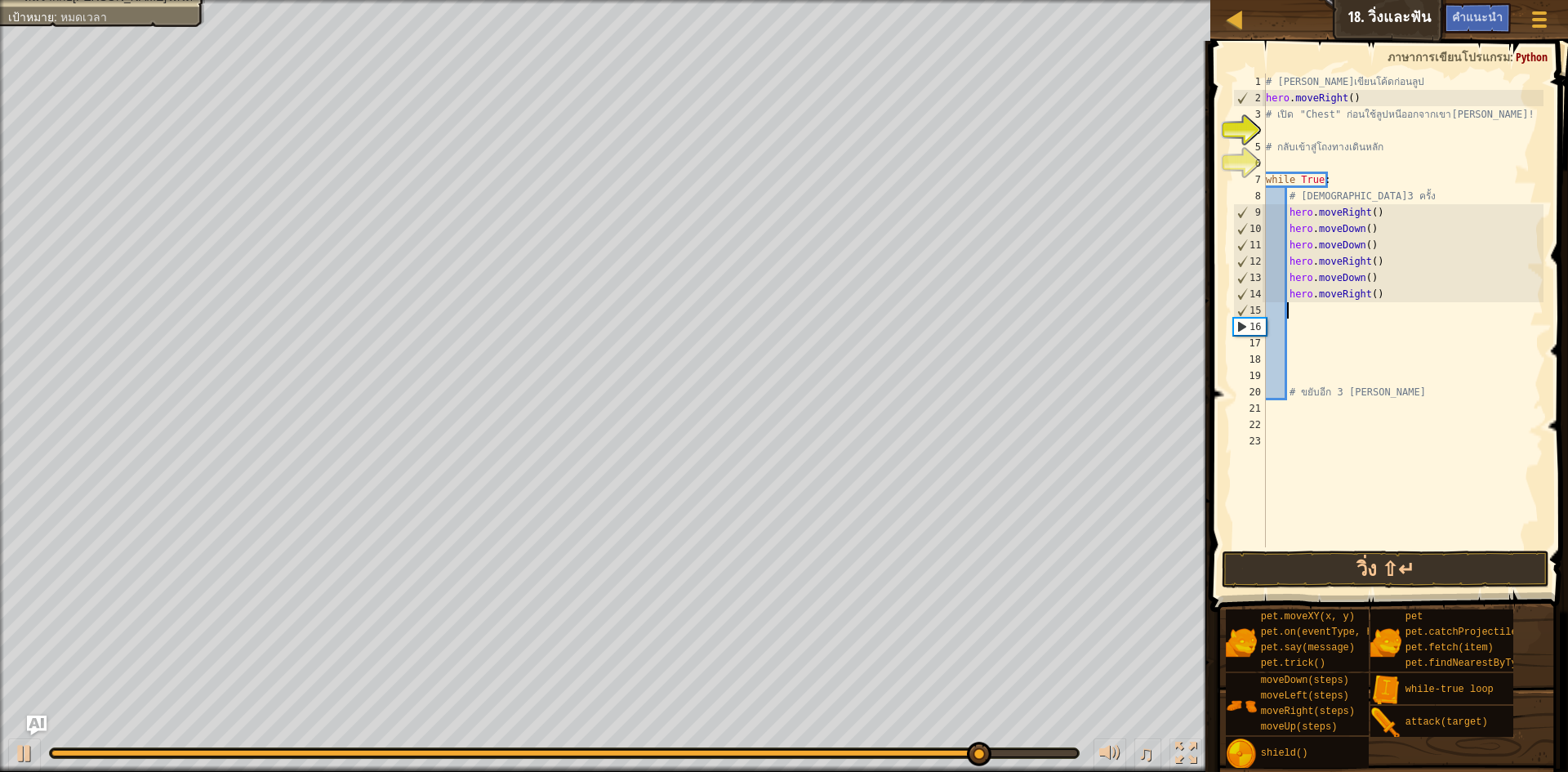
type textarea "h"
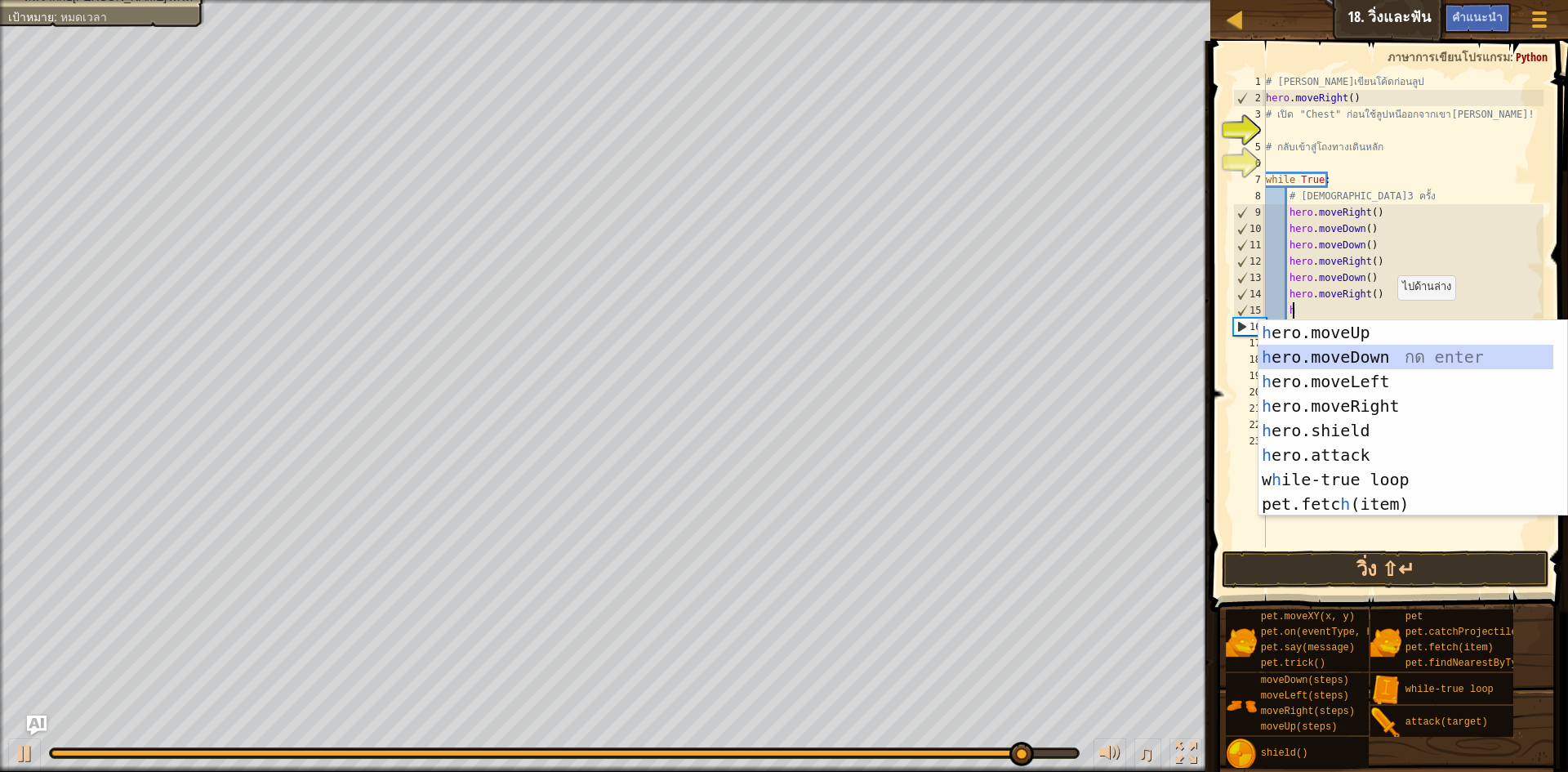
click at [1419, 355] on div "h ero.moveUp กด enter h ero.moveDown กด enter h ero.moveLeft กด enter h ero.mov…" at bounding box center [1406, 443] width 295 height 245
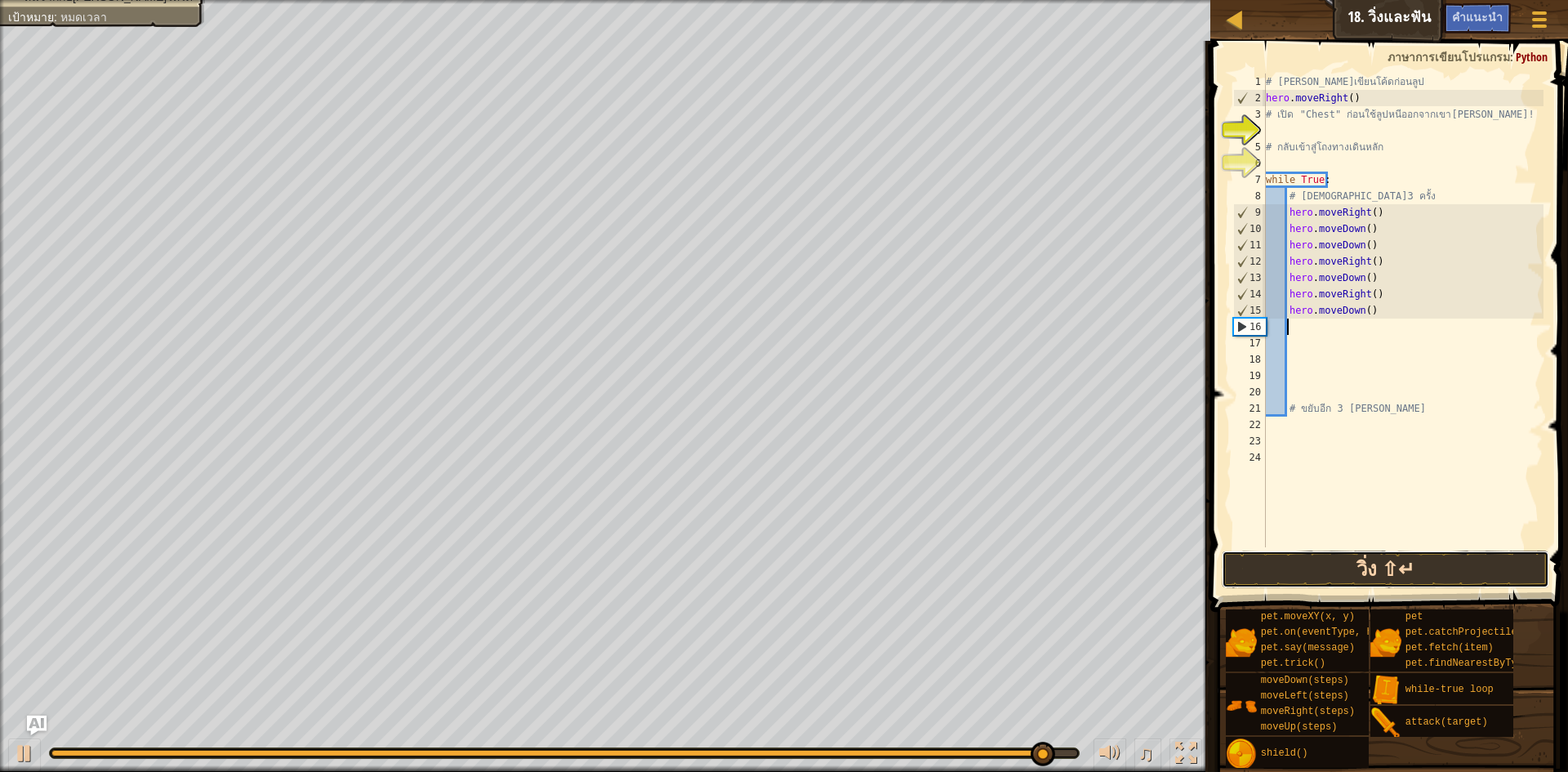
drag, startPoint x: 1447, startPoint y: 582, endPoint x: 1436, endPoint y: 568, distance: 17.8
click at [1441, 575] on button "วิ่ง ⇧↵" at bounding box center [1385, 569] width 327 height 37
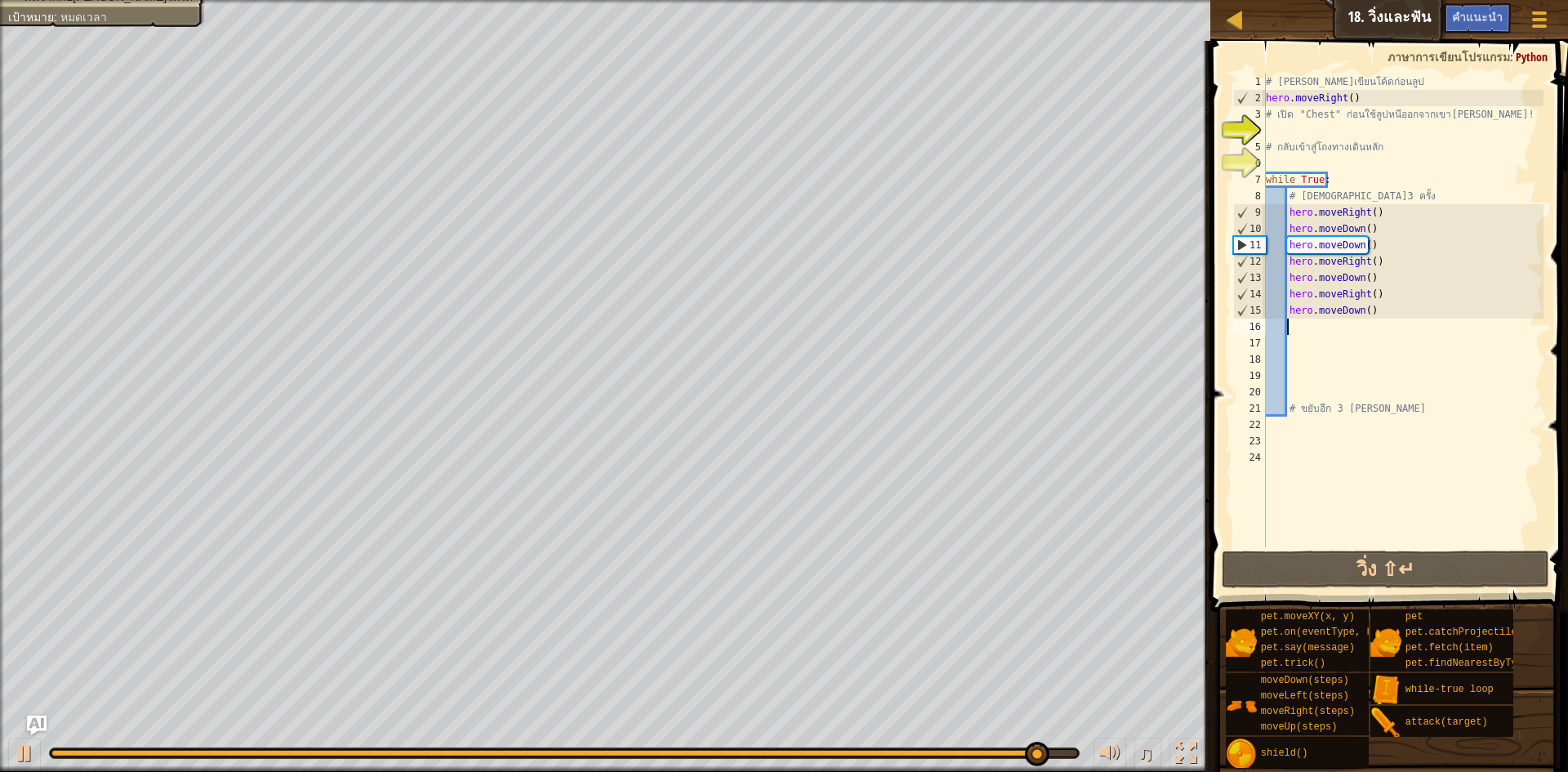
click at [1293, 199] on div "# [PERSON_NAME]เขียนโค้ดก่อนลูป hero . moveRight ( ) # เปิด "Chest" ก่อนใช้ลูปห…" at bounding box center [1404, 326] width 281 height 507
click at [1283, 197] on div "# [PERSON_NAME]เขียนโค้ดก่อนลูป hero . moveRight ( ) # เปิด "Chest" ก่อนใช้ลูปห…" at bounding box center [1404, 326] width 281 height 507
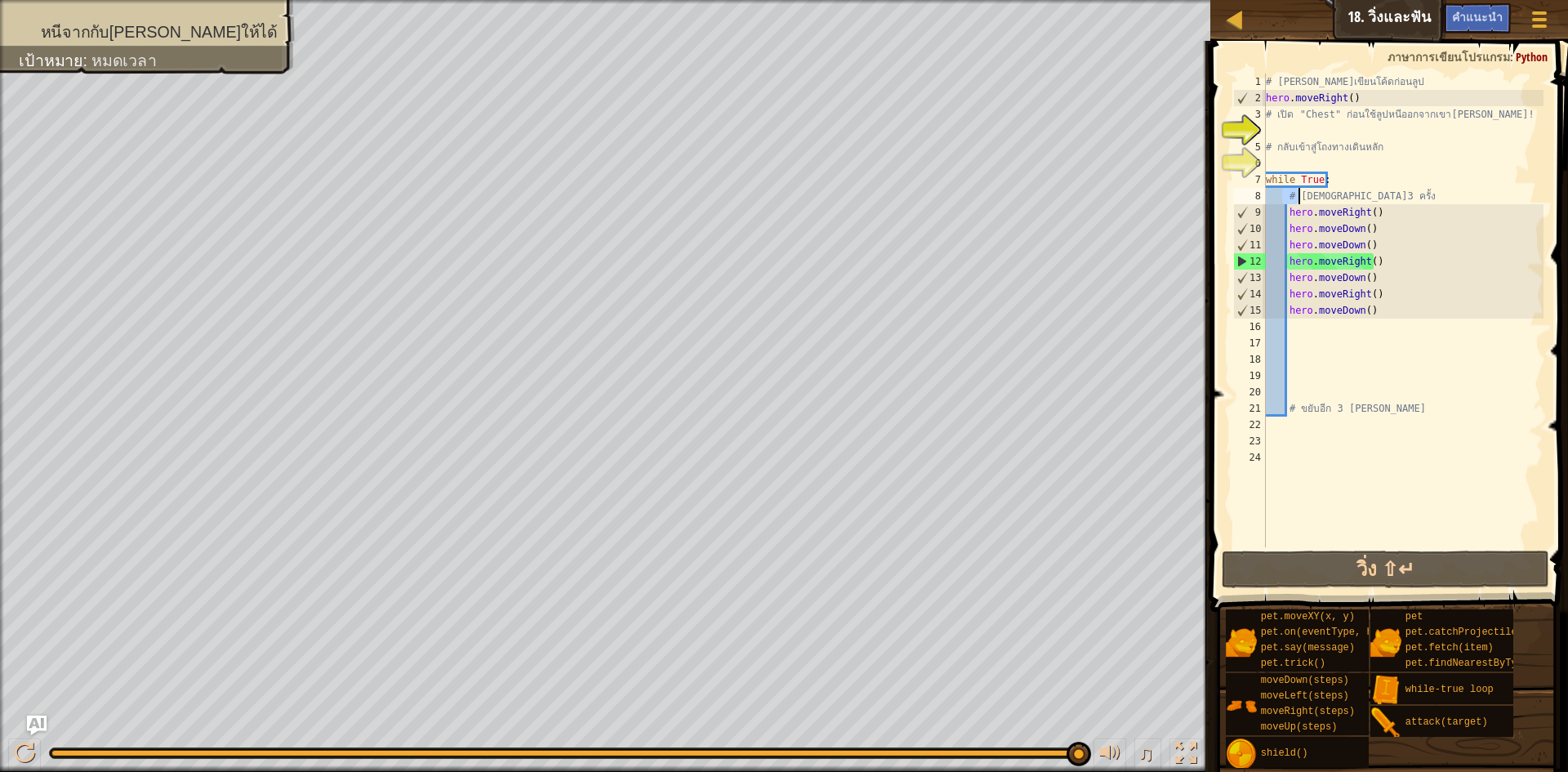
drag, startPoint x: 1283, startPoint y: 197, endPoint x: 1300, endPoint y: 201, distance: 17.5
click at [1300, 201] on div "# [PERSON_NAME]เขียนโค้ดก่อนลูป hero . moveRight ( ) # เปิด "Chest" ก่อนใช้ลูปห…" at bounding box center [1404, 326] width 281 height 507
click at [1367, 269] on div "# [PERSON_NAME]เขียนโค้ดก่อนลูป hero . moveRight ( ) # เปิด "Chest" ก่อนใช้ลูปห…" at bounding box center [1404, 326] width 281 height 507
click at [1367, 261] on div "# [PERSON_NAME]เขียนโค้ดก่อนลูป hero . moveRight ( ) # เปิด "Chest" ก่อนใช้ลูปห…" at bounding box center [1404, 326] width 281 height 507
type textarea "hero.moveRight()"
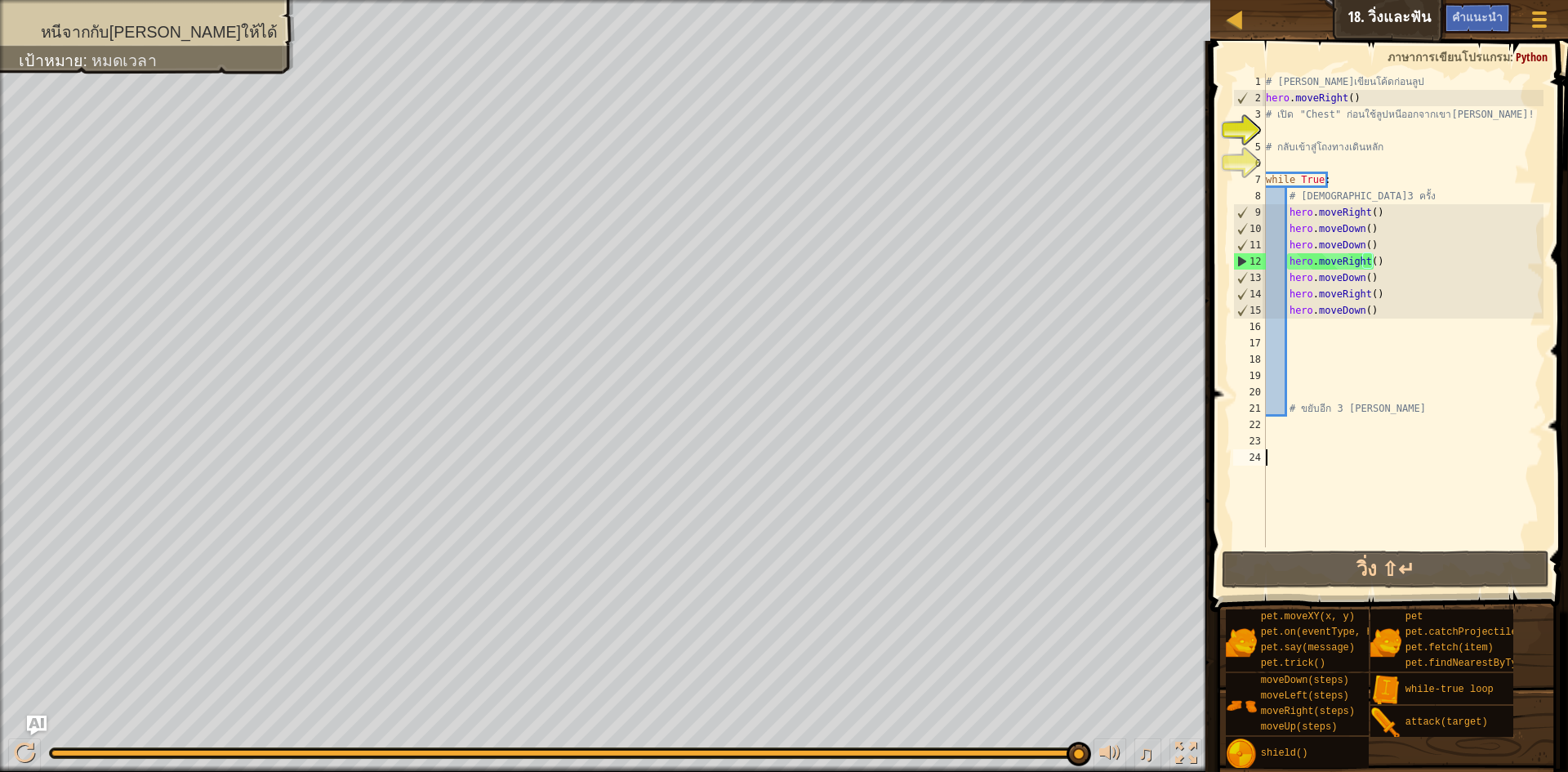
scroll to position [7, 0]
click at [1365, 261] on div "# [PERSON_NAME]เขียนโค้ดก่อนลูป hero . moveRight ( ) # เปิด "Chest" ก่อนใช้ลูปห…" at bounding box center [1404, 326] width 281 height 507
click at [1366, 260] on div "# [PERSON_NAME]เขียนโค้ดก่อนลูป hero . moveRight ( ) # เปิด "Chest" ก่อนใช้ลูปห…" at bounding box center [1404, 326] width 281 height 507
click at [1366, 260] on div "# [PERSON_NAME]เขียนโค้ดก่อนลูป hero . moveRight ( ) # เปิด "Chest" ก่อนใช้ลูปห…" at bounding box center [1404, 310] width 281 height 474
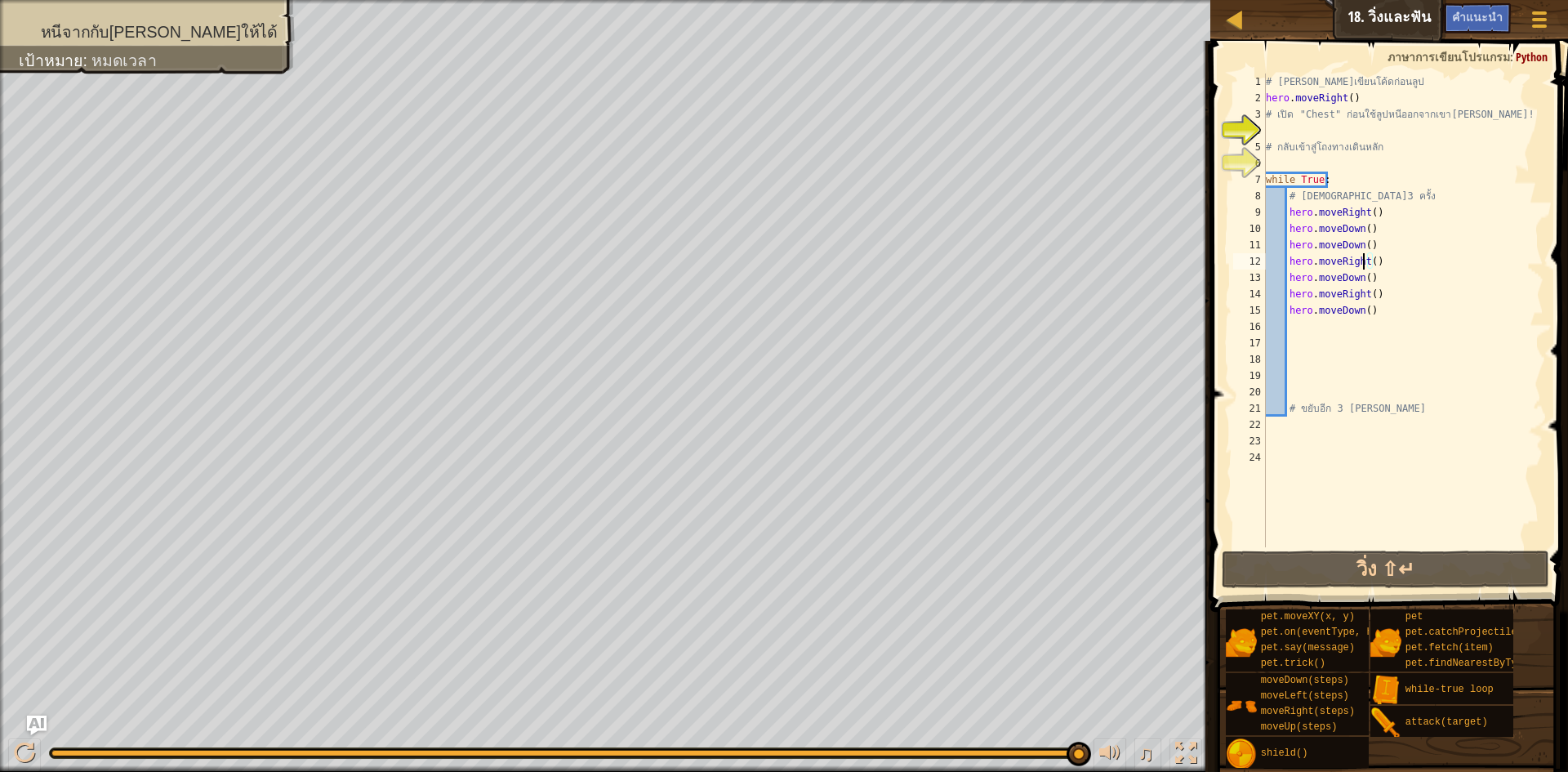
scroll to position [7, 8]
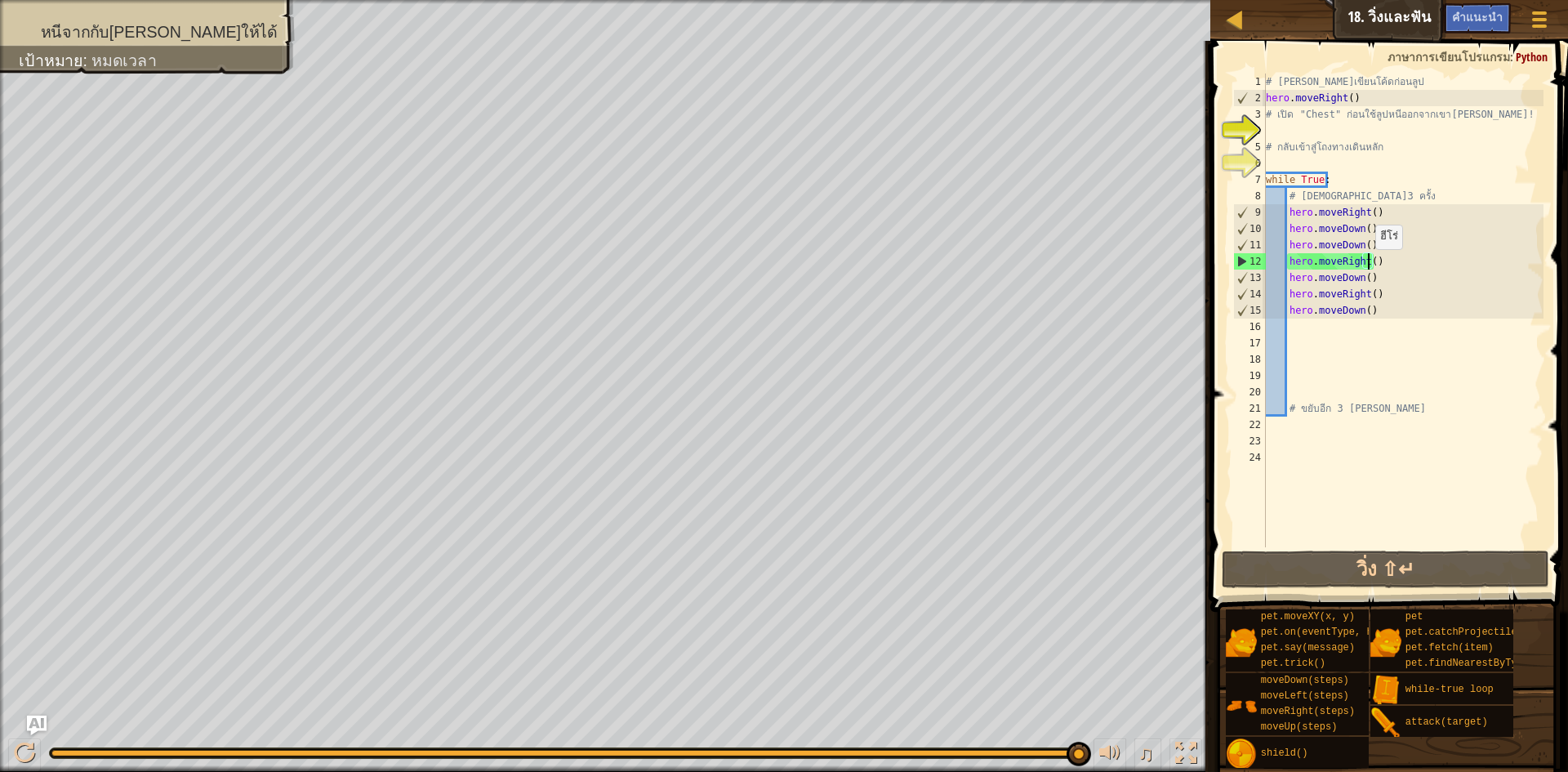
click at [1367, 265] on div "# [PERSON_NAME]เขียนโค้ดก่อนลูป hero . moveRight ( ) # เปิด "Chest" ก่อนใช้ลูปห…" at bounding box center [1404, 326] width 281 height 507
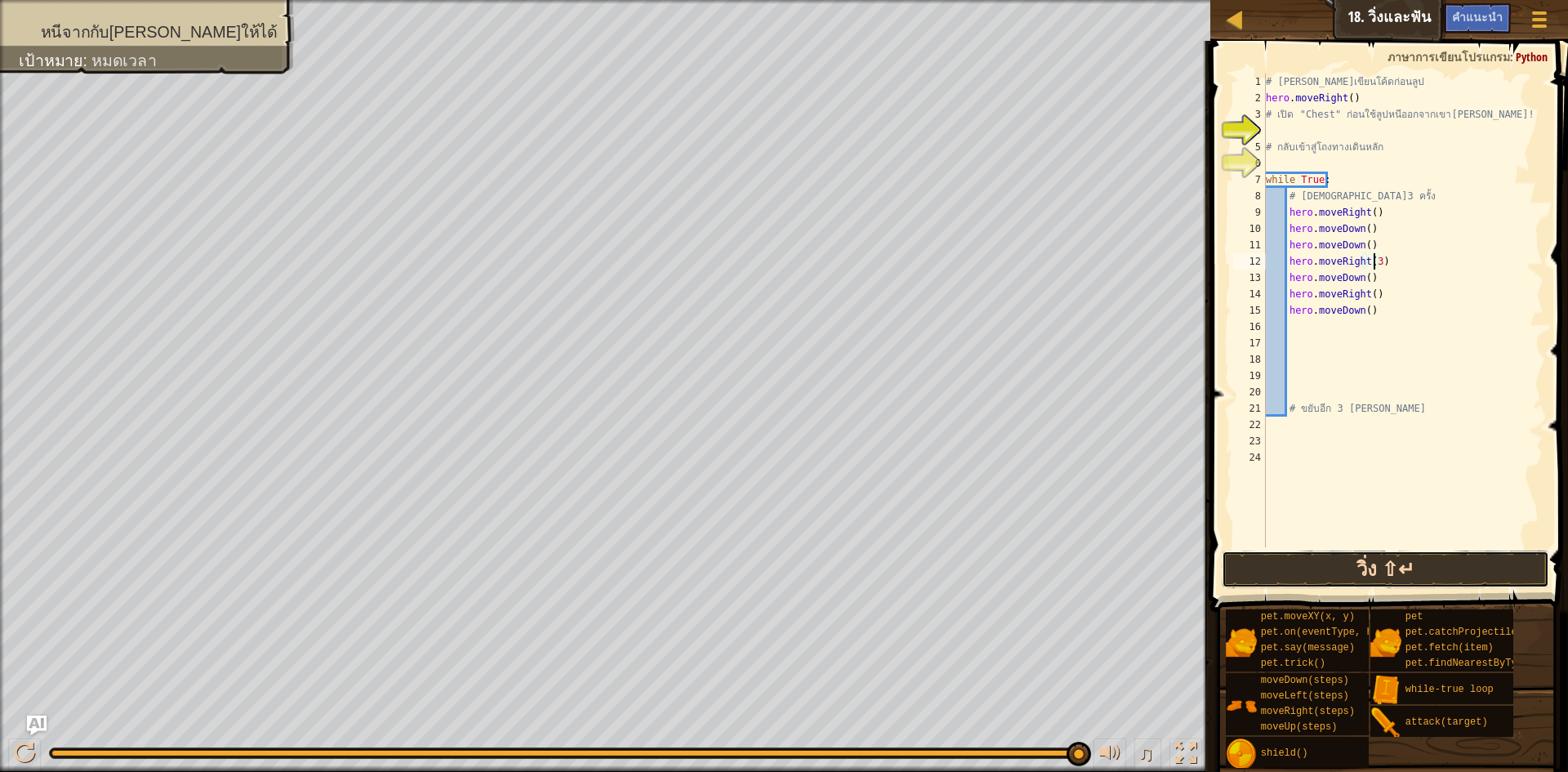
click at [1286, 571] on button "วิ่ง ⇧↵" at bounding box center [1385, 569] width 327 height 37
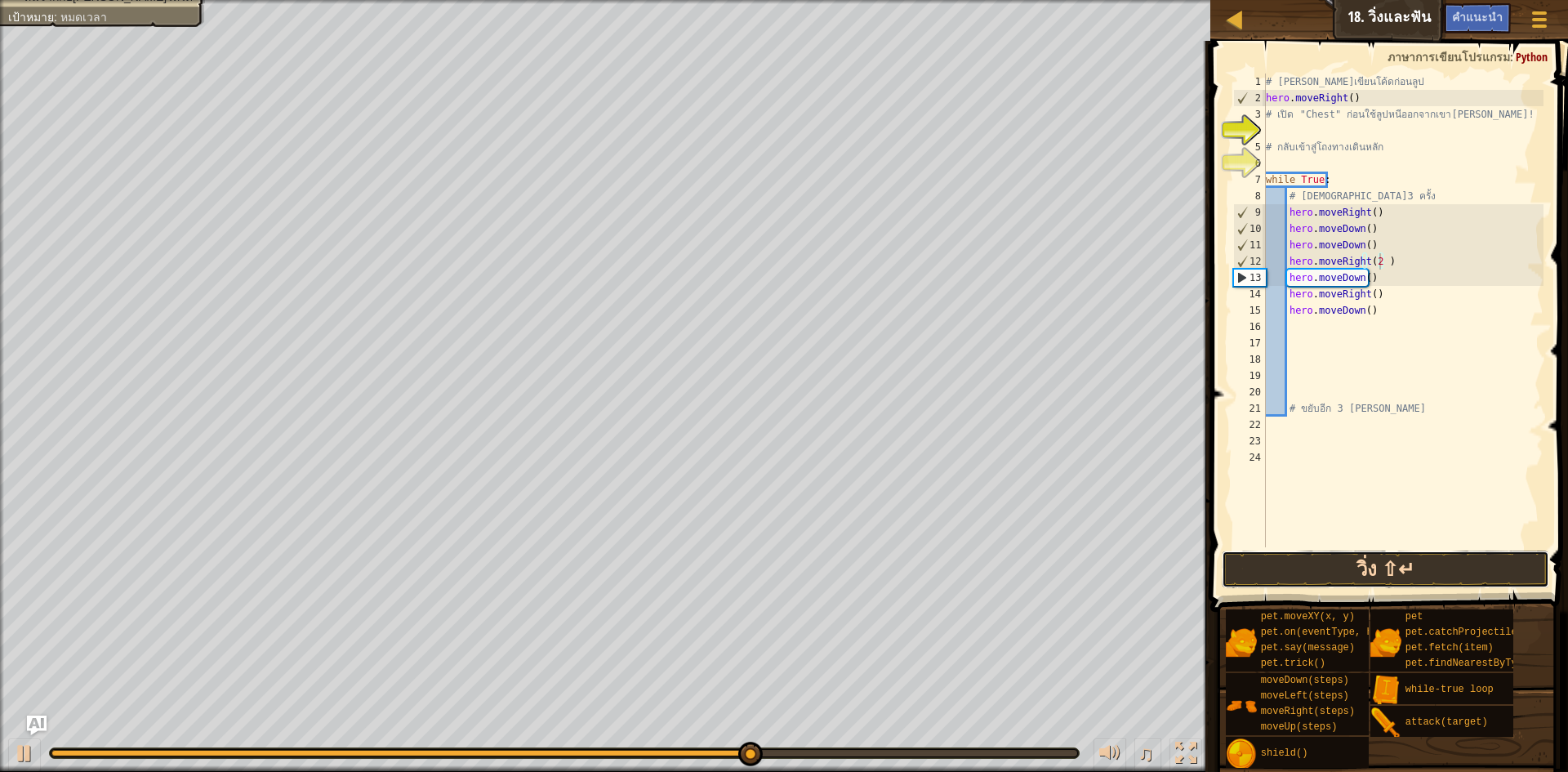
click at [1410, 558] on button "วิ่ง ⇧↵" at bounding box center [1385, 569] width 327 height 37
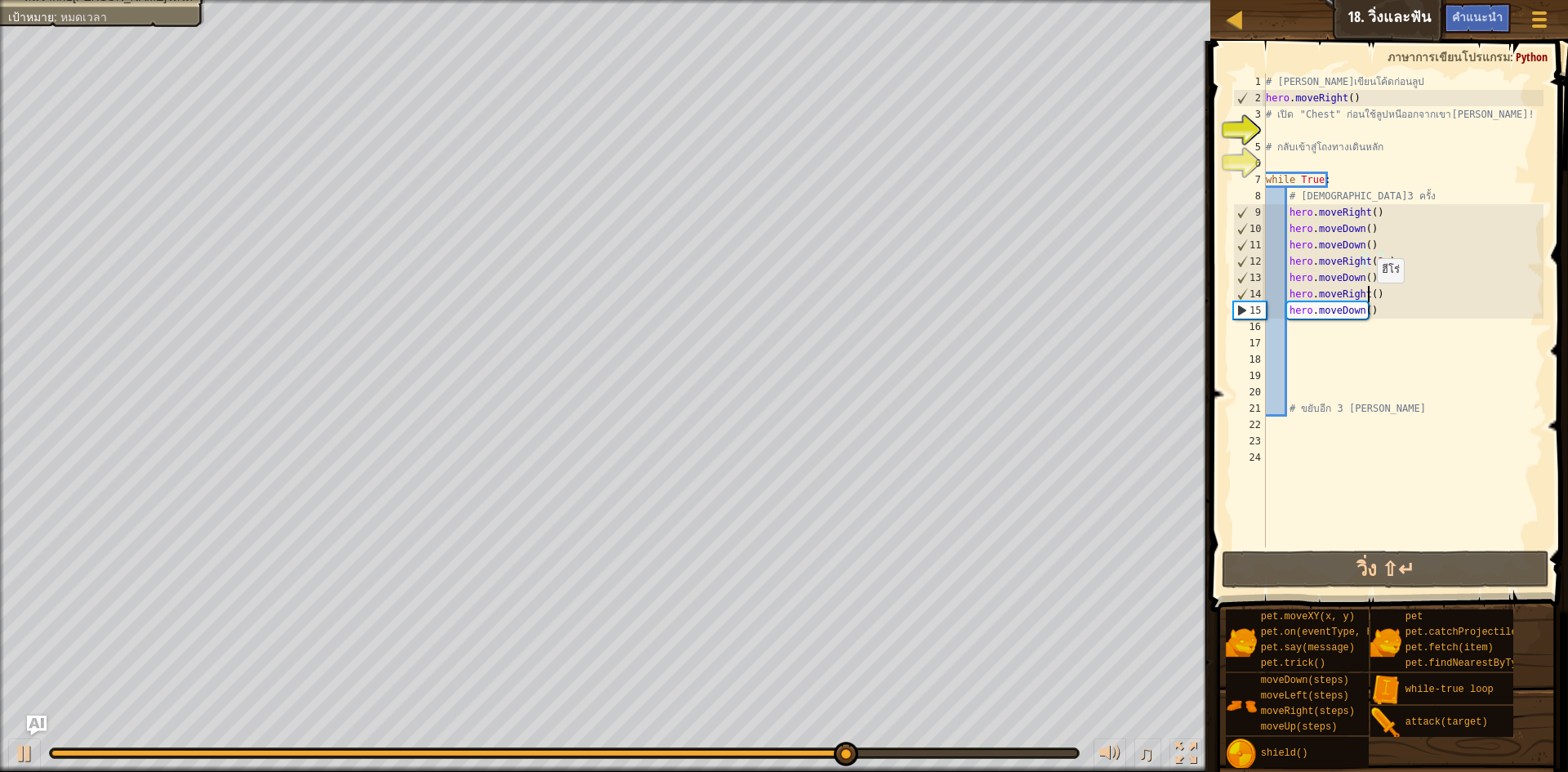
click at [1367, 299] on div "# [PERSON_NAME]เขียนโค้ดก่อนลูป hero . moveRight ( ) # เปิด "Chest" ก่อนใช้ลูปห…" at bounding box center [1404, 326] width 281 height 507
type textarea "hero.moveRight()"
drag, startPoint x: 1367, startPoint y: 299, endPoint x: 1290, endPoint y: 293, distance: 77.2
click at [1290, 293] on div "# [PERSON_NAME]เขียนโค้ดก่อนลูป hero . moveRight ( ) # เปิด "Chest" ก่อนใช้ลูปห…" at bounding box center [1404, 326] width 281 height 507
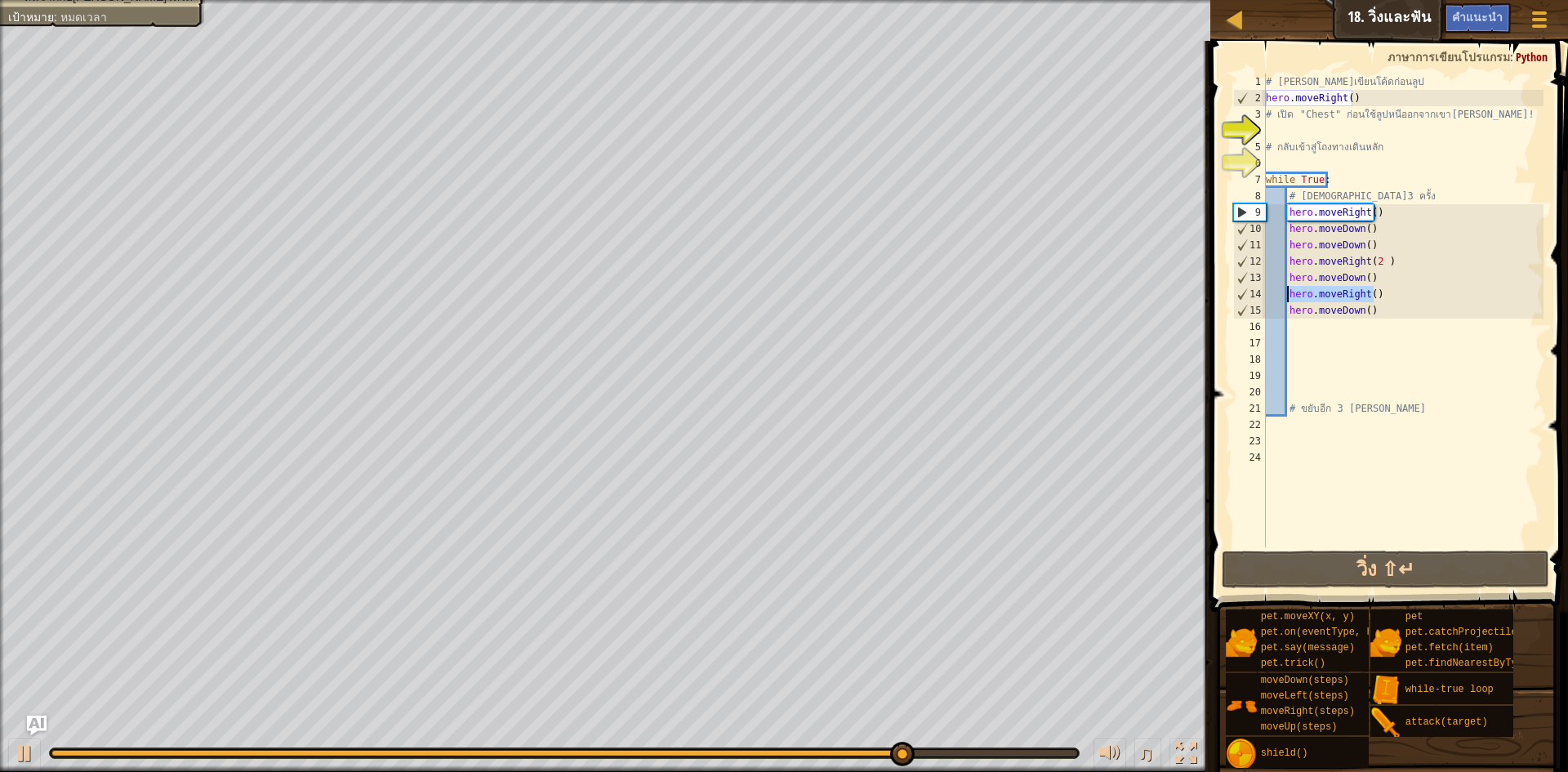
scroll to position [7, 1]
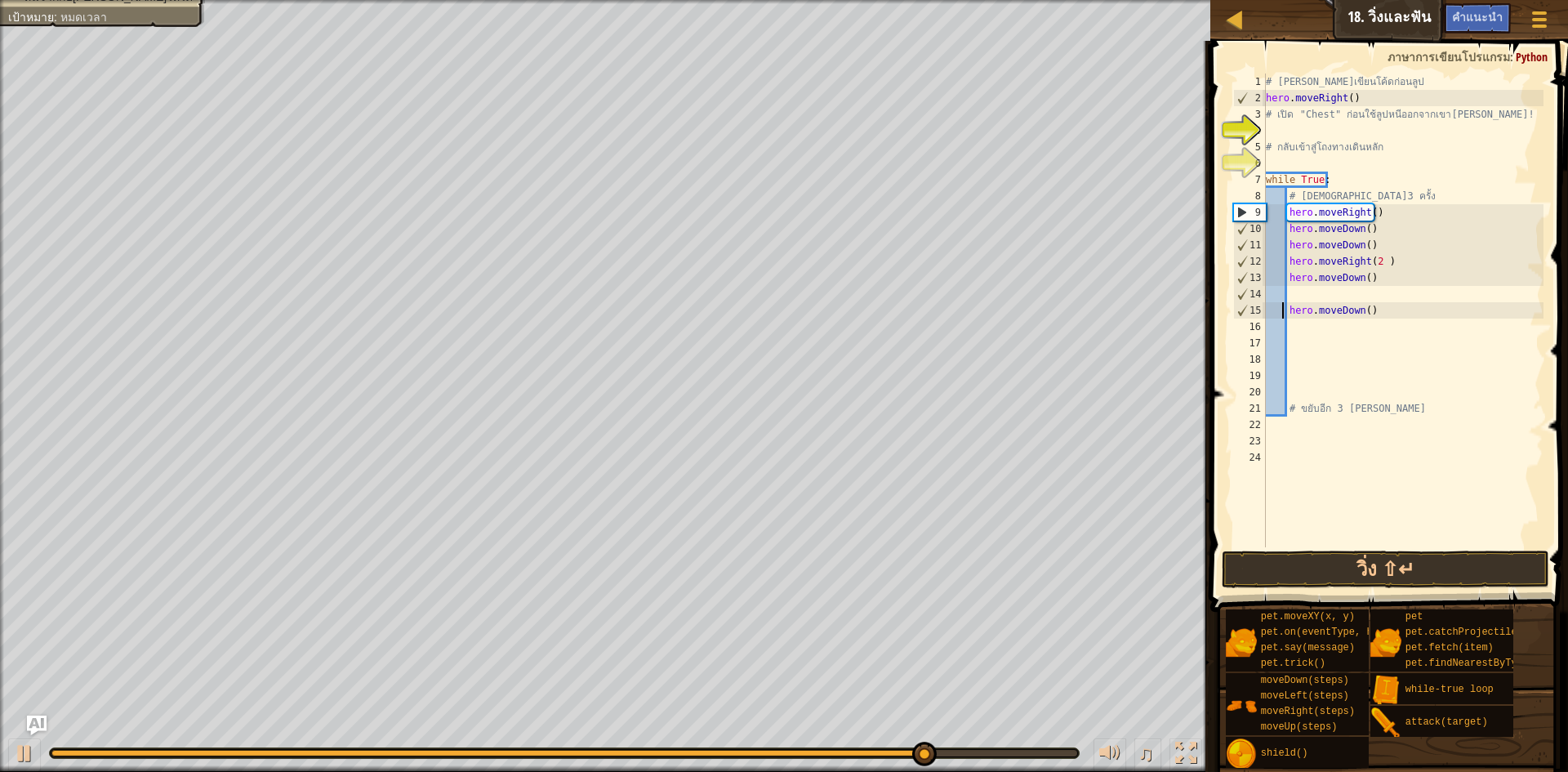
click at [1285, 309] on div "# [PERSON_NAME]เขียนโค้ดก่อนลูป hero . moveRight ( ) # เปิด "Chest" ก่อนใช้ลูปห…" at bounding box center [1404, 326] width 281 height 507
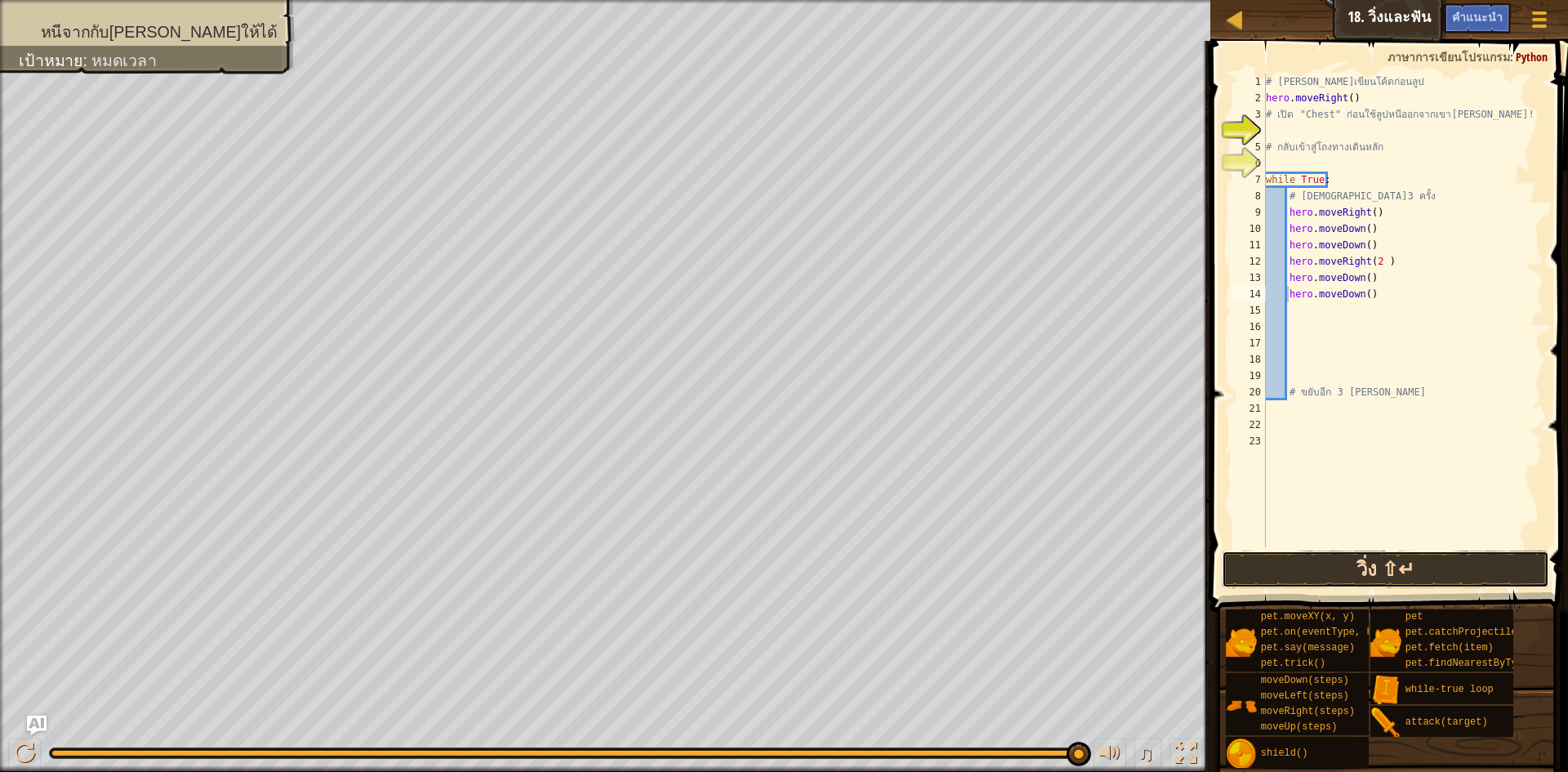
click at [1344, 570] on button "วิ่ง ⇧↵" at bounding box center [1385, 569] width 327 height 37
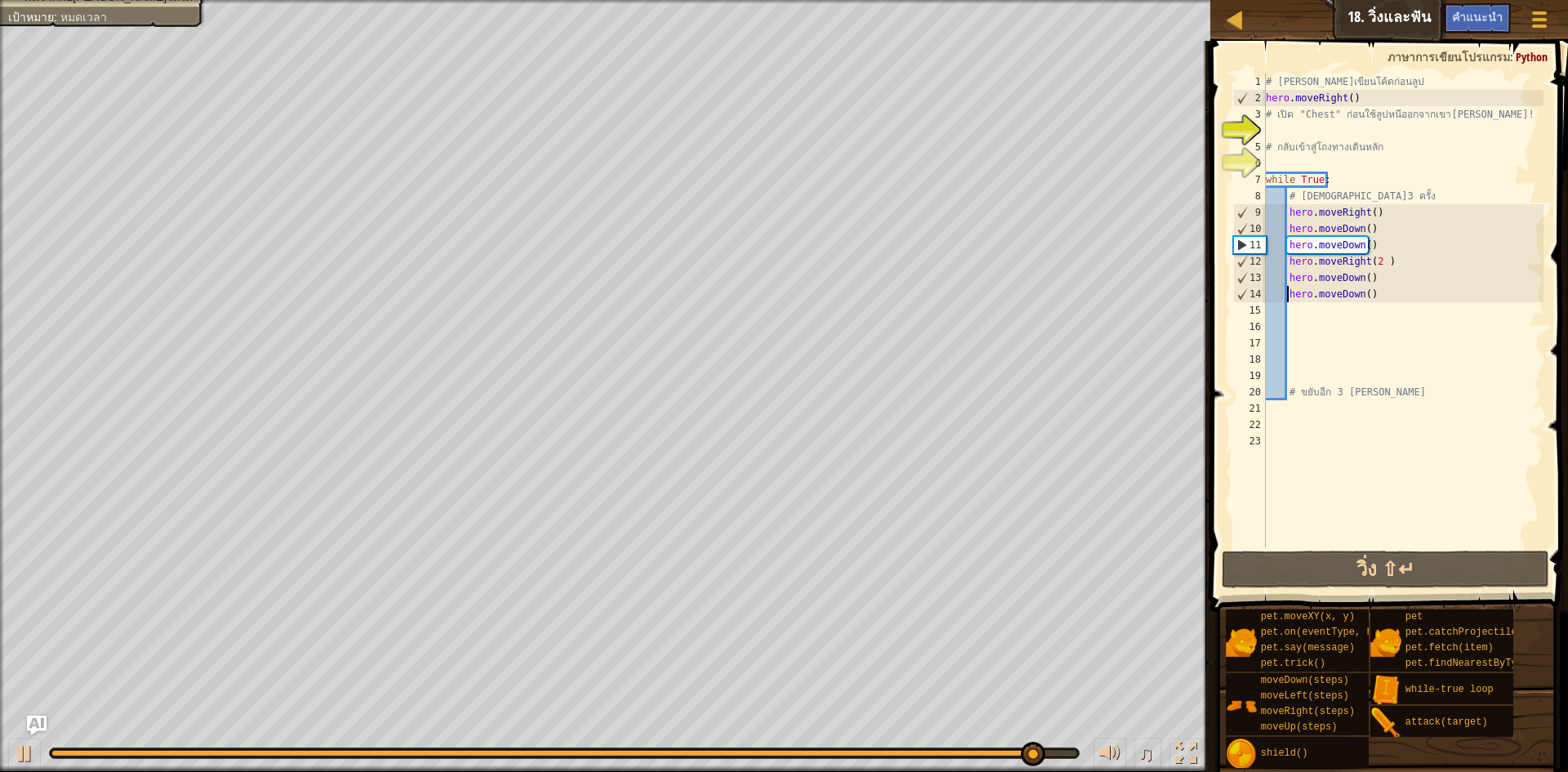
click at [1360, 254] on div "# [PERSON_NAME]เขียนโค้ดก่อนลูป hero . moveRight ( ) # เปิด "Chest" ก่อนใช้ลูปห…" at bounding box center [1404, 326] width 281 height 507
click at [1381, 260] on div "# [PERSON_NAME]เขียนโค้ดก่อนลูป hero . moveRight ( ) # เปิด "Chest" ก่อนใช้ลูปห…" at bounding box center [1404, 326] width 281 height 507
click at [1269, 254] on div "# [PERSON_NAME]เขียนโค้ดก่อนลูป hero . moveRight ( ) # เปิด "Chest" ก่อนใช้ลูปห…" at bounding box center [1404, 326] width 281 height 507
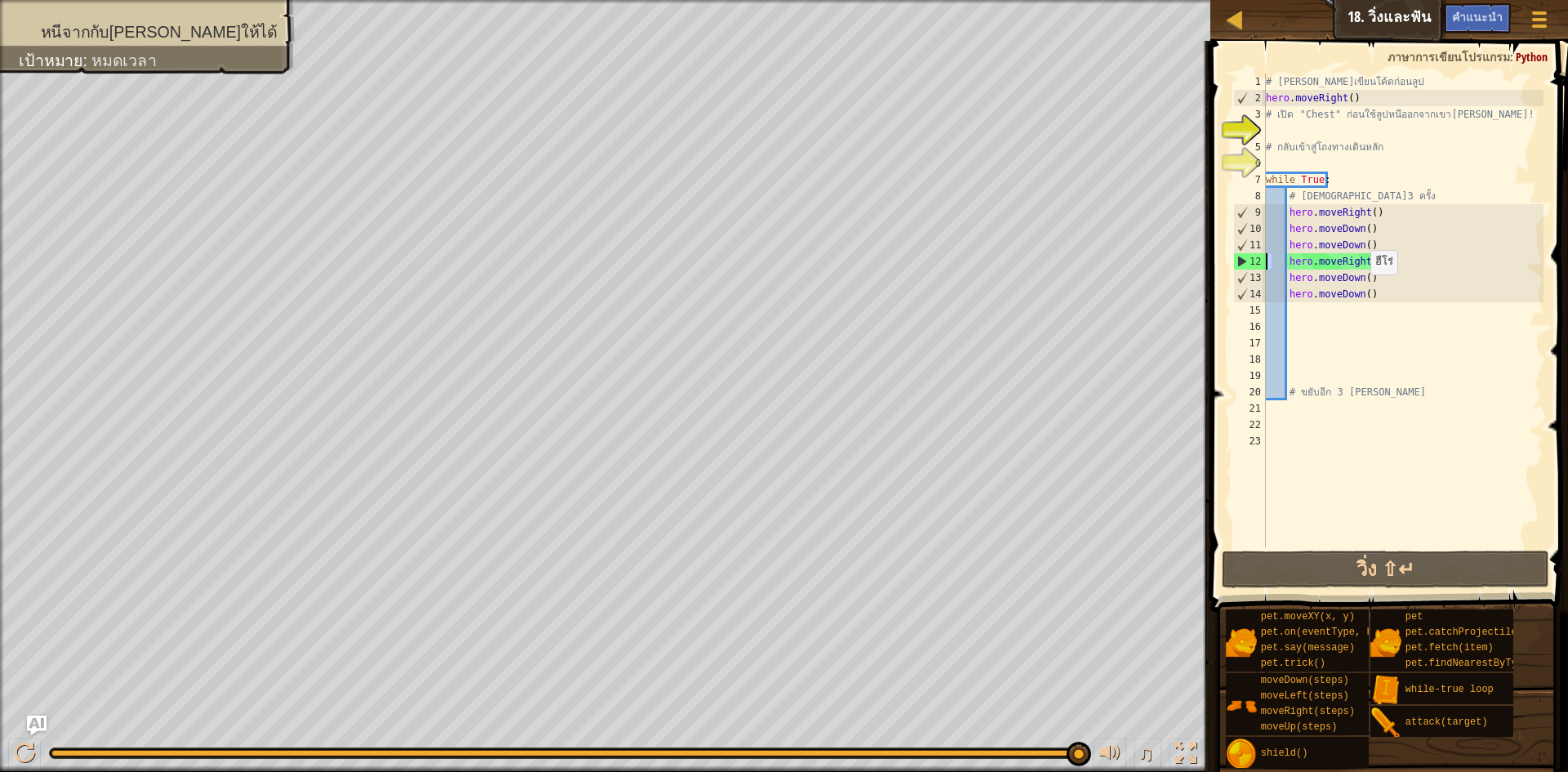
click at [1344, 283] on div "# [PERSON_NAME]เขียนโค้ดก่อนลูป hero . moveRight ( ) # เปิด "Chest" ก่อนใช้ลูปห…" at bounding box center [1404, 326] width 281 height 507
type textarea "hero.[PERSON_NAME]() hero.moveDoweDn()"
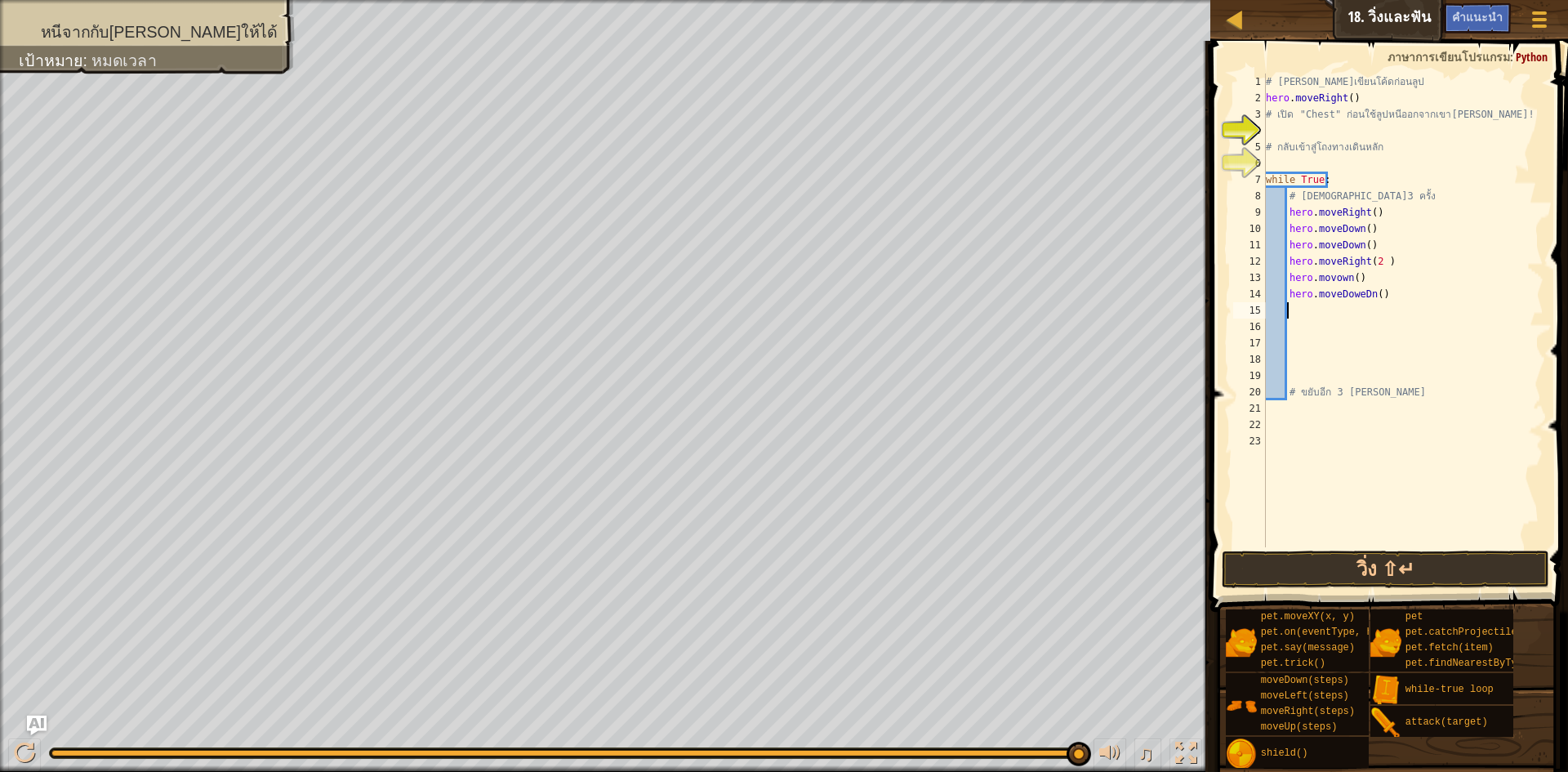
click at [1386, 312] on div "# [PERSON_NAME]เขียนโค้ดก่อนลูป hero . moveRight ( ) # เปิด "Chest" ก่อนใช้ลูปห…" at bounding box center [1404, 326] width 281 height 507
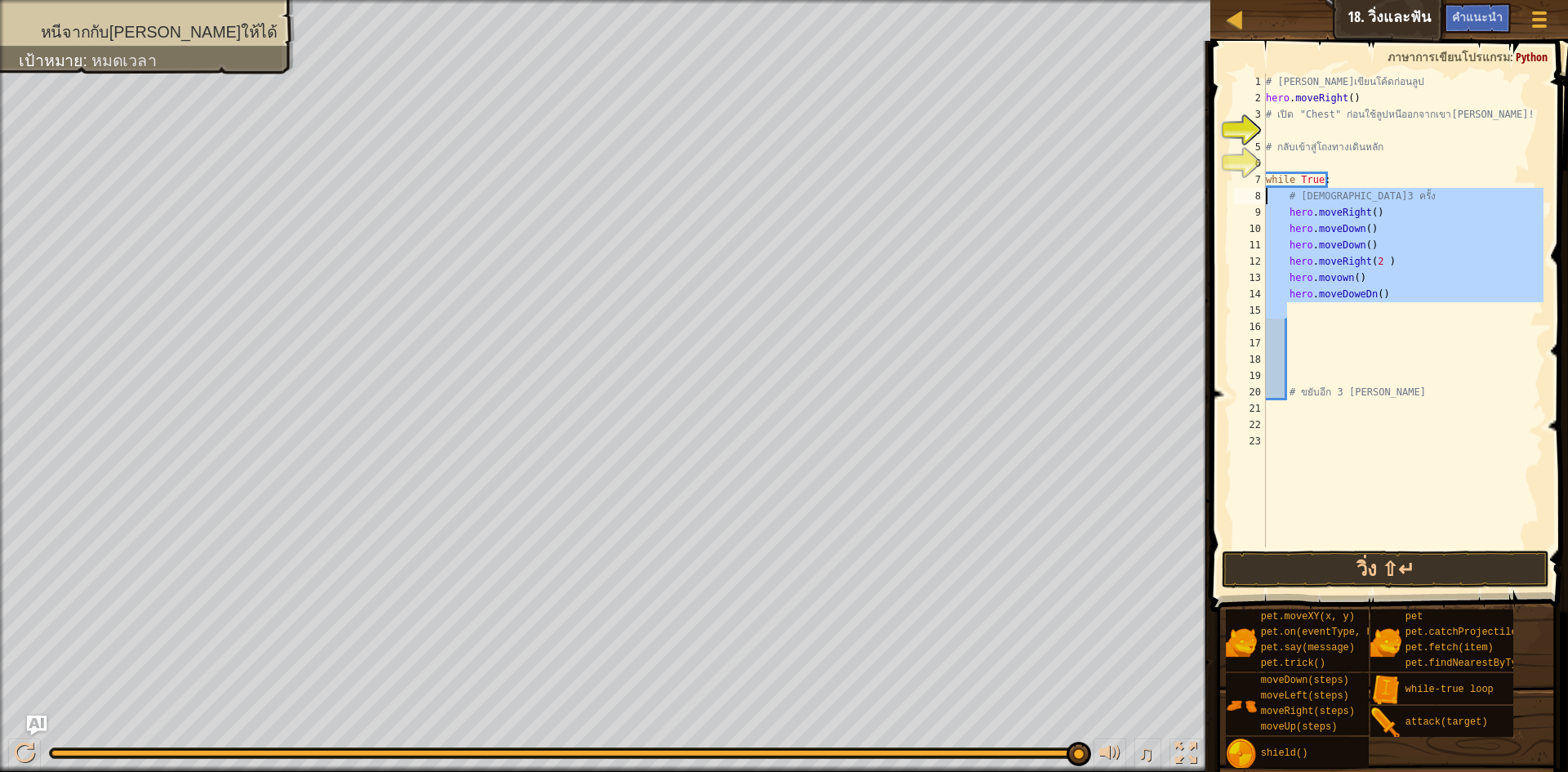
drag, startPoint x: 1386, startPoint y: 312, endPoint x: 1290, endPoint y: 198, distance: 149.0
click at [1290, 198] on div "# [PERSON_NAME]เขียนโค้ดก่อนลูป hero . moveRight ( ) # เปิด "Chest" ก่อนใช้ลูปห…" at bounding box center [1404, 326] width 281 height 507
type textarea "# ขยับ3 ครั้ง hero.moveRight()"
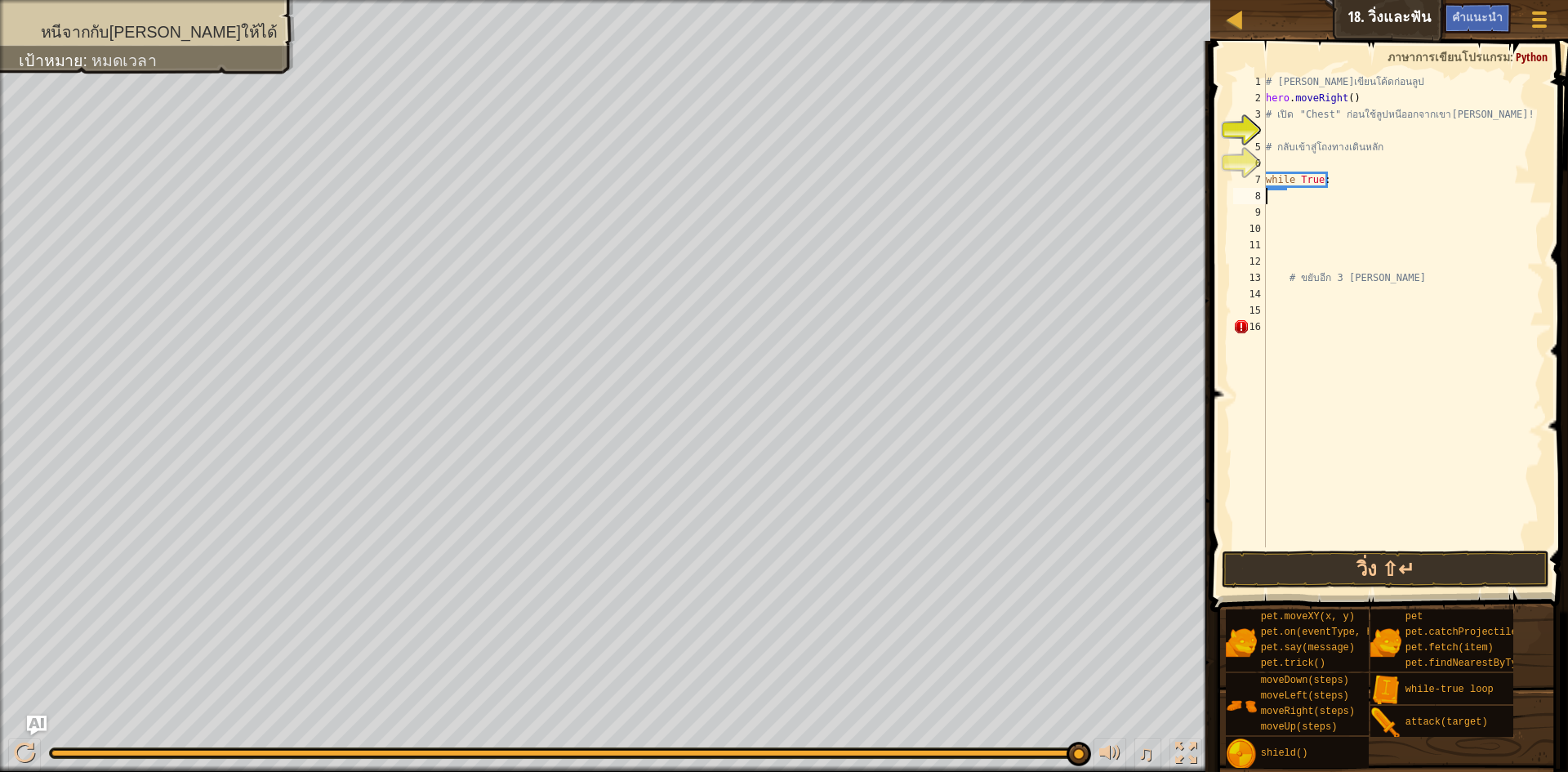
type textarea "h"
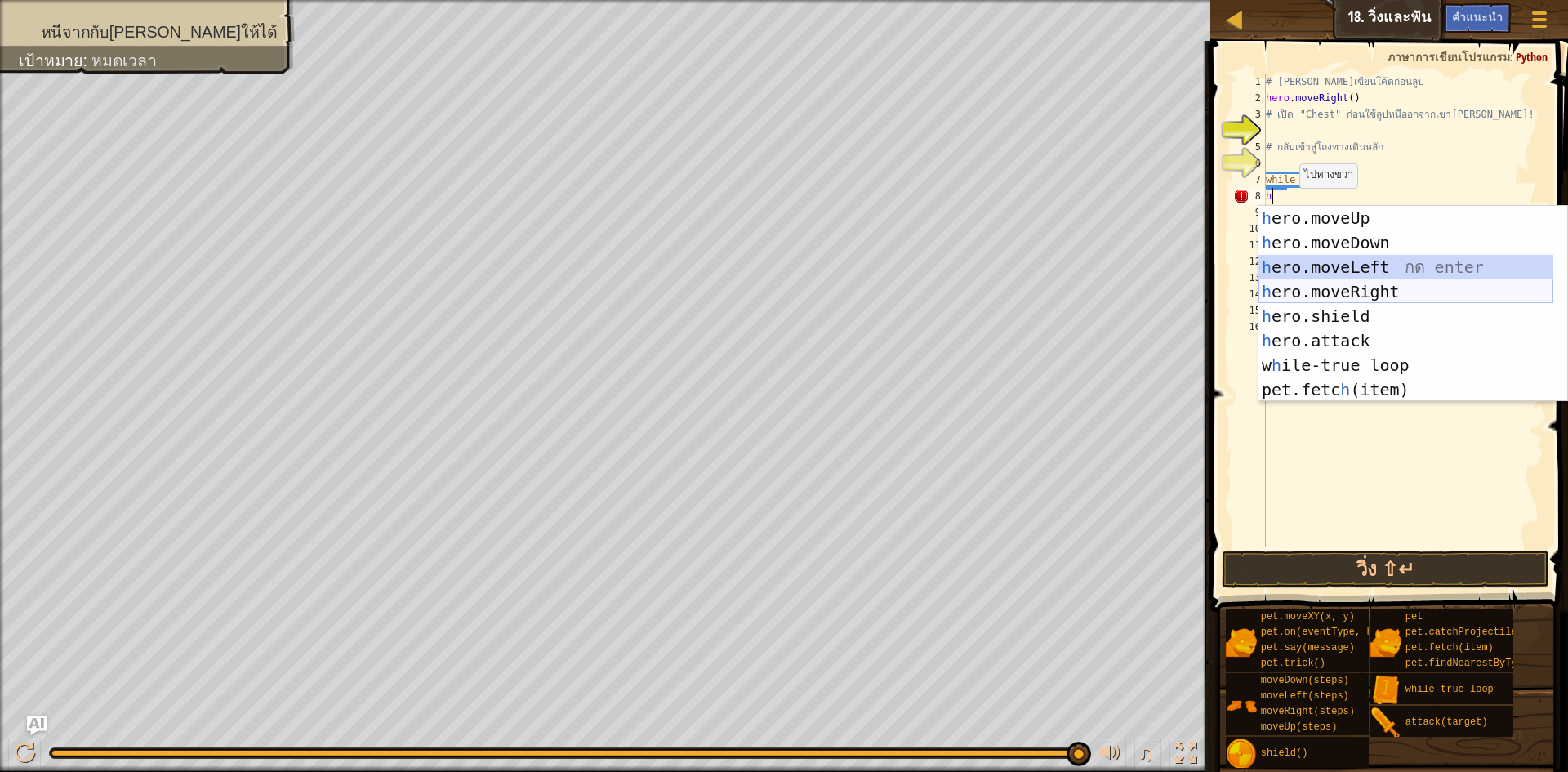
drag, startPoint x: 1386, startPoint y: 261, endPoint x: 1383, endPoint y: 290, distance: 29.2
click at [1383, 290] on div "h ero.moveUp กด enter h ero.moveDown กด enter h ero.moveLeft กด enter h ero.mov…" at bounding box center [1406, 328] width 295 height 245
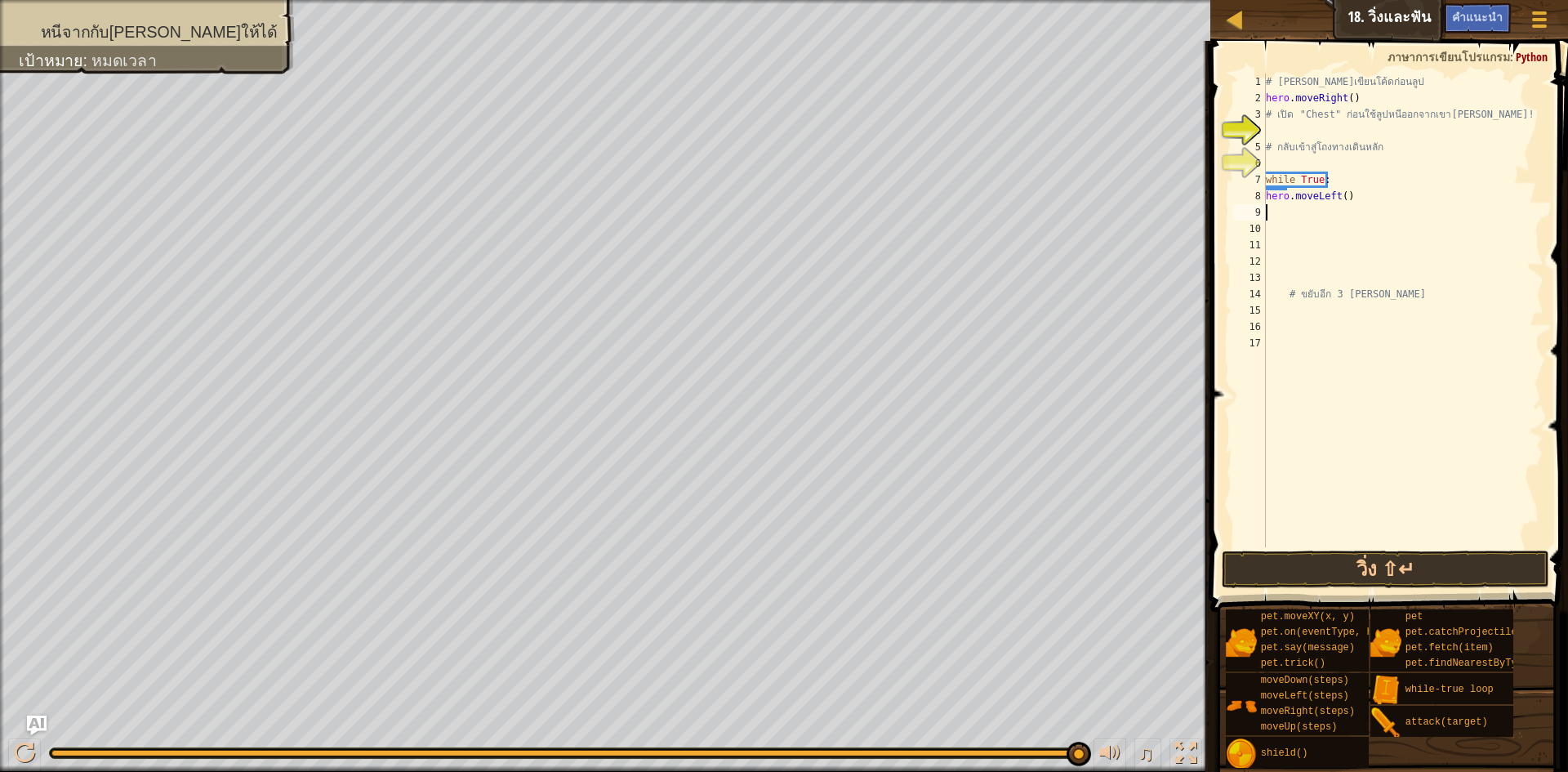
click at [1383, 290] on div "# [PERSON_NAME]เขียนโค้ดก่อนลูป hero . moveRight ( ) # เปิด "Chest" ก่อนใช้ลูปห…" at bounding box center [1404, 326] width 281 height 507
drag, startPoint x: 1348, startPoint y: 199, endPoint x: 1268, endPoint y: 201, distance: 80.0
click at [1268, 201] on div "# [PERSON_NAME]เขียนโค้ดก่อนลูป hero . moveRight ( ) # เปิด "Chest" ก่อนใช้ลูปห…" at bounding box center [1404, 326] width 281 height 507
type textarea "hero.moveLeft()"
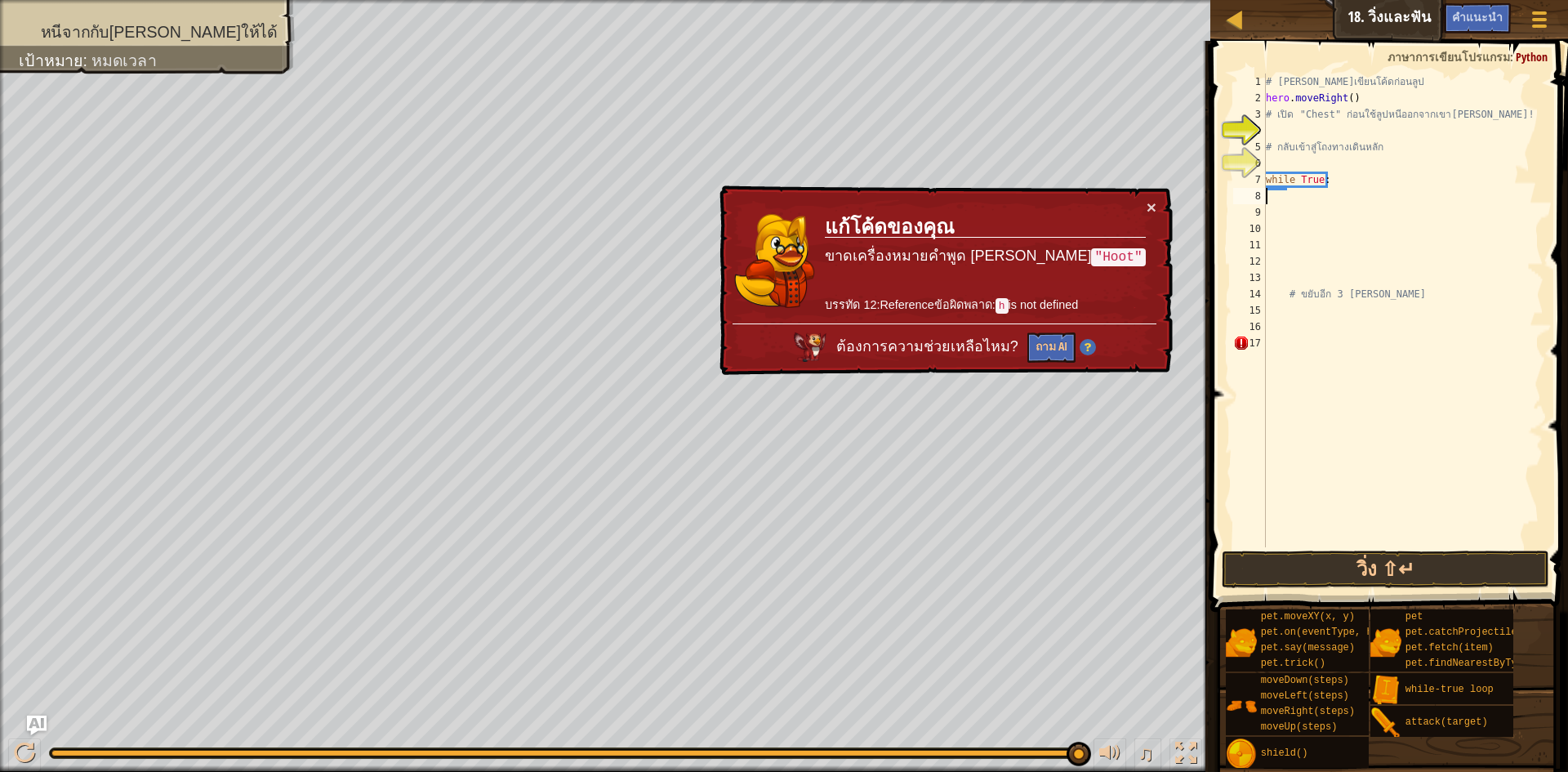
type textarea "h"
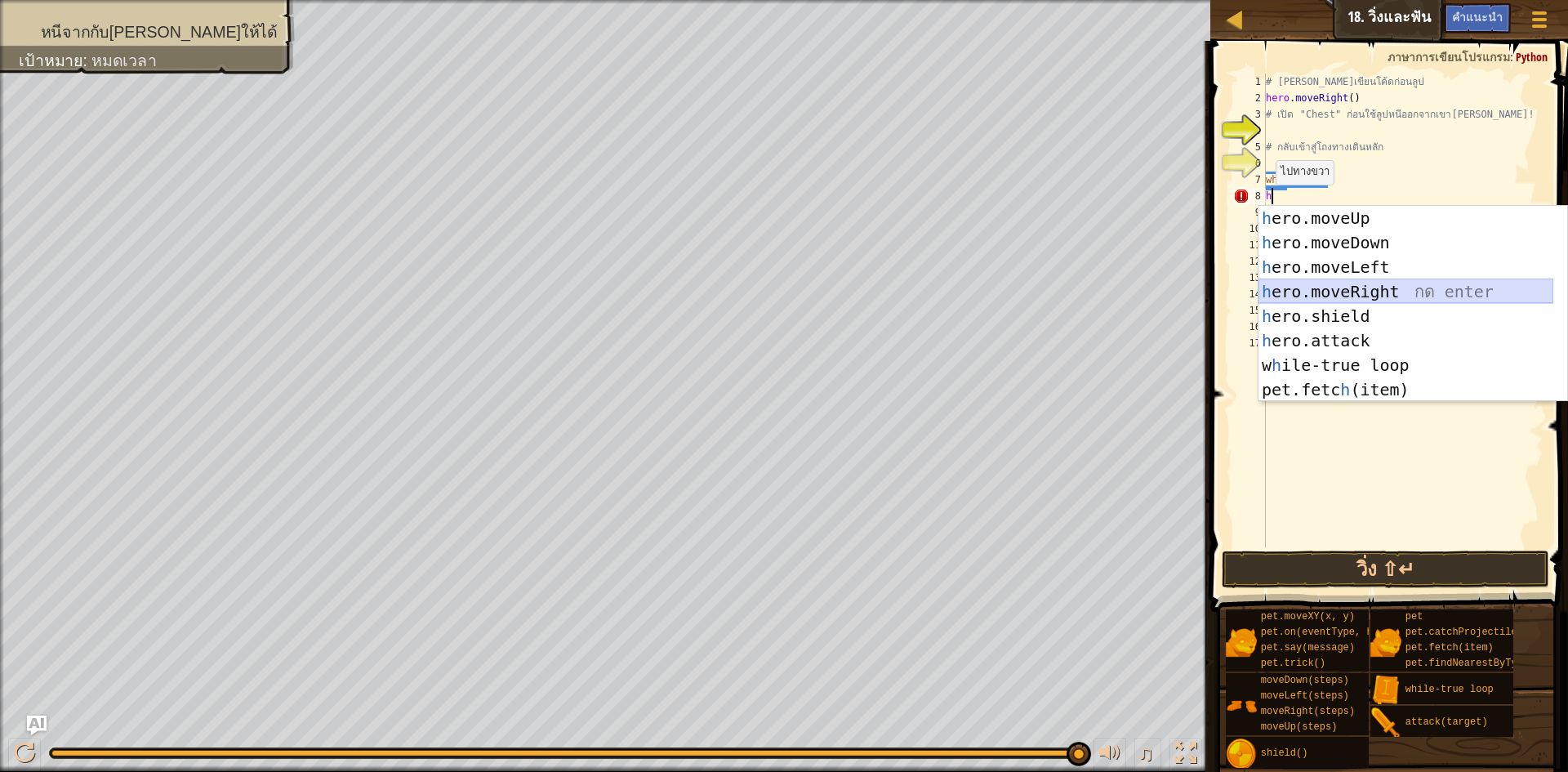
drag, startPoint x: 1352, startPoint y: 298, endPoint x: 1345, endPoint y: 311, distance: 14.8
click at [1350, 298] on div "h ero.moveUp กด enter h ero.moveDown กด enter h ero.moveLeft กด enter h ero.mov…" at bounding box center [1406, 328] width 295 height 245
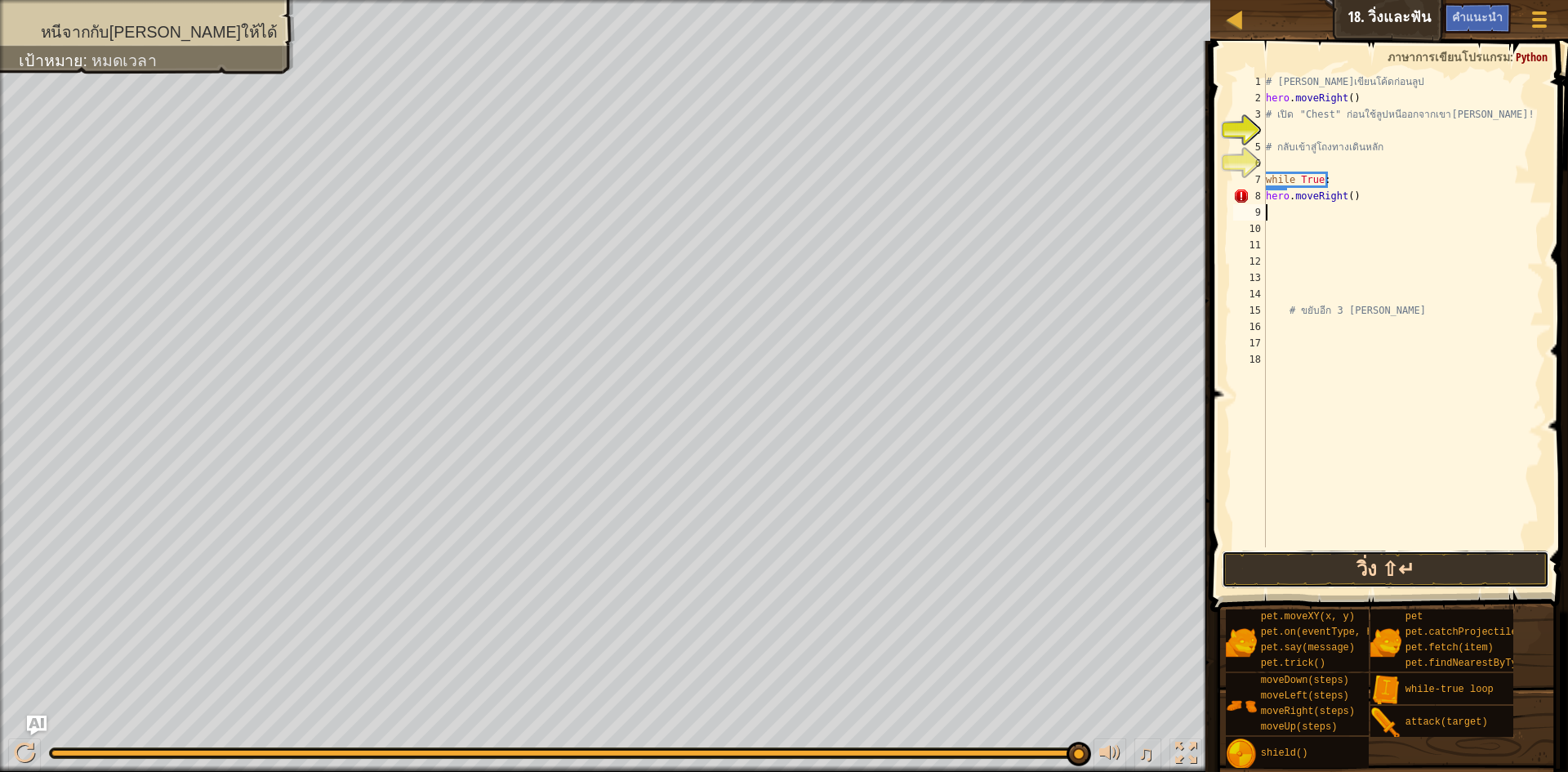
click at [1333, 555] on button "วิ่ง ⇧↵" at bounding box center [1385, 569] width 327 height 37
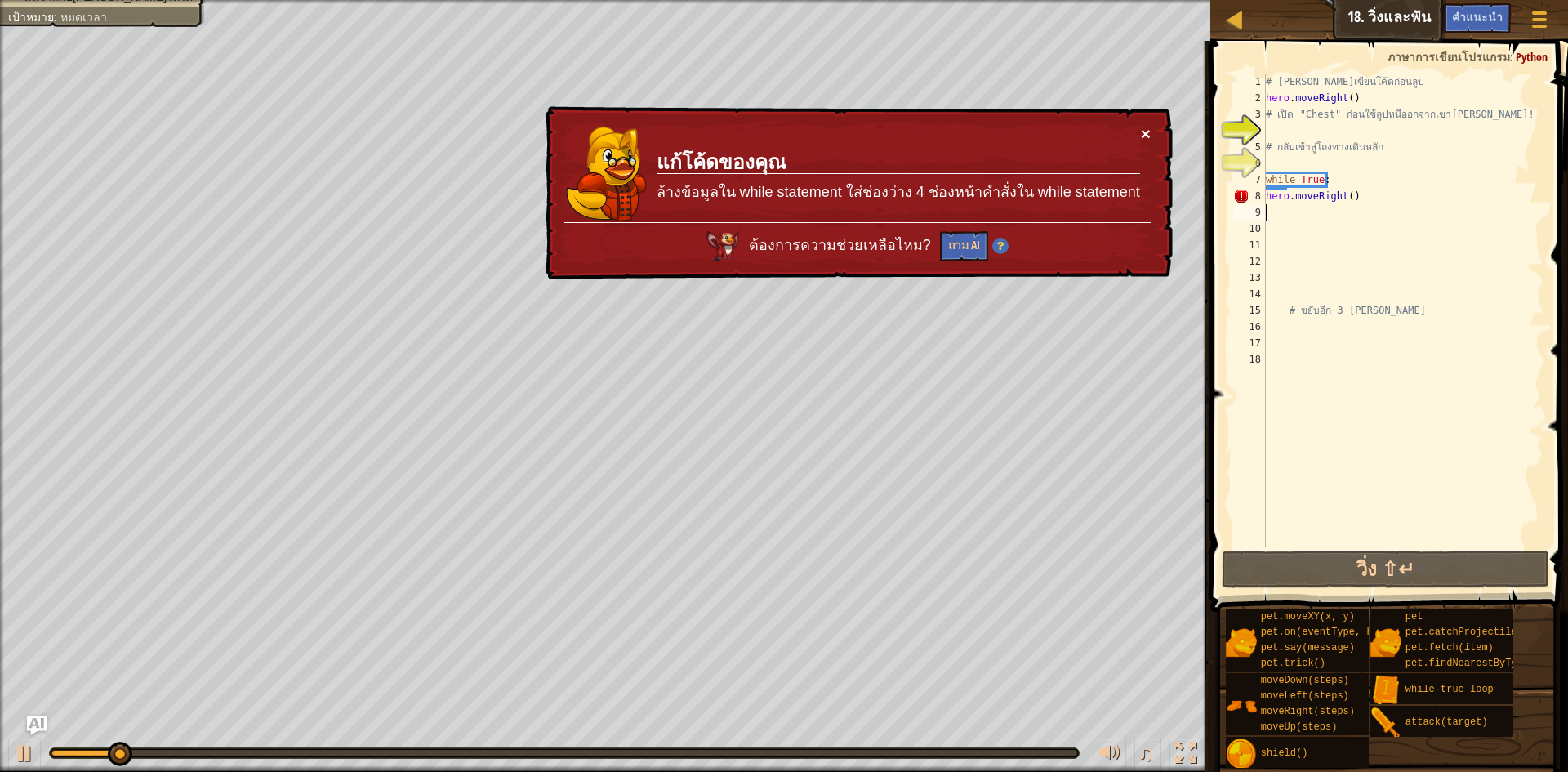
click at [1148, 135] on button "×" at bounding box center [1144, 128] width 11 height 17
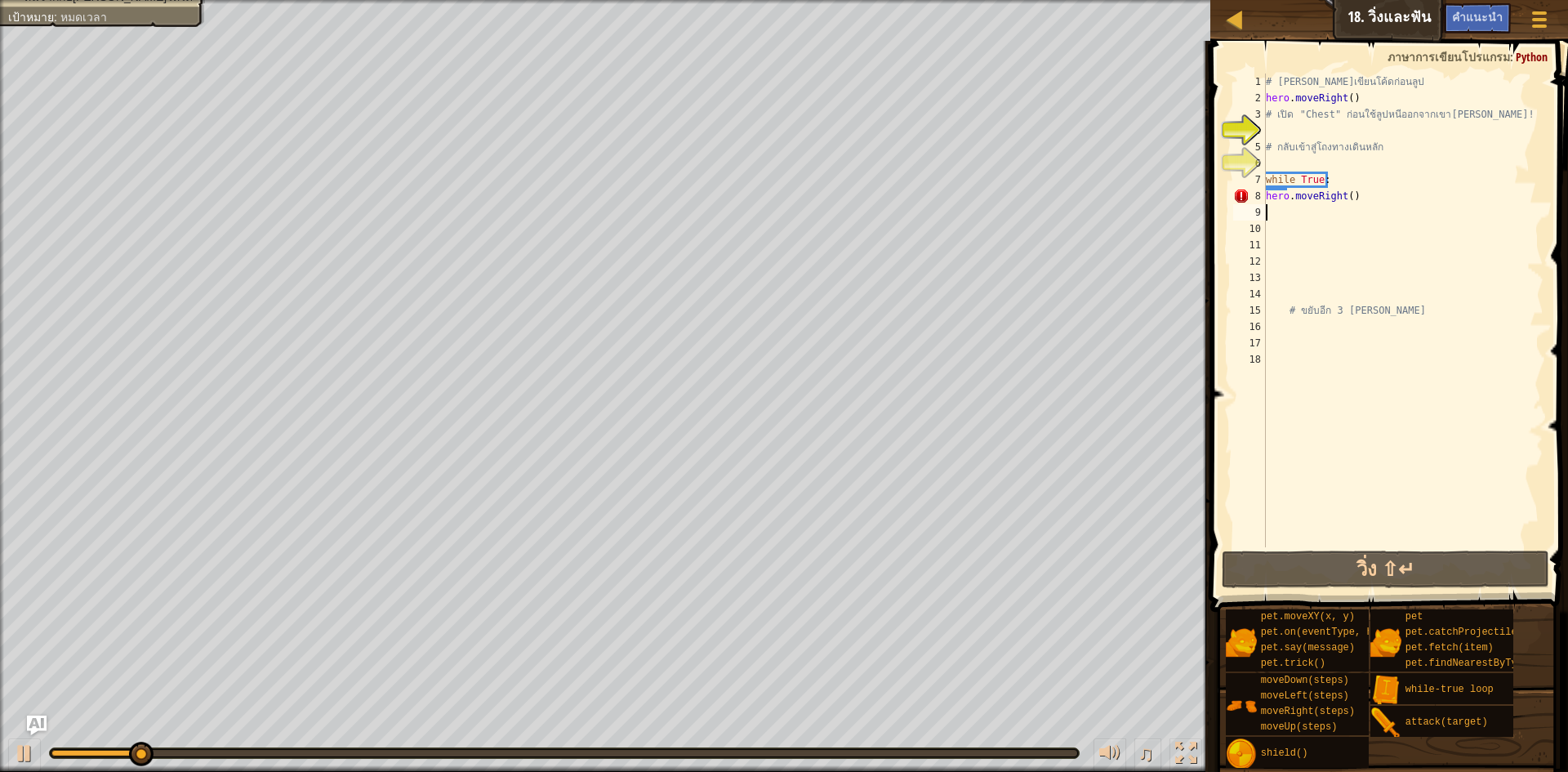
click at [1360, 199] on div "# [PERSON_NAME]เขียนโค้ดก่อนลูป hero . moveRight ( ) # เปิด "Chest" ก่อนใช้ลูปห…" at bounding box center [1404, 326] width 281 height 507
click at [1270, 197] on div "# [PERSON_NAME]เขียนโค้ดก่อนลูป hero . moveRight ( ) # เปิด "Chest" ก่อนใช้ลูปห…" at bounding box center [1404, 326] width 281 height 507
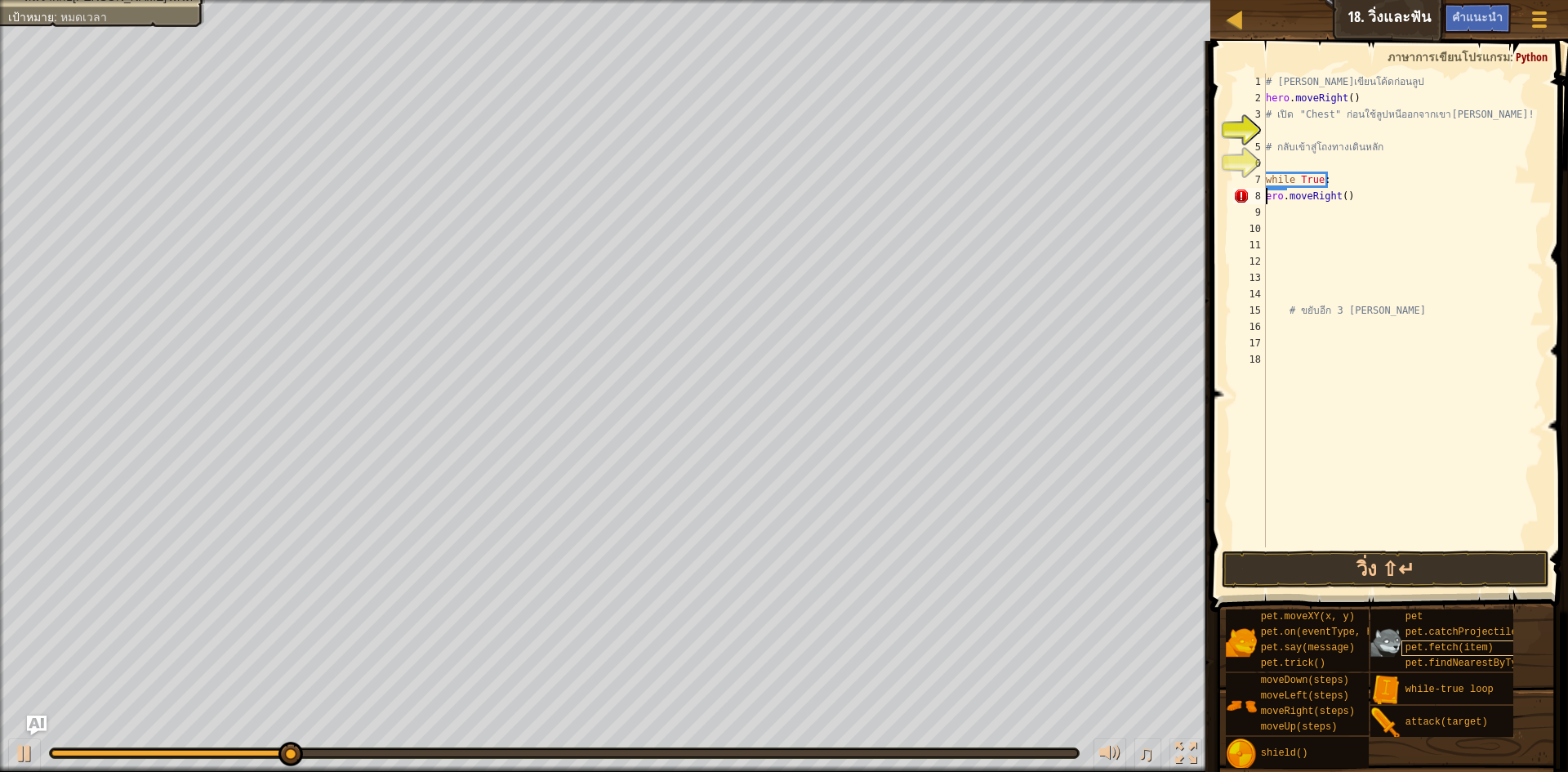
scroll to position [7, 1]
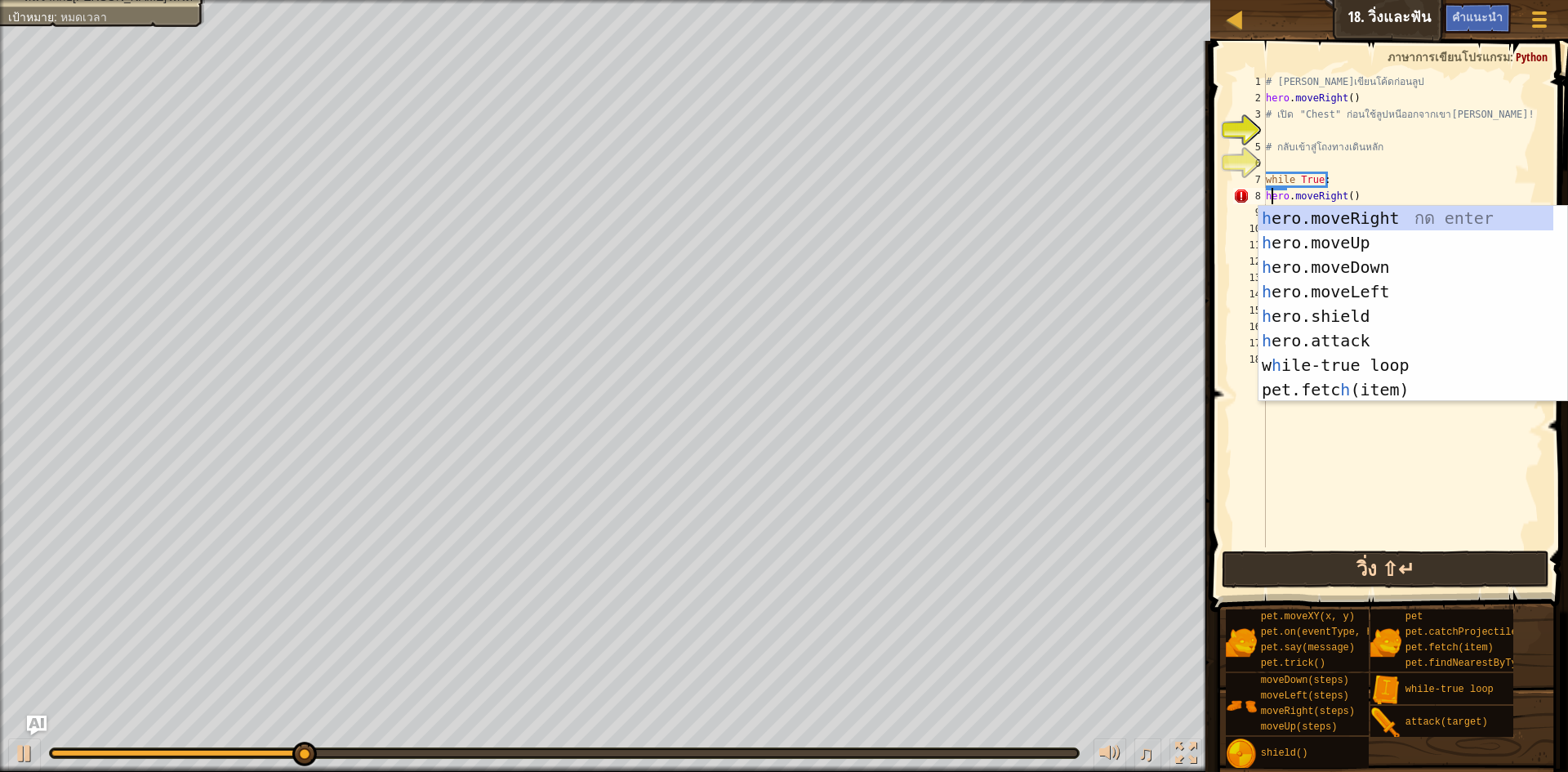
type textarea "hero.moveRight()"
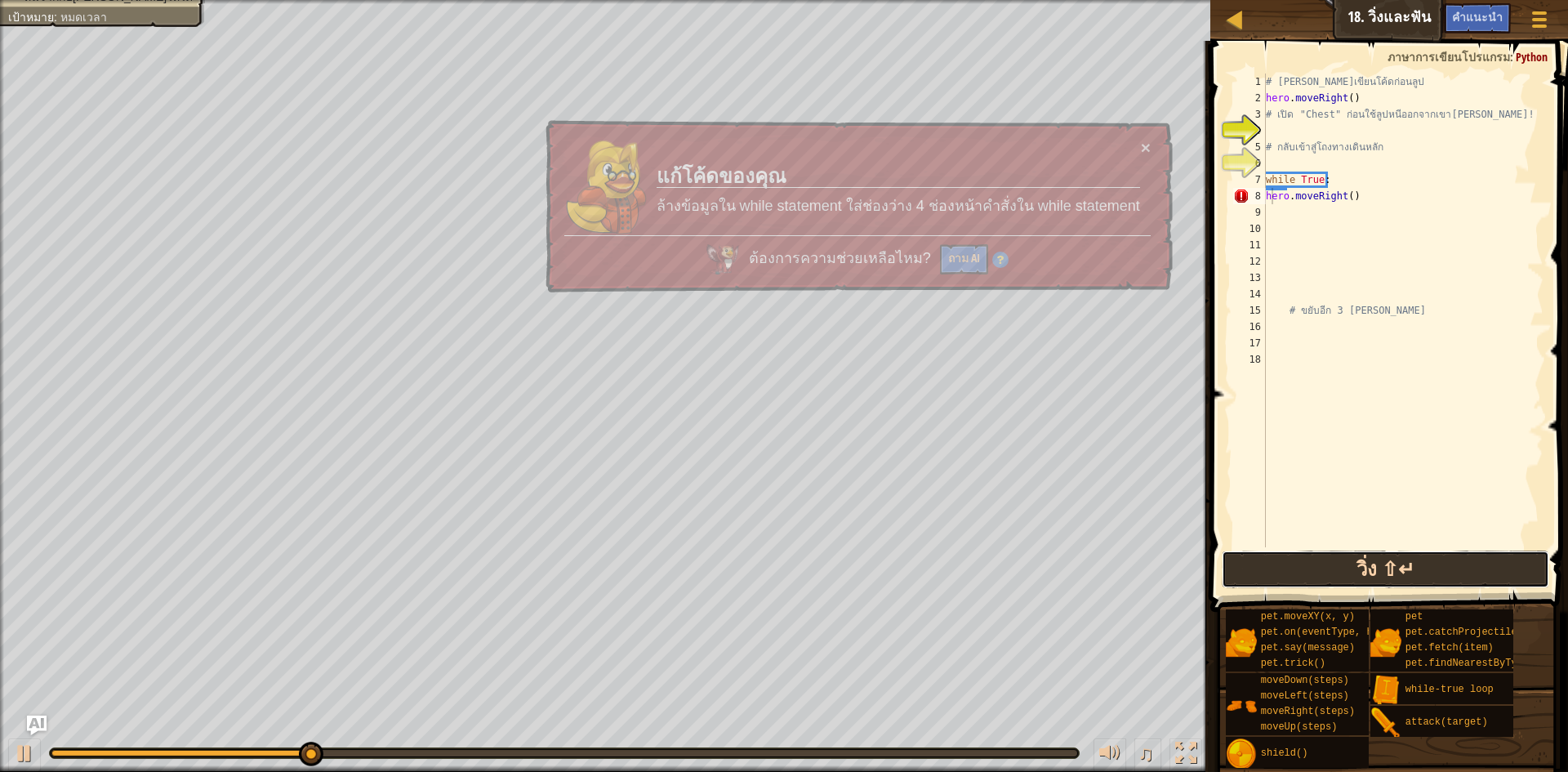
click at [1375, 574] on button "วิ่ง ⇧↵" at bounding box center [1385, 569] width 327 height 37
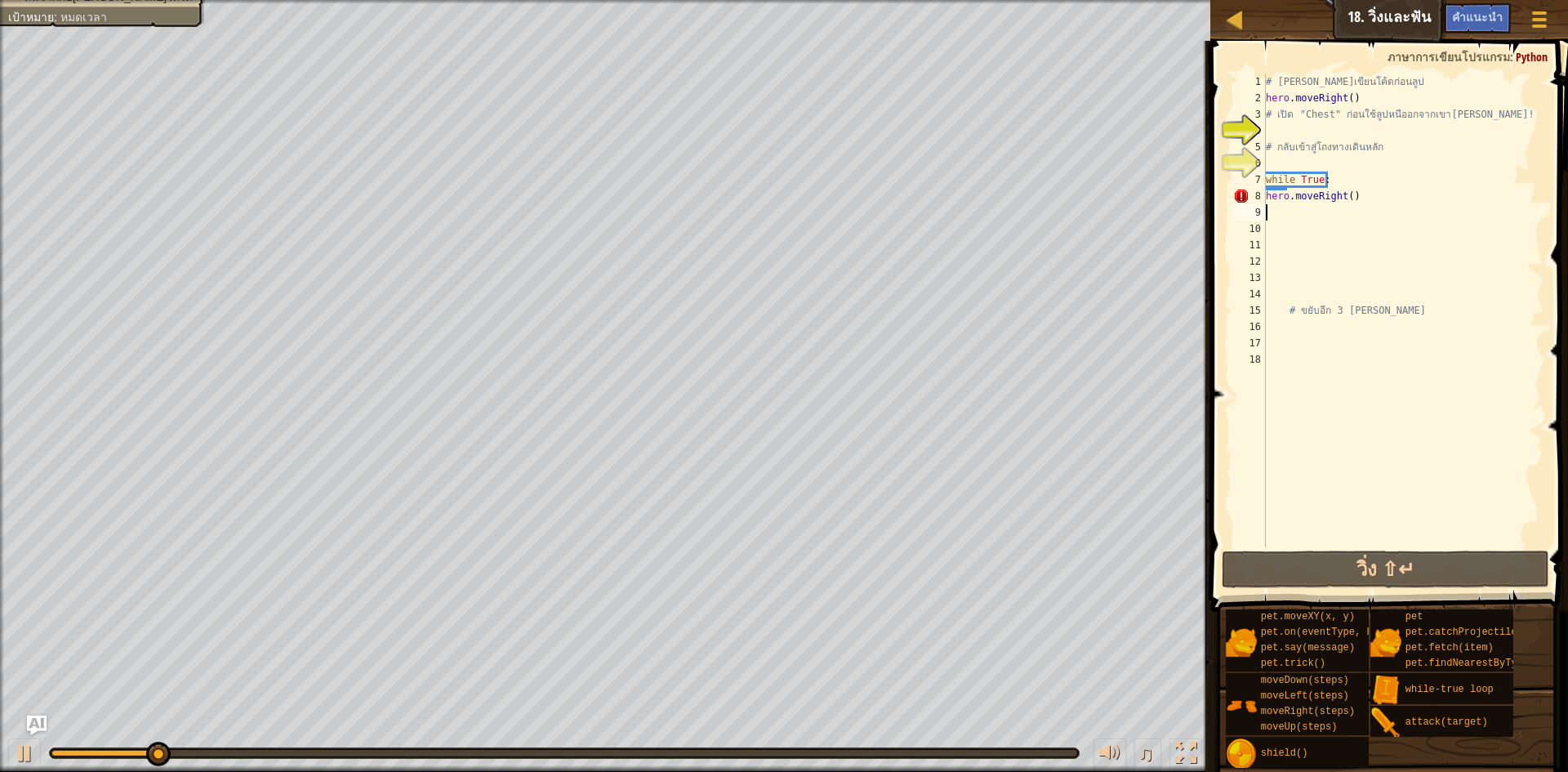
click at [1378, 213] on div "# [PERSON_NAME]เขียนโค้ดก่อนลูป hero . moveRight ( ) # เปิด "Chest" ก่อนใช้ลูปห…" at bounding box center [1404, 326] width 281 height 507
drag, startPoint x: 1378, startPoint y: 213, endPoint x: 1349, endPoint y: 204, distance: 30.4
click at [1347, 204] on div "# [PERSON_NAME]เขียนโค้ดก่อนลูป hero . moveRight ( ) # เปิด "Chest" ก่อนใช้ลูปห…" at bounding box center [1404, 326] width 281 height 507
click at [1367, 207] on div "# [PERSON_NAME]เขียนโค้ดก่อนลูป hero . moveRight ( ) # เปิด "Chest" ก่อนใช้ลูปห…" at bounding box center [1404, 326] width 281 height 507
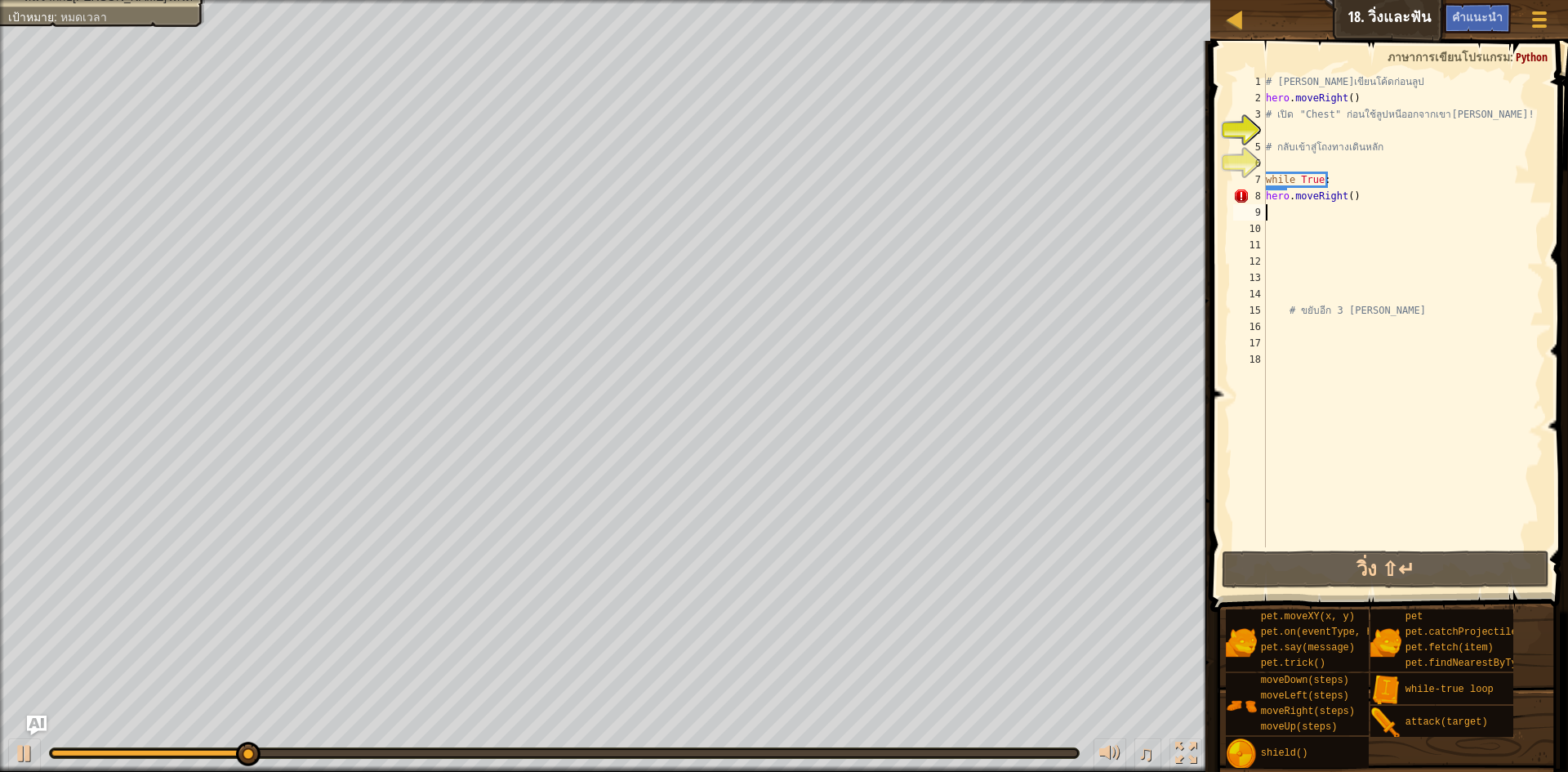
click at [1366, 206] on div "# [PERSON_NAME]เขียนโค้ดก่อนลูป hero . moveRight ( ) # เปิด "Chest" ก่อนใช้ลูปห…" at bounding box center [1404, 326] width 281 height 507
click at [1352, 202] on div "# [PERSON_NAME]เขียนโค้ดก่อนลูป hero . moveRight ( ) # เปิด "Chest" ก่อนใช้ลูปห…" at bounding box center [1404, 326] width 281 height 507
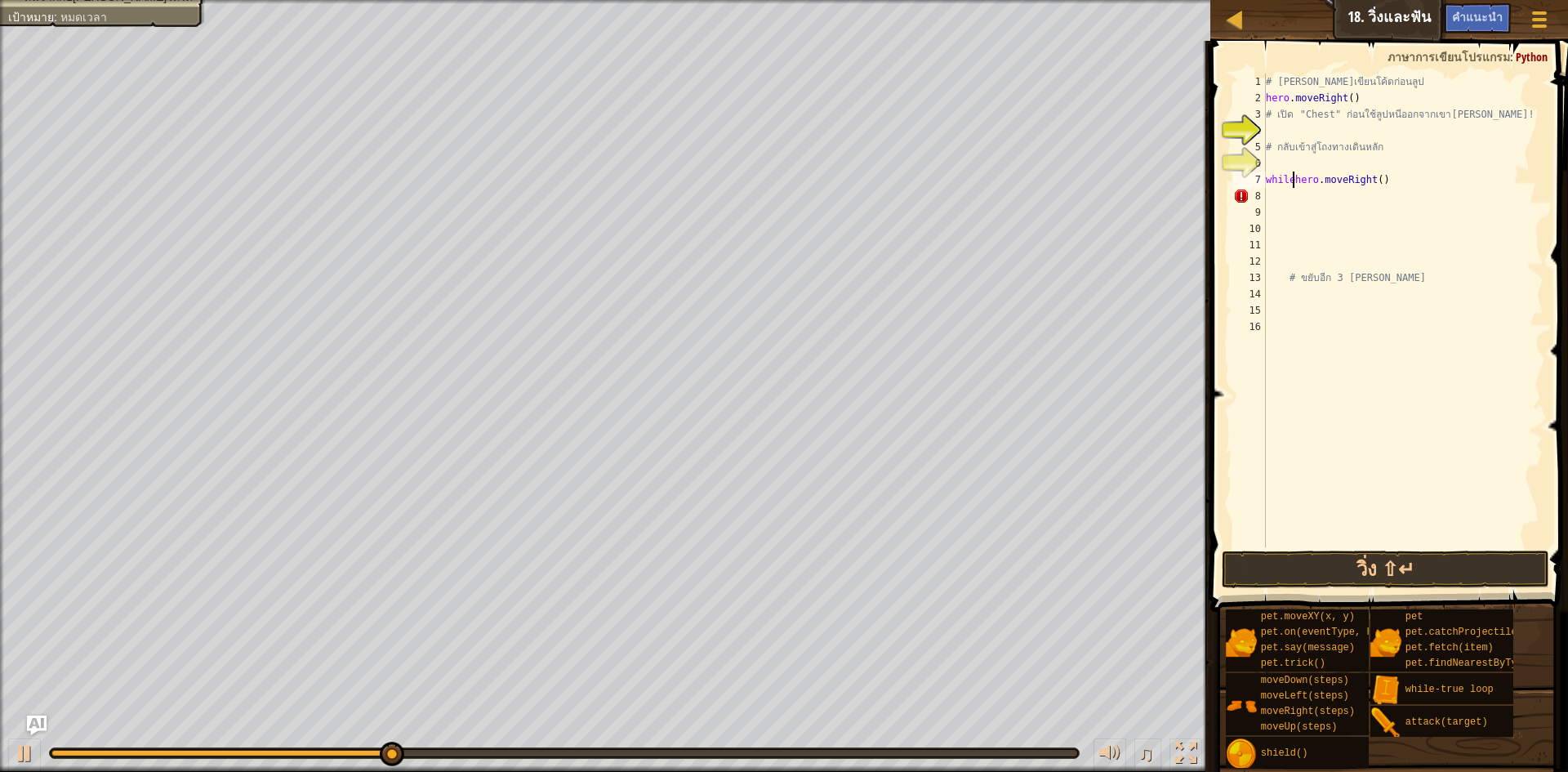
type textarea "hero.moveRight()"
click at [1401, 193] on div "# [PERSON_NAME]เขียนโค้ดก่อนลูป hero . moveRight ( ) # เปิด "Chest" ก่อนใช้ลูปห…" at bounding box center [1404, 326] width 281 height 507
drag, startPoint x: 1371, startPoint y: 186, endPoint x: 1229, endPoint y: 164, distance: 143.7
click at [1300, 172] on div "# [PERSON_NAME]เขียนโค้ดก่อนลูป hero . moveRight ( ) # เปิด "Chest" ก่อนใช้ลูปห…" at bounding box center [1404, 326] width 281 height 507
type textarea "hero.moveRight()"
